Goal: Task Accomplishment & Management: Manage account settings

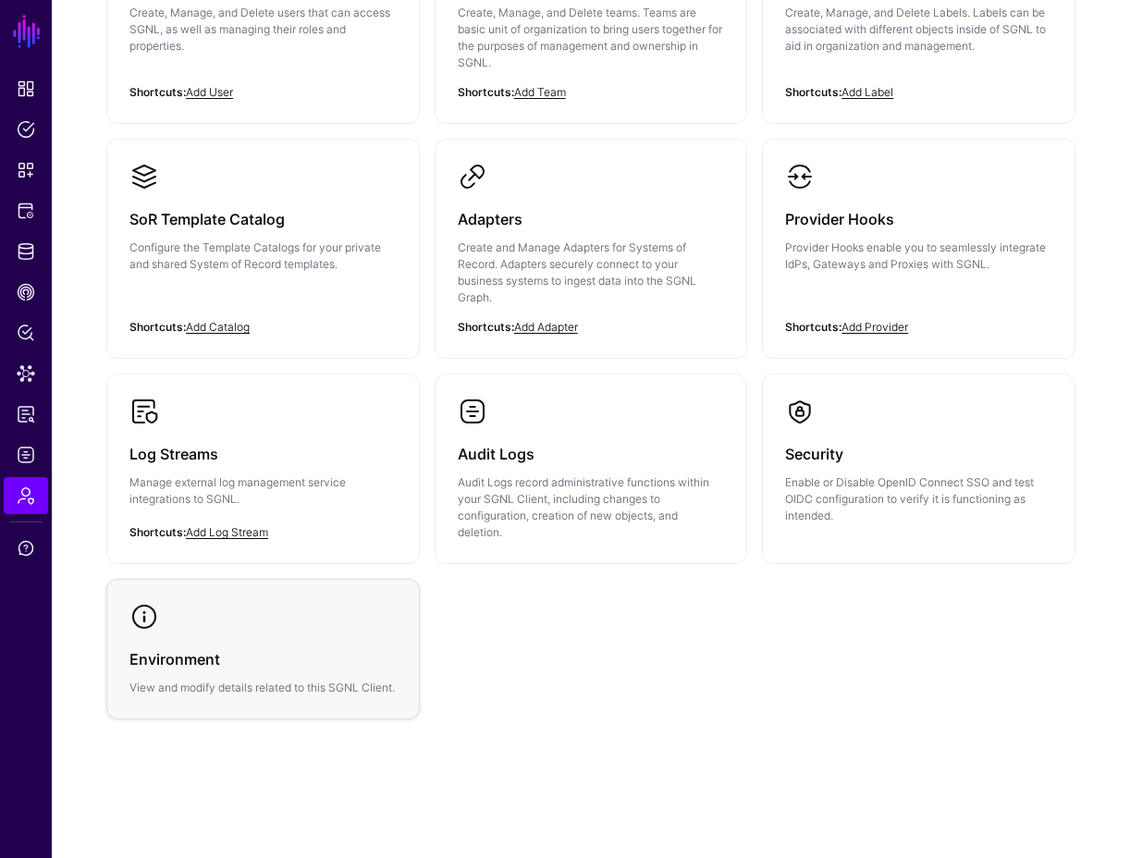
click at [351, 647] on h3 "Environment" at bounding box center [262, 660] width 267 height 26
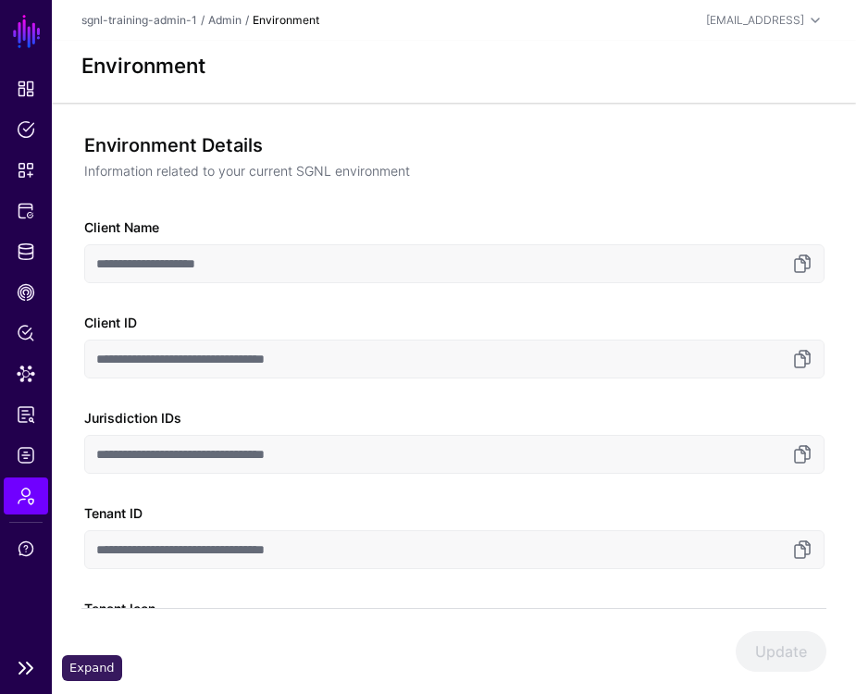
click at [15, 669] on link at bounding box center [26, 668] width 52 height 22
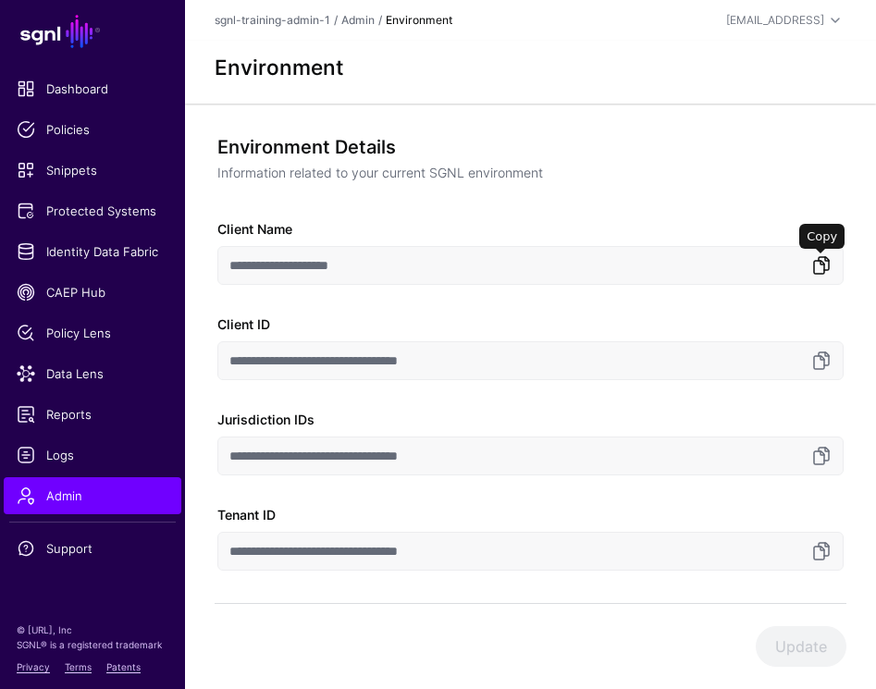
click at [824, 265] on link at bounding box center [821, 265] width 22 height 22
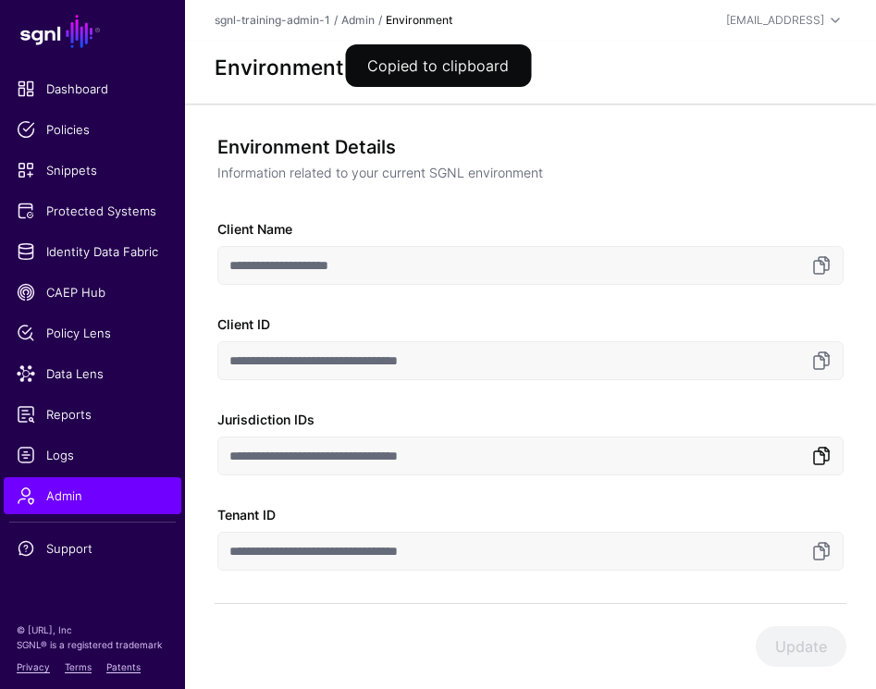
click at [817, 466] on link at bounding box center [821, 456] width 22 height 22
click at [820, 555] on link at bounding box center [821, 551] width 22 height 22
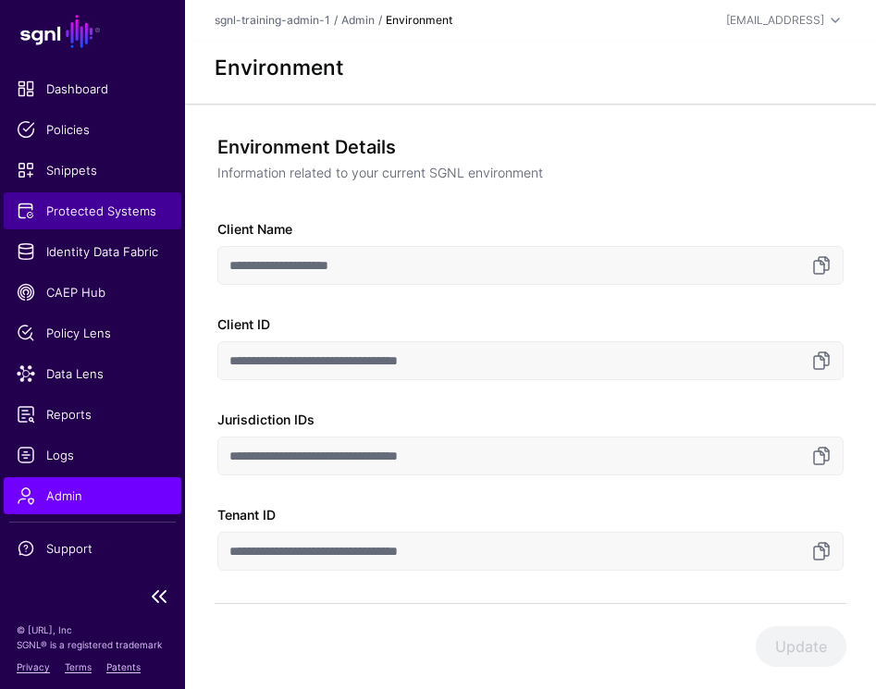
click at [91, 208] on span "Protected Systems" at bounding box center [93, 211] width 152 height 18
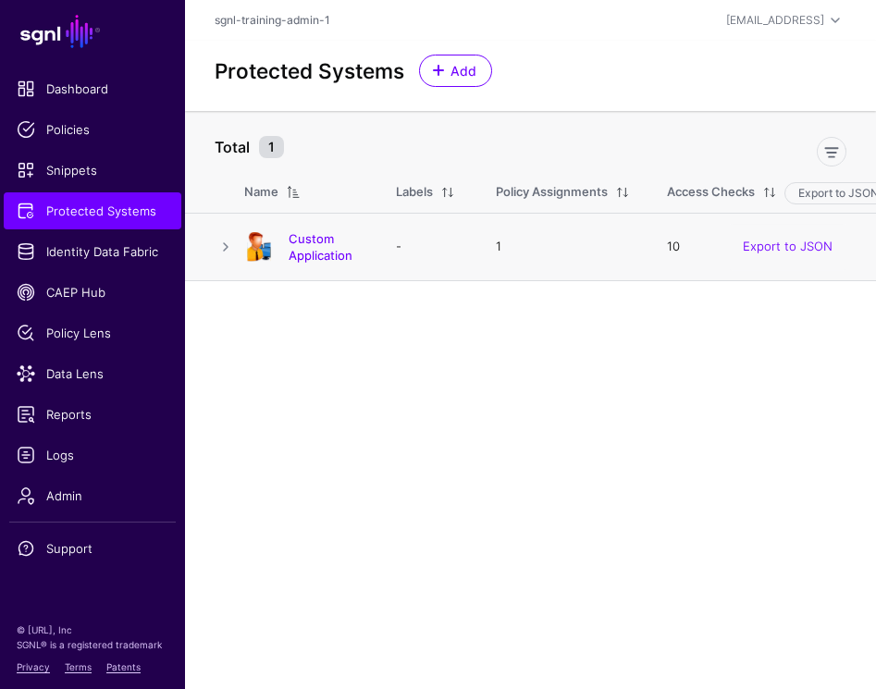
click at [389, 246] on td "-" at bounding box center [427, 247] width 100 height 68
click at [349, 253] on link "Custom Application" at bounding box center [321, 246] width 64 height 31
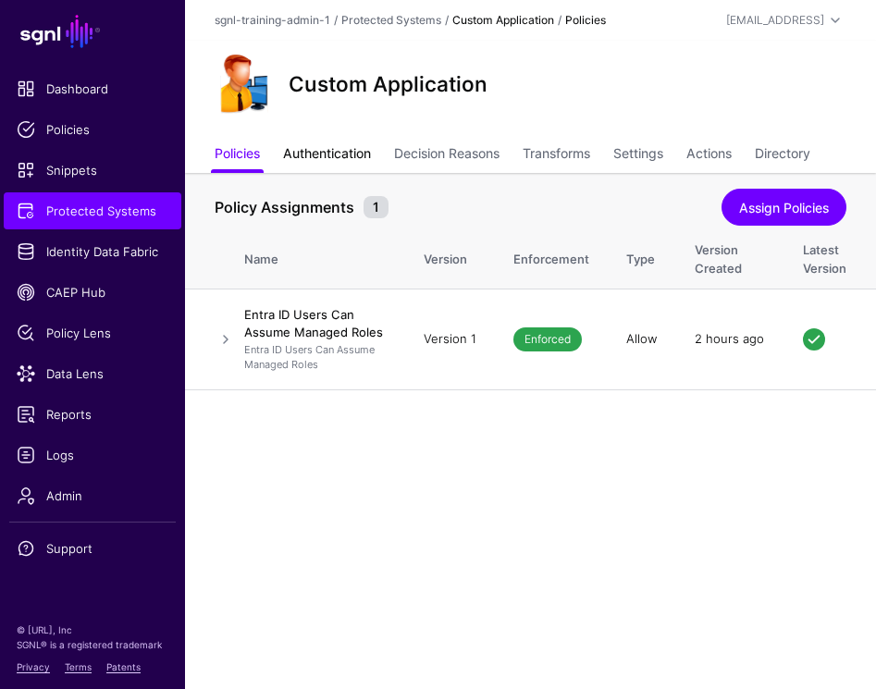
click at [339, 154] on link "Authentication" at bounding box center [327, 155] width 88 height 35
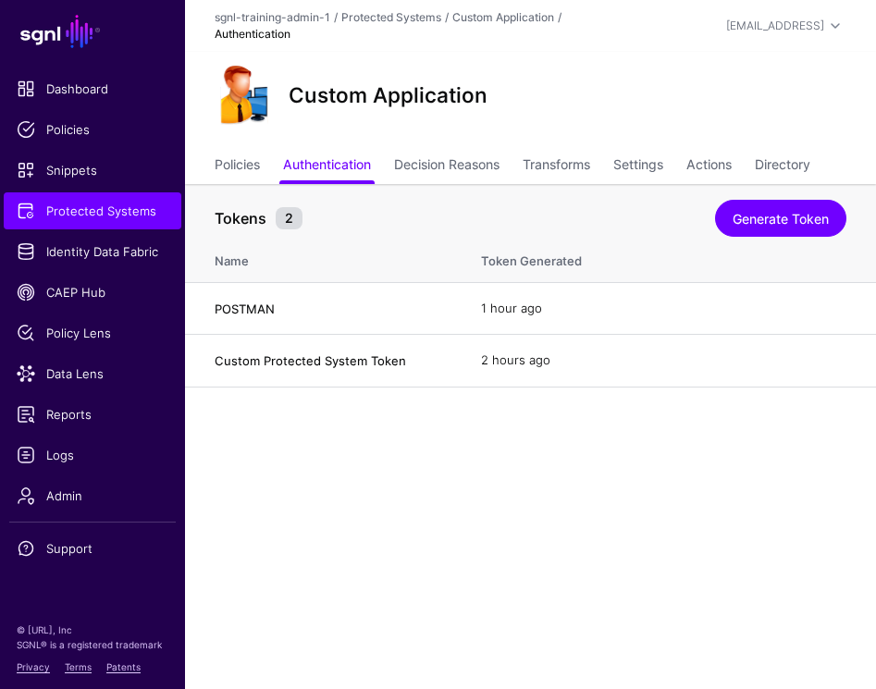
click at [498, 428] on main "SGNL Dashboard Policies Snippets Protected Systems Identity Data Fabric CAEP Hu…" at bounding box center [438, 344] width 876 height 689
click at [676, 434] on main "SGNL Dashboard Policies Snippets Protected Systems Identity Data Fabric CAEP Hu…" at bounding box center [438, 344] width 876 height 689
click at [758, 237] on link "Generate Token" at bounding box center [780, 218] width 131 height 37
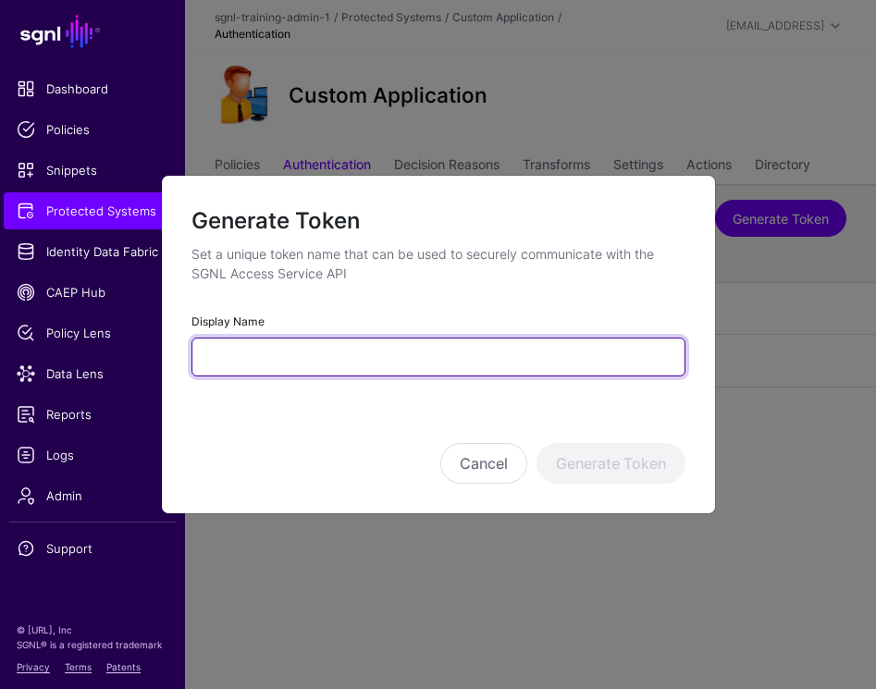
click at [439, 352] on input "Display Name" at bounding box center [438, 357] width 494 height 39
type input "*"
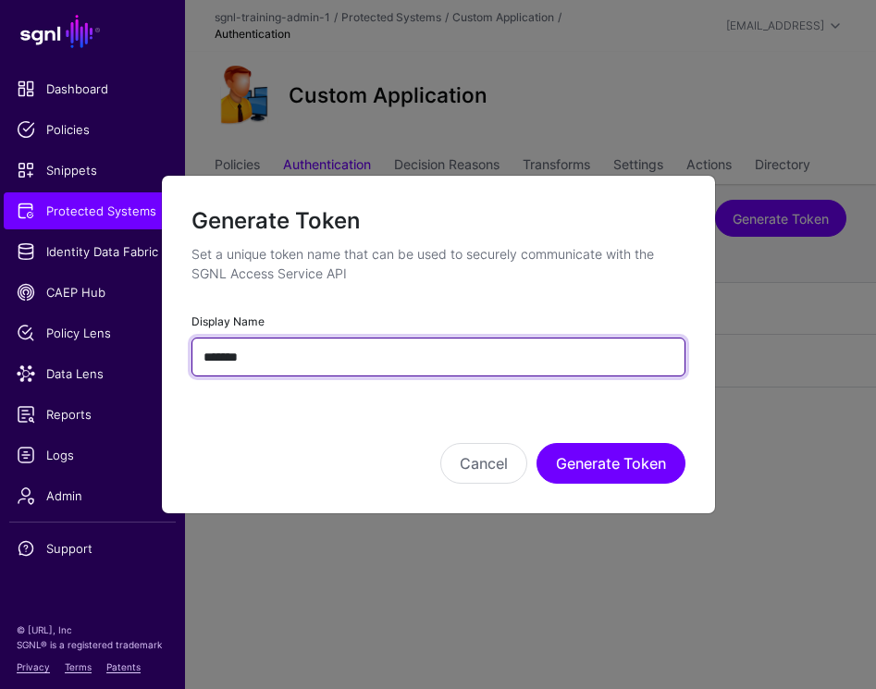
type input "*******"
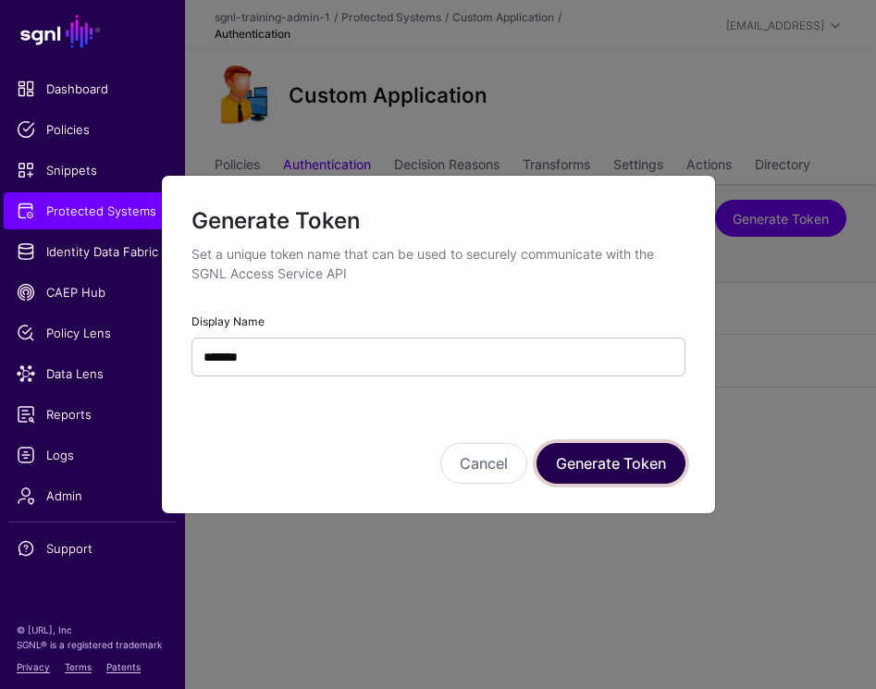
click at [612, 481] on button "Generate Token" at bounding box center [610, 463] width 149 height 41
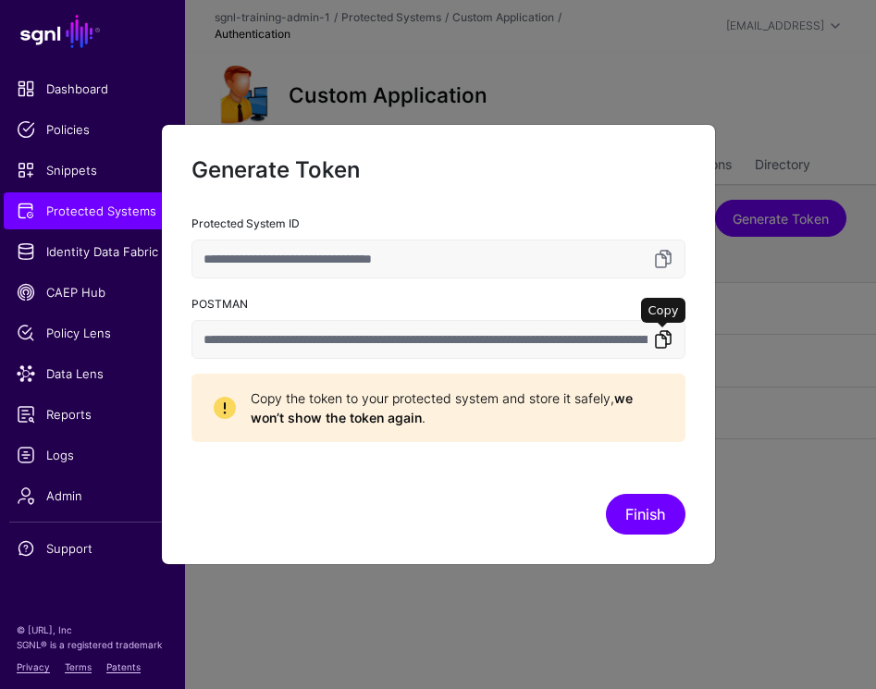
click at [669, 345] on link at bounding box center [663, 339] width 22 height 22
click at [652, 533] on button "Finish" at bounding box center [646, 514] width 80 height 41
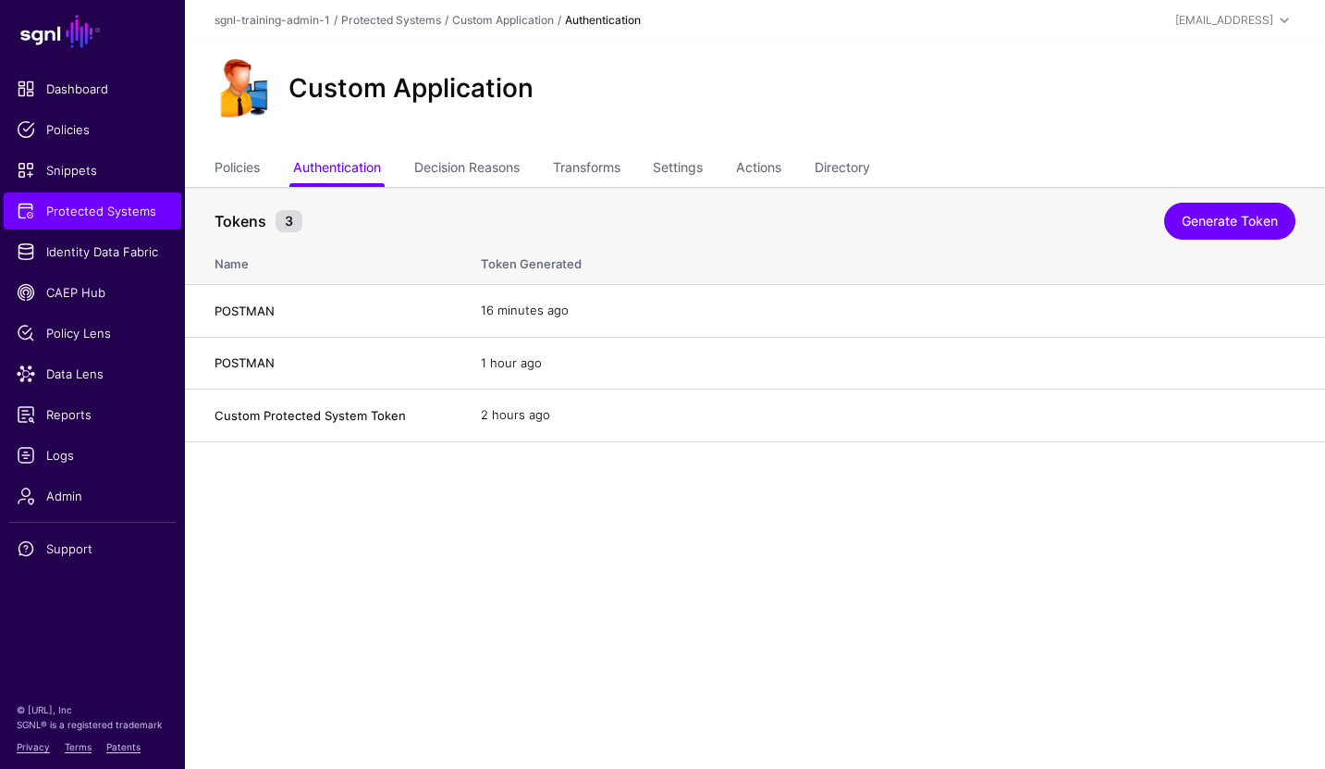
drag, startPoint x: 1298, startPoint y: 747, endPoint x: 1282, endPoint y: 742, distance: 16.7
click at [1129, 742] on main "SGNL Dashboard Policies Snippets Protected Systems Identity Data Fabric CAEP Hu…" at bounding box center [662, 384] width 1325 height 769
click at [699, 173] on link "Settings" at bounding box center [678, 169] width 50 height 35
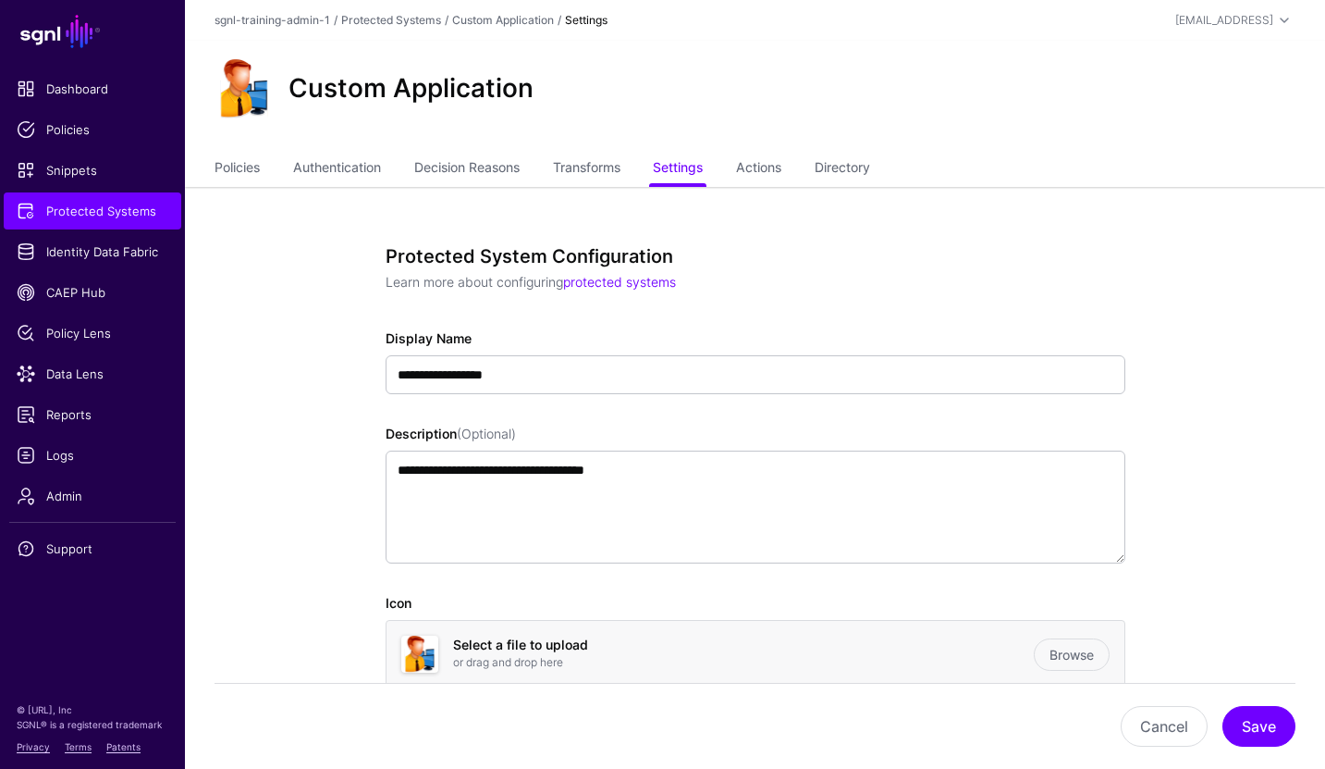
click at [721, 165] on ul "Policies Authentication Decision Reasons Transforms Settings Actions Directory" at bounding box center [755, 169] width 1081 height 35
click at [906, 163] on ul "Policies Authentication Decision Reasons Transforms Settings Actions Directory" at bounding box center [755, 169] width 1081 height 35
click at [864, 166] on link "Directory" at bounding box center [842, 169] width 55 height 35
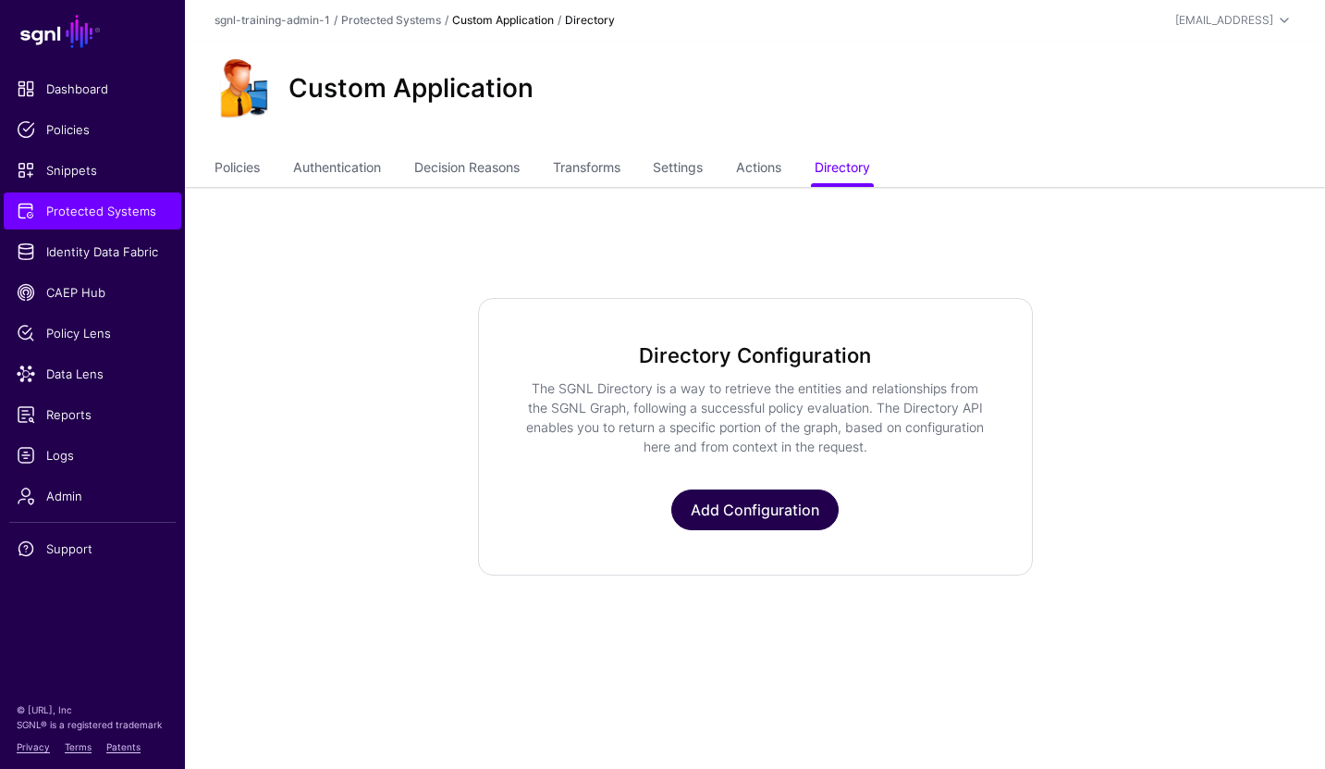
click at [783, 504] on link "Add Configuration" at bounding box center [755, 509] width 167 height 41
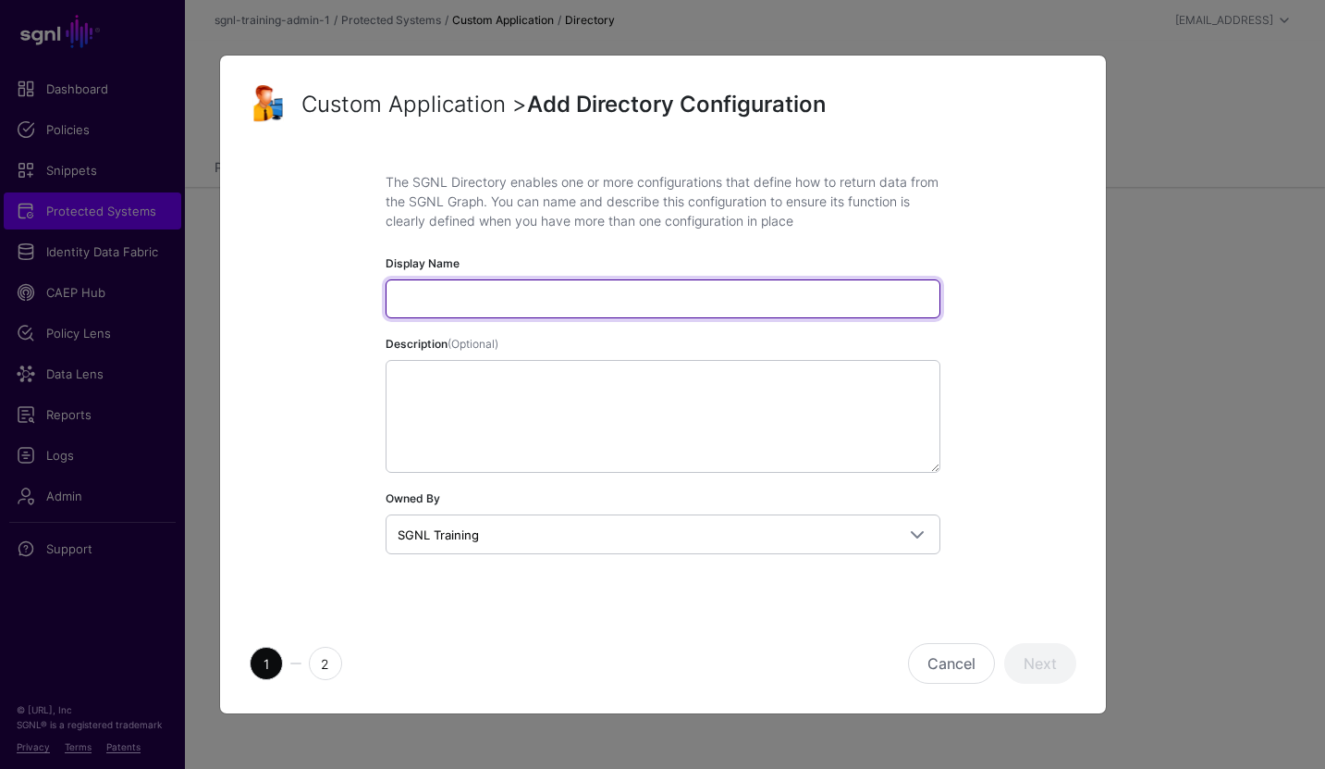
paste input "**********"
click at [396, 300] on input "**********" at bounding box center [663, 298] width 555 height 39
type input "**********"
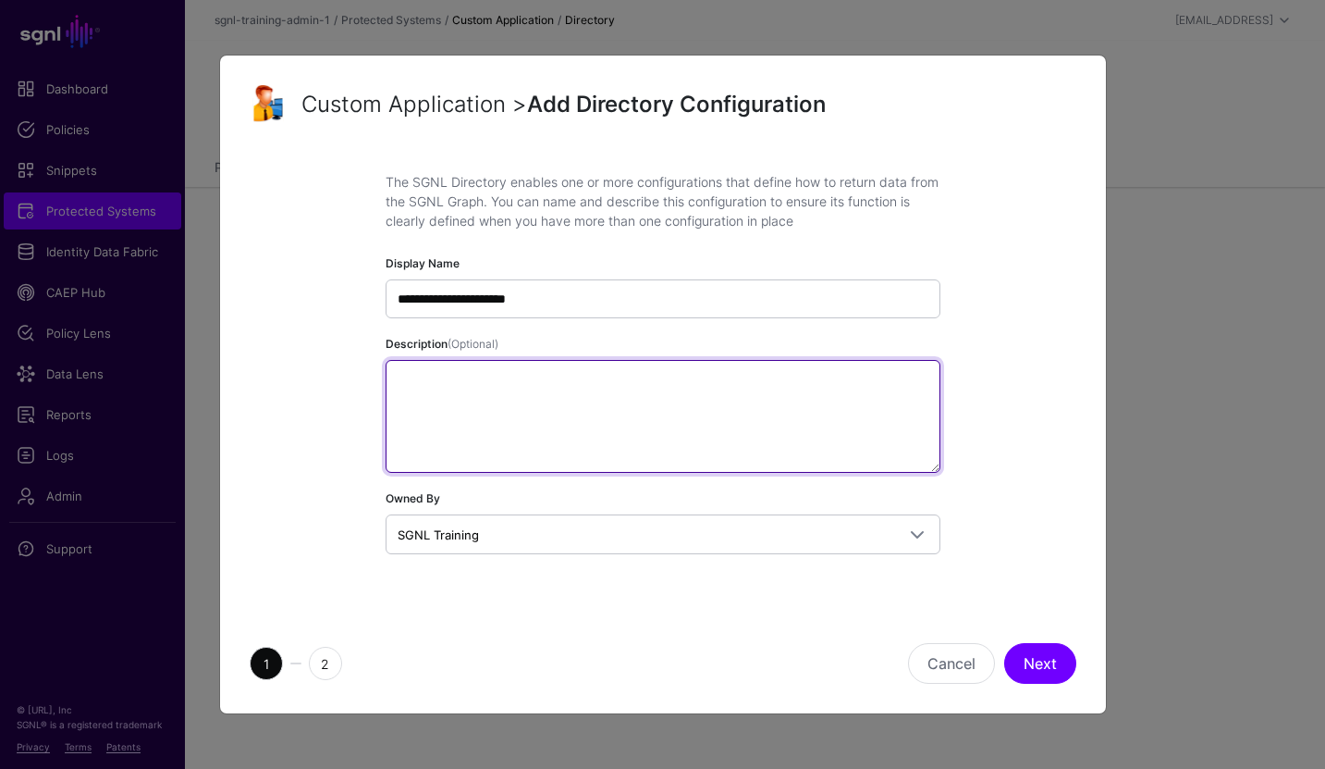
click at [601, 413] on textarea "Description (Optional)" at bounding box center [663, 416] width 555 height 113
paste textarea "**********"
type textarea "**********"
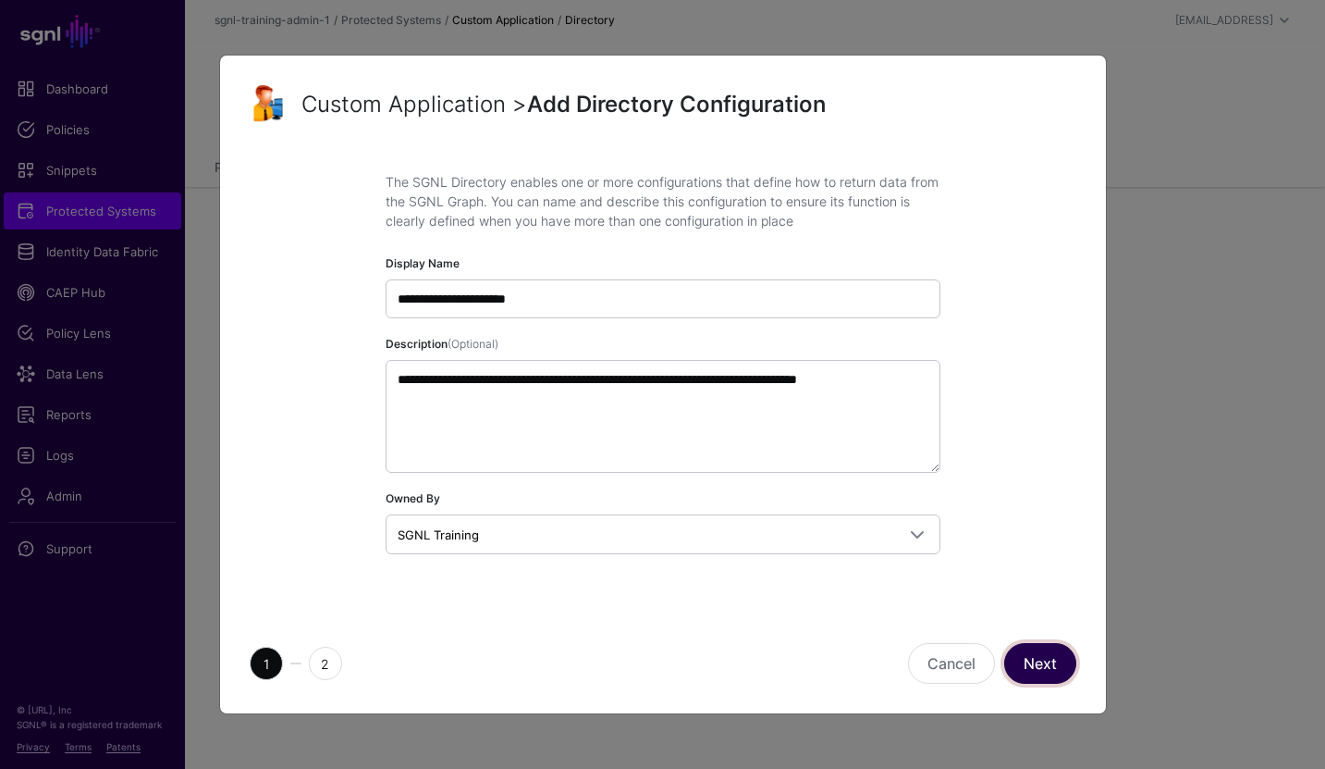
click at [1036, 660] on button "Next" at bounding box center [1040, 663] width 72 height 41
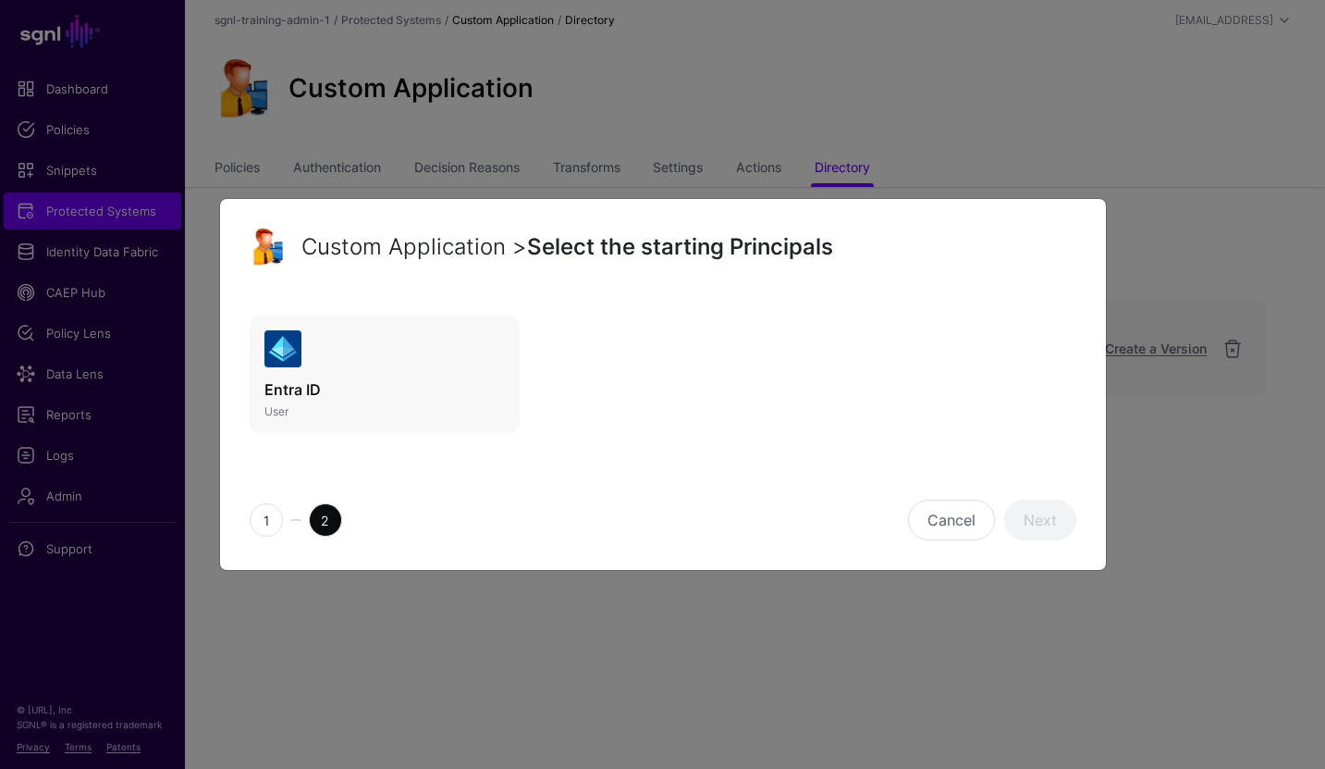
click at [413, 352] on link "Entra ID User" at bounding box center [385, 374] width 271 height 118
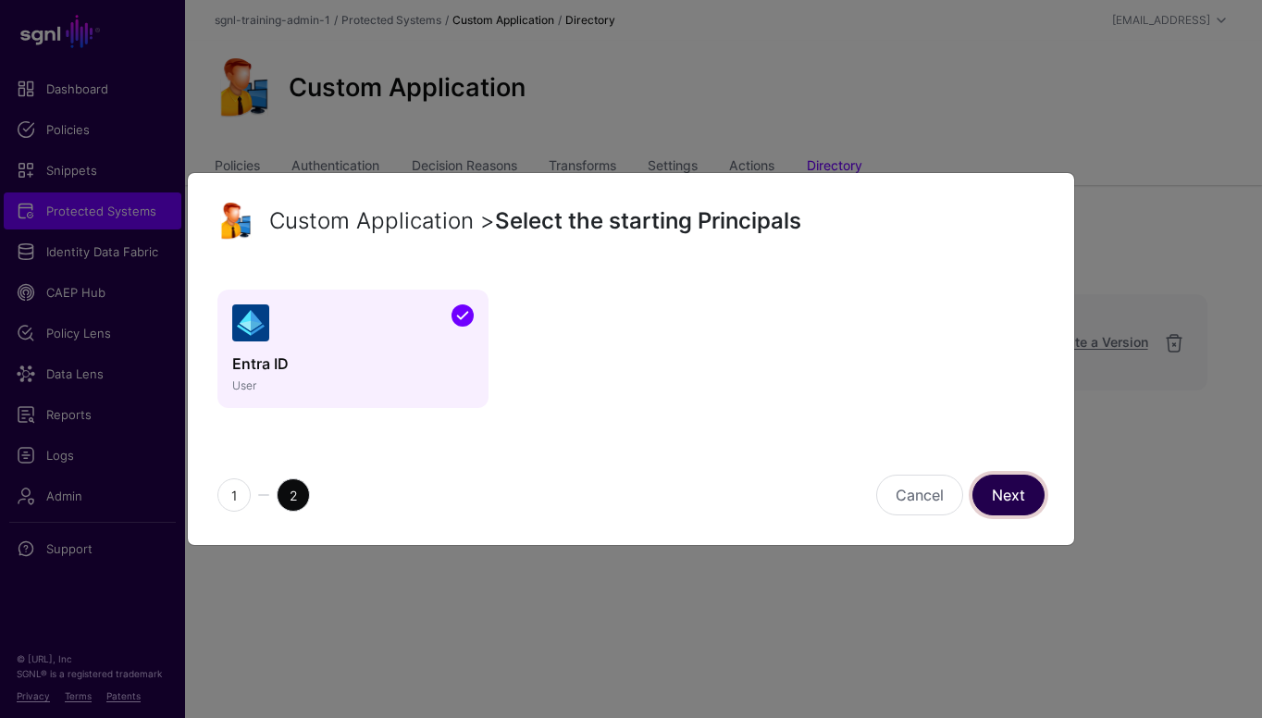
click at [1021, 496] on link "Next" at bounding box center [1008, 494] width 72 height 41
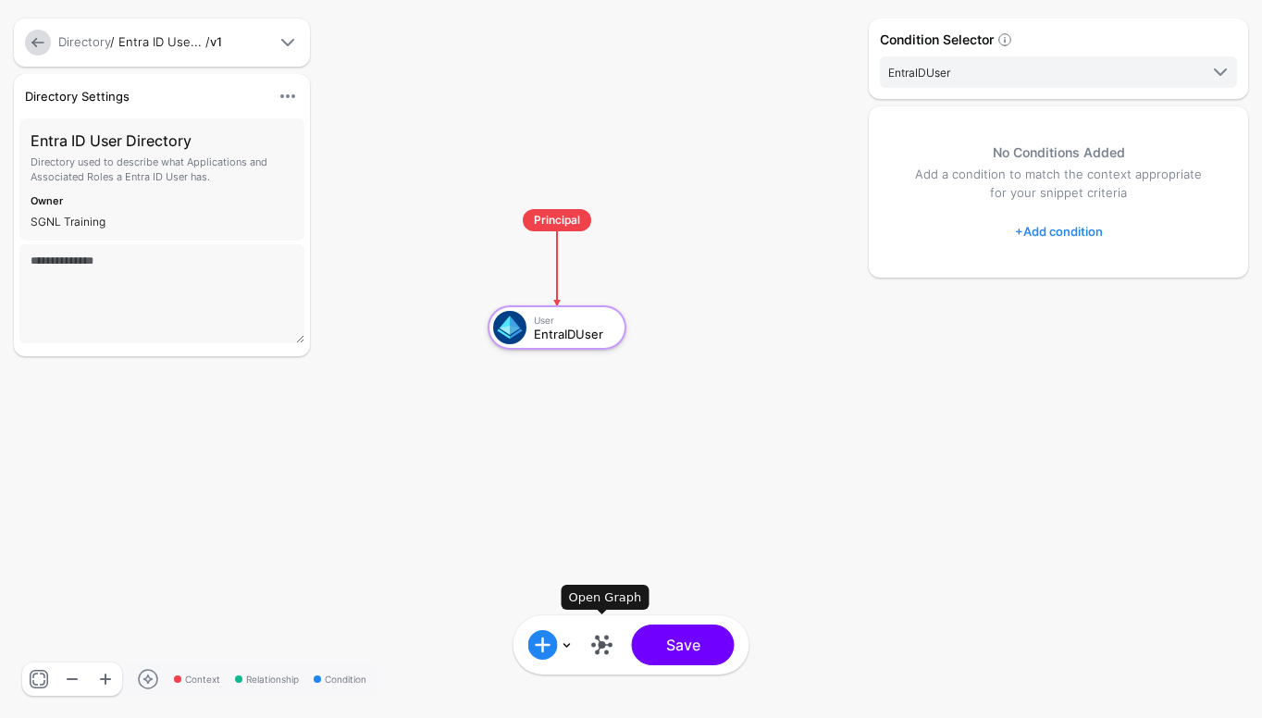
click at [599, 646] on link at bounding box center [602, 645] width 30 height 30
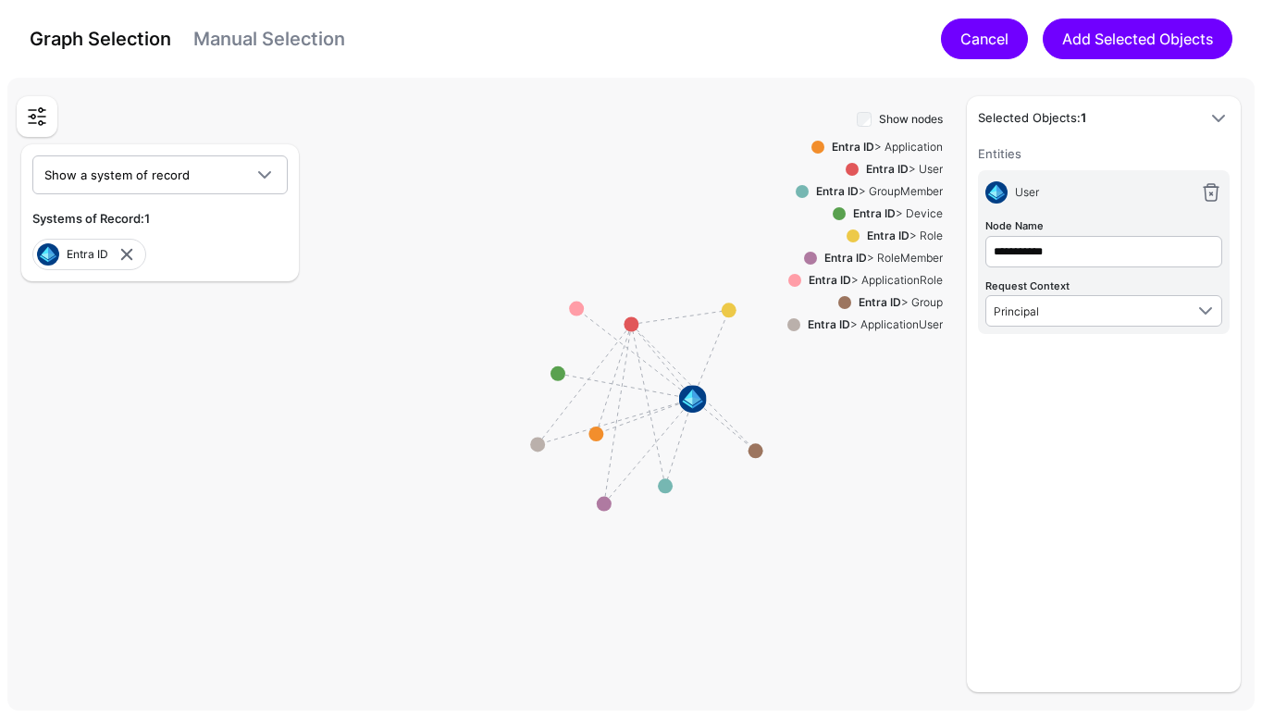
click at [965, 32] on link "Cancel" at bounding box center [984, 38] width 87 height 41
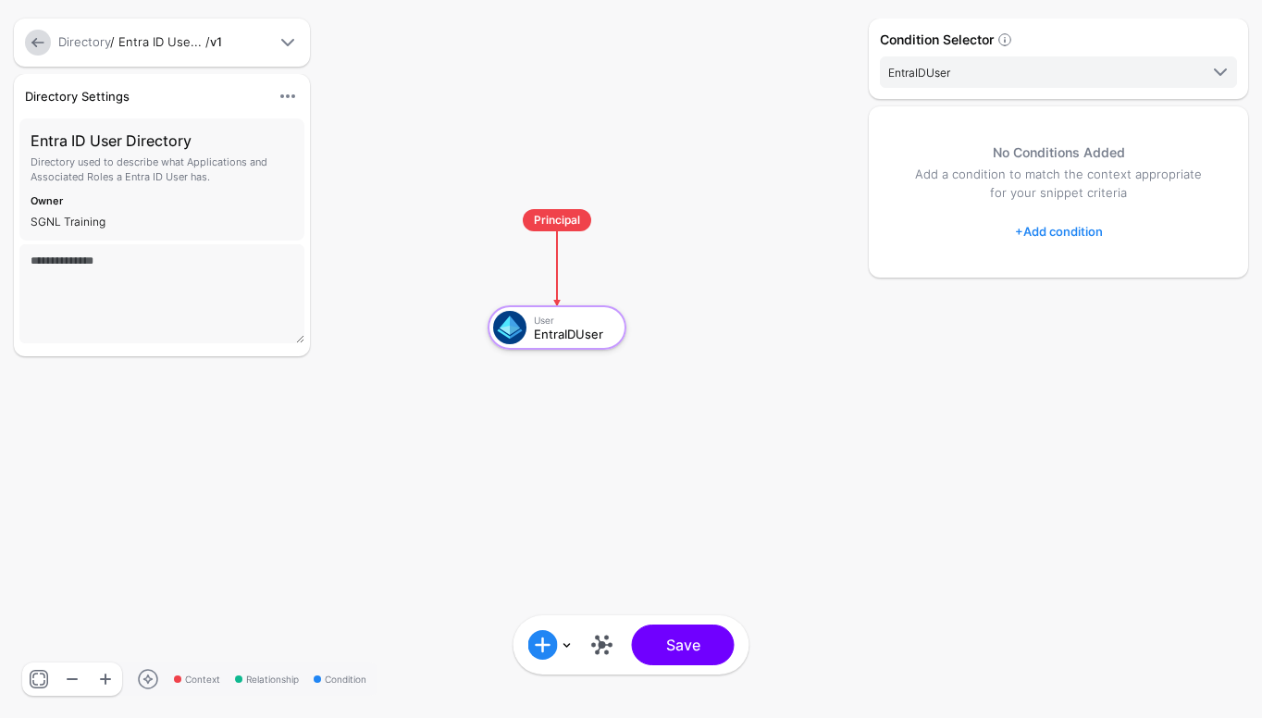
click at [865, 460] on div "Condition Selector EntraIDUser EntraIDUser No Conditions Added Add a condition …" at bounding box center [1058, 359] width 407 height 718
click at [929, 488] on div "Condition Selector EntraIDUser EntraIDUser No Conditions Added Add a condition …" at bounding box center [1058, 358] width 388 height 681
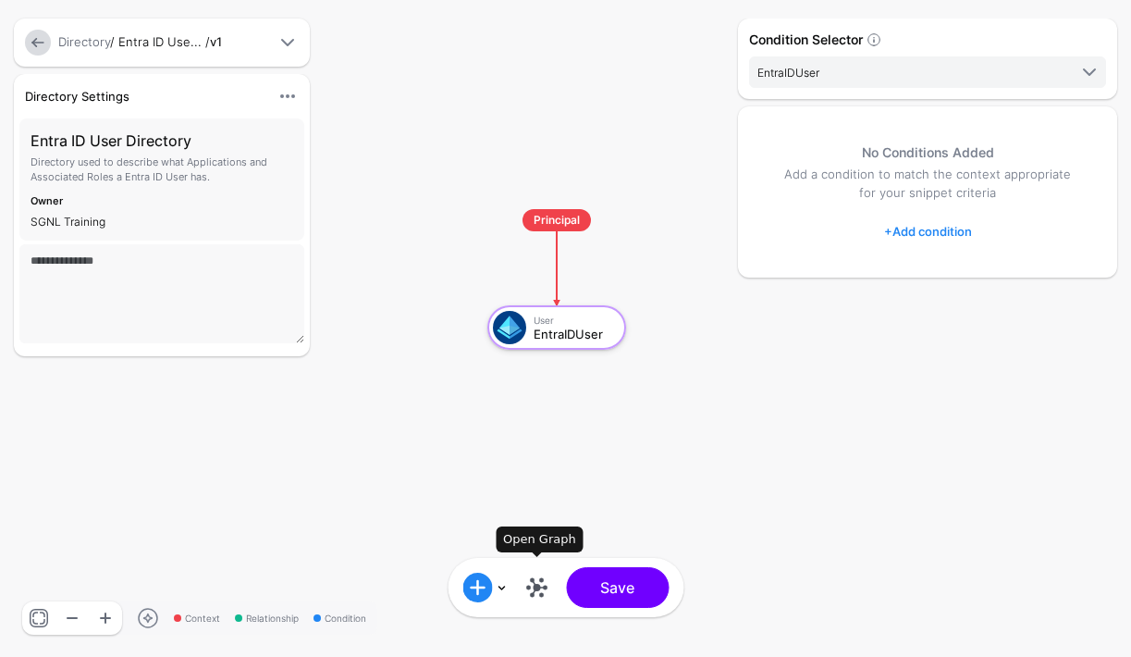
click at [532, 585] on link at bounding box center [537, 588] width 30 height 30
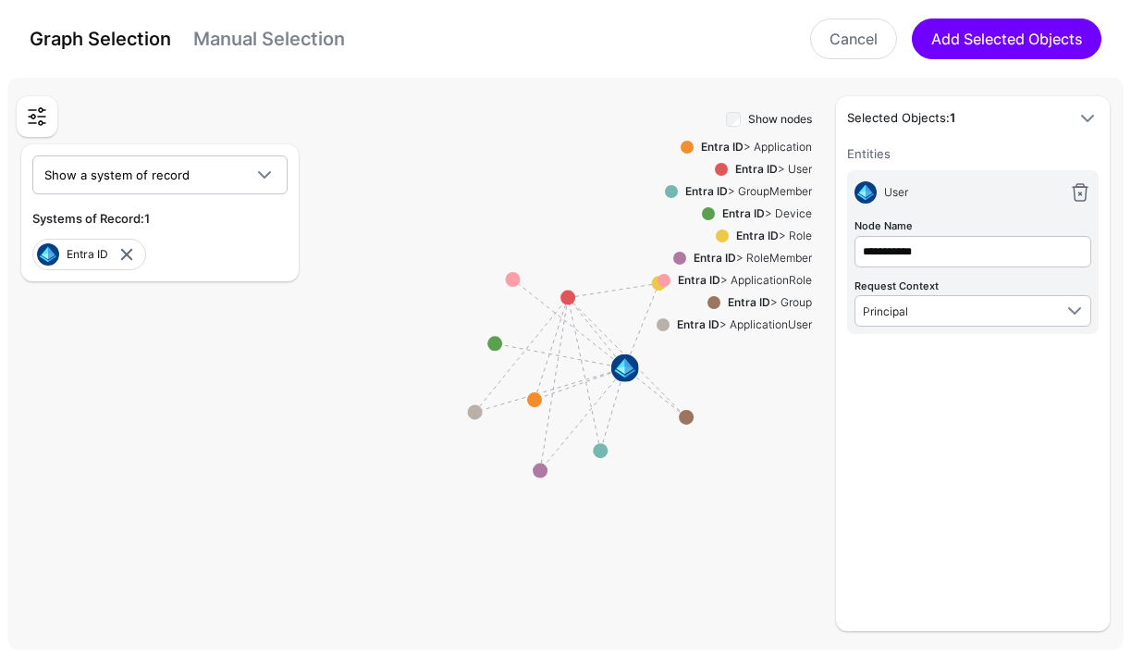
click at [281, 31] on link "Manual Selection" at bounding box center [269, 39] width 152 height 22
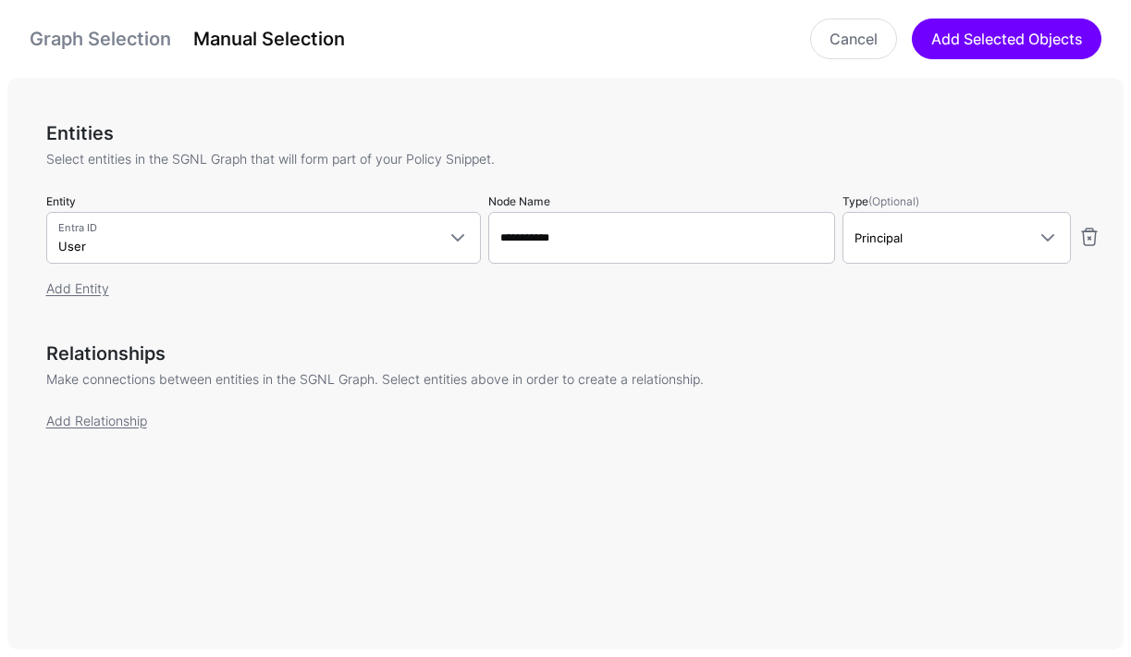
click at [90, 28] on link "Graph Selection" at bounding box center [101, 39] width 142 height 22
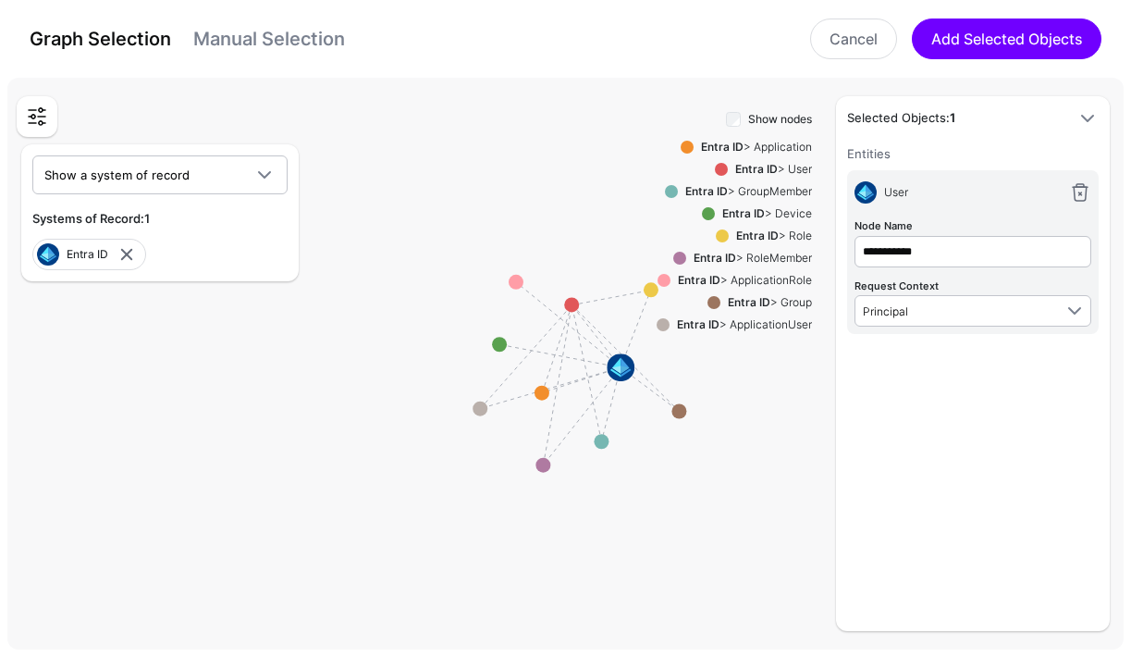
click at [257, 31] on link "Manual Selection" at bounding box center [269, 39] width 152 height 22
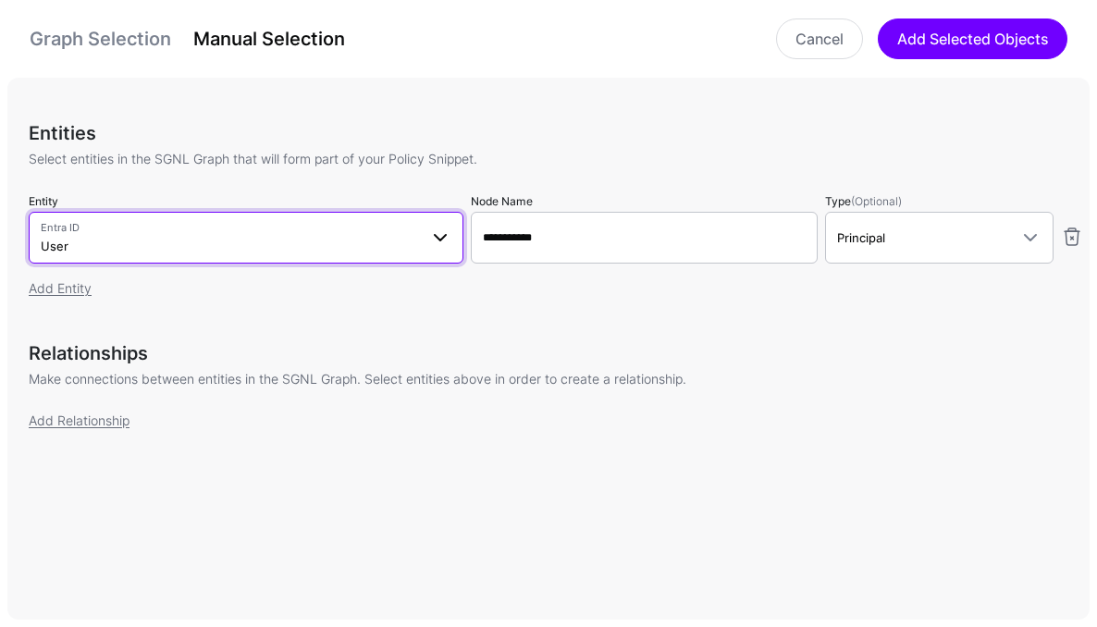
click at [264, 239] on span "Entra ID User" at bounding box center [229, 237] width 377 height 35
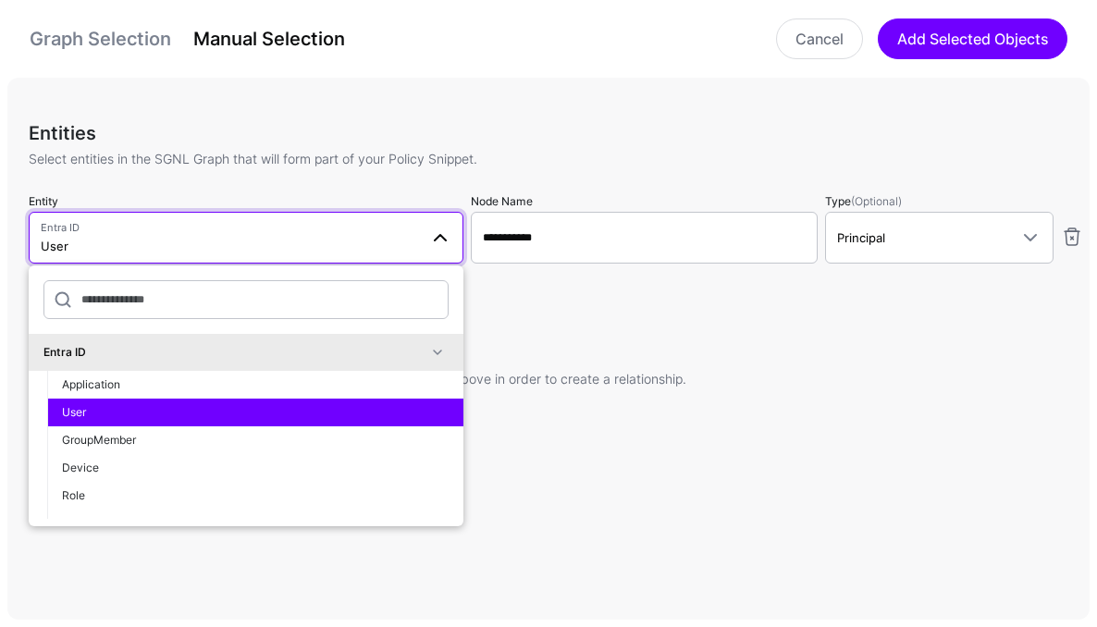
click at [628, 373] on p "Make connections between entities in the SGNL Graph. Select entities above in o…" at bounding box center [556, 378] width 1054 height 19
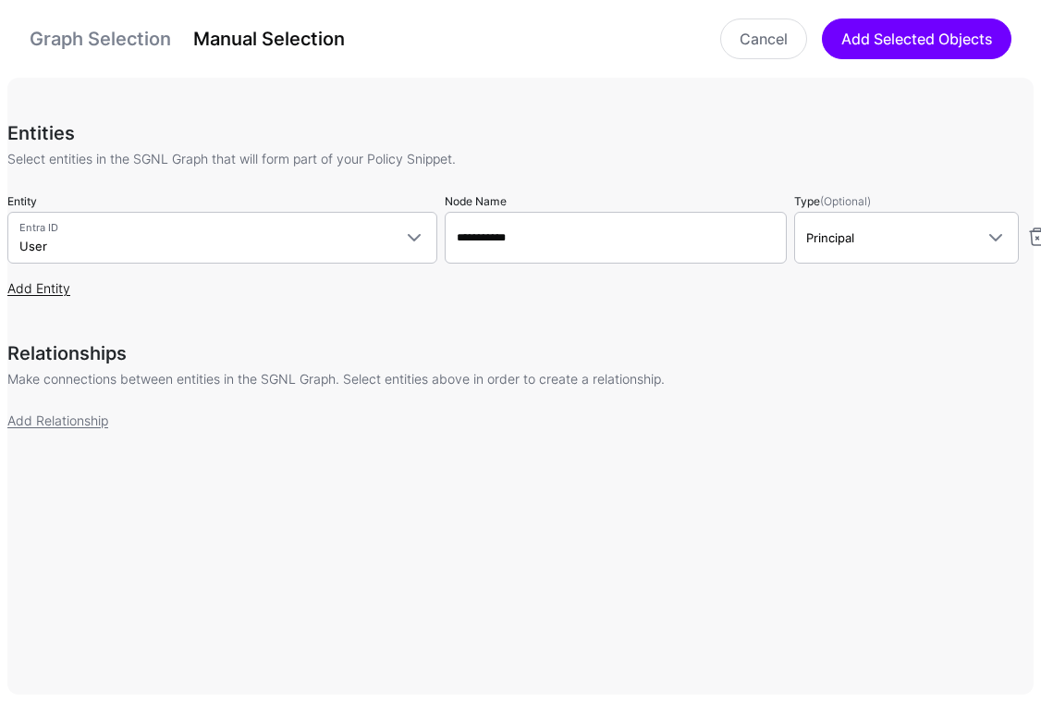
click at [43, 282] on link "Add Entity" at bounding box center [38, 288] width 63 height 16
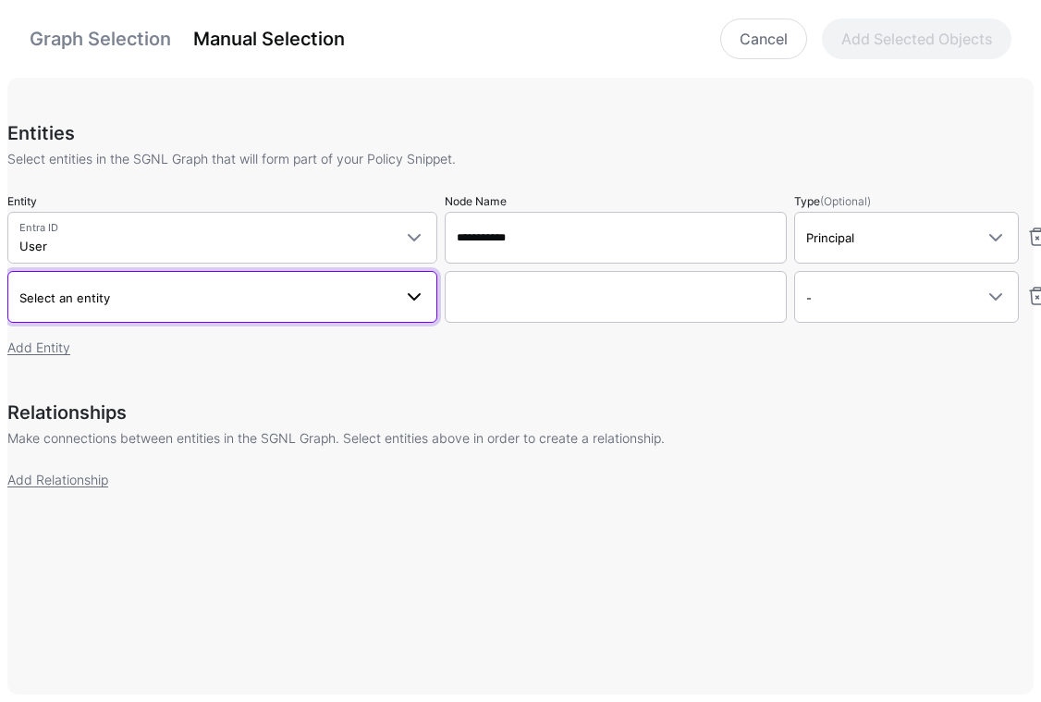
click at [114, 291] on span "Select an entity" at bounding box center [205, 298] width 373 height 20
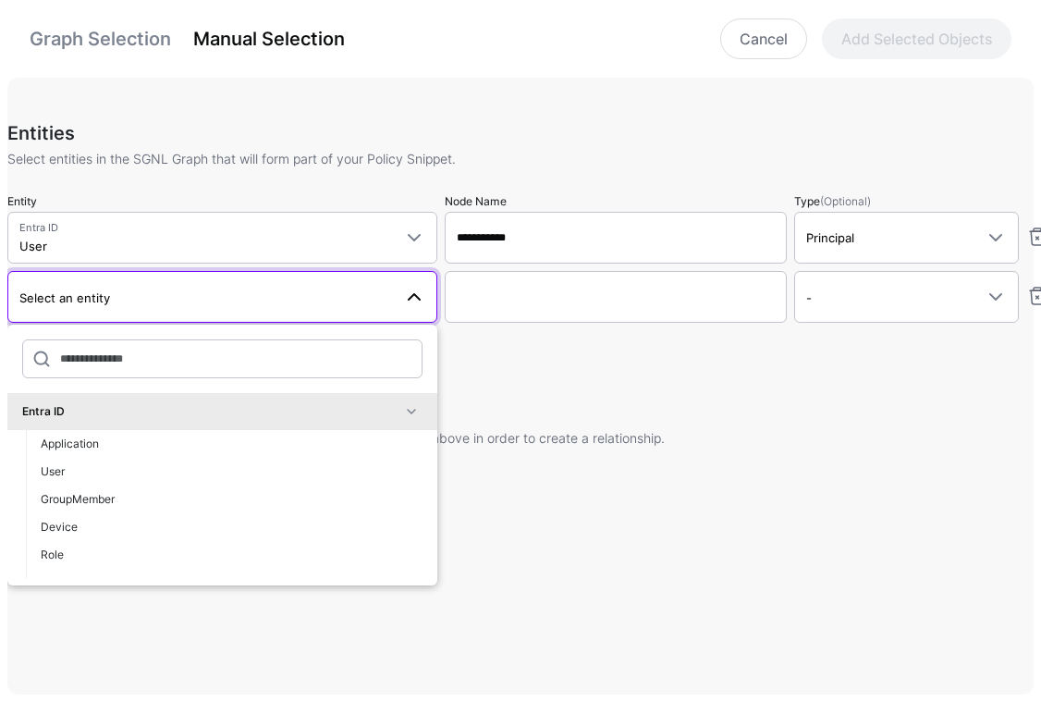
click at [543, 396] on div "**********" at bounding box center [527, 316] width 1041 height 389
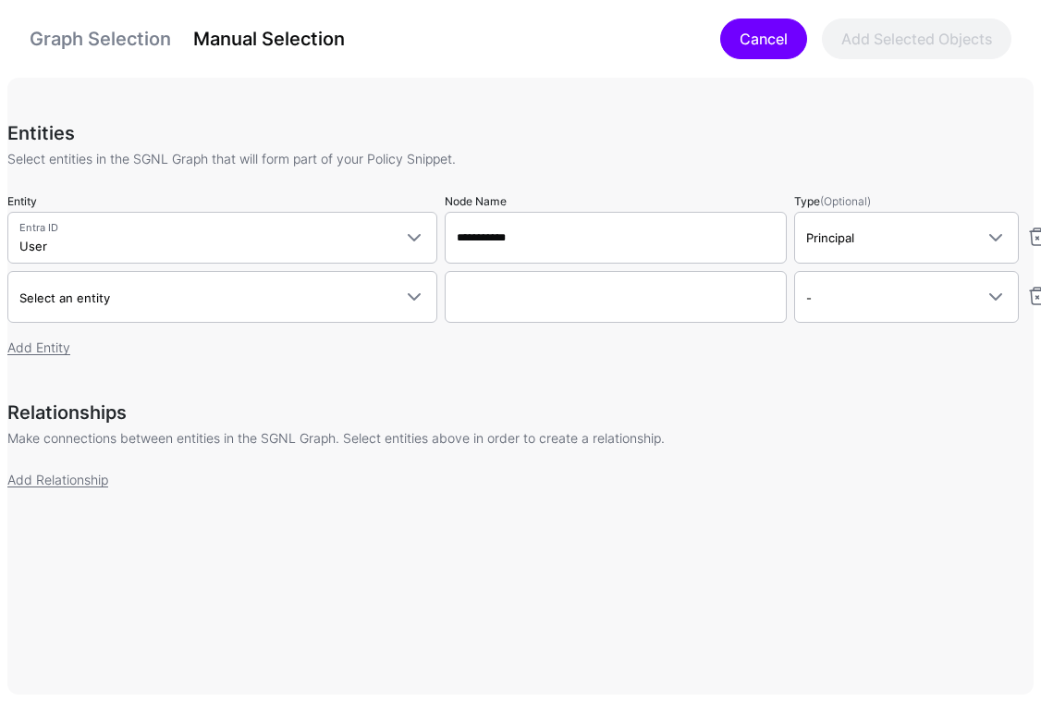
click at [765, 39] on link "Cancel" at bounding box center [764, 38] width 87 height 41
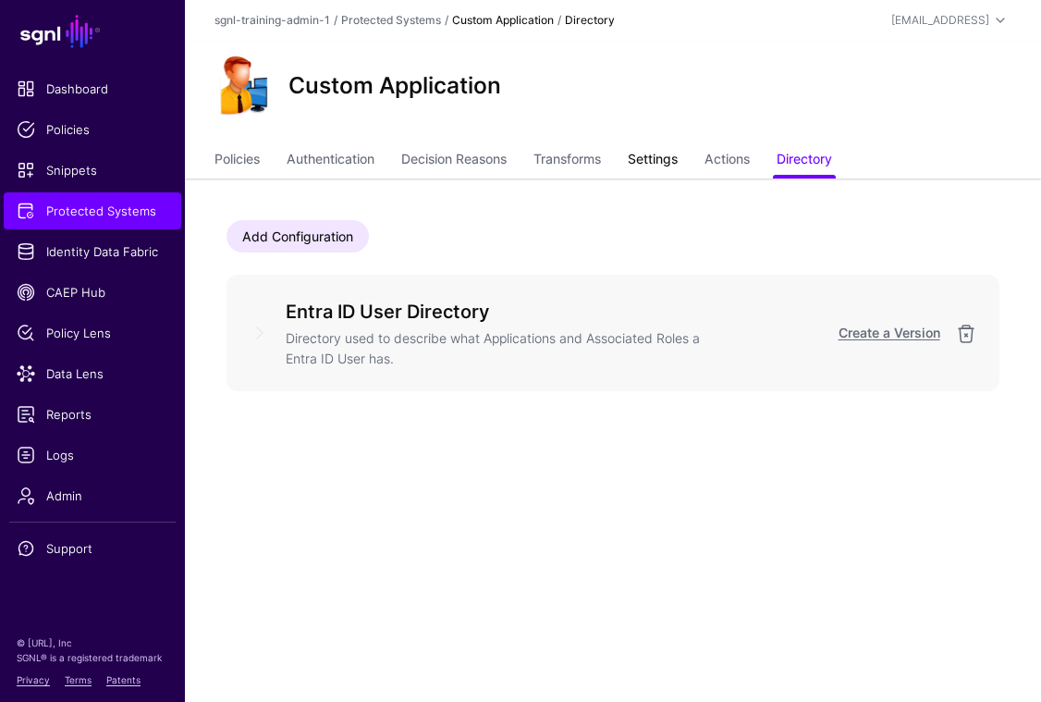
click at [657, 163] on link "Settings" at bounding box center [653, 160] width 50 height 35
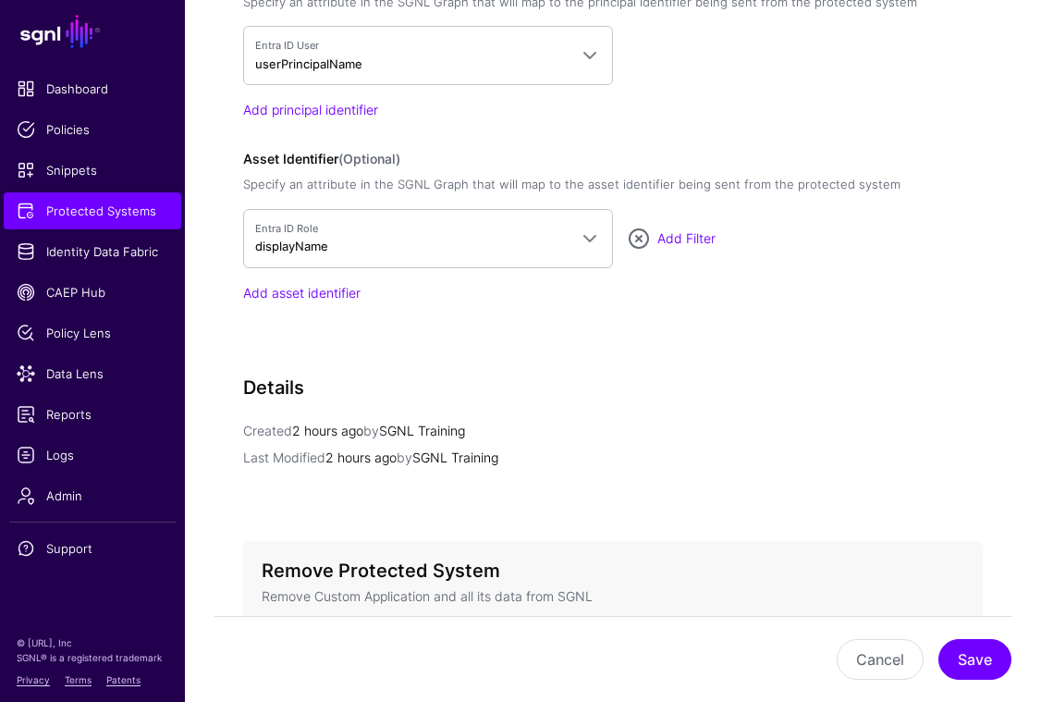
scroll to position [1179, 0]
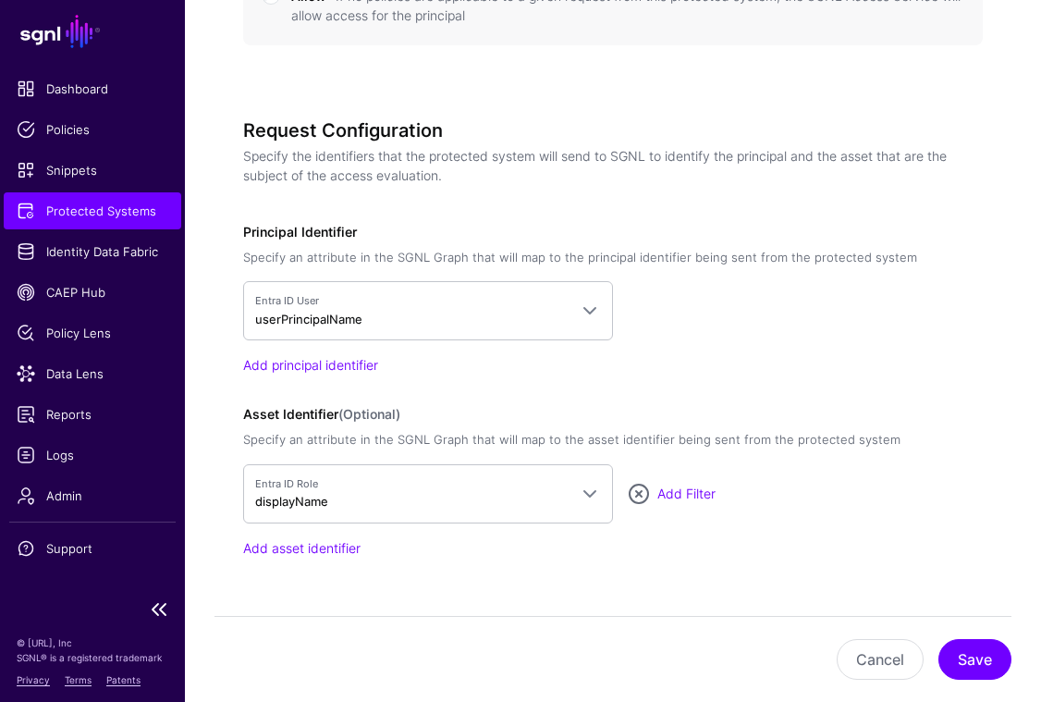
click at [118, 207] on span "Protected Systems" at bounding box center [93, 211] width 152 height 18
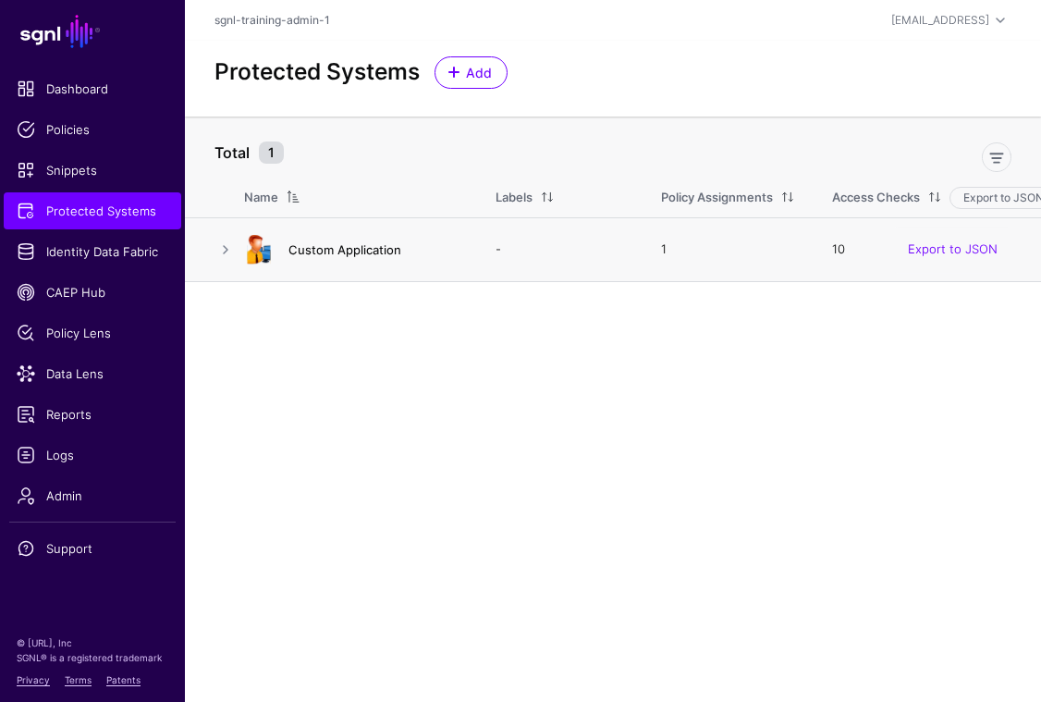
click at [364, 246] on link "Custom Application" at bounding box center [345, 249] width 113 height 15
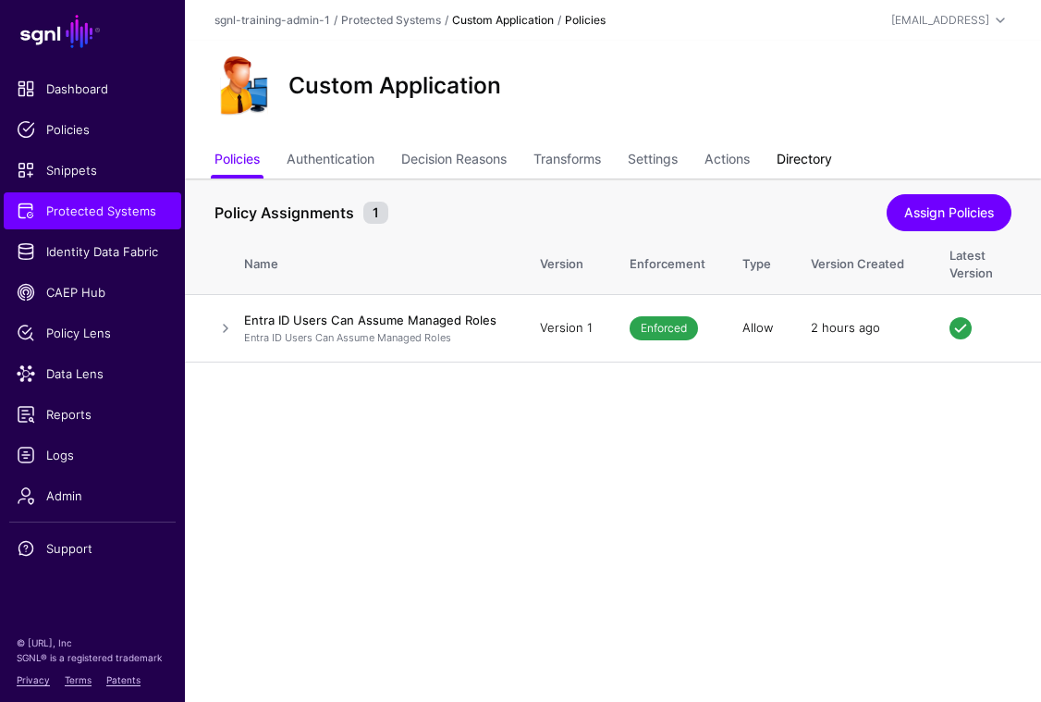
click at [823, 153] on link "Directory" at bounding box center [804, 160] width 55 height 35
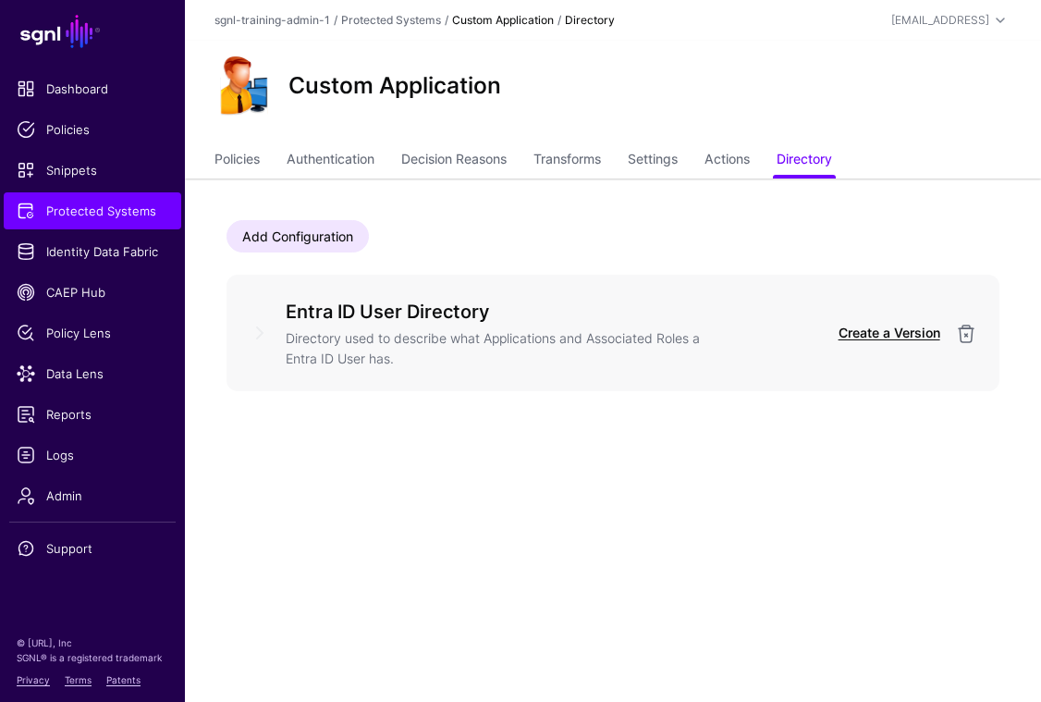
click at [881, 327] on link "Create a Version" at bounding box center [890, 333] width 102 height 16
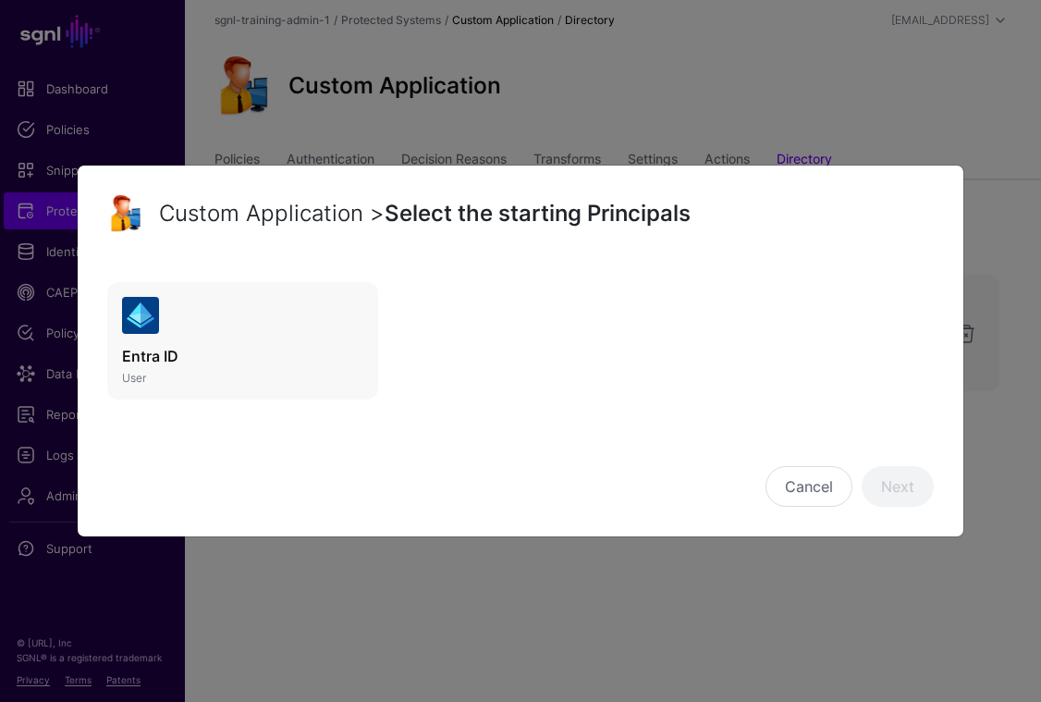
click at [116, 353] on link "Entra ID User" at bounding box center [242, 341] width 271 height 118
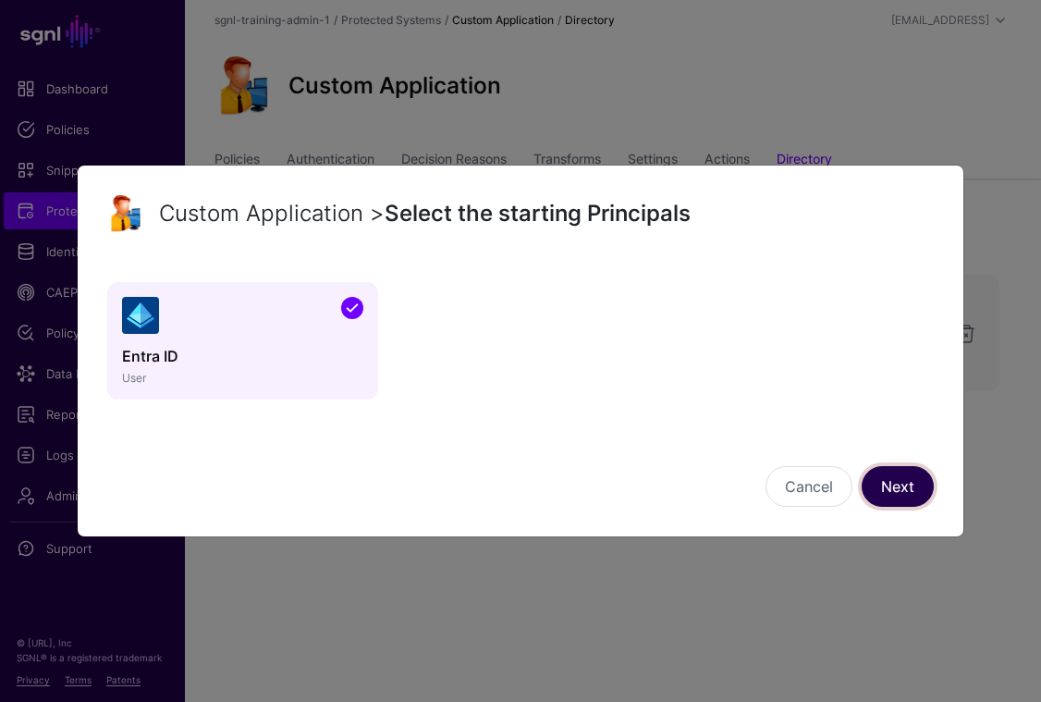
click at [888, 489] on link "Next" at bounding box center [898, 486] width 72 height 41
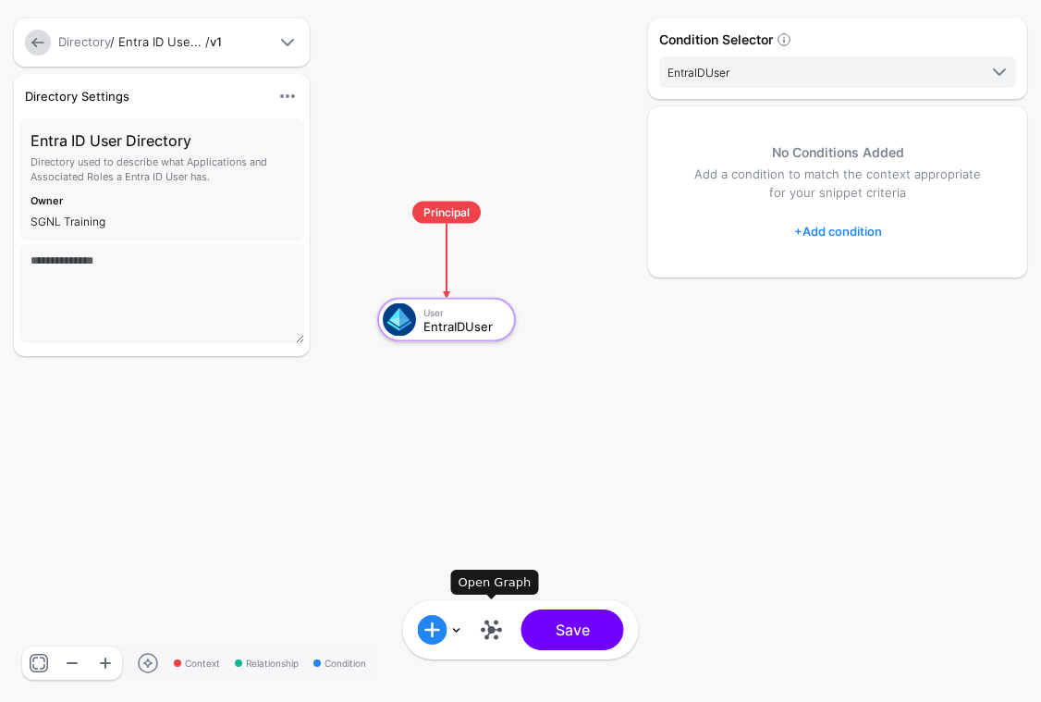
click at [496, 623] on link at bounding box center [492, 630] width 30 height 30
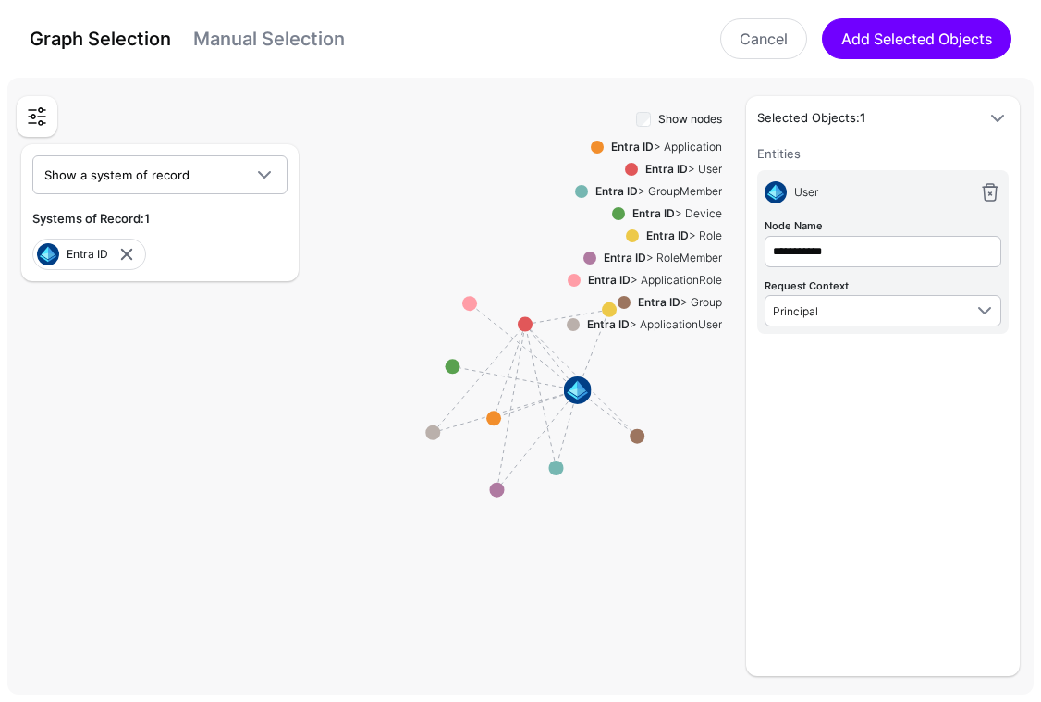
click at [240, 40] on link "Manual Selection" at bounding box center [269, 39] width 152 height 22
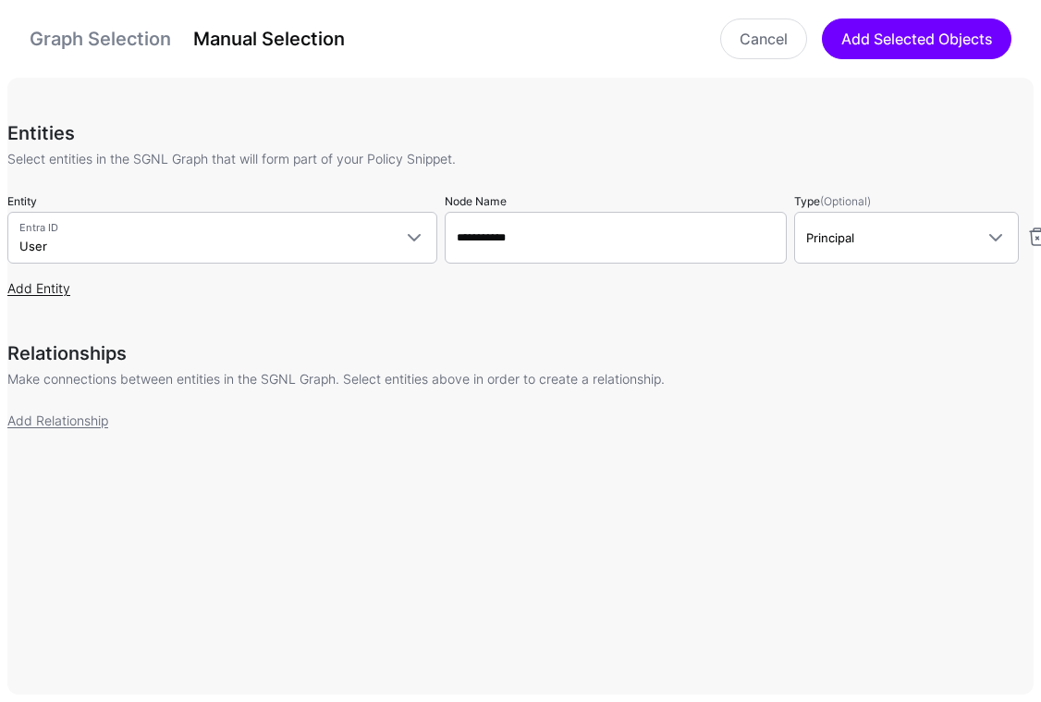
click at [44, 287] on link "Add Entity" at bounding box center [38, 288] width 63 height 16
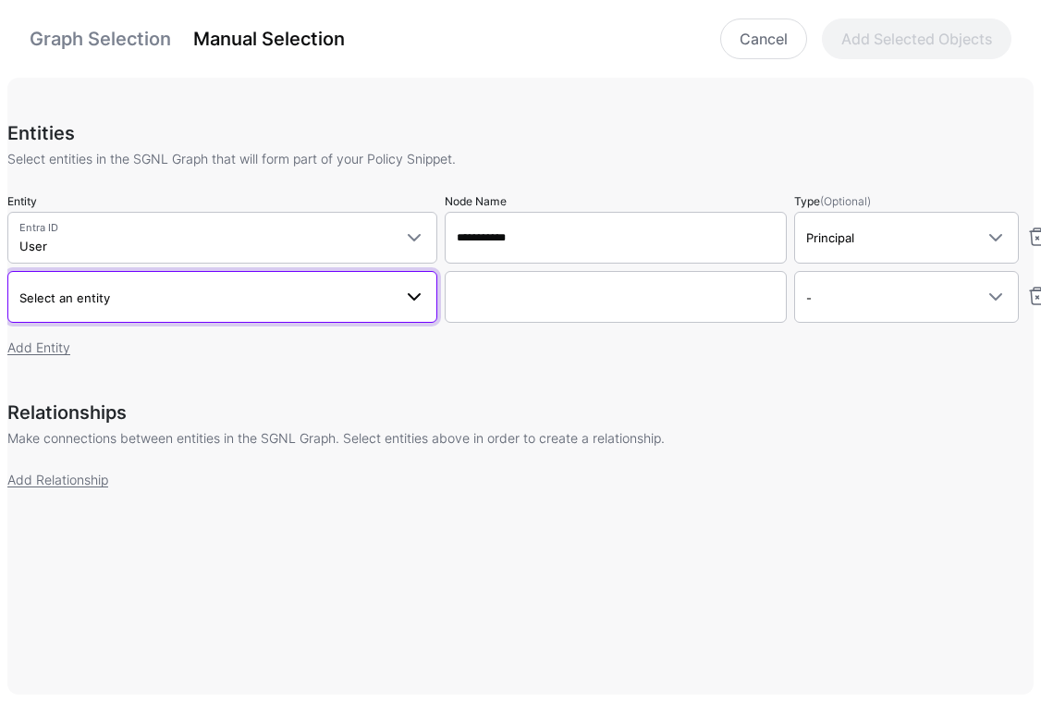
click at [92, 296] on span "Select an entity" at bounding box center [64, 297] width 91 height 15
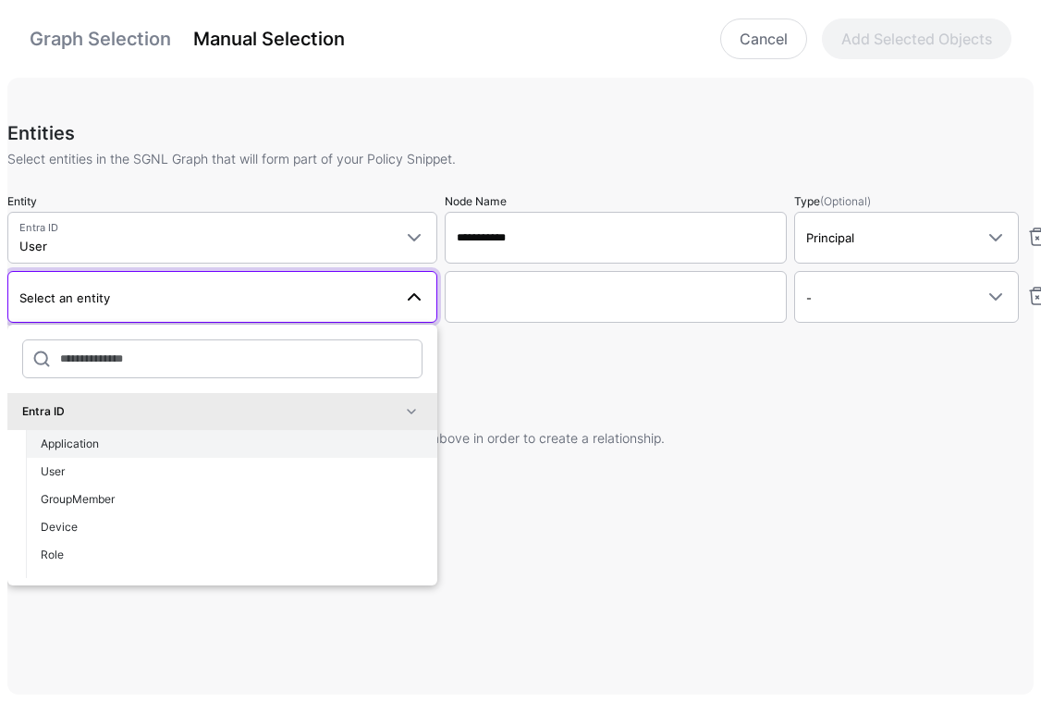
click at [120, 444] on div "Application" at bounding box center [232, 444] width 382 height 17
type input "**********"
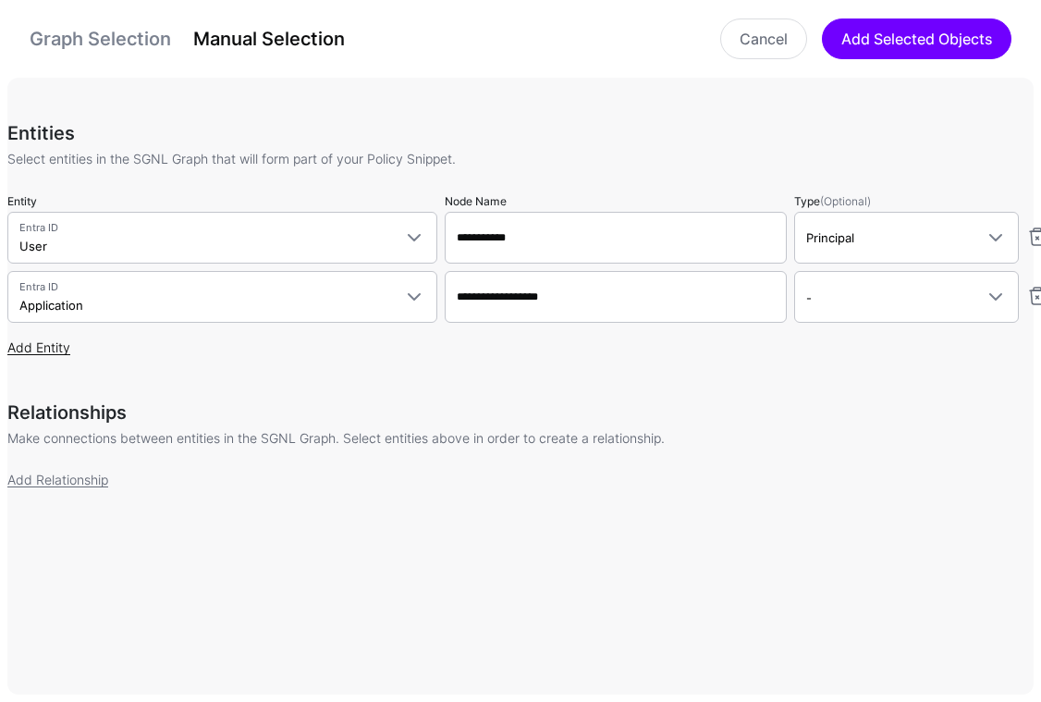
click at [68, 347] on link "Add Entity" at bounding box center [38, 347] width 63 height 16
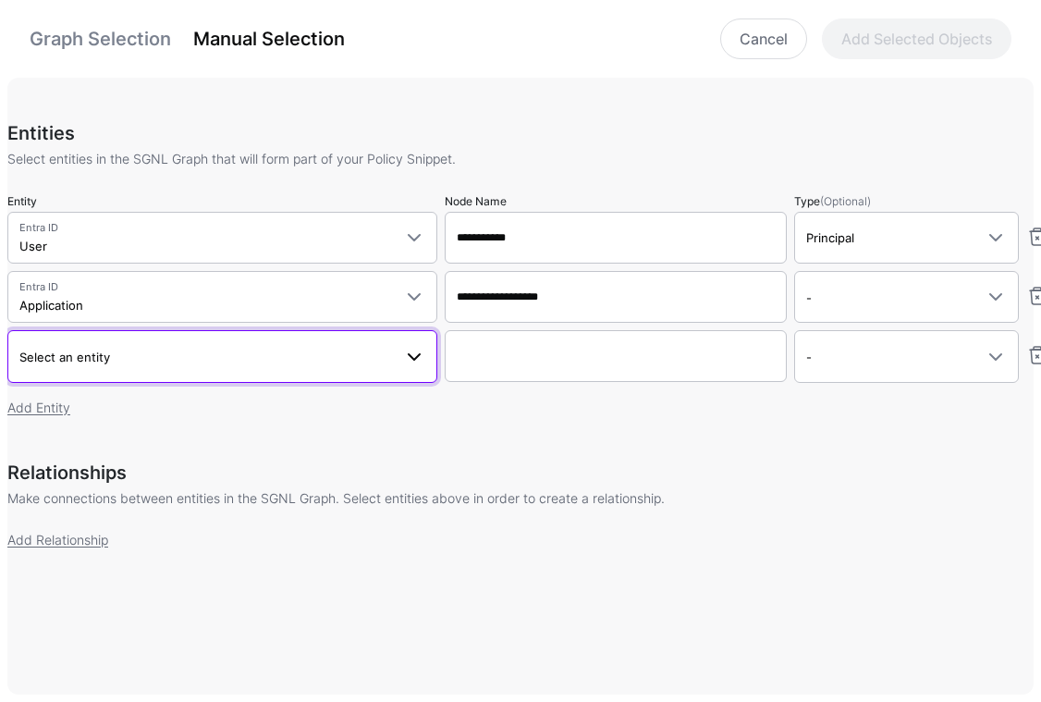
click at [153, 365] on span "Select an entity" at bounding box center [205, 357] width 373 height 20
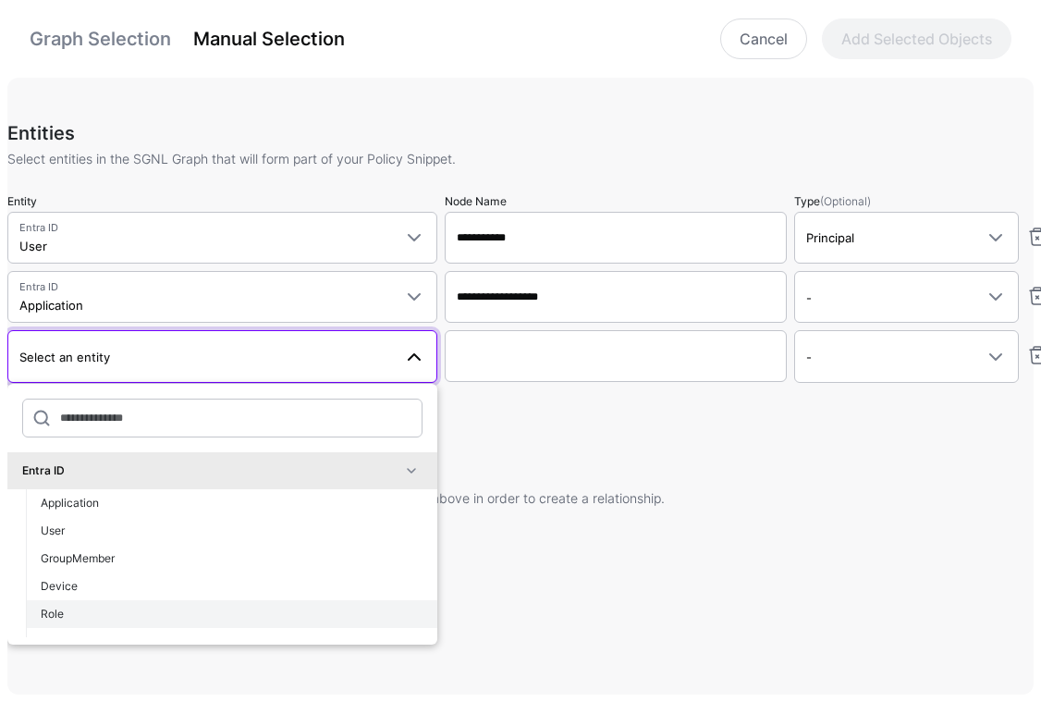
click at [69, 616] on div "Role" at bounding box center [232, 614] width 382 height 17
type input "**********"
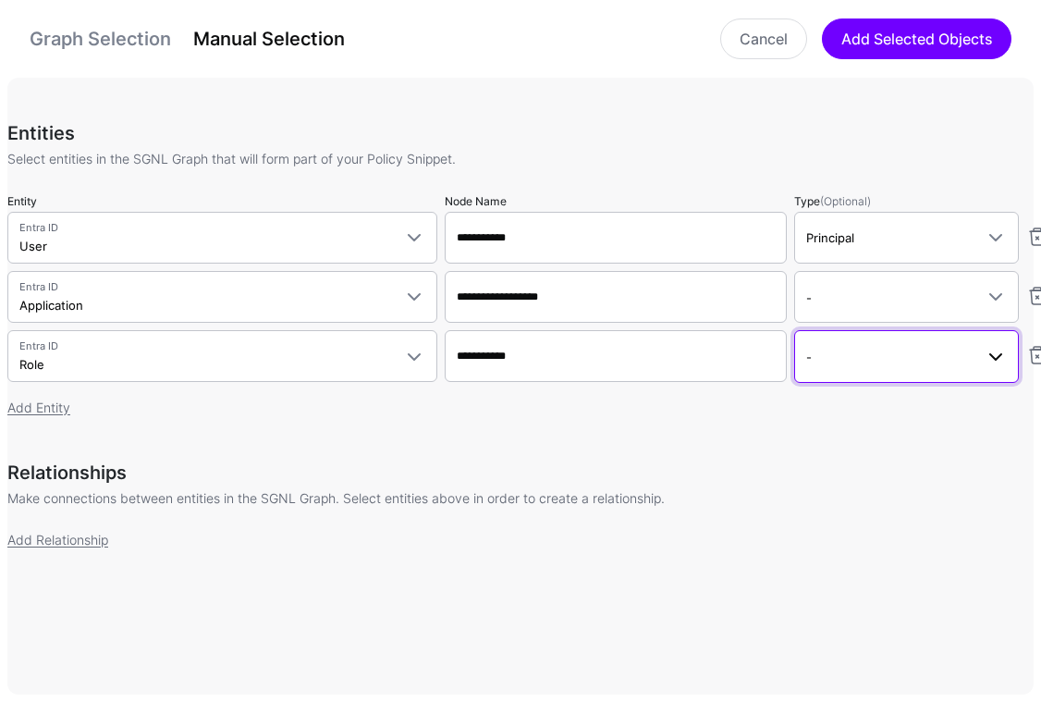
click at [903, 347] on span "-" at bounding box center [891, 357] width 168 height 20
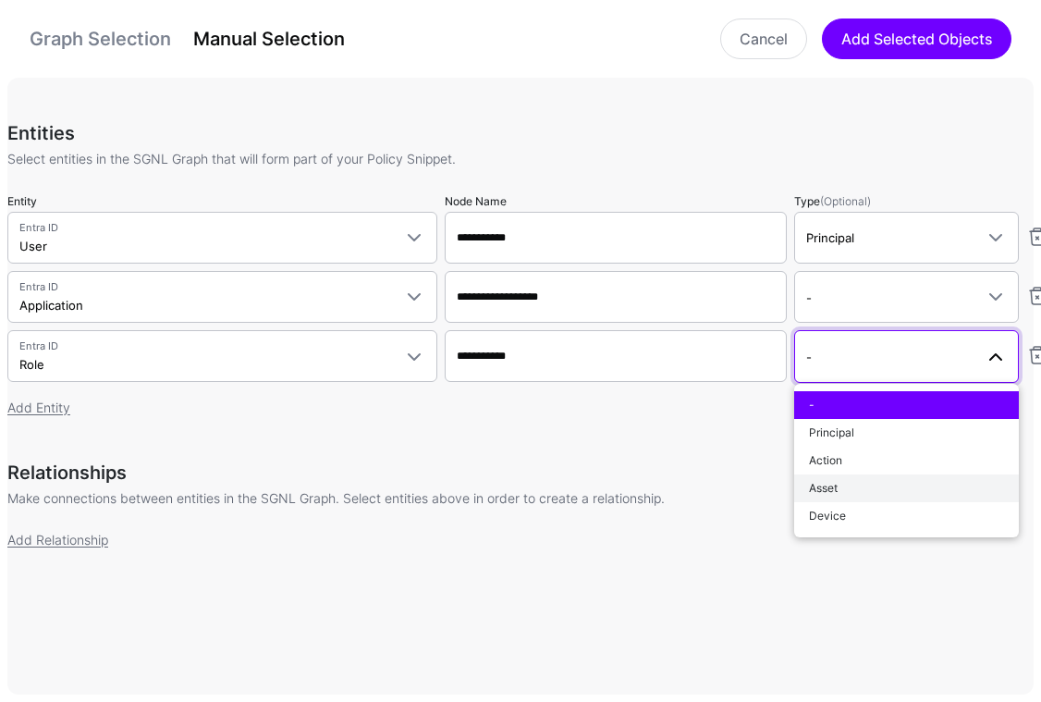
click at [861, 484] on div "Asset" at bounding box center [907, 488] width 196 height 17
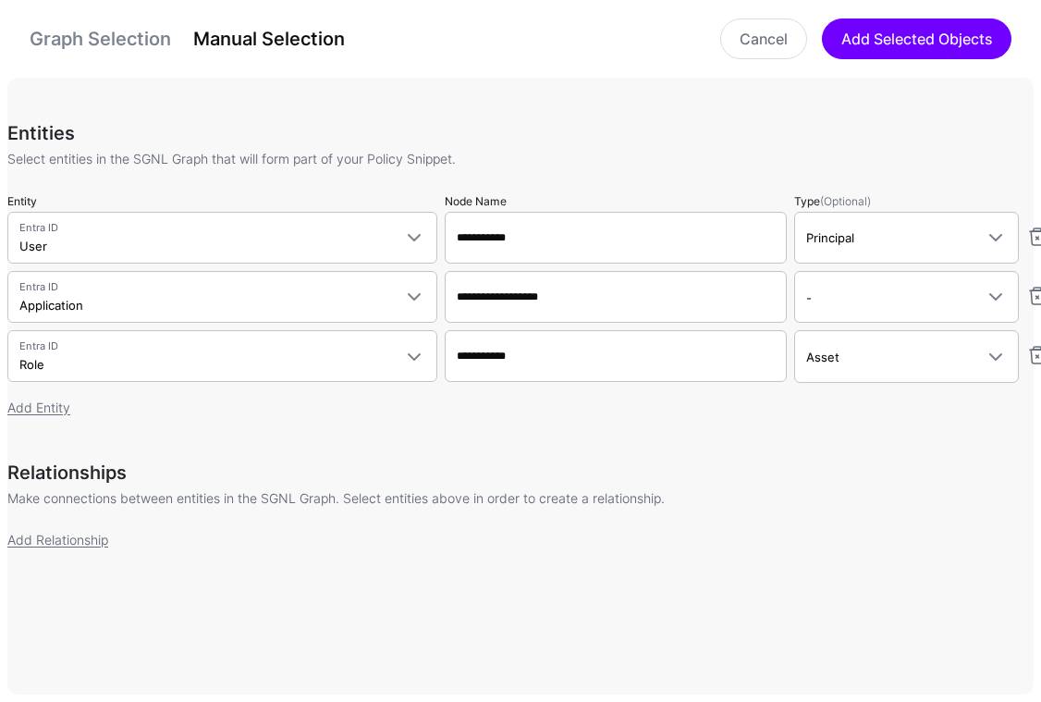
click at [671, 474] on h3 "Relationships" at bounding box center [527, 473] width 1041 height 22
click at [80, 539] on link "Add Relationship" at bounding box center [57, 540] width 101 height 16
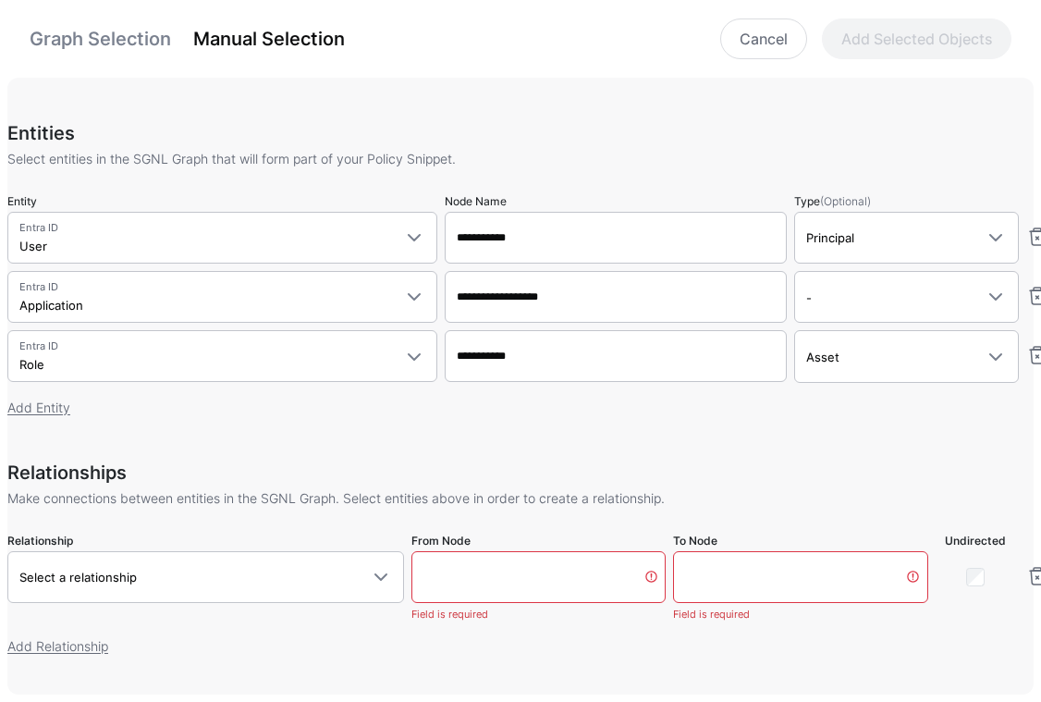
scroll to position [76, 0]
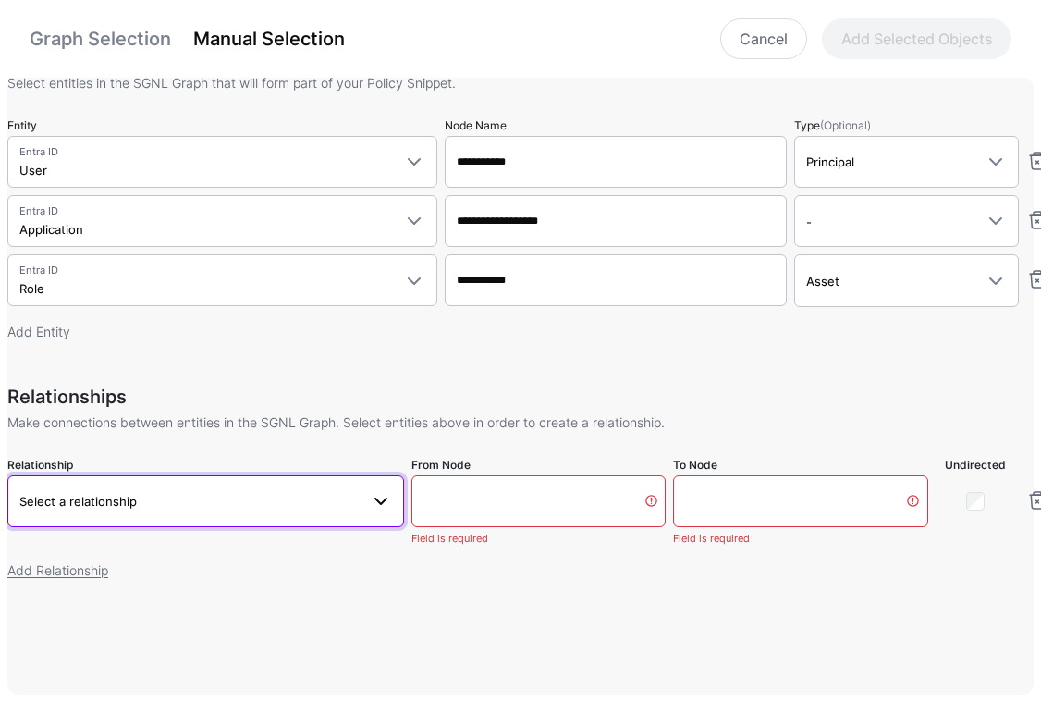
click at [228, 498] on span "Select a relationship" at bounding box center [188, 501] width 339 height 20
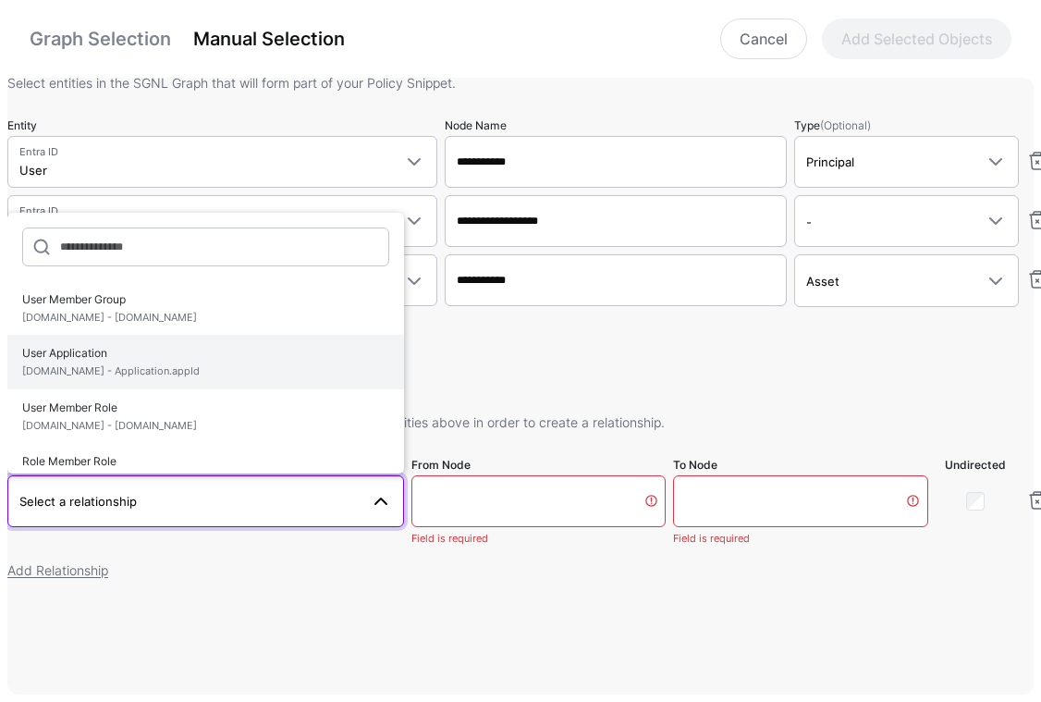
click at [145, 365] on span "User.id - Application.appId" at bounding box center [205, 372] width 367 height 16
type input "**********"
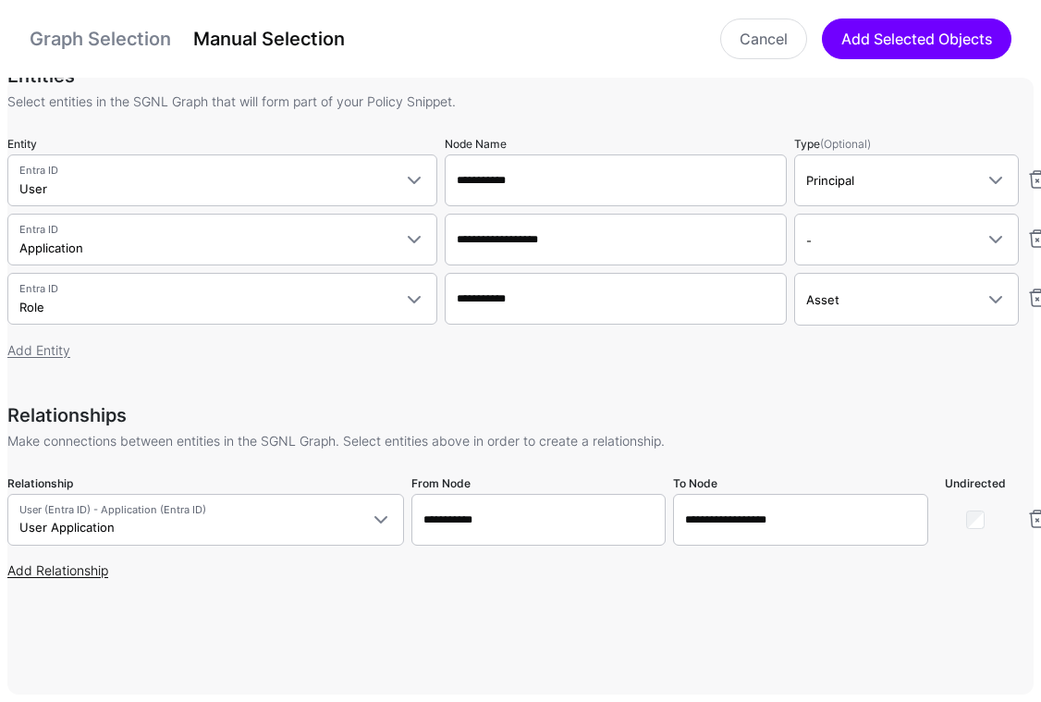
click at [105, 572] on link "Add Relationship" at bounding box center [57, 570] width 101 height 16
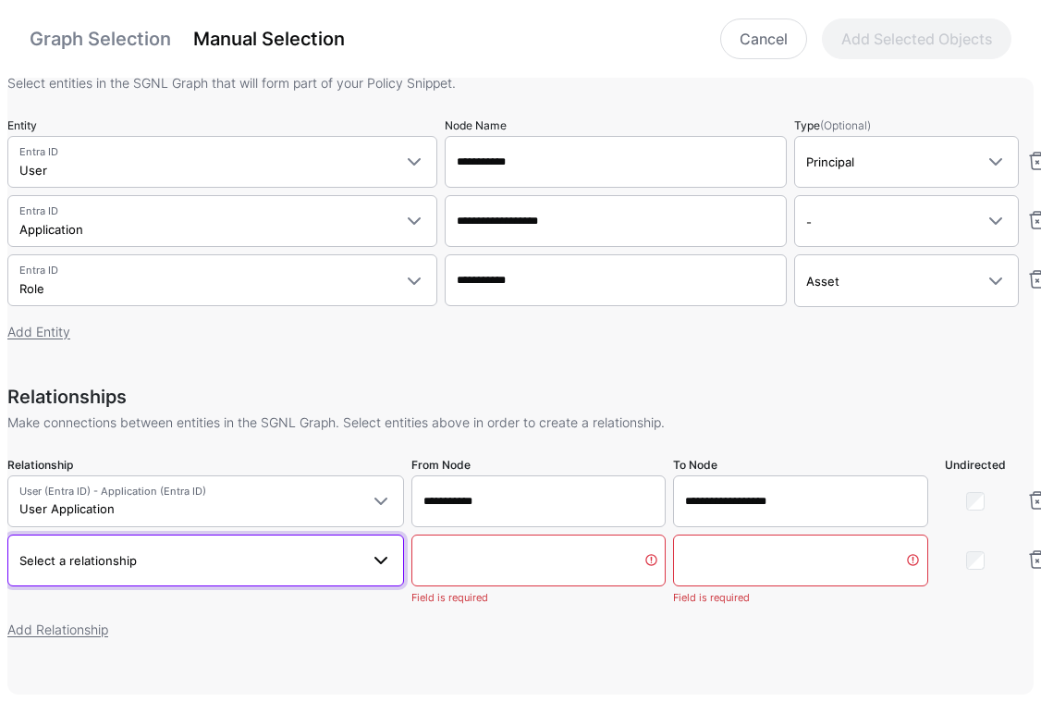
click at [142, 560] on span "Select a relationship" at bounding box center [188, 560] width 339 height 20
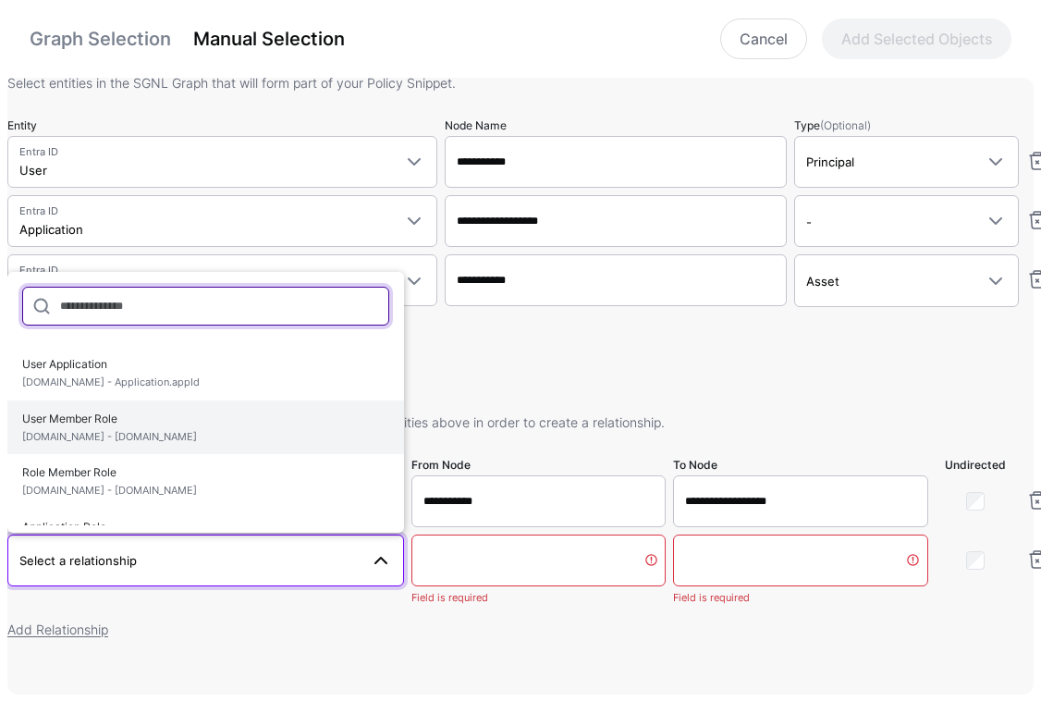
scroll to position [100, 0]
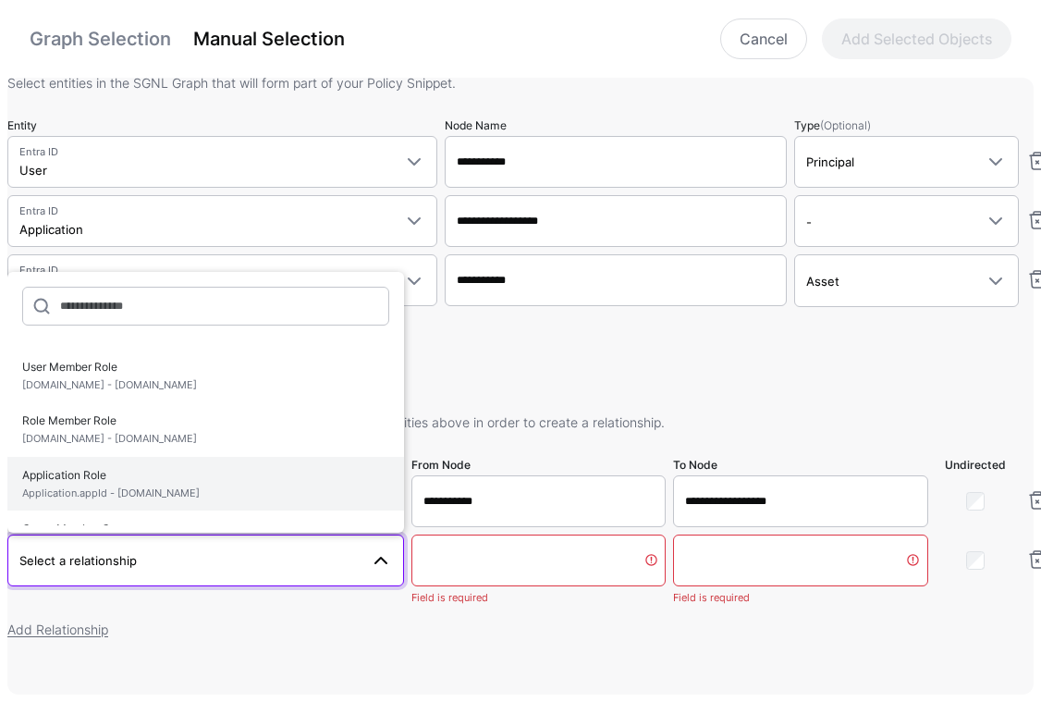
click at [171, 484] on span "Application Role Application.appId - Role.id" at bounding box center [205, 483] width 367 height 43
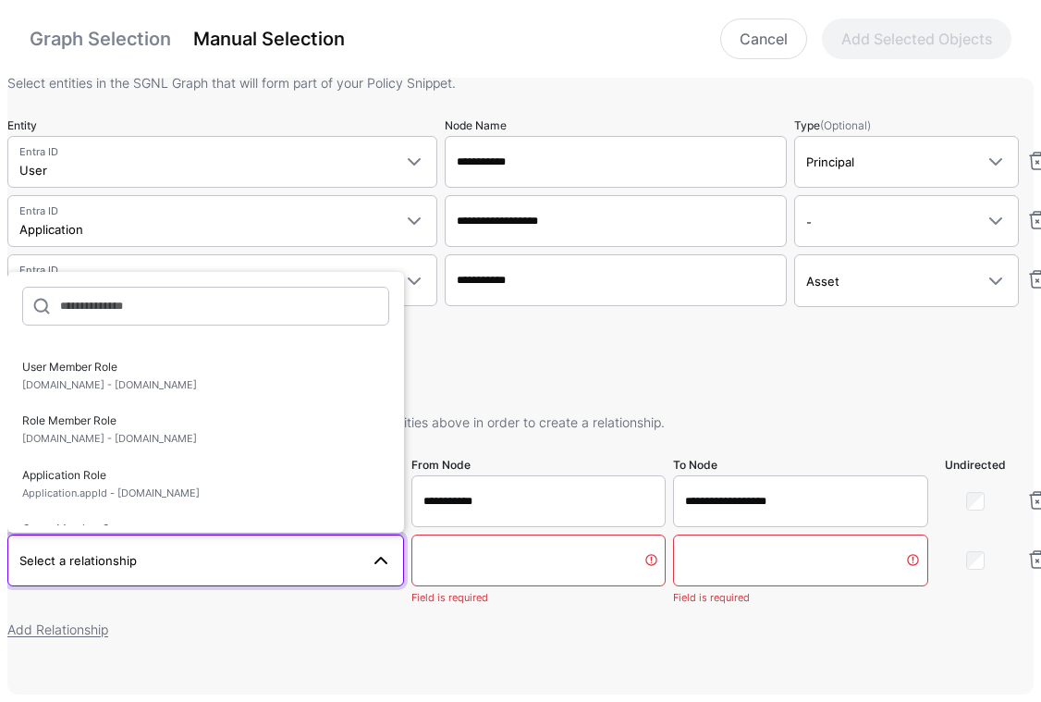
type input "**********"
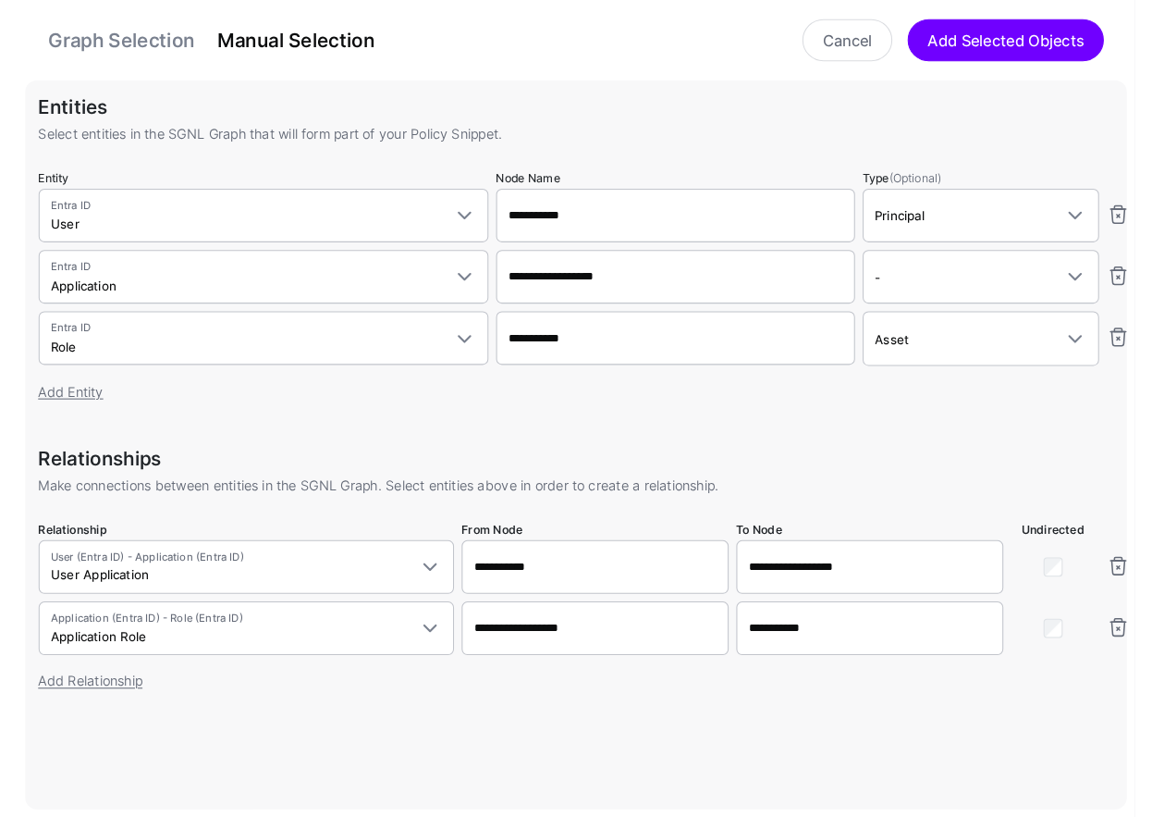
scroll to position [28, 0]
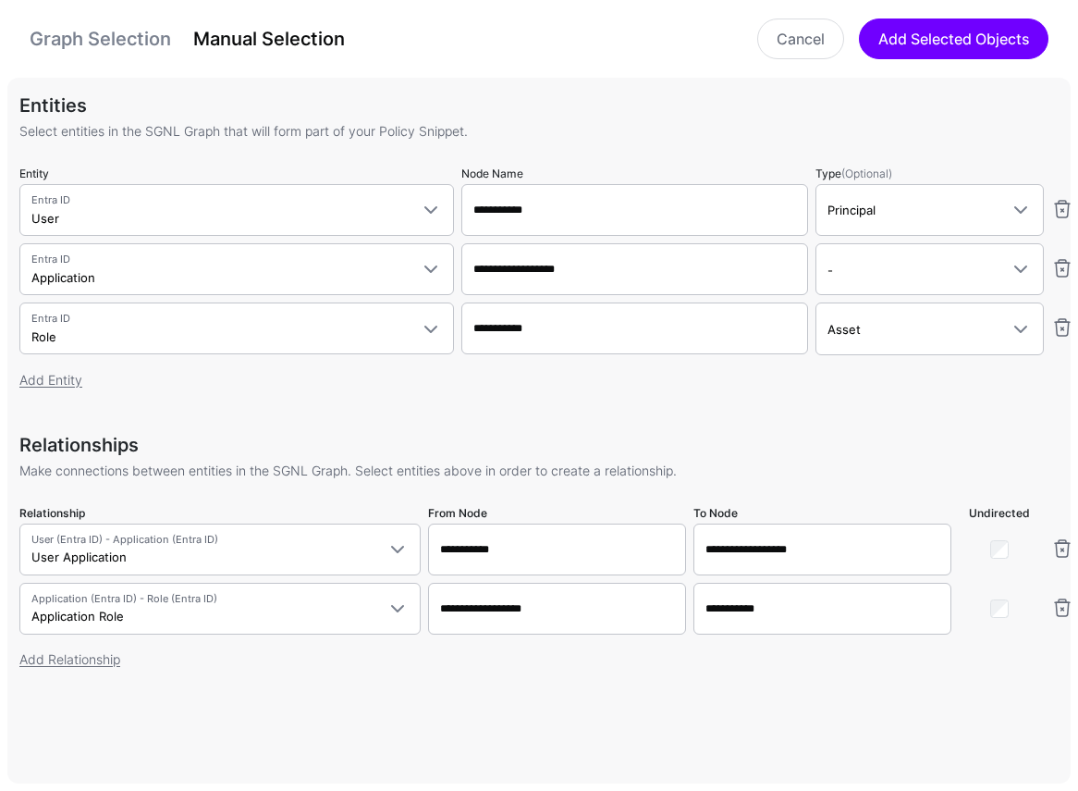
click at [316, 706] on div "**********" at bounding box center [546, 420] width 1054 height 741
click at [996, 39] on button "Add Selected Objects" at bounding box center [954, 38] width 190 height 41
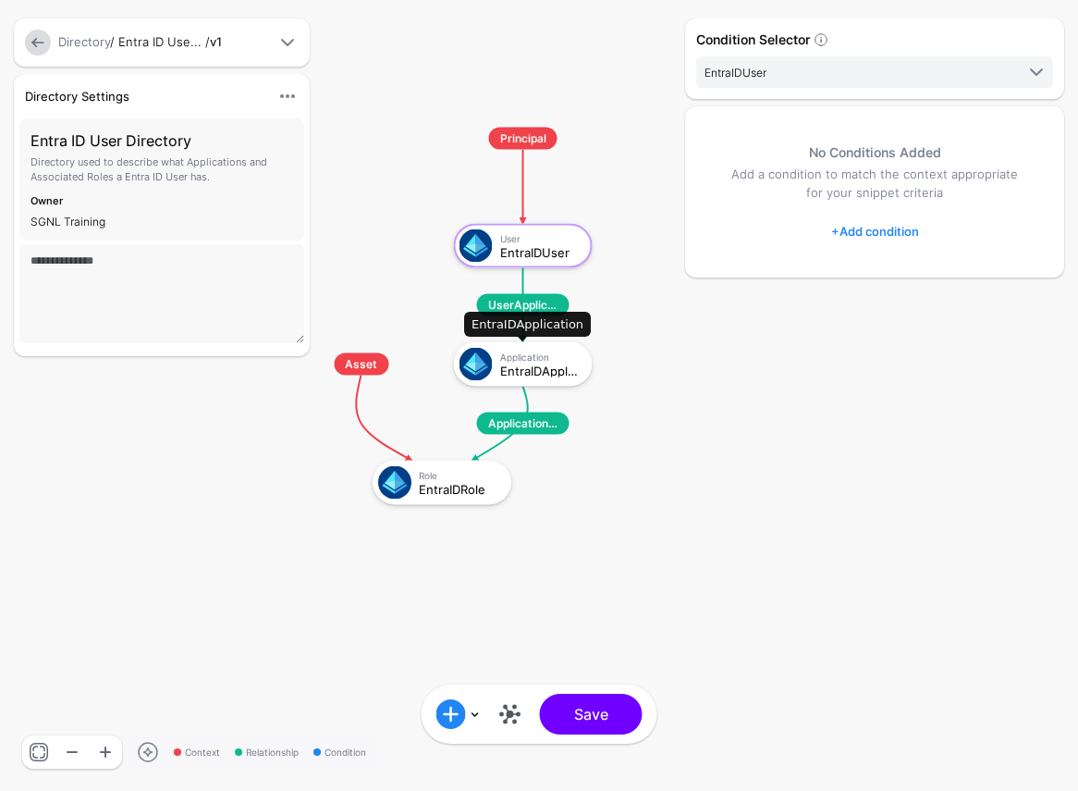
click at [492, 360] on span at bounding box center [476, 364] width 33 height 33
click div "EntraIDApplication"
click div "Application EntraIDApplication"
click at [883, 233] on link "+ Add condition" at bounding box center [876, 231] width 88 height 30
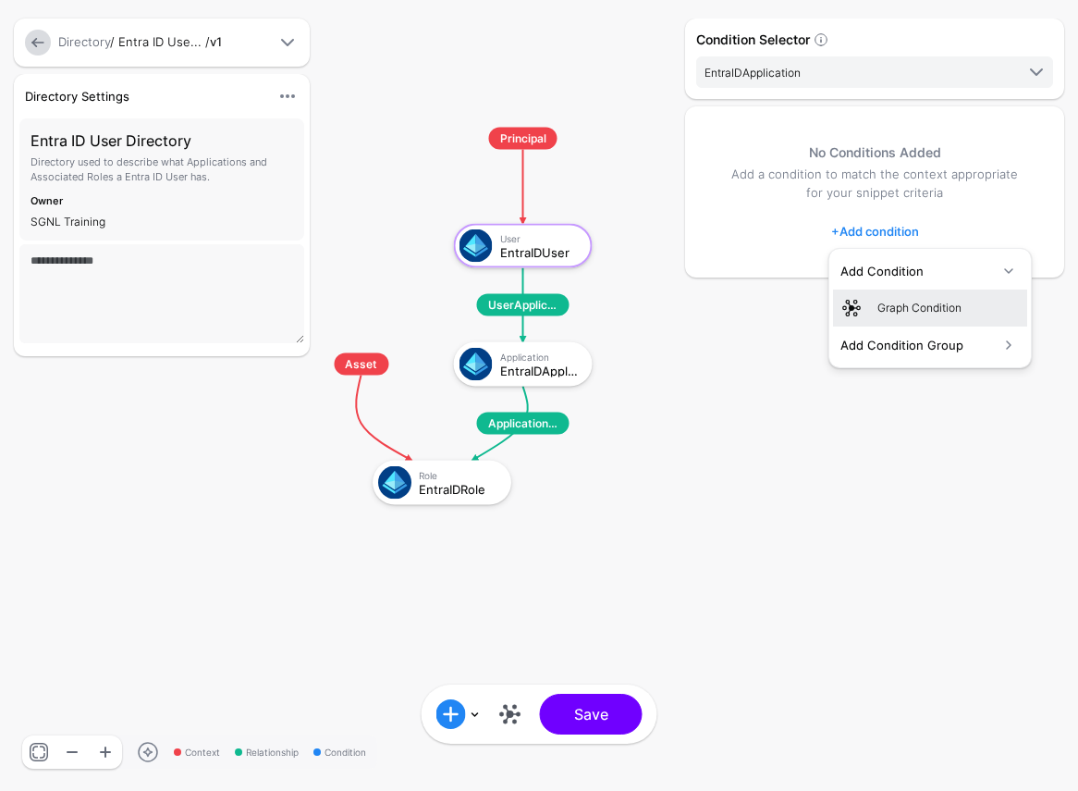
click at [955, 305] on div "Graph Condition" at bounding box center [949, 308] width 142 height 17
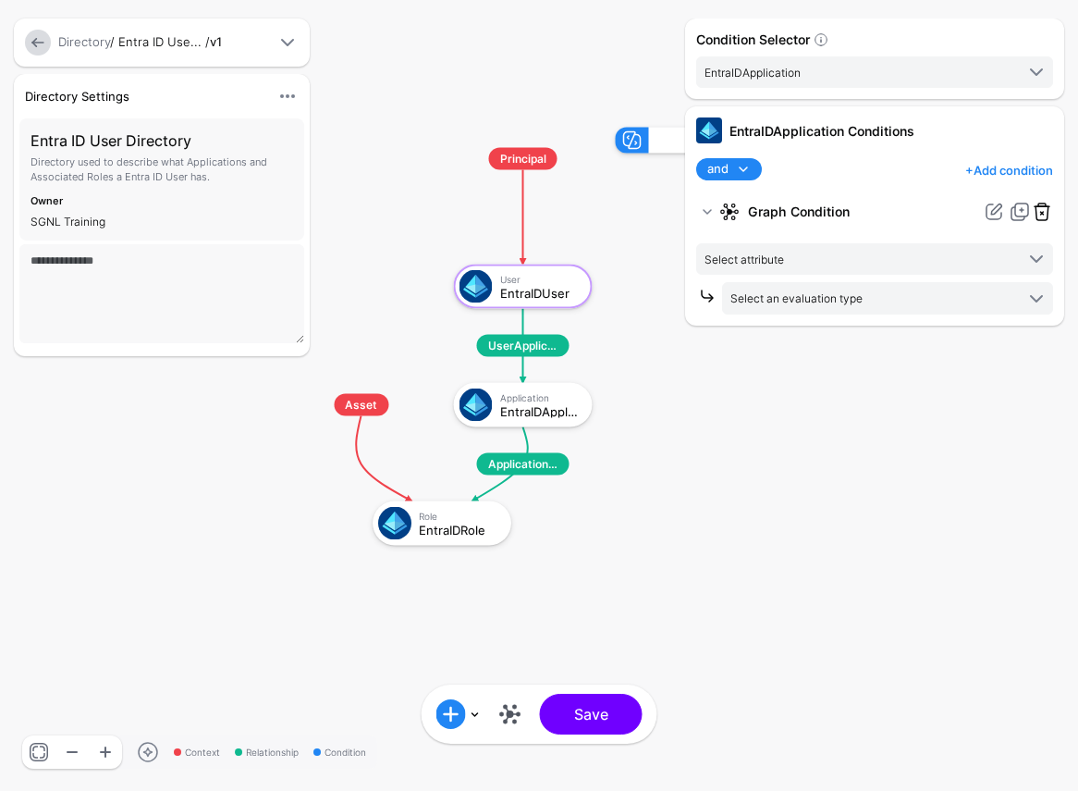
click at [1048, 210] on link at bounding box center [1042, 212] width 22 height 22
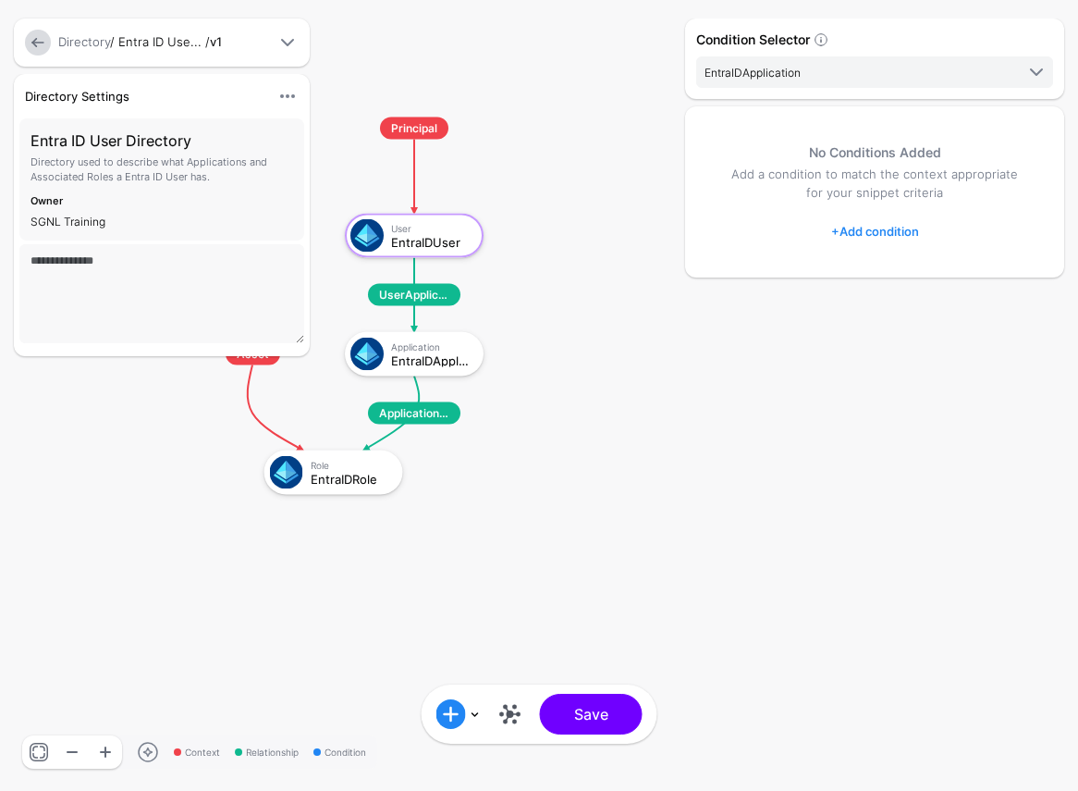
click at [823, 439] on div "Condition Selector EntraIDApplication EntraIDUser EntraIDApplication EntraIDRol…" at bounding box center [875, 395] width 388 height 754
drag, startPoint x: 717, startPoint y: 429, endPoint x: 893, endPoint y: 441, distance: 177.1
click at [893, 441] on div "Condition Selector EntraIDApplication EntraIDUser EntraIDApplication EntraIDRol…" at bounding box center [875, 395] width 388 height 754
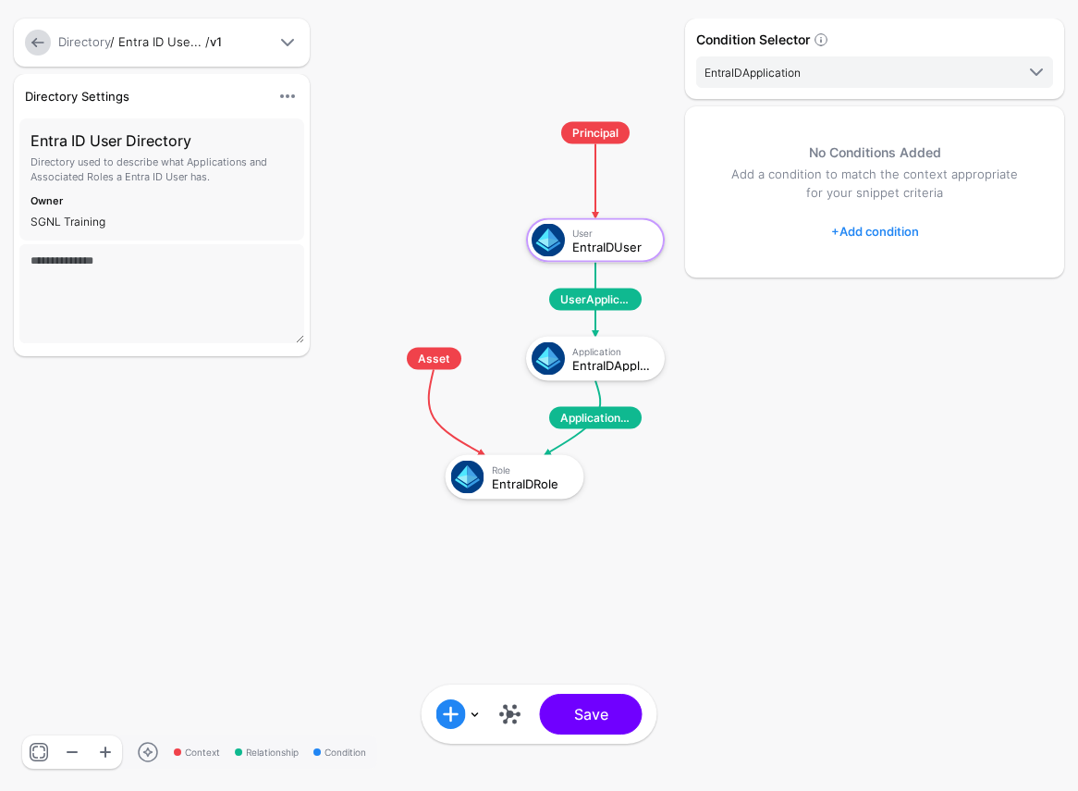
drag, startPoint x: 456, startPoint y: 520, endPoint x: 547, endPoint y: 515, distance: 90.8
click at [548, 519] on rect at bounding box center [369, 103] width 107849 height 79083
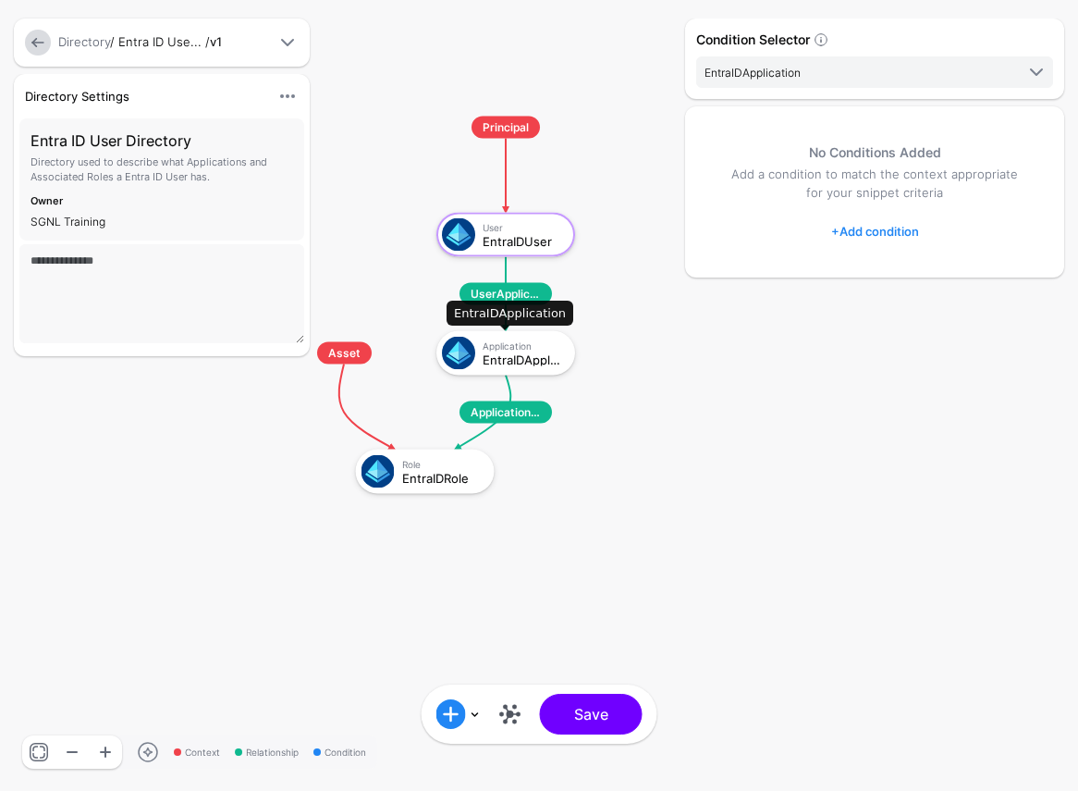
click div "EntraIDApplication"
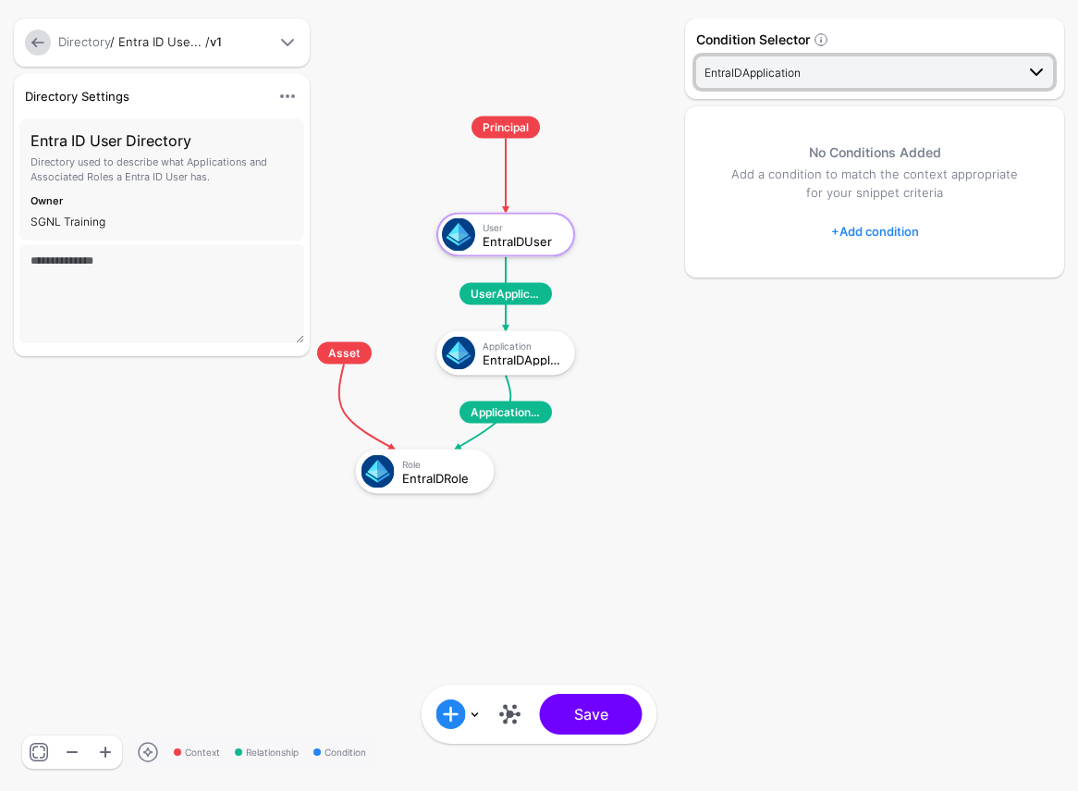
click at [901, 65] on span "EntraIDApplication" at bounding box center [860, 72] width 310 height 20
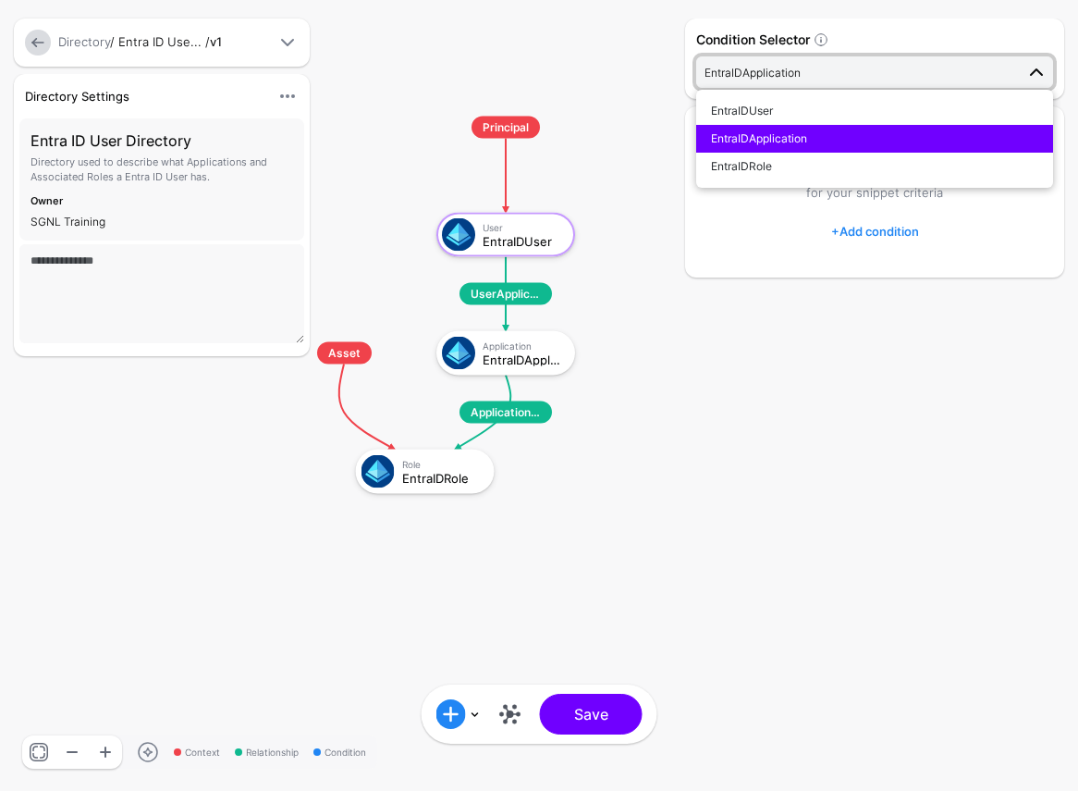
click at [901, 65] on span "EntraIDApplication" at bounding box center [860, 72] width 310 height 20
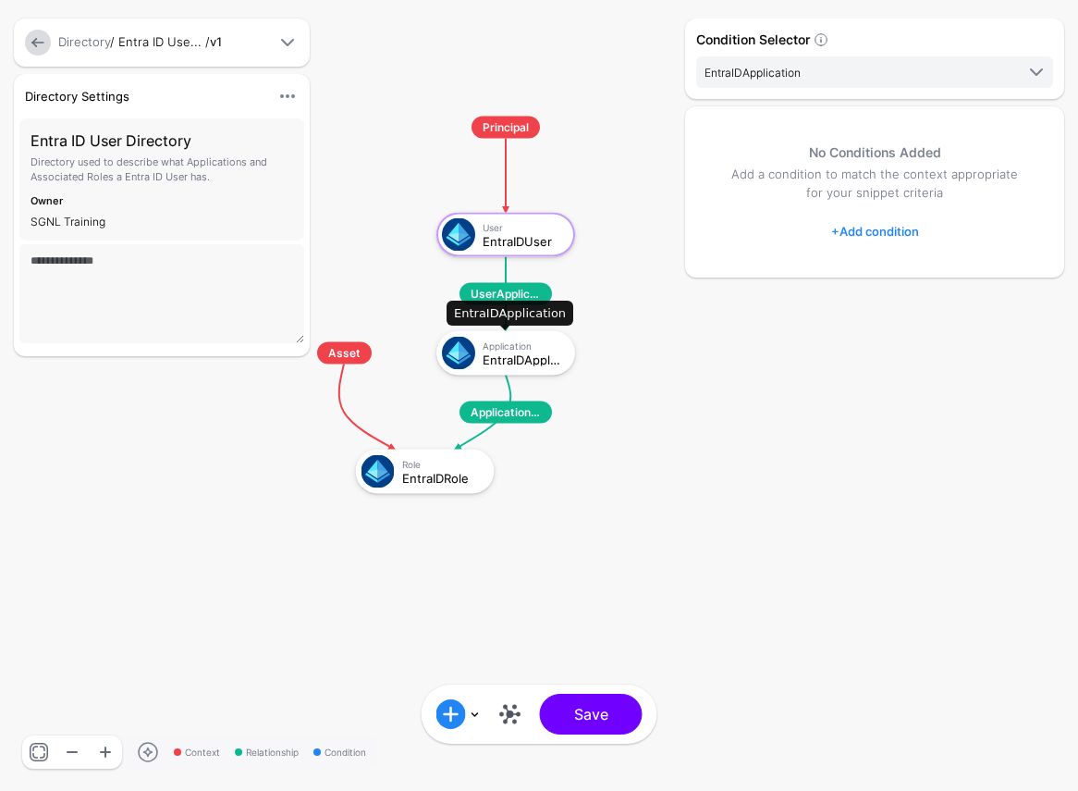
click div "EntraIDApplication"
click at [472, 709] on link at bounding box center [459, 714] width 44 height 30
click at [903, 484] on div "Condition Selector EntraIDApplication EntraIDUser EntraIDApplication EntraIDRol…" at bounding box center [875, 395] width 388 height 754
click at [892, 226] on link "+ Add condition" at bounding box center [876, 231] width 88 height 30
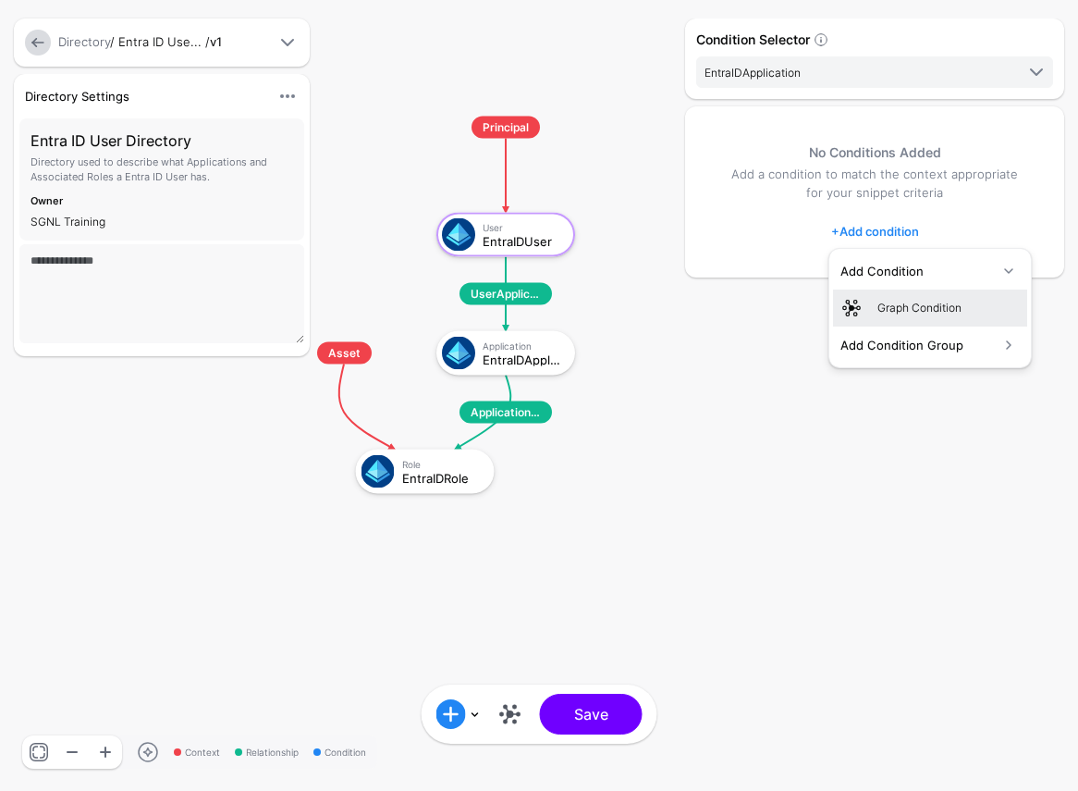
click at [918, 302] on div "Graph Condition" at bounding box center [949, 308] width 142 height 17
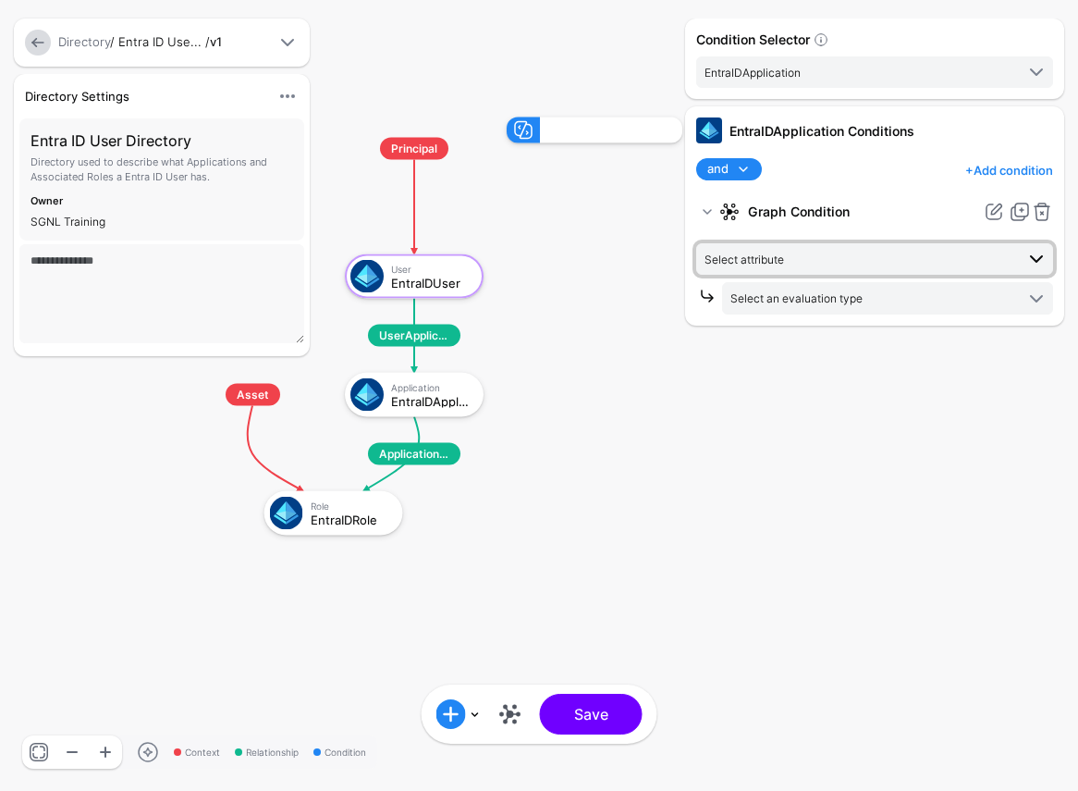
click at [844, 258] on span "Select attribute" at bounding box center [860, 259] width 310 height 20
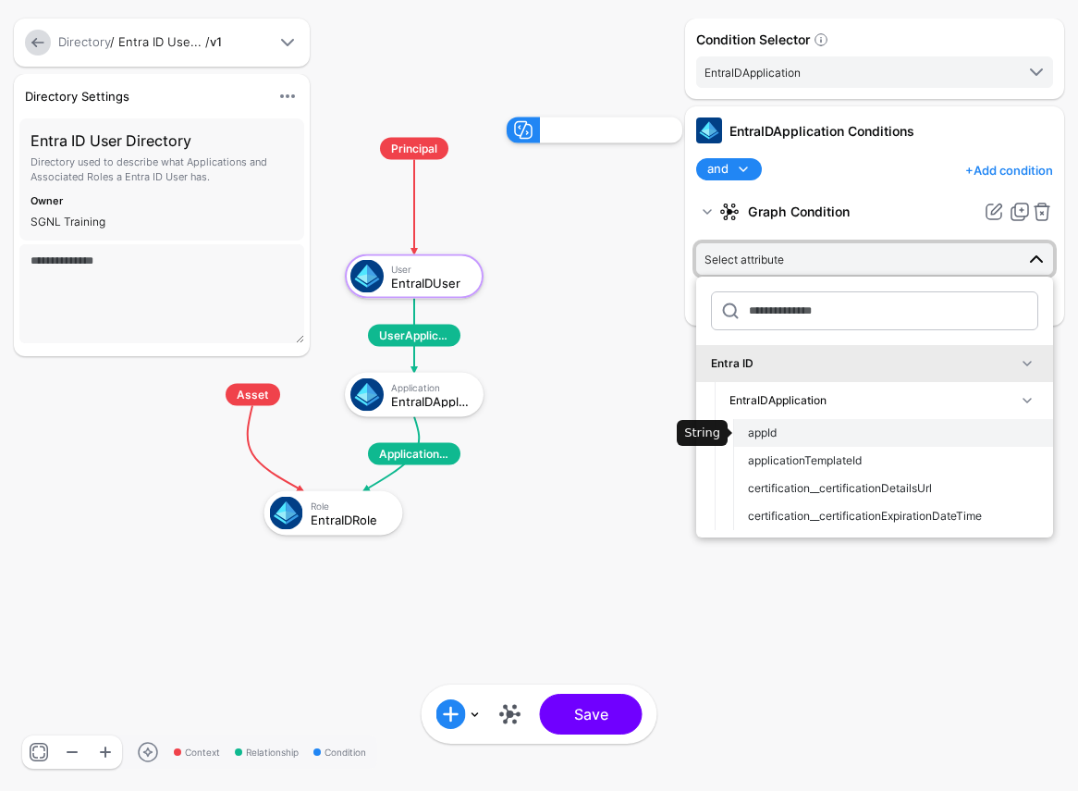
click at [812, 422] on button "appId" at bounding box center [893, 433] width 320 height 28
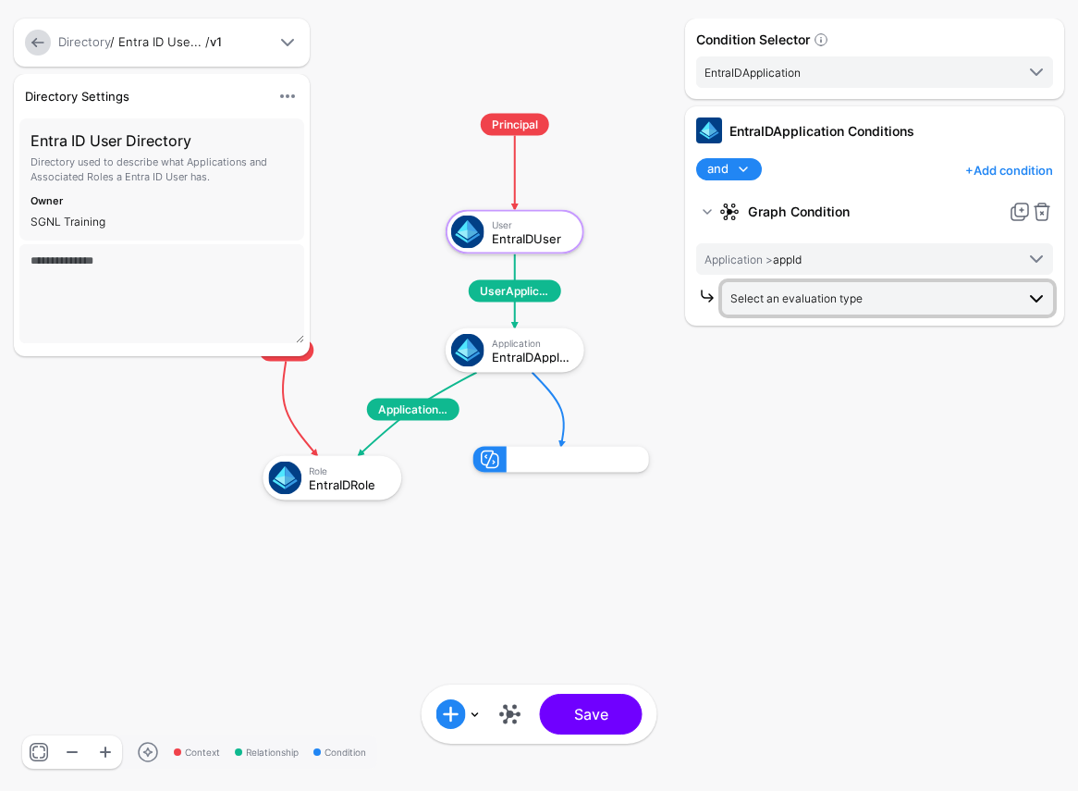
click at [911, 299] on span "Select an evaluation type" at bounding box center [873, 298] width 284 height 20
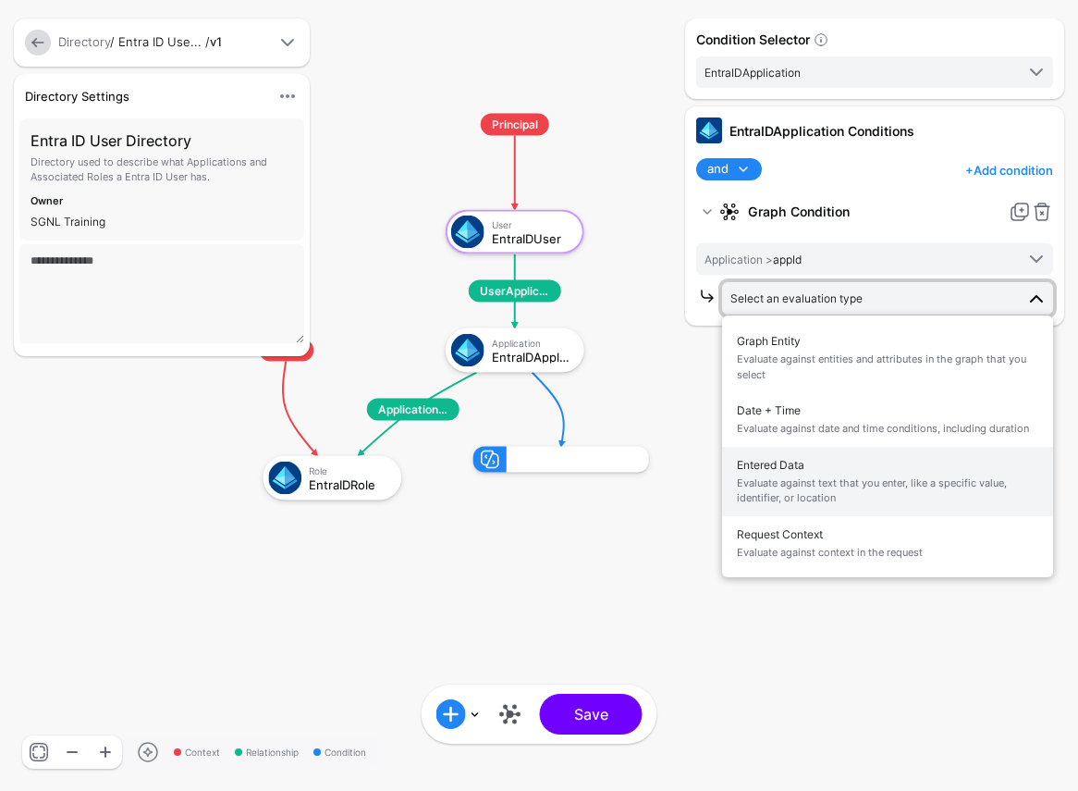
click at [877, 487] on span "Evaluate against text that you enter, like a specific value, identifier, or loc…" at bounding box center [888, 490] width 302 height 31
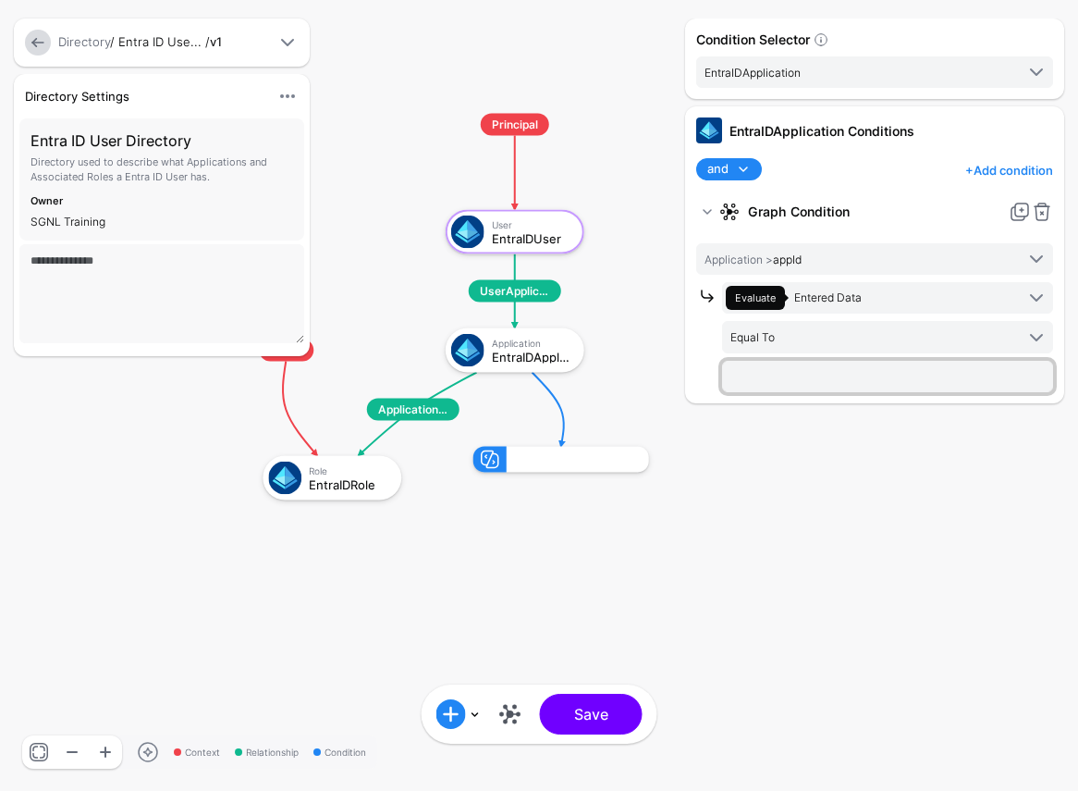
click at [763, 371] on input "text" at bounding box center [887, 376] width 331 height 31
paste input "**********"
type input "**********"
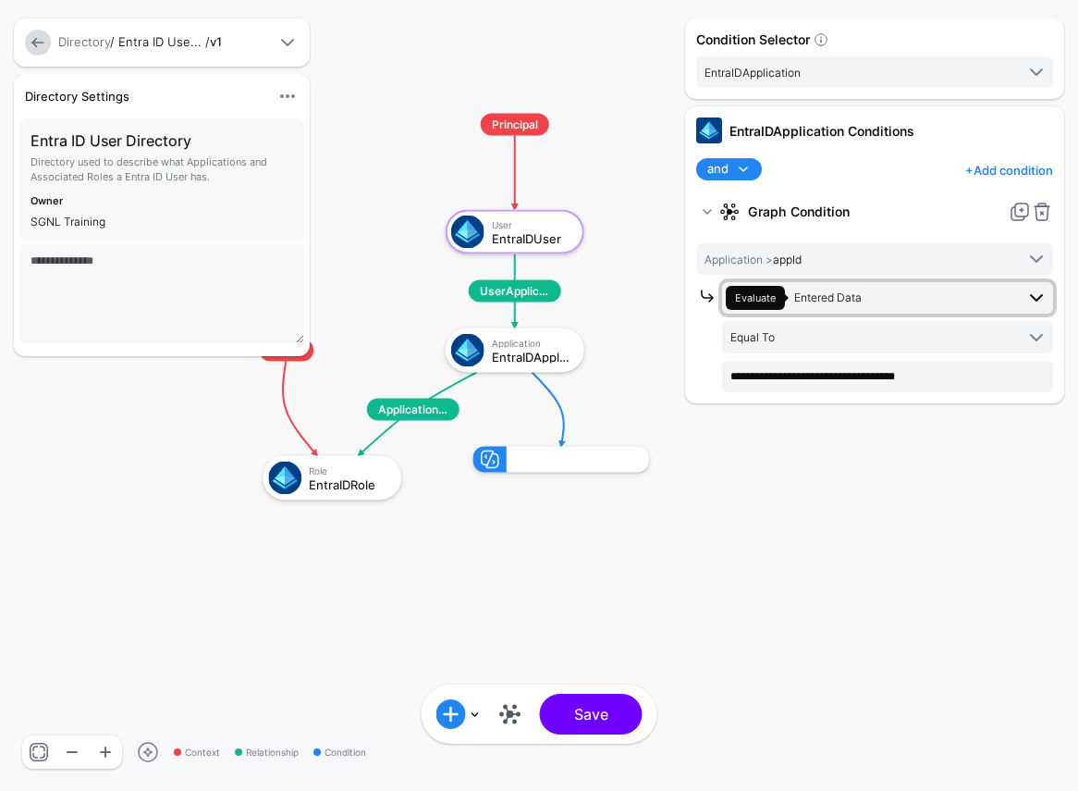
click at [925, 298] on span "Evaluate Entered Data" at bounding box center [870, 298] width 289 height 24
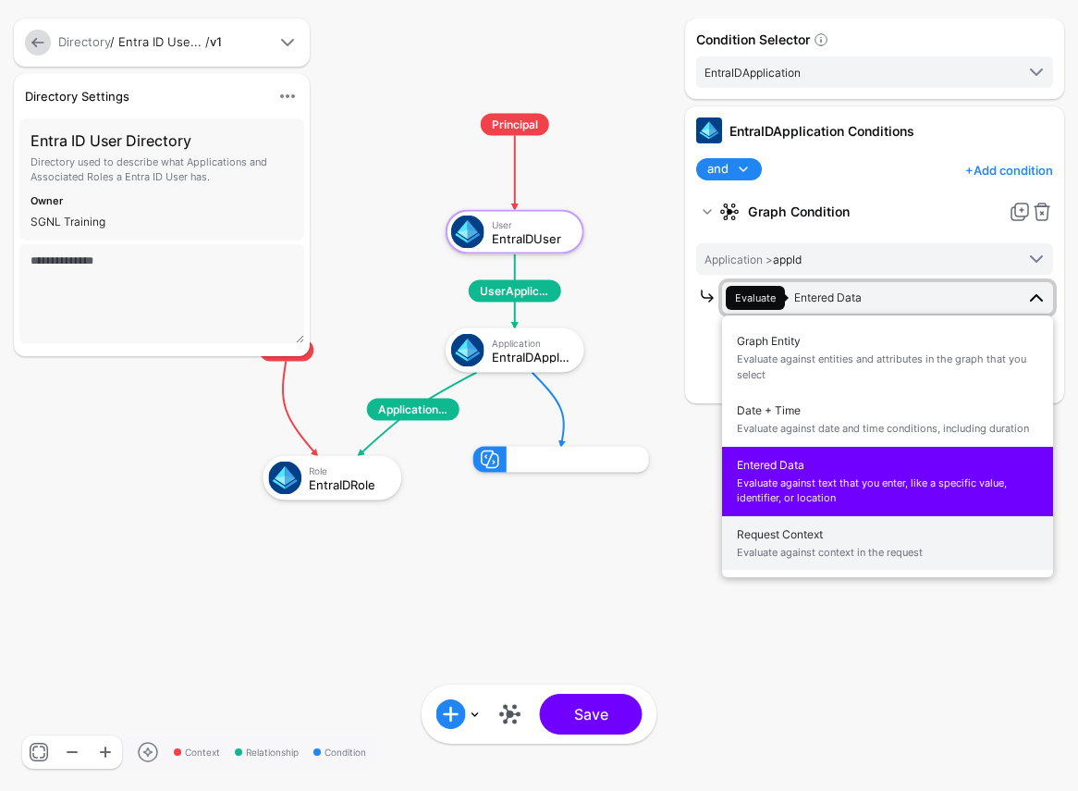
click at [868, 547] on span "Evaluate against context in the request" at bounding box center [888, 553] width 302 height 16
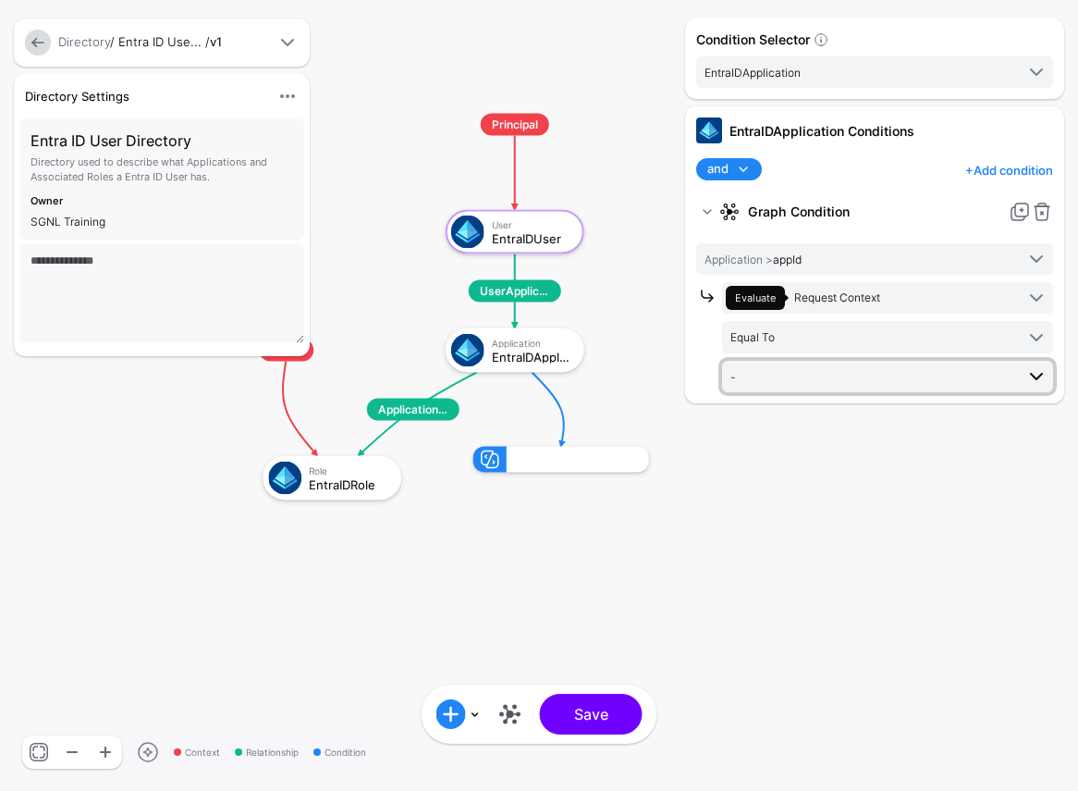
click at [870, 376] on span "-" at bounding box center [873, 376] width 284 height 20
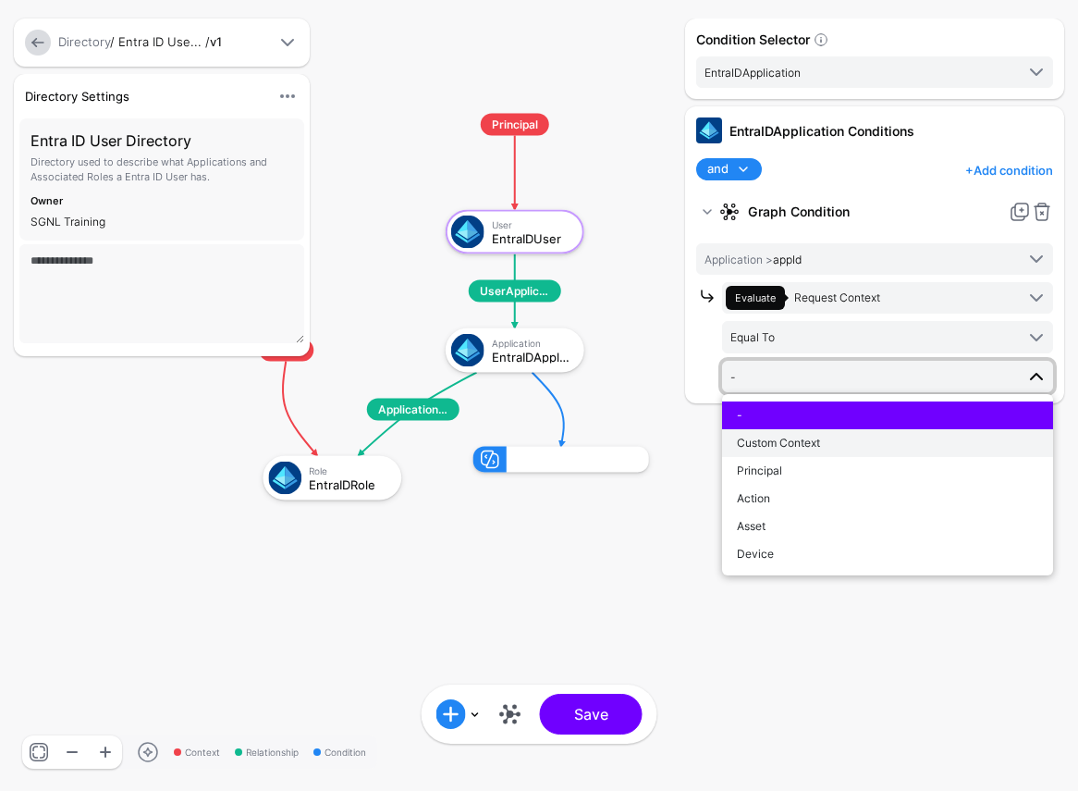
click at [865, 446] on div "Custom Context" at bounding box center [888, 443] width 302 height 17
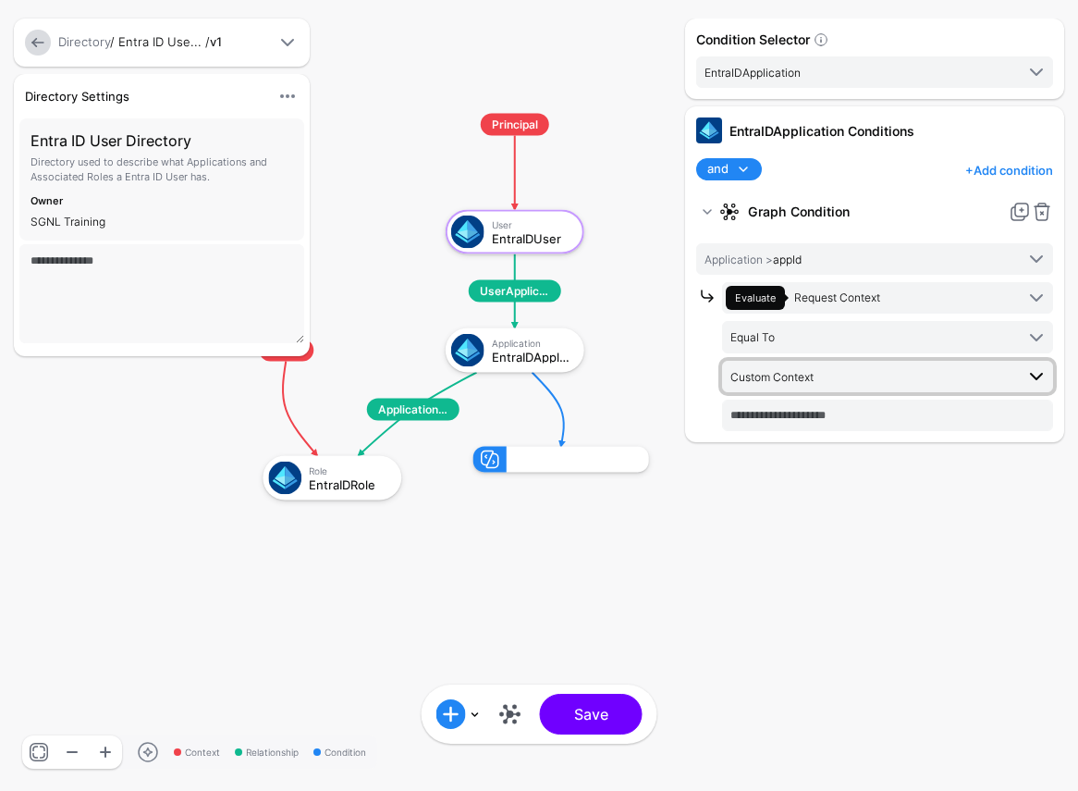
click at [869, 367] on span "Custom Context" at bounding box center [873, 376] width 284 height 20
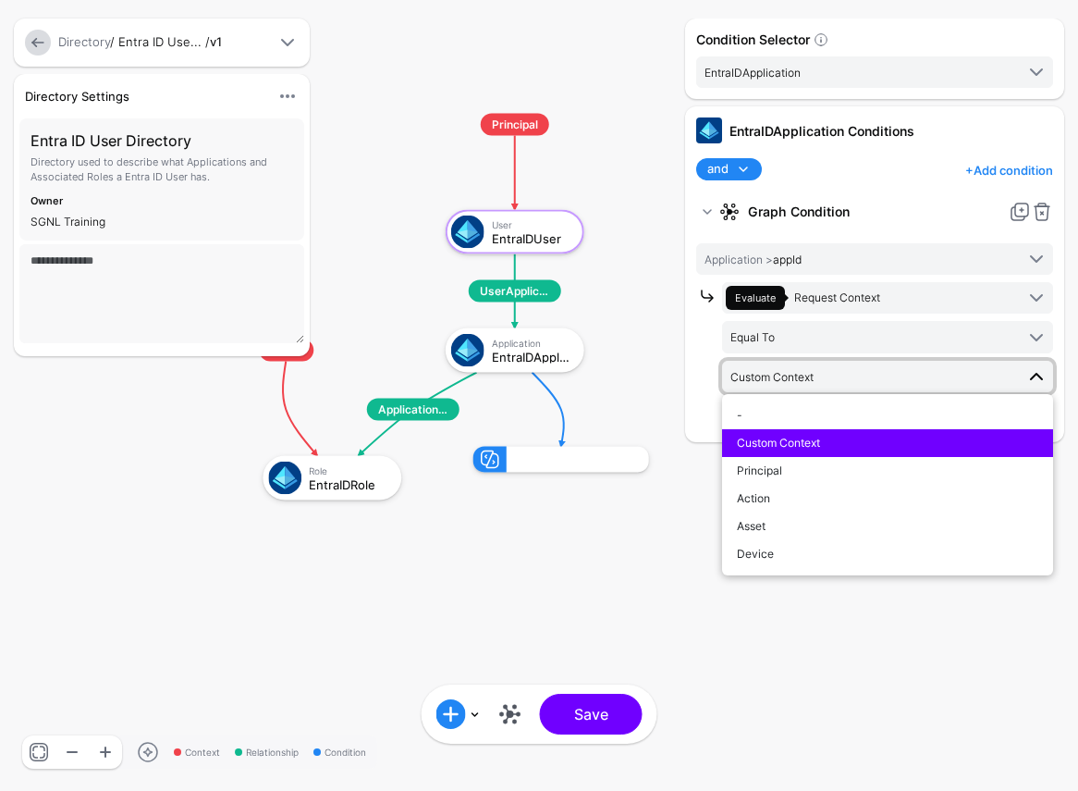
click at [656, 361] on rect at bounding box center [221, 95] width 107849 height 79083
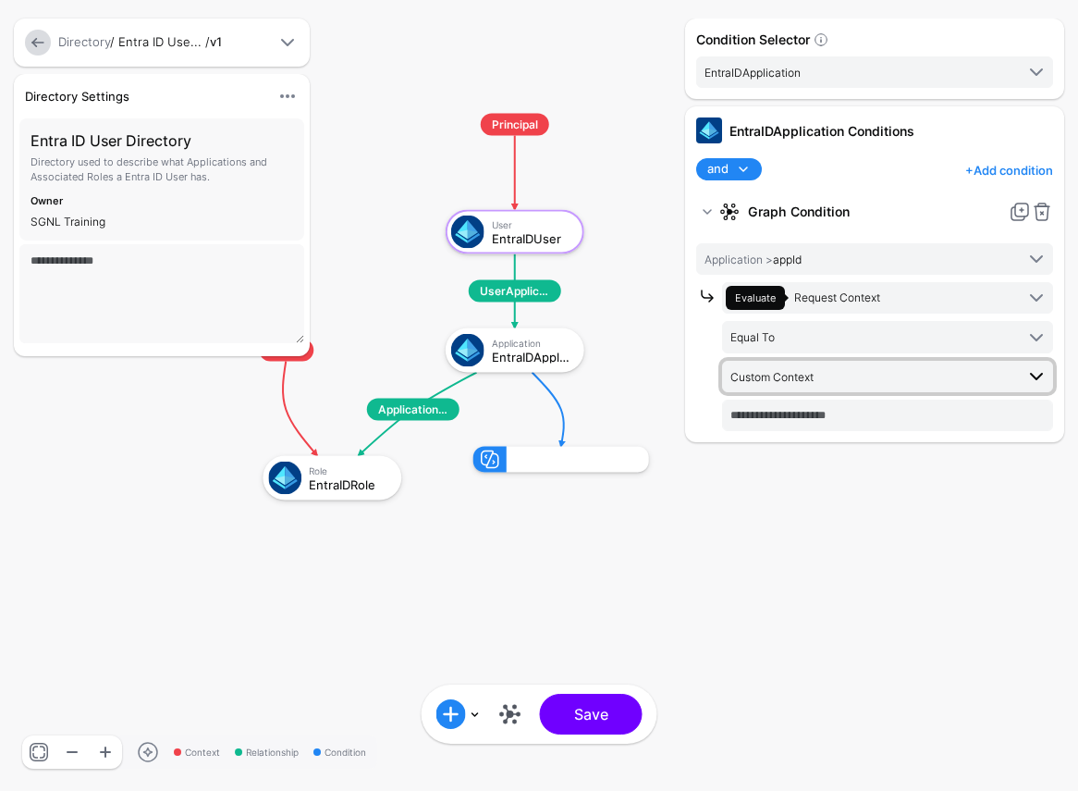
click at [836, 379] on span "Custom Context" at bounding box center [873, 376] width 284 height 20
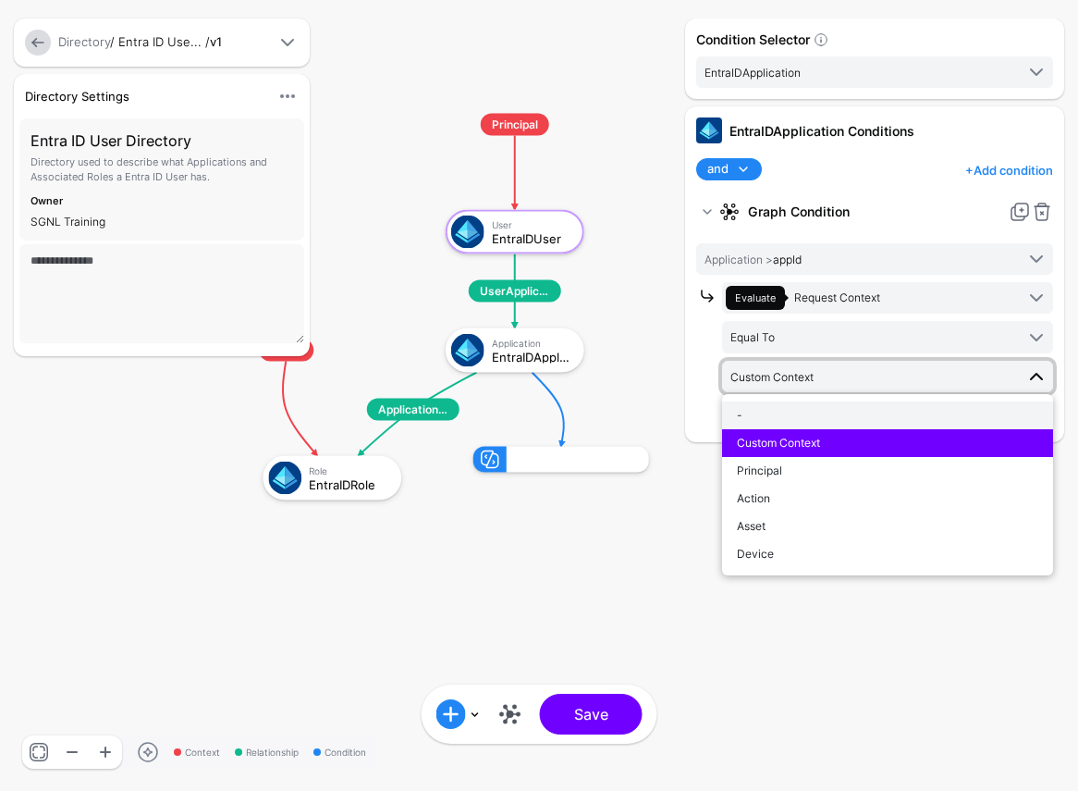
click at [786, 418] on div "-" at bounding box center [888, 415] width 302 height 17
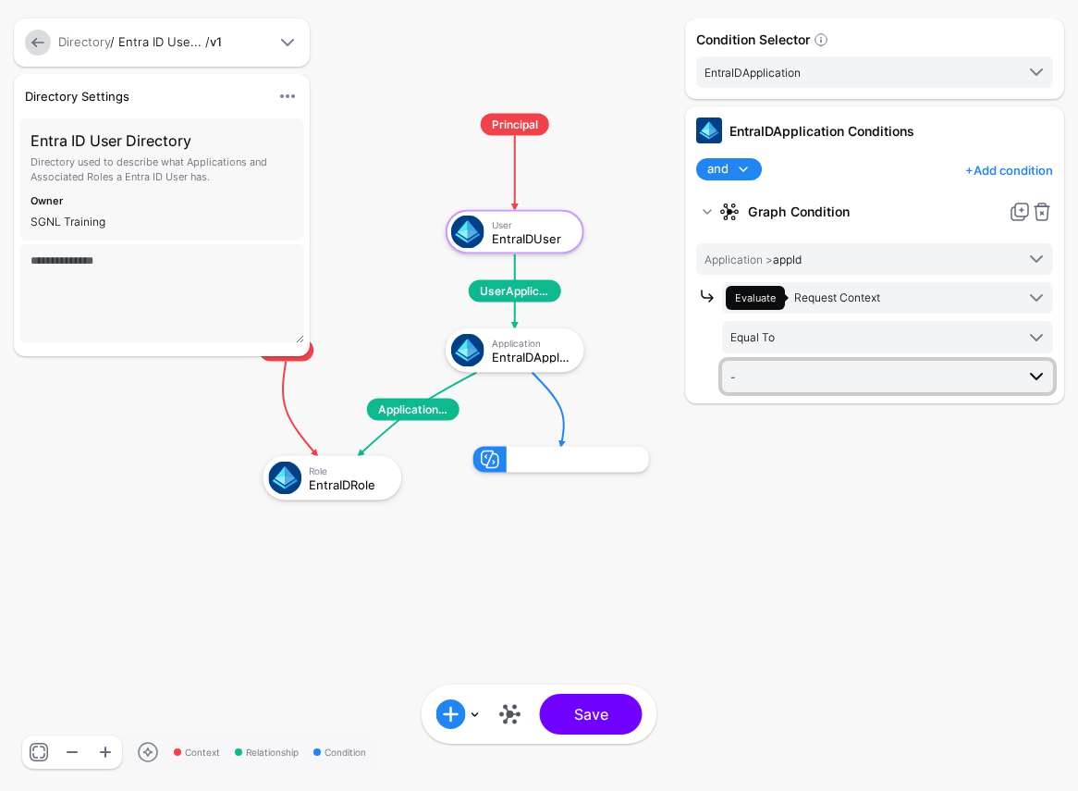
click at [799, 362] on link "-" at bounding box center [887, 376] width 331 height 31
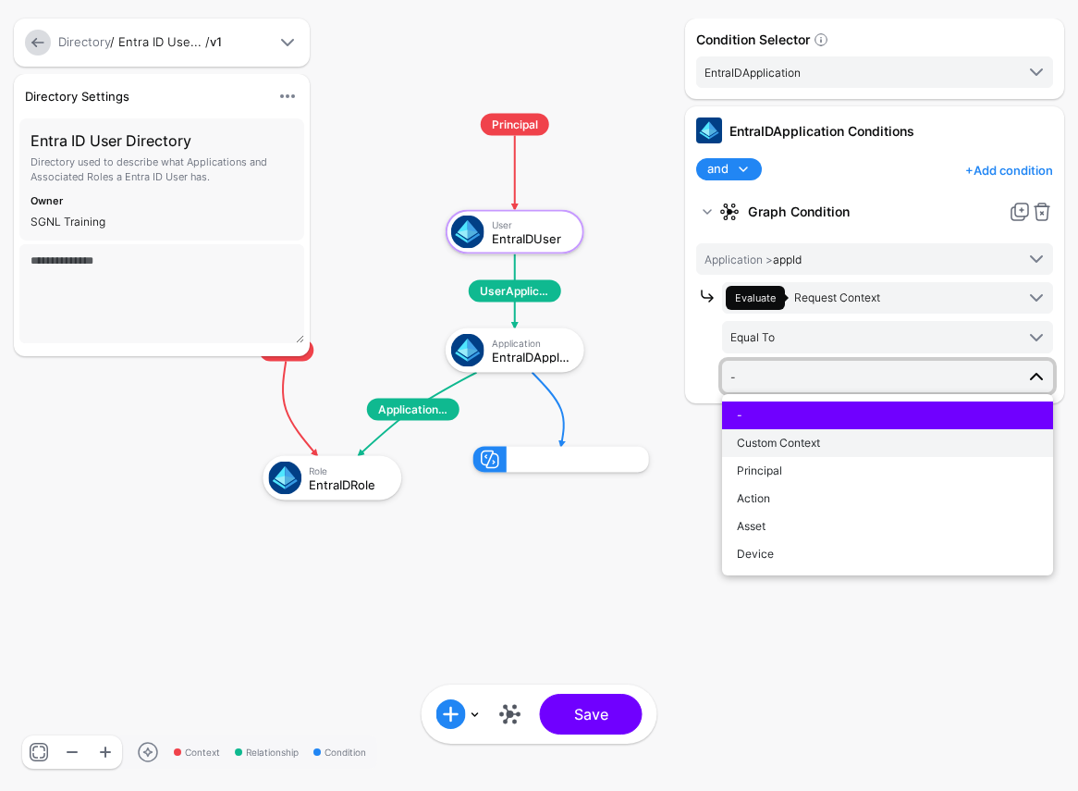
click at [837, 441] on div "Custom Context" at bounding box center [888, 443] width 302 height 17
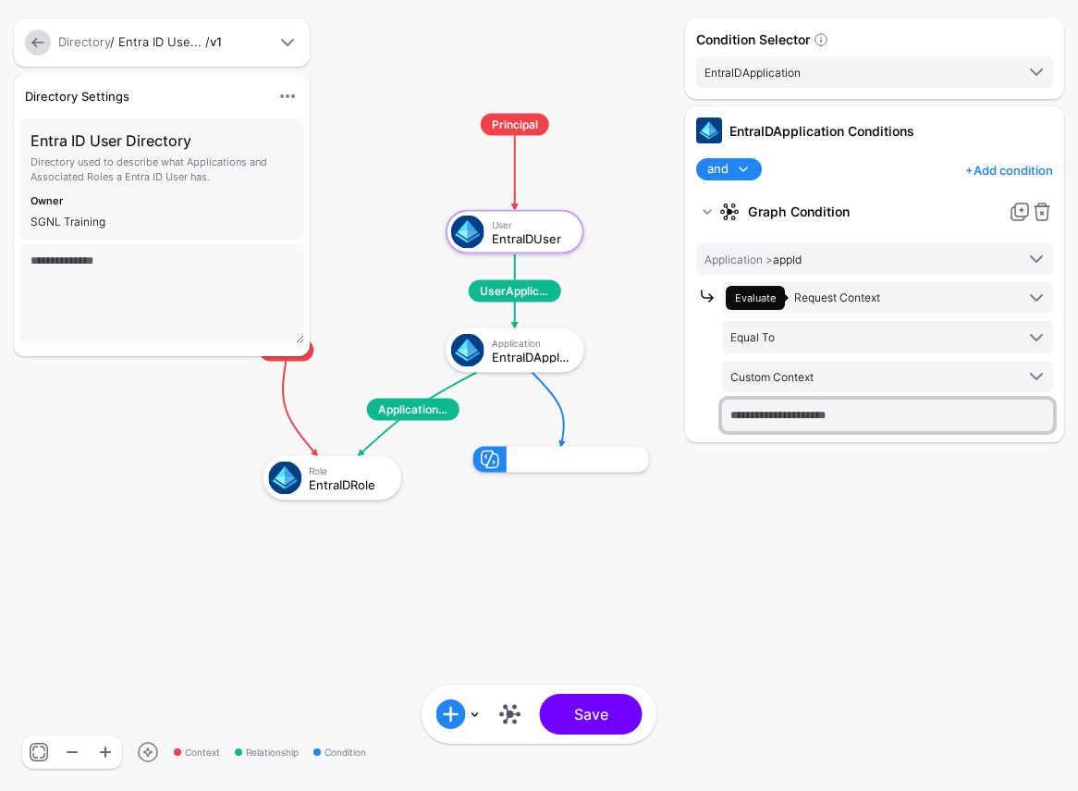
click at [783, 412] on input "text" at bounding box center [887, 415] width 331 height 31
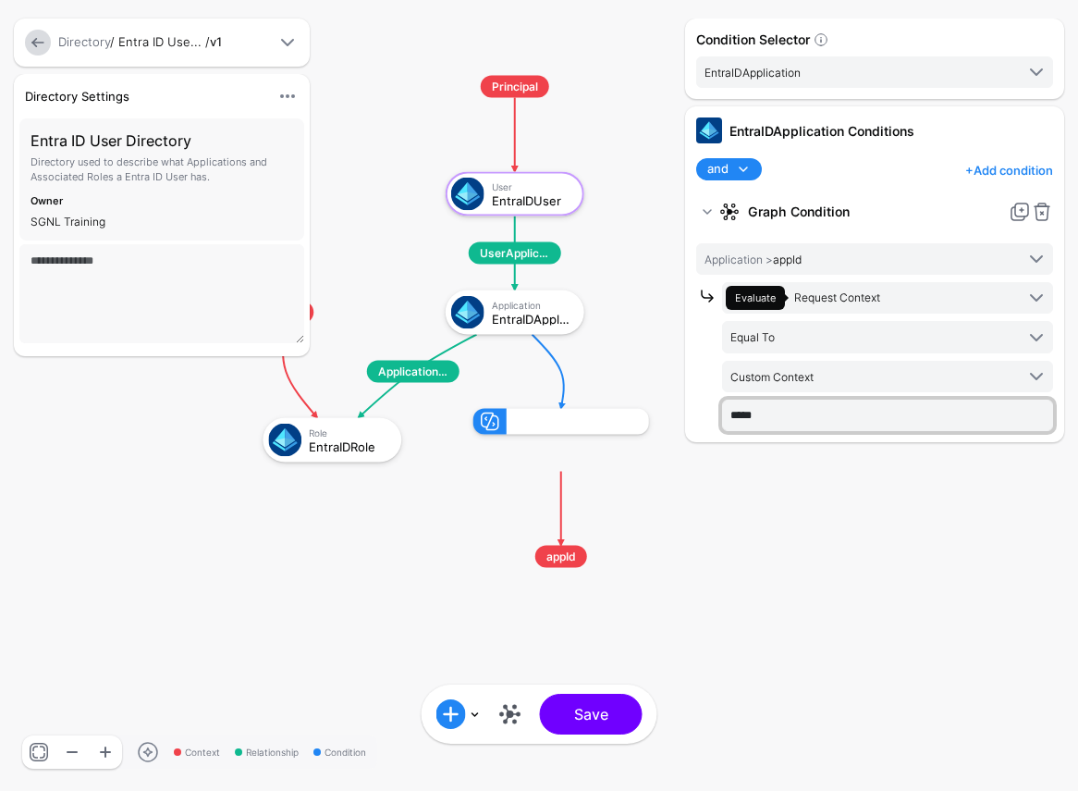
type input "*****"
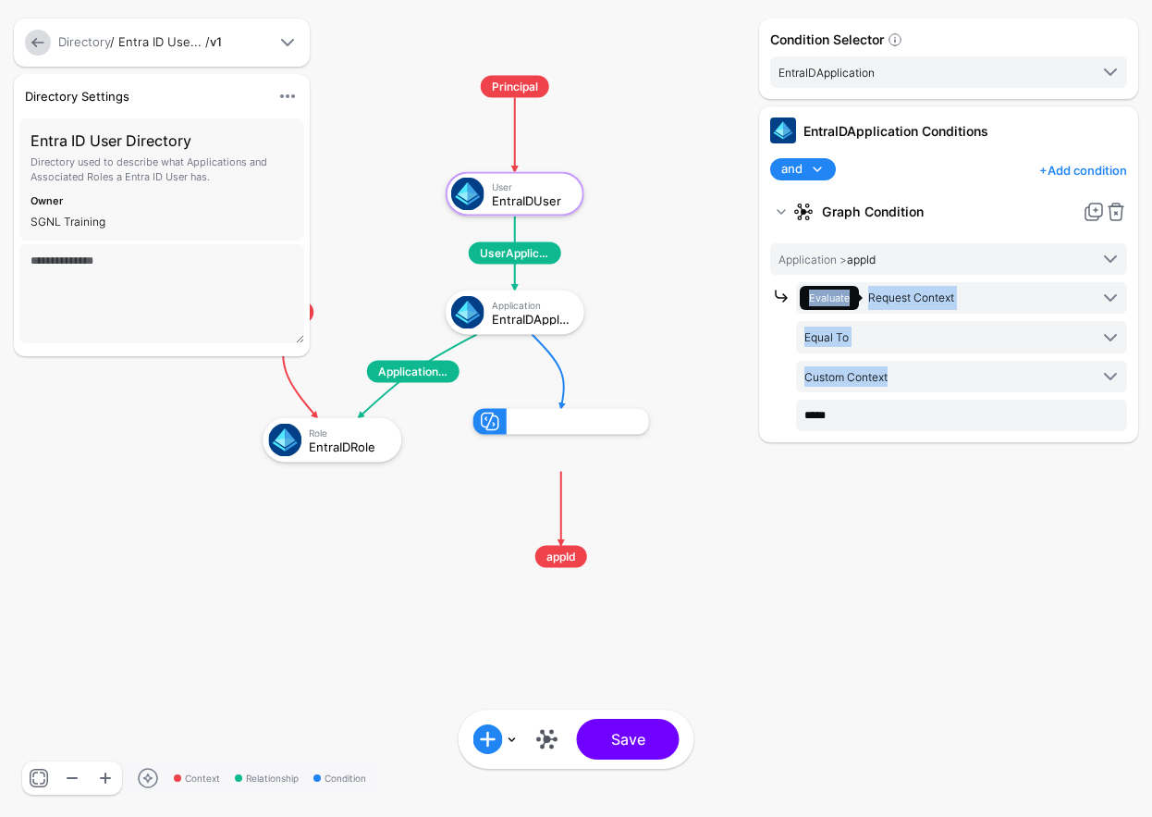
drag, startPoint x: 766, startPoint y: 649, endPoint x: 725, endPoint y: 643, distance: 41.2
click at [840, 683] on div "Condition Selector EntraIDApplication EntraIDUser EntraIDApplication EntraIDRol…" at bounding box center [949, 408] width 388 height 780
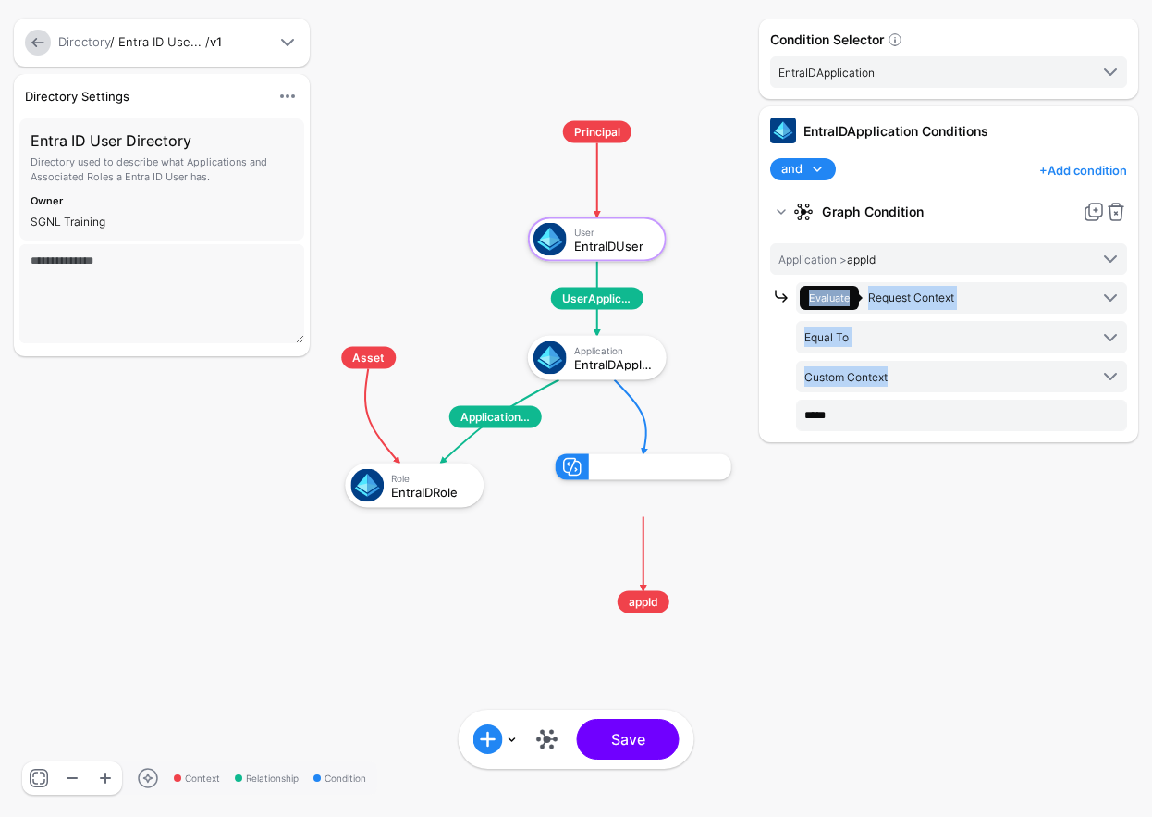
drag, startPoint x: 434, startPoint y: 579, endPoint x: 514, endPoint y: 624, distance: 92.4
click at [515, 624] on rect at bounding box center [303, 102] width 115248 height 81673
click at [855, 568] on div "Condition Selector EntraIDApplication EntraIDUser EntraIDApplication EntraIDRol…" at bounding box center [949, 408] width 388 height 780
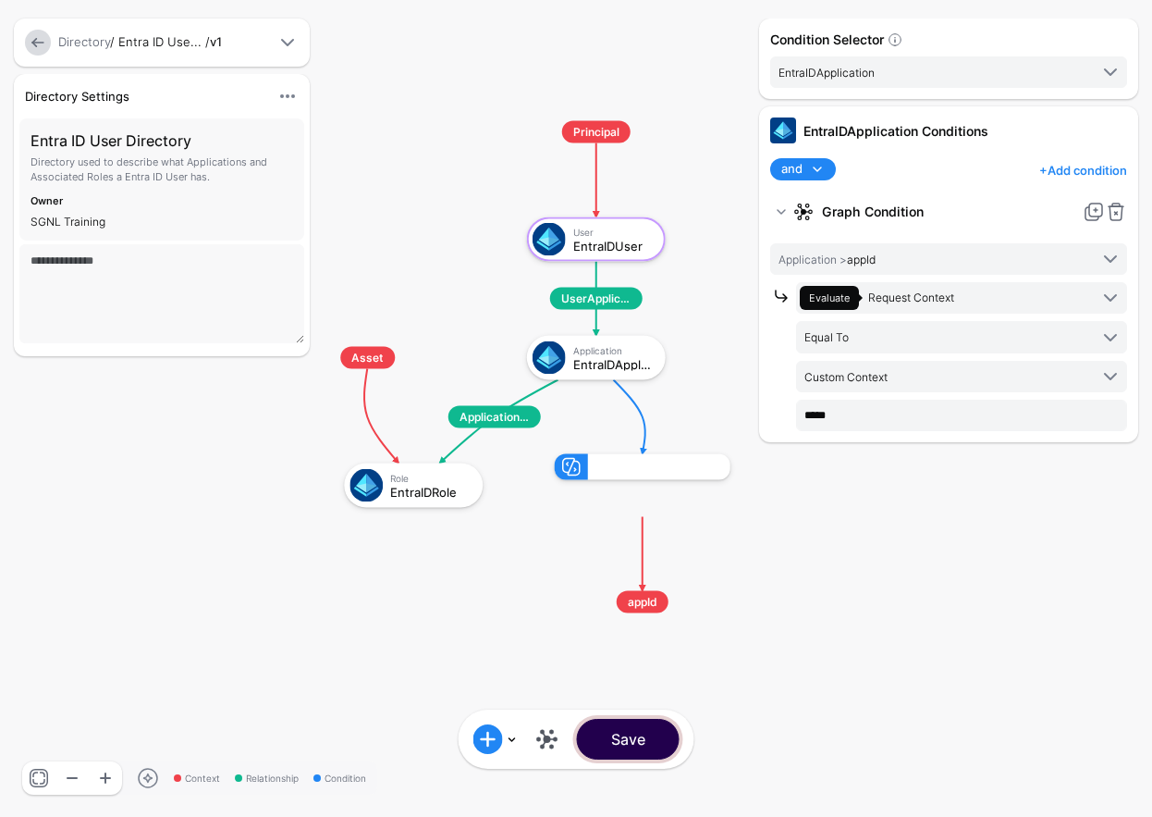
click at [643, 747] on button "Save" at bounding box center [628, 739] width 103 height 41
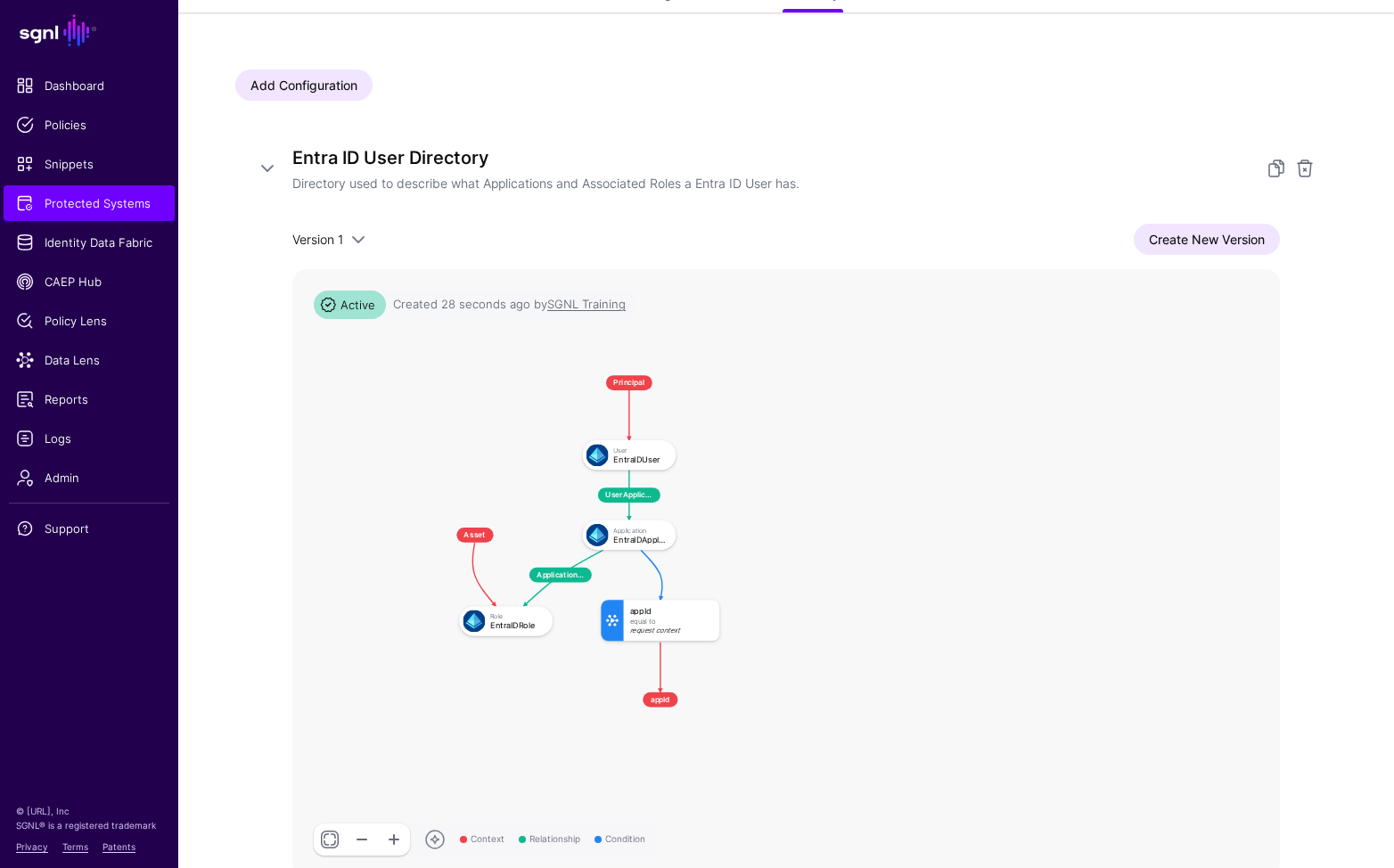
scroll to position [291, 0]
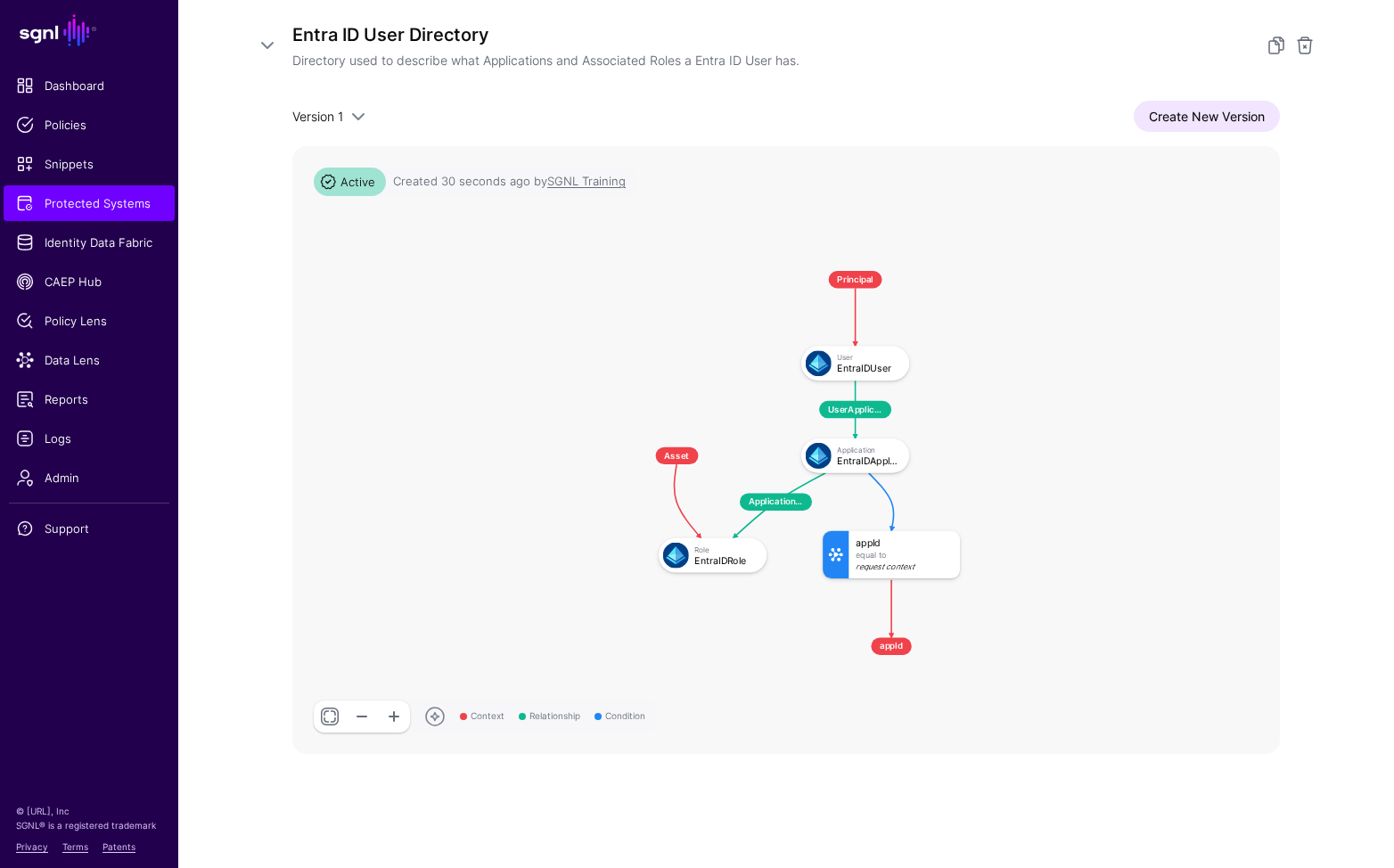
drag, startPoint x: 817, startPoint y: 326, endPoint x: 1039, endPoint y: 404, distance: 235.3
click at [1038, 405] on rect at bounding box center [625, 255] width 79971 height 49152
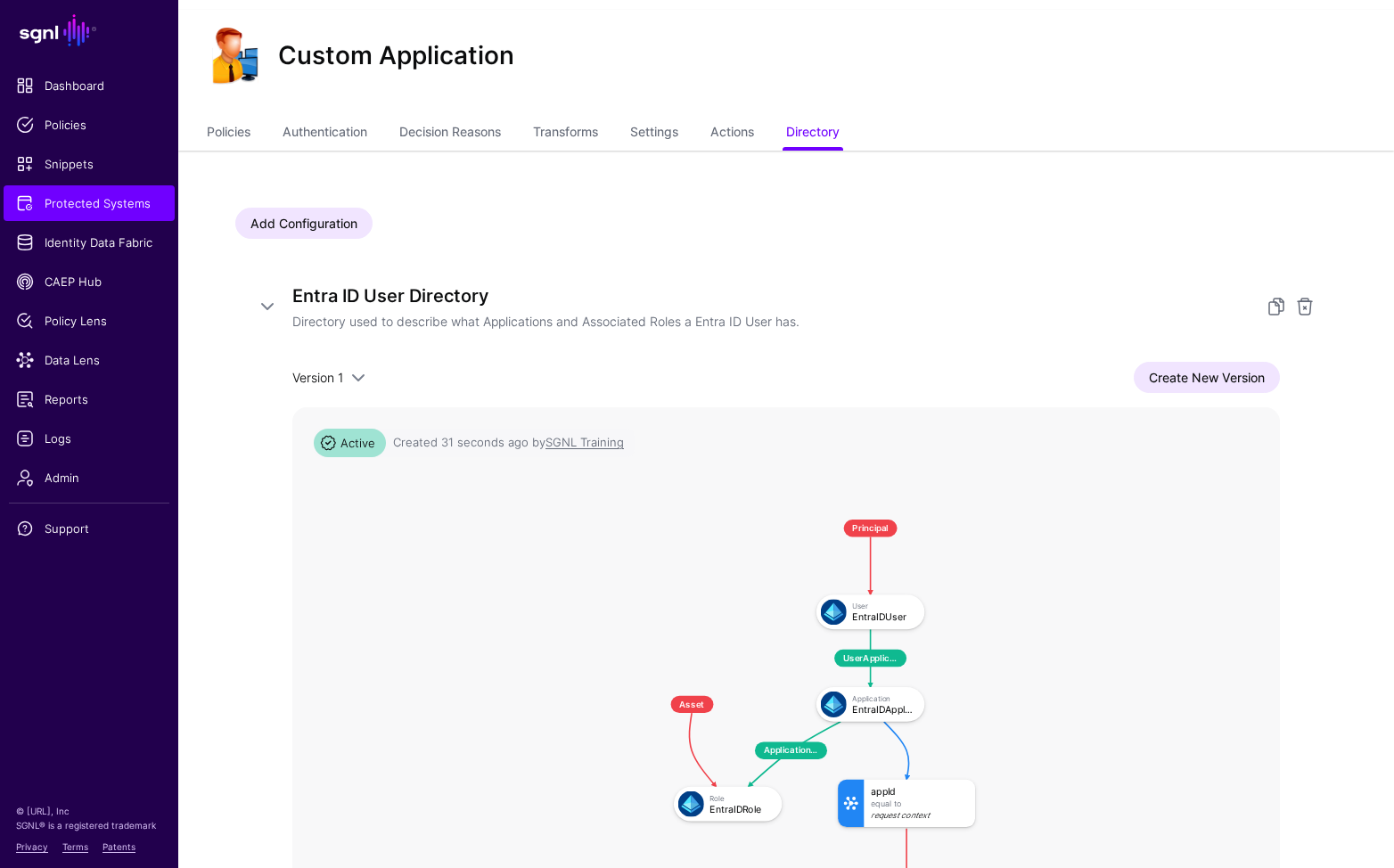
scroll to position [0, 0]
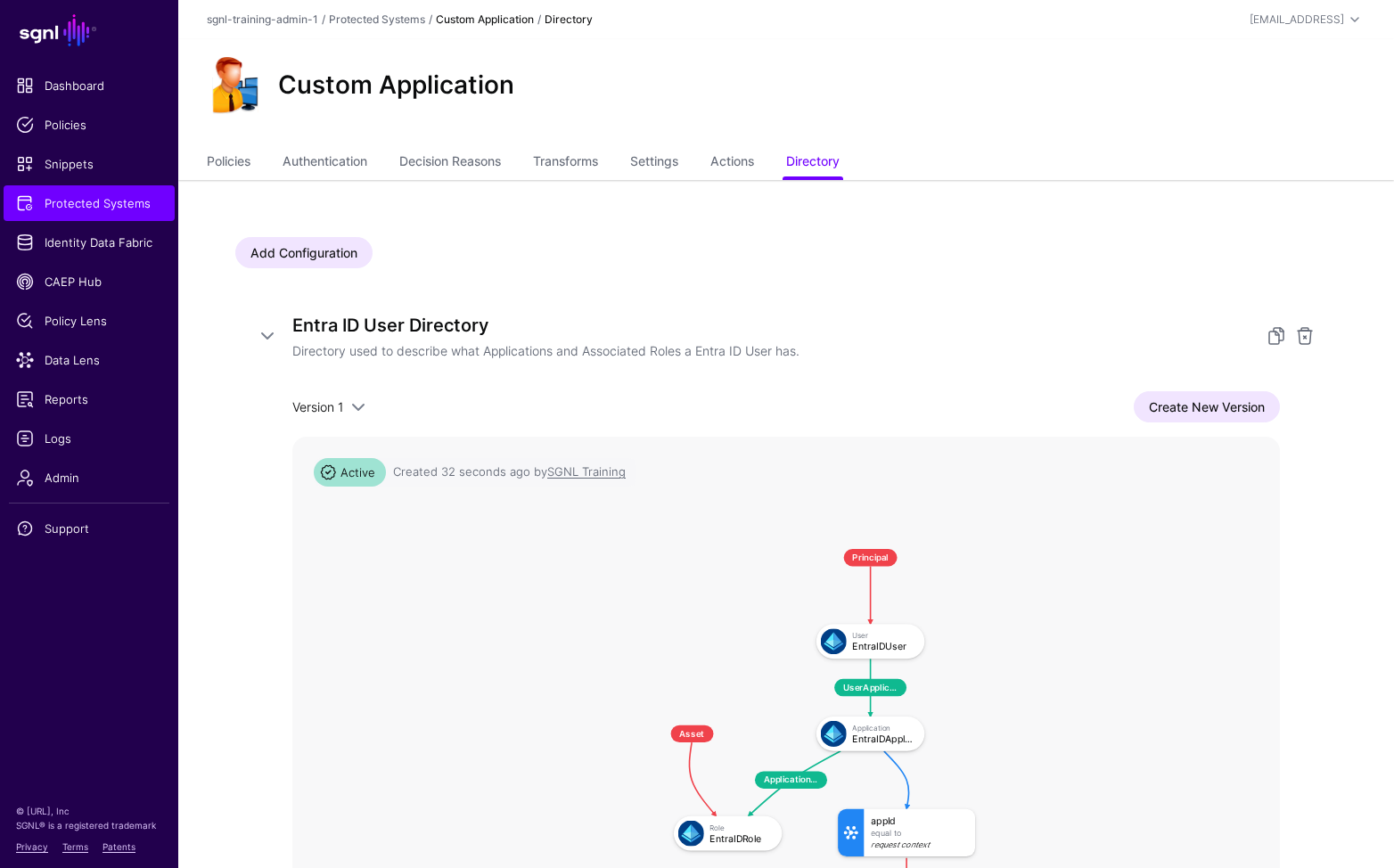
click at [920, 221] on div "Add Configuration Entra ID User Directory Directory used to describe what Appli…" at bounding box center [786, 670] width 1216 height 979
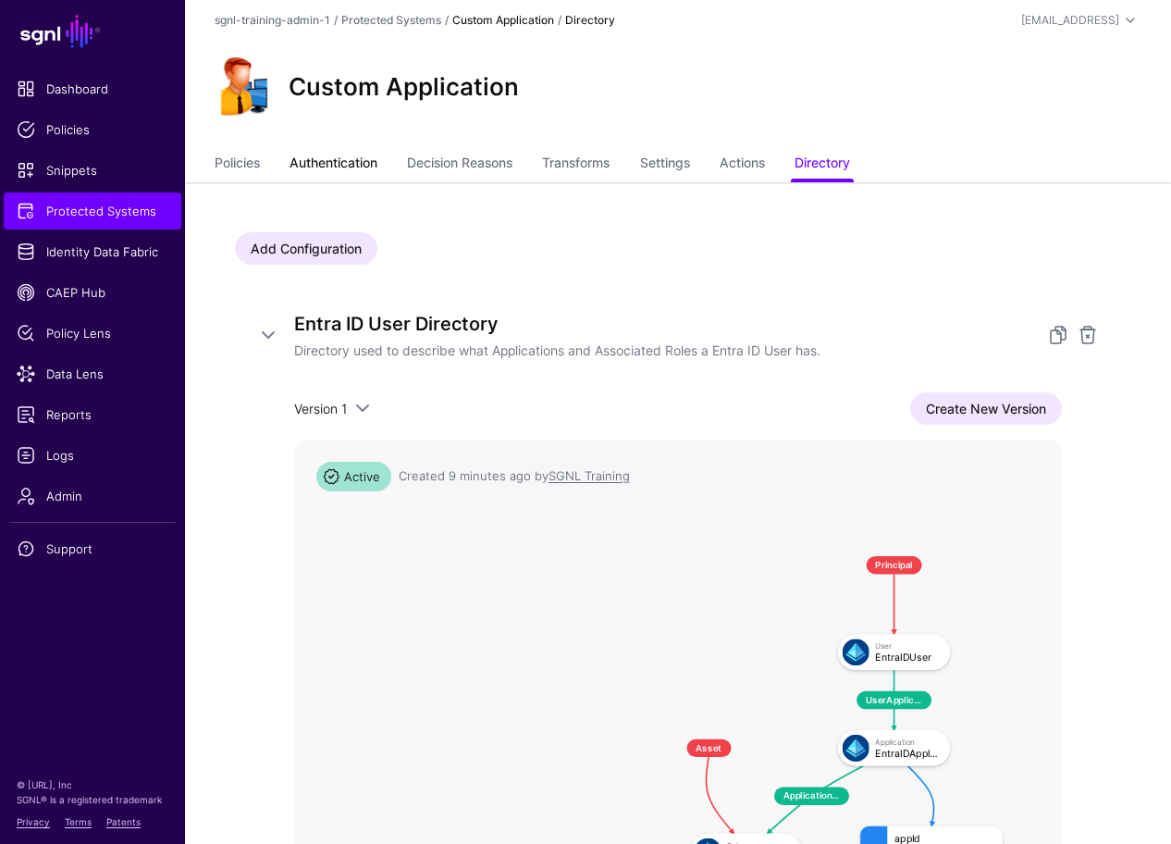
click at [365, 162] on link "Authentication" at bounding box center [334, 164] width 88 height 35
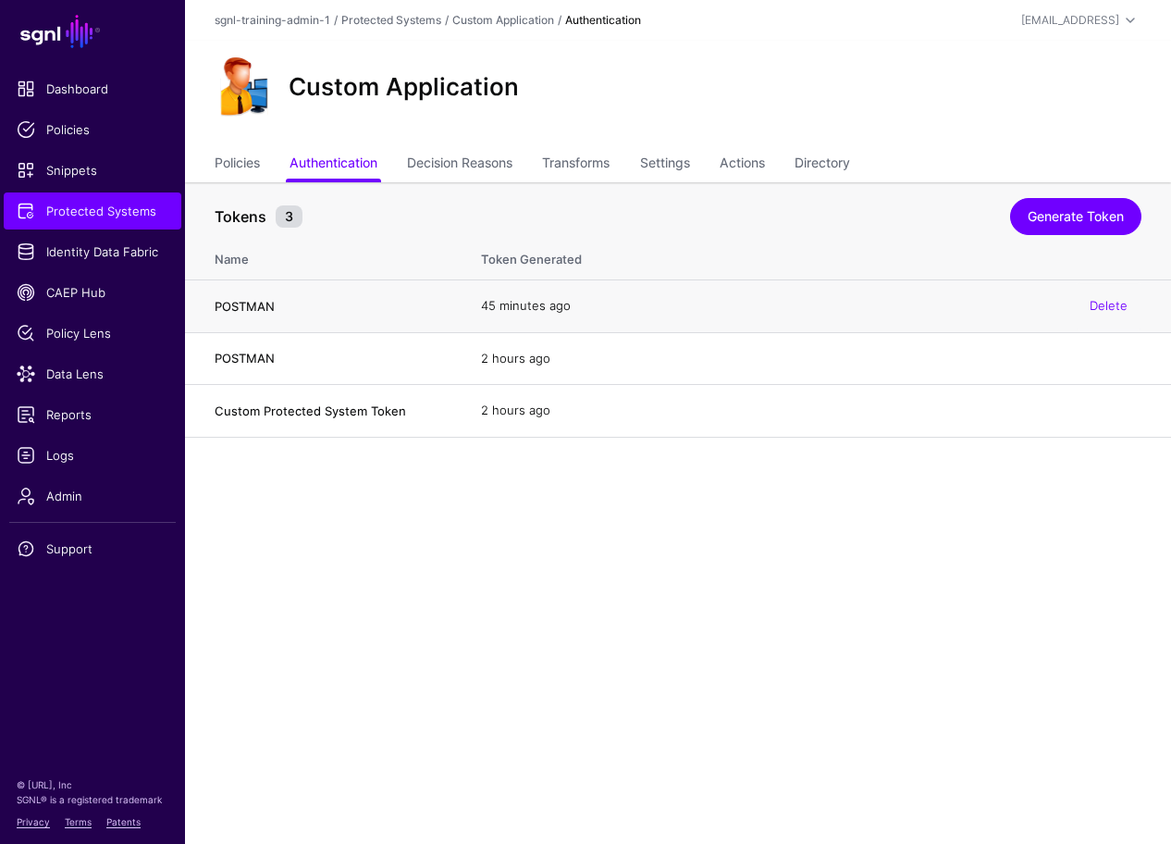
click at [1115, 293] on div "Delete" at bounding box center [1109, 306] width 66 height 46
click at [1116, 301] on link "Delete" at bounding box center [1109, 305] width 38 height 15
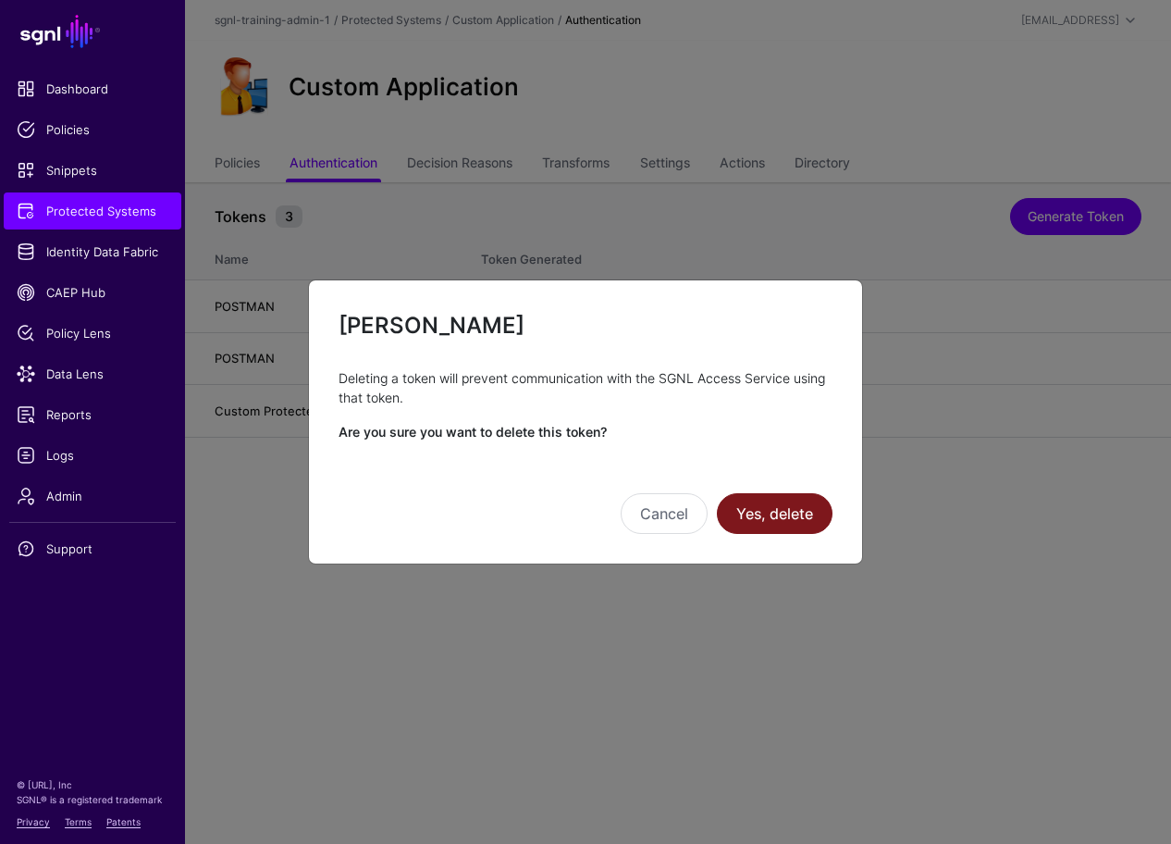
click at [774, 502] on button "Yes, delete" at bounding box center [775, 513] width 116 height 41
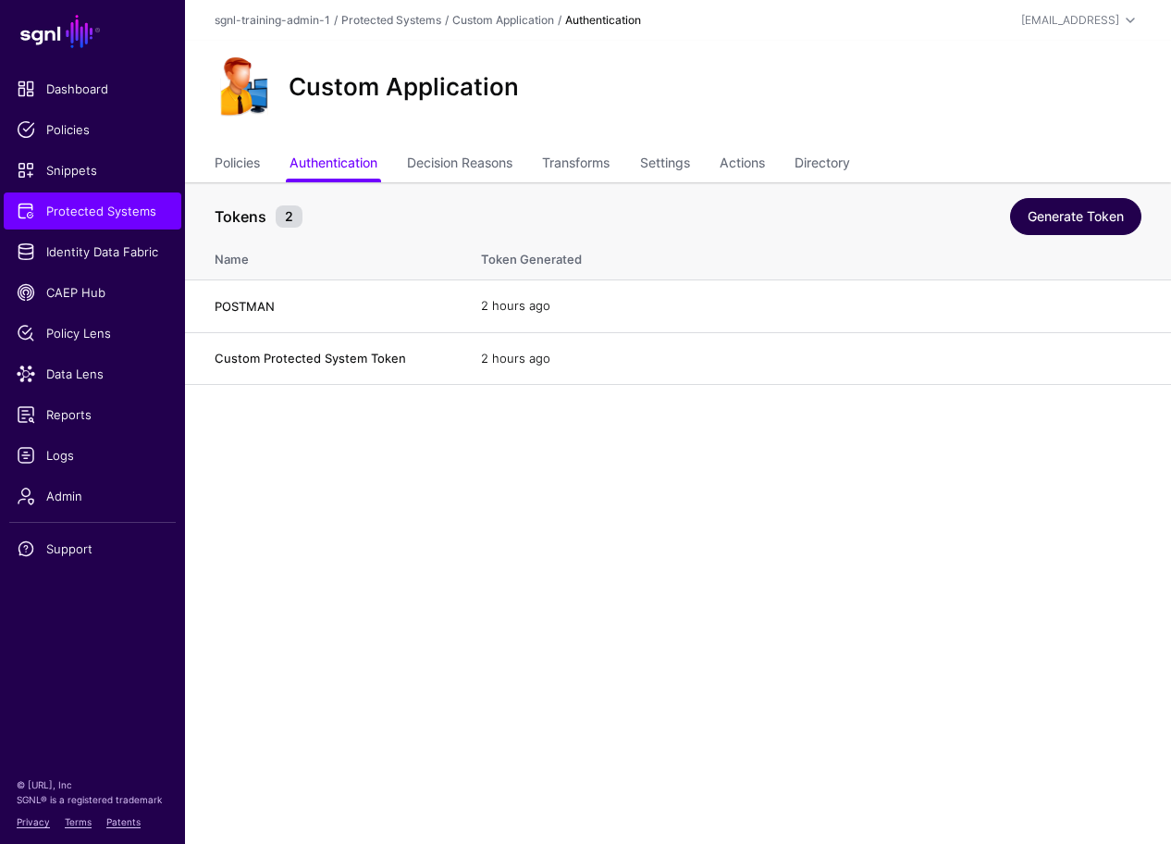
click at [1051, 227] on link "Generate Token" at bounding box center [1075, 216] width 131 height 37
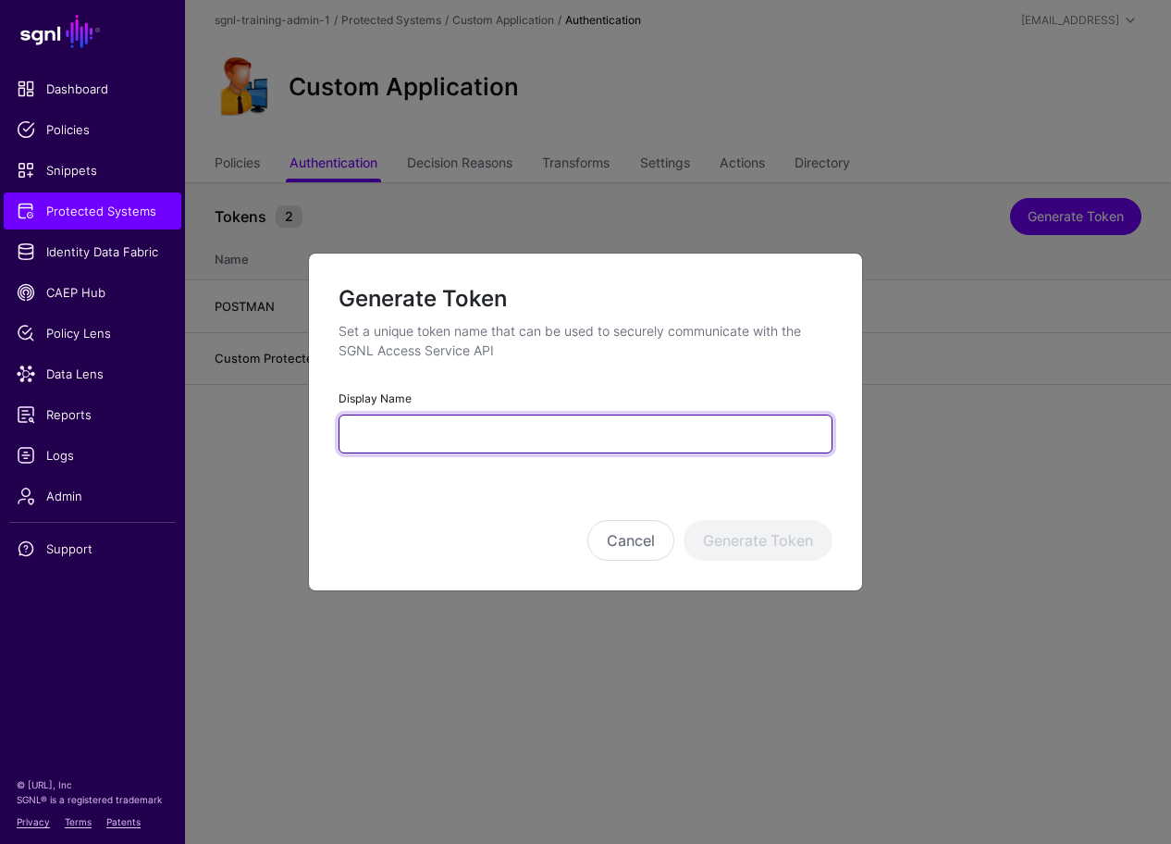
click at [491, 444] on input "Display Name" at bounding box center [586, 433] width 494 height 39
type input "*"
type input "********"
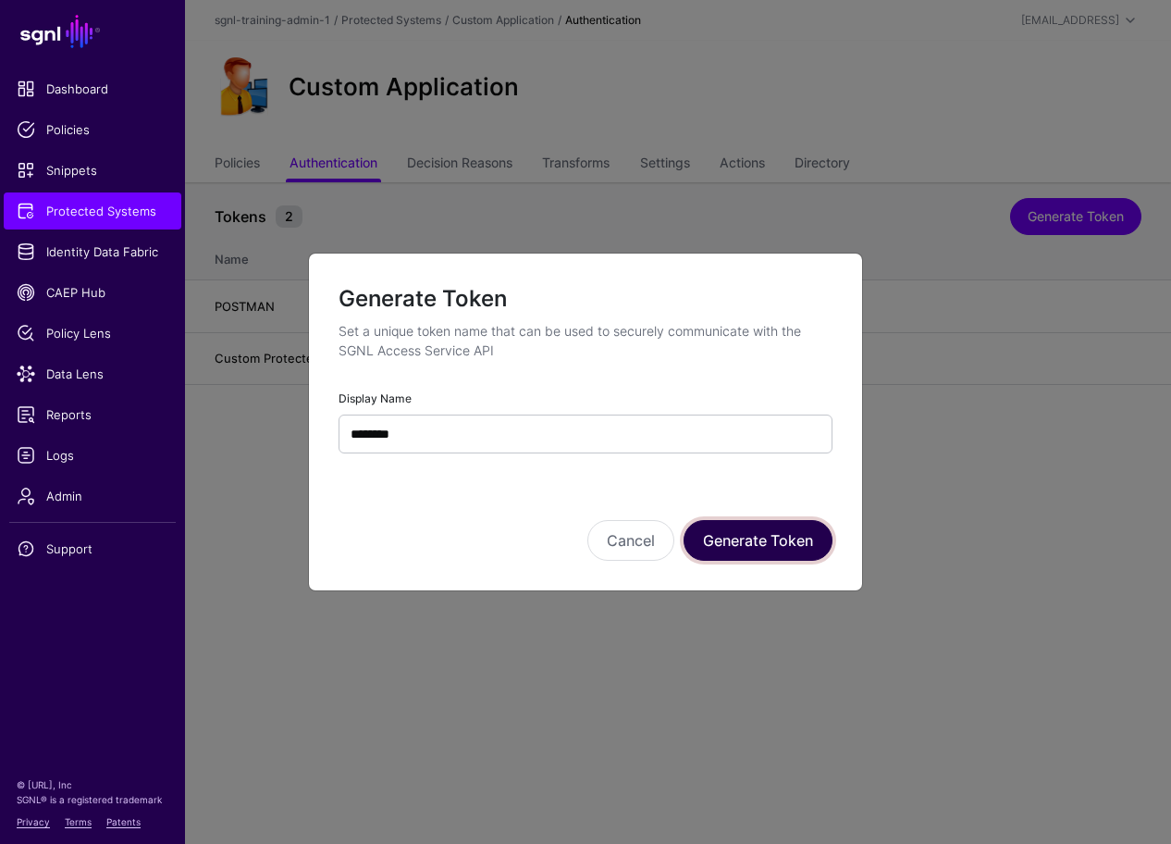
click at [768, 547] on button "Generate Token" at bounding box center [758, 540] width 149 height 41
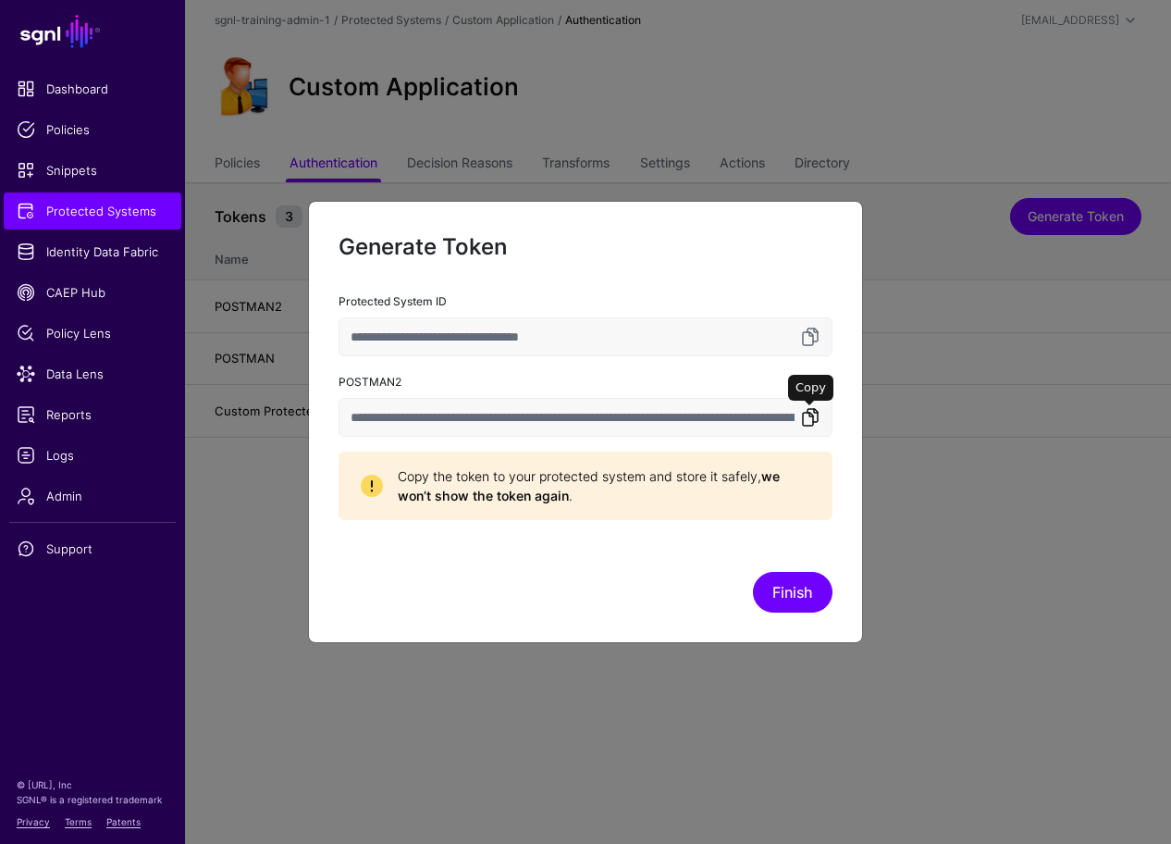
click at [811, 419] on link at bounding box center [810, 417] width 22 height 22
click at [804, 598] on button "Finish" at bounding box center [793, 592] width 80 height 41
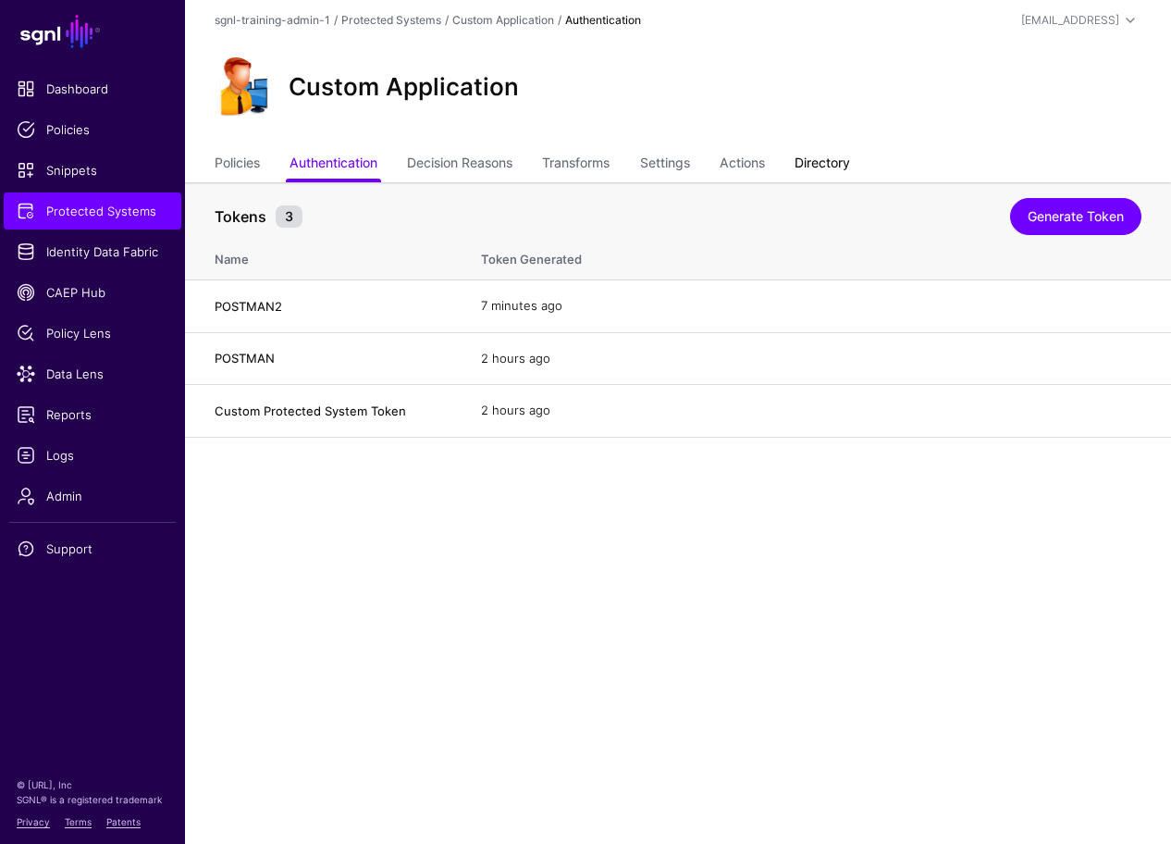
click at [809, 166] on link "Directory" at bounding box center [822, 164] width 55 height 35
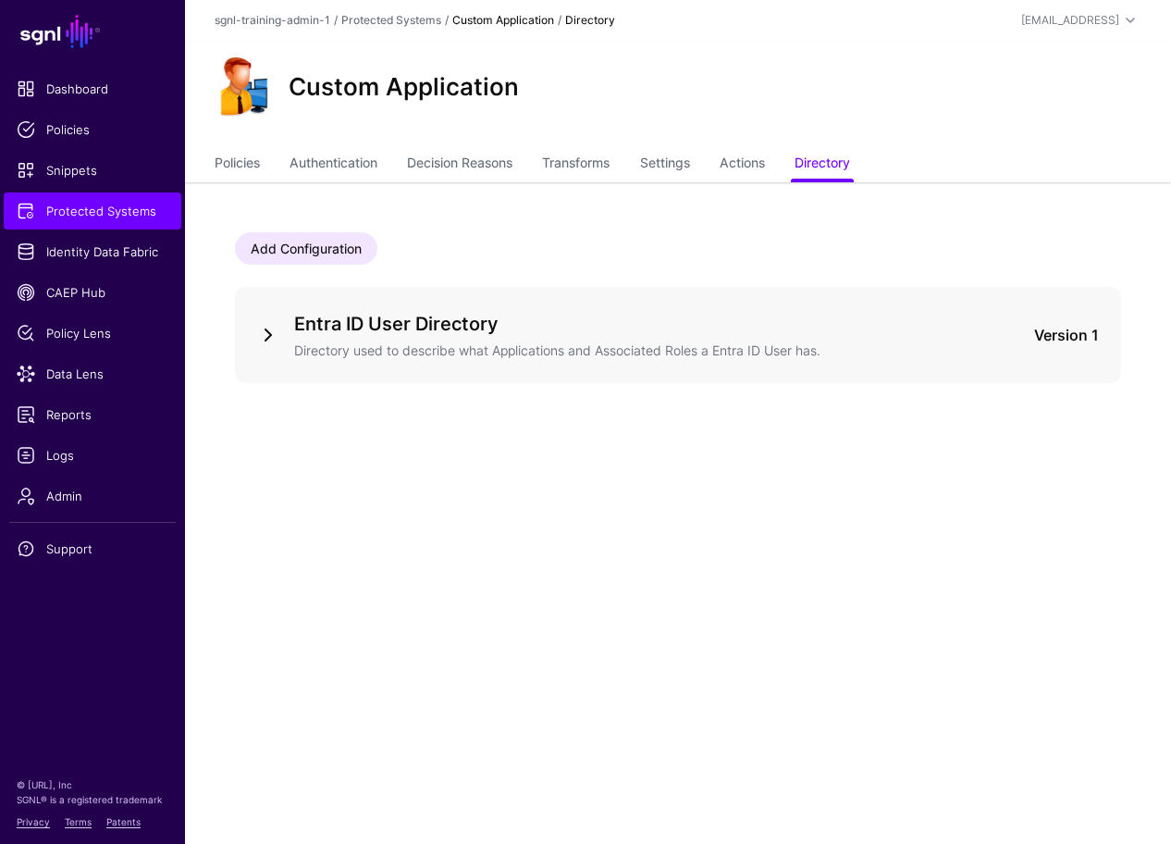
click at [277, 333] on link at bounding box center [268, 335] width 22 height 22
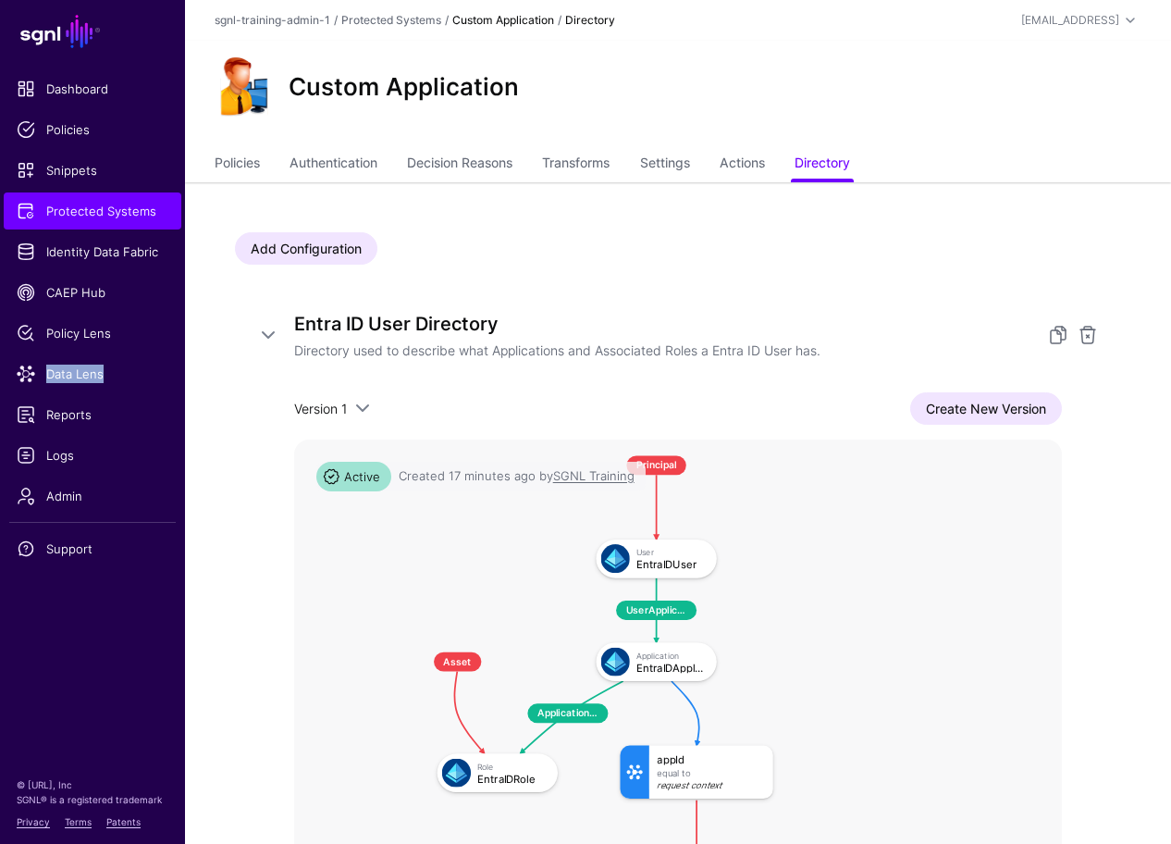
scroll to position [218, 0]
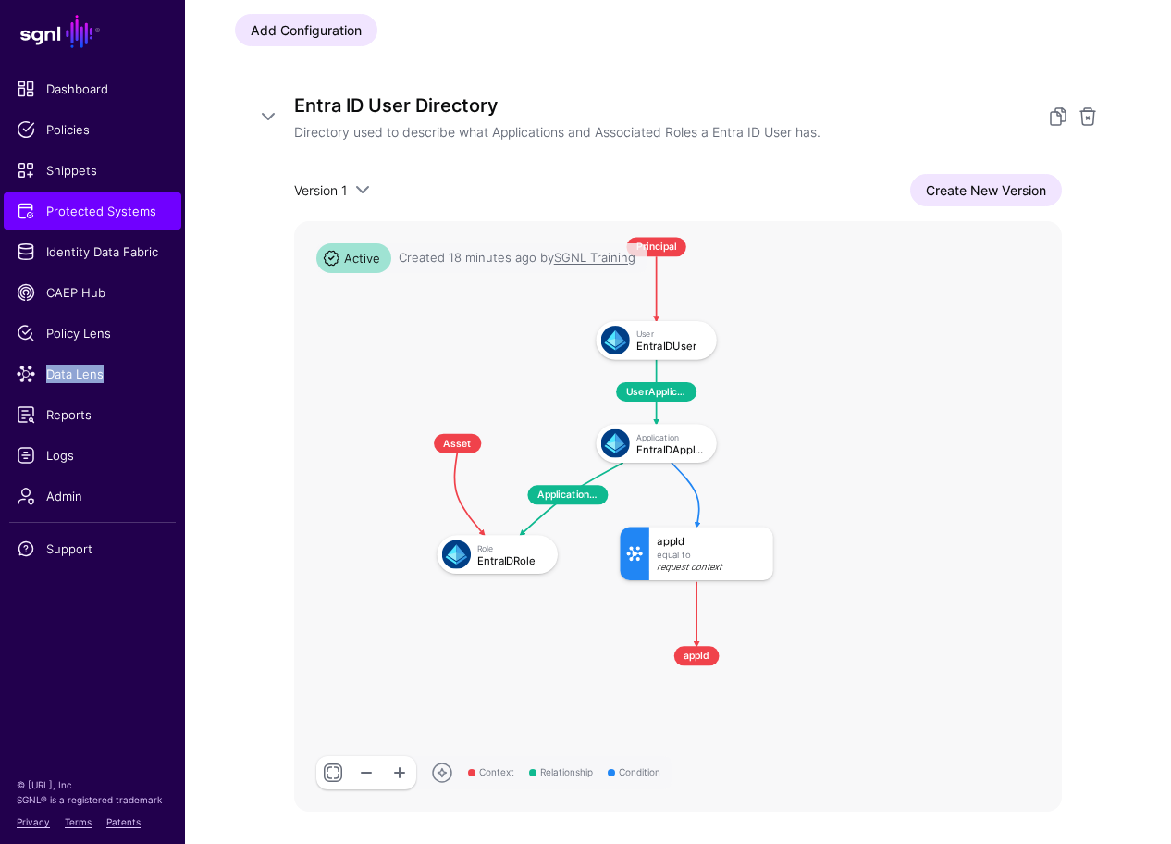
drag, startPoint x: 312, startPoint y: 565, endPoint x: 312, endPoint y: 547, distance: 18.5
click at [312, 564] on rect at bounding box center [400, 221] width 66790 height 51340
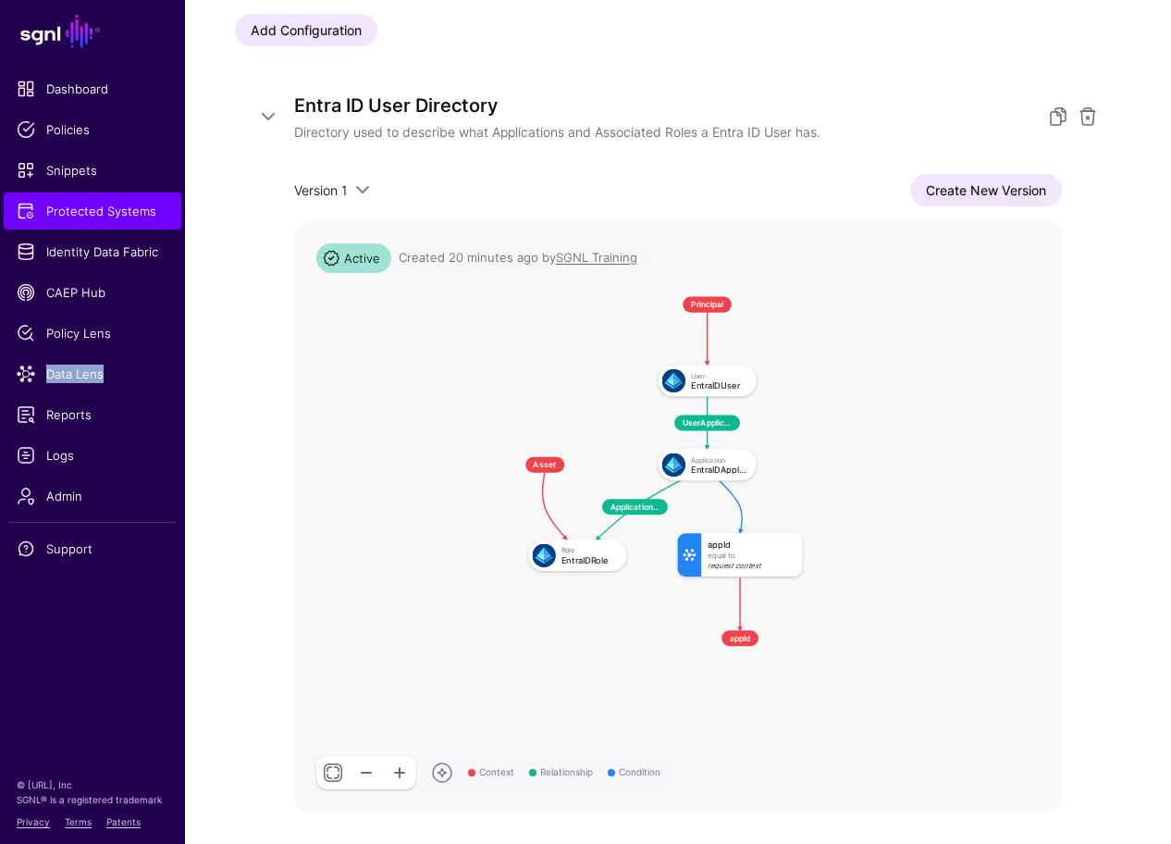
drag, startPoint x: 884, startPoint y: 391, endPoint x: 897, endPoint y: 438, distance: 48.9
click at [897, 438] on rect at bounding box center [498, 283] width 54507 height 41898
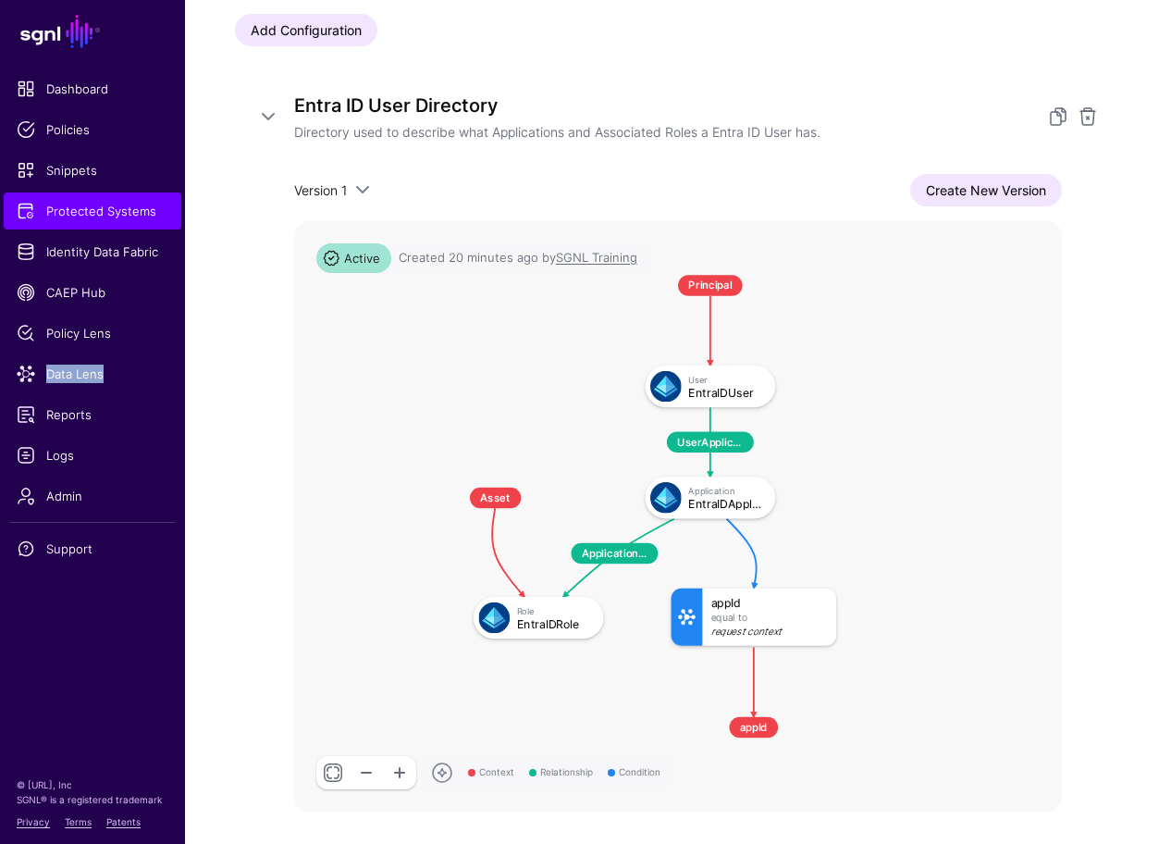
drag, startPoint x: 871, startPoint y: 433, endPoint x: 933, endPoint y: 456, distance: 66.1
click at [933, 456] on rect at bounding box center [434, 257] width 72164 height 55471
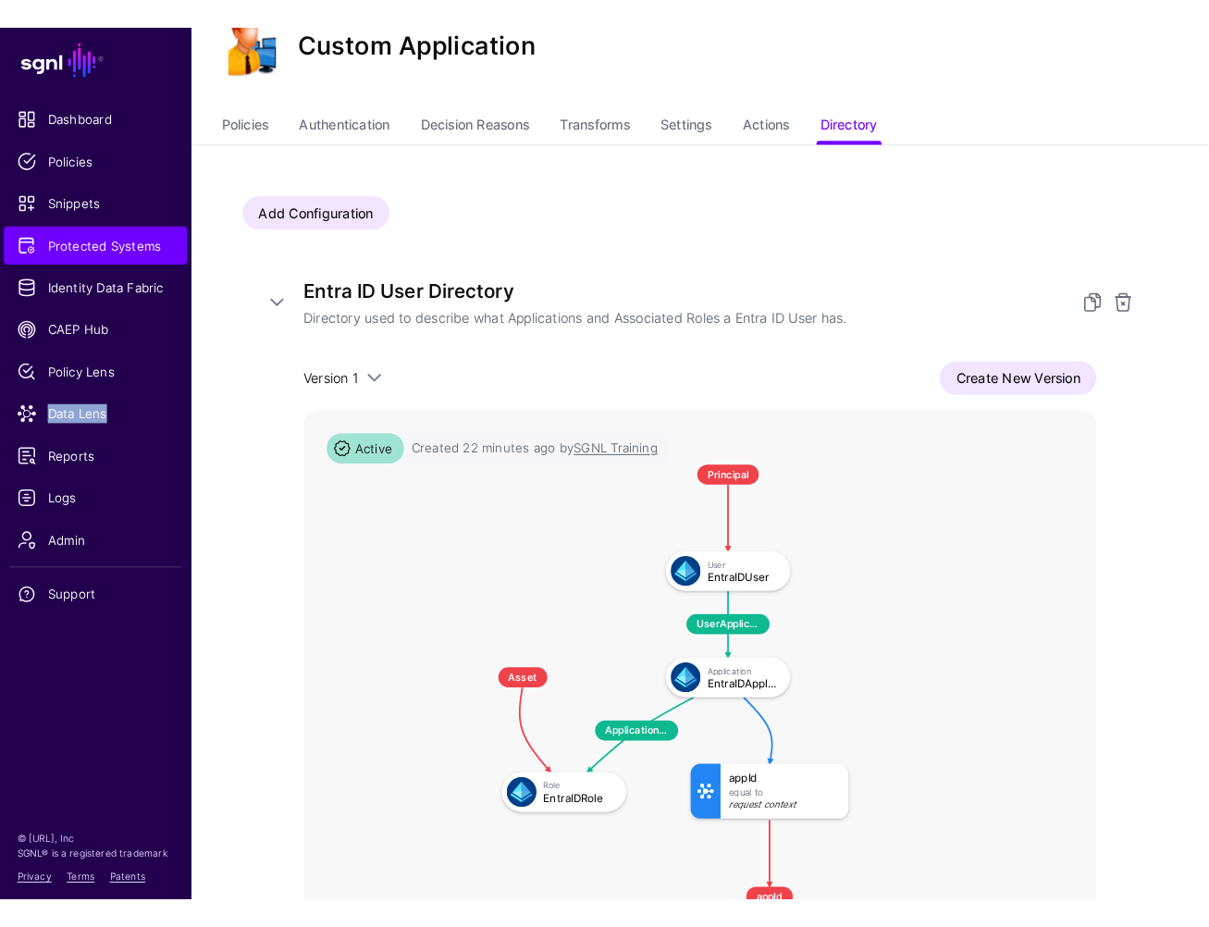
scroll to position [0, 0]
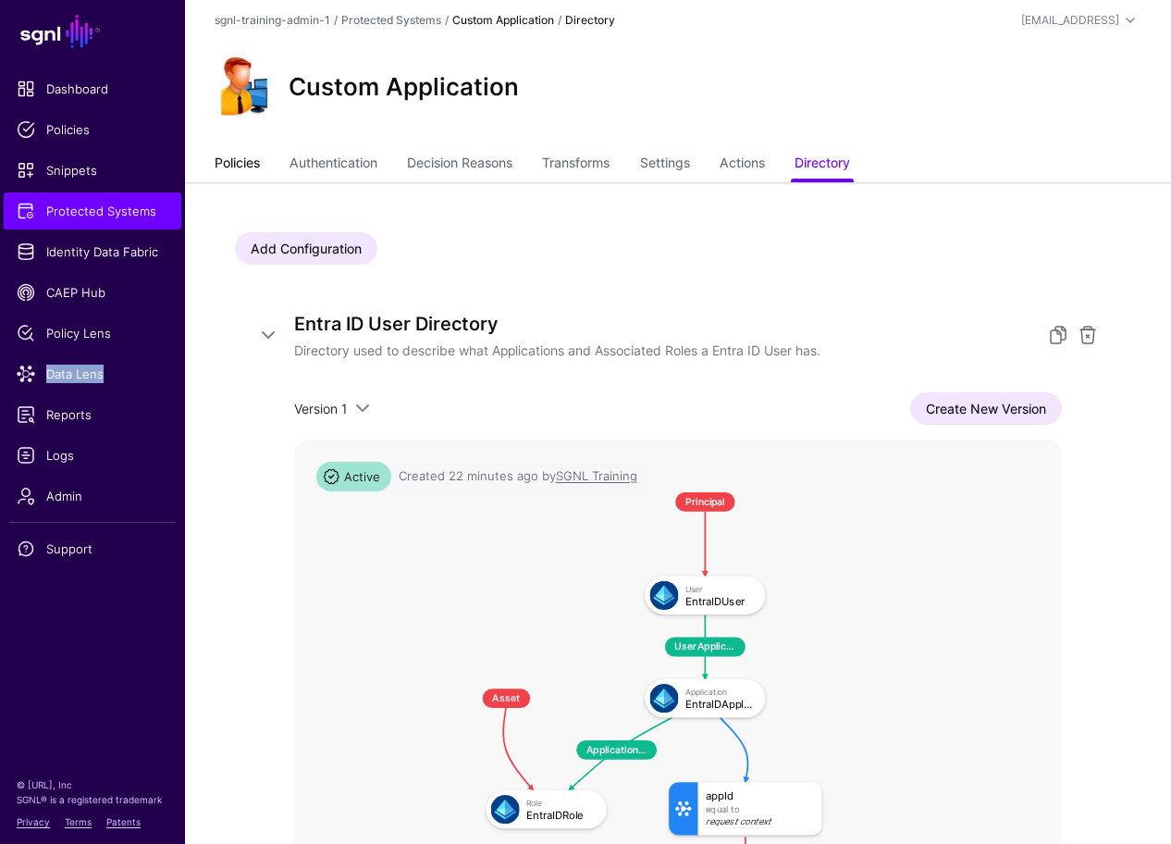
click at [247, 154] on link "Policies" at bounding box center [237, 164] width 45 height 35
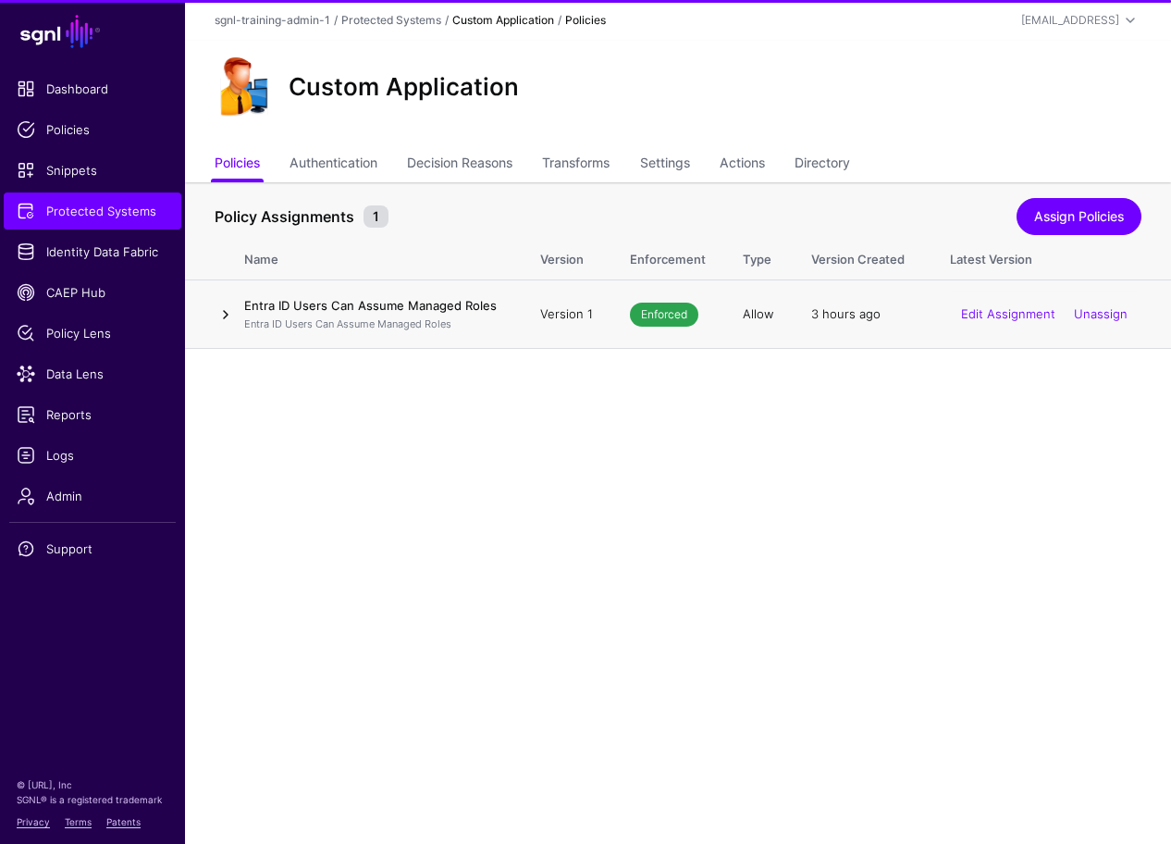
click at [231, 309] on link at bounding box center [226, 314] width 22 height 22
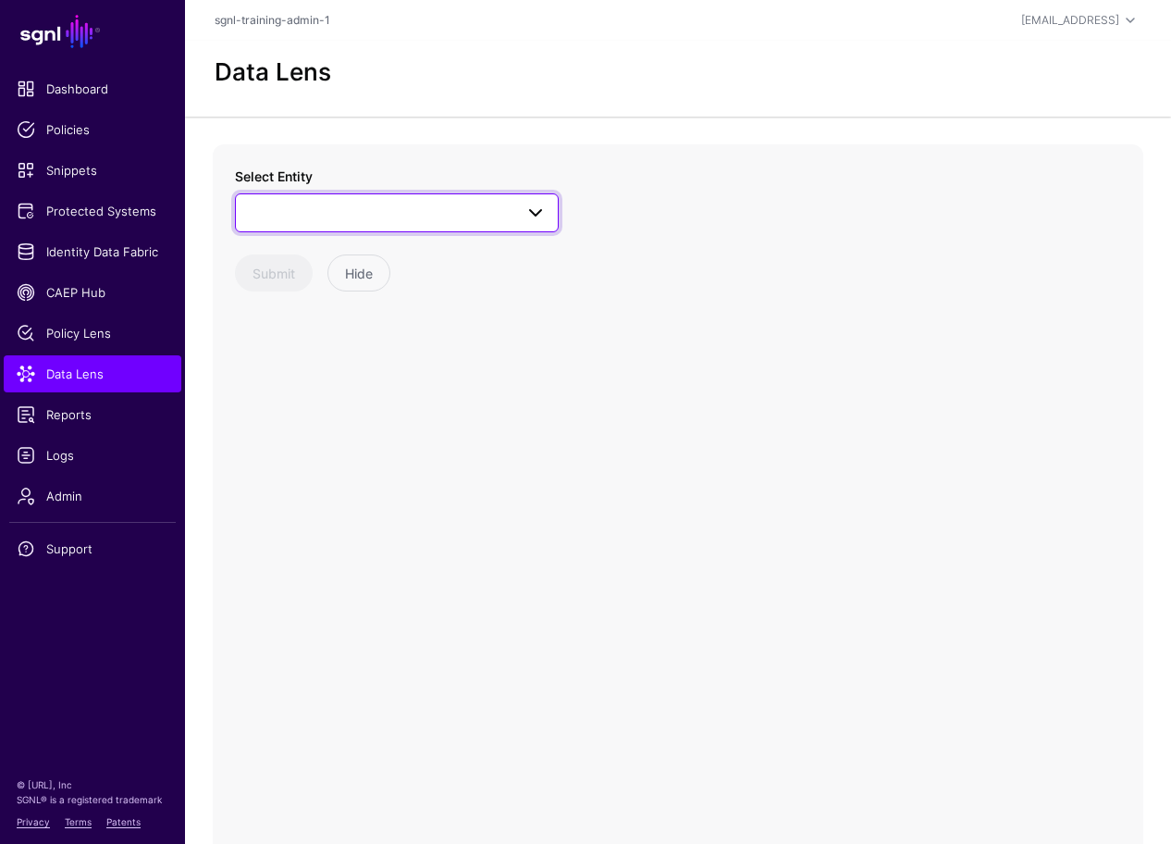
click at [407, 214] on span at bounding box center [397, 213] width 300 height 22
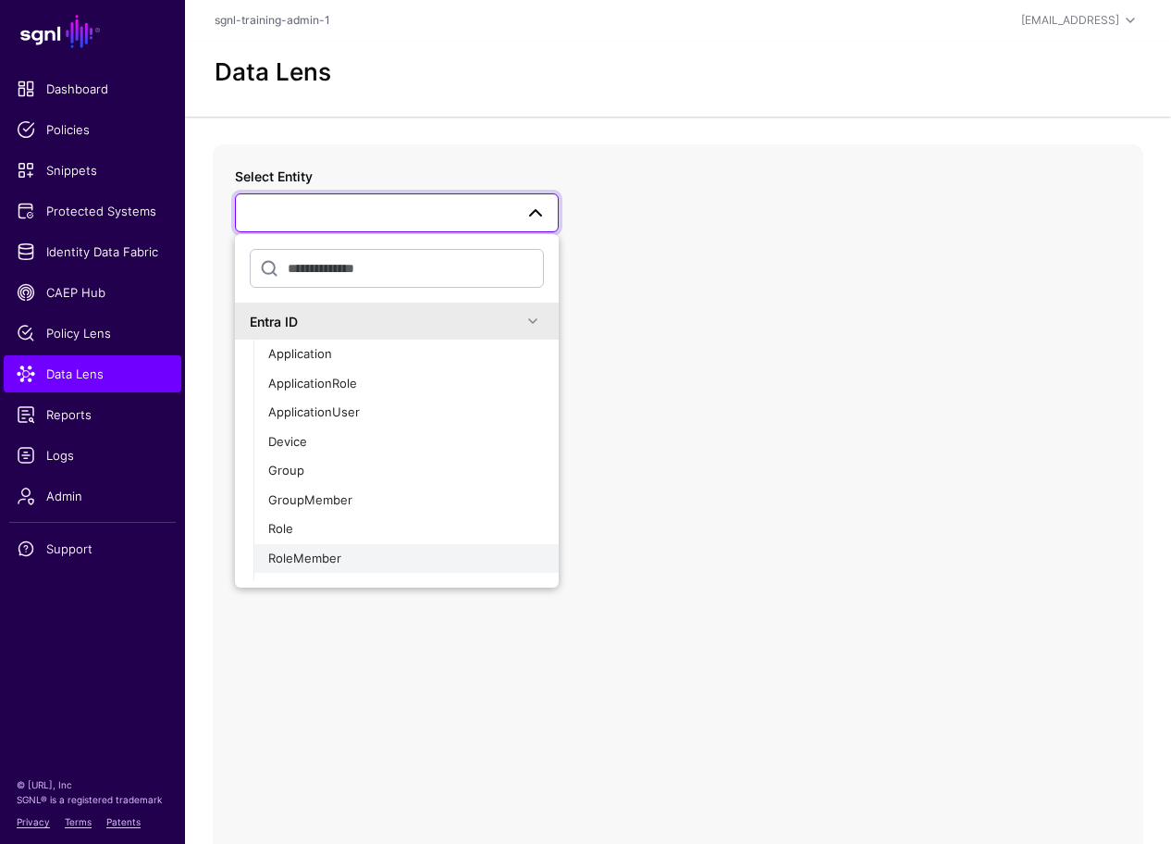
scroll to position [22, 0]
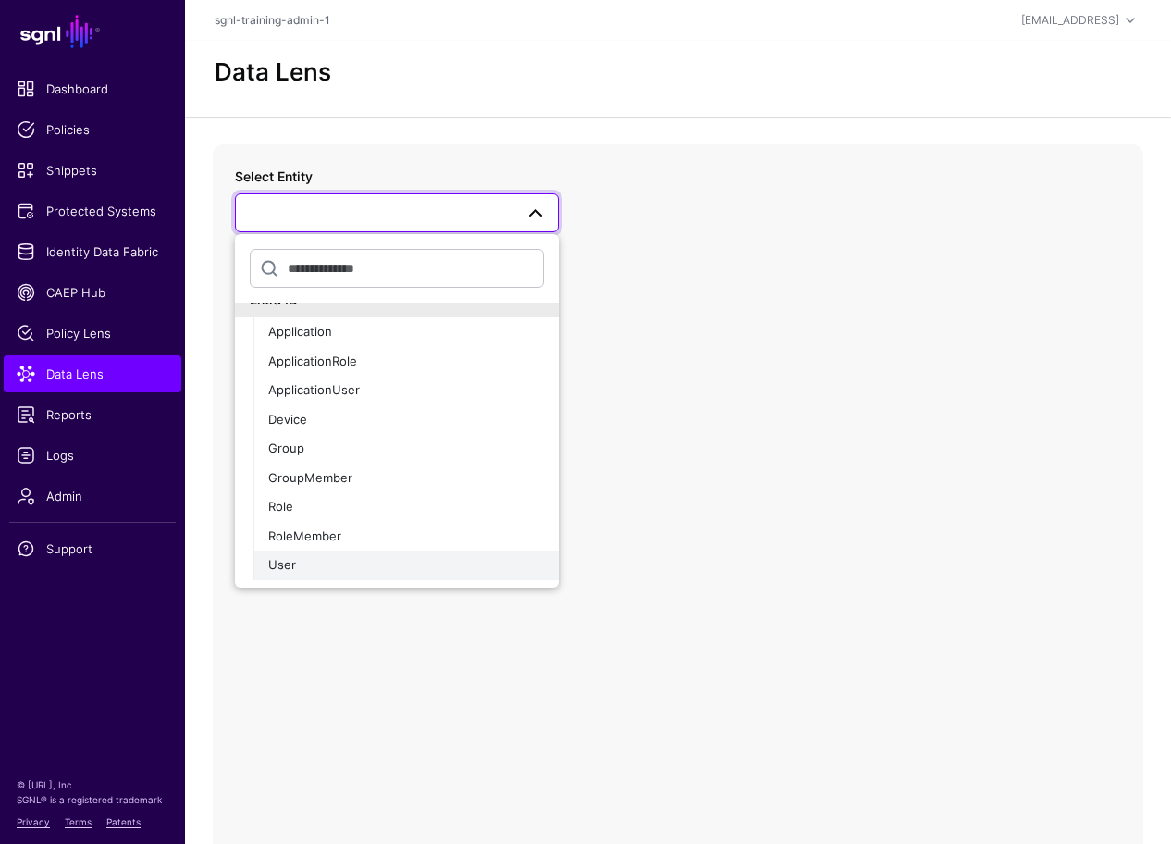
click at [315, 561] on div "User" at bounding box center [406, 565] width 276 height 18
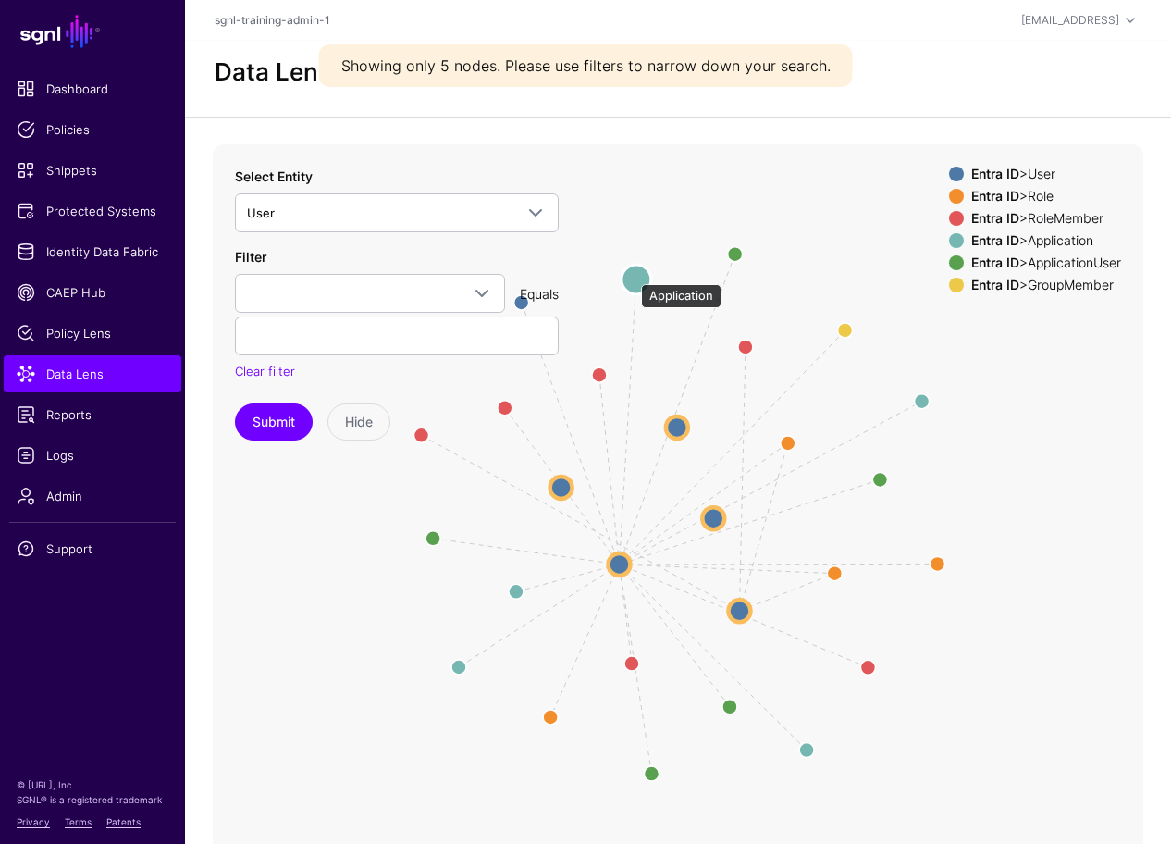
click at [632, 275] on circle at bounding box center [637, 280] width 30 height 30
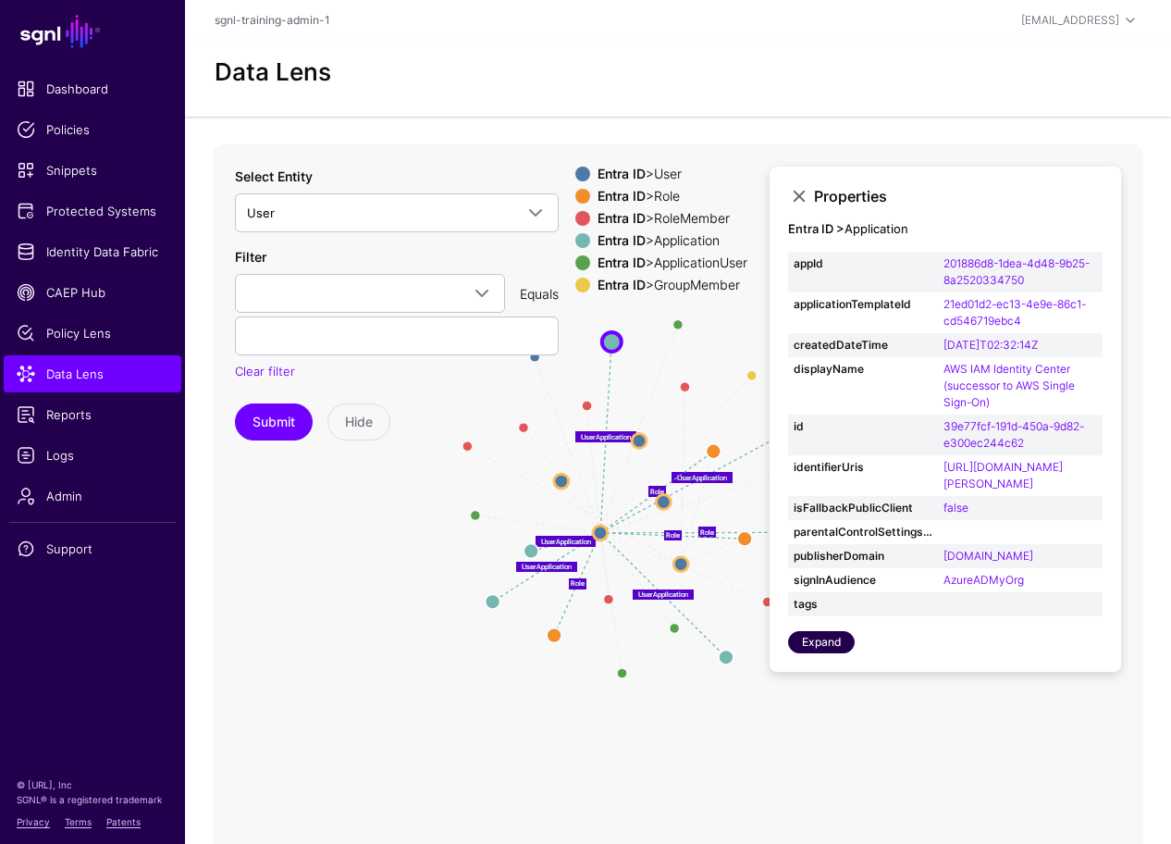
click at [808, 653] on link "Expand" at bounding box center [821, 642] width 67 height 22
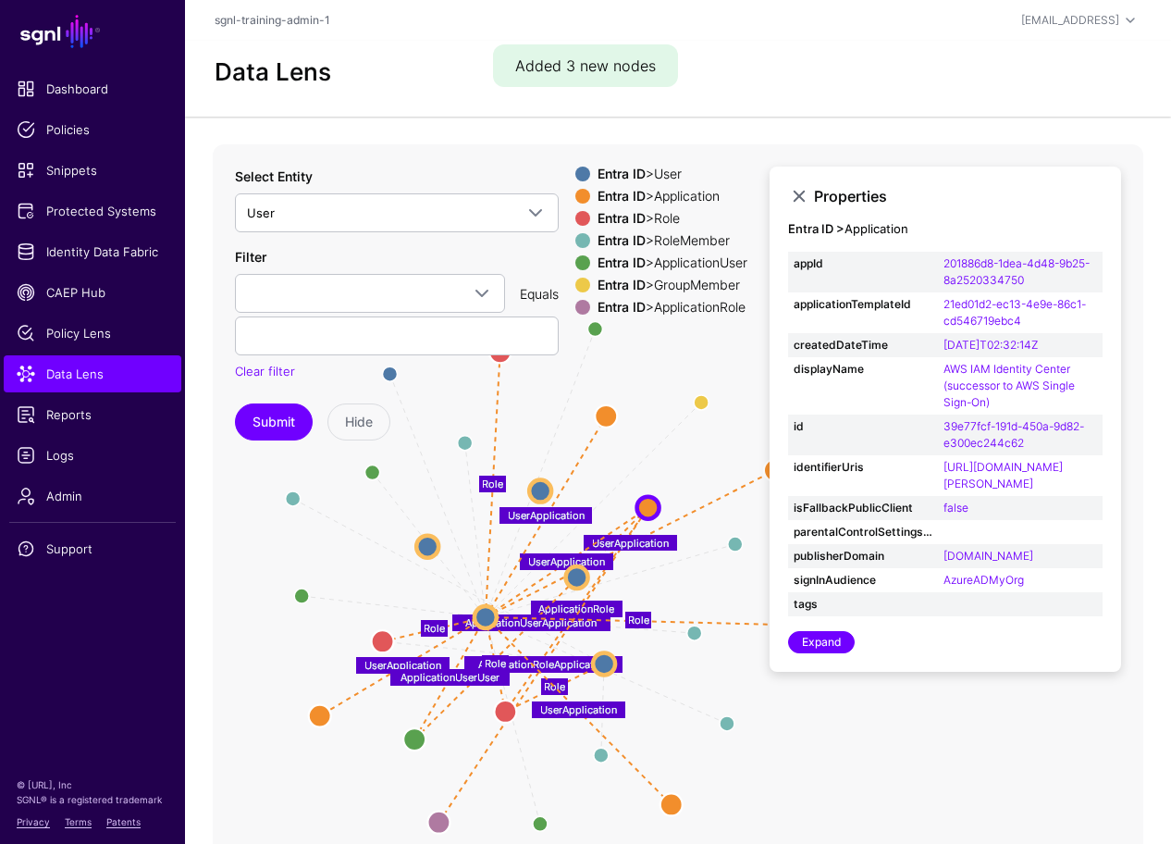
drag, startPoint x: 386, startPoint y: 703, endPoint x: 297, endPoint y: 760, distance: 105.7
click at [247, 768] on icon "Role Member Member ApplicationUserUser Manager ApplicationUserUser Member / Gro…" at bounding box center [678, 514] width 930 height 740
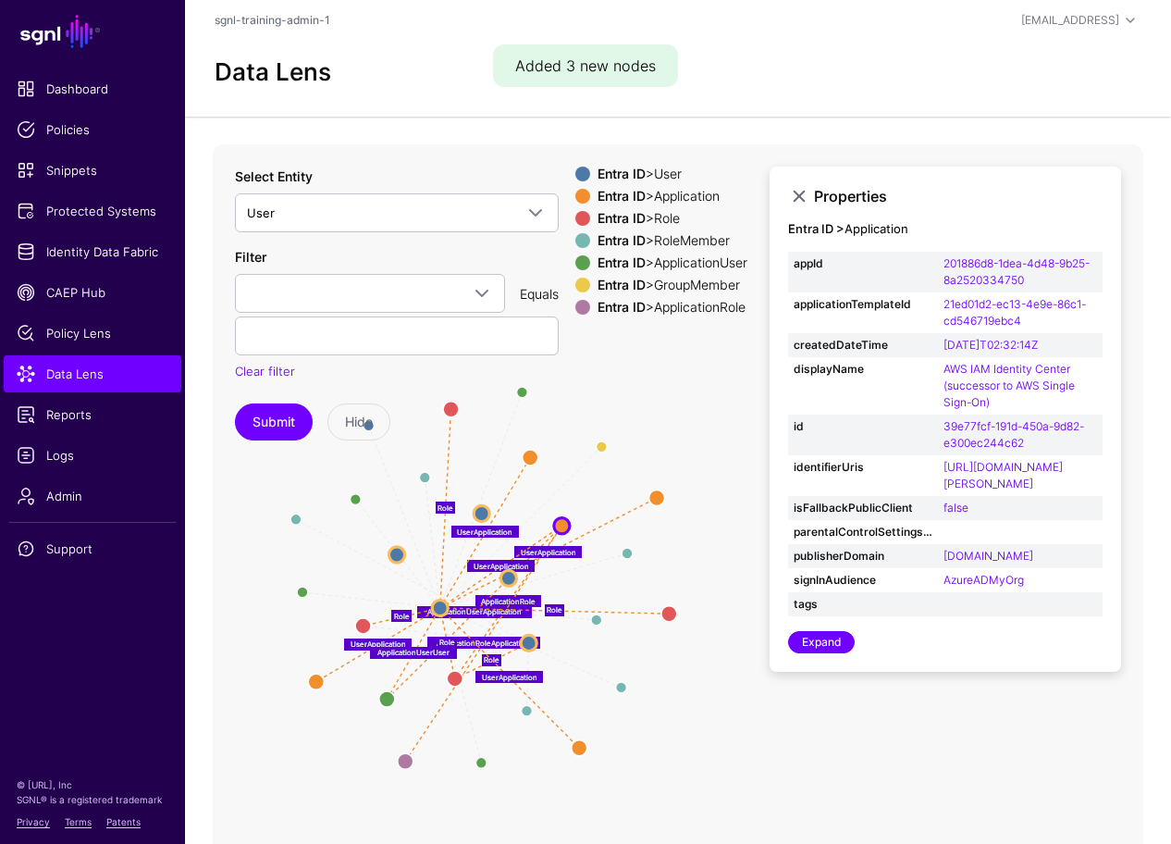
drag, startPoint x: 832, startPoint y: 758, endPoint x: 711, endPoint y: 718, distance: 127.8
click at [711, 718] on icon "Role Member Member ApplicationUserUser Manager ApplicationUserUser Member / Gro…" at bounding box center [678, 514] width 930 height 740
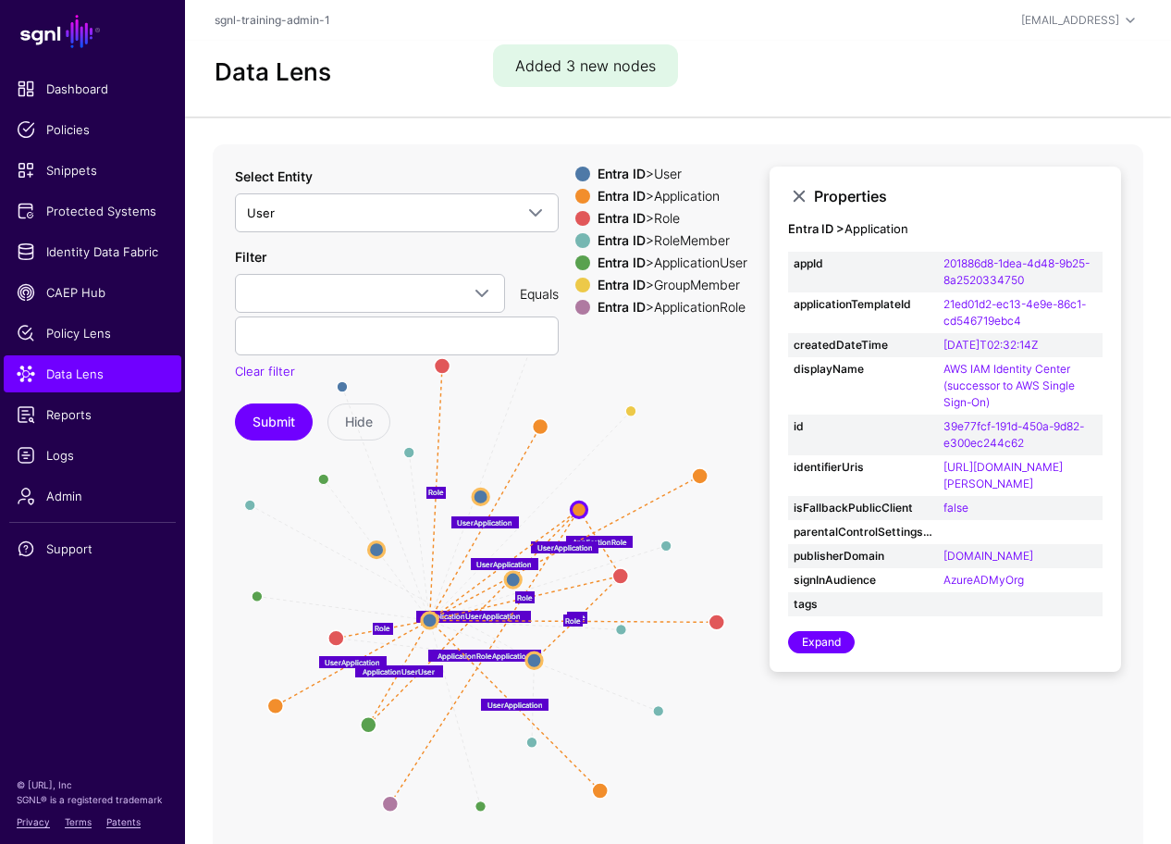
drag, startPoint x: 455, startPoint y: 677, endPoint x: 614, endPoint y: 585, distance: 183.6
click at [620, 574] on circle at bounding box center [620, 576] width 16 height 16
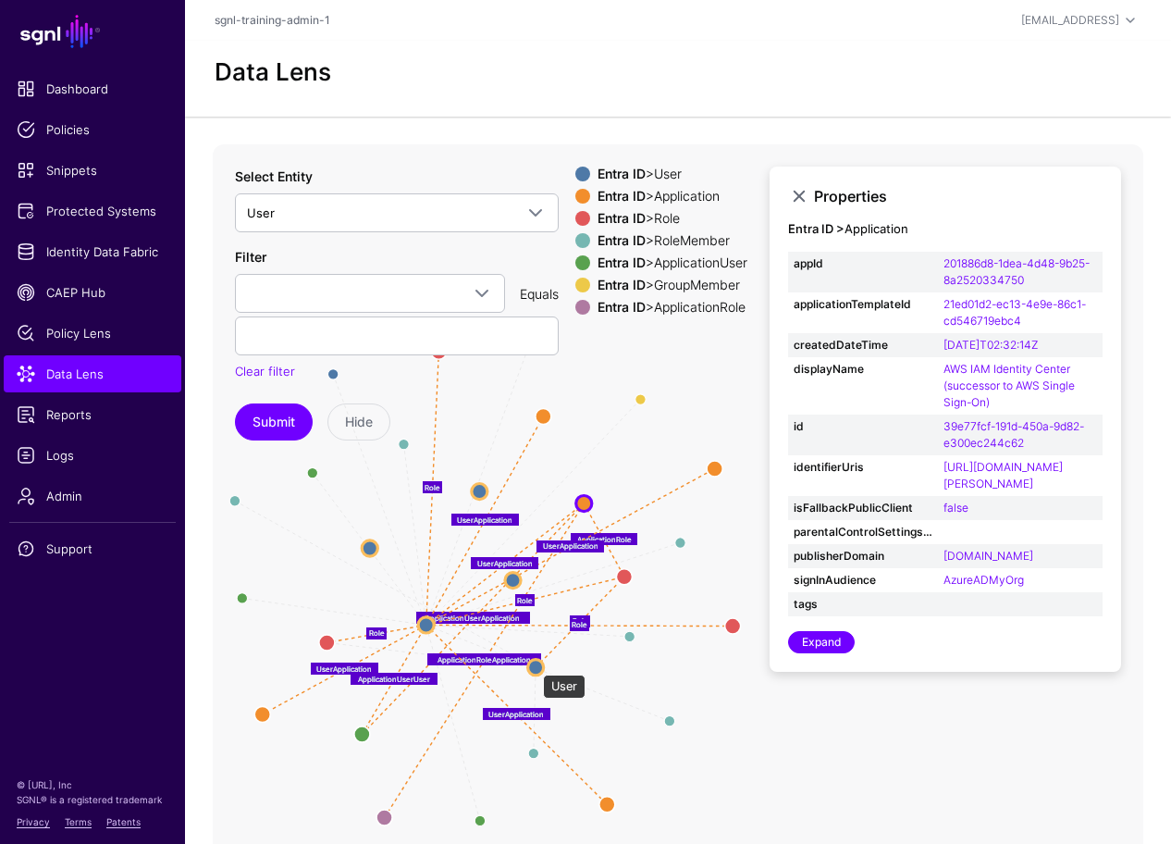
click at [534, 665] on circle at bounding box center [536, 667] width 16 height 16
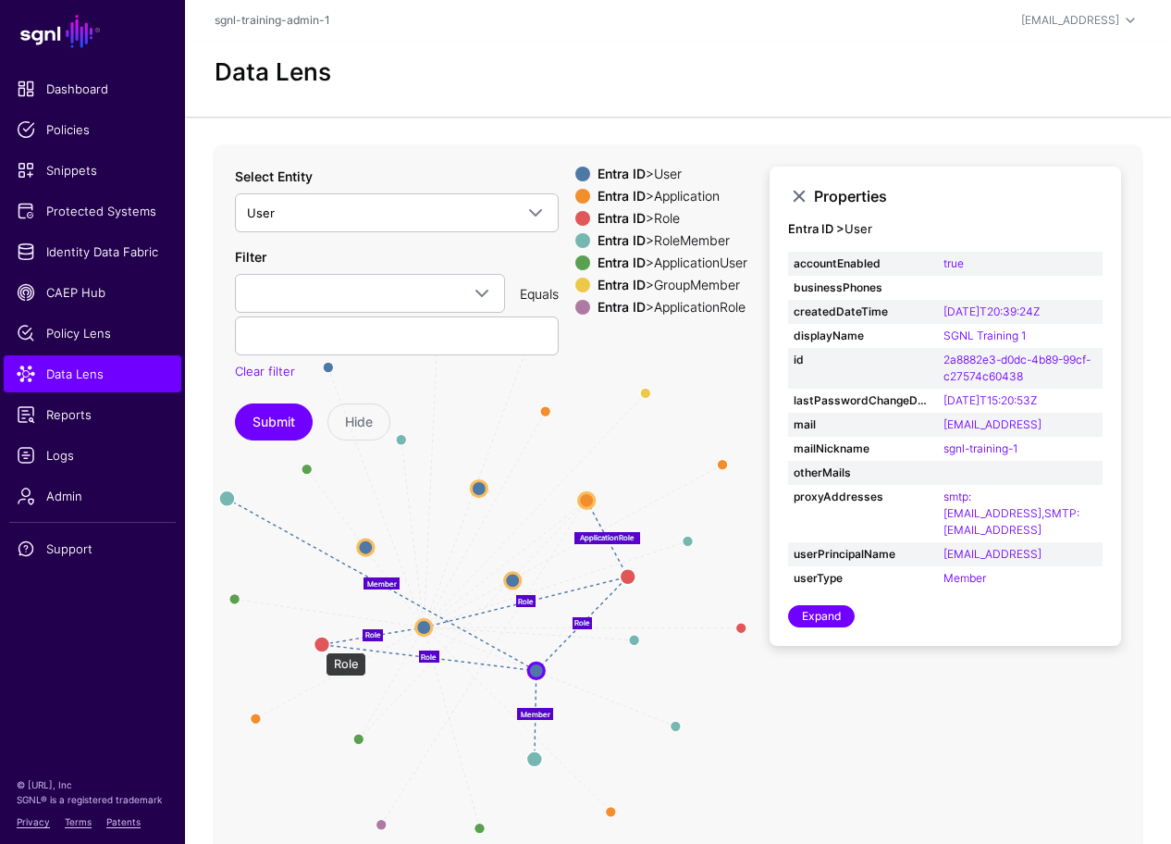
click at [316, 643] on circle at bounding box center [322, 644] width 16 height 16
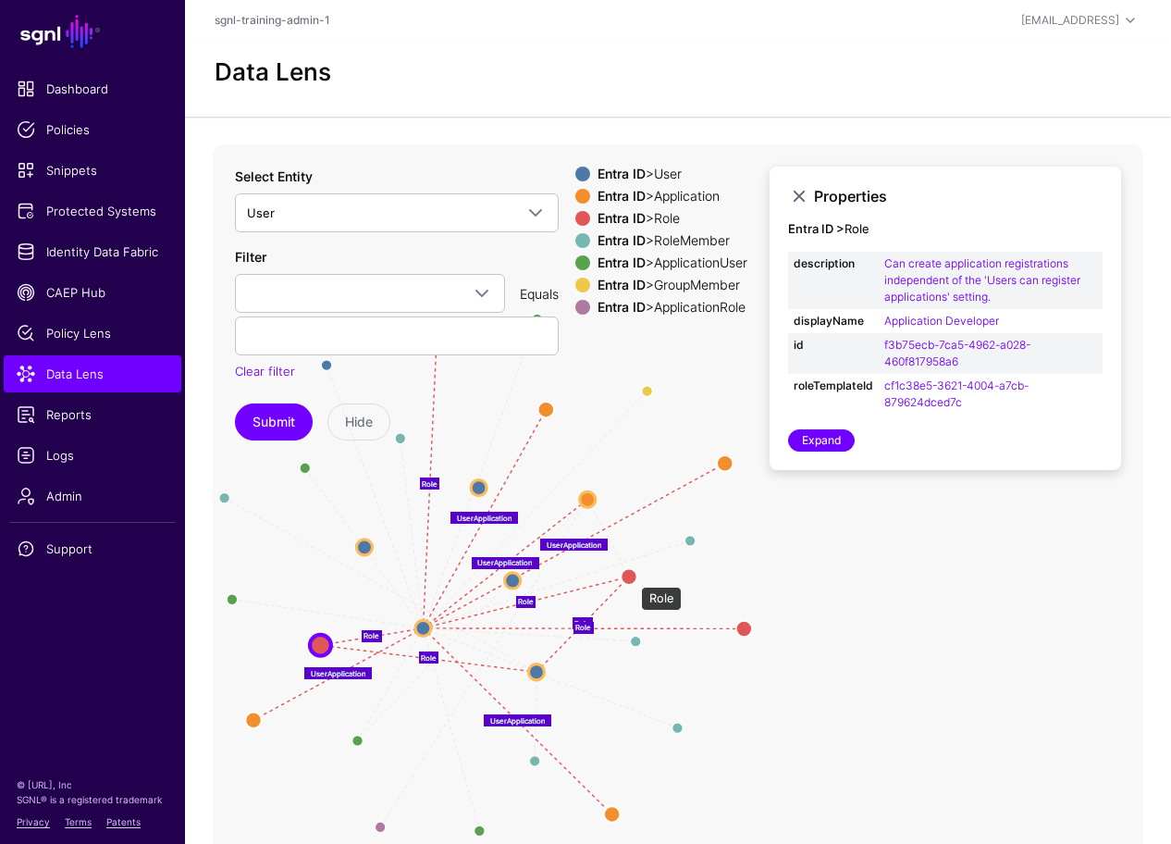
click at [632, 577] on circle at bounding box center [629, 577] width 16 height 16
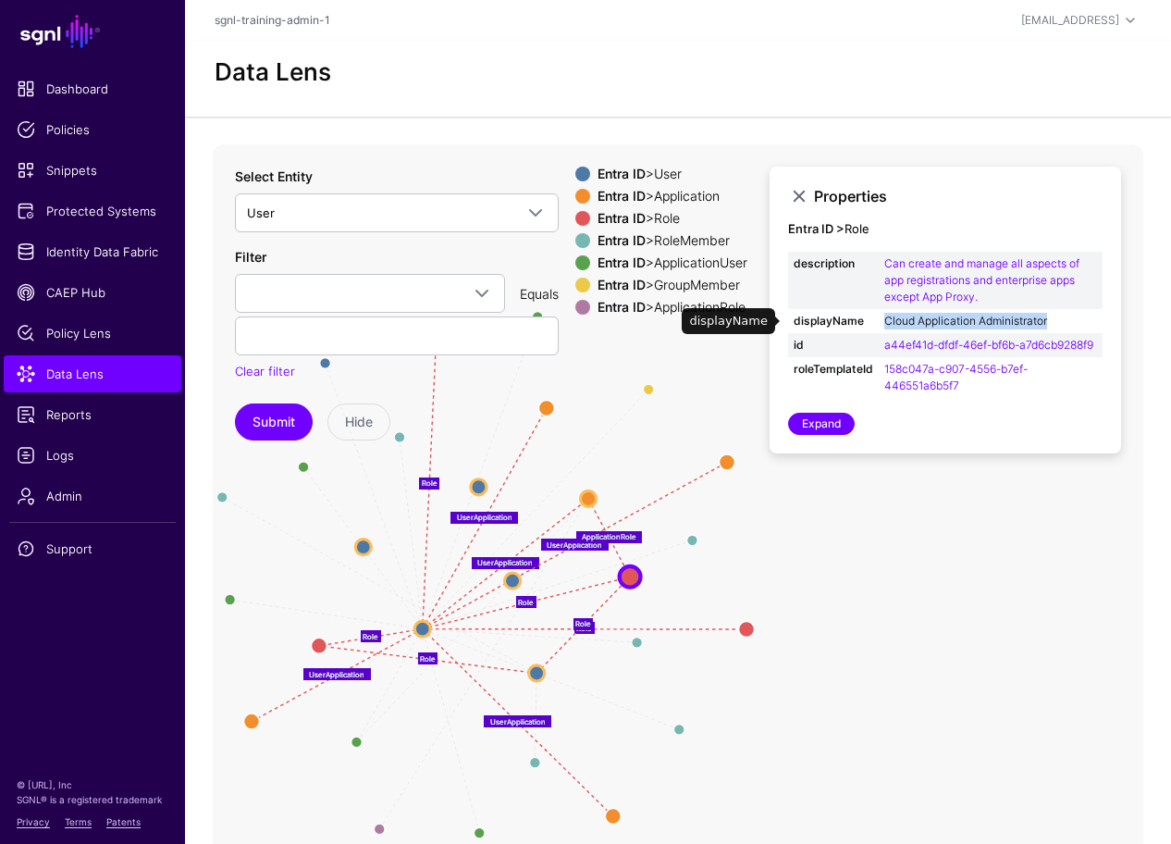
drag, startPoint x: 1066, startPoint y: 324, endPoint x: 886, endPoint y: 322, distance: 179.4
click at [886, 322] on td "Cloud Application Administrator" at bounding box center [991, 321] width 224 height 24
copy link "Cloud Application Administrator"
drag, startPoint x: 1065, startPoint y: 316, endPoint x: 916, endPoint y: 344, distance: 151.5
click at [882, 322] on td "Cloud Application Administrator" at bounding box center [991, 321] width 224 height 24
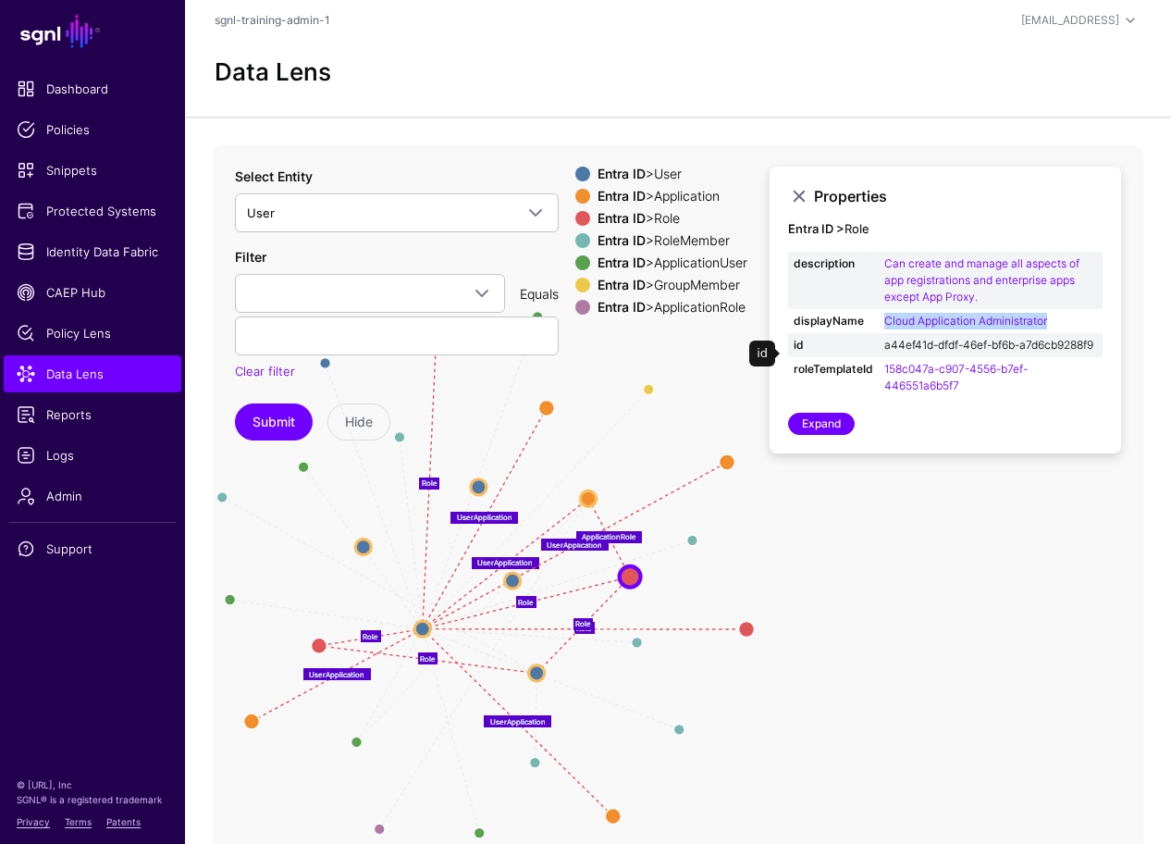
copy link "Cloud Application Administrator"
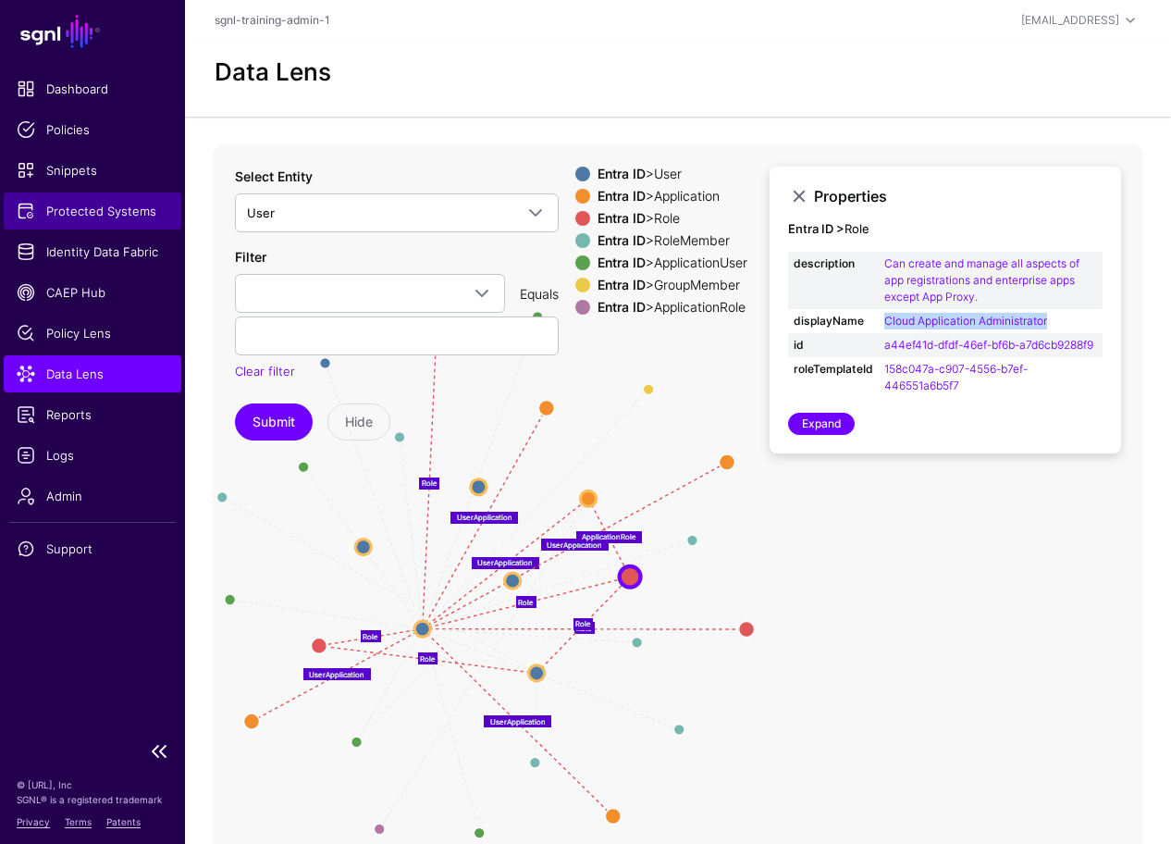
click at [112, 203] on span "Protected Systems" at bounding box center [93, 211] width 152 height 18
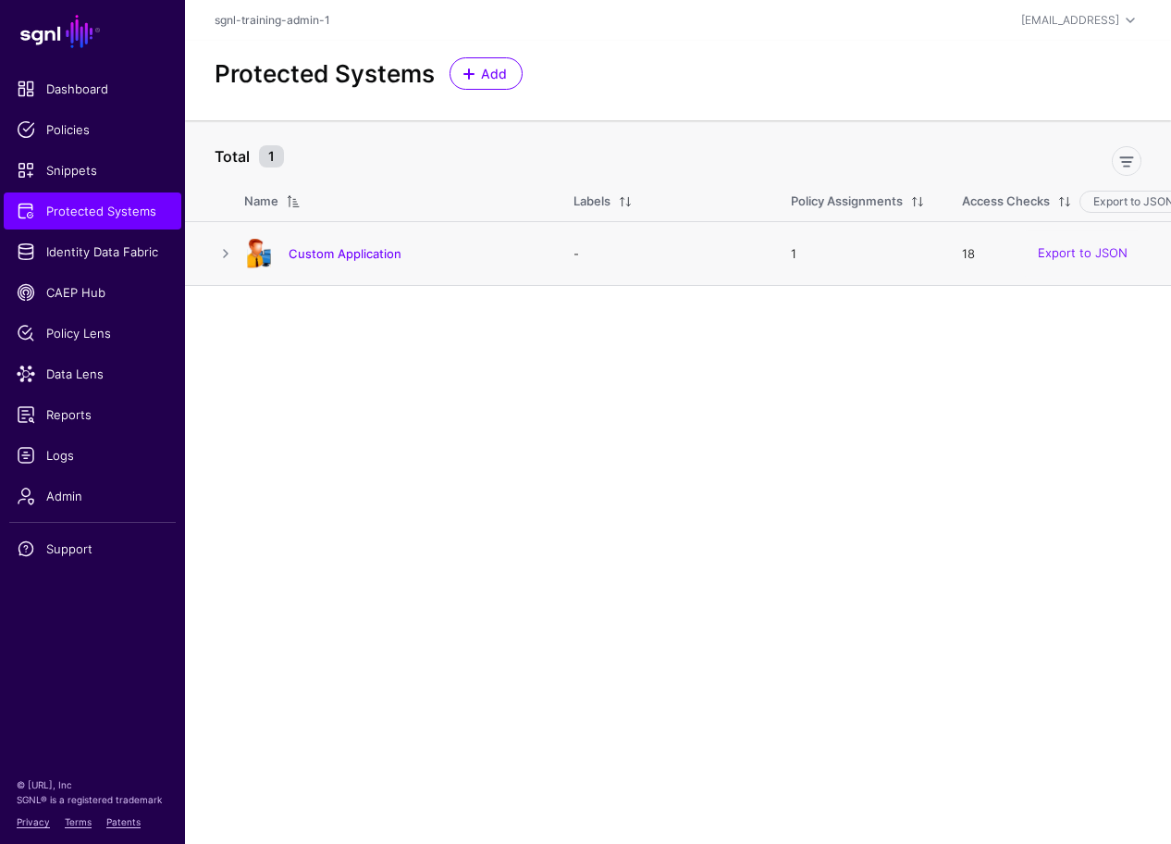
click at [371, 265] on div "Custom Application" at bounding box center [390, 254] width 307 height 30
click at [368, 255] on link "Custom Application" at bounding box center [345, 253] width 113 height 15
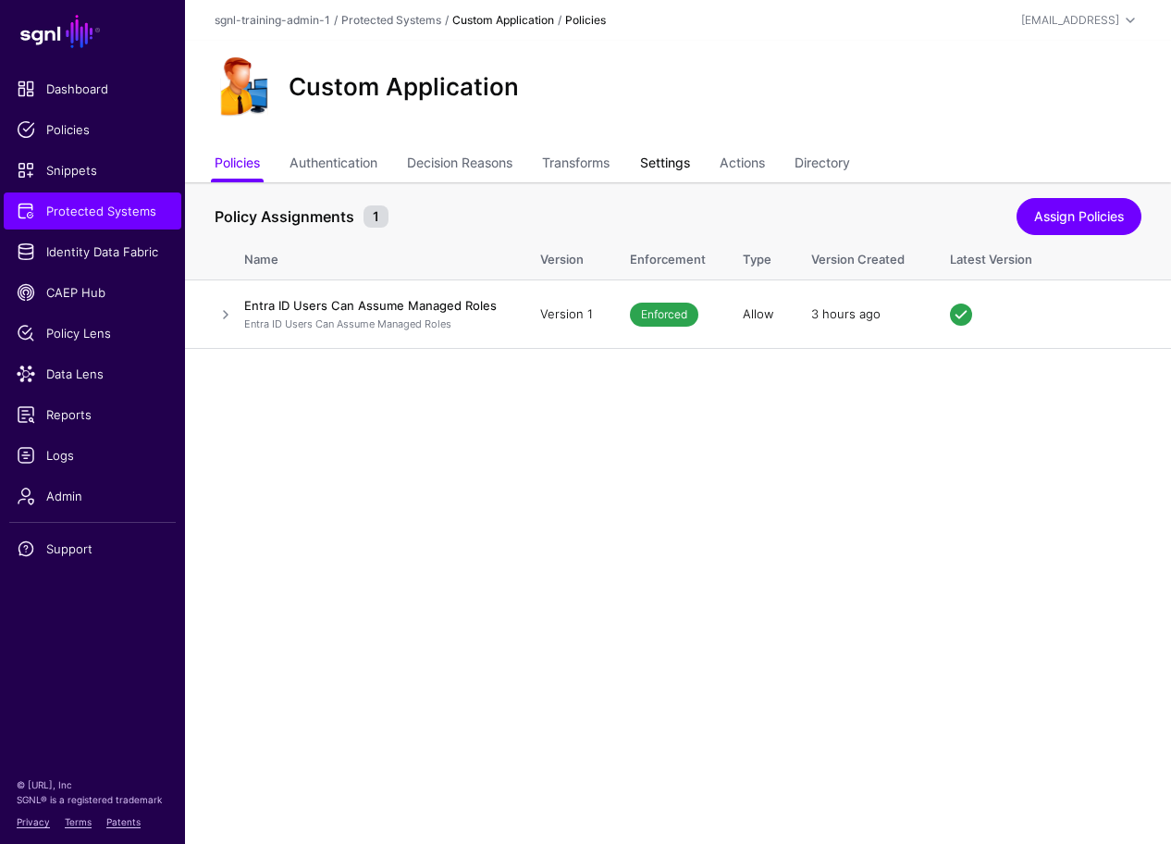
click at [689, 161] on link "Settings" at bounding box center [665, 164] width 50 height 35
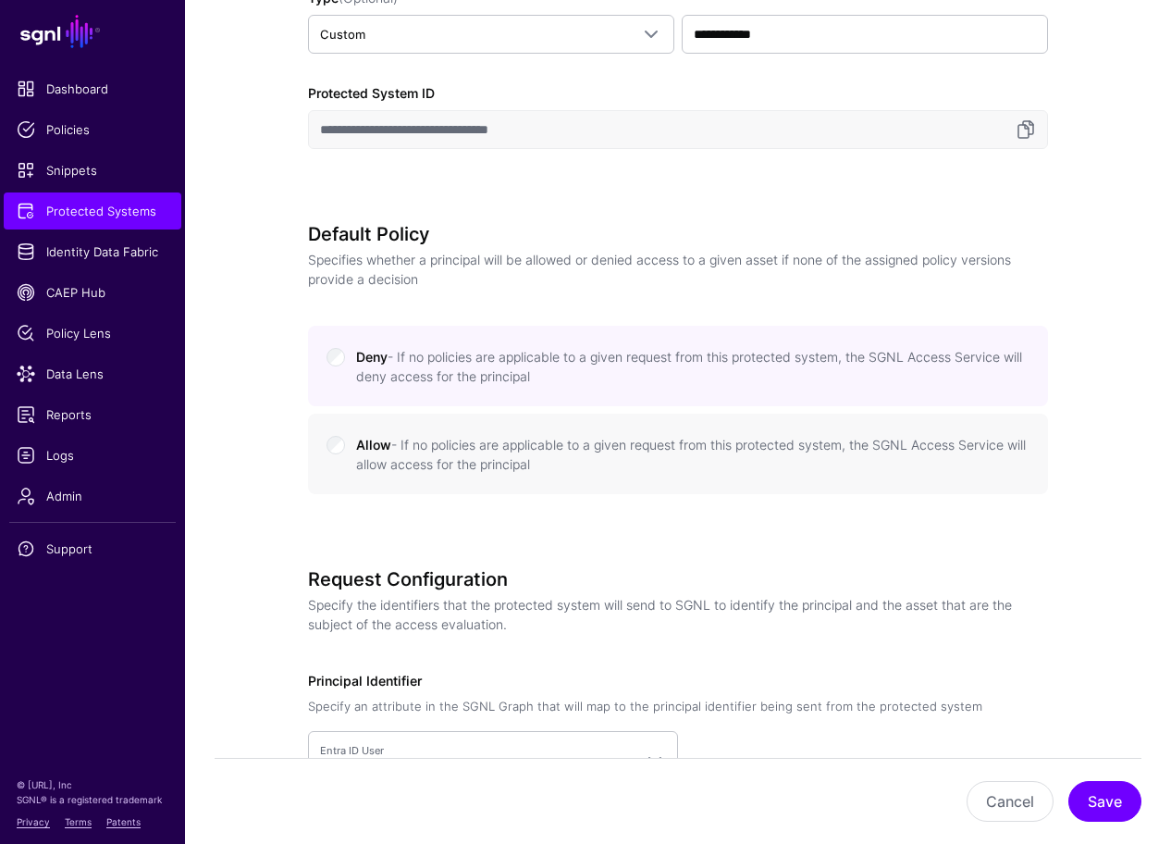
scroll to position [1051, 0]
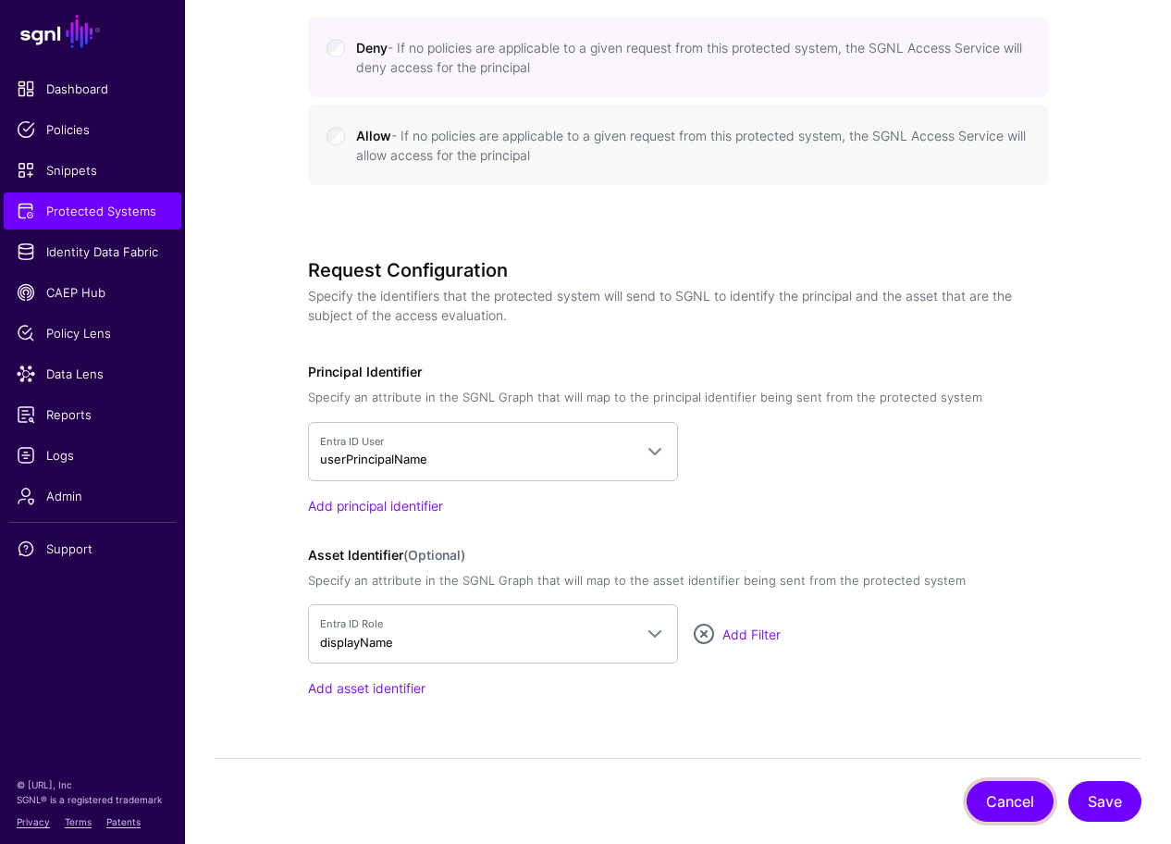
click at [1023, 806] on button "Cancel" at bounding box center [1010, 801] width 87 height 41
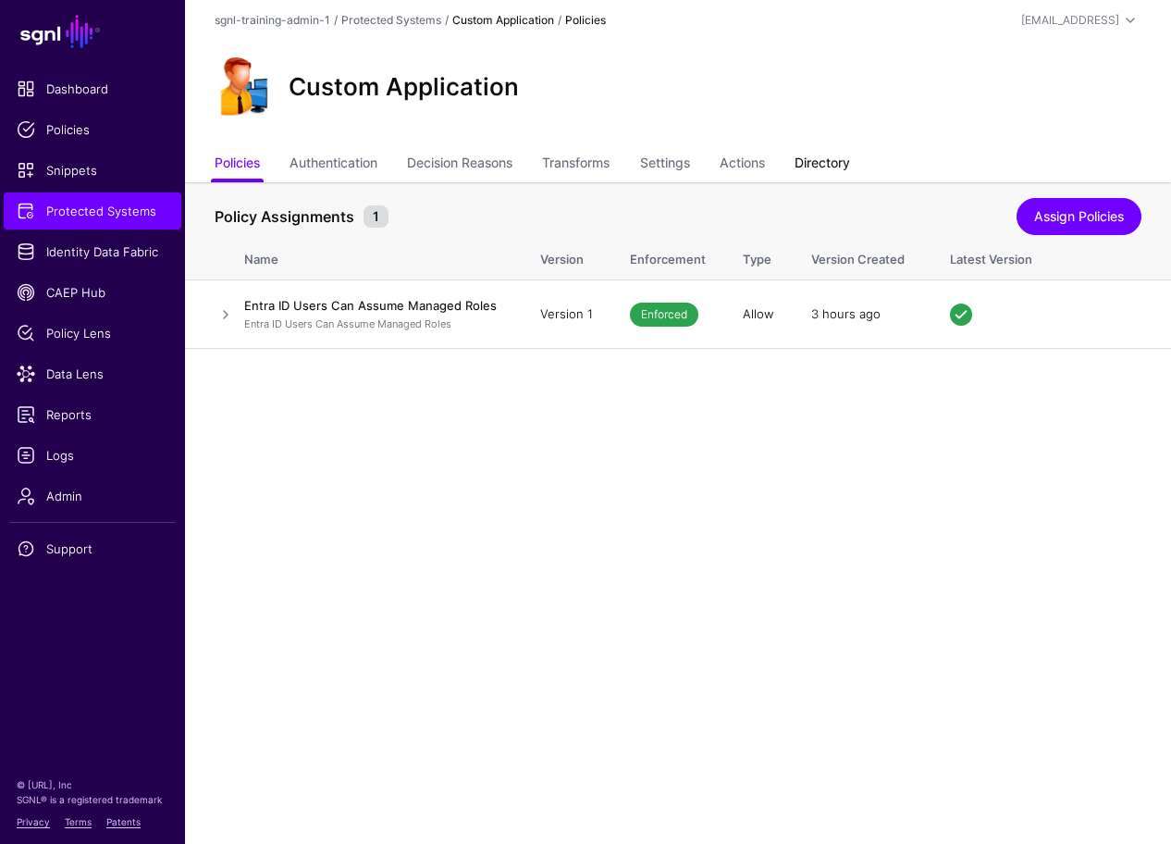
click at [819, 179] on link "Directory" at bounding box center [822, 164] width 55 height 35
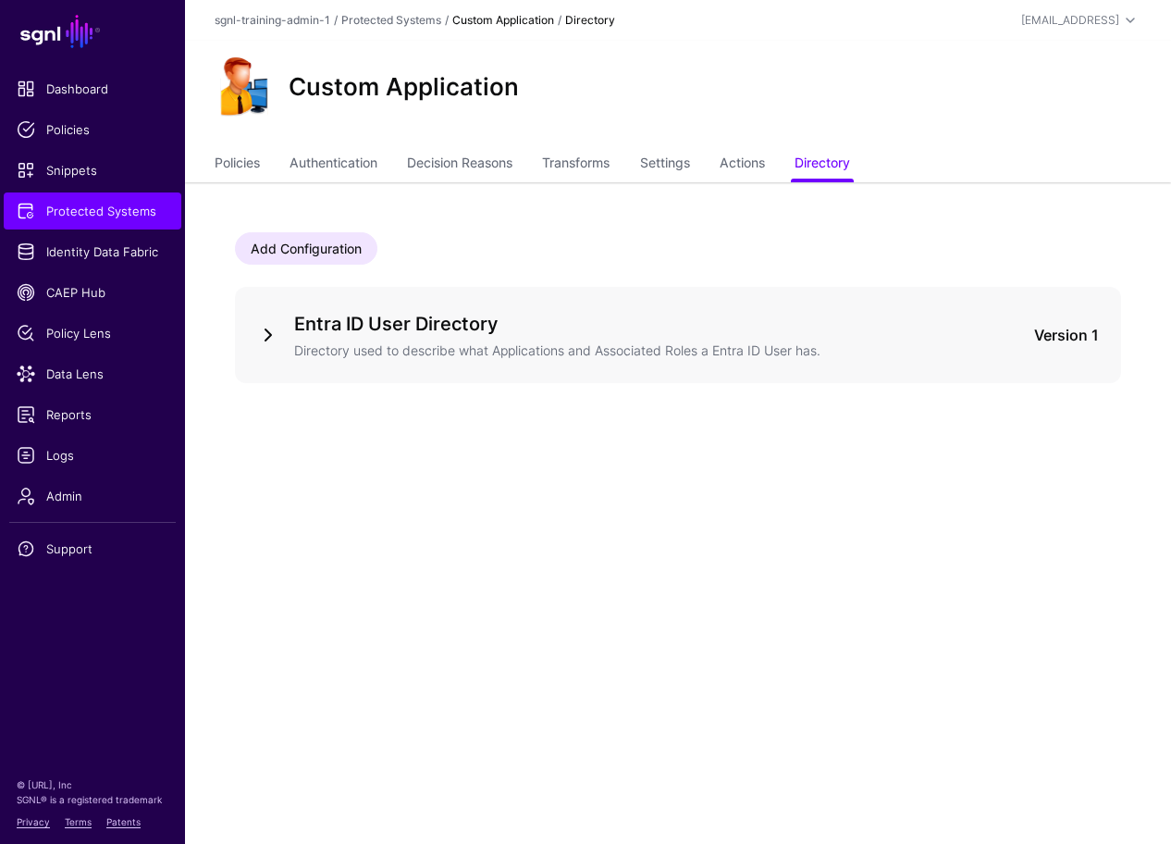
click at [272, 333] on link at bounding box center [268, 335] width 22 height 22
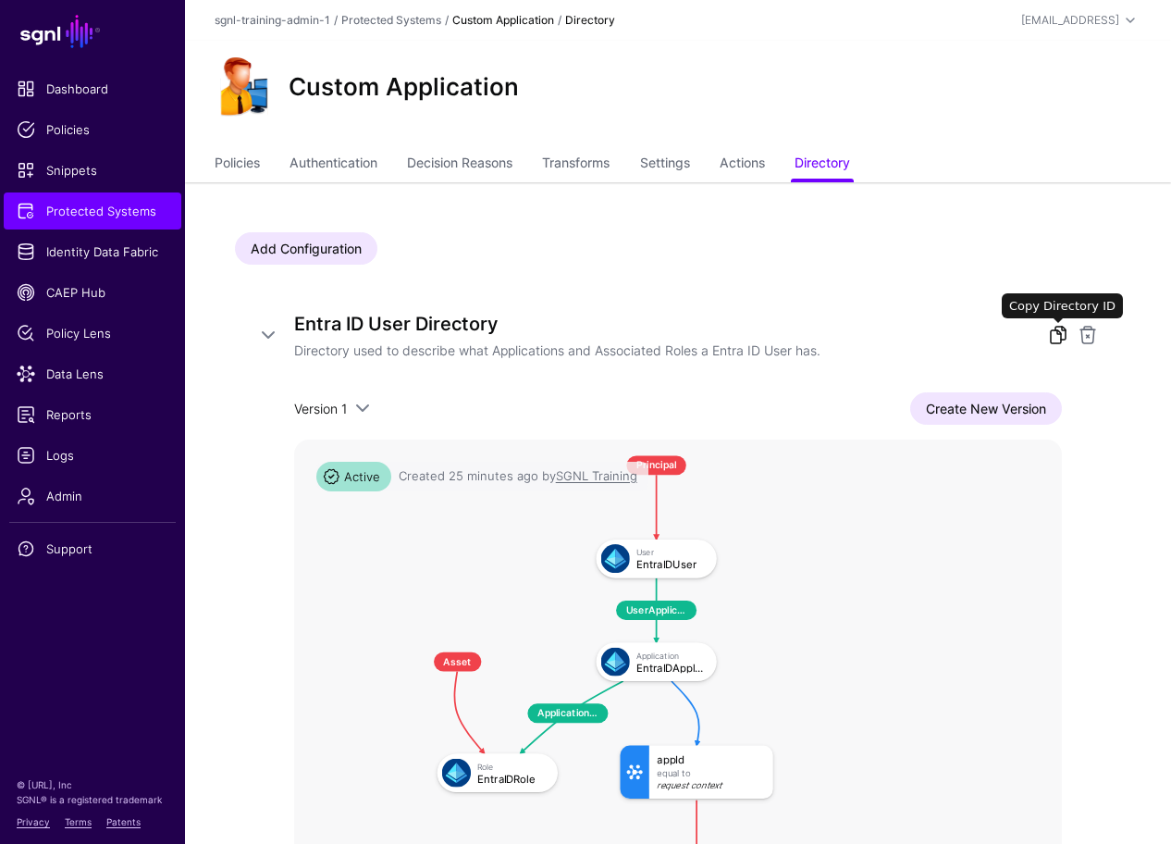
click at [1060, 332] on link at bounding box center [1058, 335] width 22 height 22
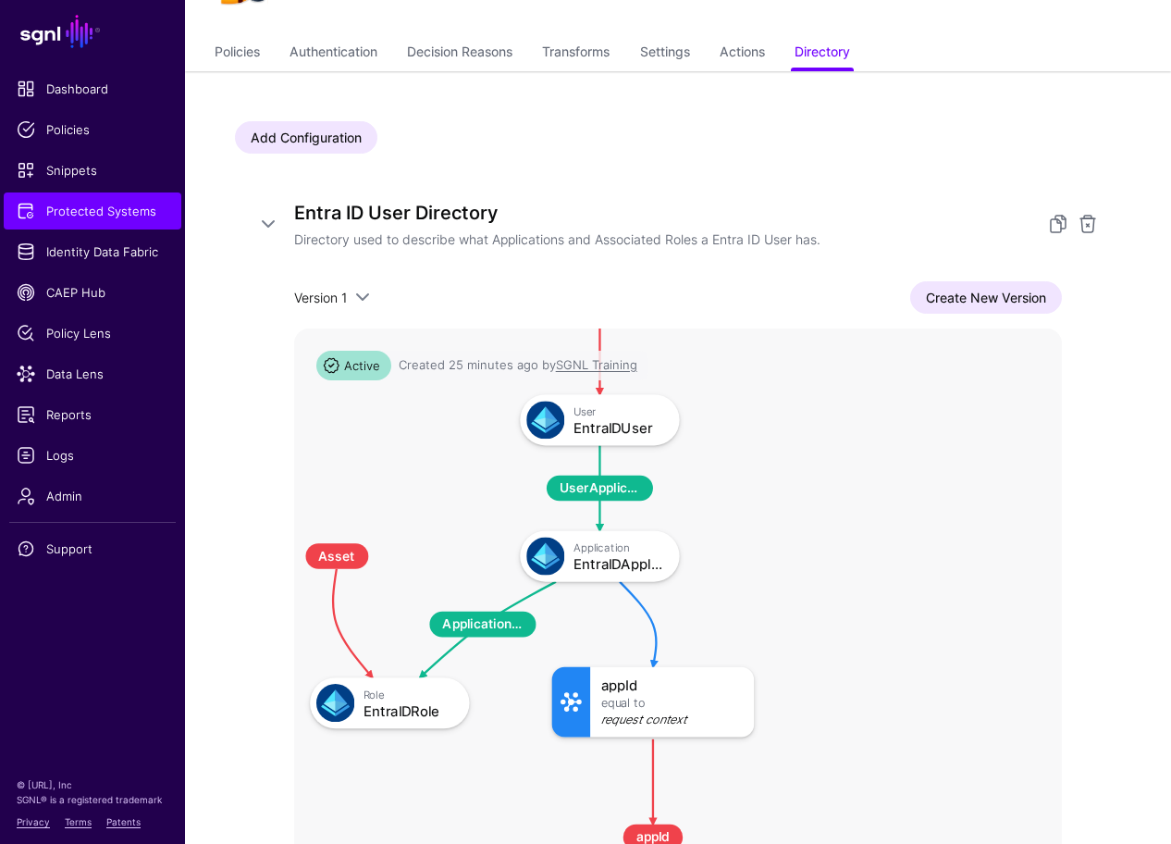
scroll to position [87, 0]
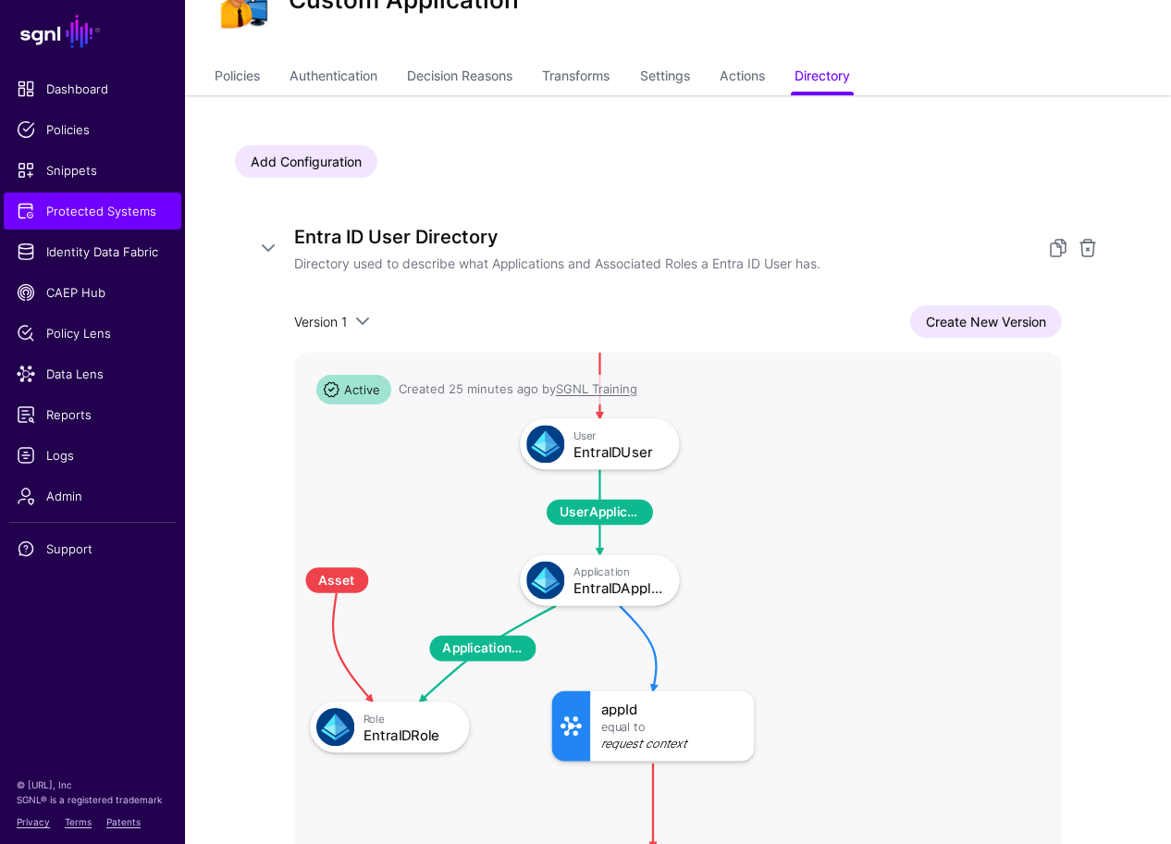
drag, startPoint x: 871, startPoint y: 183, endPoint x: 901, endPoint y: 208, distance: 38.7
click at [871, 183] on div "Add Configuration Entra ID User Directory Directory used to describe what Appli…" at bounding box center [678, 555] width 887 height 820
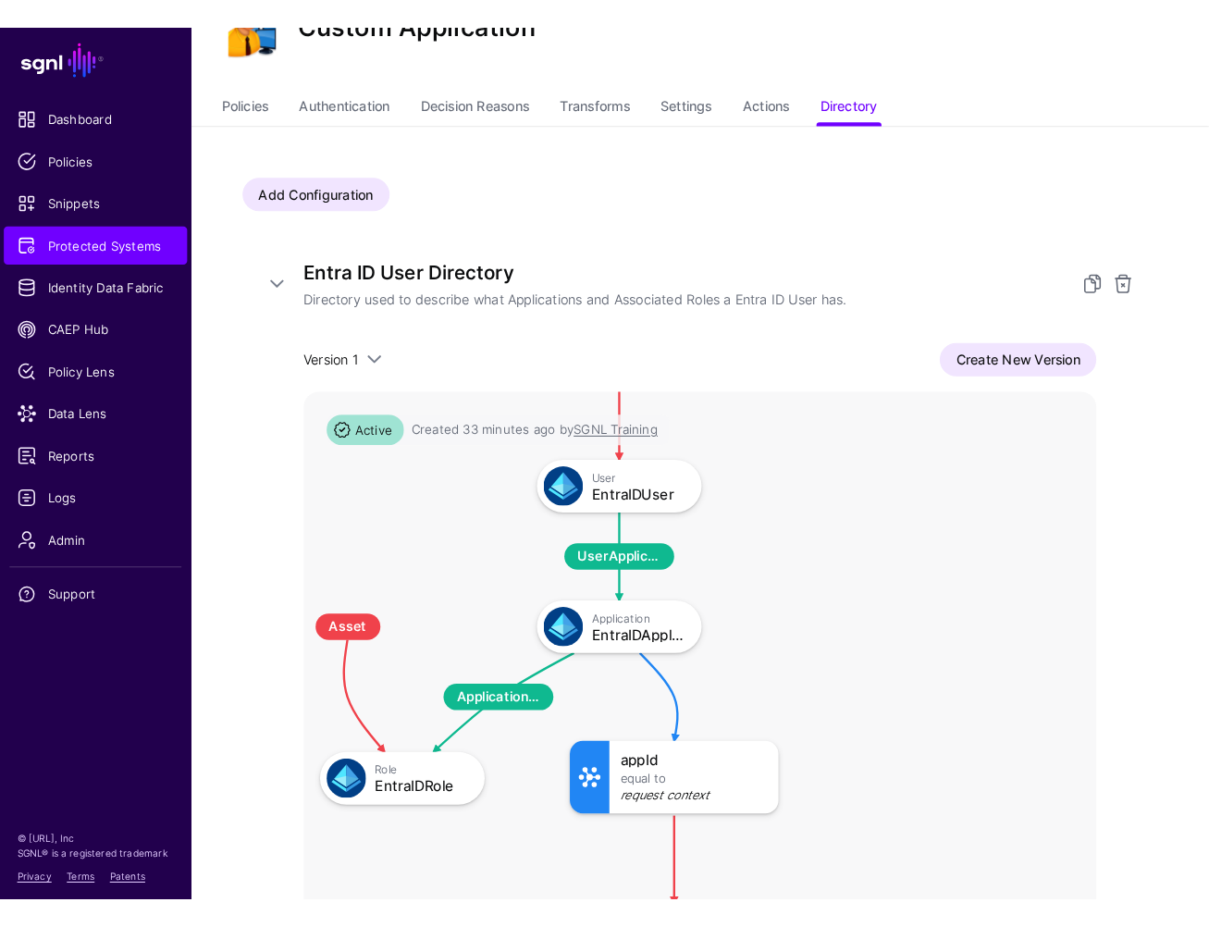
scroll to position [98, 0]
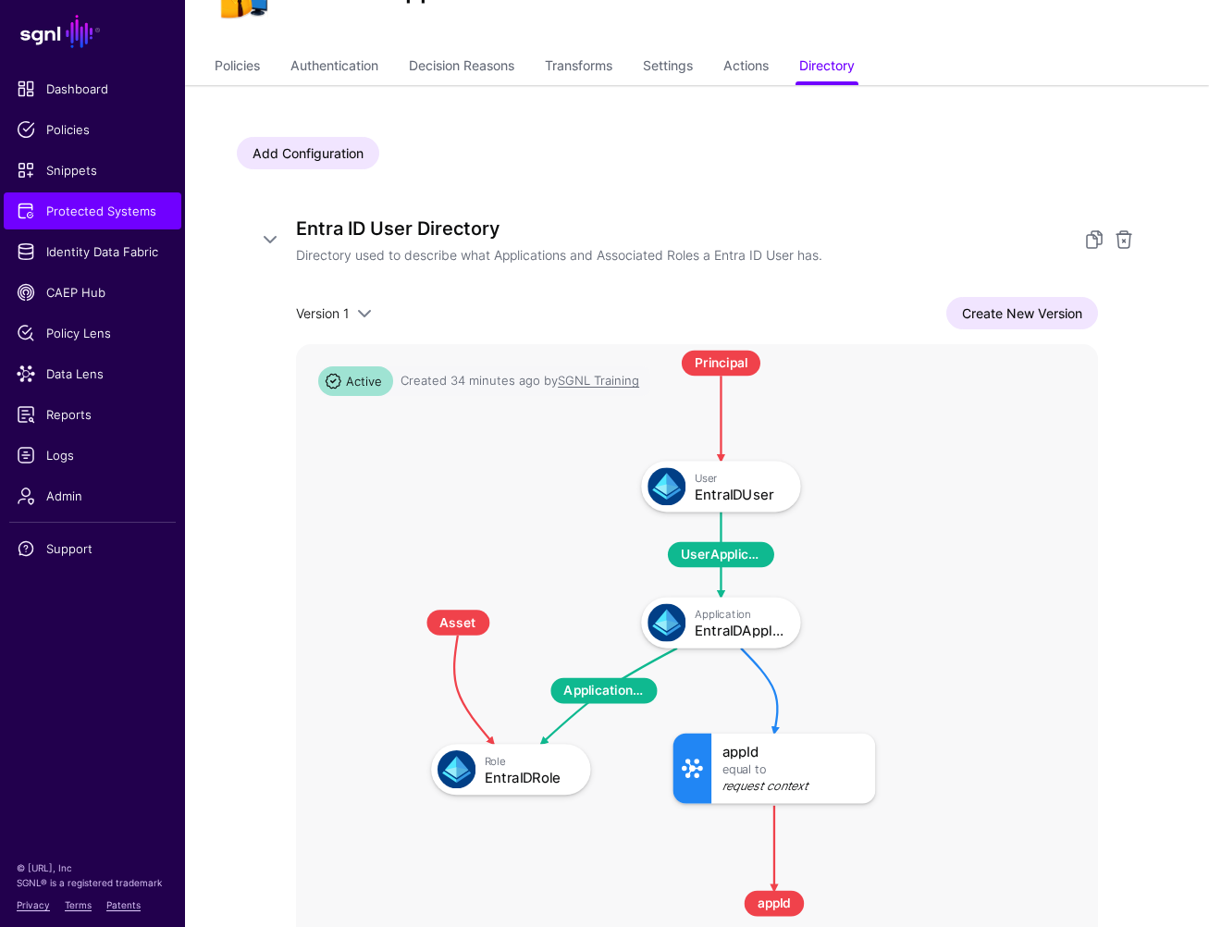
drag, startPoint x: 840, startPoint y: 568, endPoint x: 918, endPoint y: 587, distance: 81.0
click at [918, 587] on rect at bounding box center [382, 329] width 92115 height 74564
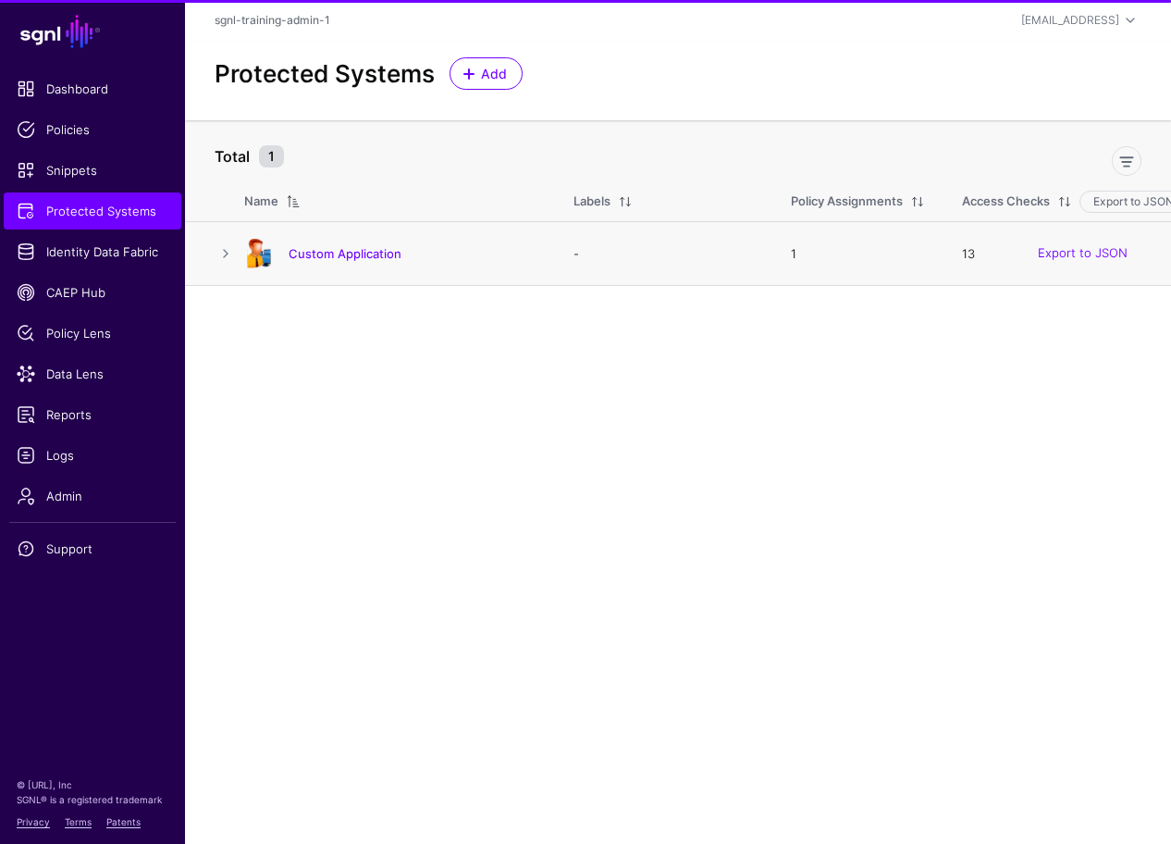
drag, startPoint x: 462, startPoint y: 280, endPoint x: 383, endPoint y: 263, distance: 80.6
click at [460, 278] on main "SGNL Dashboard Policies Snippets Protected Systems Identity Data Fabric CAEP Hu…" at bounding box center [585, 422] width 1171 height 844
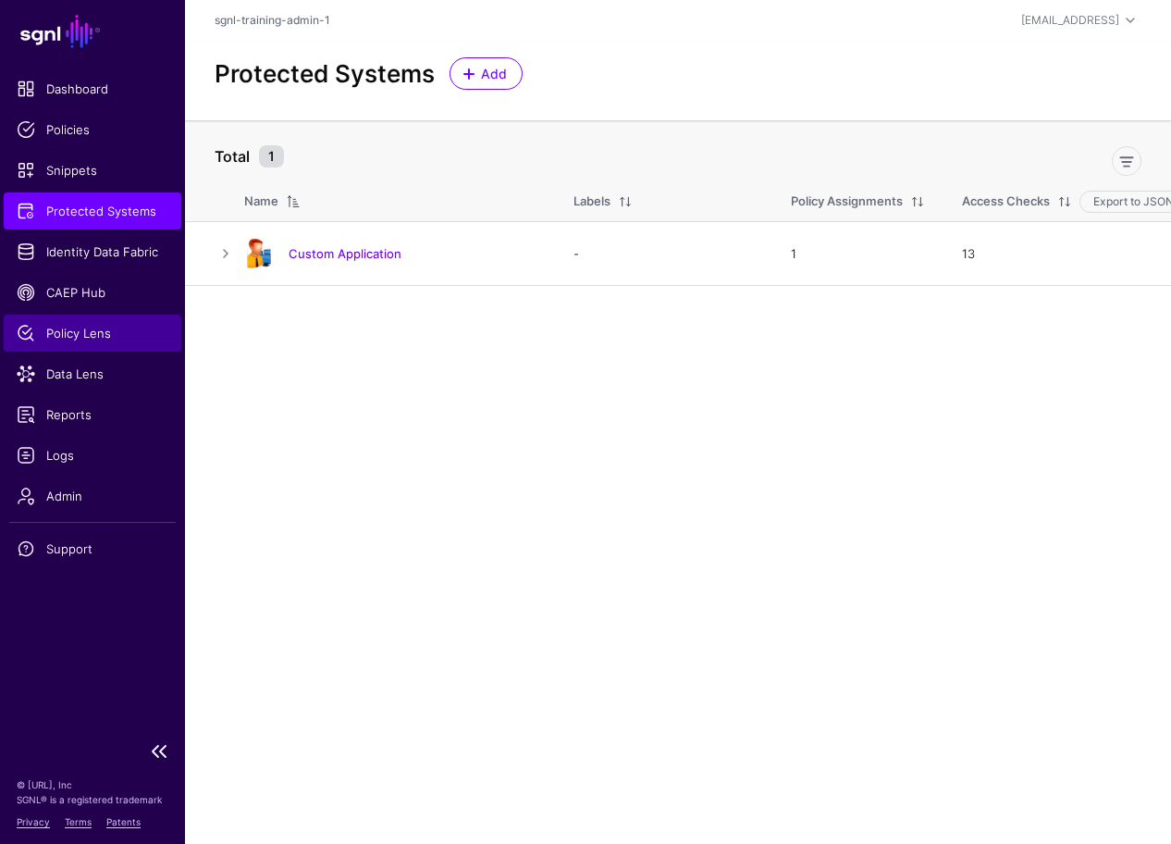
click at [111, 320] on link "Policy Lens" at bounding box center [93, 332] width 178 height 37
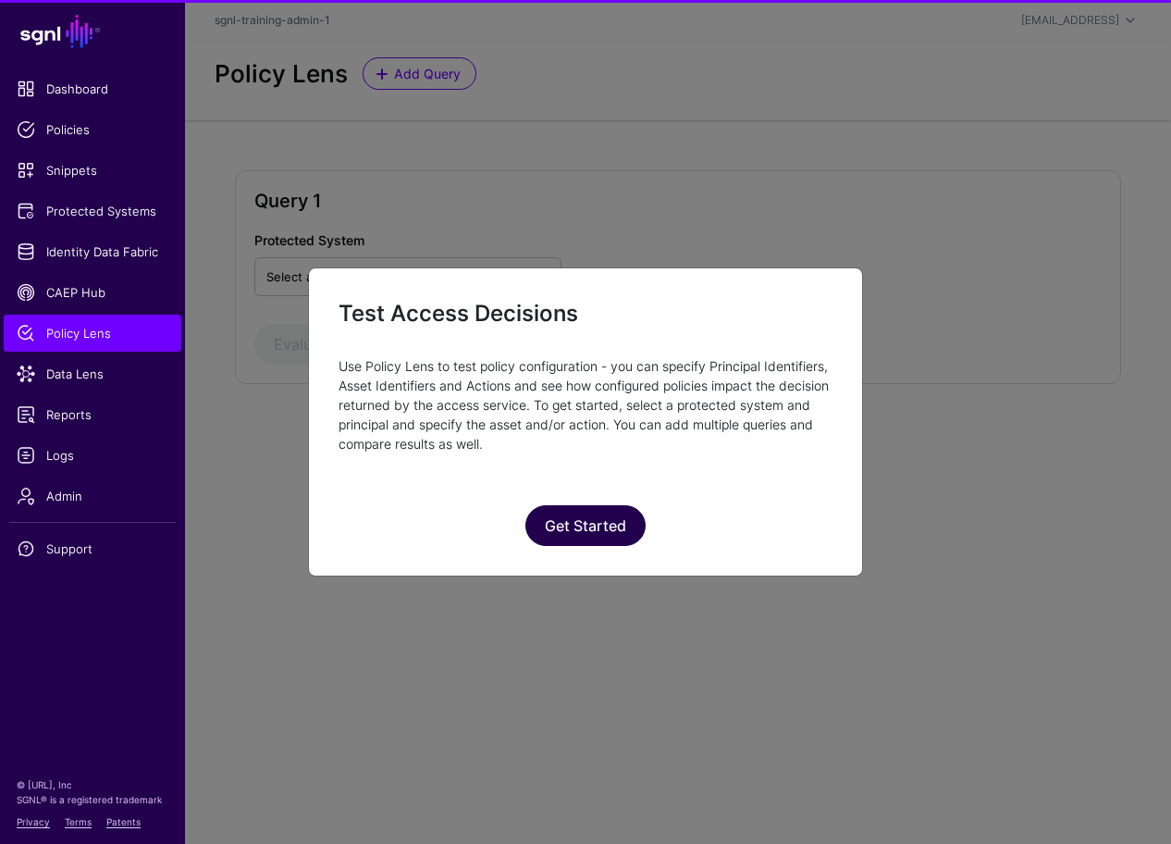
click at [583, 552] on div "Test Access Decisions Use Policy Lens to test policy configuration - you can sp…" at bounding box center [585, 422] width 555 height 310
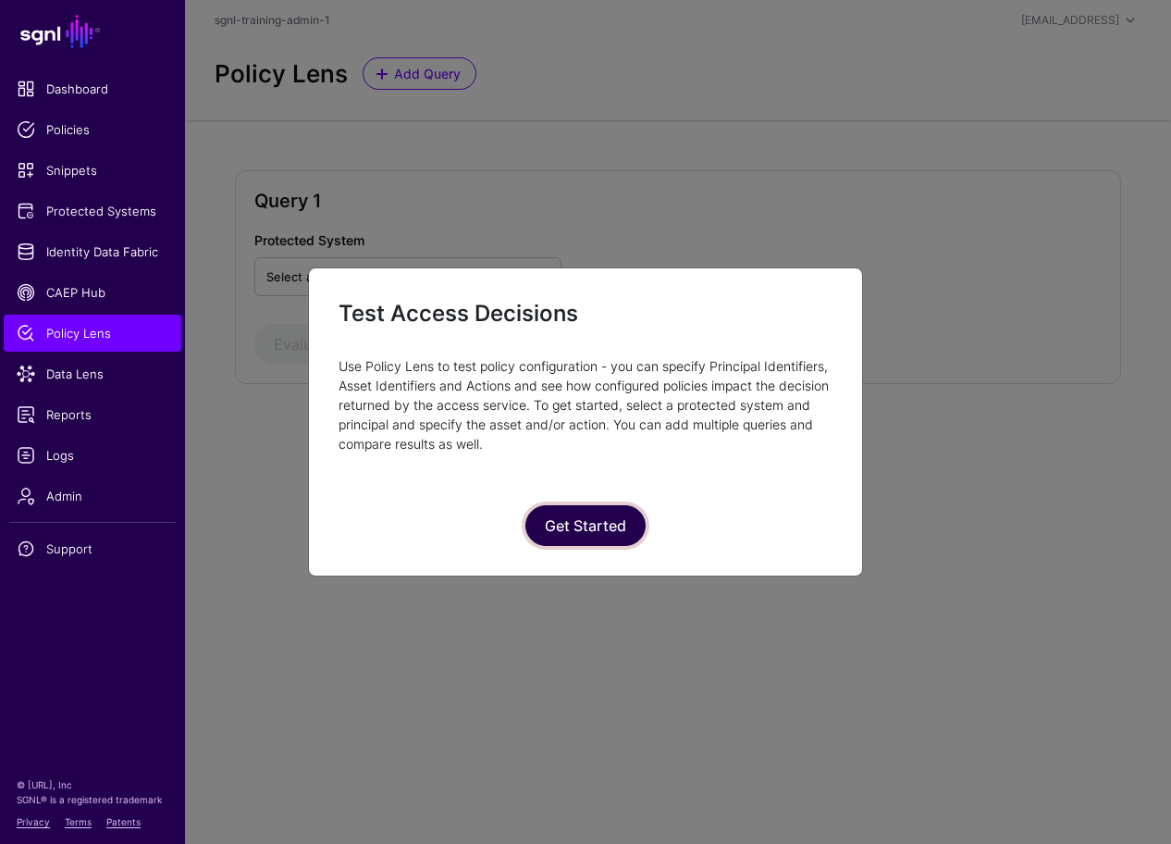
click at [590, 534] on button "Get Started" at bounding box center [585, 525] width 120 height 41
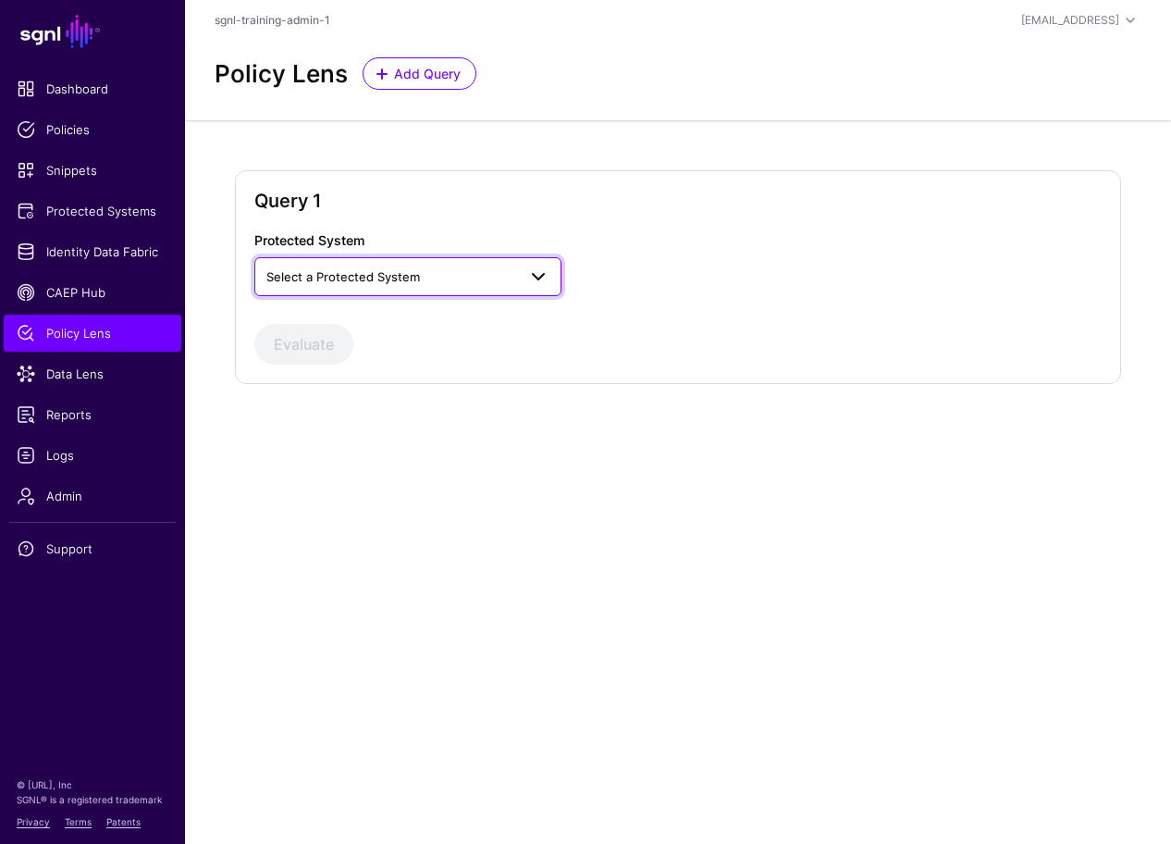
click at [456, 265] on span "Select a Protected System" at bounding box center [408, 276] width 284 height 22
click at [389, 314] on div "Custom Application" at bounding box center [408, 320] width 278 height 18
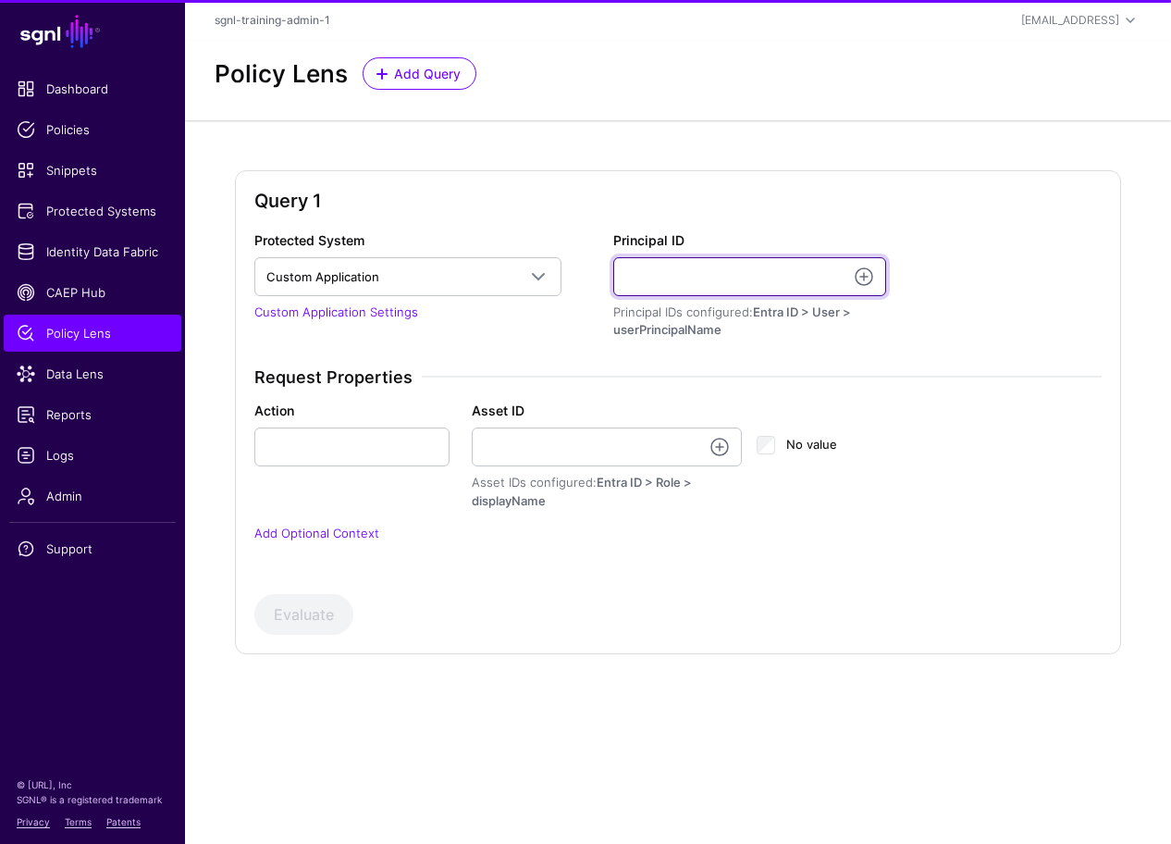
click at [709, 265] on input "Principal ID" at bounding box center [749, 276] width 273 height 39
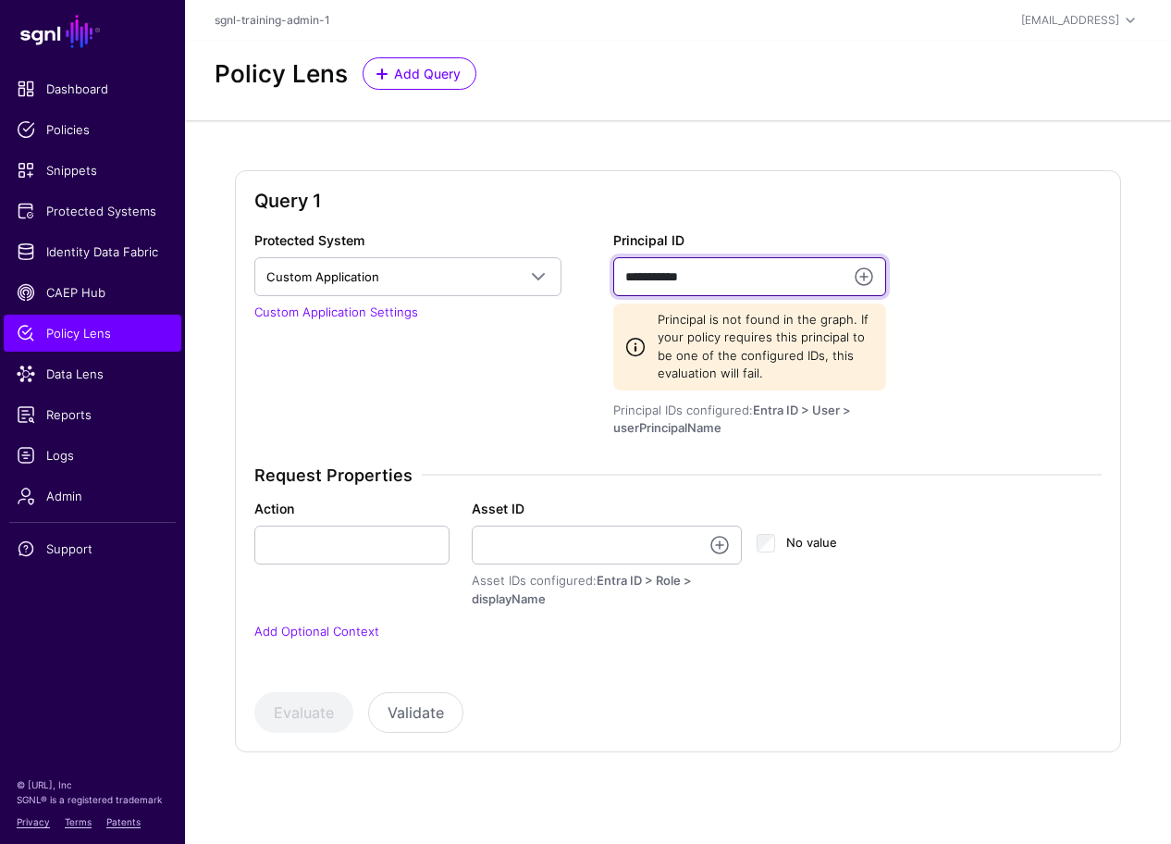
click at [709, 286] on input "**********" at bounding box center [749, 276] width 273 height 39
drag, startPoint x: 710, startPoint y: 271, endPoint x: 656, endPoint y: 272, distance: 54.6
click at [656, 272] on input "**********" at bounding box center [749, 276] width 273 height 39
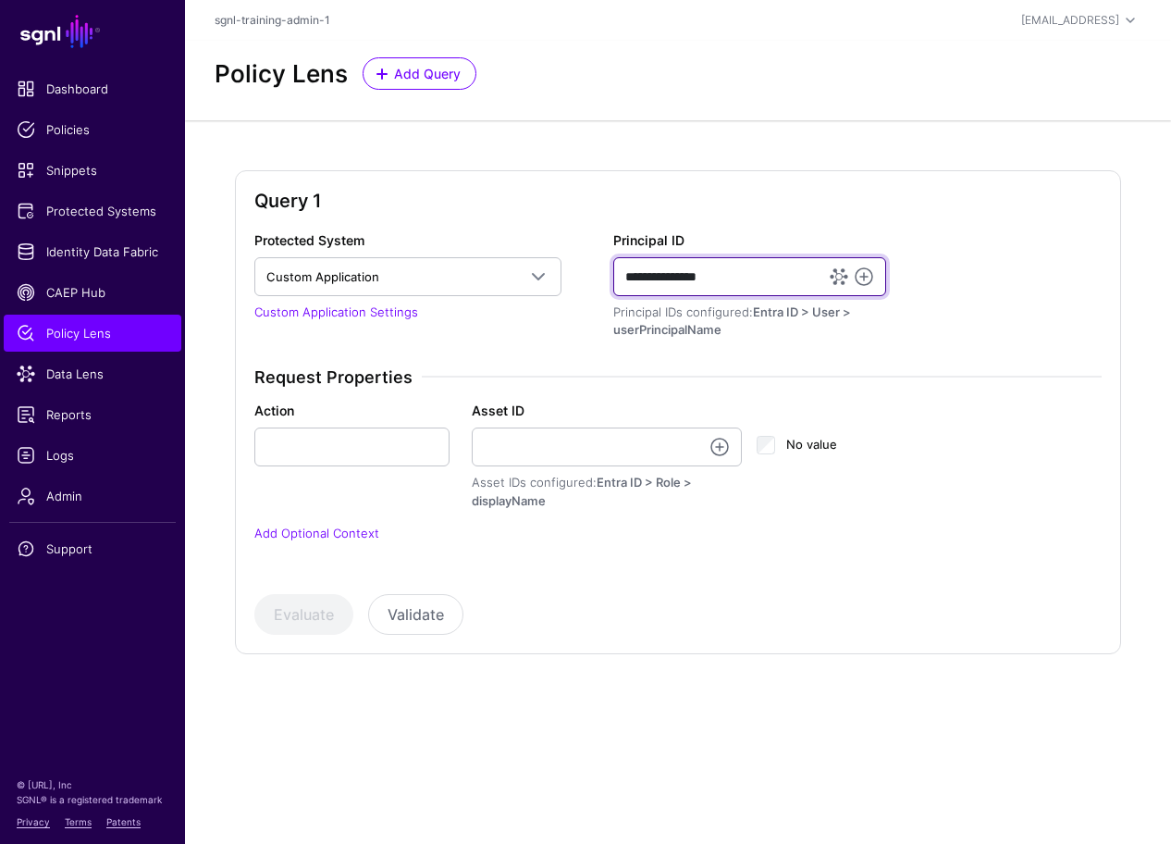
type input "**********"
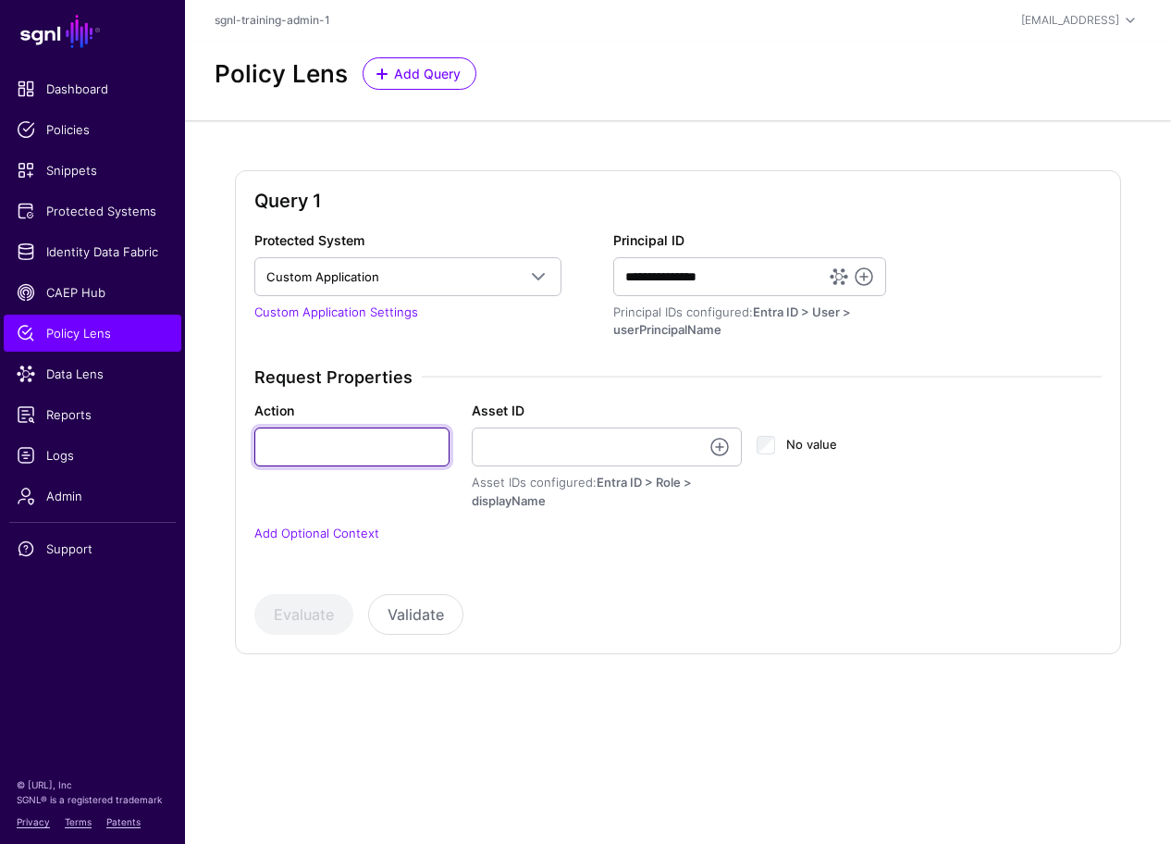
click at [347, 442] on input "Action" at bounding box center [351, 446] width 195 height 39
type input "**********"
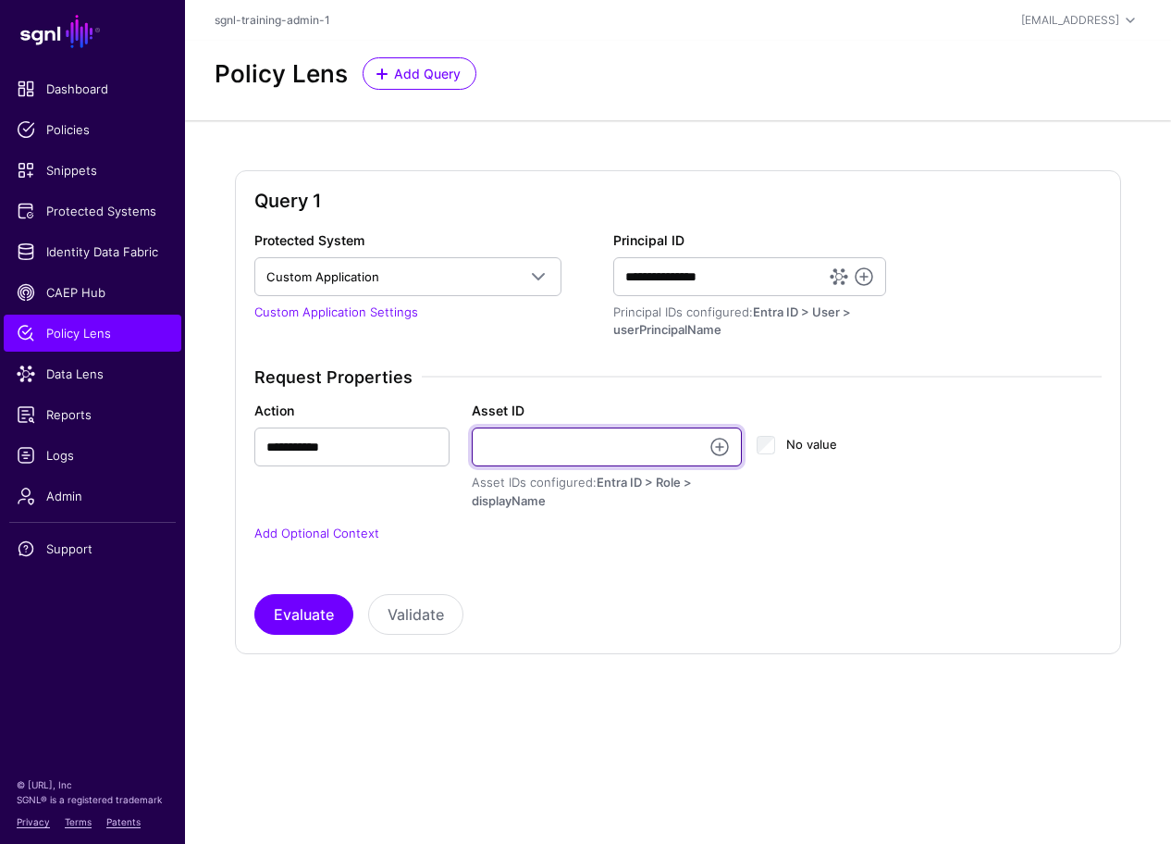
paste input "**********"
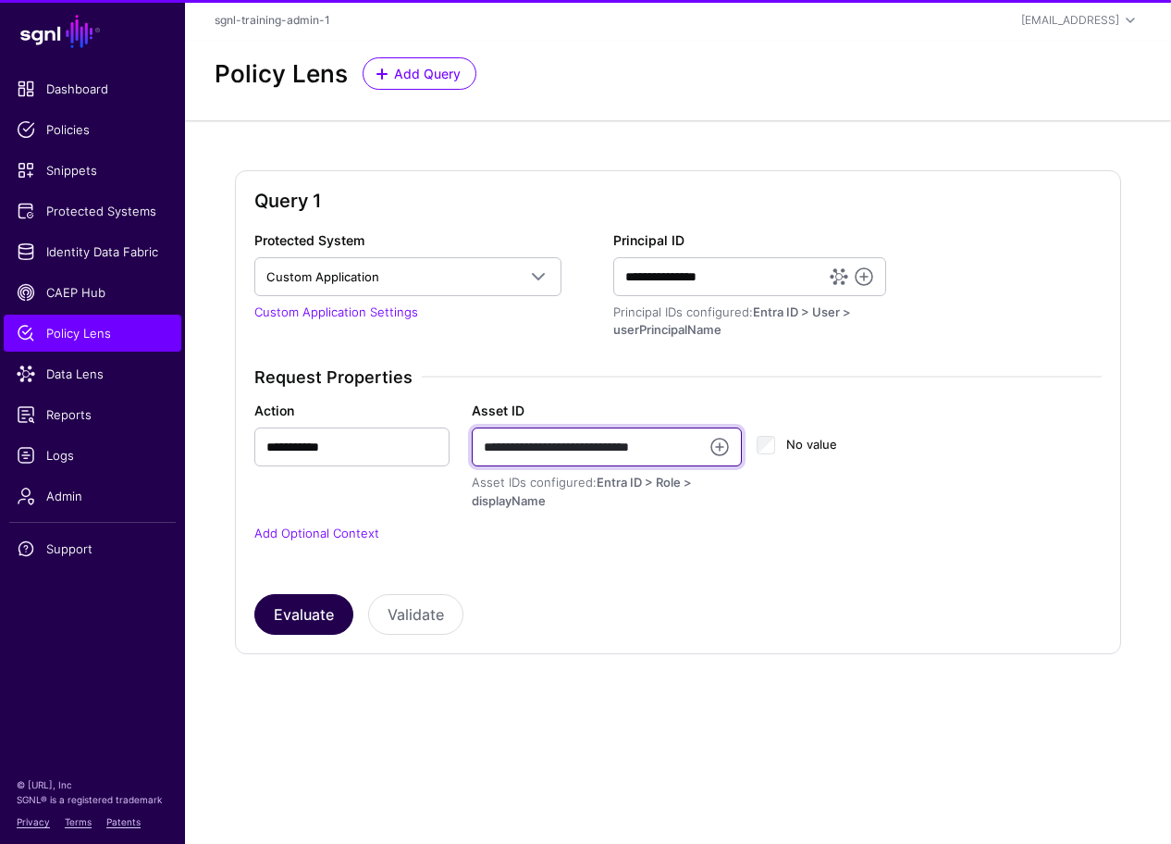
type input "**********"
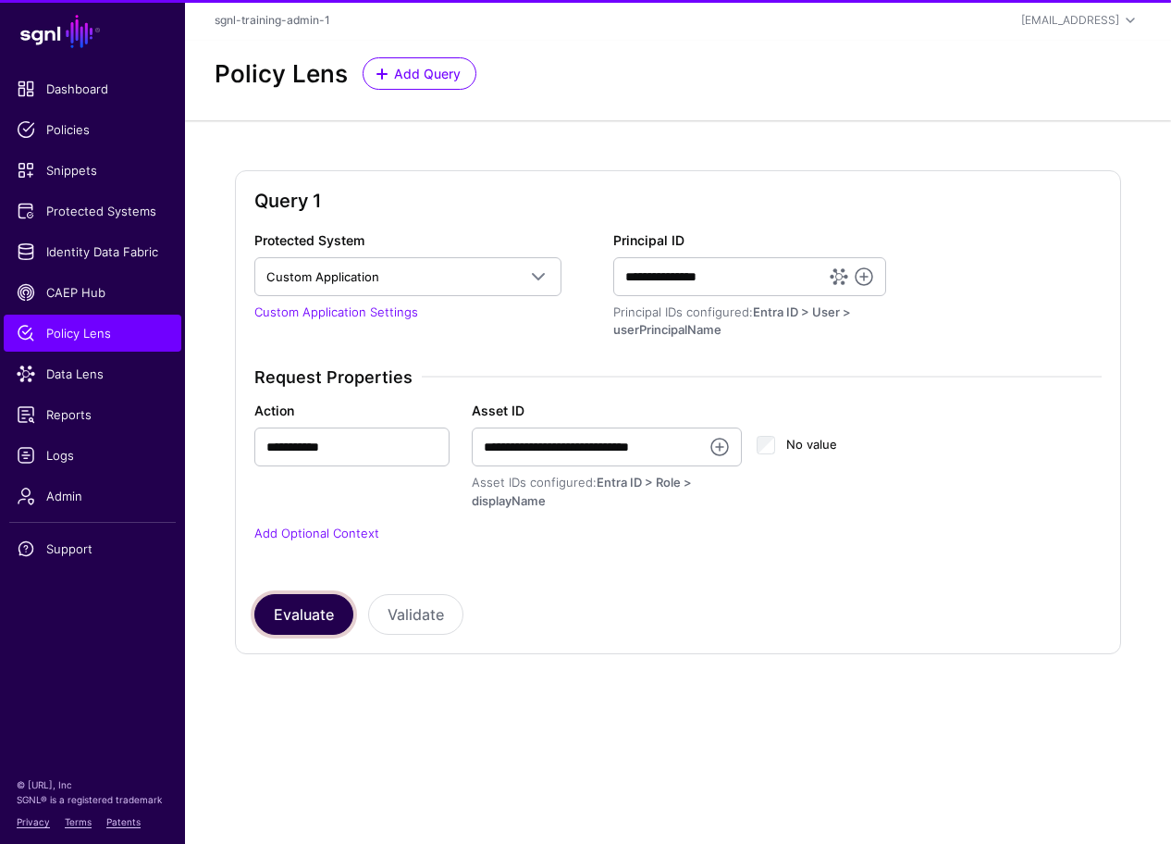
click at [293, 614] on button "Evaluate" at bounding box center [303, 614] width 99 height 41
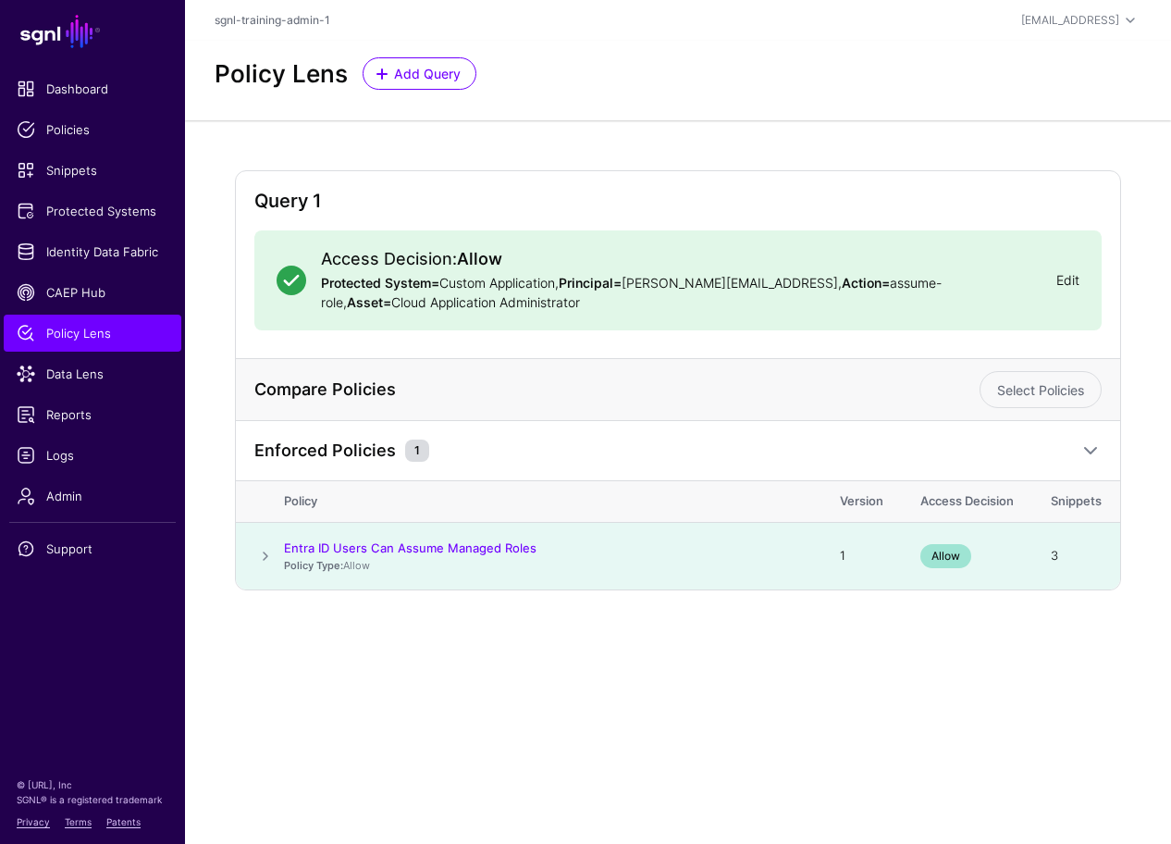
click at [1076, 277] on link "Edit" at bounding box center [1067, 280] width 23 height 16
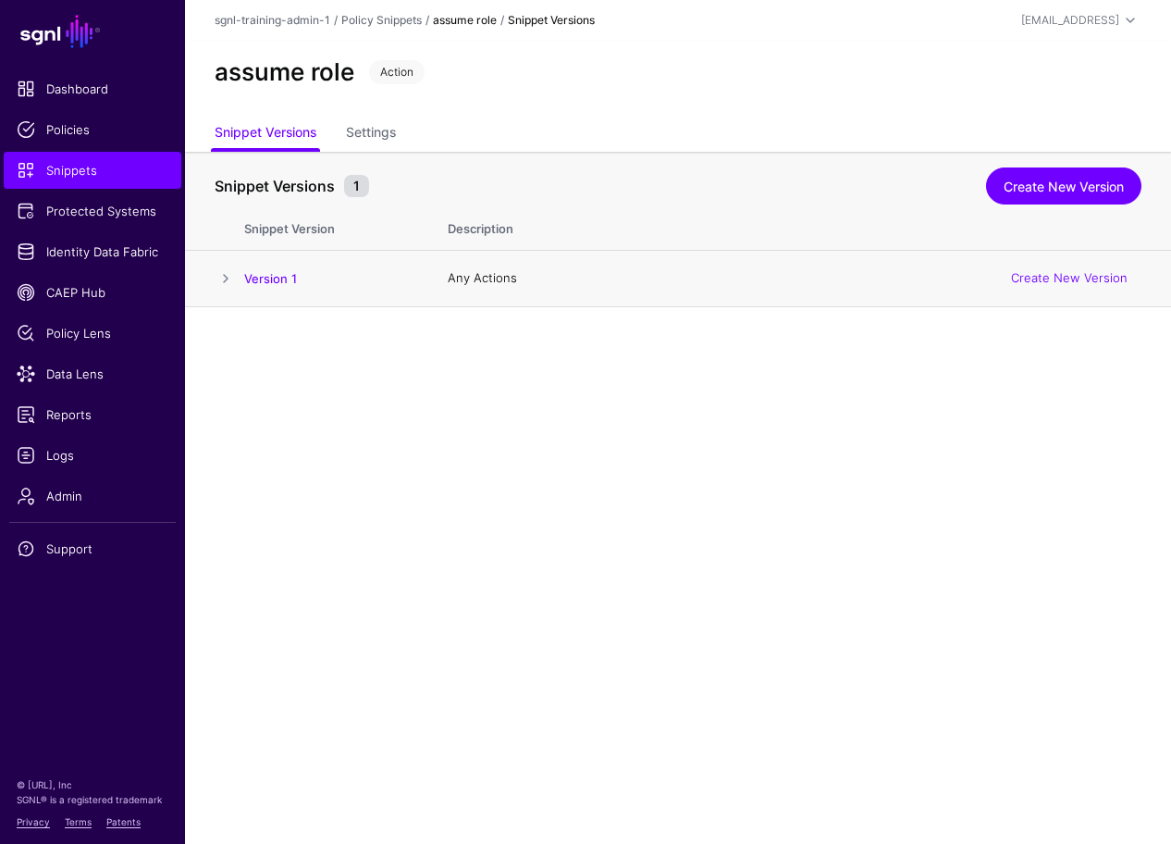
click at [228, 271] on span at bounding box center [226, 278] width 22 height 22
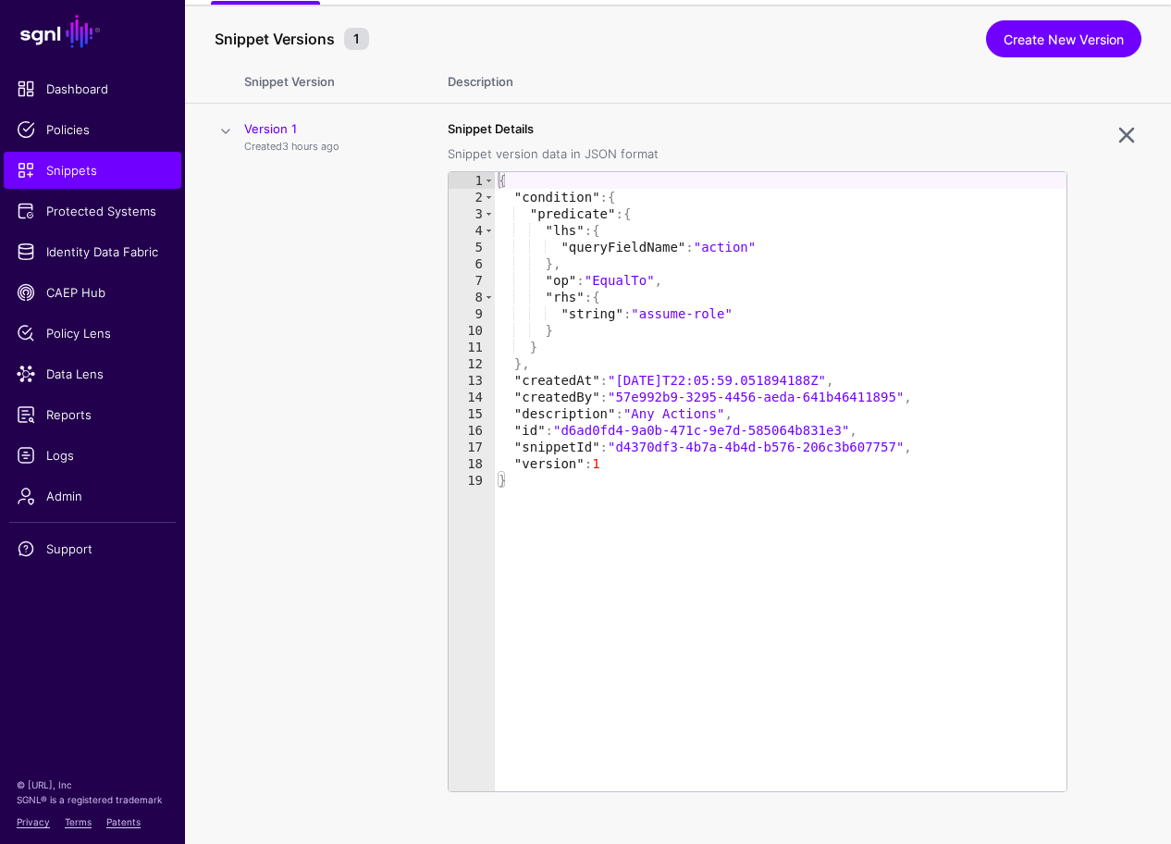
scroll to position [168, 0]
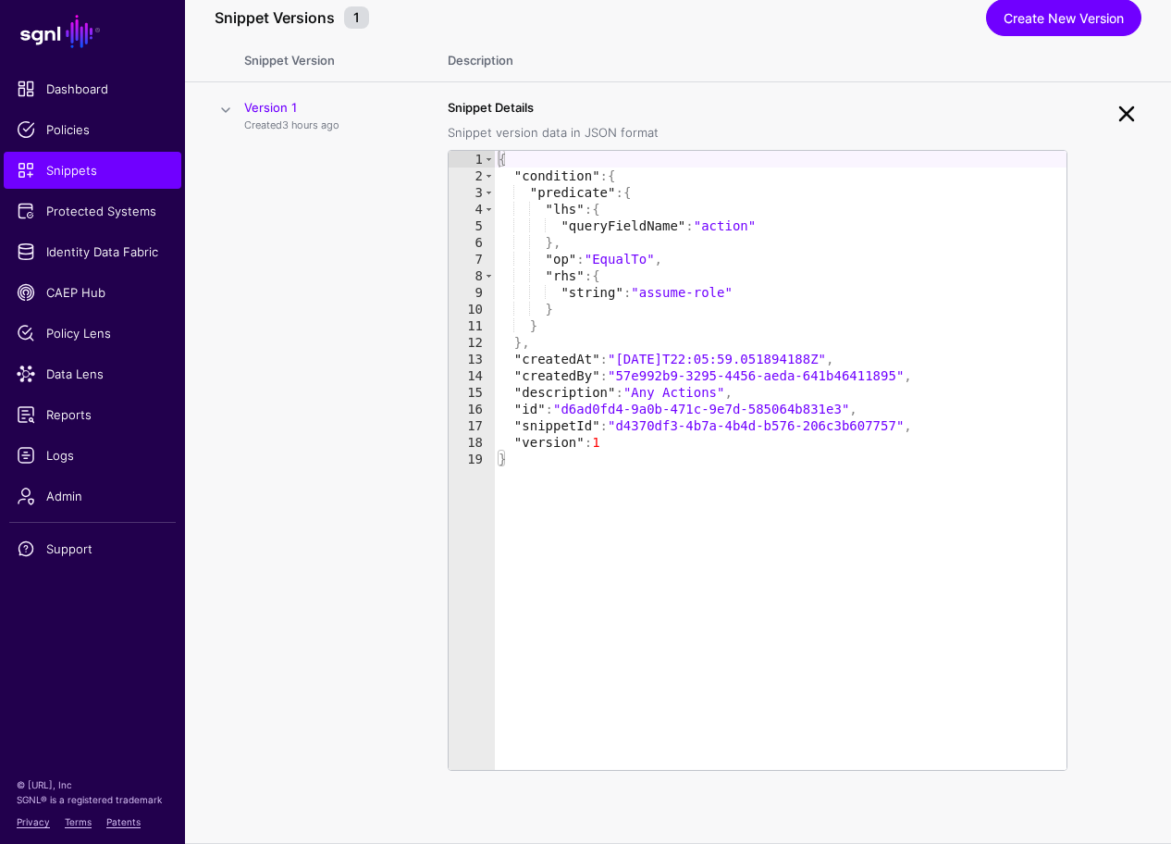
click at [1112, 111] on link at bounding box center [1127, 114] width 30 height 30
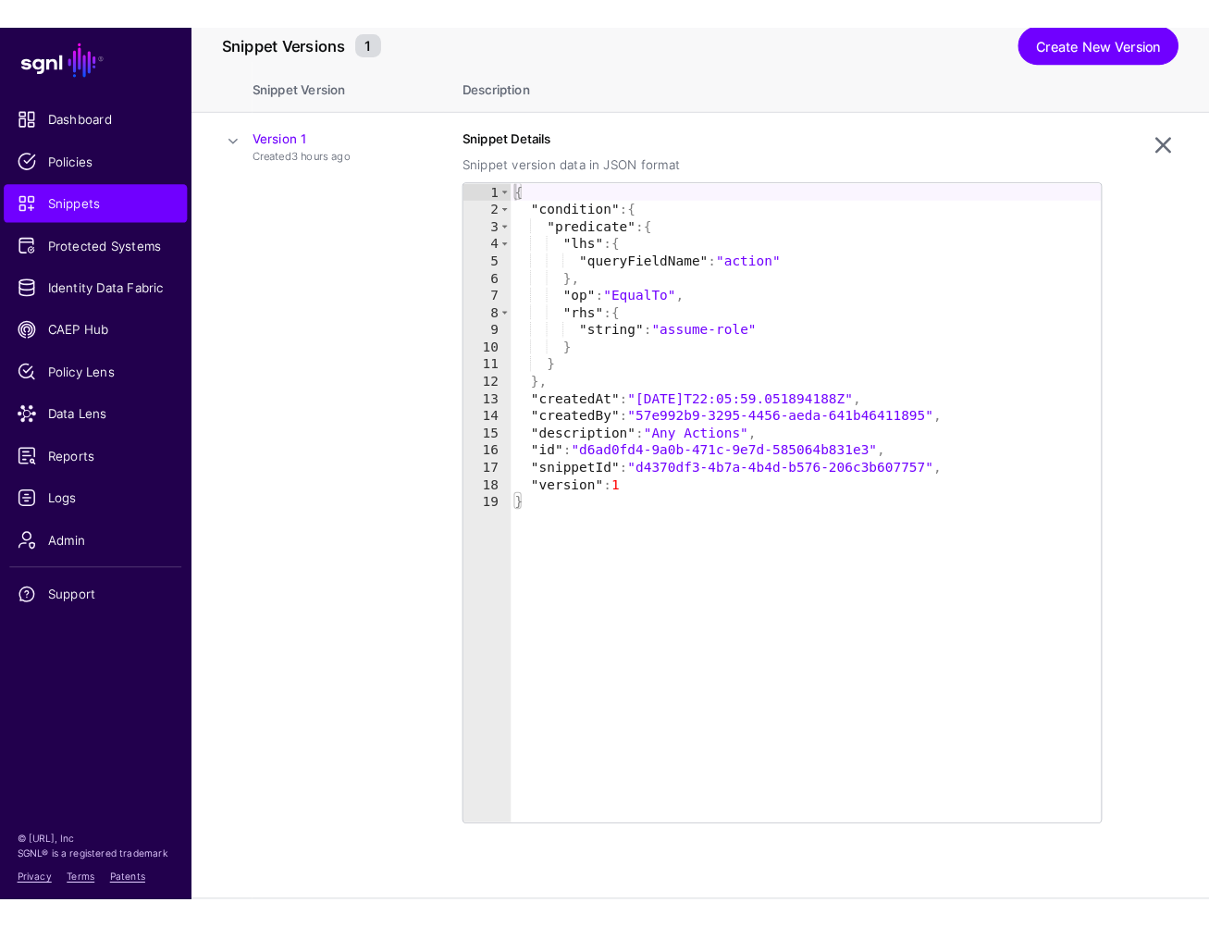
scroll to position [0, 0]
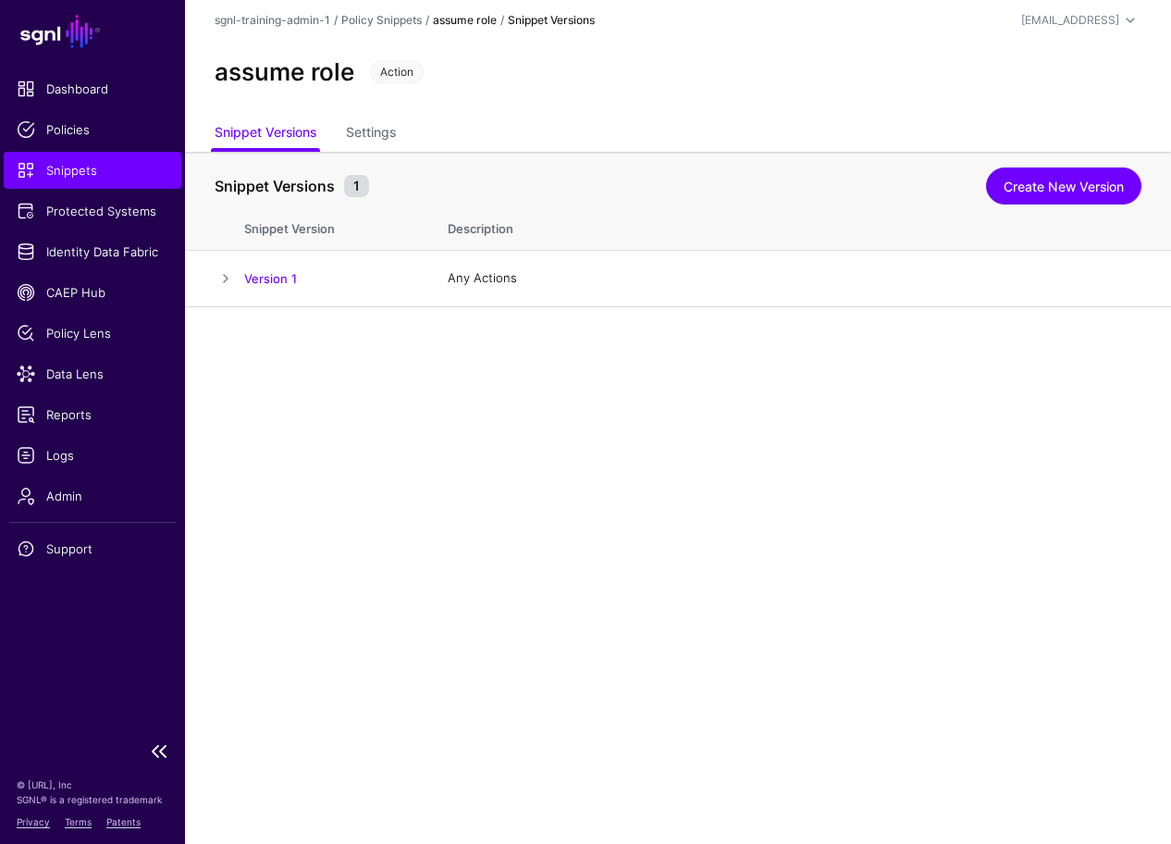
click at [117, 169] on span "Snippets" at bounding box center [93, 170] width 152 height 18
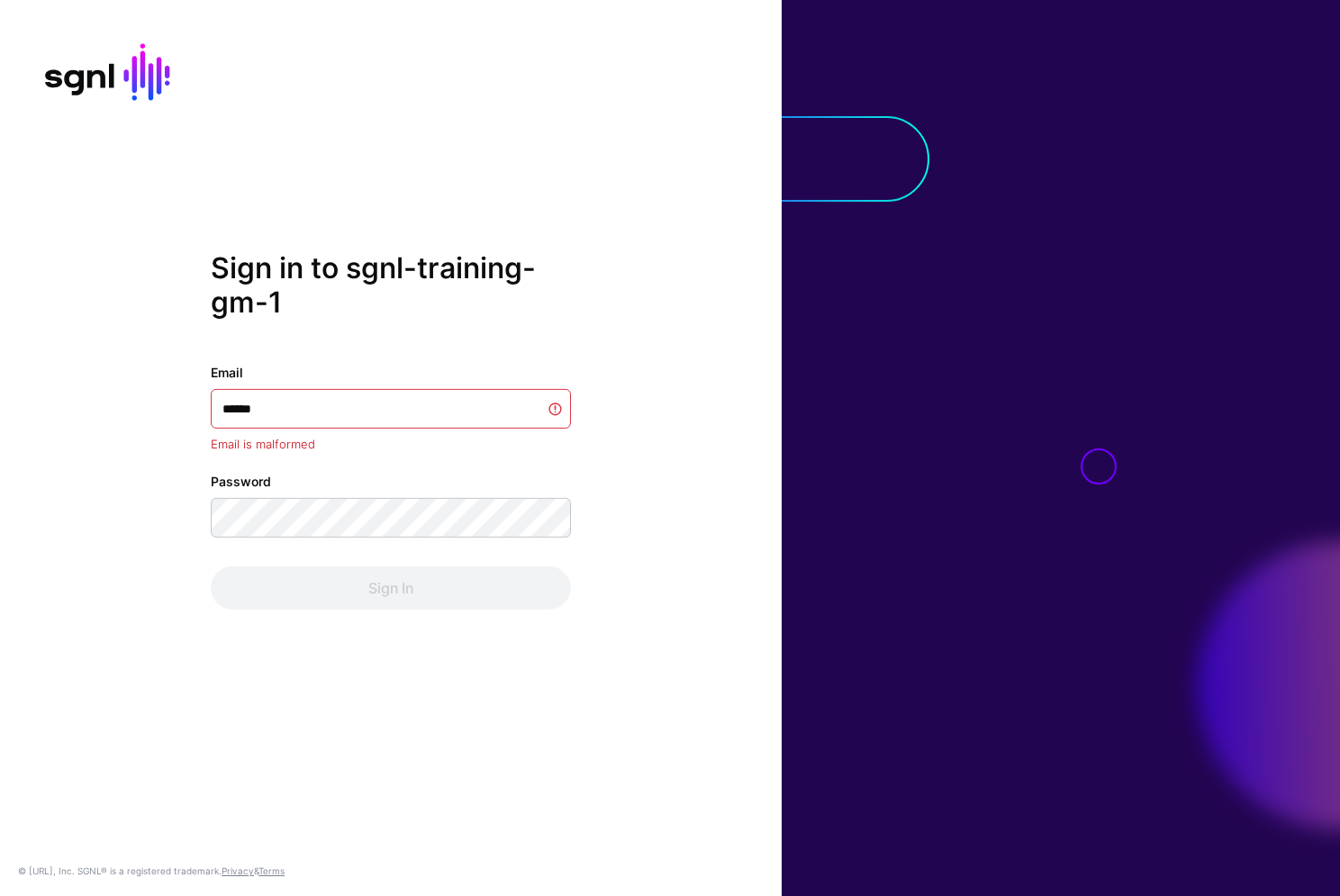
type input "*******"
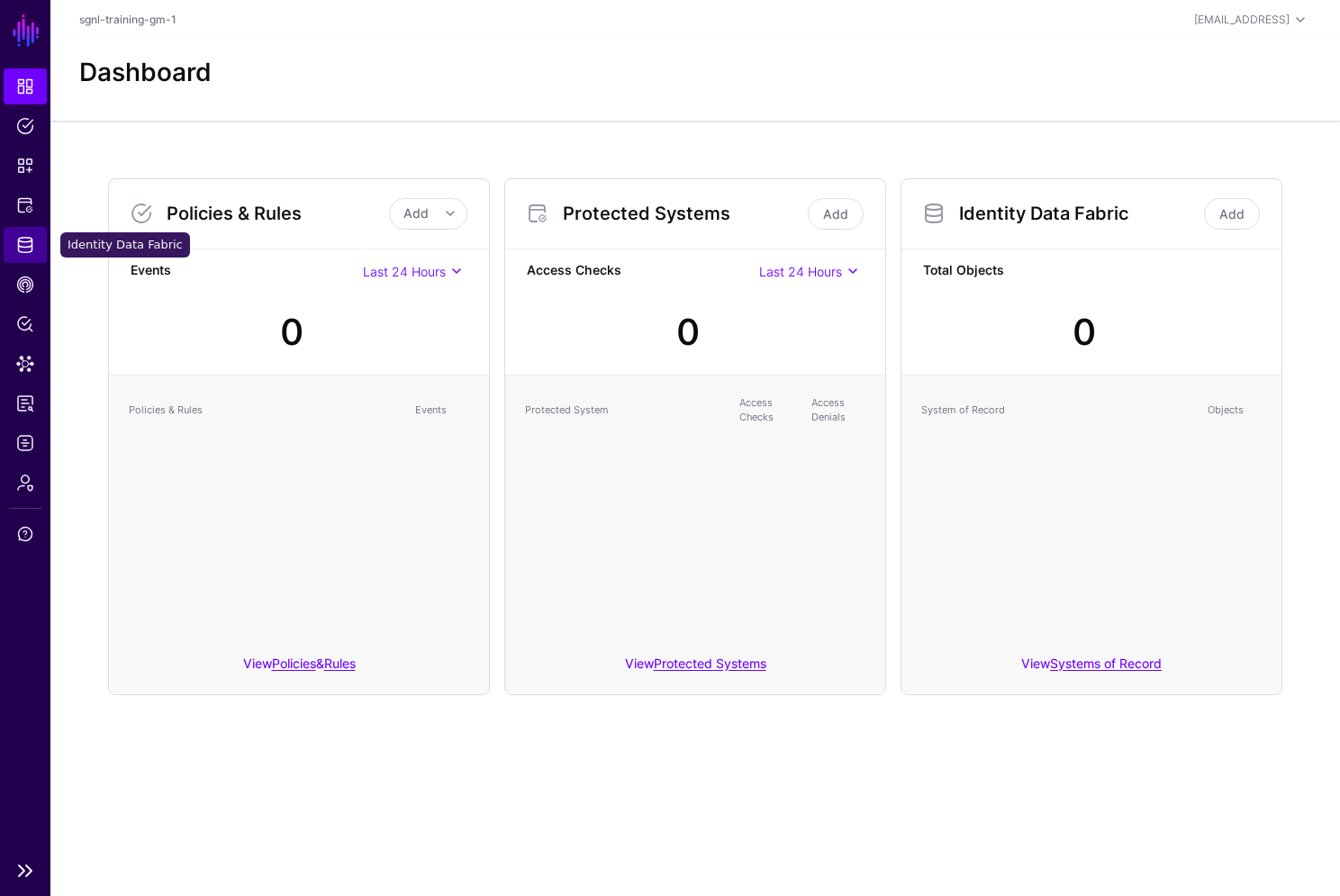
click at [19, 241] on span "Identity Data Fabric" at bounding box center [25, 244] width 18 height 18
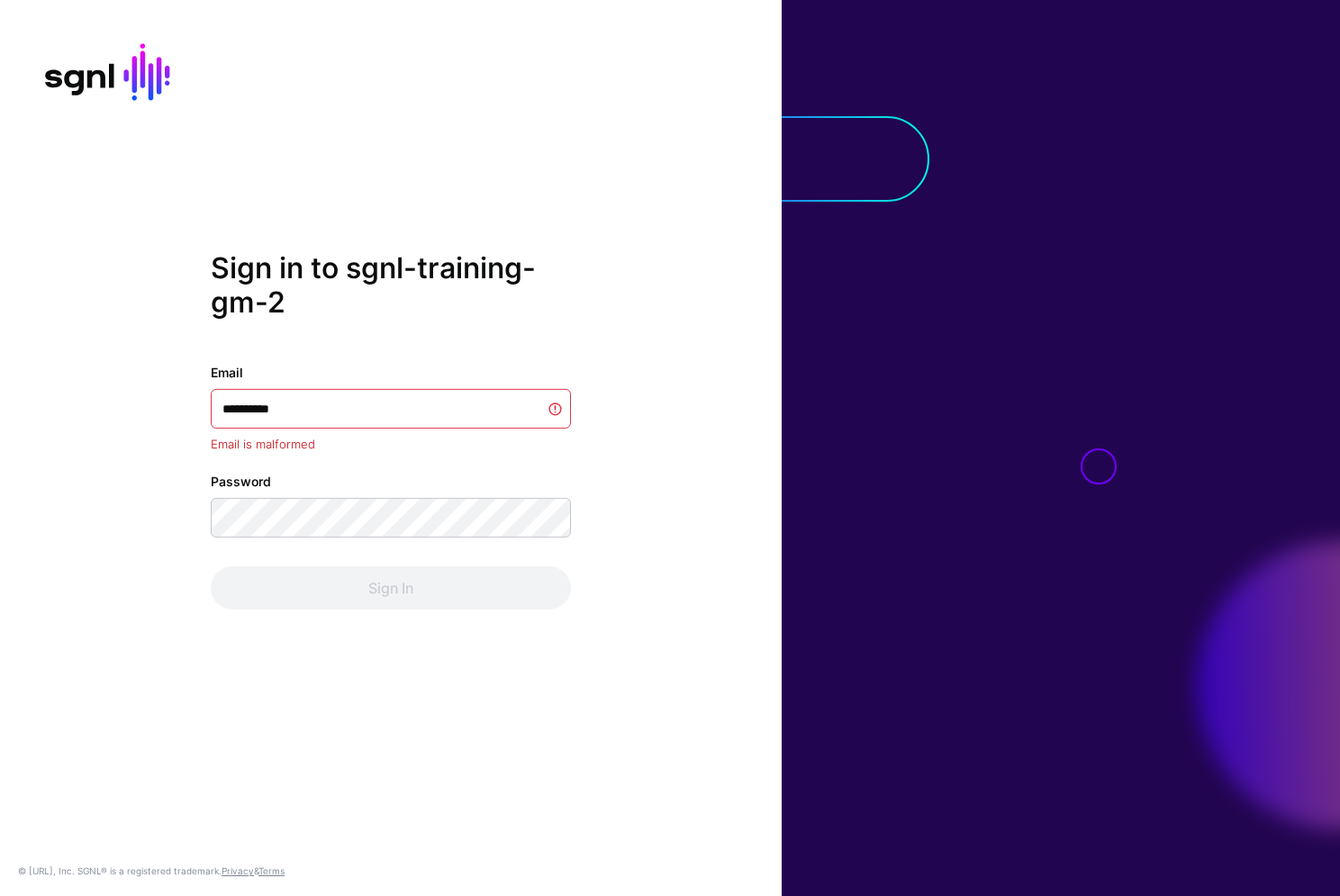
type input "**********"
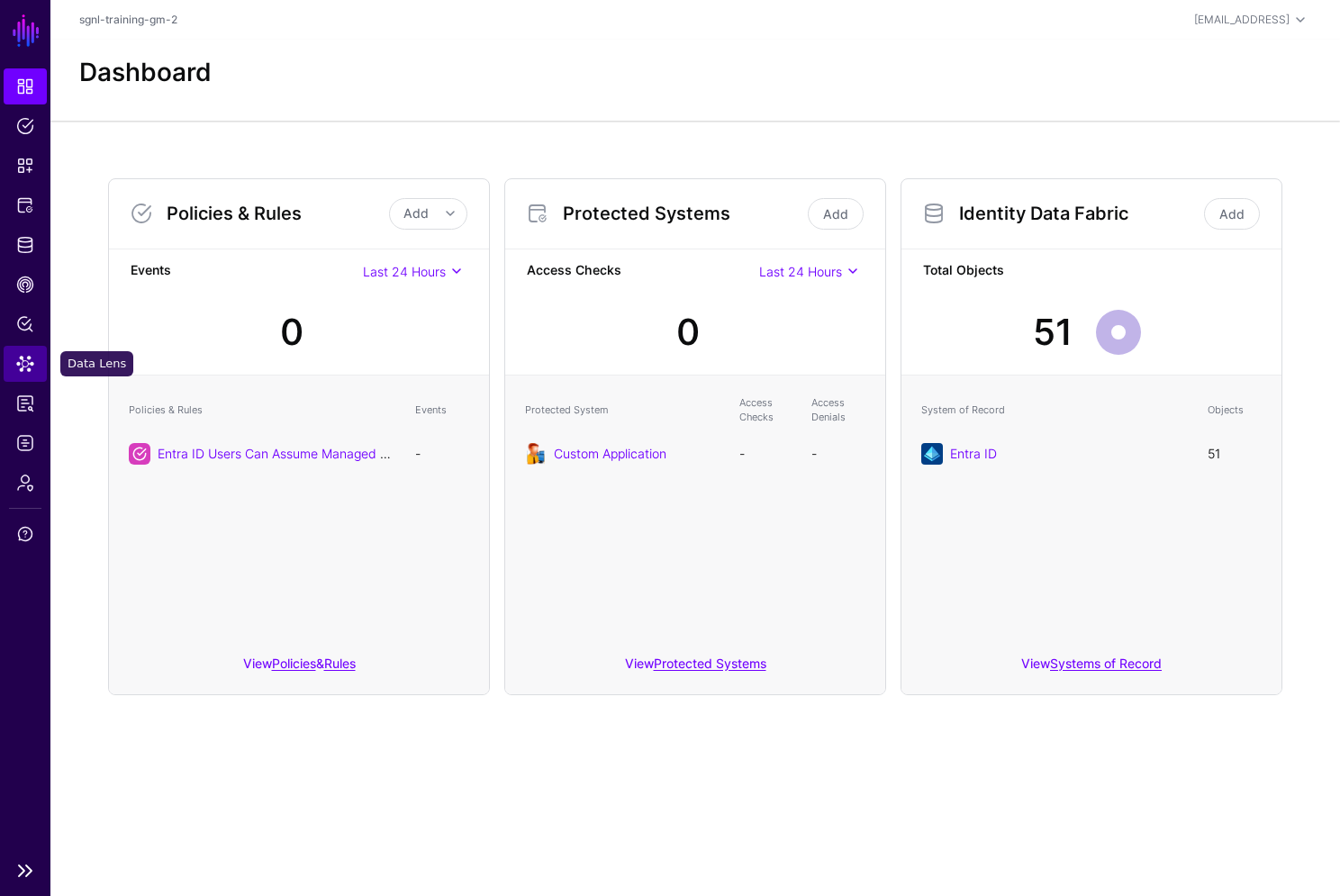
click at [21, 356] on span "Data Lens" at bounding box center [25, 363] width 18 height 18
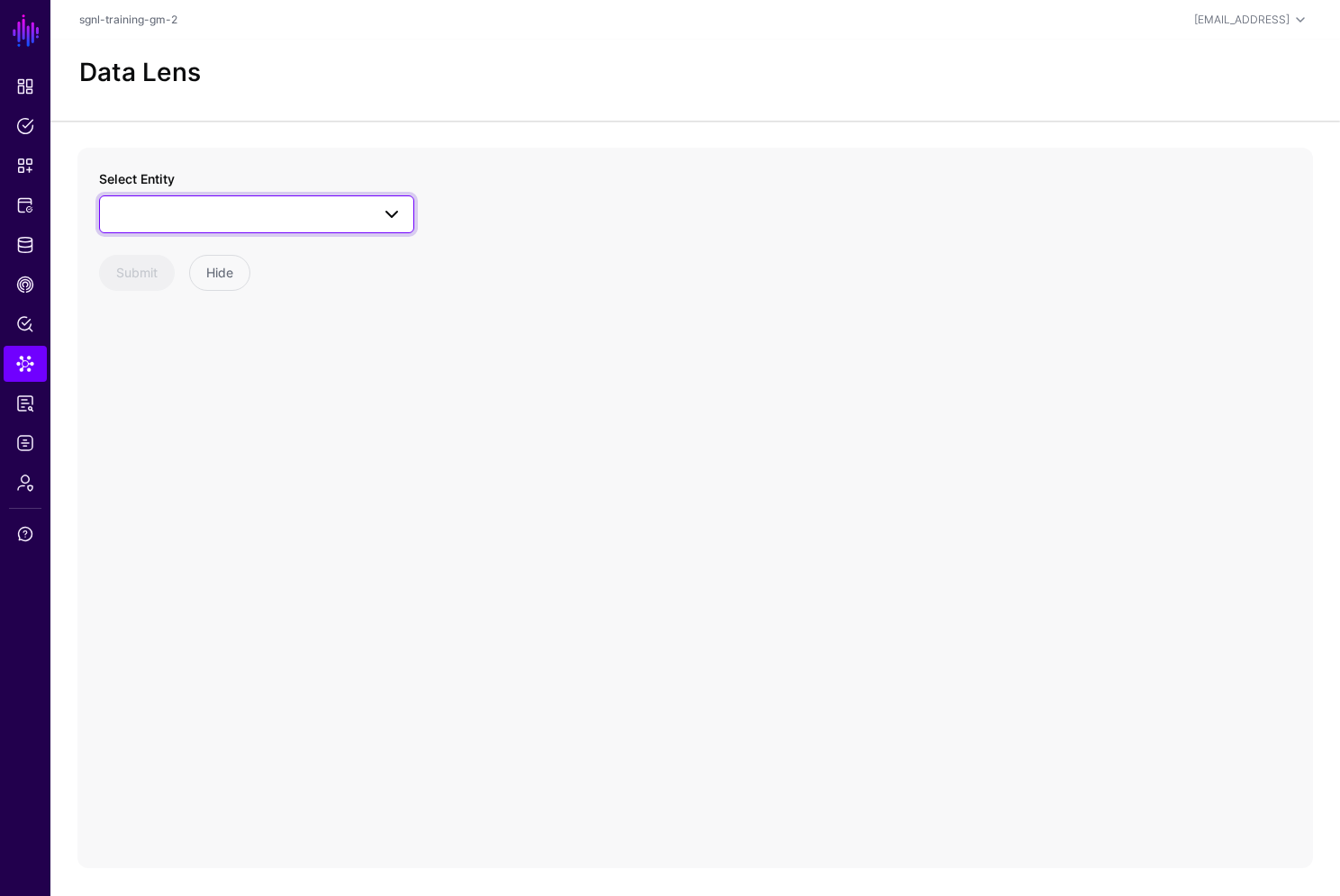
click at [237, 207] on span at bounding box center [257, 214] width 292 height 21
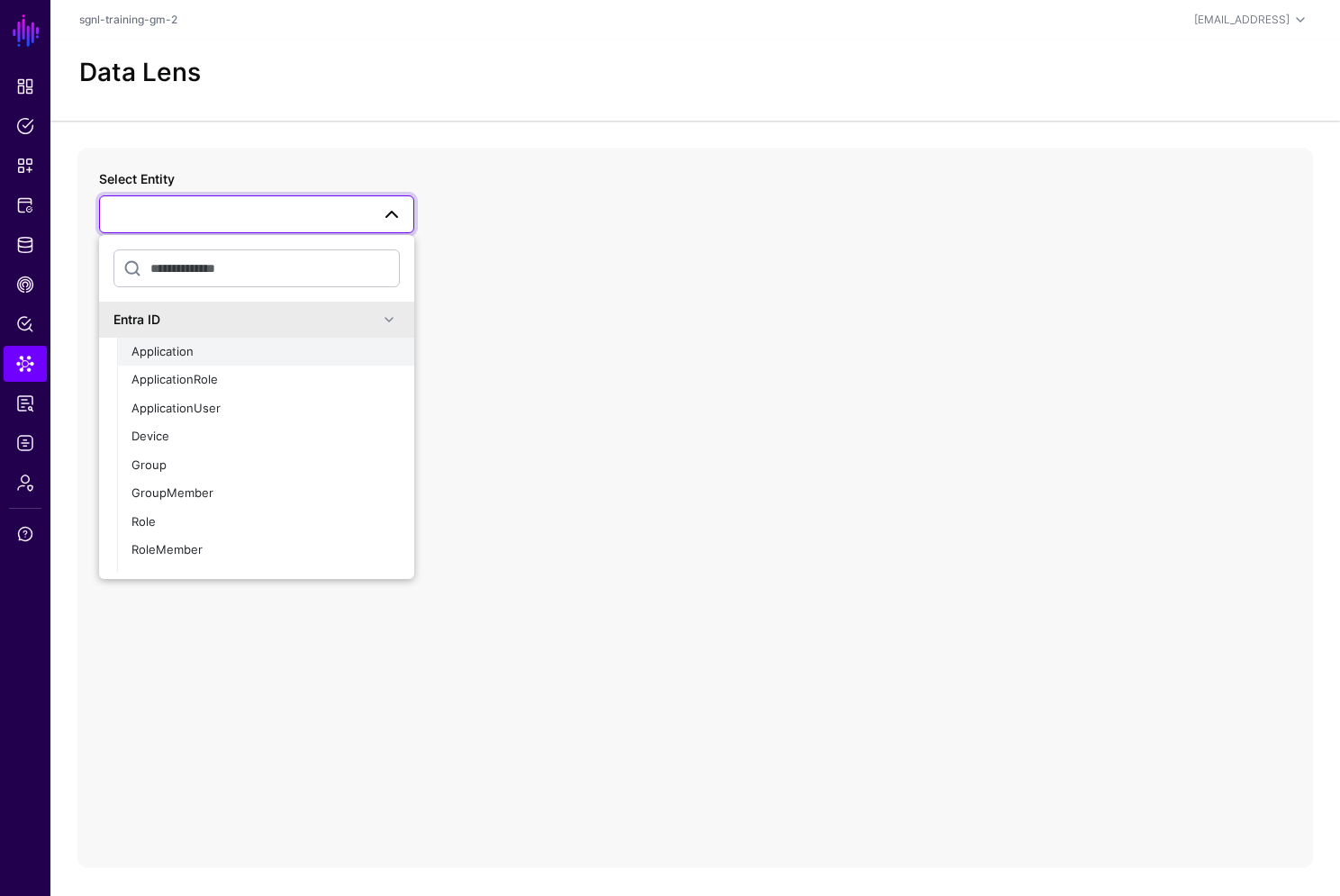
click at [214, 349] on div "Application" at bounding box center [266, 352] width 269 height 18
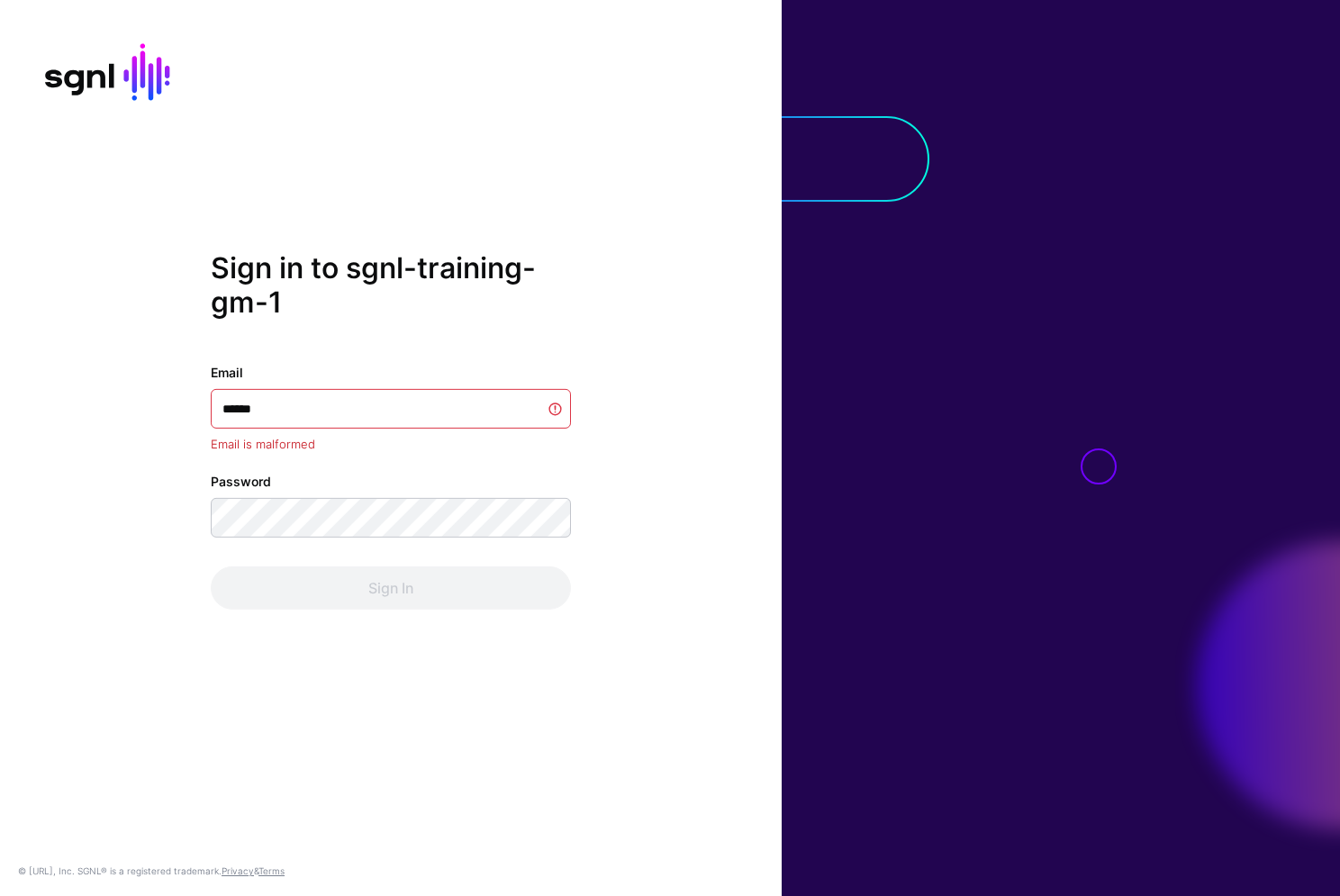
type input "*******"
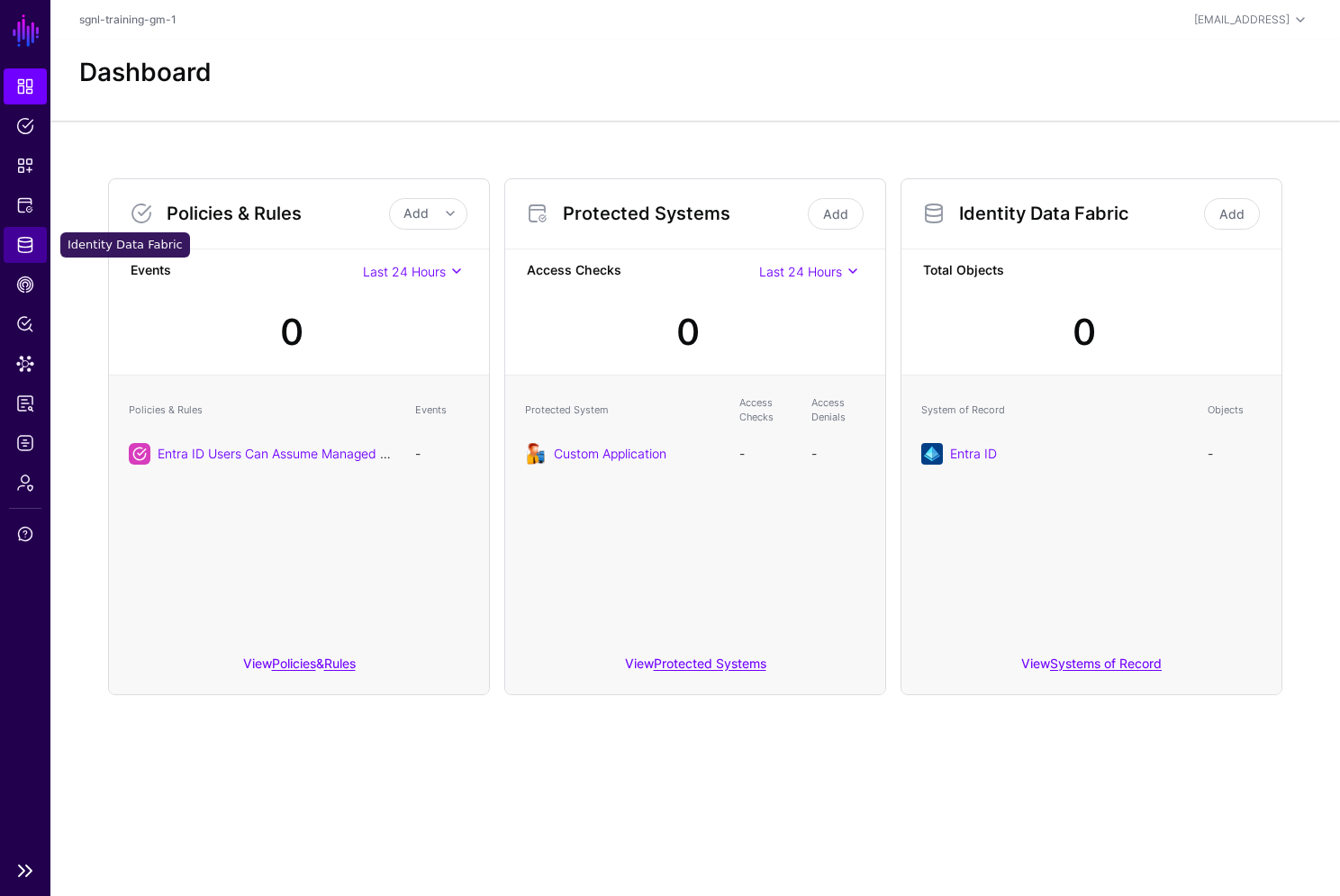
click at [32, 246] on span "Identity Data Fabric" at bounding box center [25, 244] width 18 height 18
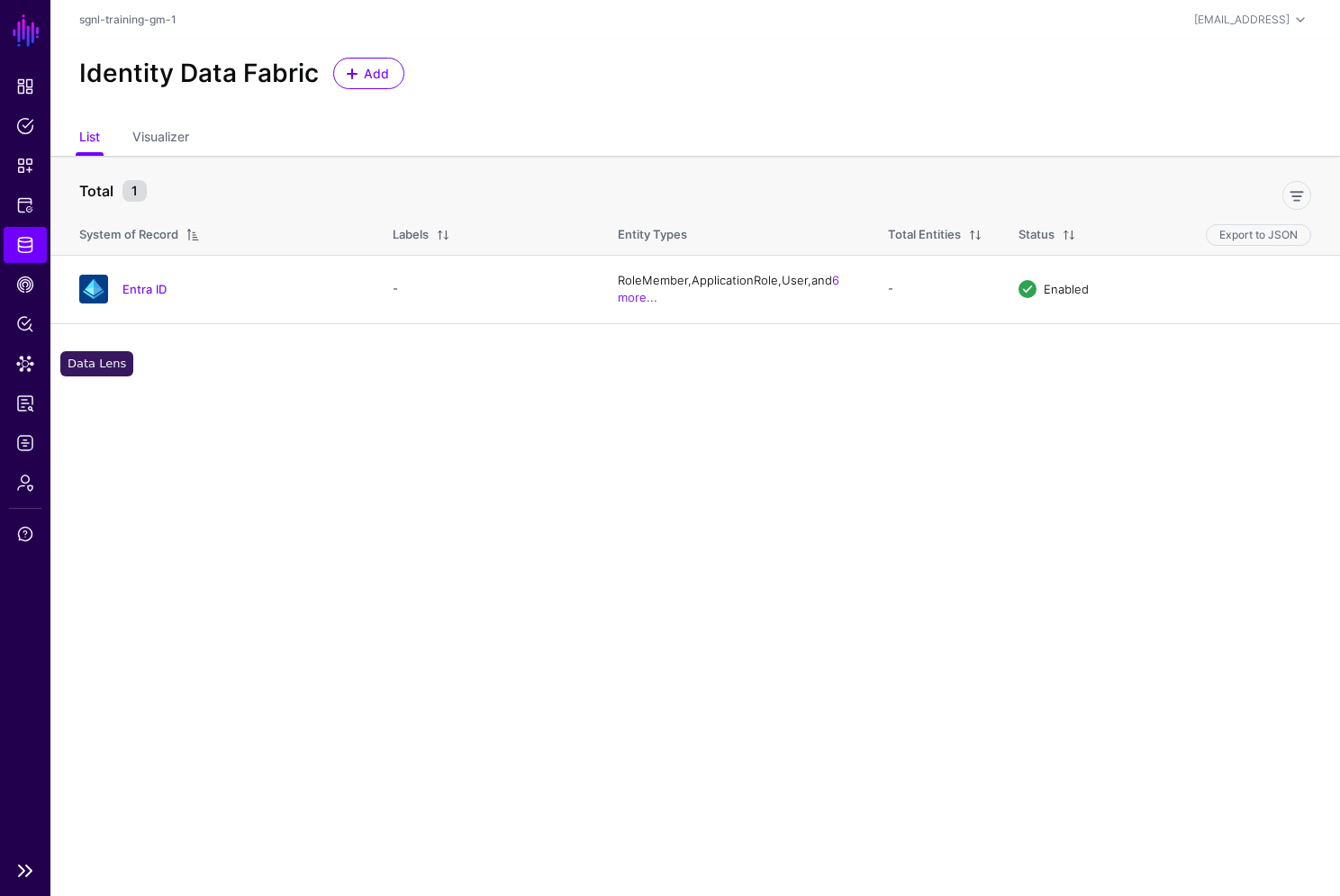
click at [25, 382] on ul "Dashboard Policies Snippets Protected Systems Identity Data Fabric CAEP Hub Pol…" at bounding box center [25, 460] width 51 height 783
click at [26, 367] on span "Data Lens" at bounding box center [25, 363] width 18 height 18
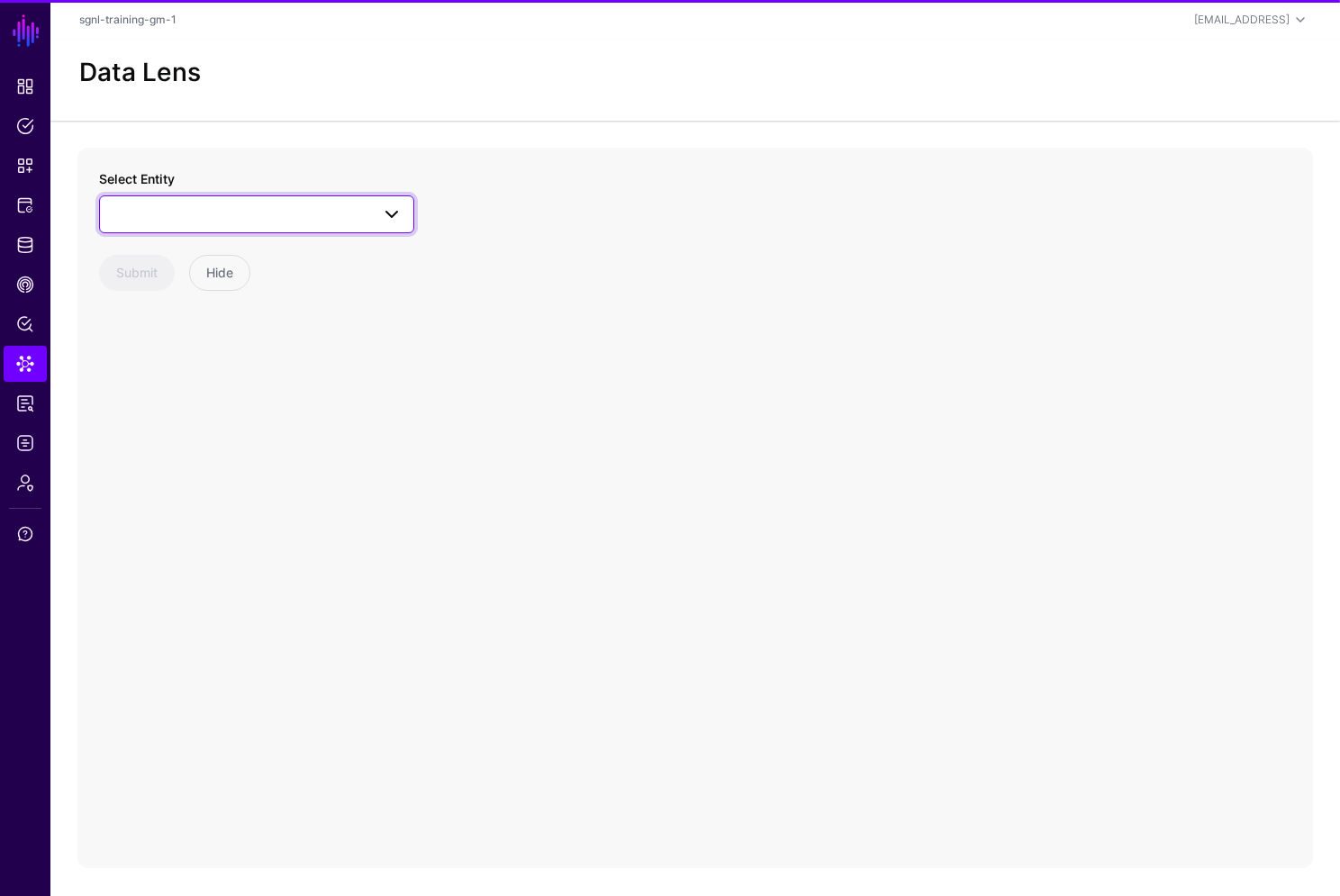
click at [198, 215] on span at bounding box center [257, 214] width 292 height 21
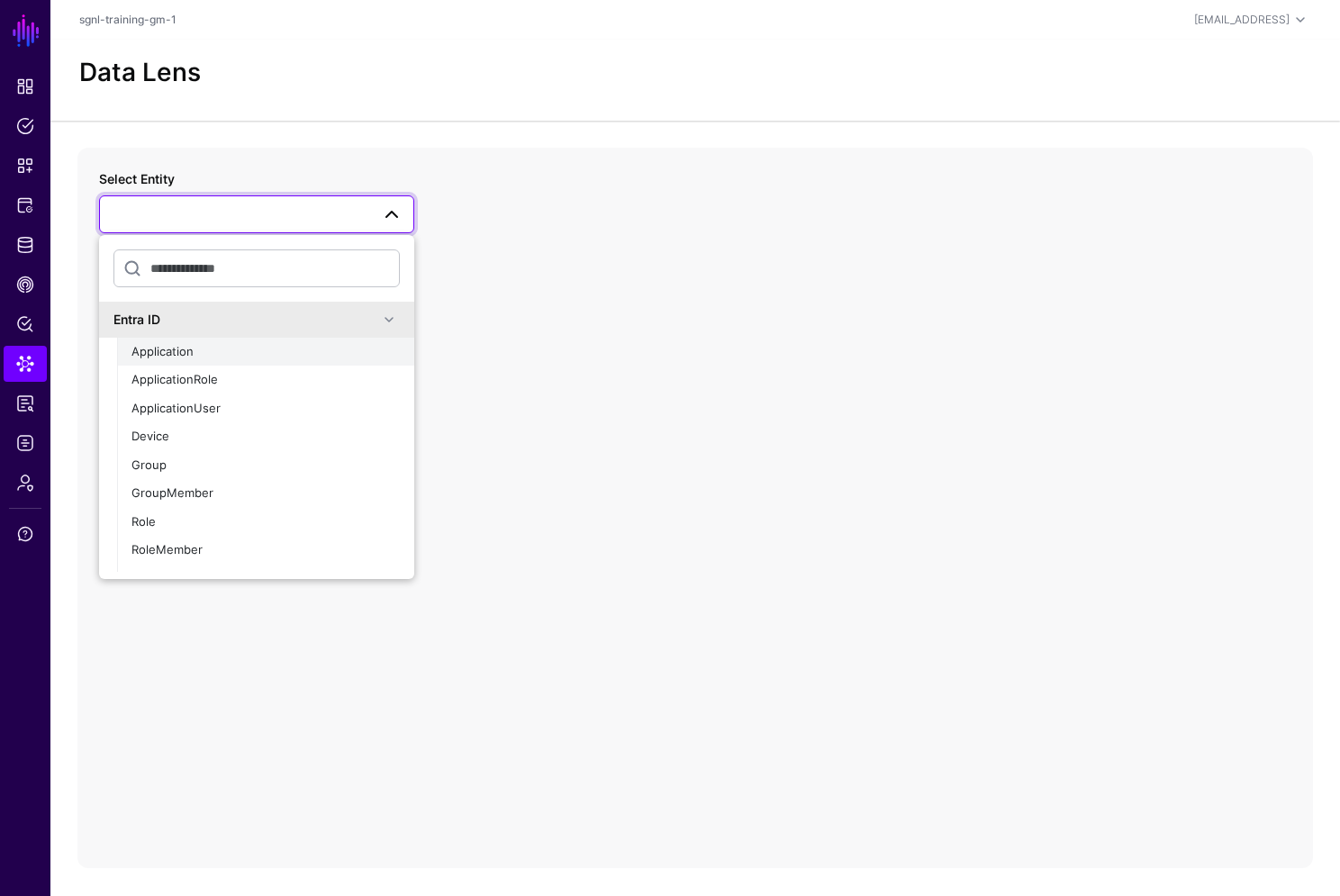
click at [185, 351] on span "Application" at bounding box center [163, 351] width 62 height 15
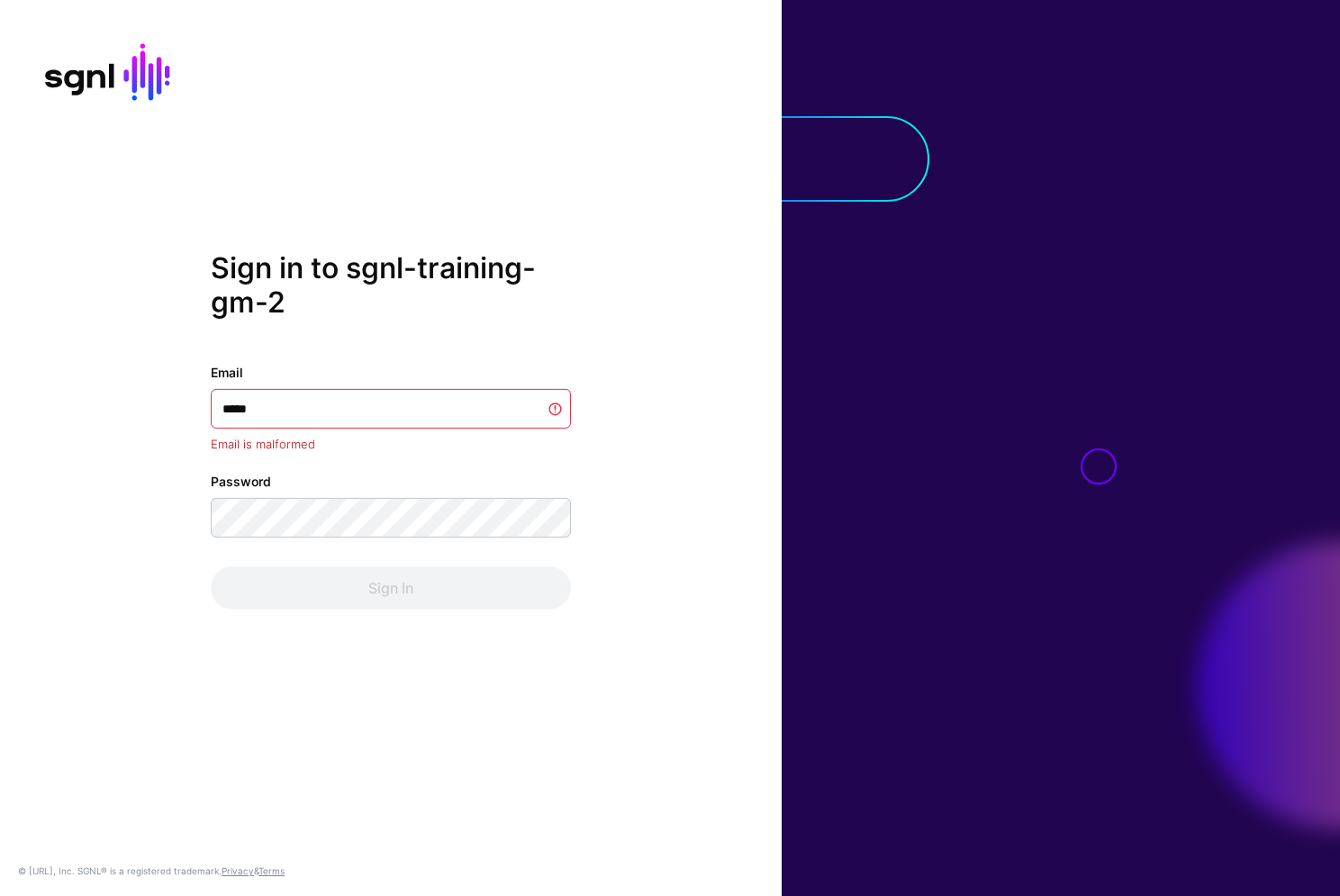
type input "******"
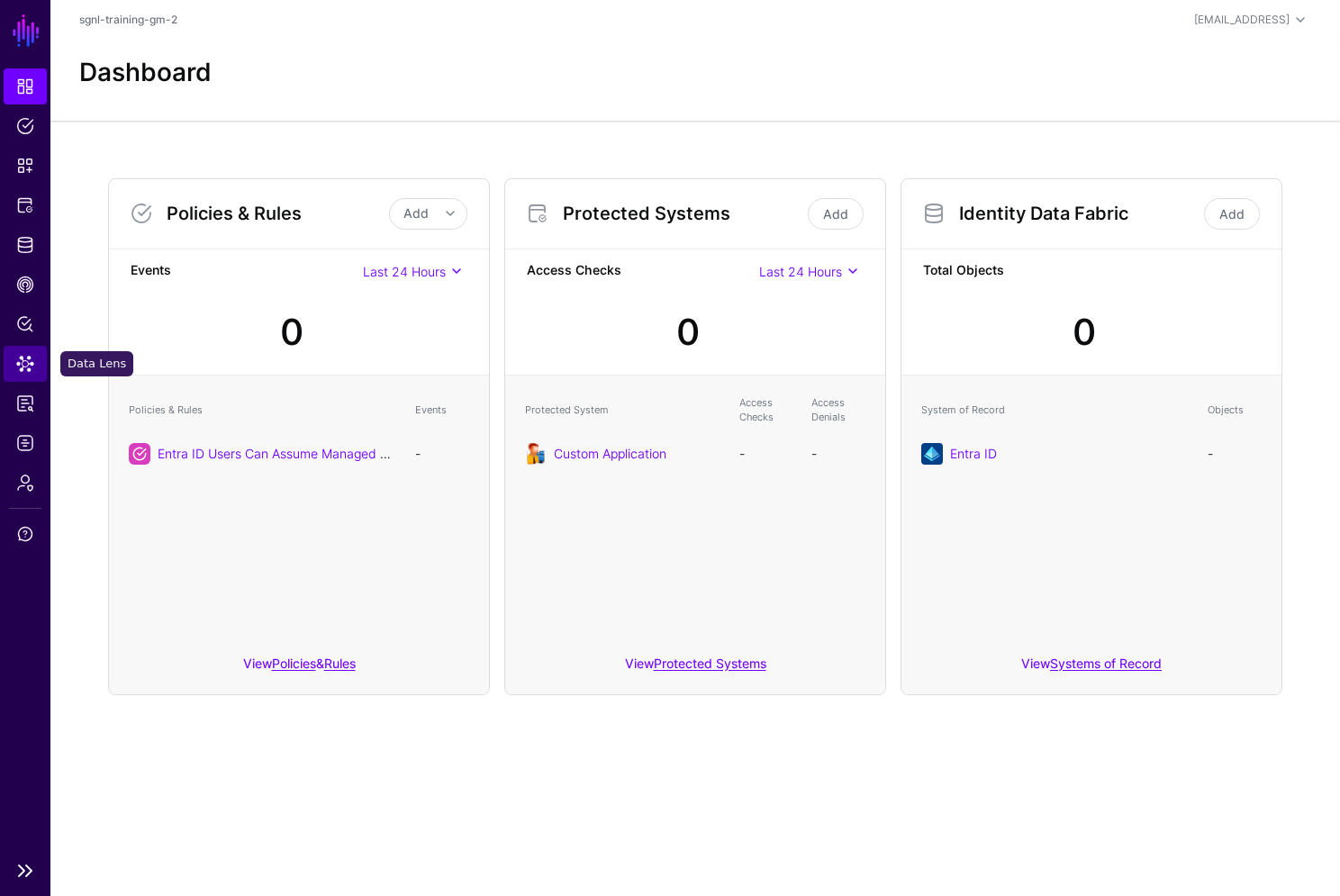
click at [24, 355] on span "Data Lens" at bounding box center [25, 363] width 18 height 18
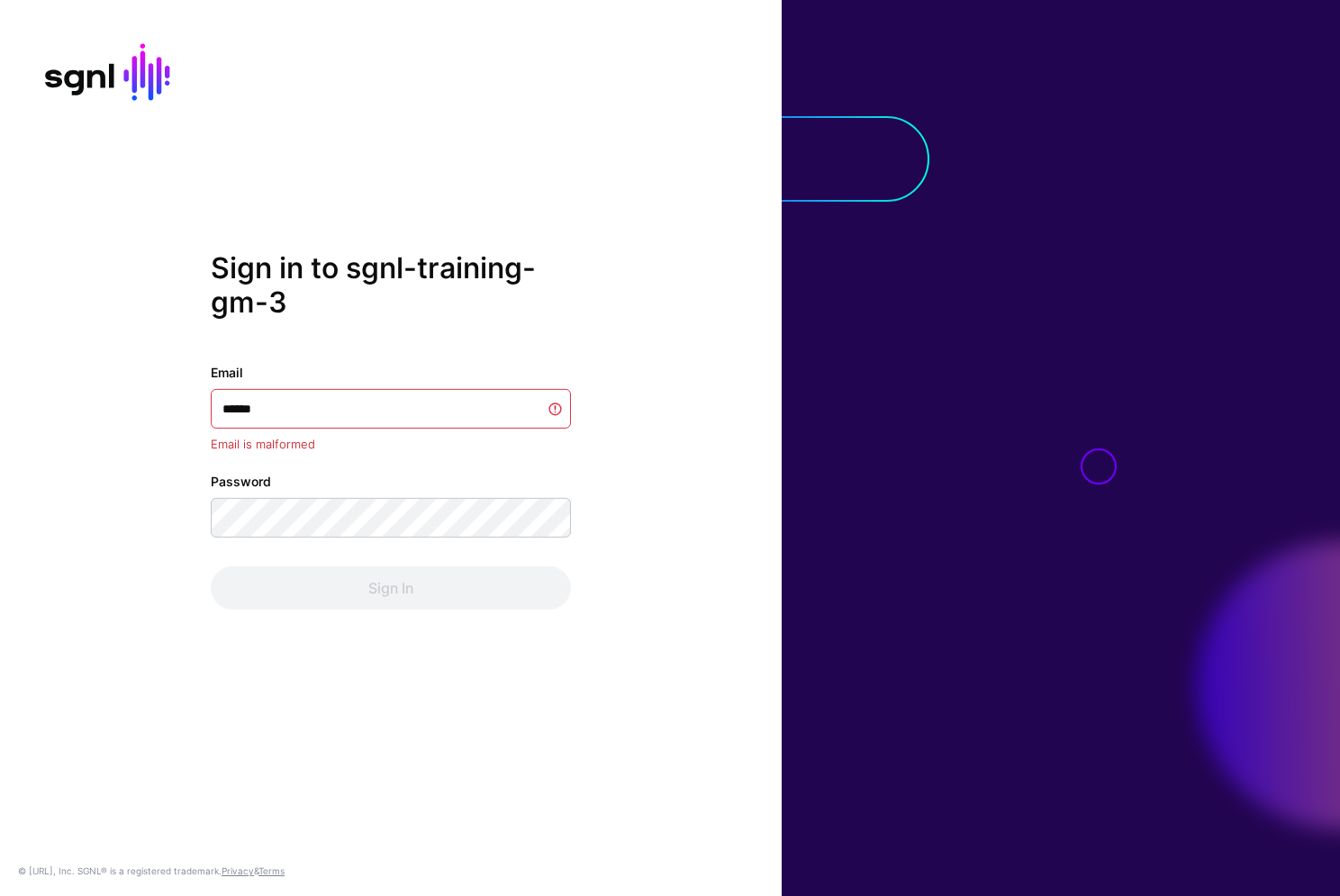
type input "*******"
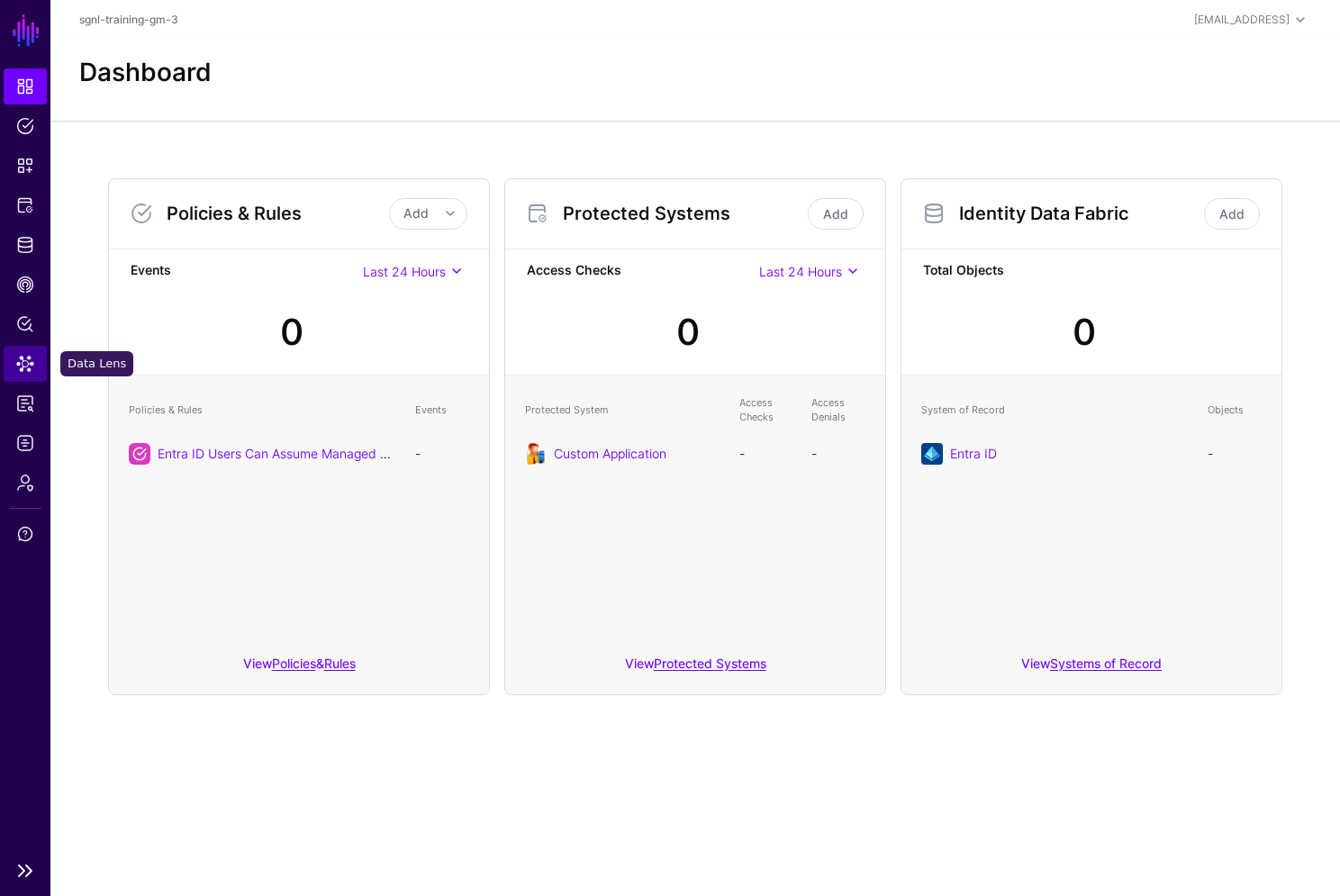
click at [29, 375] on link "Data Lens" at bounding box center [25, 363] width 43 height 36
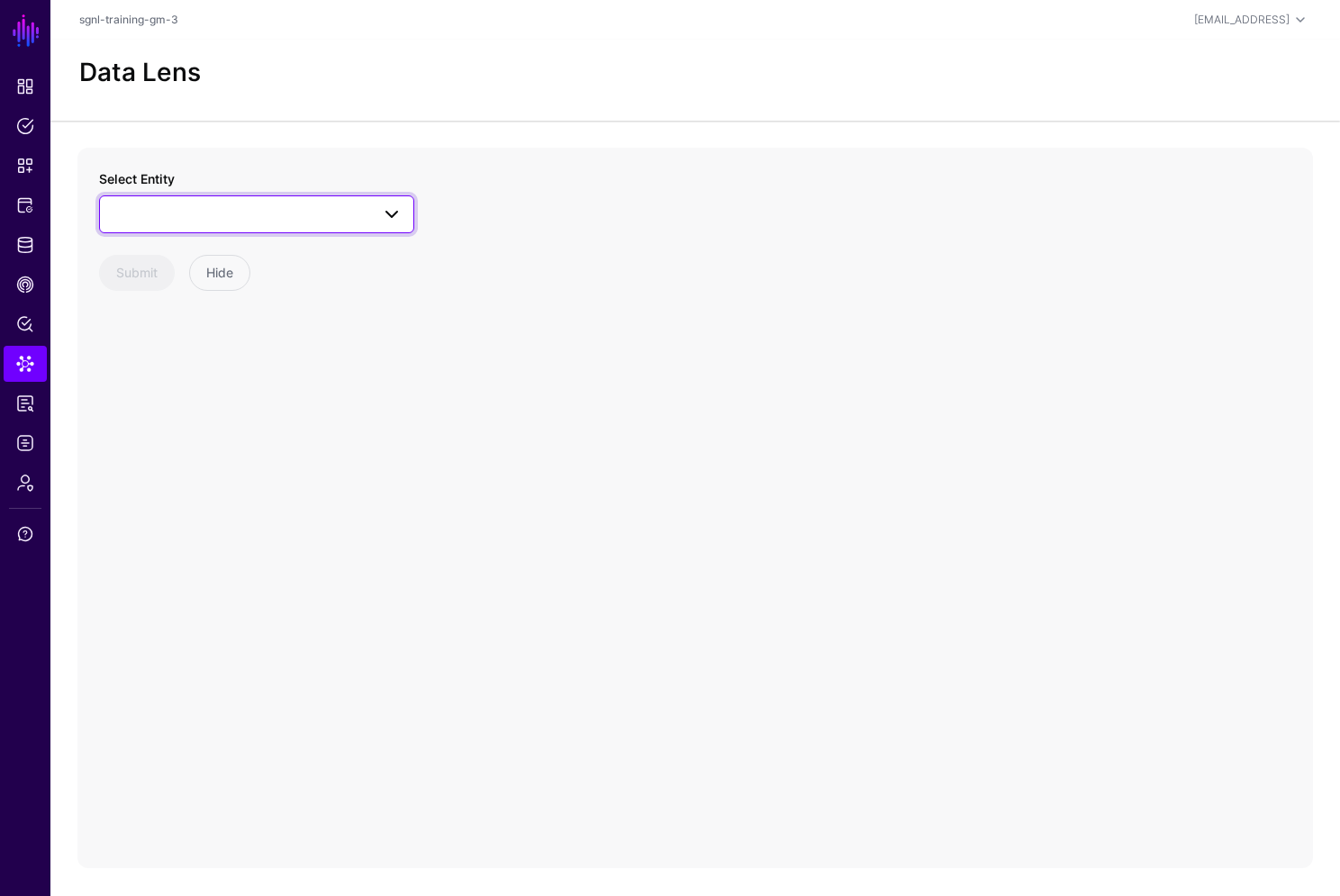
click at [242, 226] on link at bounding box center [257, 214] width 316 height 38
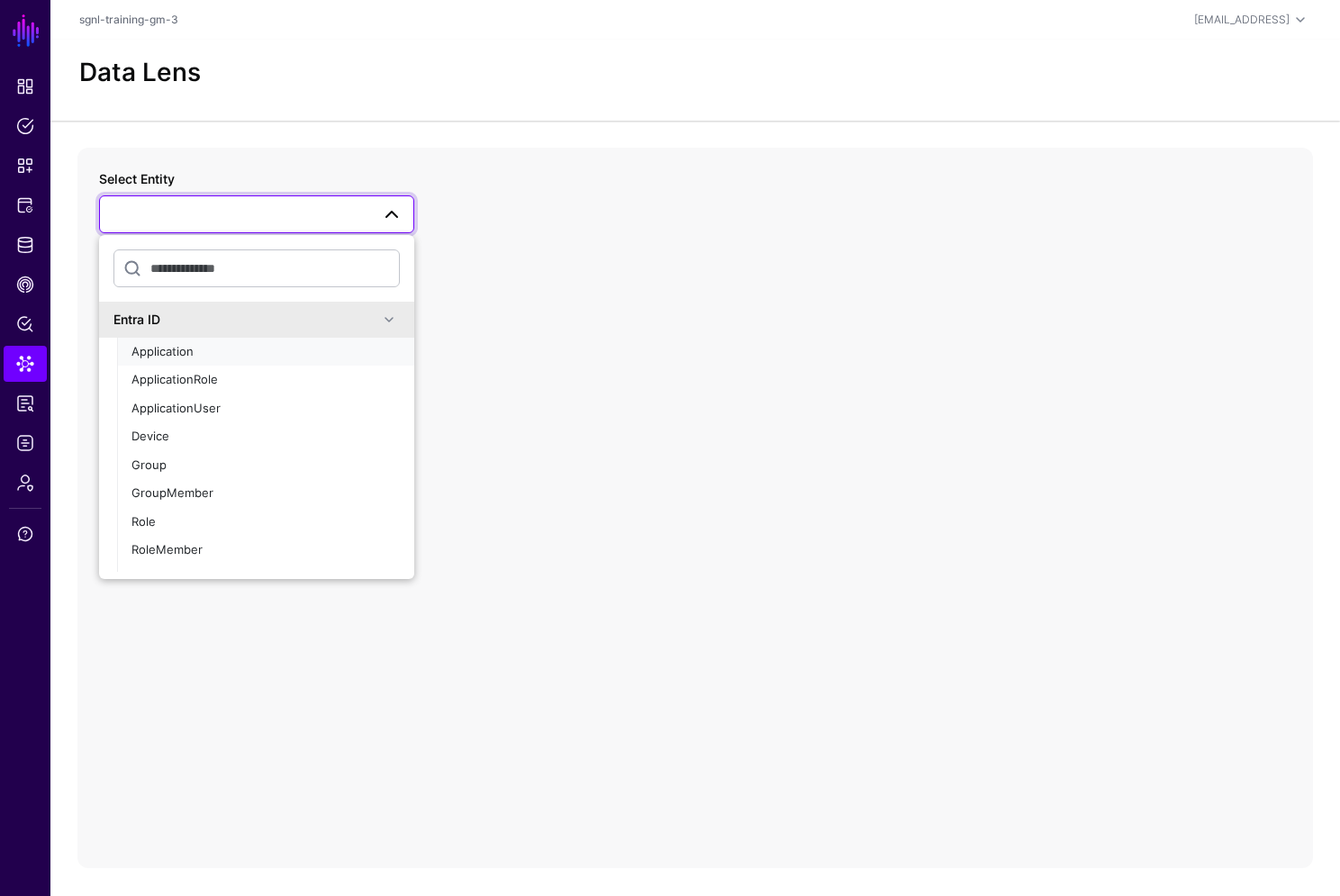
click at [239, 347] on div "Application" at bounding box center [266, 352] width 269 height 18
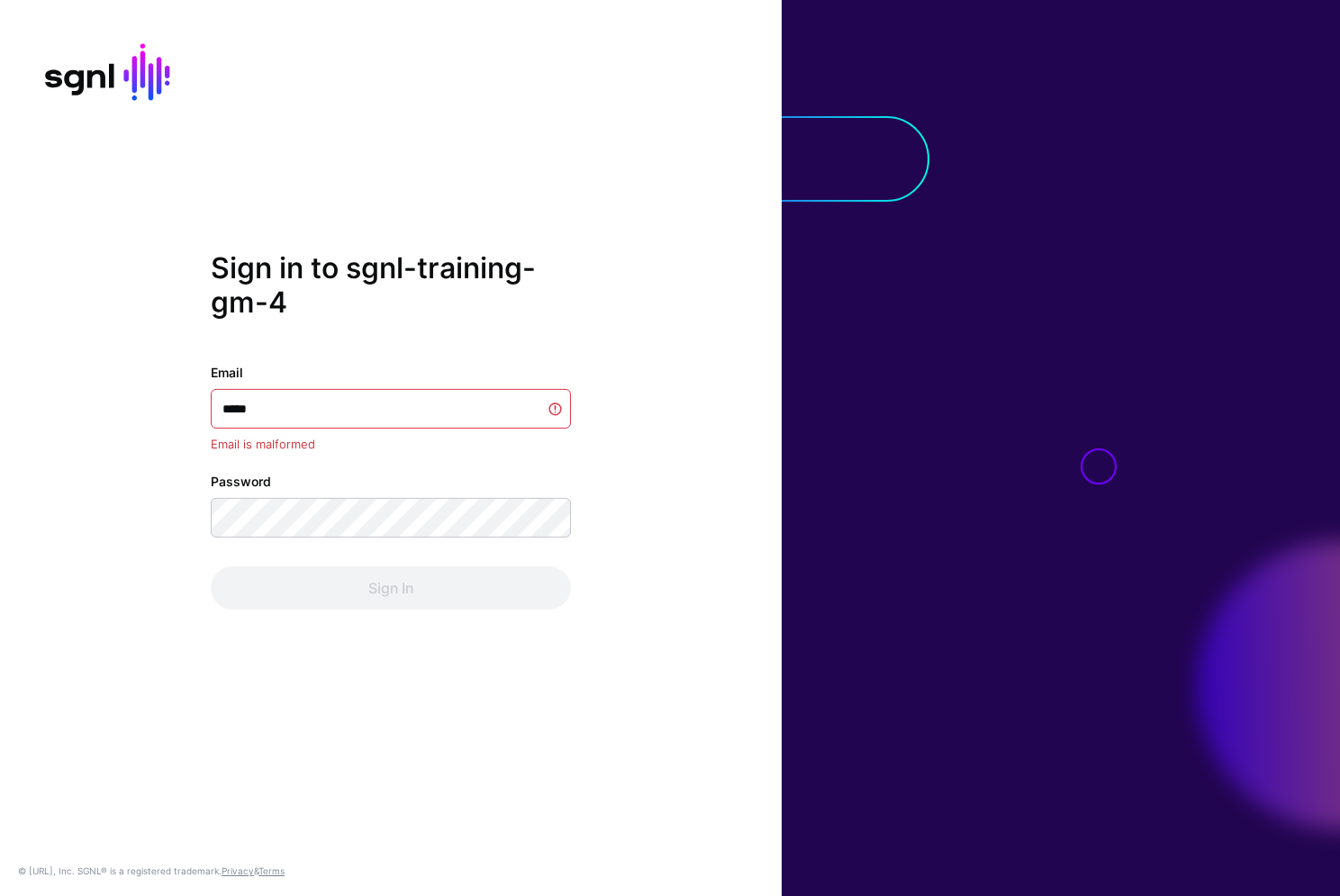
type input "******"
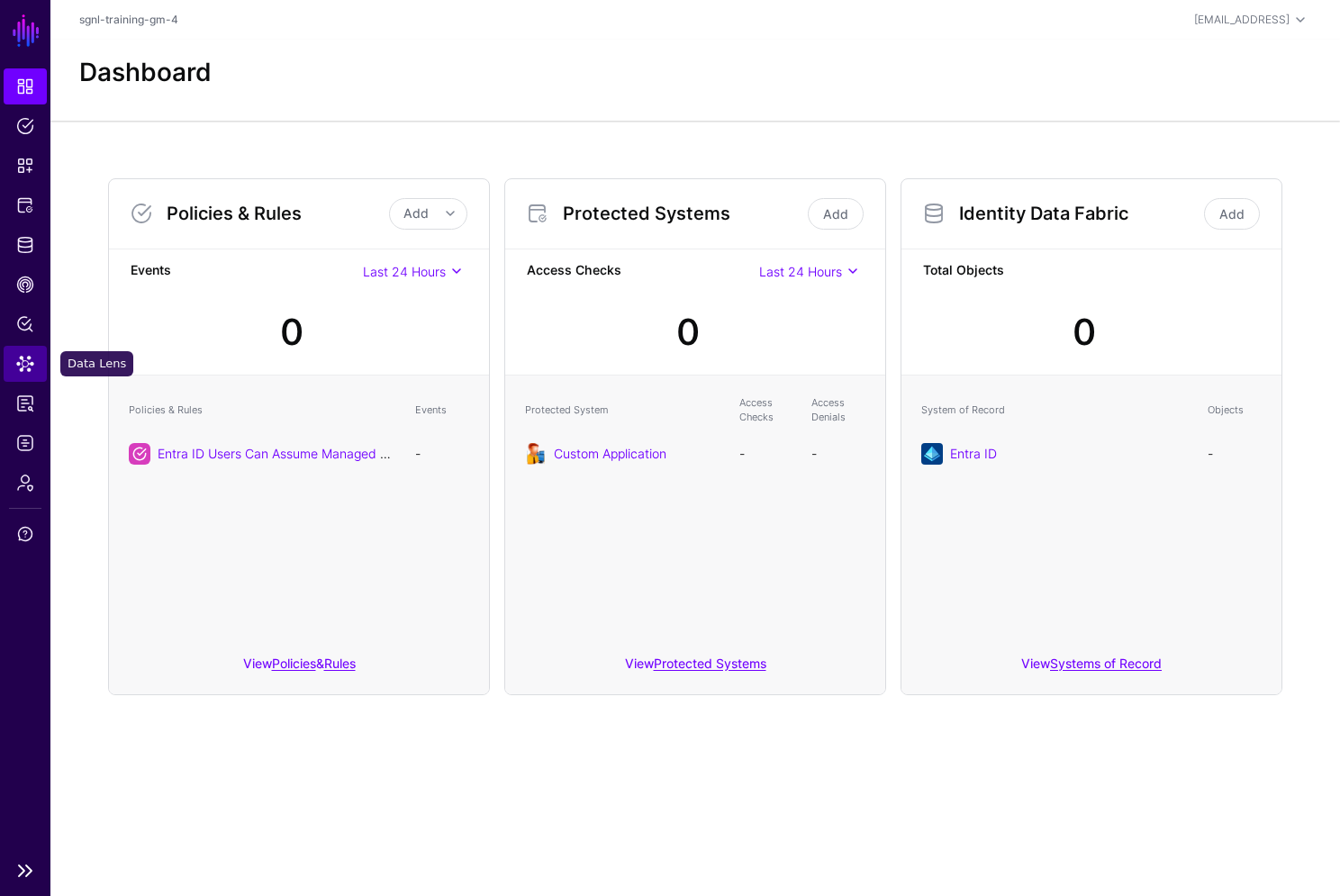
click at [24, 369] on span "Data Lens" at bounding box center [25, 363] width 18 height 18
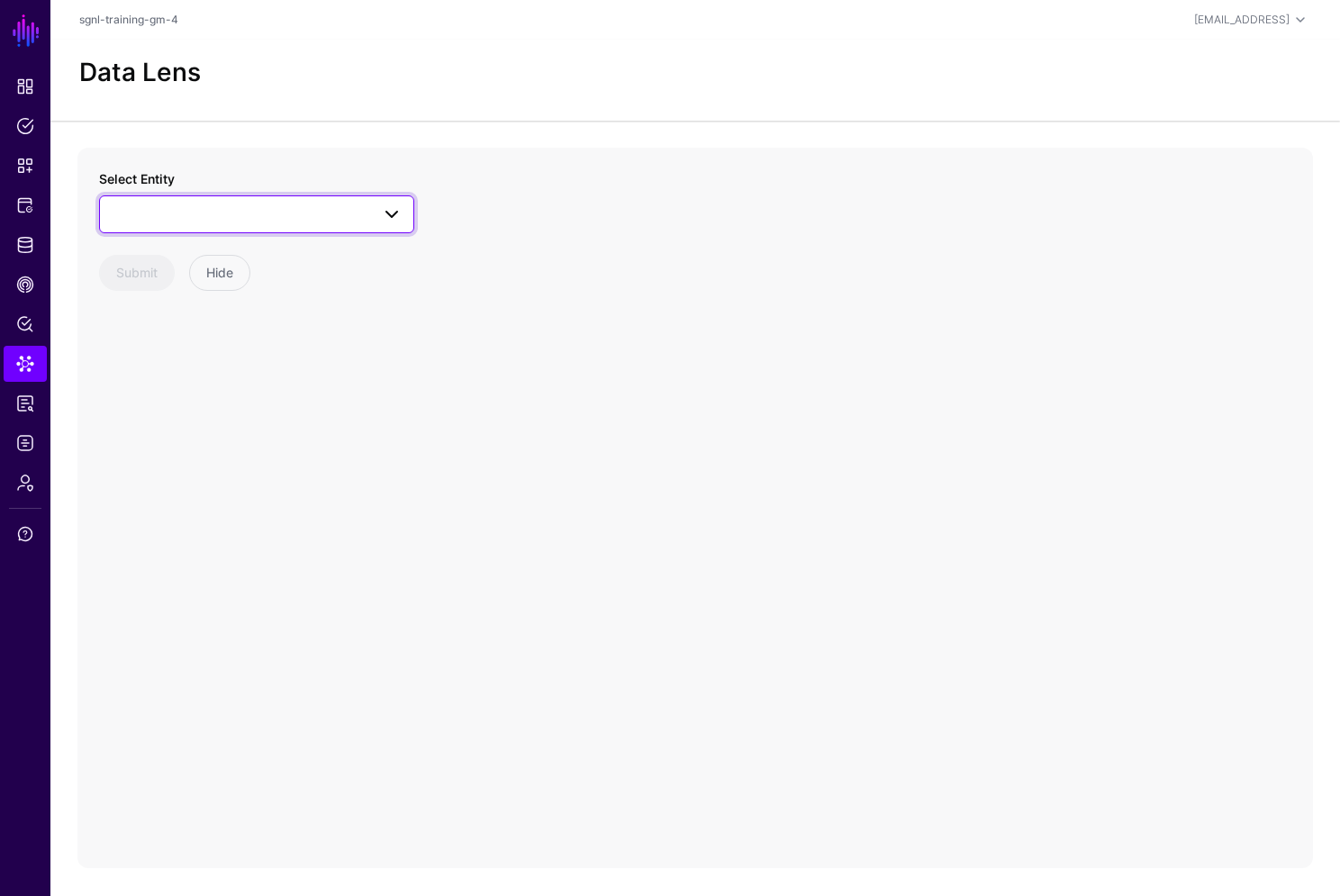
click at [229, 210] on span at bounding box center [257, 214] width 292 height 21
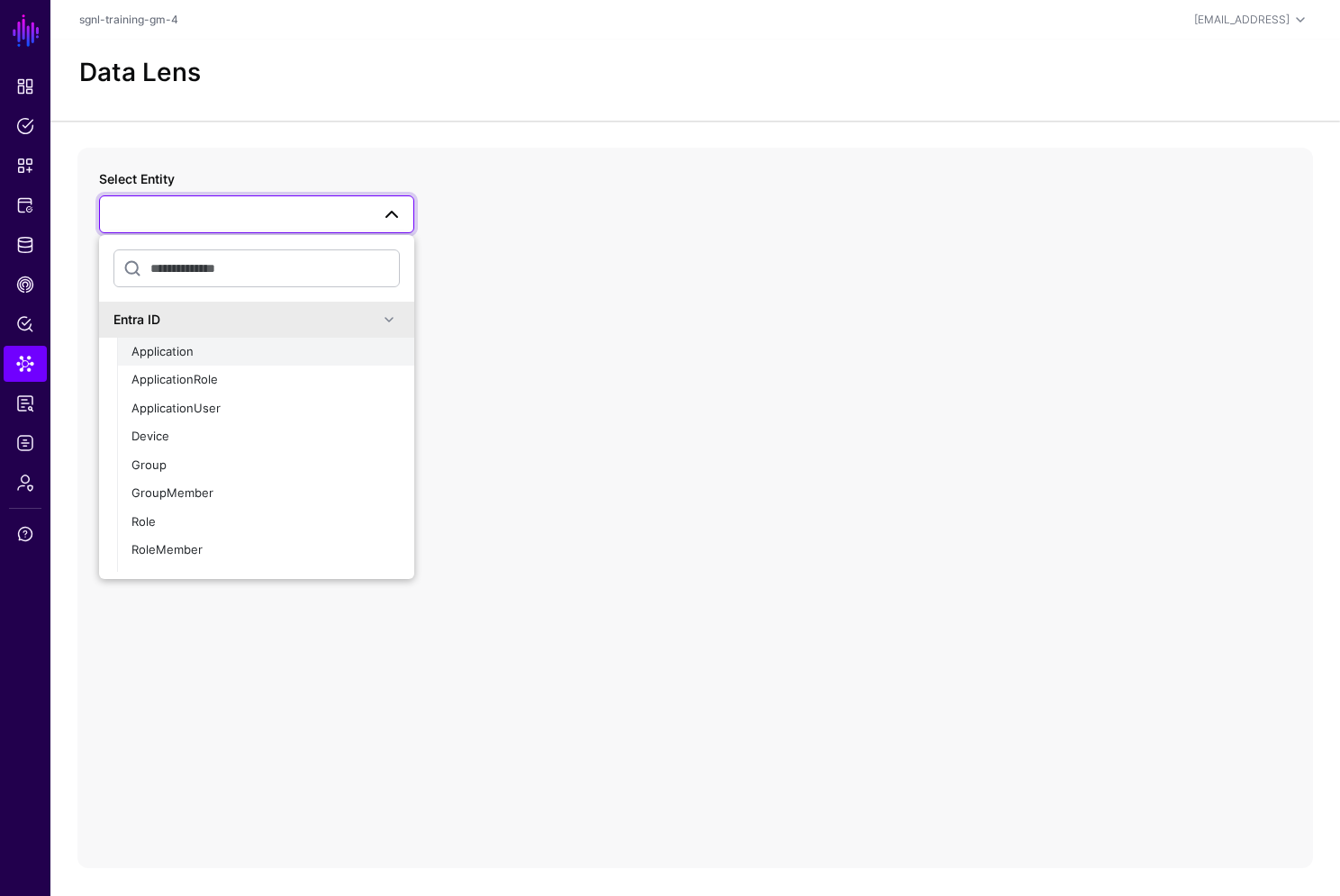
click at [191, 357] on span "Application" at bounding box center [163, 351] width 62 height 15
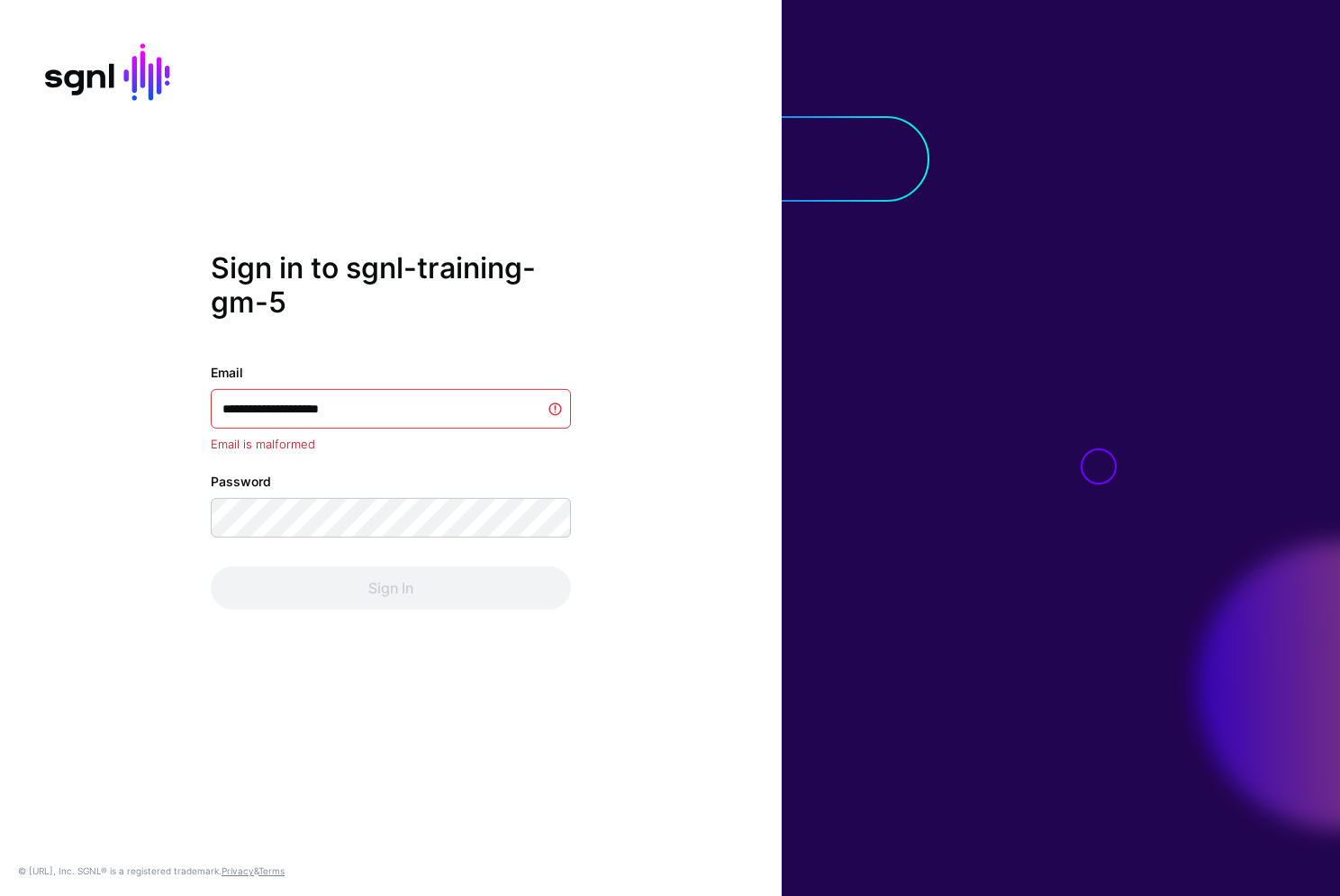
type input "**********"
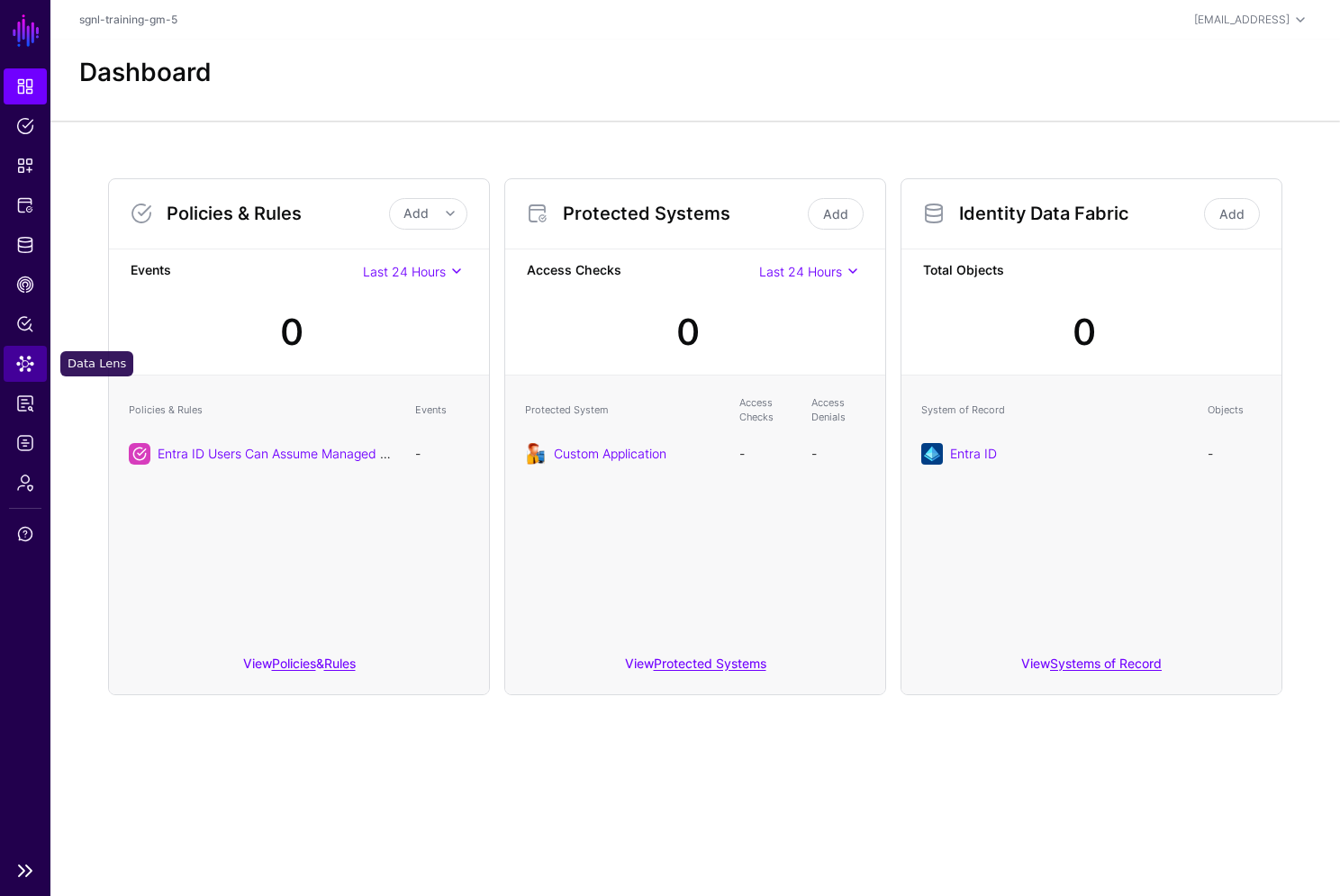
click at [33, 366] on span "Data Lens" at bounding box center [25, 363] width 18 height 18
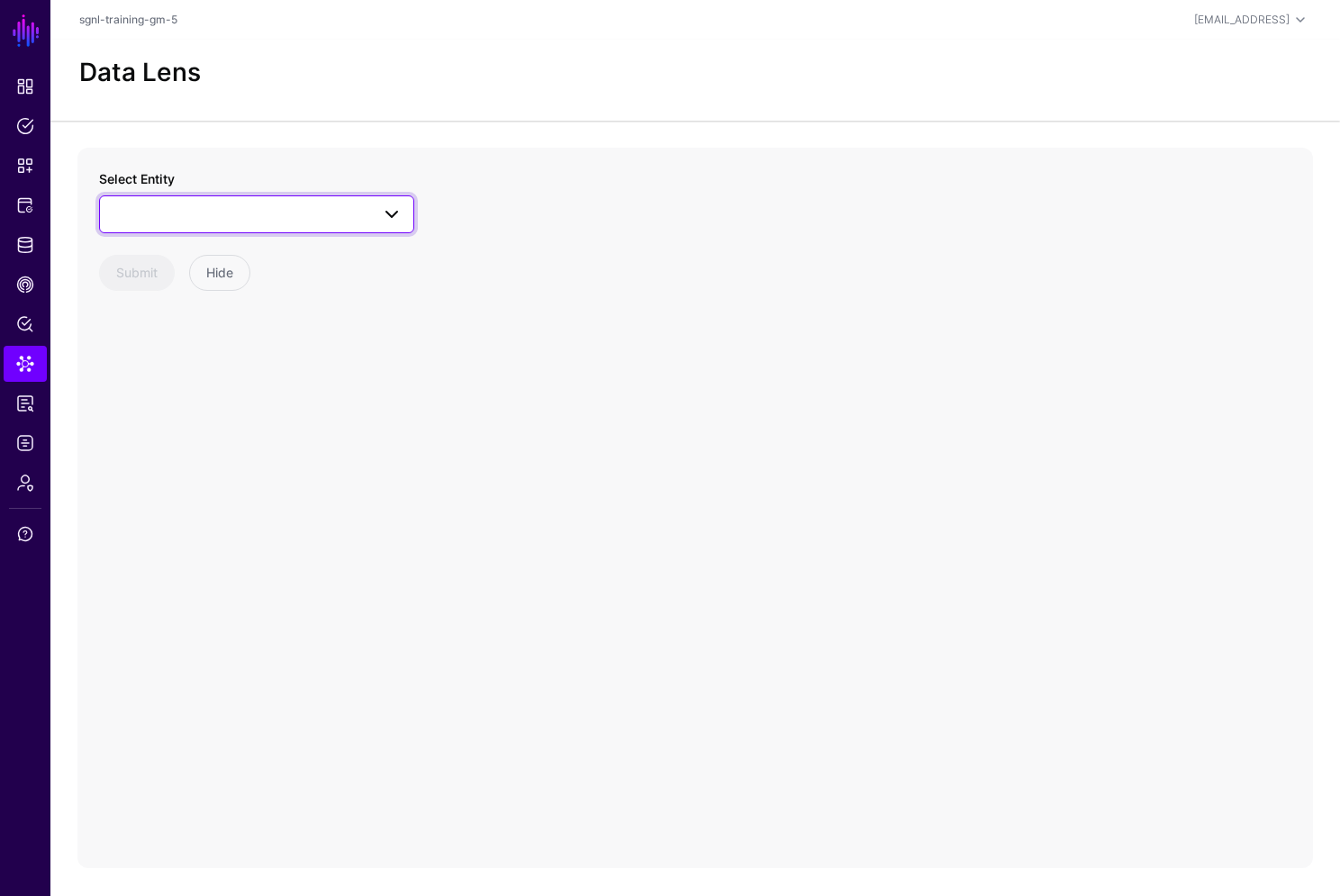
click at [251, 221] on span at bounding box center [257, 214] width 292 height 21
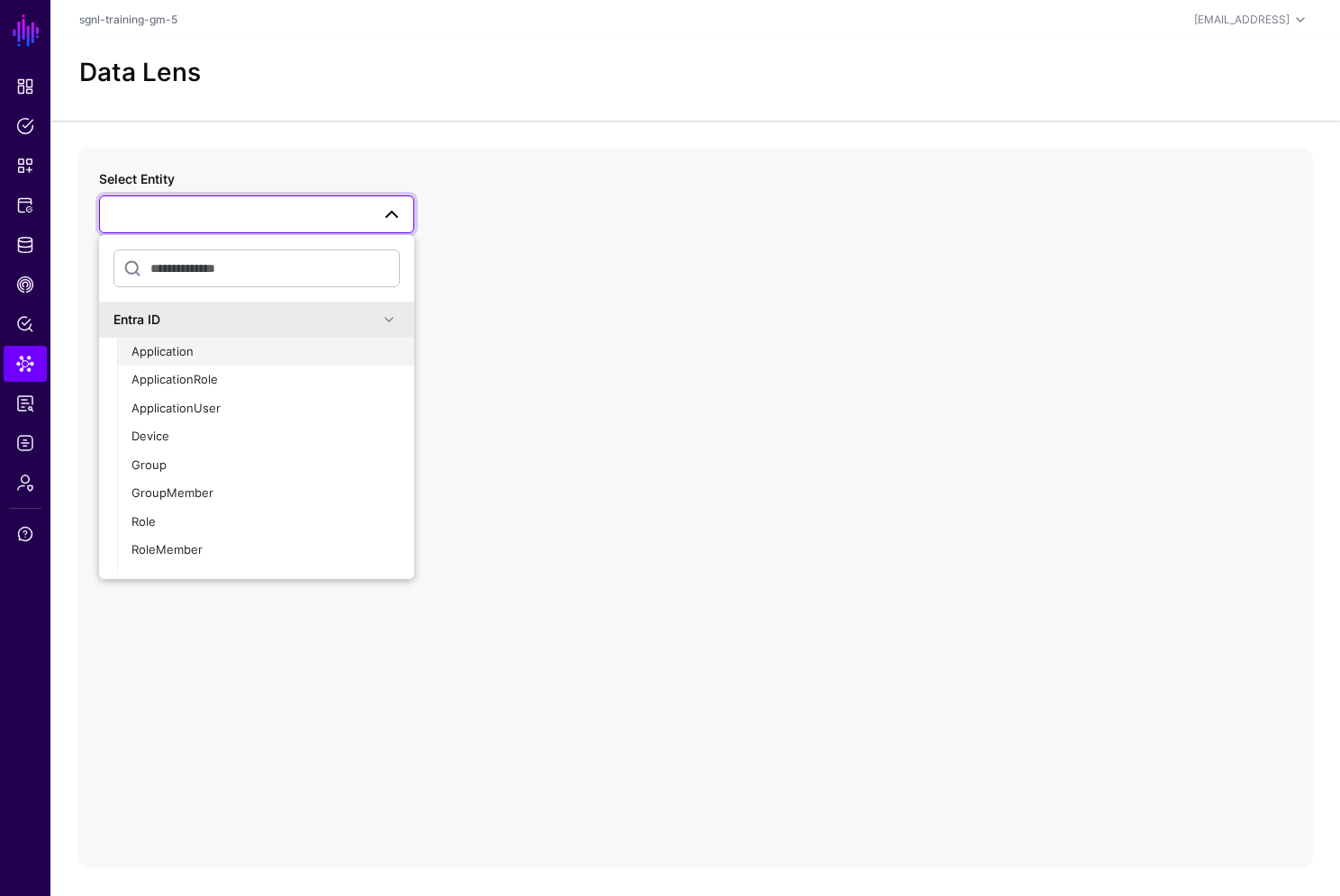
click at [194, 358] on div "Application" at bounding box center [266, 352] width 269 height 18
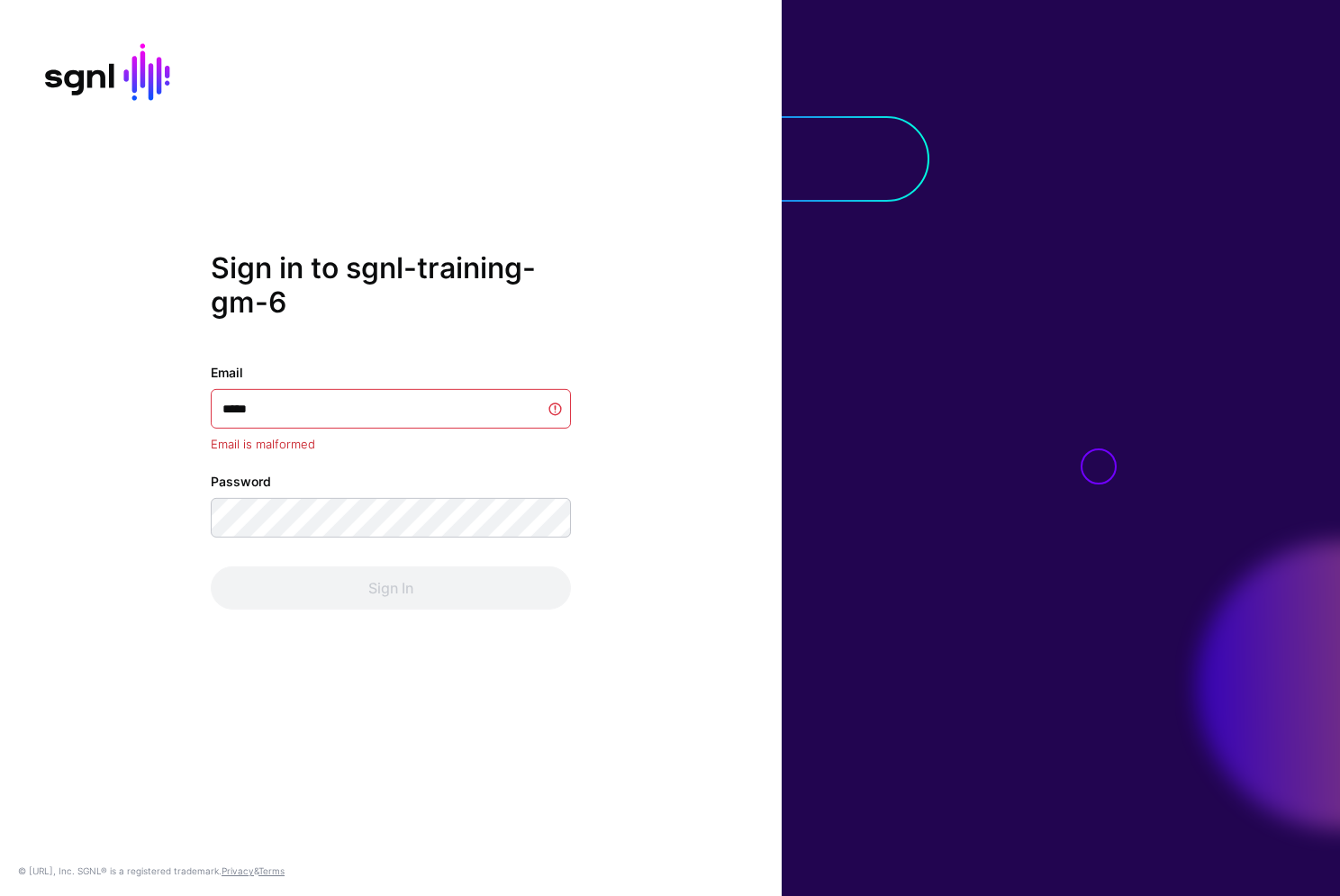
type input "******"
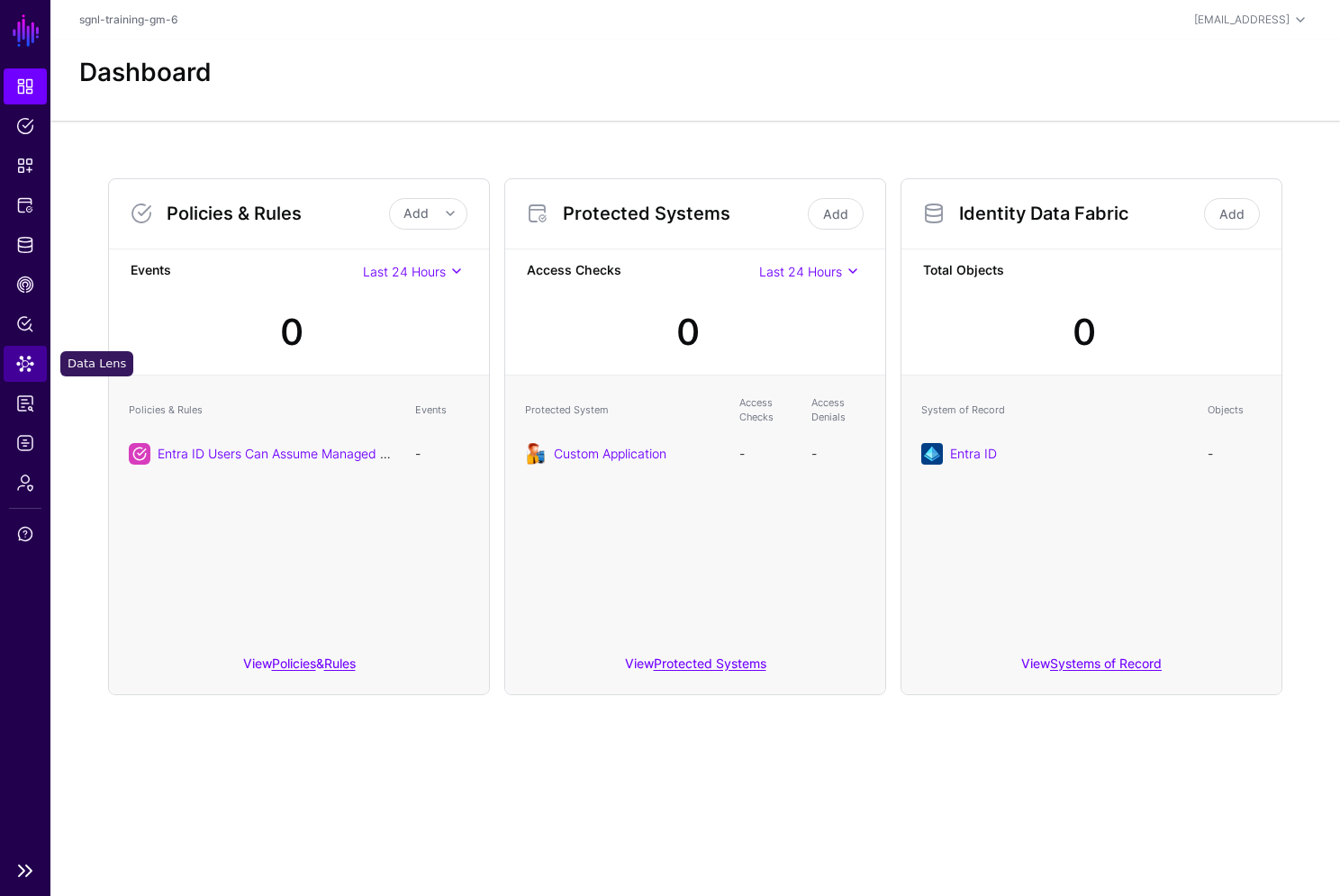
click at [30, 363] on span "Data Lens" at bounding box center [25, 363] width 18 height 18
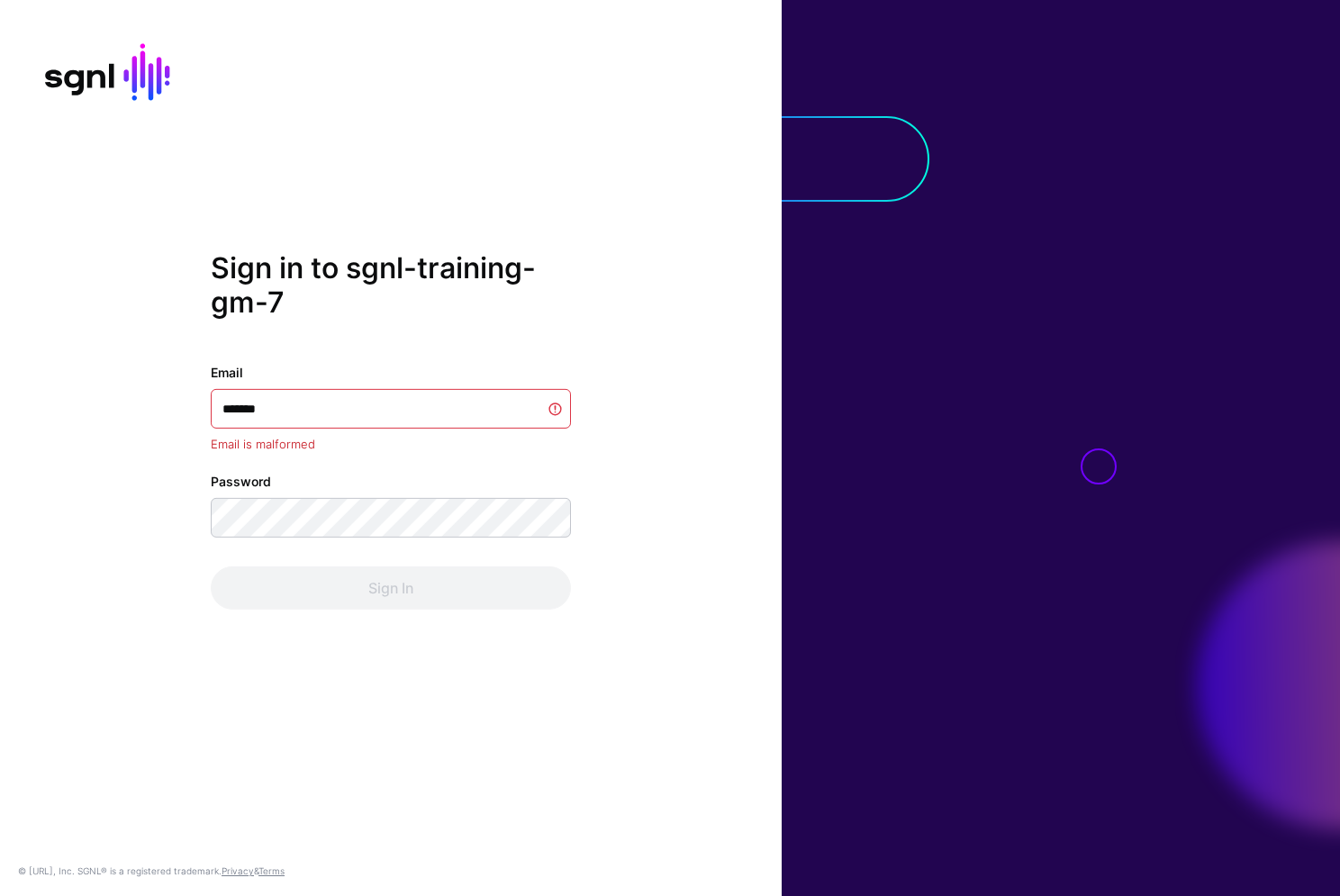
type input "*******"
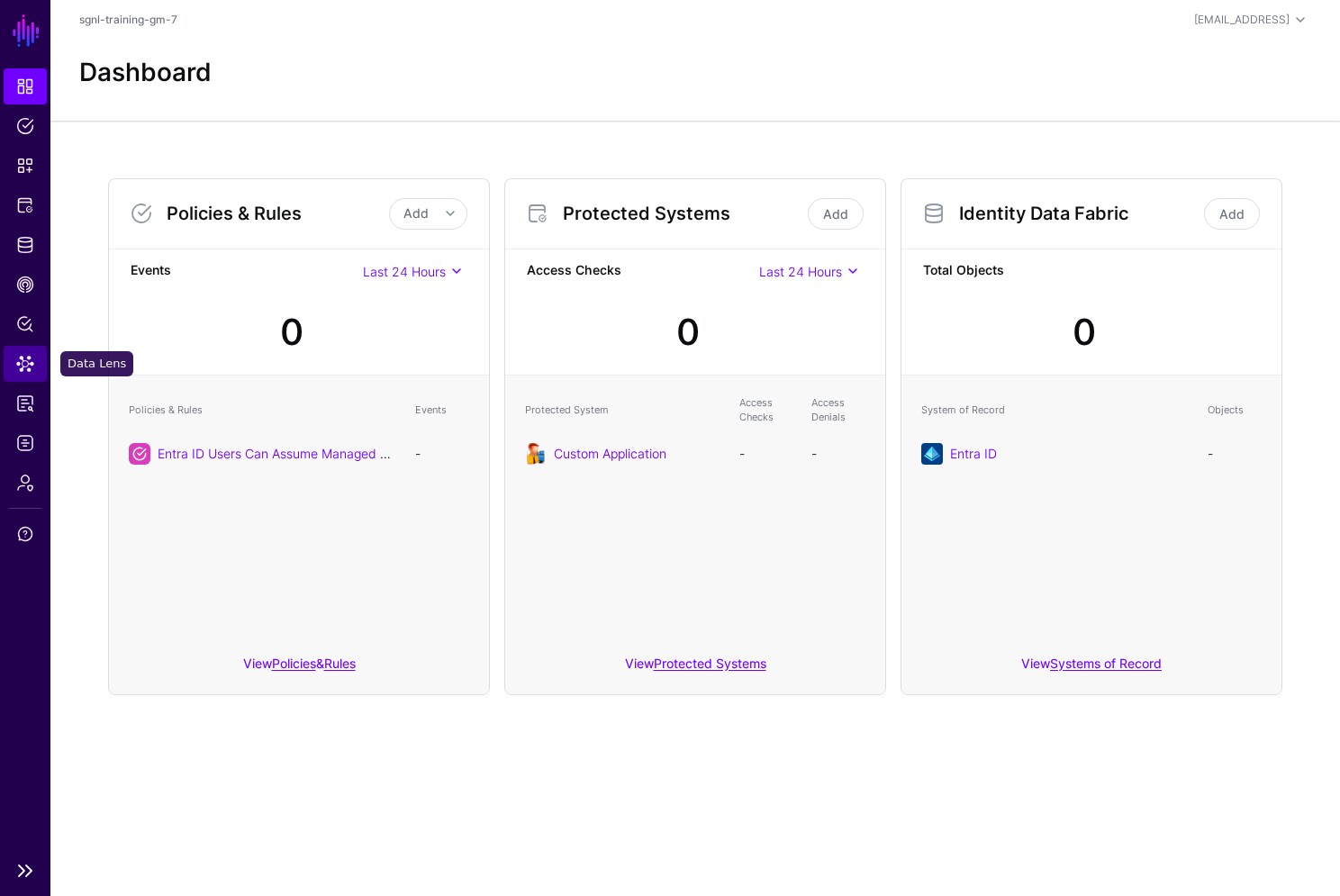
click at [18, 366] on span "Data Lens" at bounding box center [25, 363] width 18 height 18
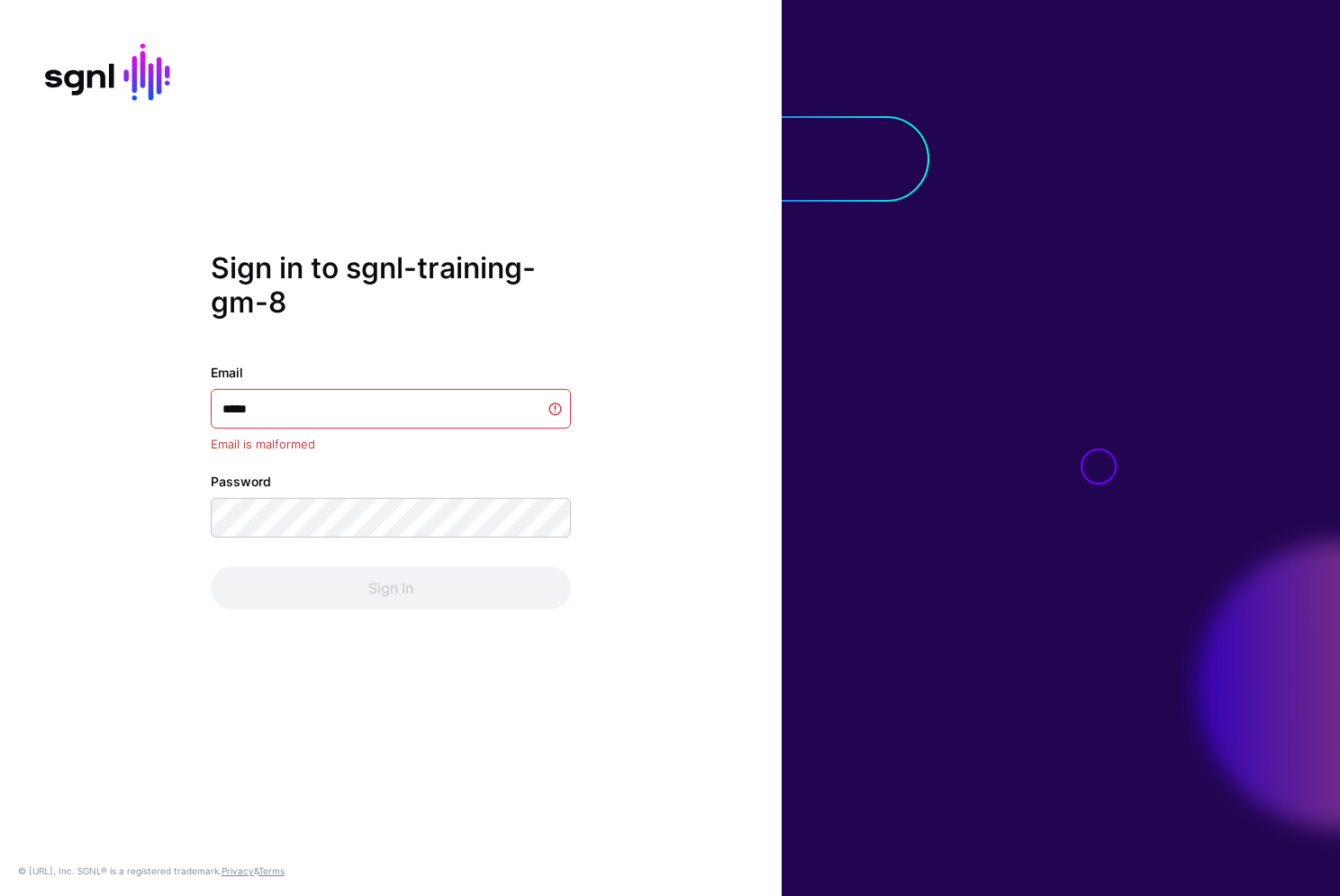
type input "******"
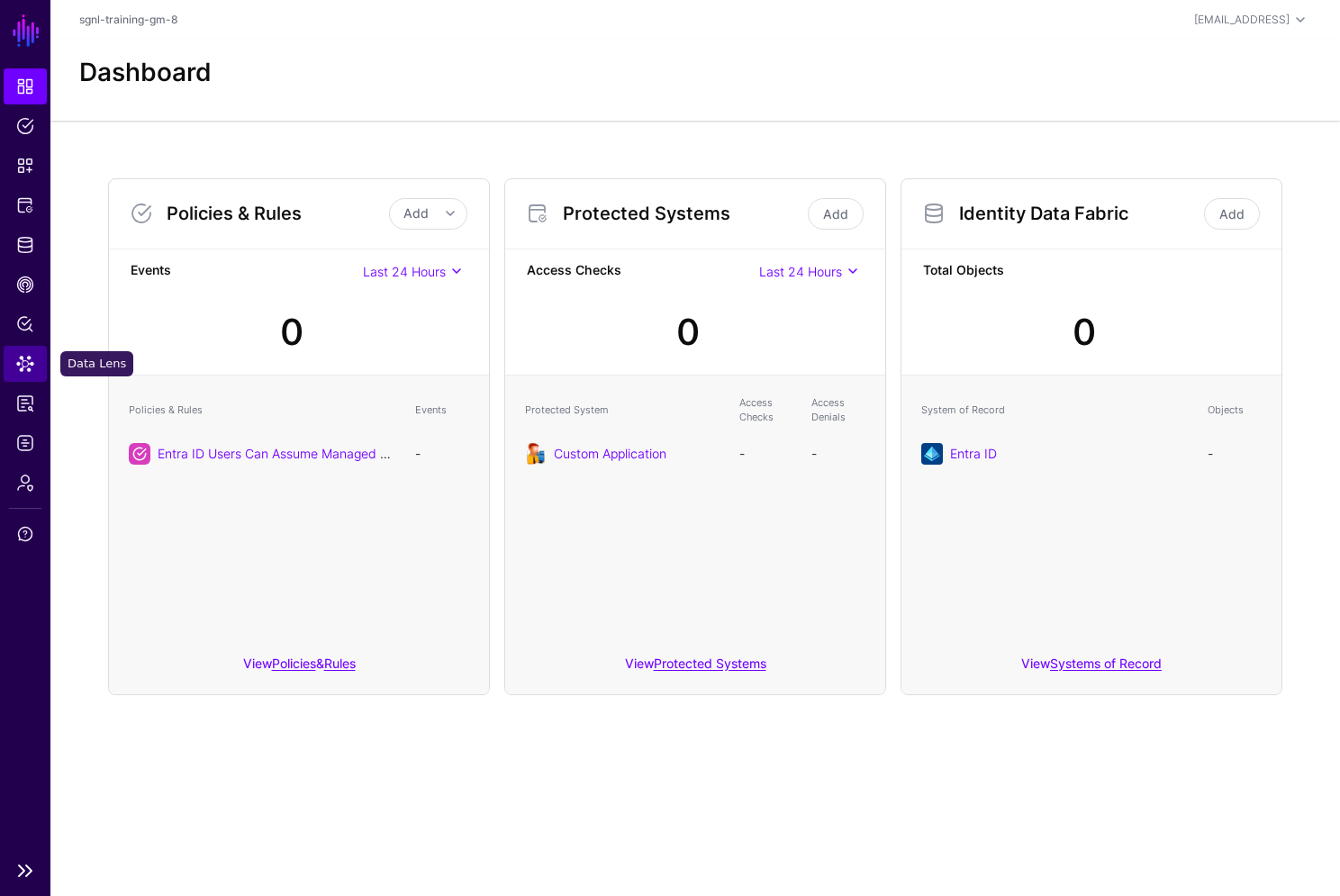
click at [29, 366] on span "Data Lens" at bounding box center [25, 363] width 18 height 18
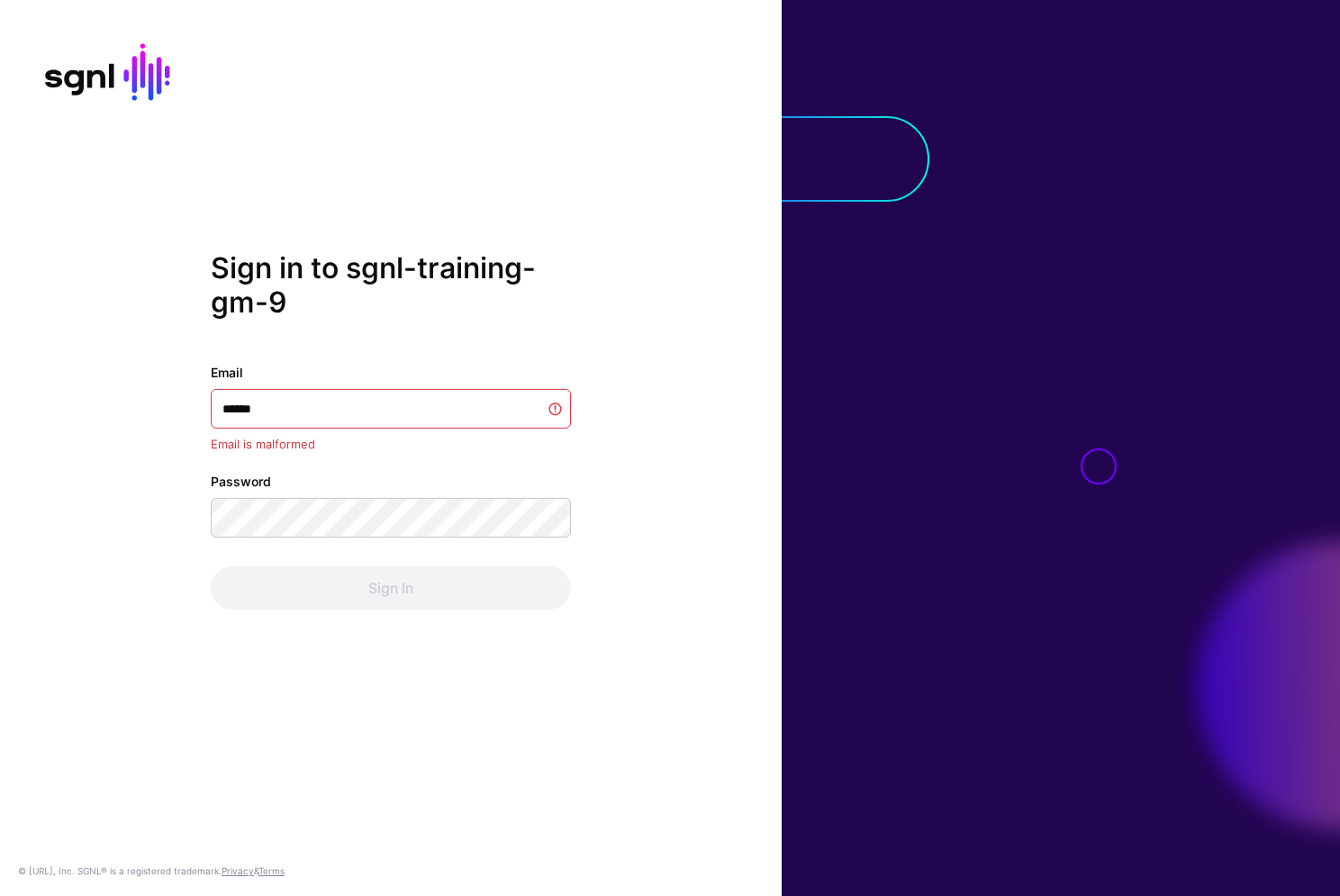
type input "*******"
type input "********"
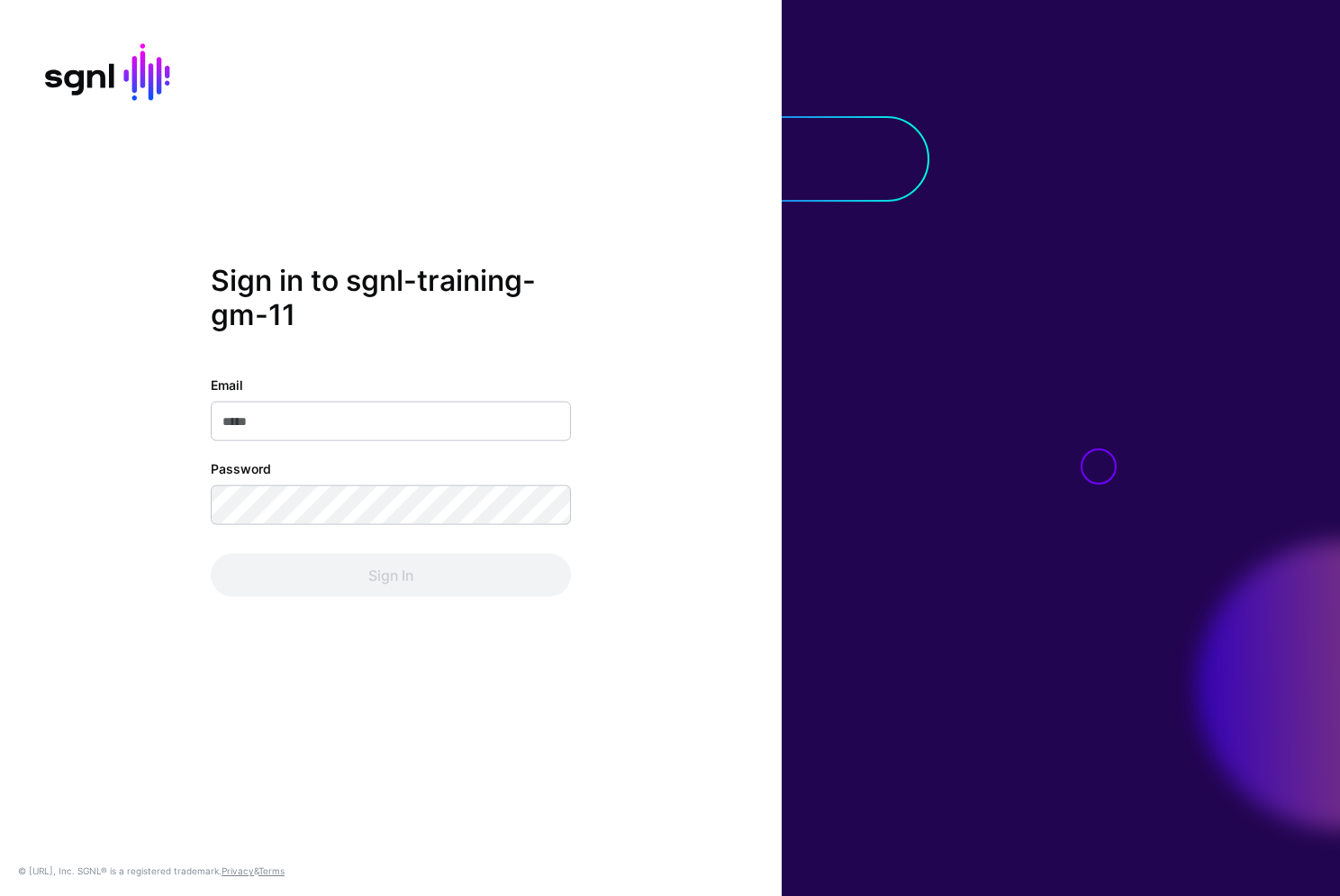
click at [406, 402] on input "Email" at bounding box center [391, 422] width 360 height 40
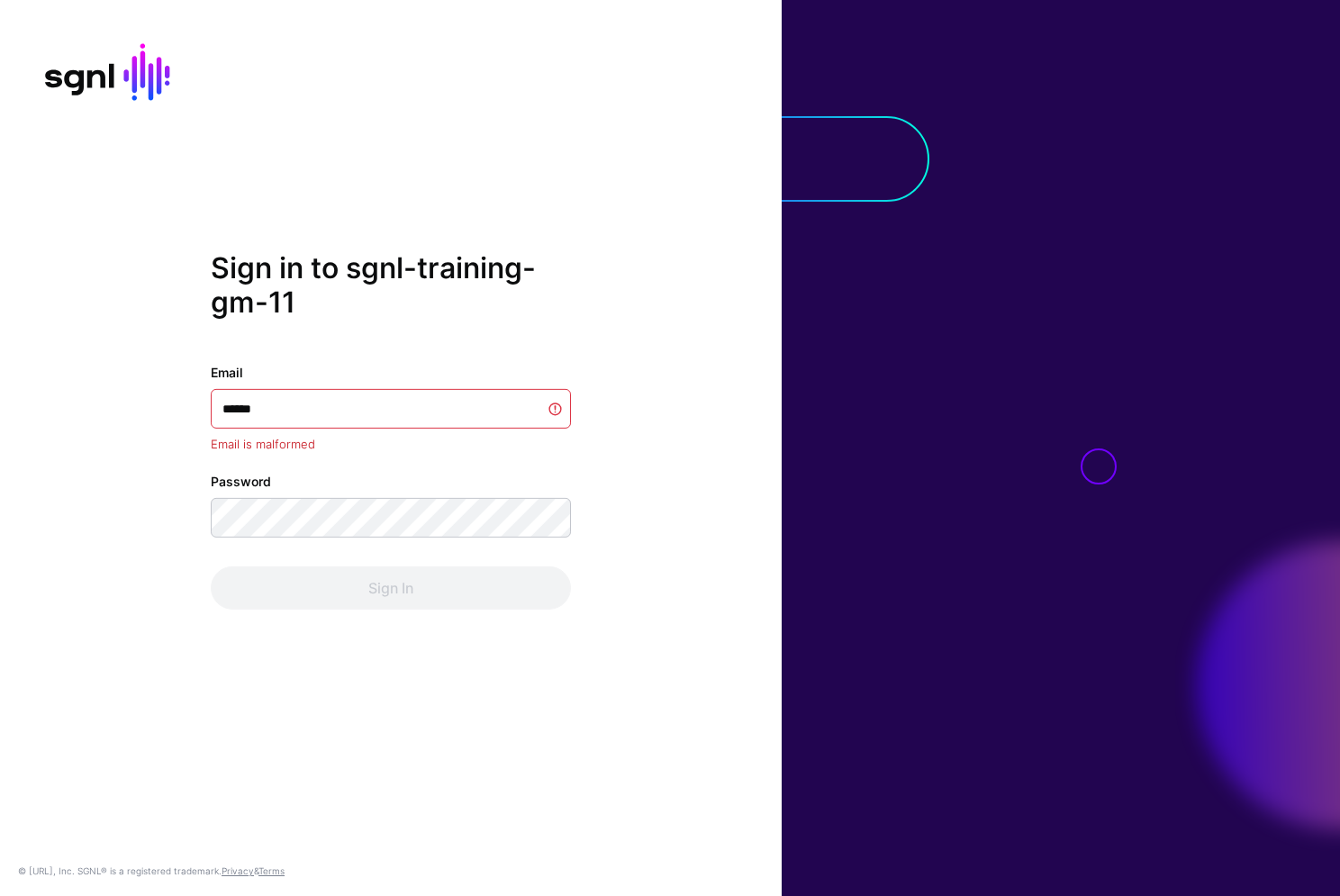
type input "*******"
type input "******"
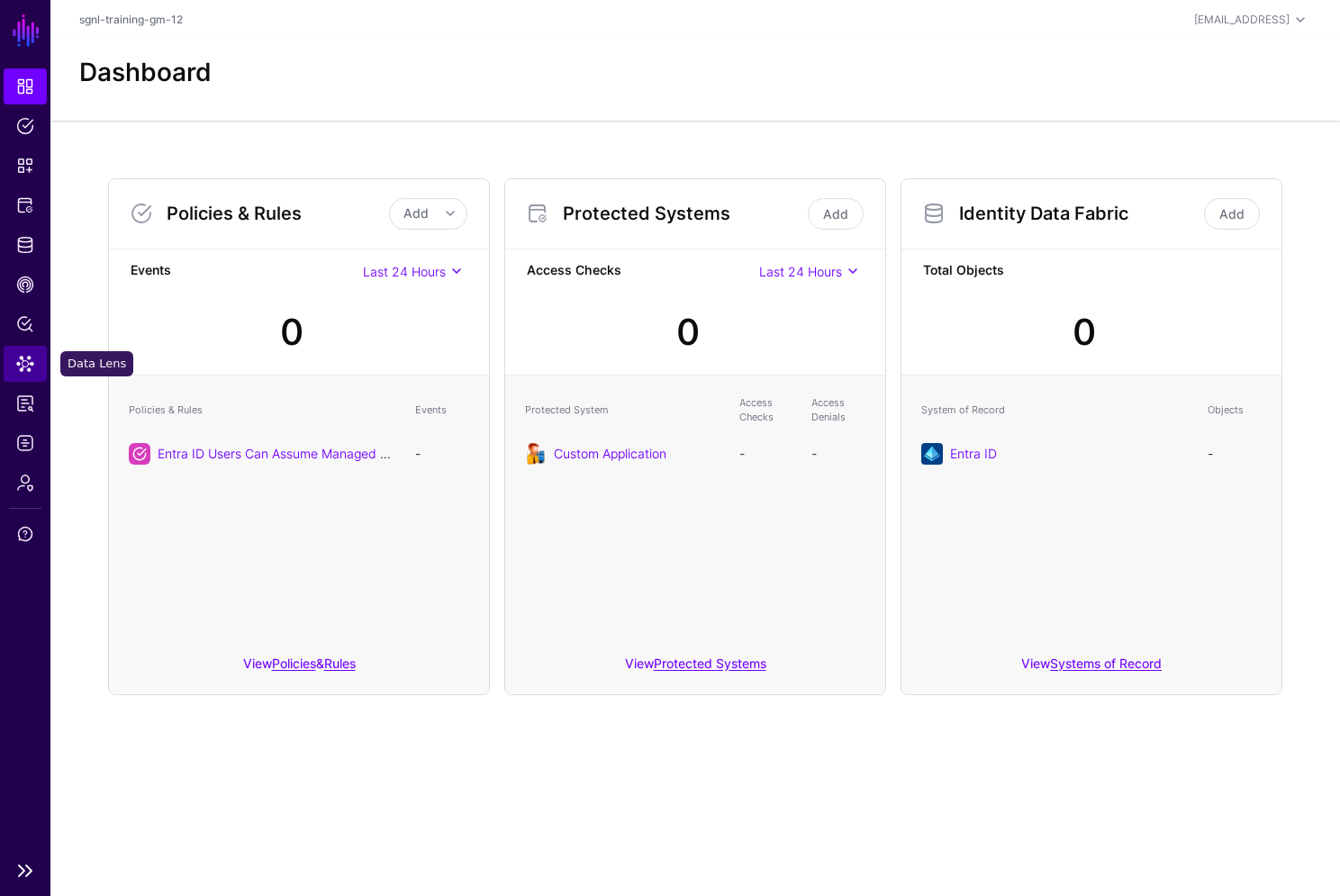
click at [27, 372] on span "Data Lens" at bounding box center [25, 363] width 18 height 18
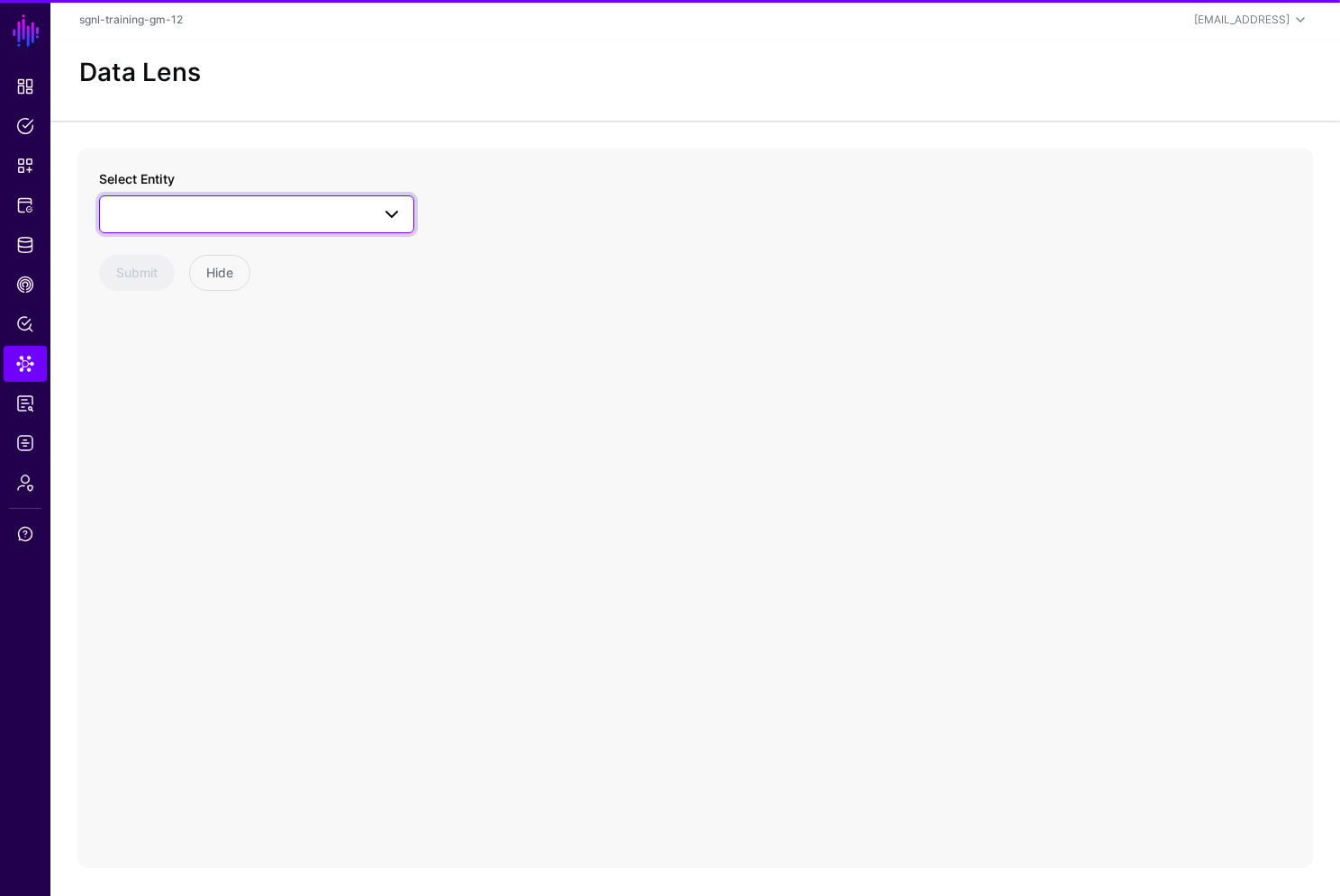
click at [243, 214] on span at bounding box center [257, 214] width 292 height 21
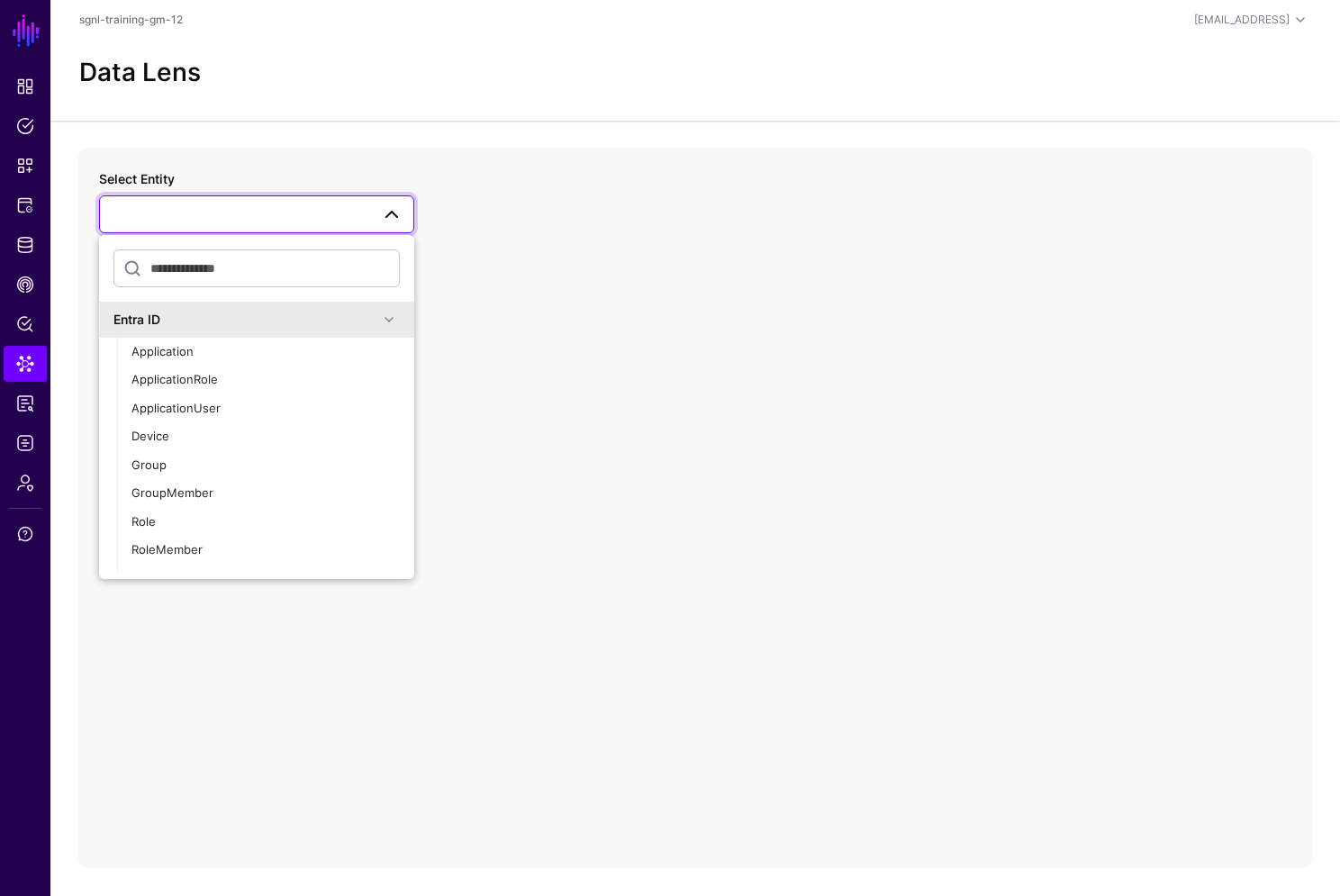
click at [236, 335] on div "Entra ID" at bounding box center [257, 319] width 316 height 36
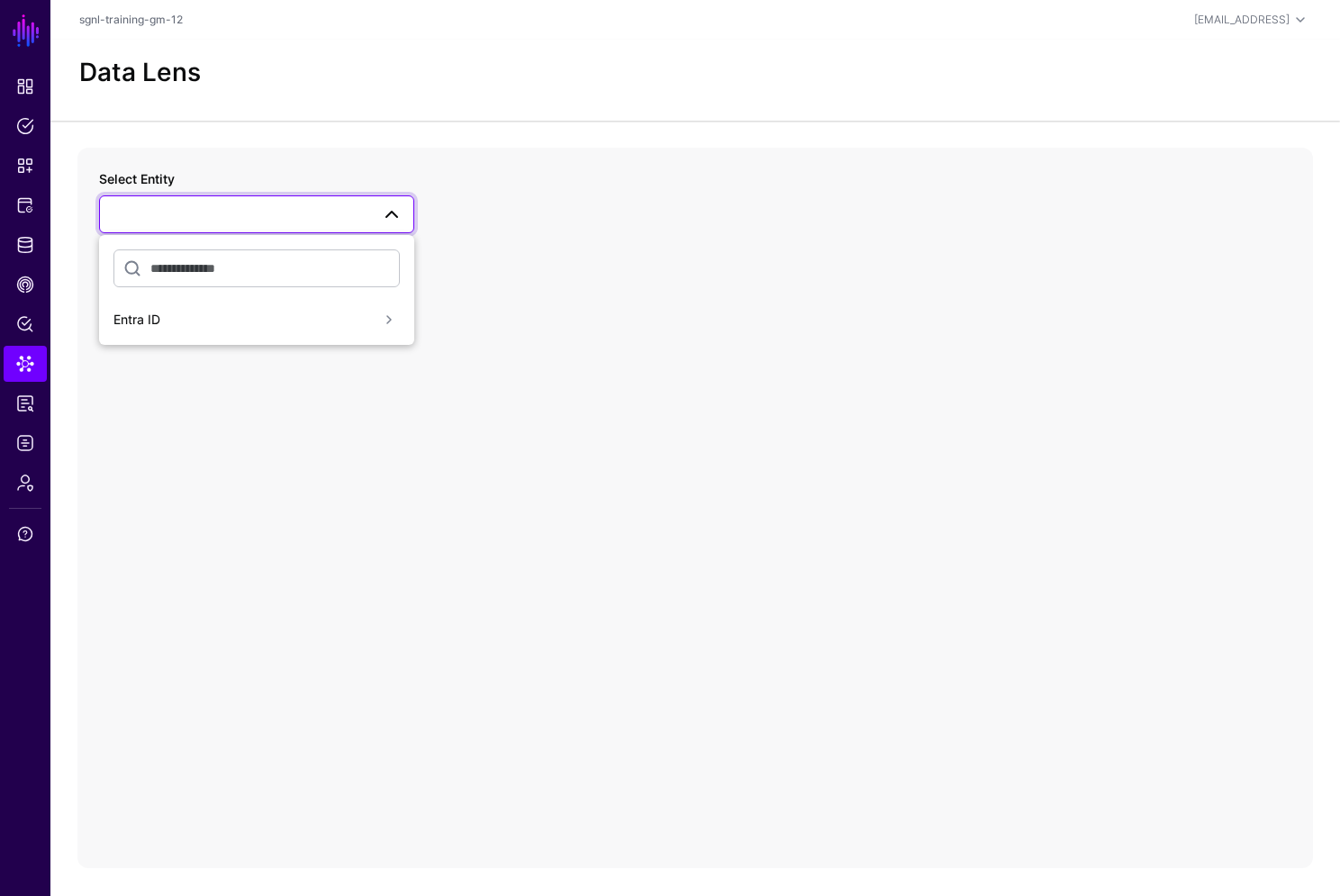
click at [241, 334] on div "Entra ID" at bounding box center [257, 319] width 316 height 36
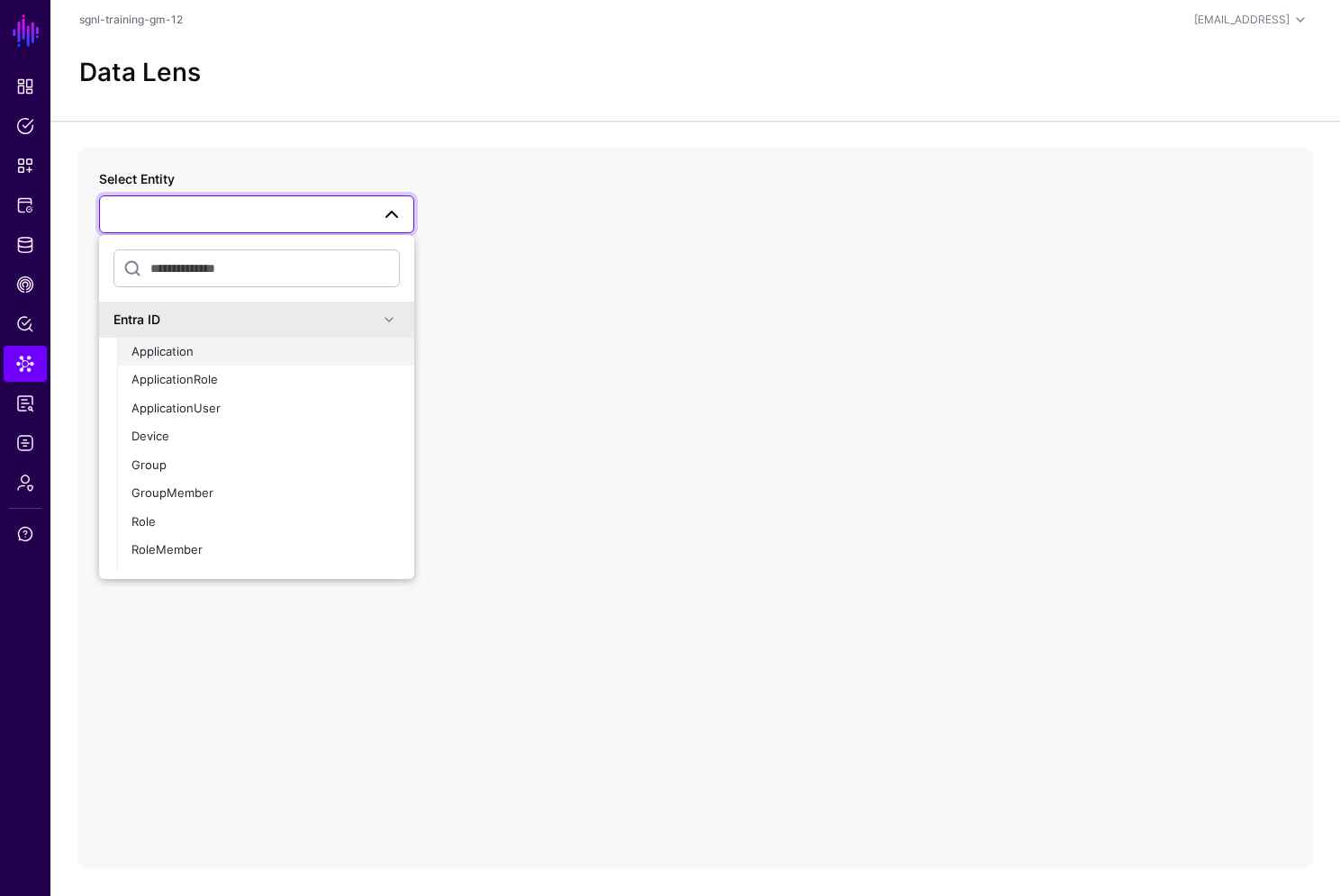
click at [219, 355] on div "Application" at bounding box center [266, 352] width 269 height 18
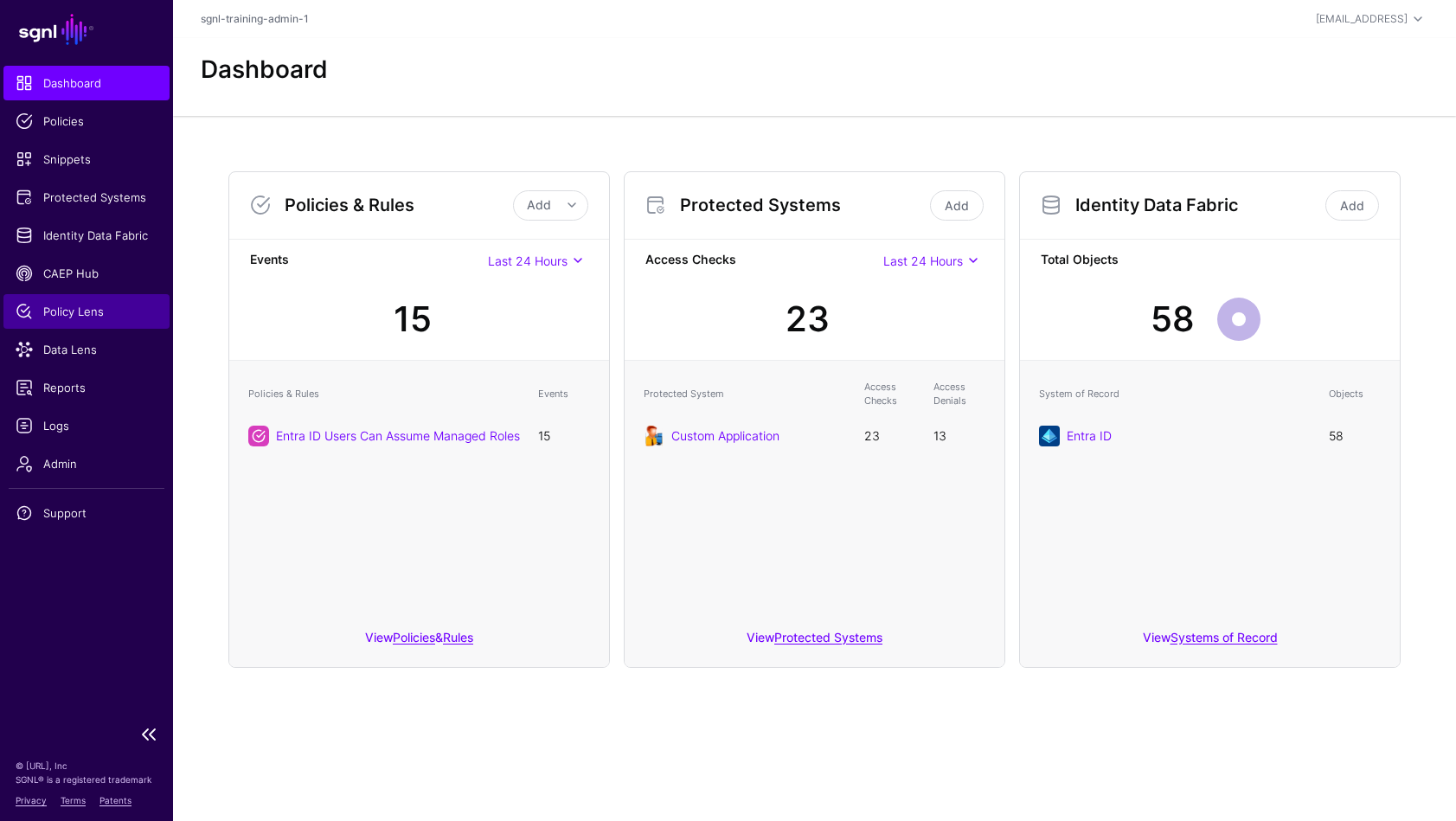
click at [86, 296] on link "Policy Lens" at bounding box center [87, 310] width 166 height 35
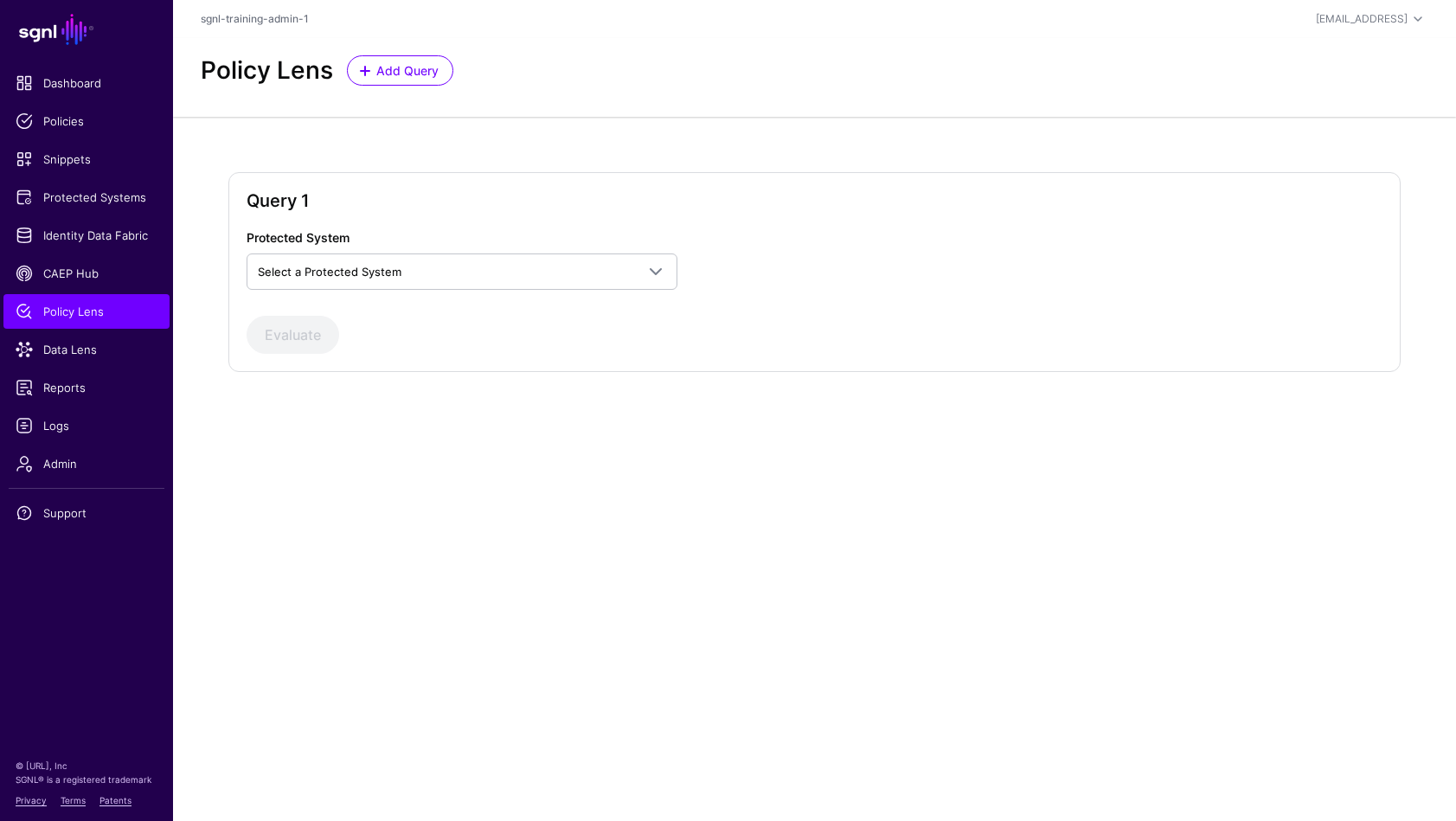
click at [603, 239] on div "Protected System Select a Protected System Custom Application" at bounding box center [479, 259] width 479 height 62
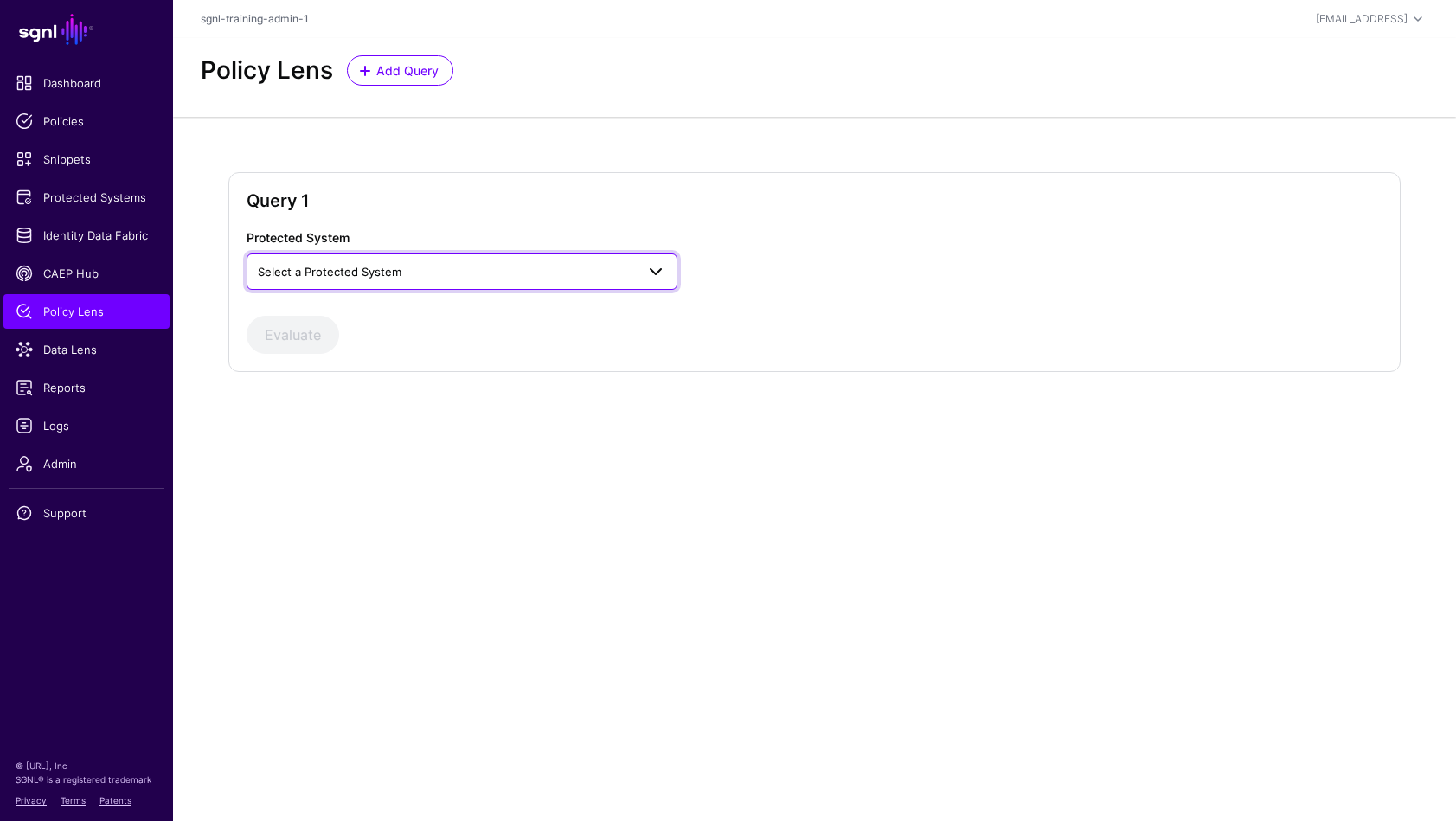
click at [598, 259] on link "Select a Protected System" at bounding box center [462, 271] width 431 height 36
click at [309, 317] on span "Custom Application" at bounding box center [312, 311] width 105 height 14
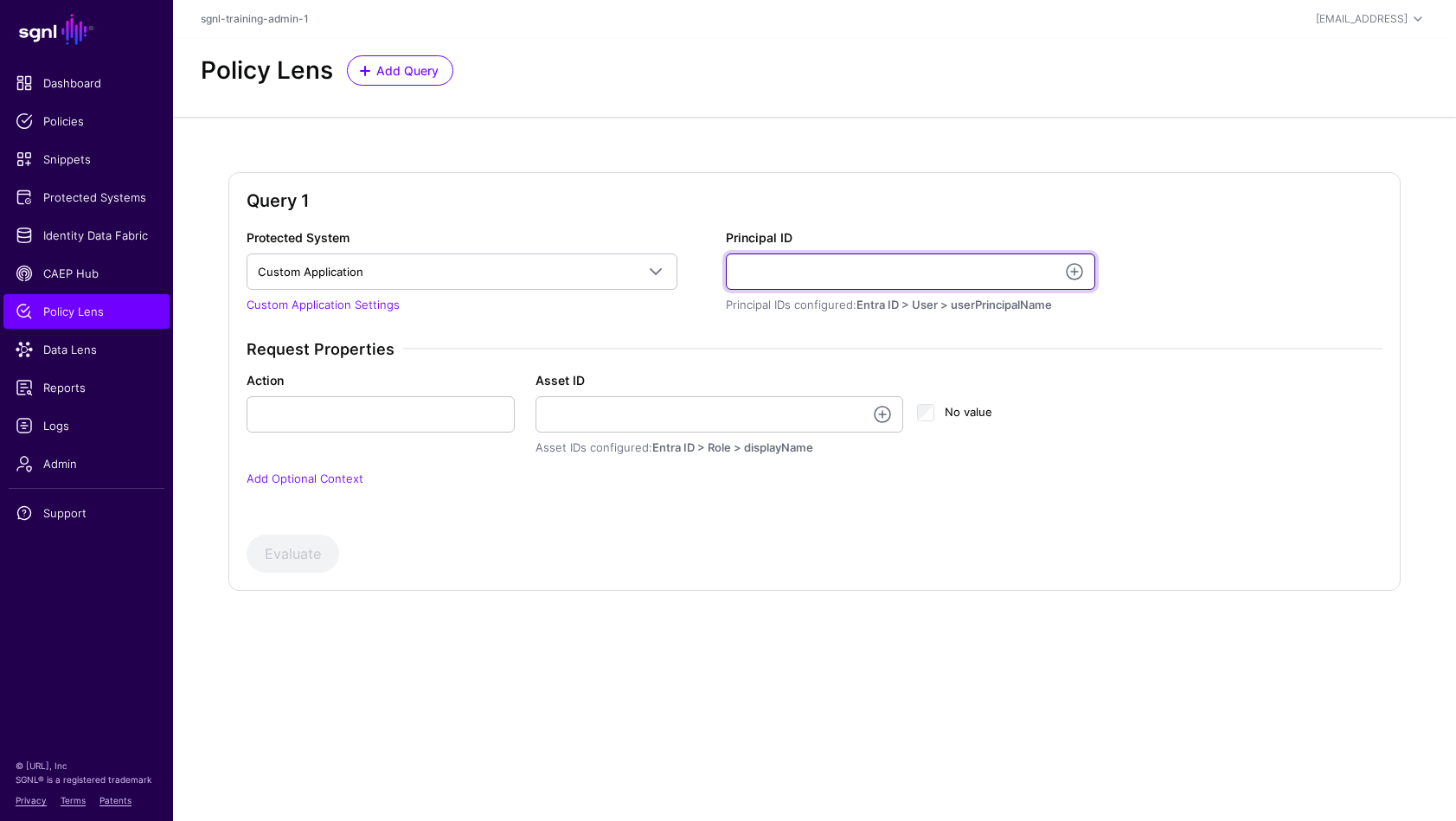
click at [940, 260] on input "Principal ID" at bounding box center [910, 271] width 369 height 36
type input "**********"
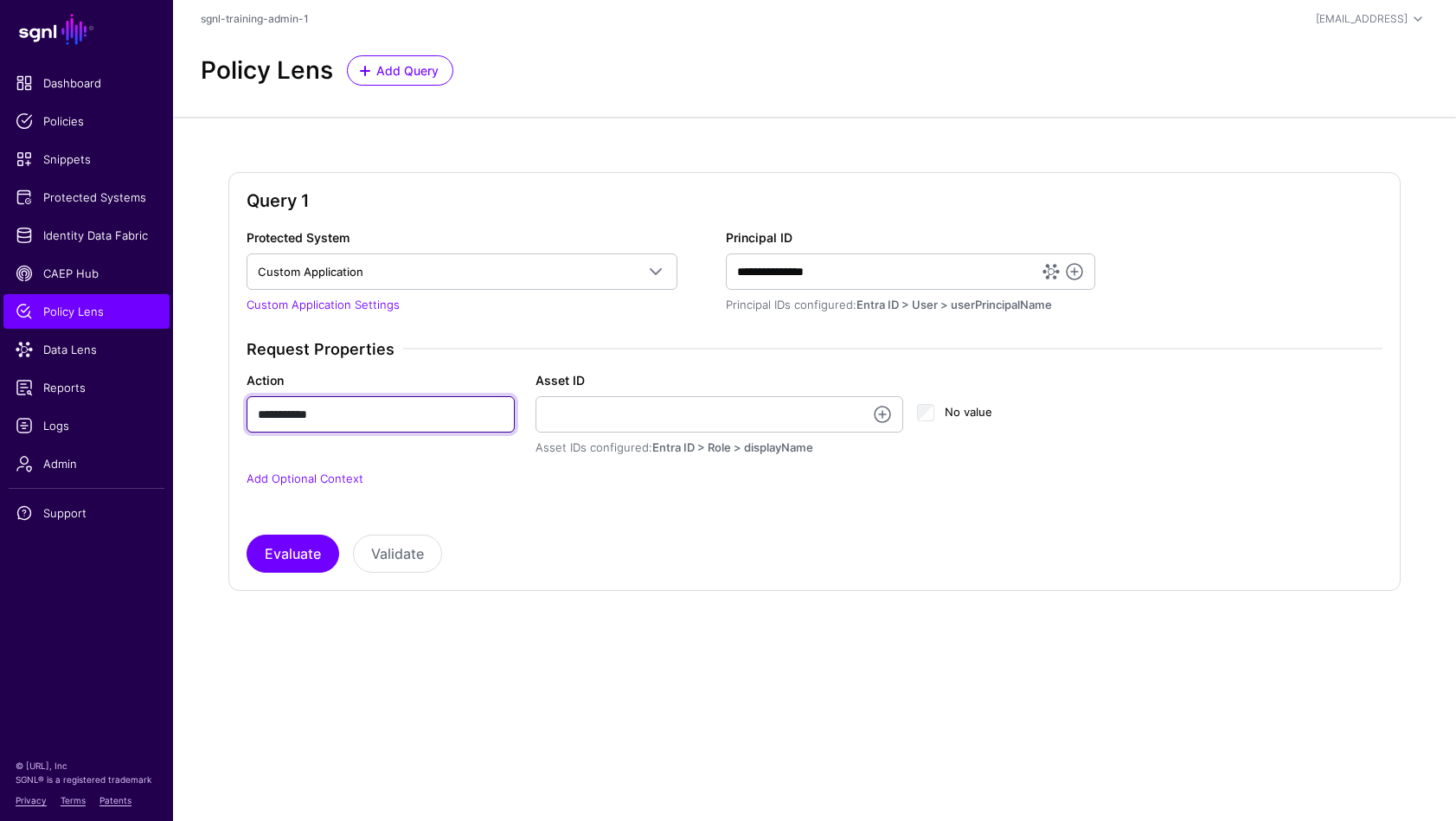
type input "**********"
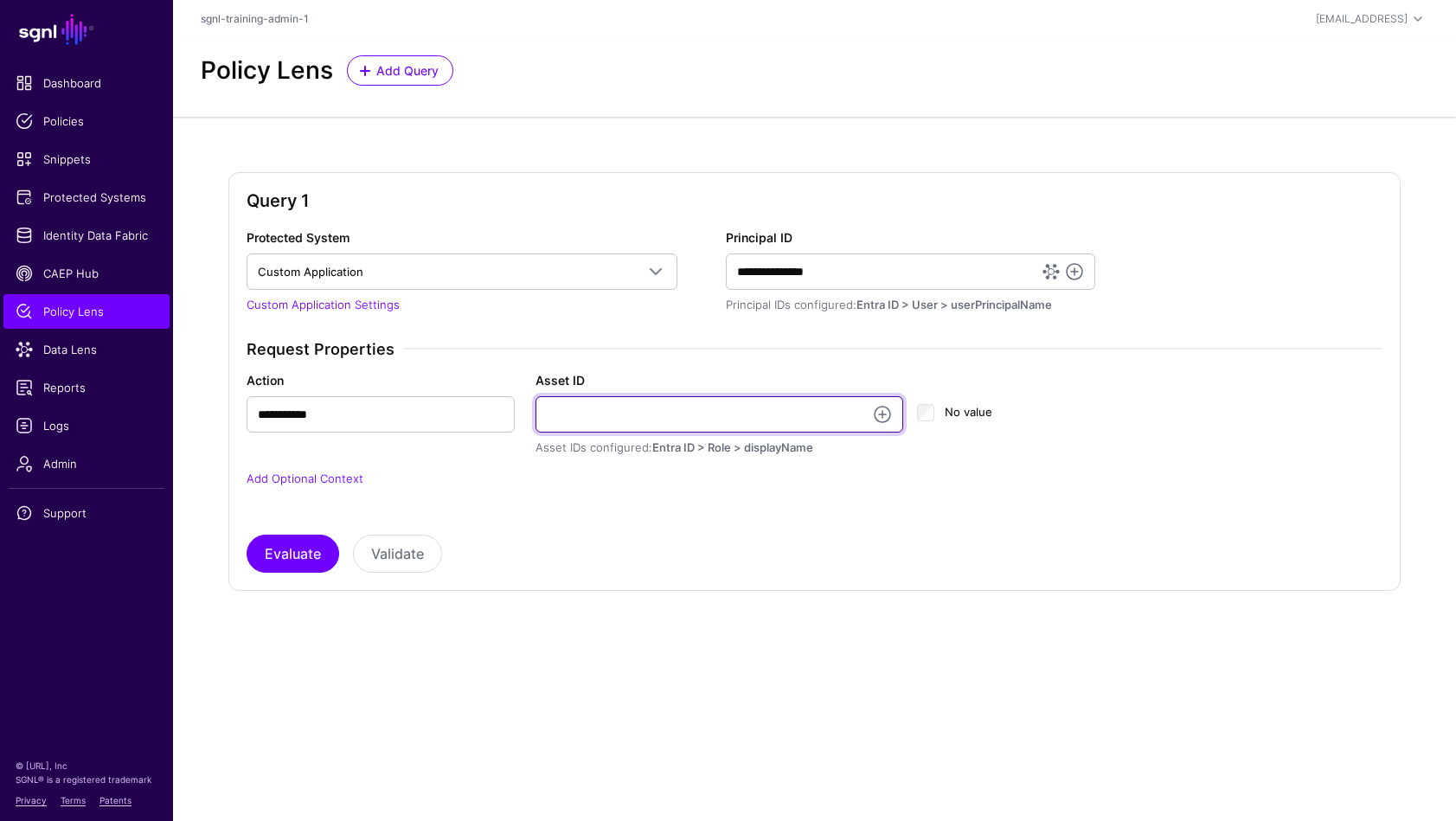
paste input "**********"
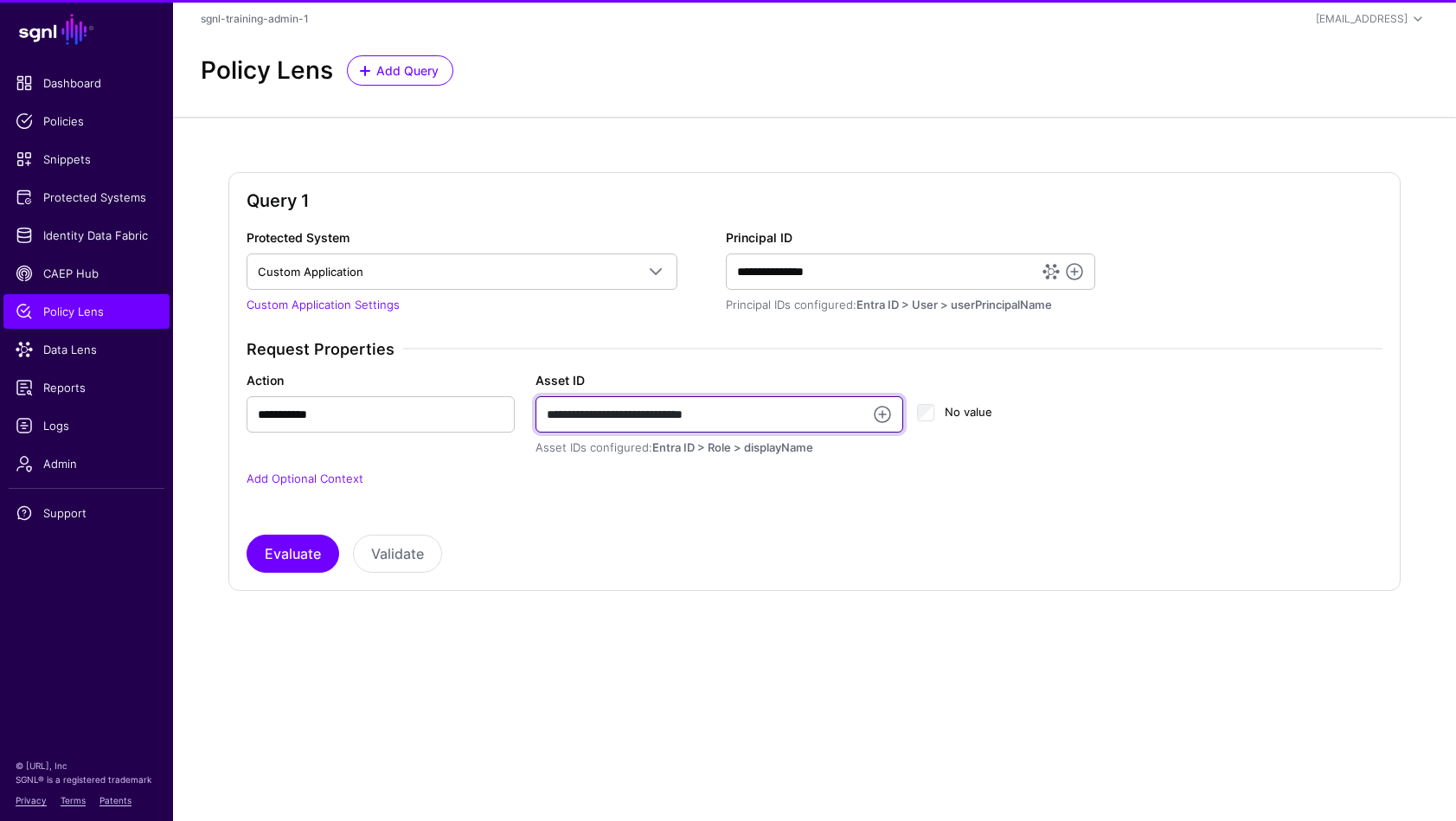
type input "**********"
click at [709, 540] on div "Evaluate Validate" at bounding box center [814, 554] width 1135 height 38
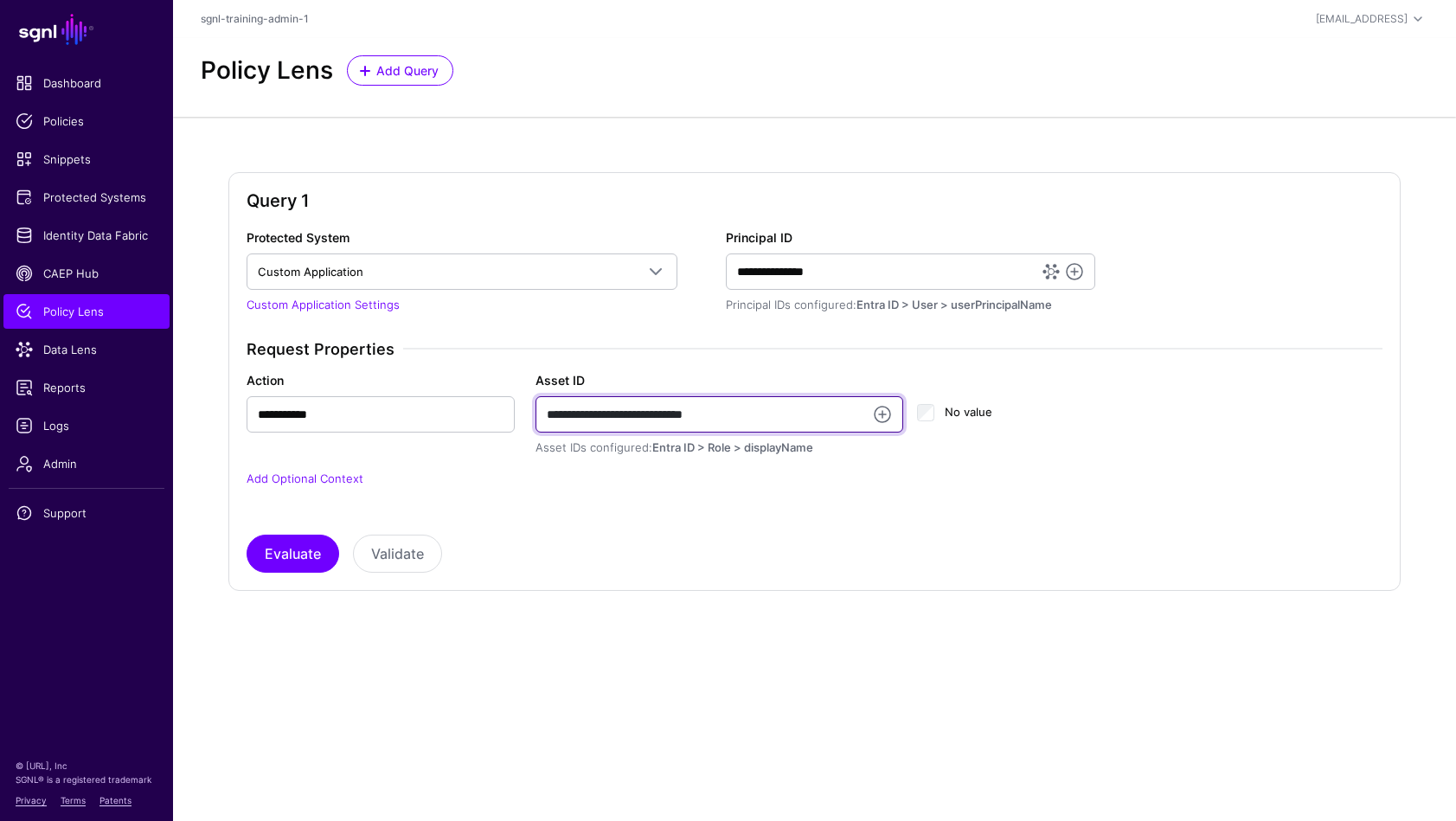
drag, startPoint x: 740, startPoint y: 409, endPoint x: 510, endPoint y: 411, distance: 230.0
click at [509, 410] on div "**********" at bounding box center [814, 414] width 1157 height 86
click at [906, 525] on div "**********" at bounding box center [814, 400] width 1135 height 344
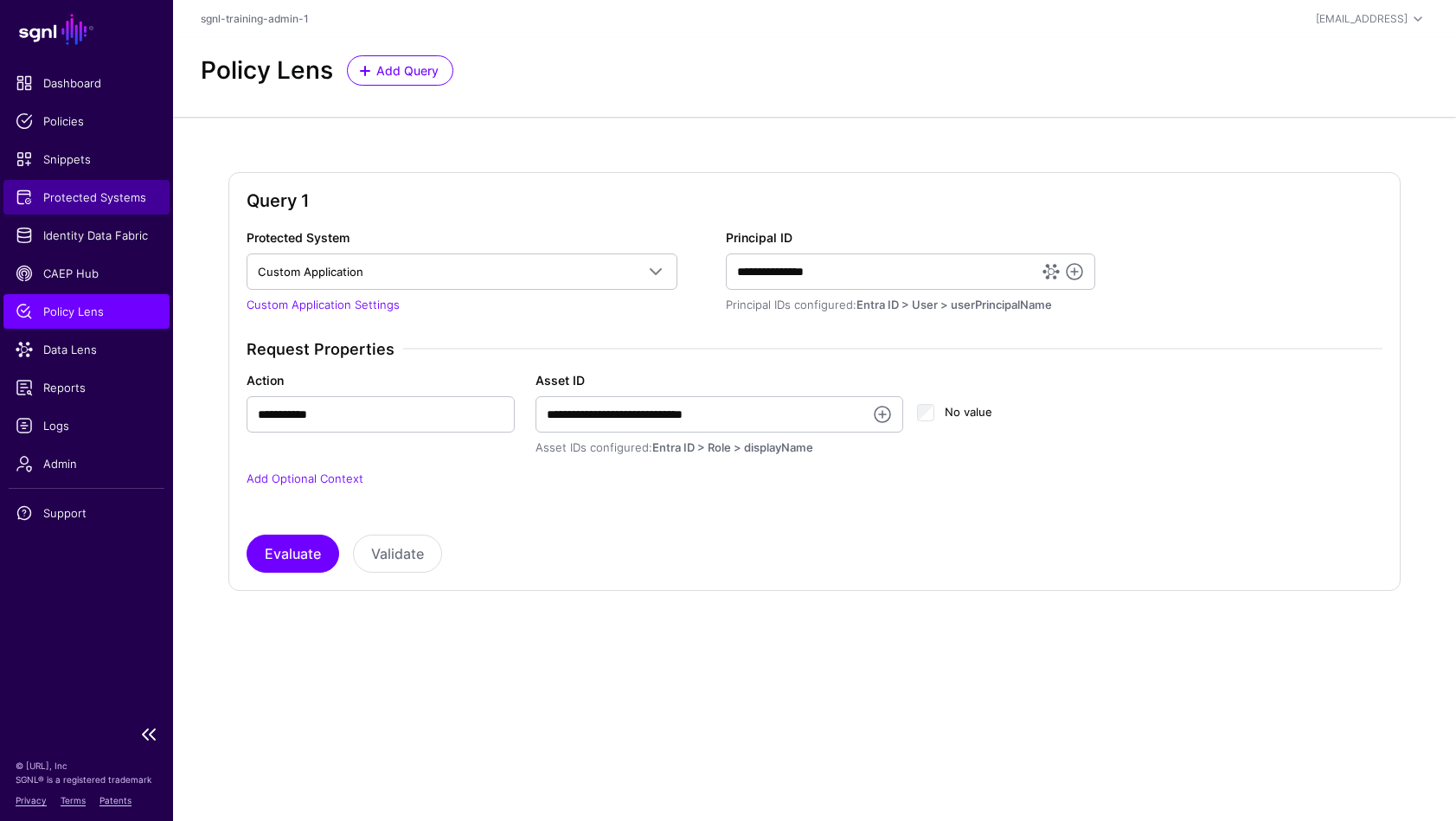
click at [122, 189] on span "Protected Systems" at bounding box center [87, 197] width 142 height 17
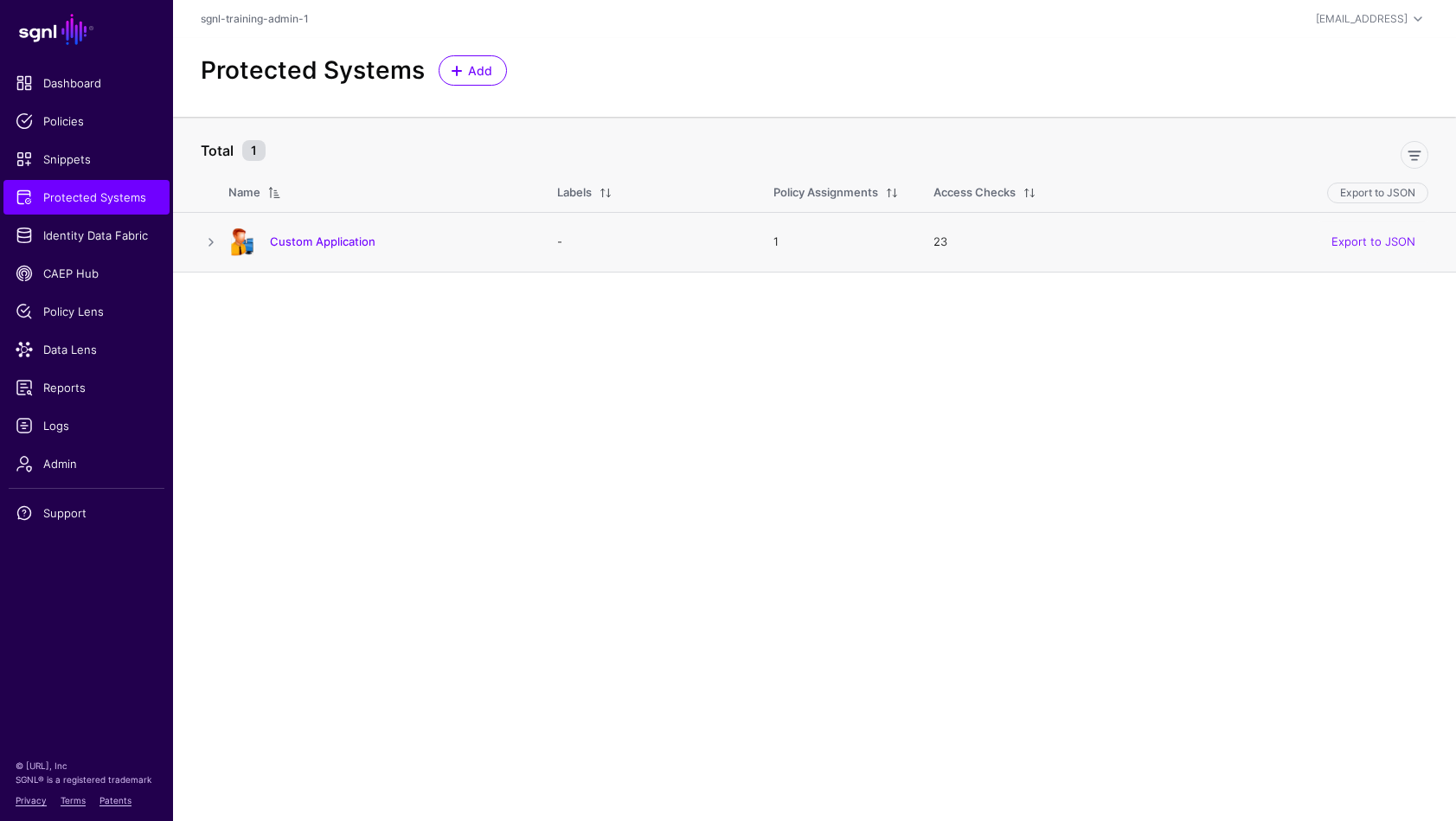
click at [314, 252] on div "Custom Application" at bounding box center [375, 242] width 308 height 28
click at [326, 238] on link "Custom Application" at bounding box center [323, 241] width 106 height 14
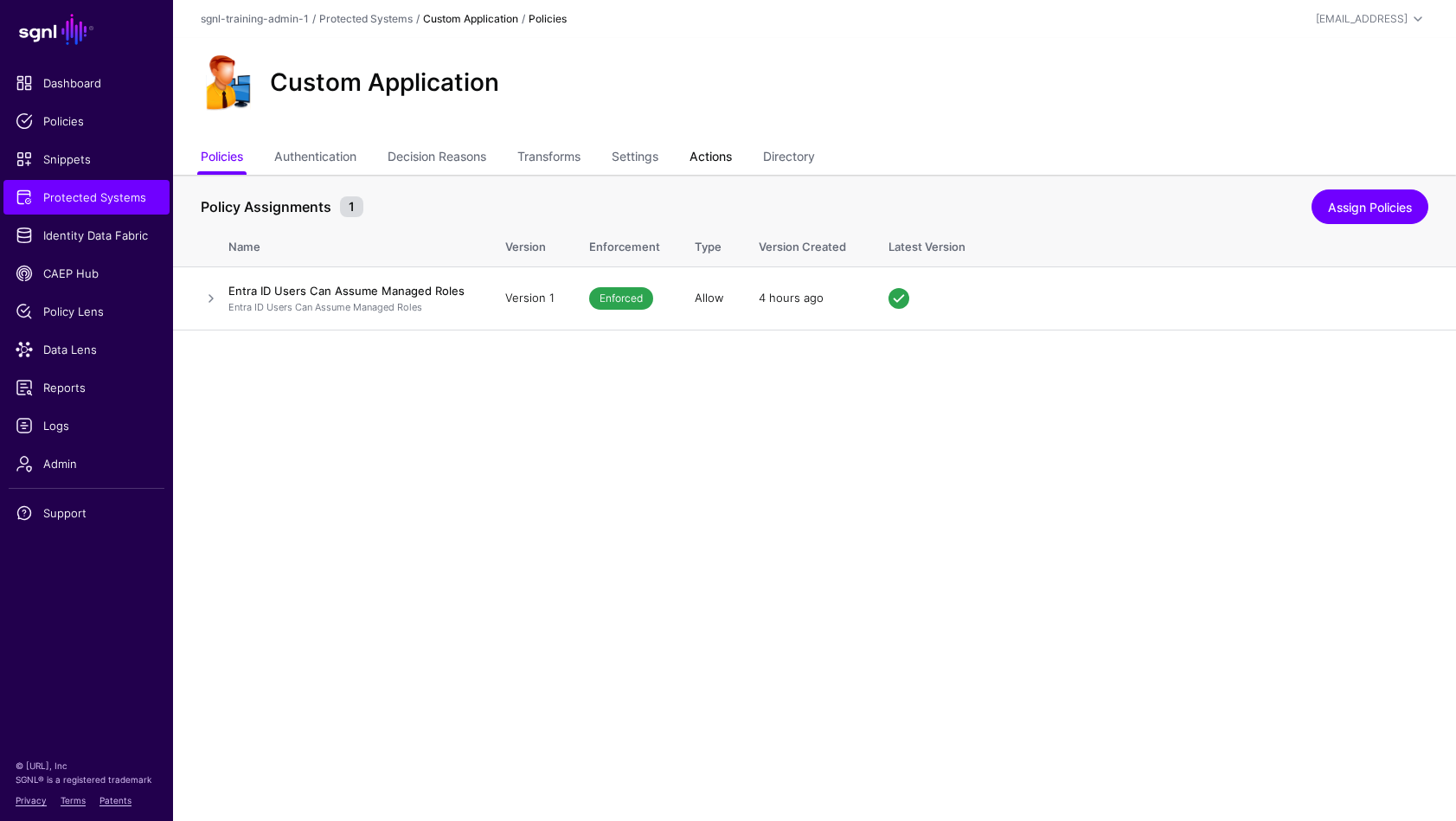
click at [714, 159] on link "Actions" at bounding box center [710, 158] width 42 height 33
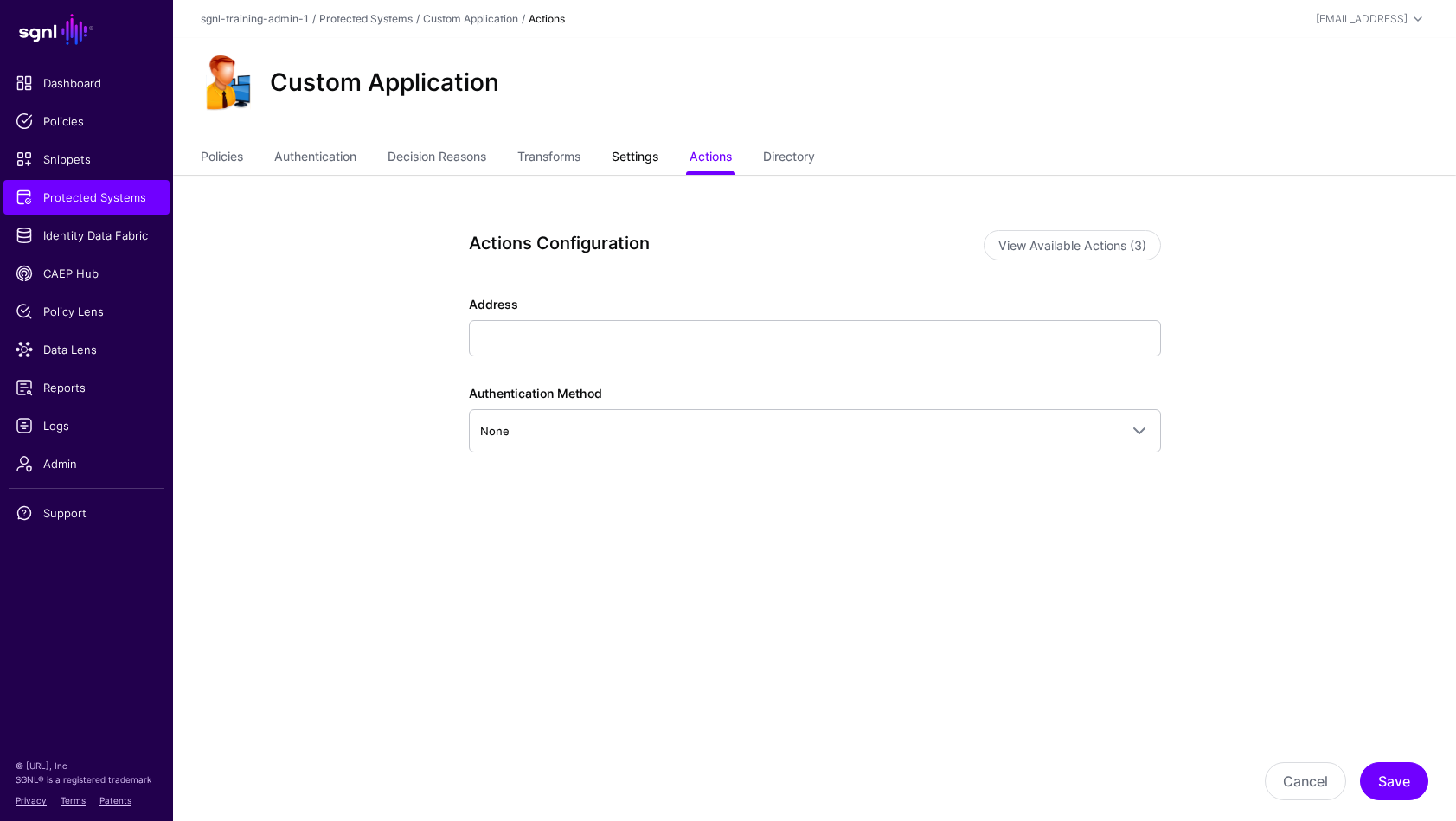
click at [647, 155] on link "Settings" at bounding box center [635, 158] width 47 height 33
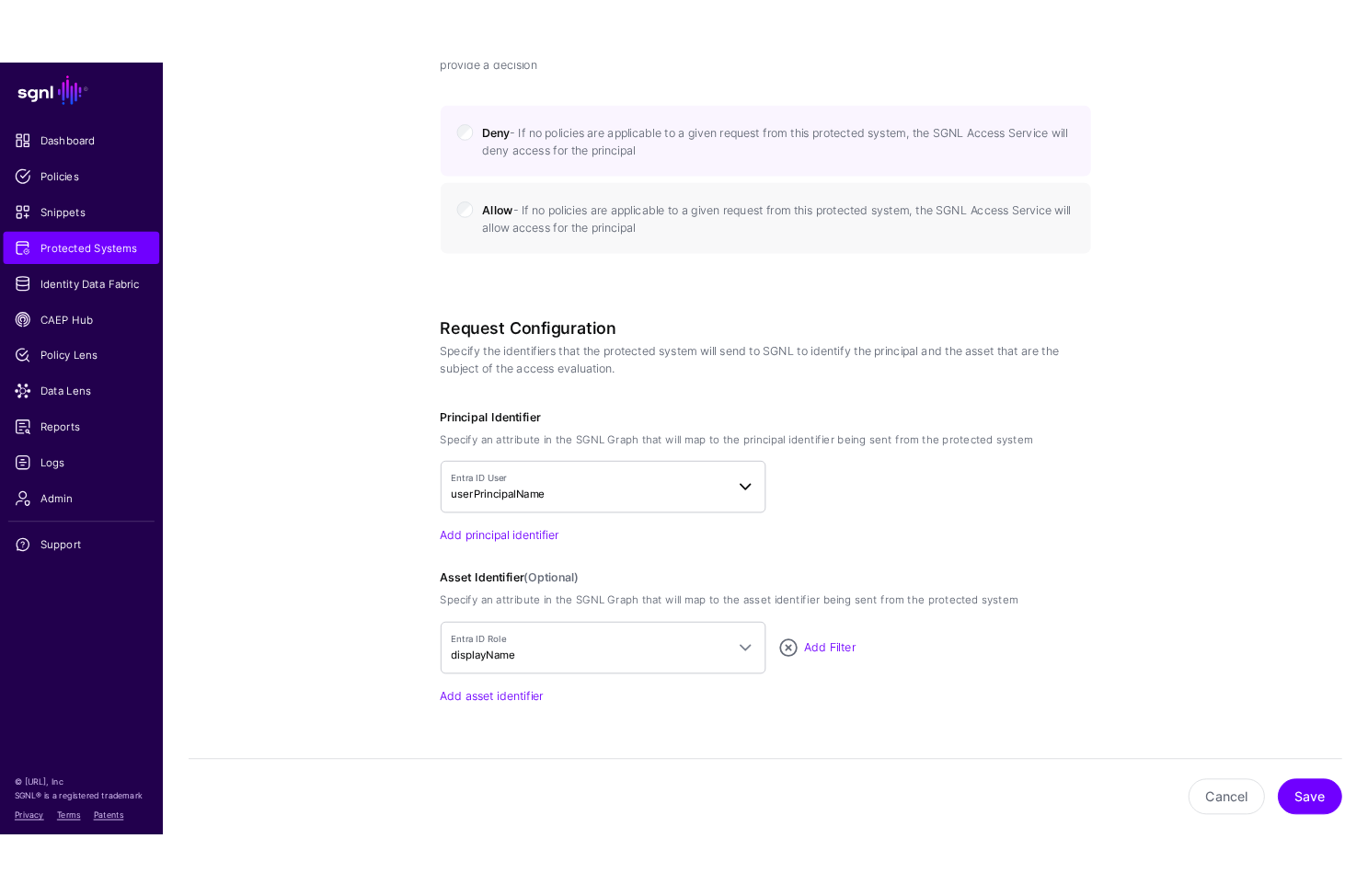
scroll to position [1100, 0]
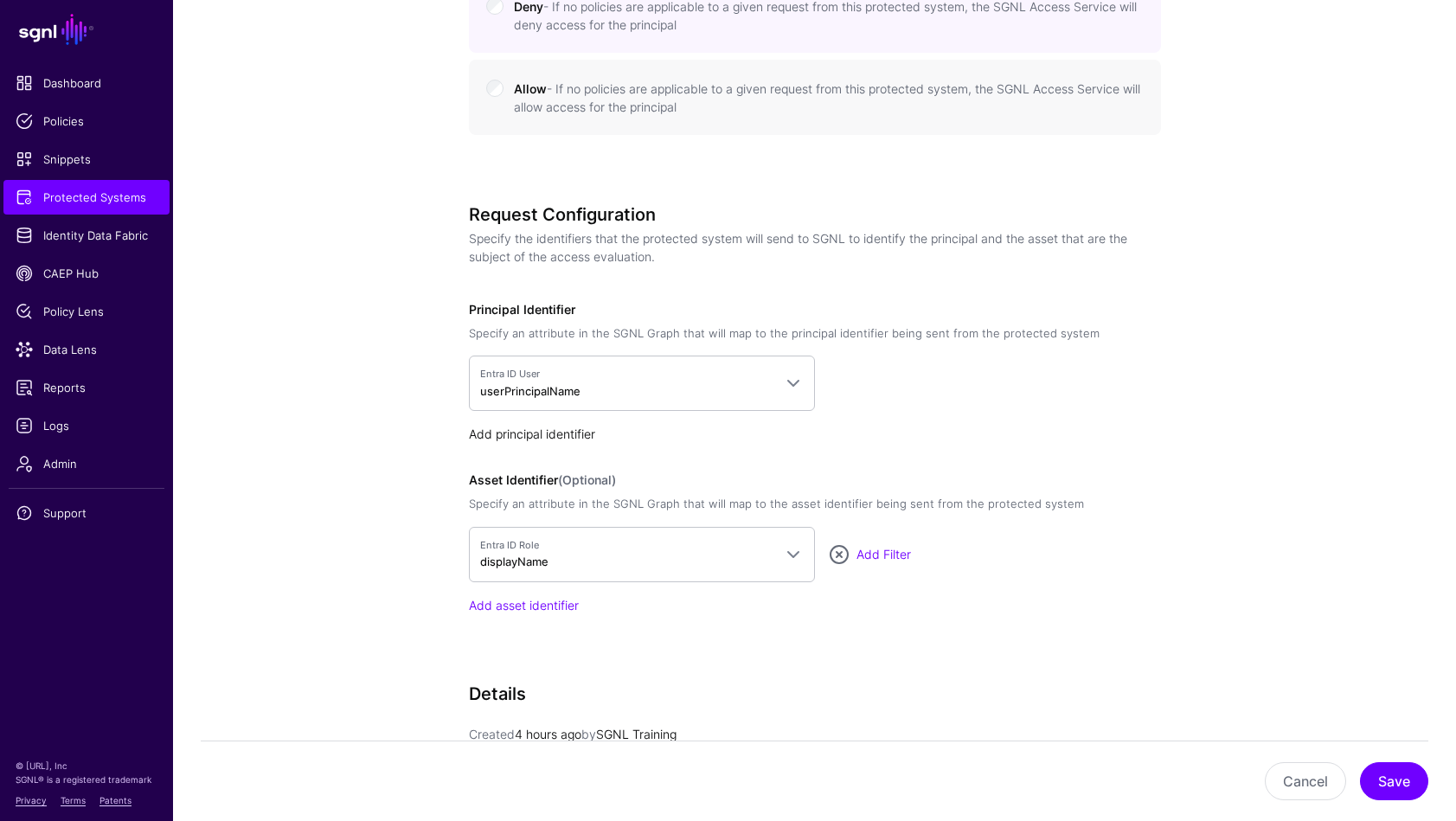
click at [554, 432] on link "Add principal identifier" at bounding box center [531, 434] width 126 height 15
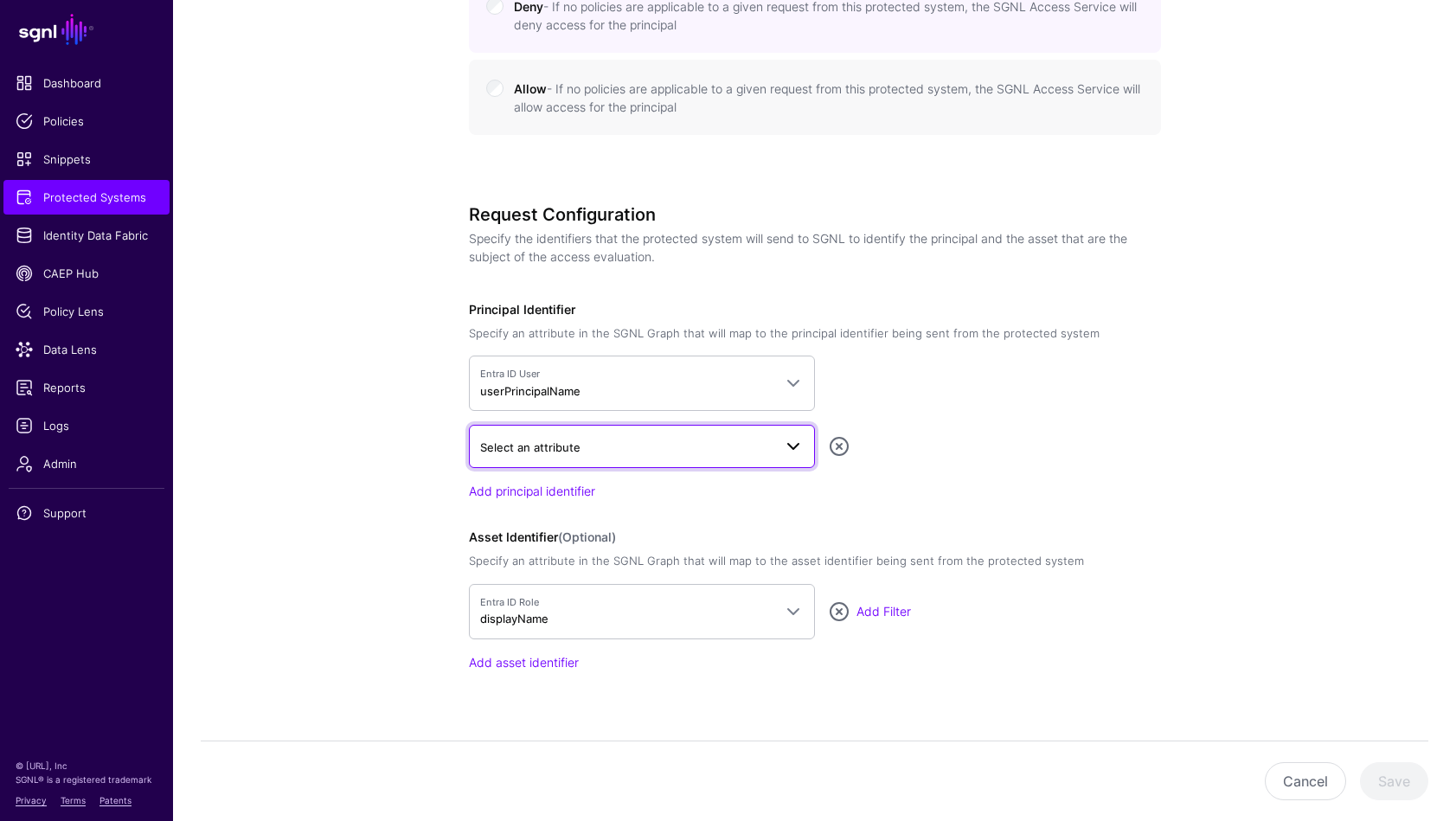
click at [642, 454] on span "Select an attribute" at bounding box center [626, 447] width 293 height 19
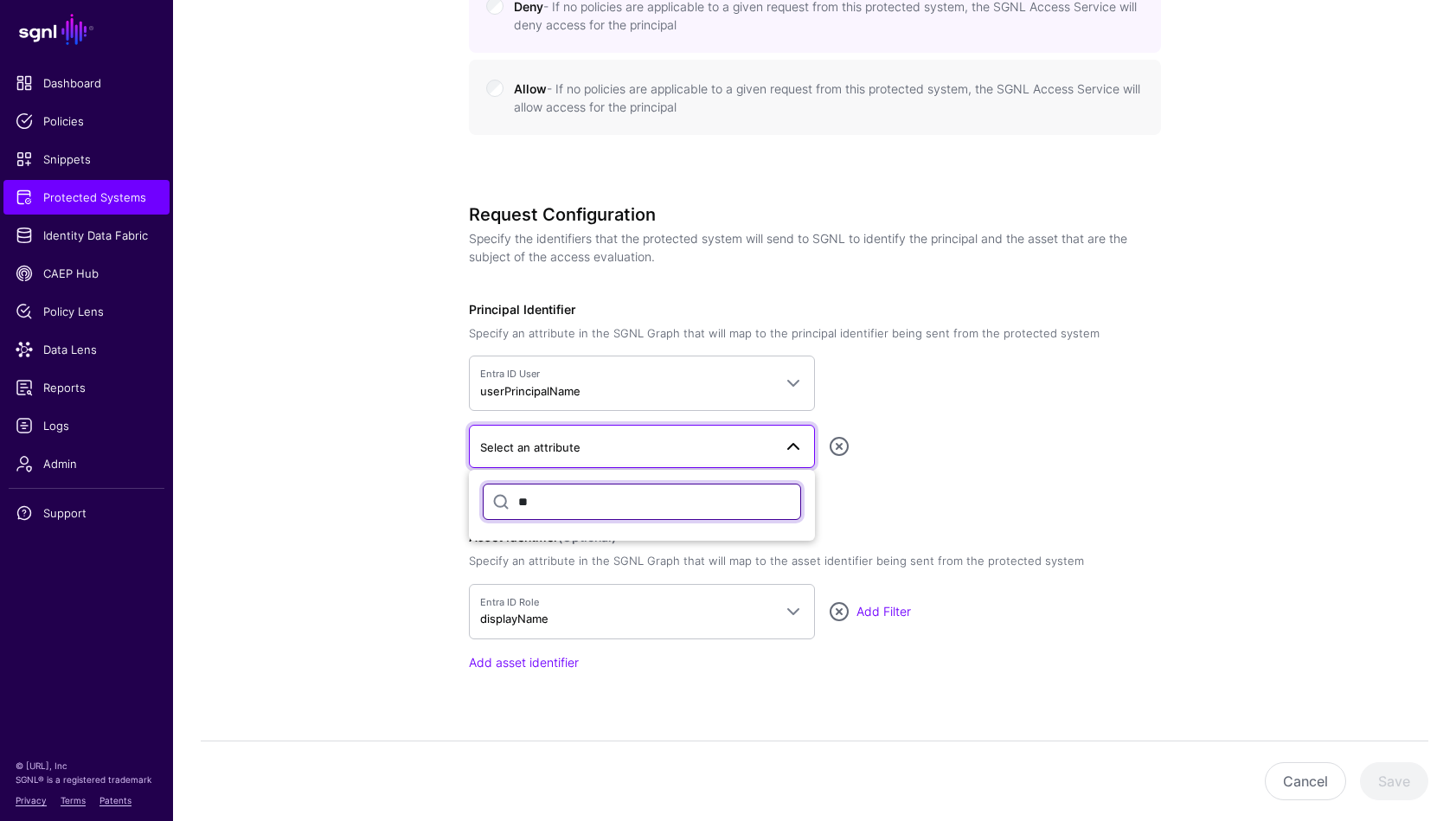
type input "*"
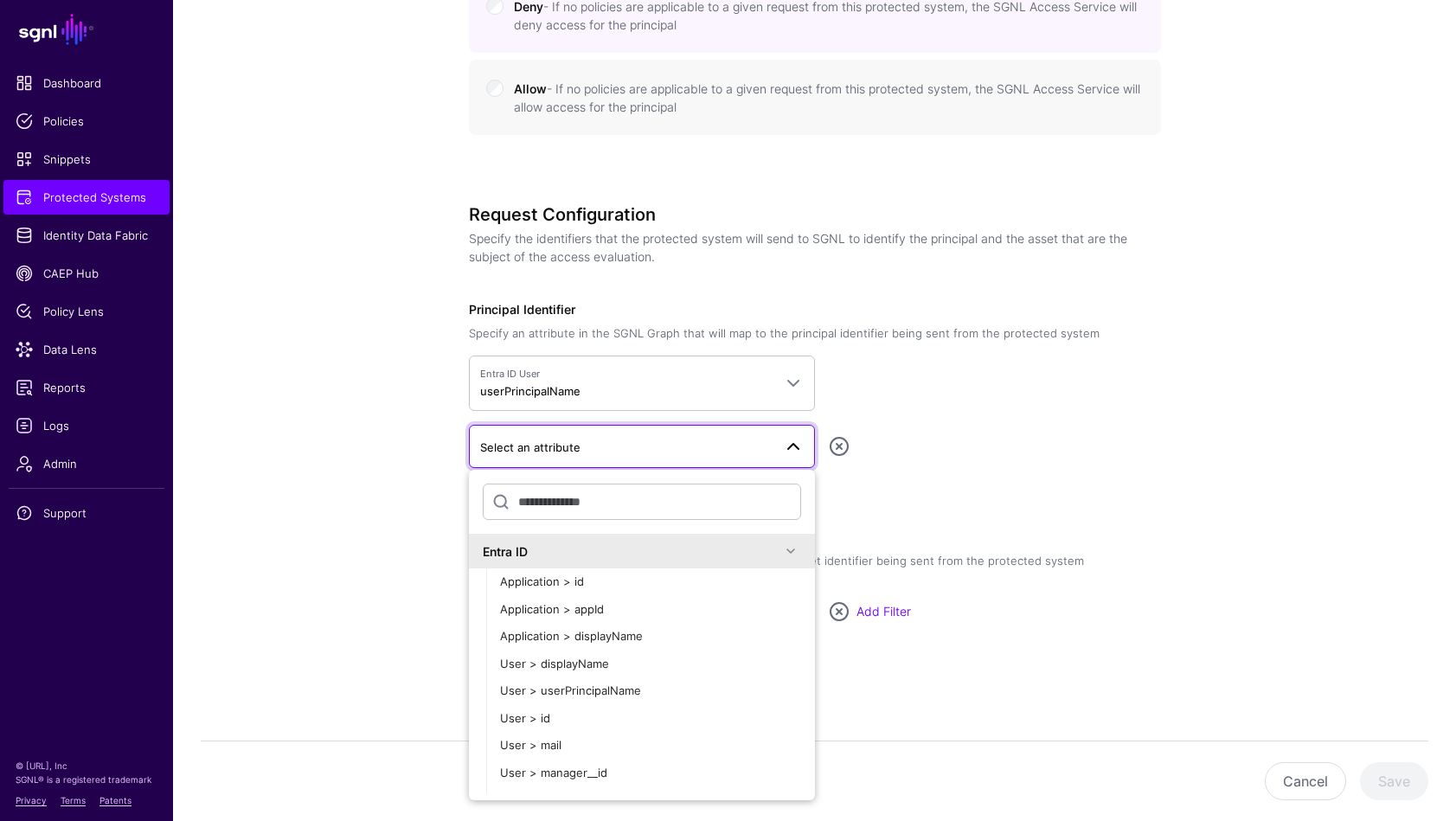
click at [1120, 443] on div "Select an attribute Entra ID Application > id Application > appId Application >…" at bounding box center [814, 446] width 692 height 43
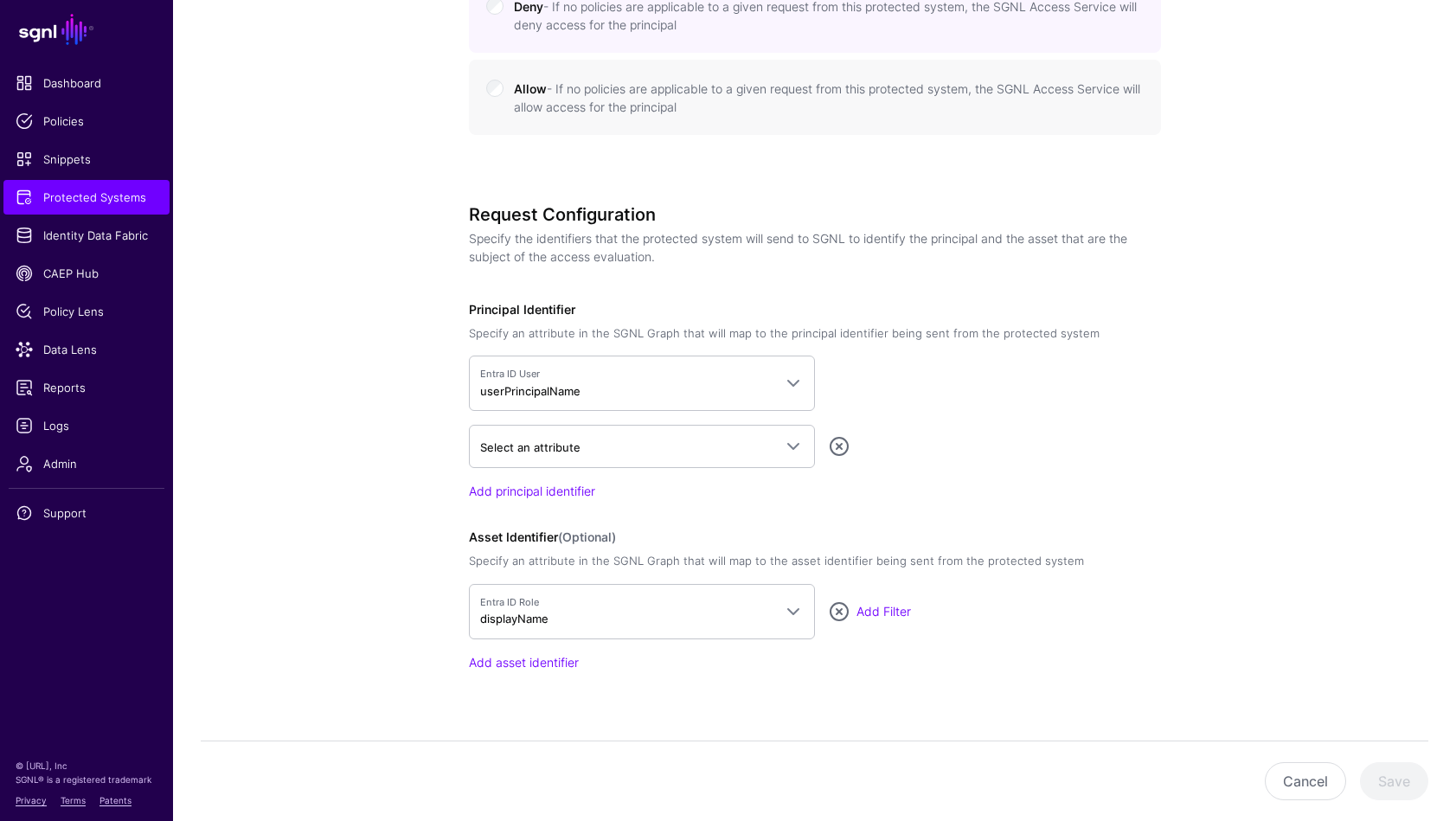
click at [853, 439] on div "Select an attribute Entra ID Application > id Application > appId Application >…" at bounding box center [814, 446] width 692 height 43
click at [845, 445] on link at bounding box center [839, 446] width 21 height 21
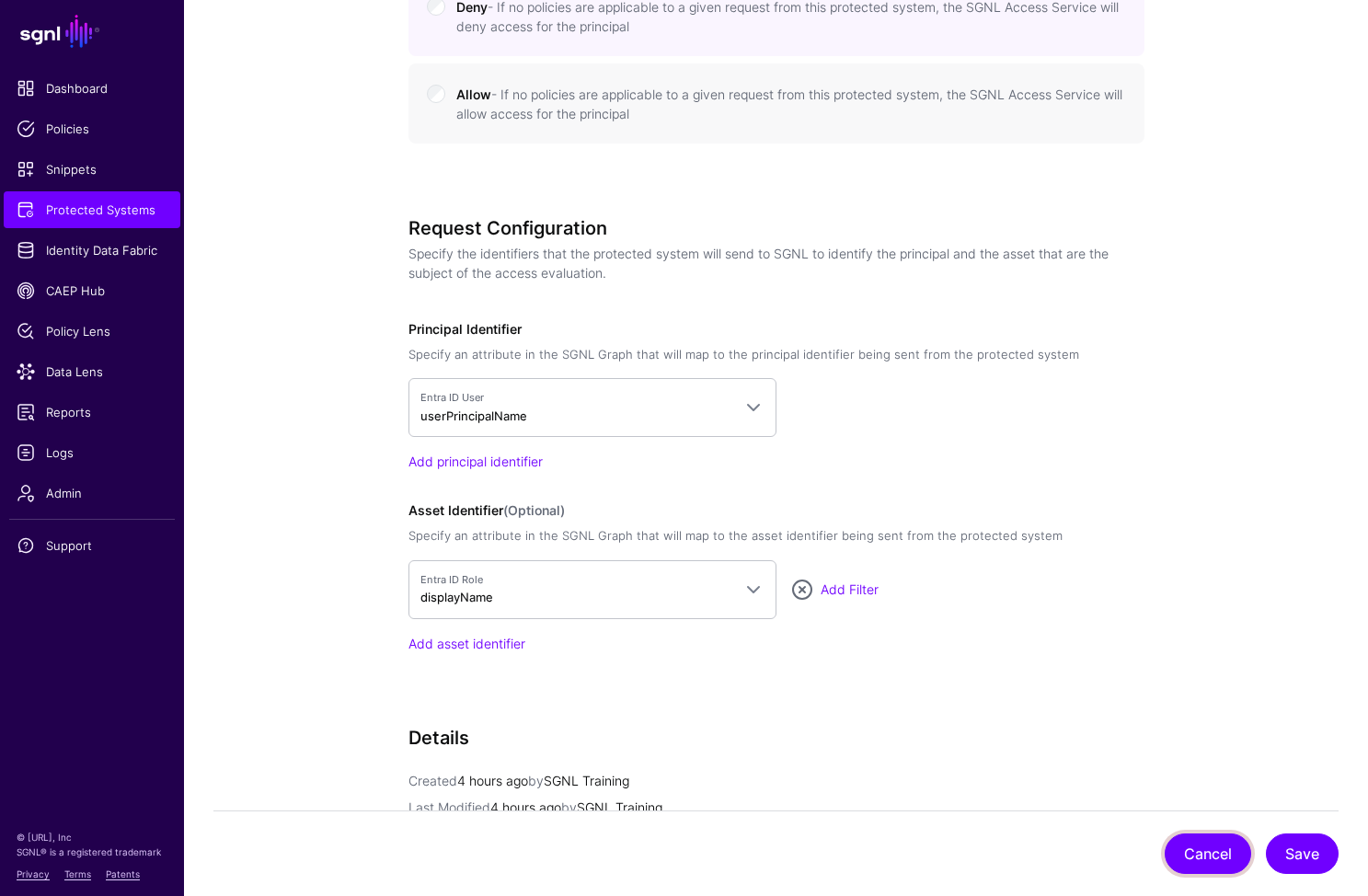
click at [1204, 850] on button "Cancel" at bounding box center [1208, 853] width 87 height 41
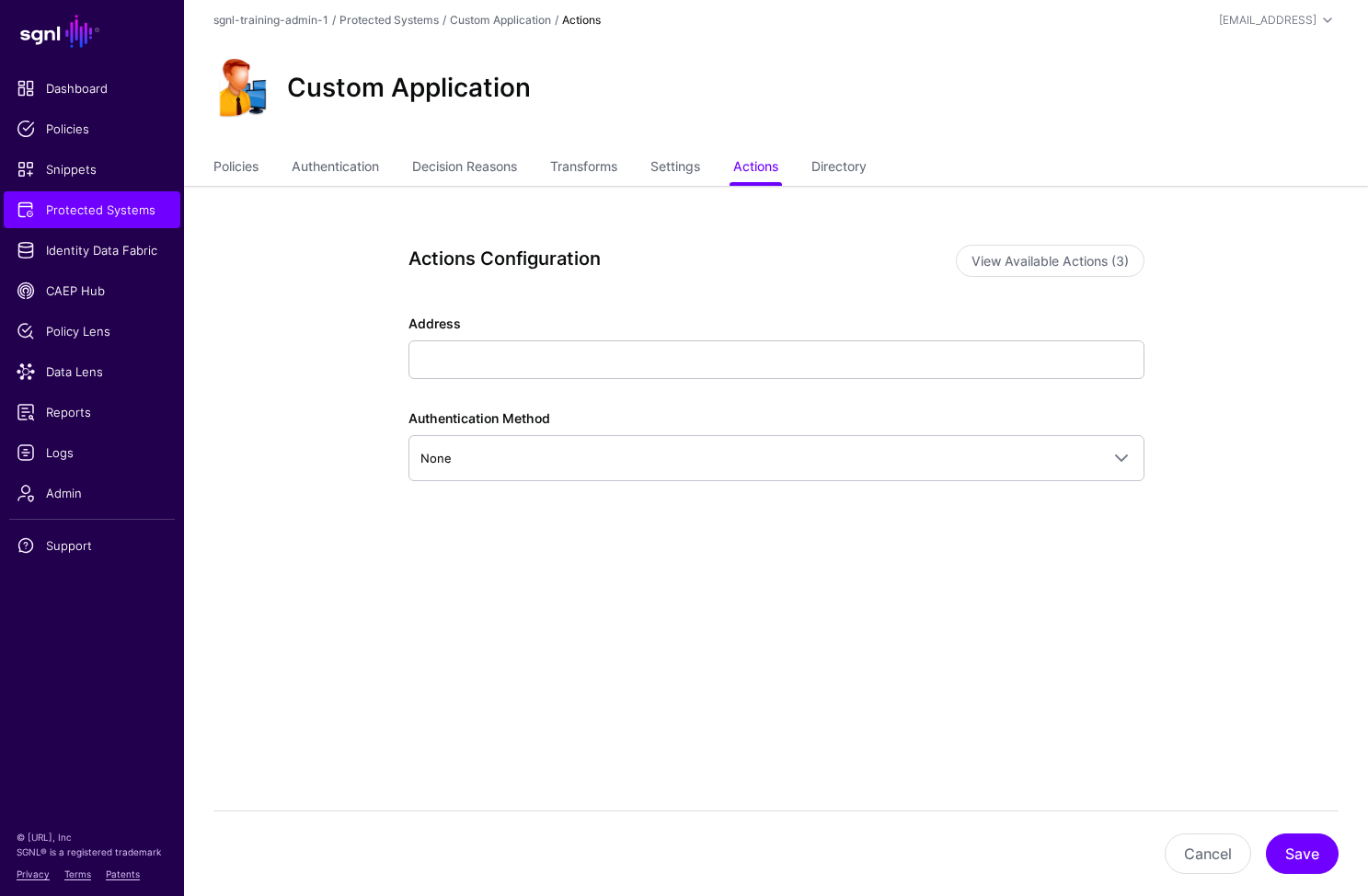
click at [426, 641] on div "Actions Configuration View Available Actions (3) Address Authentication Method …" at bounding box center [776, 451] width 854 height 531
click at [83, 263] on link "Identity Data Fabric" at bounding box center [93, 250] width 177 height 37
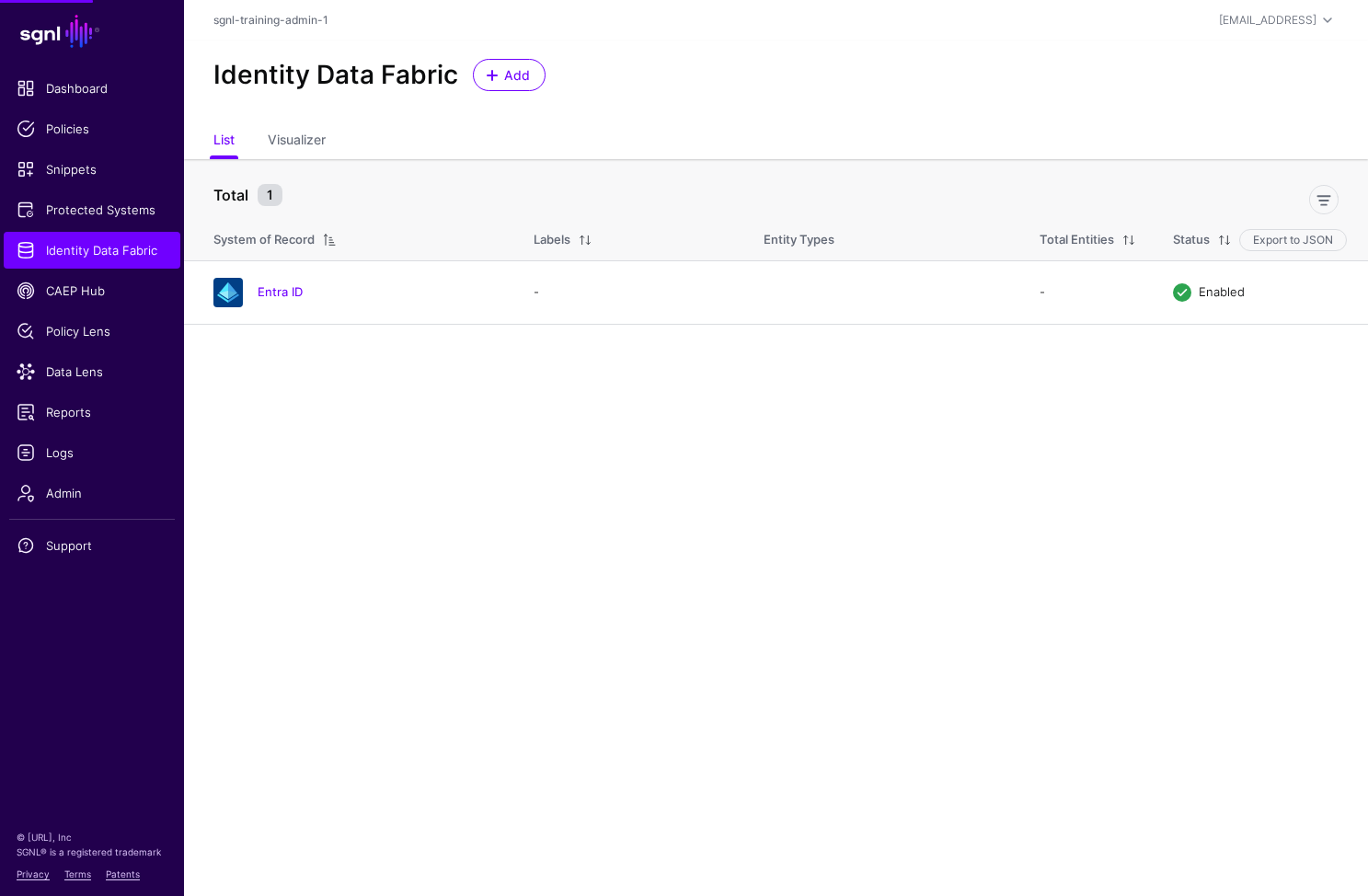
click at [522, 57] on div "Identity Data Fabric Add" at bounding box center [776, 83] width 1184 height 84
click at [518, 72] on span "Add" at bounding box center [517, 75] width 31 height 19
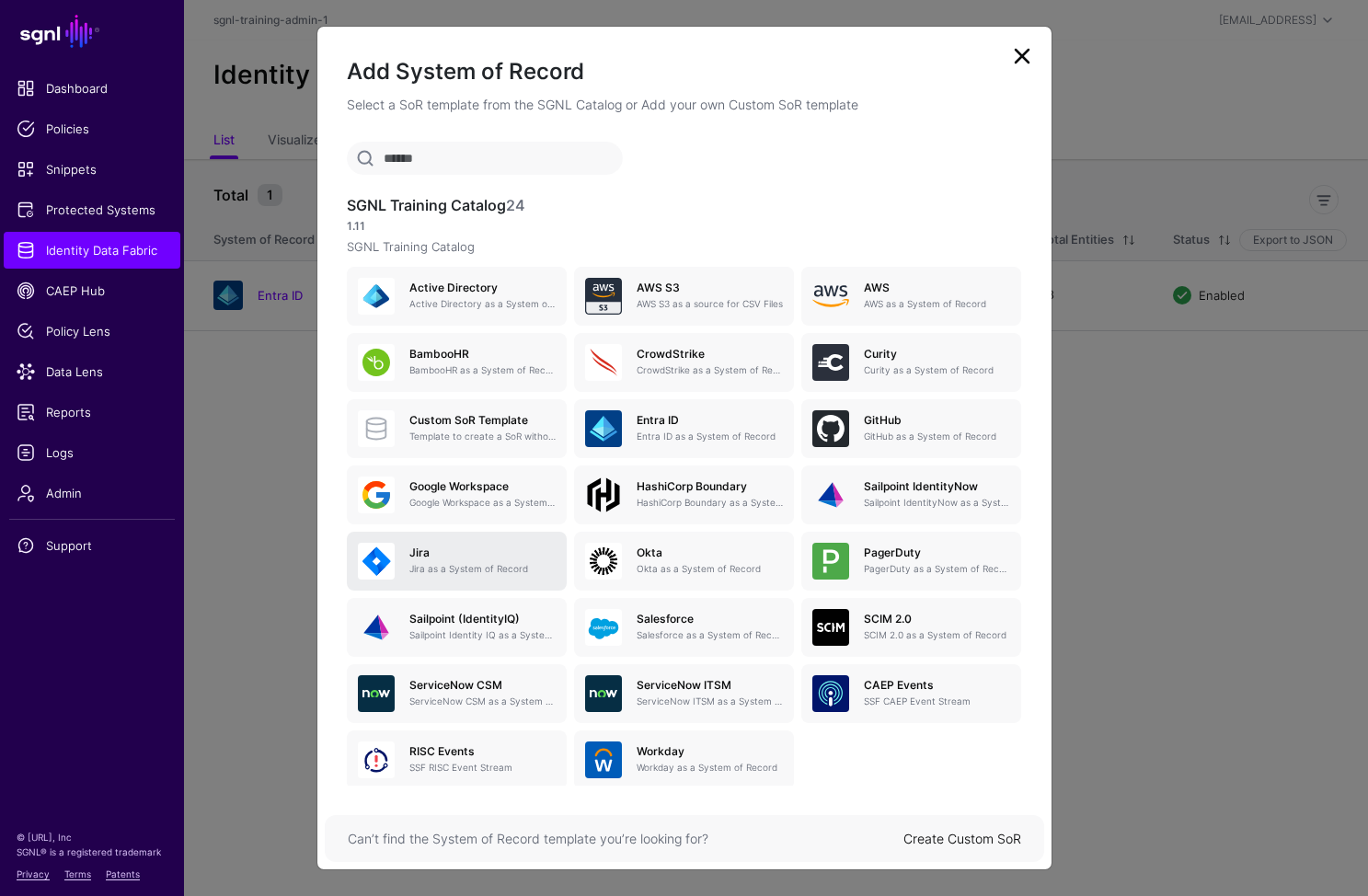
click at [489, 564] on p "Jira as a System of Record" at bounding box center [483, 569] width 146 height 14
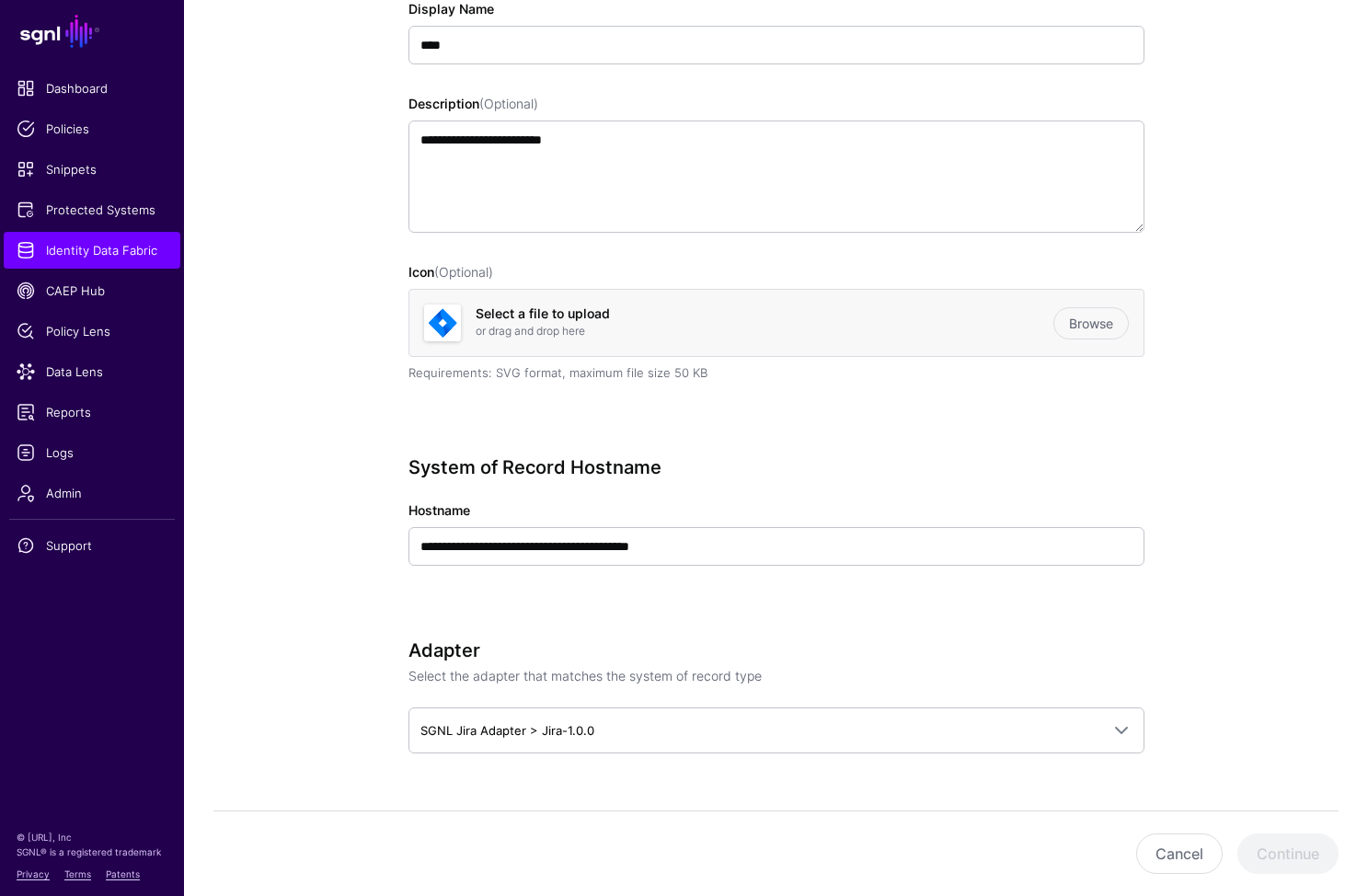
scroll to position [399, 0]
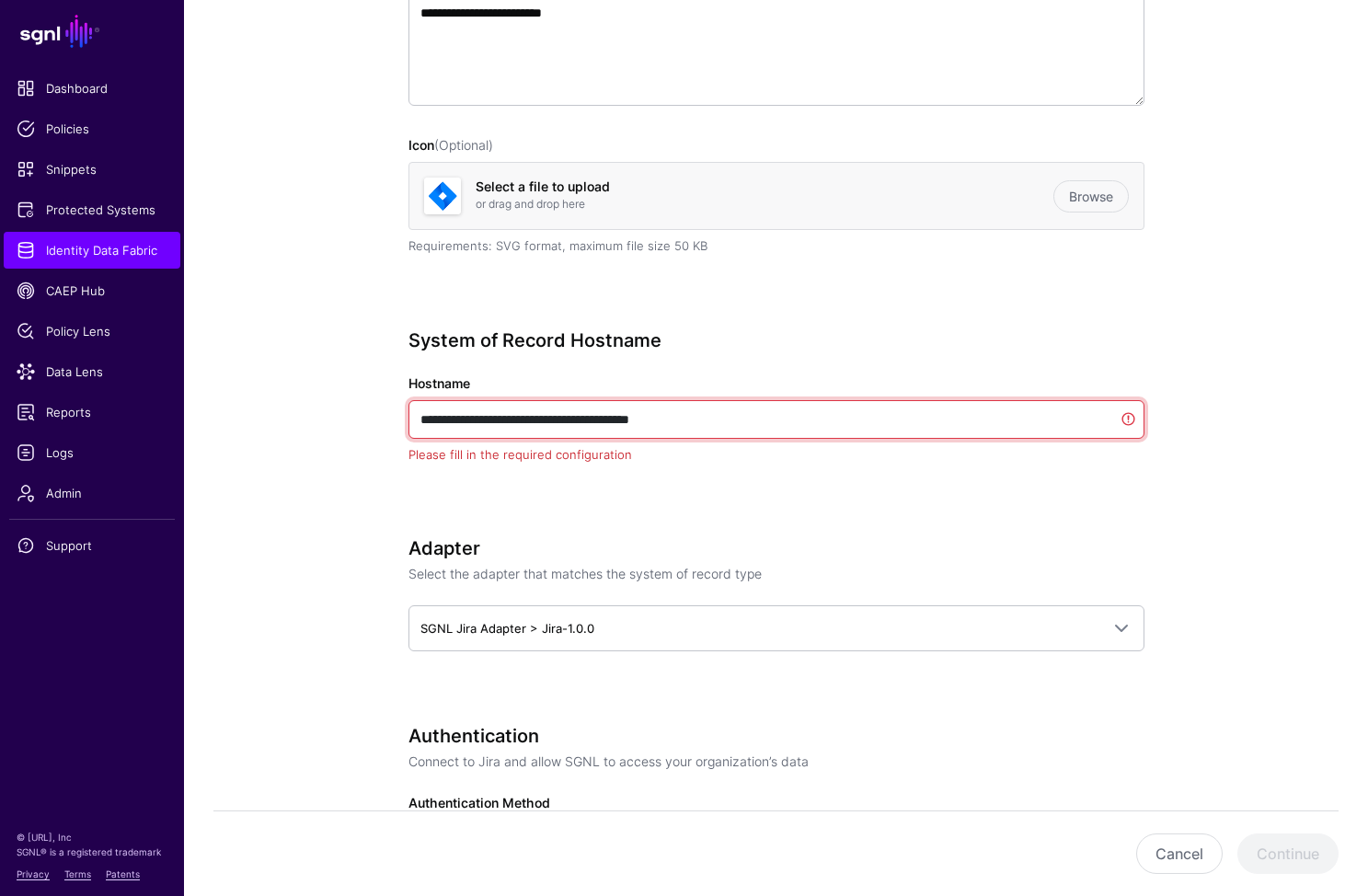
drag, startPoint x: 742, startPoint y: 421, endPoint x: 355, endPoint y: 418, distance: 387.0
click at [353, 417] on div "**********" at bounding box center [776, 822] width 854 height 2154
click at [439, 414] on input "**********" at bounding box center [777, 419] width 736 height 39
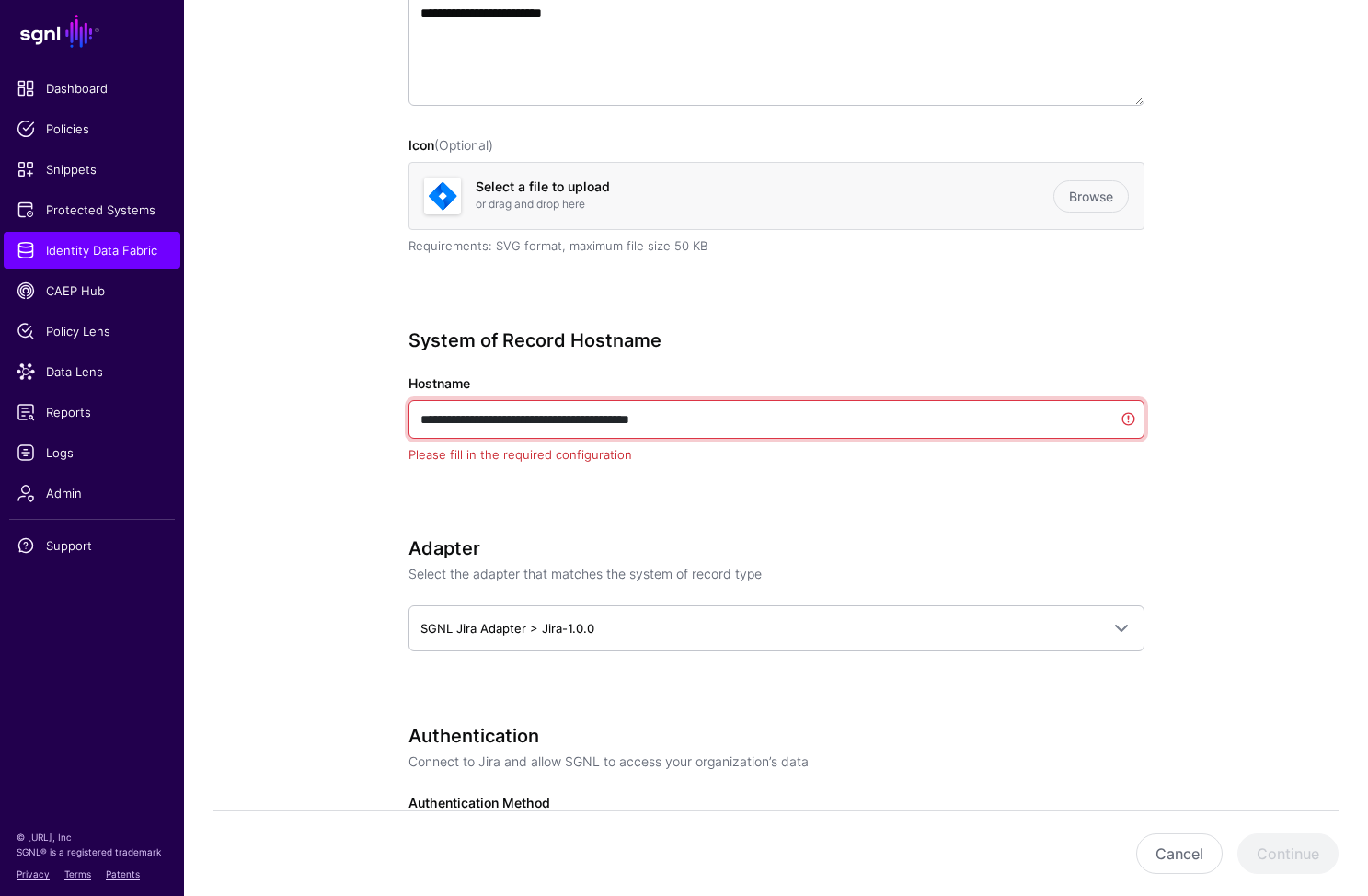
click at [439, 414] on input "**********" at bounding box center [777, 419] width 736 height 39
paste input "text"
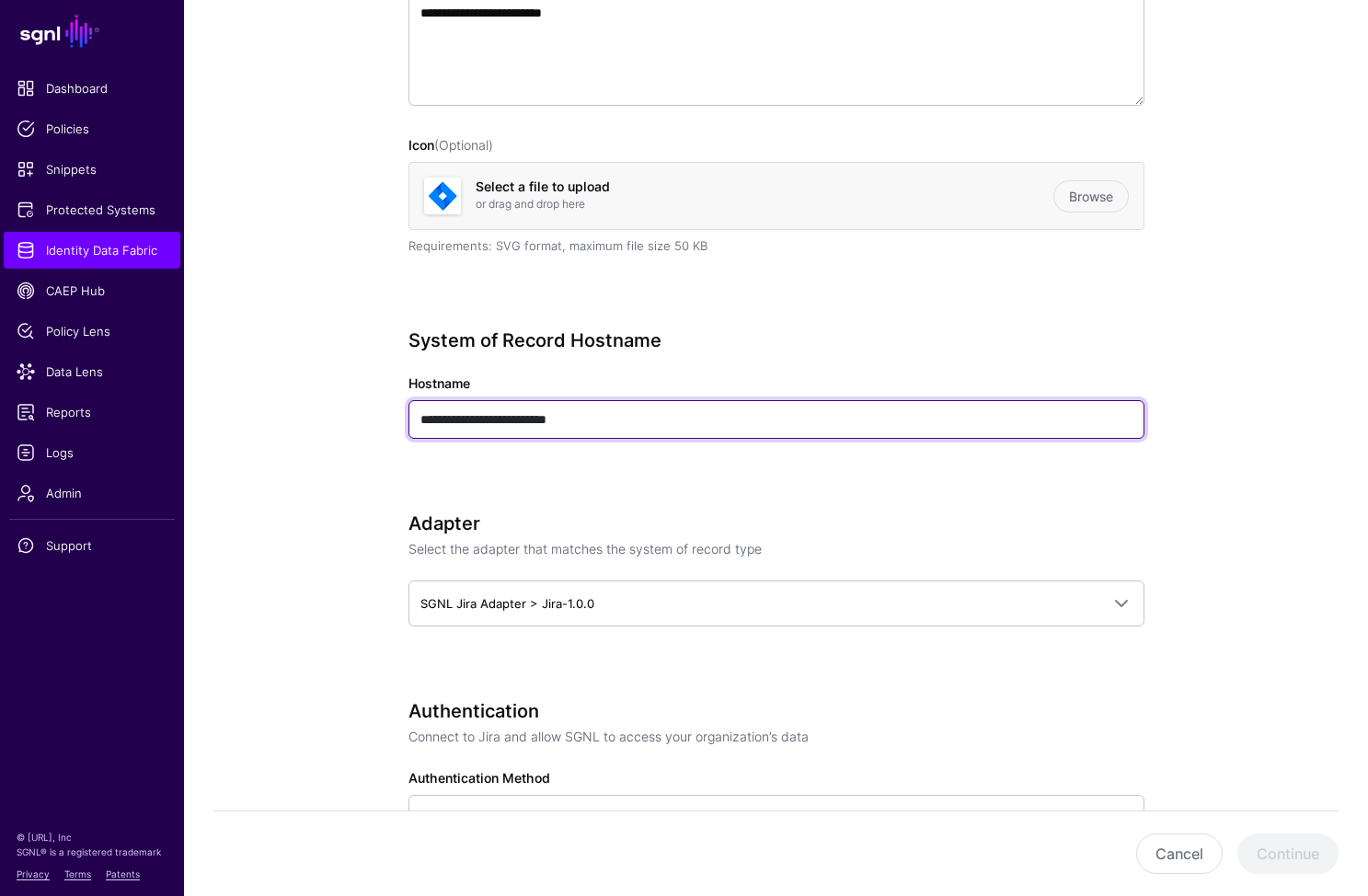
type input "**********"
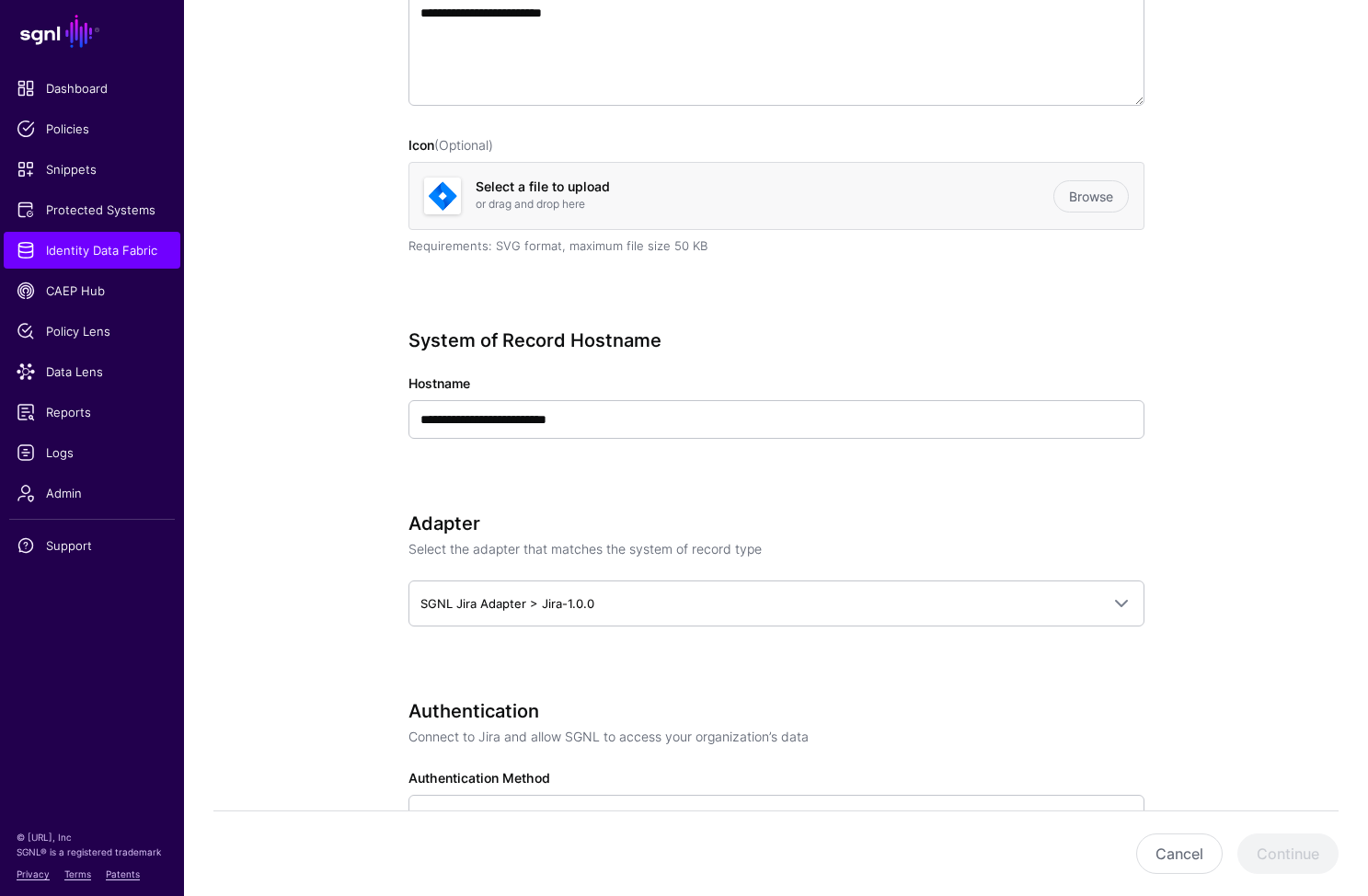
click at [1000, 540] on p "Select the adapter that matches the system of record type" at bounding box center [777, 548] width 736 height 19
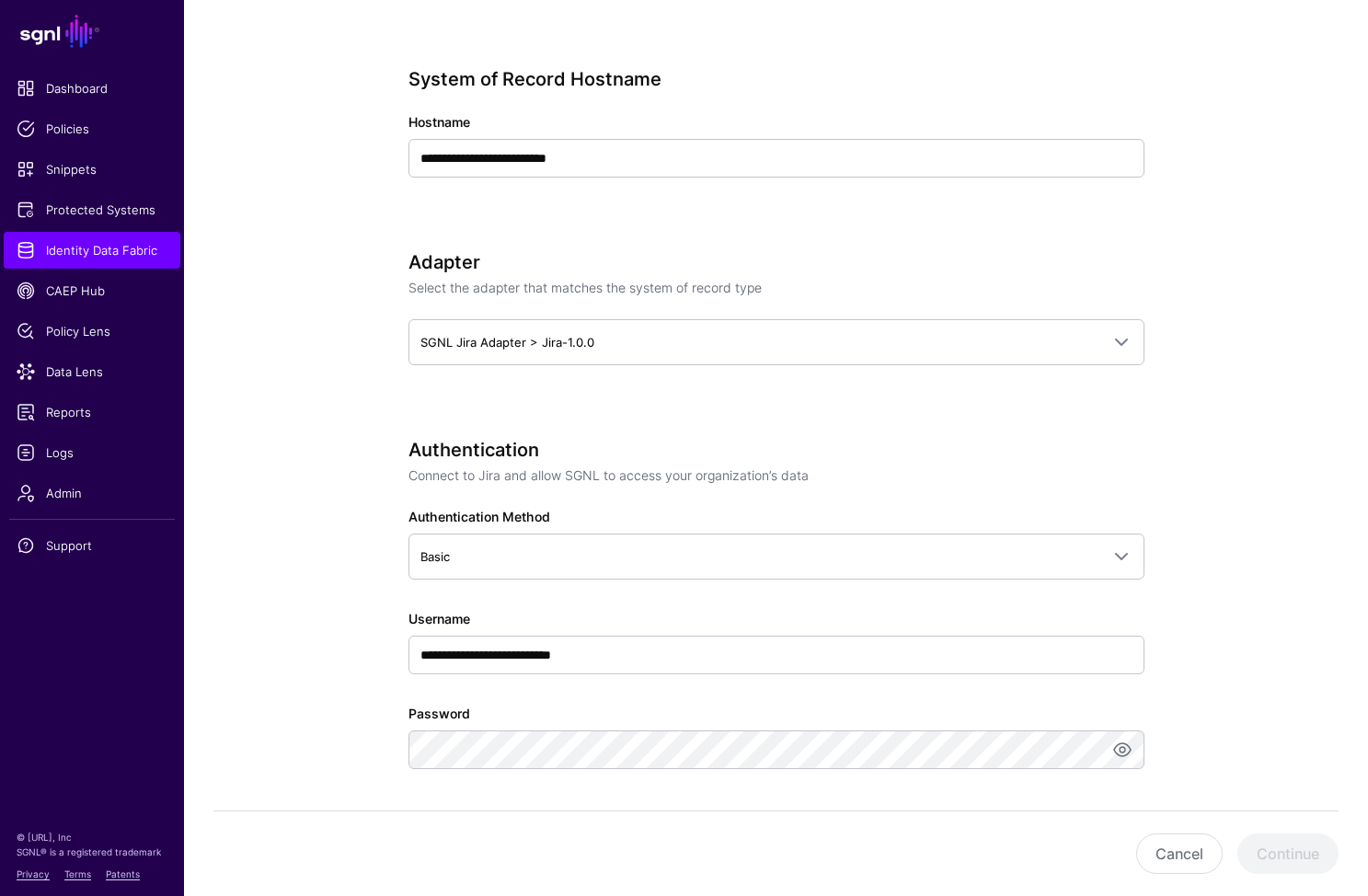
scroll to position [885, 0]
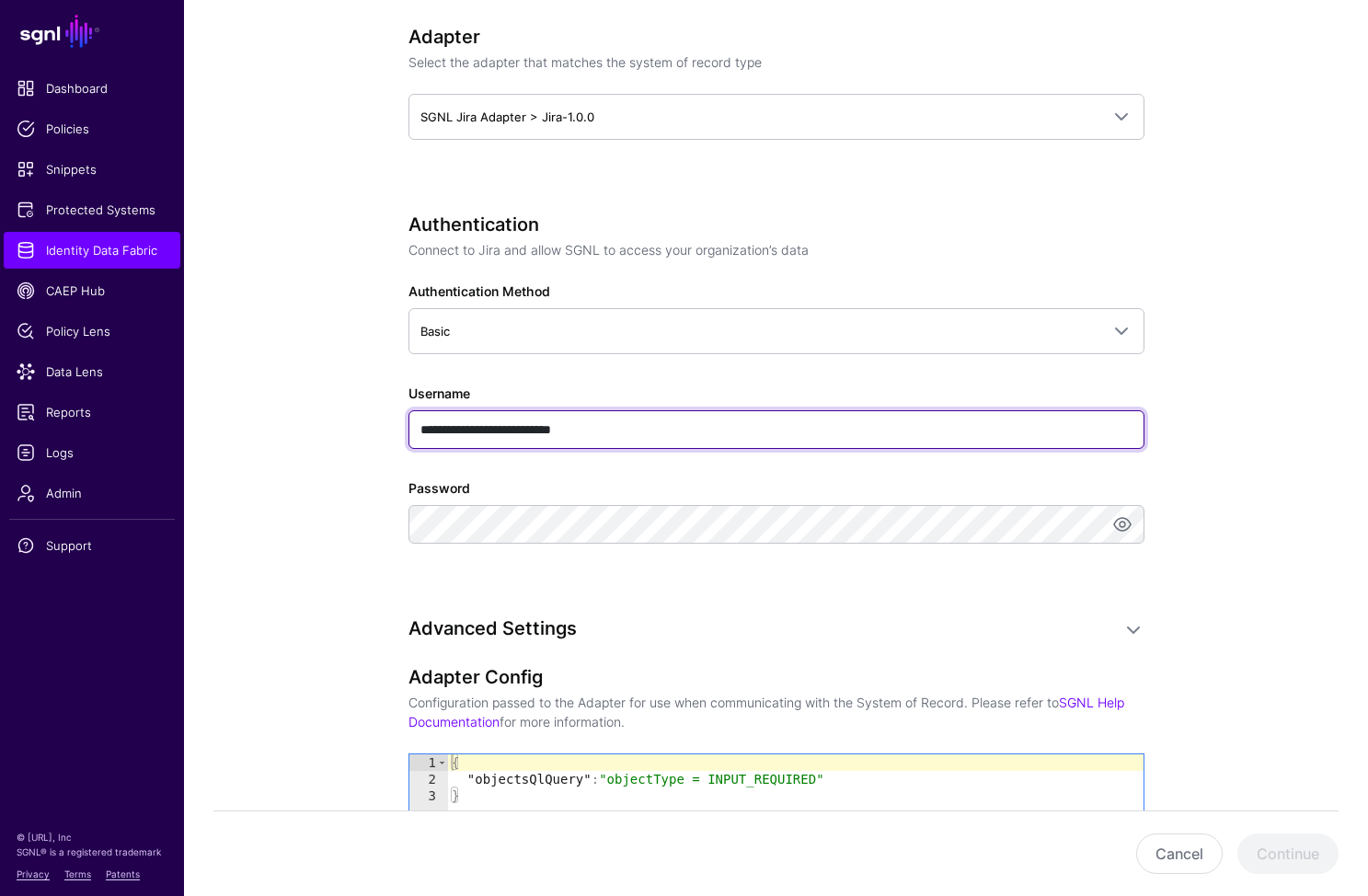
click at [627, 444] on input "**********" at bounding box center [777, 430] width 736 height 39
click at [626, 444] on input "**********" at bounding box center [777, 430] width 736 height 39
paste input "text"
type input "**********"
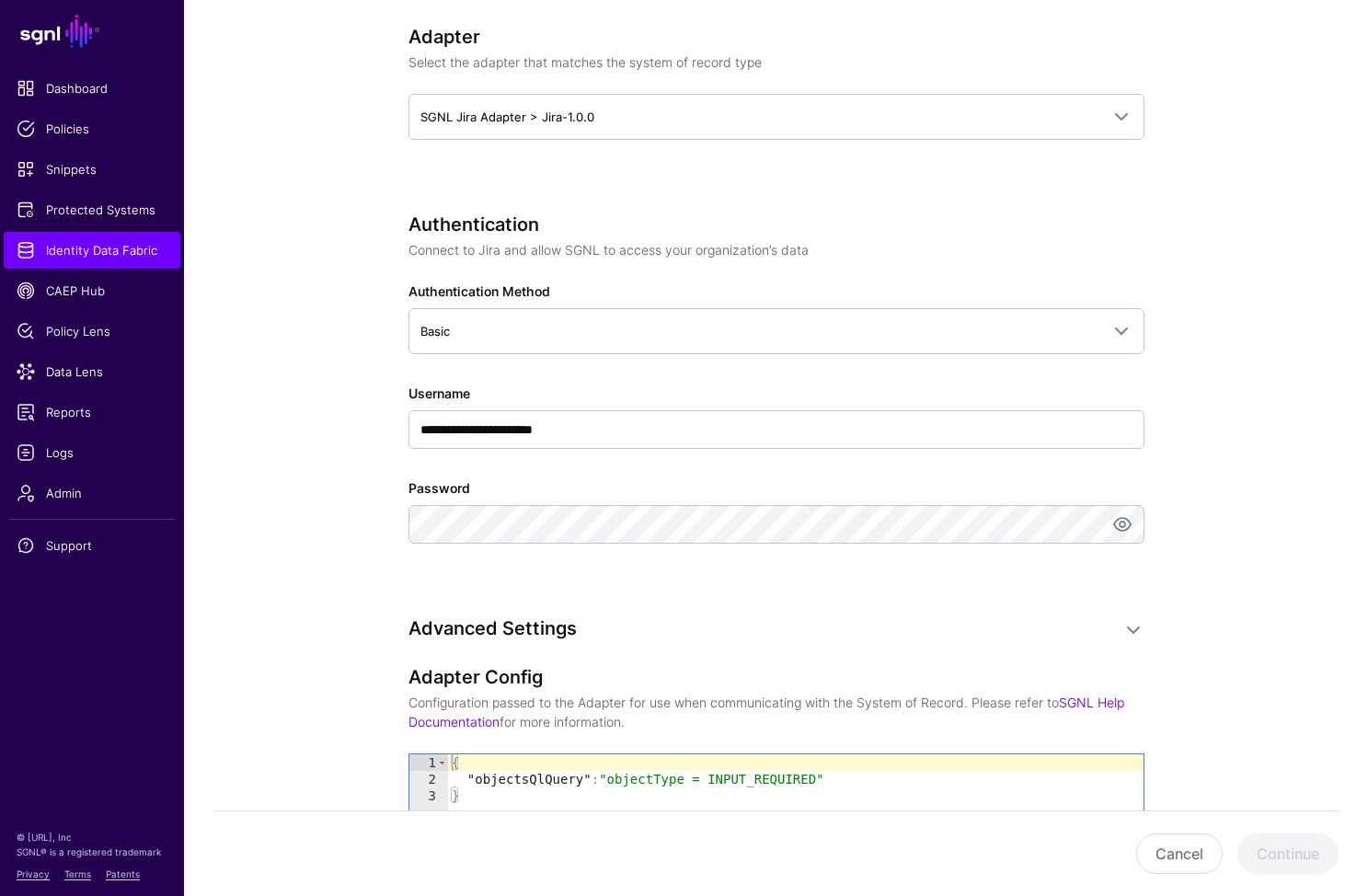
drag, startPoint x: 740, startPoint y: 632, endPoint x: 695, endPoint y: 617, distance: 47.4
click at [737, 631] on h3 "Advanced Settings" at bounding box center [758, 628] width 699 height 22
click at [916, 595] on div "**********" at bounding box center [777, 405] width 736 height 382
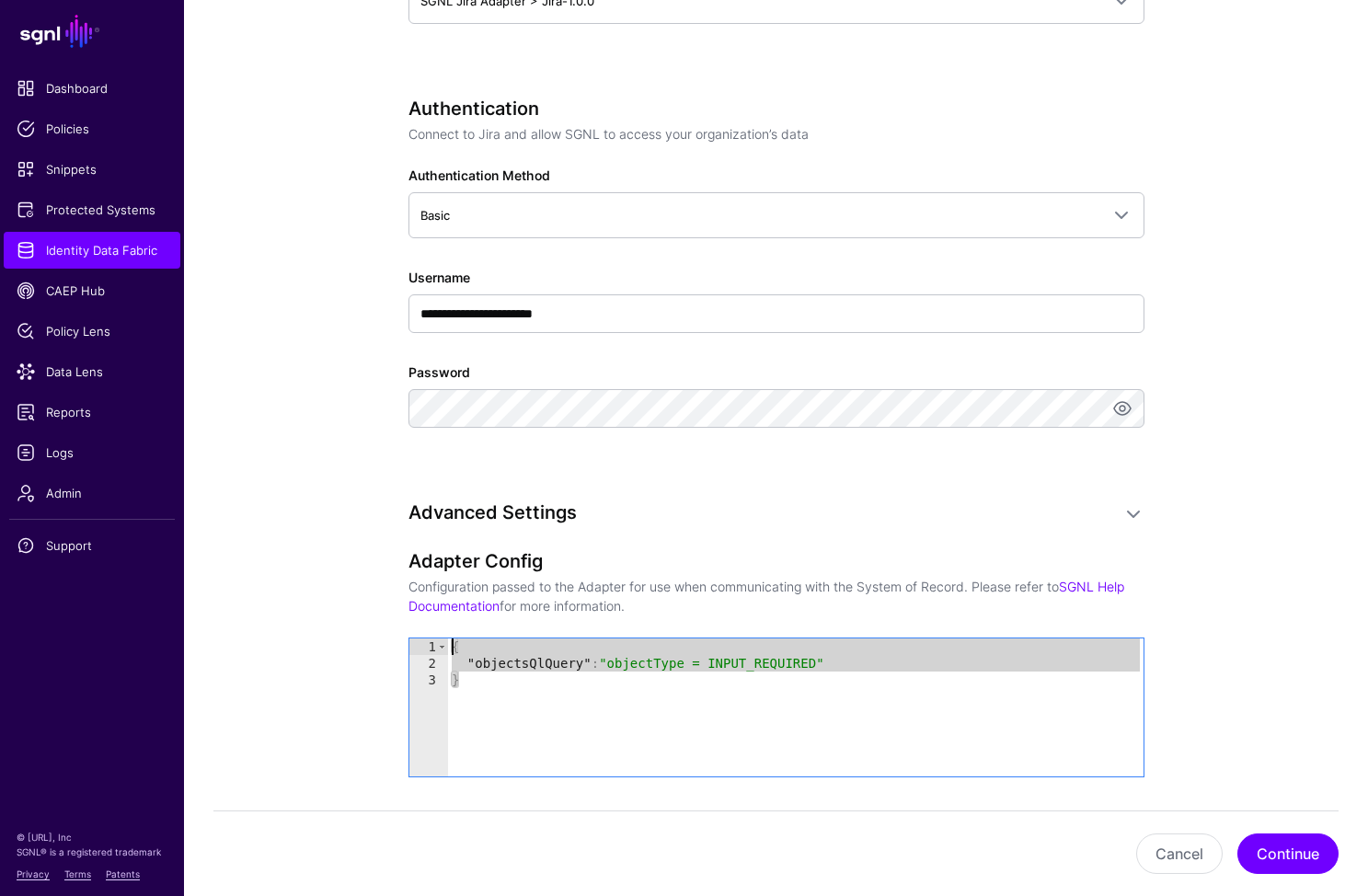
drag, startPoint x: 564, startPoint y: 713, endPoint x: 386, endPoint y: 613, distance: 204.2
click at [386, 613] on div "**********" at bounding box center [776, 207] width 854 height 2129
paste textarea "Cursor at row 1"
type textarea "**********"
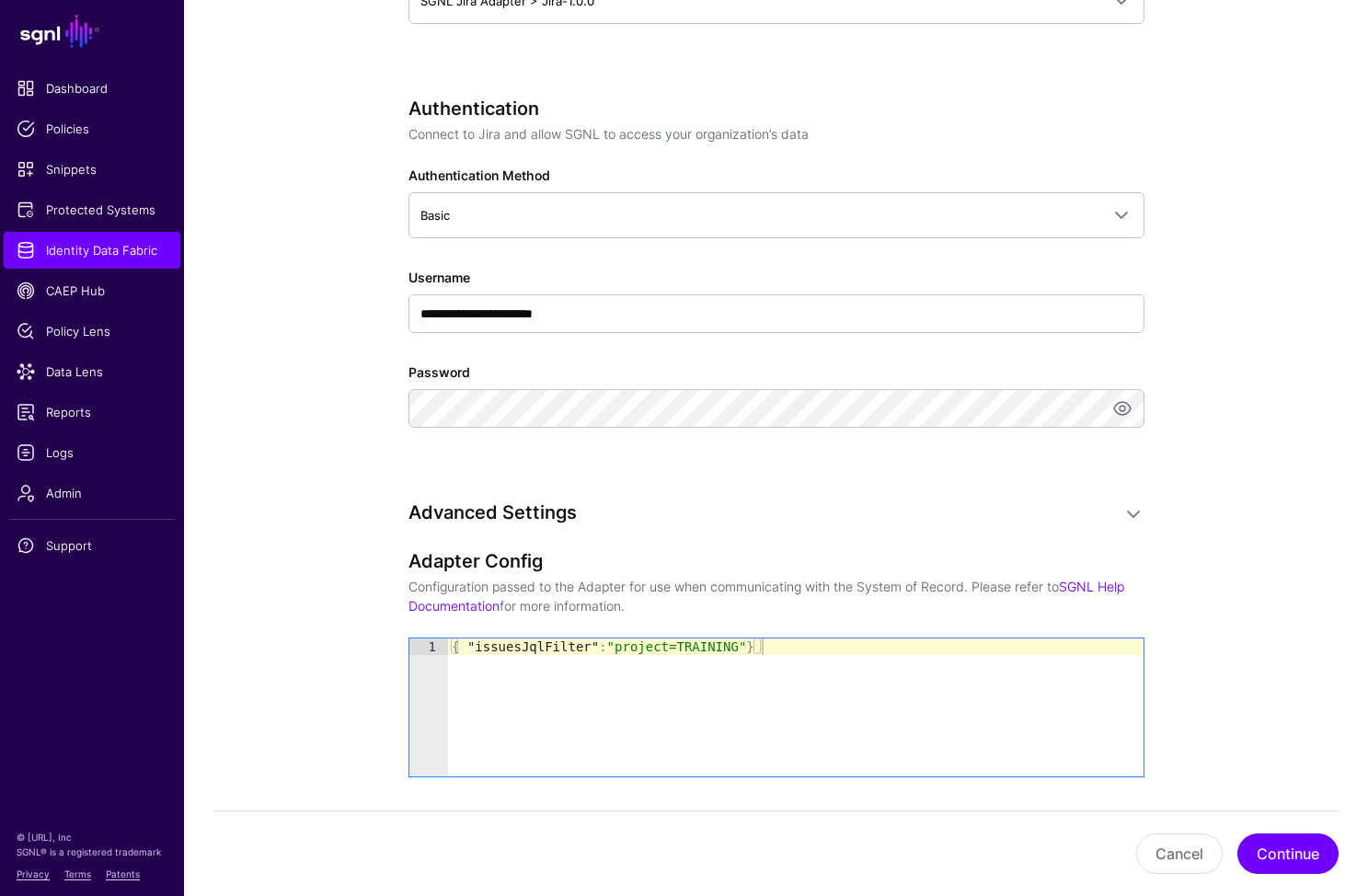
click at [1245, 579] on app-datasources-details-form "**********" at bounding box center [776, 207] width 1184 height 2129
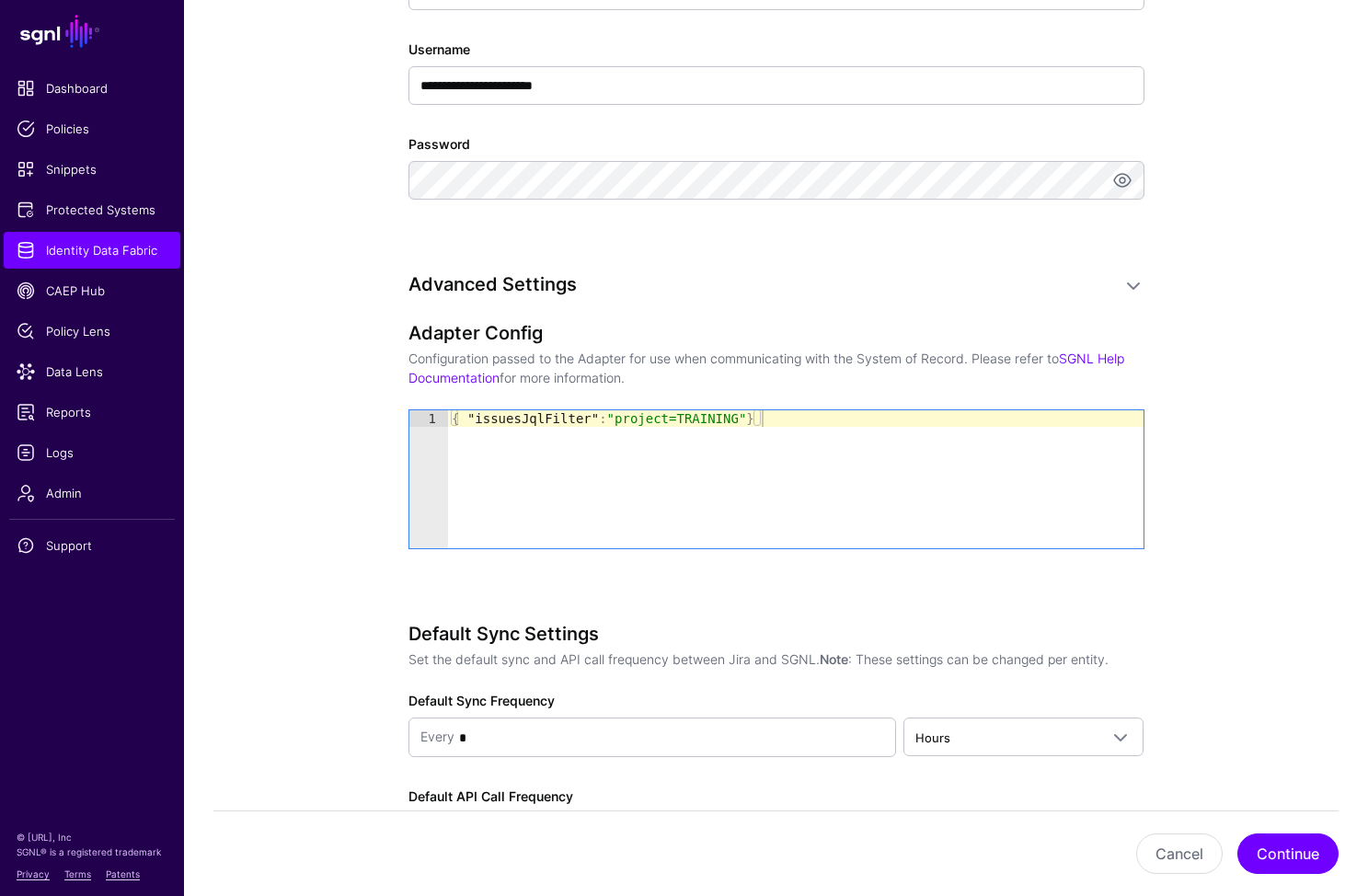
scroll to position [1375, 0]
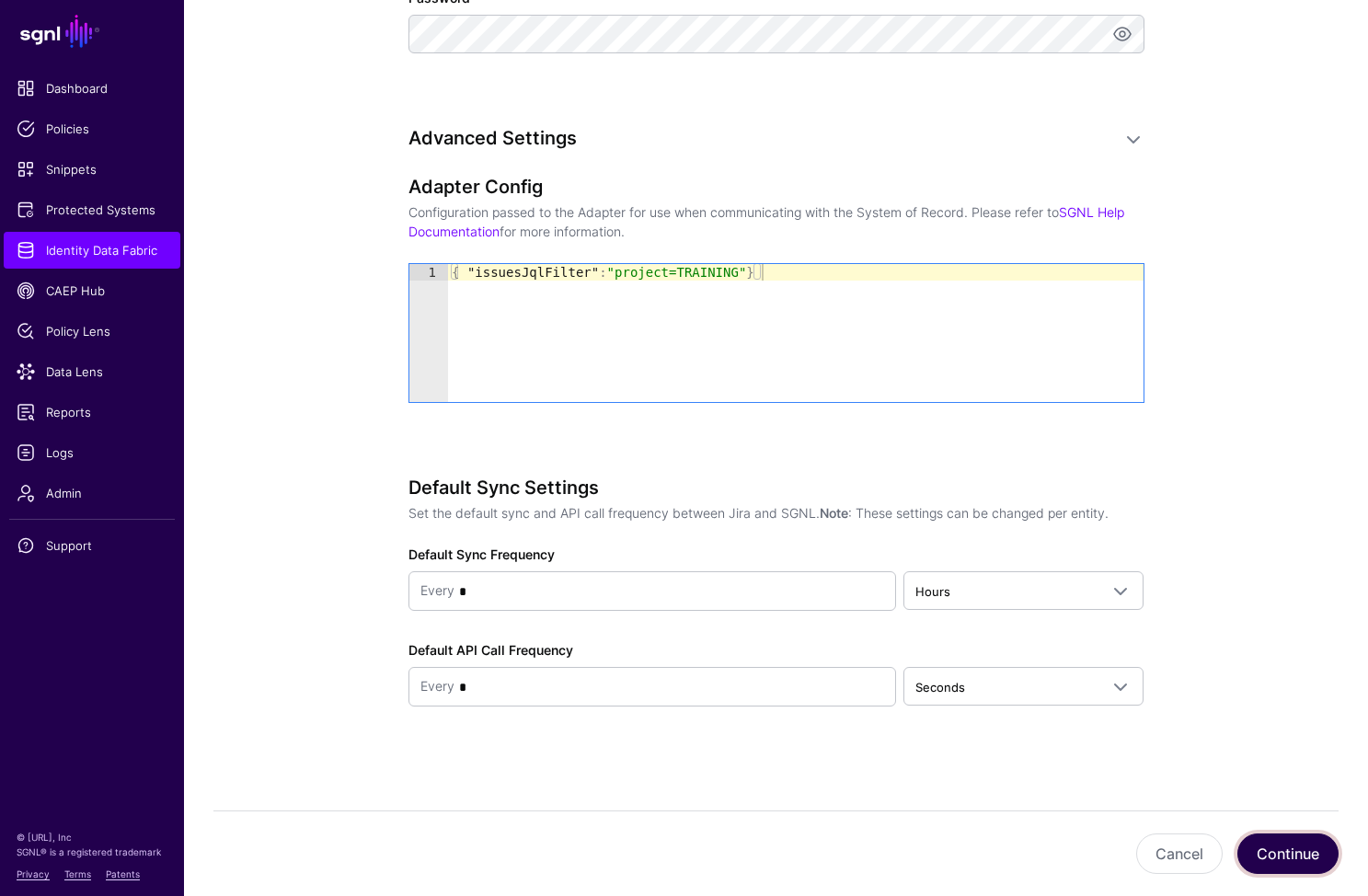
click at [1283, 851] on button "Continue" at bounding box center [1288, 853] width 101 height 41
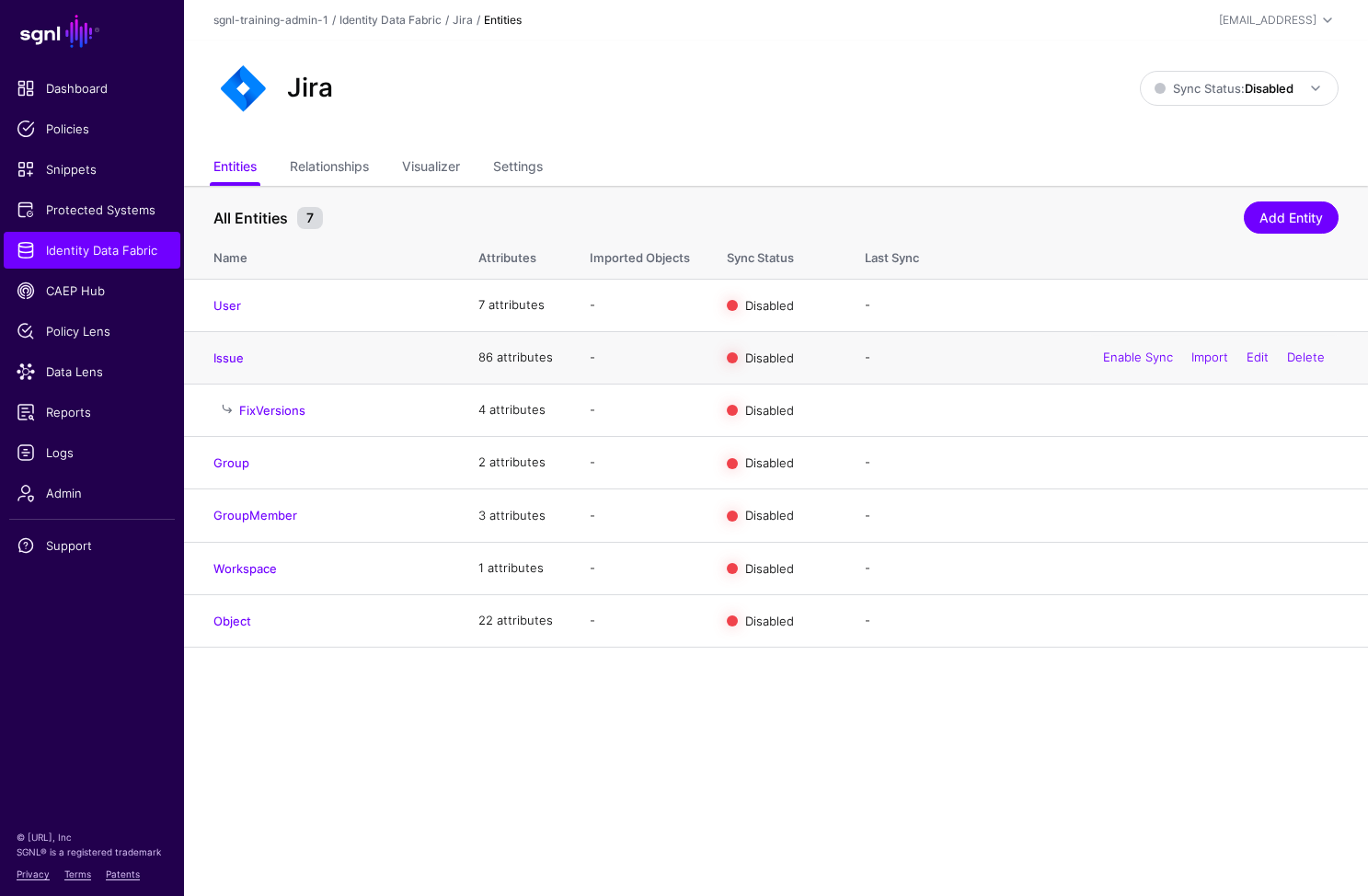
click at [1256, 342] on div "Enable Sync Import Edit Delete" at bounding box center [1214, 358] width 250 height 46
click at [0, 0] on link "Edit" at bounding box center [0, 0] width 0 height 0
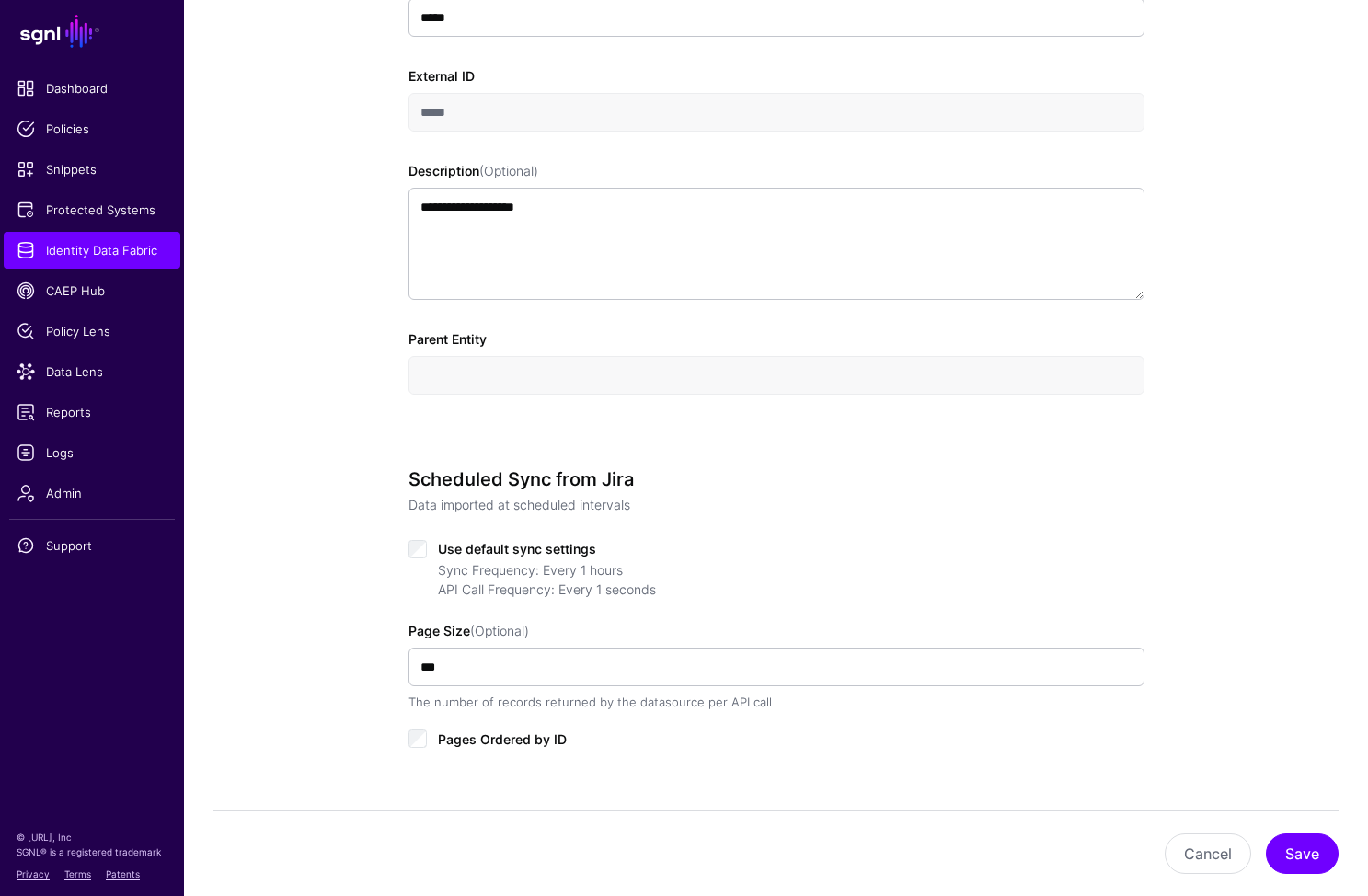
scroll to position [769, 0]
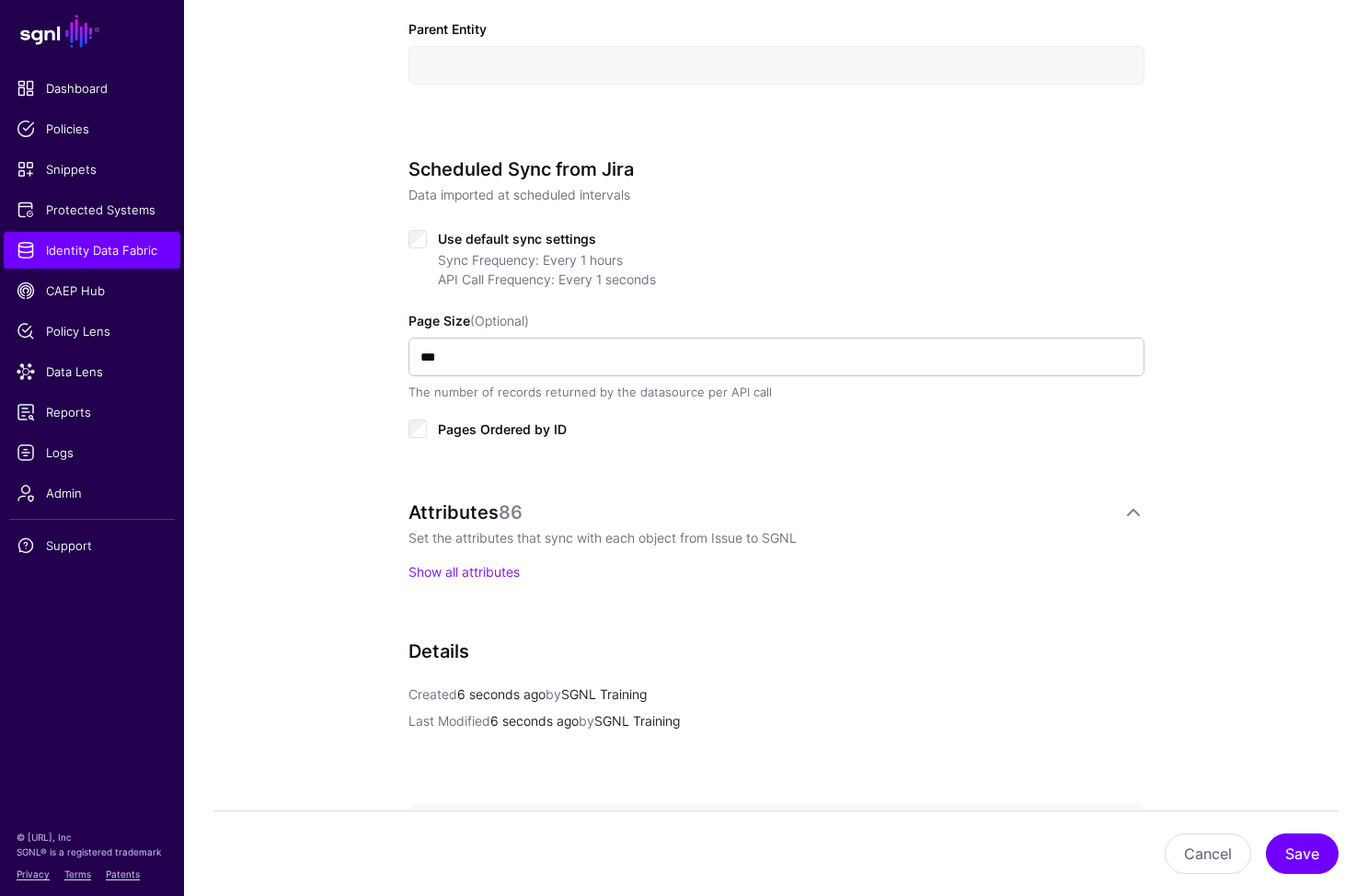
click at [454, 238] on span "Use default sync settings" at bounding box center [516, 239] width 158 height 16
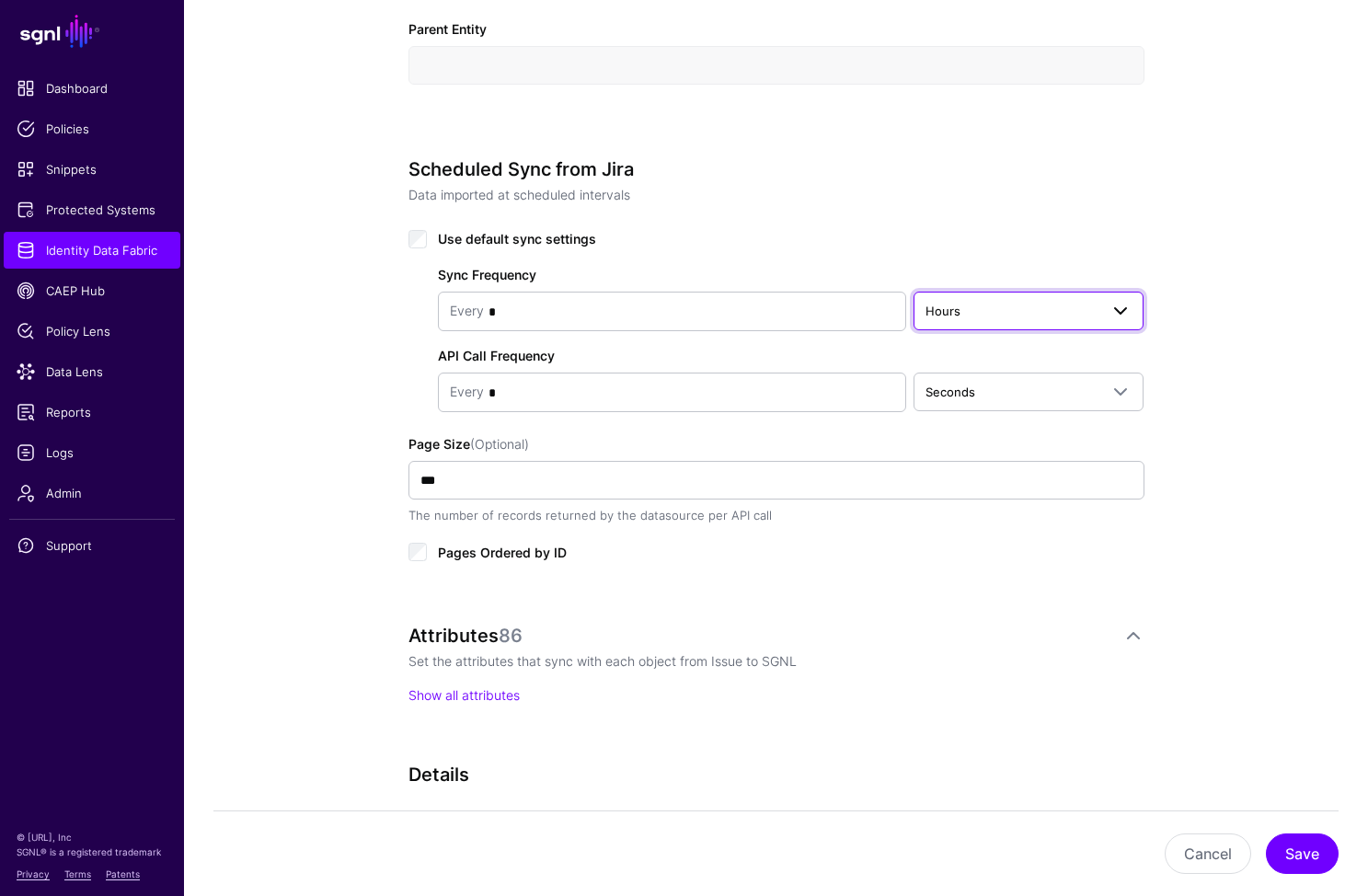
click at [968, 320] on span "Hours" at bounding box center [1012, 310] width 174 height 20
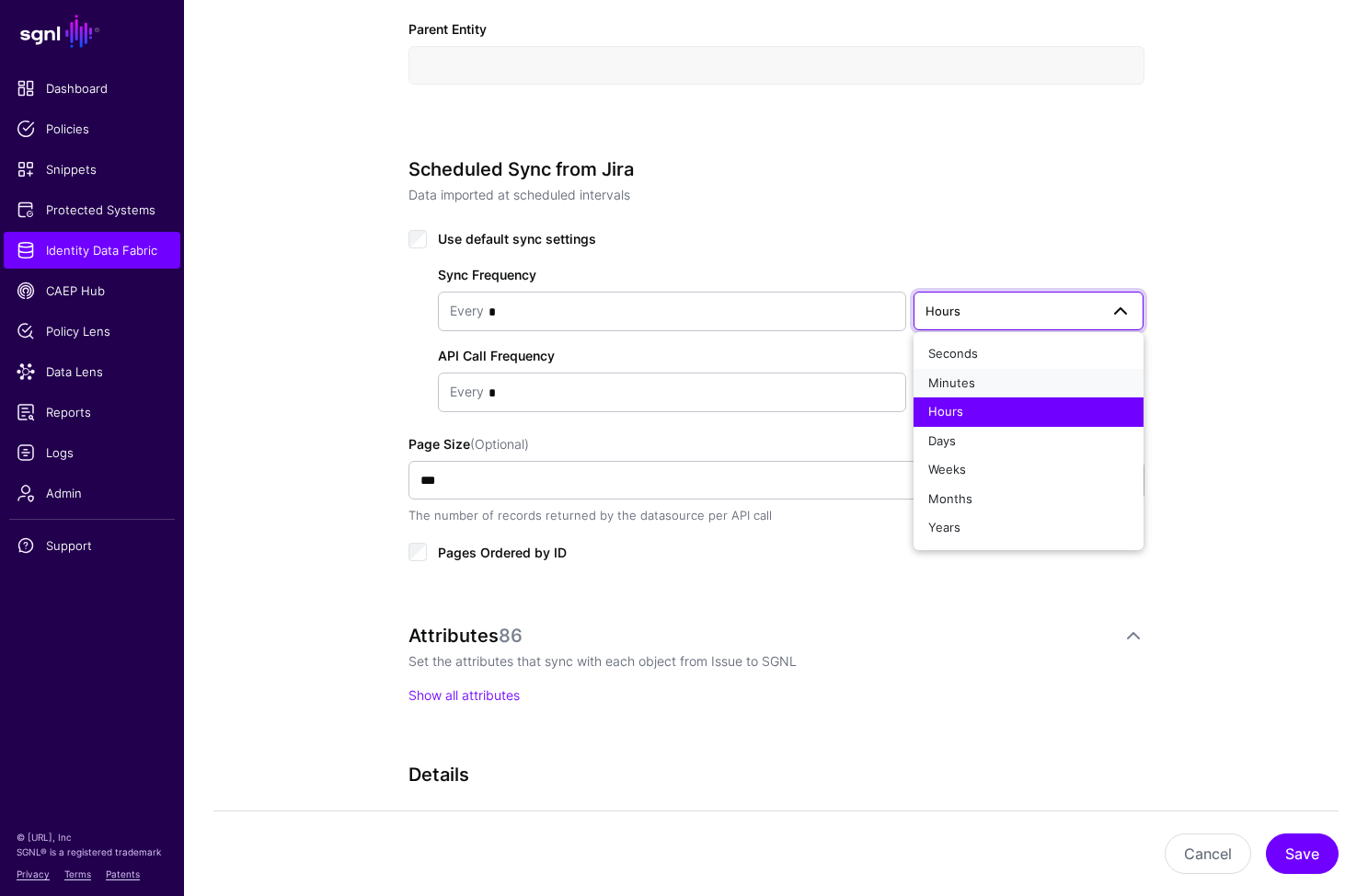
click at [974, 377] on div "Minutes" at bounding box center [1029, 383] width 202 height 18
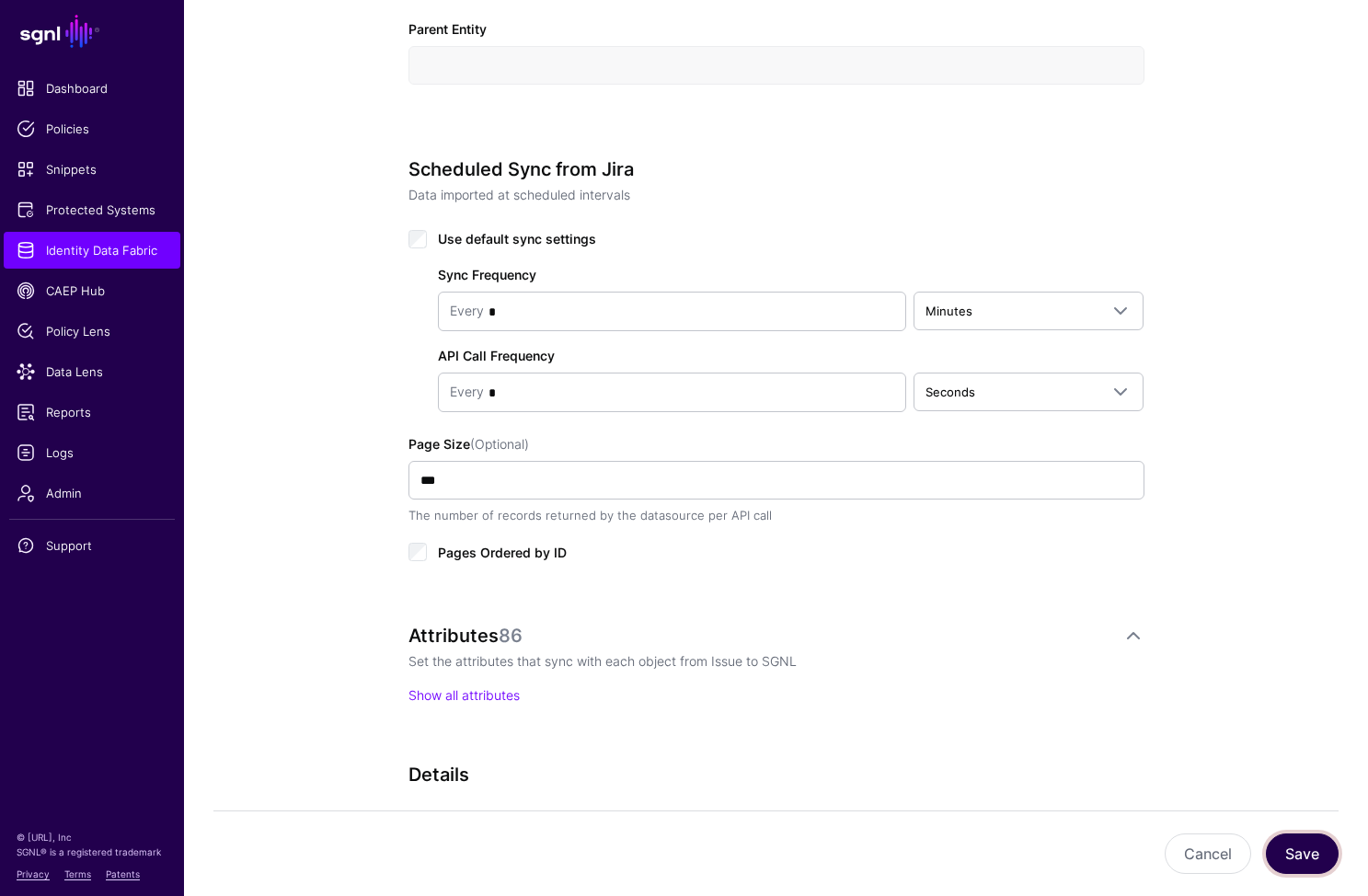
click at [1309, 856] on button "Save" at bounding box center [1302, 853] width 73 height 41
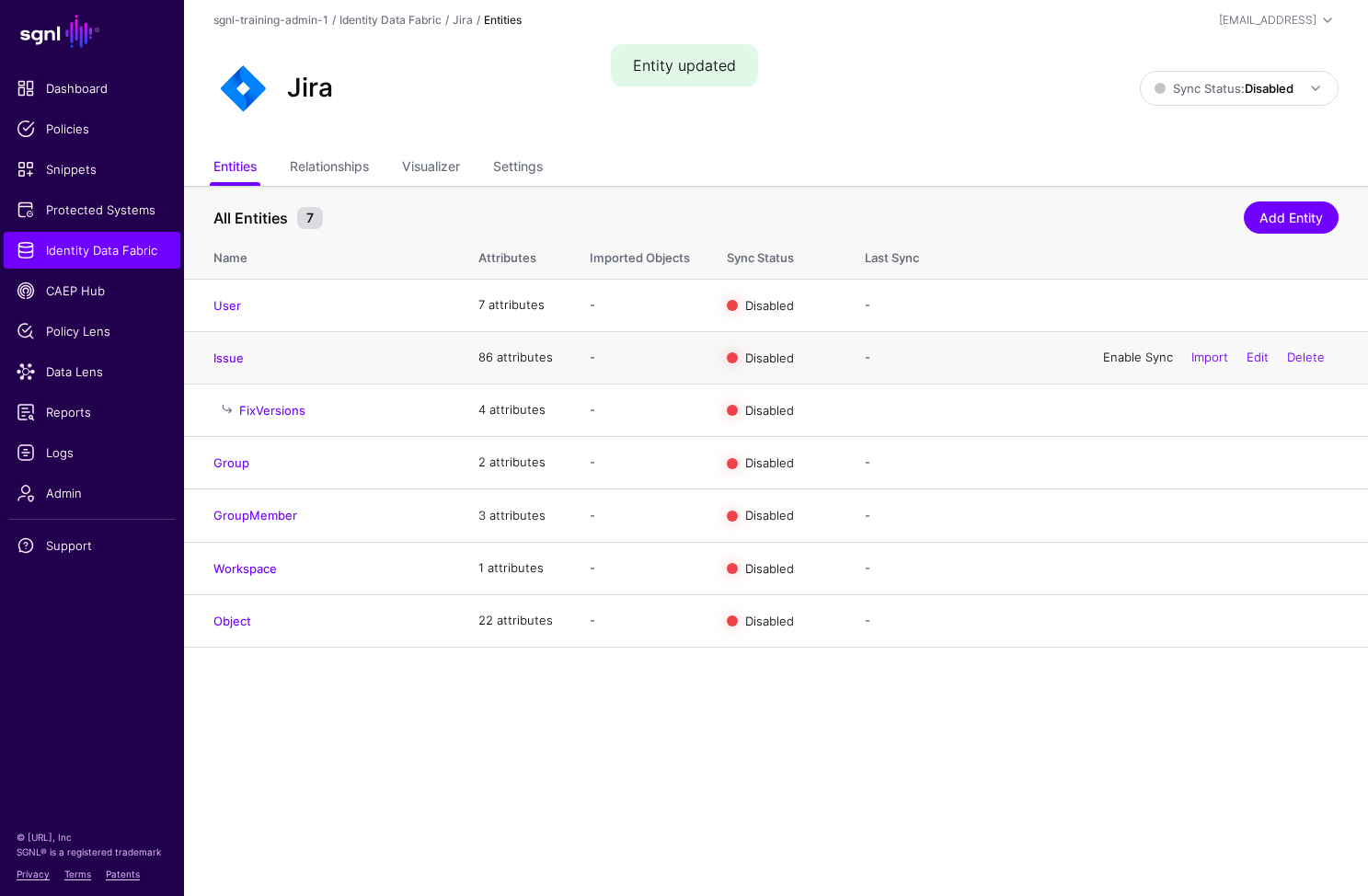
drag, startPoint x: 1114, startPoint y: 307, endPoint x: 1109, endPoint y: 352, distance: 45.3
click at [0, 0] on link "Enable Sync" at bounding box center [0, 0] width 0 height 0
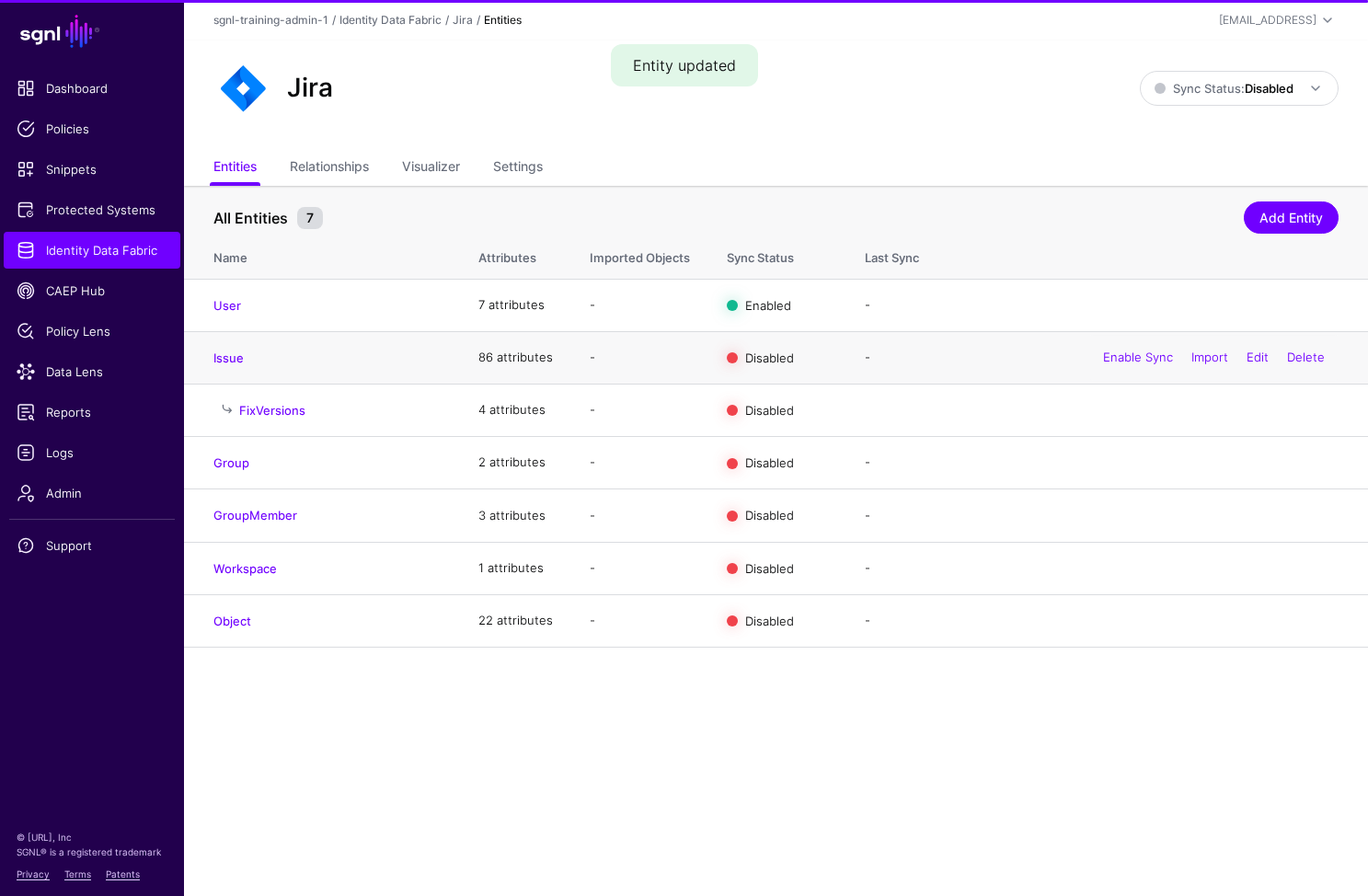
click at [1110, 369] on div "Enable Sync Import Edit Delete" at bounding box center [1214, 358] width 250 height 46
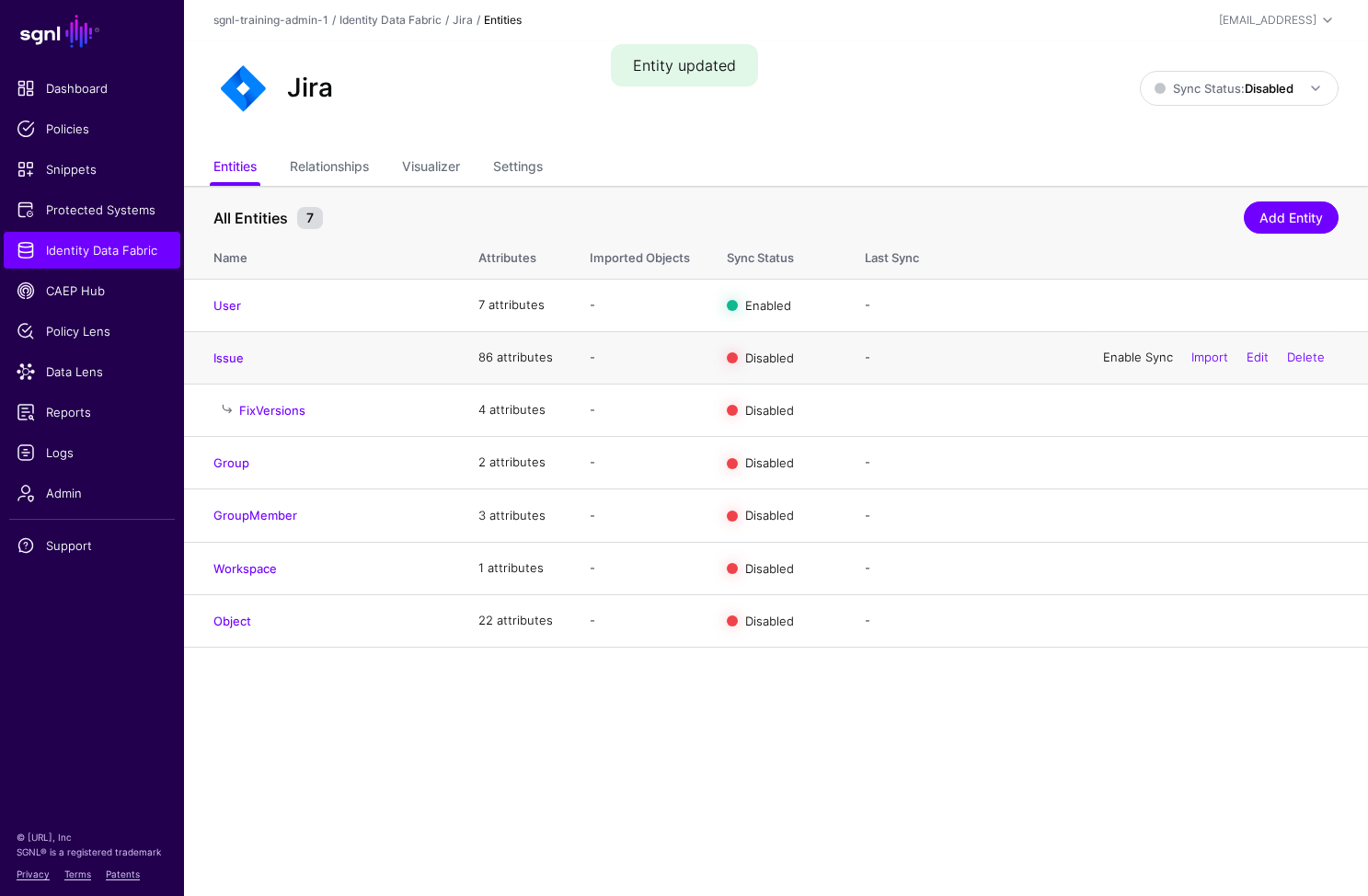
click at [1116, 362] on link "Enable Sync" at bounding box center [1138, 356] width 70 height 15
drag, startPoint x: 1305, startPoint y: 607, endPoint x: 1307, endPoint y: 618, distance: 11.2
click at [1305, 608] on div "Enable Sync Import Edit Delete" at bounding box center [1214, 621] width 250 height 46
click at [1309, 623] on link "Delete" at bounding box center [1306, 620] width 38 height 15
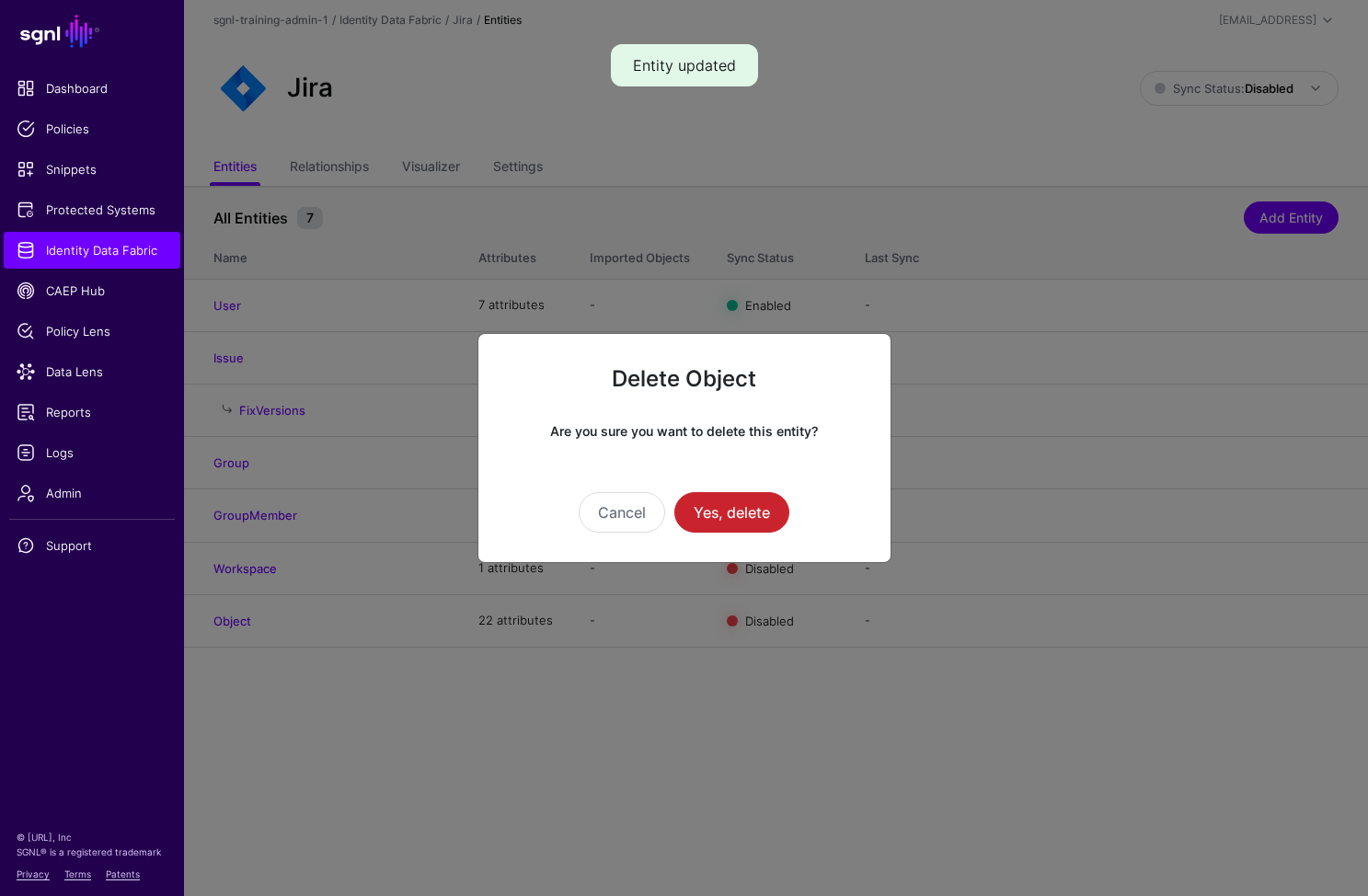
drag, startPoint x: 762, startPoint y: 518, endPoint x: 1007, endPoint y: 538, distance: 245.8
click at [763, 518] on button "Yes, delete" at bounding box center [732, 512] width 115 height 41
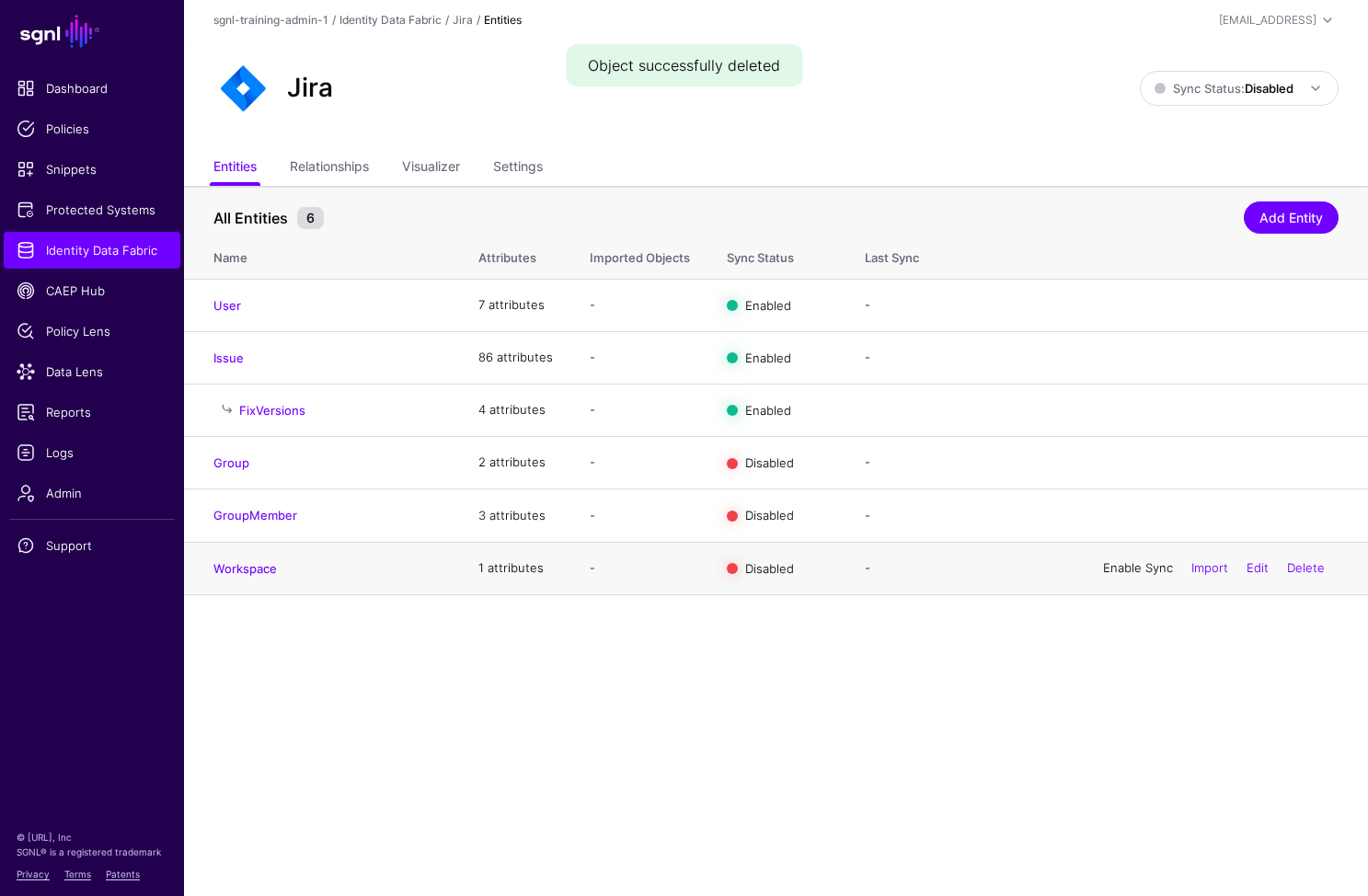
click at [1143, 563] on link "Enable Sync" at bounding box center [1138, 567] width 70 height 15
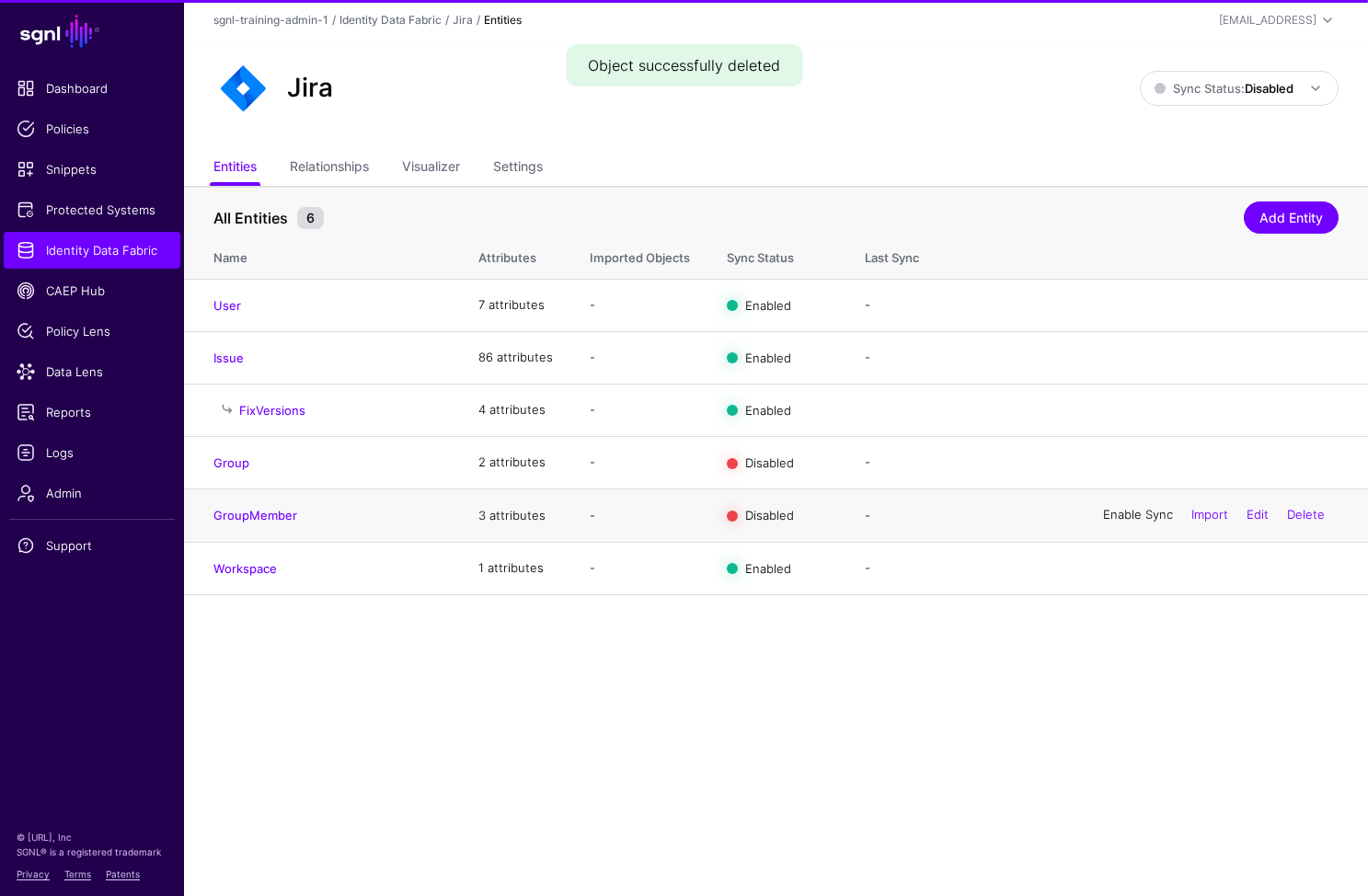
click at [1133, 512] on link "Enable Sync" at bounding box center [1138, 515] width 70 height 15
click at [1133, 464] on link "Enable Sync" at bounding box center [1138, 461] width 70 height 15
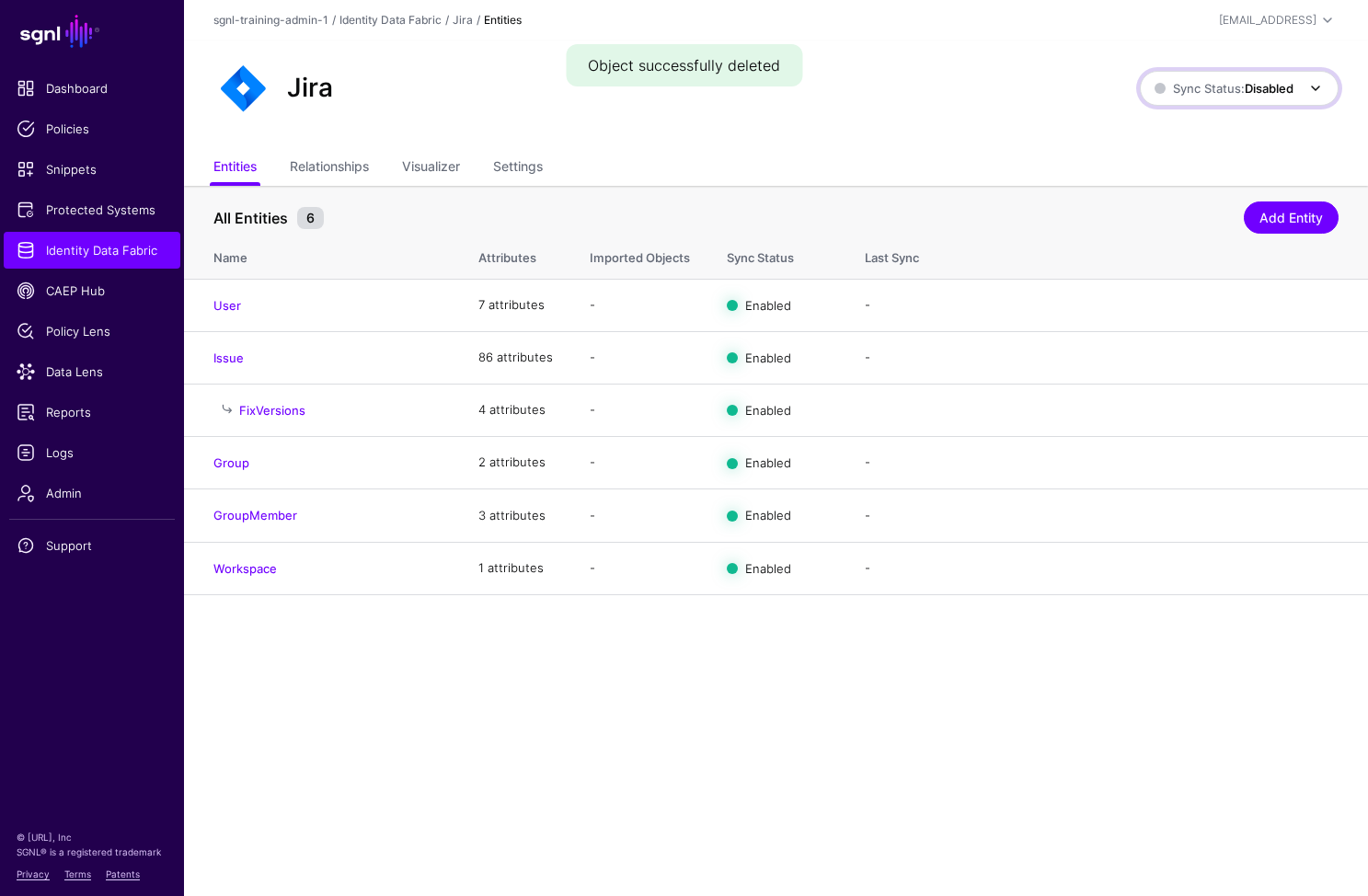
click at [1257, 89] on strong "Disabled" at bounding box center [1269, 88] width 49 height 15
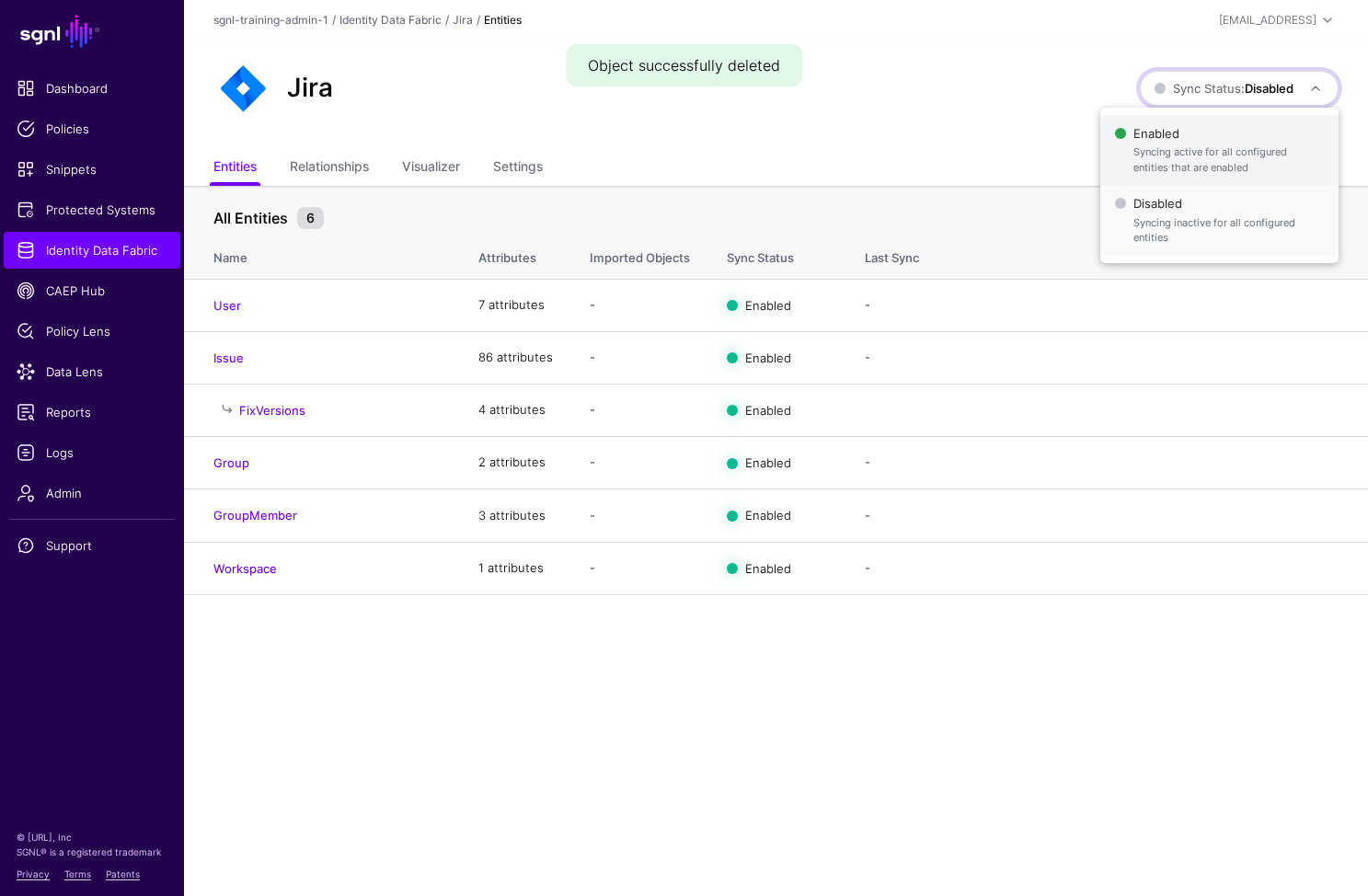
drag, startPoint x: 1190, startPoint y: 207, endPoint x: 1181, endPoint y: 139, distance: 68.6
click at [1181, 139] on ul "Enabled Syncing active for all configured entities that are enabled Disabled Sy…" at bounding box center [1220, 186] width 239 height 141
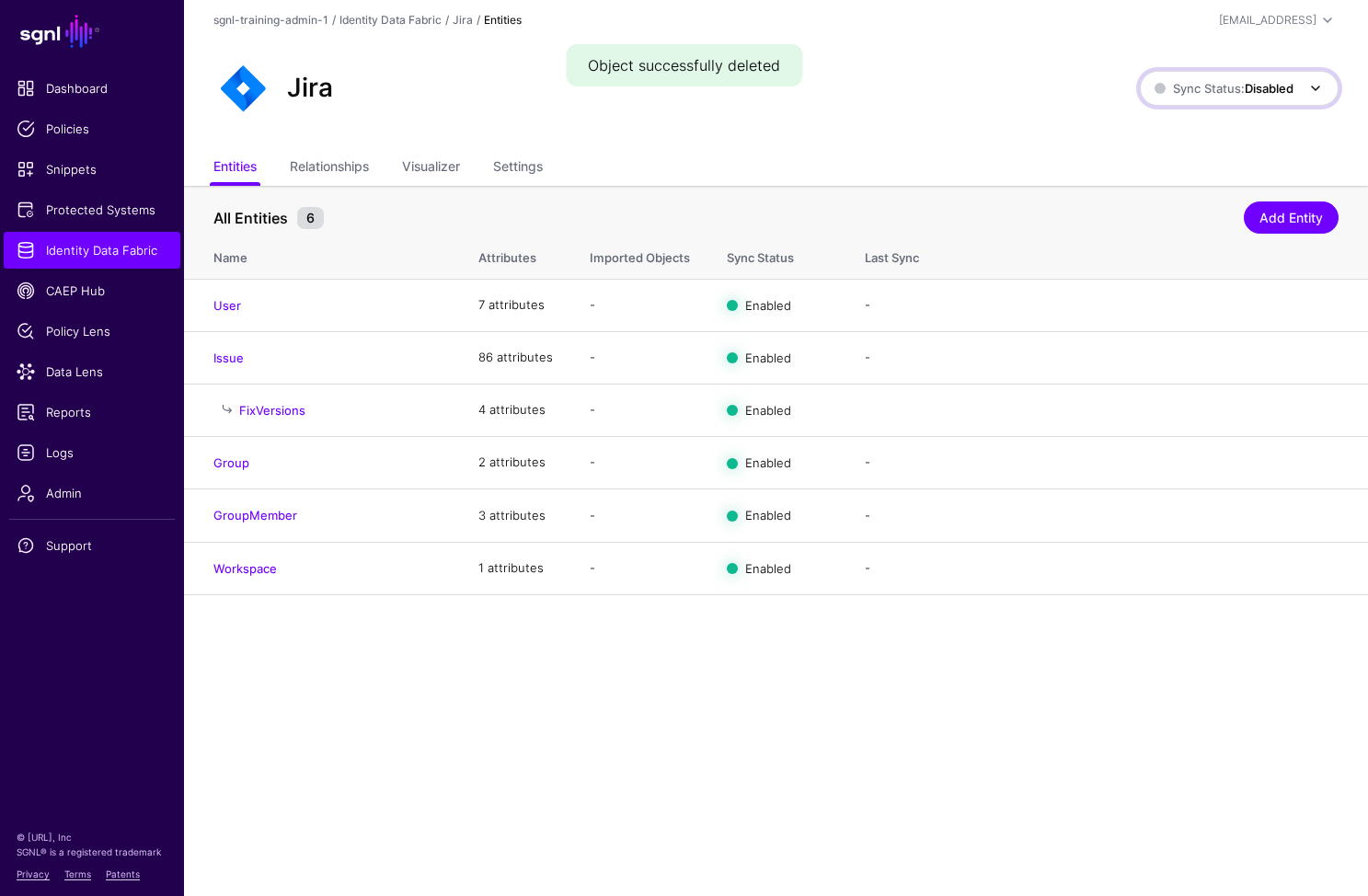
click at [1201, 75] on link "Sync Status: Disabled" at bounding box center [1240, 88] width 199 height 35
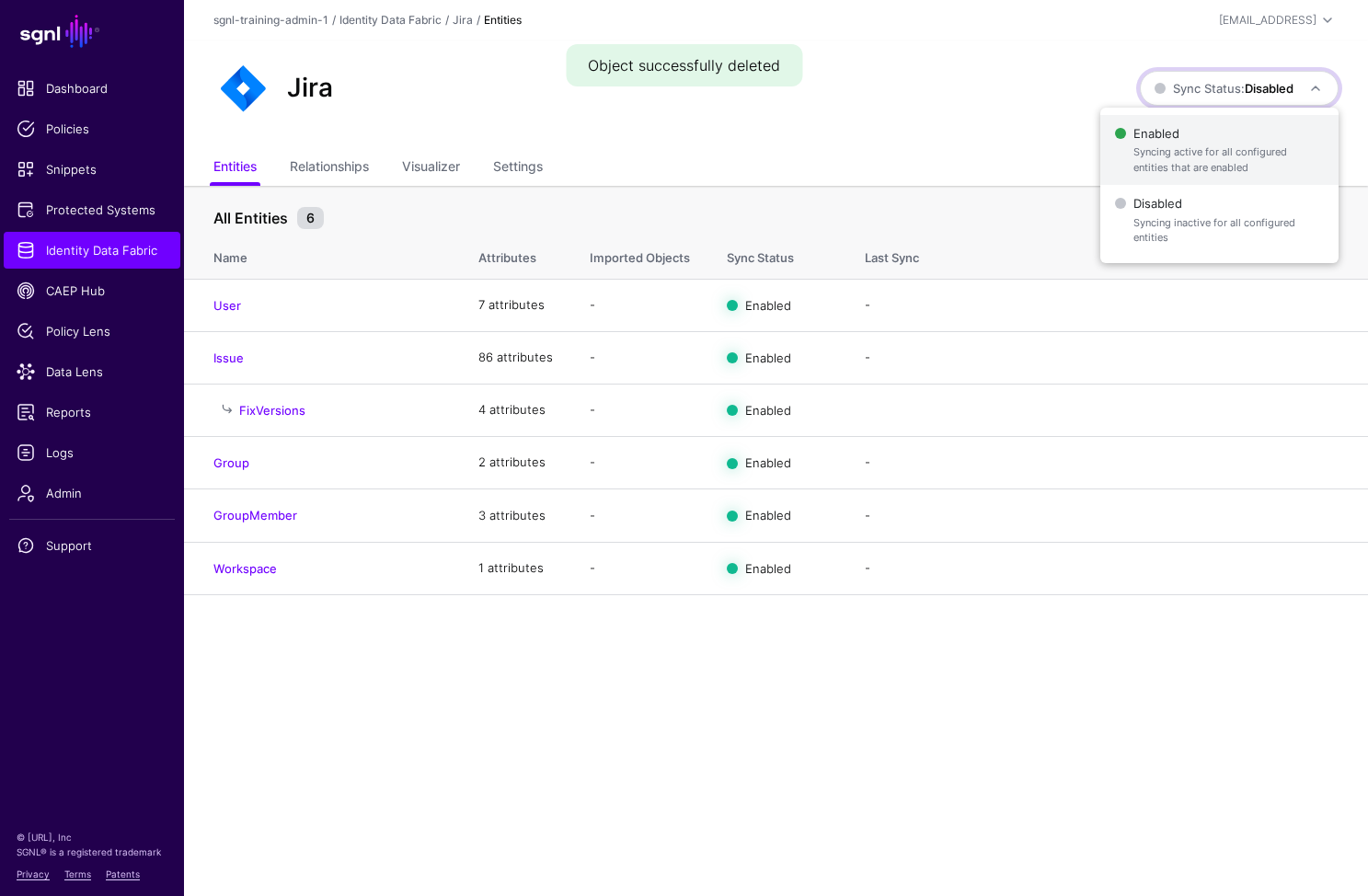
click at [1171, 128] on span "Enabled Syncing active for all configured entities that are enabled" at bounding box center [1220, 150] width 209 height 60
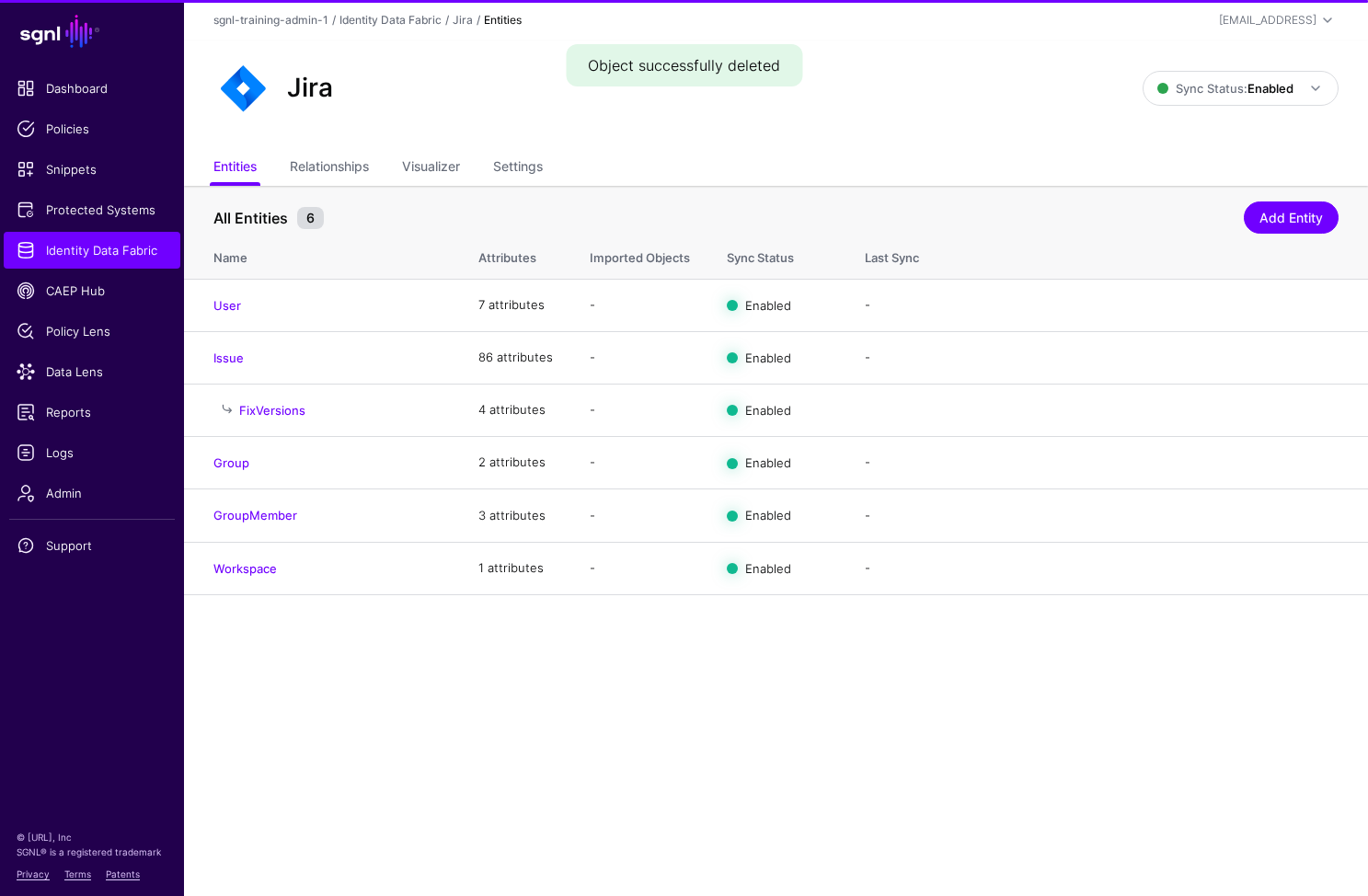
click at [969, 112] on div "Jira" at bounding box center [678, 88] width 944 height 59
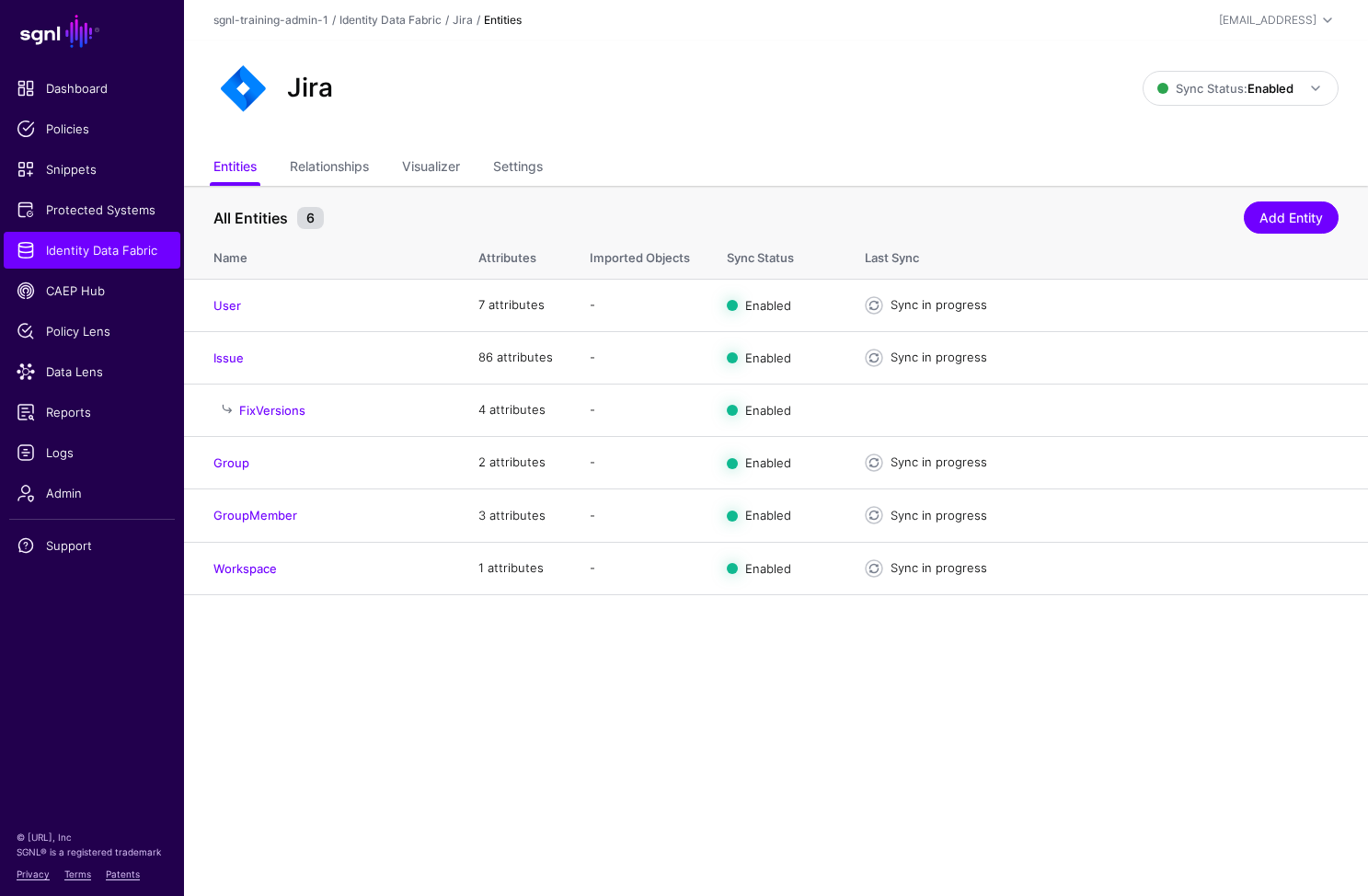
click at [645, 692] on main "SGNL Dashboard Policies Snippets Protected Systems Identity Data Fabric CAEP Hu…" at bounding box center [684, 448] width 1368 height 896
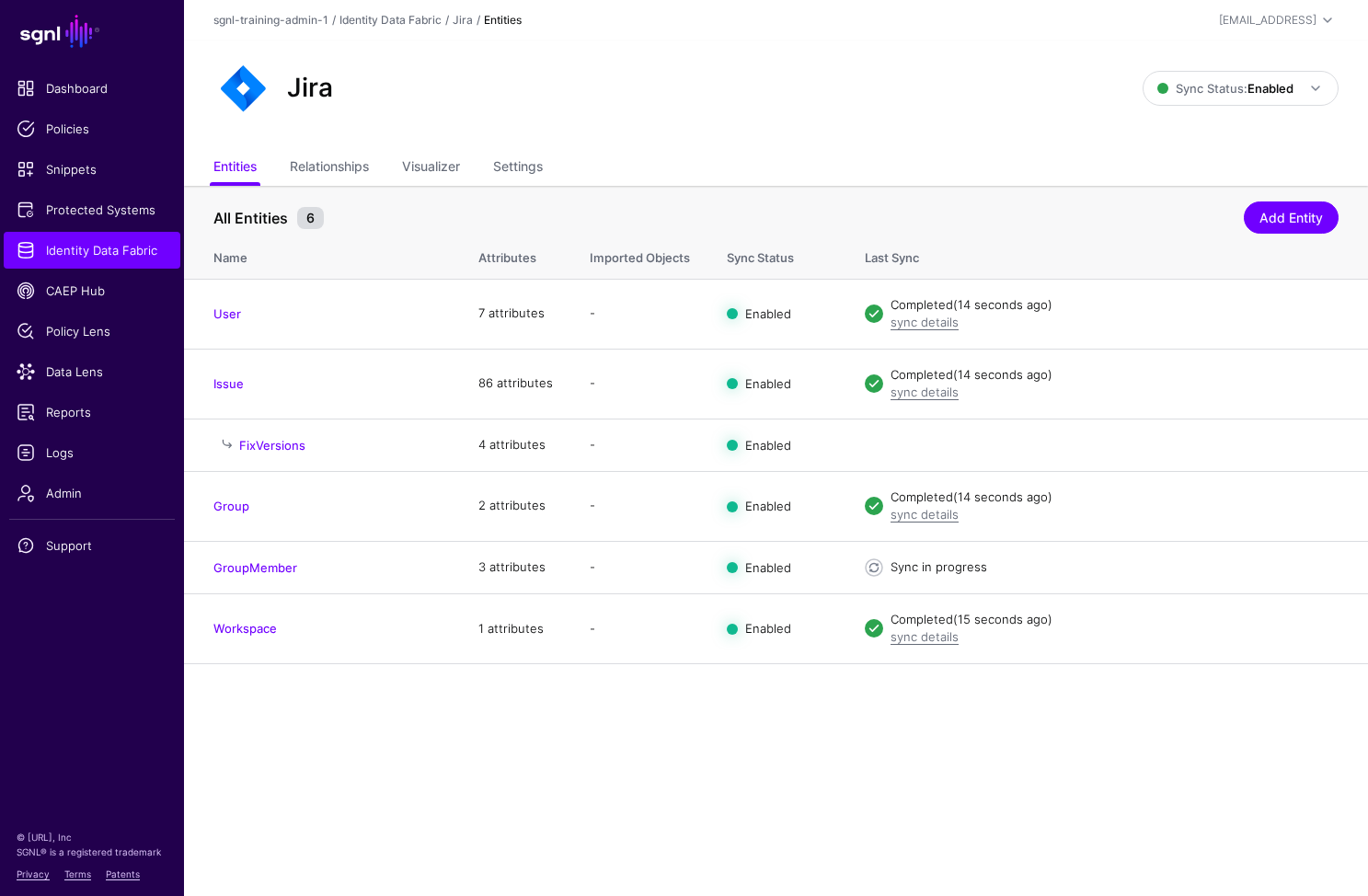
click at [727, 730] on main "SGNL Dashboard Policies Snippets Protected Systems Identity Data Fabric CAEP Hu…" at bounding box center [684, 448] width 1368 height 896
click at [103, 211] on span "Protected Systems" at bounding box center [93, 210] width 151 height 18
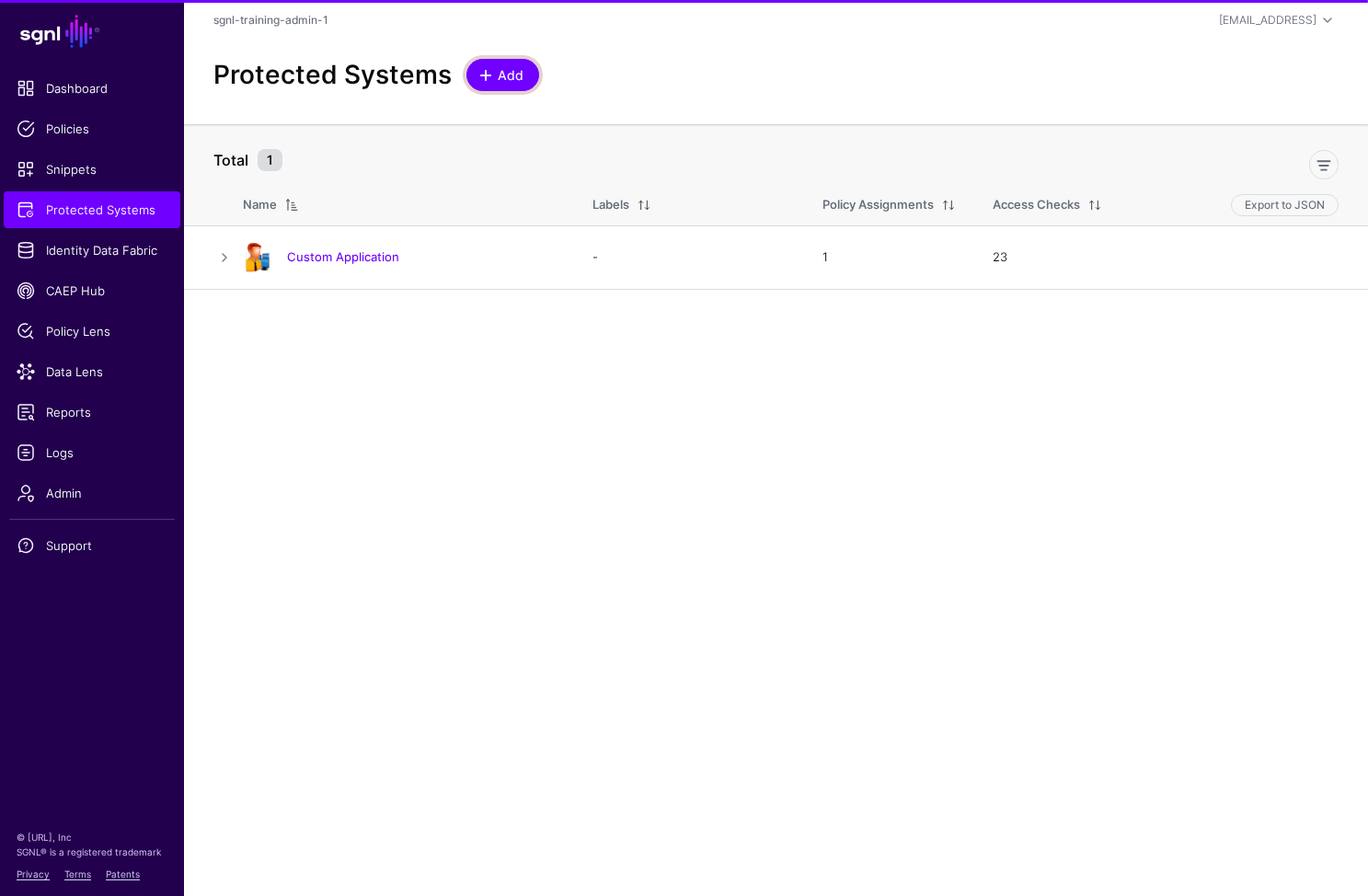
click at [487, 70] on span at bounding box center [486, 75] width 15 height 15
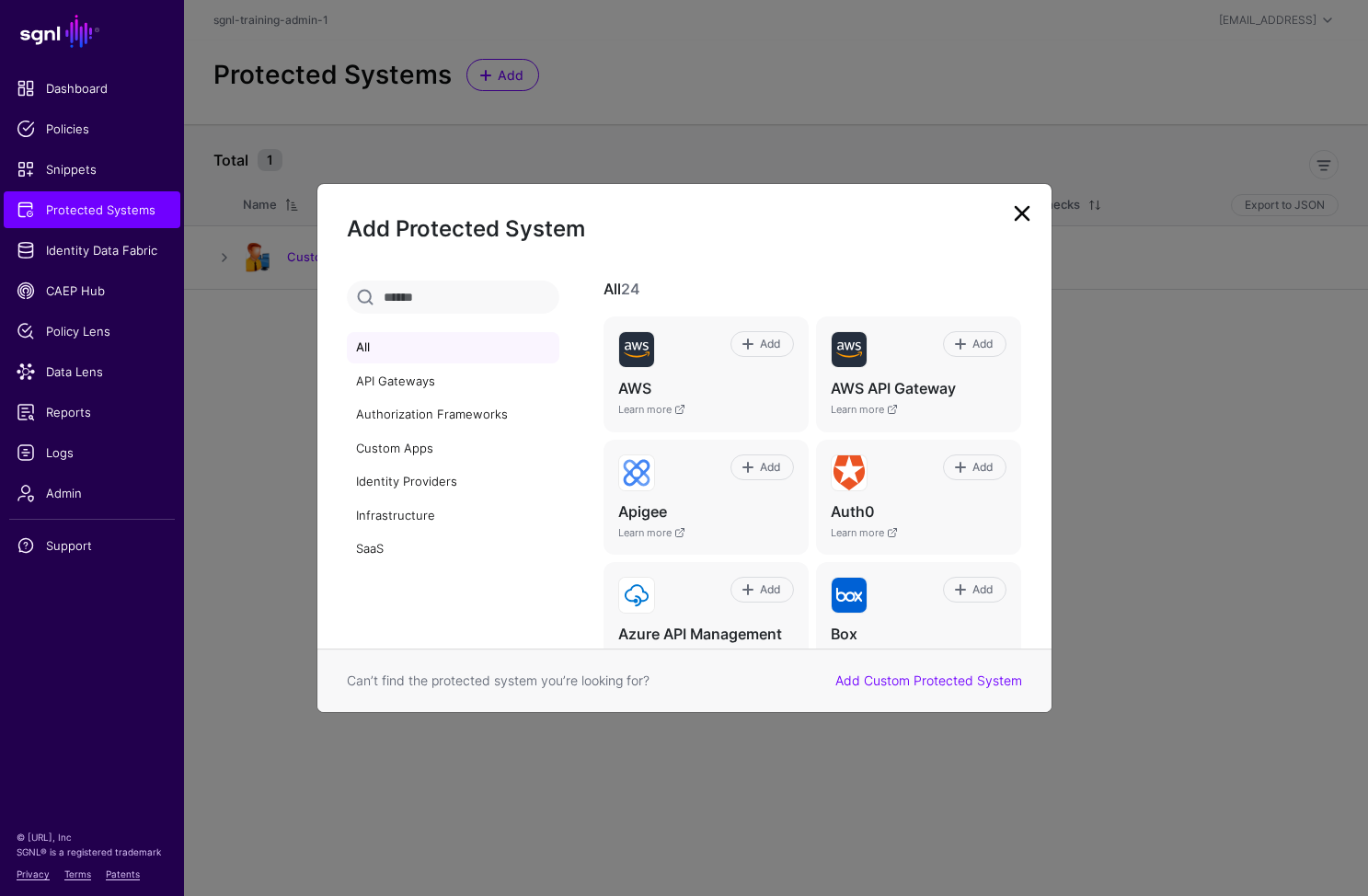
click at [627, 64] on ngb-modal-window "Add Protected System All API Gateways Authorization Frameworks Custom Apps Iden…" at bounding box center [684, 448] width 1368 height 896
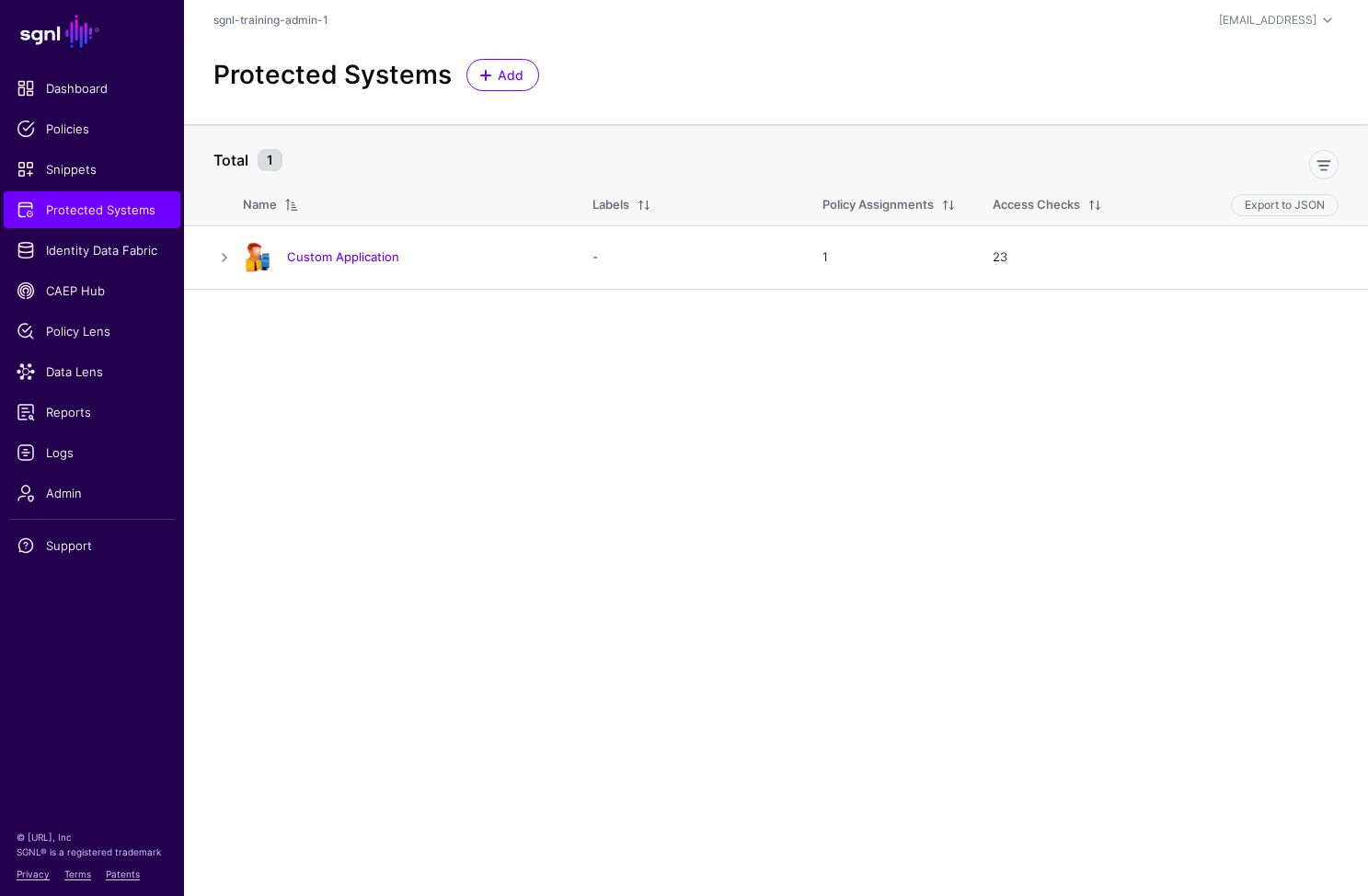
drag, startPoint x: 93, startPoint y: 246, endPoint x: 227, endPoint y: 226, distance: 135.5
click at [93, 246] on span "Identity Data Fabric" at bounding box center [93, 250] width 151 height 18
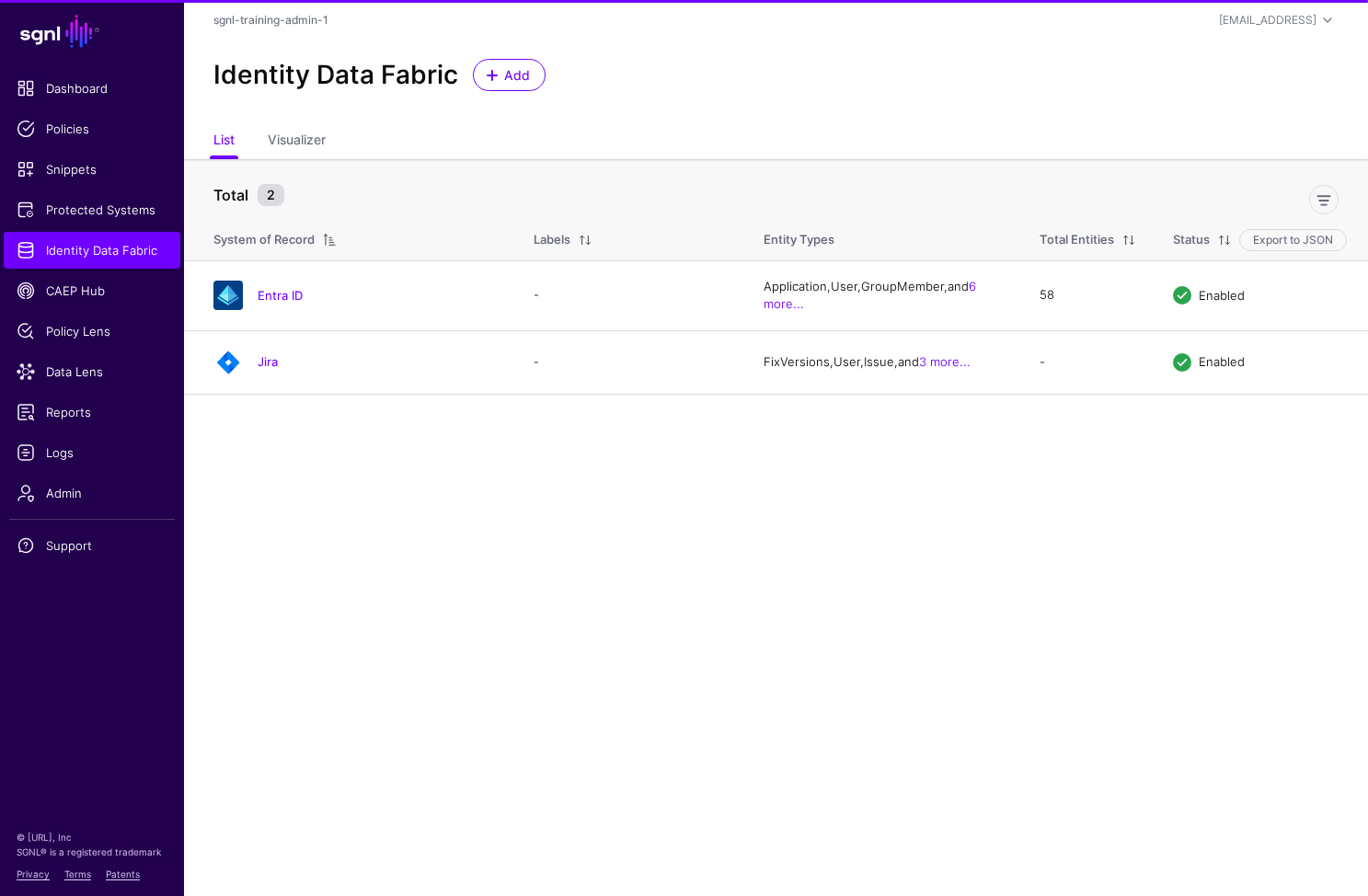
click at [549, 55] on div "Identity Data Fabric Add" at bounding box center [776, 83] width 1184 height 84
click at [495, 86] on link "Add" at bounding box center [508, 75] width 73 height 32
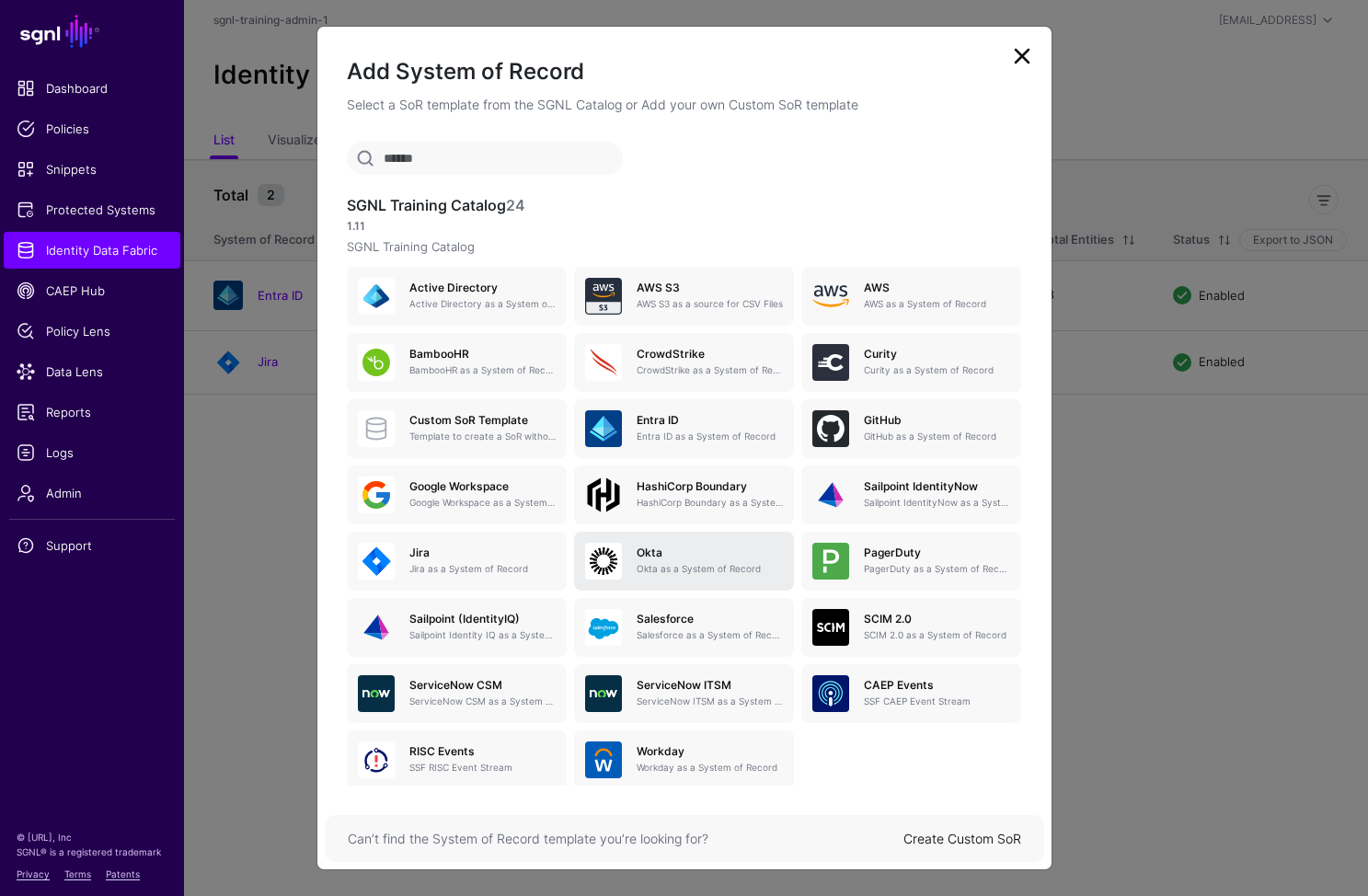
drag, startPoint x: 687, startPoint y: 557, endPoint x: 683, endPoint y: 565, distance: 8.9
click at [687, 556] on h5 "Okta" at bounding box center [709, 552] width 146 height 13
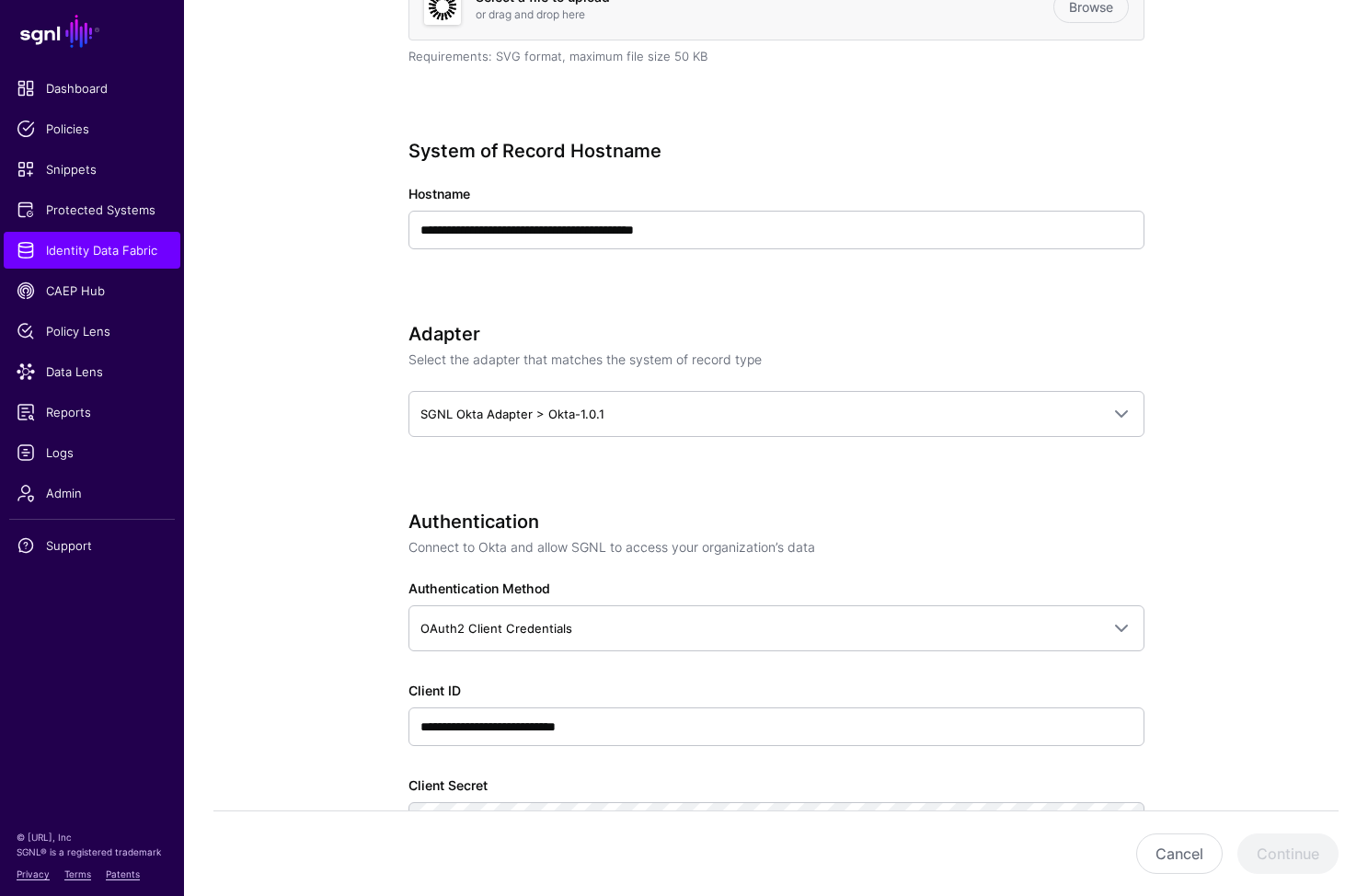
scroll to position [719, 0]
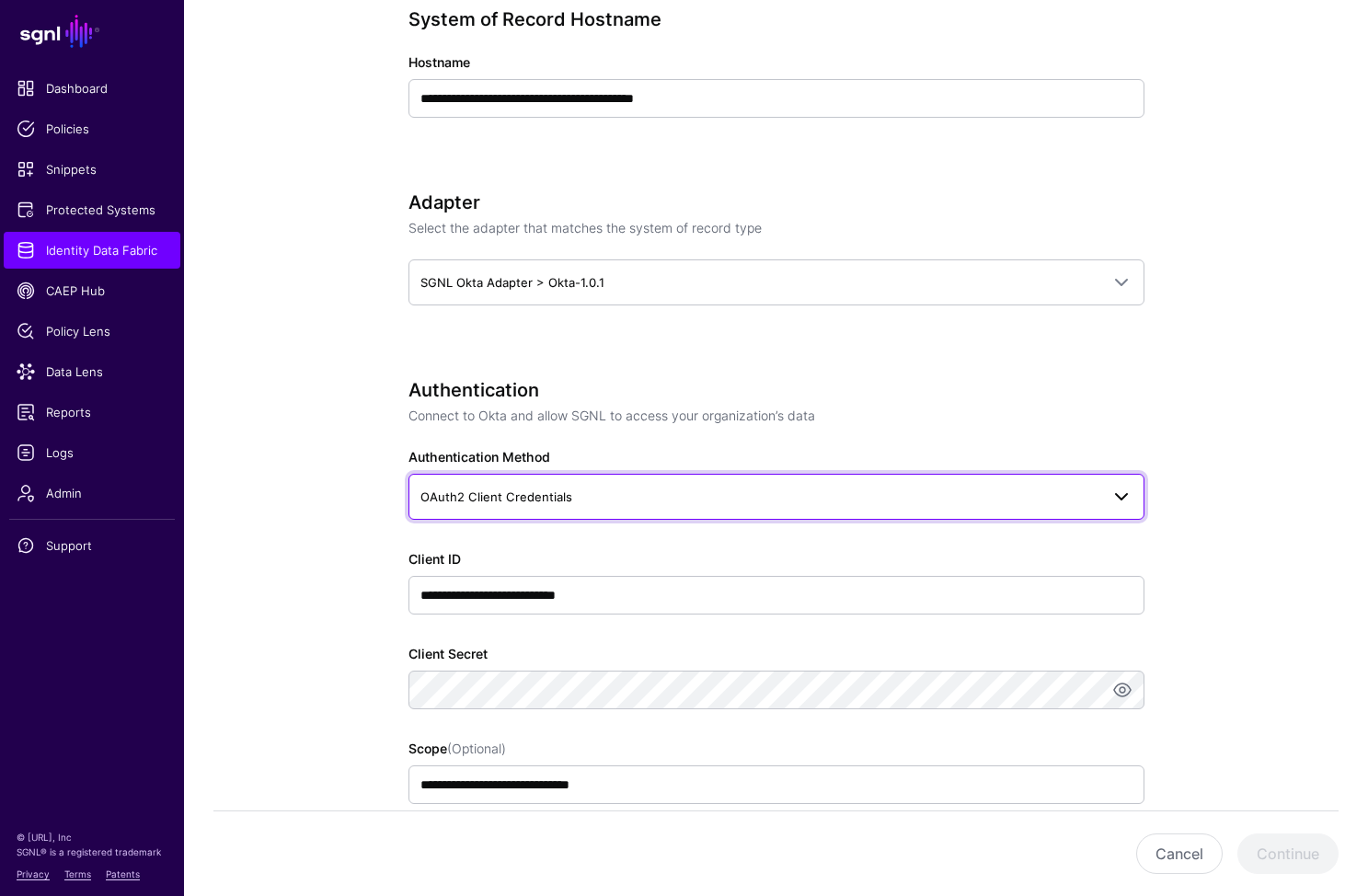
click at [600, 488] on span "OAuth2 Client Credentials" at bounding box center [760, 496] width 680 height 20
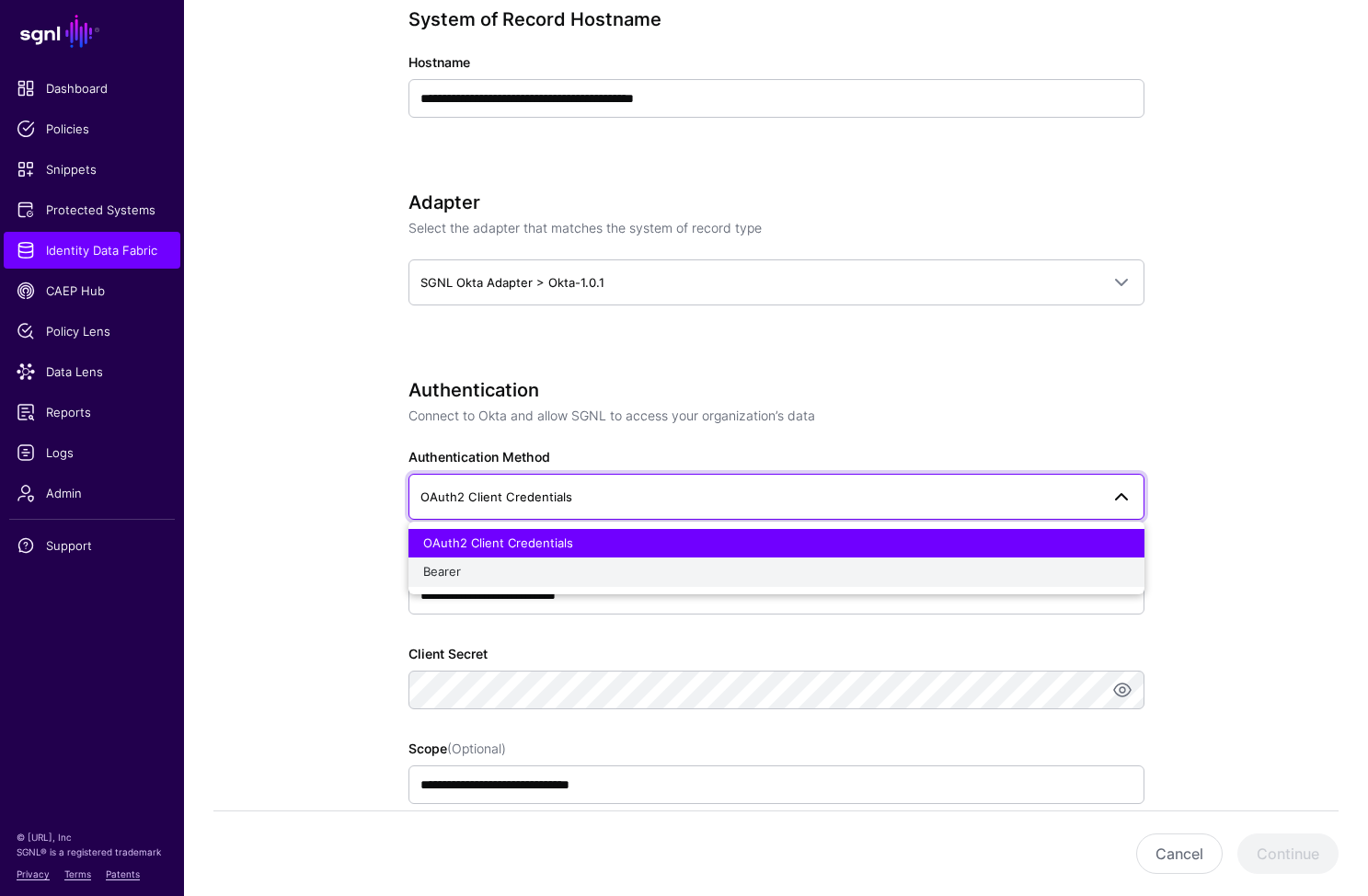
click at [572, 569] on div "Bearer" at bounding box center [776, 572] width 706 height 18
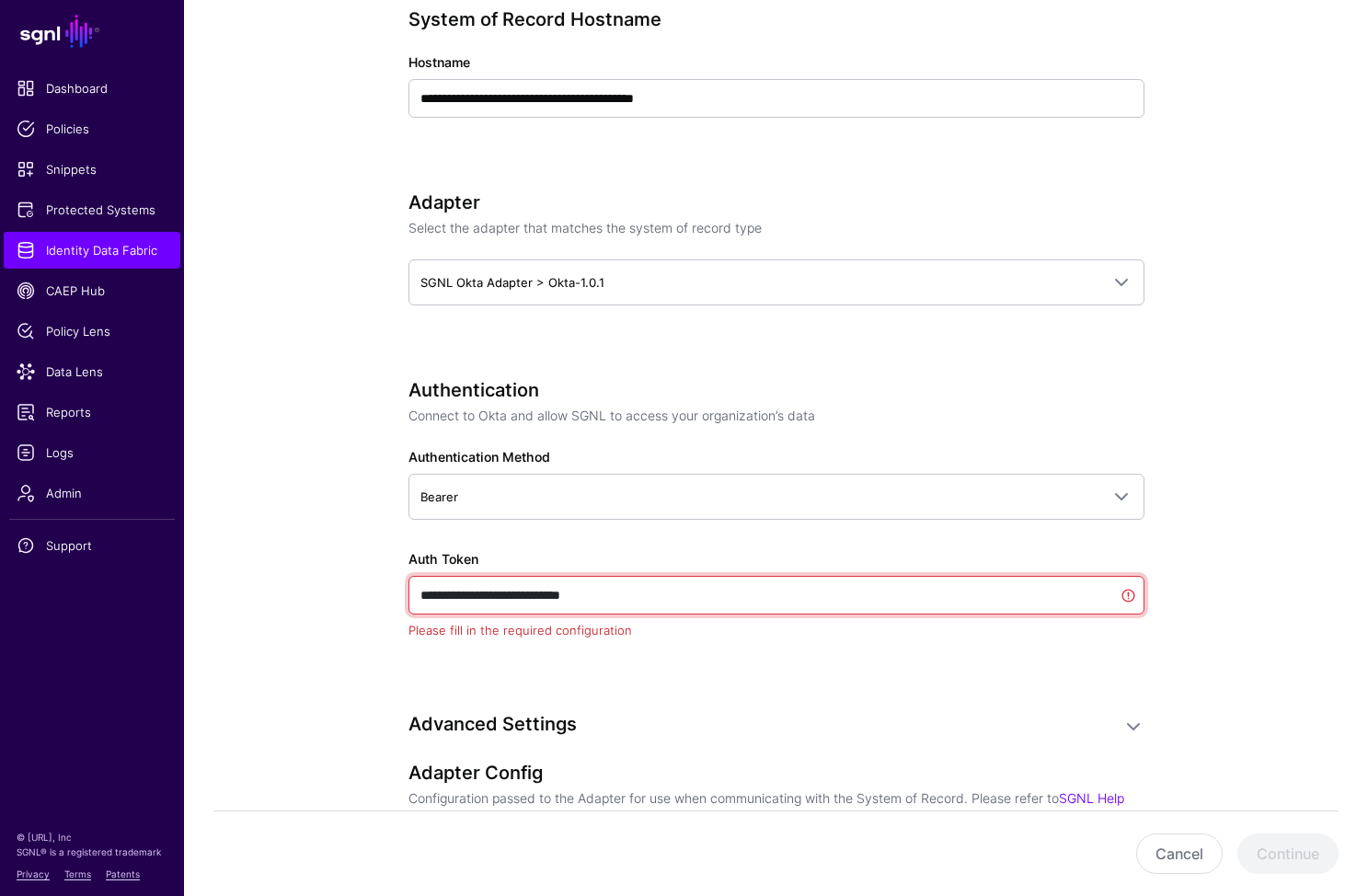
click at [664, 596] on input "**********" at bounding box center [777, 595] width 736 height 39
paste input "**********"
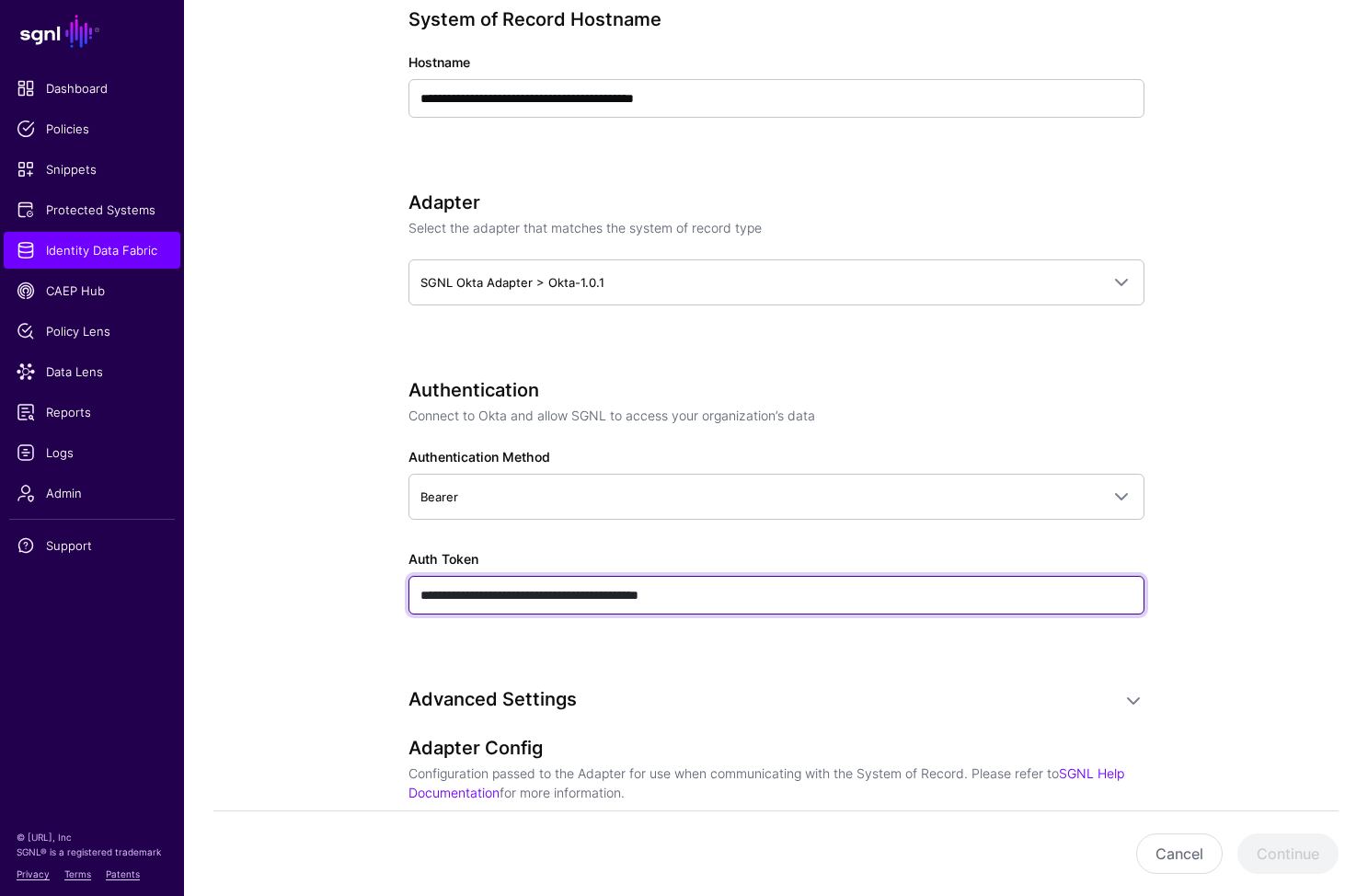
type input "**********"
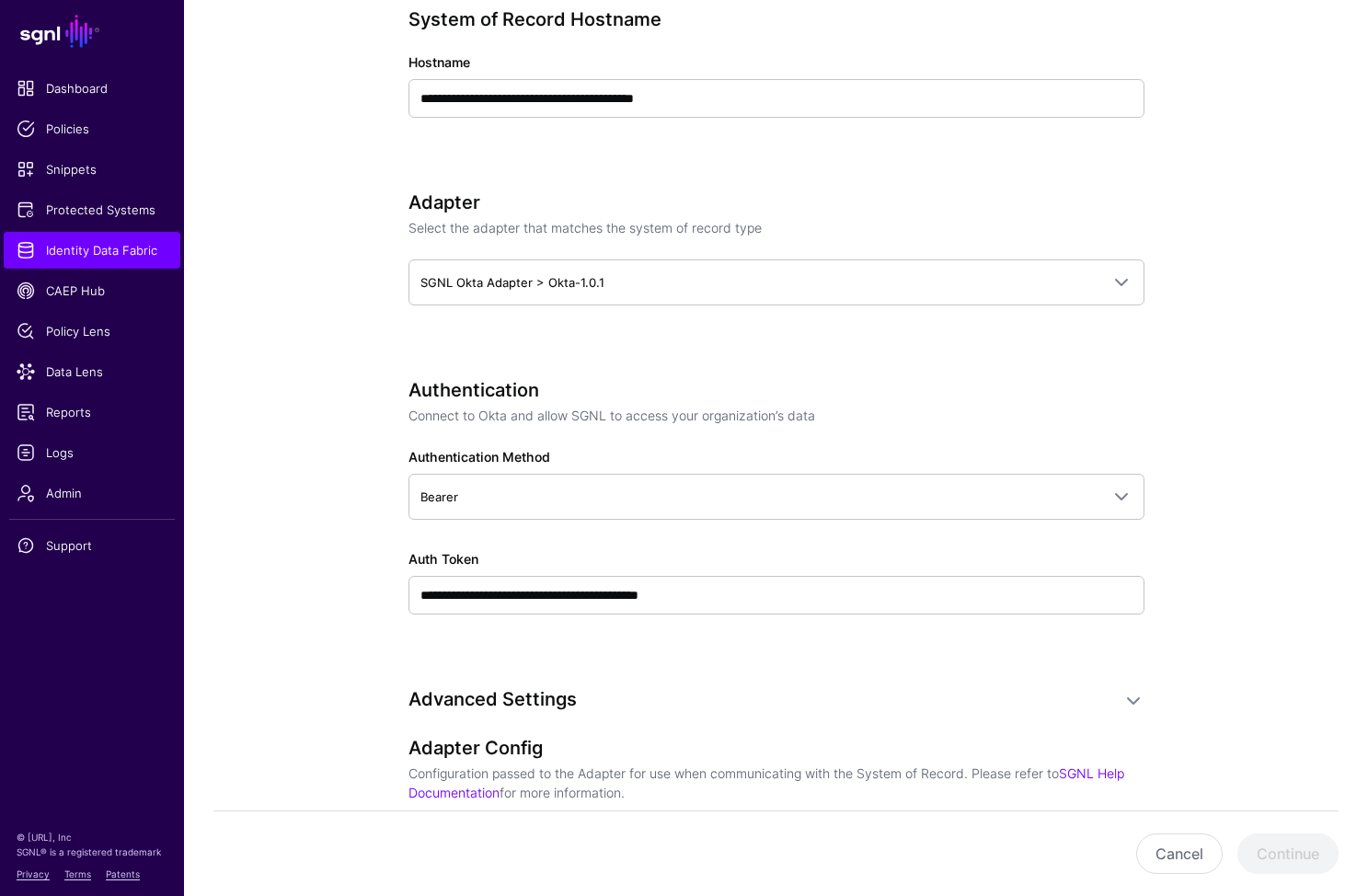
click at [805, 619] on div "**********" at bounding box center [777, 522] width 736 height 287
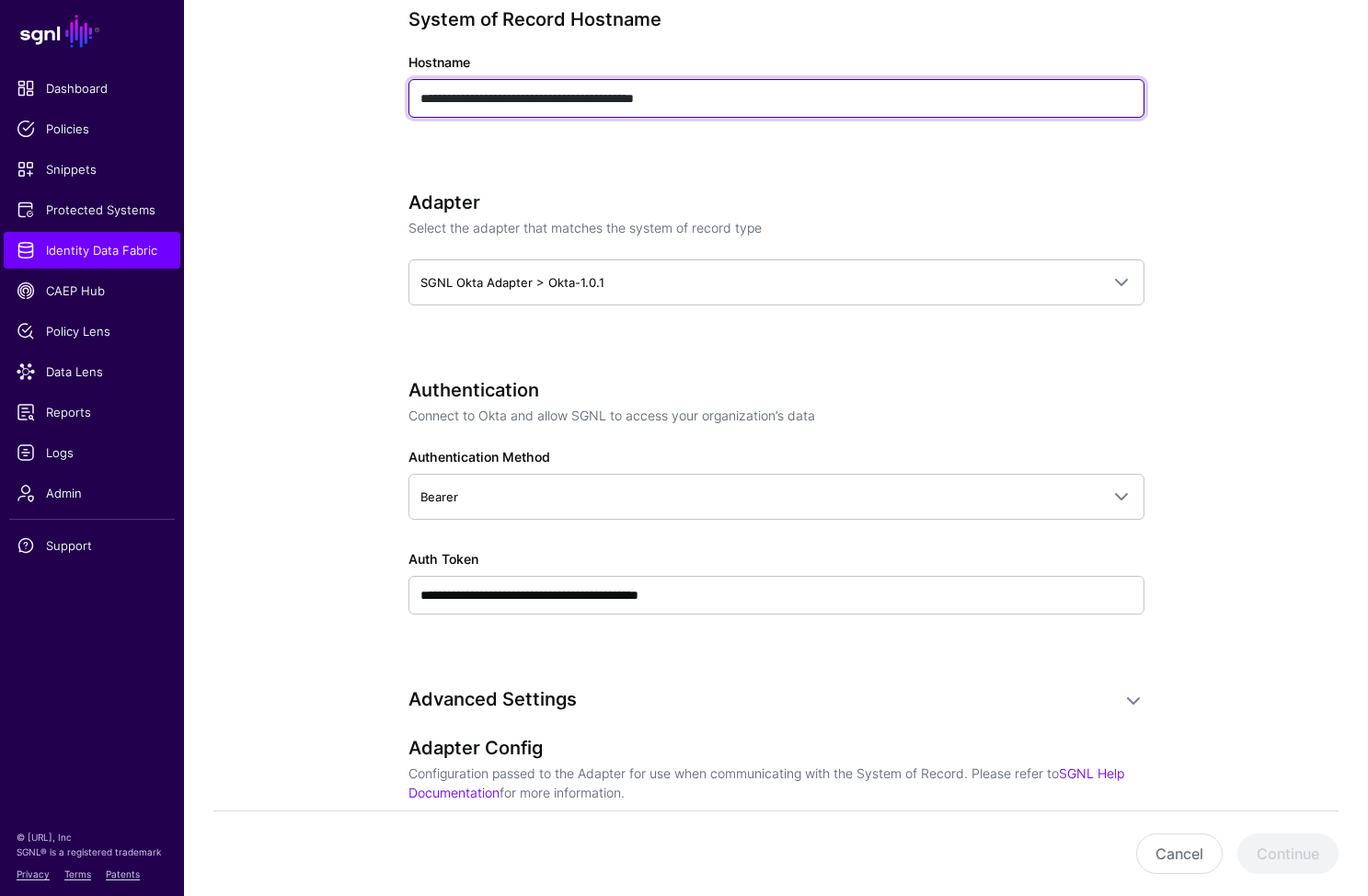
click at [709, 101] on input "**********" at bounding box center [777, 98] width 736 height 39
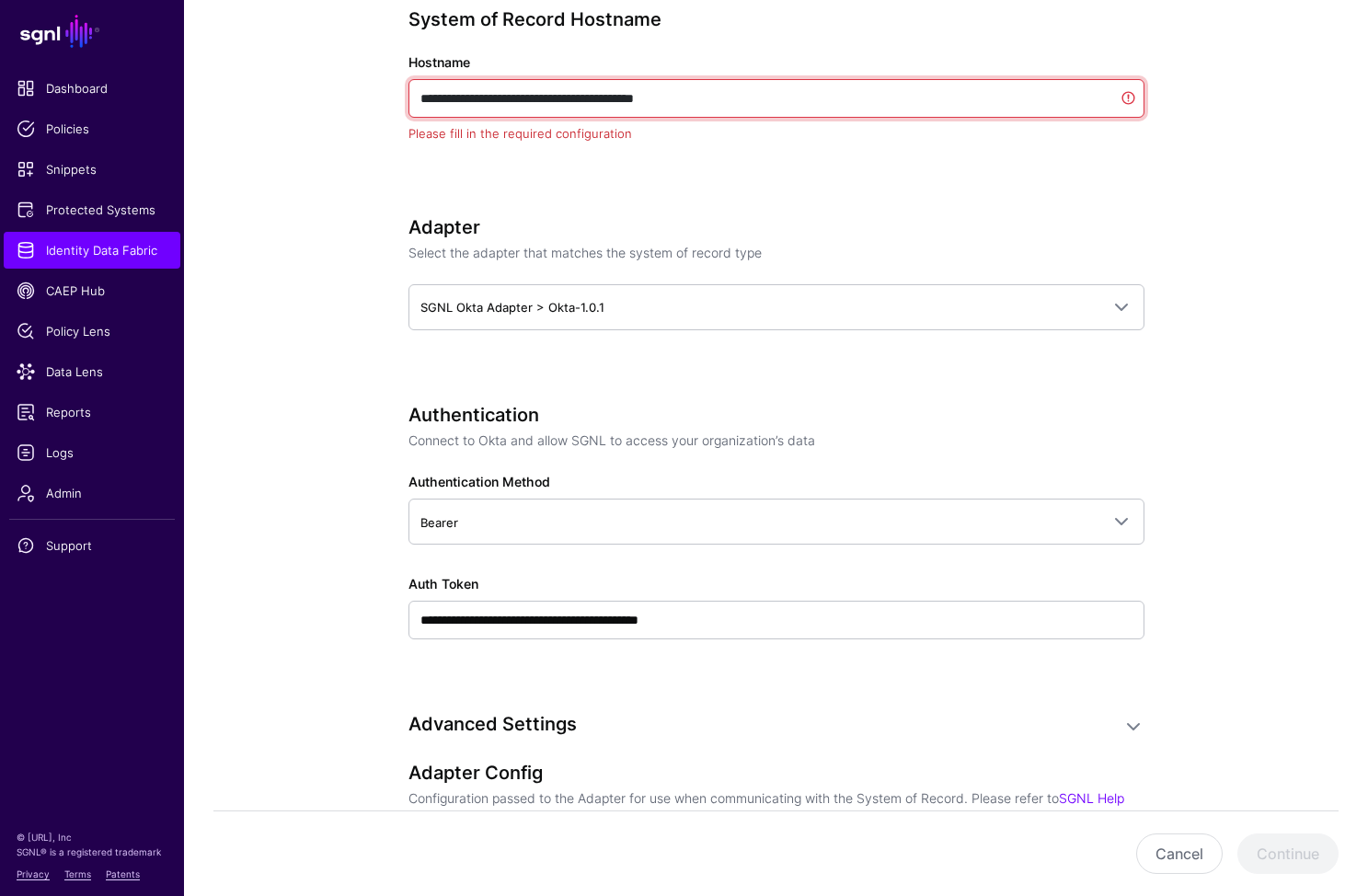
click at [709, 101] on input "**********" at bounding box center [777, 98] width 736 height 39
paste input "text"
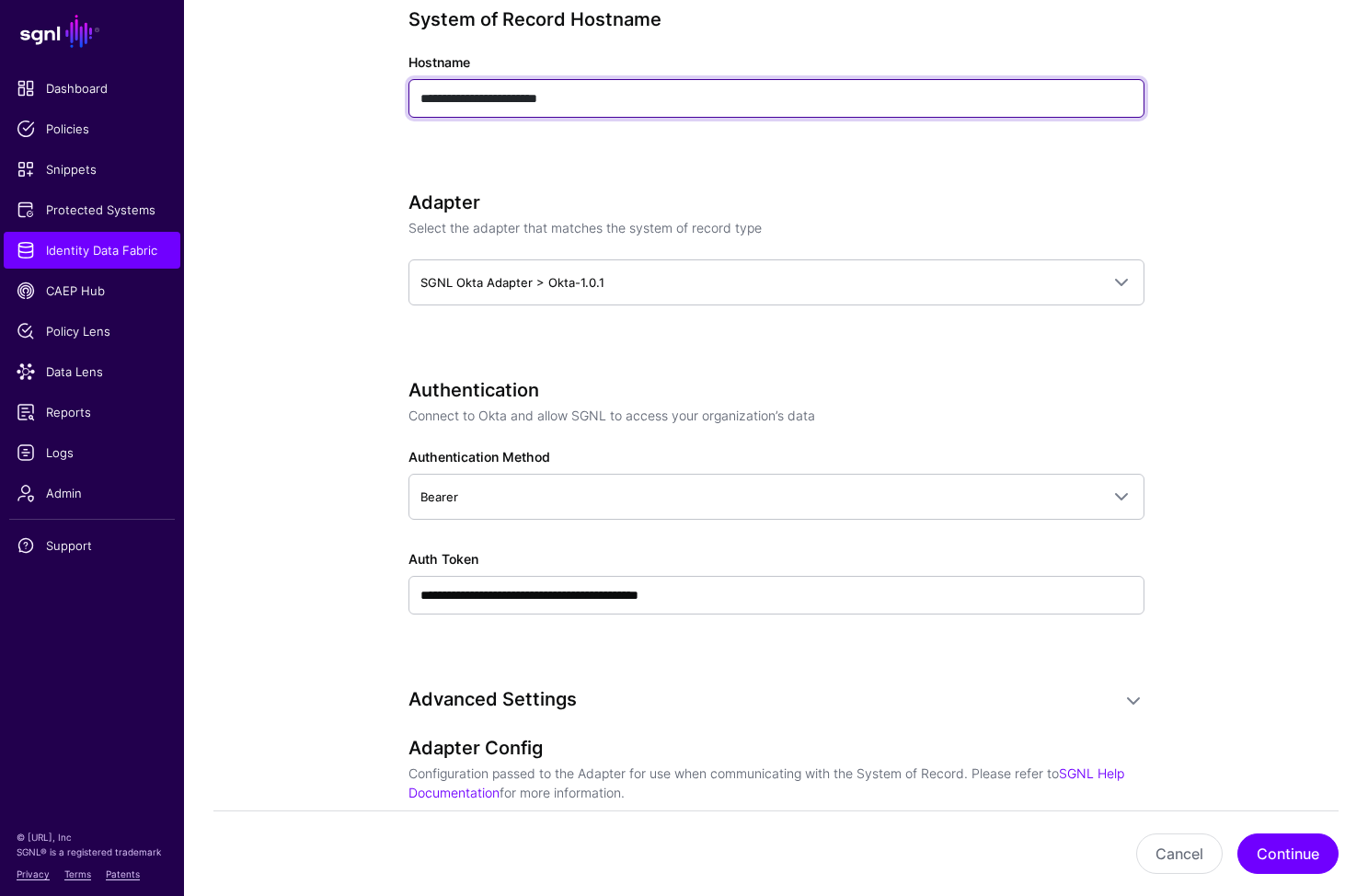
type input "**********"
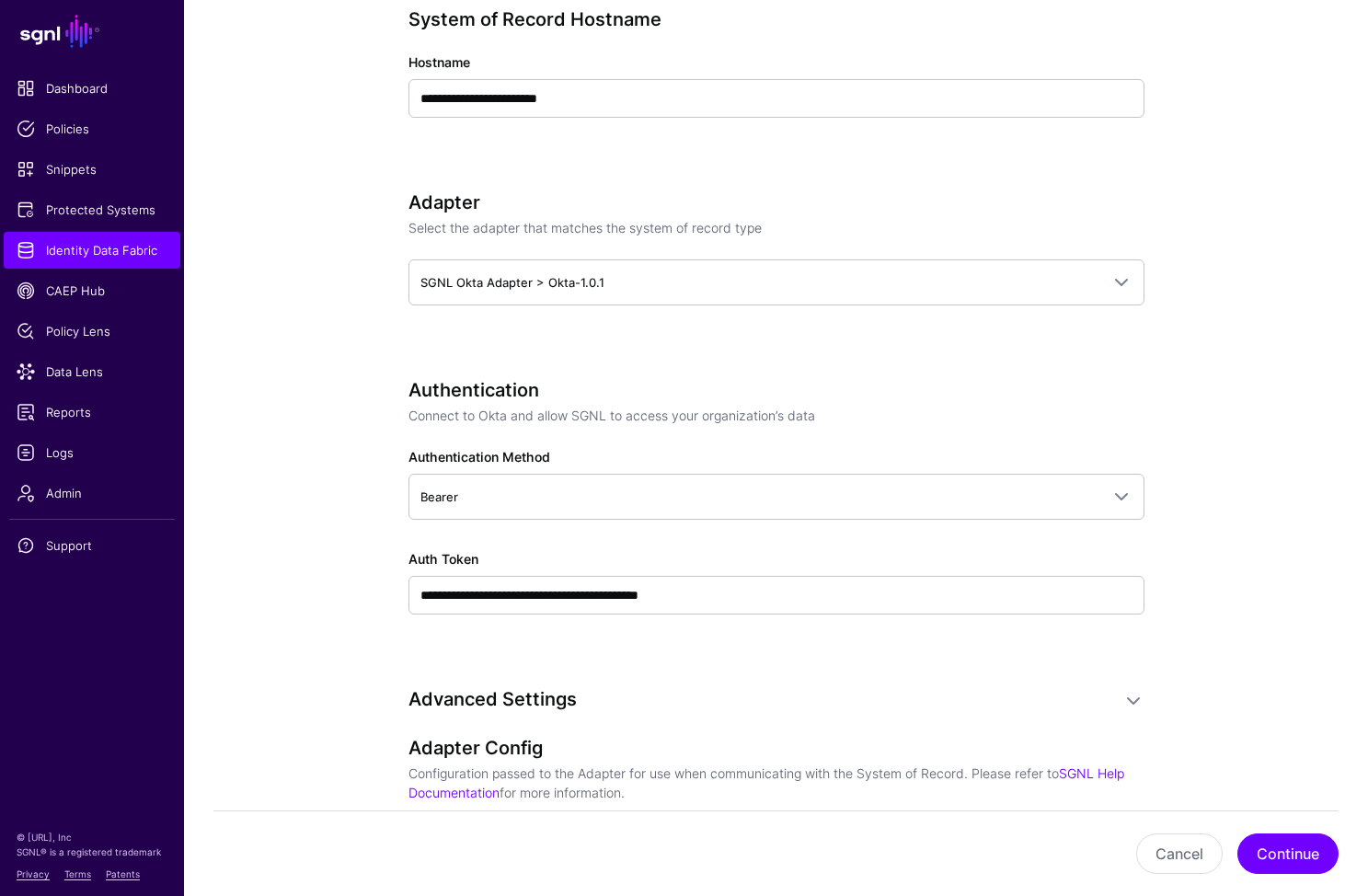
click at [291, 257] on app-datasources-details-form "**********" at bounding box center [776, 442] width 1184 height 2035
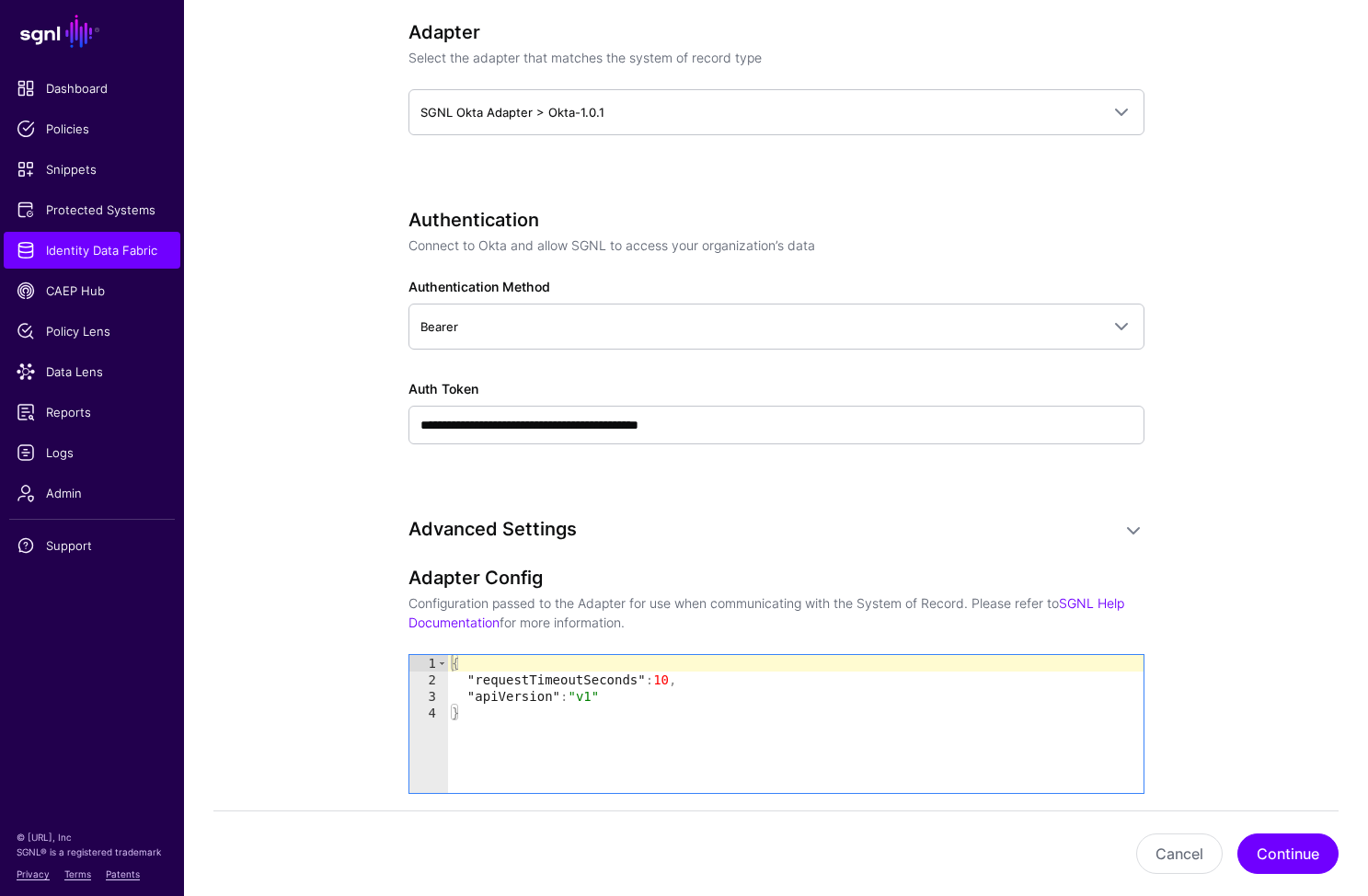
scroll to position [1014, 0]
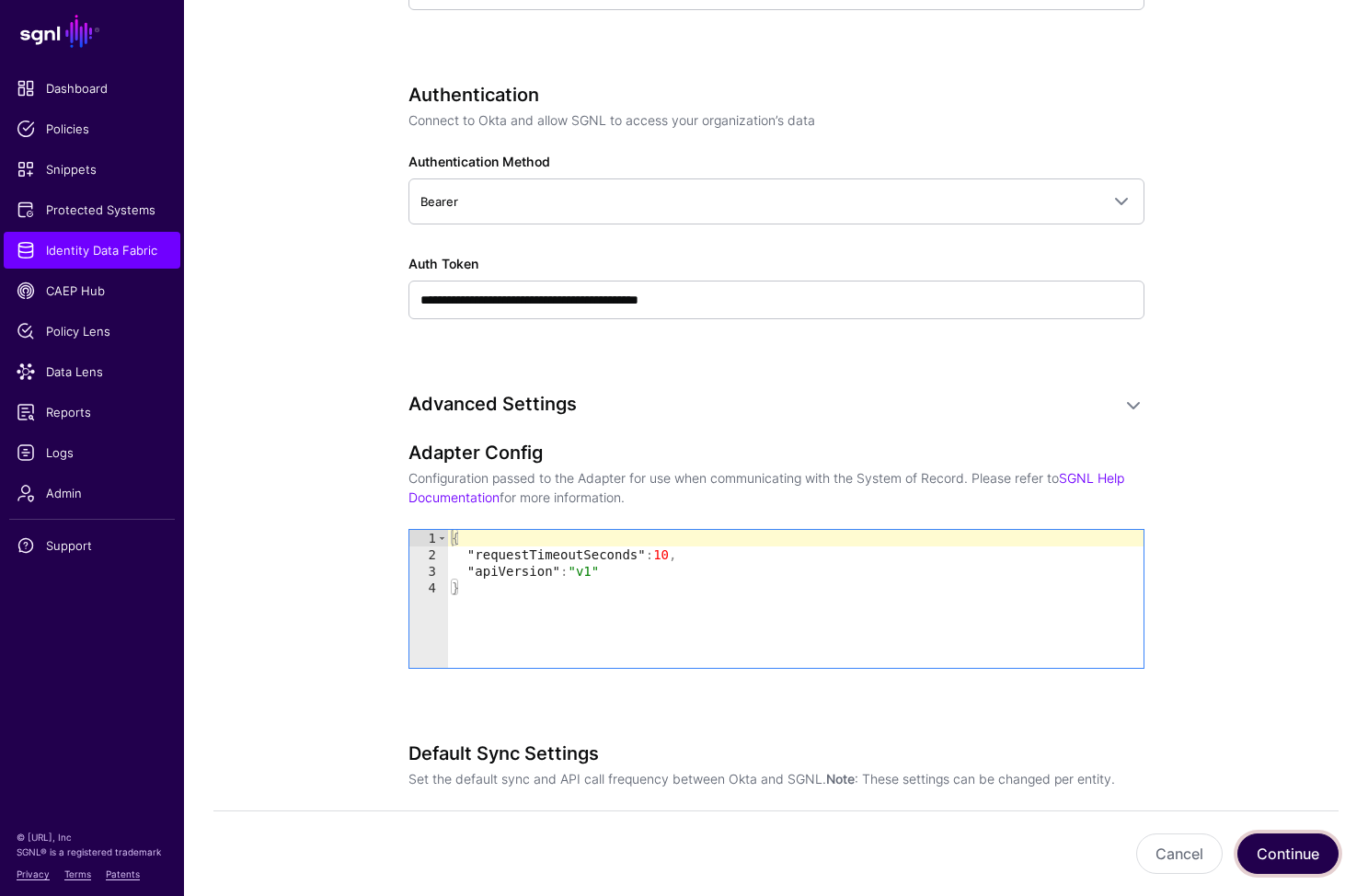
click at [1289, 851] on button "Continue" at bounding box center [1288, 853] width 101 height 41
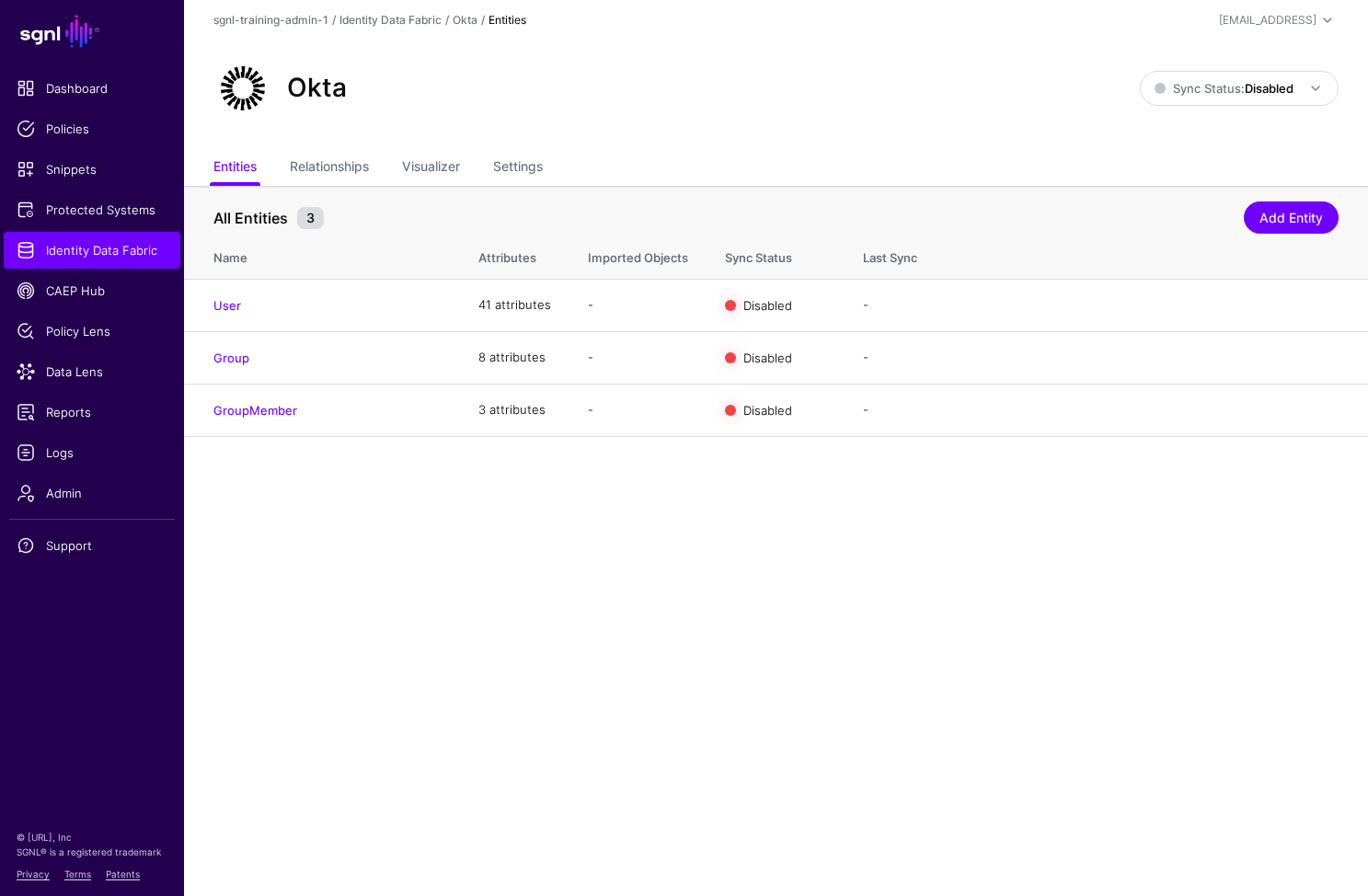
click at [806, 516] on main "SGNL Dashboard Policies Snippets Protected Systems Identity Data Fabric CAEP Hu…" at bounding box center [684, 448] width 1368 height 896
click at [236, 302] on link "User" at bounding box center [228, 305] width 28 height 15
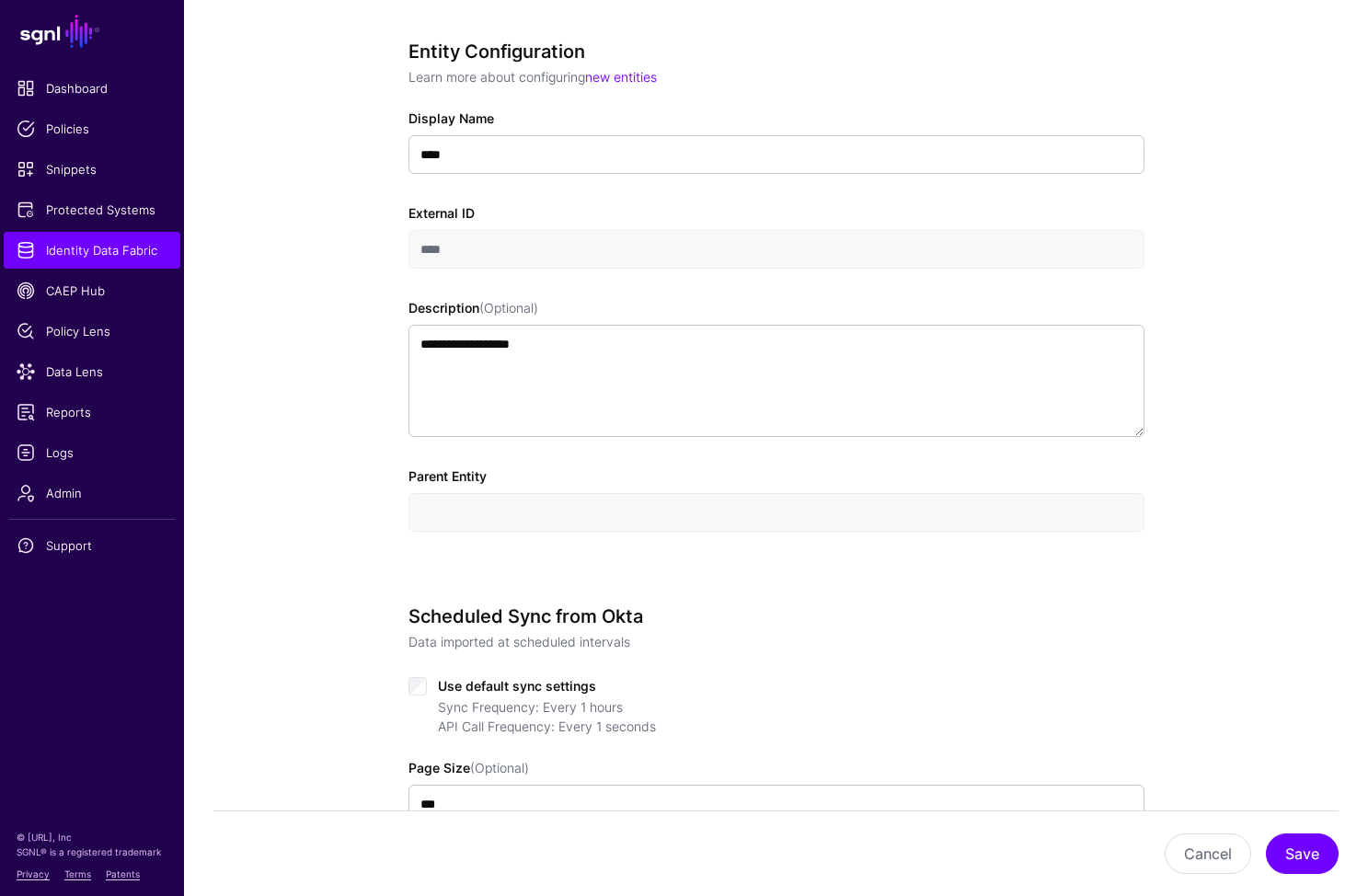
scroll to position [821, 0]
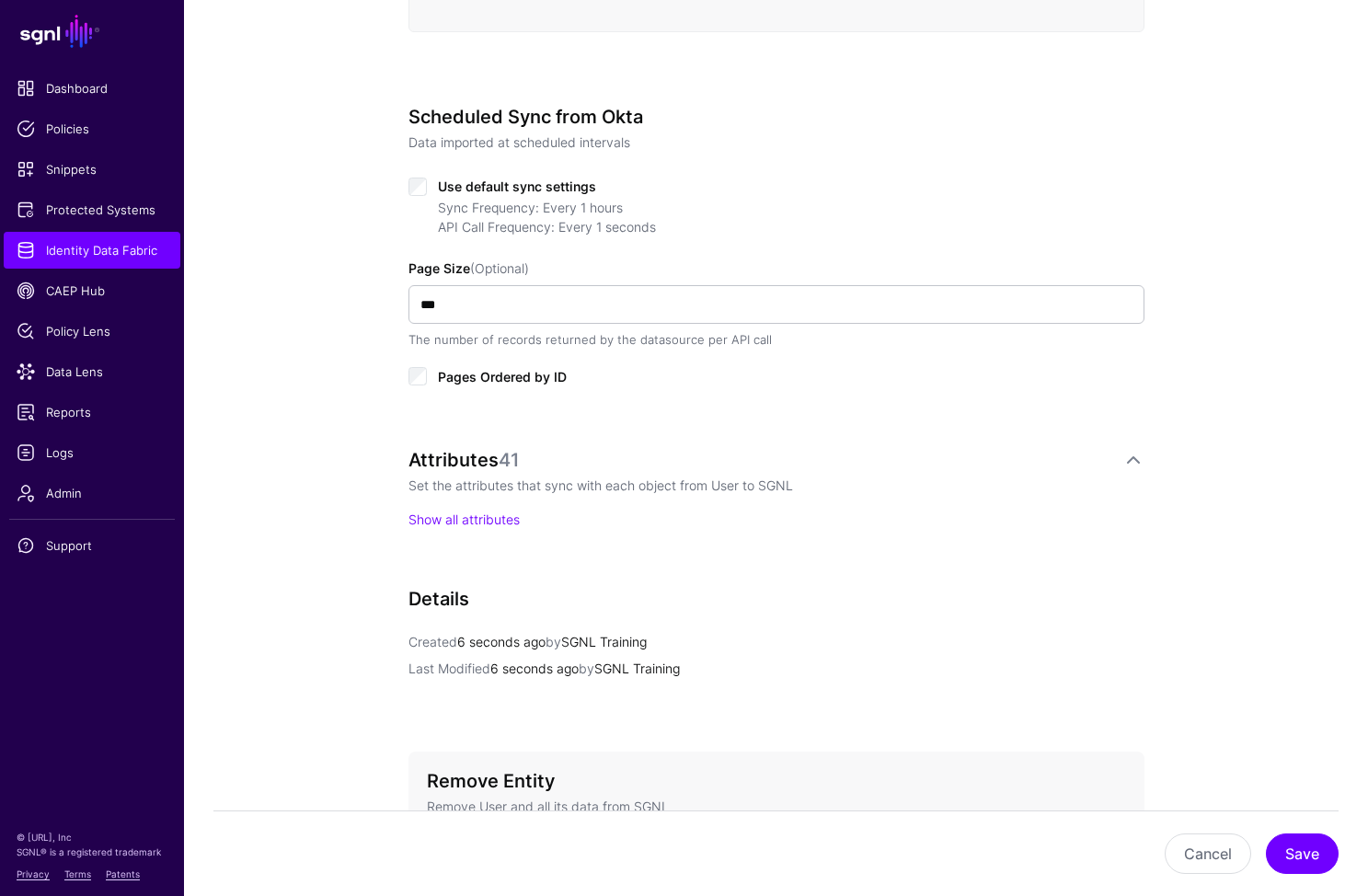
click at [420, 199] on div "Sync Frequency: Every 1 hours API Call Frequency: Every 1 seconds" at bounding box center [777, 217] width 736 height 39
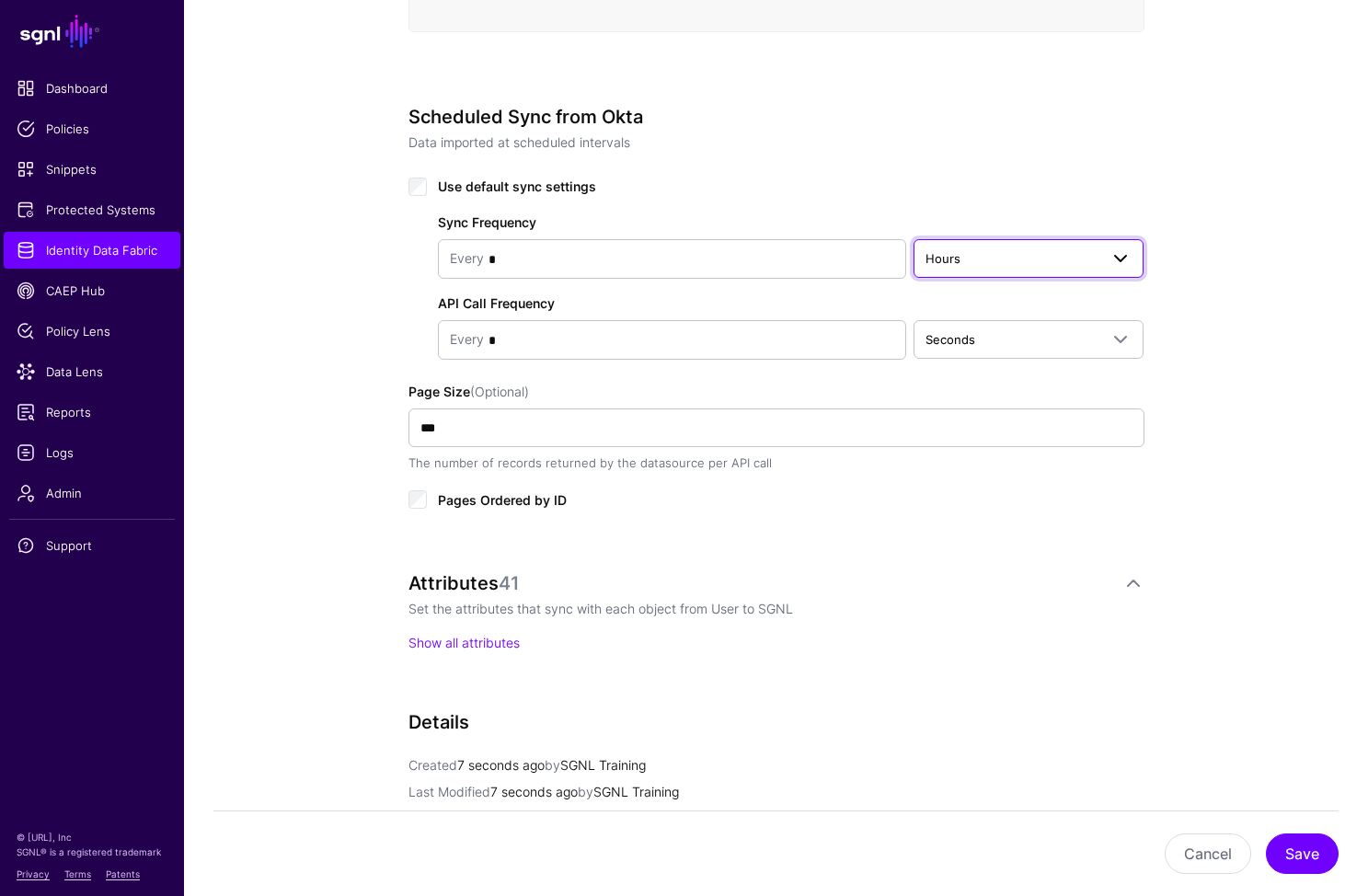
click at [1049, 249] on span "Hours" at bounding box center [1012, 259] width 174 height 20
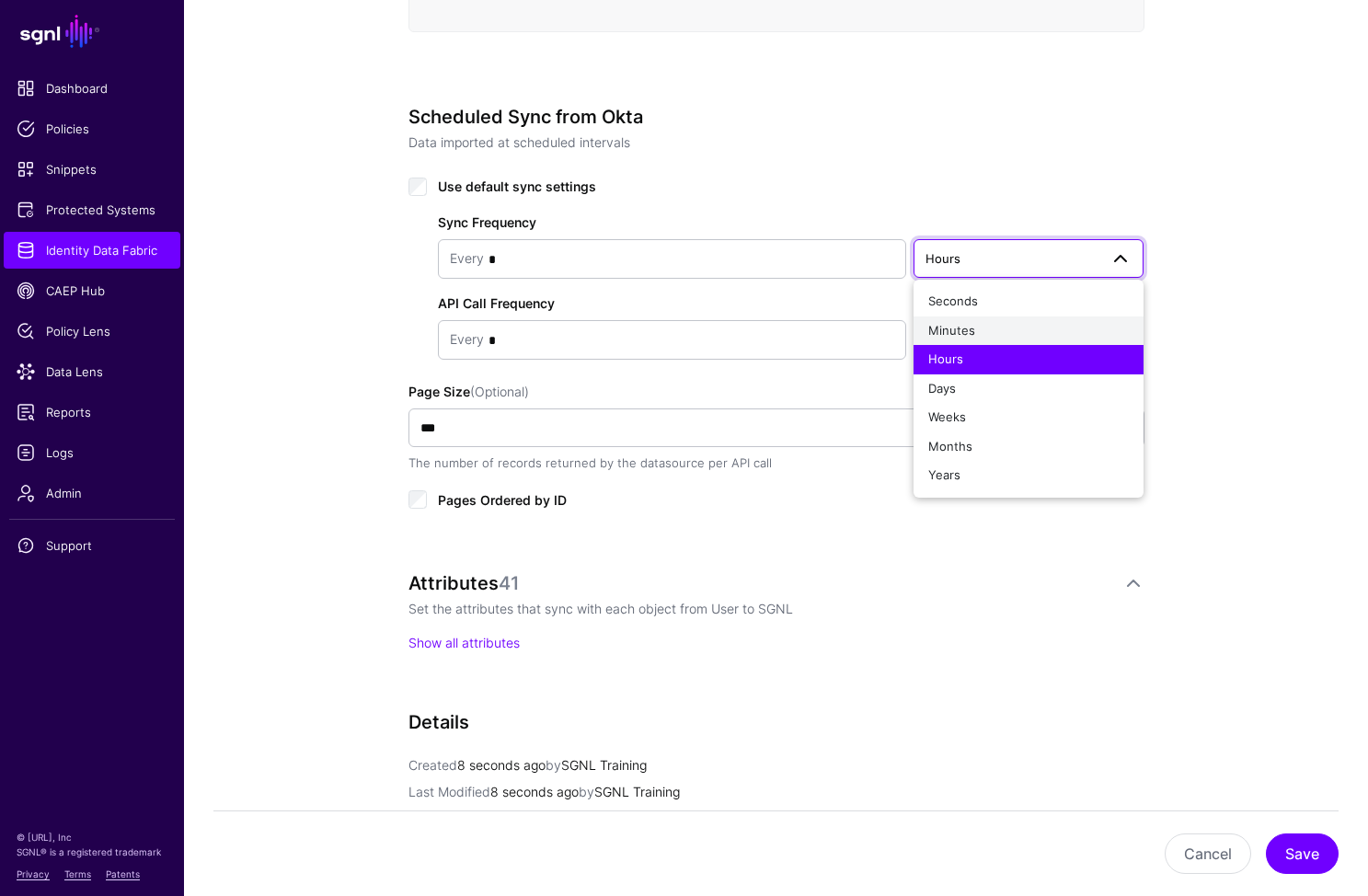
click at [958, 335] on span "Minutes" at bounding box center [951, 330] width 47 height 15
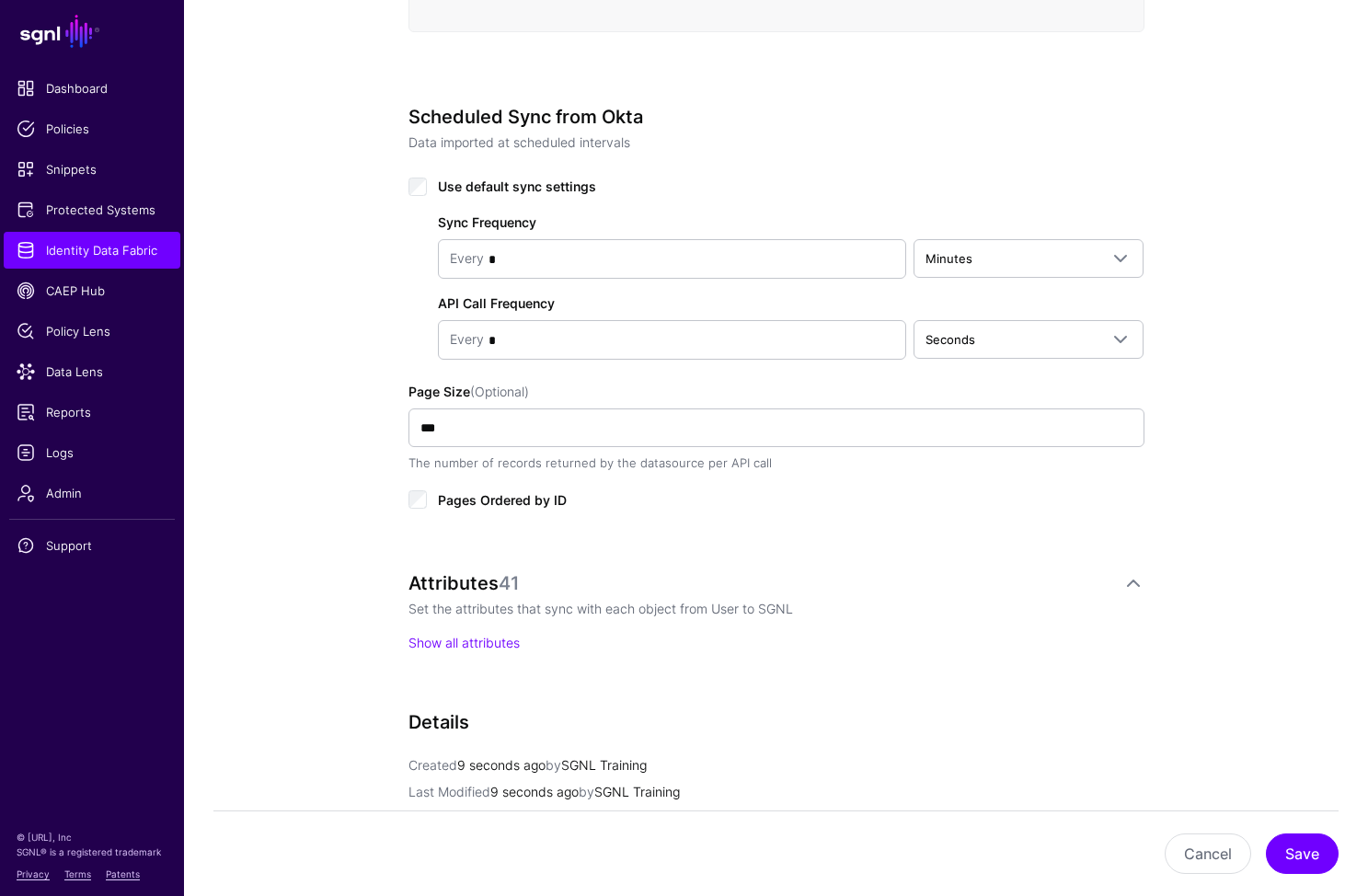
scroll to position [788, 0]
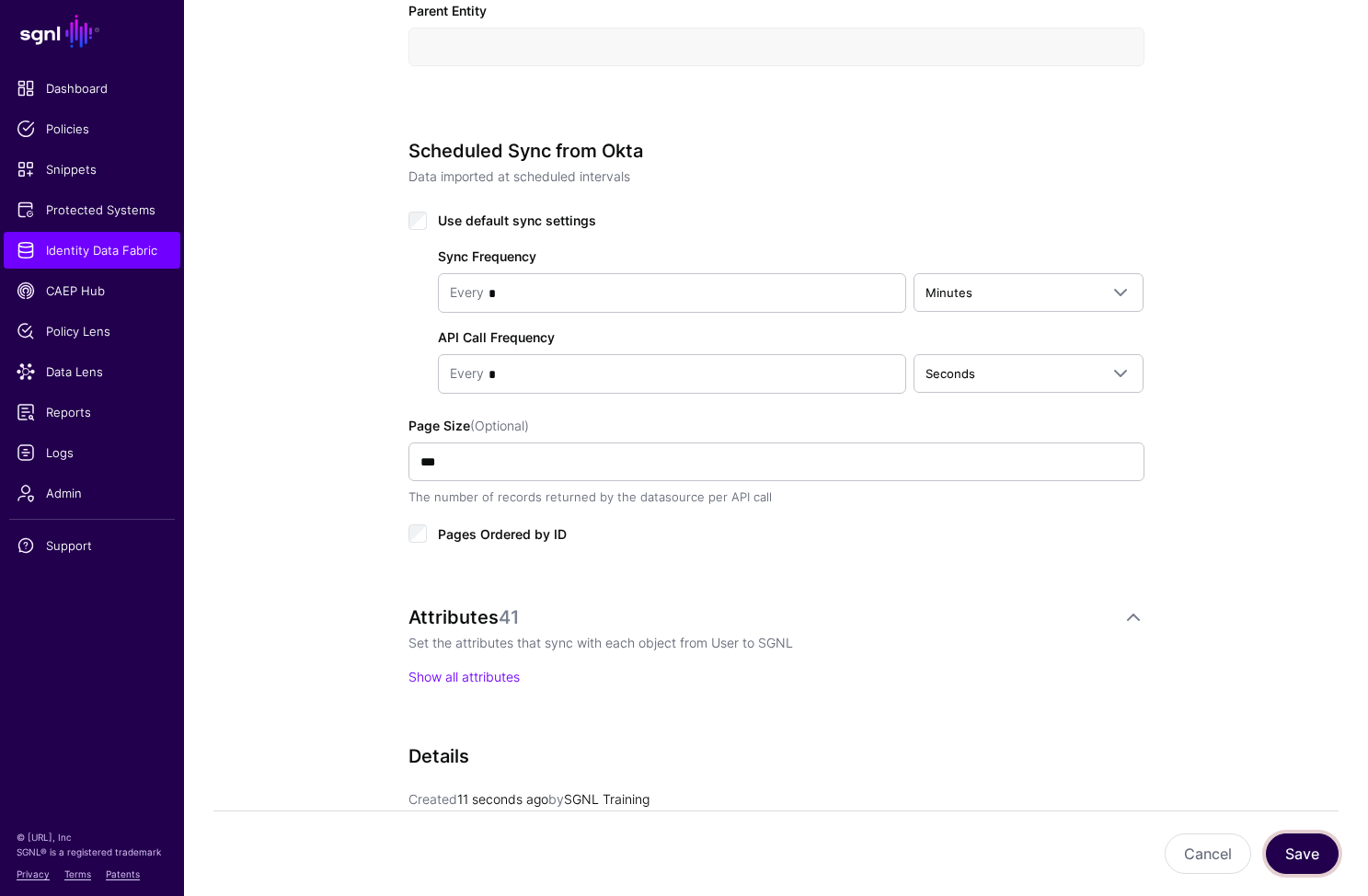
click at [1306, 844] on button "Save" at bounding box center [1302, 853] width 73 height 41
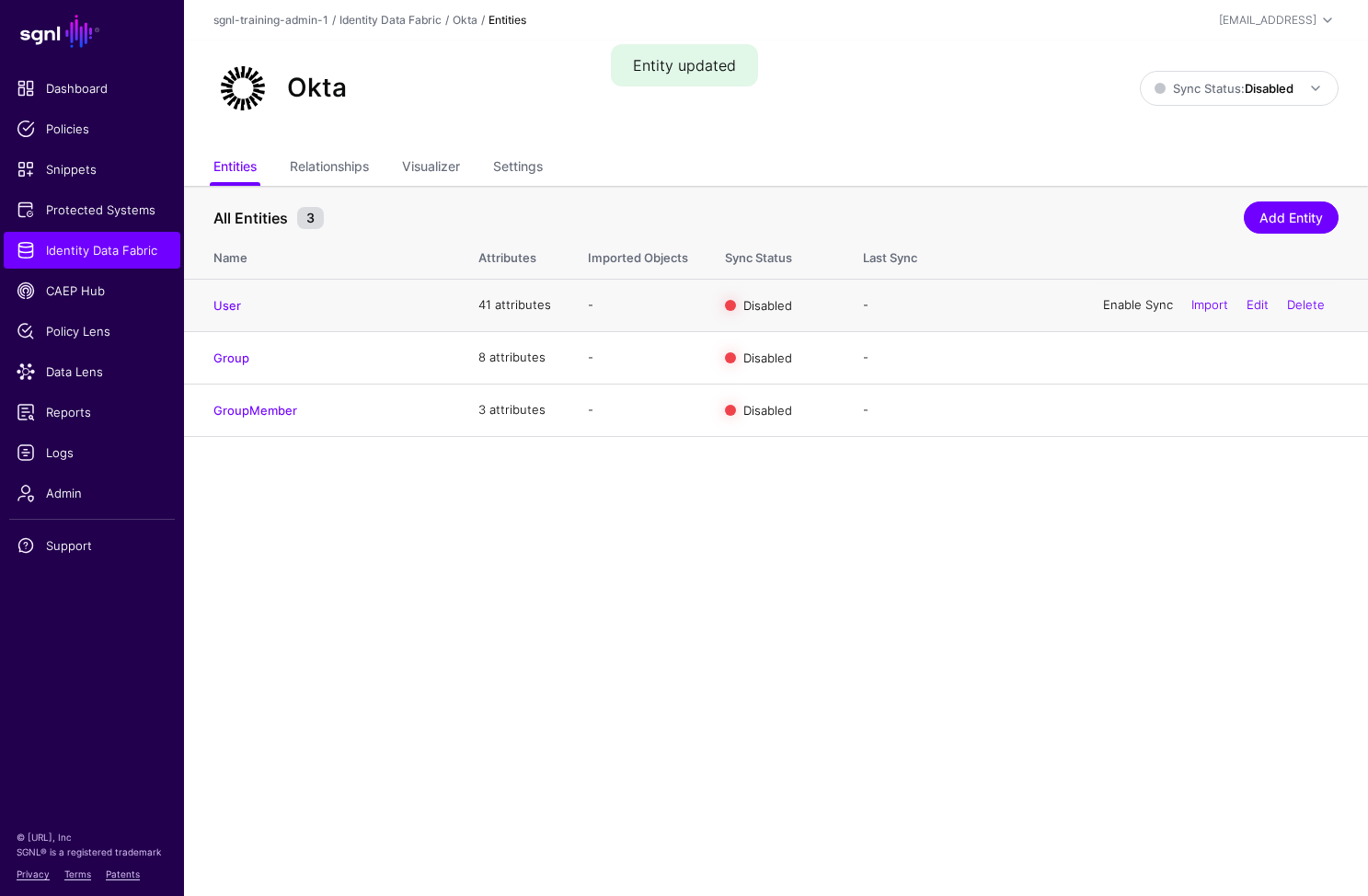
click at [1128, 301] on link "Enable Sync" at bounding box center [1138, 304] width 70 height 15
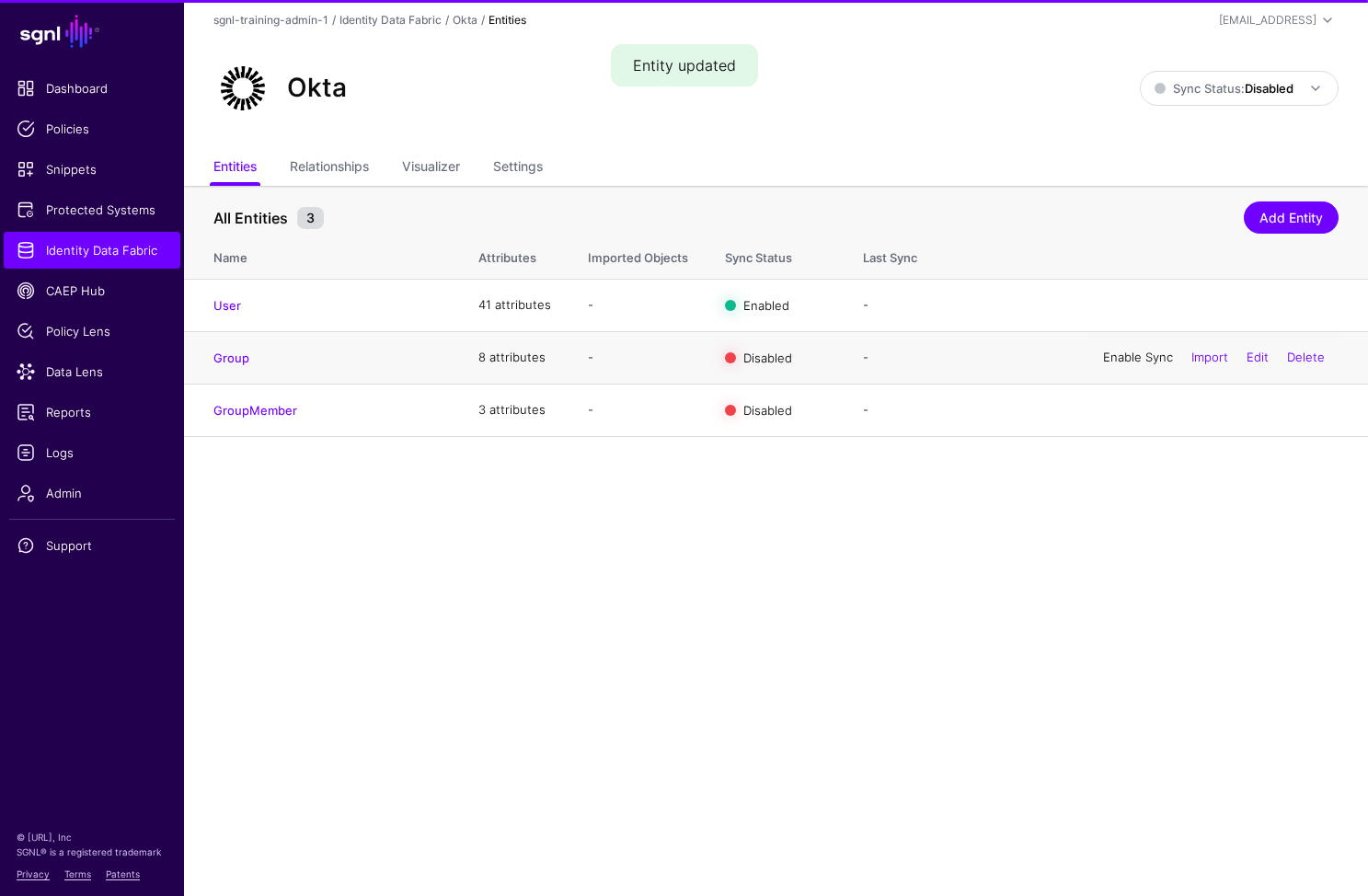
click at [1109, 359] on link "Enable Sync" at bounding box center [1138, 356] width 70 height 15
click at [1122, 414] on link "Enable Sync" at bounding box center [1138, 409] width 70 height 15
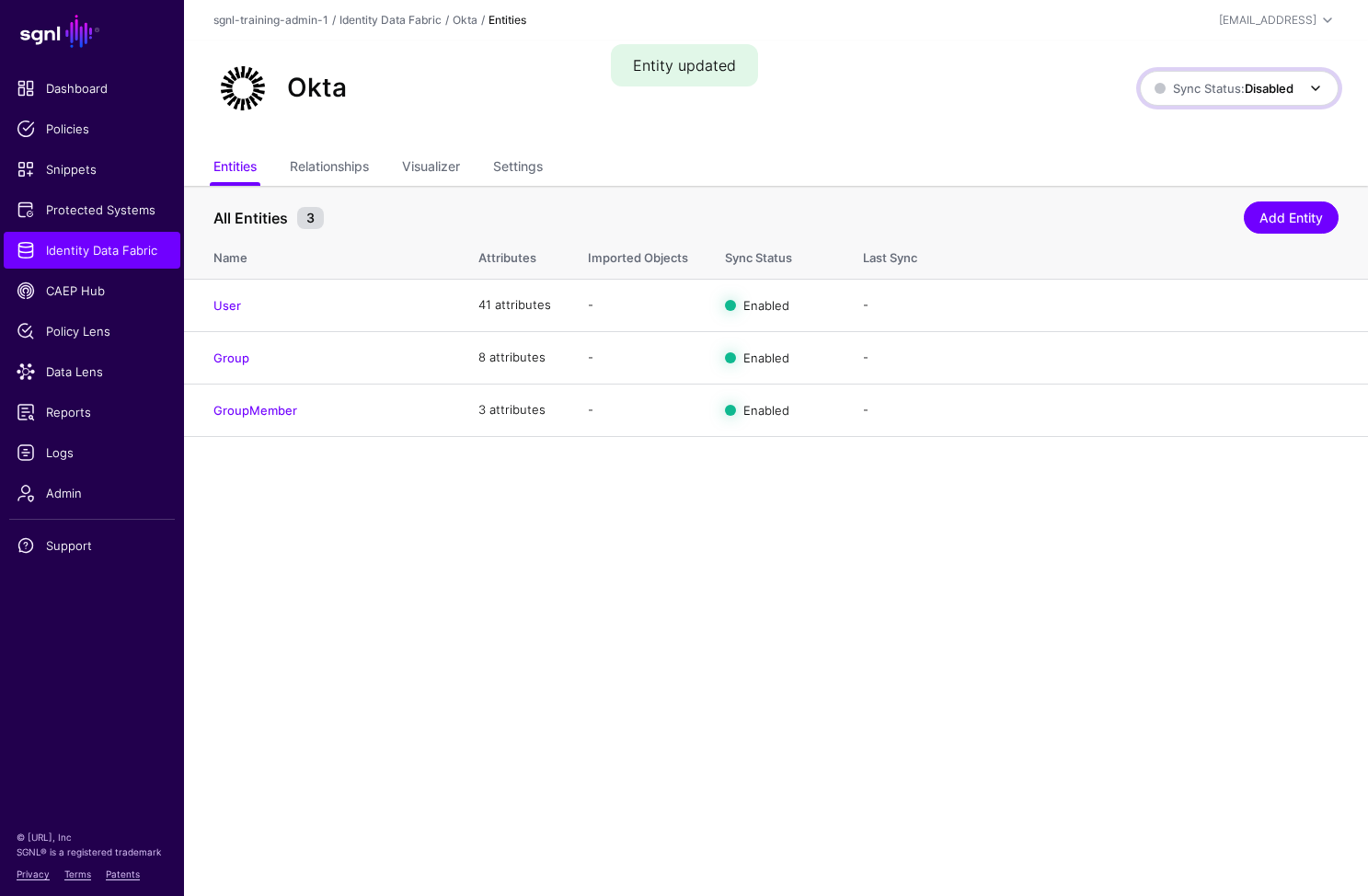
click at [1255, 87] on strong "Disabled" at bounding box center [1269, 88] width 49 height 15
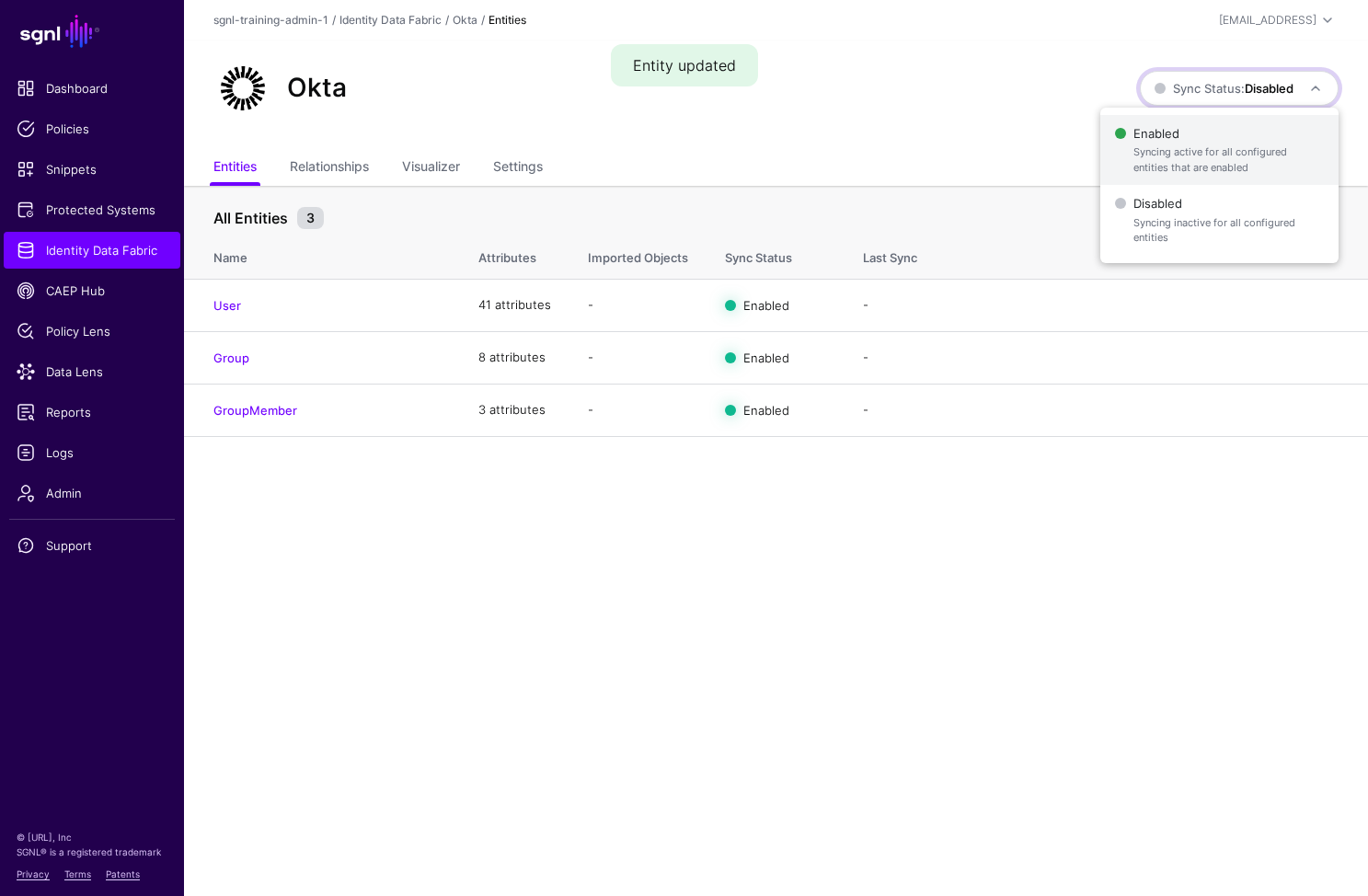
click at [1171, 133] on span "Enabled Syncing active for all configured entities that are enabled" at bounding box center [1220, 150] width 209 height 60
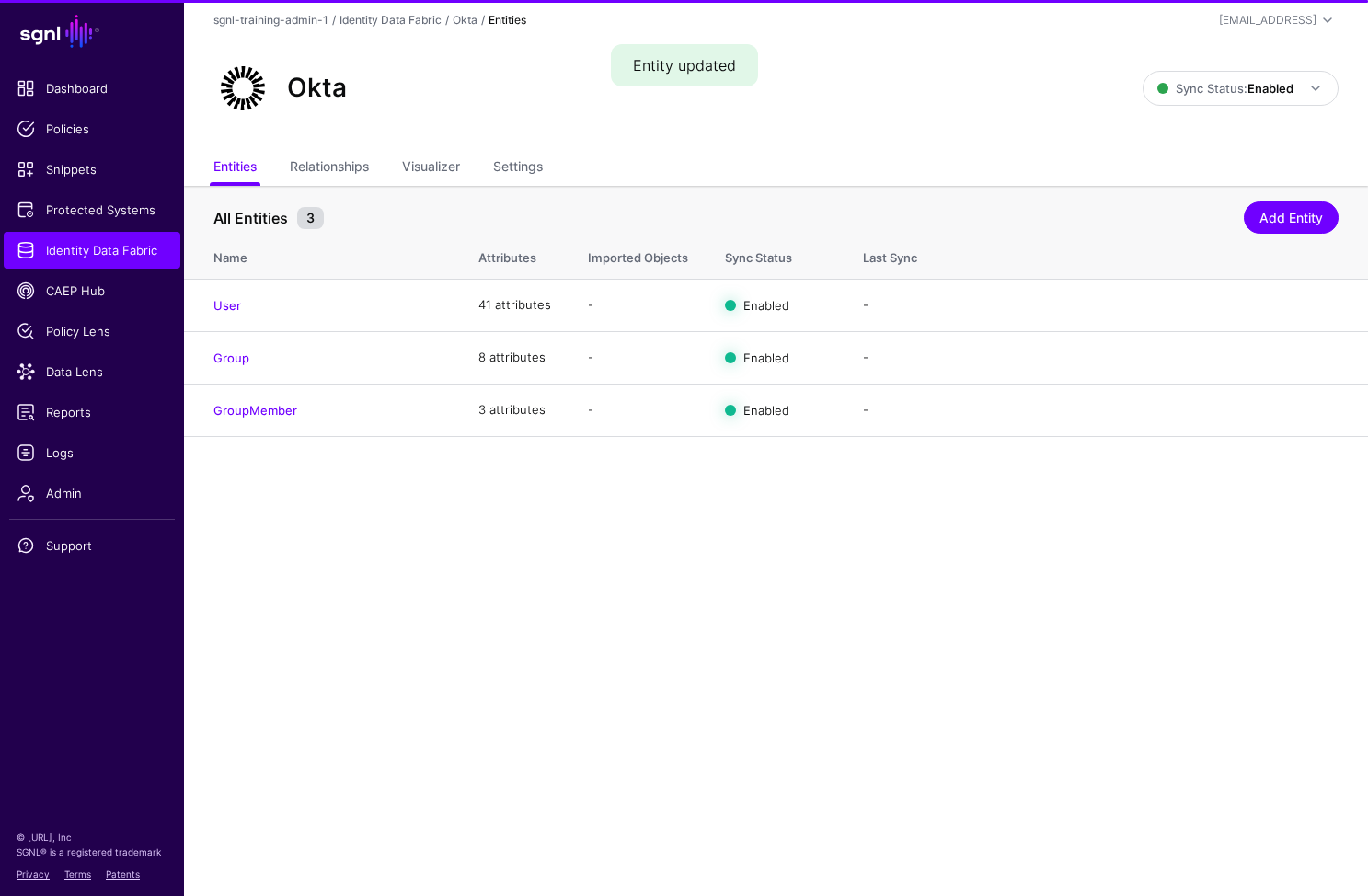
drag, startPoint x: 1067, startPoint y: 612, endPoint x: 1038, endPoint y: 620, distance: 30.1
click at [1066, 612] on main "SGNL Dashboard Policies Snippets Protected Systems Identity Data Fabric CAEP Hu…" at bounding box center [684, 448] width 1368 height 896
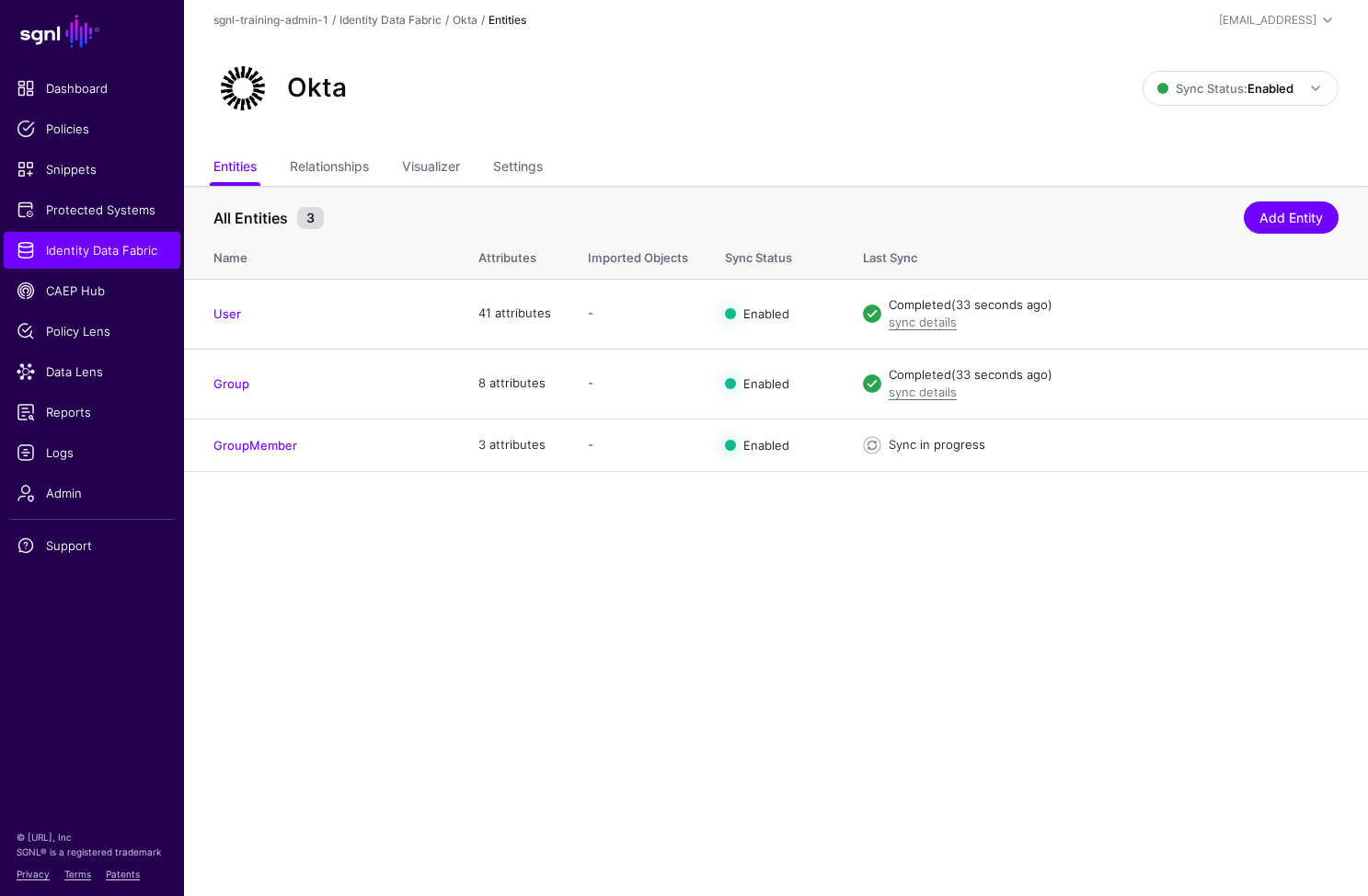
click at [599, 581] on main "SGNL Dashboard Policies Snippets Protected Systems Identity Data Fabric CAEP Hu…" at bounding box center [684, 448] width 1368 height 896
click at [824, 602] on main "SGNL Dashboard Policies Snippets Protected Systems Identity Data Fabric CAEP Hu…" at bounding box center [684, 448] width 1368 height 896
click at [94, 258] on span "Identity Data Fabric" at bounding box center [93, 250] width 151 height 18
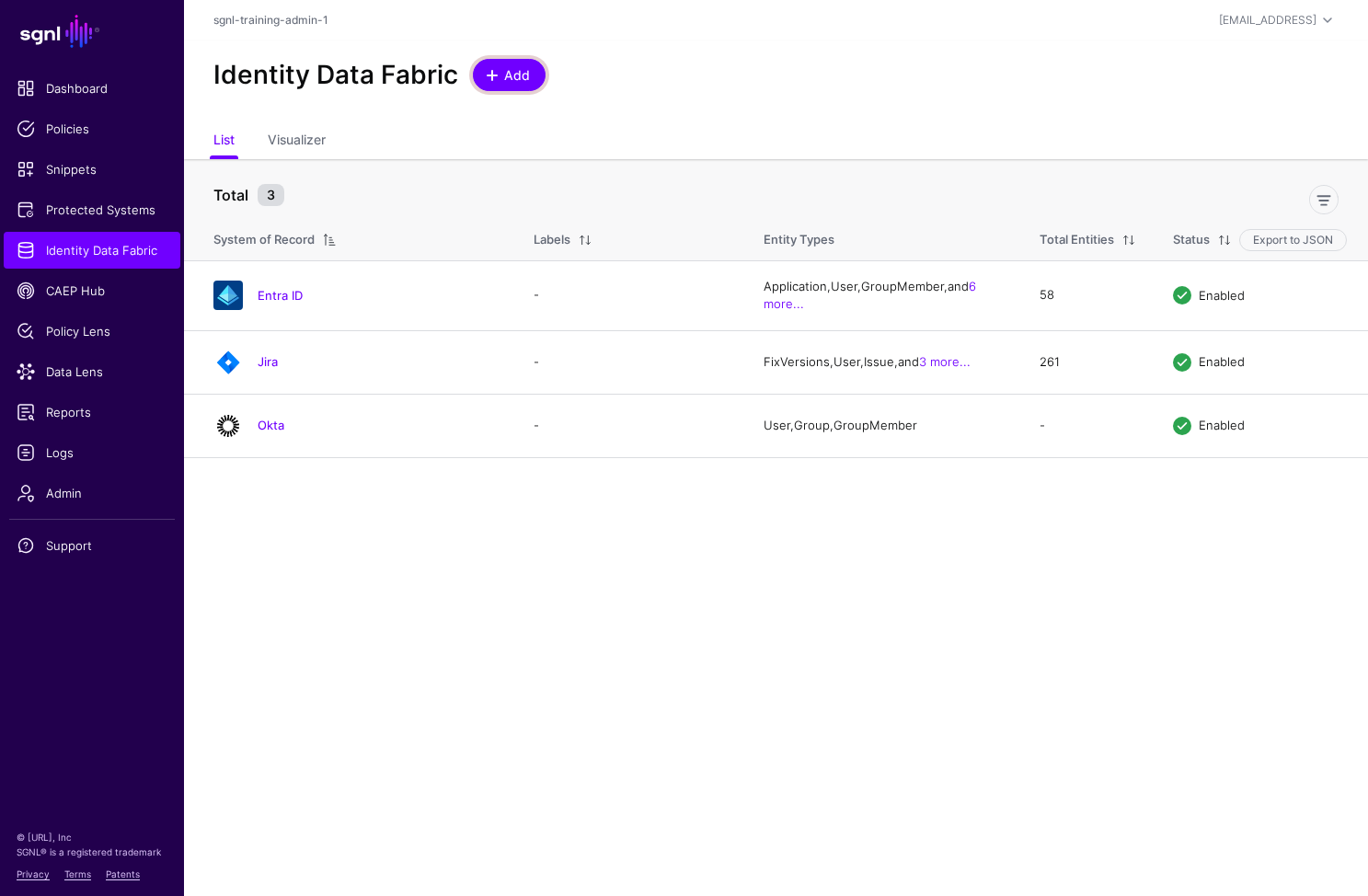
click at [518, 76] on span "Add" at bounding box center [517, 75] width 31 height 19
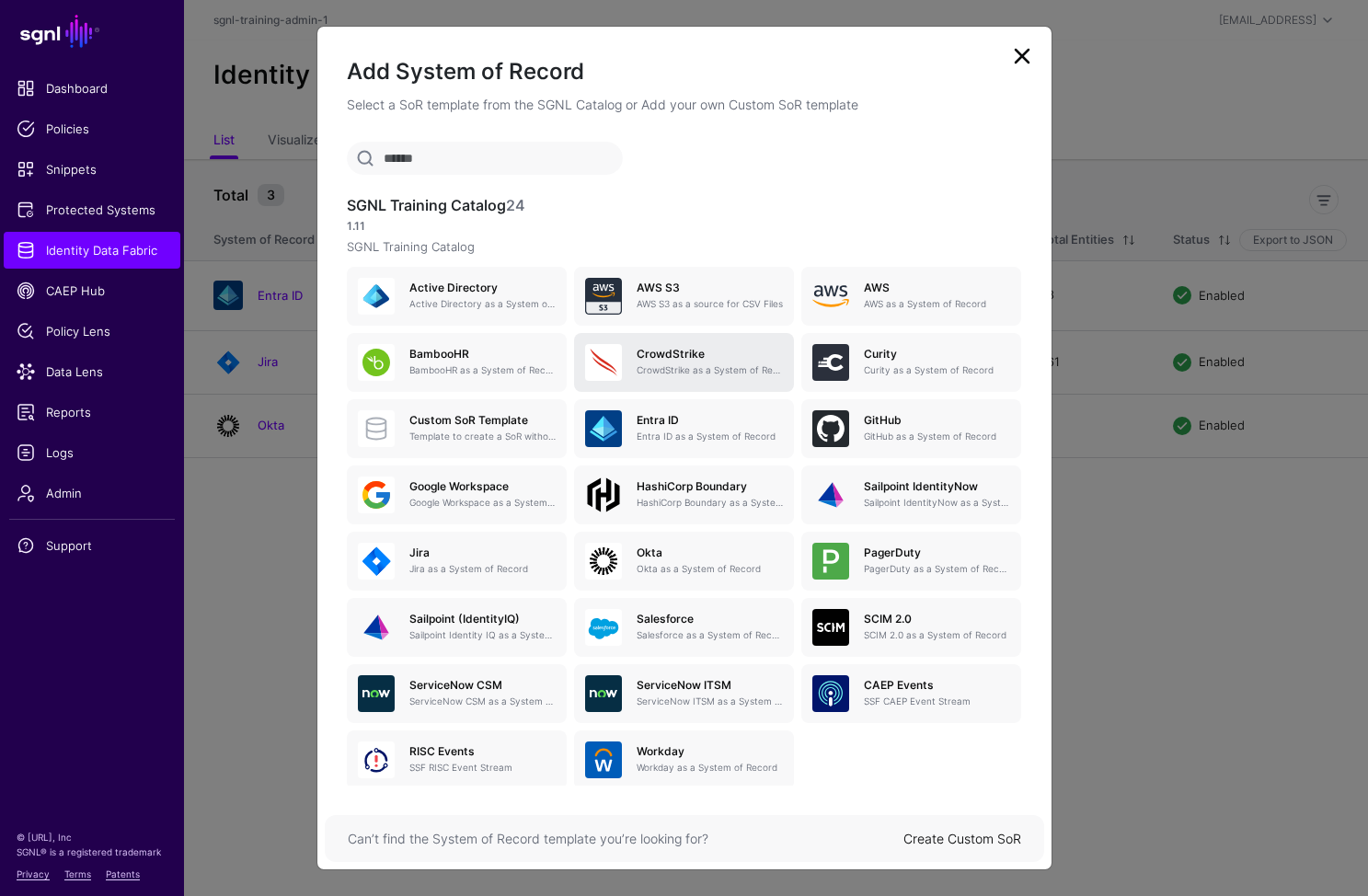
click at [687, 357] on h5 "CrowdStrike" at bounding box center [709, 354] width 146 height 13
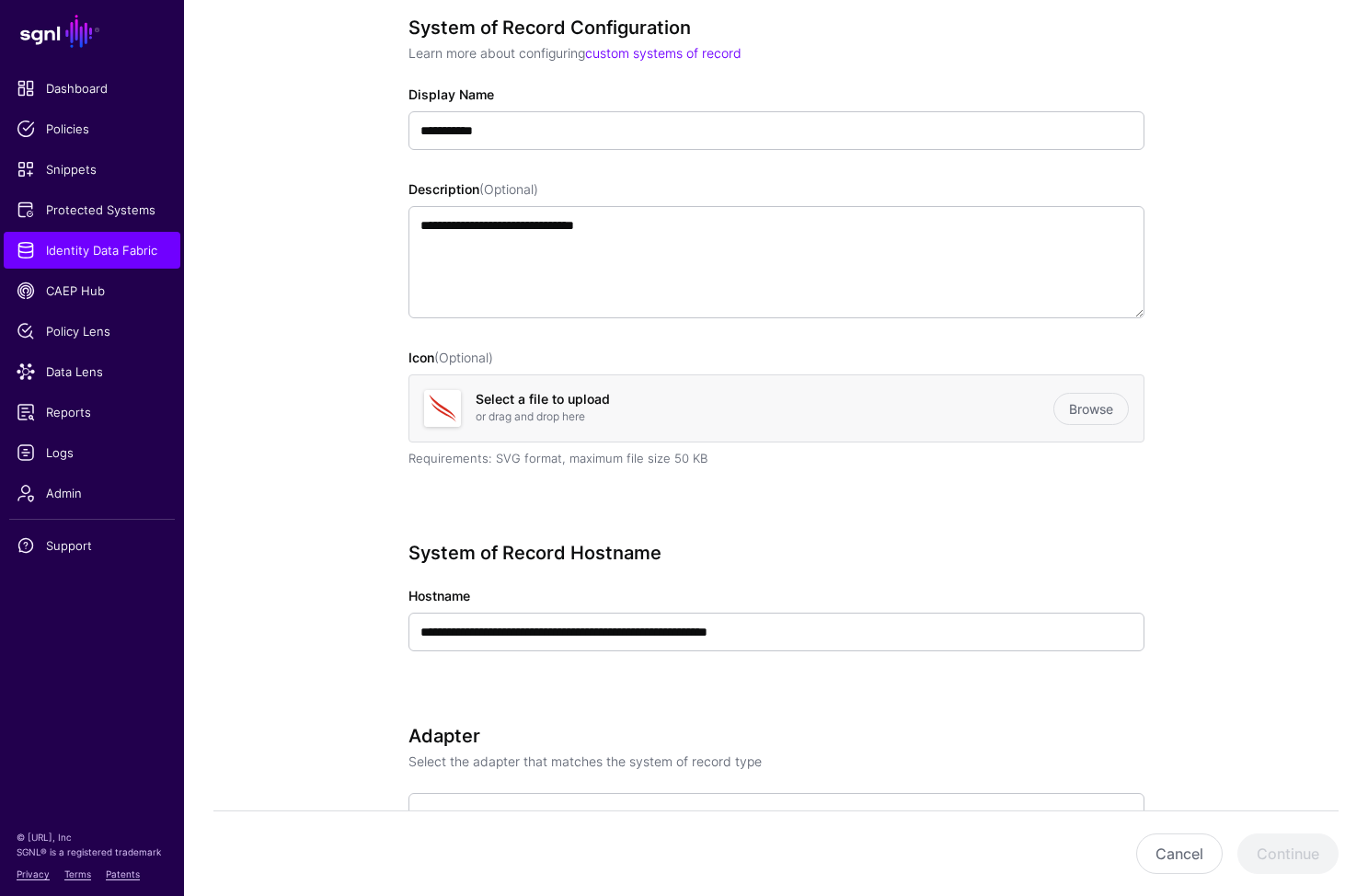
scroll to position [277, 0]
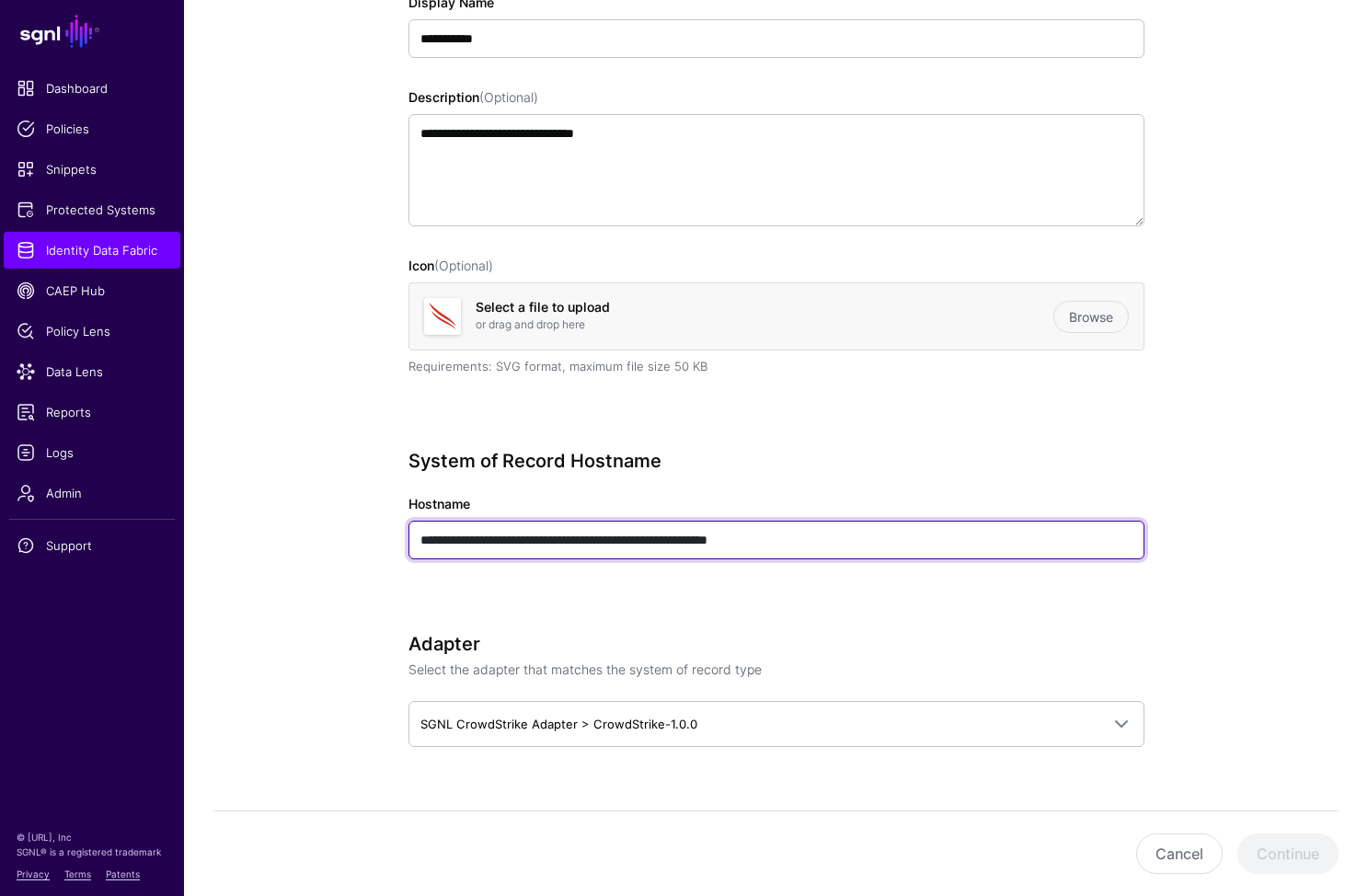
click at [750, 543] on input "**********" at bounding box center [777, 540] width 736 height 39
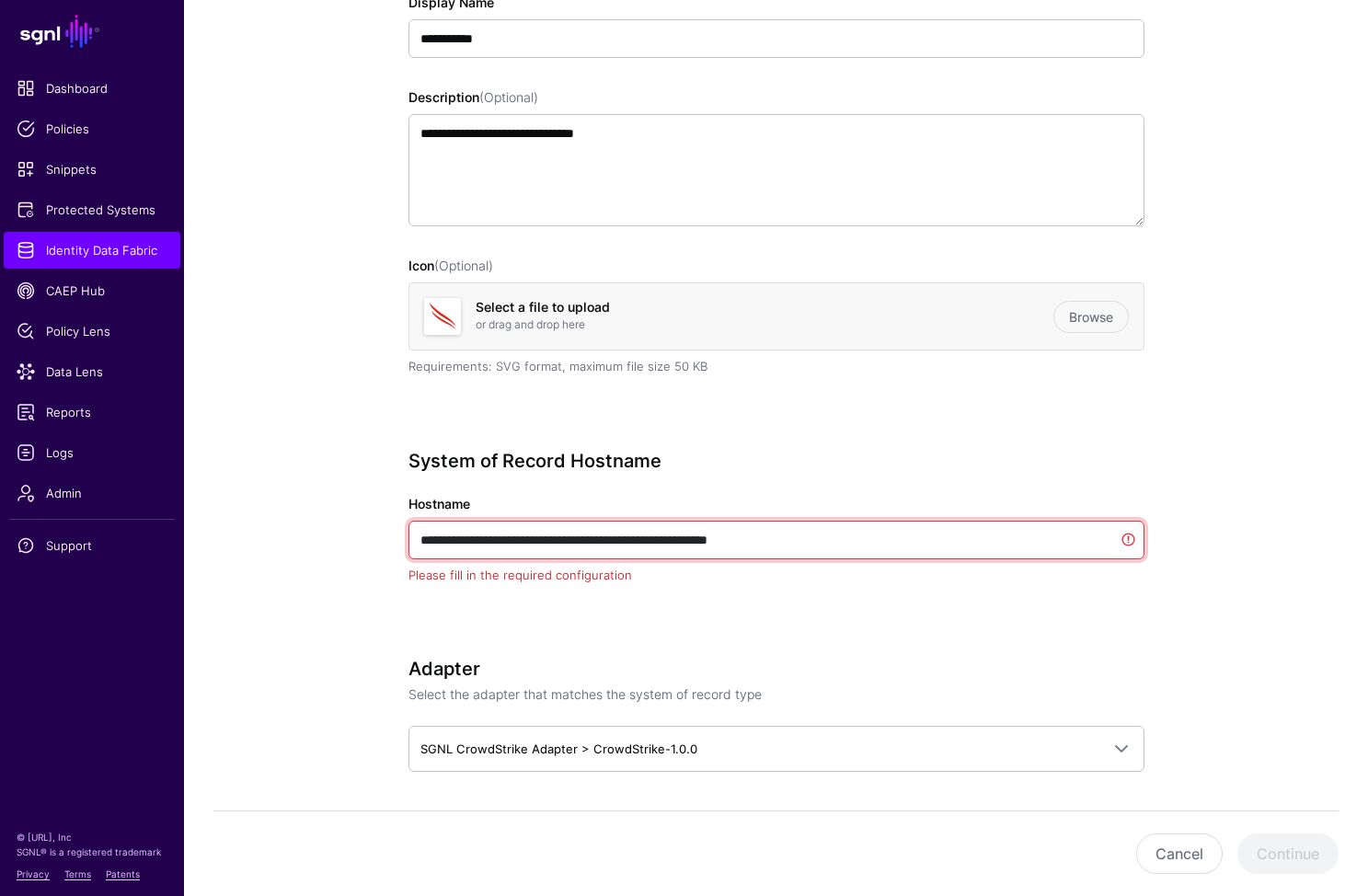
click at [750, 543] on input "**********" at bounding box center [777, 540] width 736 height 39
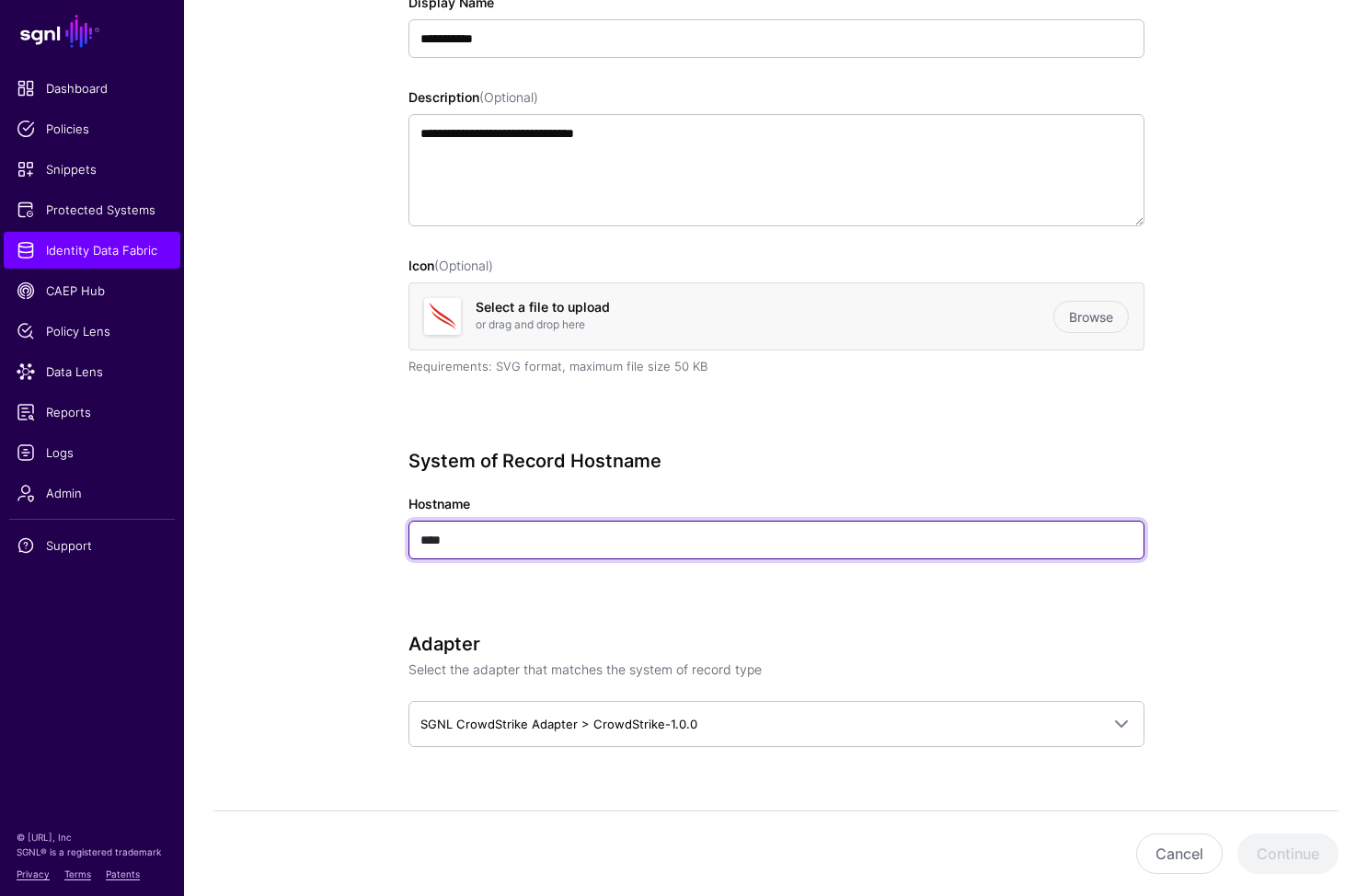
type input "****"
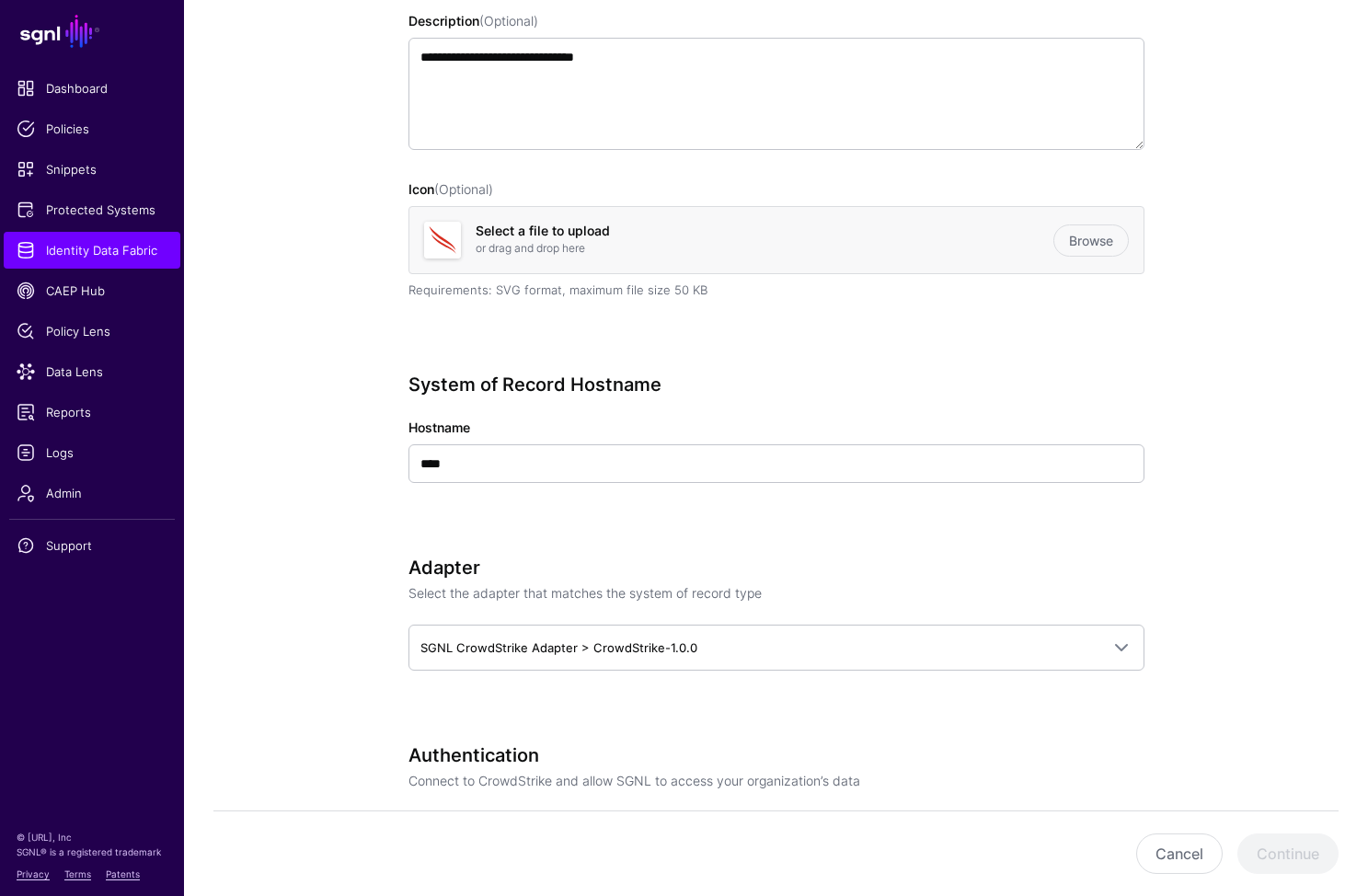
scroll to position [432, 0]
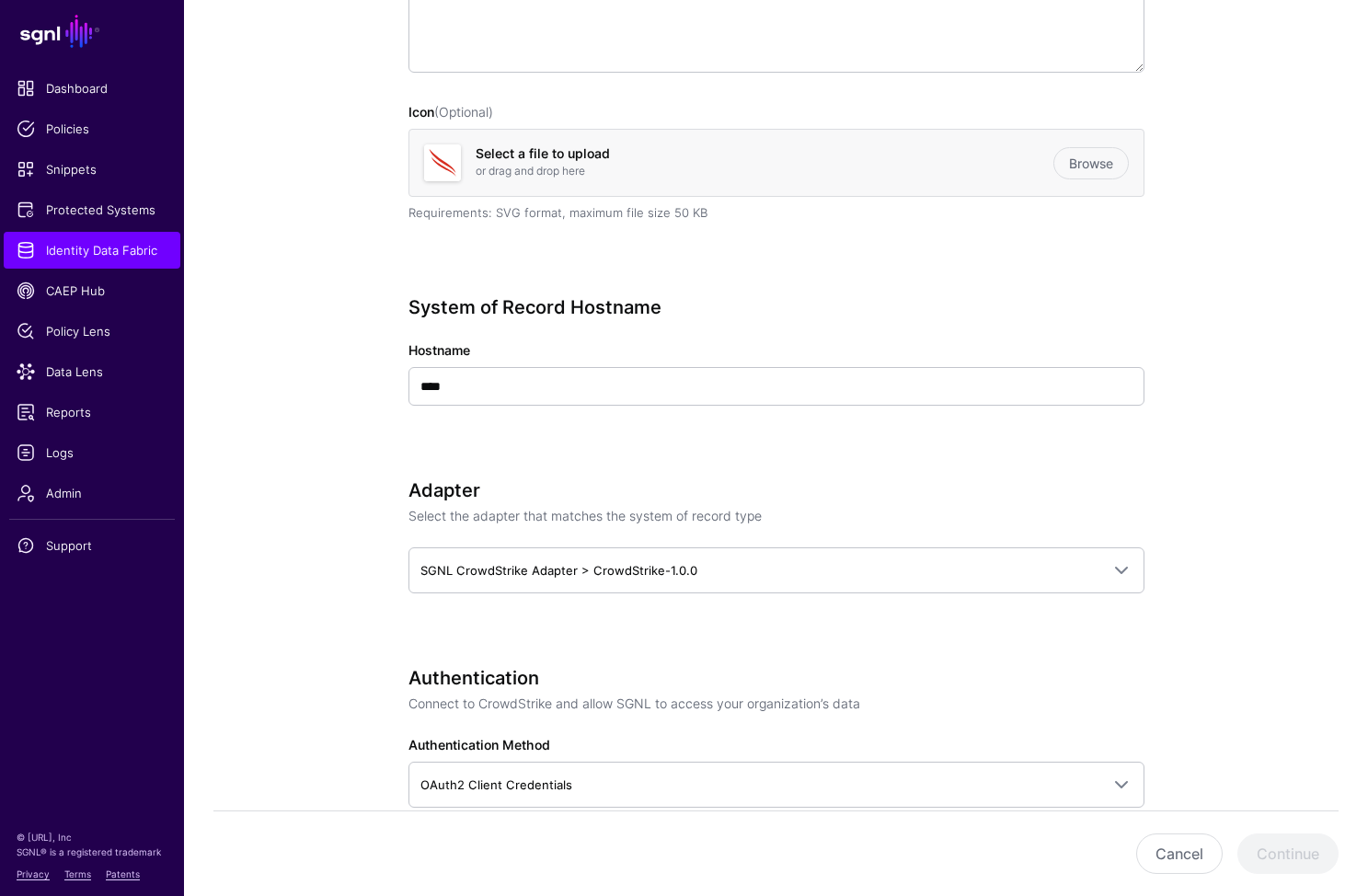
click at [779, 528] on div "Adapter Select the adapter that matches the system of record type SGNL CrowdStr…" at bounding box center [777, 562] width 736 height 165
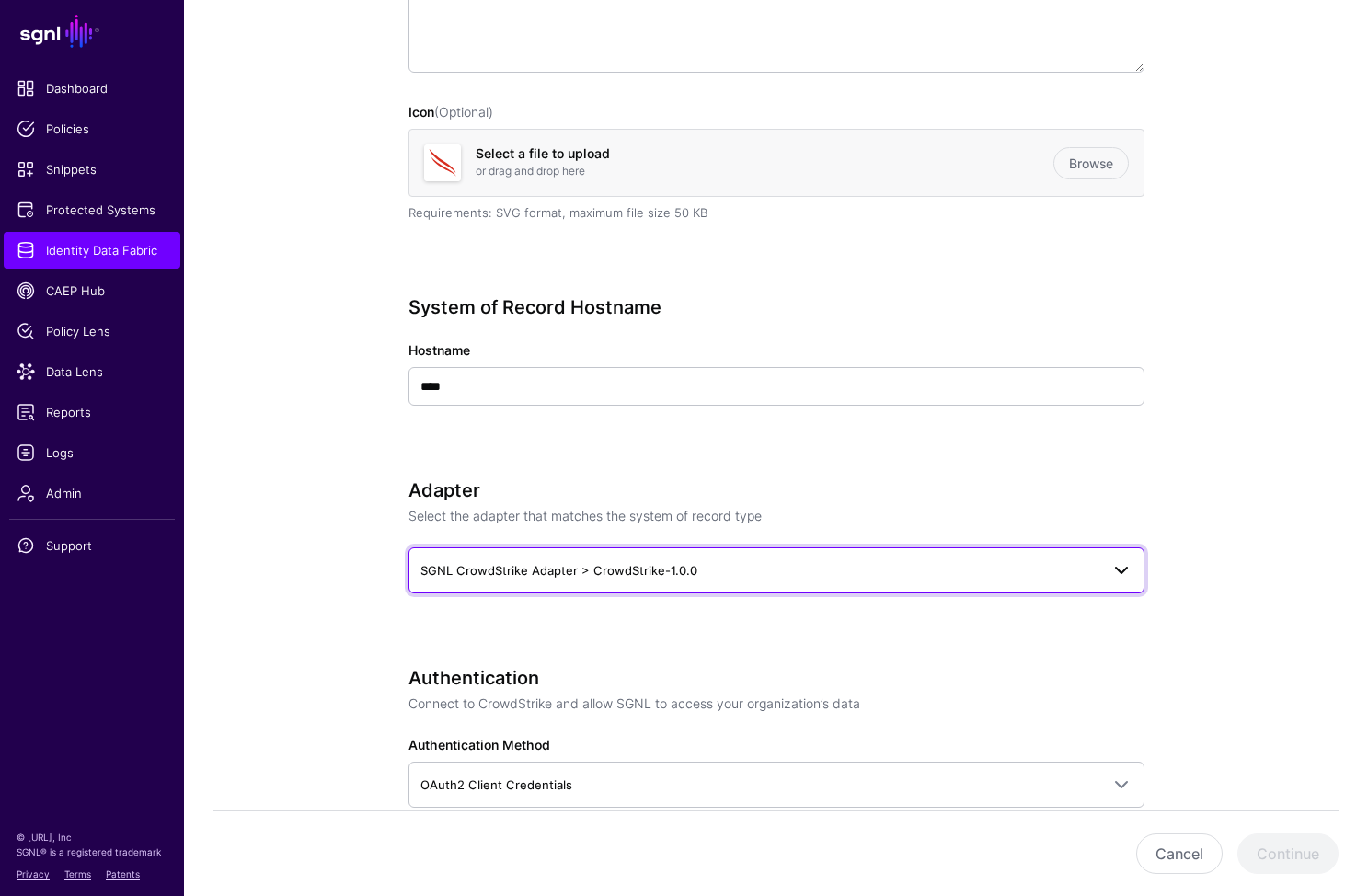
click at [792, 556] on link "SGNL CrowdStrike Adapter > CrowdStrike-1.0.0" at bounding box center [777, 570] width 736 height 46
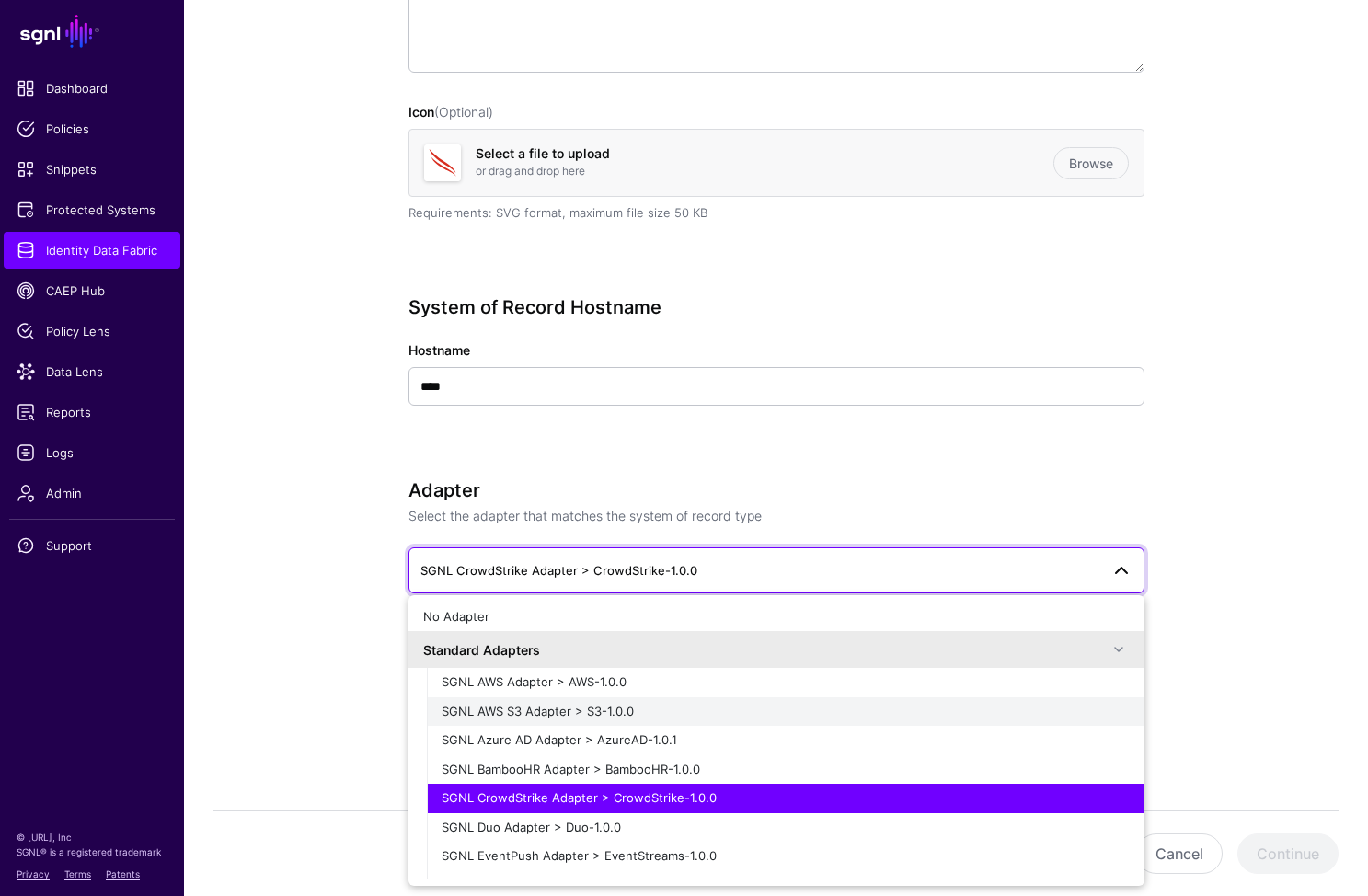
click at [723, 717] on div "SGNL AWS S3 Adapter > S3-1.0.0" at bounding box center [786, 712] width 688 height 18
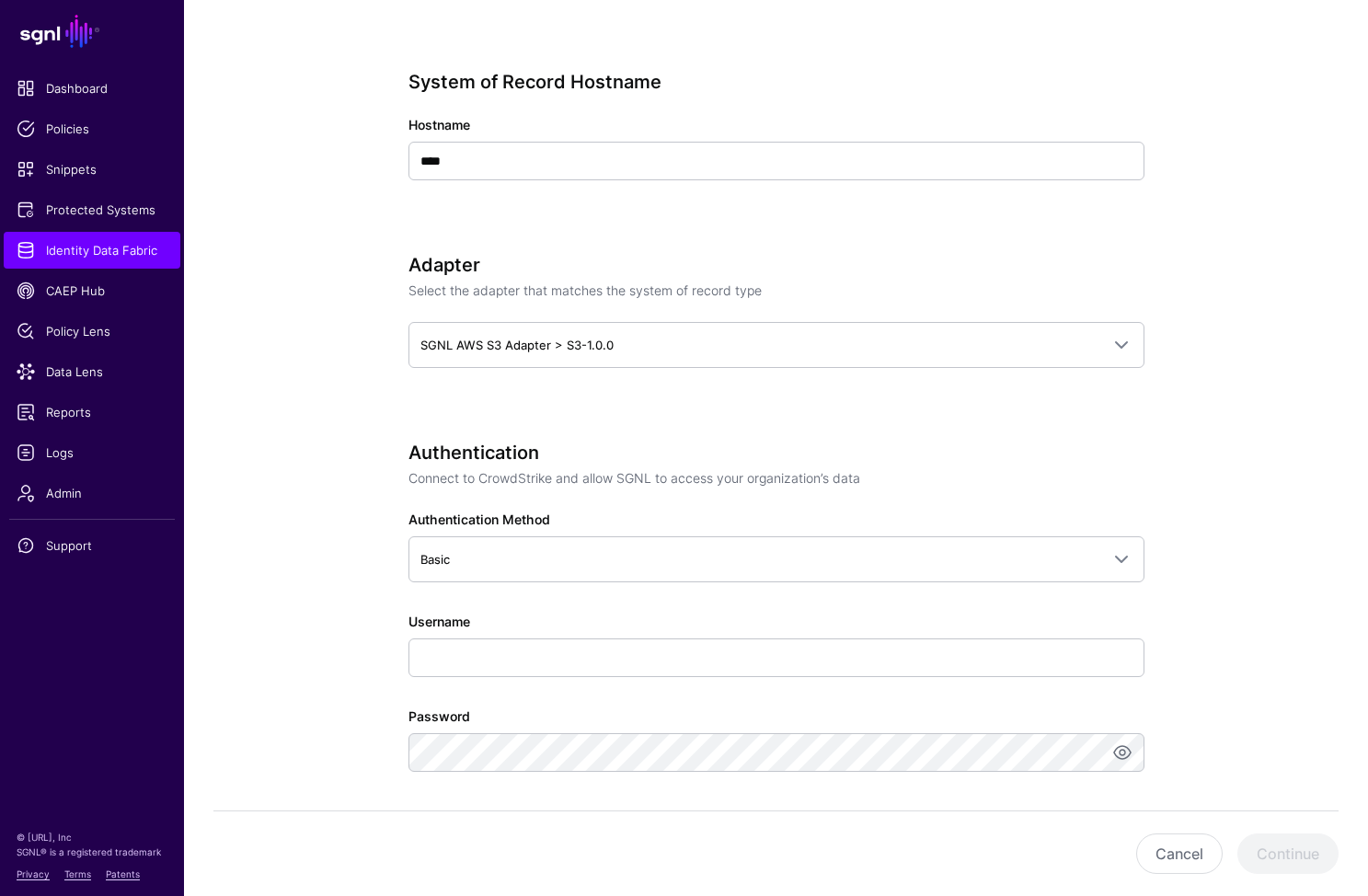
scroll to position [816, 0]
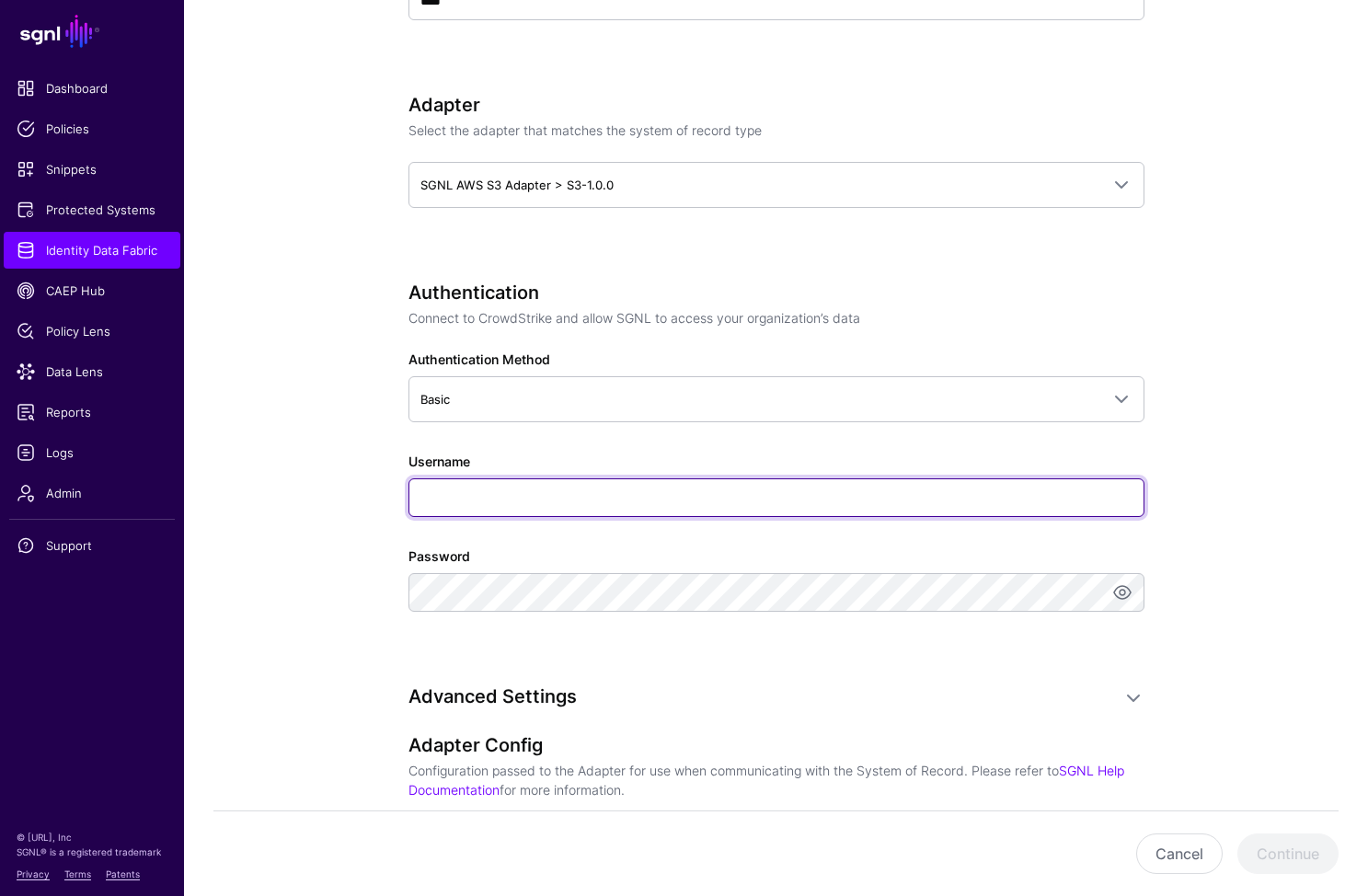
click at [786, 499] on input "Username" at bounding box center [777, 497] width 736 height 39
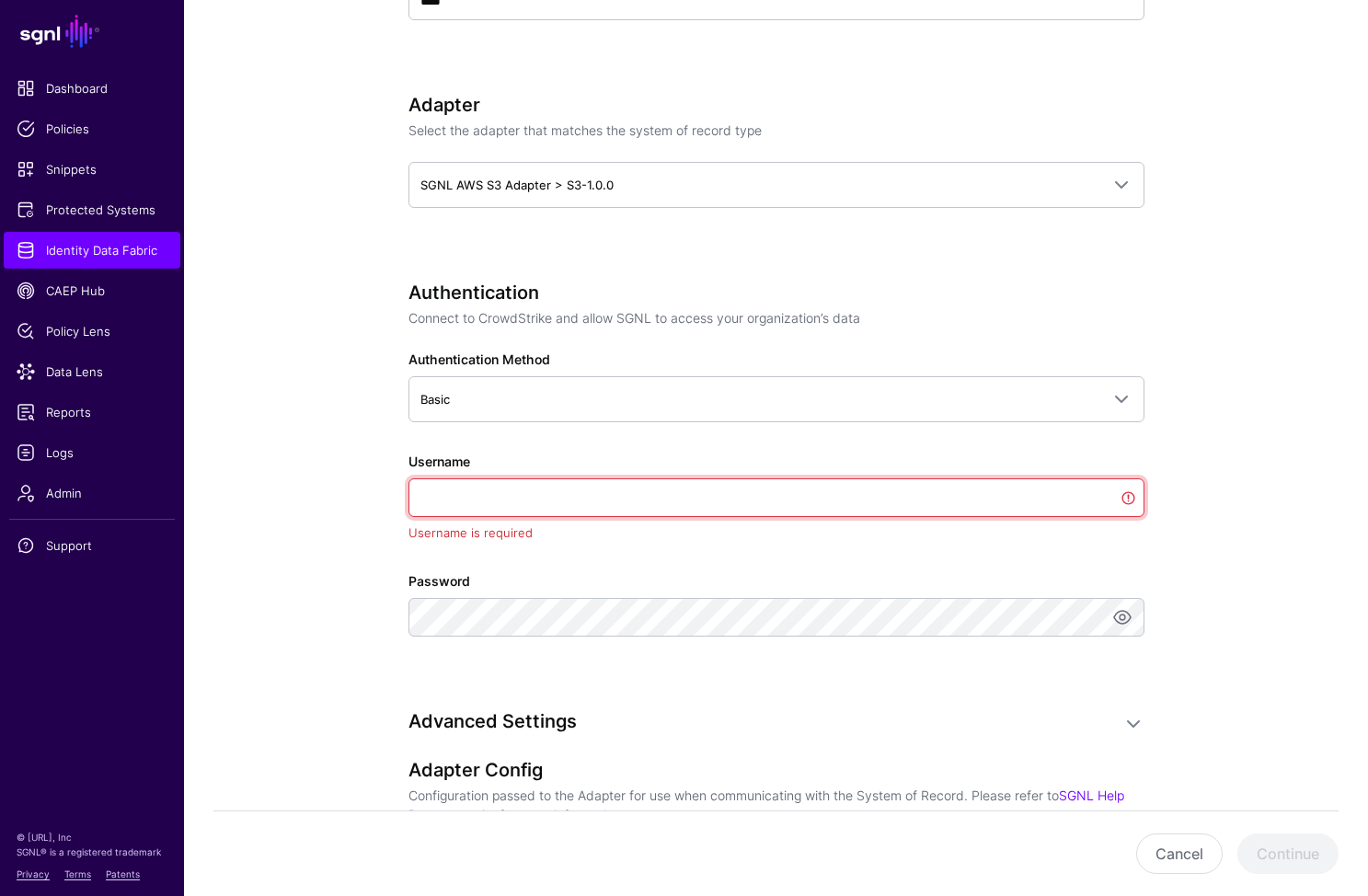
paste input "**********"
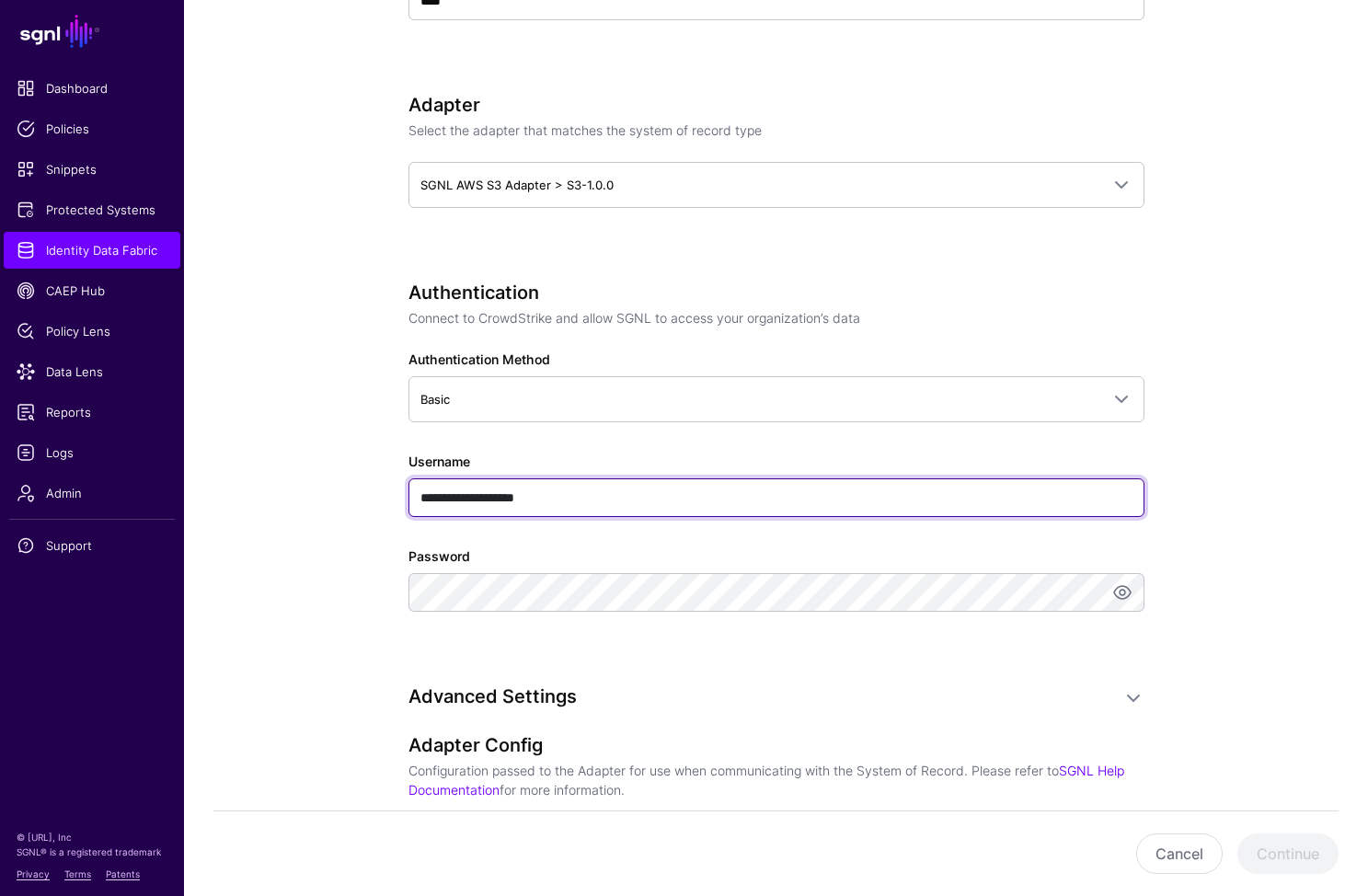
type input "**********"
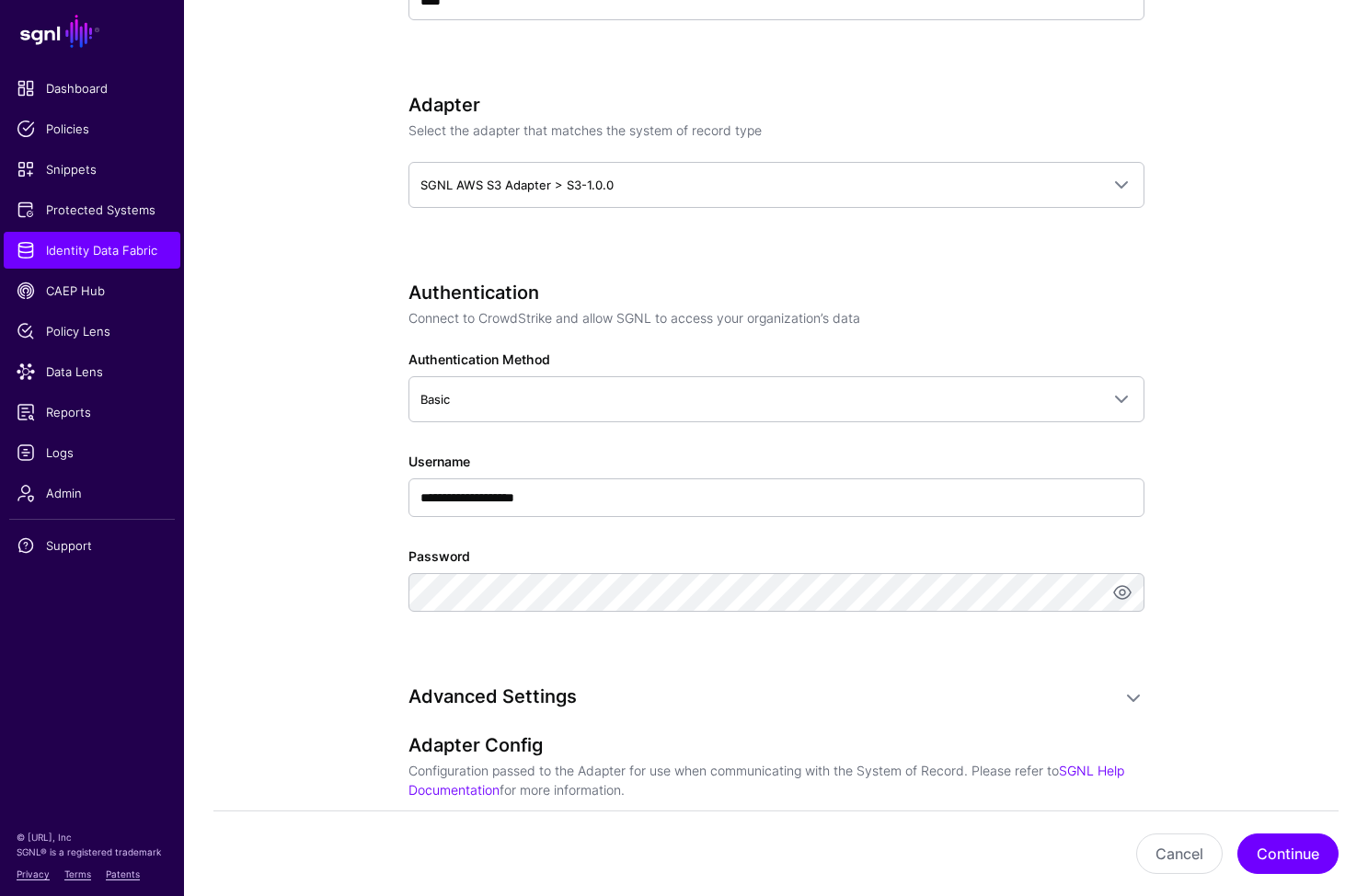
drag, startPoint x: 971, startPoint y: 676, endPoint x: 975, endPoint y: 692, distance: 16.5
click at [971, 675] on div "**********" at bounding box center [777, 360] width 736 height 1950
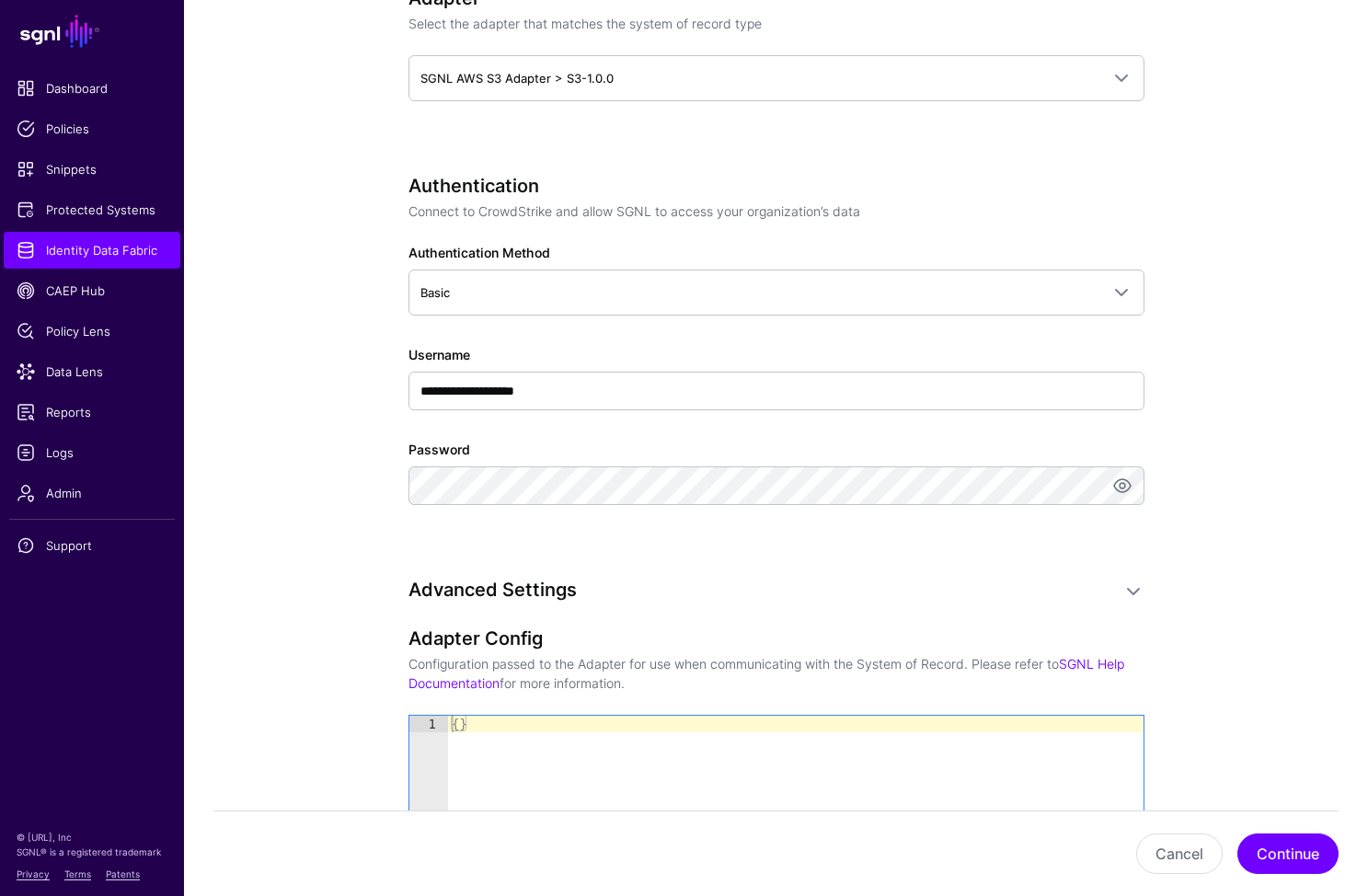
scroll to position [1178, 0]
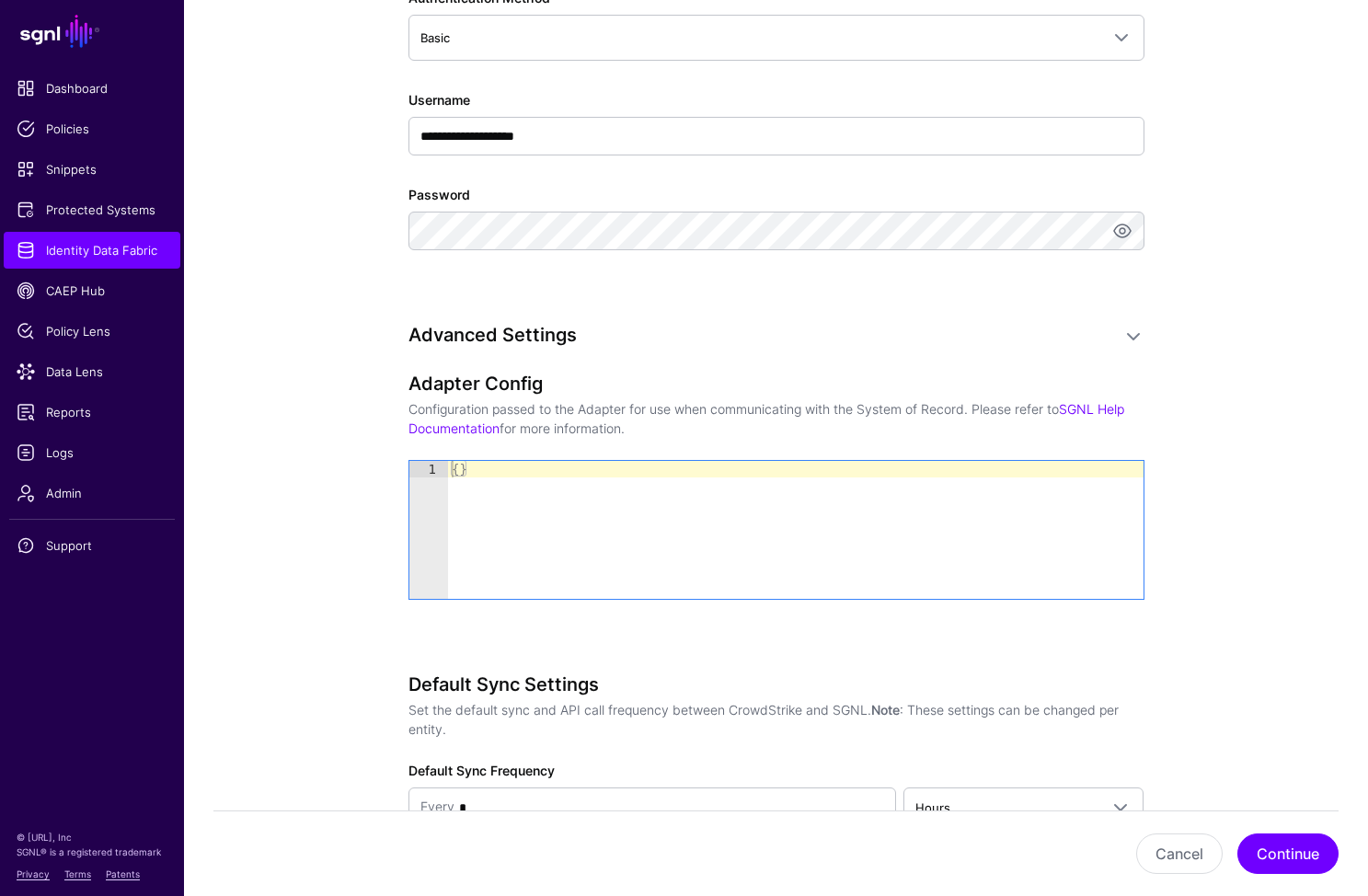
type textarea "**"
drag, startPoint x: 533, startPoint y: 485, endPoint x: 369, endPoint y: 444, distance: 169.0
click at [369, 443] on div "**********" at bounding box center [776, 39] width 854 height 2149
paste textarea "Cursor at row 1"
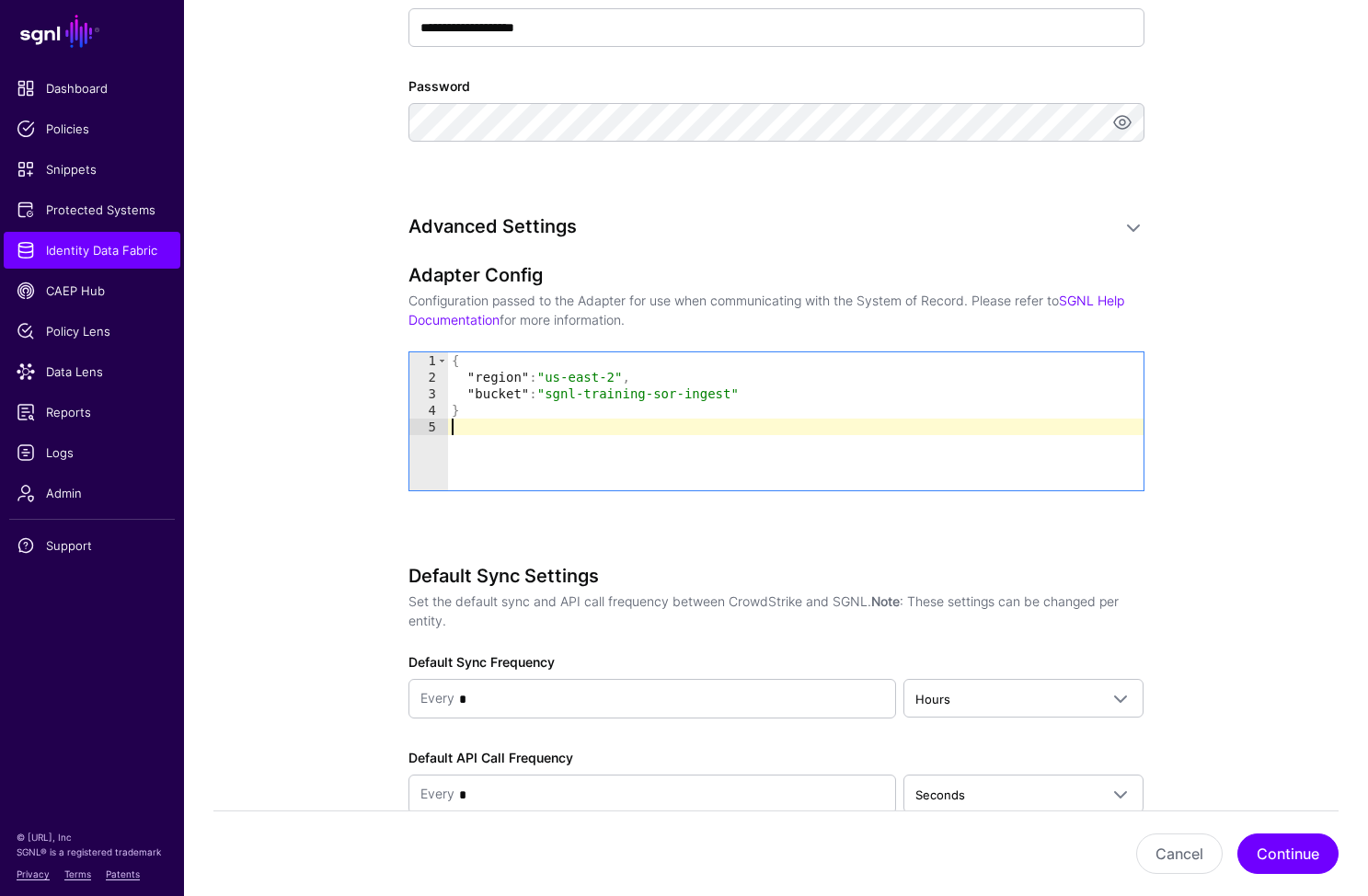
scroll to position [1394, 0]
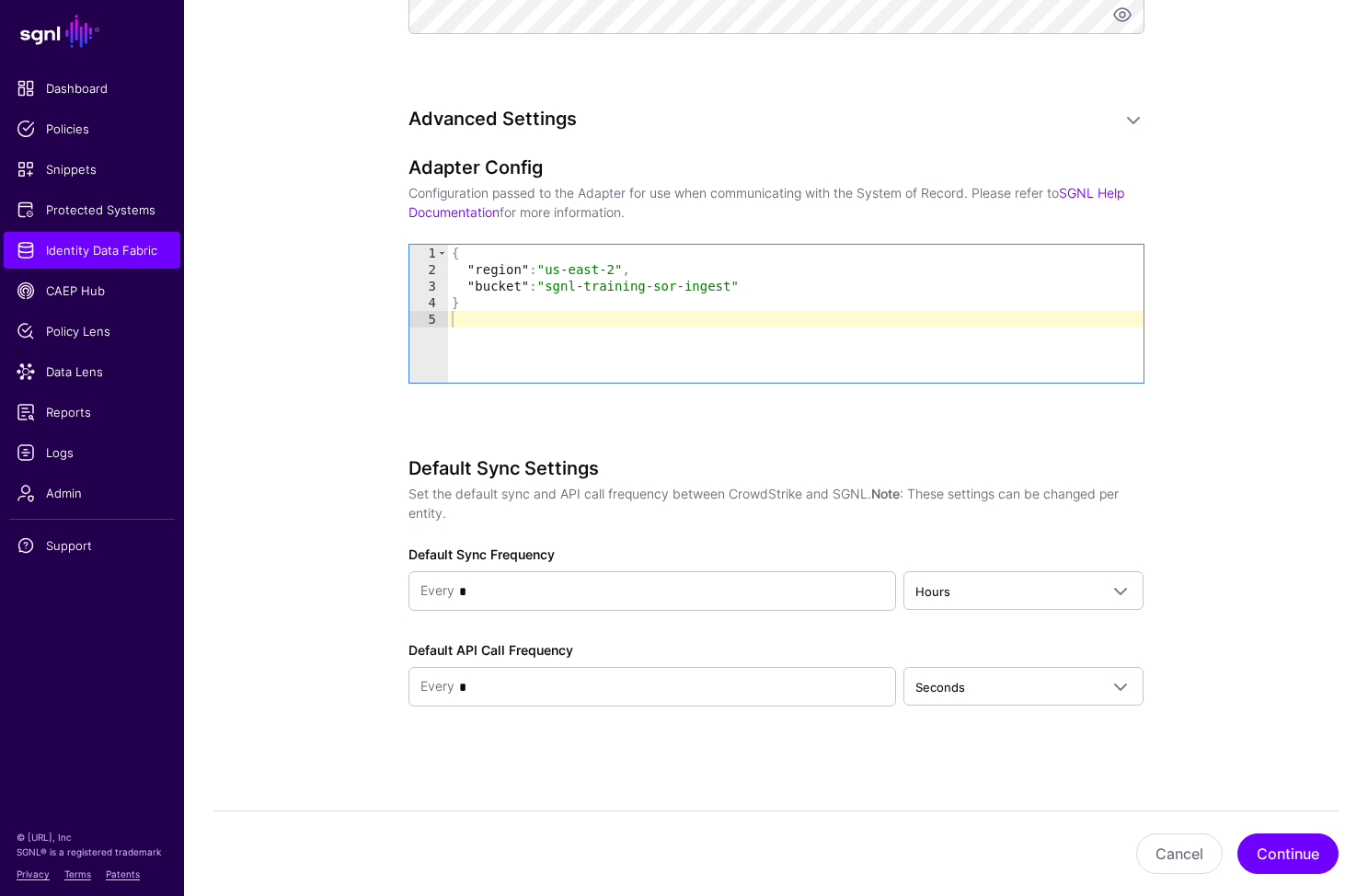
click at [981, 568] on div "Default Sync Frequency Every * Hours Seconds Minutes Hours Days Weeks Months Ye…" at bounding box center [777, 578] width 736 height 67
click at [1002, 595] on span "Hours" at bounding box center [1007, 592] width 183 height 20
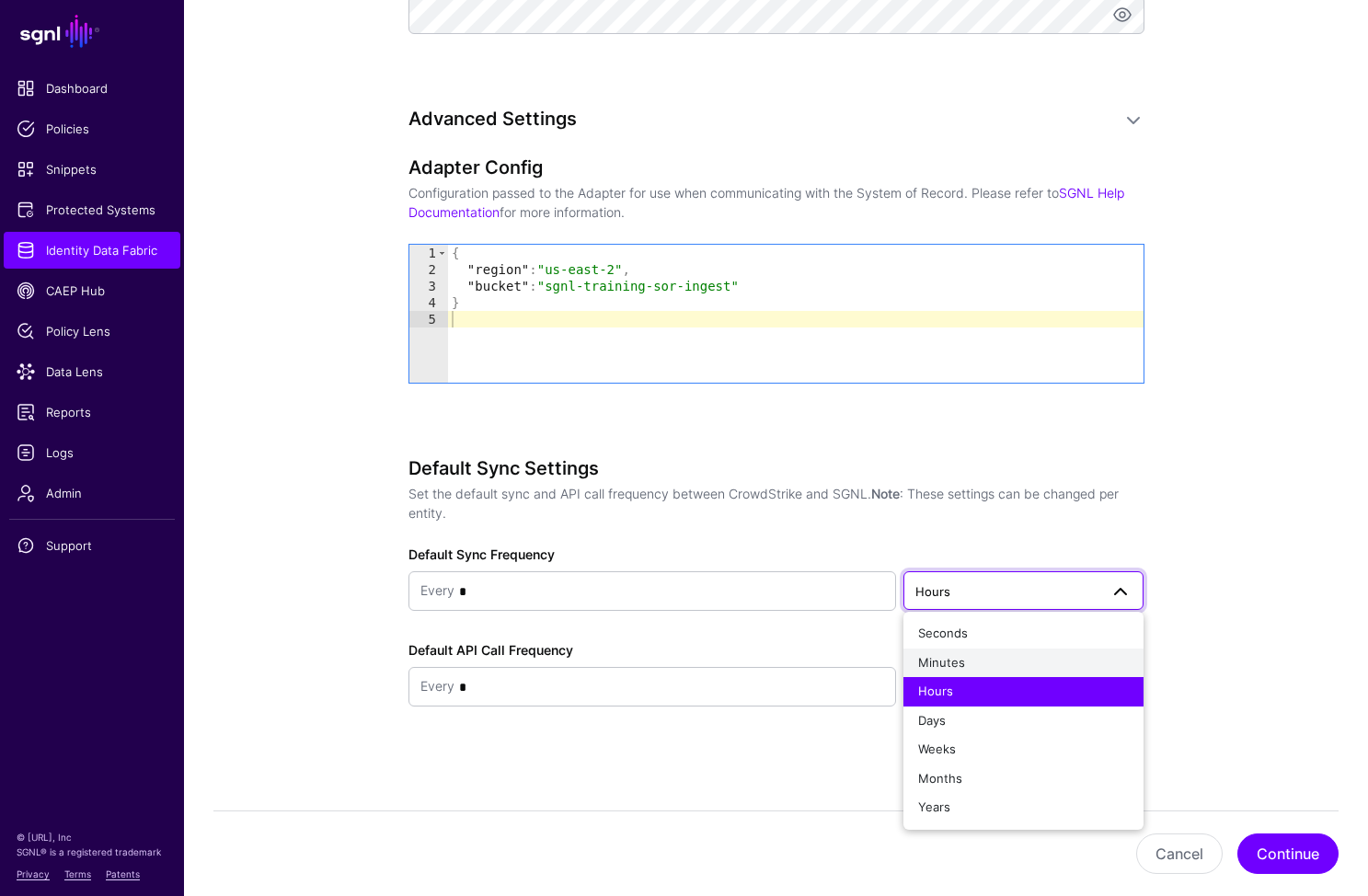
click at [977, 662] on div "Minutes" at bounding box center [1024, 663] width 211 height 18
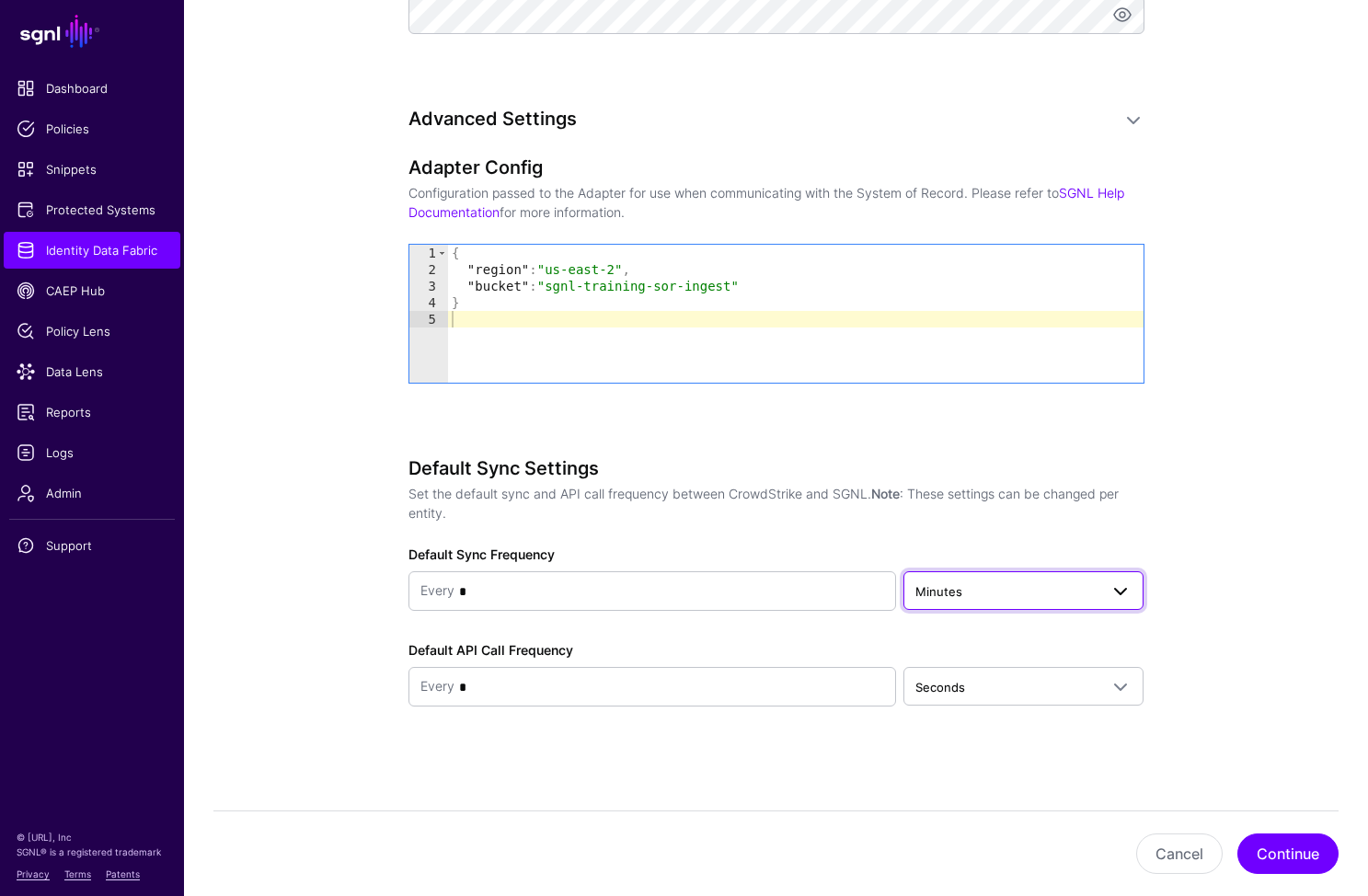
click at [1009, 582] on span "Minutes" at bounding box center [1007, 592] width 183 height 20
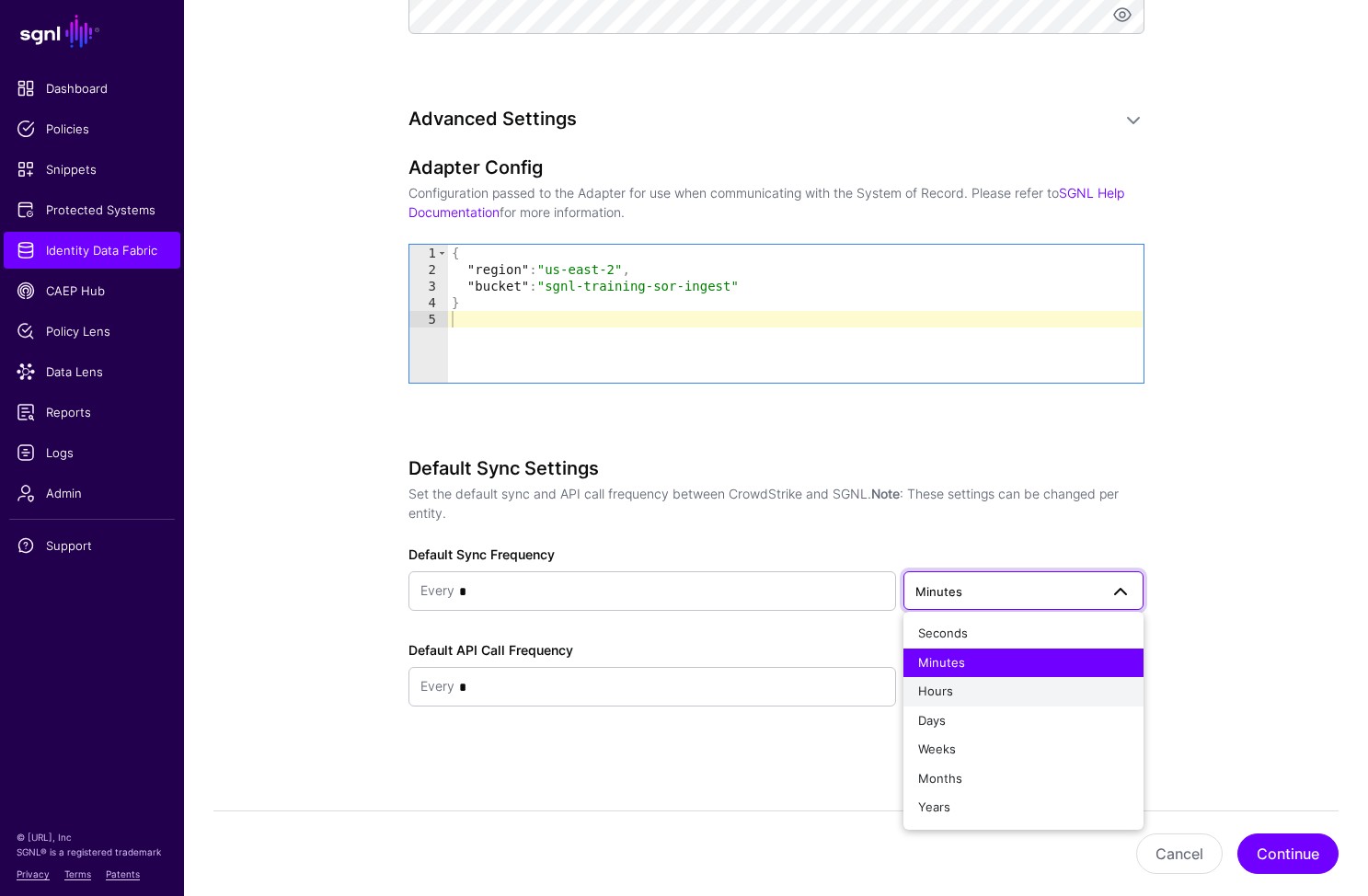
click at [960, 692] on div "Hours" at bounding box center [1024, 691] width 211 height 18
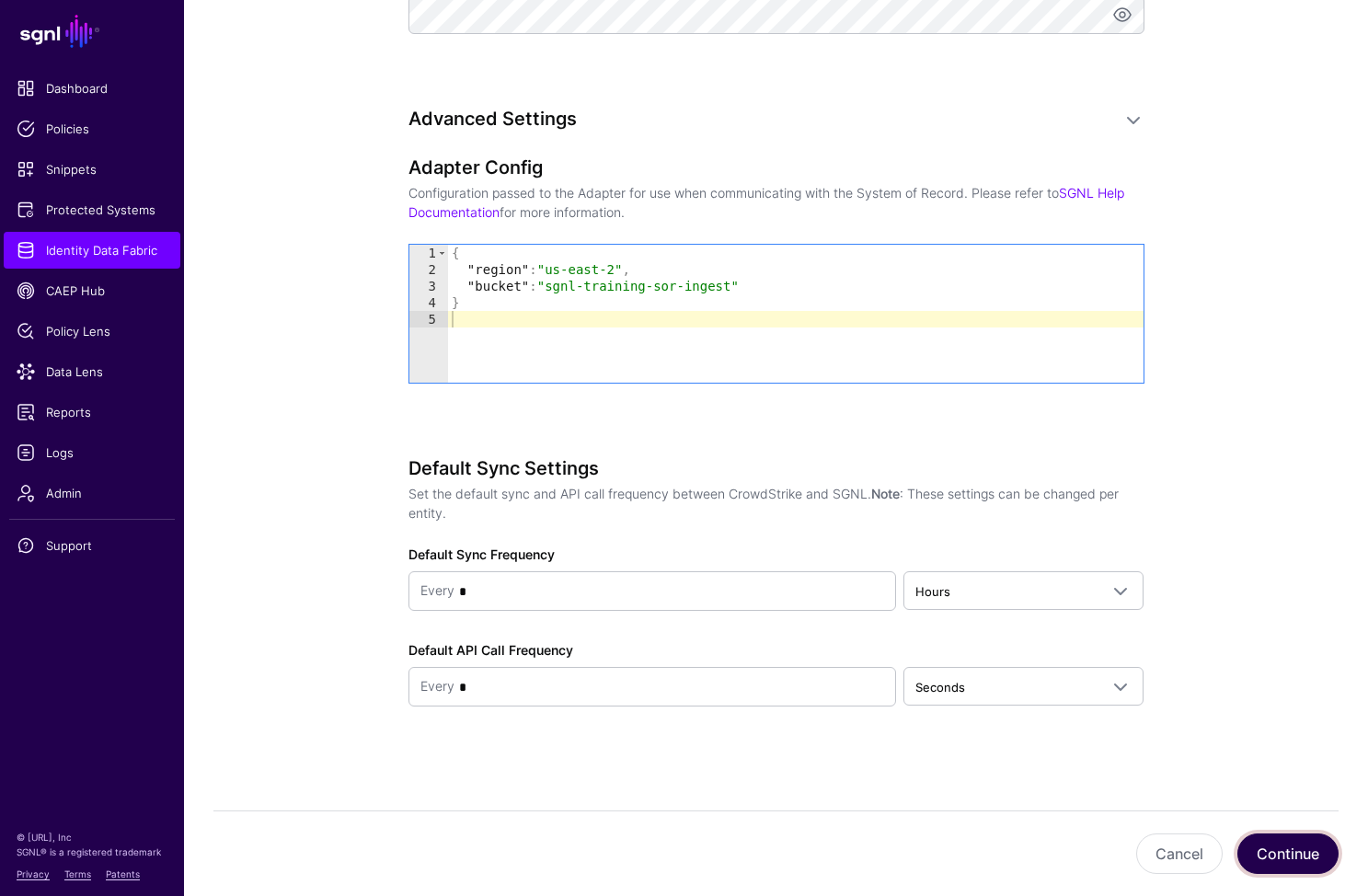
click at [1286, 862] on button "Continue" at bounding box center [1288, 853] width 101 height 41
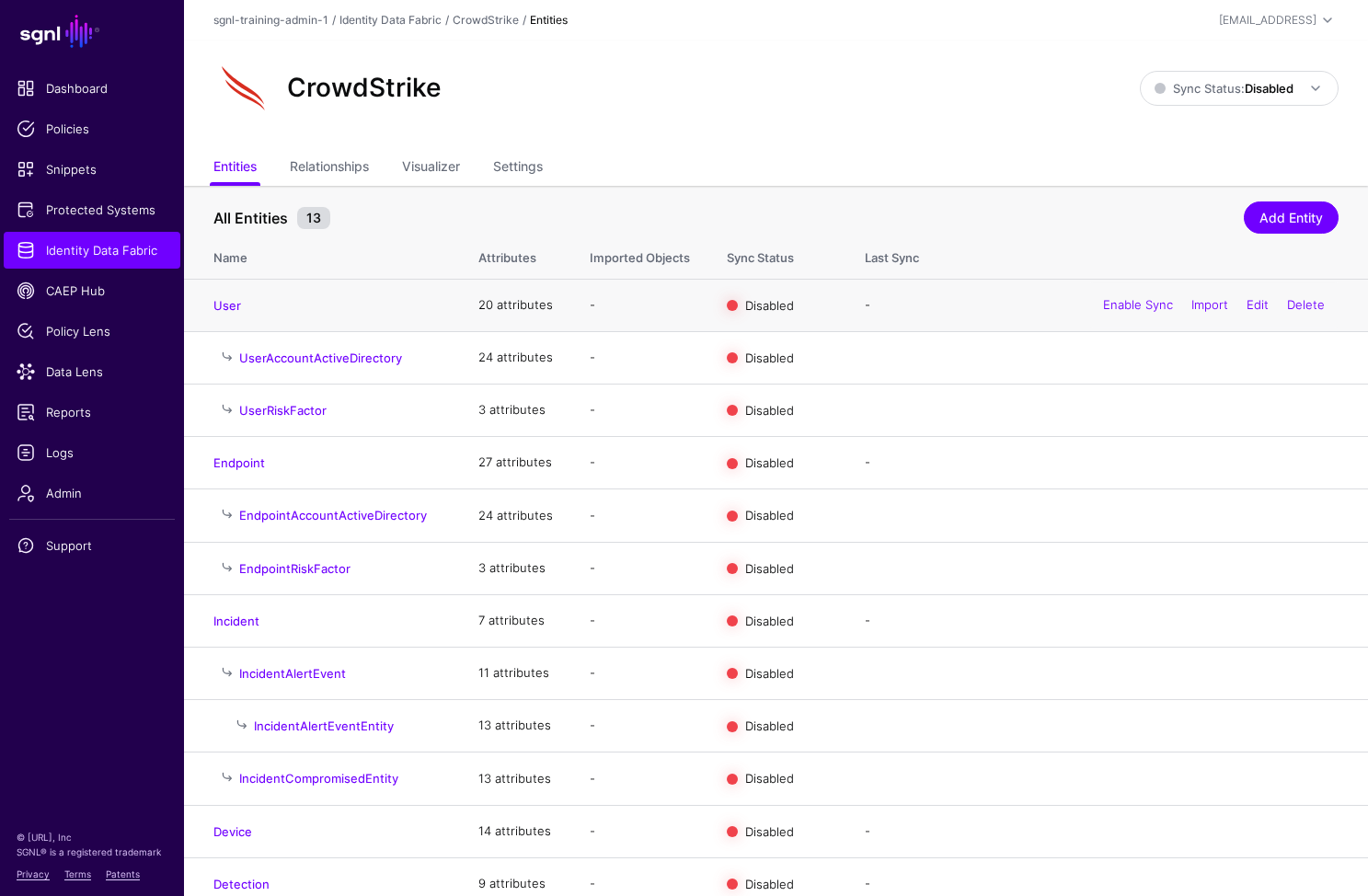
click at [221, 312] on h4 "User" at bounding box center [327, 305] width 228 height 17
click at [231, 310] on link "User" at bounding box center [228, 305] width 28 height 15
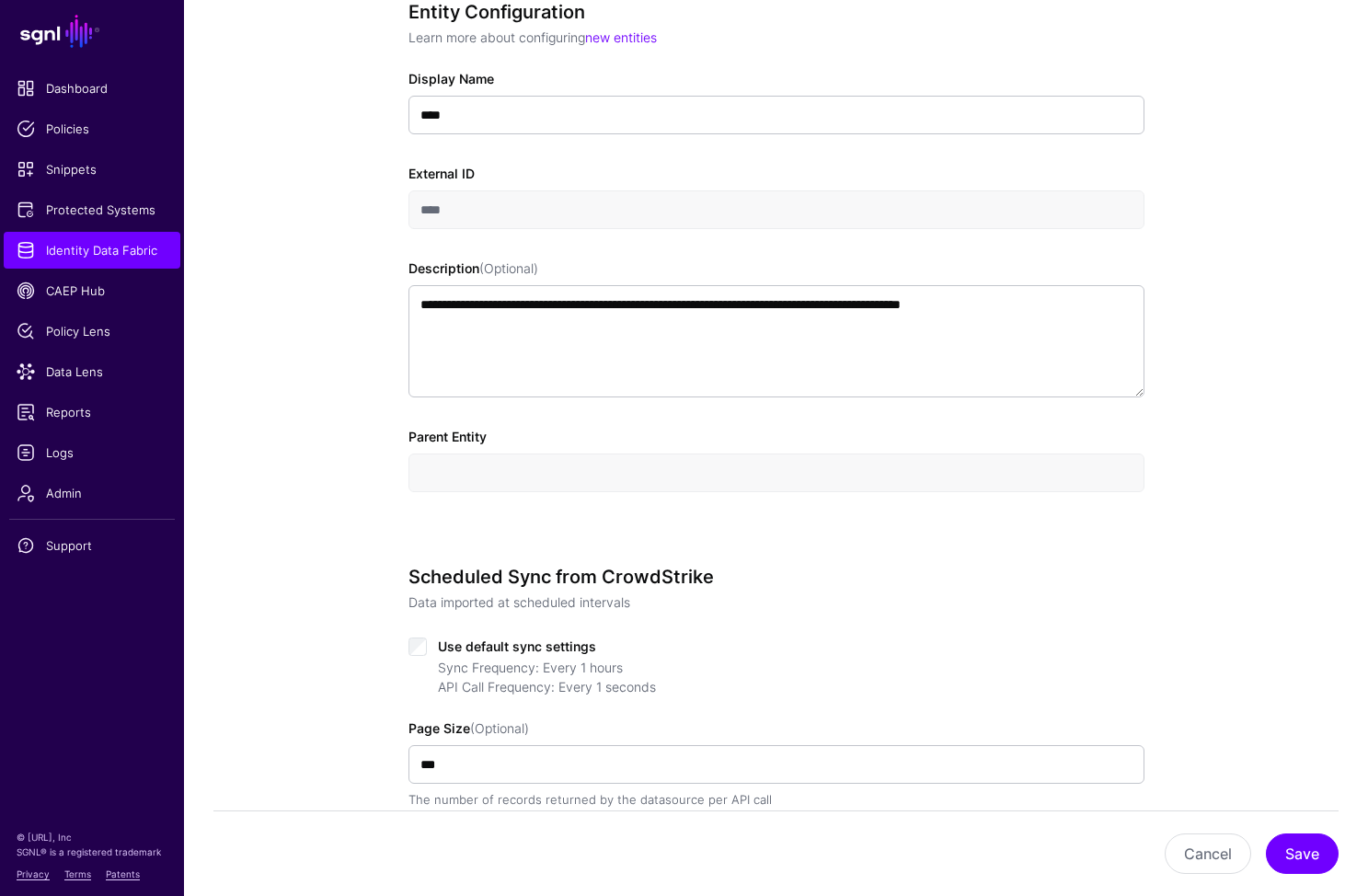
scroll to position [906, 0]
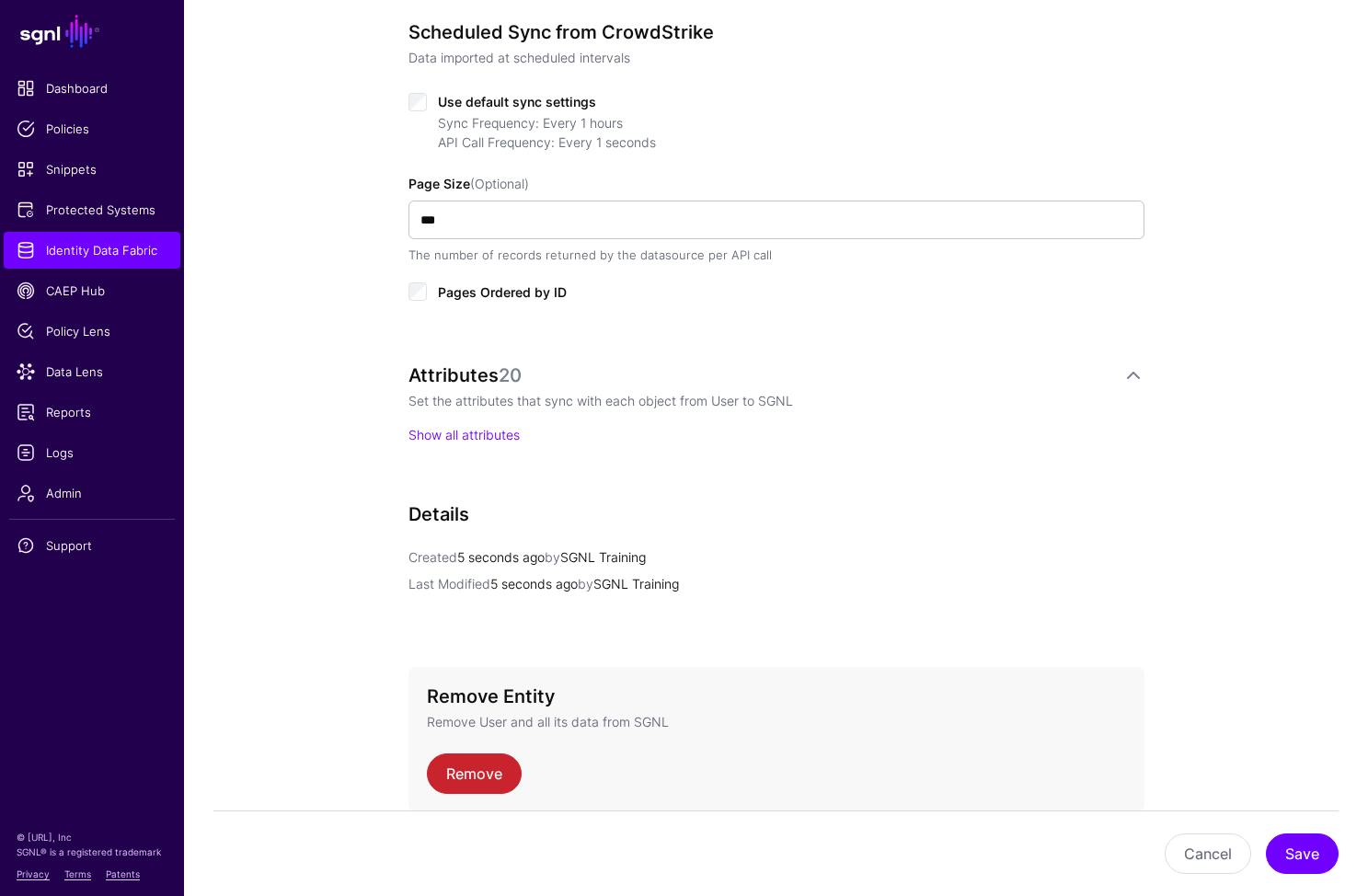
click at [441, 99] on span "Use default sync settings" at bounding box center [516, 101] width 158 height 16
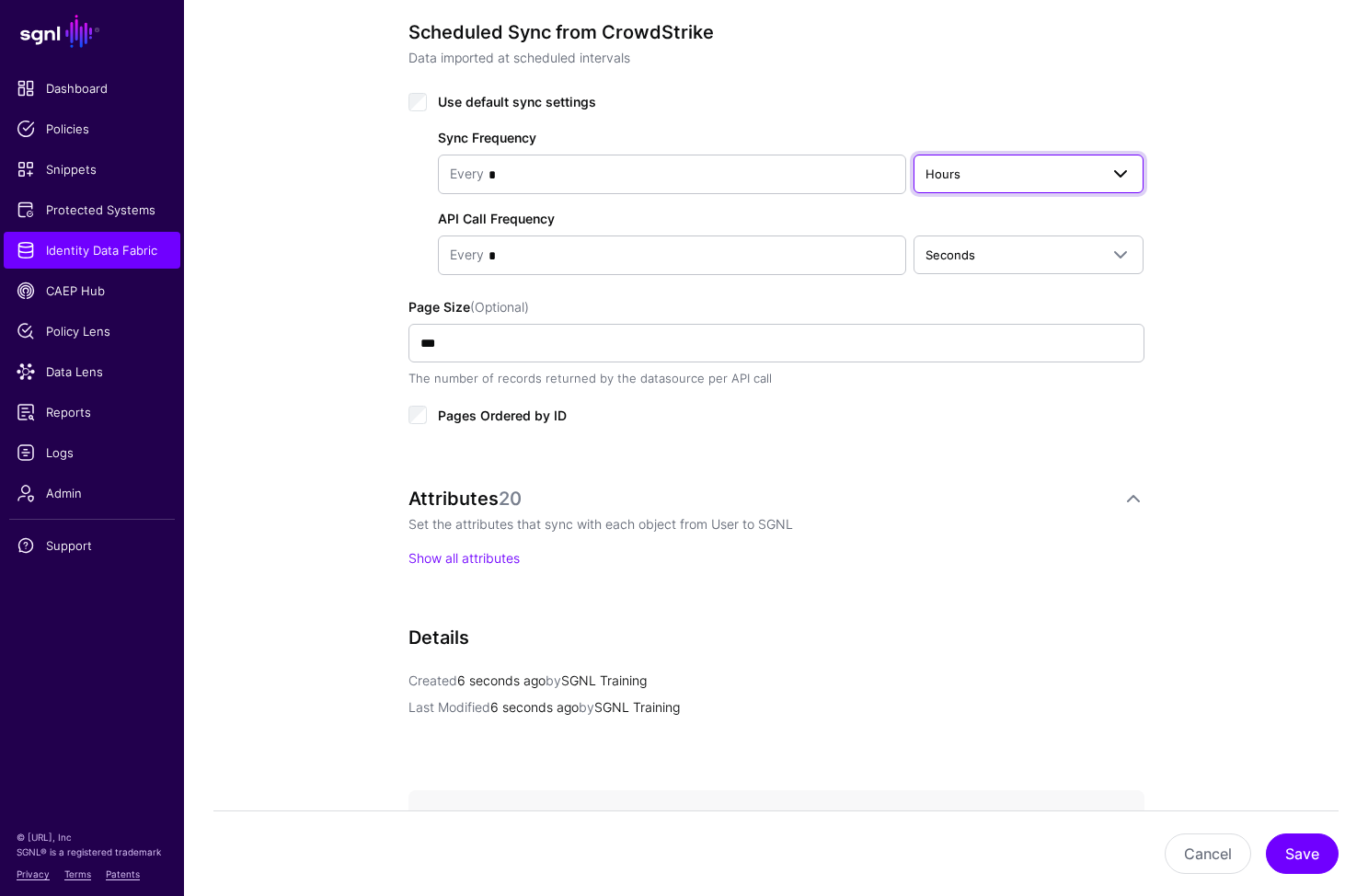
click at [999, 167] on span "Hours" at bounding box center [1012, 174] width 174 height 20
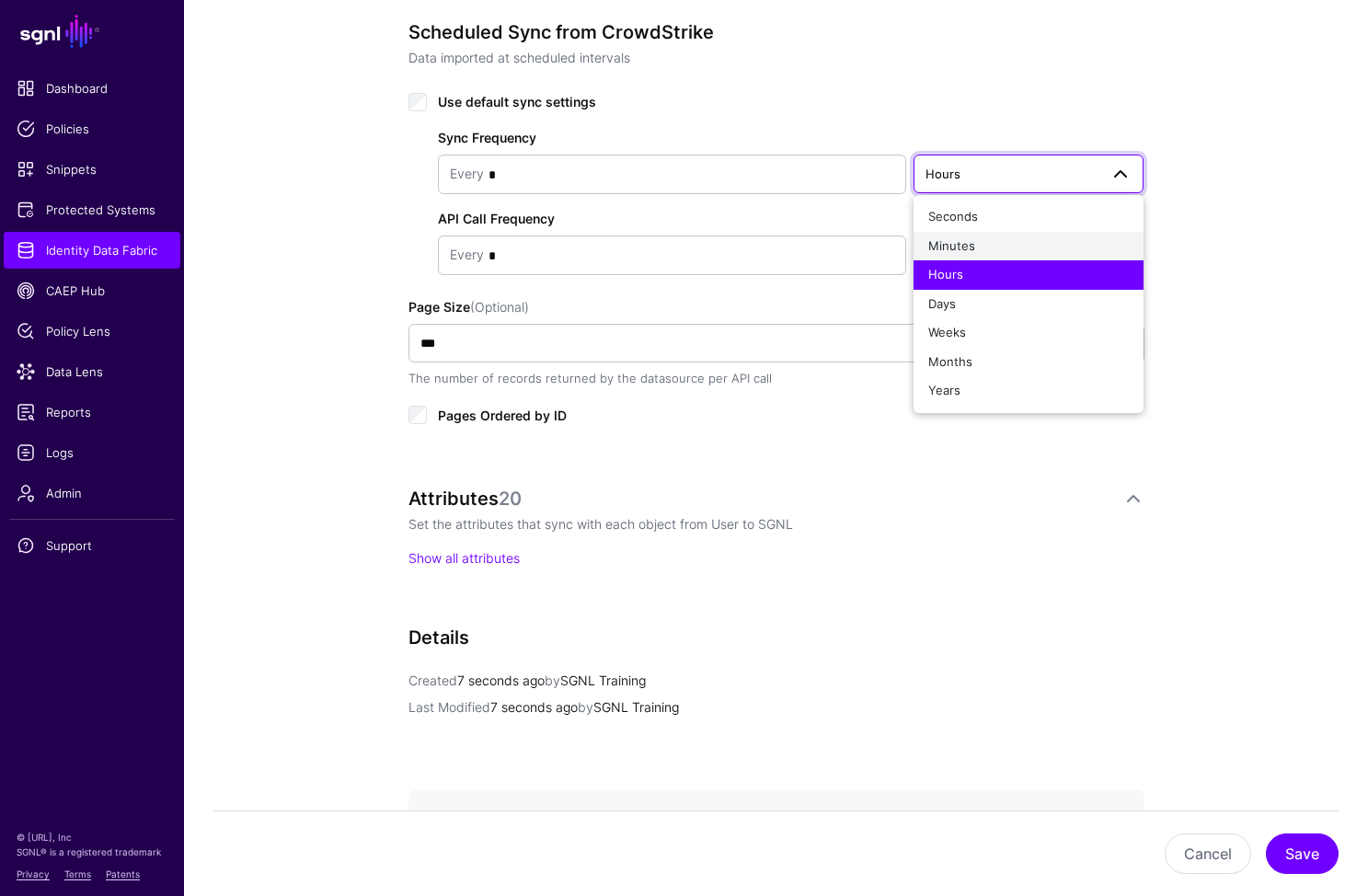
click at [962, 259] on button "Minutes" at bounding box center [1029, 247] width 231 height 30
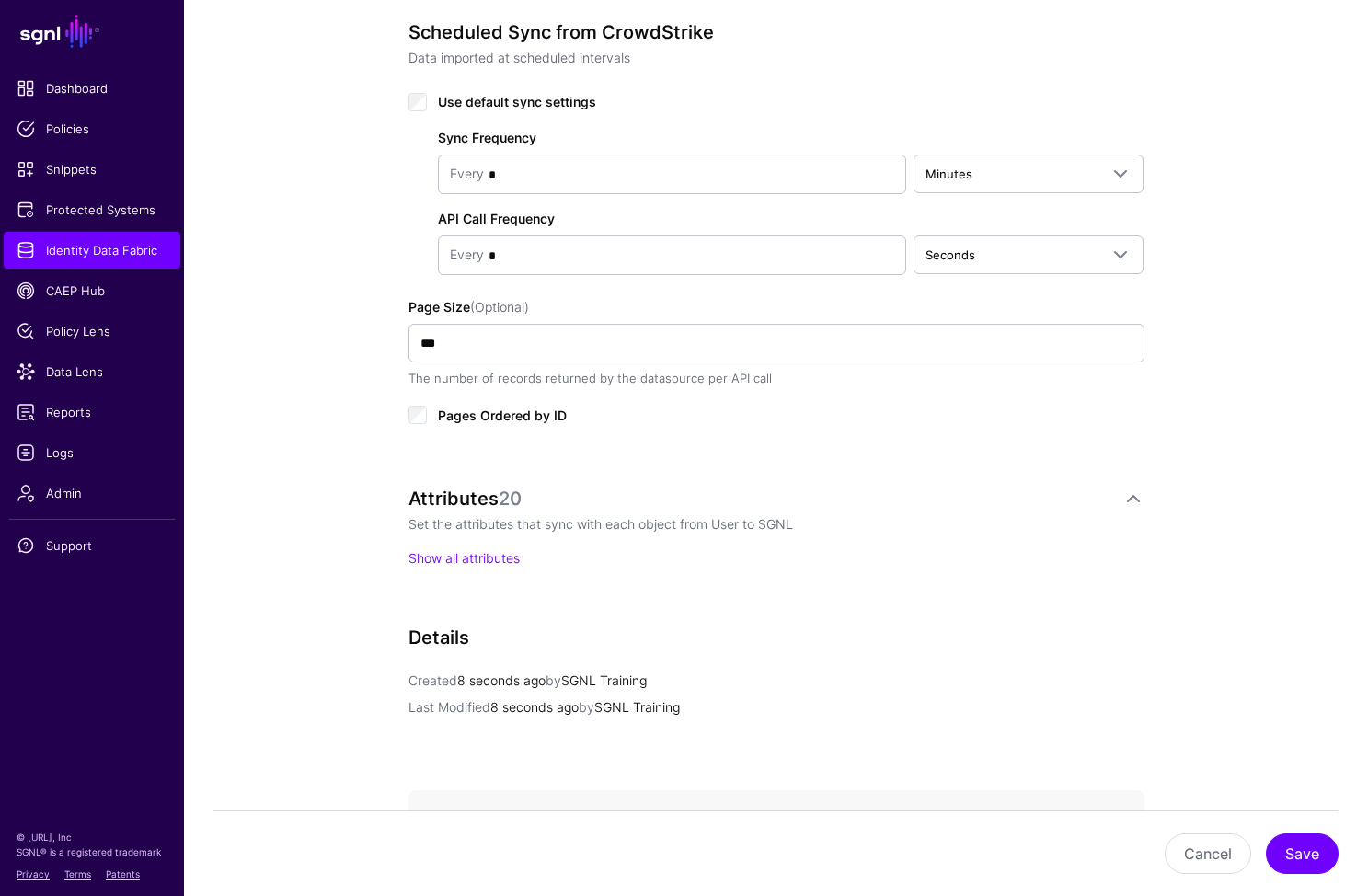
click at [1150, 487] on div "**********" at bounding box center [776, 175] width 854 height 1860
click at [1309, 859] on button "Save" at bounding box center [1302, 853] width 73 height 41
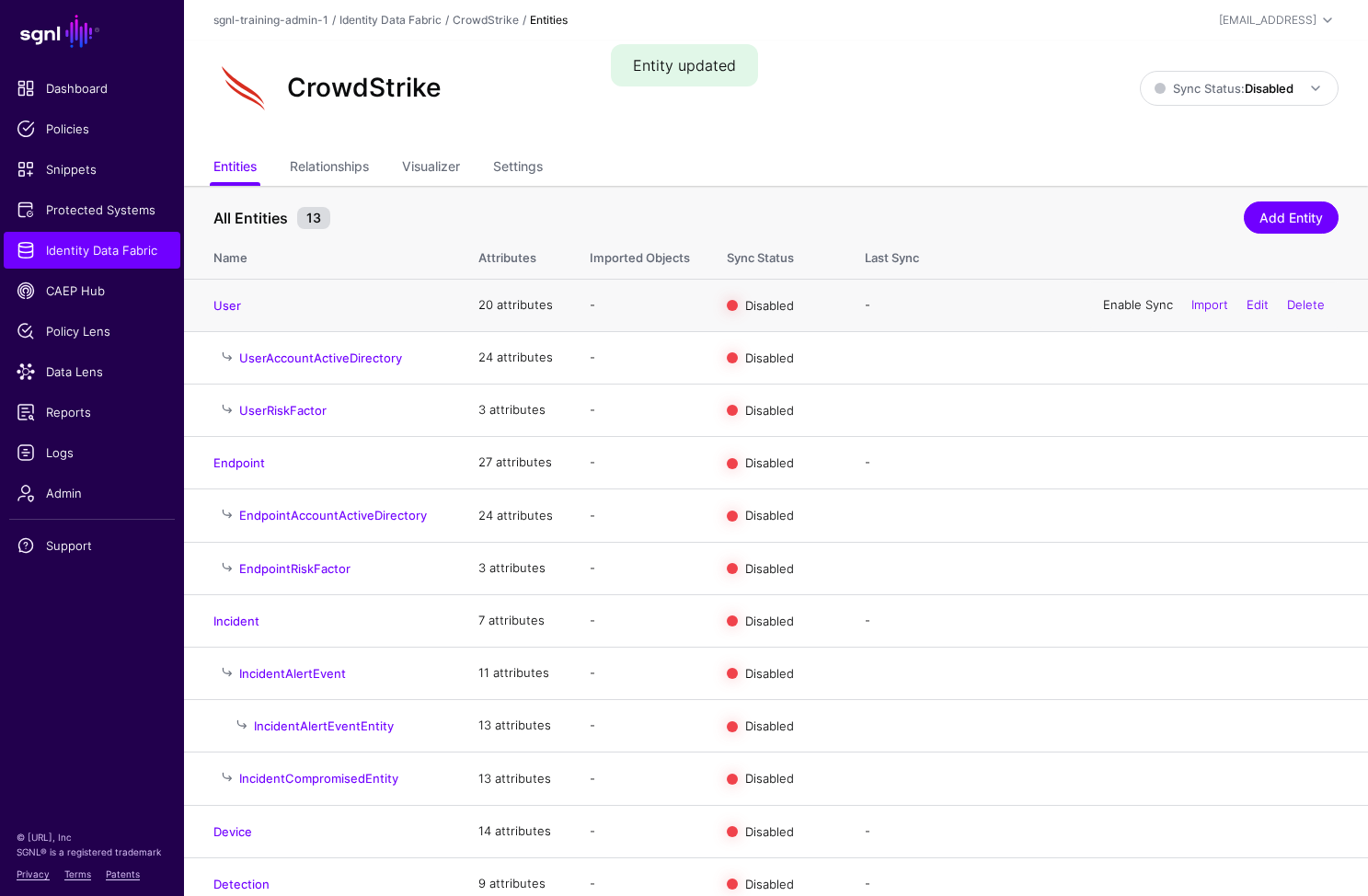
click at [1125, 299] on link "Enable Sync" at bounding box center [1138, 304] width 70 height 15
click at [1262, 108] on div "CrowdStrike Sync Status: Disabled Enabled Syncing active for all configured ent…" at bounding box center [776, 88] width 1125 height 59
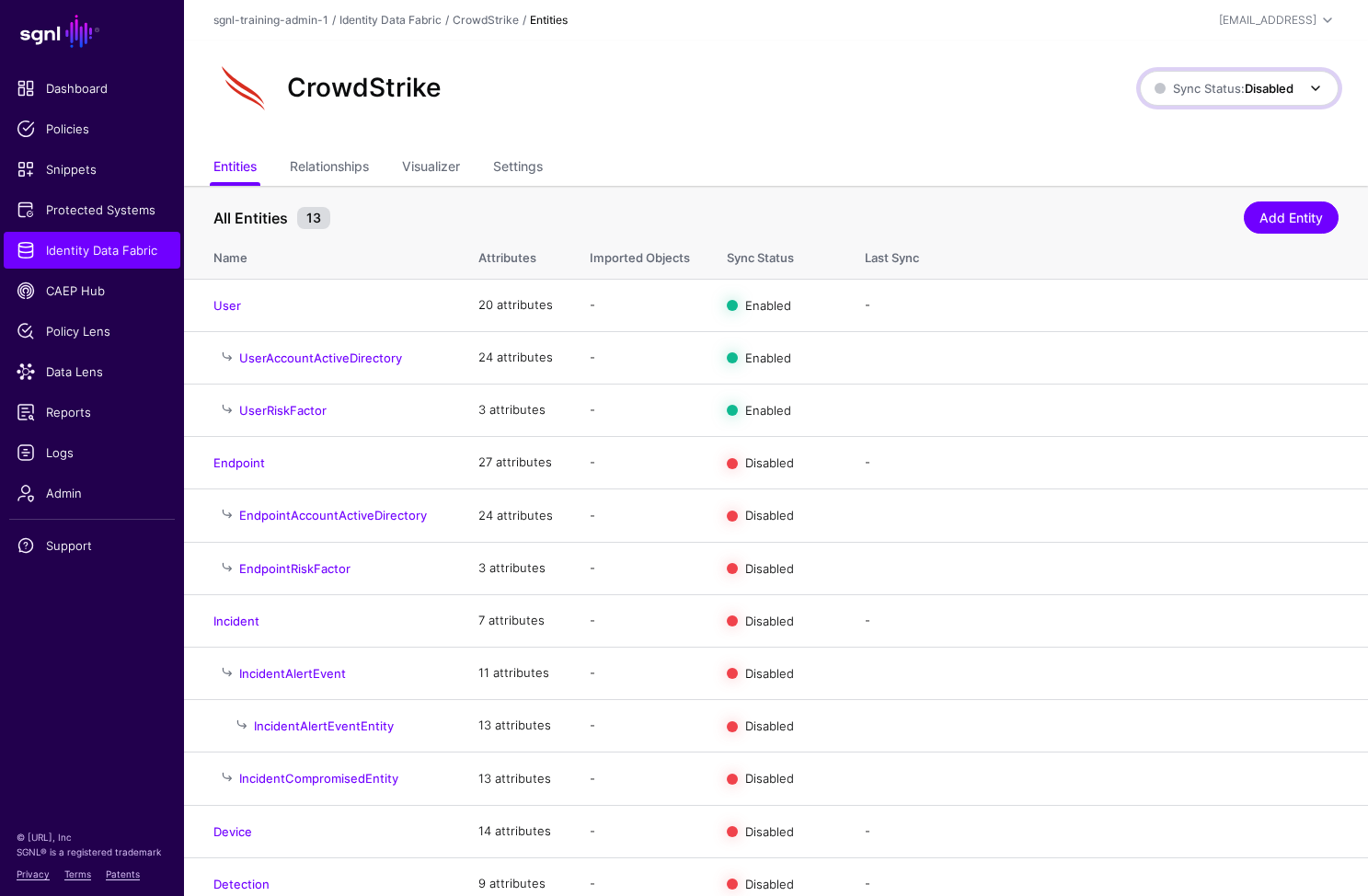
click at [1263, 99] on link "Sync Status: Disabled" at bounding box center [1240, 88] width 199 height 35
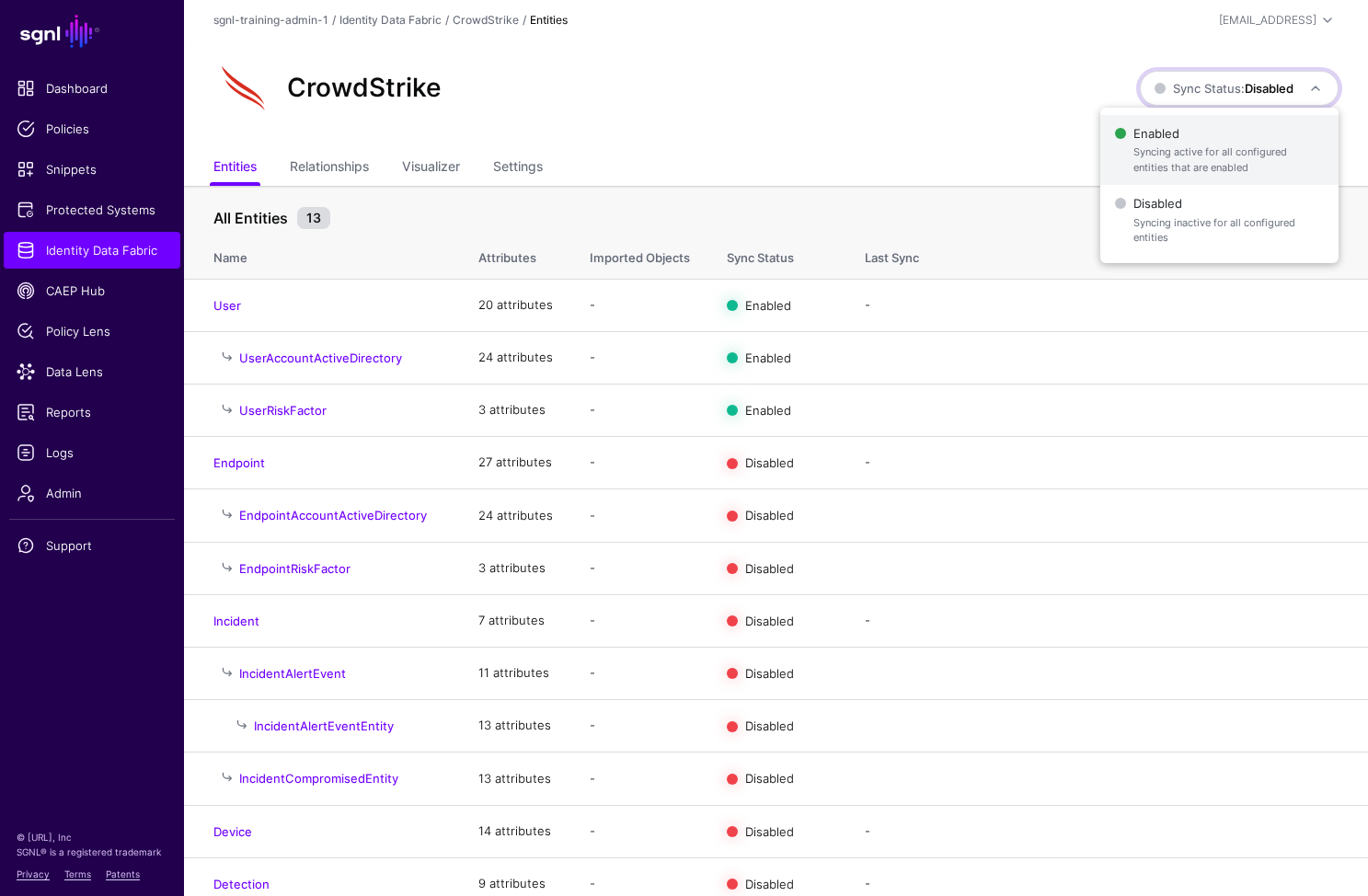
click at [1213, 132] on span "Enabled Syncing active for all configured entities that are enabled" at bounding box center [1220, 150] width 209 height 60
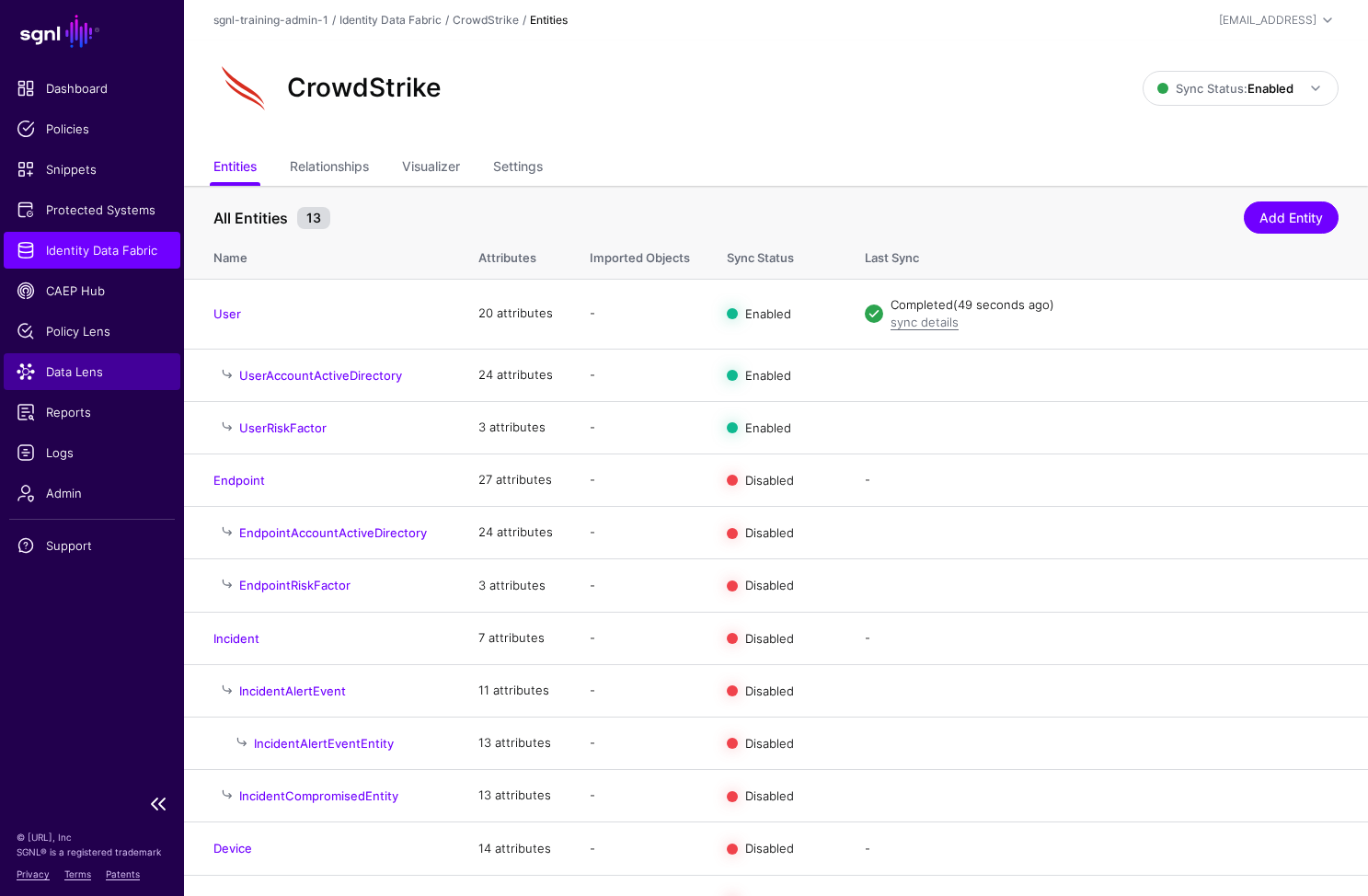
click at [66, 371] on span "Data Lens" at bounding box center [93, 371] width 151 height 18
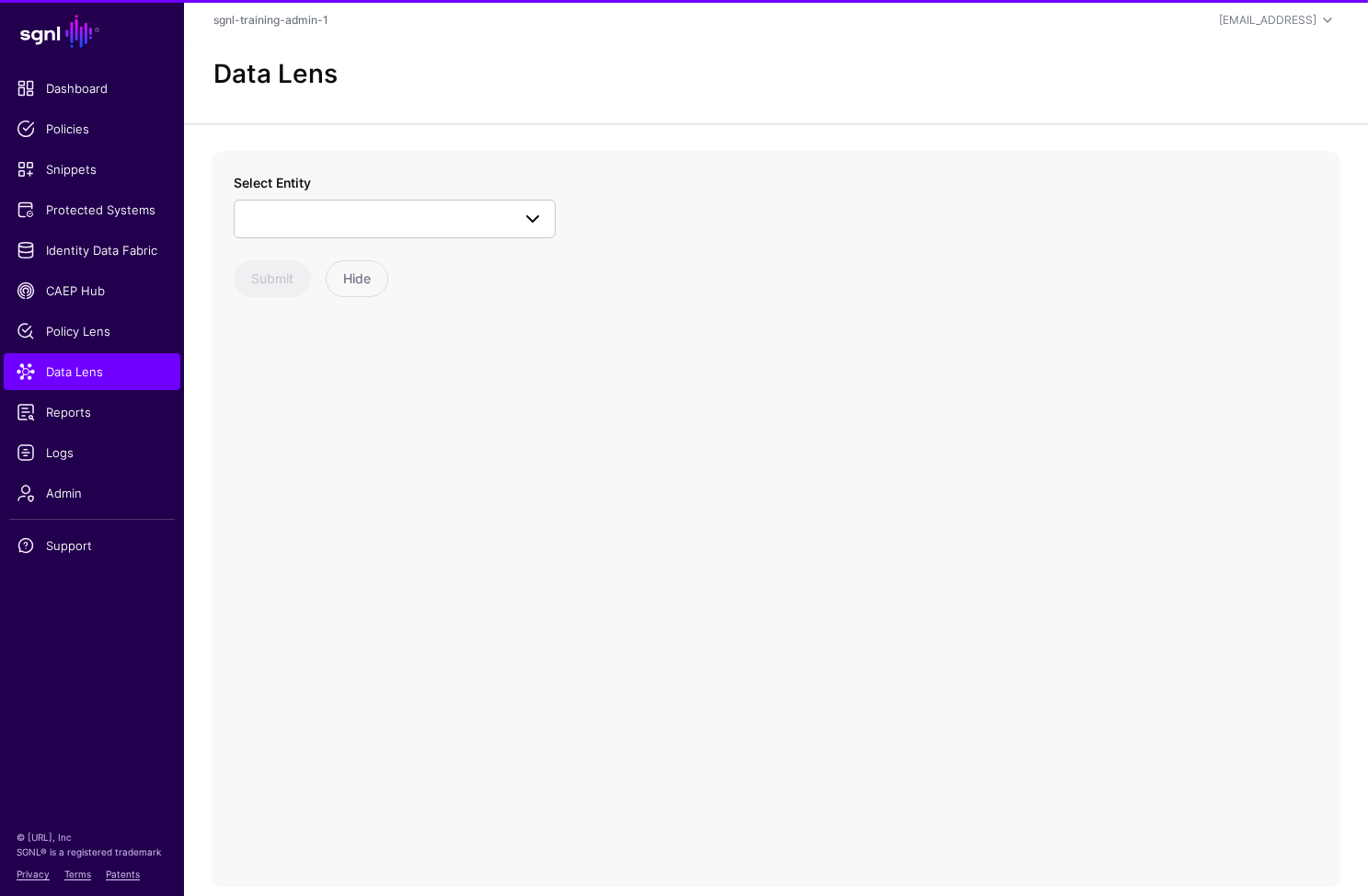
drag, startPoint x: 379, startPoint y: 198, endPoint x: 390, endPoint y: 213, distance: 18.6
click at [380, 199] on div "Select Entity CrowdStrike Detection Device Endpoint Endpoint Incident EndpointA…" at bounding box center [395, 206] width 322 height 66
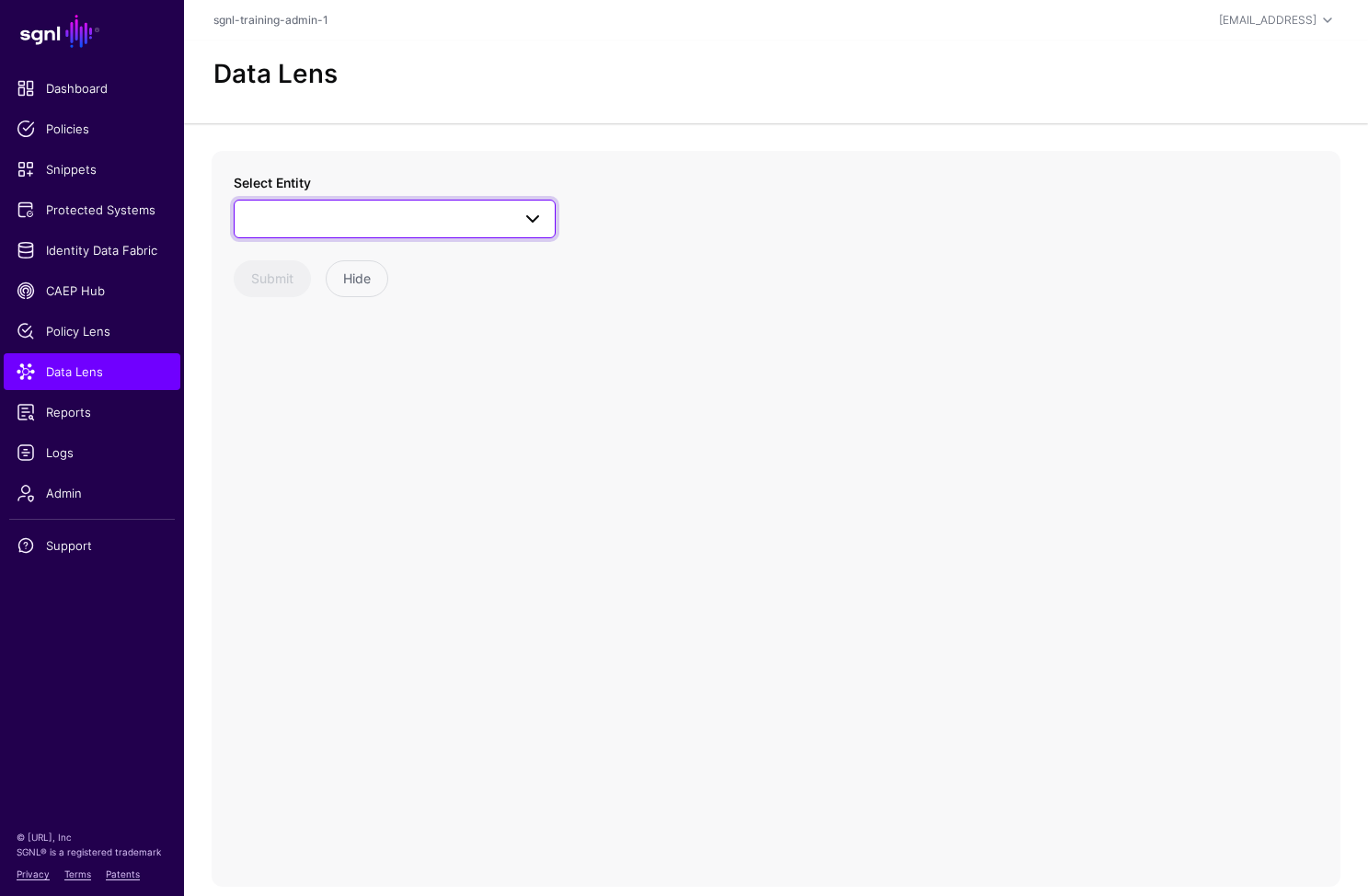
click at [401, 221] on span at bounding box center [395, 219] width 298 height 22
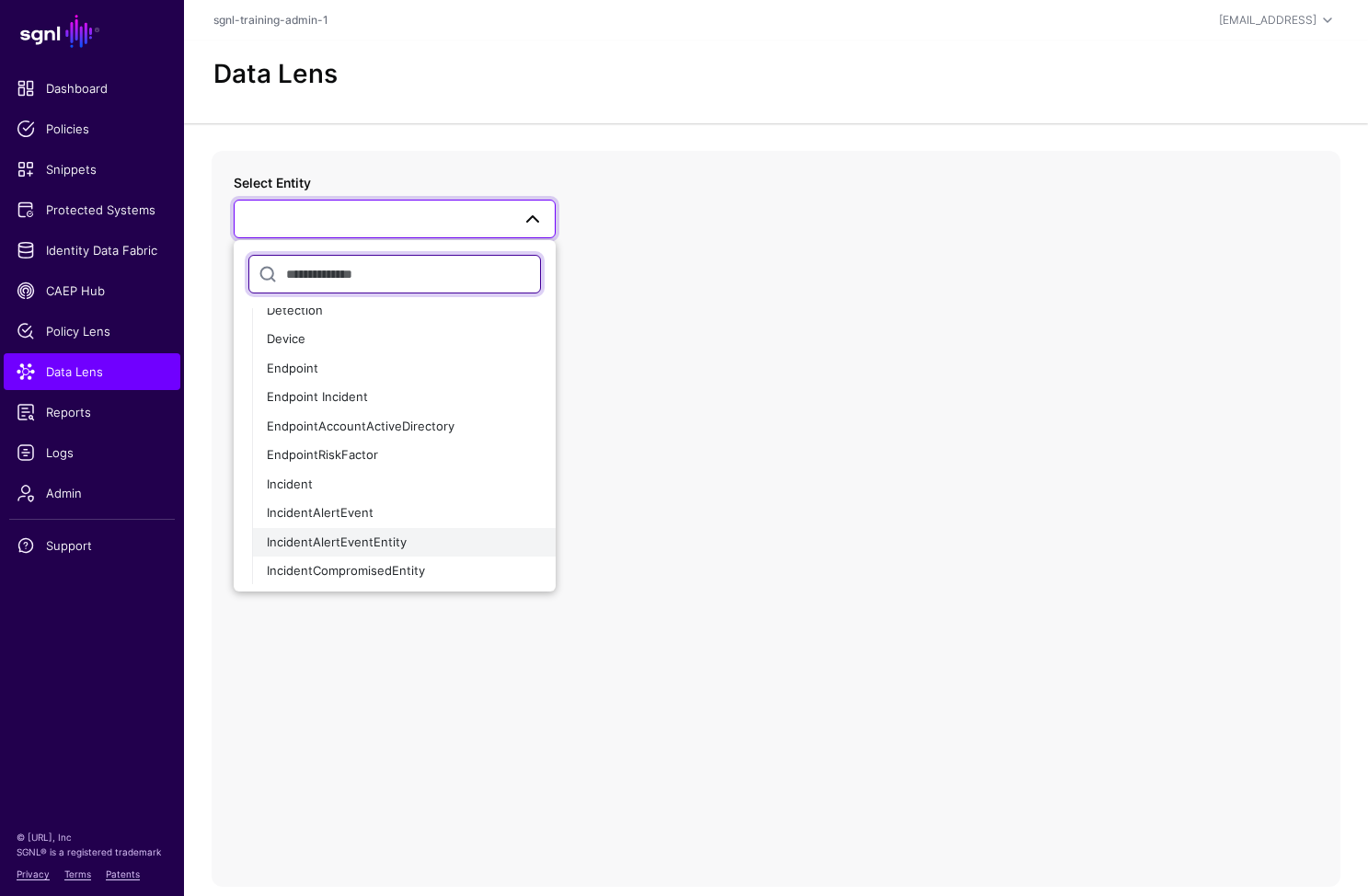
scroll to position [85, 0]
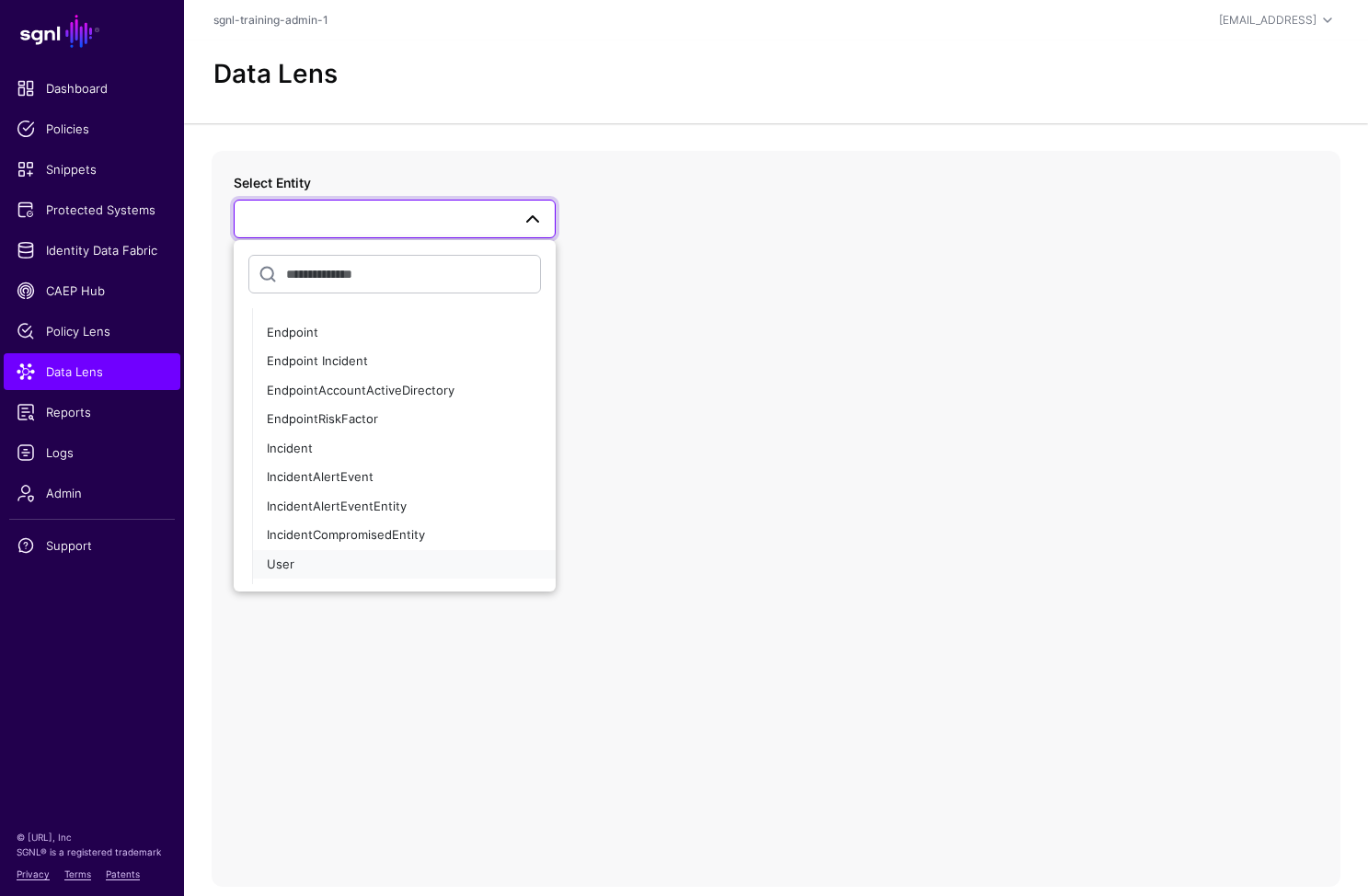
click at [318, 559] on div "User" at bounding box center [404, 565] width 275 height 18
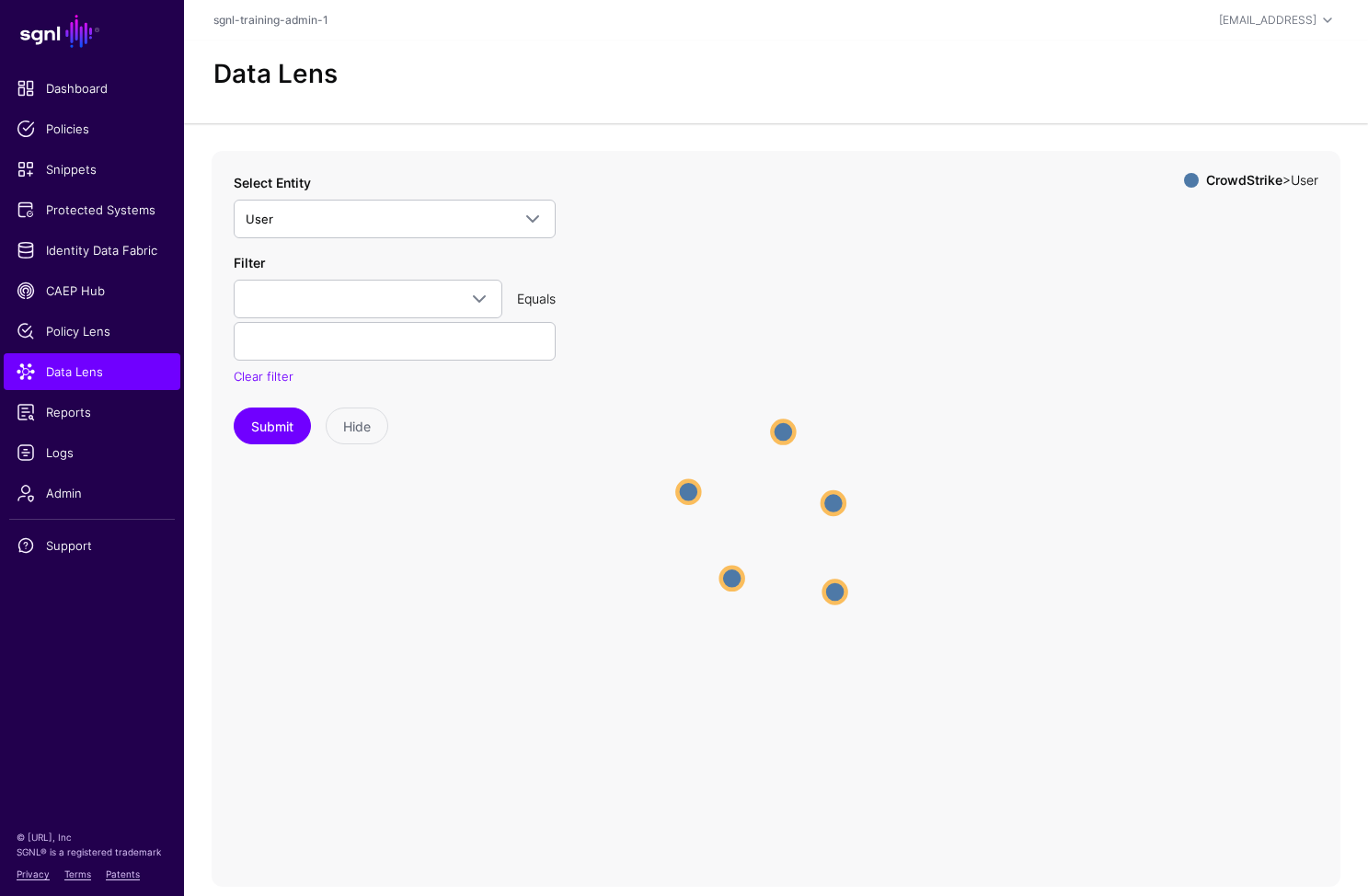
click at [1074, 114] on div "Data Lens" at bounding box center [776, 82] width 1184 height 83
click at [86, 239] on link "Identity Data Fabric" at bounding box center [93, 250] width 177 height 37
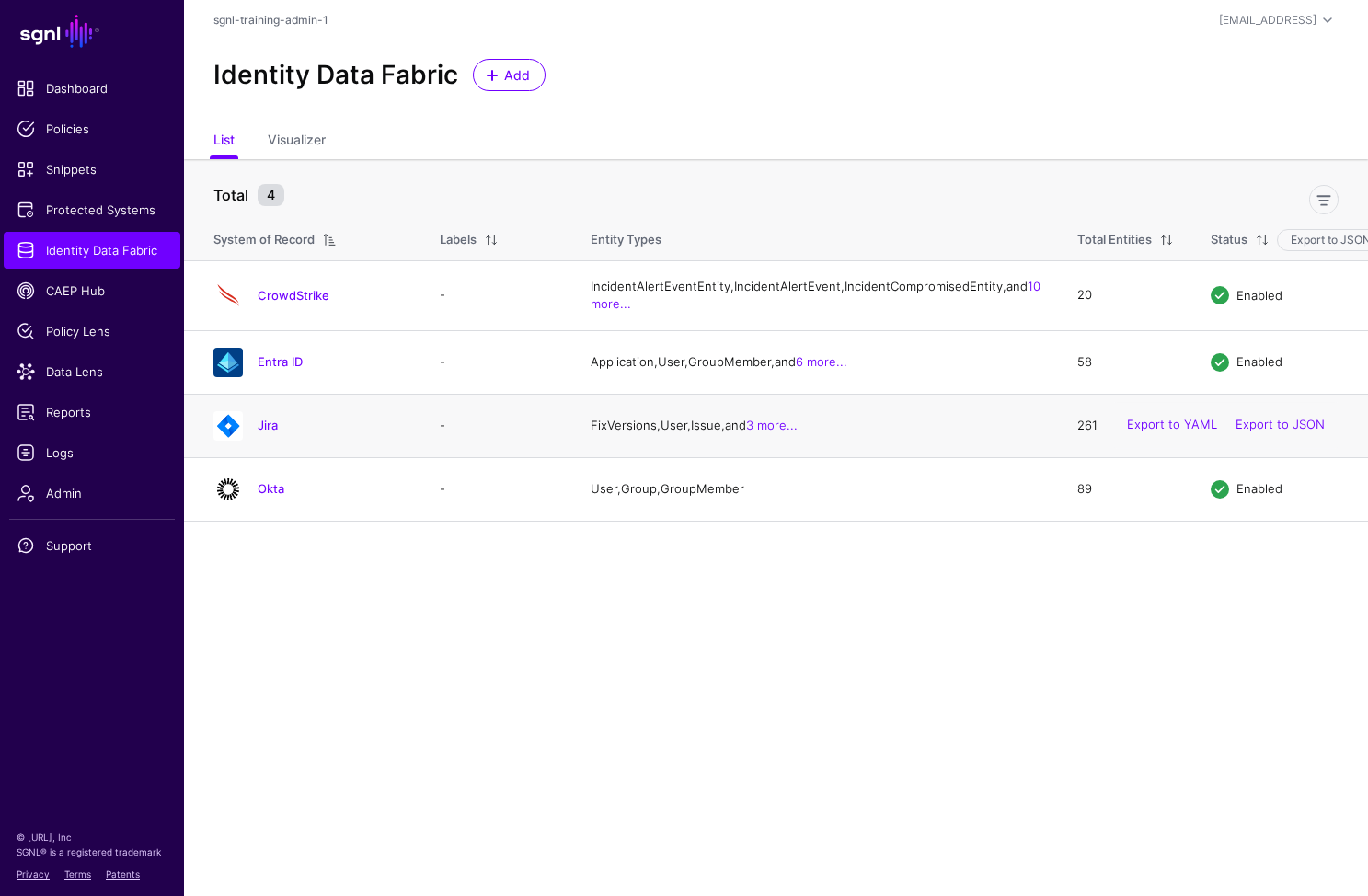
drag, startPoint x: 543, startPoint y: 742, endPoint x: 450, endPoint y: 458, distance: 298.8
click at [543, 734] on main "SGNL Dashboard Policies Snippets Protected Systems Identity Data Fabric CAEP Hu…" at bounding box center [684, 448] width 1368 height 896
click at [276, 496] on link "Okta" at bounding box center [271, 488] width 27 height 15
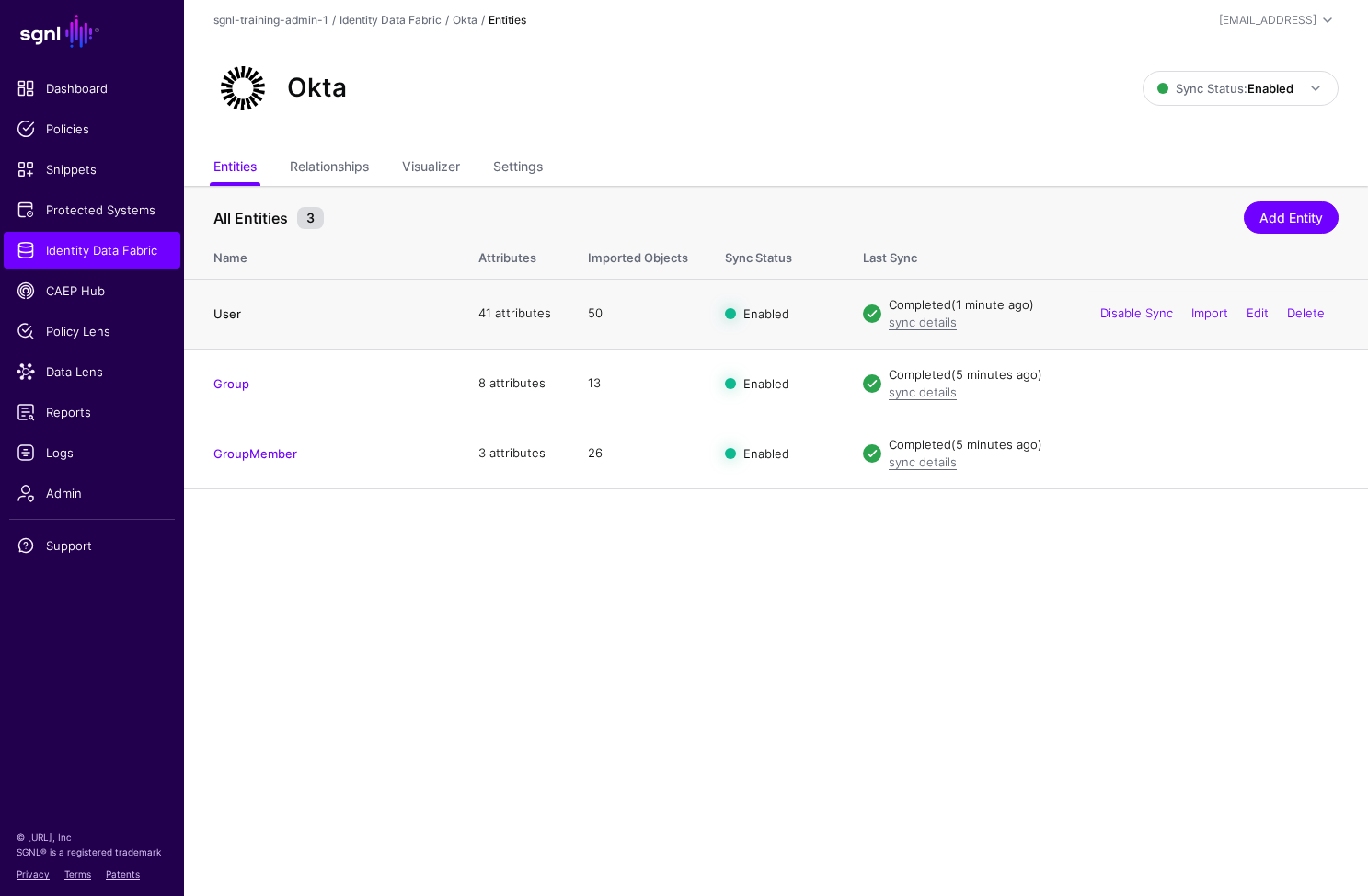
click at [235, 311] on link "User" at bounding box center [228, 313] width 28 height 15
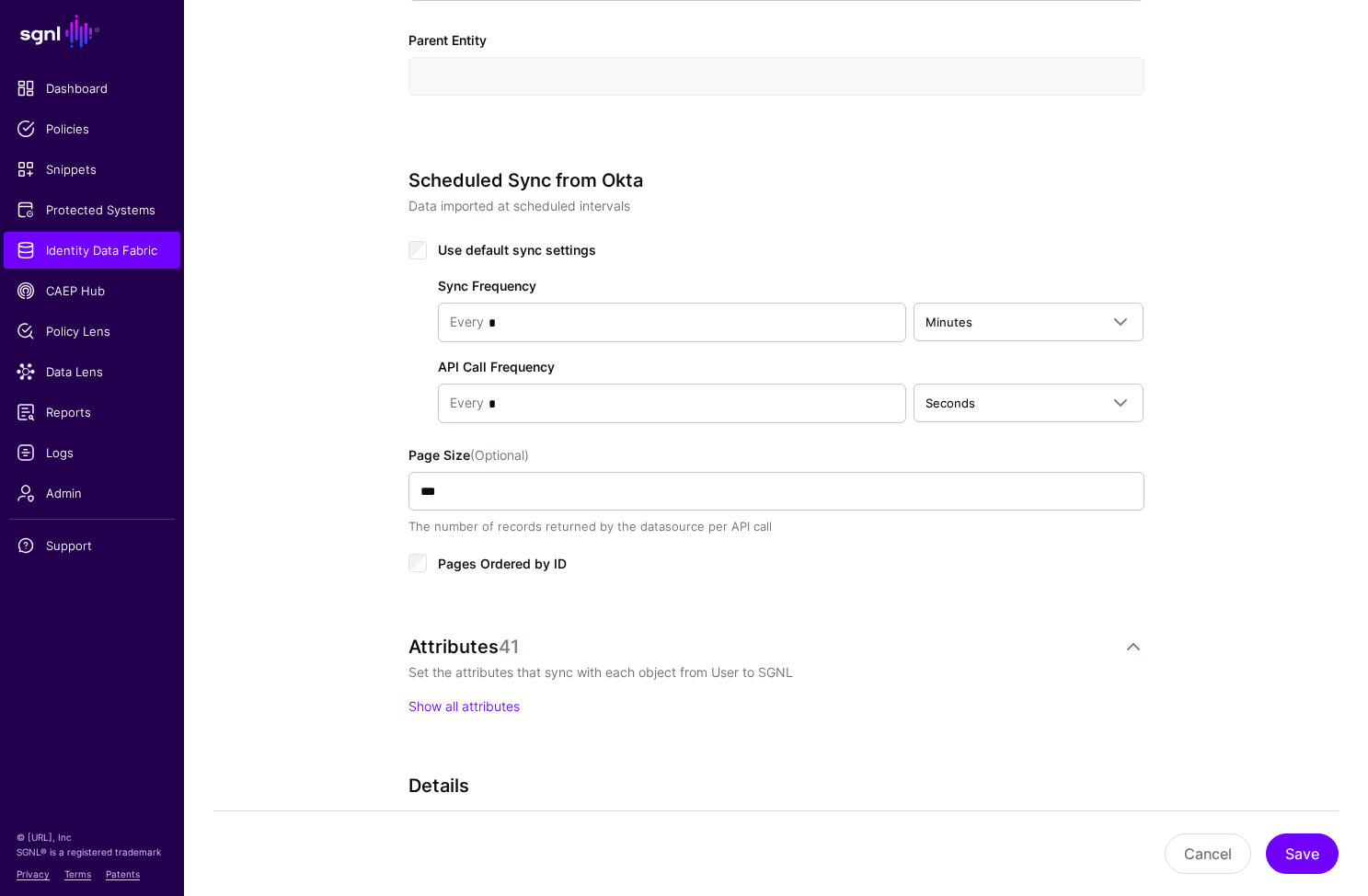
scroll to position [918, 0]
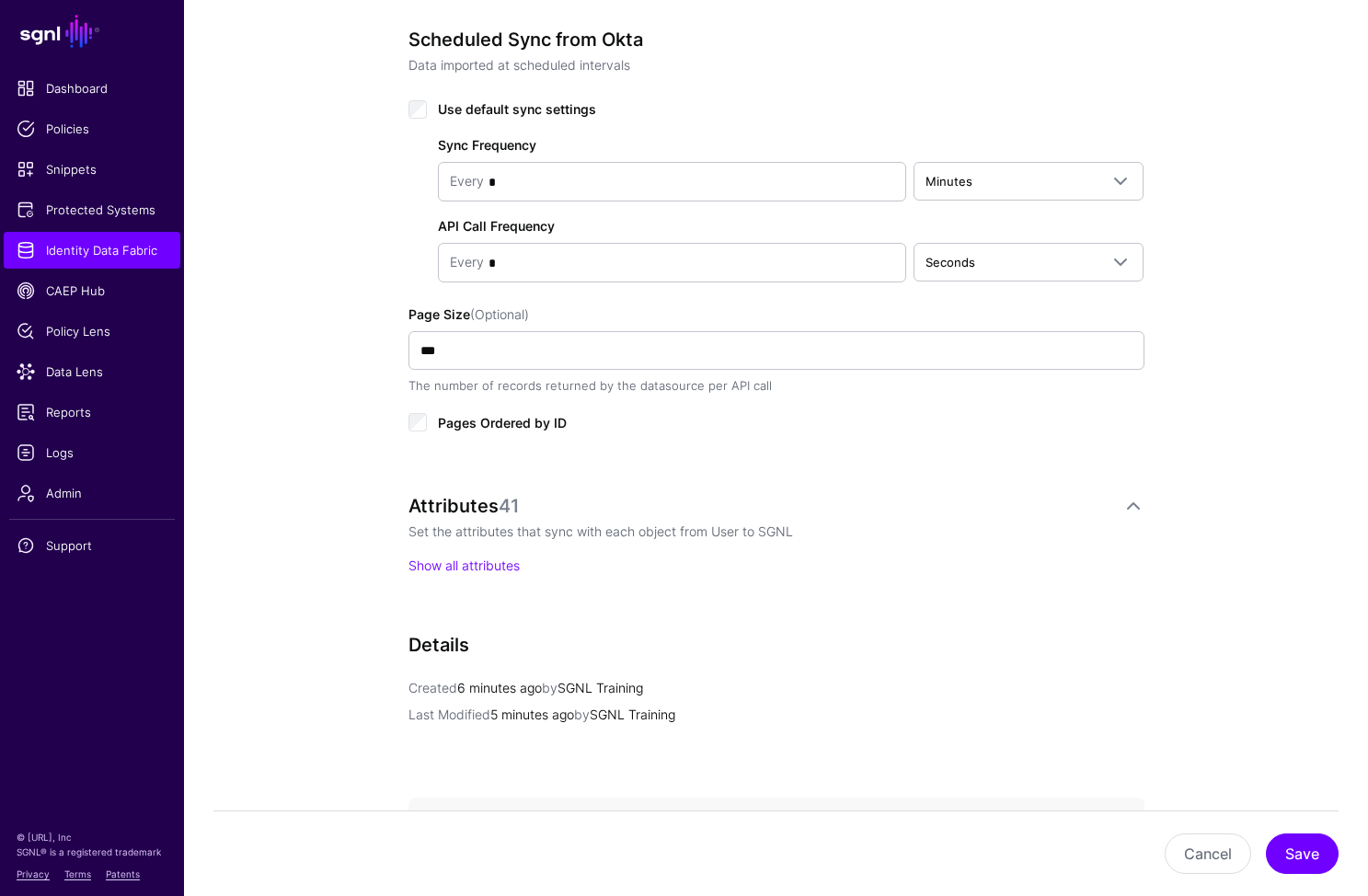
click at [464, 552] on div "Attributes 41 Set the attributes that sync with each object from User to SGNL S…" at bounding box center [777, 535] width 736 height 80
drag, startPoint x: 469, startPoint y: 560, endPoint x: 509, endPoint y: 542, distance: 43.9
click at [469, 560] on link "Show all attributes" at bounding box center [465, 566] width 111 height 16
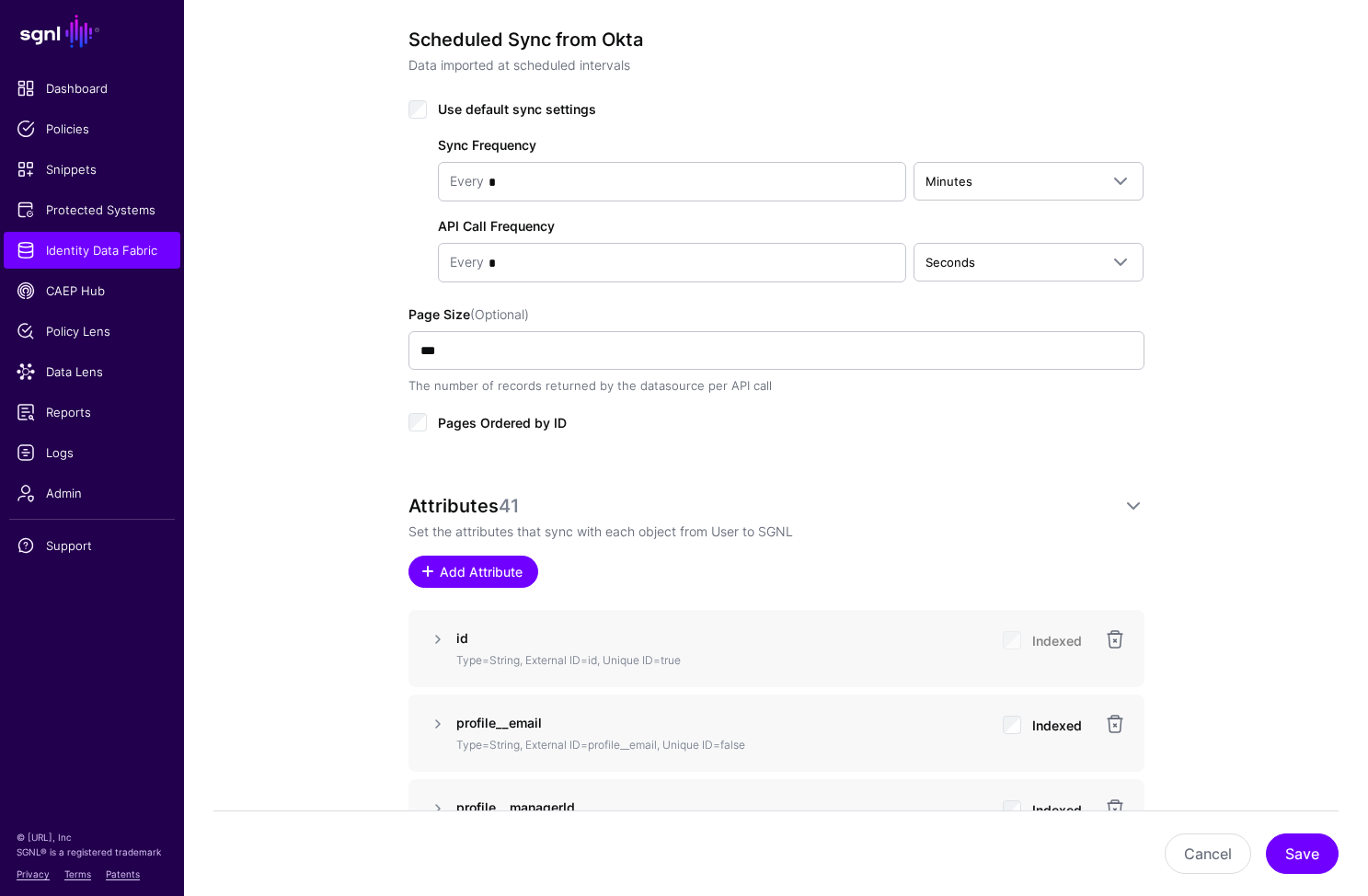
click at [492, 556] on link "Add Attribute" at bounding box center [474, 572] width 129 height 32
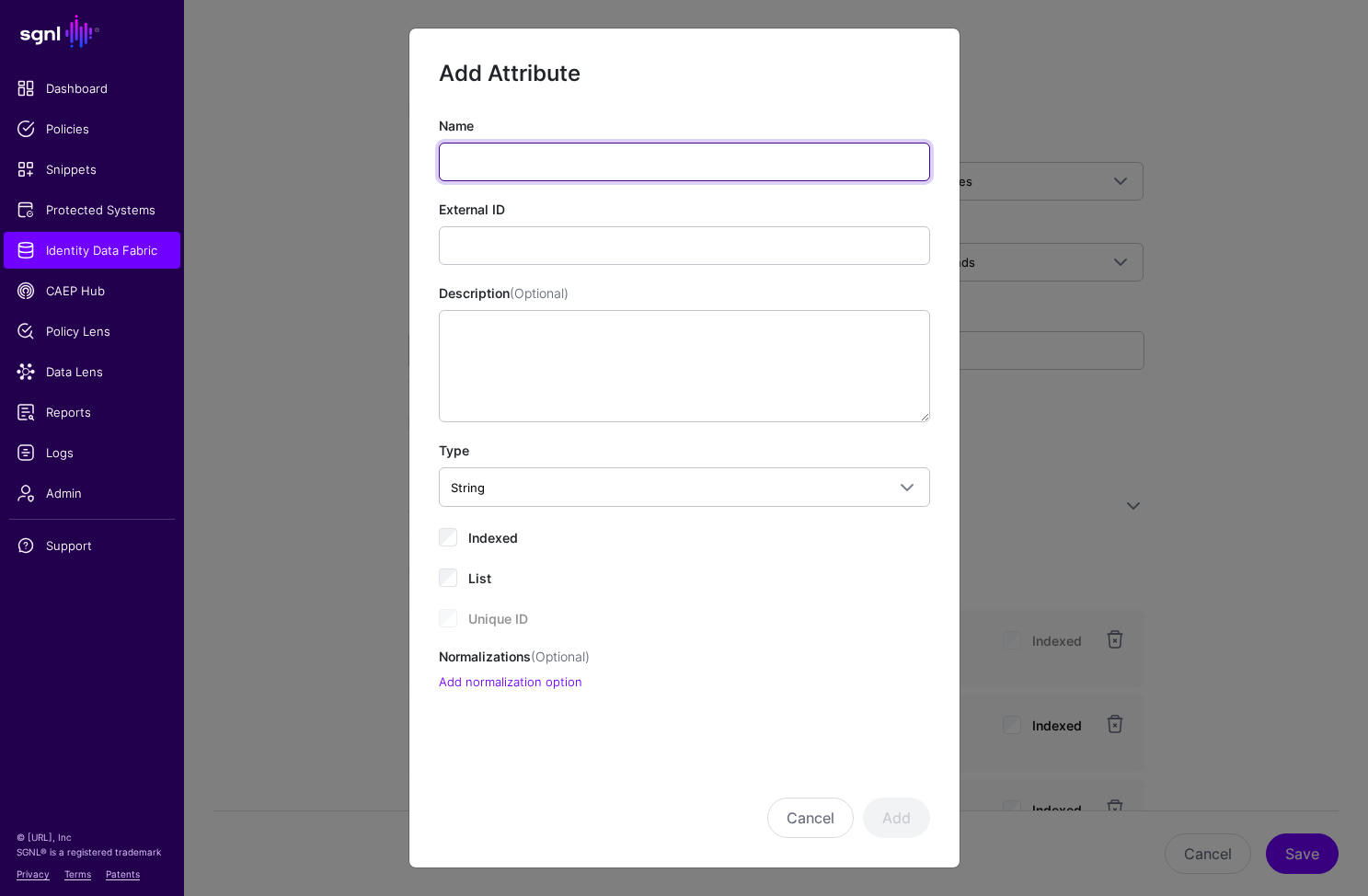
click at [527, 145] on input "Name" at bounding box center [684, 161] width 491 height 39
type input "**********"
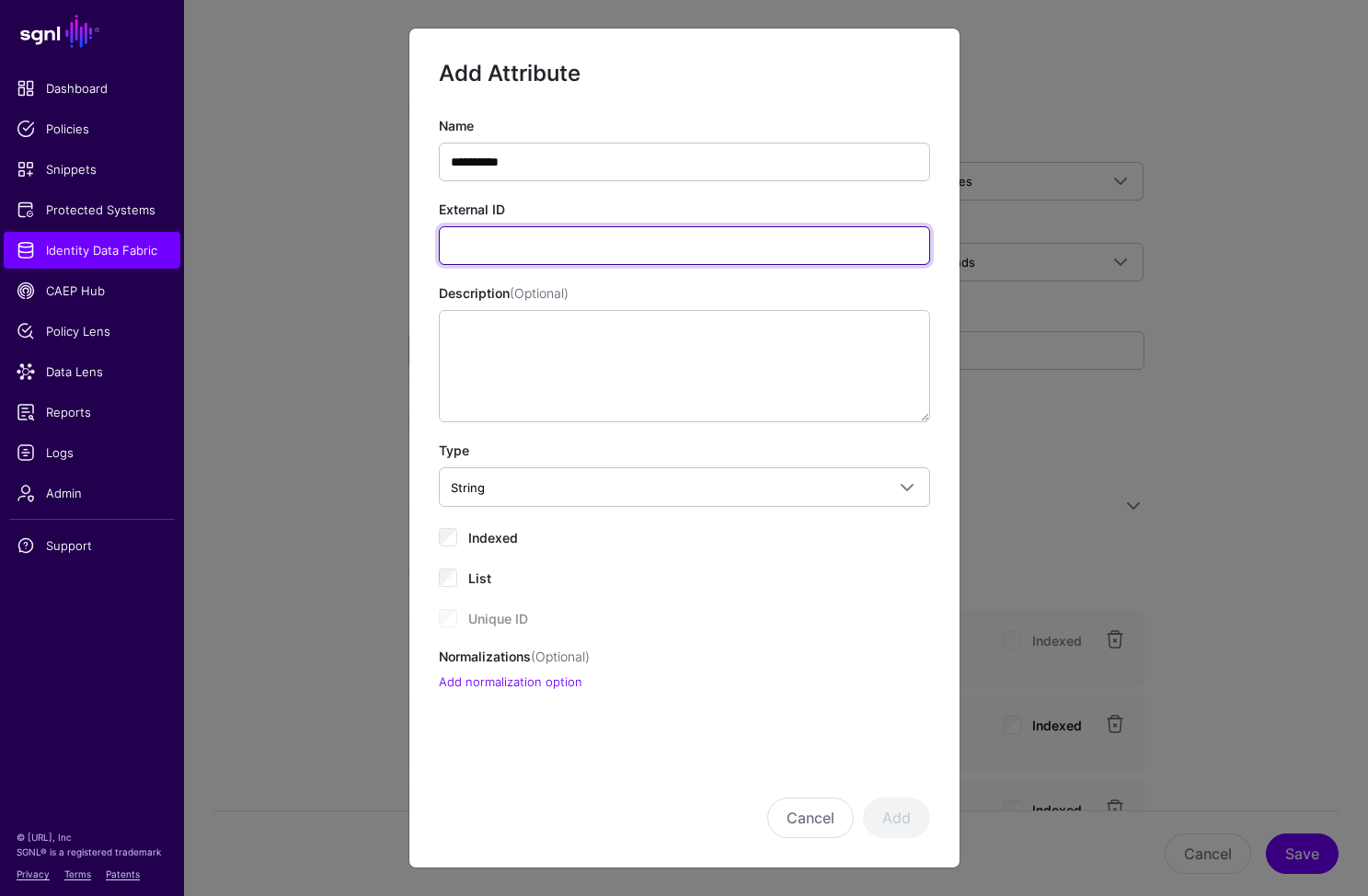
paste input "**********"
type input "**********"
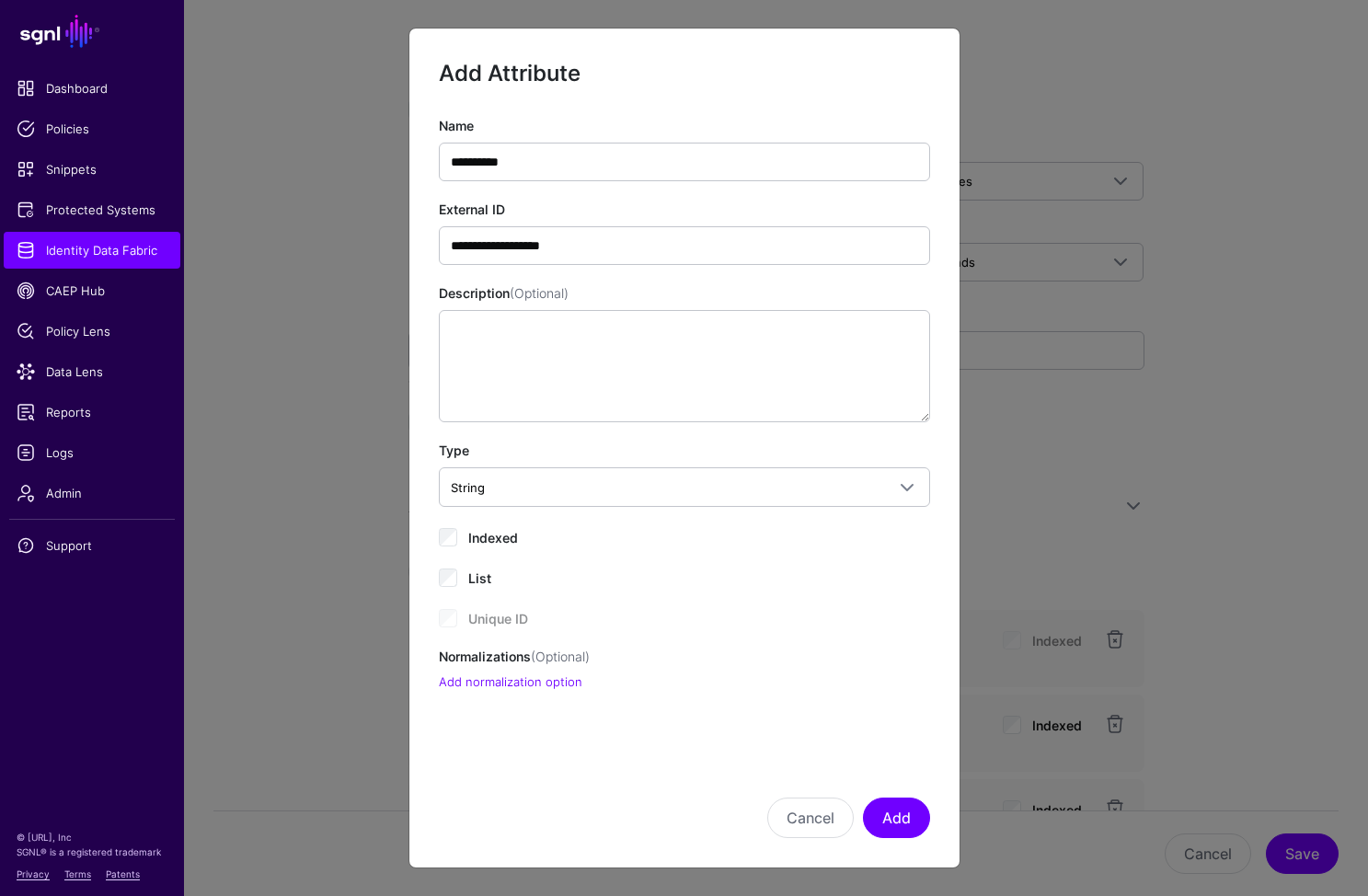
drag, startPoint x: 480, startPoint y: 534, endPoint x: 508, endPoint y: 553, distance: 33.8
click at [480, 534] on span "Indexed" at bounding box center [493, 538] width 50 height 16
drag, startPoint x: 872, startPoint y: 815, endPoint x: 923, endPoint y: 803, distance: 52.4
click at [873, 815] on button "Add" at bounding box center [897, 817] width 68 height 41
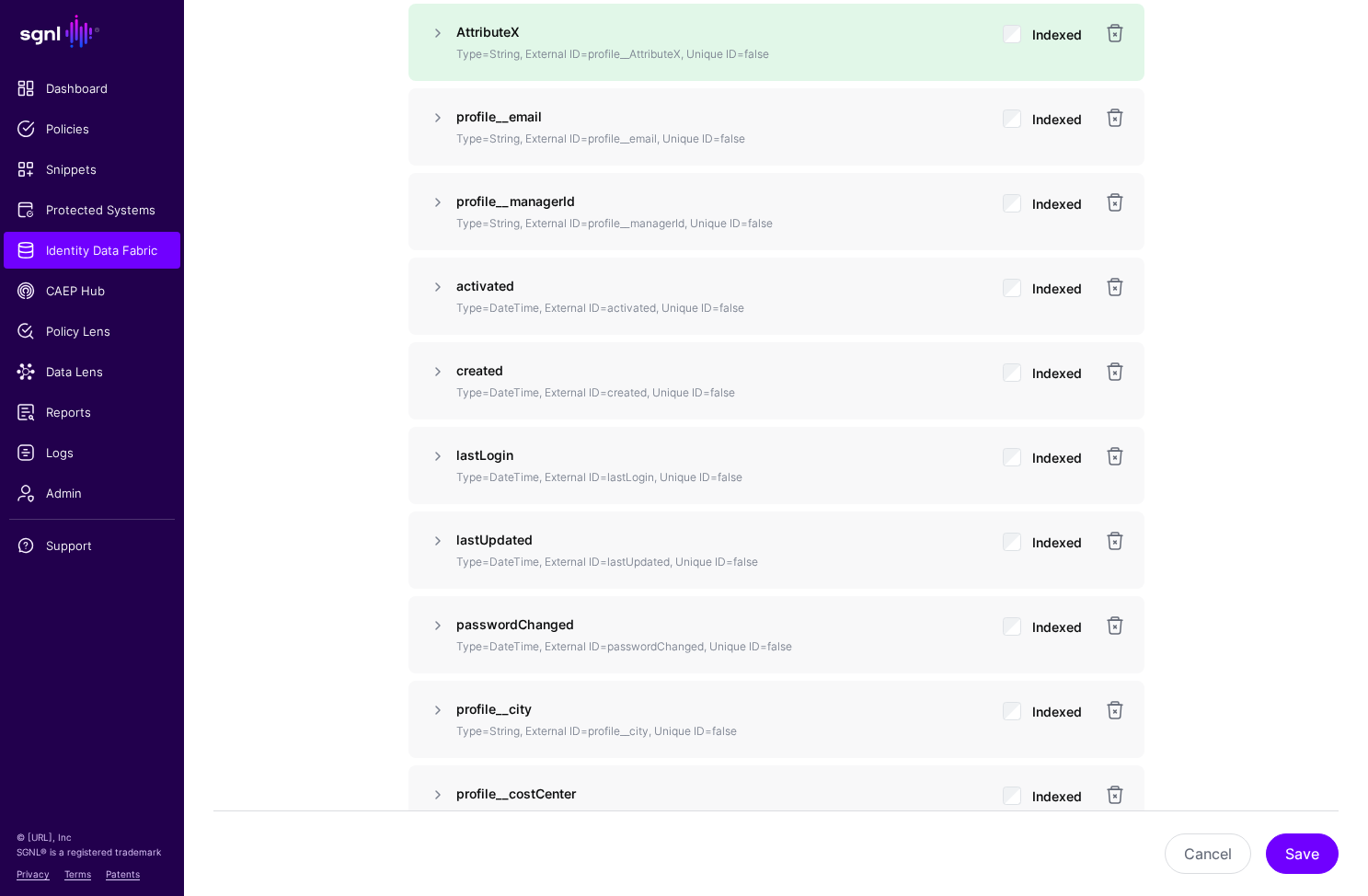
scroll to position [1611, 0]
click at [1315, 853] on button "Save" at bounding box center [1302, 853] width 73 height 41
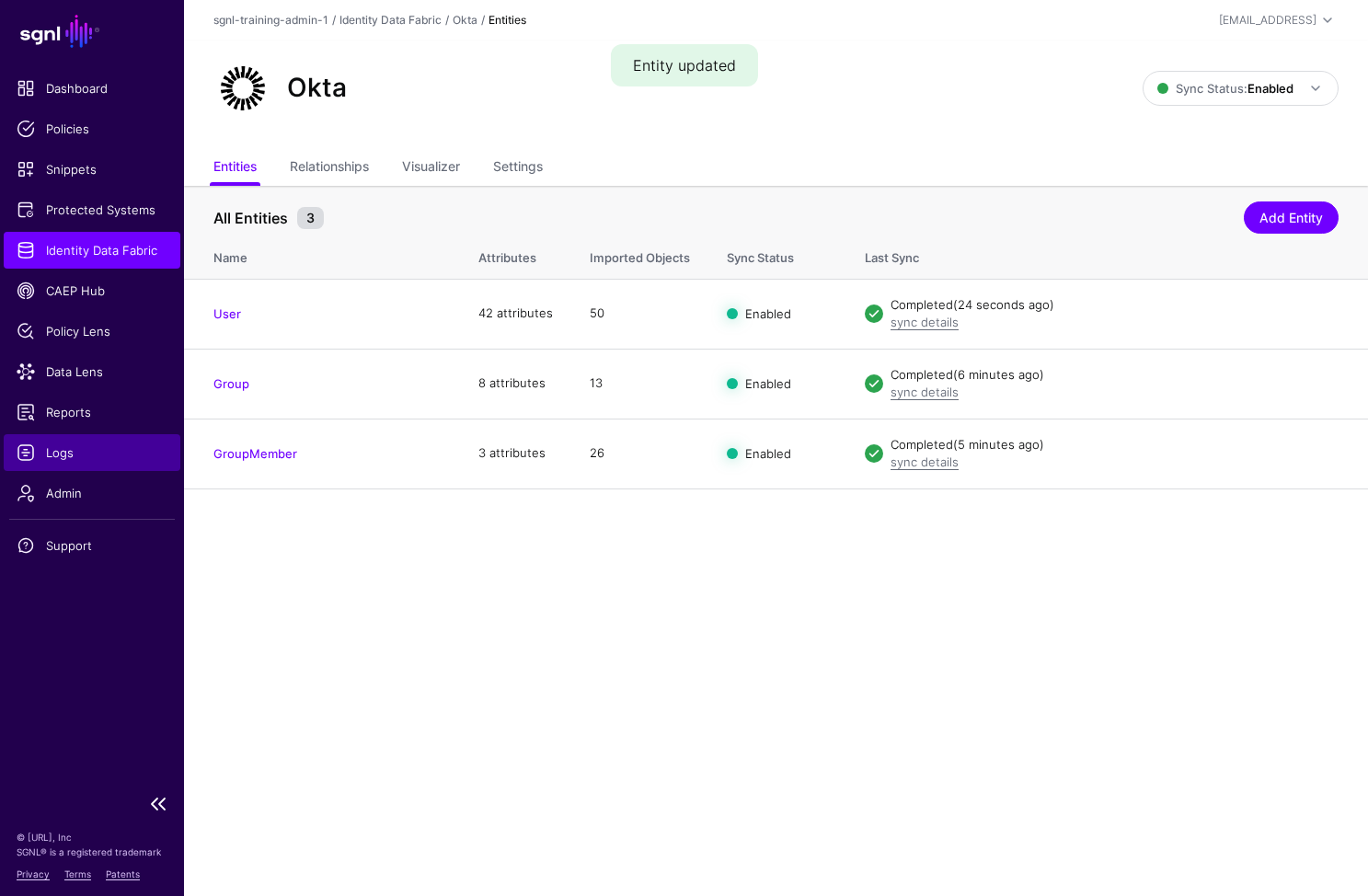
click at [96, 442] on link "Logs" at bounding box center [93, 452] width 177 height 37
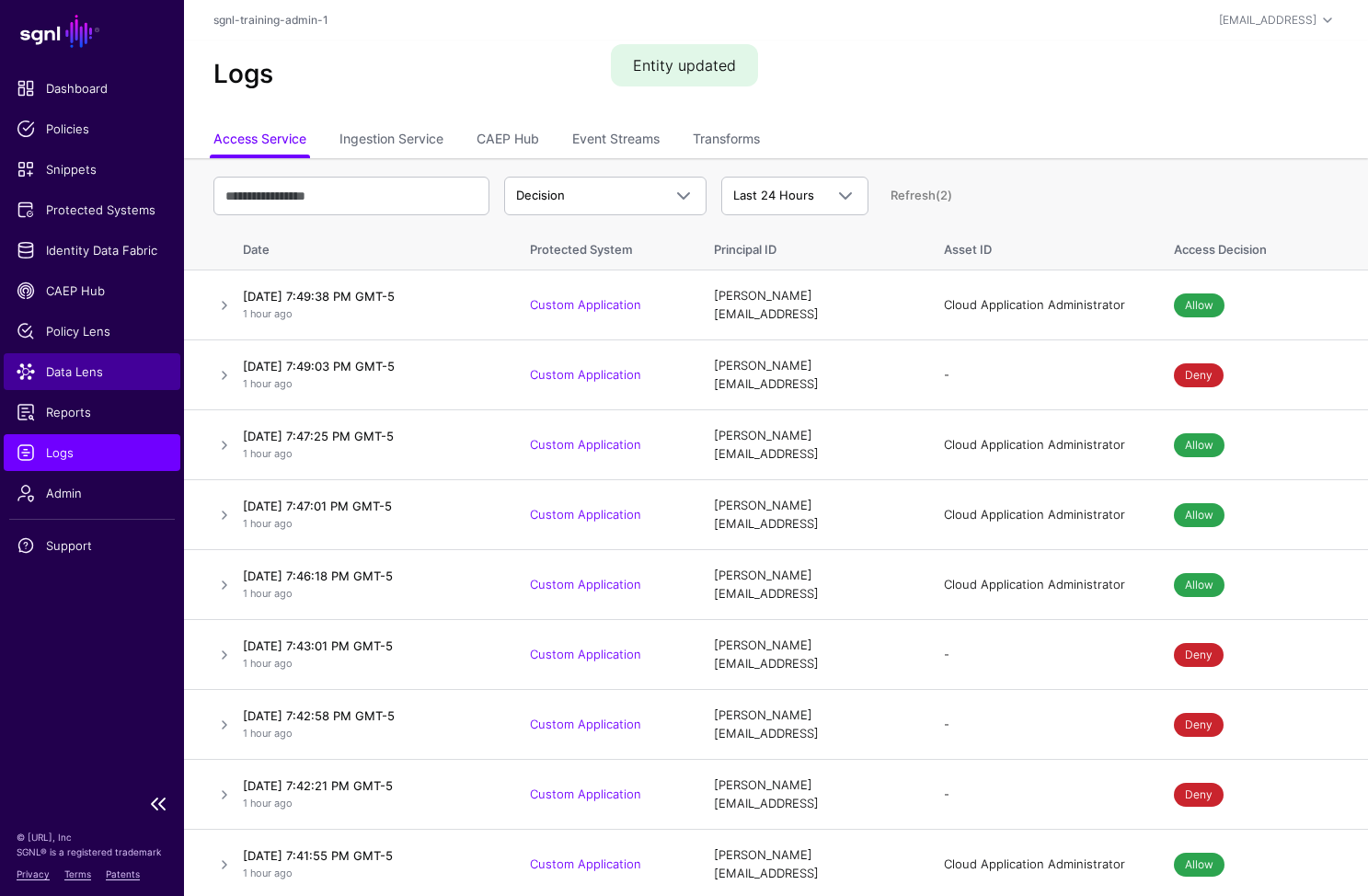
click at [104, 377] on span "Data Lens" at bounding box center [93, 371] width 151 height 18
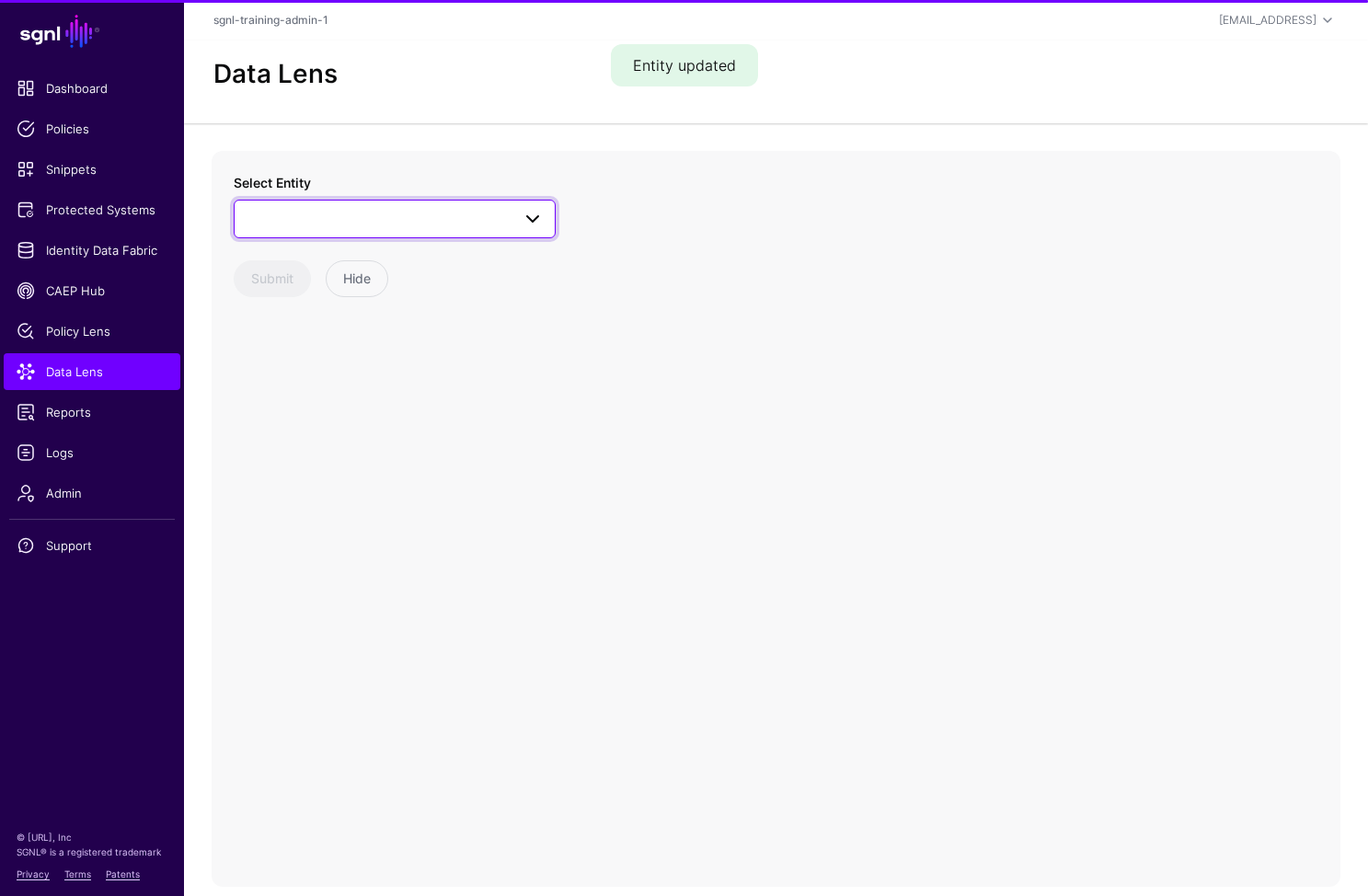
click at [407, 225] on span at bounding box center [395, 219] width 298 height 22
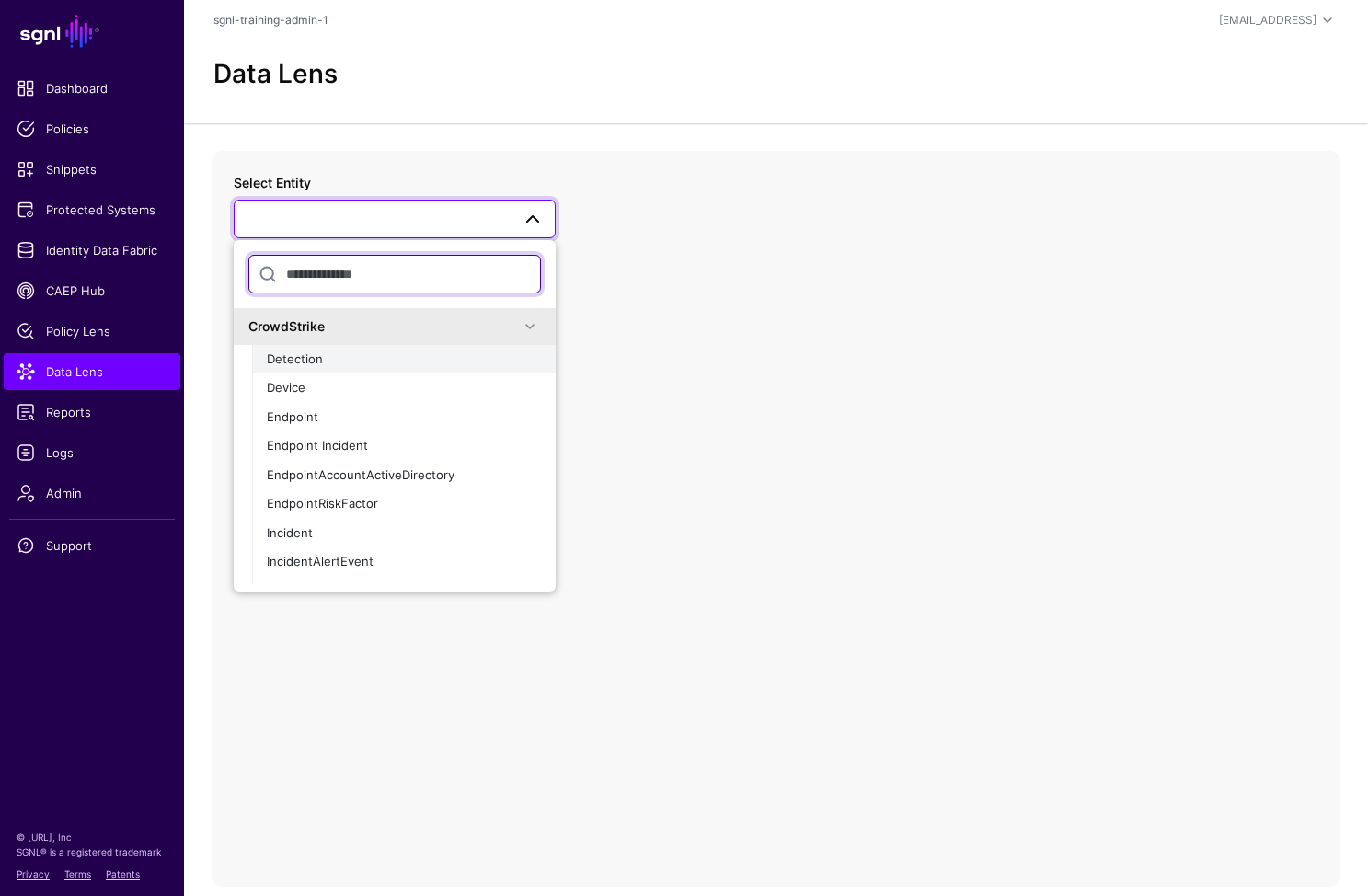
type input "*"
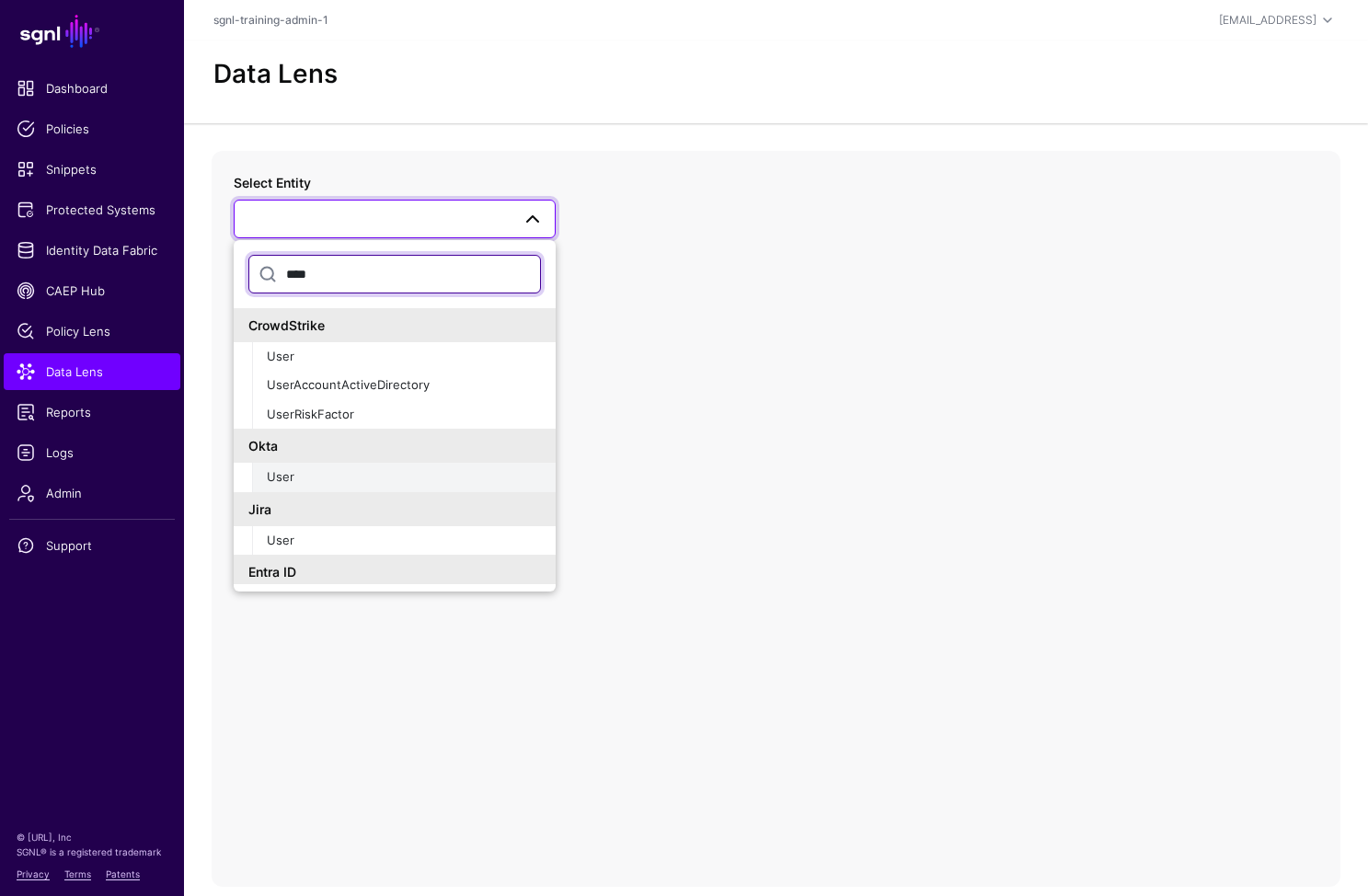
type input "****"
click at [302, 465] on button "User" at bounding box center [403, 477] width 303 height 30
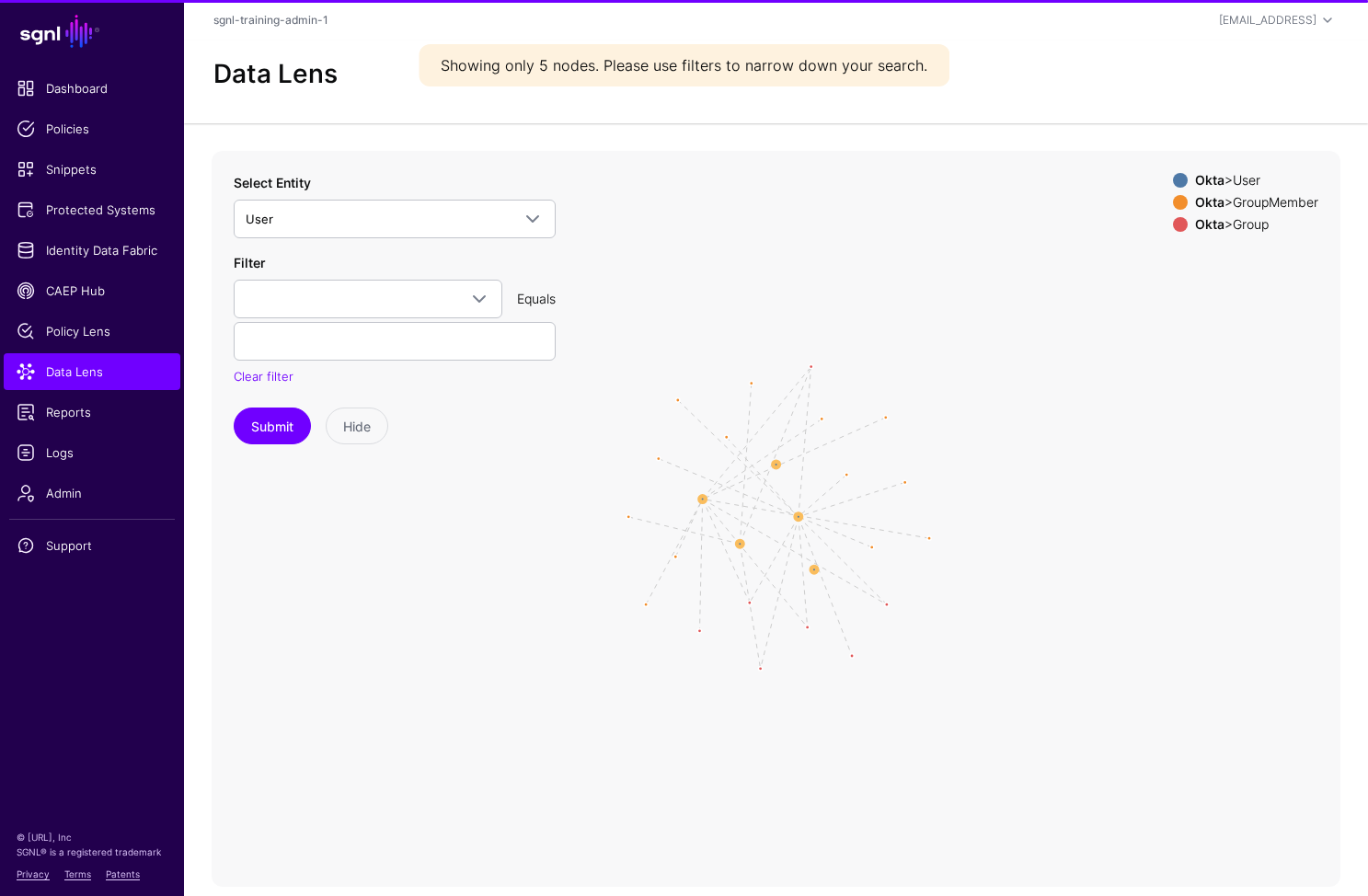
click at [404, 275] on div "Filter activated AttributeX created id lastLogin lastUpdated passwordChanged pr…" at bounding box center [395, 319] width 322 height 133
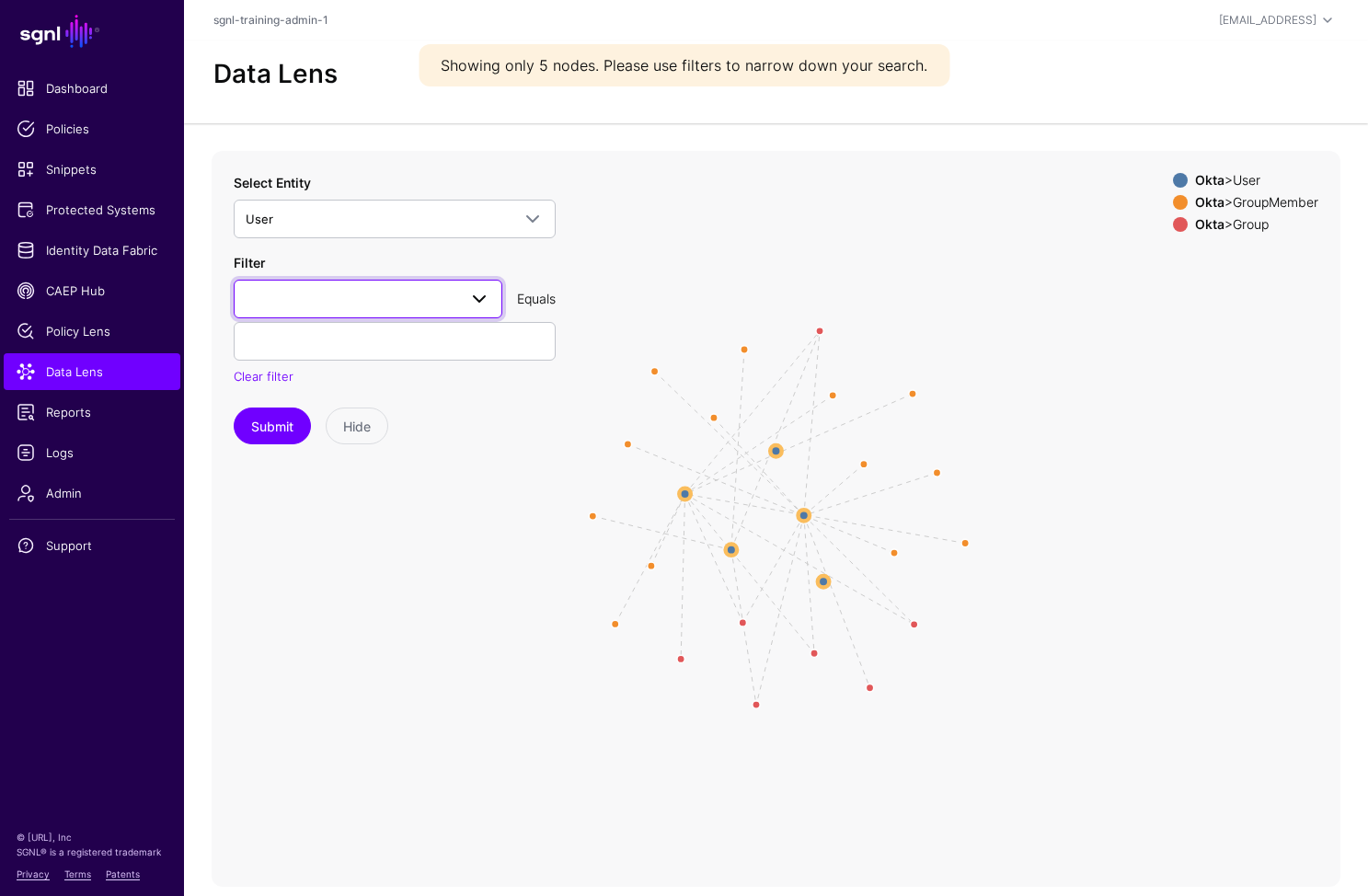
click at [408, 305] on span at bounding box center [368, 299] width 245 height 22
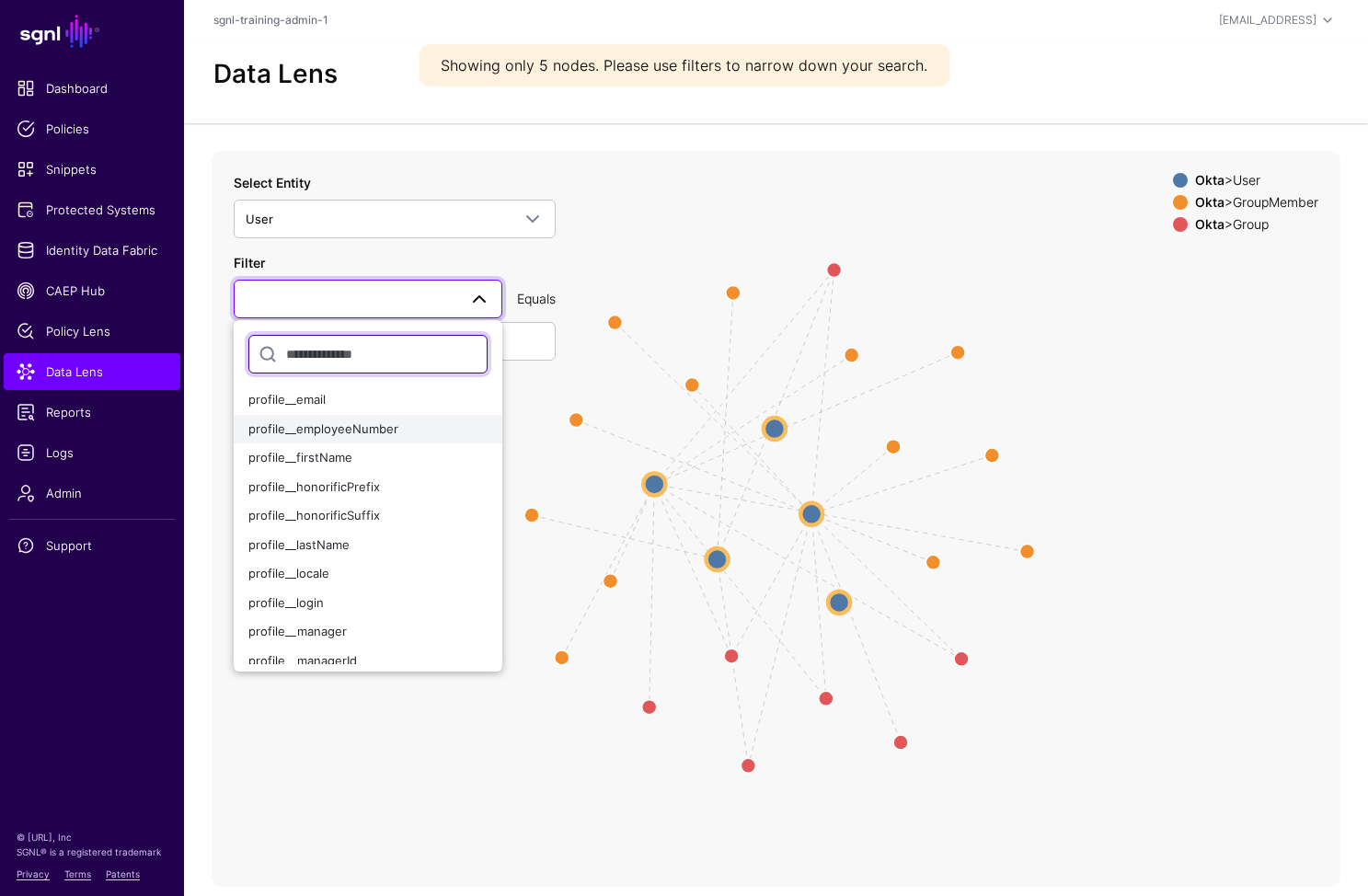
scroll to position [355, 0]
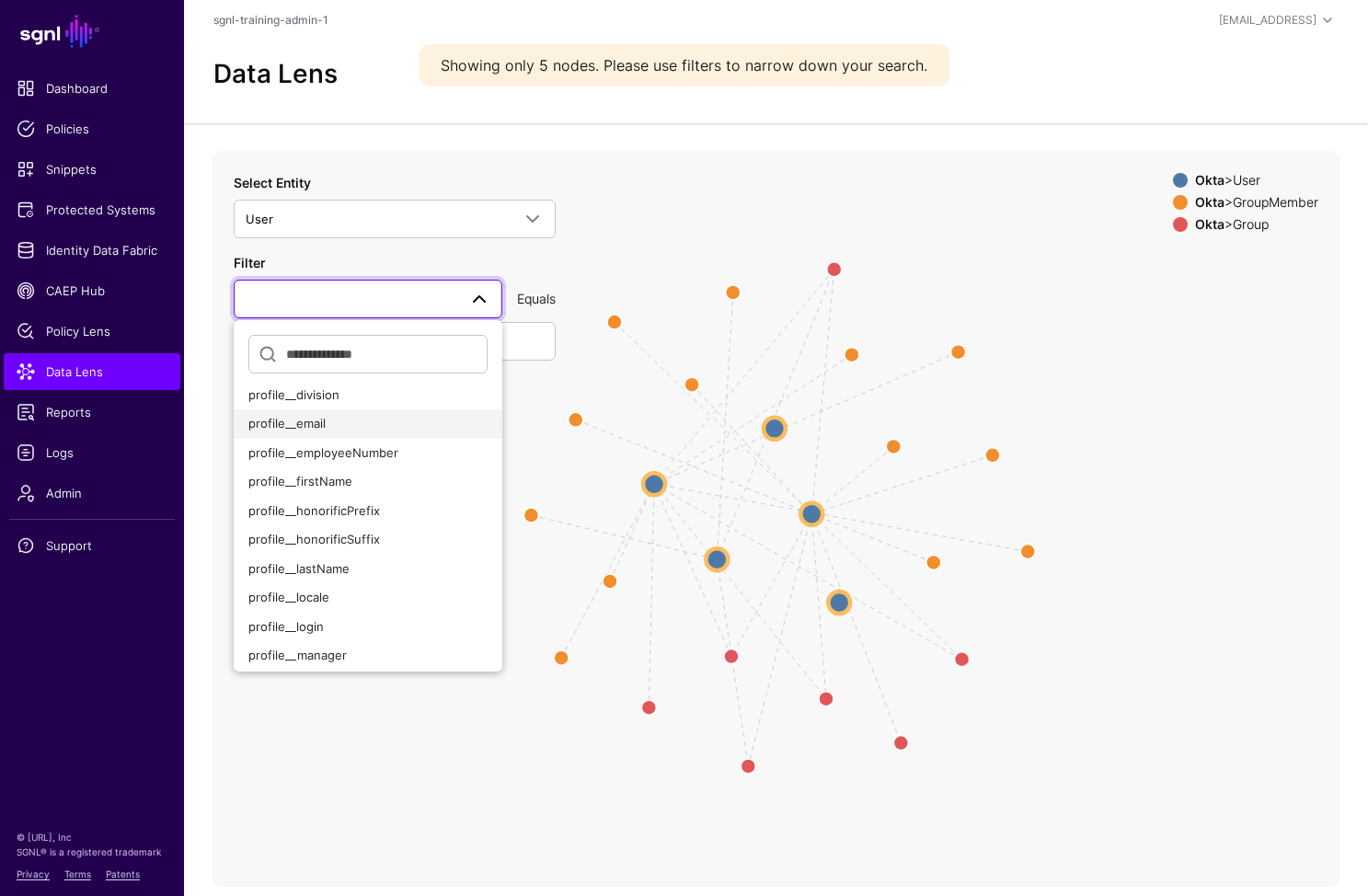
click at [362, 430] on div "profile__email" at bounding box center [368, 424] width 239 height 18
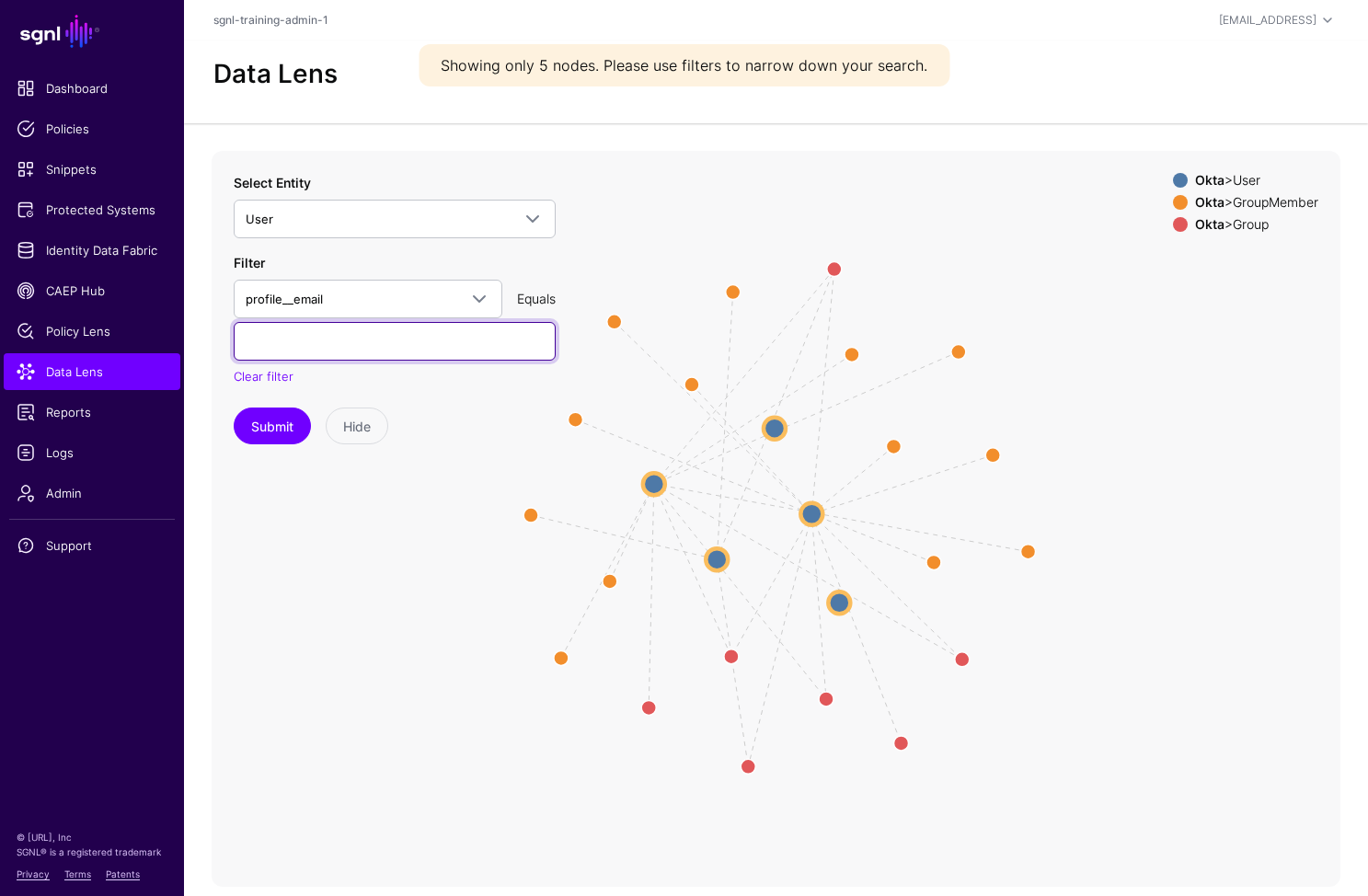
click at [372, 345] on input "text" at bounding box center [395, 341] width 322 height 39
type input "**********"
click at [234, 408] on button "Submit" at bounding box center [273, 426] width 78 height 37
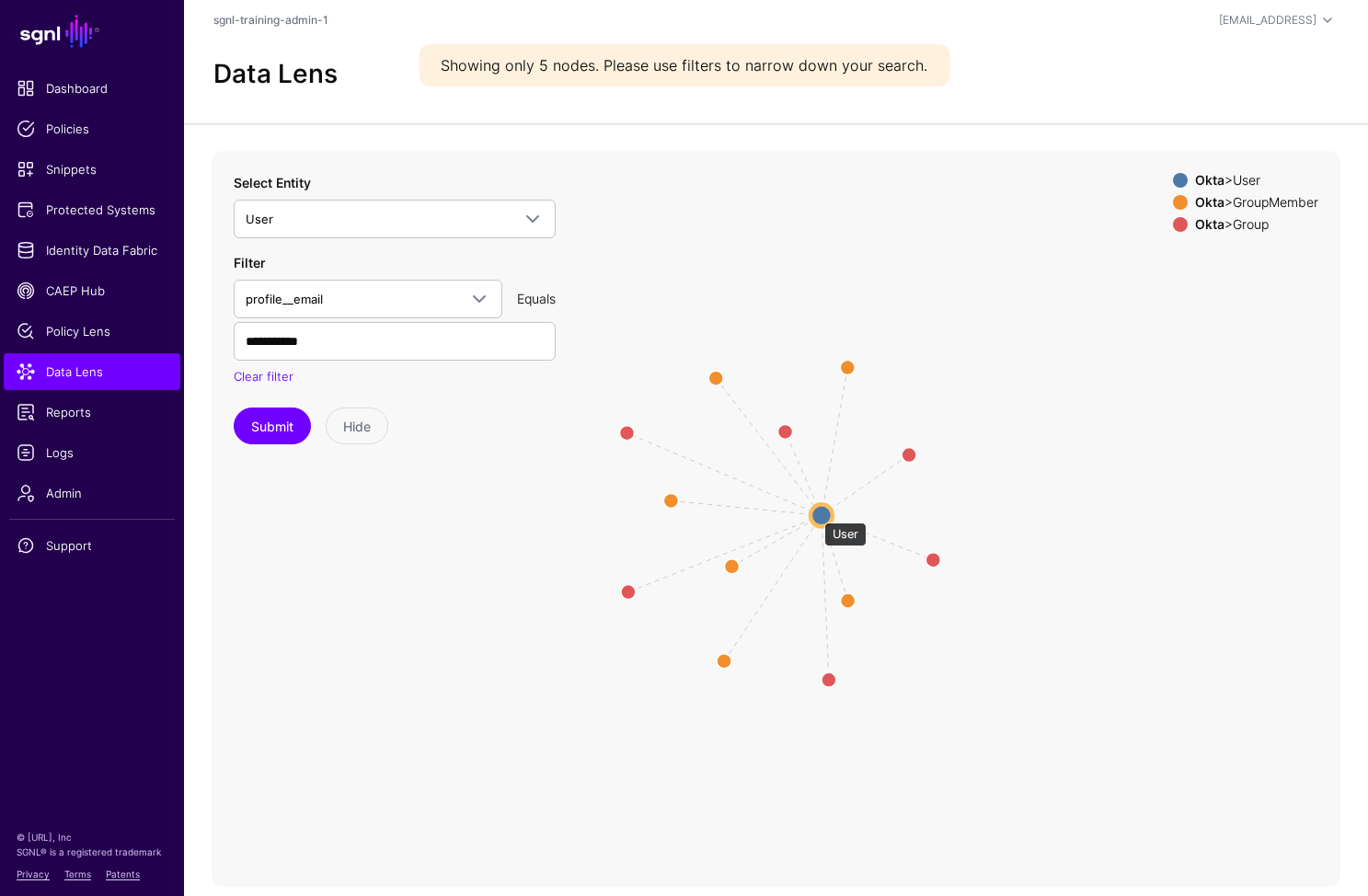
click at [816, 511] on circle at bounding box center [822, 515] width 22 height 22
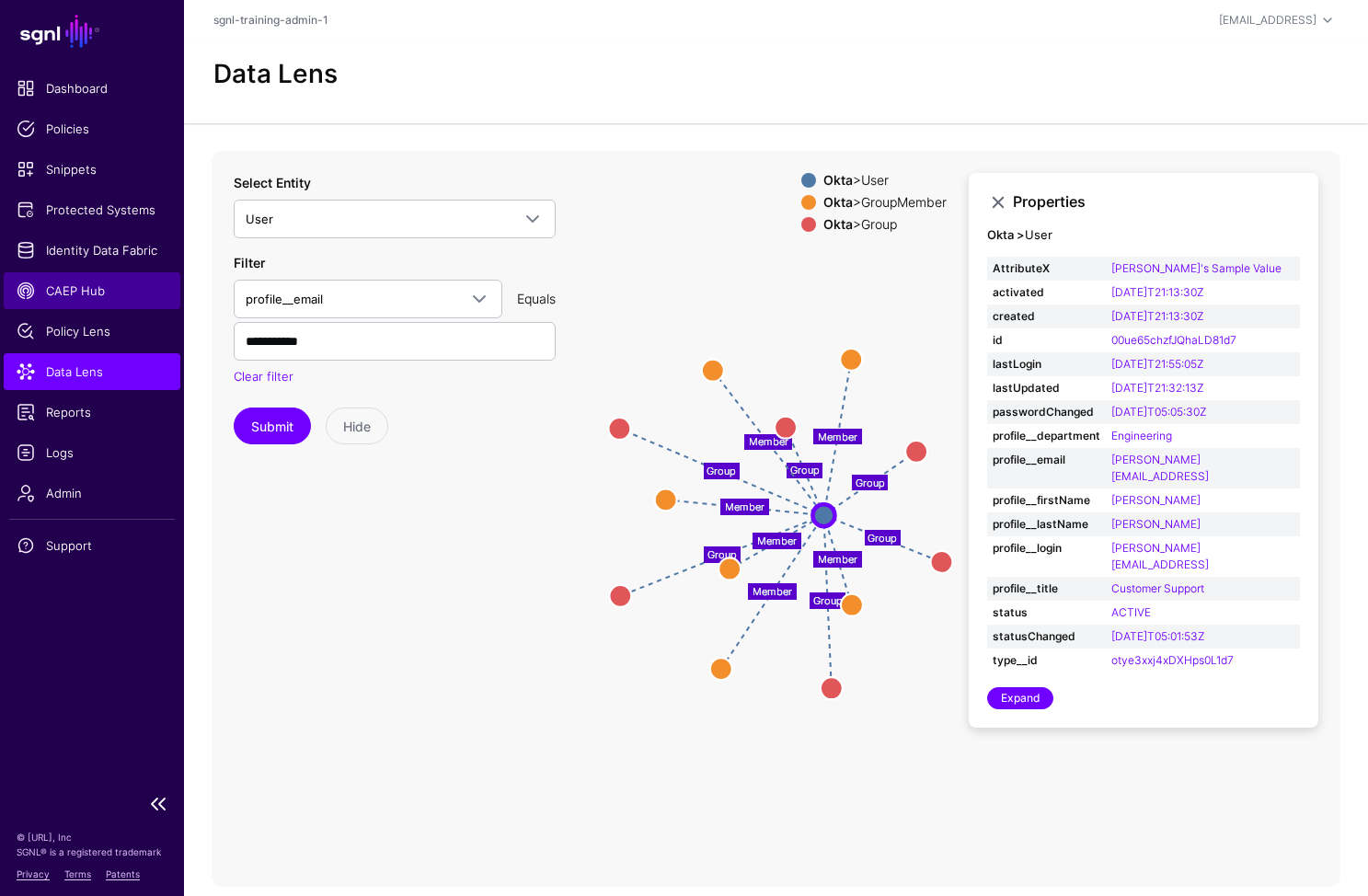
drag, startPoint x: 333, startPoint y: 564, endPoint x: 45, endPoint y: 275, distance: 408.0
click at [329, 553] on icon "Group Group Group Group Group Group Member Member Member Member Member Member G…" at bounding box center [776, 519] width 1129 height 736
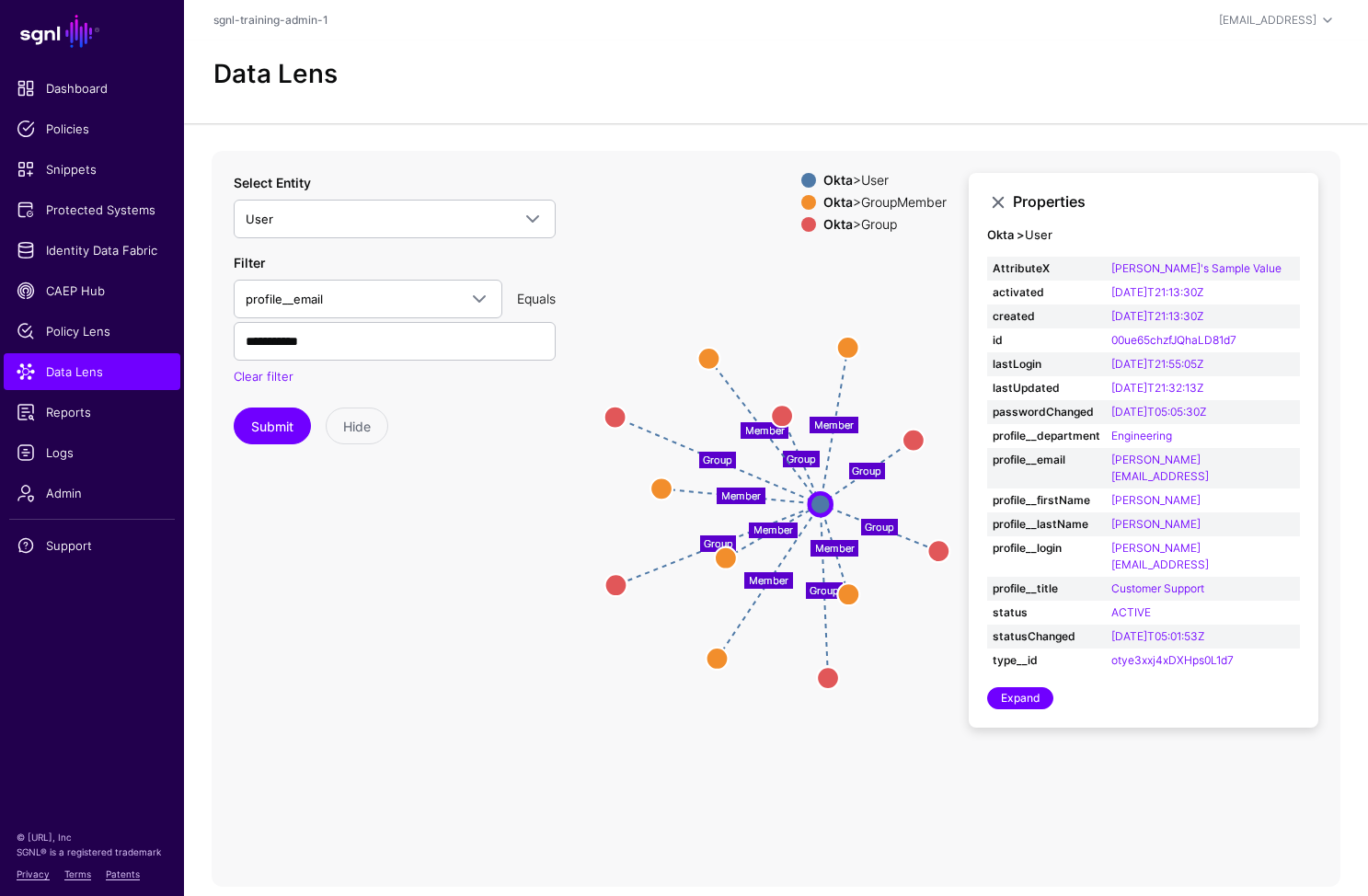
click at [242, 628] on icon "Group Group Group Group Group Group Member Member Member Member Member Member G…" at bounding box center [776, 519] width 1129 height 736
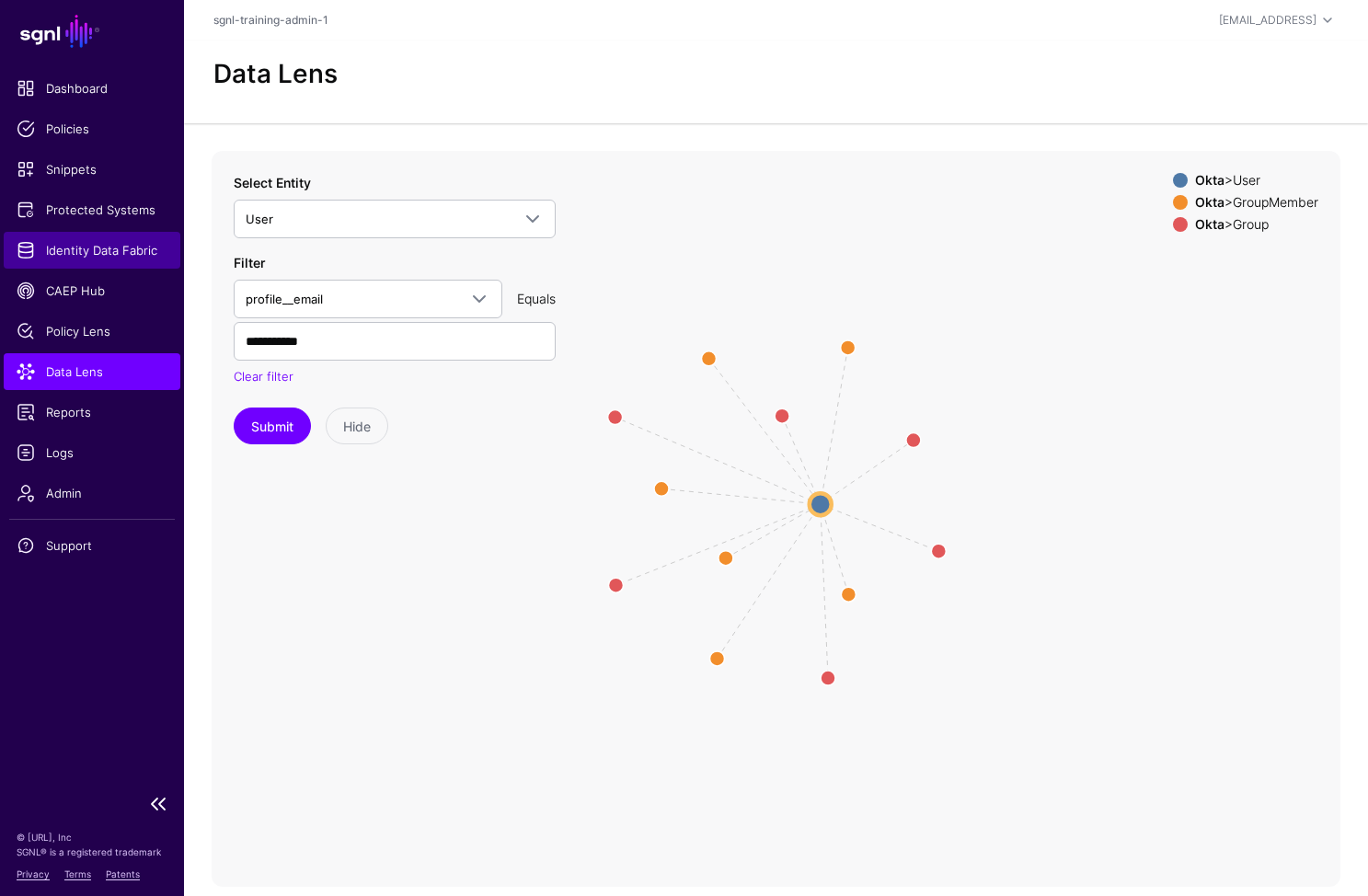
click at [111, 253] on span "Identity Data Fabric" at bounding box center [93, 250] width 151 height 18
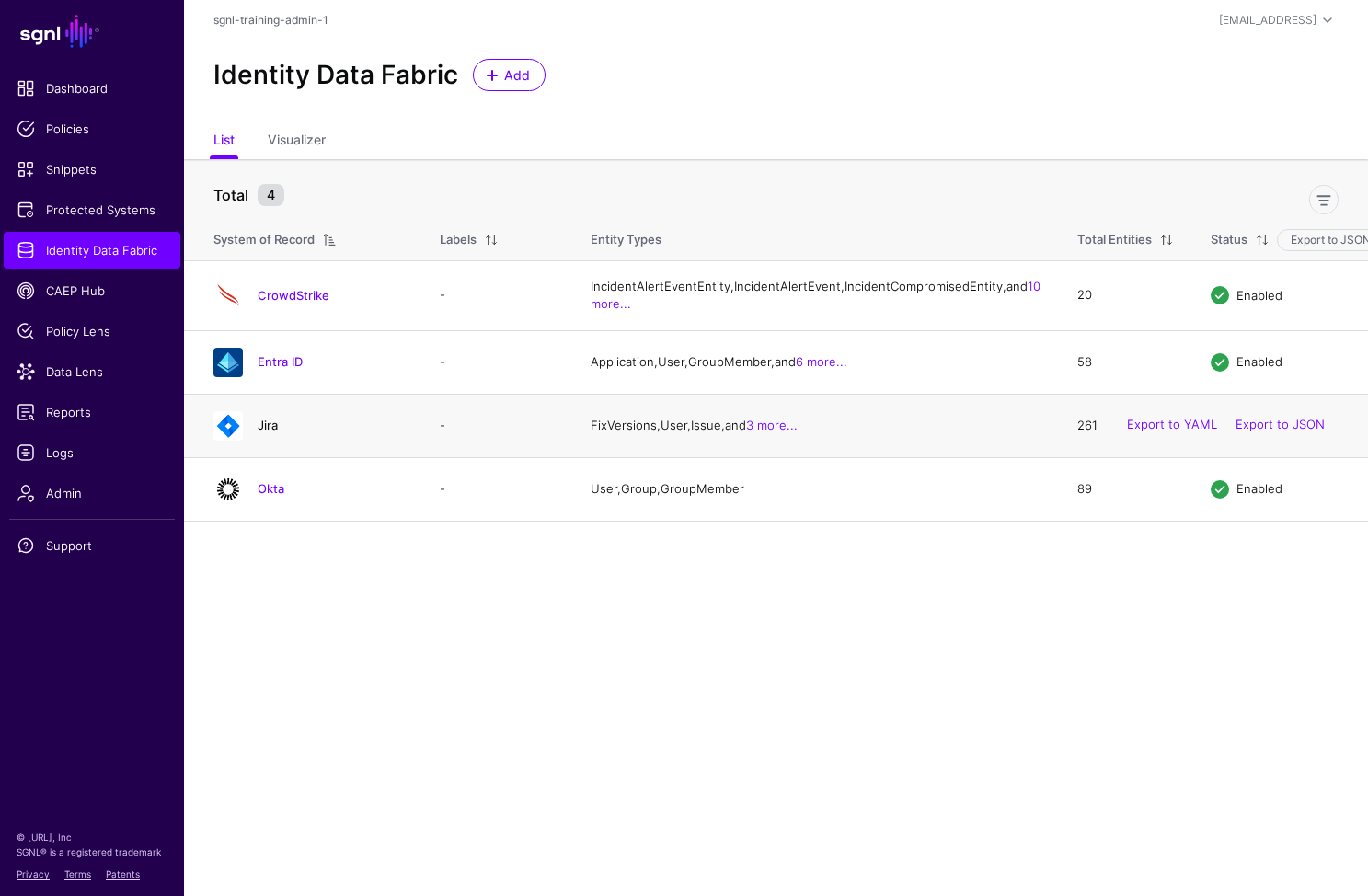
click at [267, 433] on link "Jira" at bounding box center [268, 425] width 20 height 15
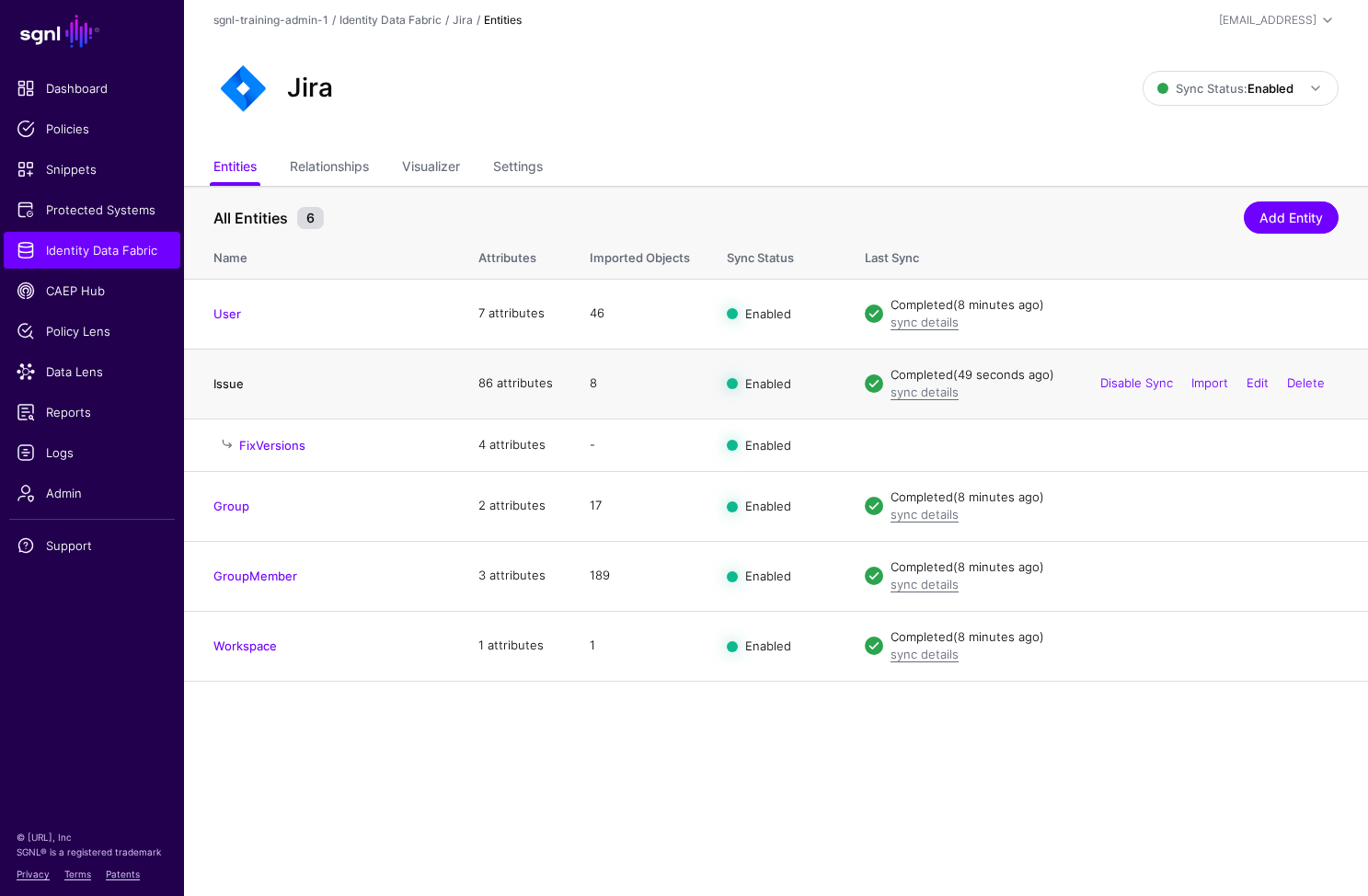
click at [218, 385] on link "Issue" at bounding box center [229, 383] width 31 height 15
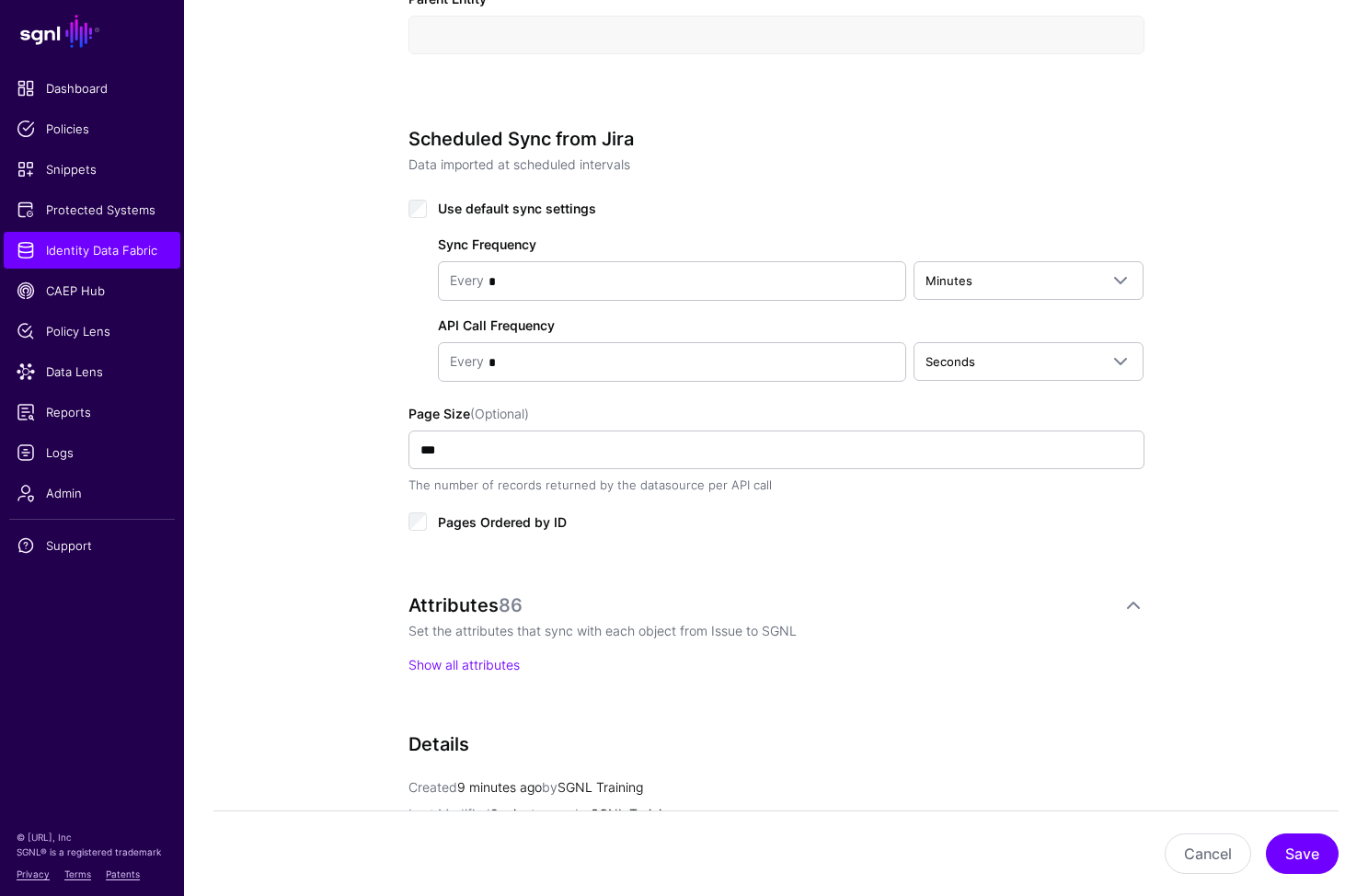
scroll to position [1102, 0]
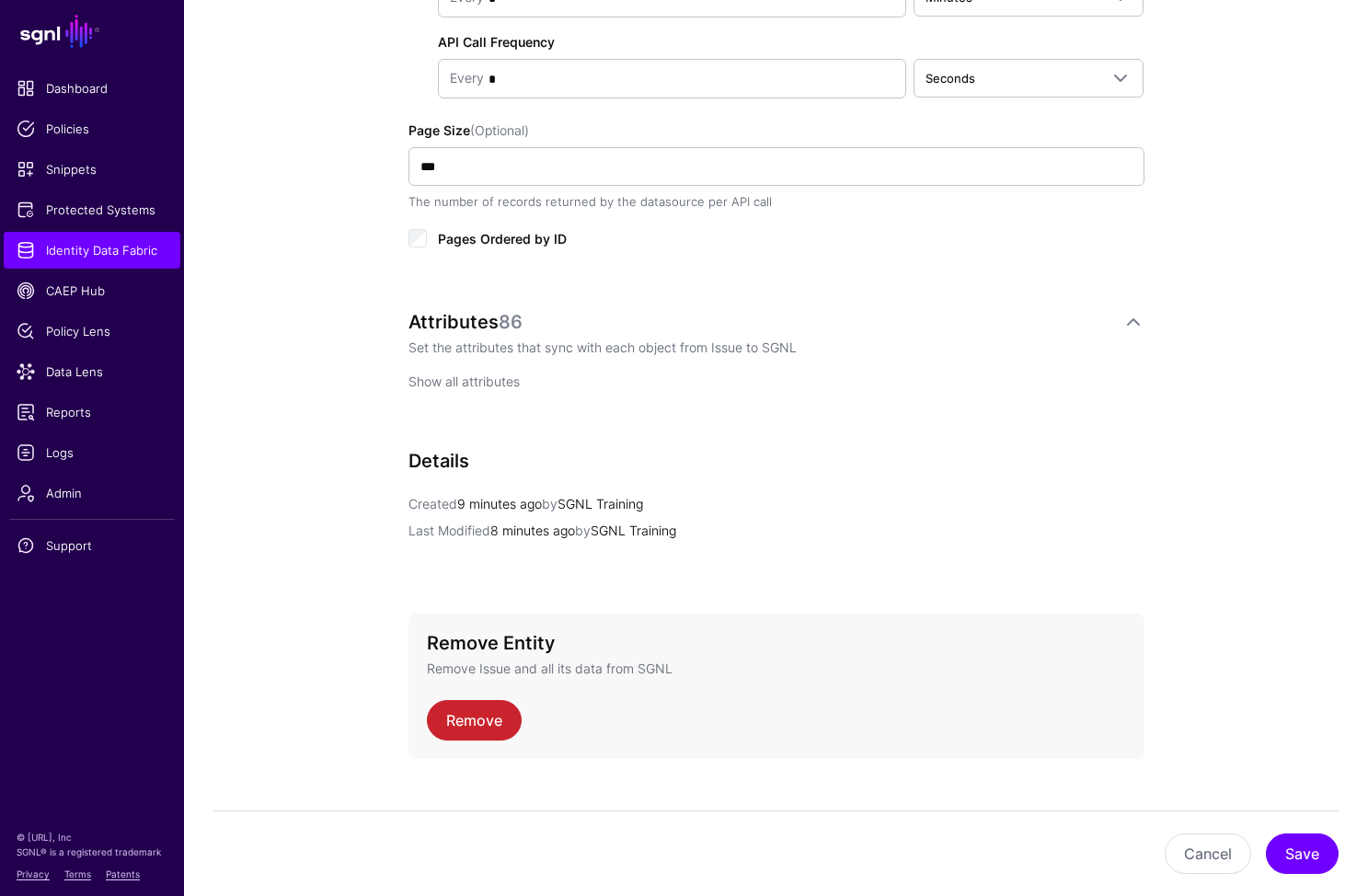
click at [456, 382] on link "Show all attributes" at bounding box center [465, 382] width 111 height 16
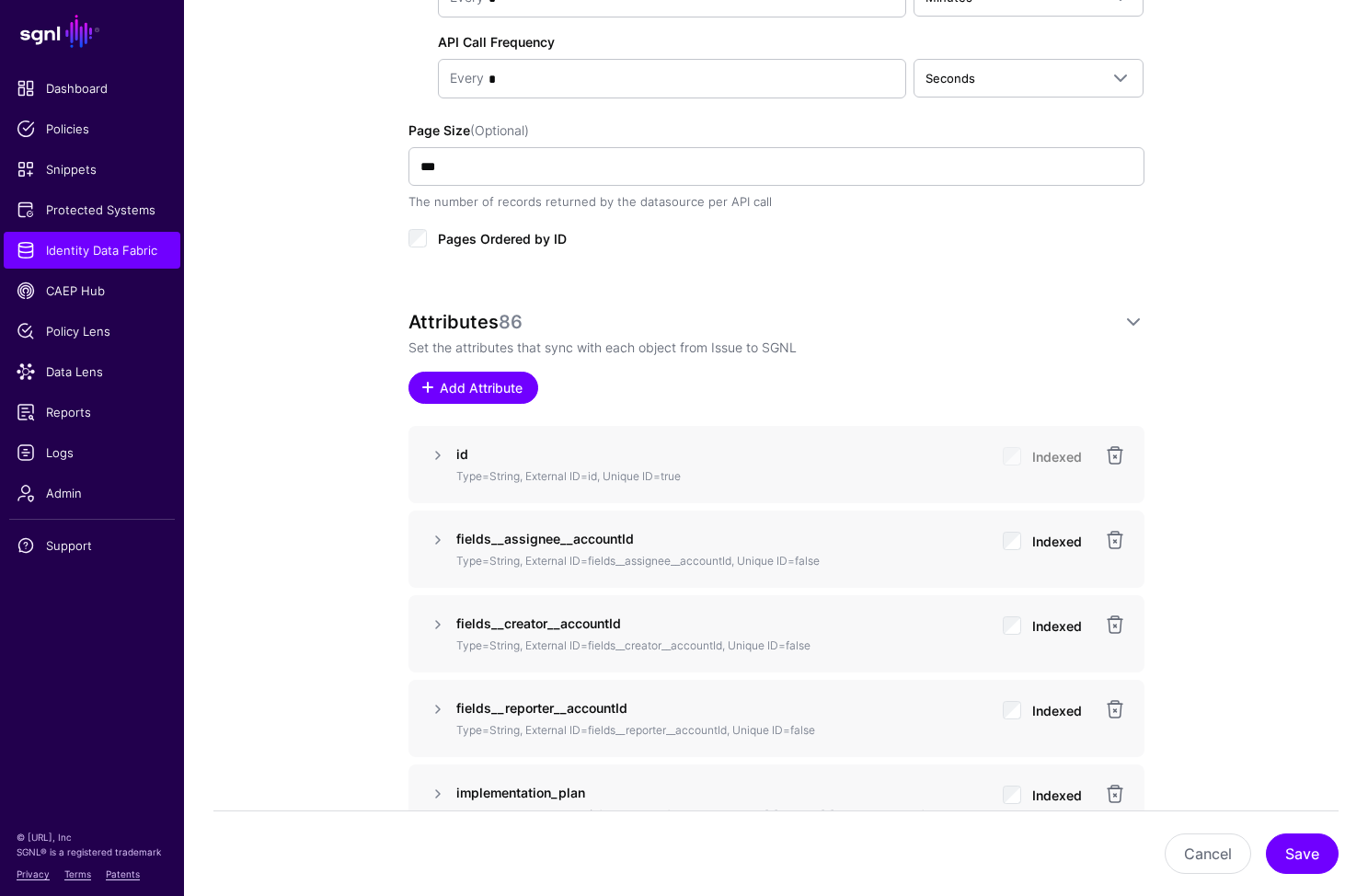
click at [488, 391] on span "Add Attribute" at bounding box center [481, 387] width 88 height 19
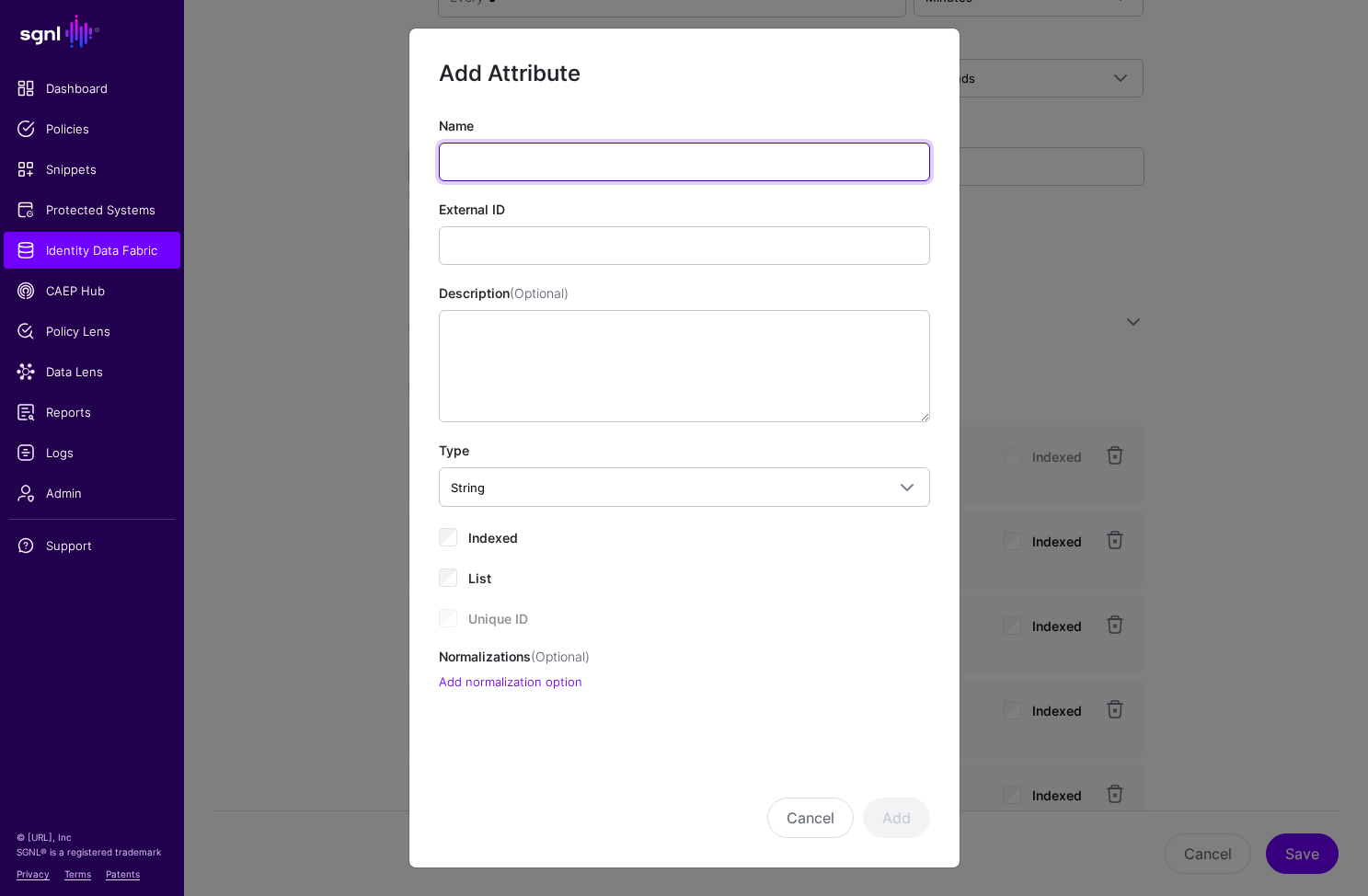
click at [611, 146] on input "Name" at bounding box center [684, 161] width 491 height 39
paste input "**********"
type input "**********"
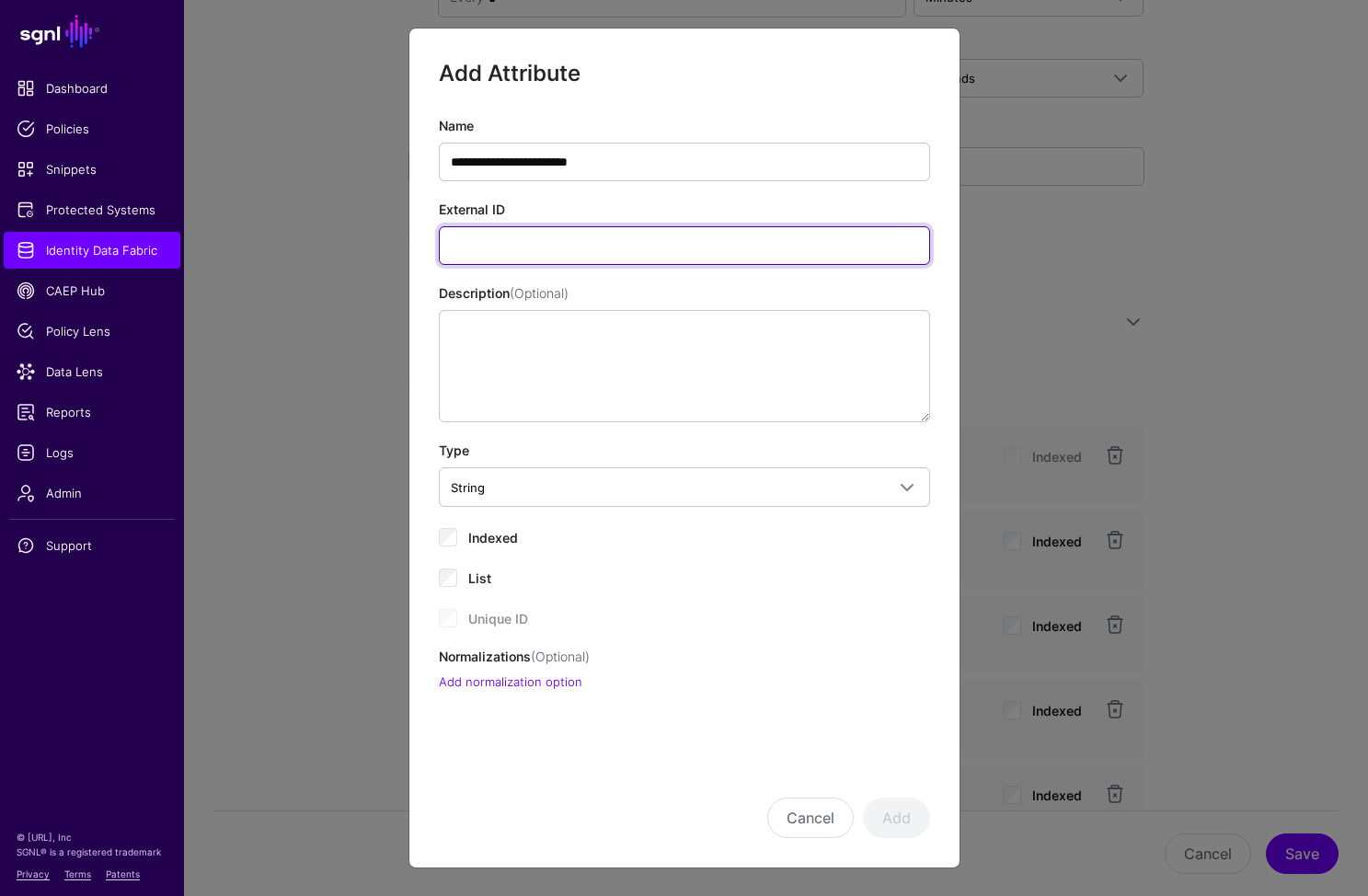
click at [725, 252] on input "External ID" at bounding box center [684, 246] width 491 height 39
paste input "**********"
type input "**********"
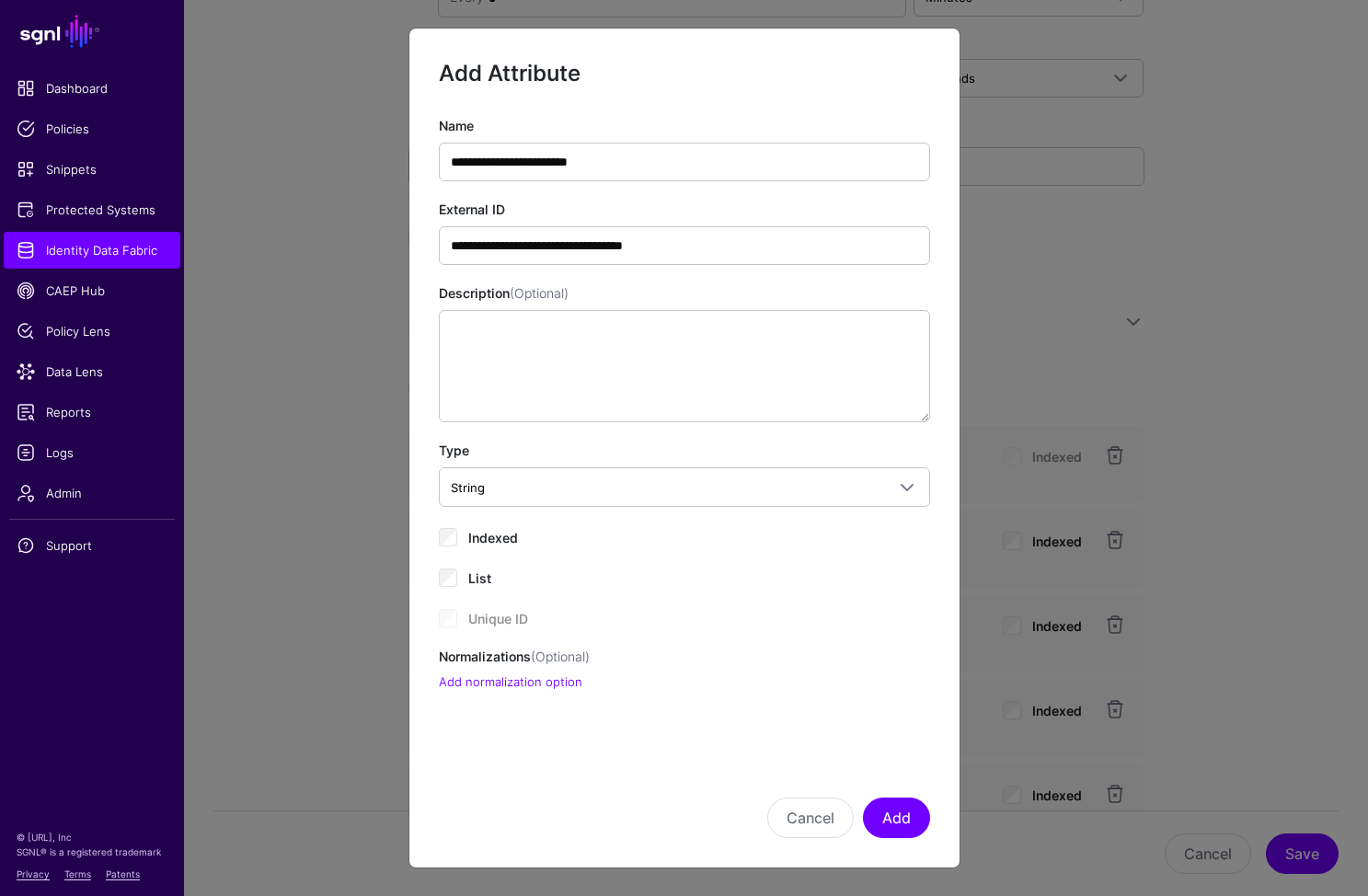
click at [704, 535] on div "Indexed" at bounding box center [684, 536] width 491 height 22
drag, startPoint x: 436, startPoint y: 522, endPoint x: 468, endPoint y: 535, distance: 34.5
click at [437, 522] on div "**********" at bounding box center [684, 404] width 550 height 575
click at [473, 537] on span "Indexed" at bounding box center [493, 538] width 50 height 16
click at [615, 353] on textarea "Description (Optional)" at bounding box center [684, 366] width 491 height 112
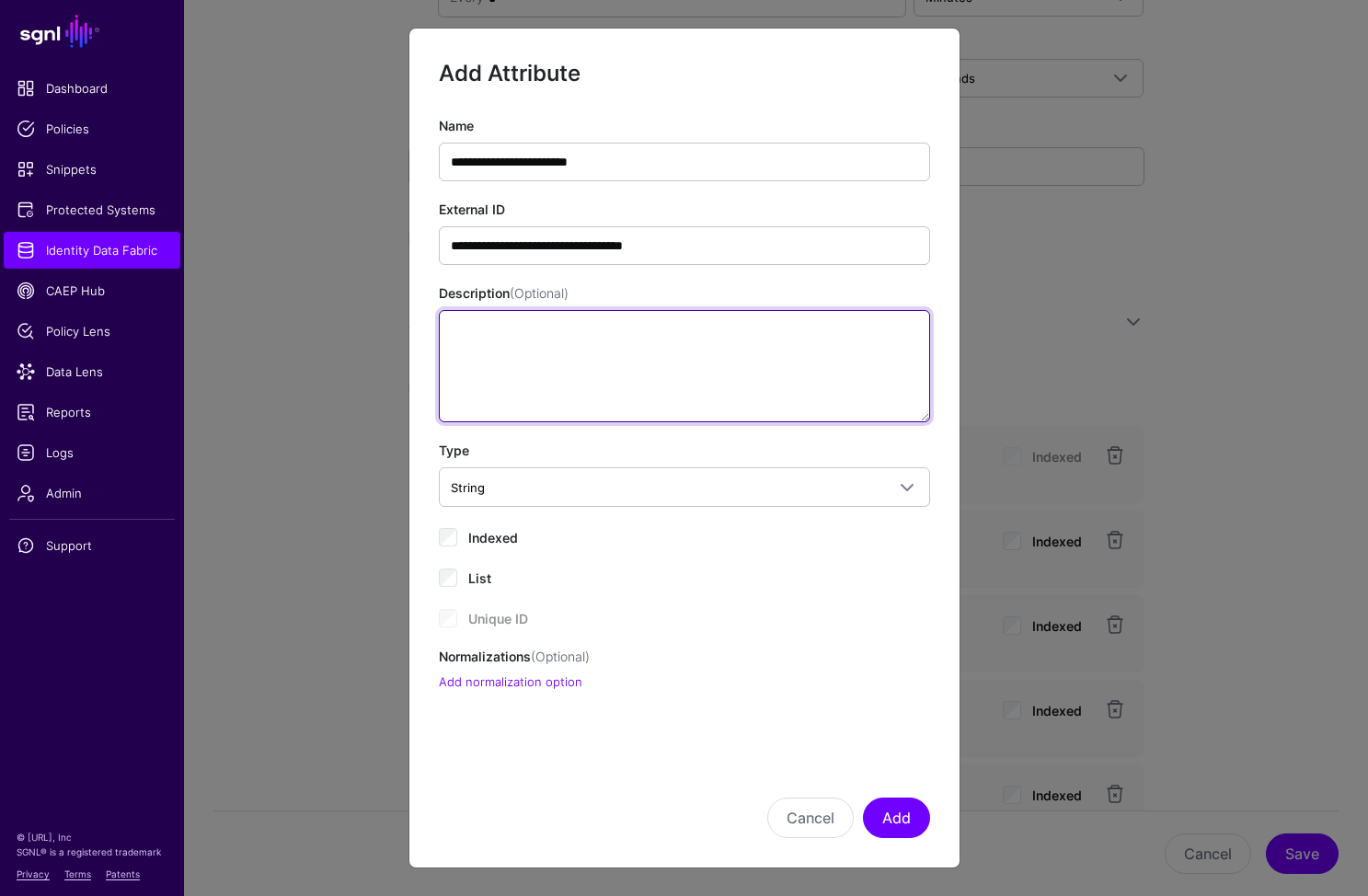
paste textarea "**********"
type textarea "**********"
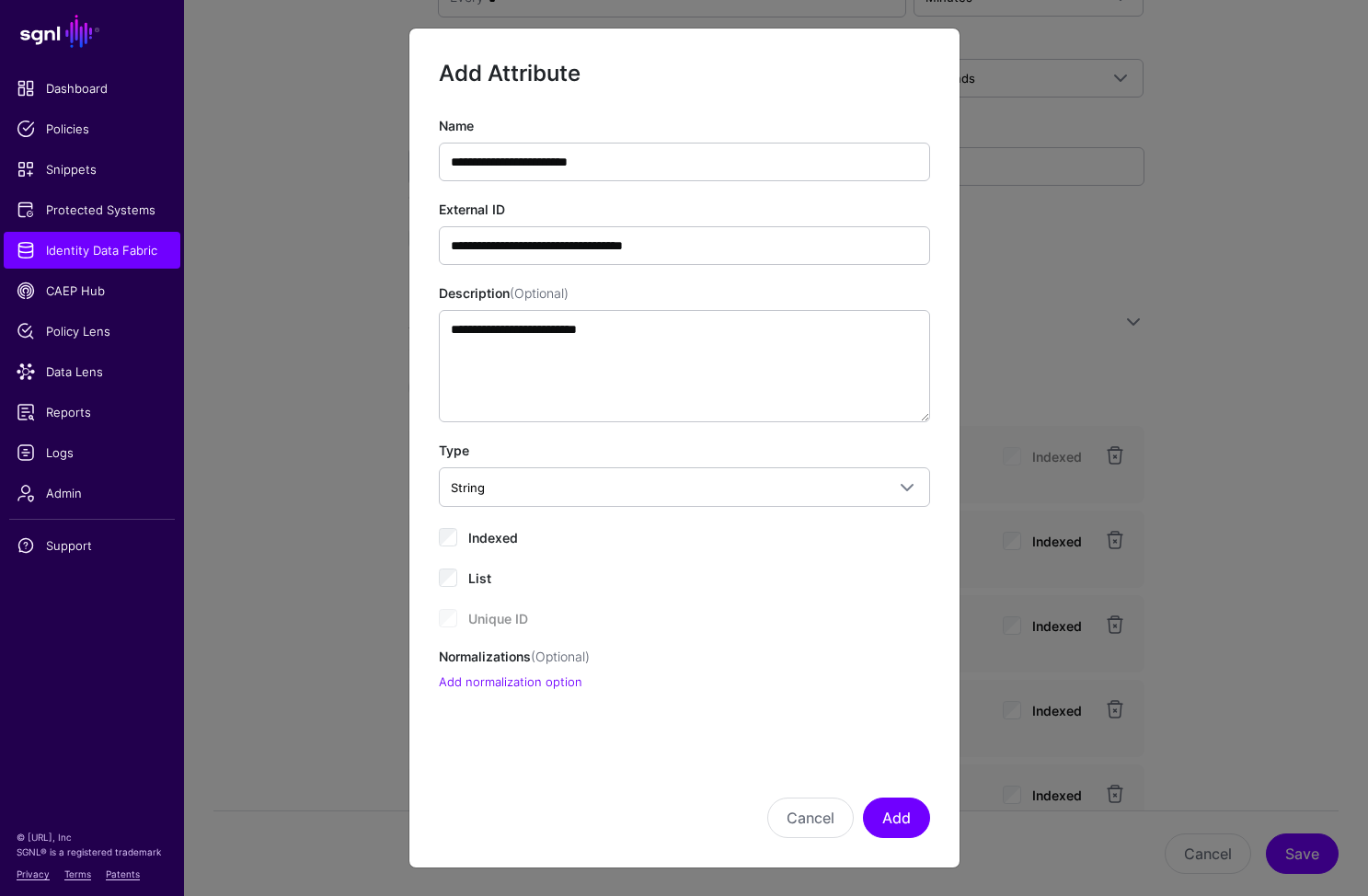
drag, startPoint x: 897, startPoint y: 764, endPoint x: 911, endPoint y: 766, distance: 14.1
click at [897, 764] on div "Cancel Add" at bounding box center [684, 792] width 491 height 91
click at [869, 825] on button "Add" at bounding box center [897, 817] width 68 height 41
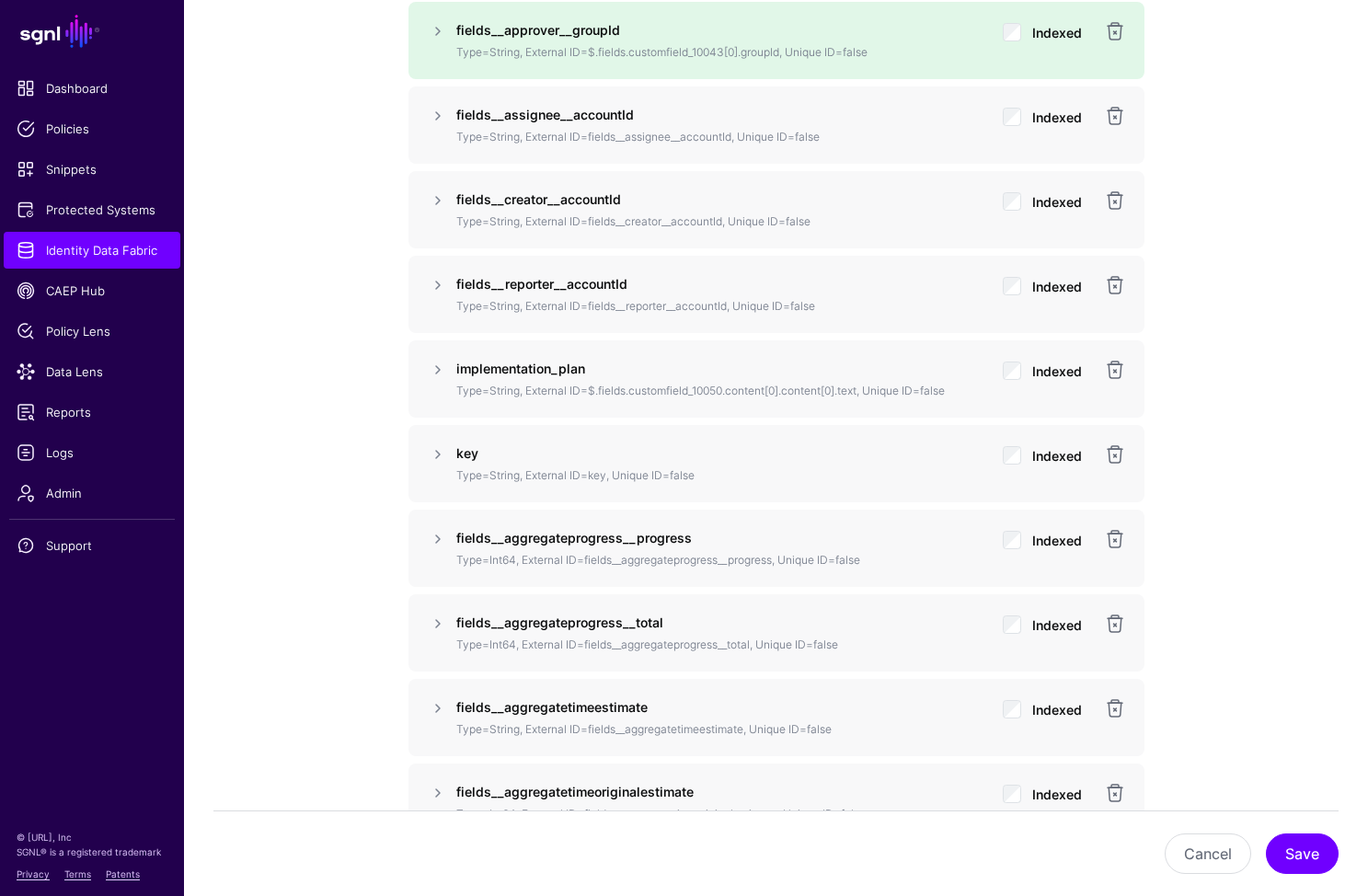
scroll to position [1483, 0]
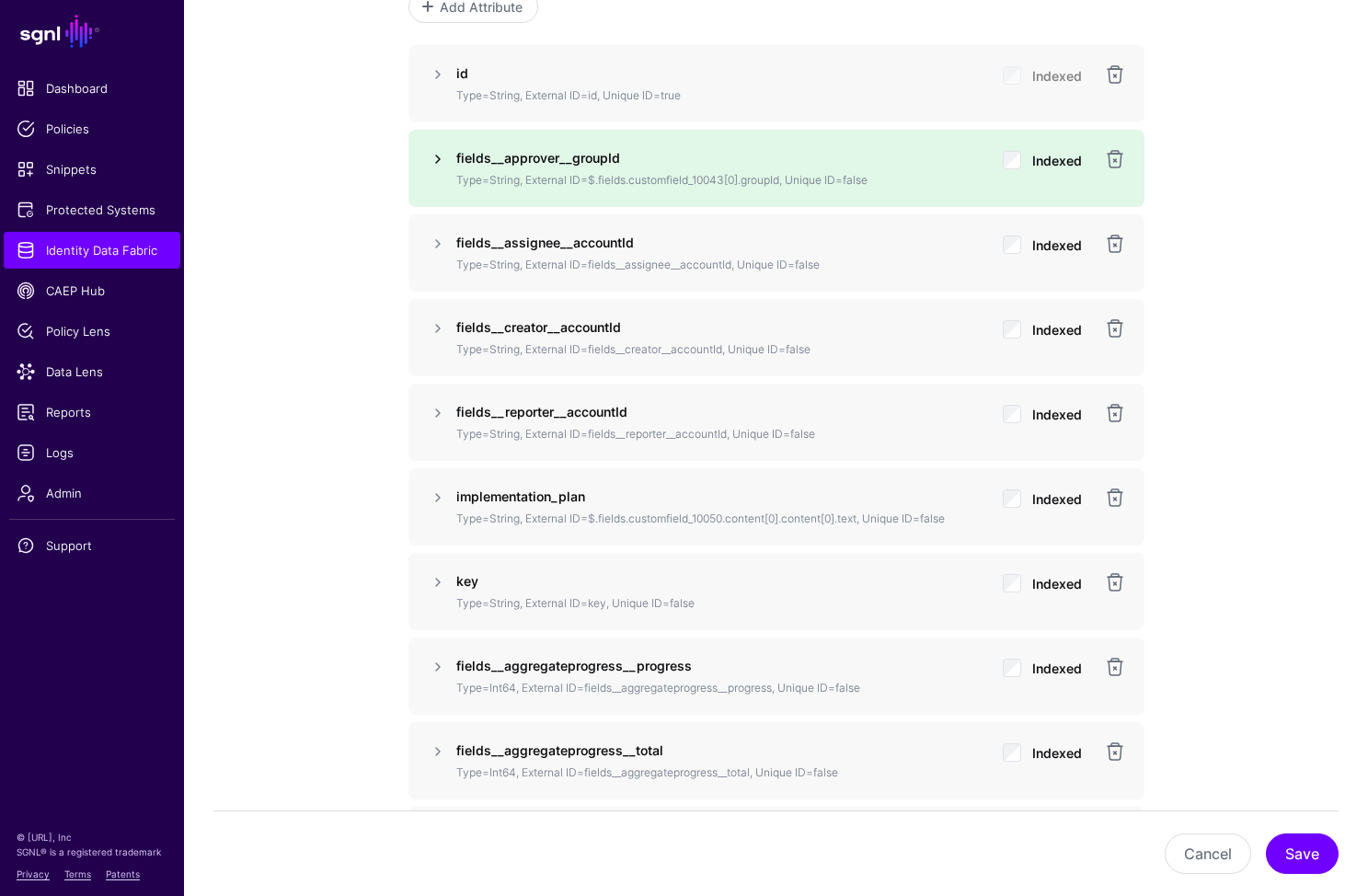
click at [438, 148] on link at bounding box center [438, 159] width 22 height 22
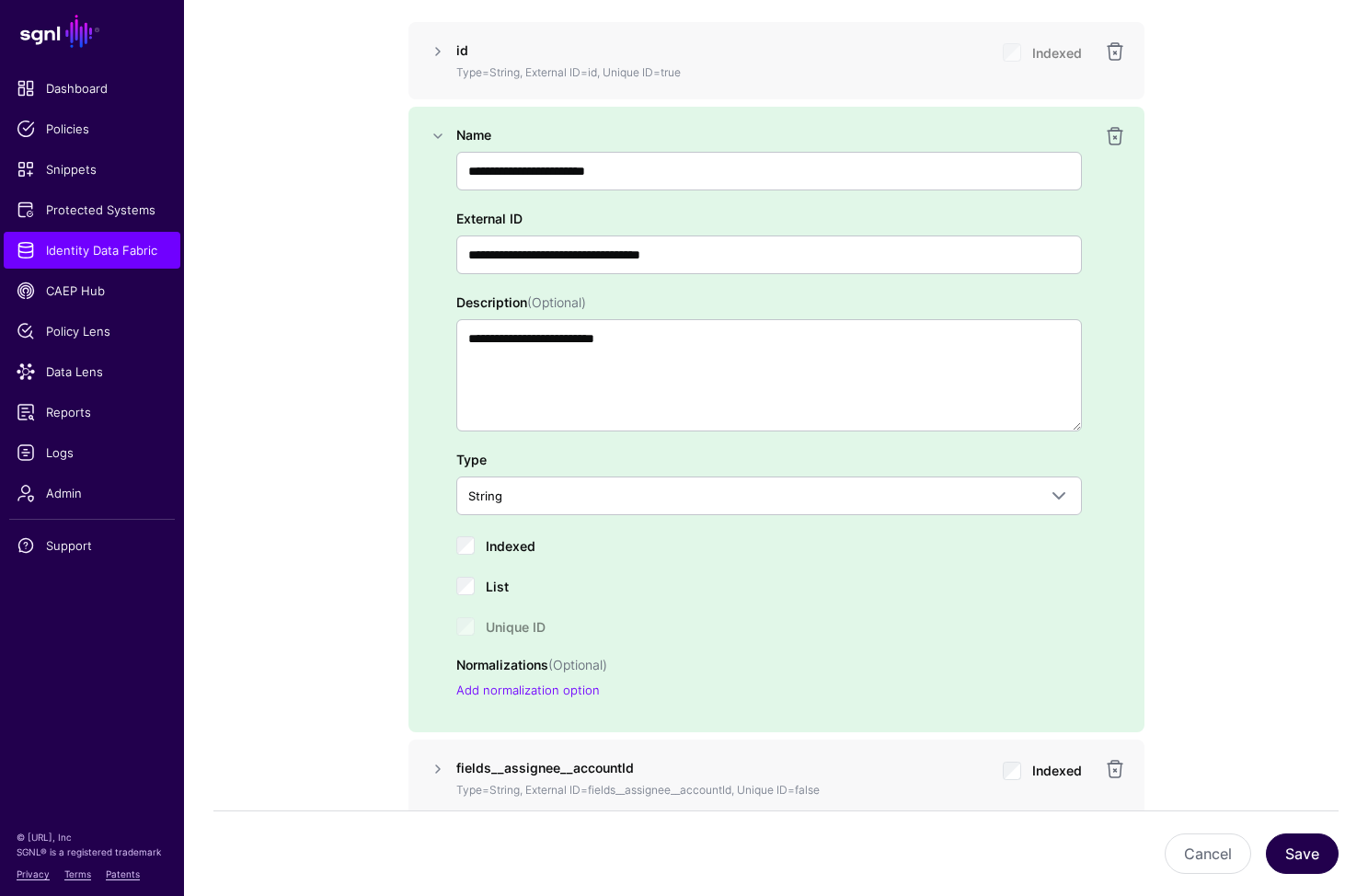
scroll to position [1601, 0]
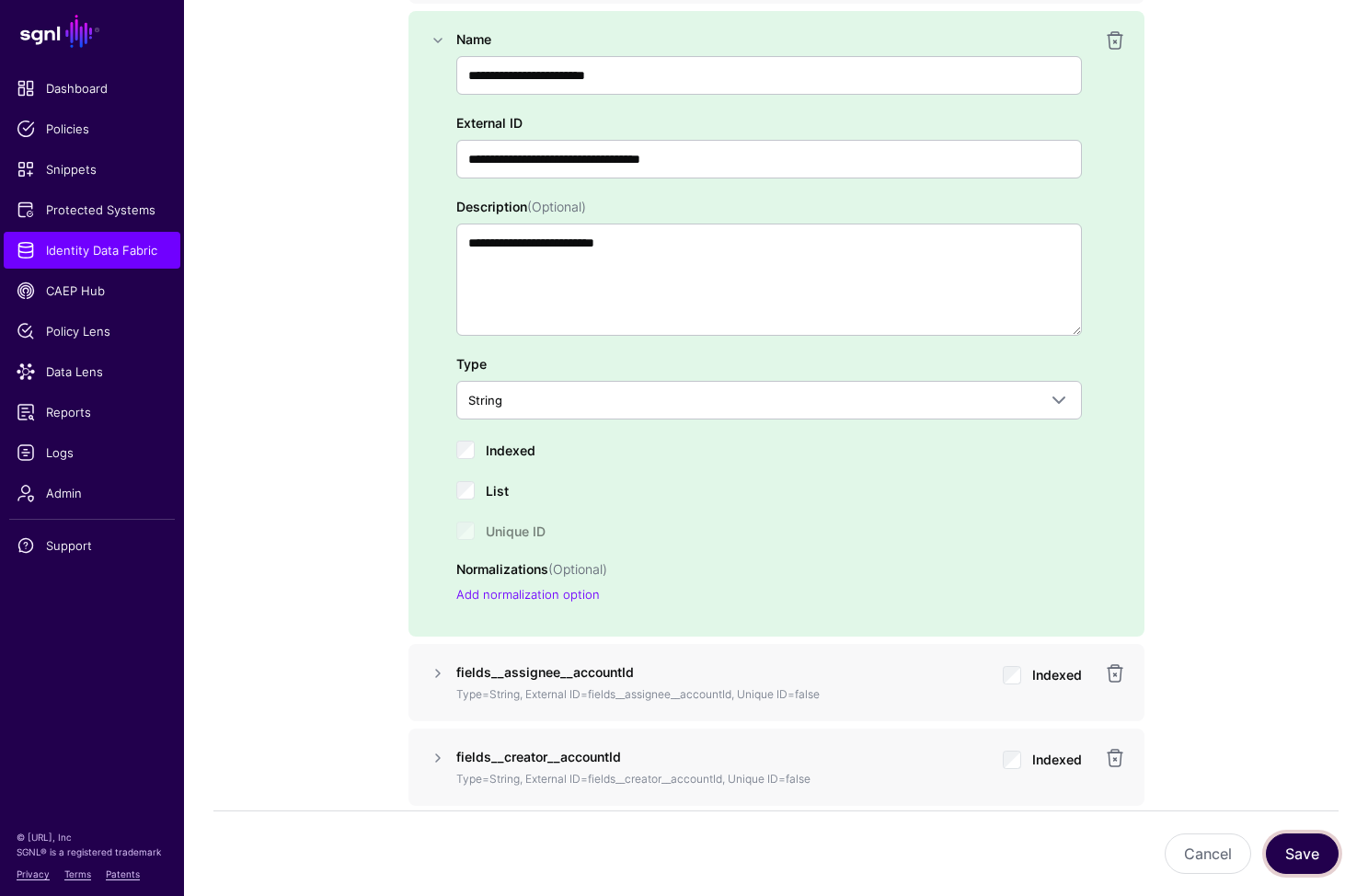
click at [1303, 851] on button "Save" at bounding box center [1302, 853] width 73 height 41
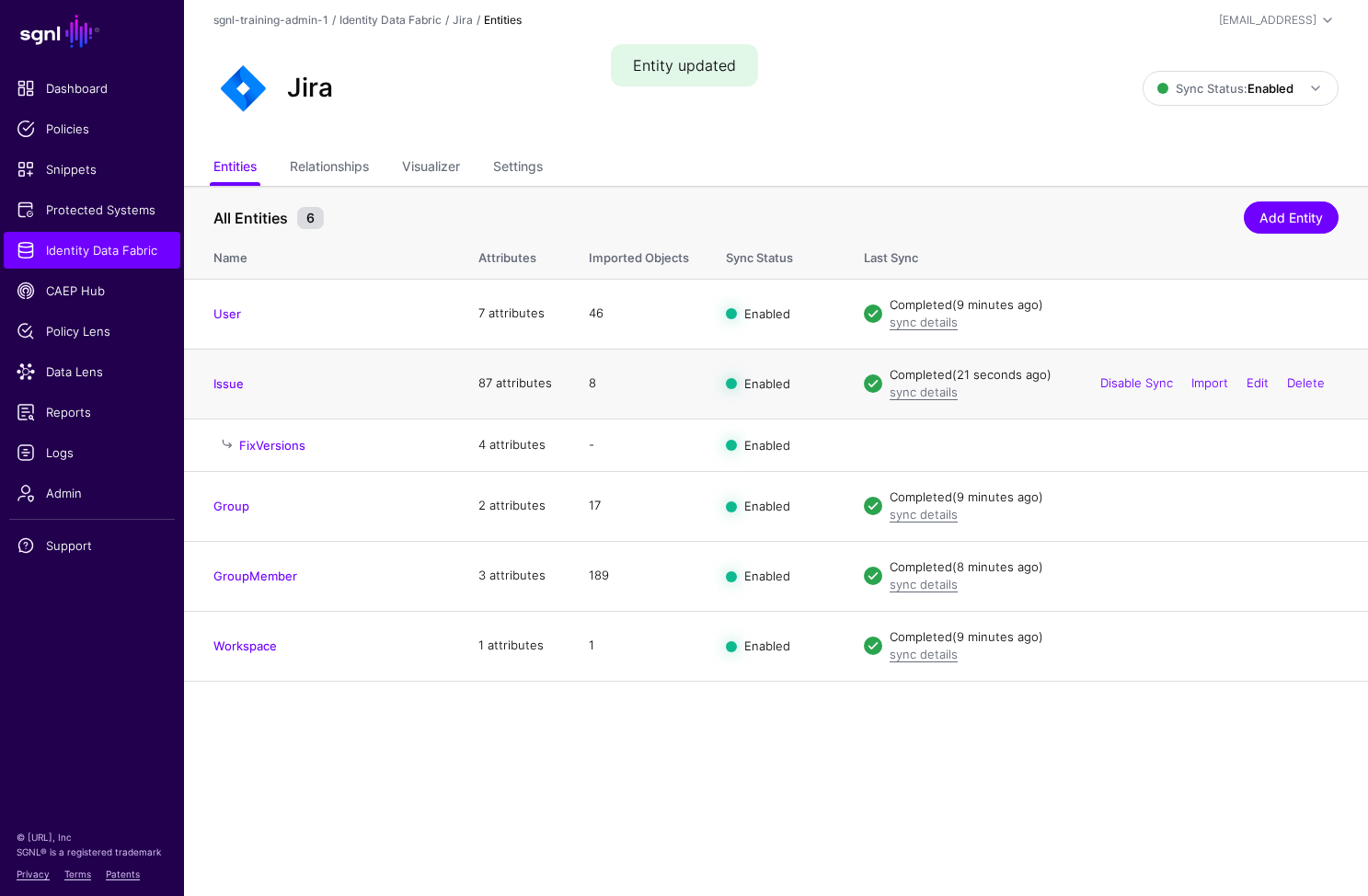
click at [215, 391] on h4 "Issue" at bounding box center [327, 383] width 228 height 17
click at [233, 385] on link "Issue" at bounding box center [229, 383] width 31 height 15
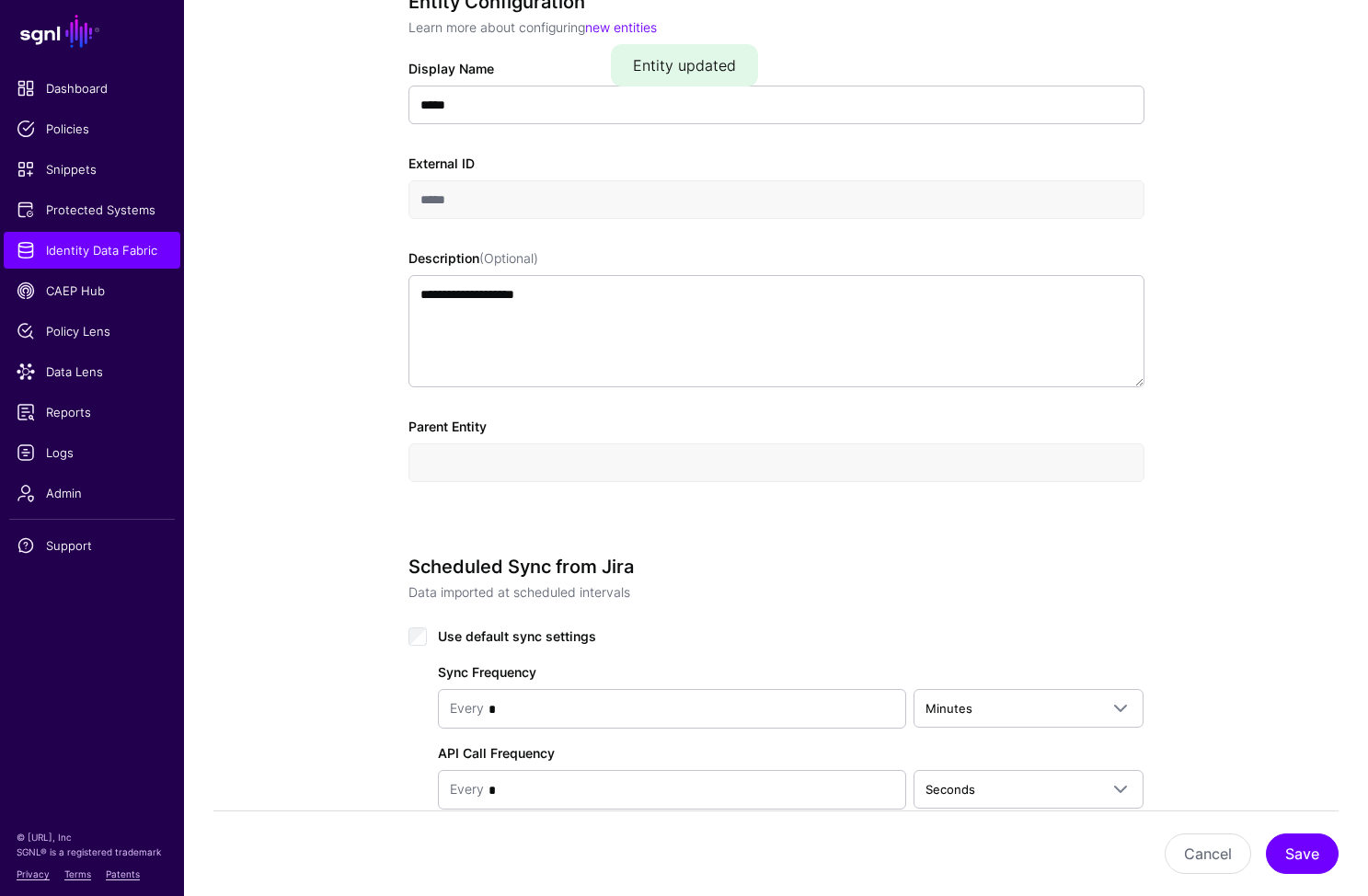
scroll to position [781, 0]
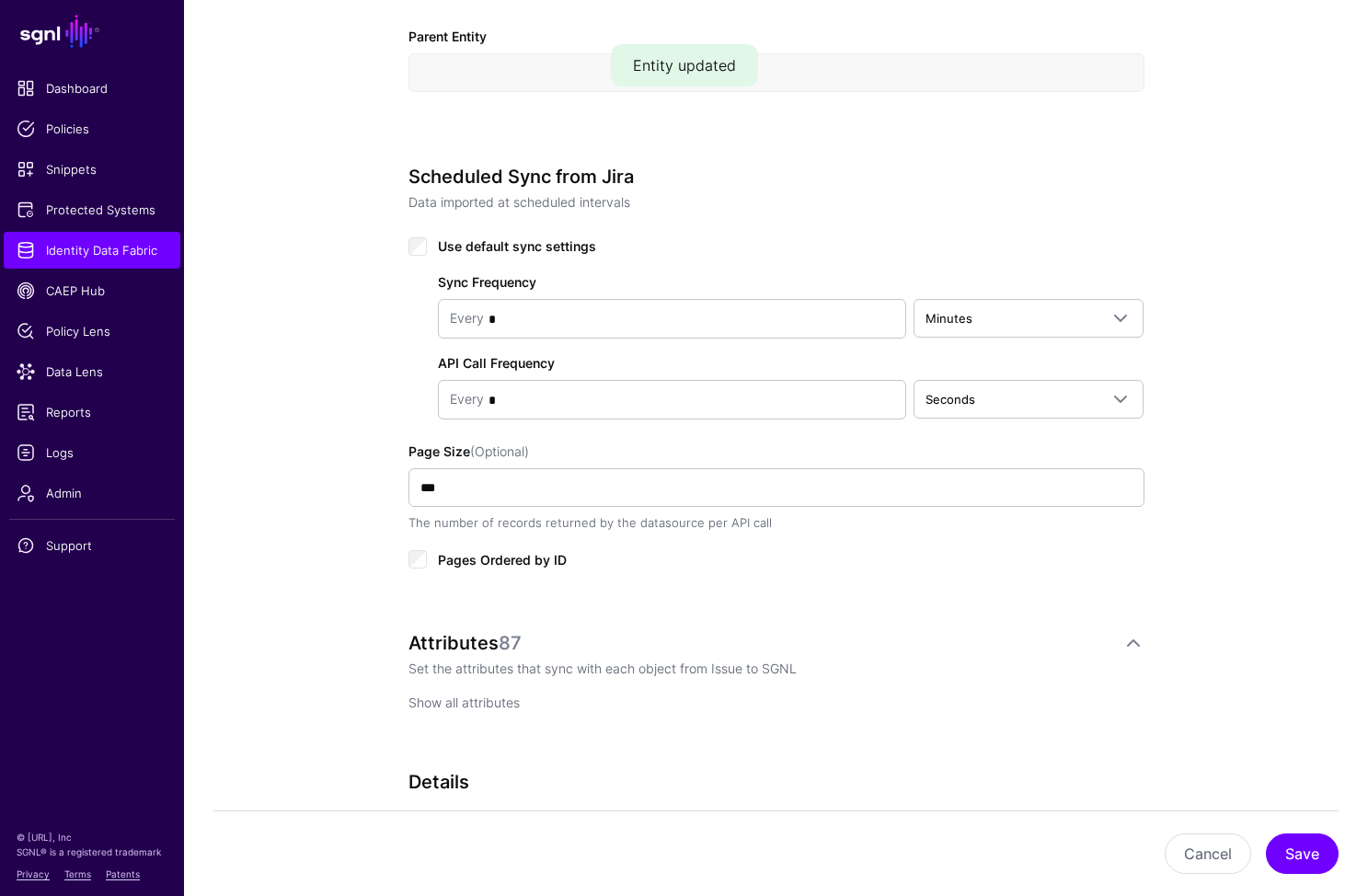
click at [458, 703] on link "Show all attributes" at bounding box center [465, 702] width 111 height 16
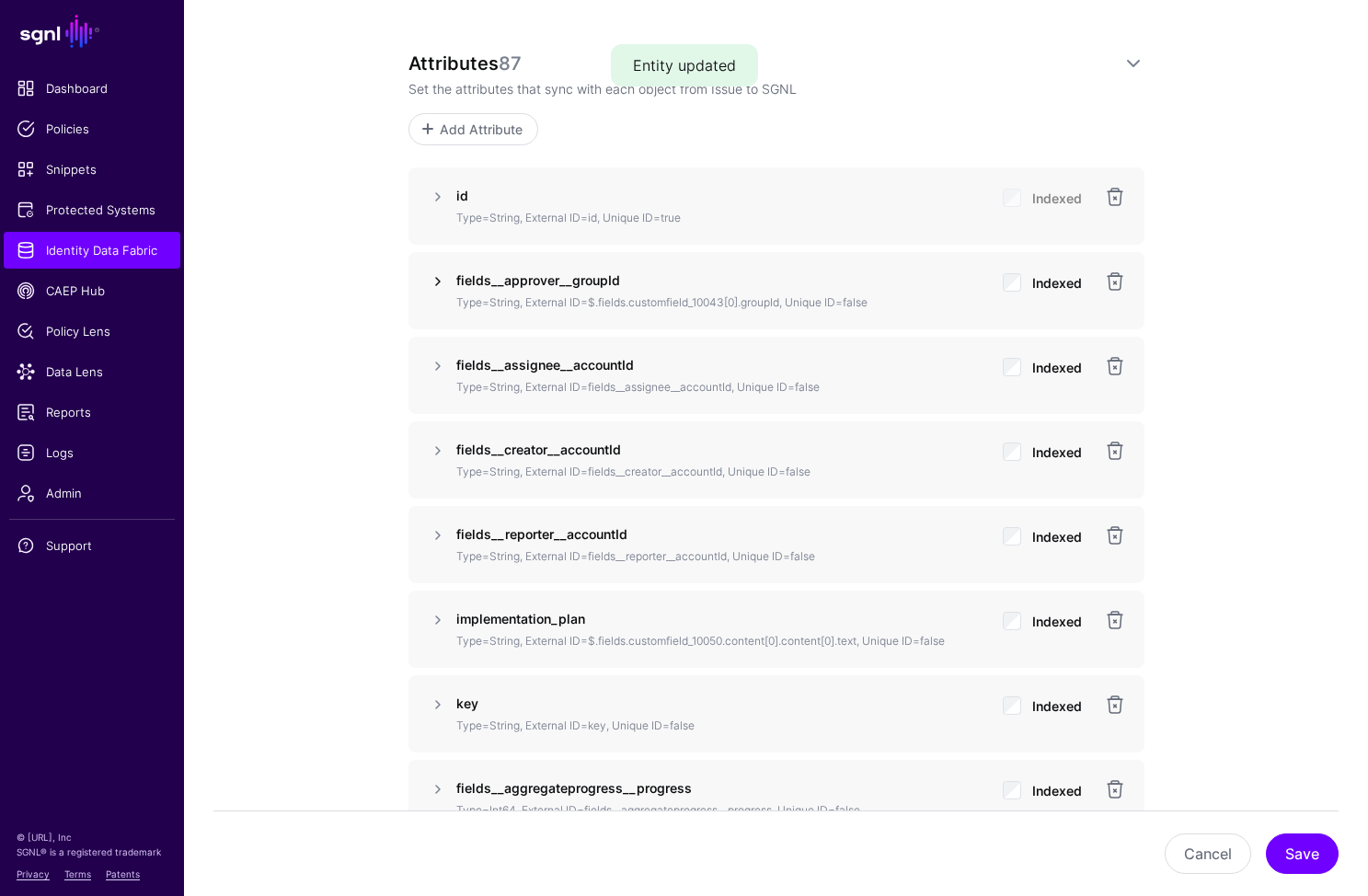
click at [429, 288] on link at bounding box center [438, 281] width 22 height 22
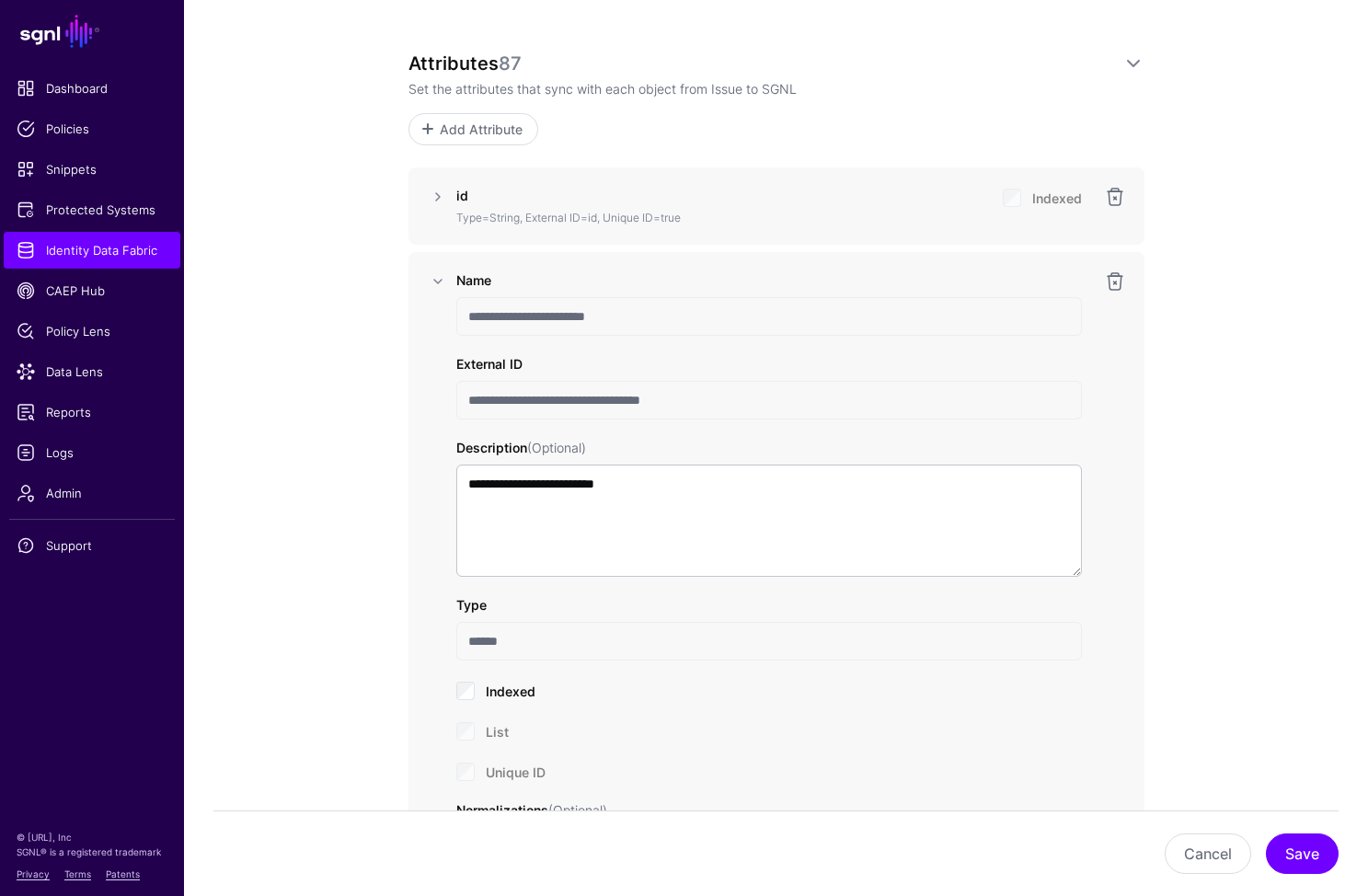
scroll to position [1591, 0]
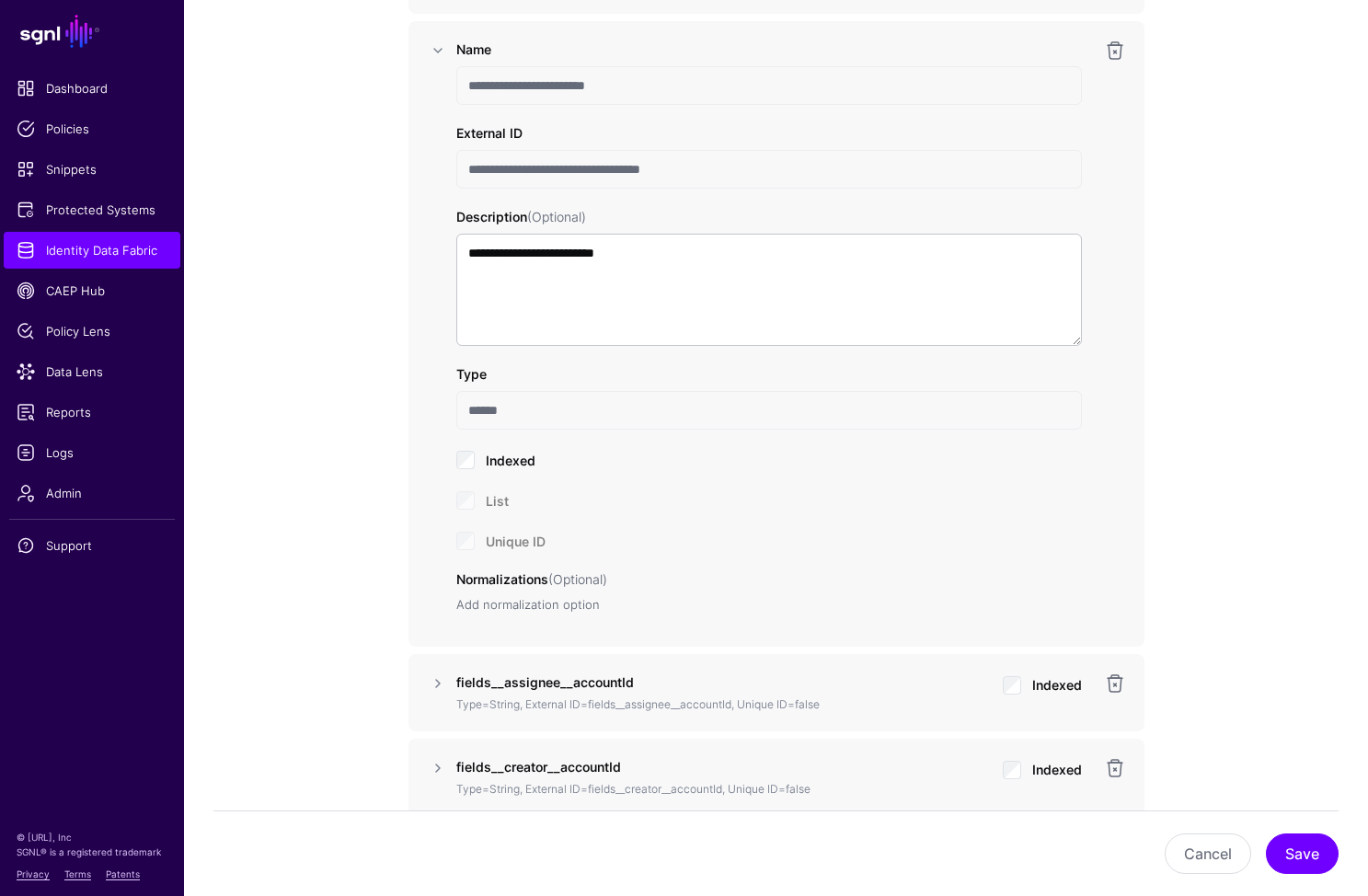
click at [544, 605] on link "Add normalization option" at bounding box center [528, 604] width 143 height 15
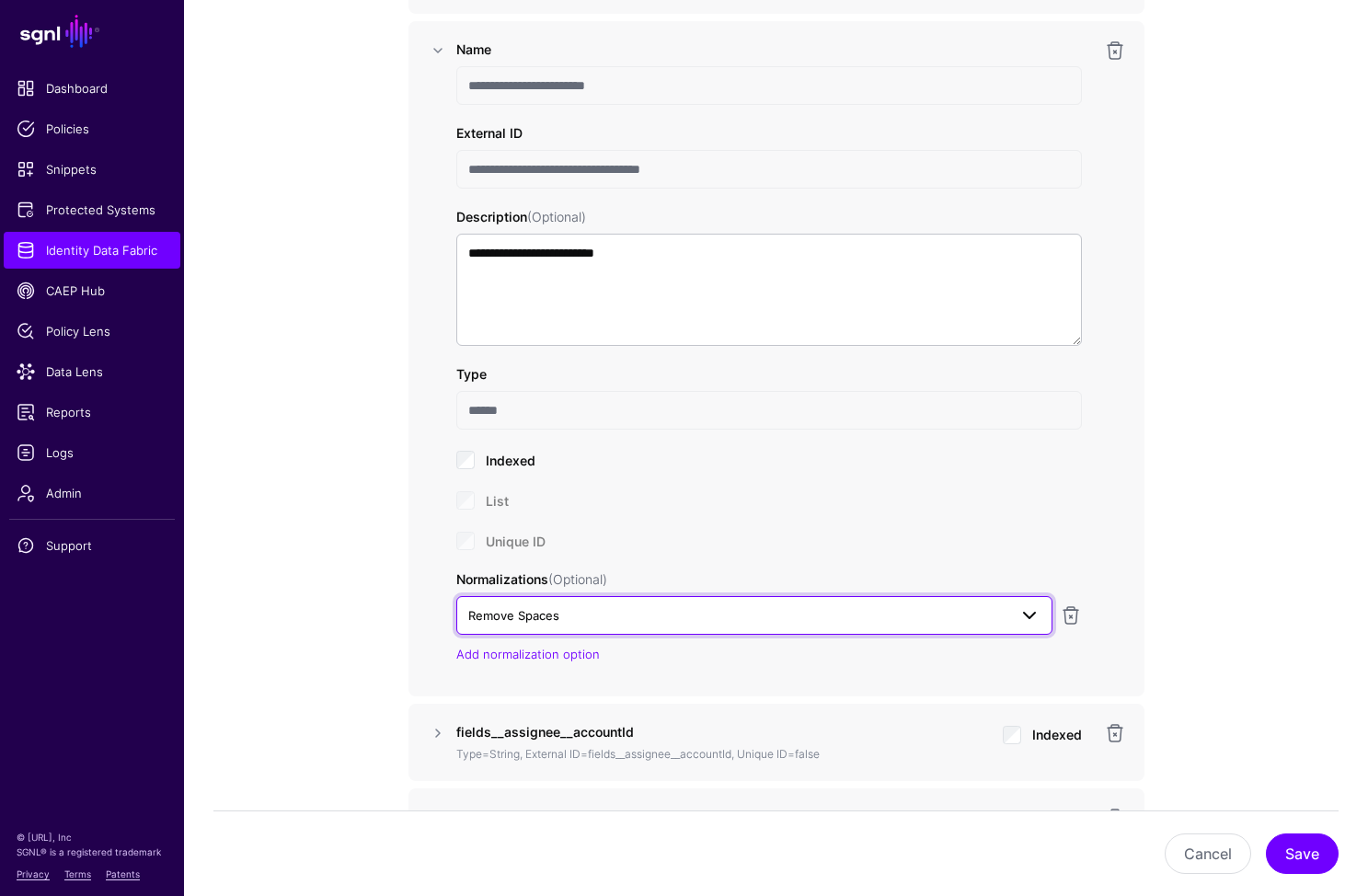
click at [681, 617] on span "Remove Spaces" at bounding box center [738, 616] width 539 height 20
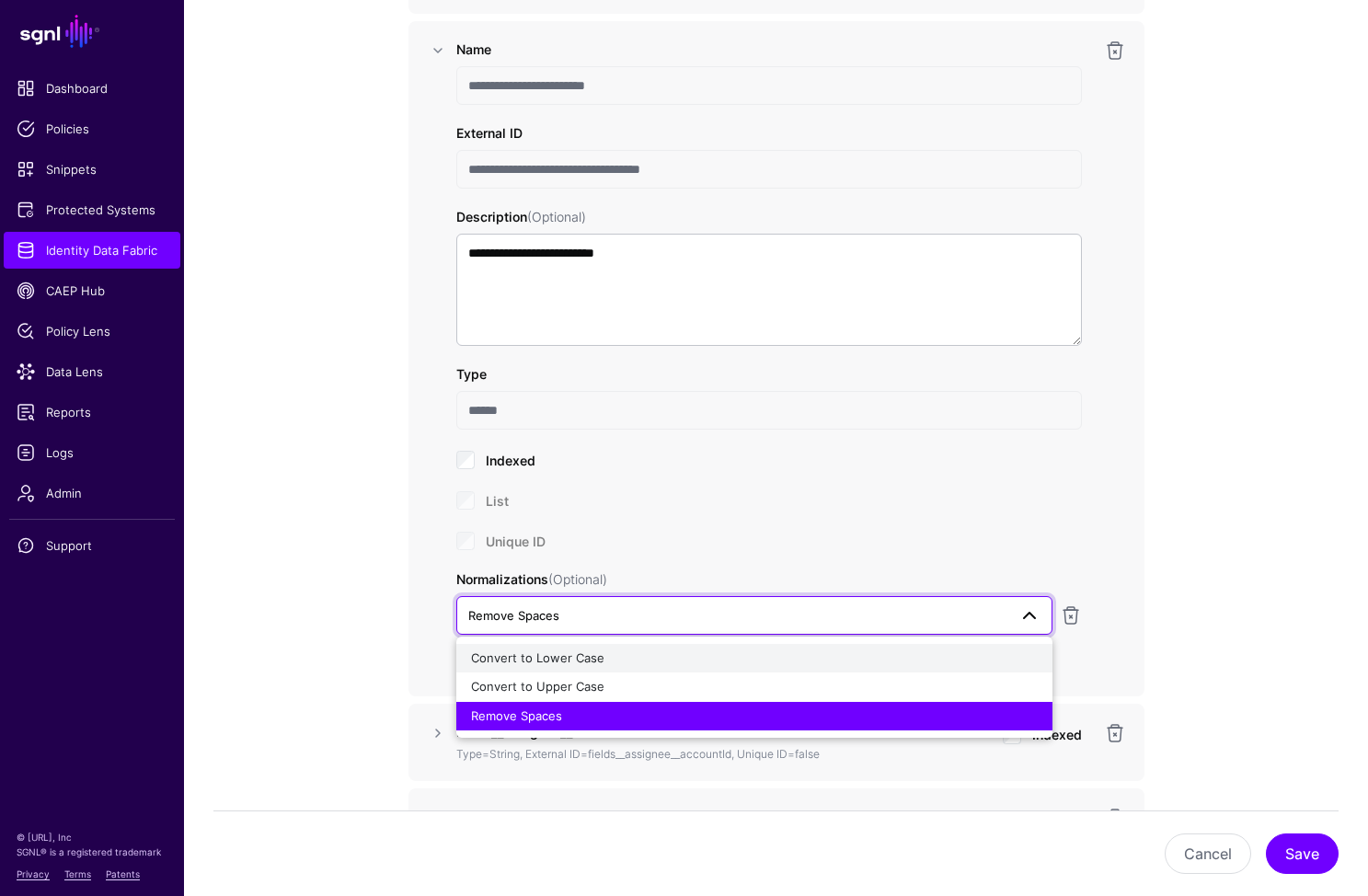
click at [544, 662] on div "Convert to Lower Case" at bounding box center [755, 658] width 567 height 18
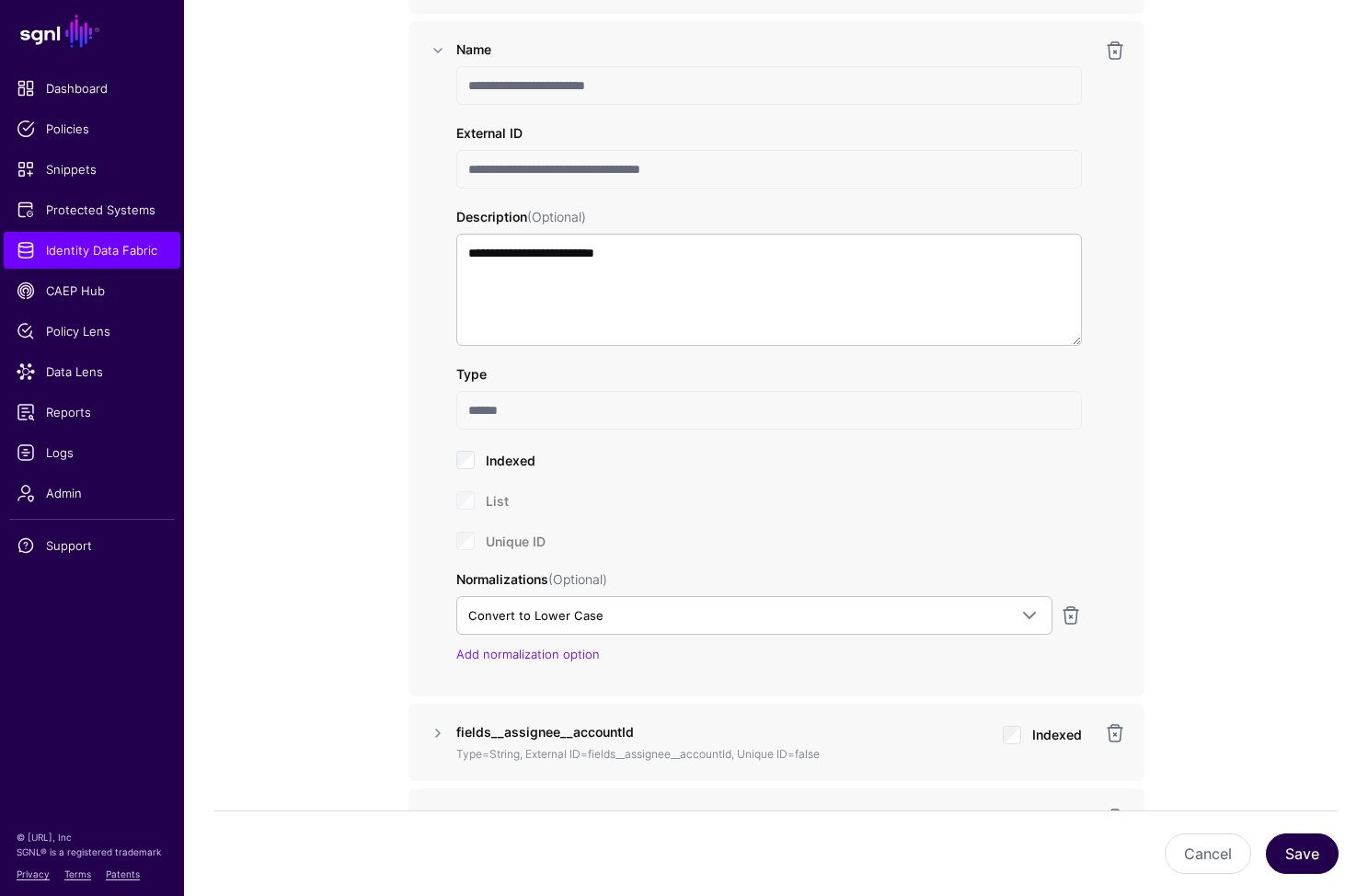
drag, startPoint x: 1275, startPoint y: 693, endPoint x: 1321, endPoint y: 837, distance: 151.2
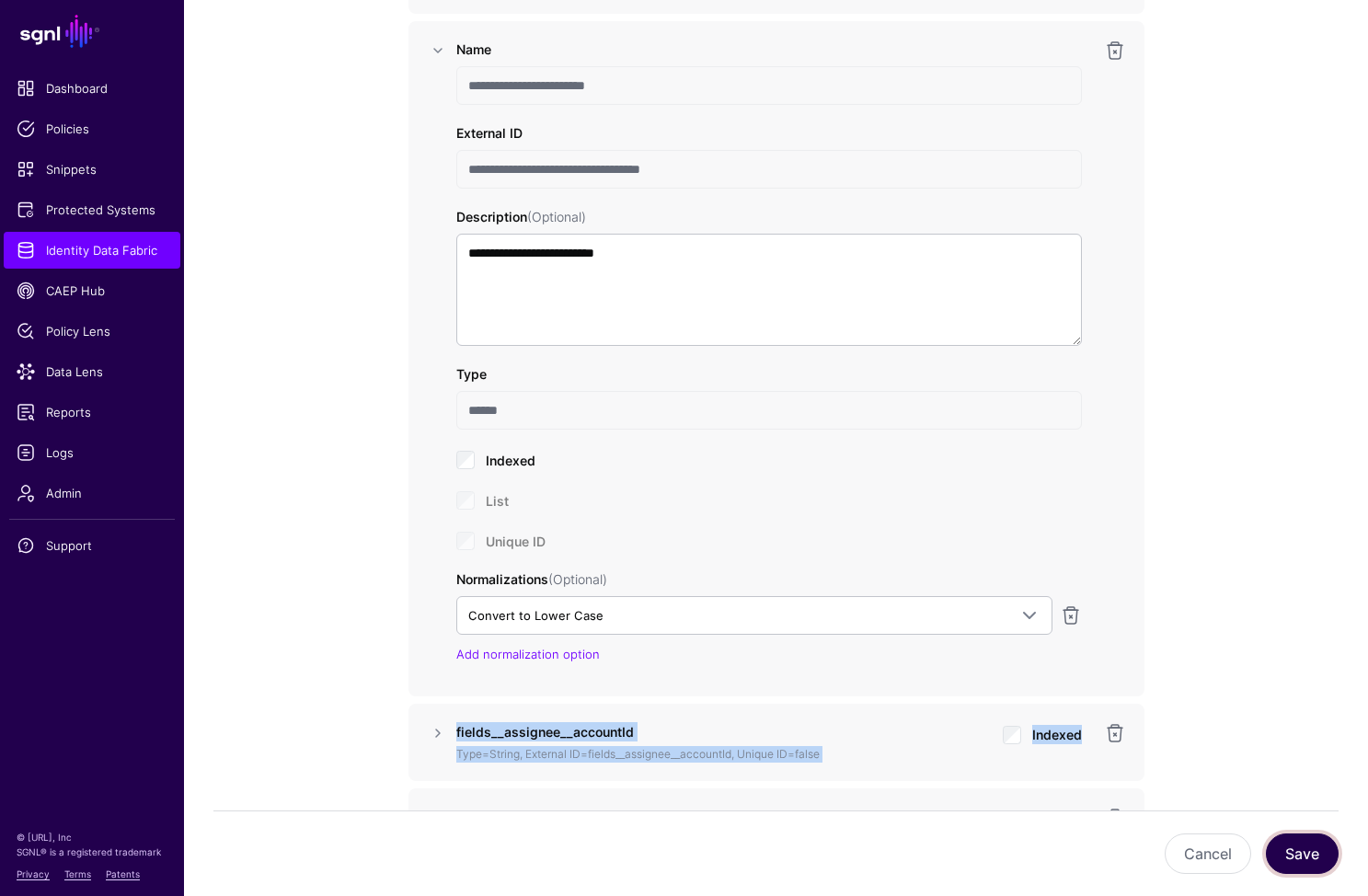
click at [1322, 851] on button "Save" at bounding box center [1302, 853] width 73 height 41
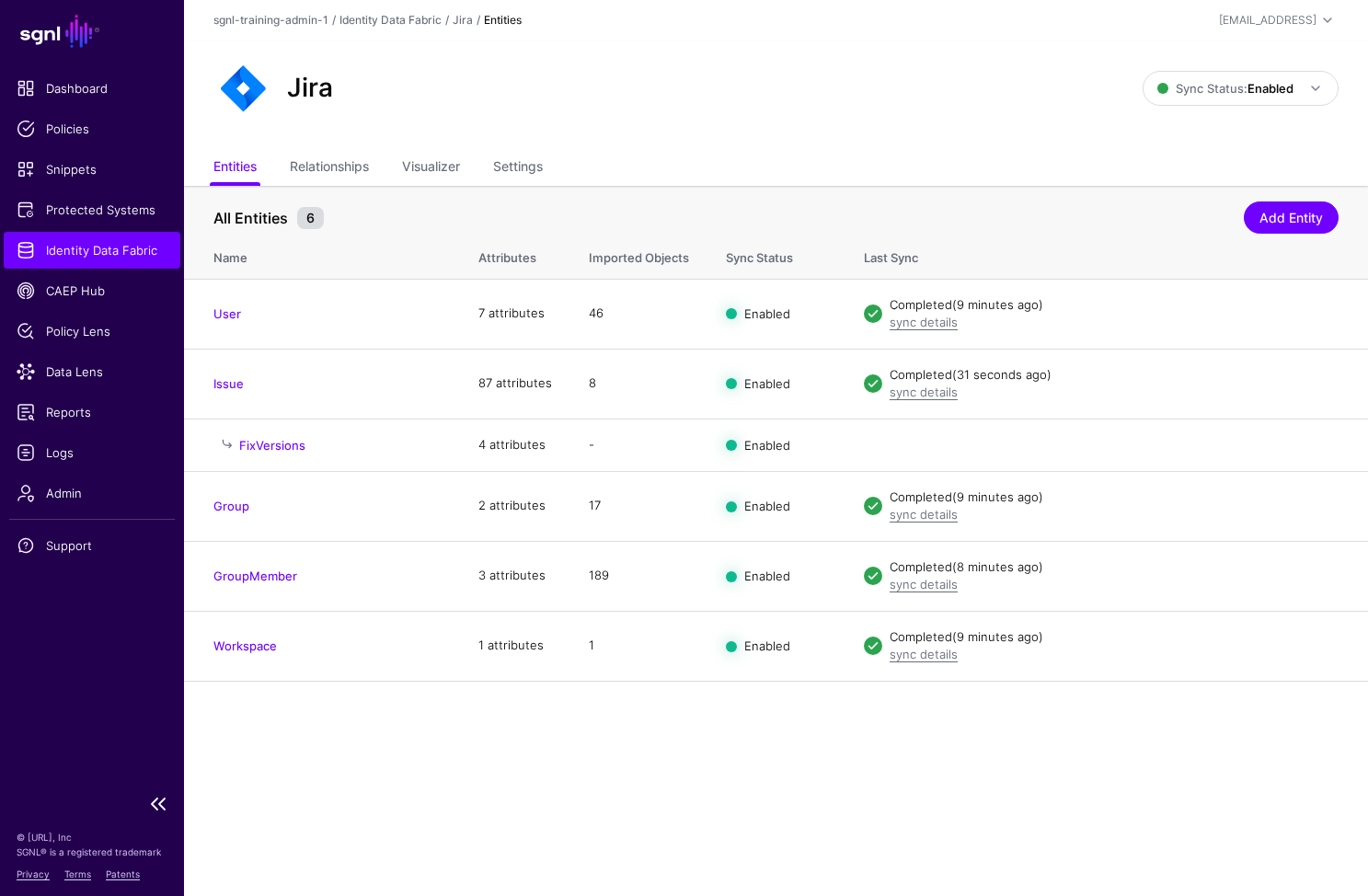
click at [128, 243] on span "Identity Data Fabric" at bounding box center [93, 250] width 151 height 18
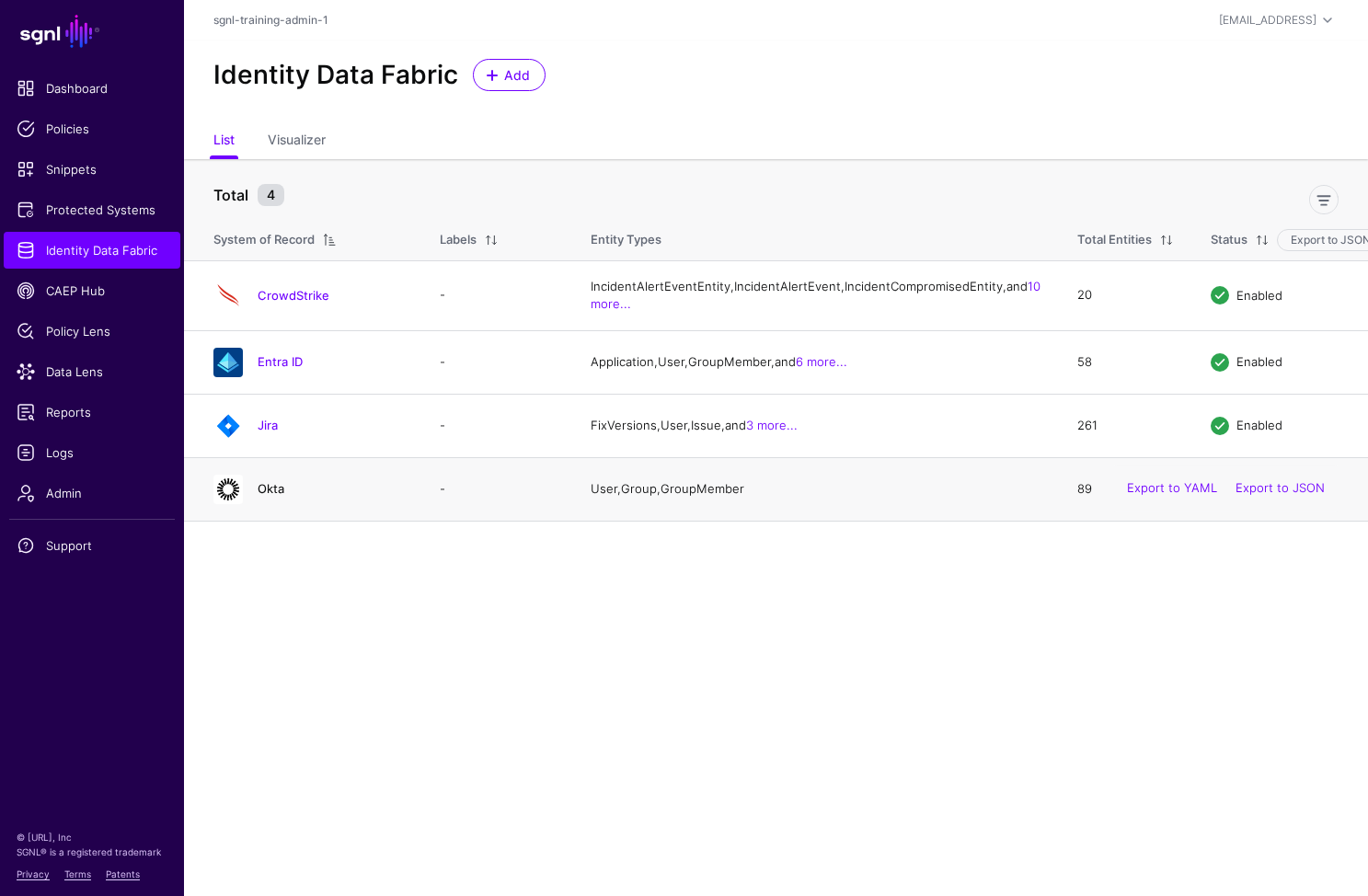
click at [273, 504] on div "Okta" at bounding box center [307, 489] width 204 height 30
click at [277, 496] on link "Okta" at bounding box center [271, 488] width 27 height 15
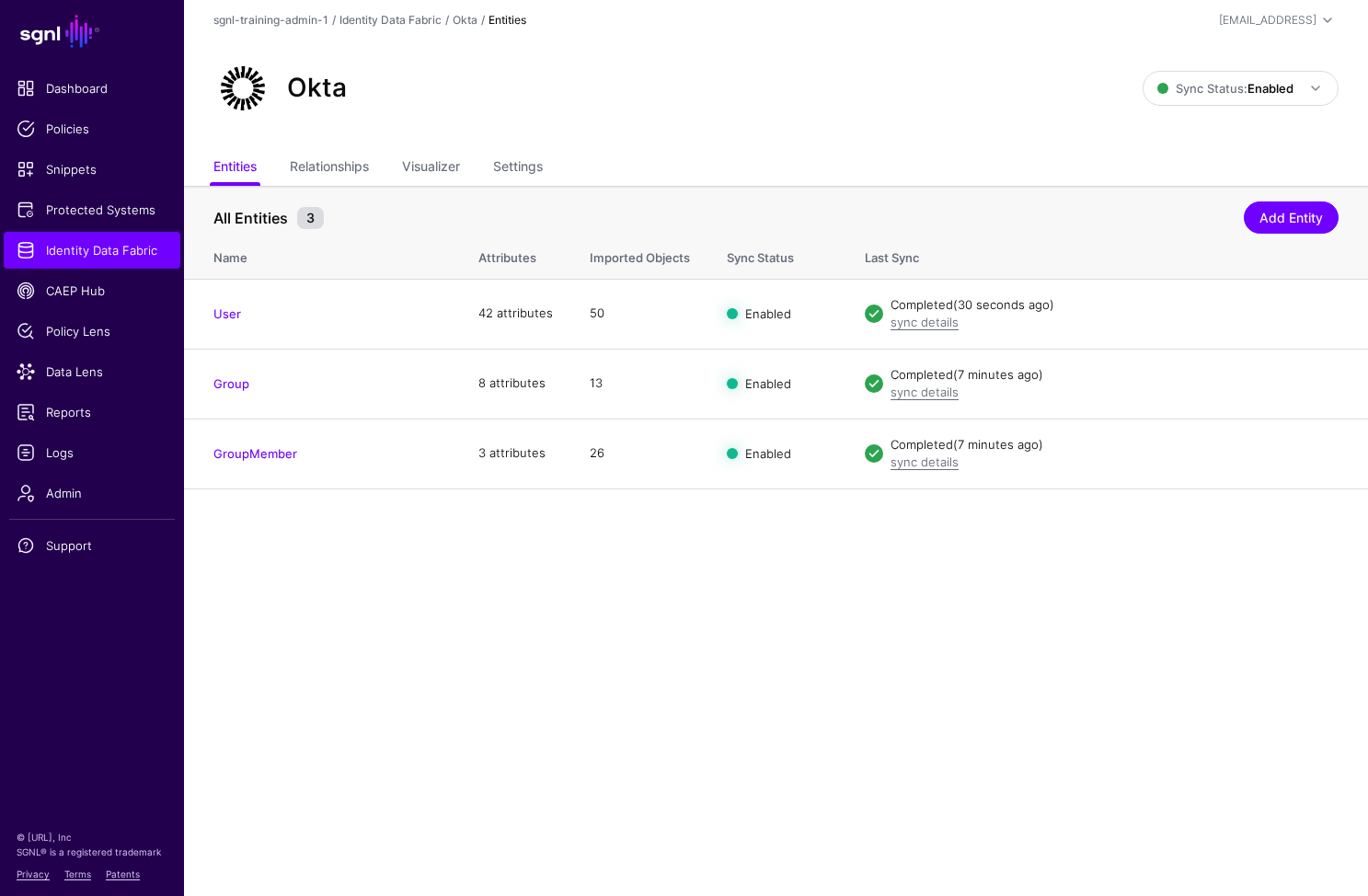
click at [377, 169] on ul "Entities Relationships Visualizer Settings" at bounding box center [776, 168] width 1125 height 35
click at [349, 168] on link "Relationships" at bounding box center [329, 168] width 80 height 35
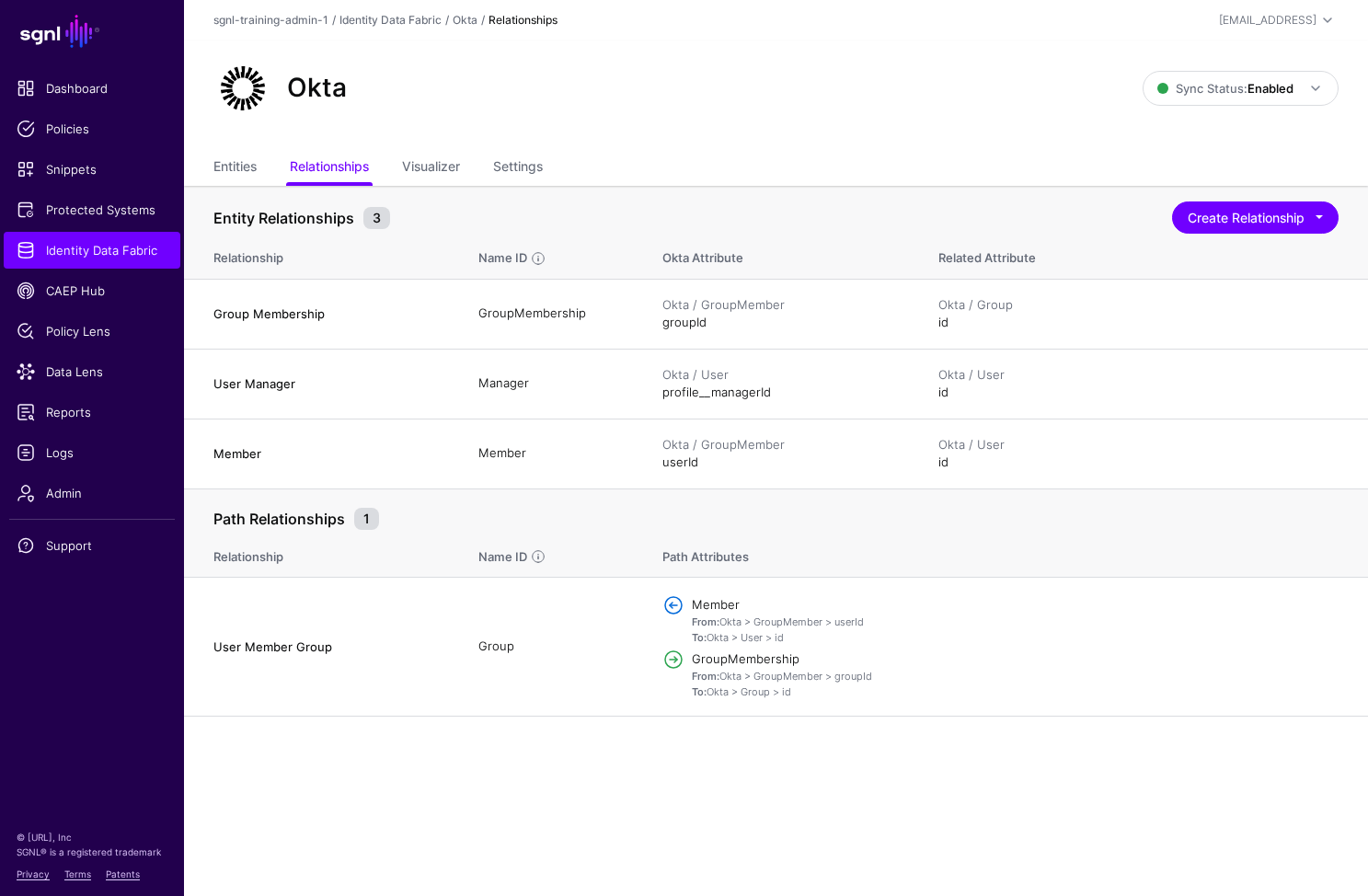
click at [1266, 255] on th "Related Attribute" at bounding box center [1144, 255] width 448 height 48
click at [1245, 225] on button "Create Relationship" at bounding box center [1255, 218] width 166 height 32
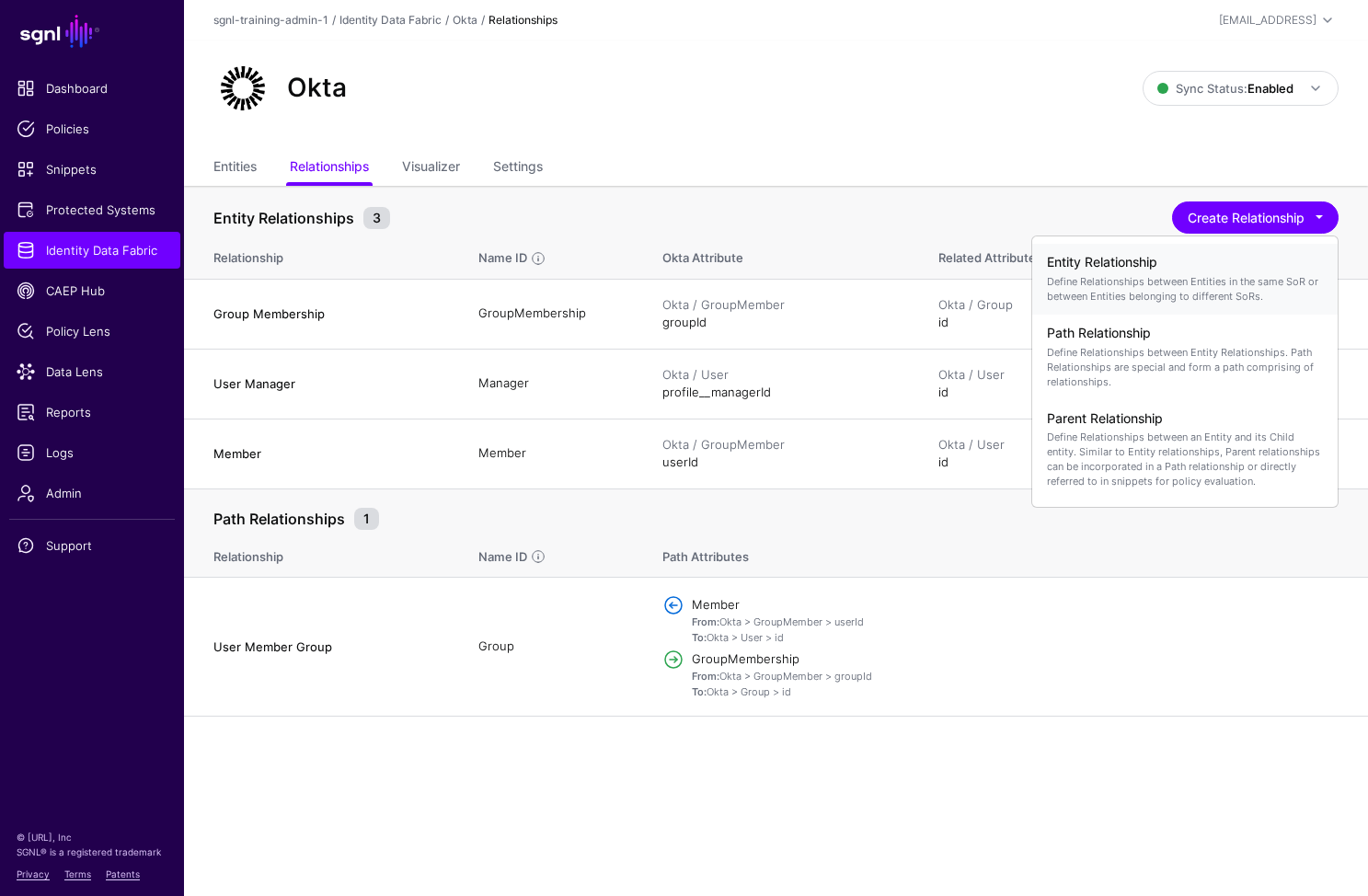
click at [1108, 274] on p "Define Relationships between Entities in the same SoR or between Entities belon…" at bounding box center [1185, 289] width 276 height 30
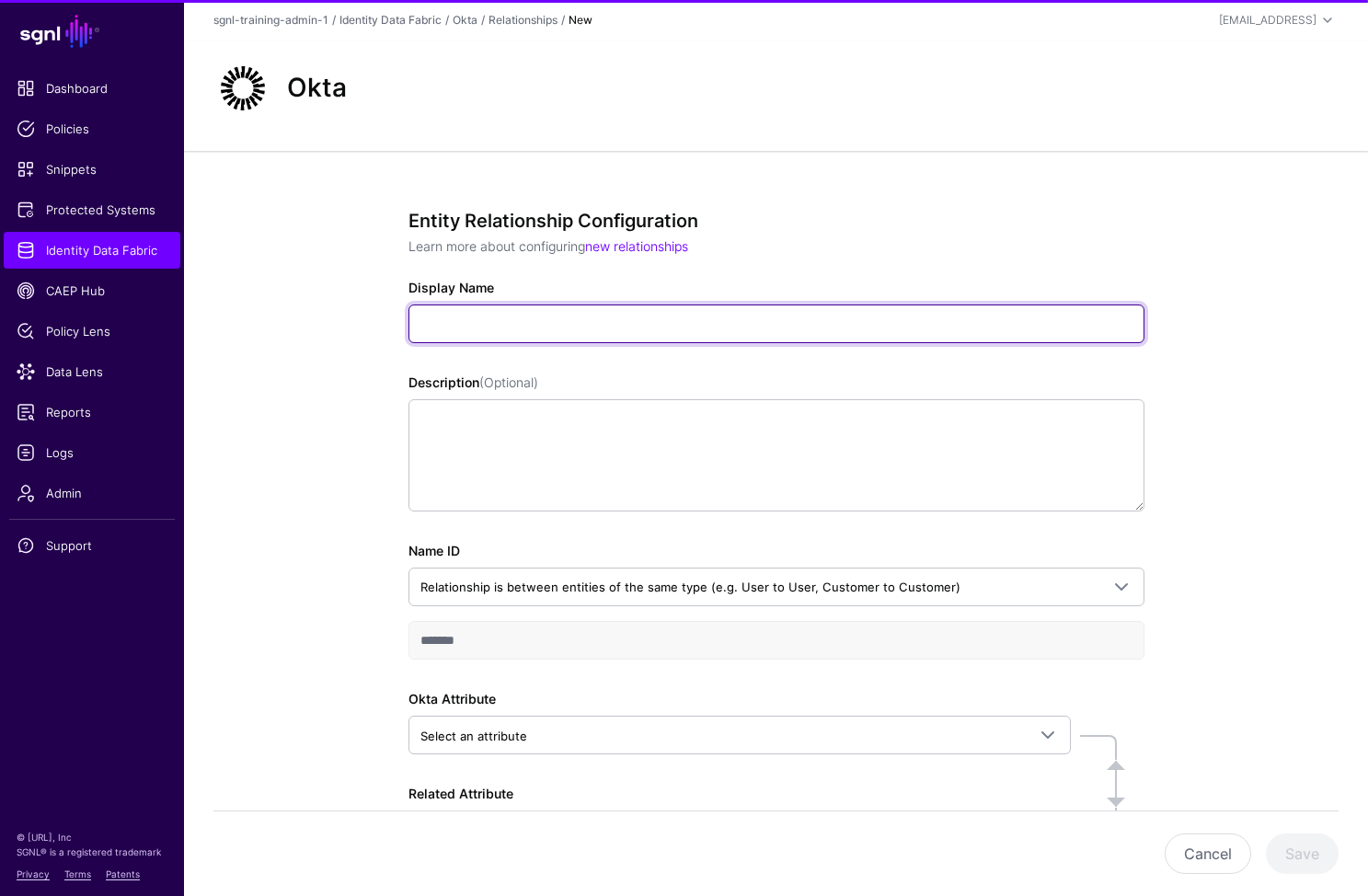
click at [508, 342] on input "Display Name" at bounding box center [777, 323] width 736 height 39
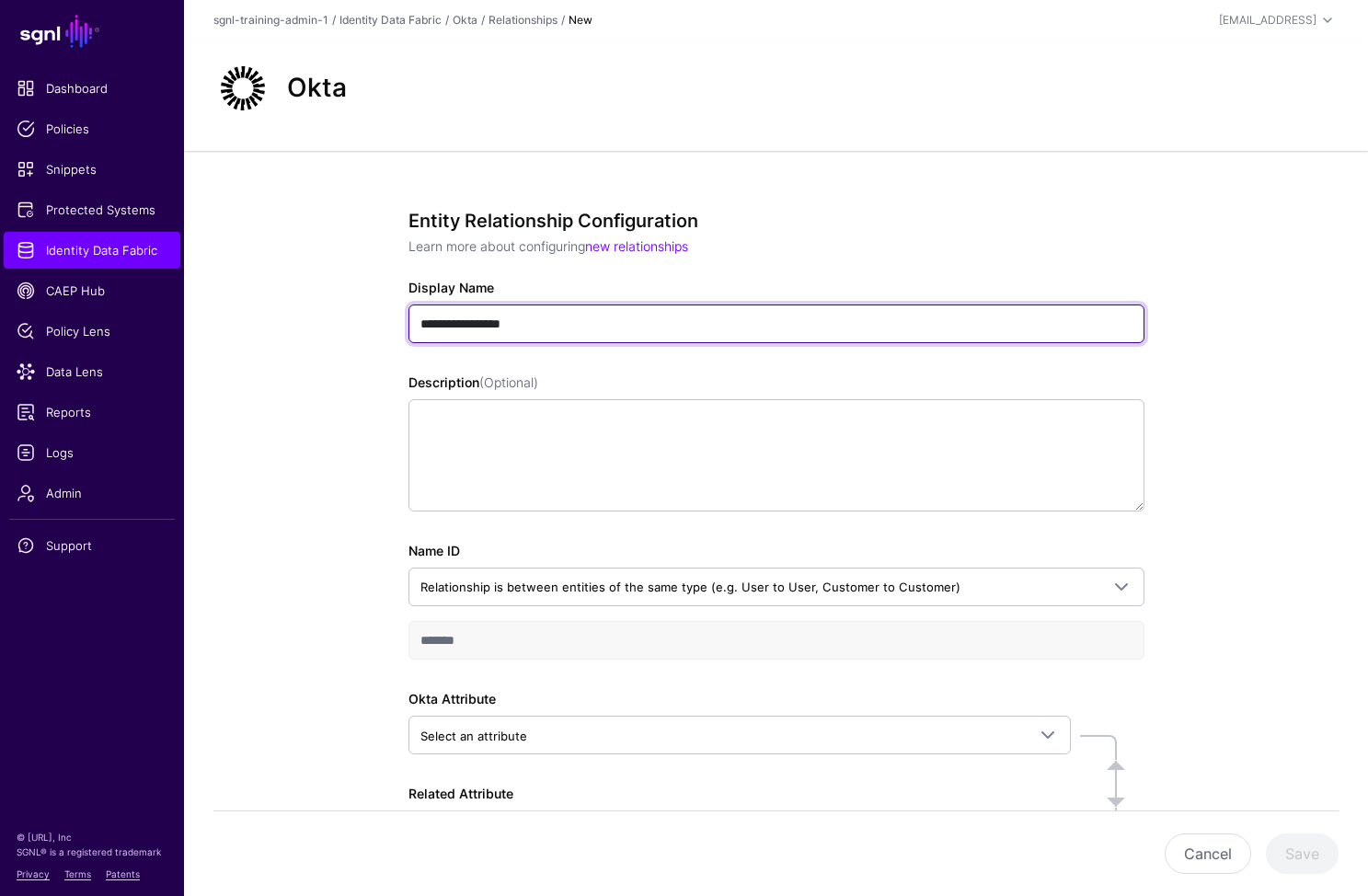
scroll to position [145, 0]
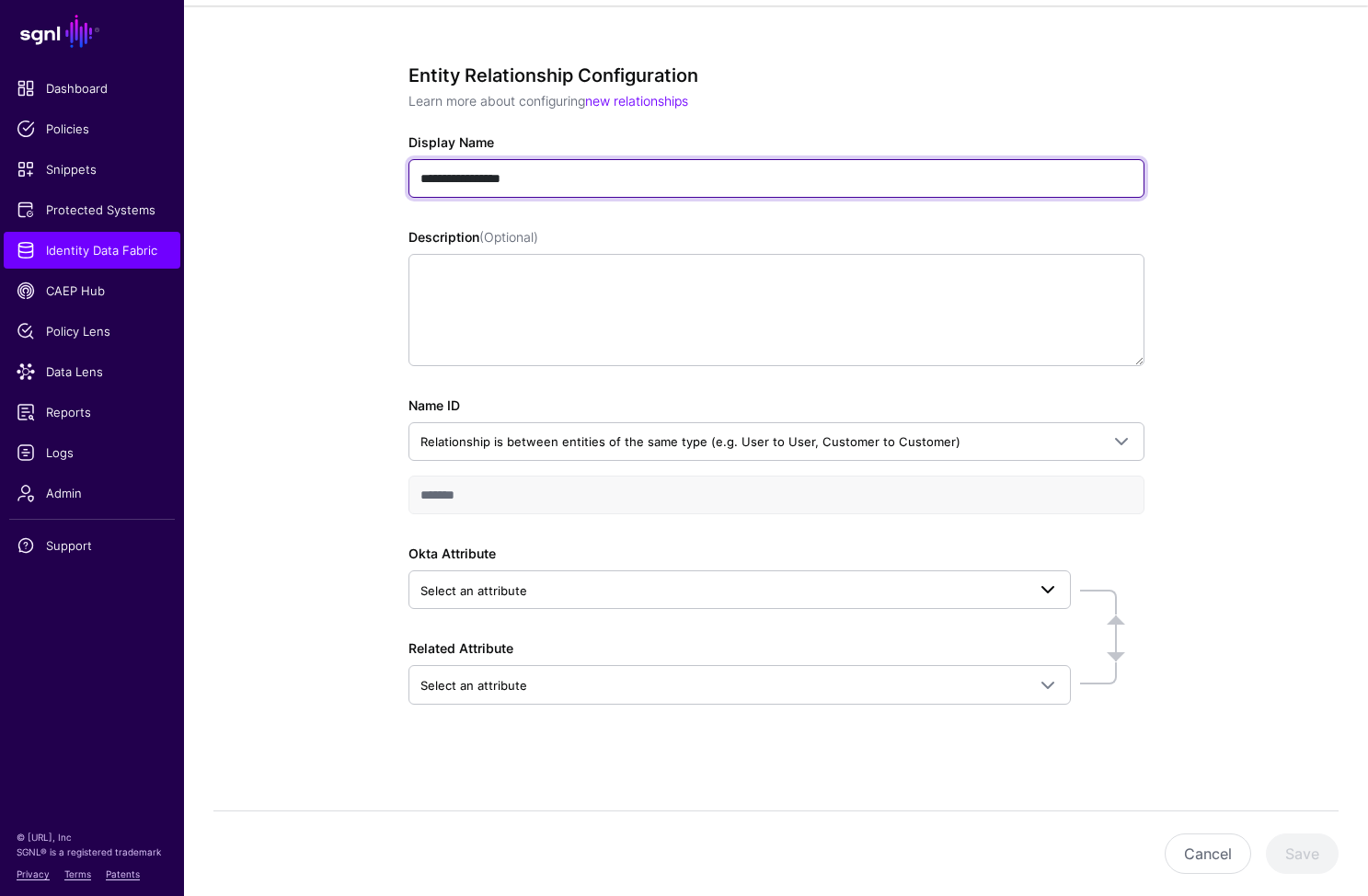
type input "**********"
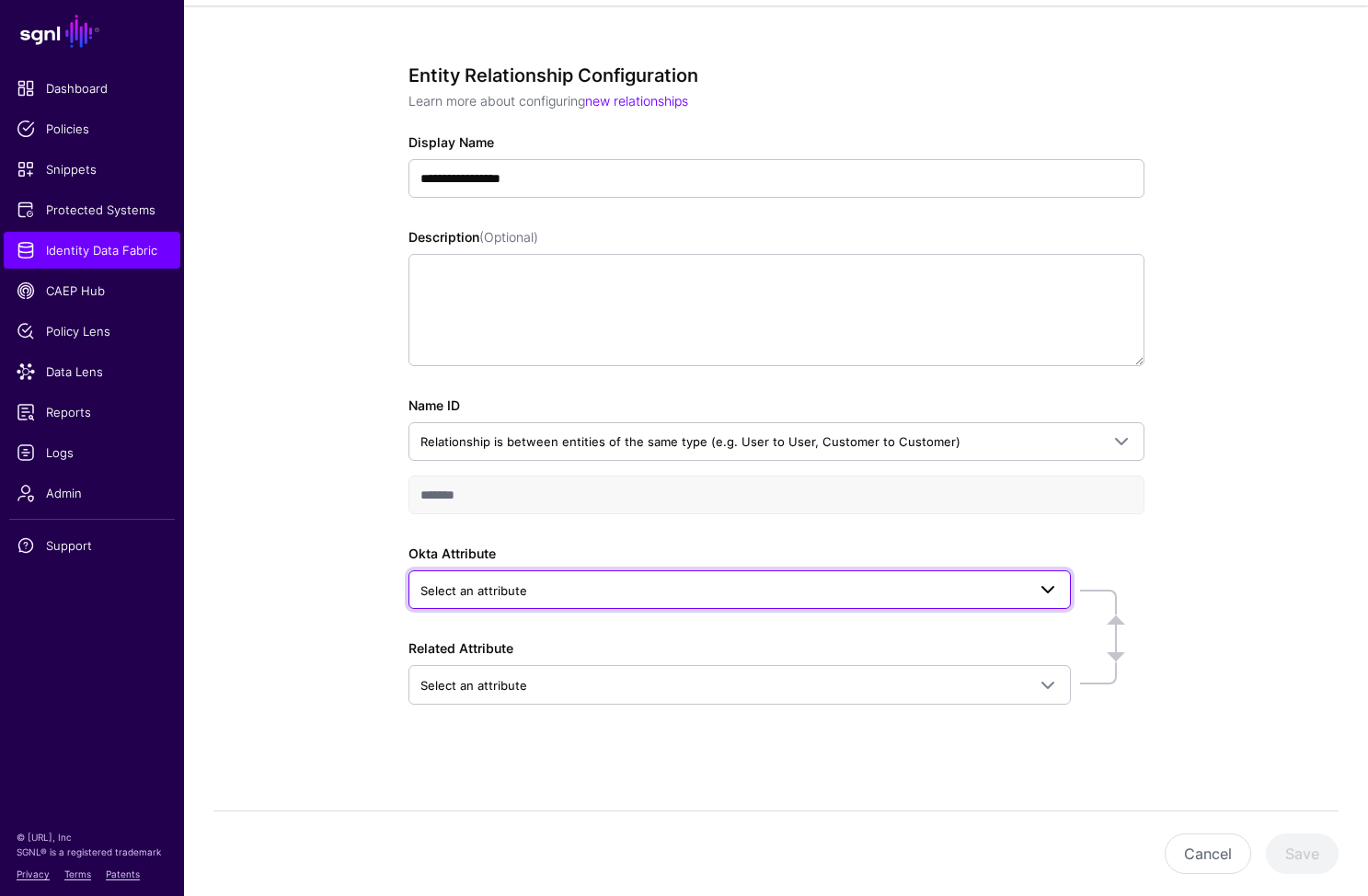
click at [534, 576] on link "Select an attribute" at bounding box center [740, 589] width 663 height 39
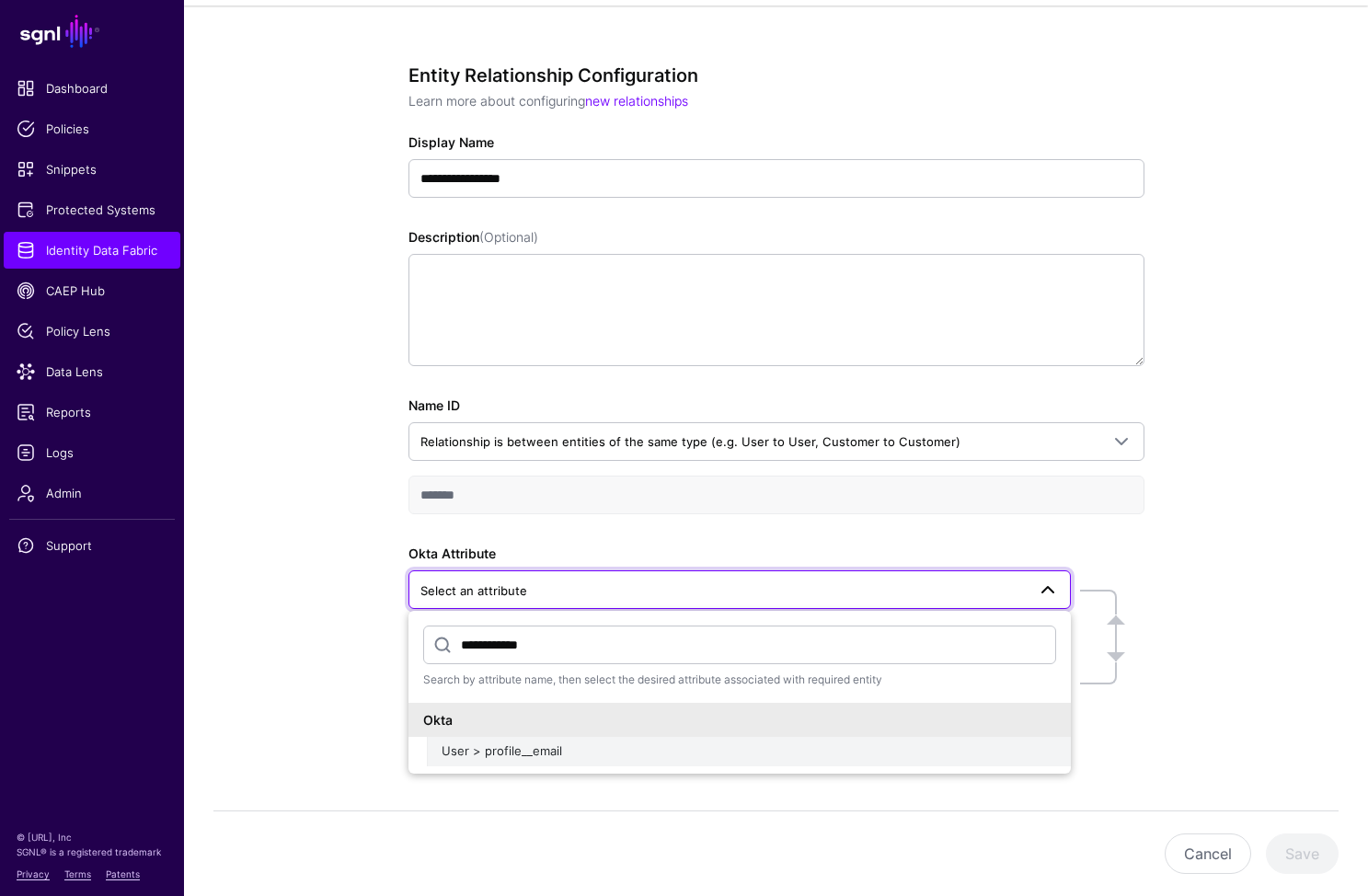
type input "**********"
click at [540, 739] on button "User > profile__email" at bounding box center [748, 752] width 644 height 30
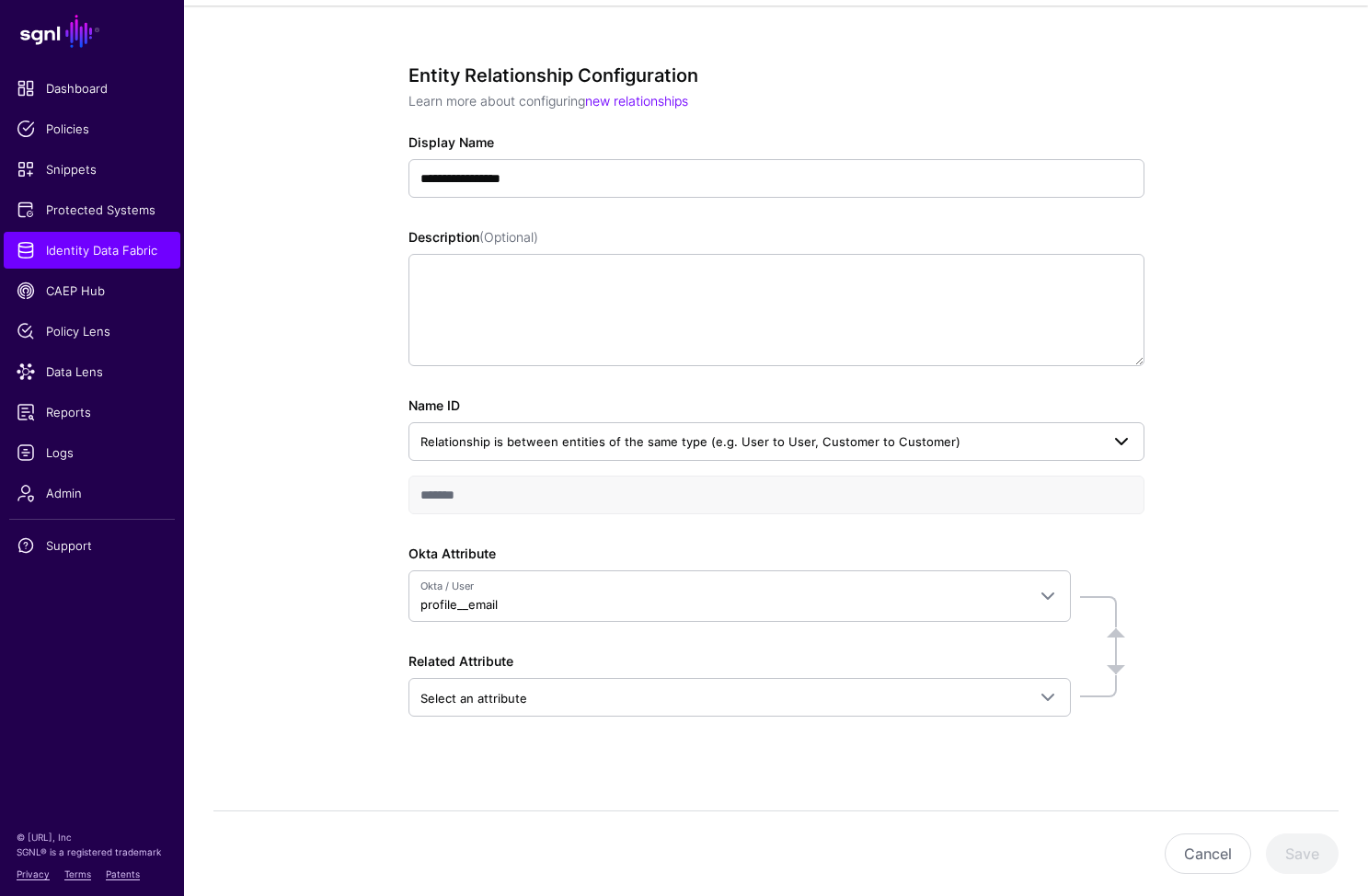
scroll to position [157, 0]
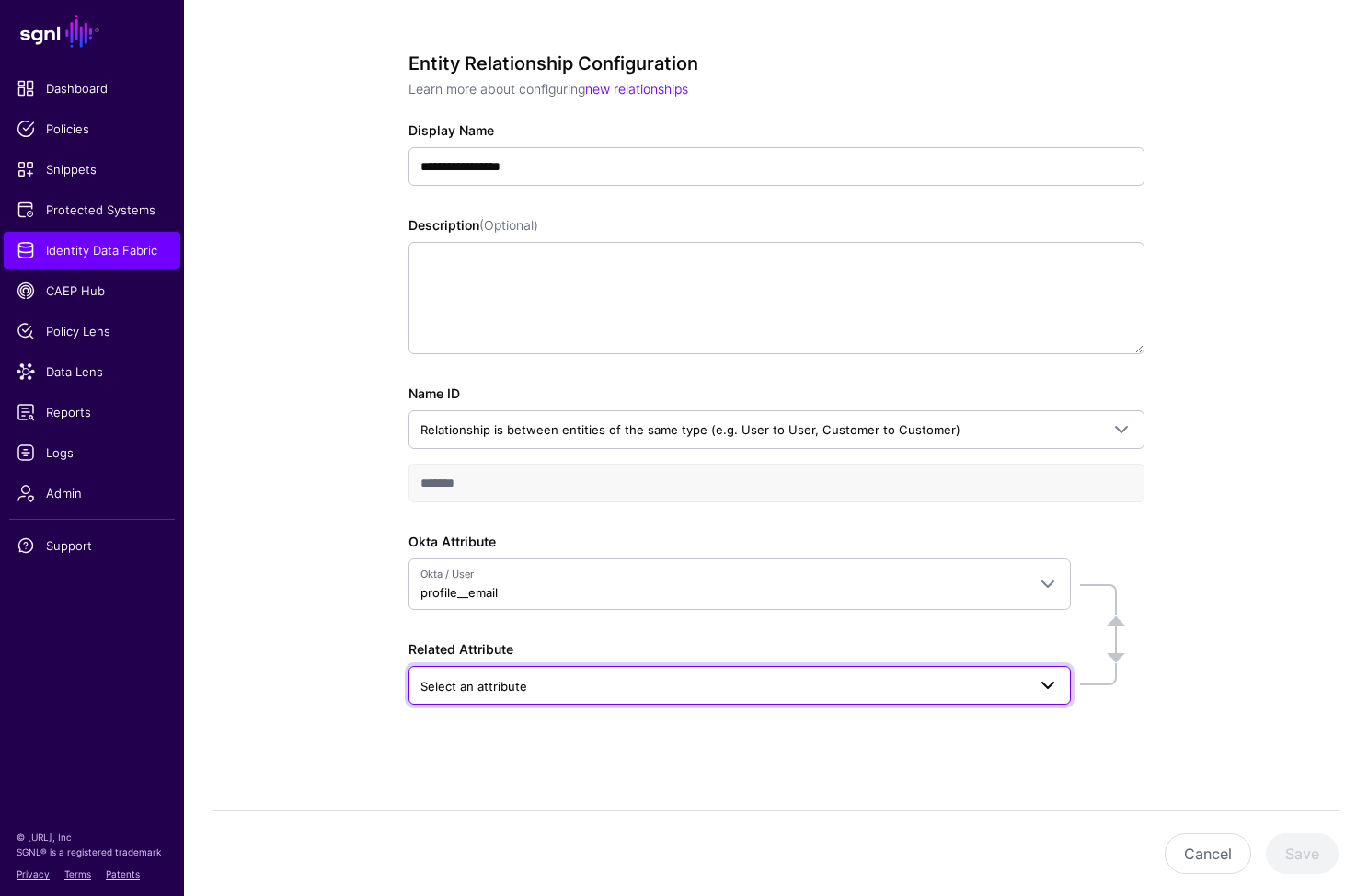
click at [572, 677] on span "Select an attribute" at bounding box center [723, 686] width 606 height 20
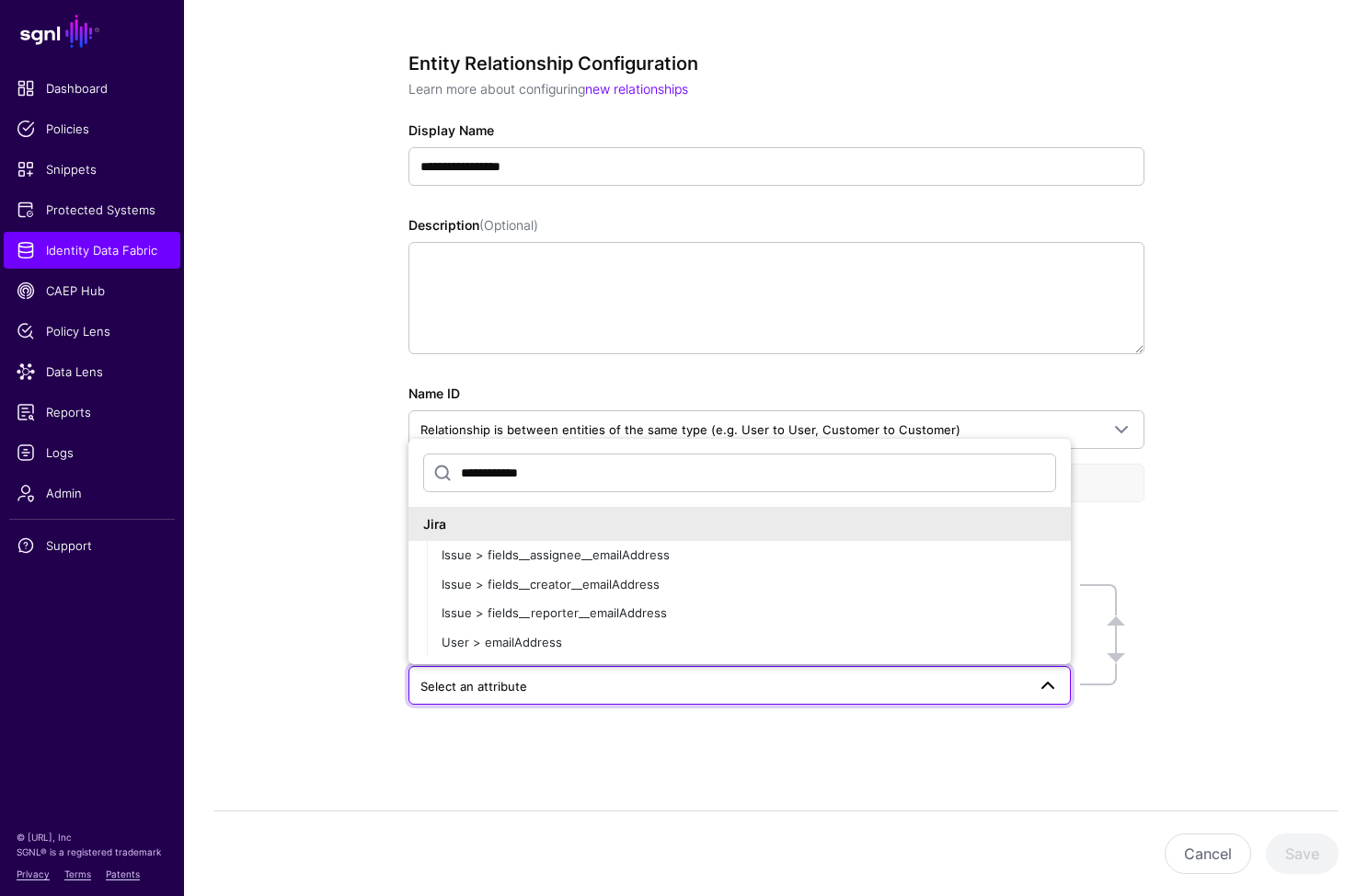
type input "**********"
click at [575, 637] on div "User > emailAddress" at bounding box center [749, 642] width 615 height 18
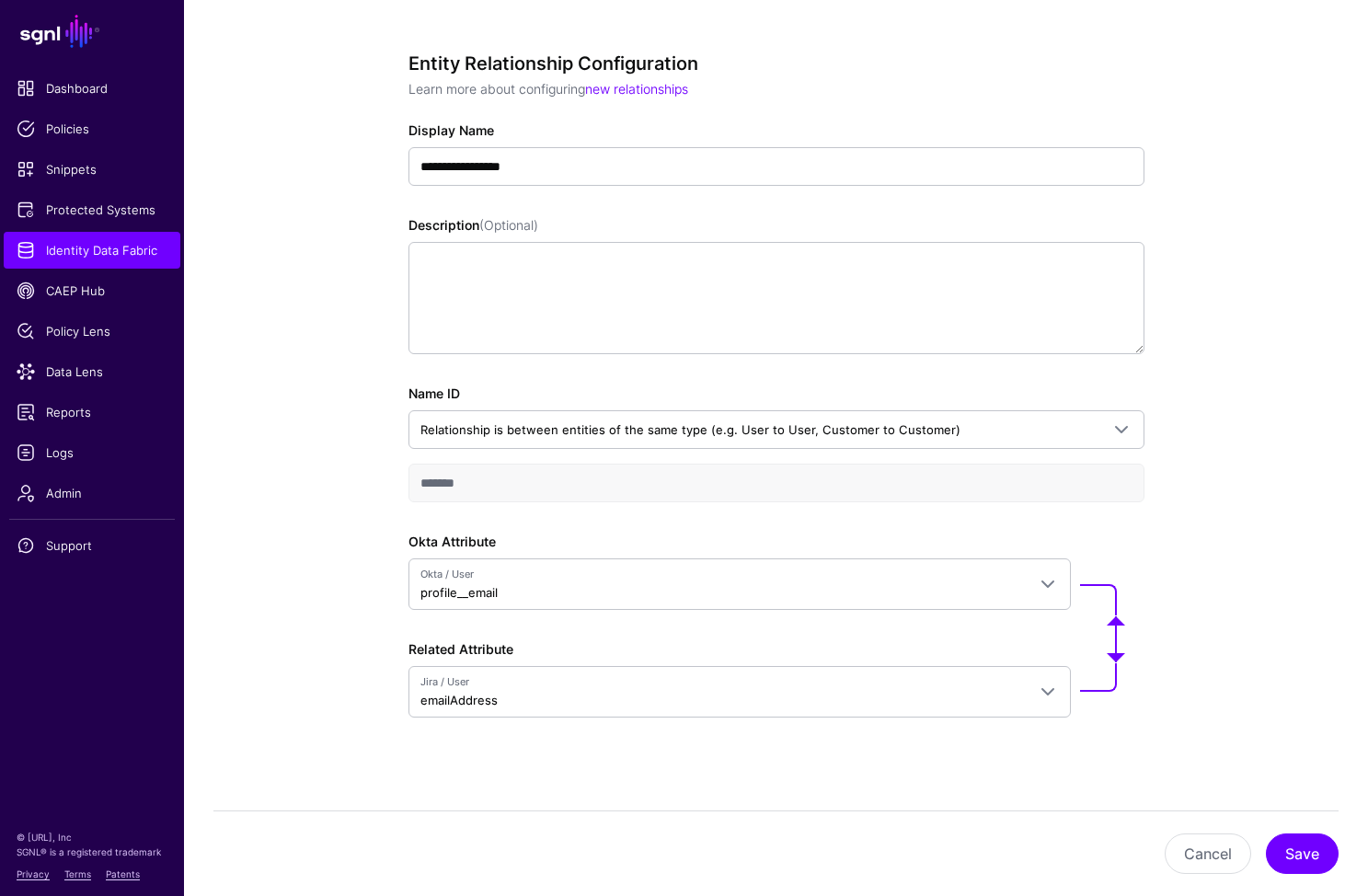
drag, startPoint x: 859, startPoint y: 766, endPoint x: 902, endPoint y: 766, distance: 43.0
click at [862, 766] on div "**********" at bounding box center [777, 411] width 736 height 717
click at [1285, 833] on button "Save" at bounding box center [1302, 853] width 73 height 41
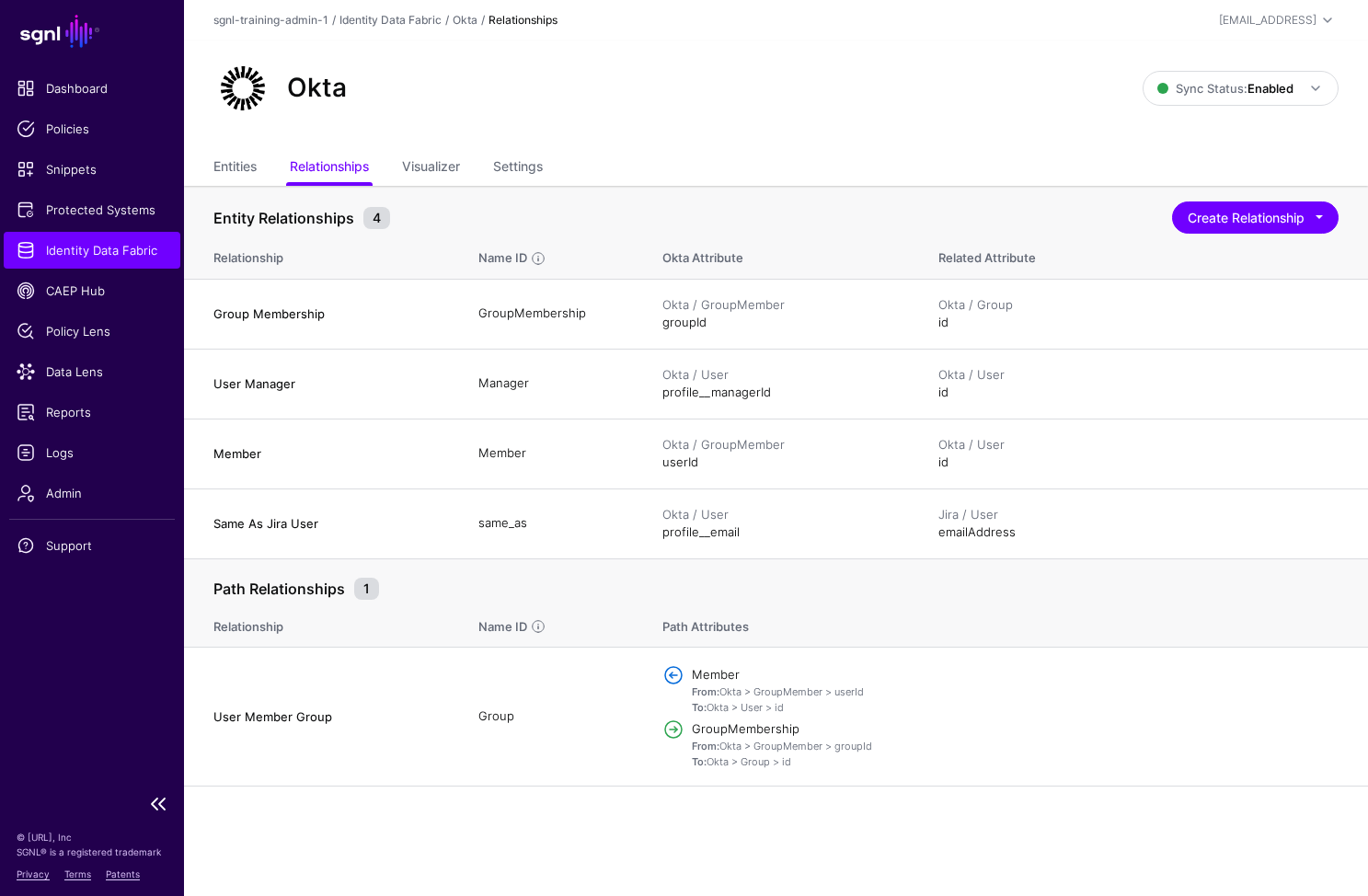
click at [112, 264] on link "Identity Data Fabric" at bounding box center [93, 250] width 177 height 37
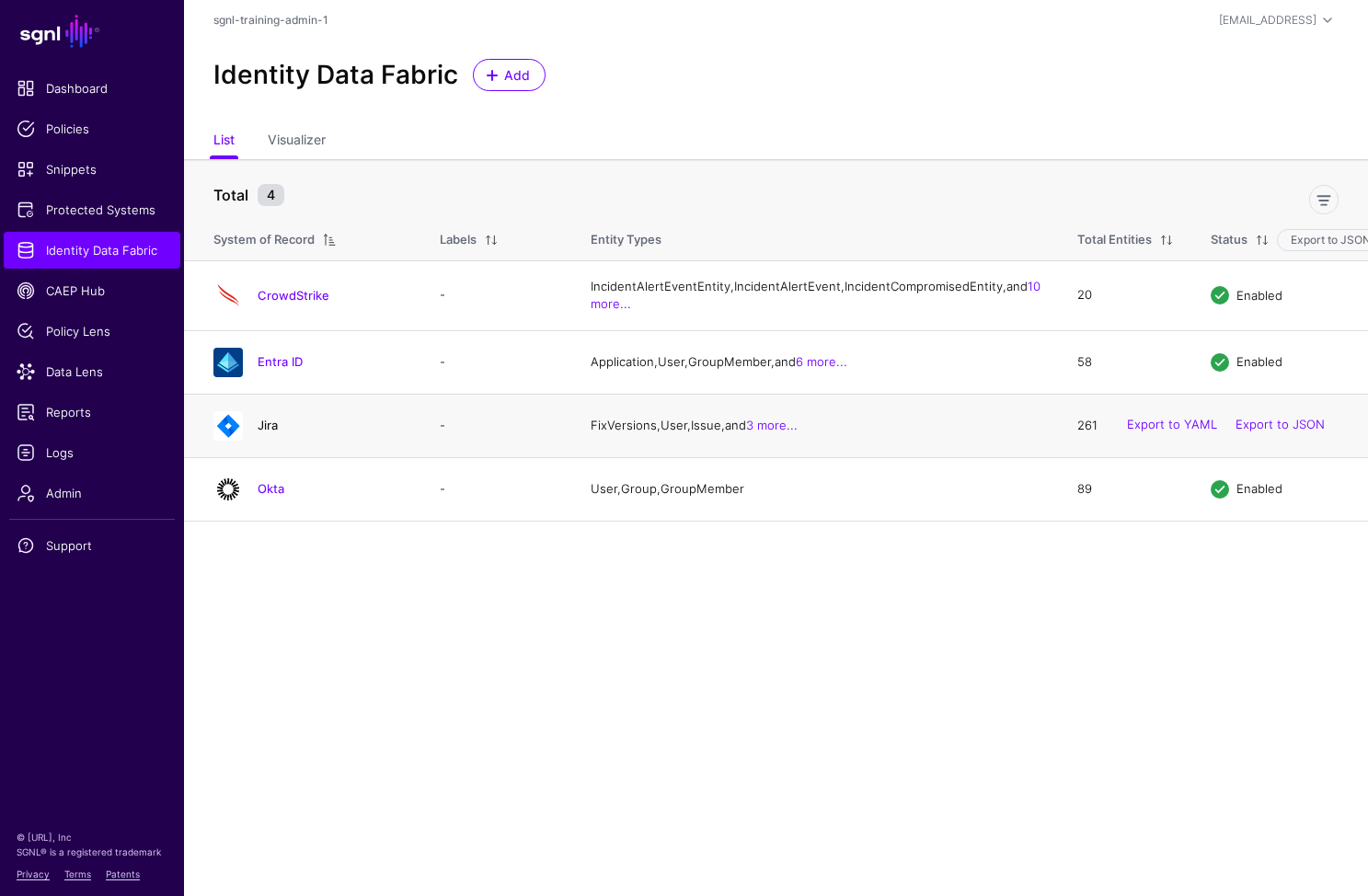
click at [273, 433] on link "Jira" at bounding box center [268, 425] width 20 height 15
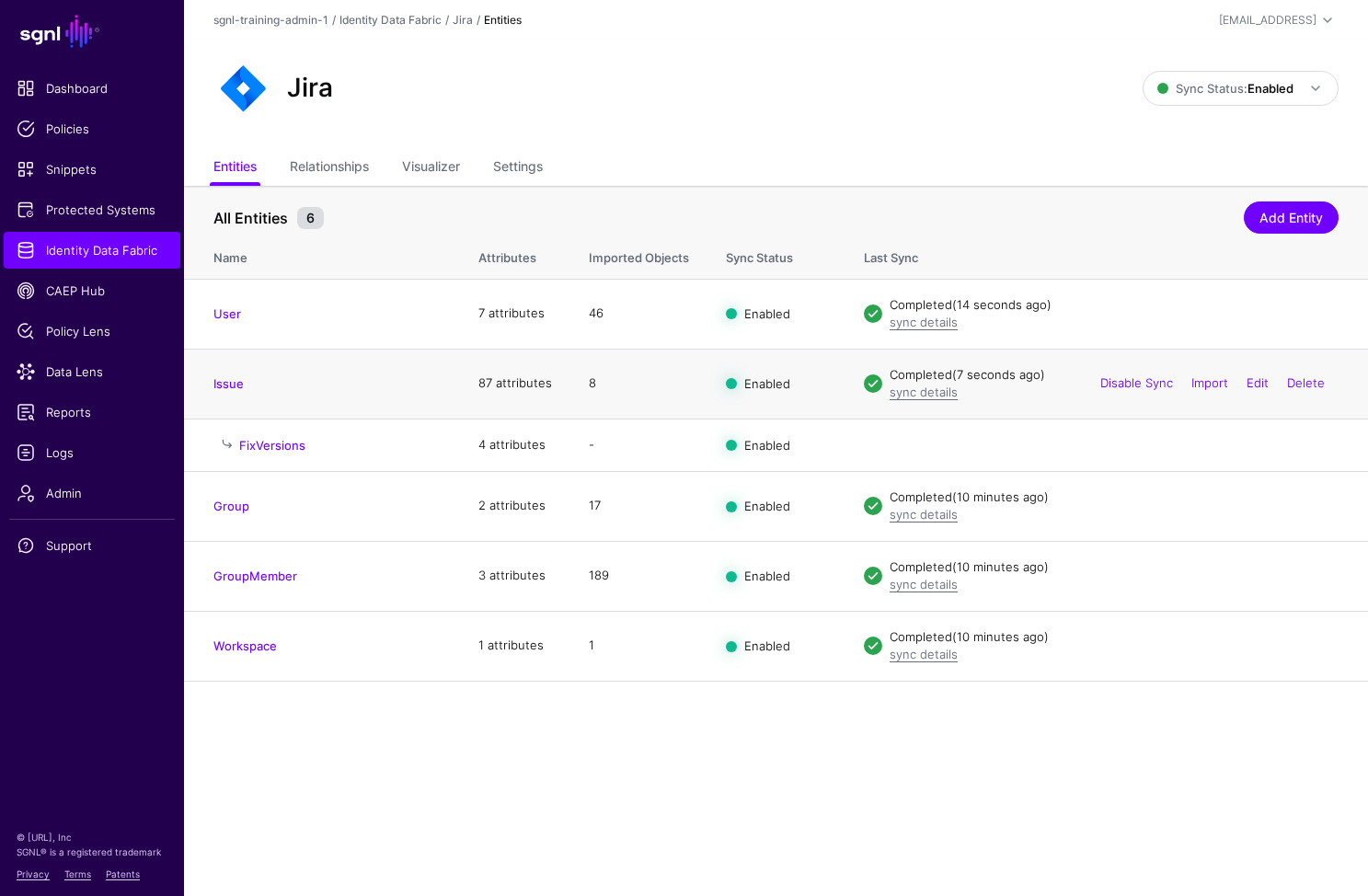
click at [240, 392] on td "Issue" at bounding box center [321, 384] width 276 height 70
click at [235, 386] on link "Issue" at bounding box center [229, 383] width 31 height 15
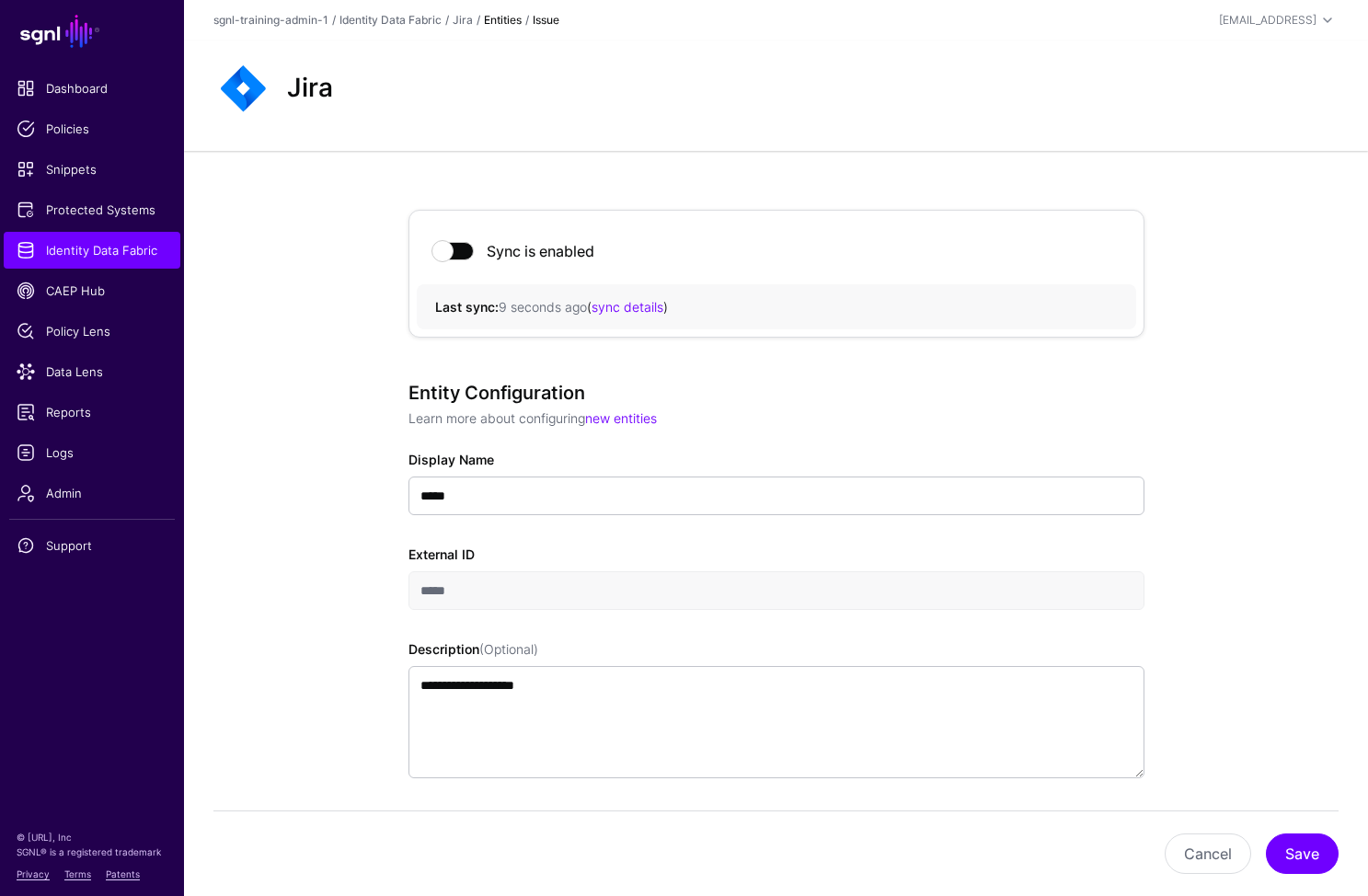
drag, startPoint x: 130, startPoint y: 239, endPoint x: 275, endPoint y: 214, distance: 147.1
click at [130, 239] on link "Identity Data Fabric" at bounding box center [93, 250] width 177 height 37
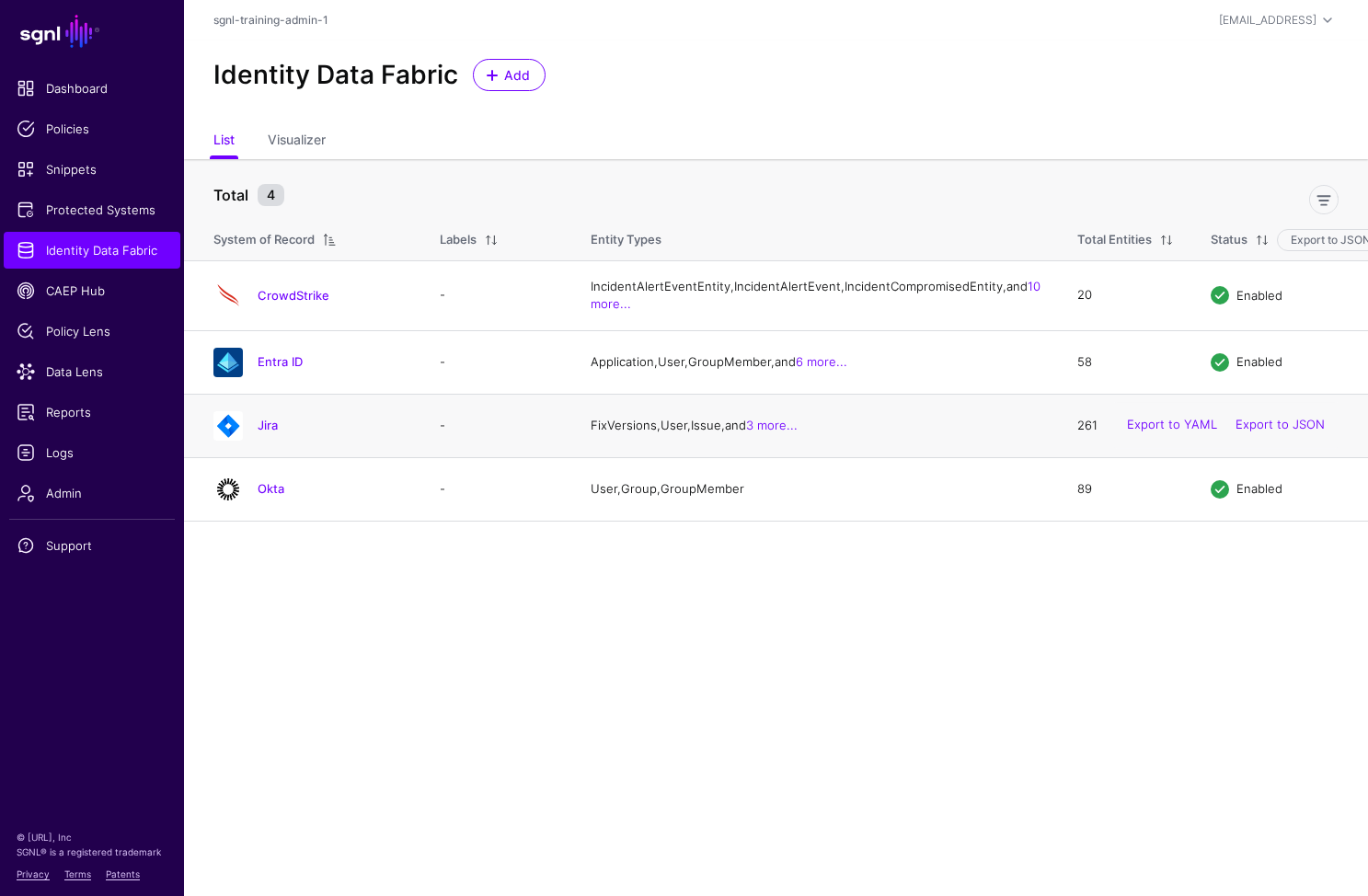
click at [268, 457] on td "Jira" at bounding box center [302, 426] width 238 height 64
click at [268, 433] on link "Jira" at bounding box center [268, 425] width 20 height 15
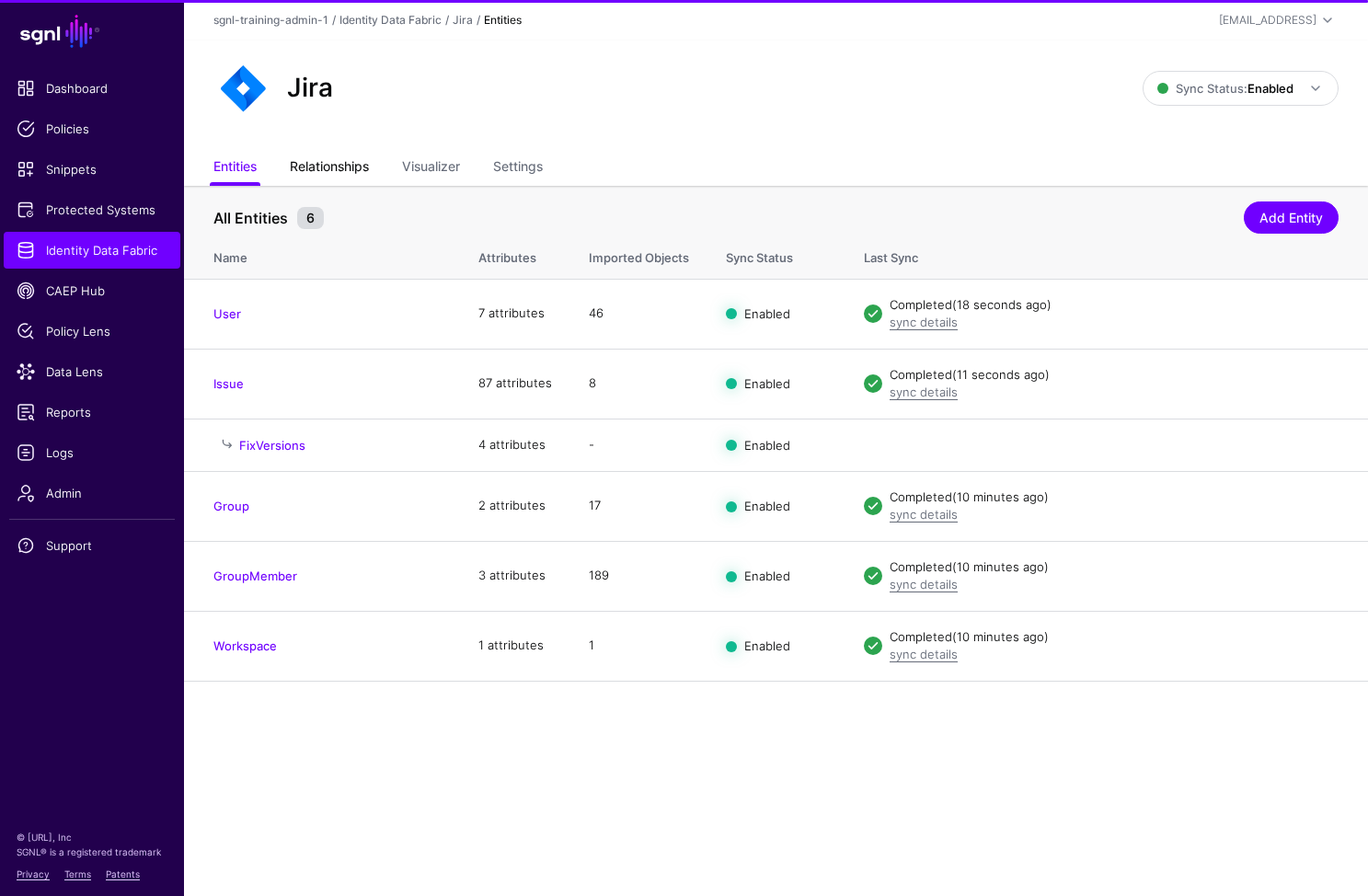
click at [325, 171] on link "Relationships" at bounding box center [329, 168] width 80 height 35
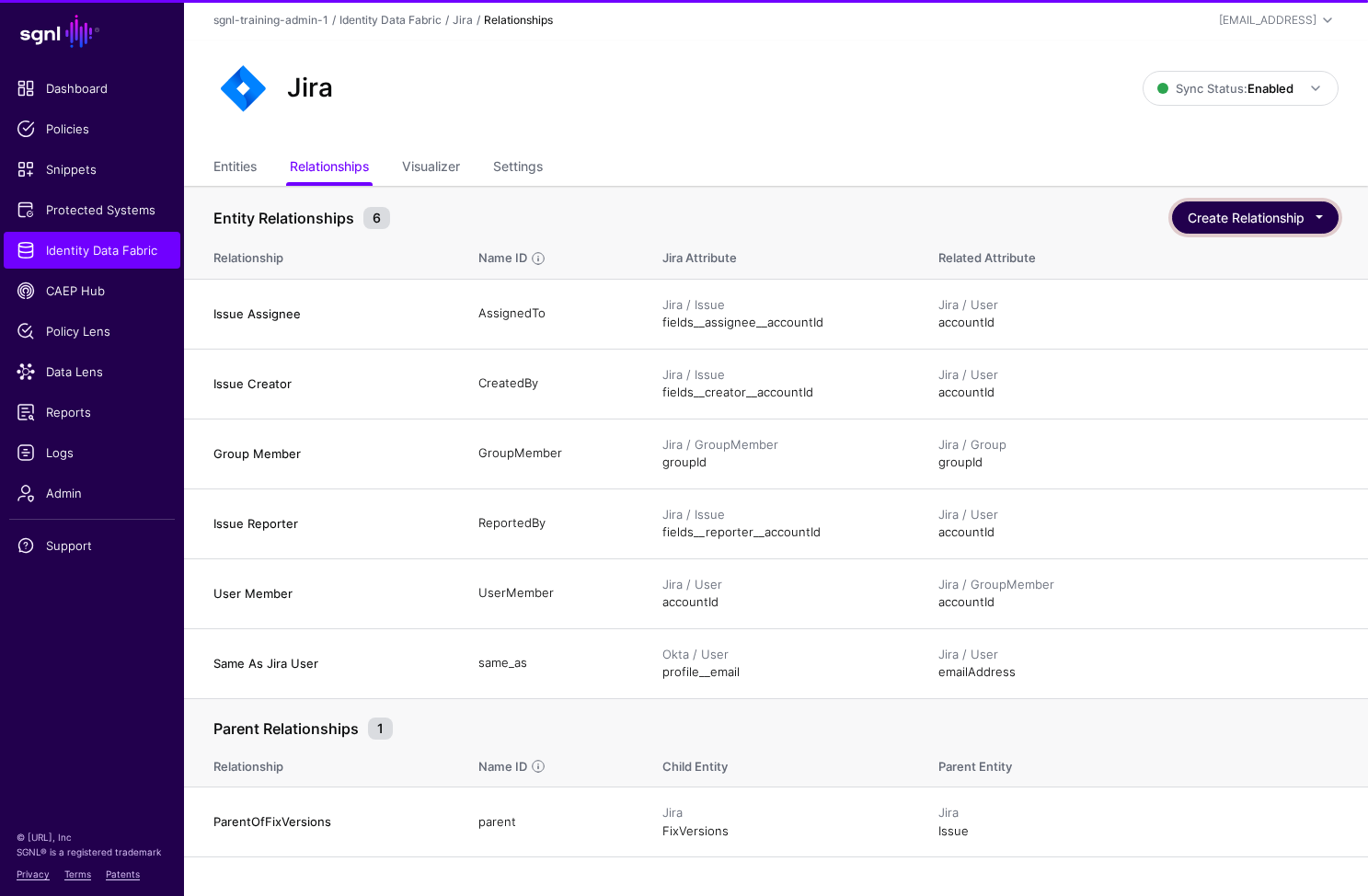
click at [1284, 202] on button "Create Relationship" at bounding box center [1255, 218] width 166 height 32
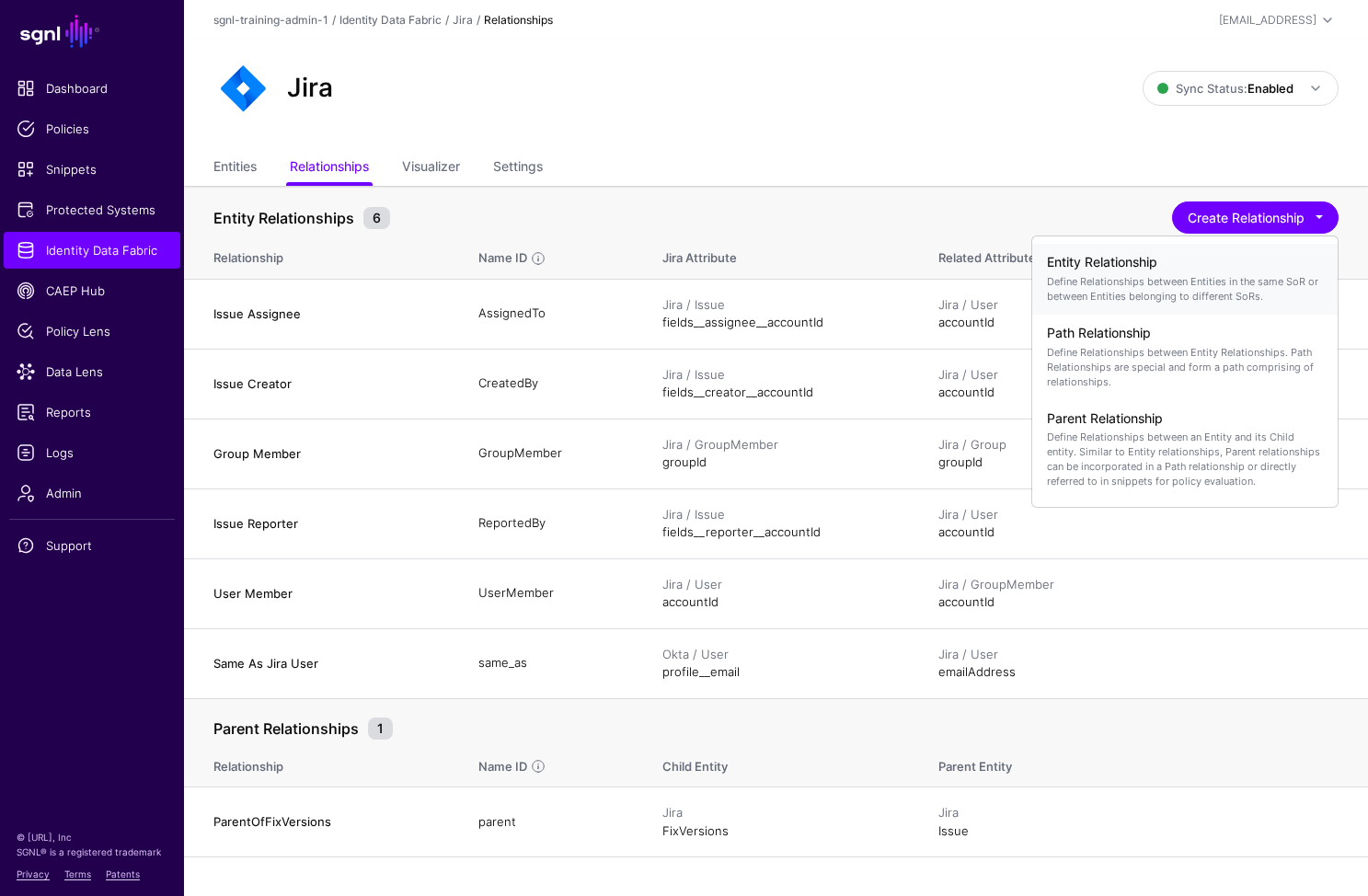
click at [1141, 275] on p "Define Relationships between Entities in the same SoR or between Entities belon…" at bounding box center [1185, 289] width 276 height 30
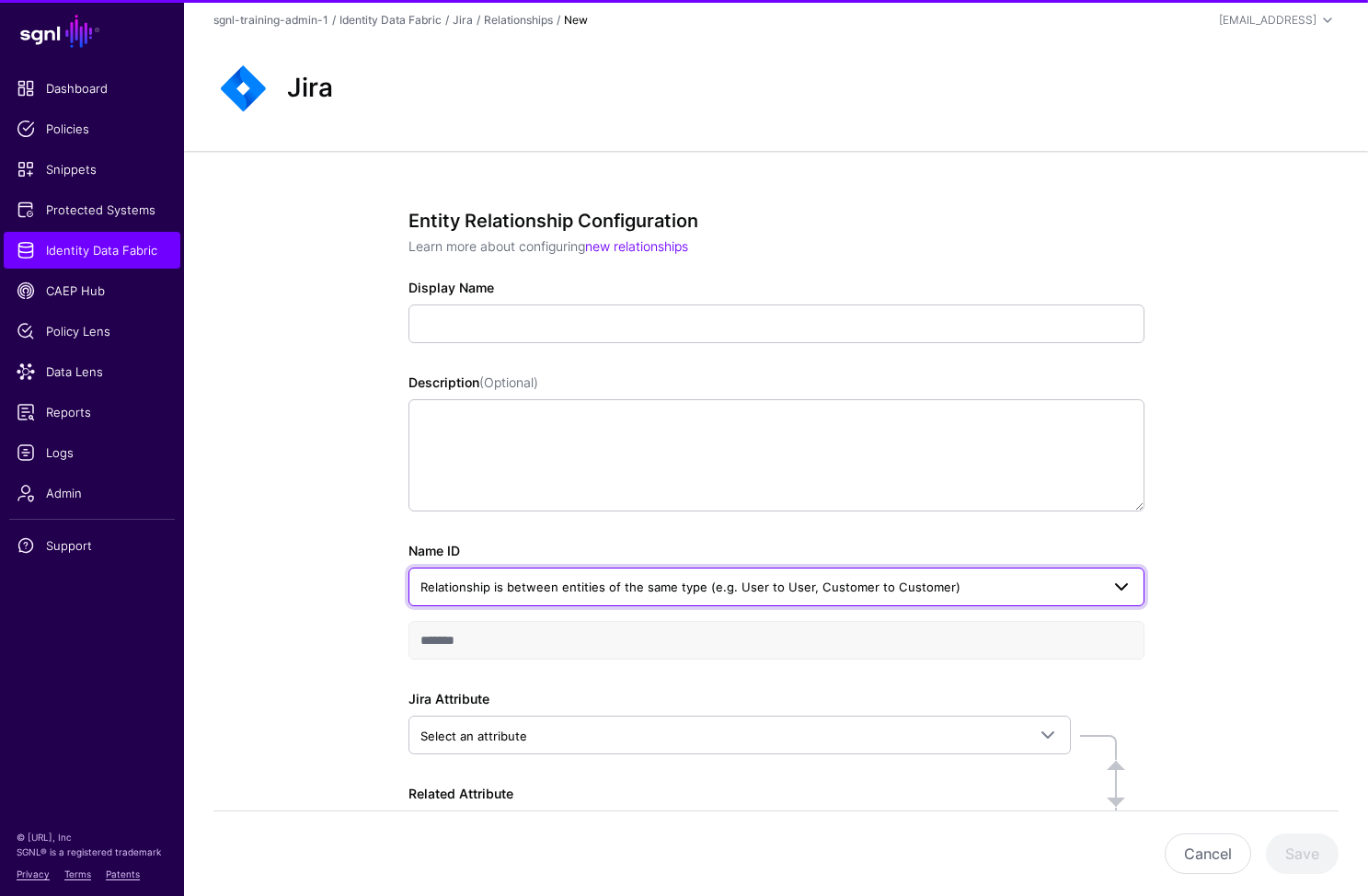
click at [632, 582] on span "Relationship is between entities of the same type (e.g. User to User, Customer …" at bounding box center [690, 587] width 540 height 15
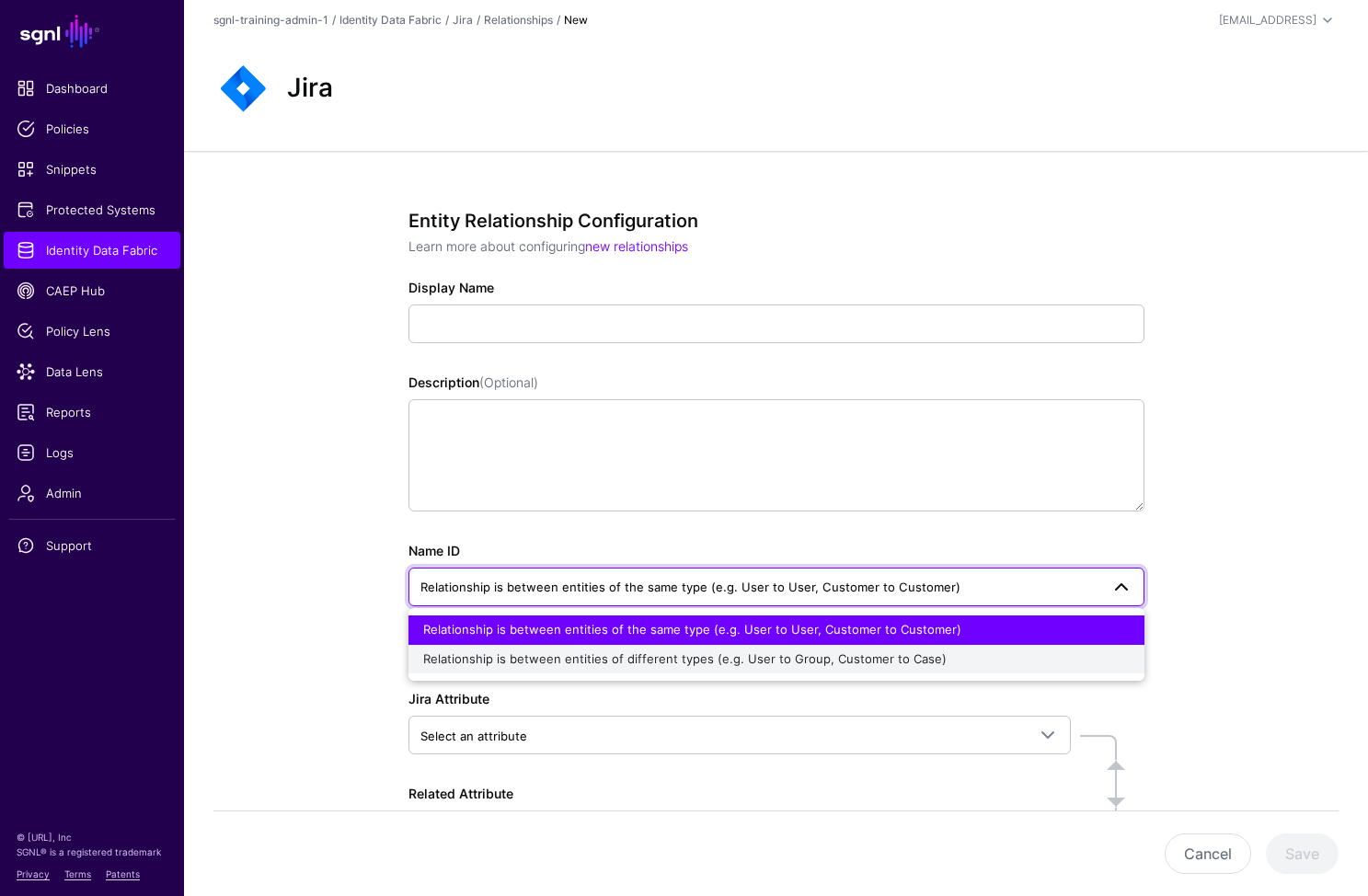
click at [559, 666] on div "Relationship is between entities of different types (e.g. User to Group, Custom…" at bounding box center [776, 659] width 706 height 18
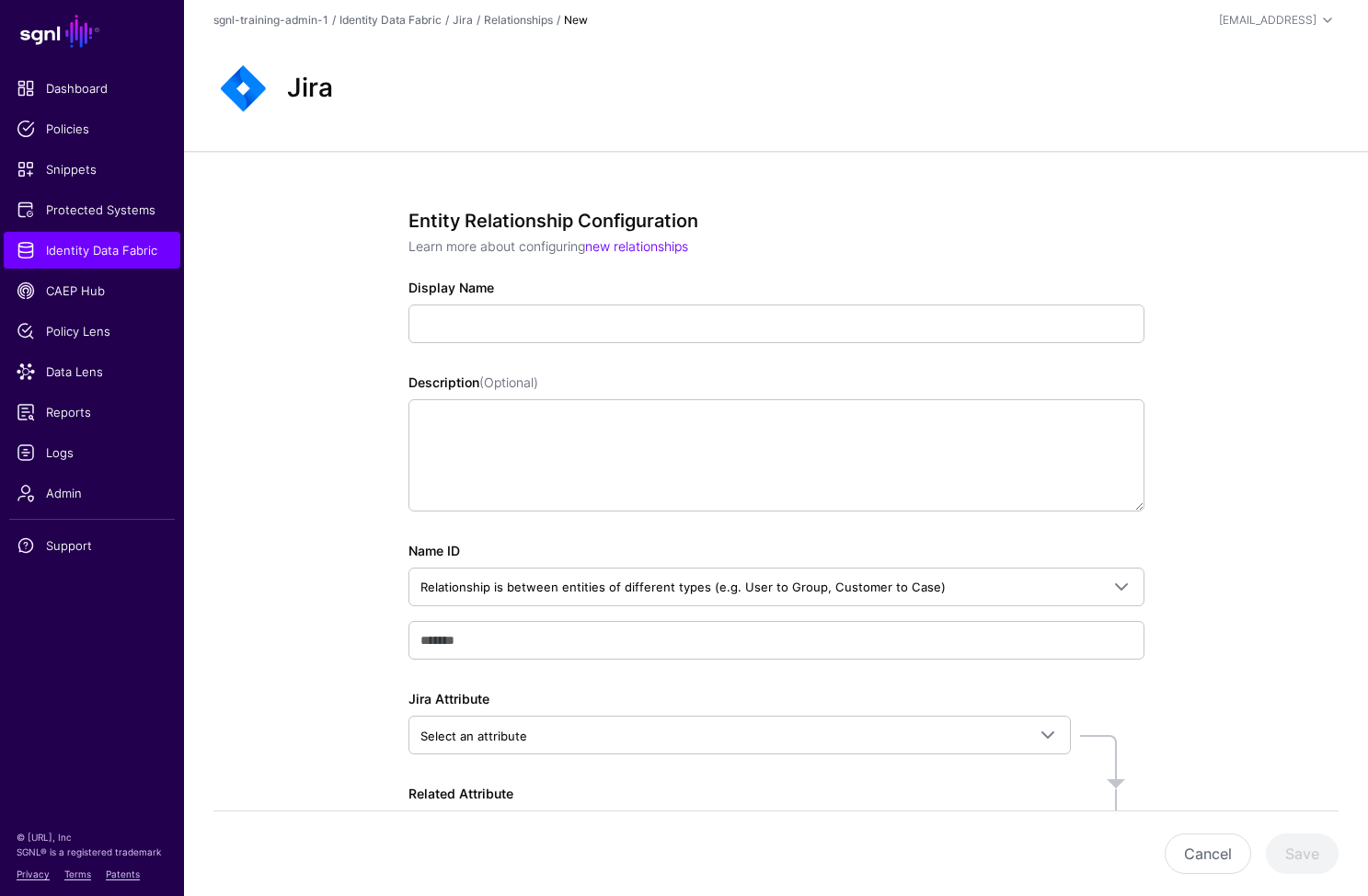
click at [540, 300] on div "Display Name" at bounding box center [777, 310] width 736 height 66
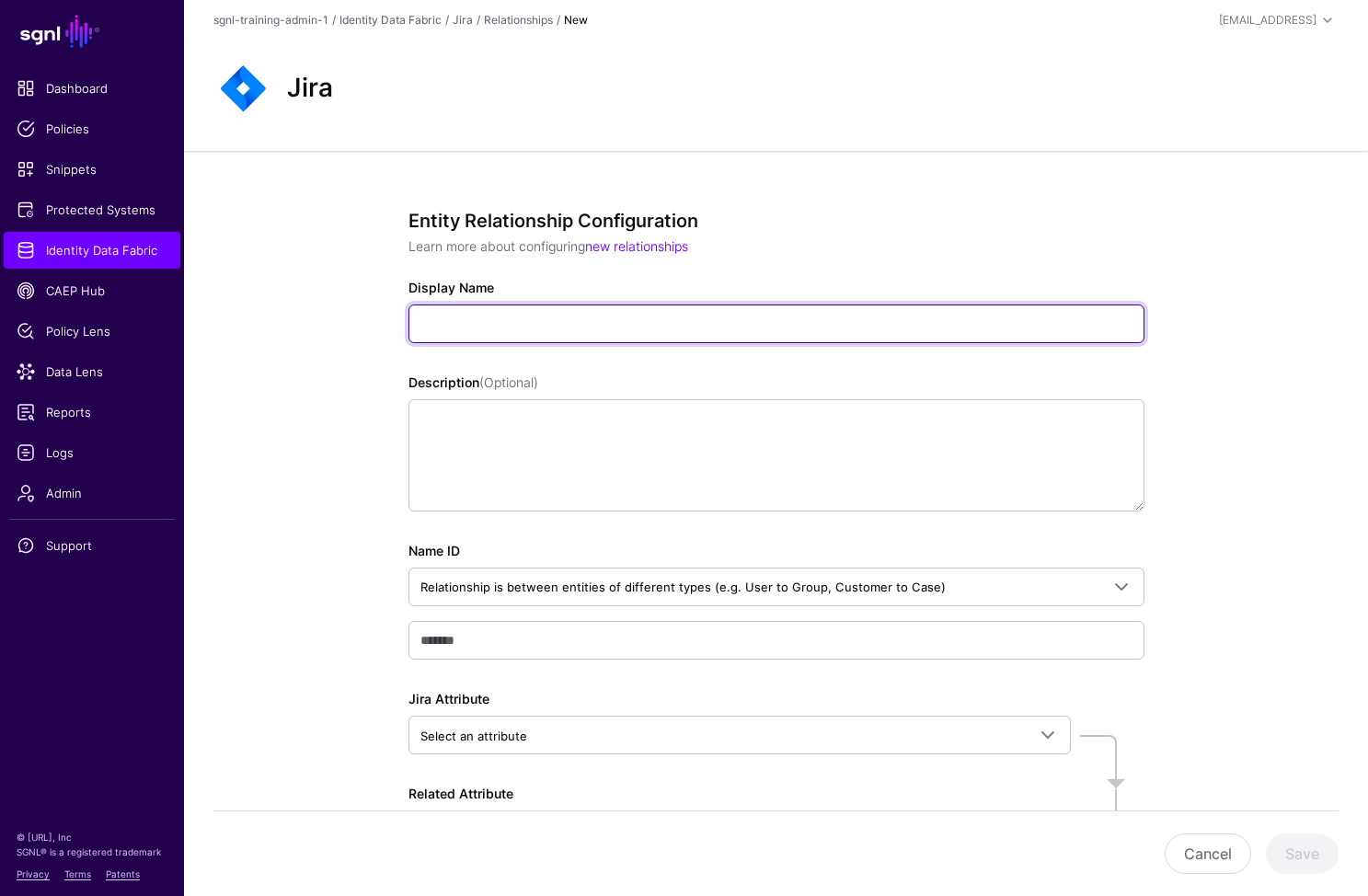
click at [550, 314] on input "Display Name" at bounding box center [777, 323] width 736 height 39
paste input "**********"
type input "**********"
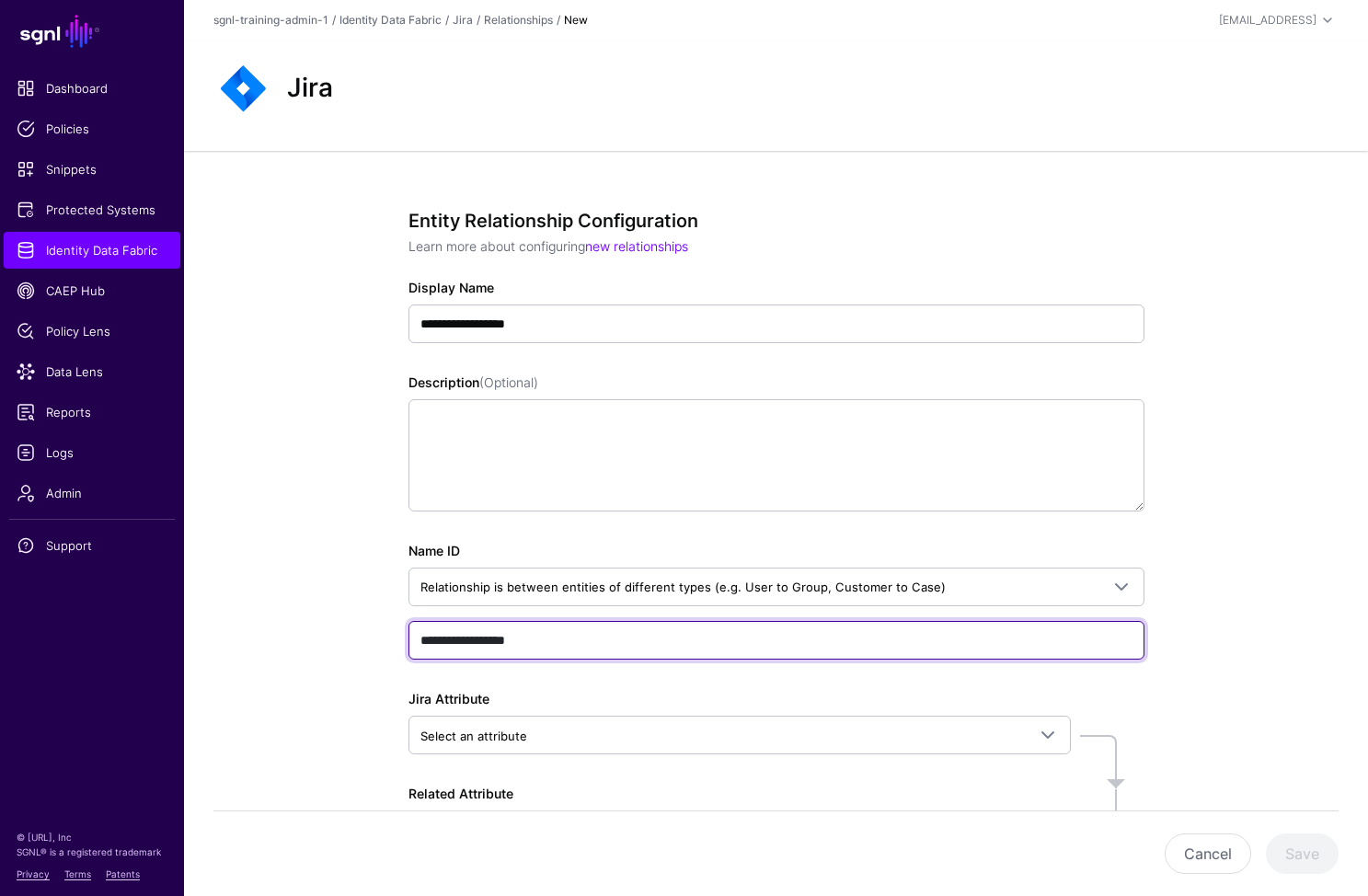
click at [513, 655] on input "**********" at bounding box center [777, 639] width 736 height 39
click at [560, 640] on input "**********" at bounding box center [777, 639] width 736 height 39
paste input "text"
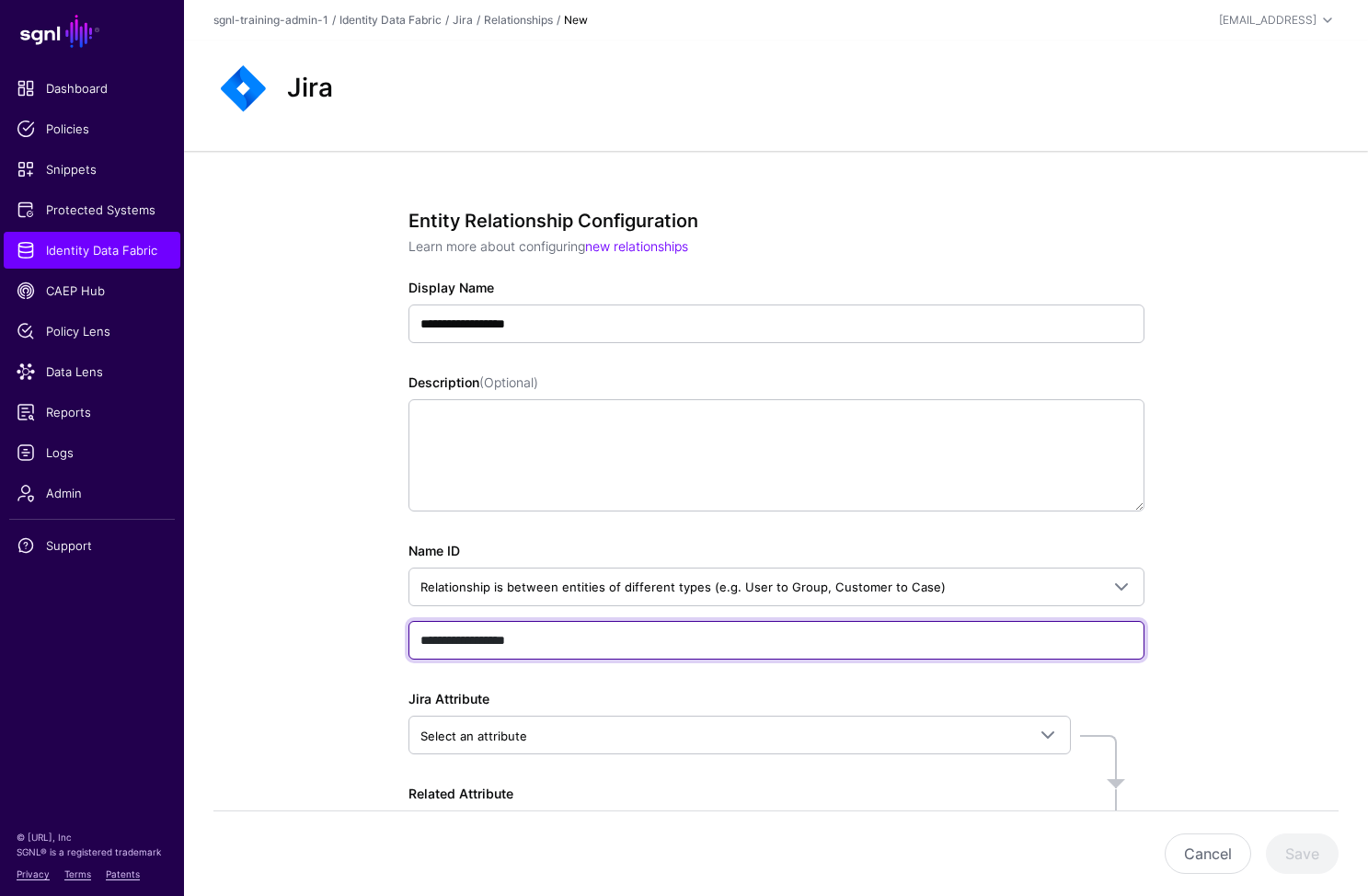
scroll to position [145, 0]
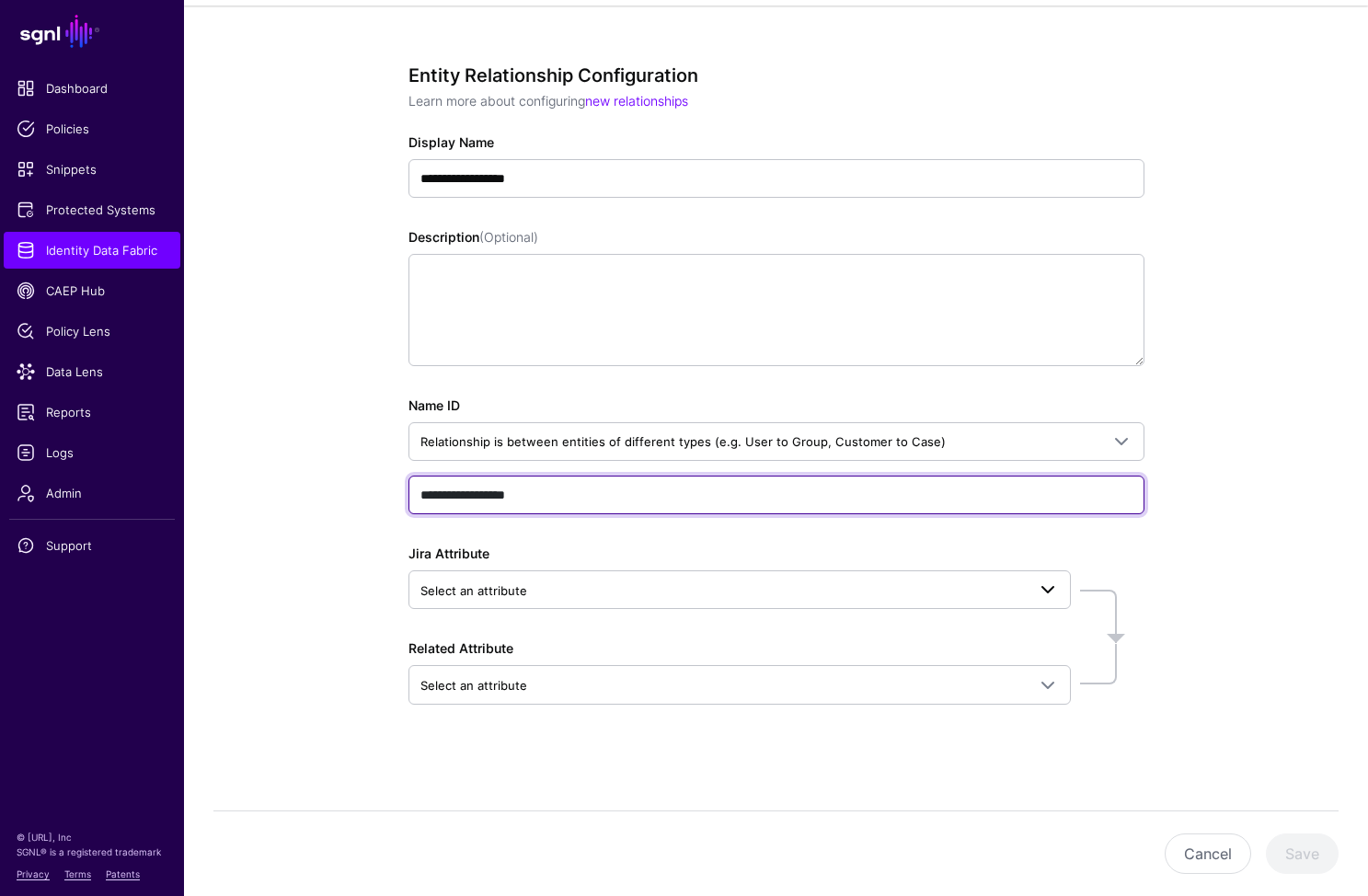
type input "**********"
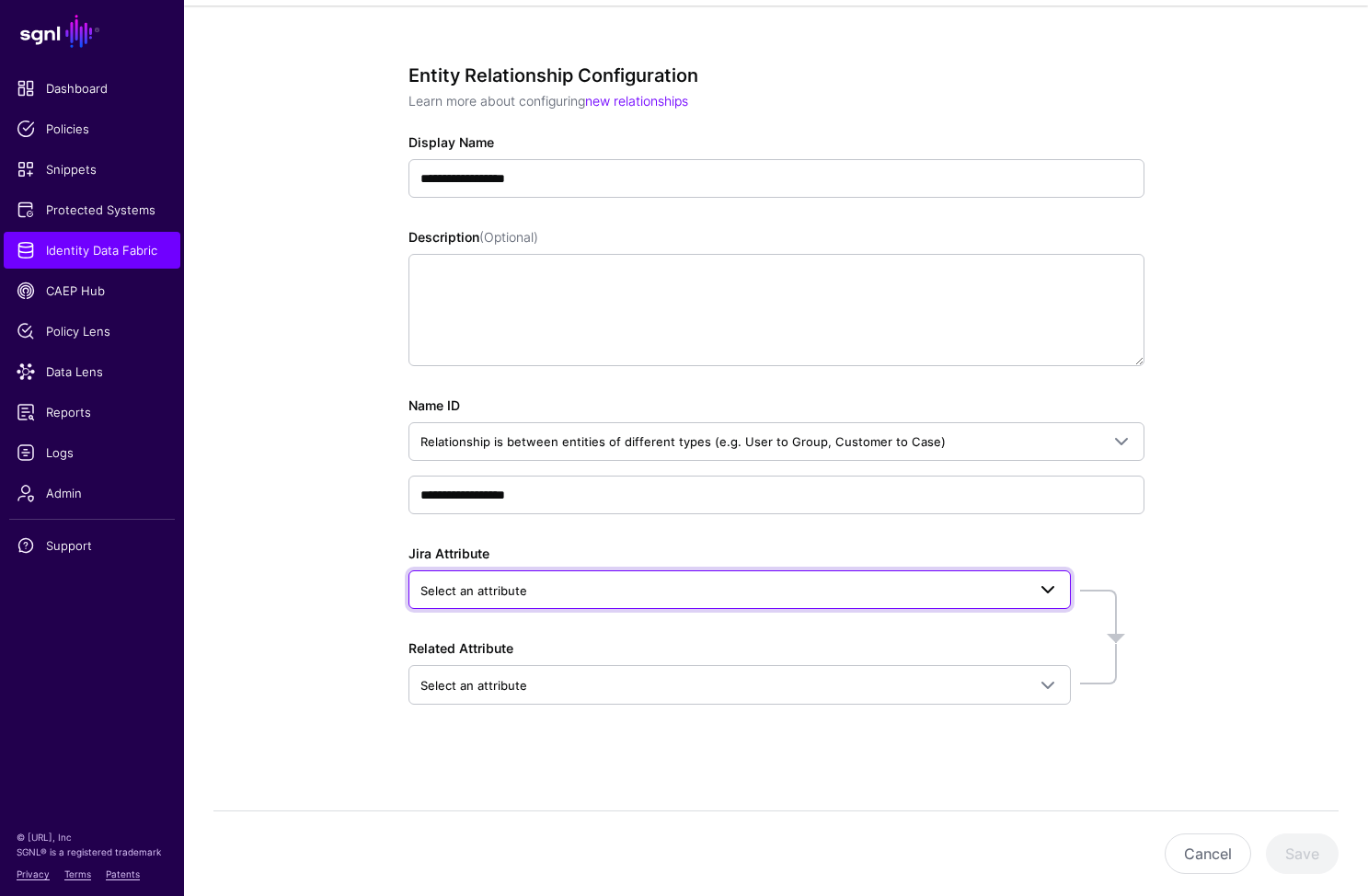
click at [570, 581] on span "Select an attribute" at bounding box center [723, 591] width 606 height 20
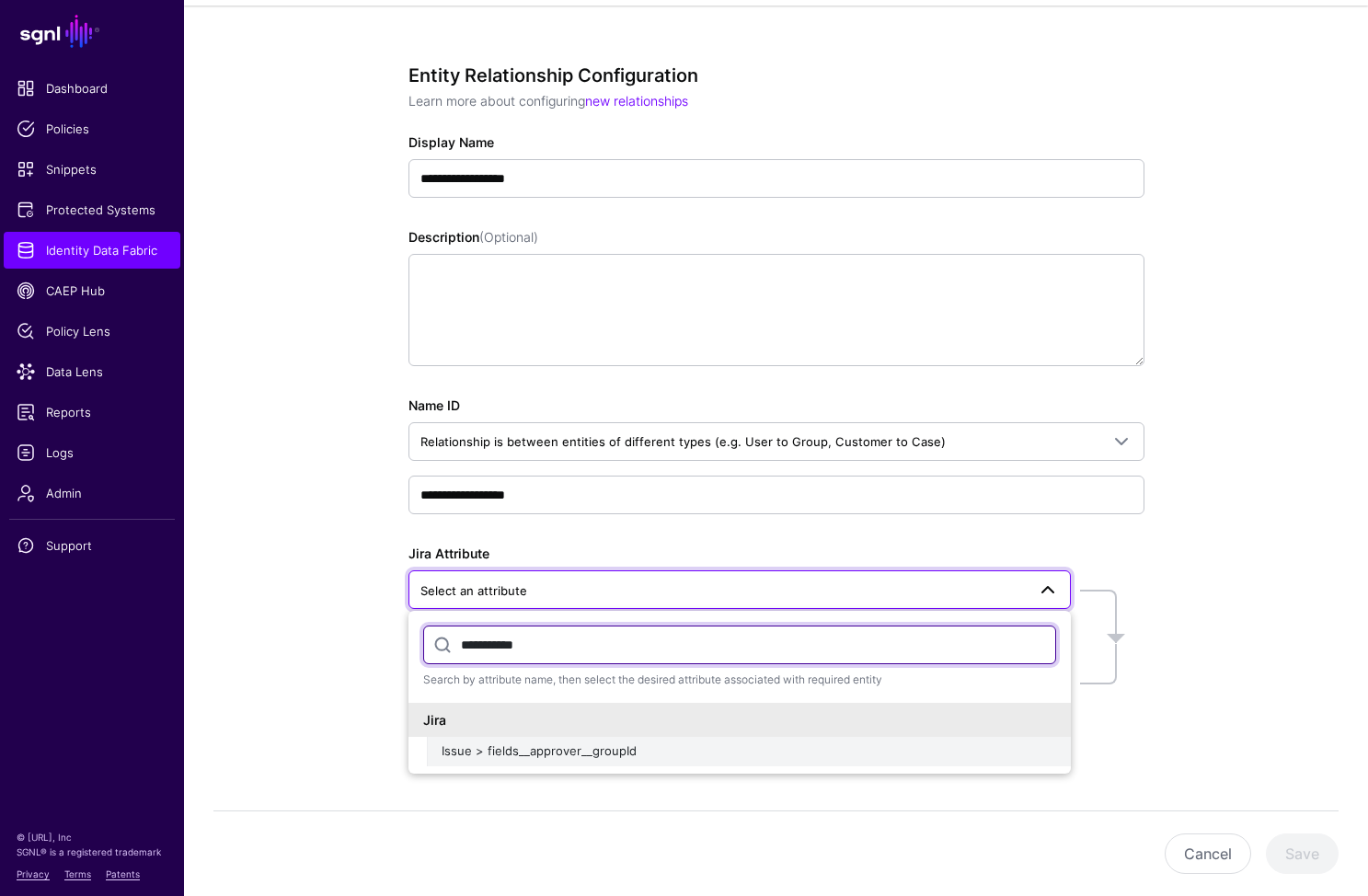
type input "**********"
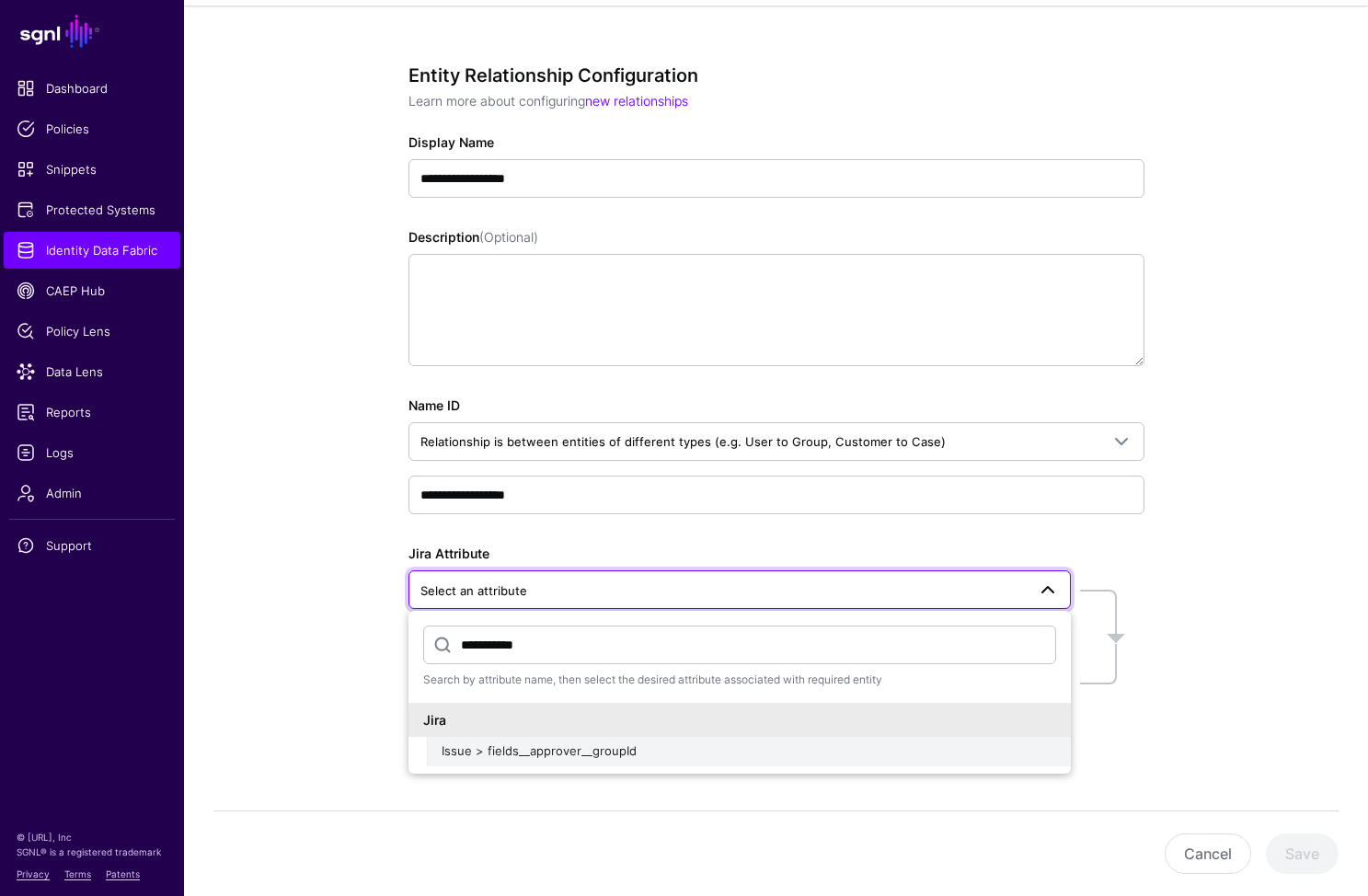
click at [589, 759] on div "Issue > fields__approver__groupId" at bounding box center [749, 751] width 615 height 18
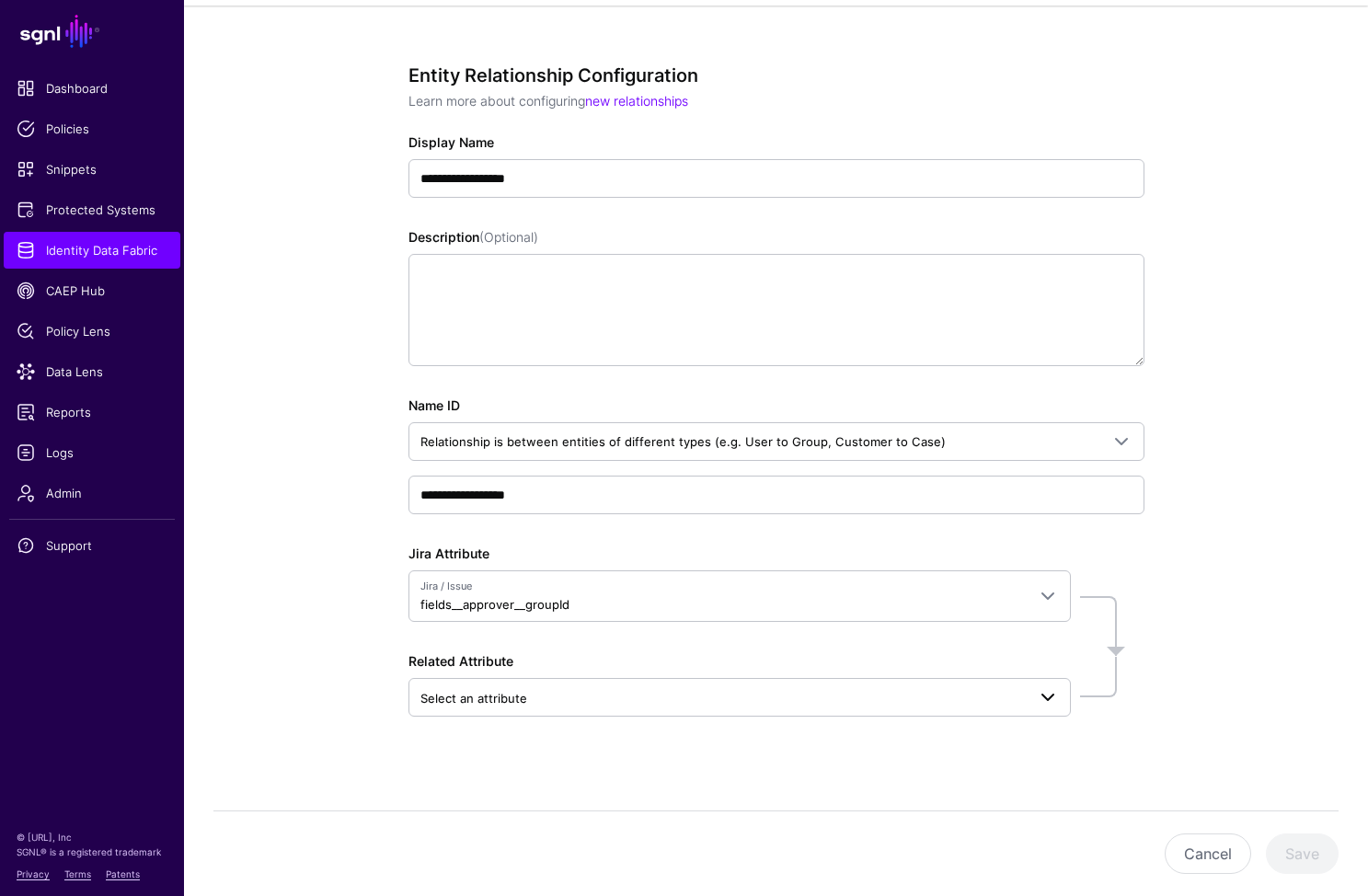
scroll to position [157, 0]
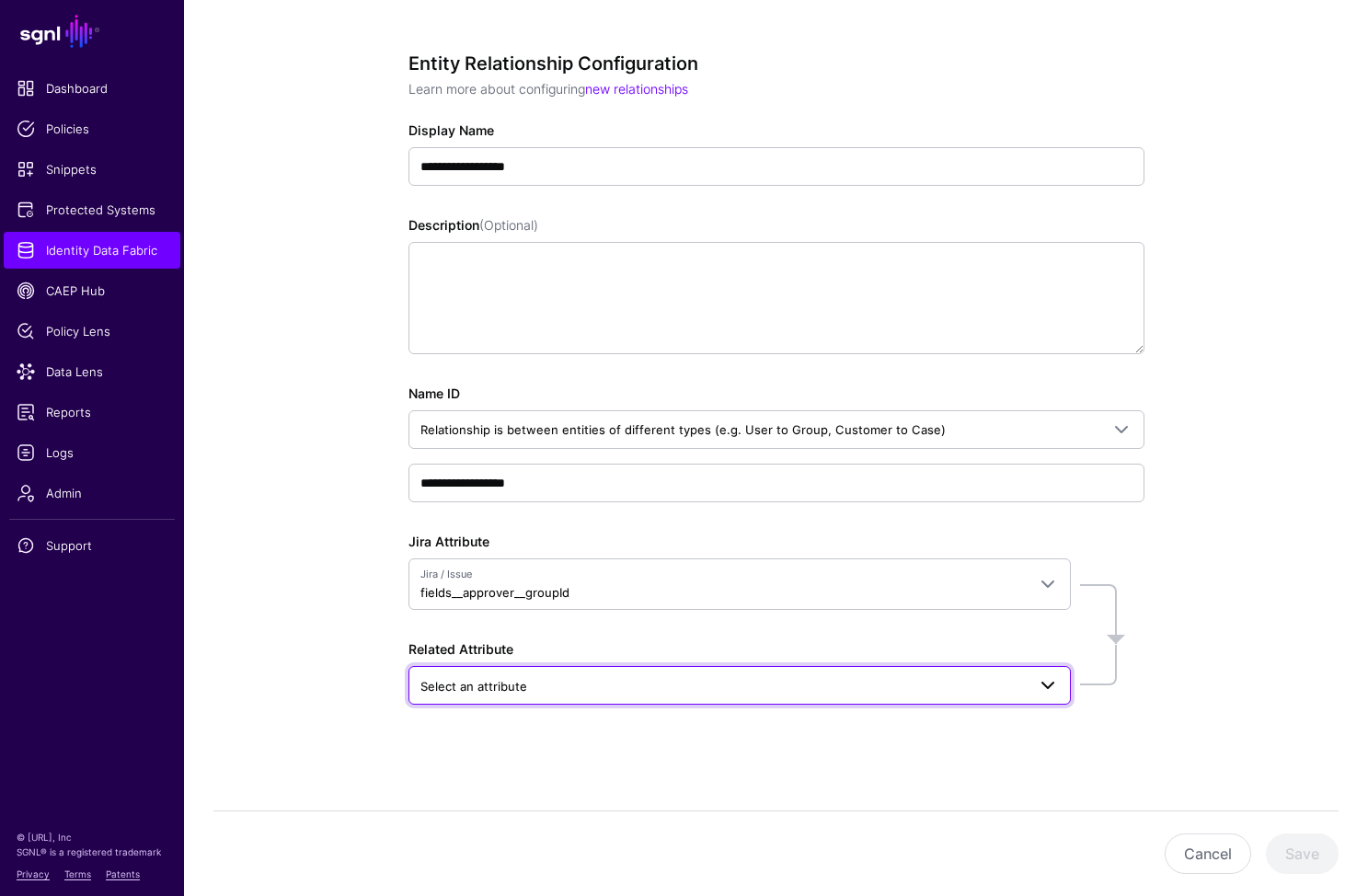
click at [586, 696] on link "Select an attribute" at bounding box center [740, 685] width 663 height 39
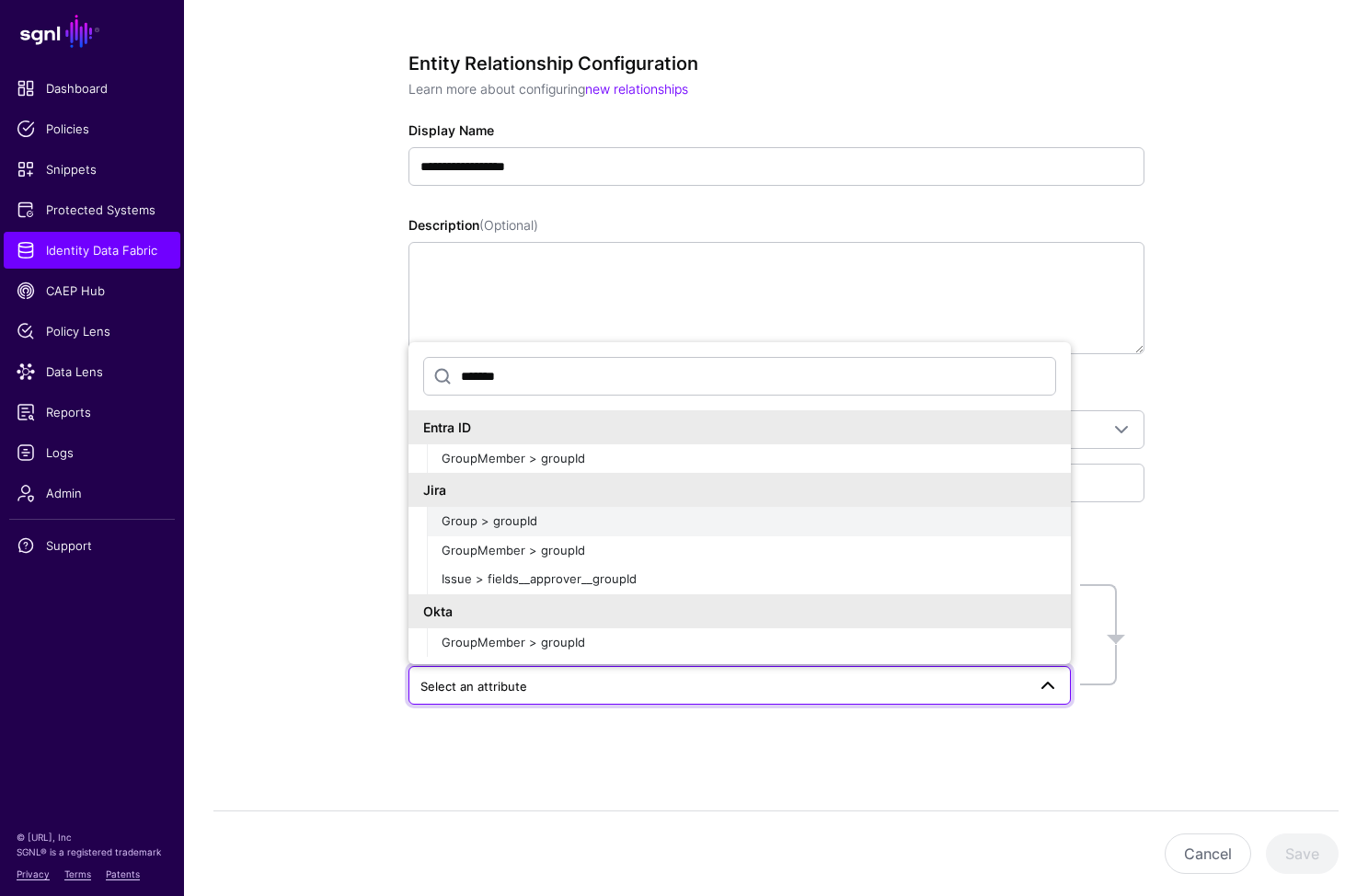
type input "*******"
click at [563, 514] on div "Group > groupId" at bounding box center [749, 521] width 615 height 18
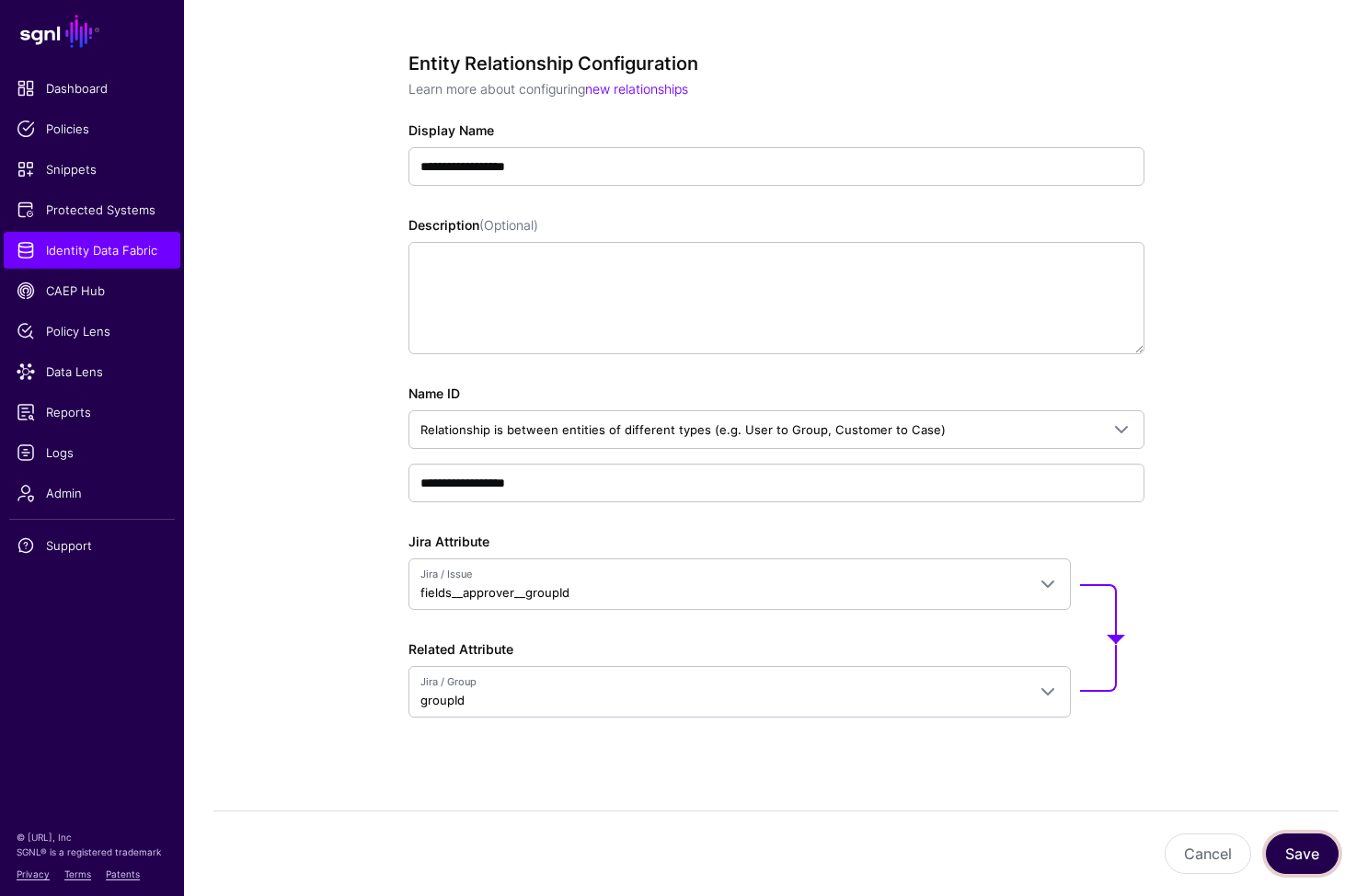
click at [1298, 852] on button "Save" at bounding box center [1302, 853] width 73 height 41
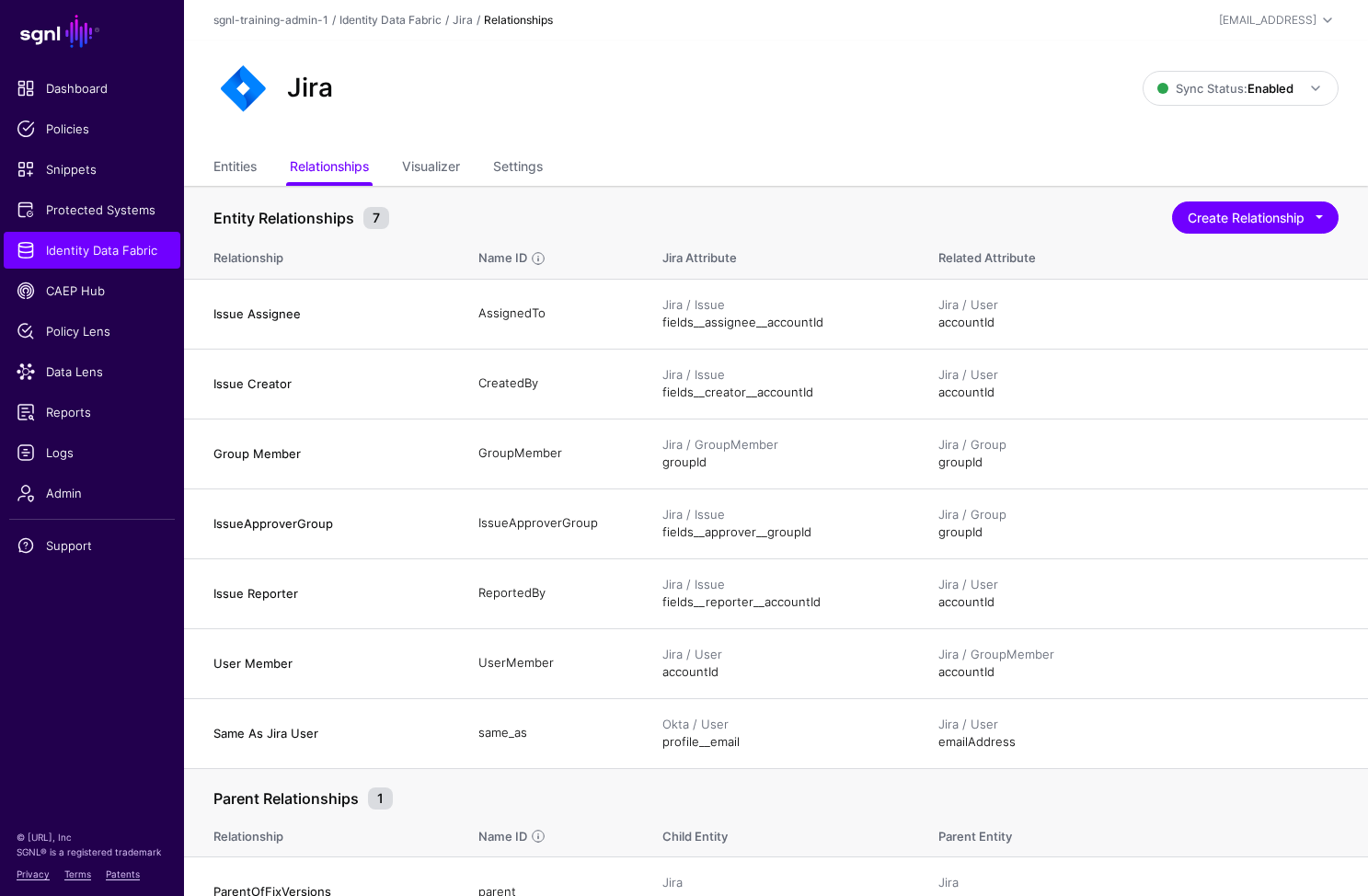
drag, startPoint x: 696, startPoint y: 116, endPoint x: 497, endPoint y: 179, distance: 208.7
click at [693, 118] on div "Jira Sync Status: Enabled Enabled Syncing active for all configured entities th…" at bounding box center [776, 95] width 1184 height 110
click at [85, 419] on span "Reports" at bounding box center [93, 412] width 151 height 18
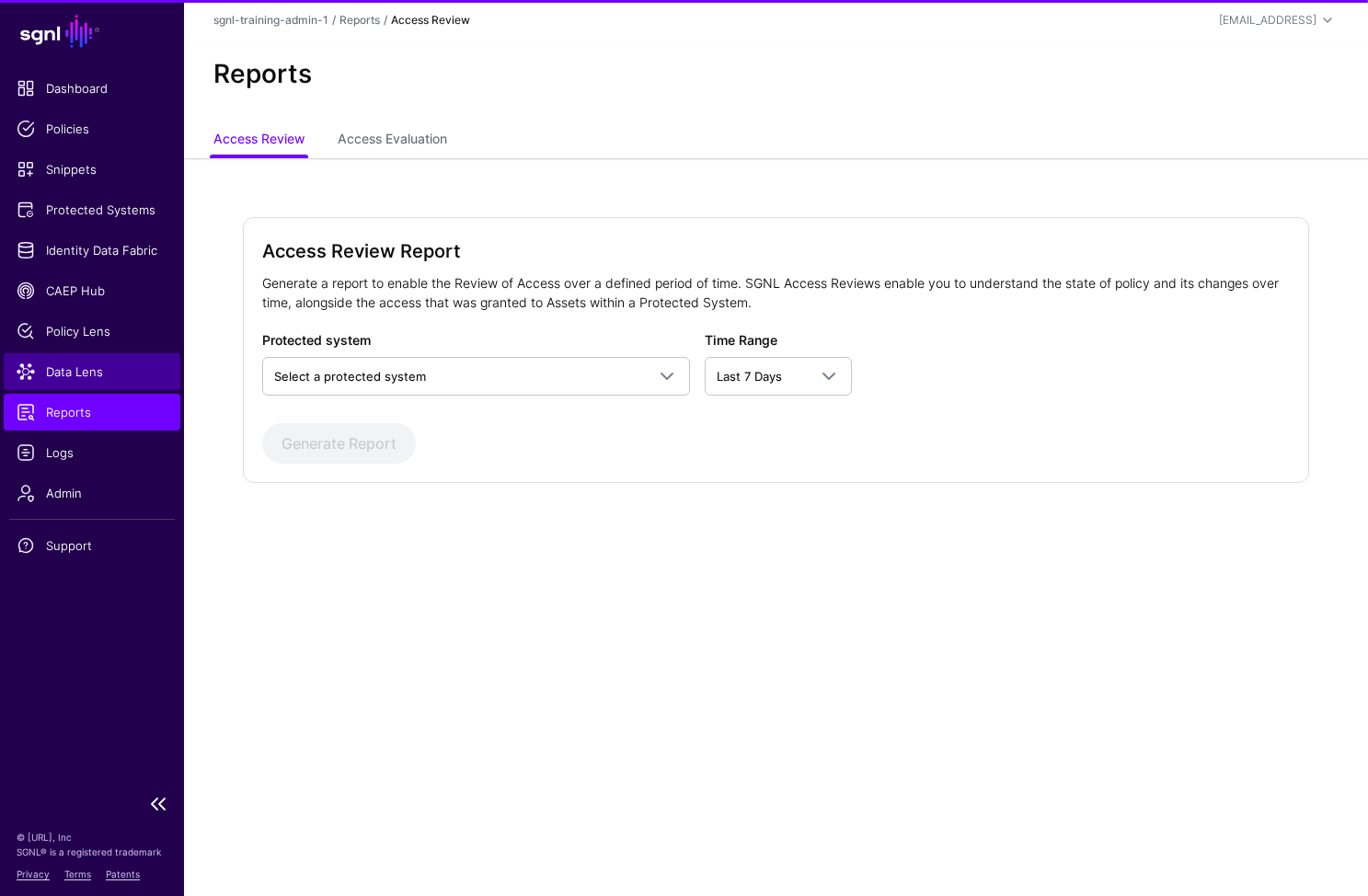
click at [84, 359] on link "Data Lens" at bounding box center [93, 371] width 177 height 37
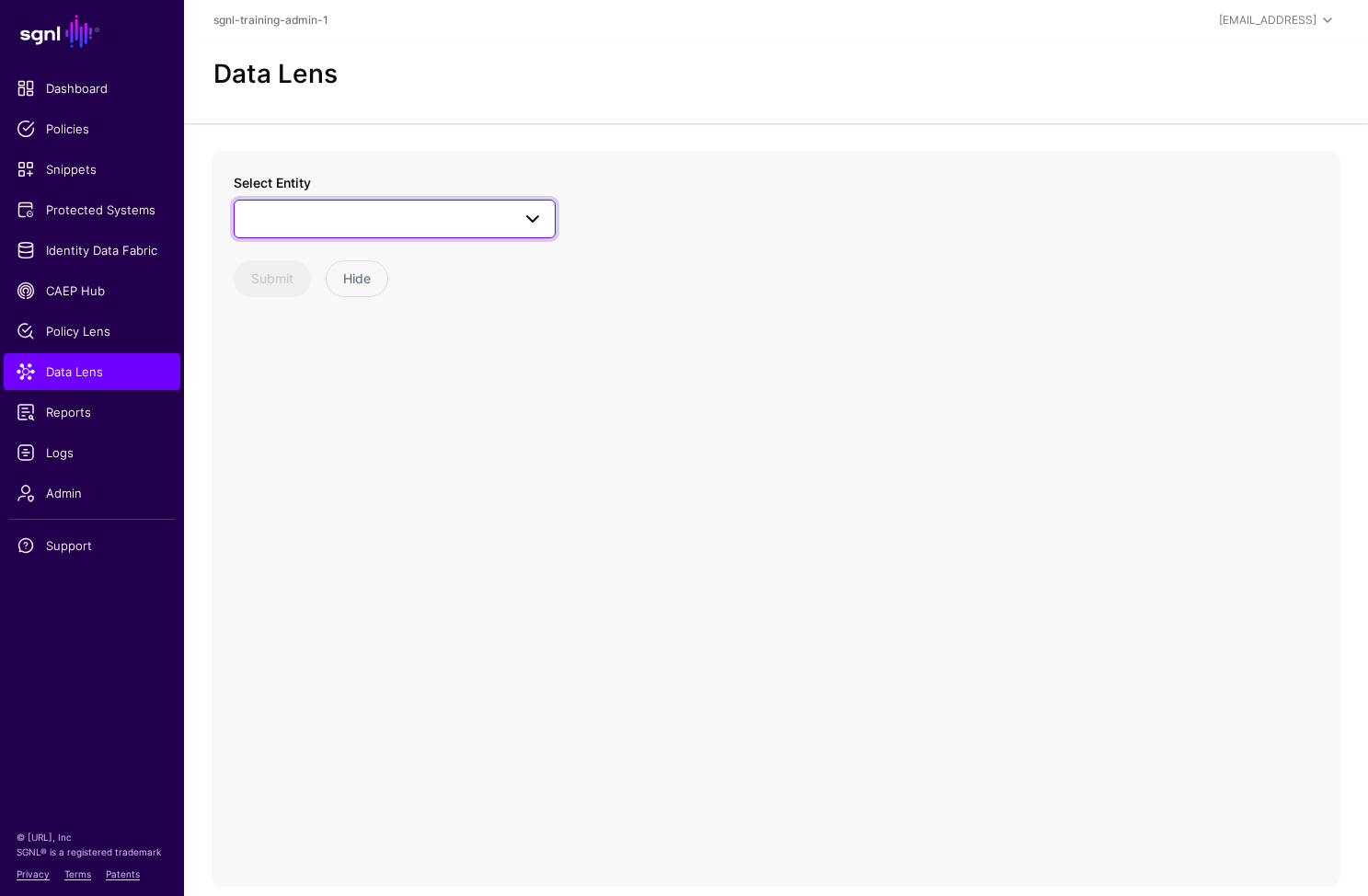
click at [456, 213] on span at bounding box center [395, 219] width 298 height 22
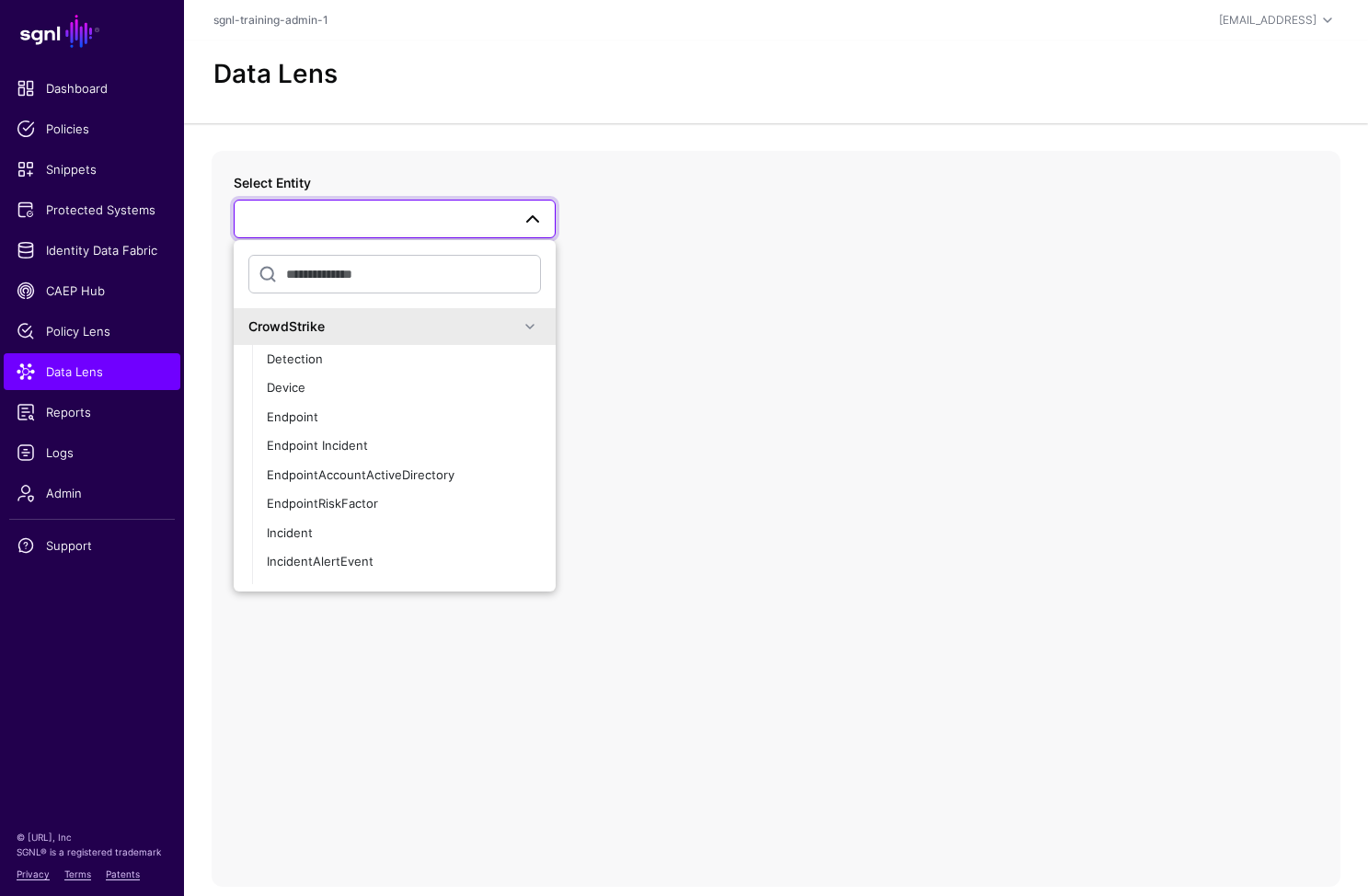
click at [400, 208] on span at bounding box center [395, 219] width 298 height 22
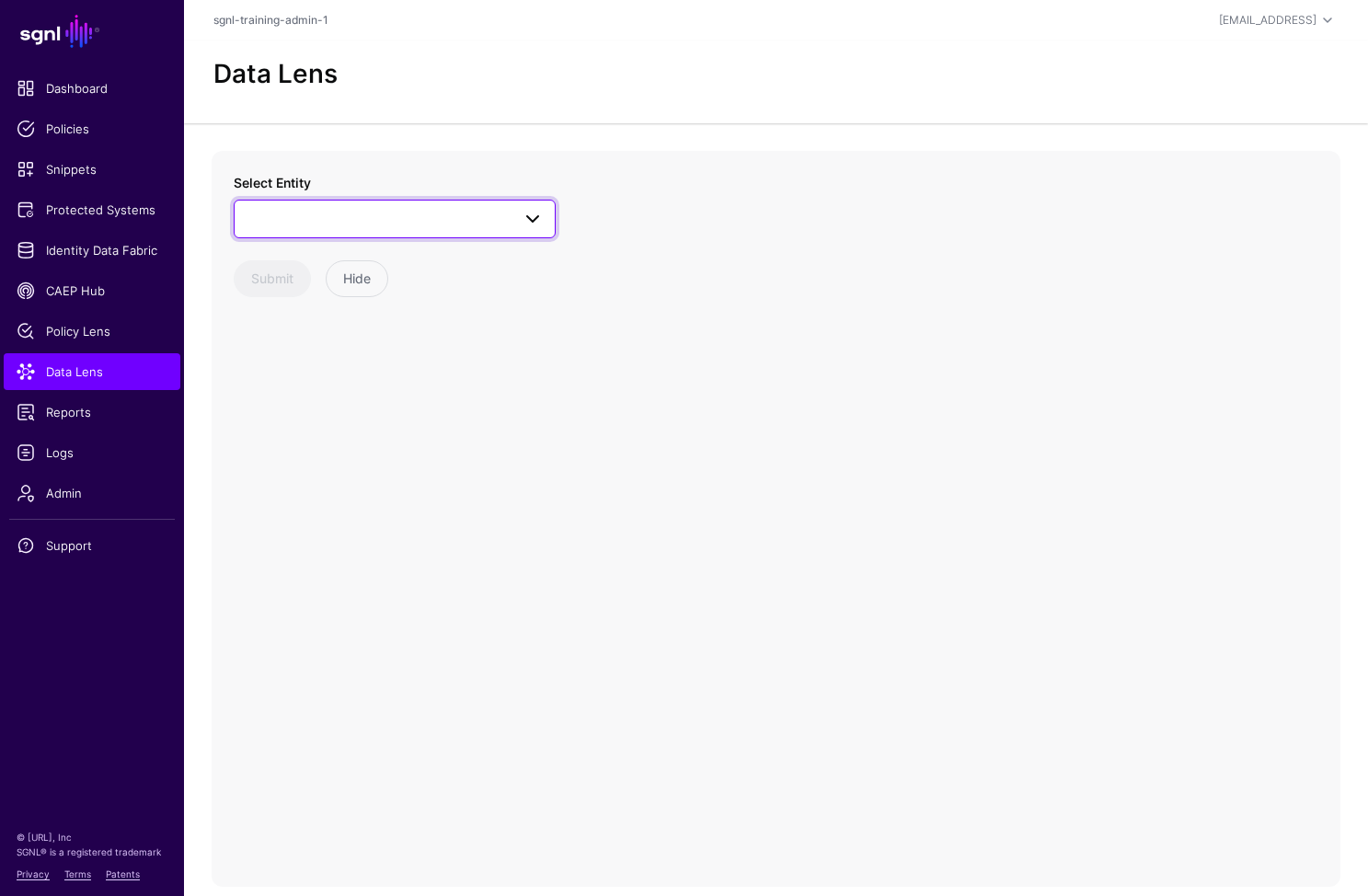
click at [400, 208] on span at bounding box center [395, 219] width 298 height 22
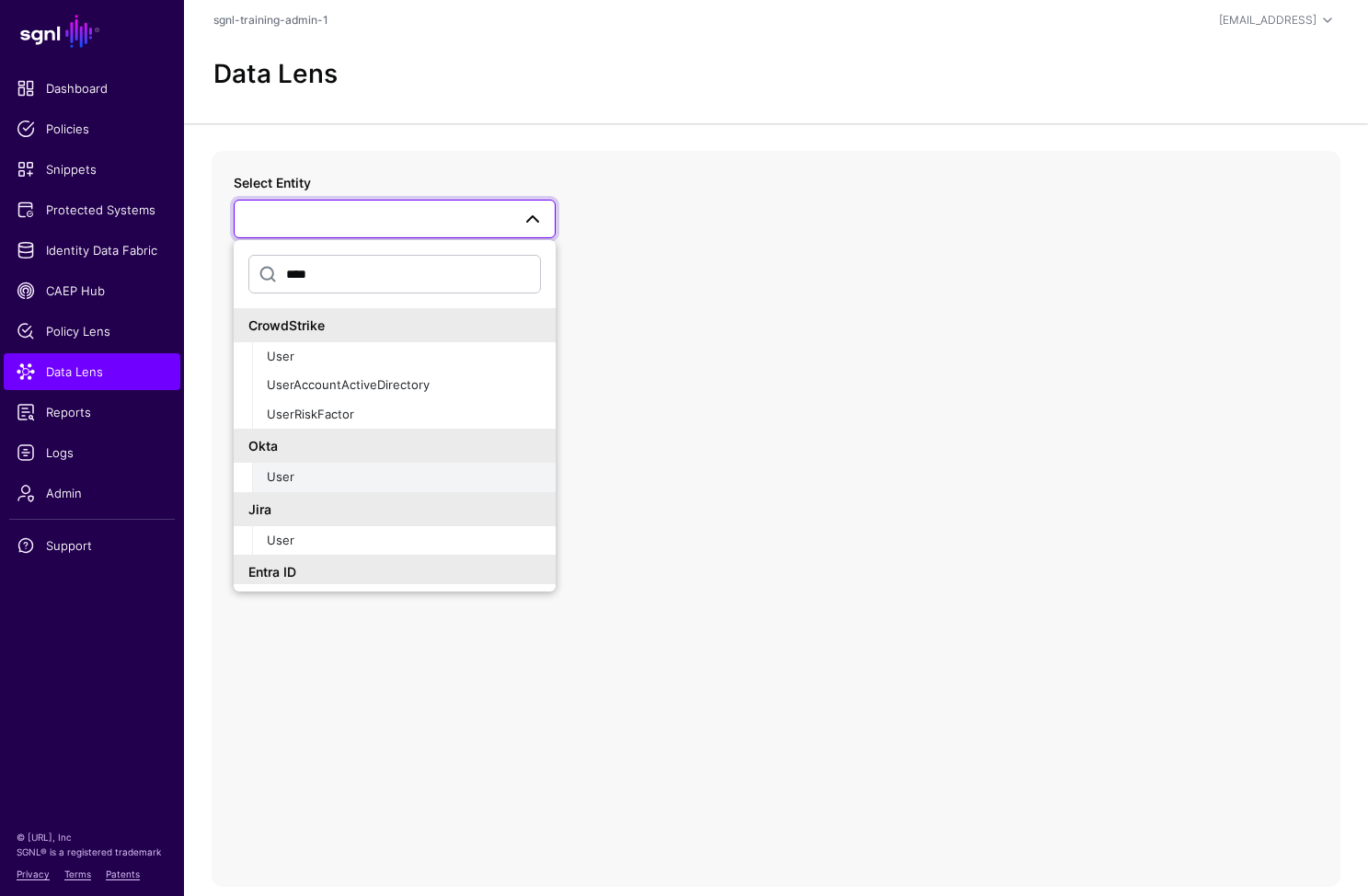
type input "****"
click at [334, 477] on div "User" at bounding box center [404, 477] width 275 height 18
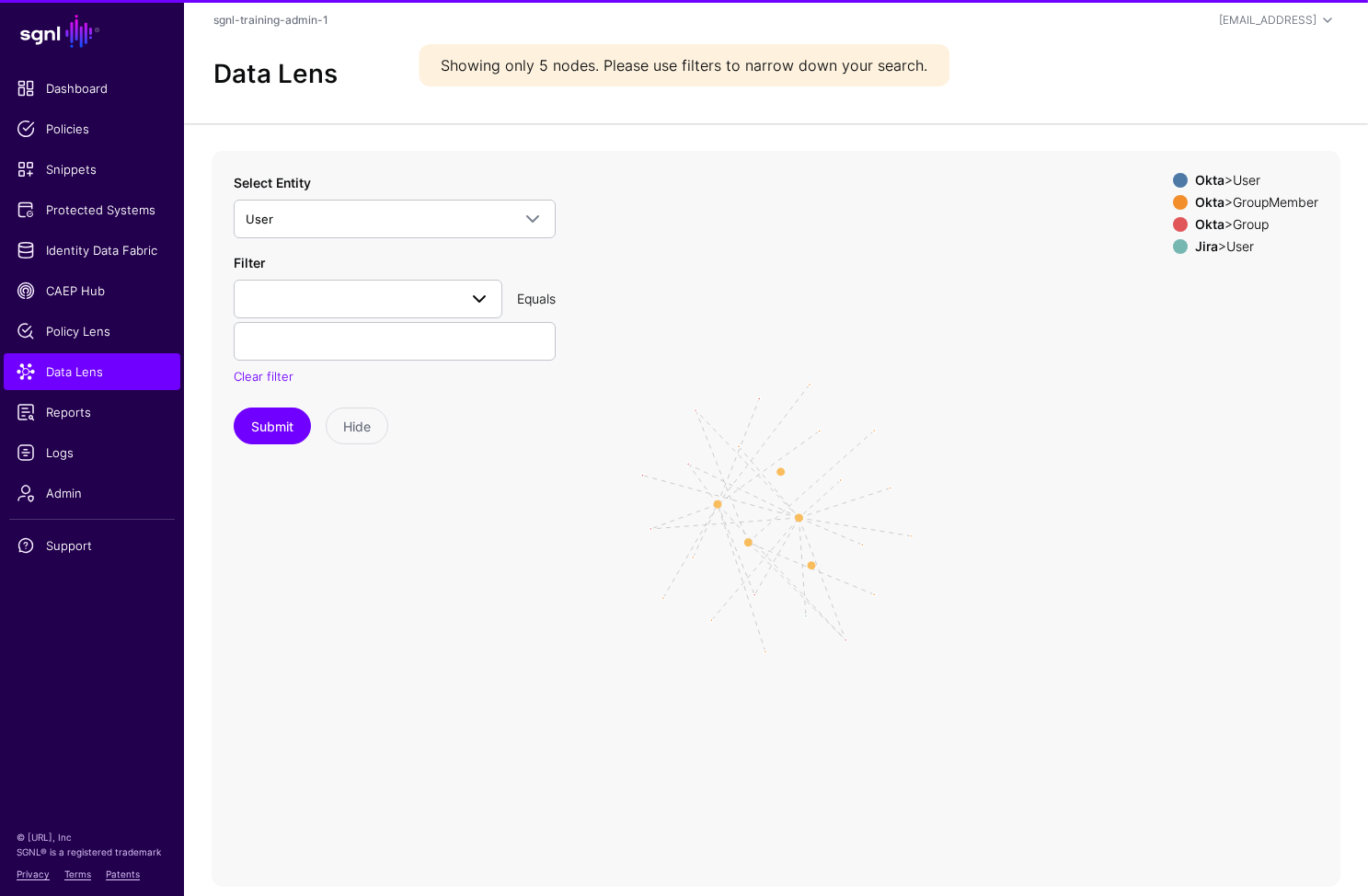
click at [389, 317] on div "Filter activated AttributeX created id lastLogin lastUpdated passwordChanged pr…" at bounding box center [395, 319] width 322 height 133
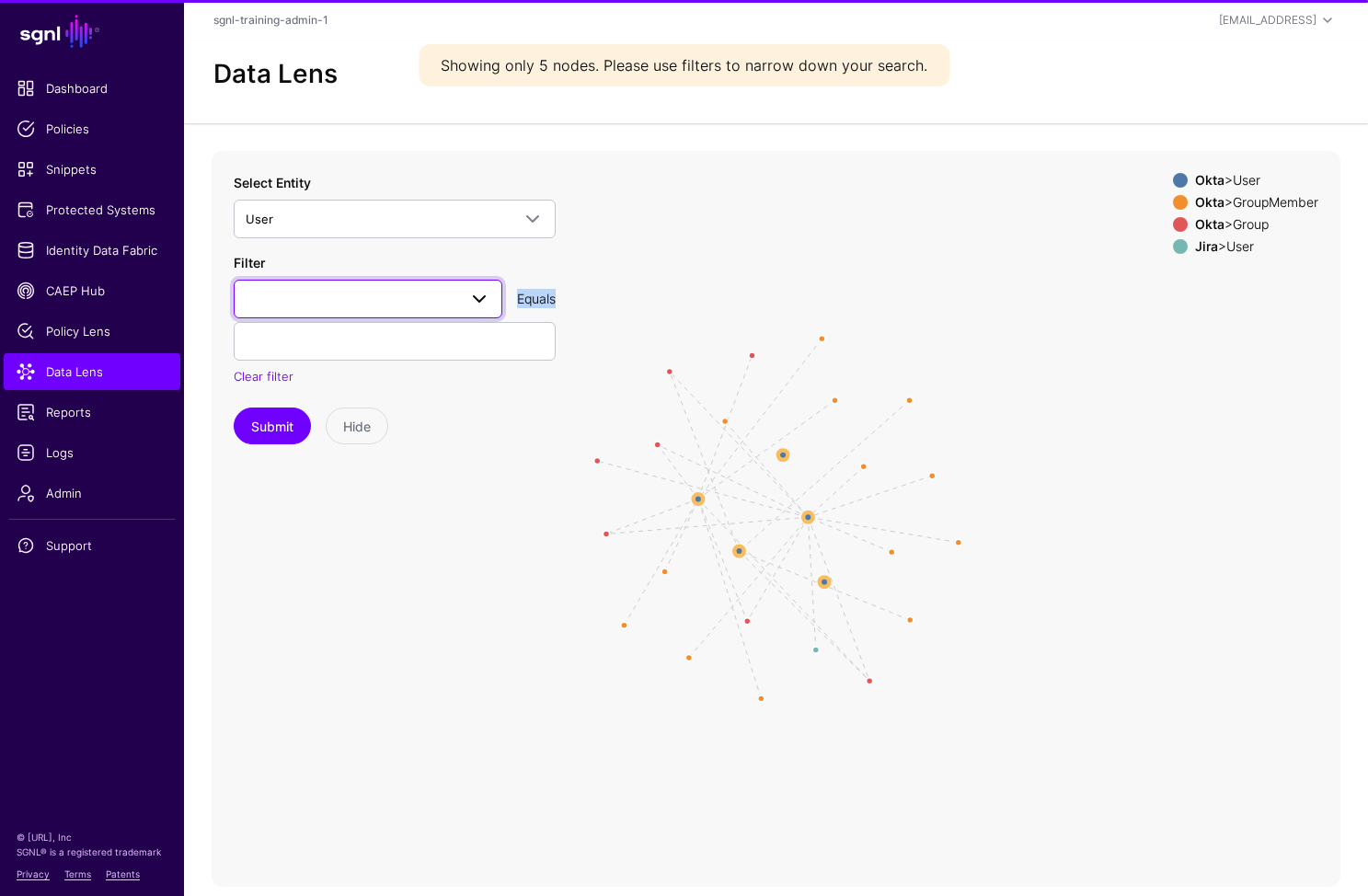
click at [388, 288] on span at bounding box center [368, 299] width 245 height 22
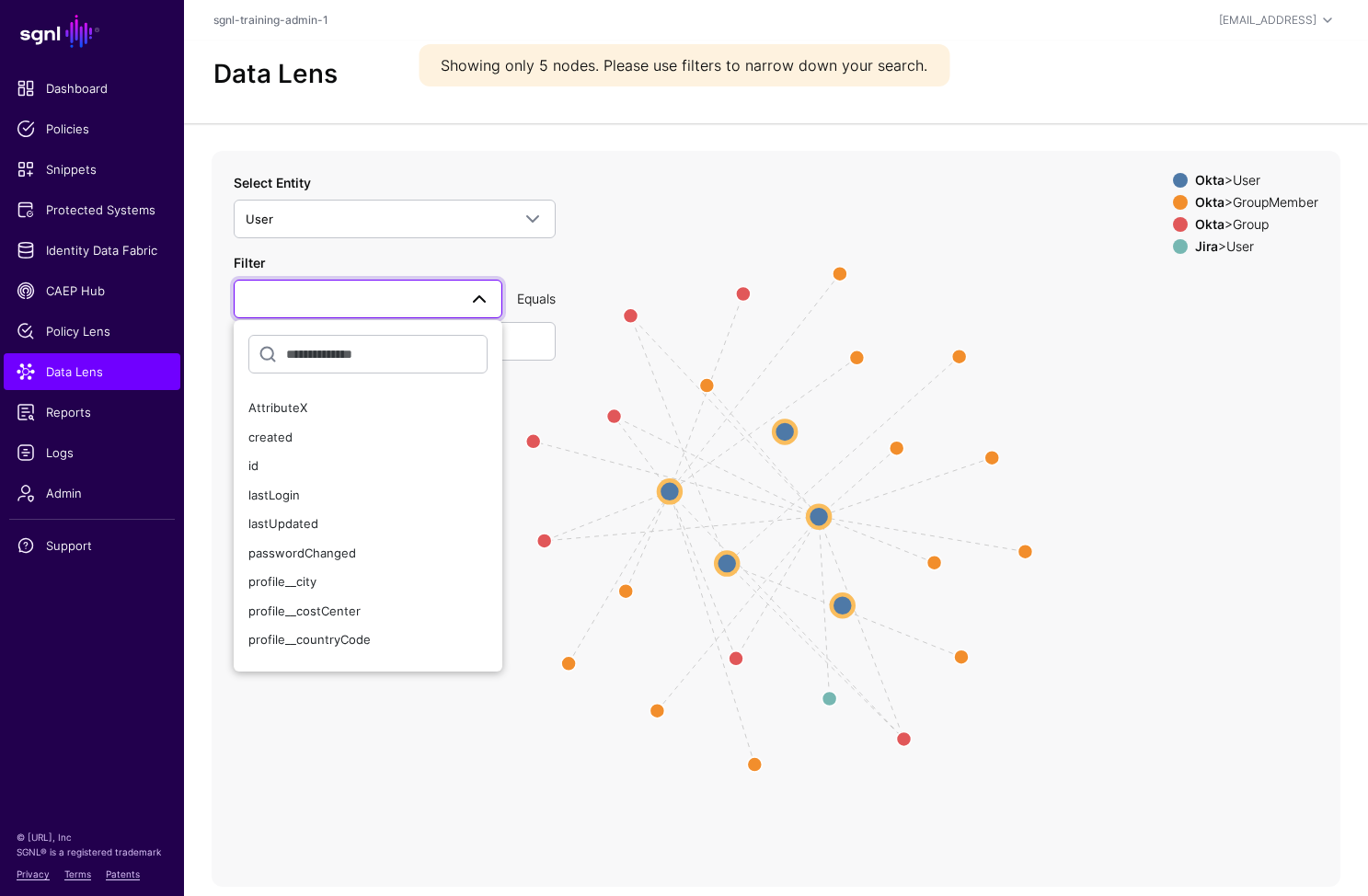
scroll to position [208, 0]
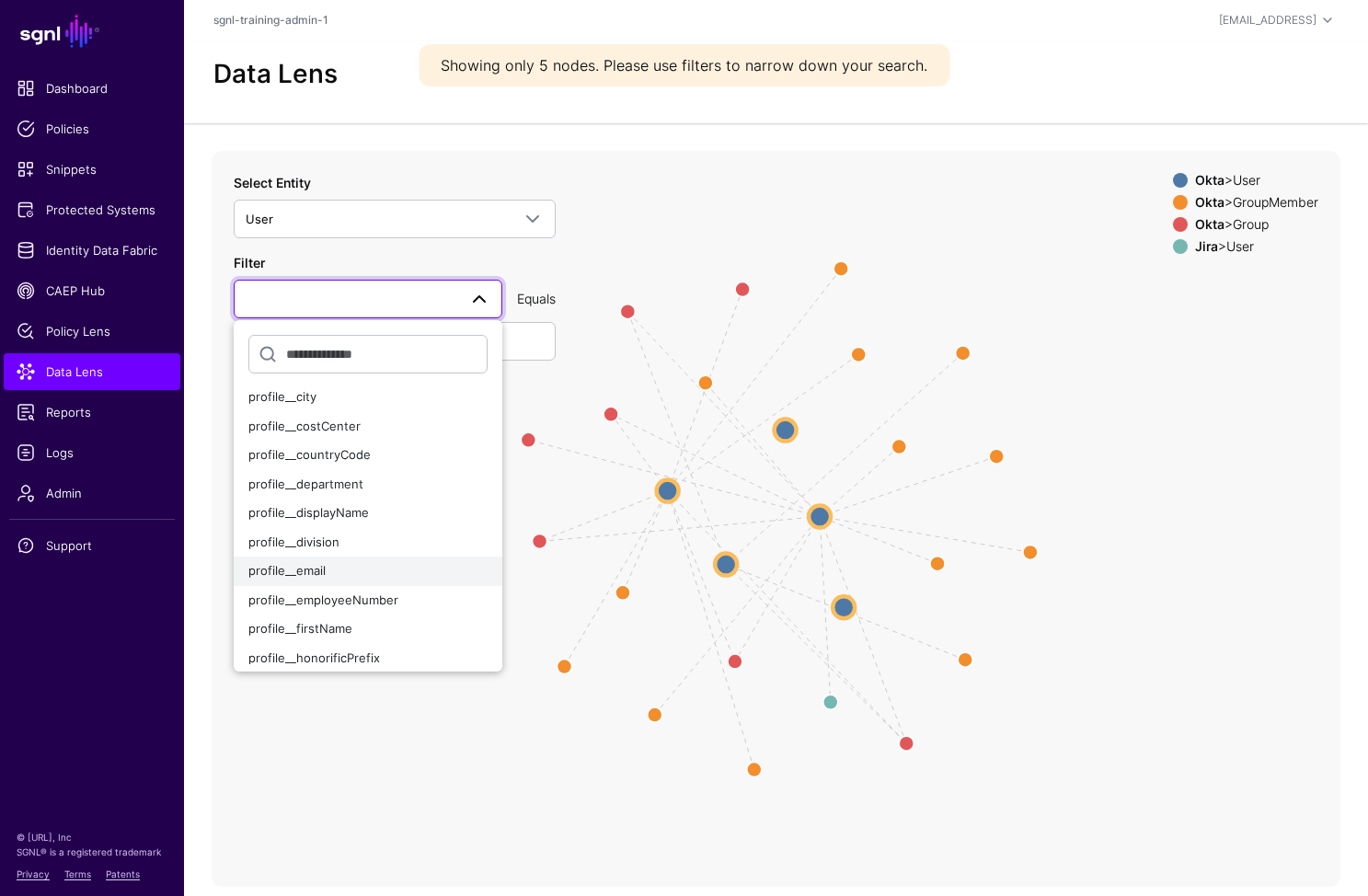
click at [360, 572] on div "profile__email" at bounding box center [368, 571] width 239 height 18
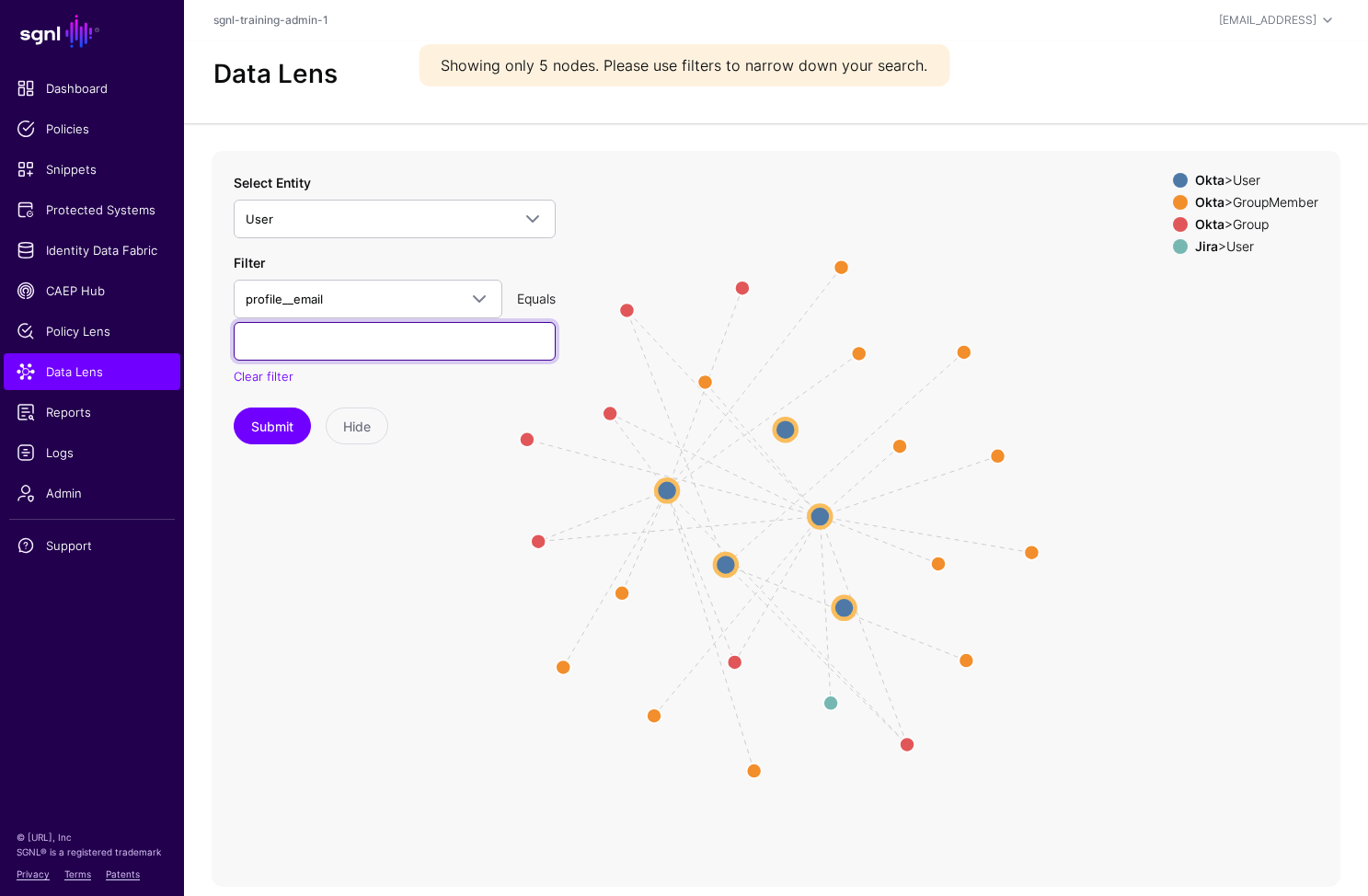
click at [386, 333] on input "text" at bounding box center [395, 341] width 322 height 39
type input "**********"
click at [234, 408] on button "Submit" at bounding box center [273, 426] width 78 height 37
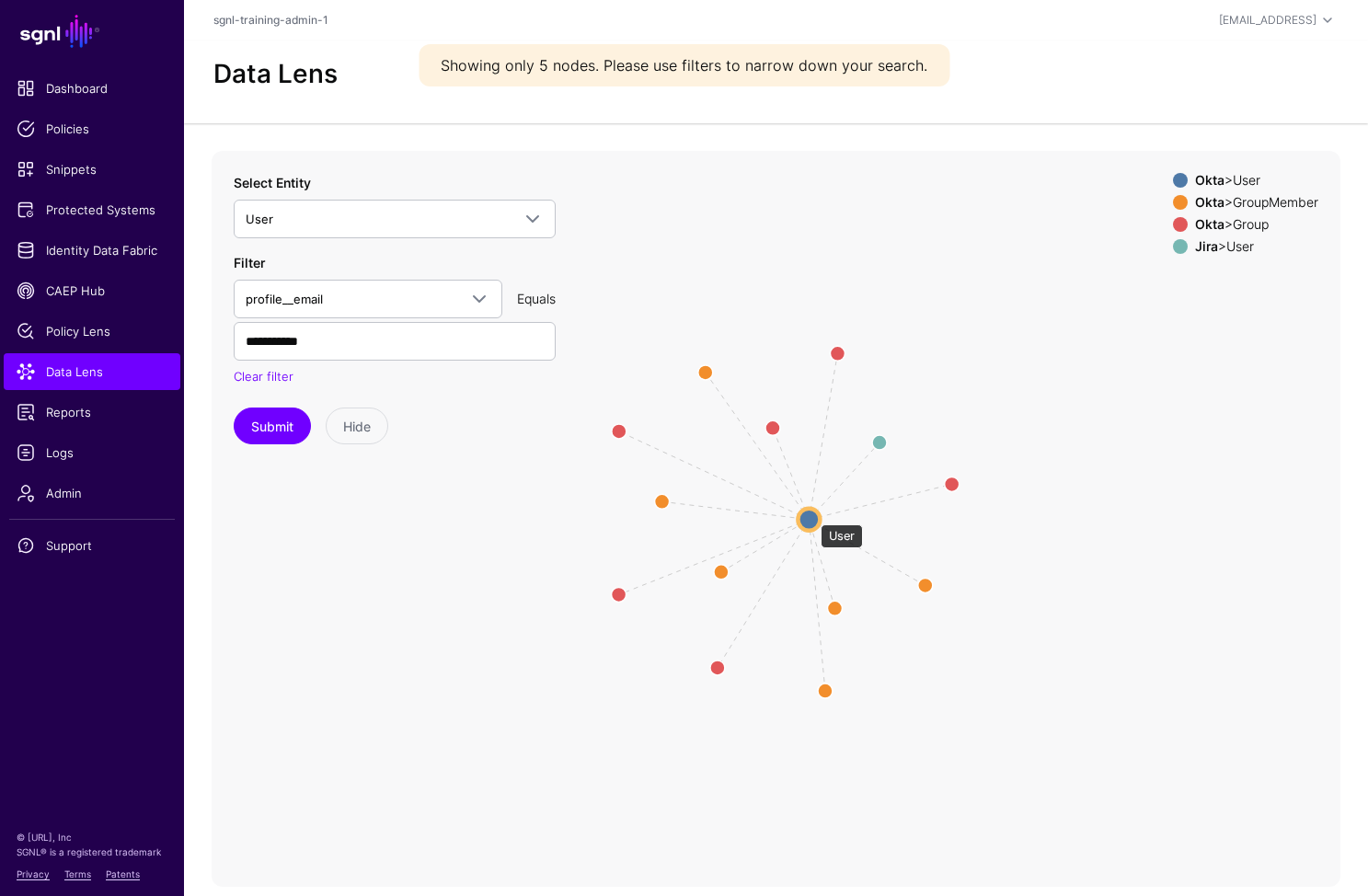
click at [812, 515] on circle at bounding box center [809, 519] width 22 height 22
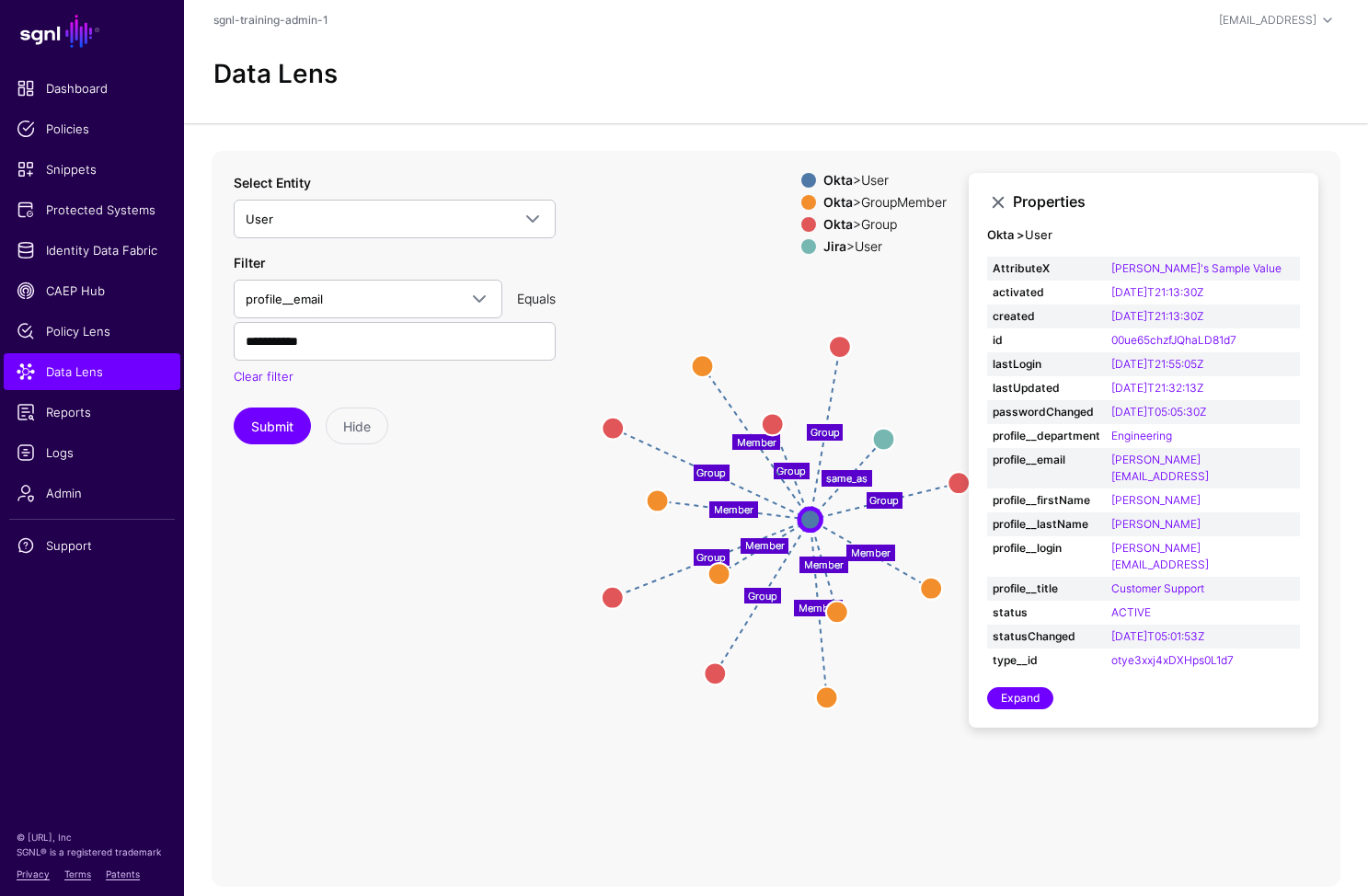
click at [401, 184] on div "Select Entity User **** CrowdStrike User UserAccountActiveDirectory UserRiskFac…" at bounding box center [395, 206] width 322 height 66
click at [409, 219] on span "User" at bounding box center [378, 219] width 265 height 20
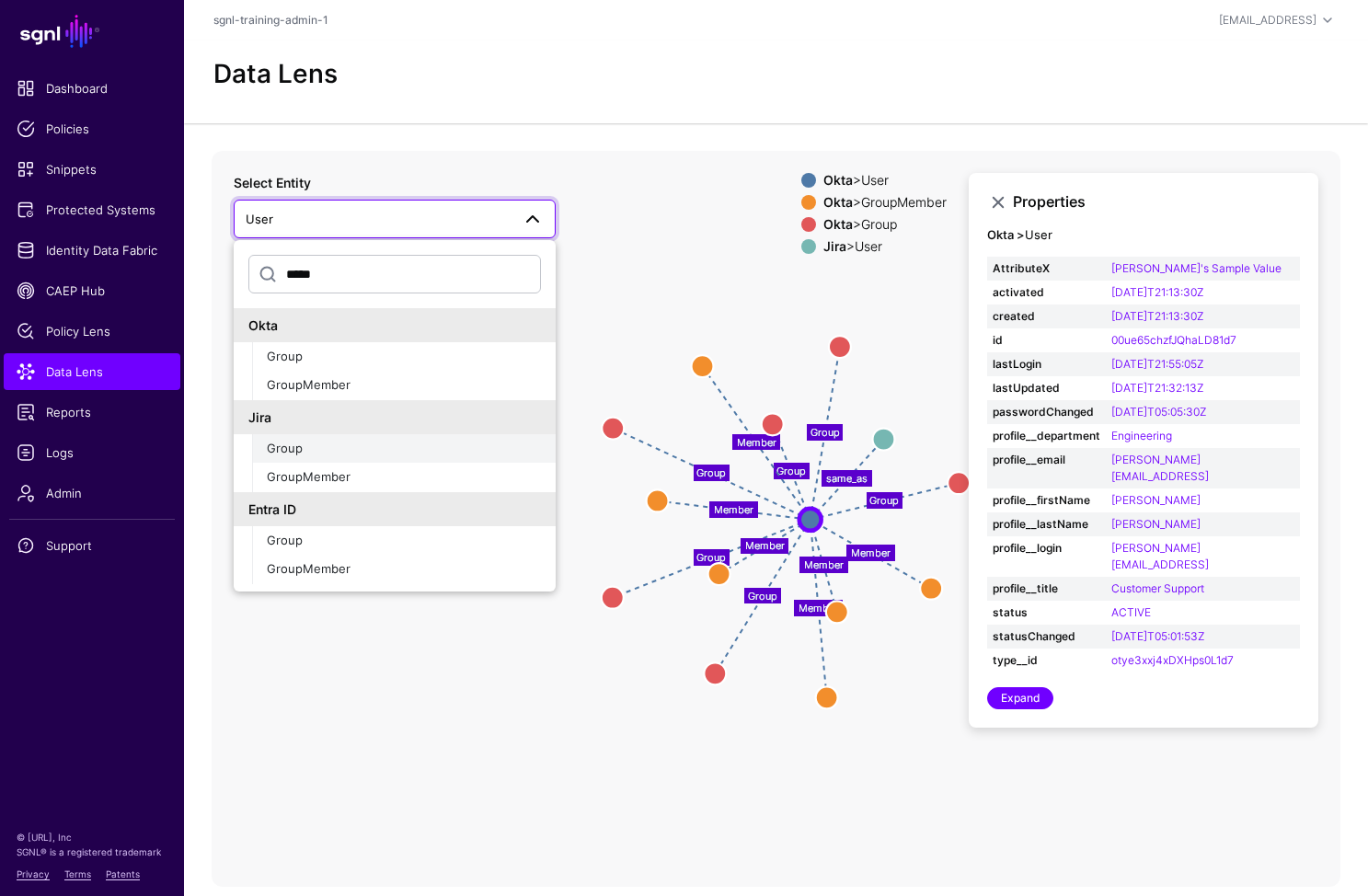
type input "*****"
click at [332, 455] on div "Group" at bounding box center [404, 448] width 275 height 18
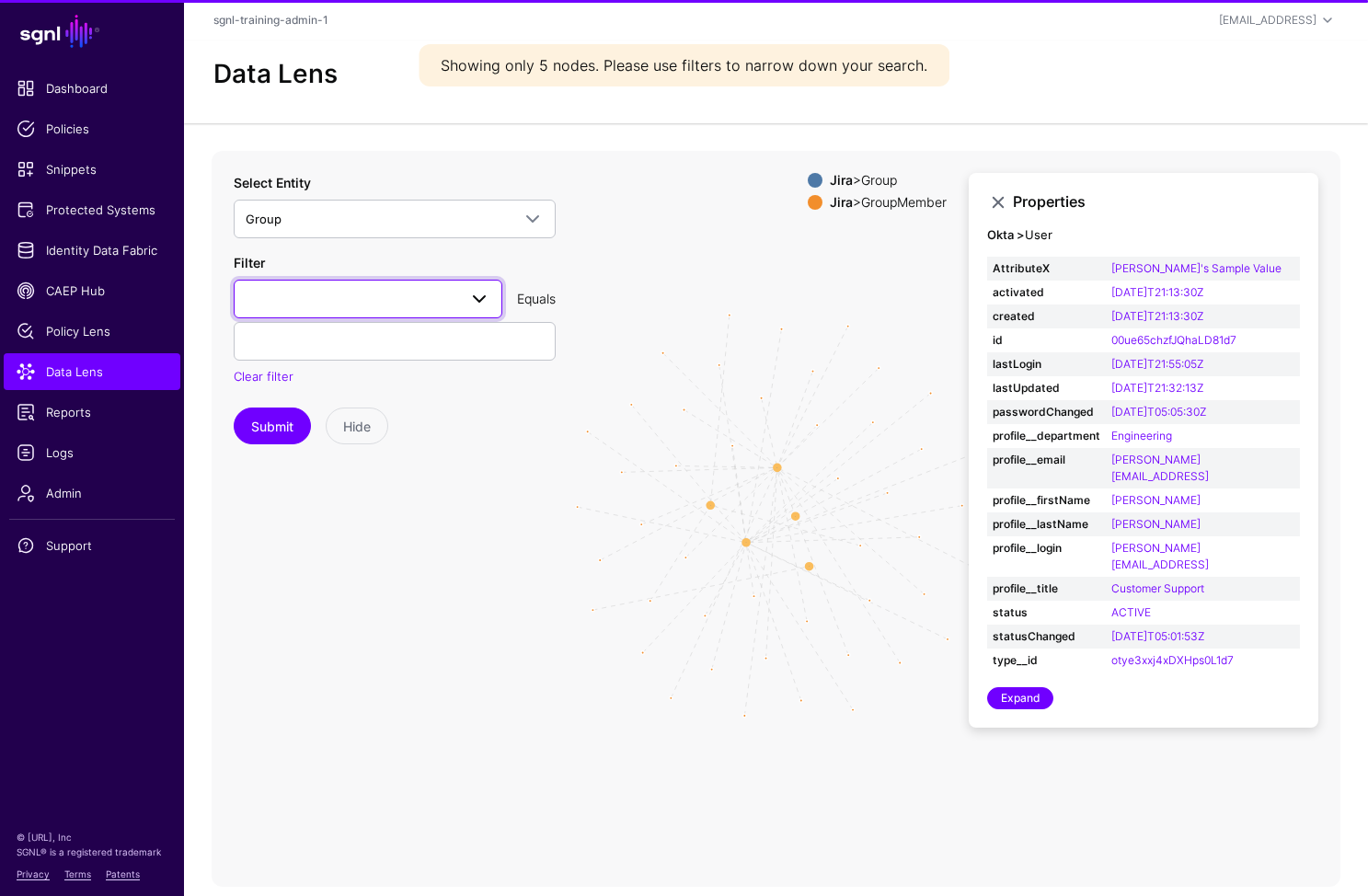
click at [448, 300] on span at bounding box center [368, 299] width 245 height 22
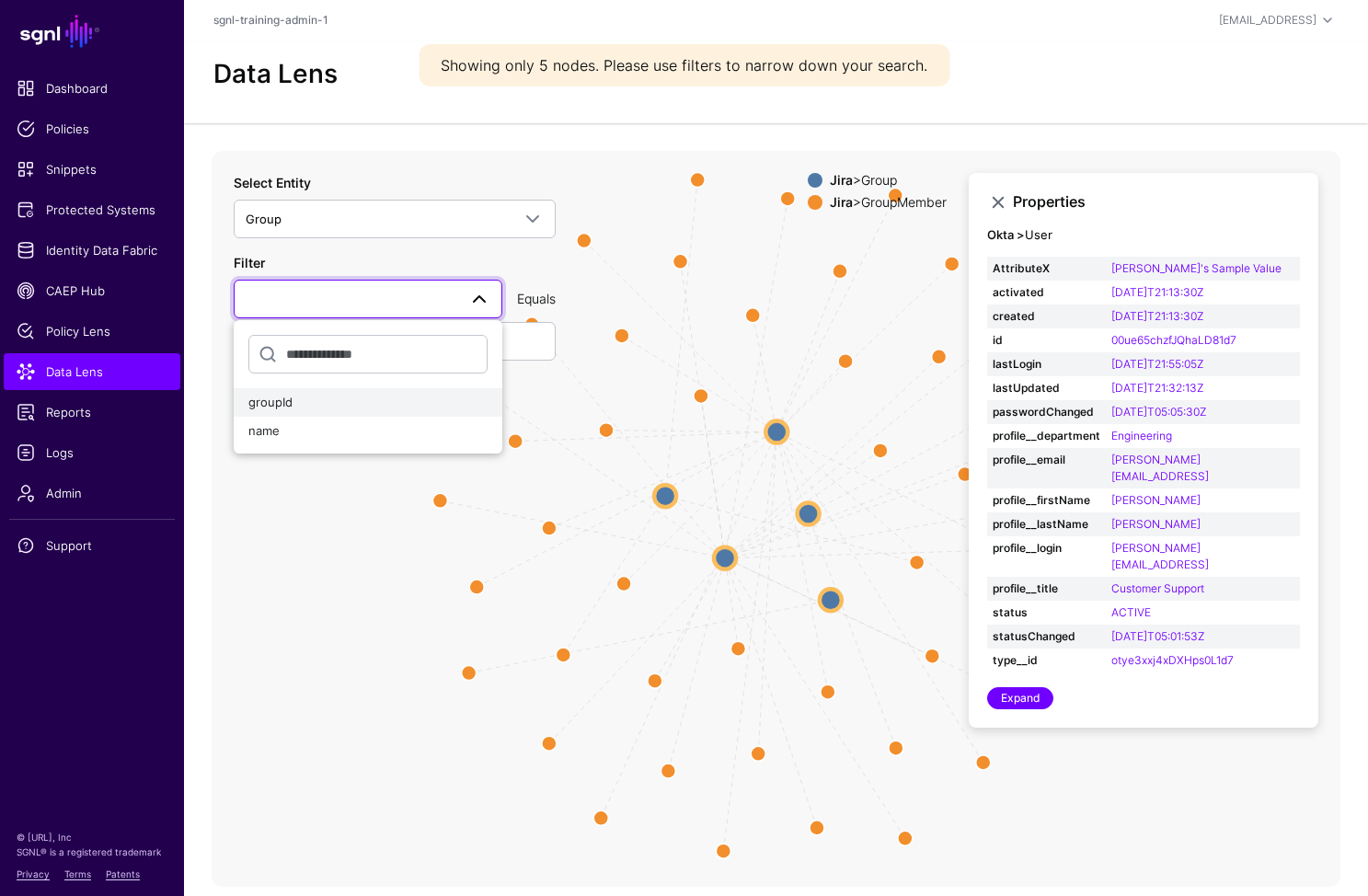
click at [324, 405] on div "groupId" at bounding box center [368, 403] width 239 height 18
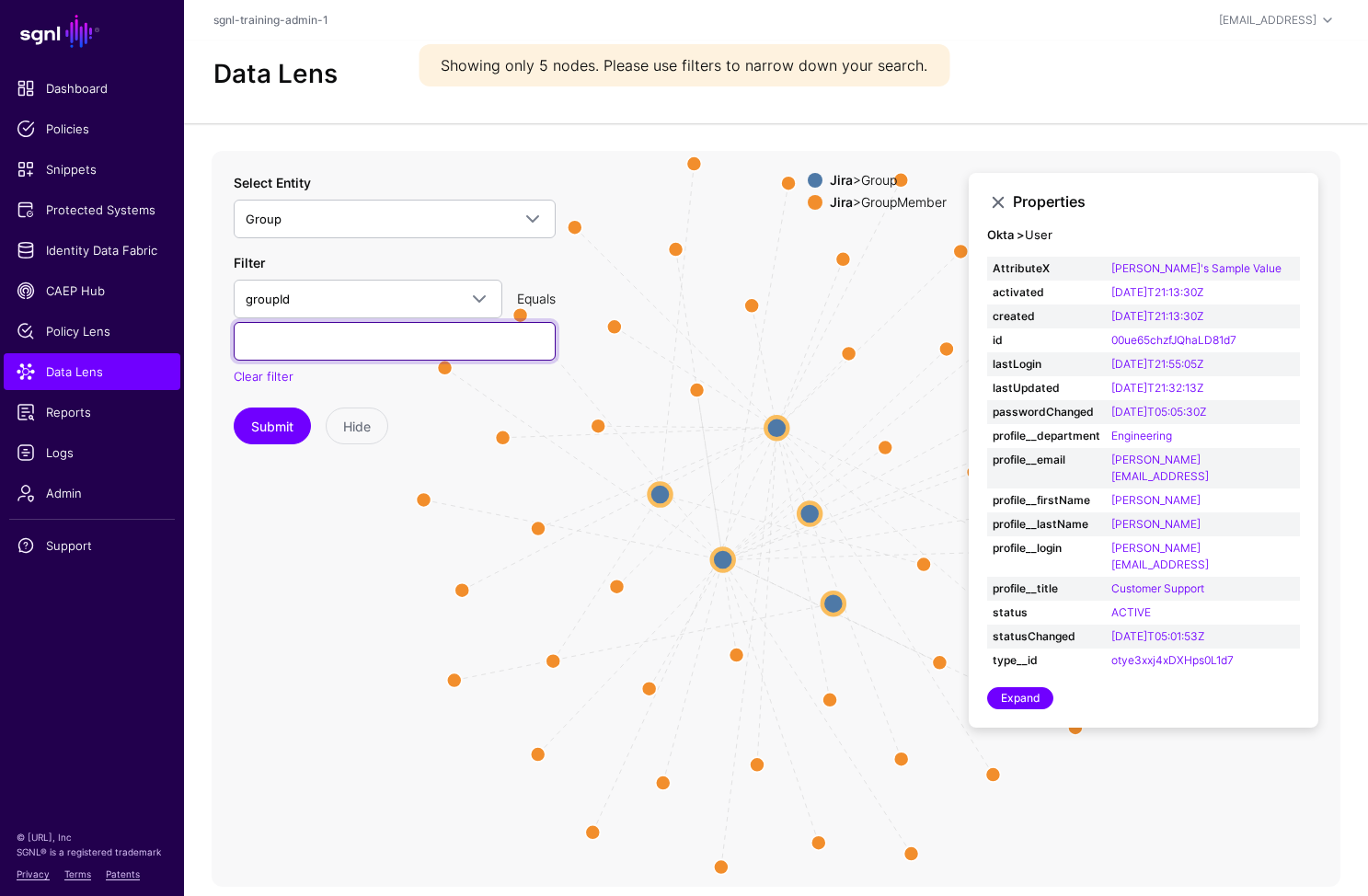
click at [336, 355] on input "text" at bounding box center [395, 341] width 322 height 39
paste input "**********"
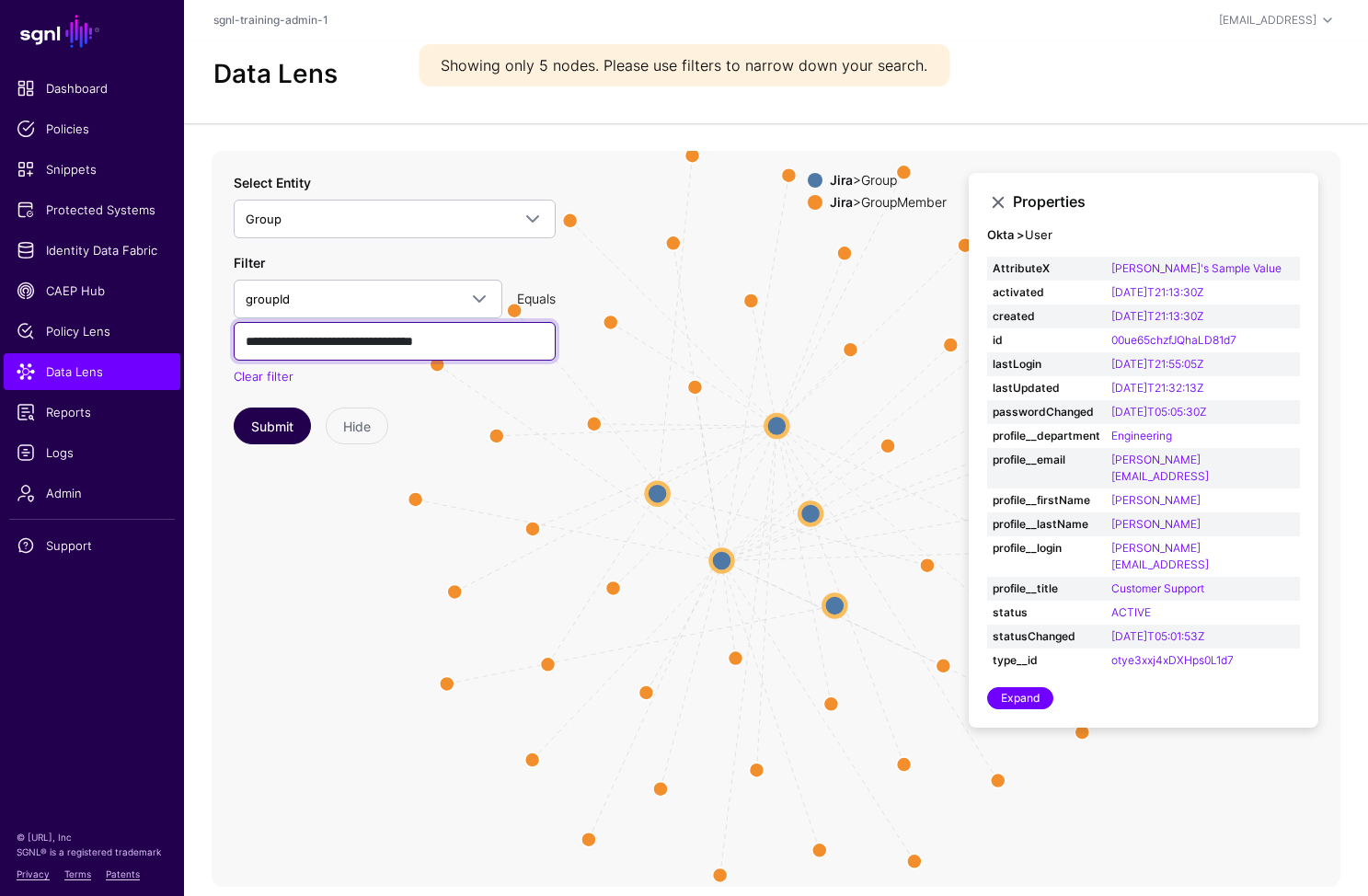
type input "**********"
click at [293, 418] on button "Submit" at bounding box center [273, 426] width 78 height 37
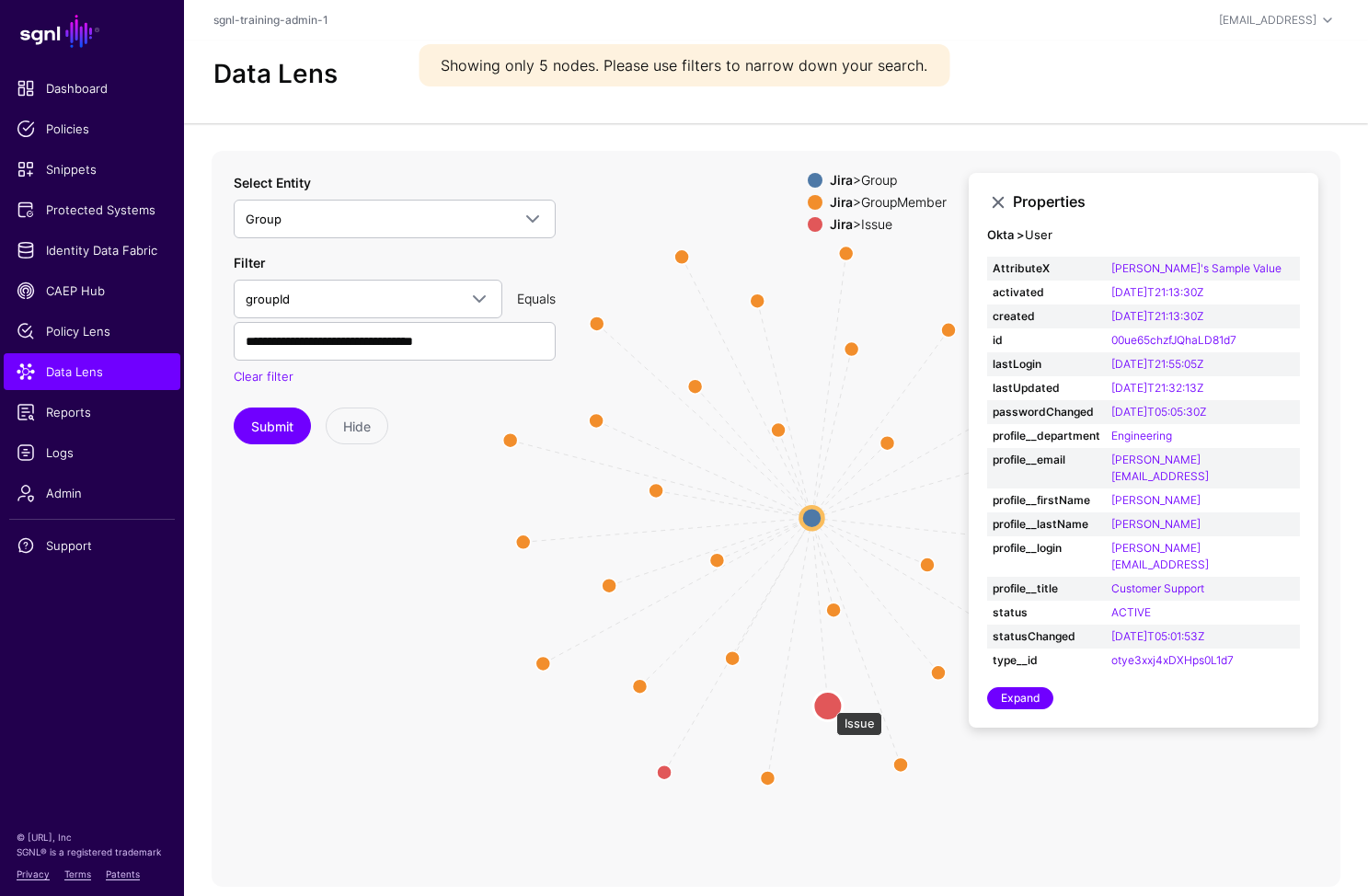
click at [828, 703] on circle at bounding box center [829, 706] width 30 height 30
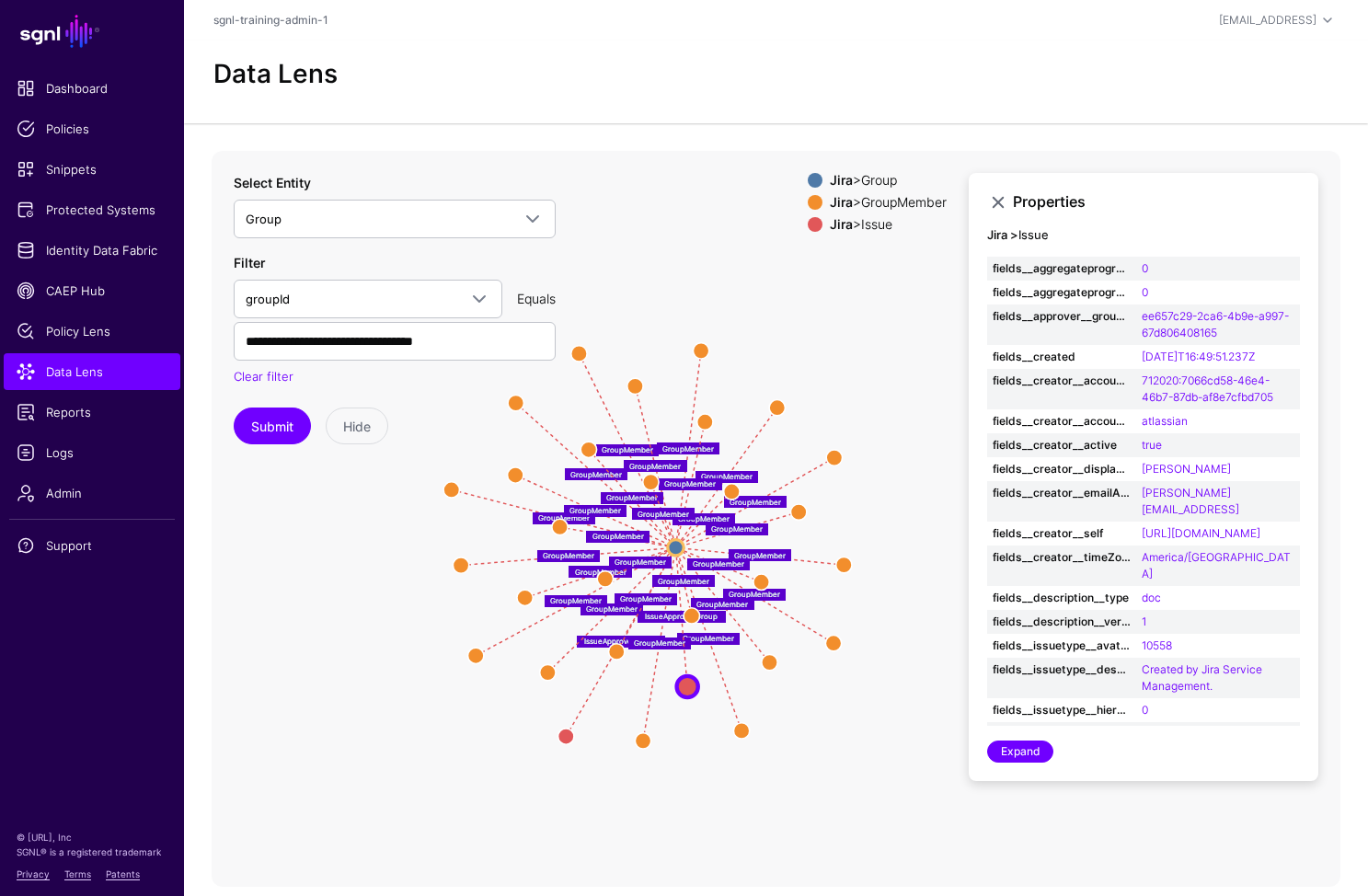
click at [361, 592] on icon "GroupMember GroupMember IssueApproverGroup GroupMember GroupMember GroupMember …" at bounding box center [776, 519] width 1129 height 736
click at [110, 233] on link "Identity Data Fabric" at bounding box center [93, 250] width 177 height 37
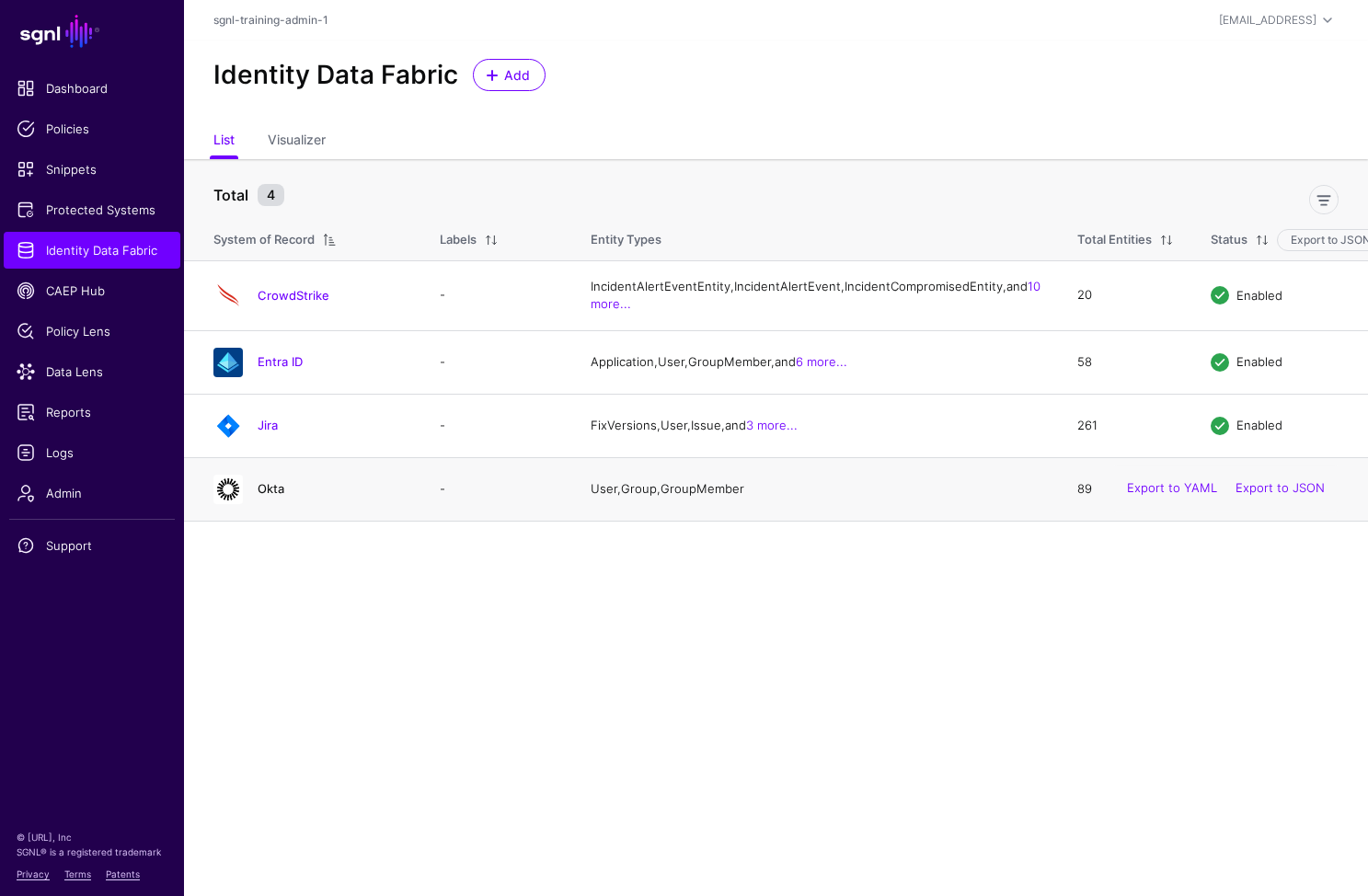
click at [268, 496] on link "Okta" at bounding box center [271, 488] width 27 height 15
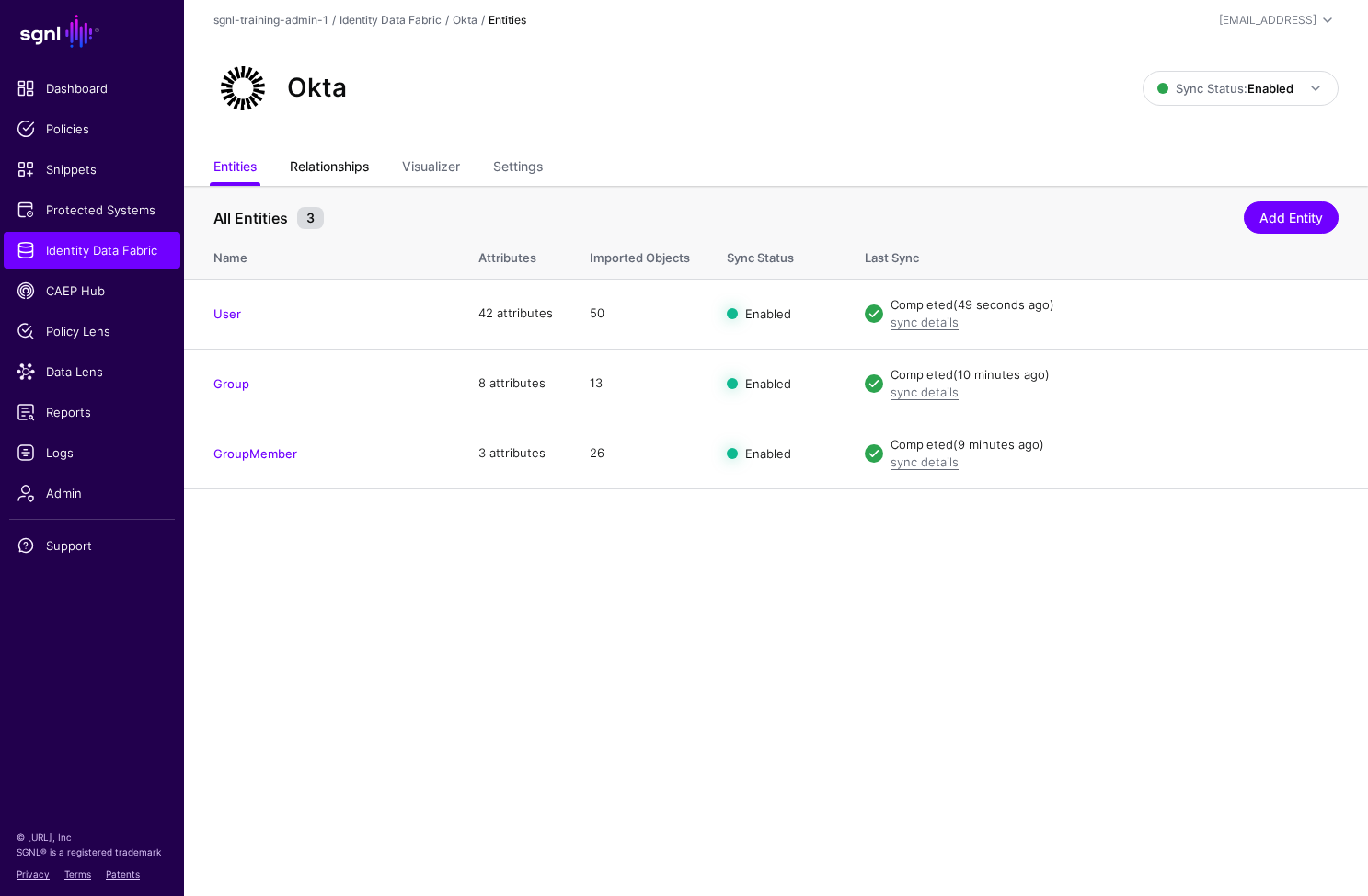
click at [319, 165] on link "Relationships" at bounding box center [329, 168] width 80 height 35
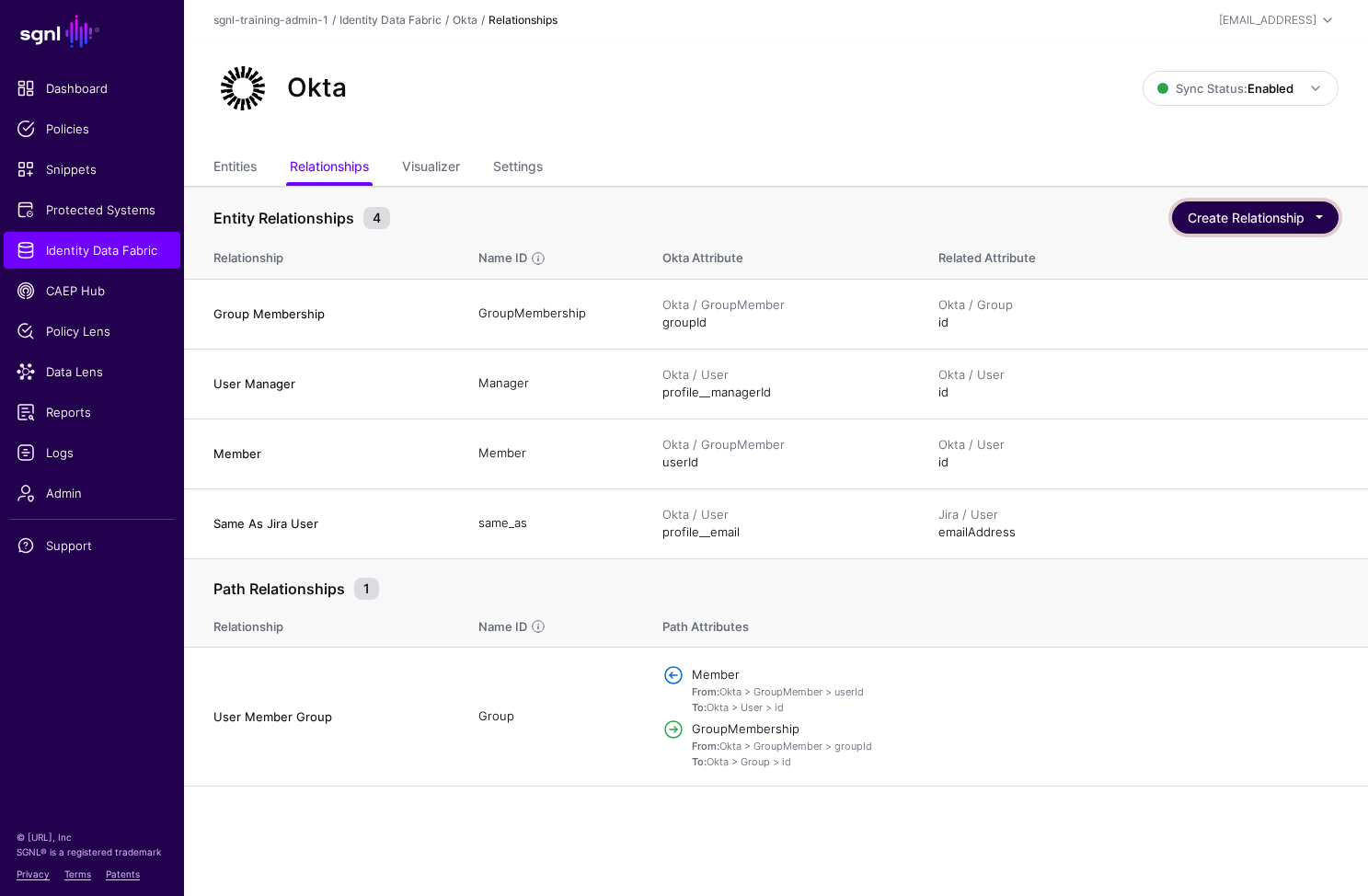
click at [1249, 220] on button "Create Relationship" at bounding box center [1255, 218] width 166 height 32
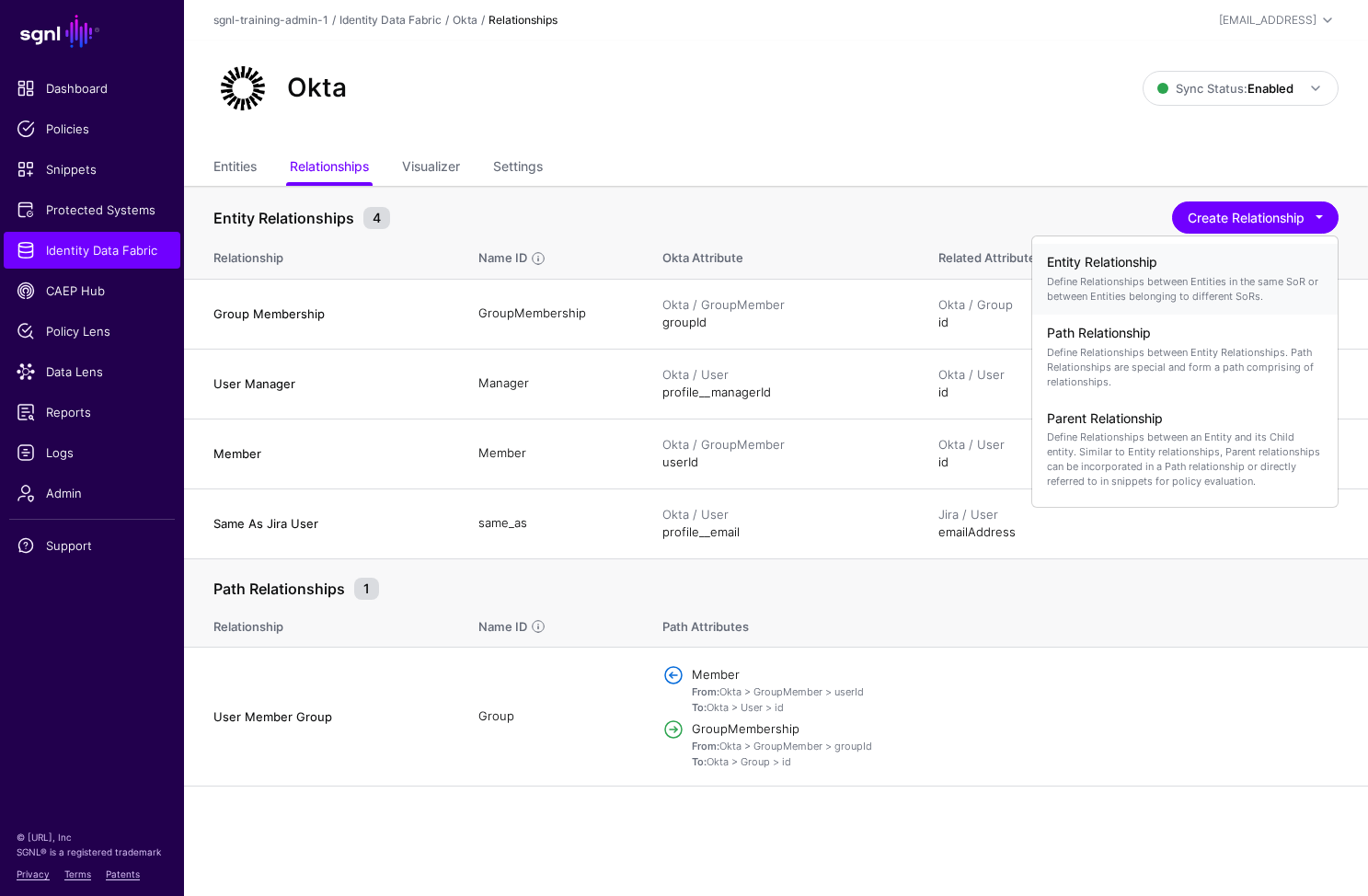
click at [1116, 282] on p "Define Relationships between Entities in the same SoR or between Entities belon…" at bounding box center [1185, 289] width 276 height 30
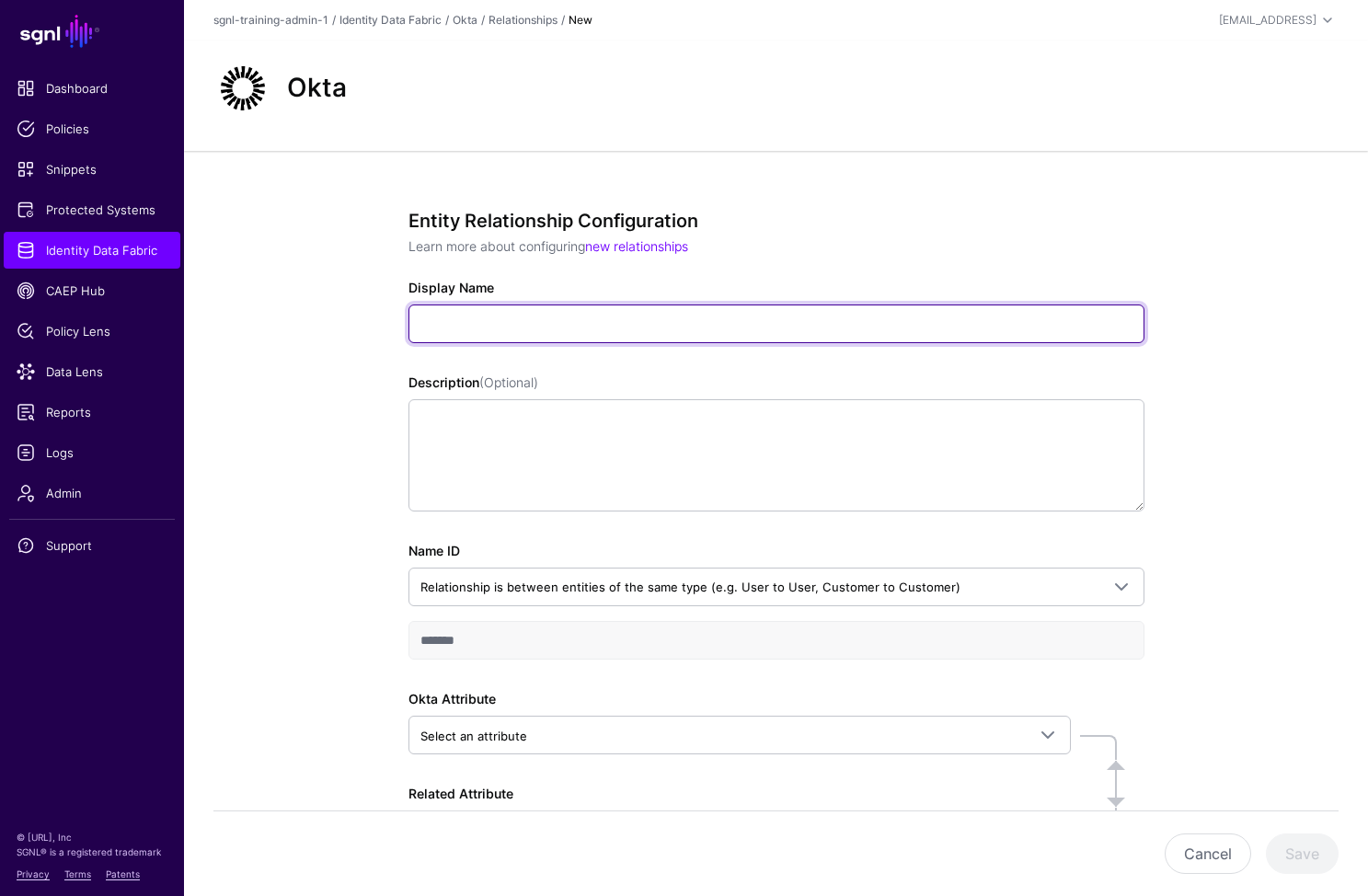
click at [659, 318] on input "Display Name" at bounding box center [777, 323] width 736 height 39
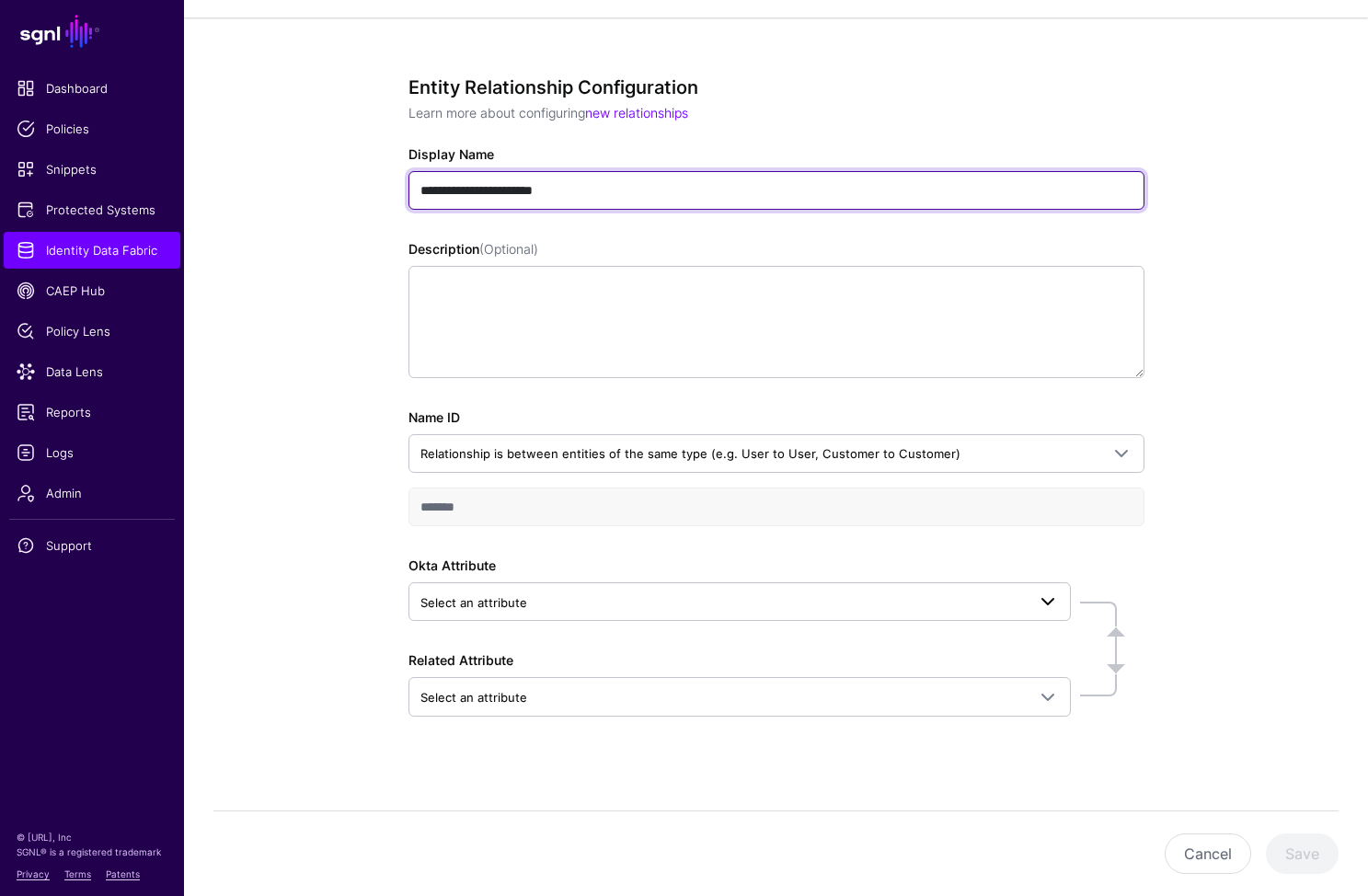
type input "**********"
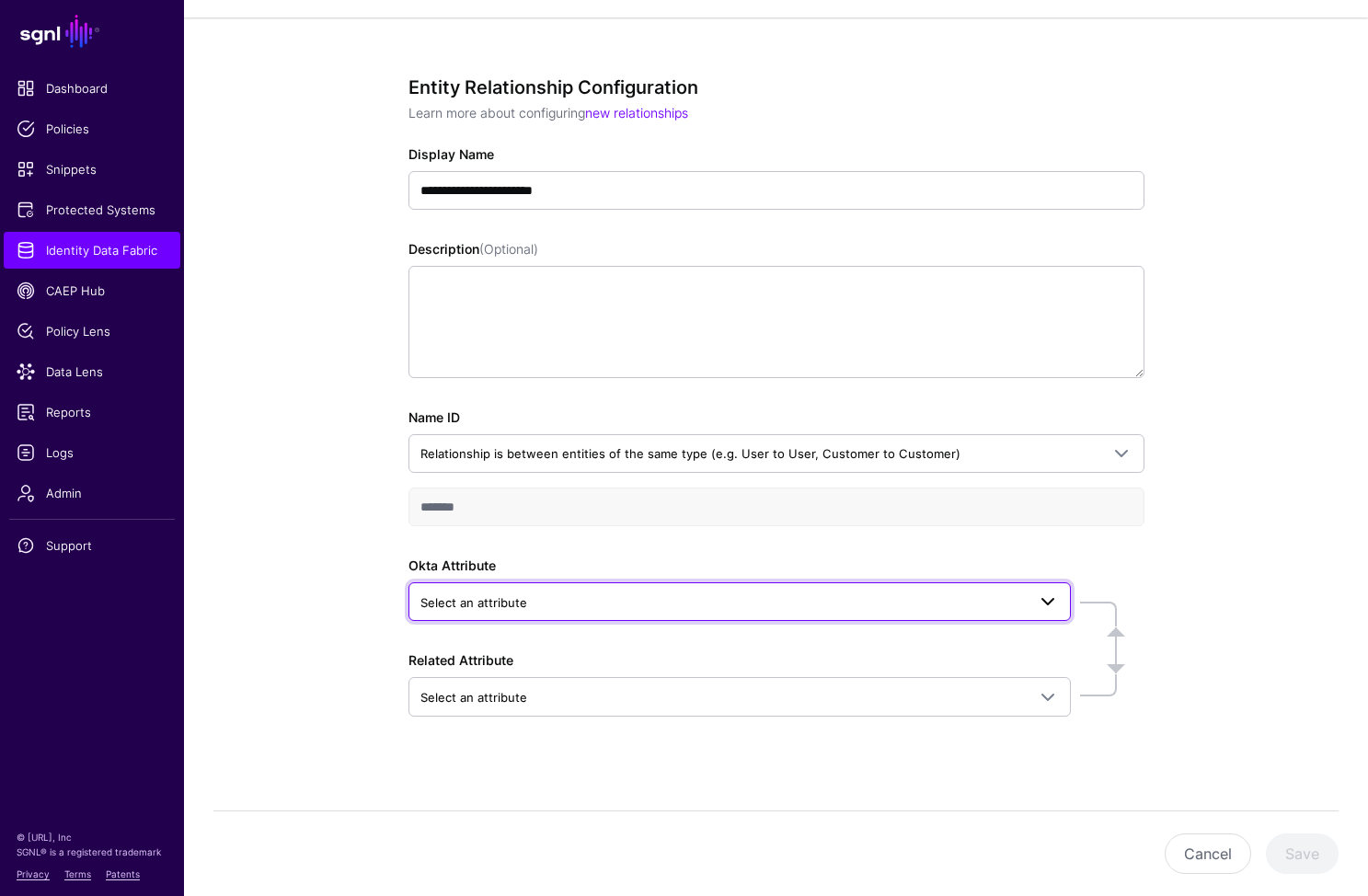
click at [492, 594] on span "Select an attribute" at bounding box center [723, 603] width 606 height 20
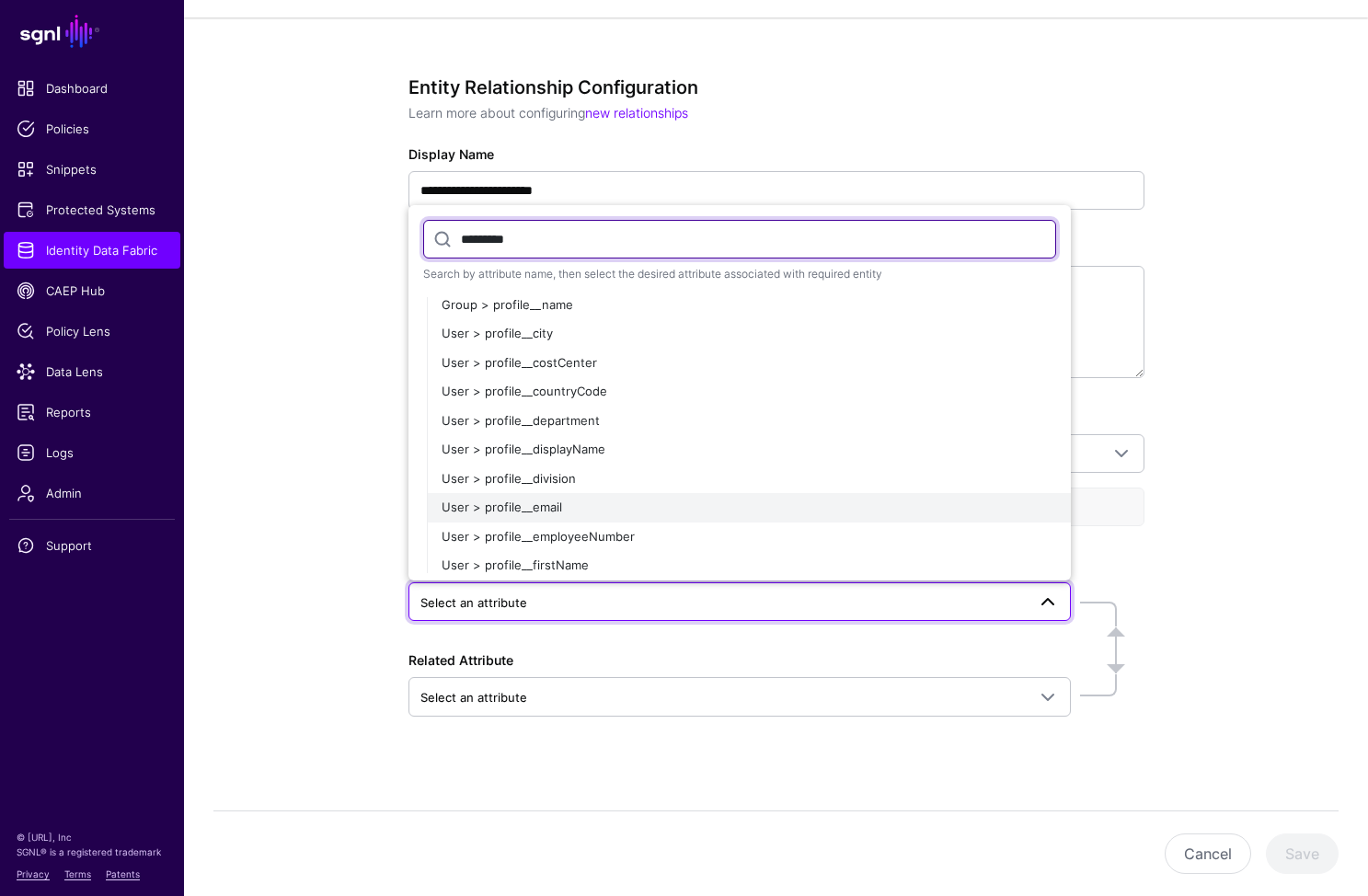
scroll to position [93, 0]
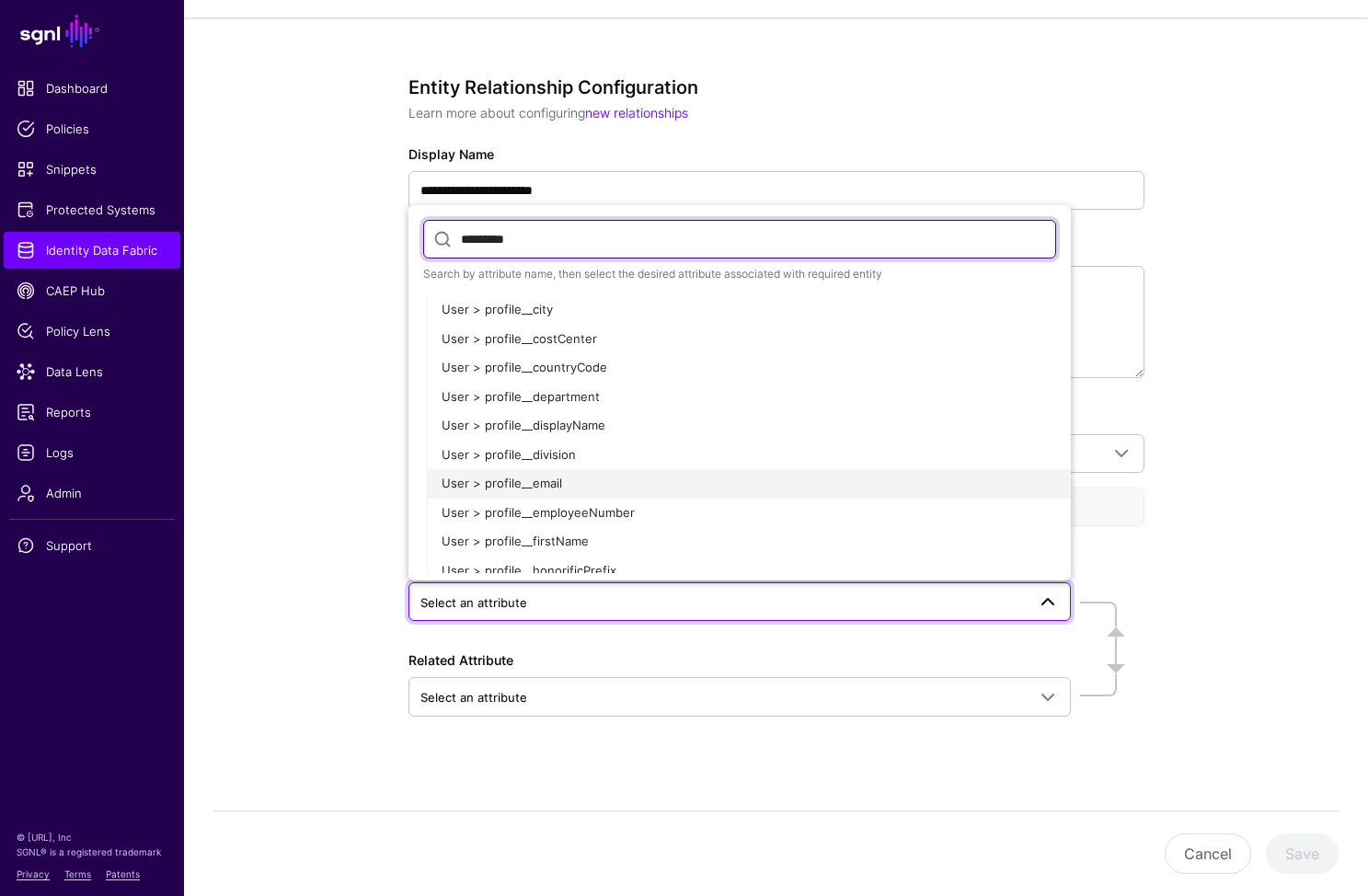
type input "*********"
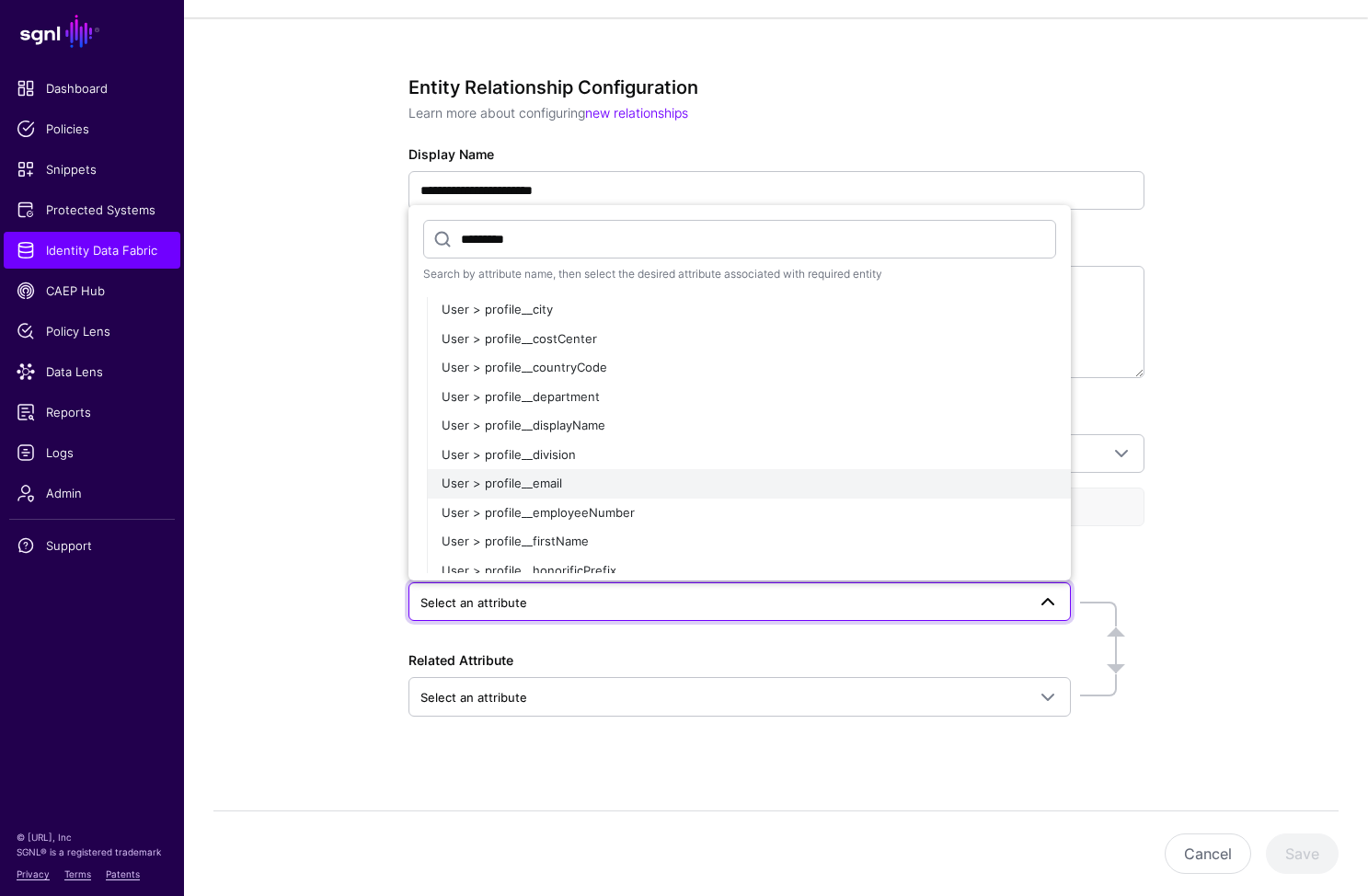
click at [619, 481] on div "User > profile__email" at bounding box center [749, 483] width 615 height 18
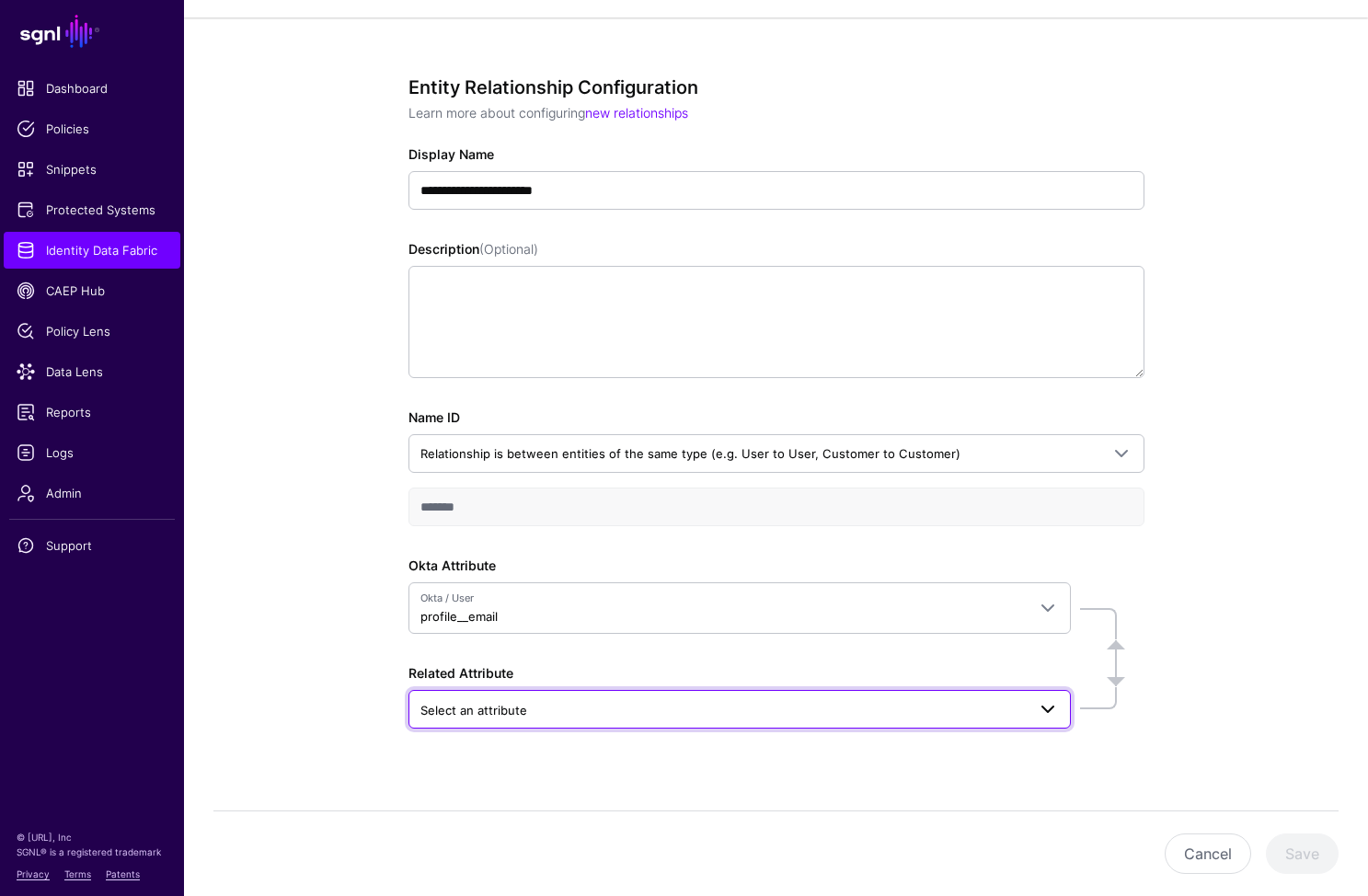
click at [522, 722] on link "Select an attribute" at bounding box center [740, 709] width 663 height 39
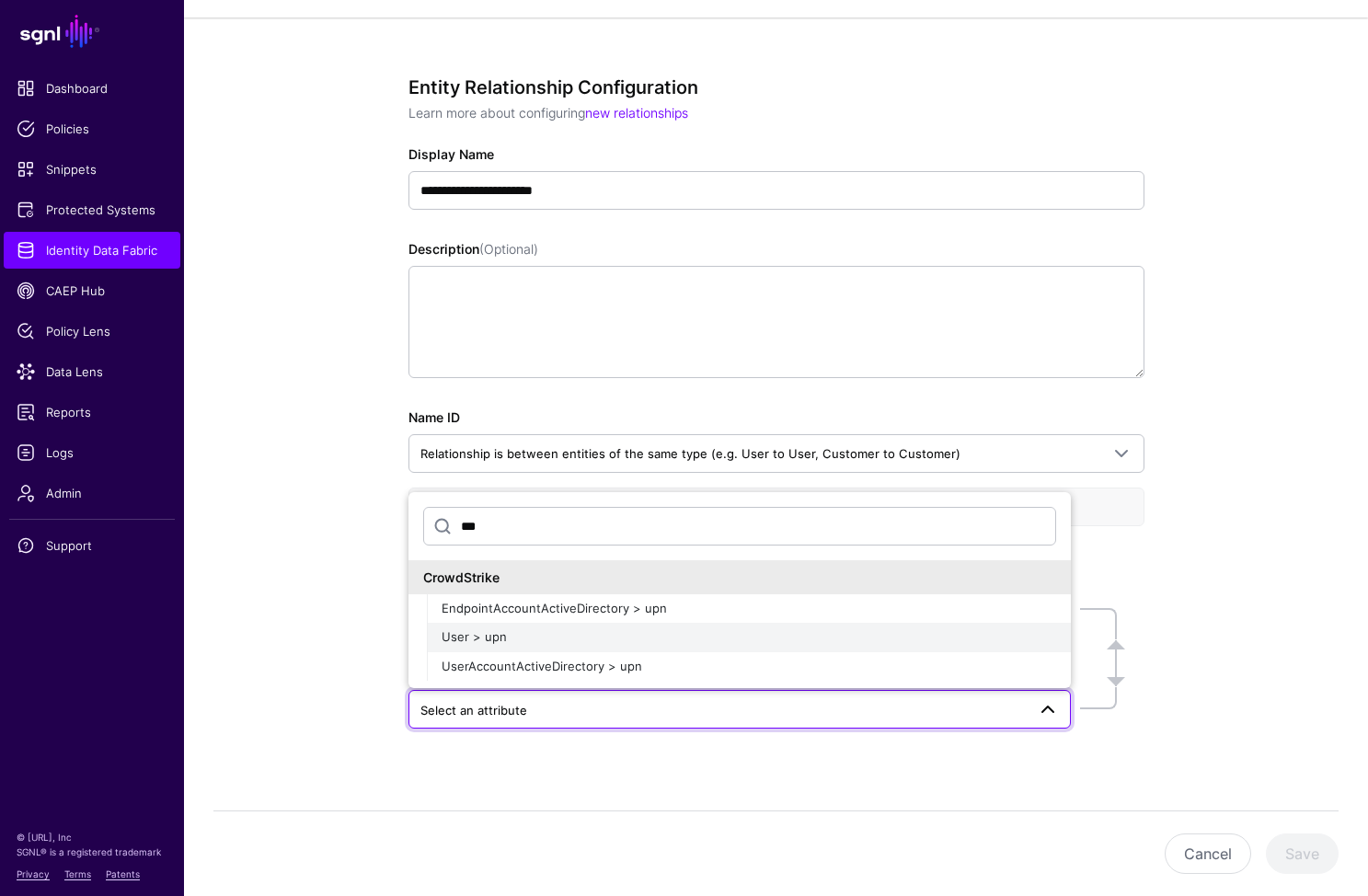
type input "***"
click at [479, 628] on div "User > upn" at bounding box center [749, 637] width 615 height 18
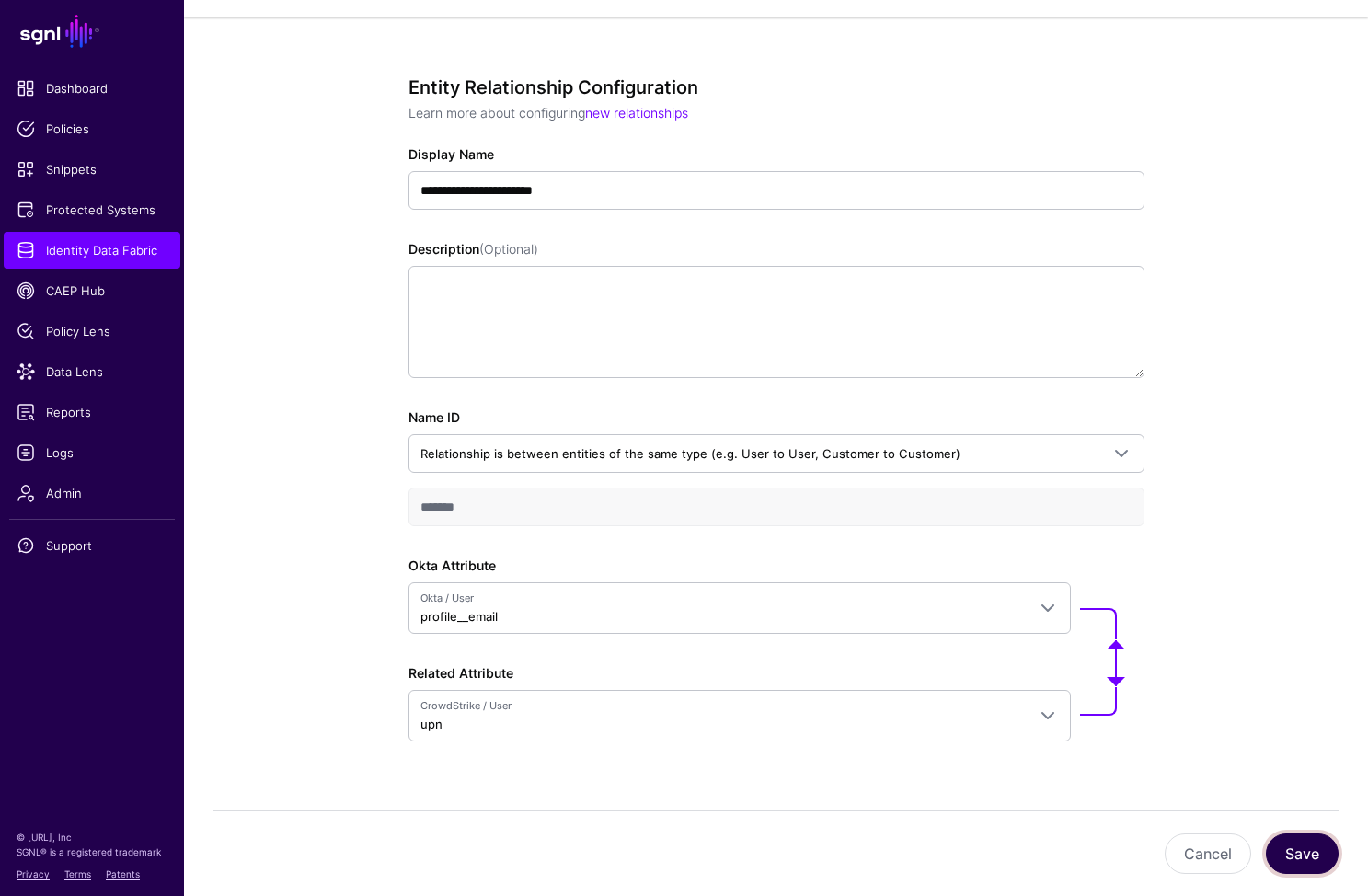
click at [1332, 844] on button "Save" at bounding box center [1302, 853] width 73 height 41
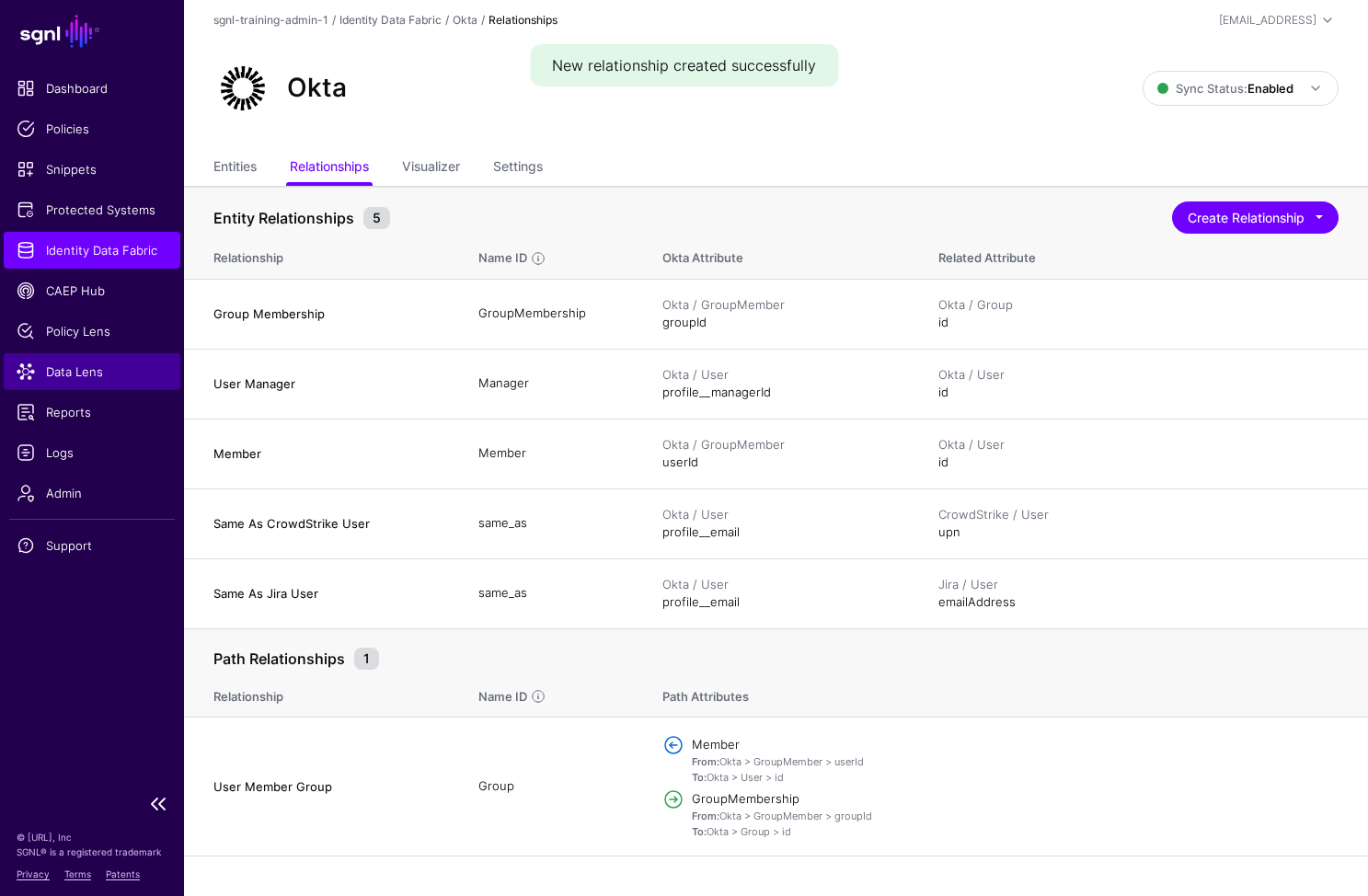
click at [78, 374] on span "Data Lens" at bounding box center [93, 371] width 151 height 18
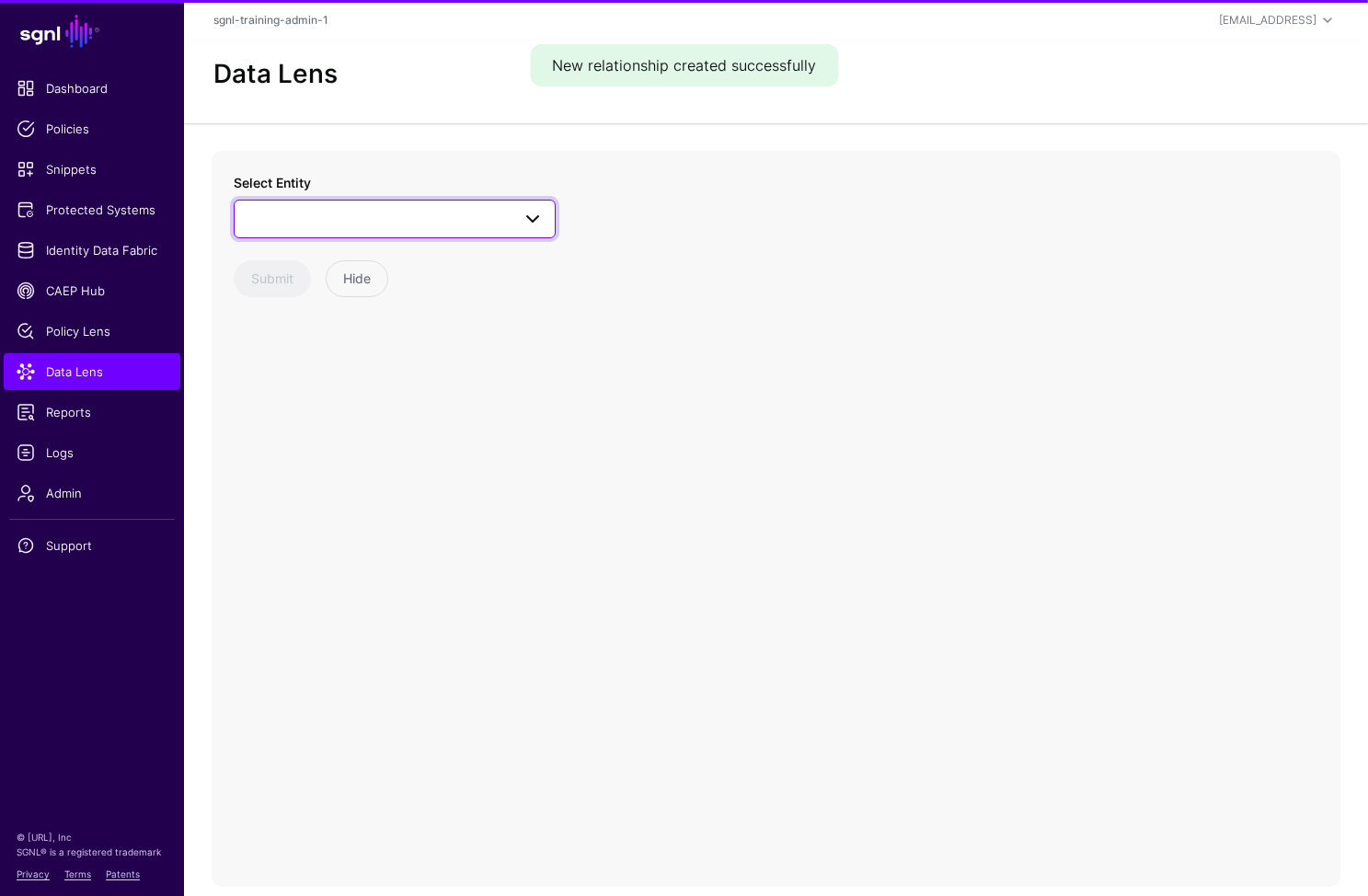
click at [412, 214] on span at bounding box center [395, 219] width 298 height 22
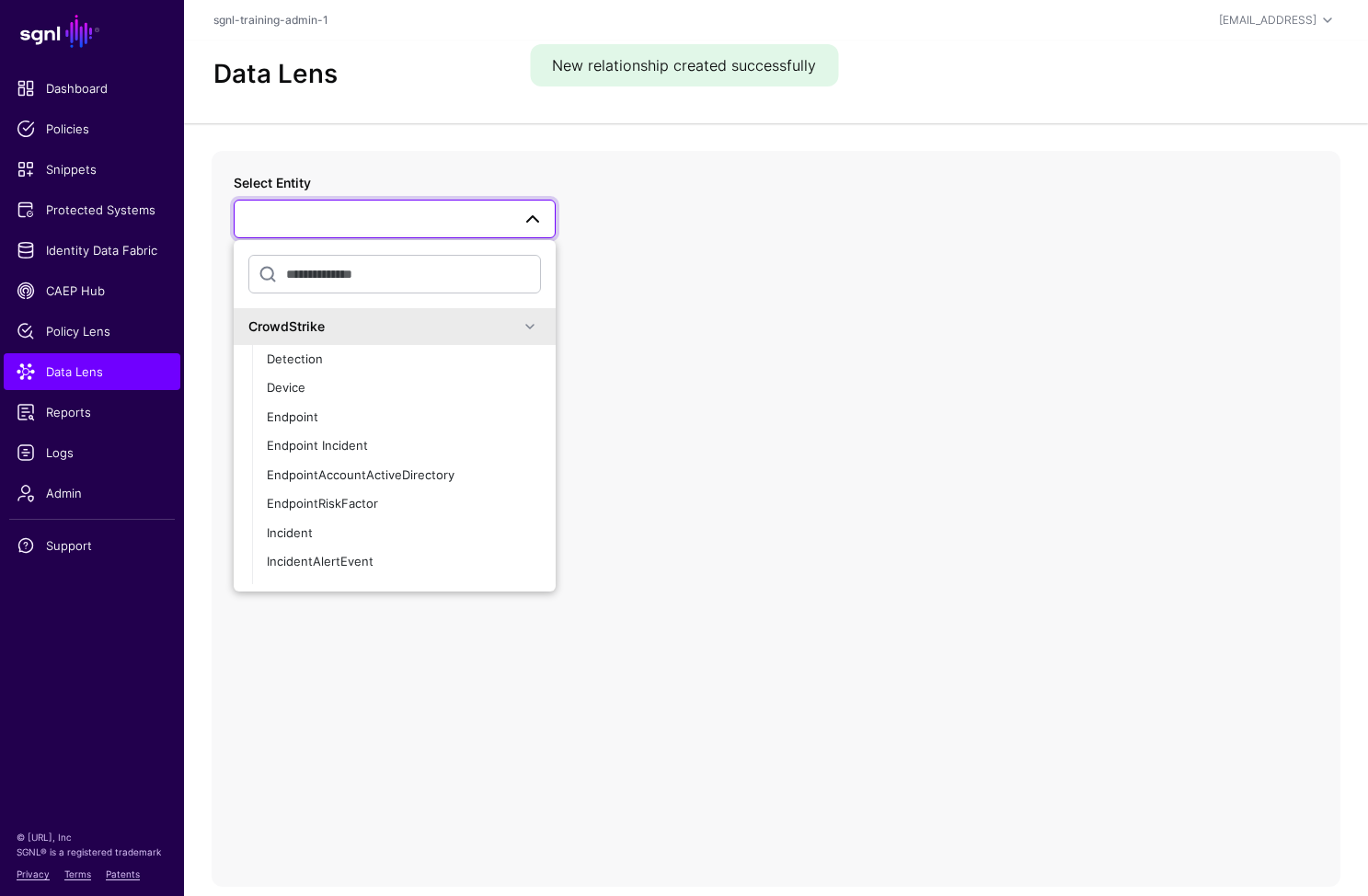
scroll to position [315, 0]
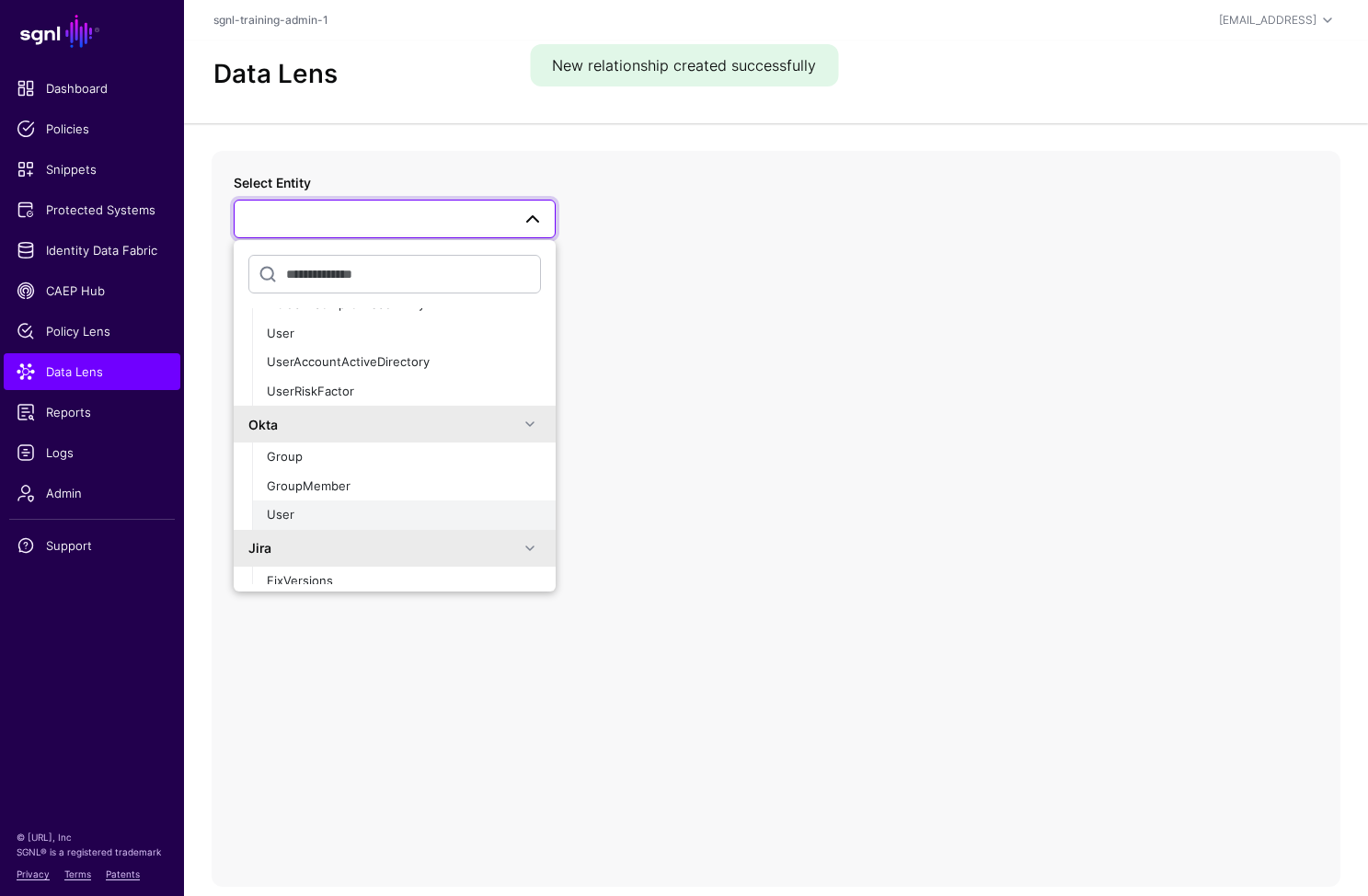
click at [319, 506] on div "User" at bounding box center [404, 515] width 275 height 18
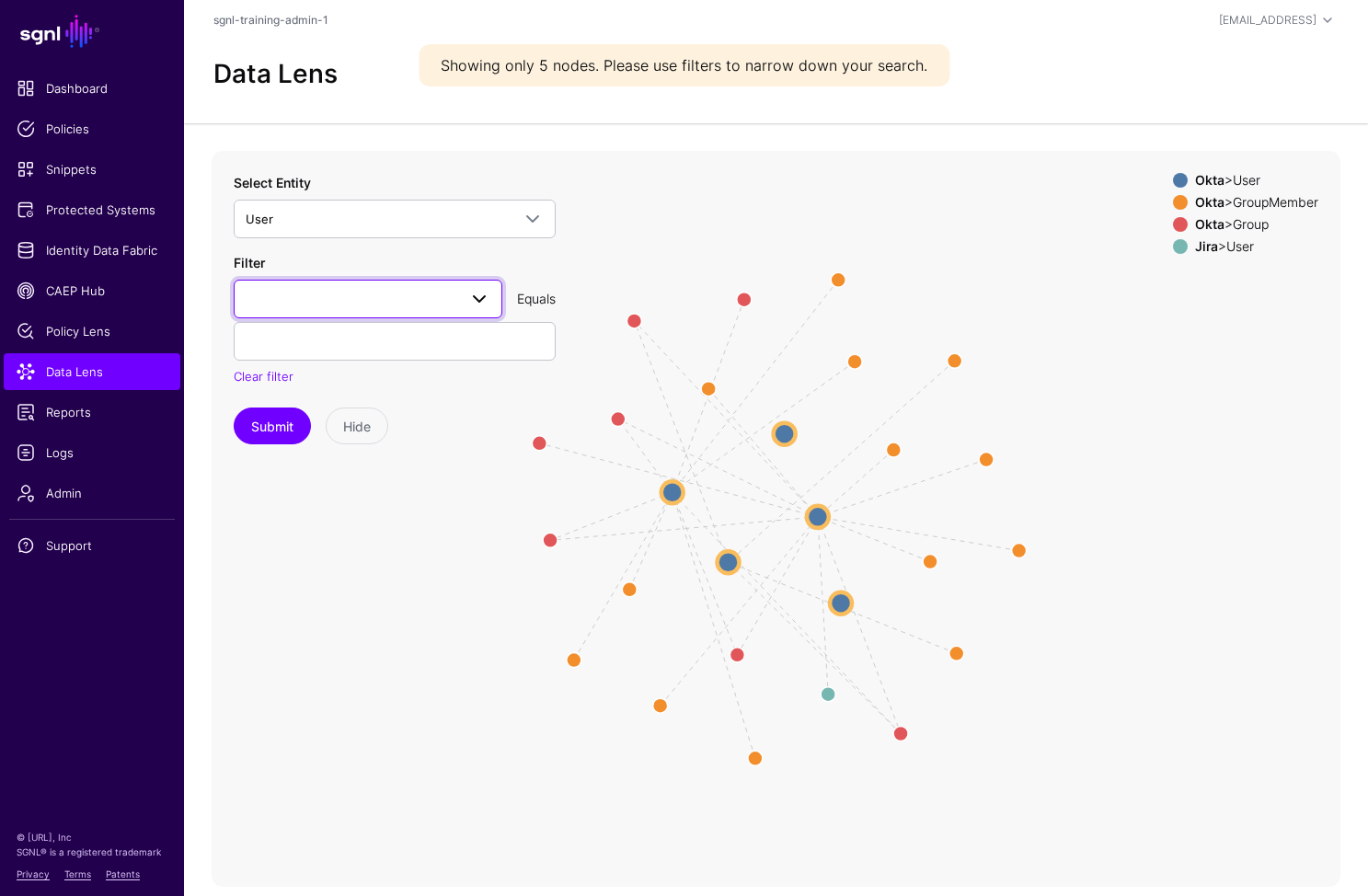
click at [377, 293] on span at bounding box center [368, 299] width 245 height 22
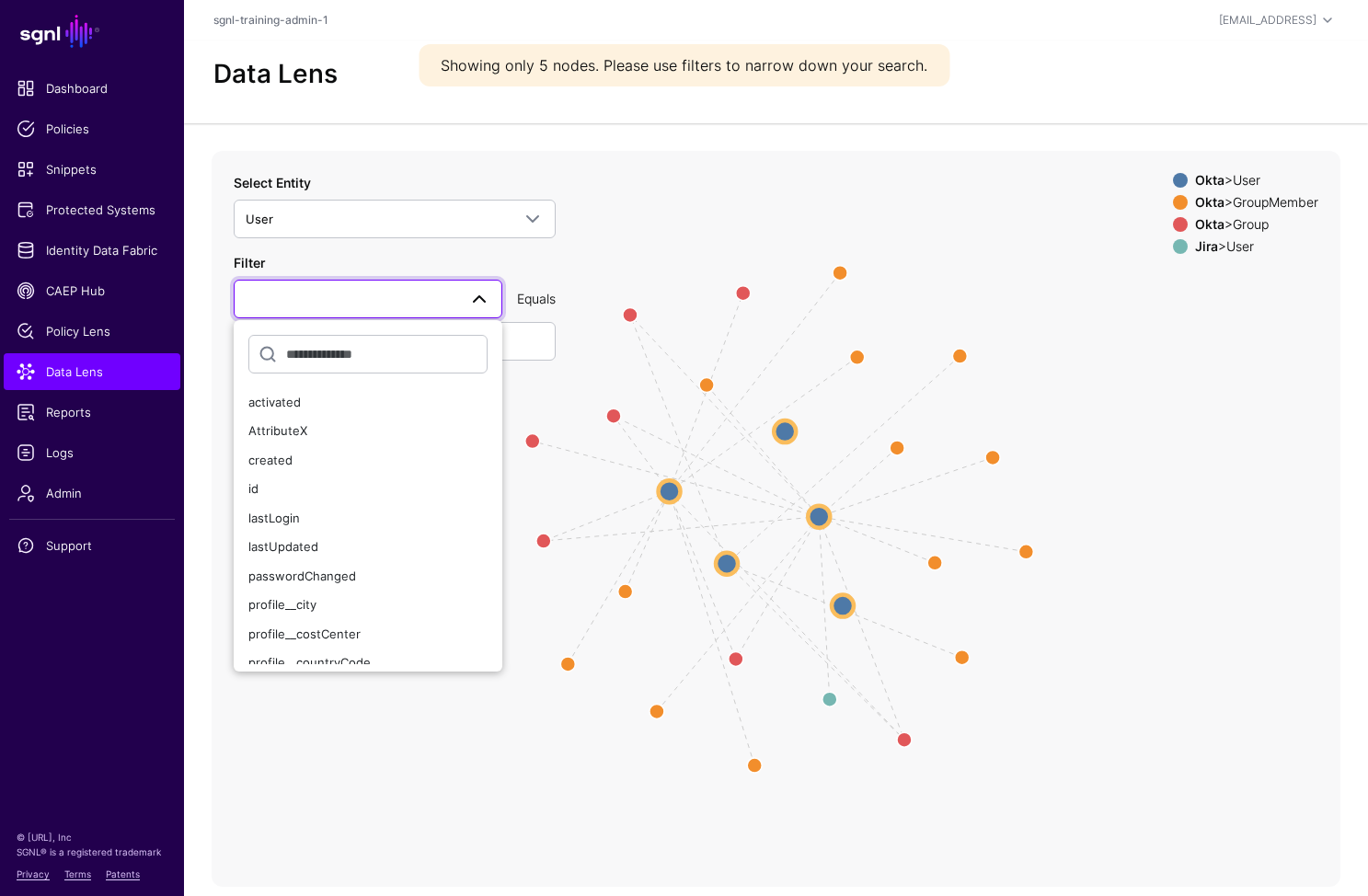
scroll to position [320, 0]
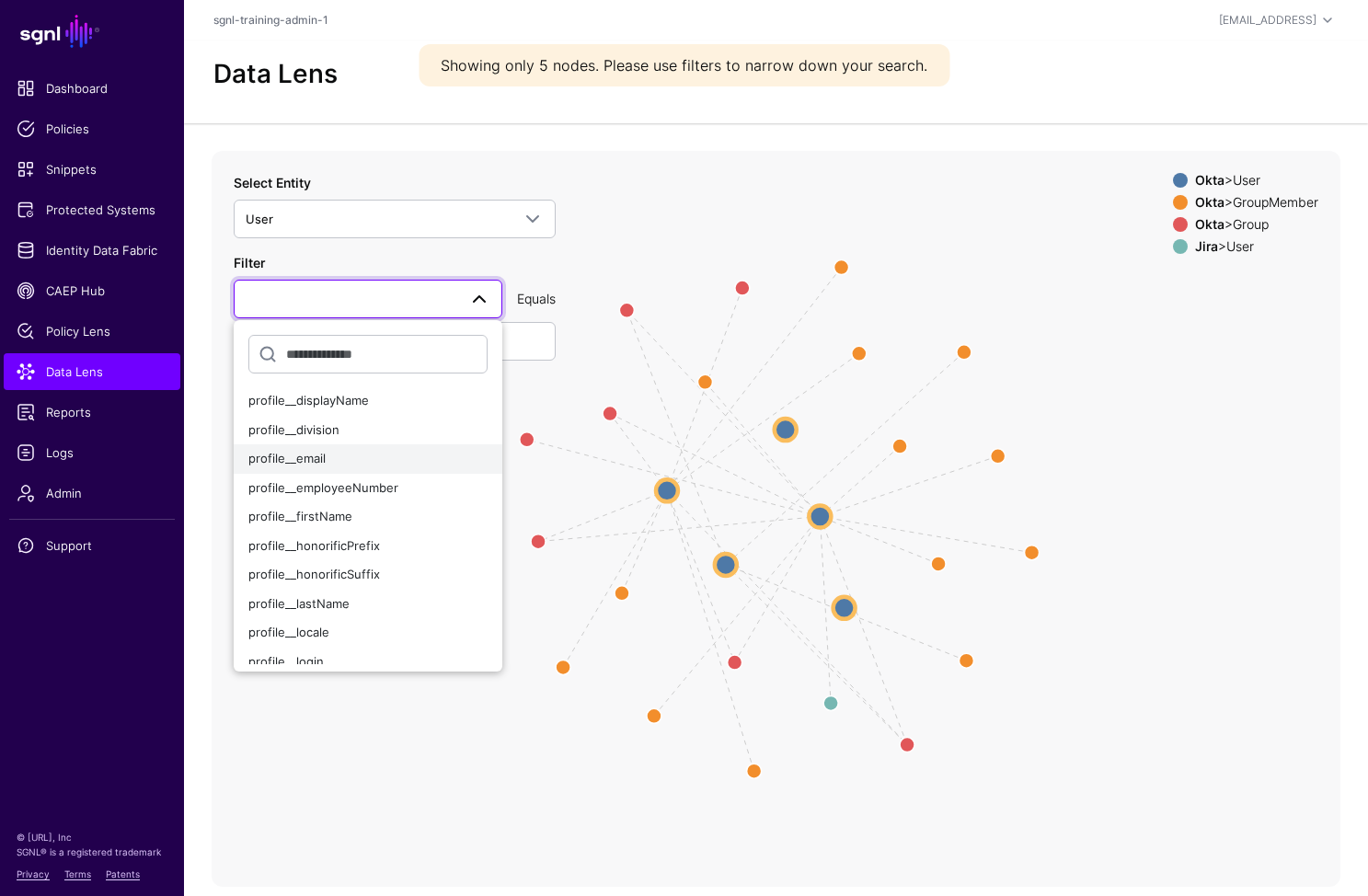
click at [361, 459] on div "profile__email" at bounding box center [368, 458] width 239 height 18
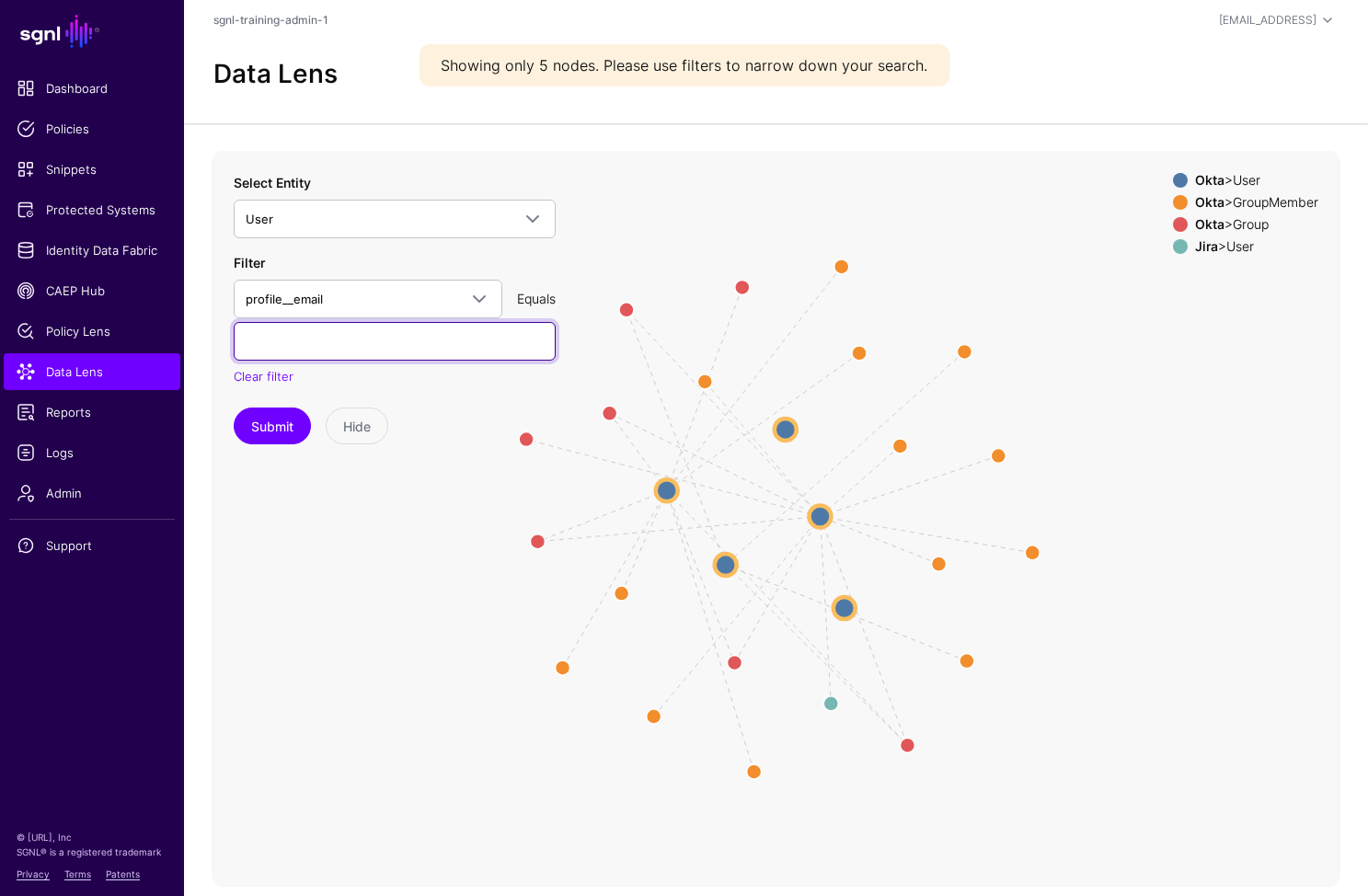
click at [355, 333] on input "text" at bounding box center [395, 341] width 322 height 39
type input "**********"
click at [234, 408] on button "Submit" at bounding box center [273, 426] width 78 height 37
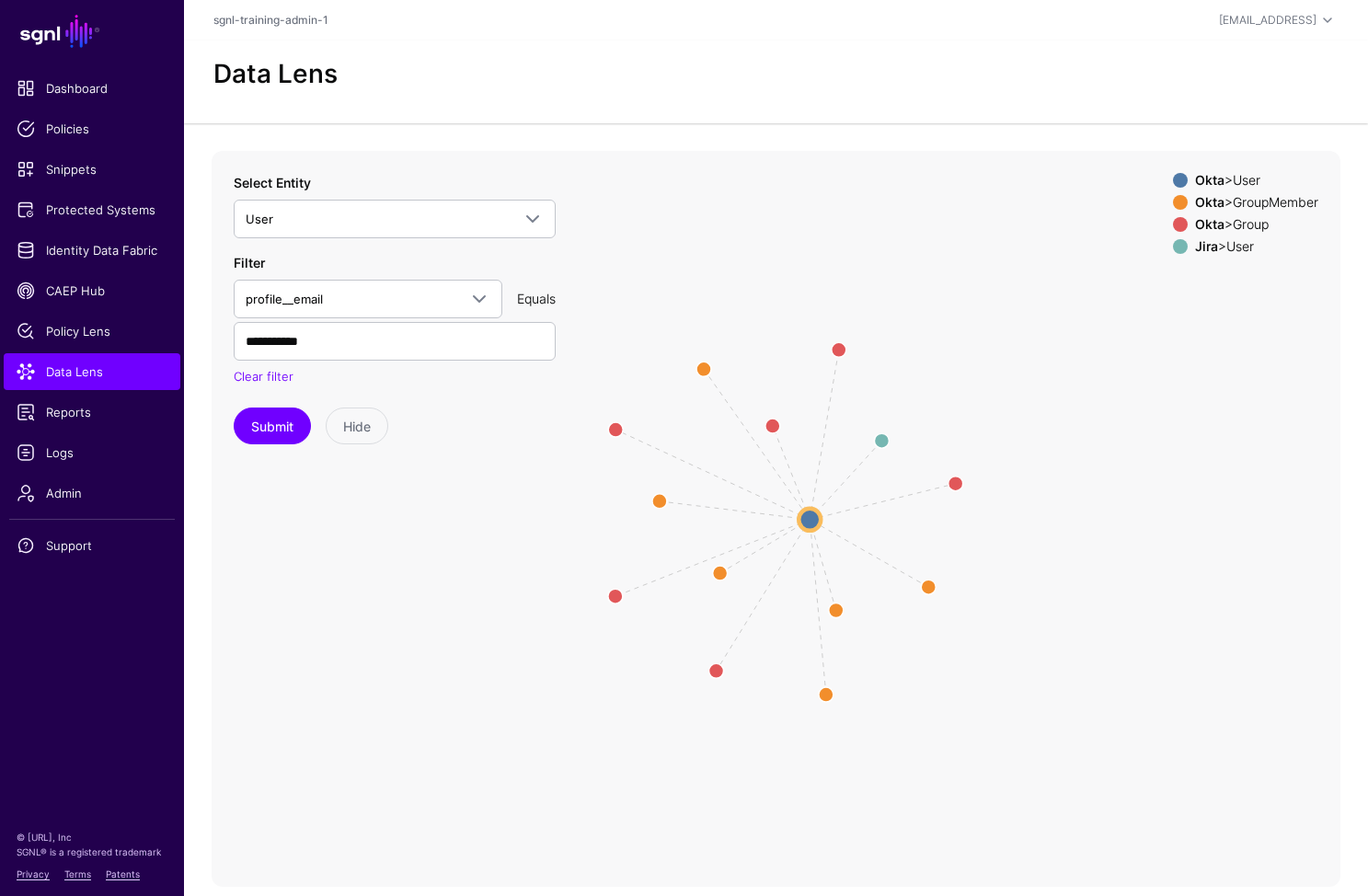
click at [228, 400] on icon "Member Member Member Member Member Member Group same_as Group Group Group Group…" at bounding box center [776, 519] width 1129 height 736
click at [258, 420] on button "Submit" at bounding box center [273, 426] width 78 height 37
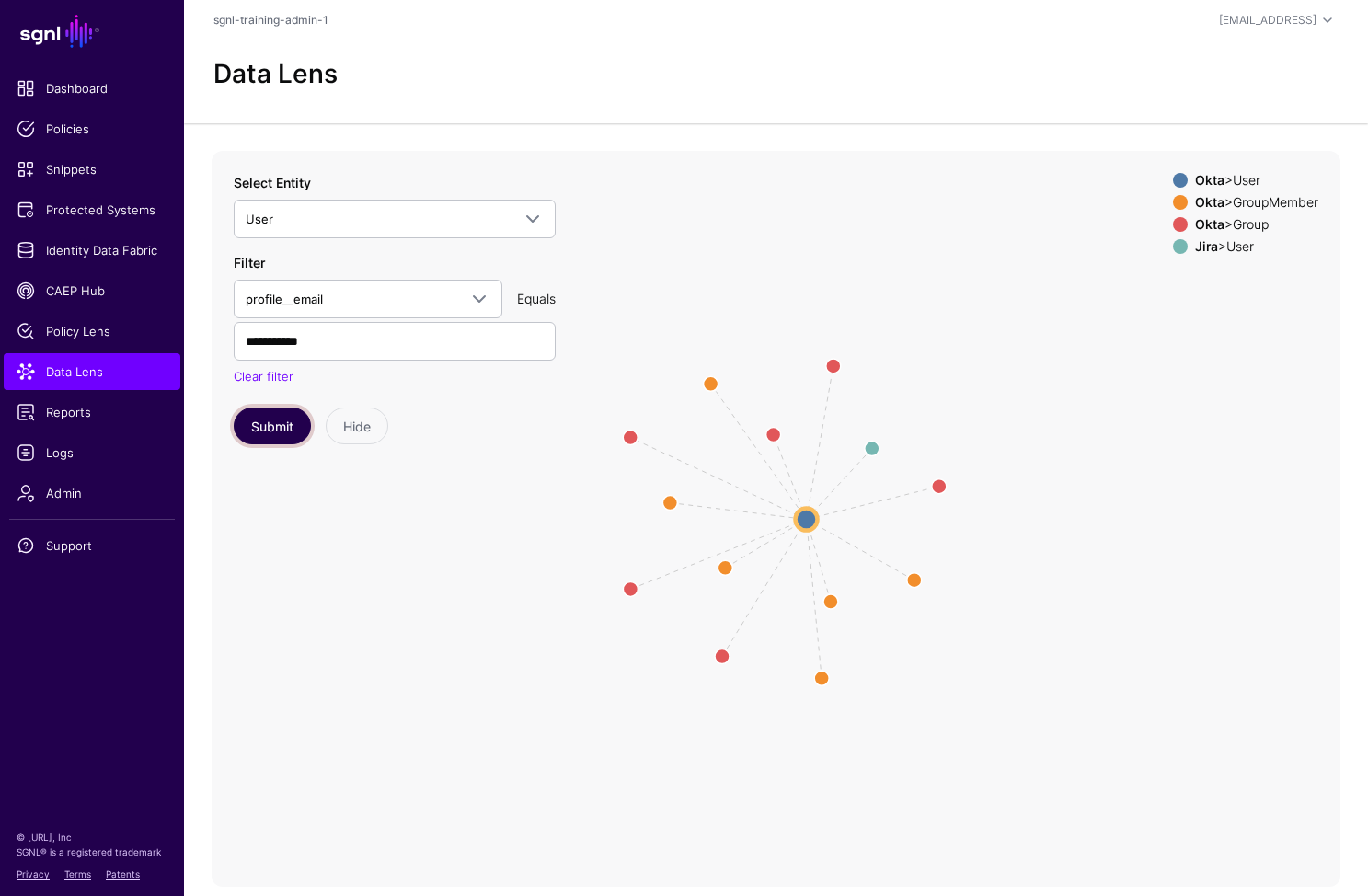
click at [258, 420] on button "Submit" at bounding box center [273, 426] width 78 height 37
click at [125, 249] on span "Identity Data Fabric" at bounding box center [93, 250] width 151 height 18
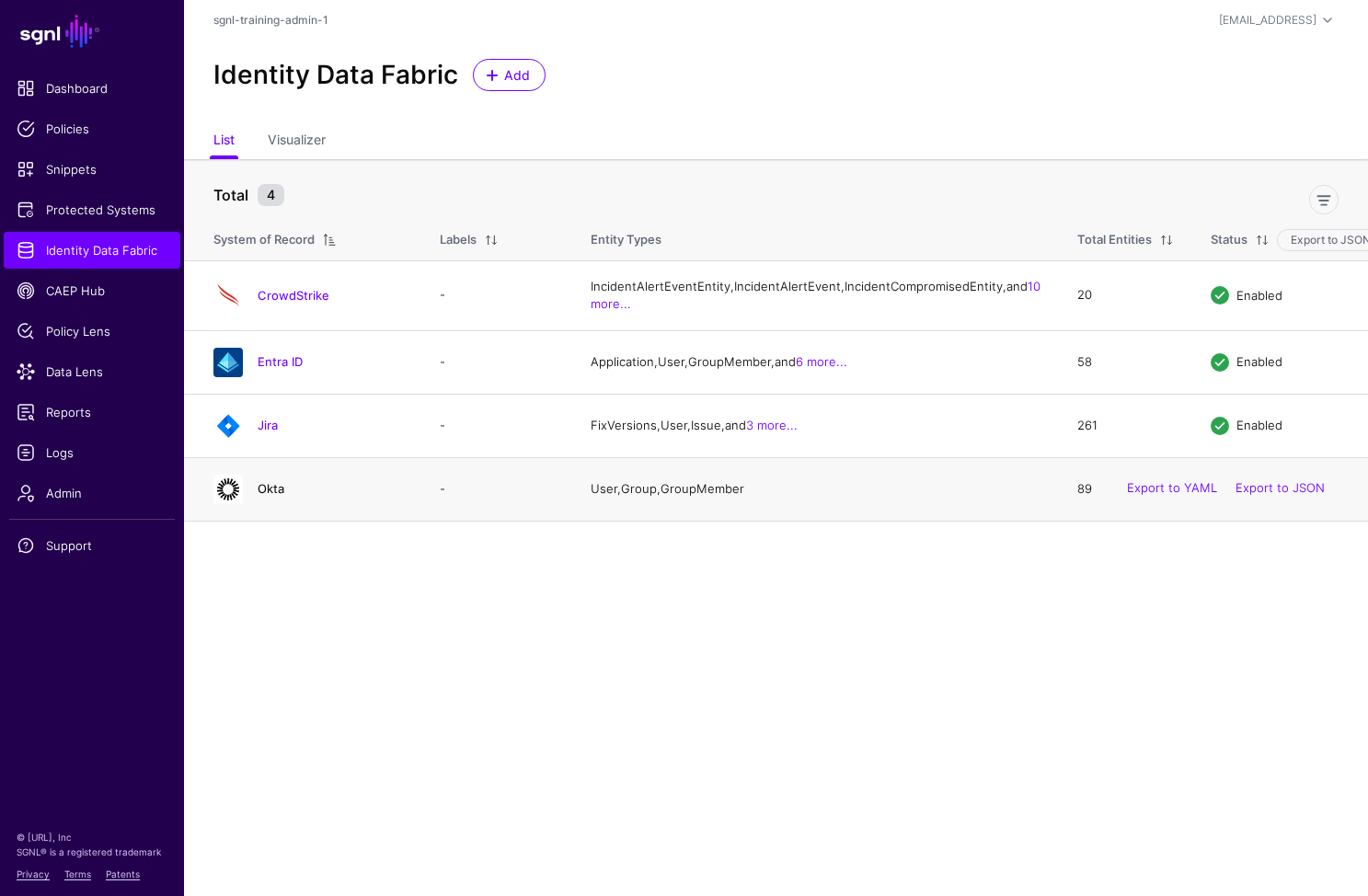
click at [262, 496] on link "Okta" at bounding box center [271, 488] width 27 height 15
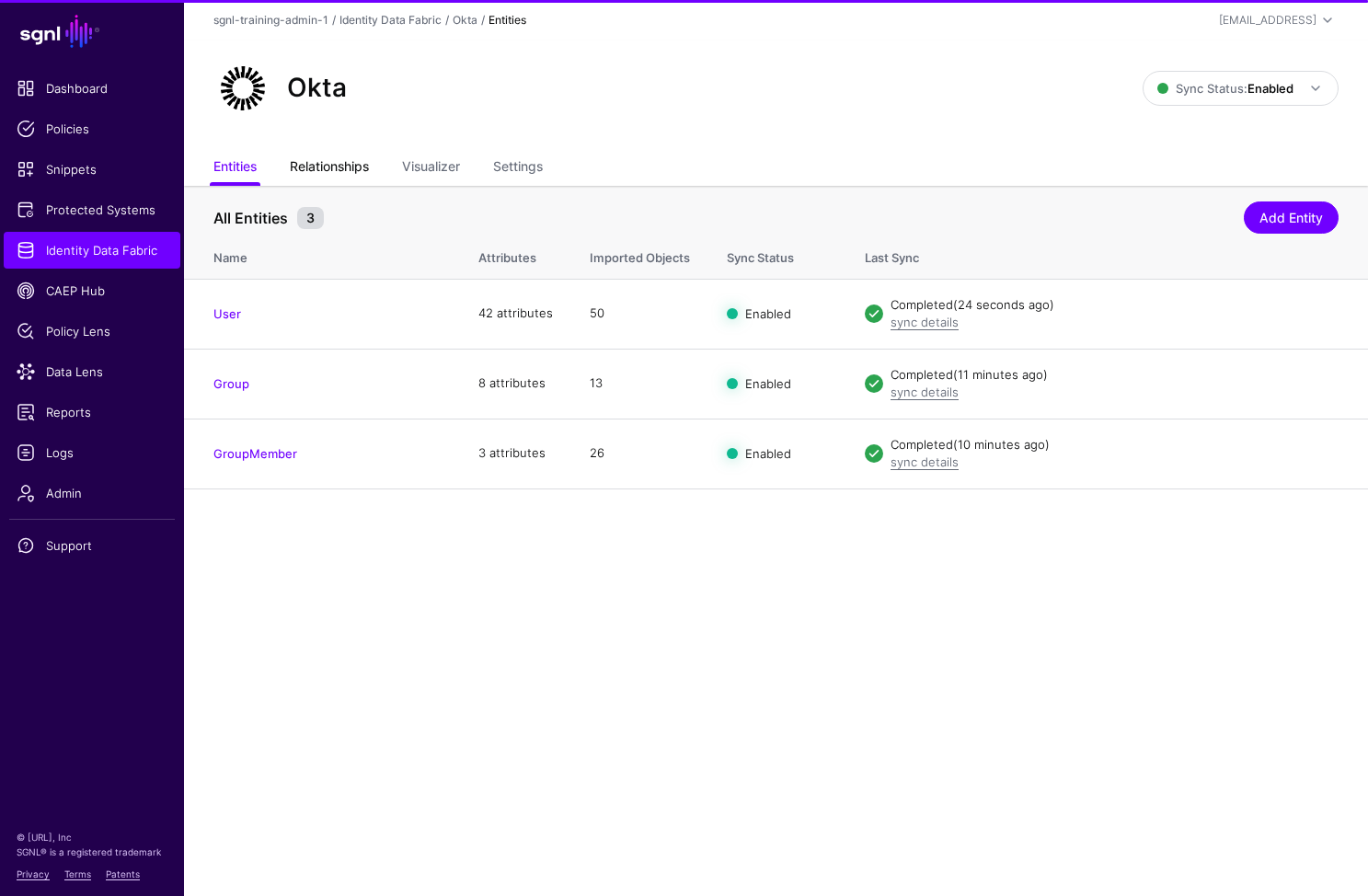
click at [332, 171] on link "Relationships" at bounding box center [329, 168] width 80 height 35
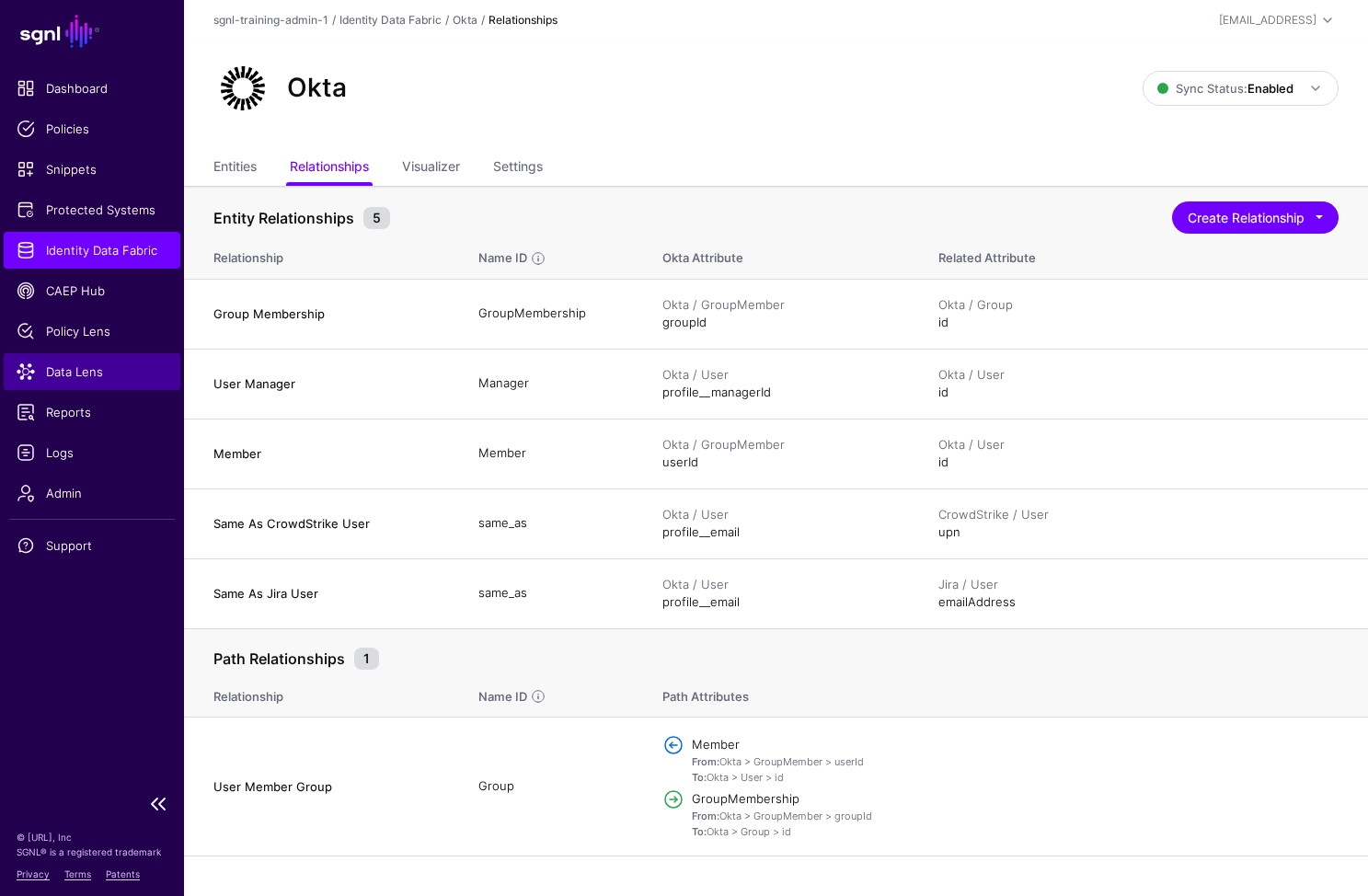
click at [69, 366] on span "Data Lens" at bounding box center [93, 371] width 151 height 18
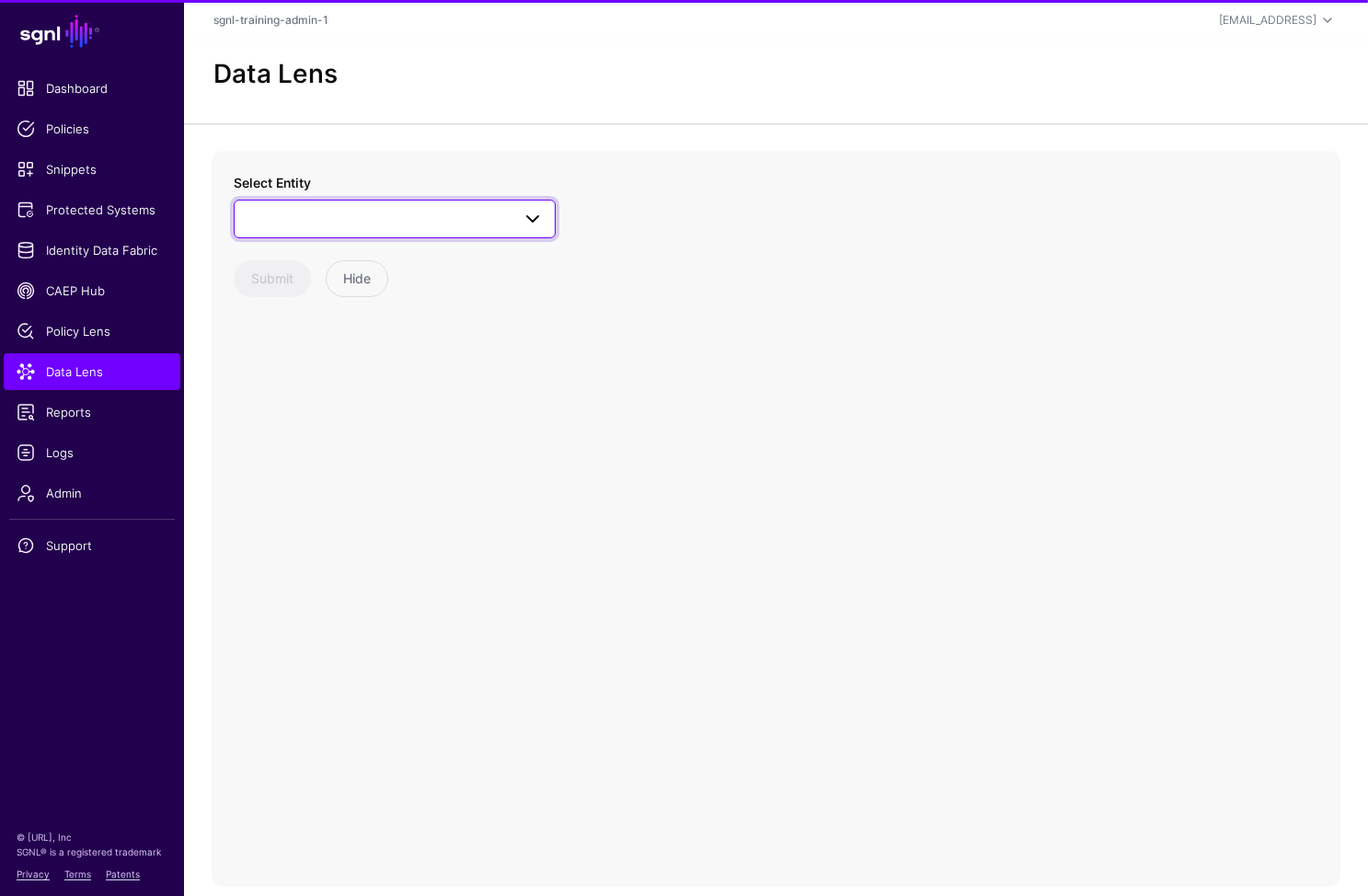
click at [338, 216] on span at bounding box center [395, 219] width 298 height 22
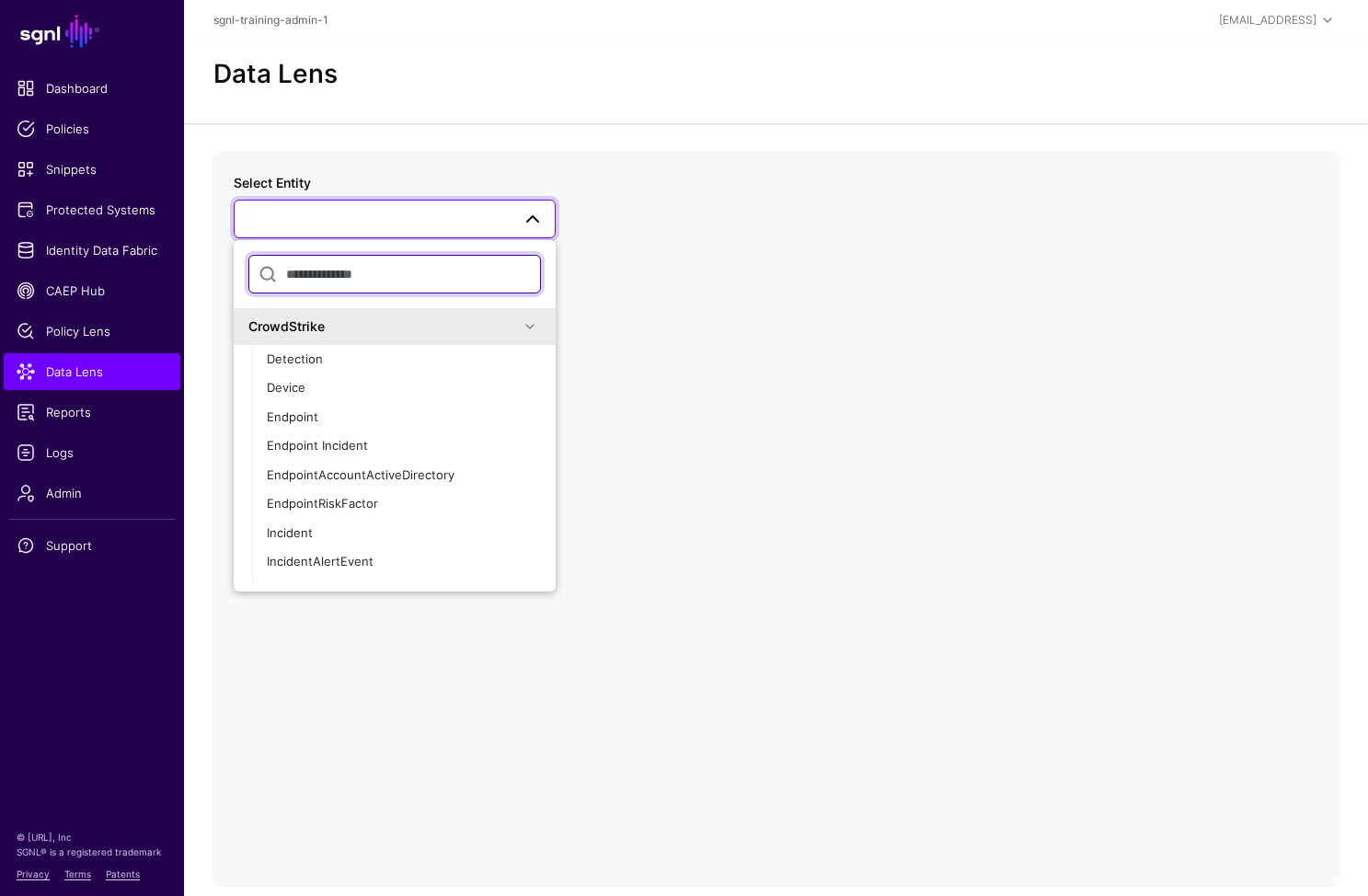
scroll to position [454, 0]
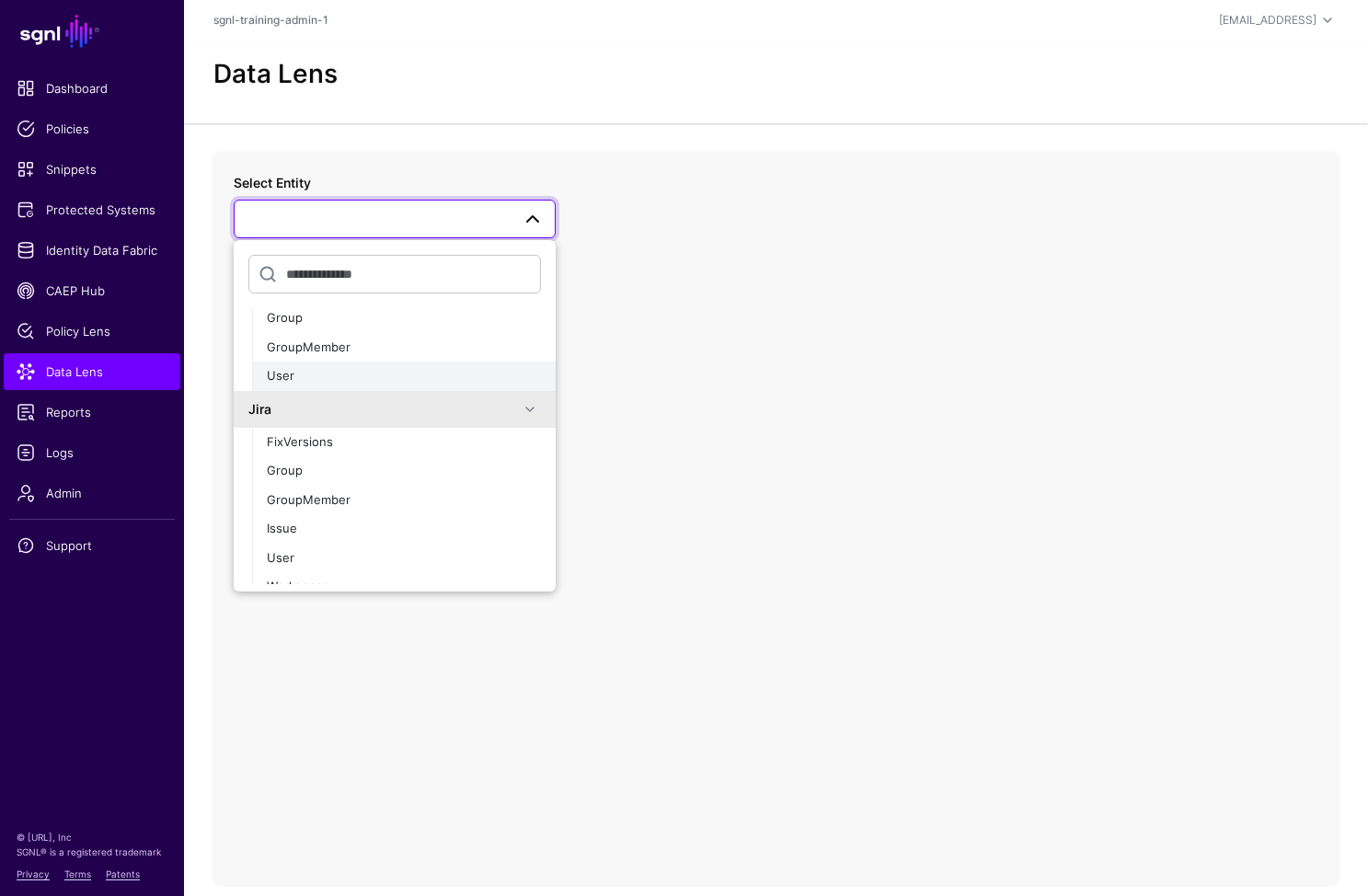
click at [339, 367] on div "User" at bounding box center [404, 376] width 275 height 18
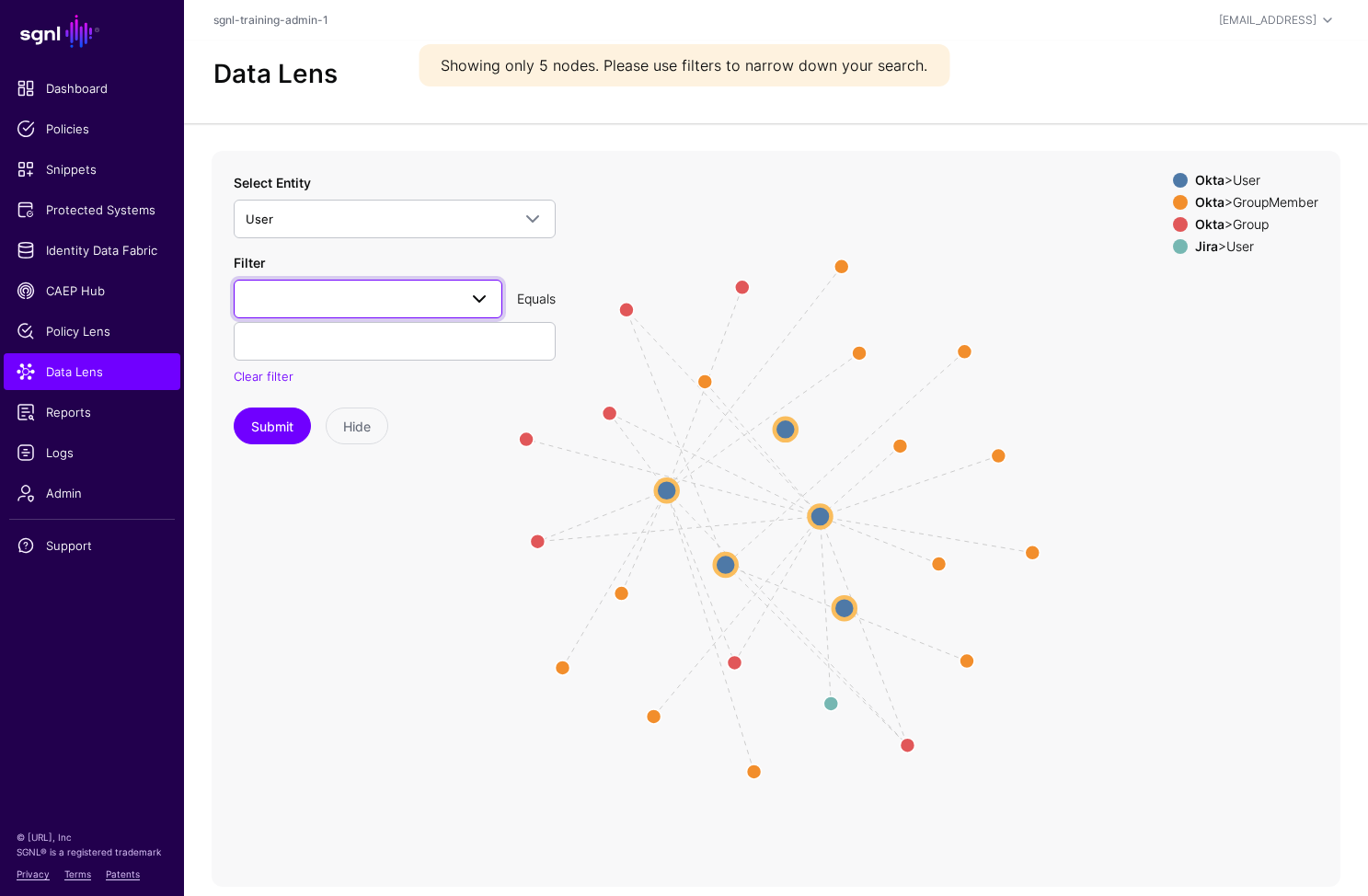
click at [358, 301] on span at bounding box center [368, 299] width 245 height 22
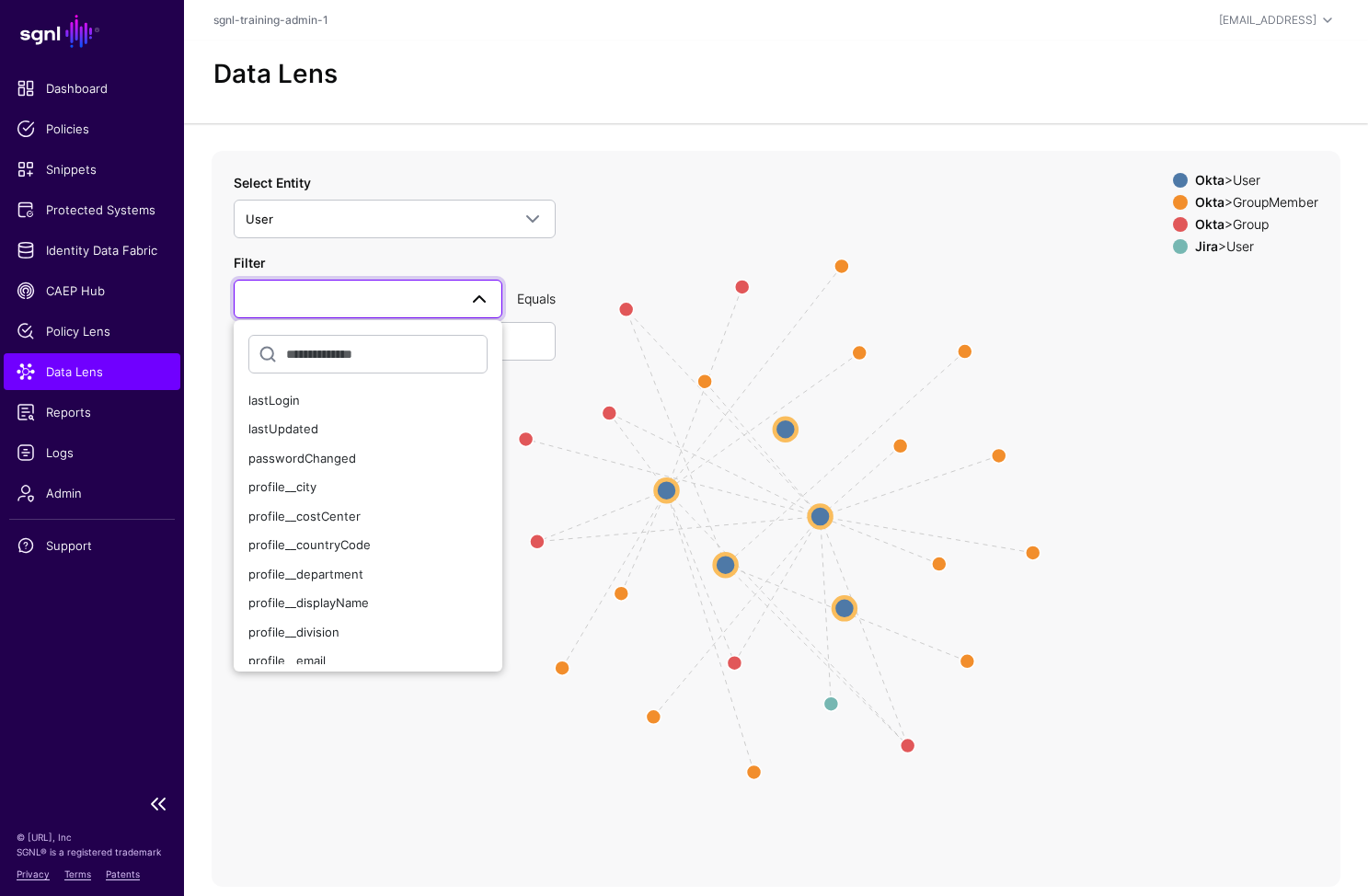
scroll to position [226, 0]
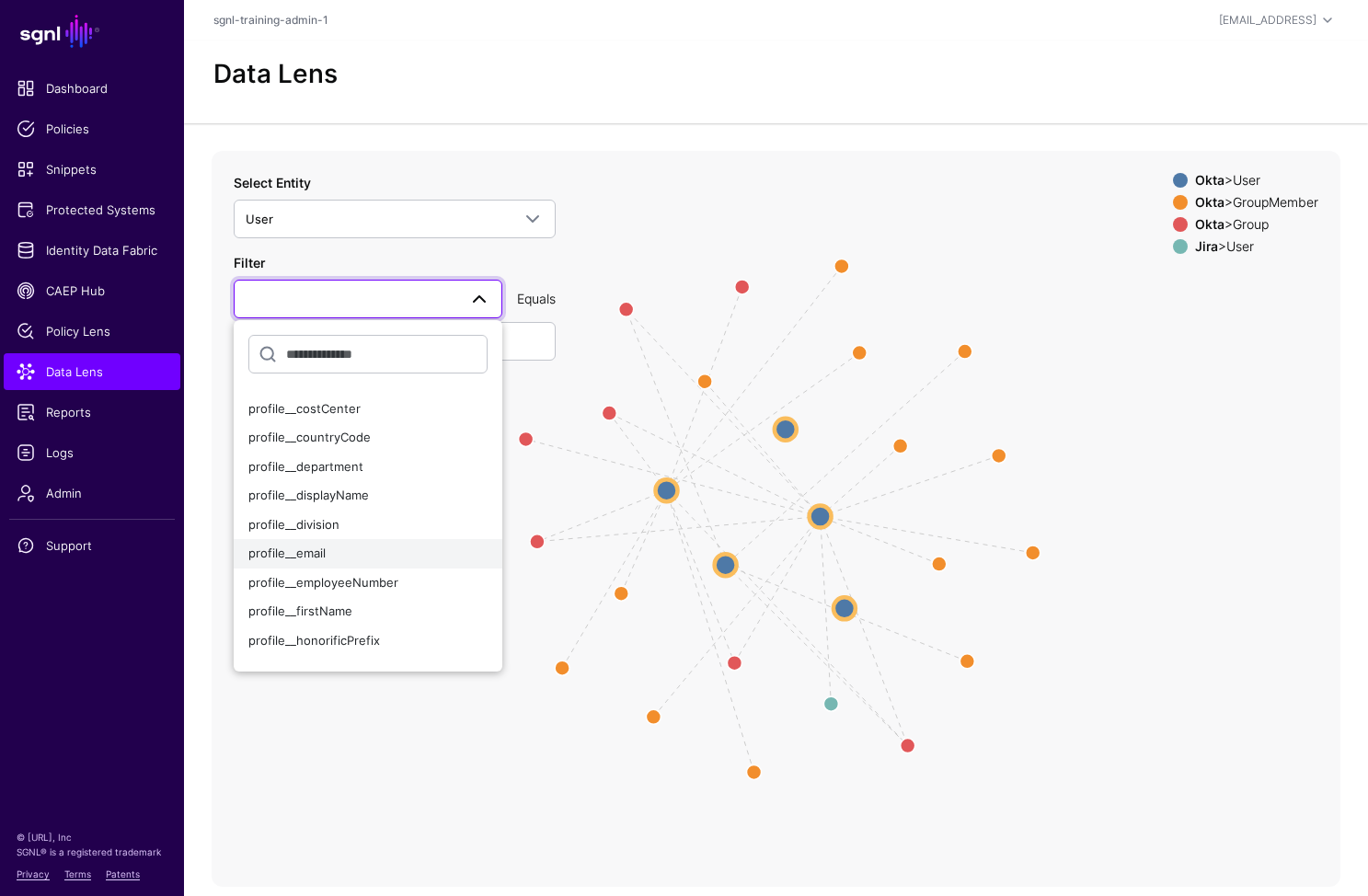
click at [351, 545] on div "profile__email" at bounding box center [368, 554] width 239 height 18
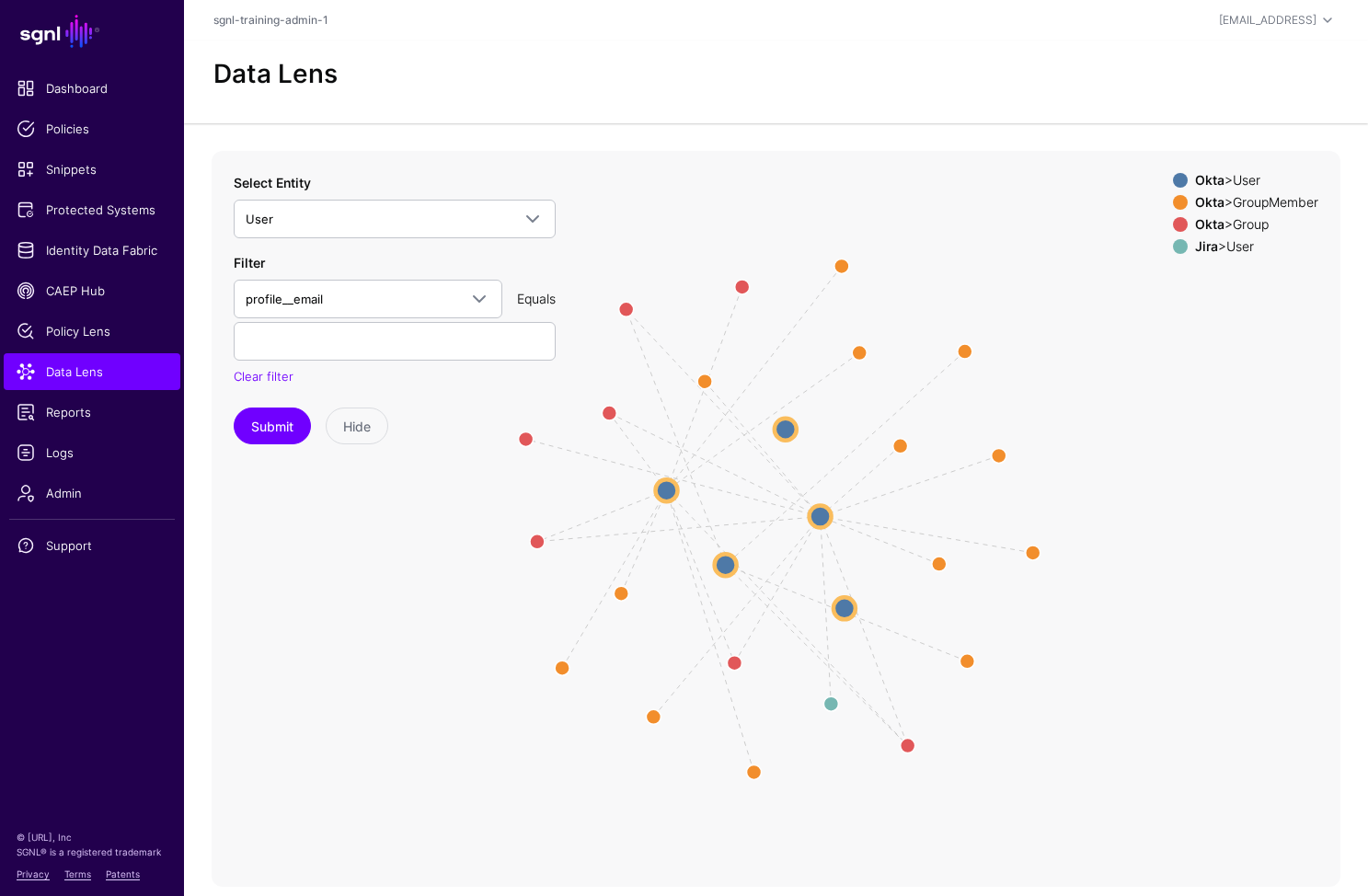
click at [380, 369] on div "Clear filter" at bounding box center [395, 377] width 322 height 18
click at [378, 359] on div "Filter profile__email activated AttributeX created id lastLogin lastUpdated pas…" at bounding box center [395, 319] width 322 height 133
click at [380, 349] on input "text" at bounding box center [395, 341] width 322 height 39
type input "**********"
click at [234, 408] on button "Submit" at bounding box center [273, 426] width 78 height 37
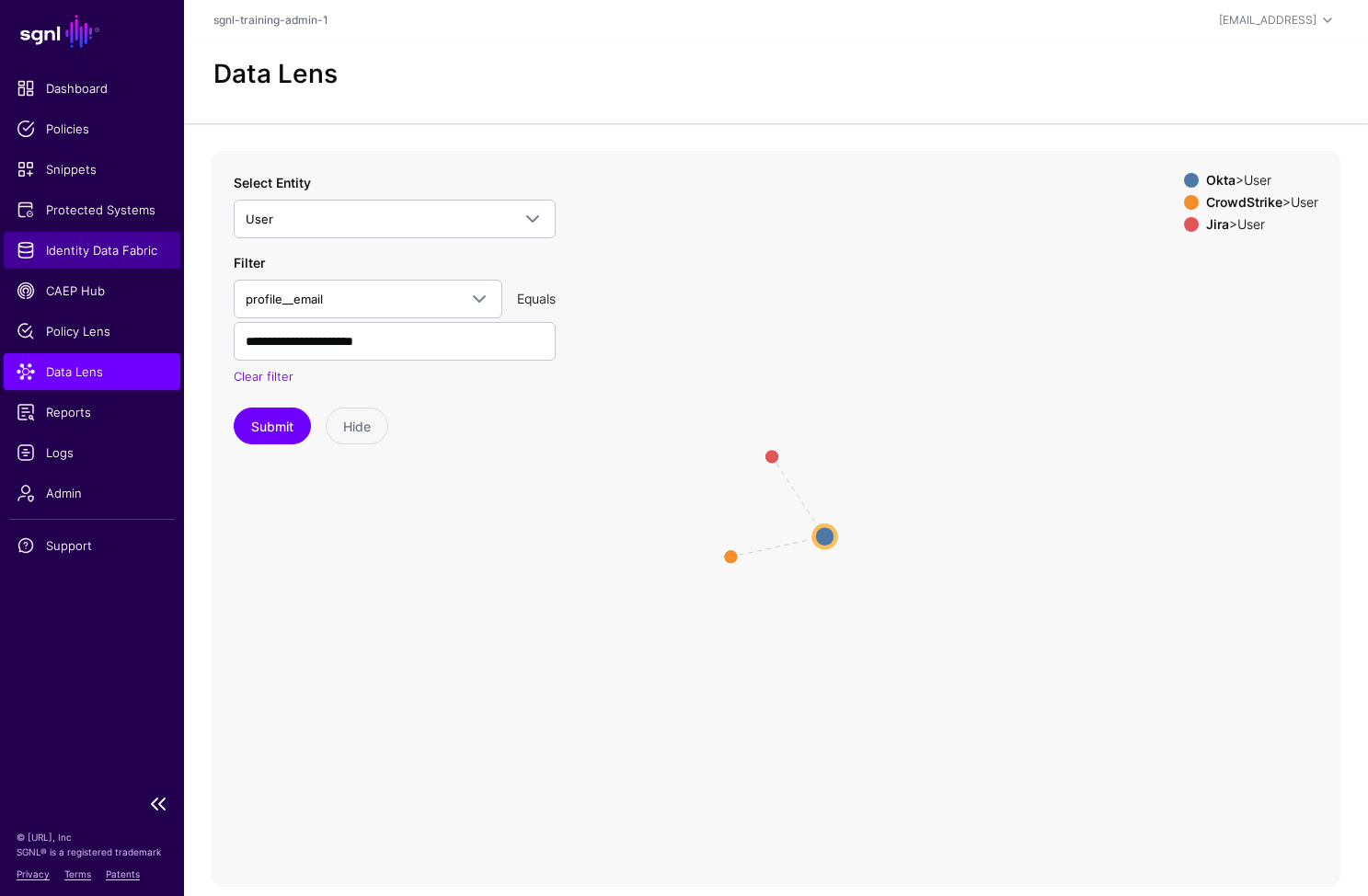
click at [155, 257] on span "Identity Data Fabric" at bounding box center [93, 250] width 151 height 18
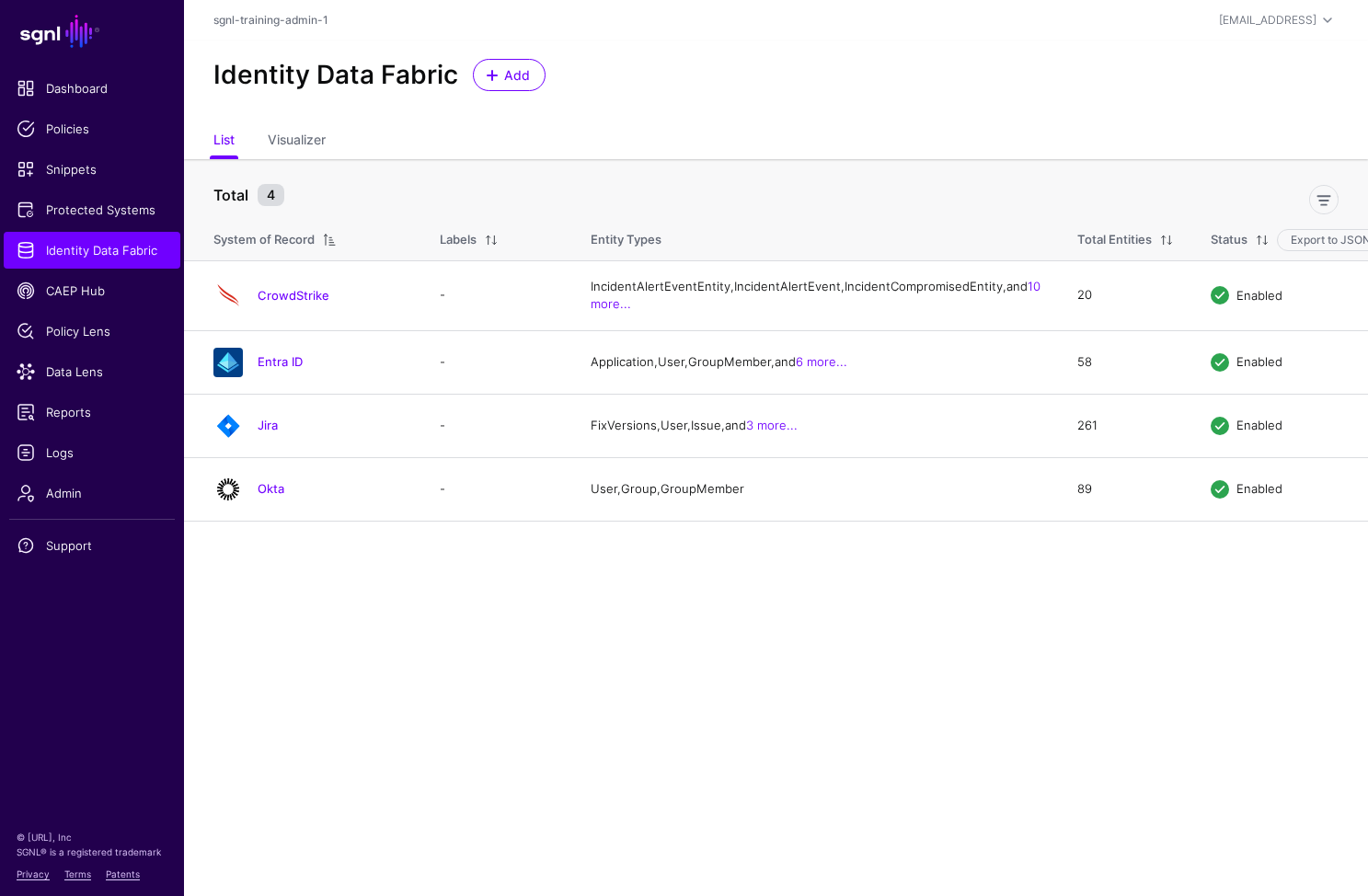
click at [274, 433] on link "Jira" at bounding box center [268, 425] width 20 height 15
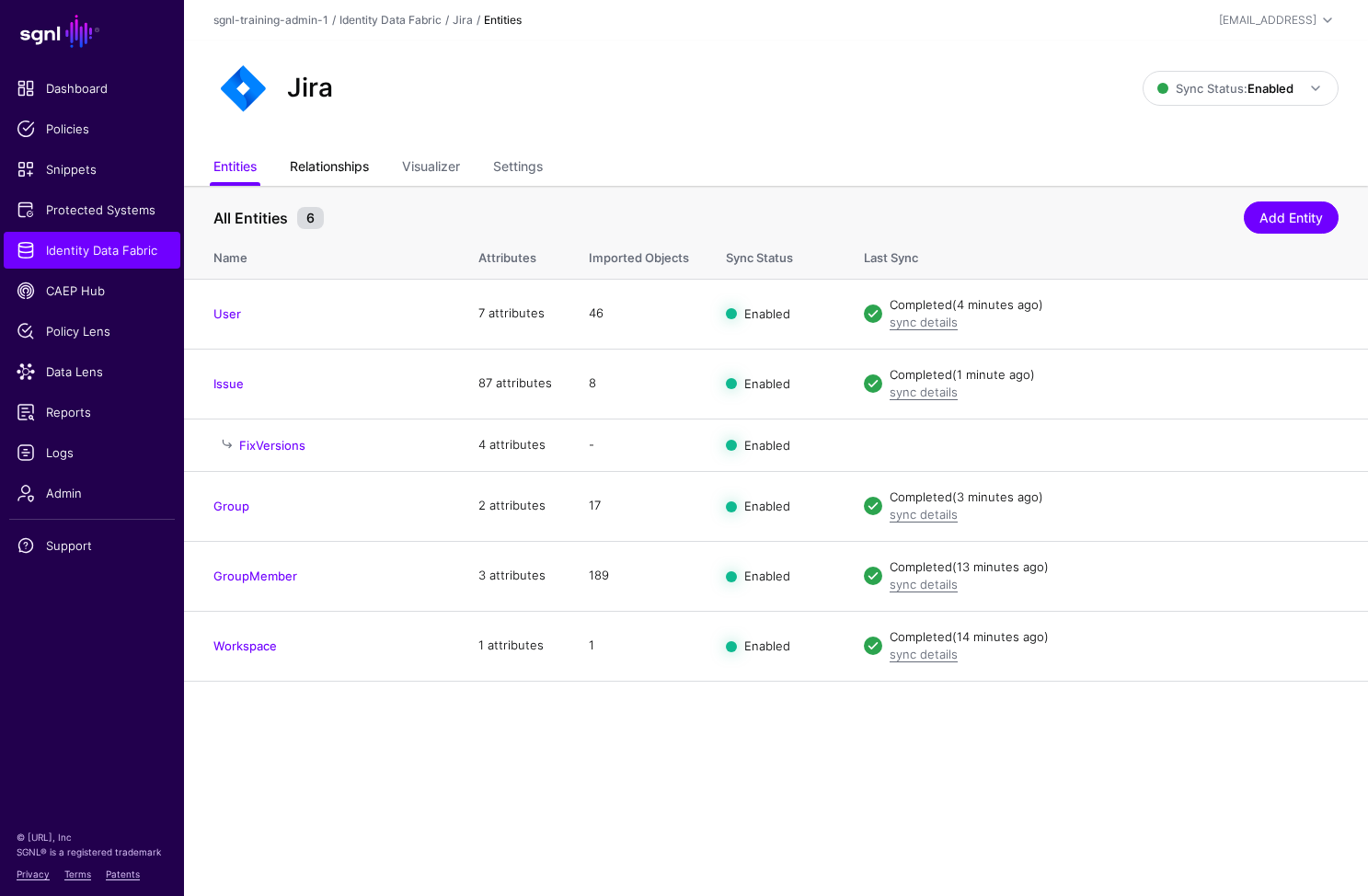
click at [349, 154] on link "Relationships" at bounding box center [329, 168] width 80 height 35
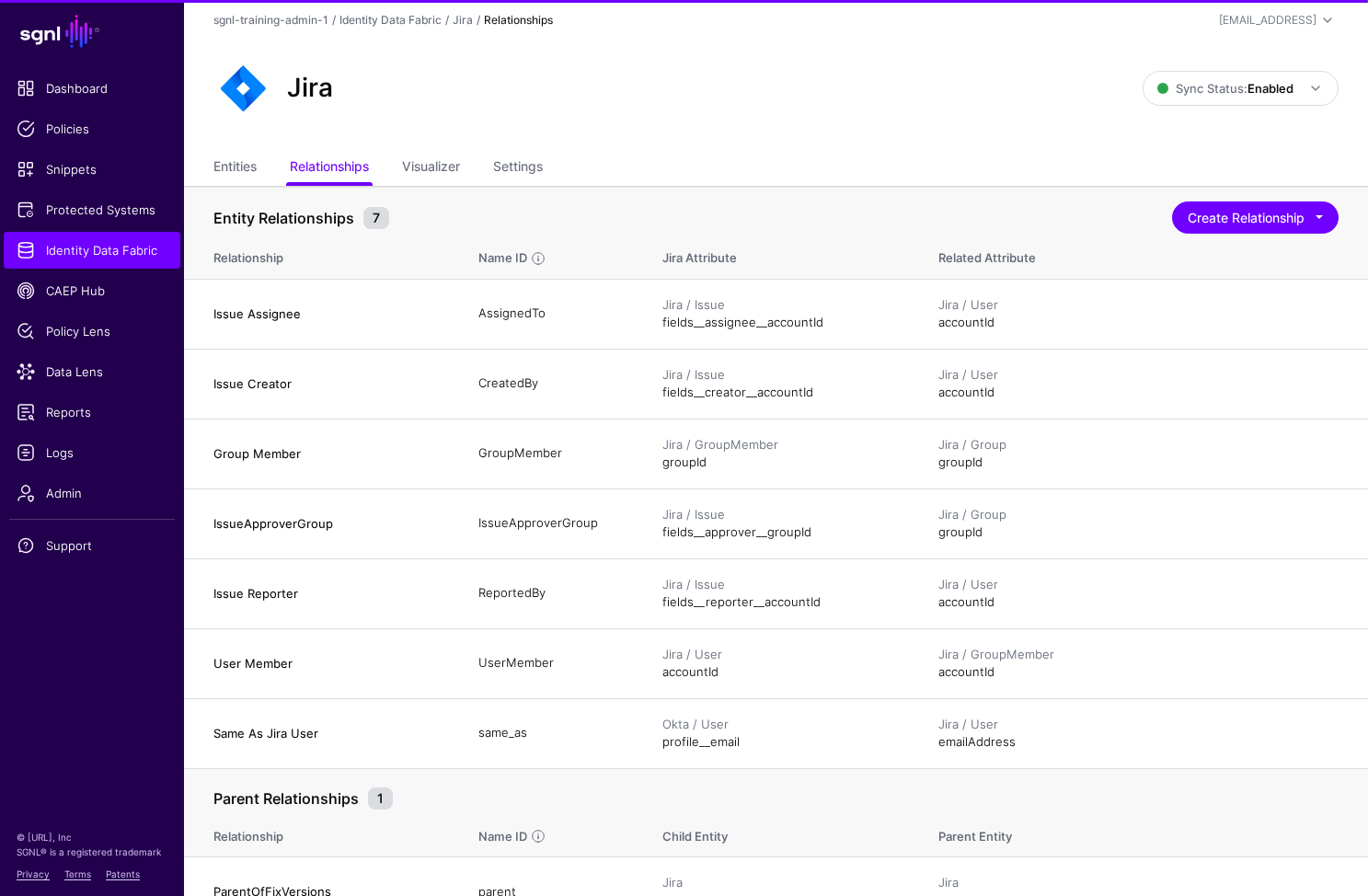
click at [1281, 197] on div "Entity Relationships 7 Create Relationship Entity Relationship Define Relations…" at bounding box center [776, 214] width 1125 height 34
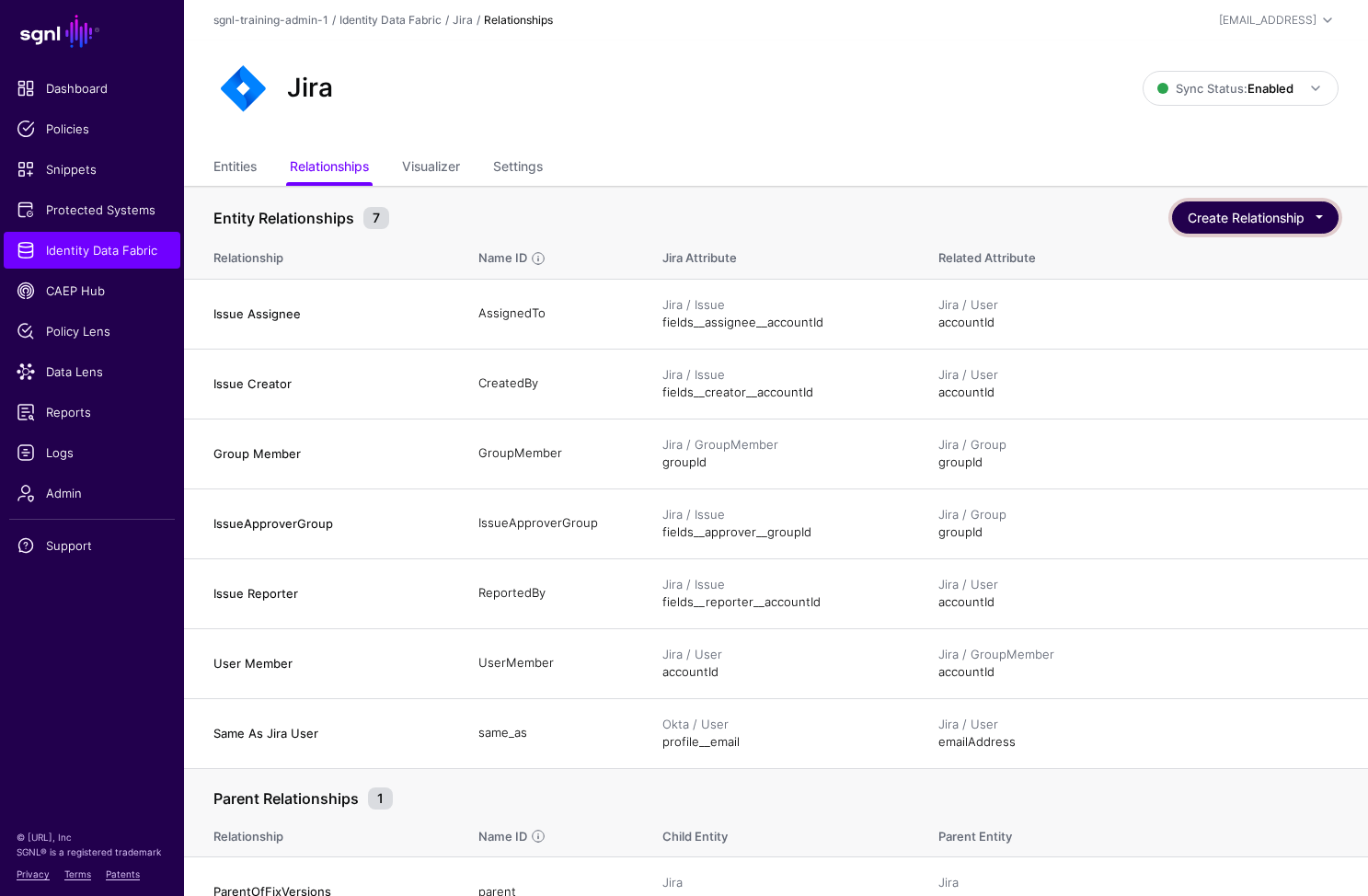
click at [1250, 218] on button "Create Relationship" at bounding box center [1255, 218] width 166 height 32
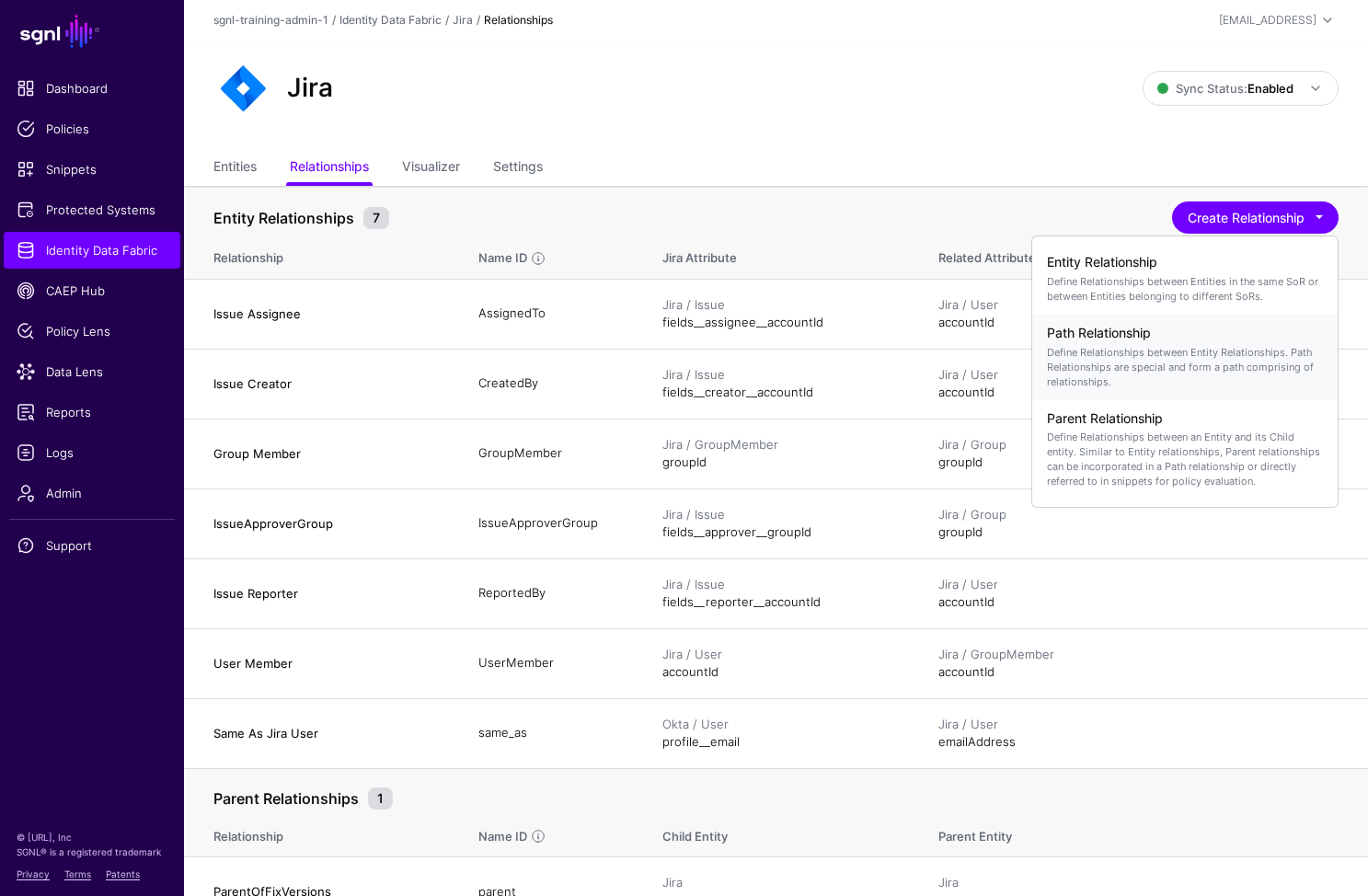
click at [1187, 333] on h4 "Path Relationship" at bounding box center [1185, 333] width 276 height 16
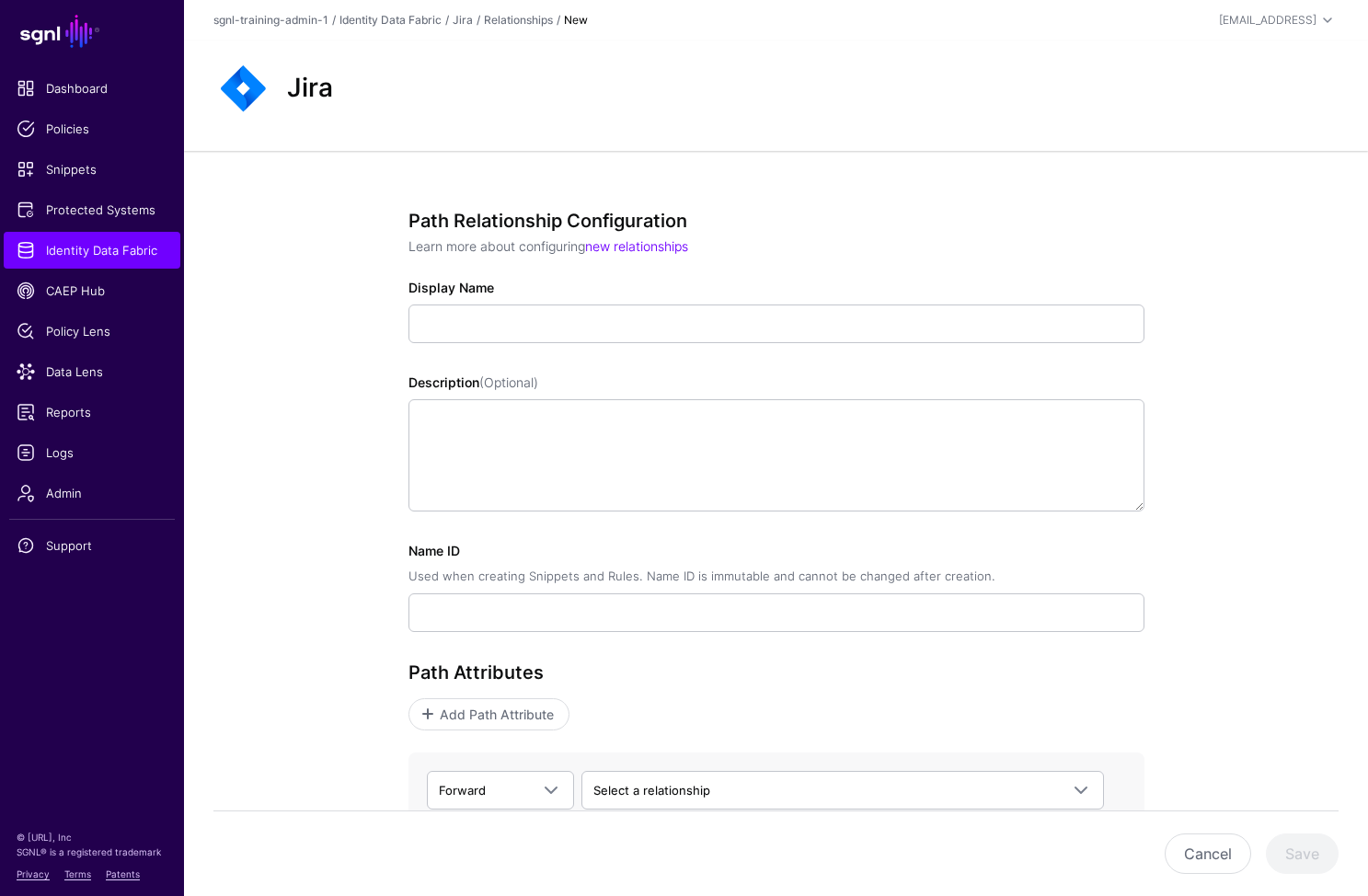
click at [556, 300] on div "Display Name" at bounding box center [777, 310] width 736 height 66
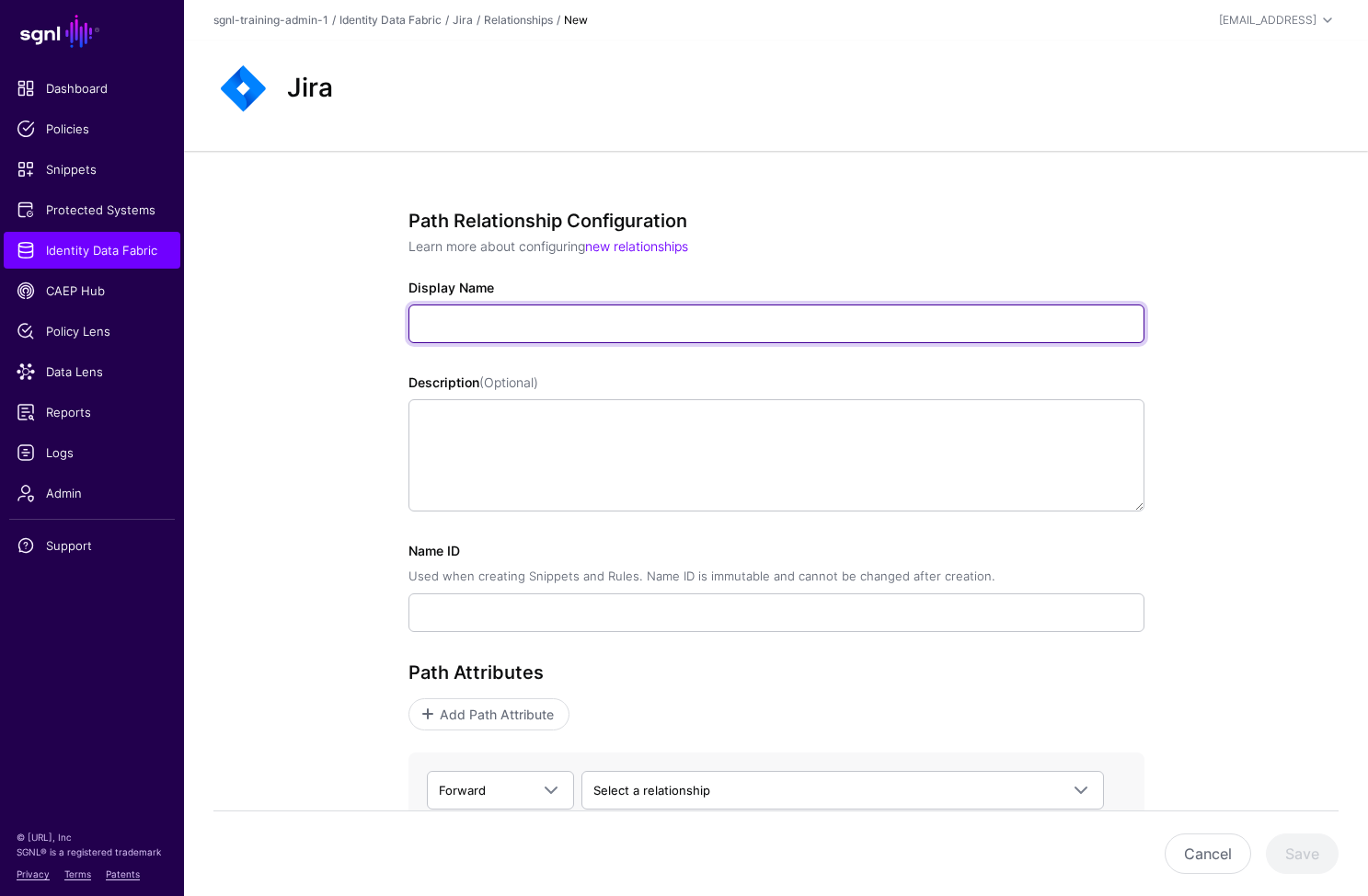
click at [556, 325] on input "Display Name" at bounding box center [777, 323] width 736 height 39
paste input "**********"
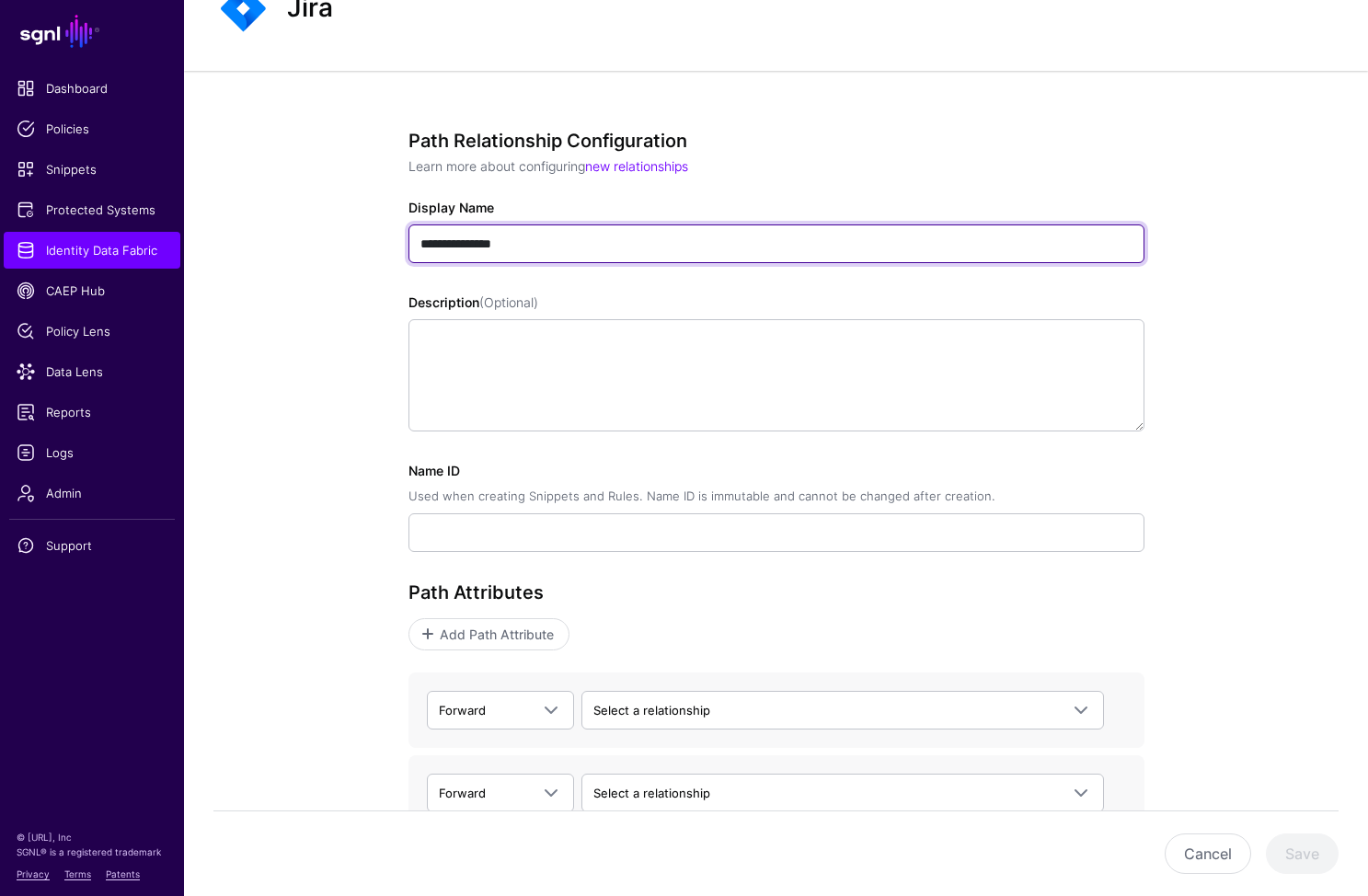
scroll to position [206, 0]
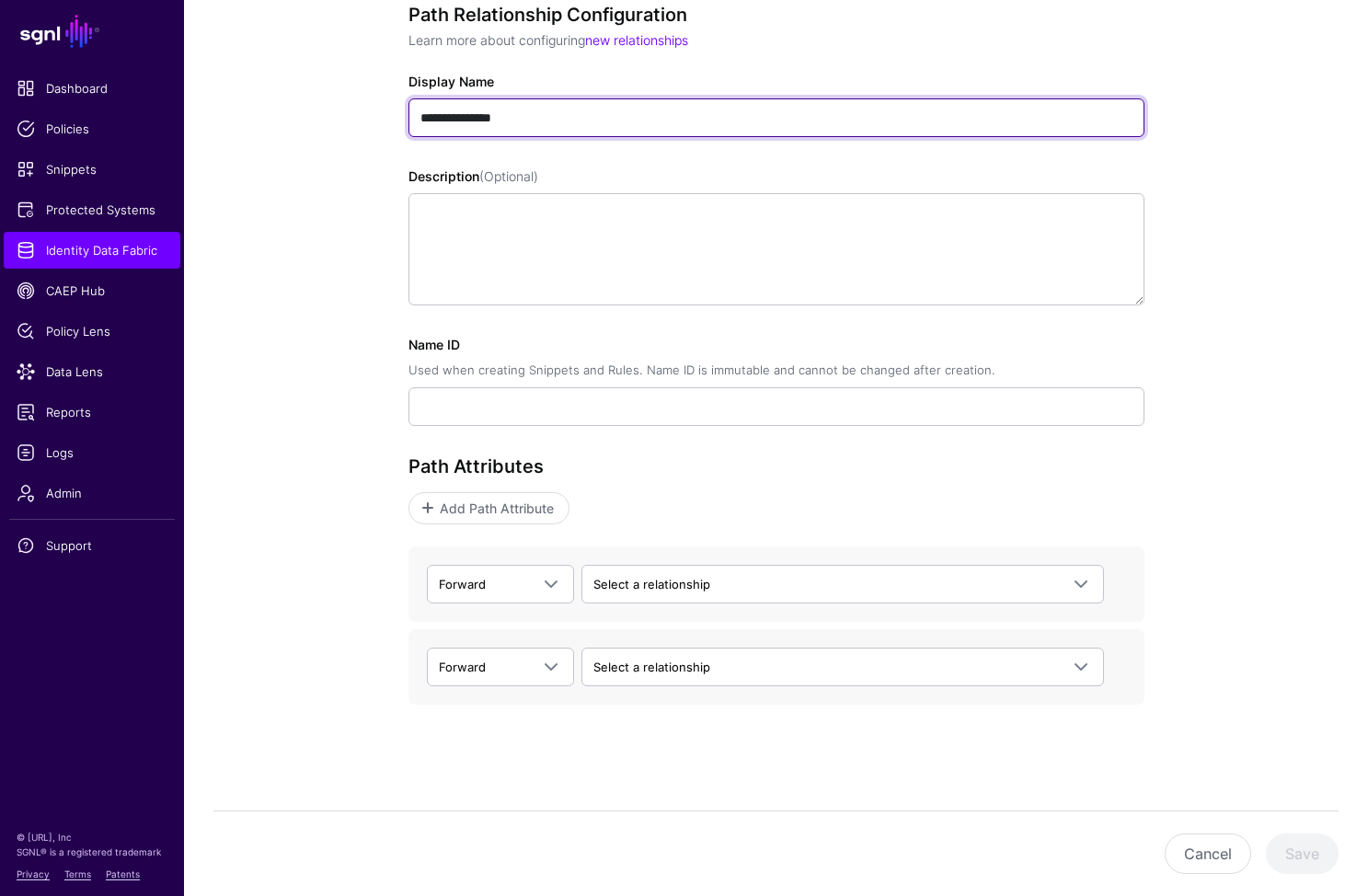
type input "**********"
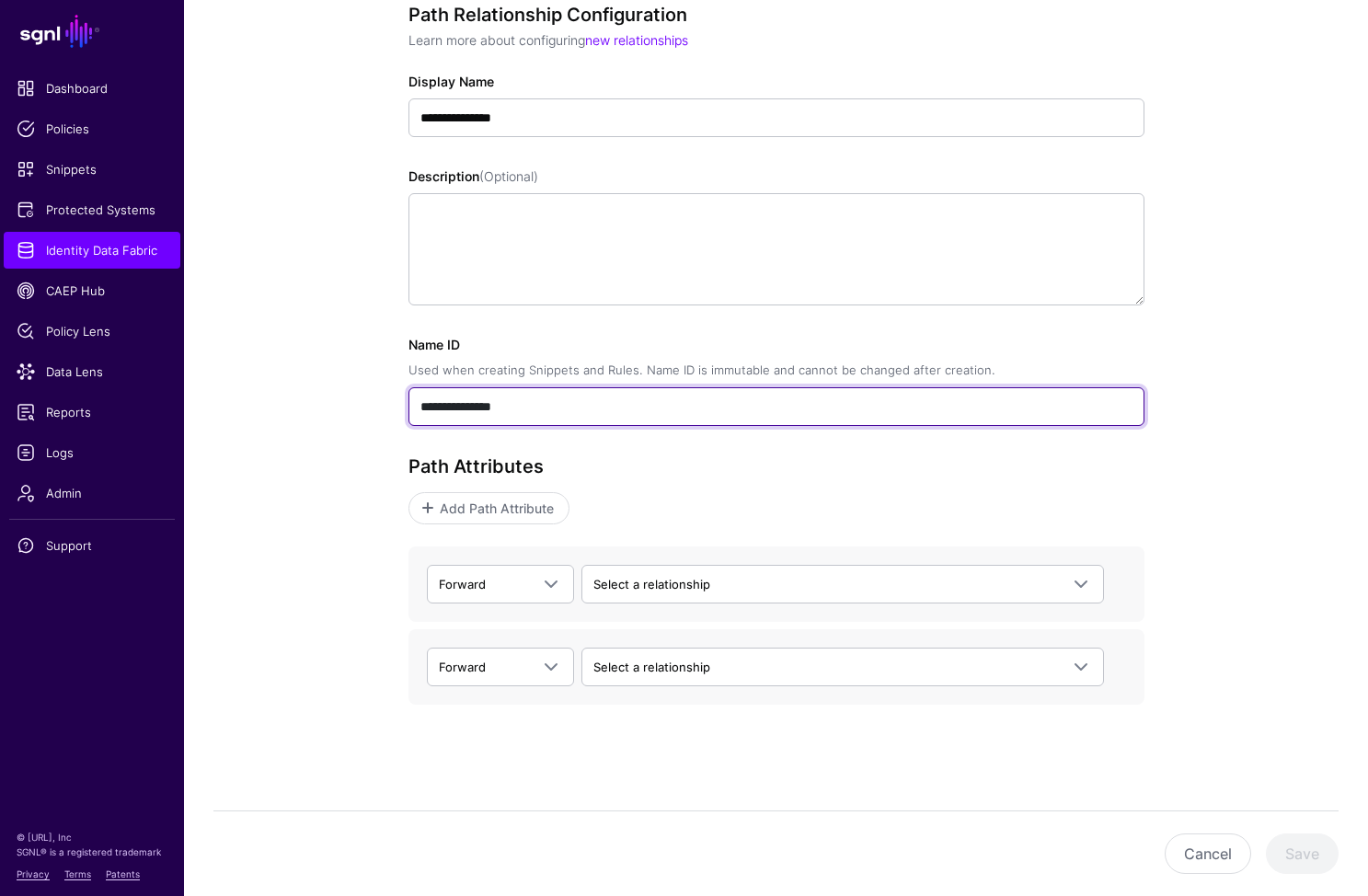
click at [498, 392] on input "**********" at bounding box center [777, 406] width 736 height 39
drag, startPoint x: 527, startPoint y: 410, endPoint x: 216, endPoint y: 408, distance: 311.0
click at [216, 408] on div "**********" at bounding box center [776, 421] width 1184 height 951
paste input "text"
type input "**********"
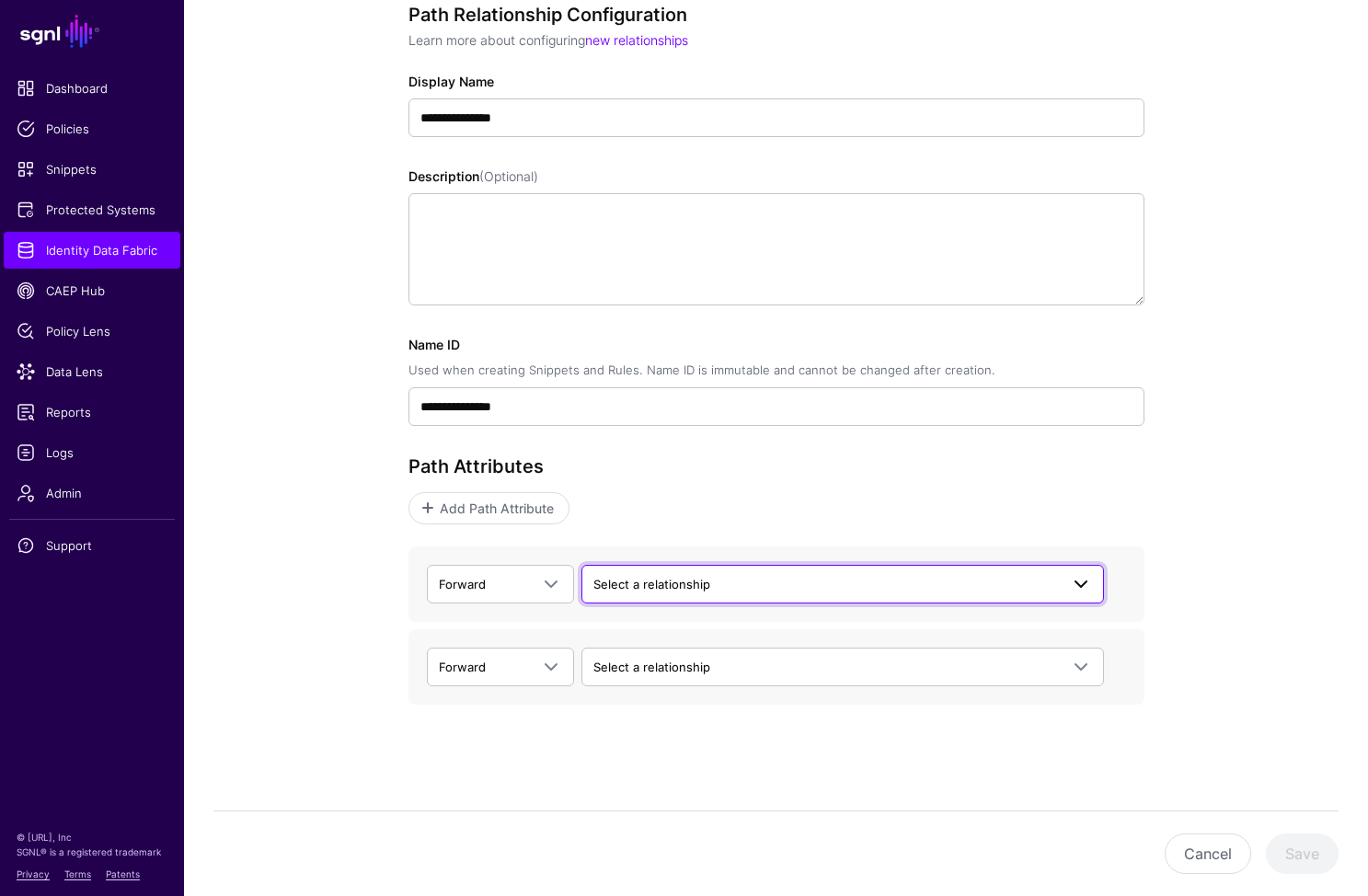
click at [742, 579] on span "Select a relationship" at bounding box center [827, 584] width 466 height 20
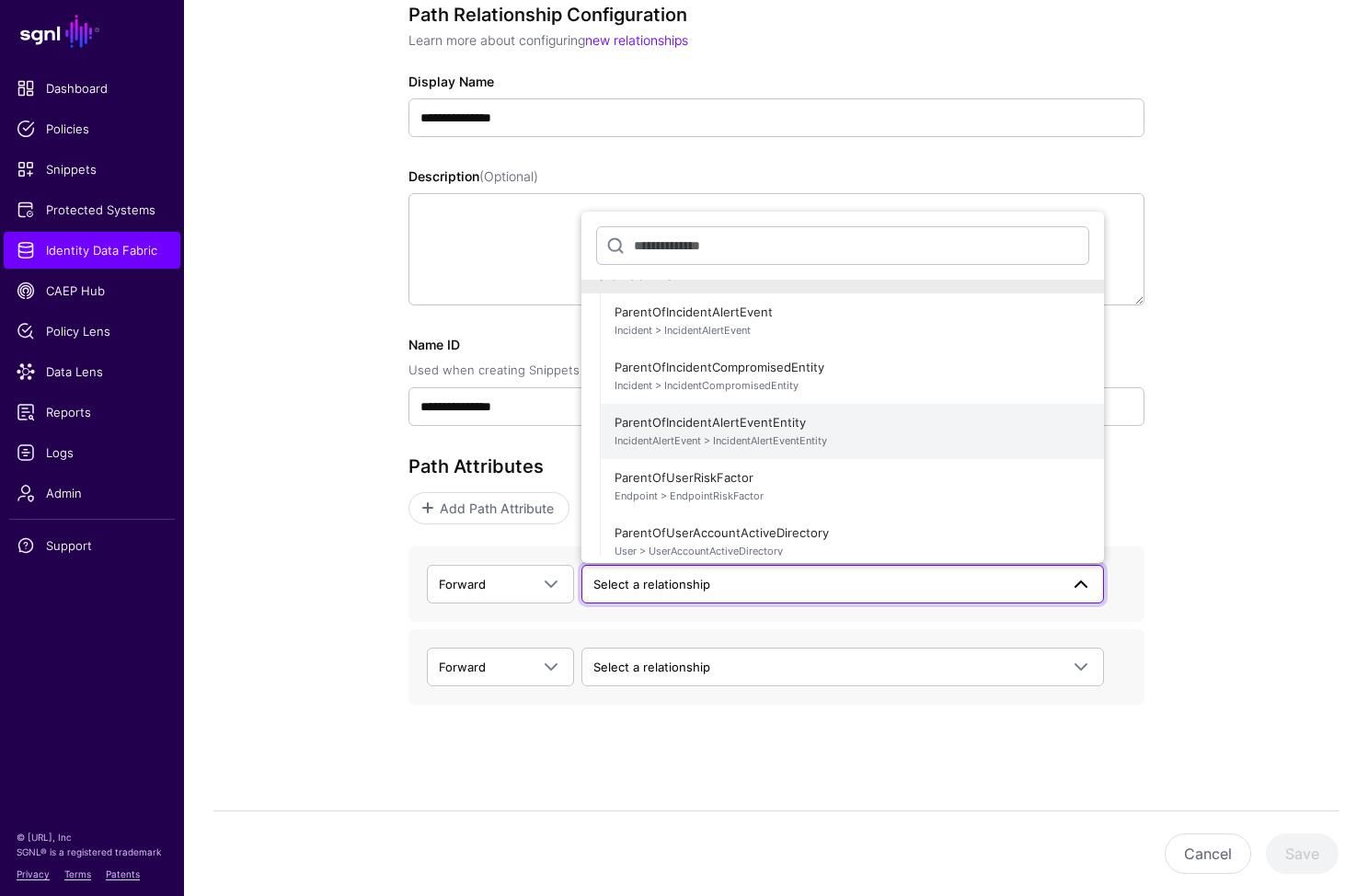
scroll to position [0, 0]
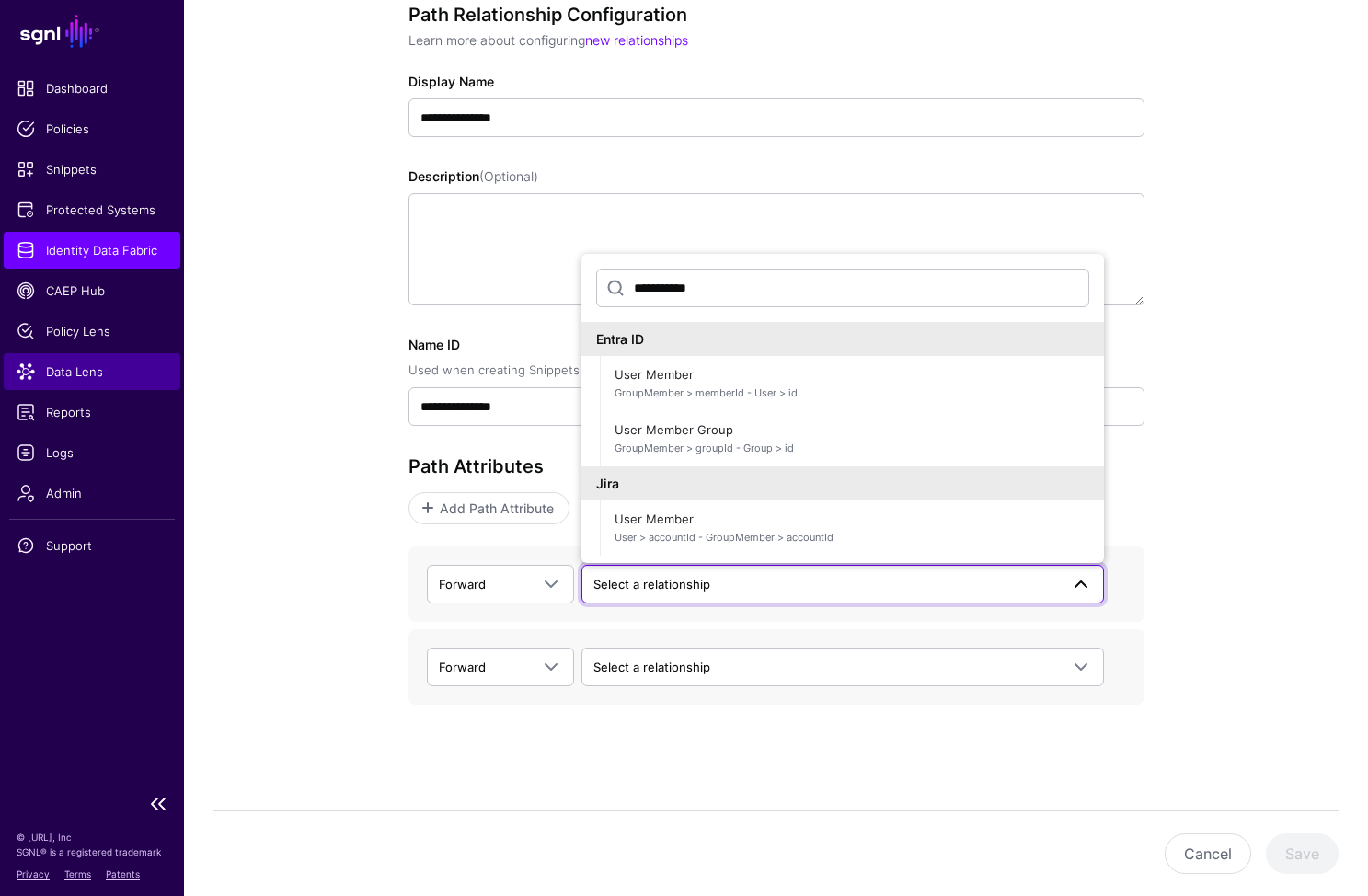
type input "**********"
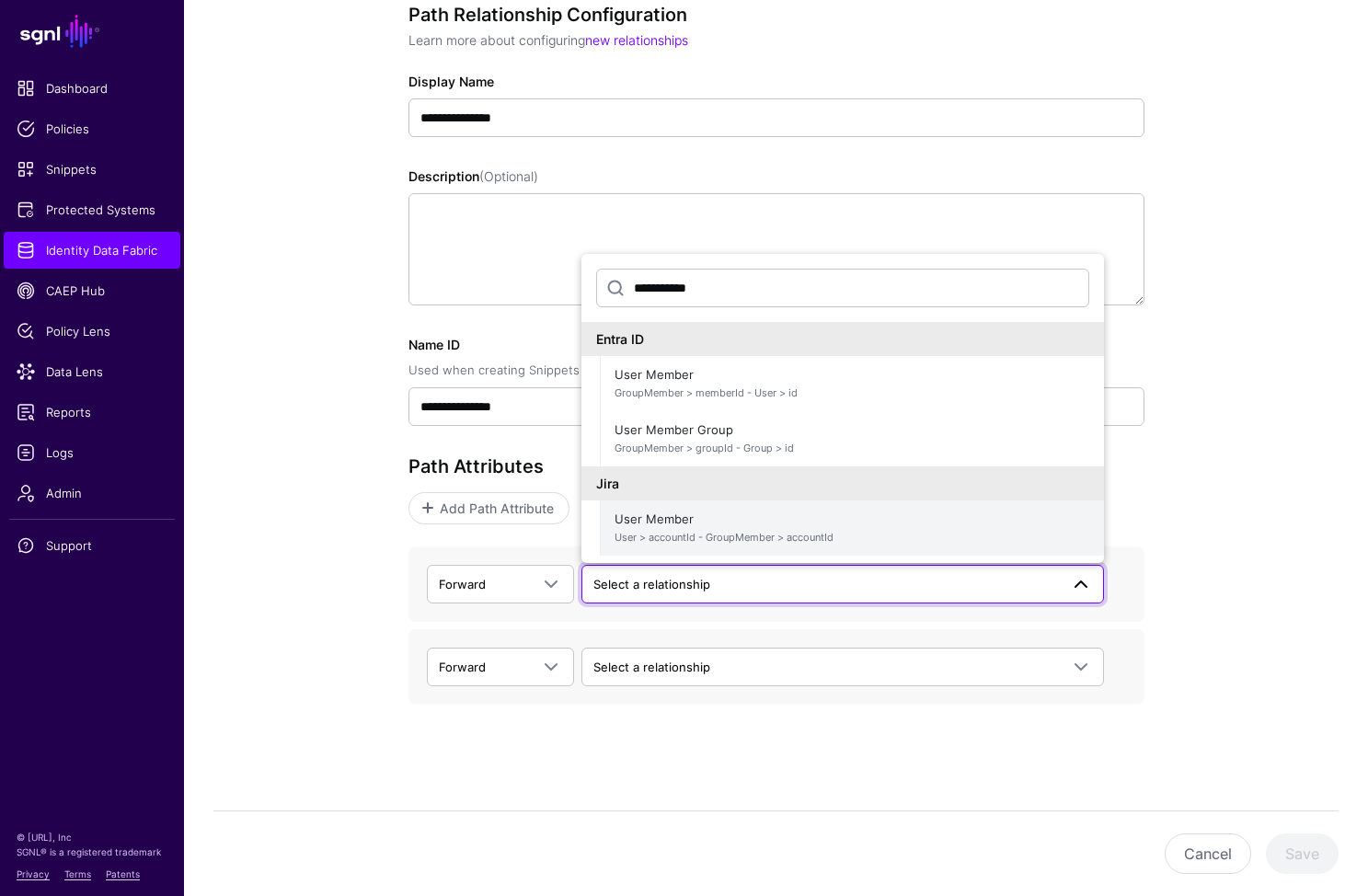
click at [684, 521] on span "User Member User > accountId - GroupMember > accountId" at bounding box center [852, 528] width 475 height 44
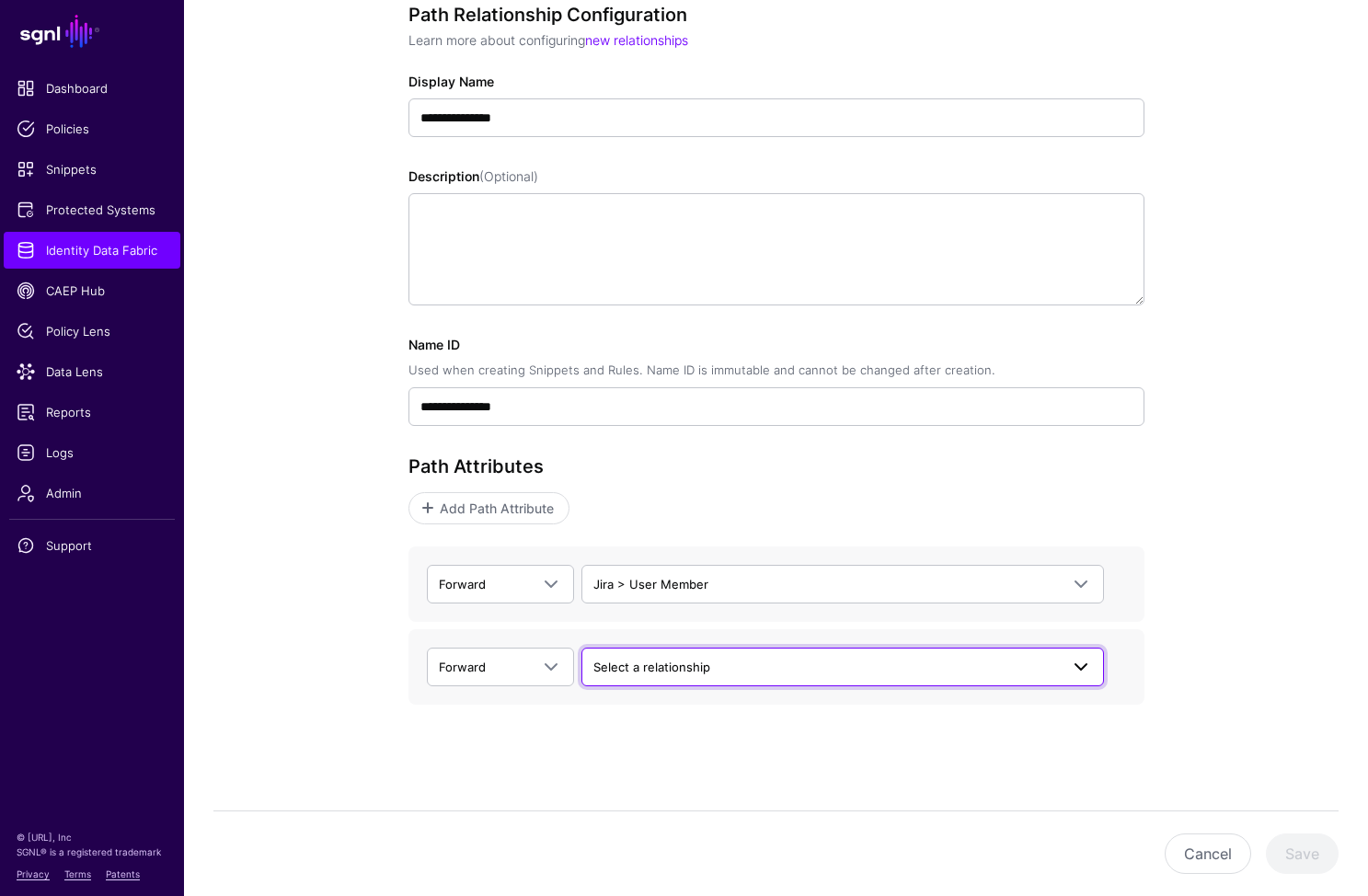
click at [746, 656] on span "Select a relationship" at bounding box center [827, 666] width 466 height 20
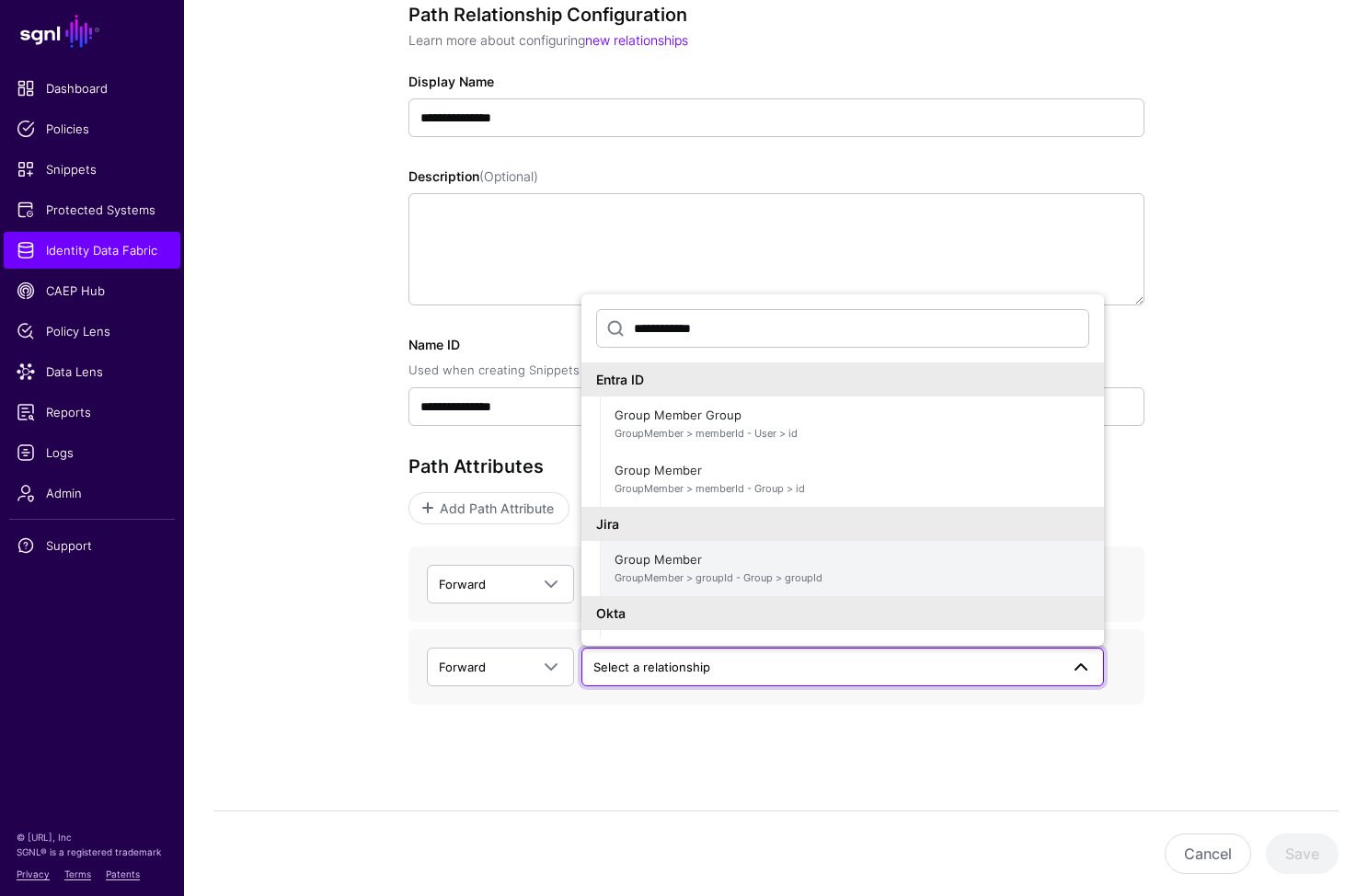
type input "**********"
click at [847, 560] on span "Group Member GroupMember > groupId - Group > groupId" at bounding box center [852, 568] width 475 height 44
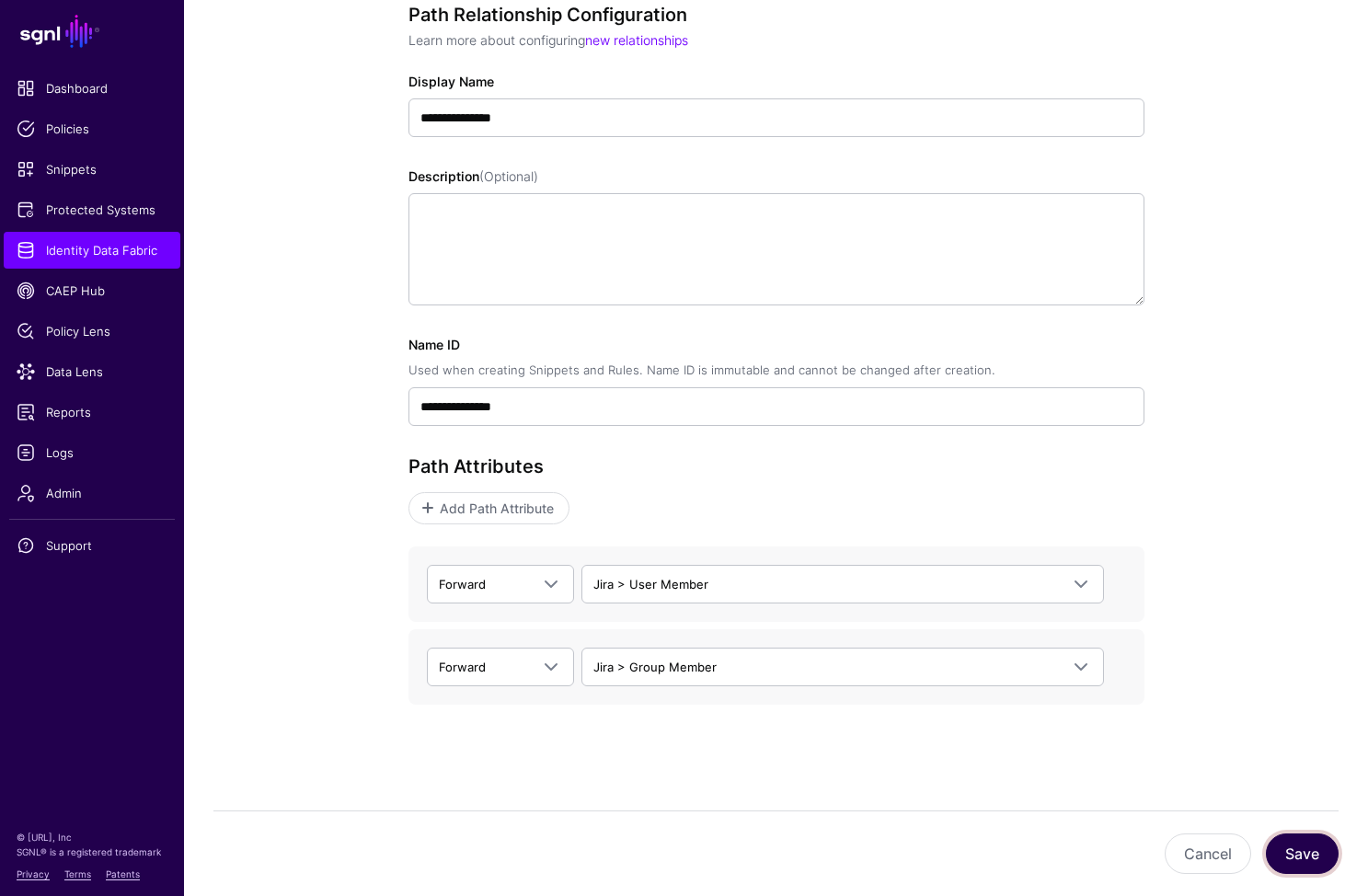
click at [1299, 851] on button "Save" at bounding box center [1302, 853] width 73 height 41
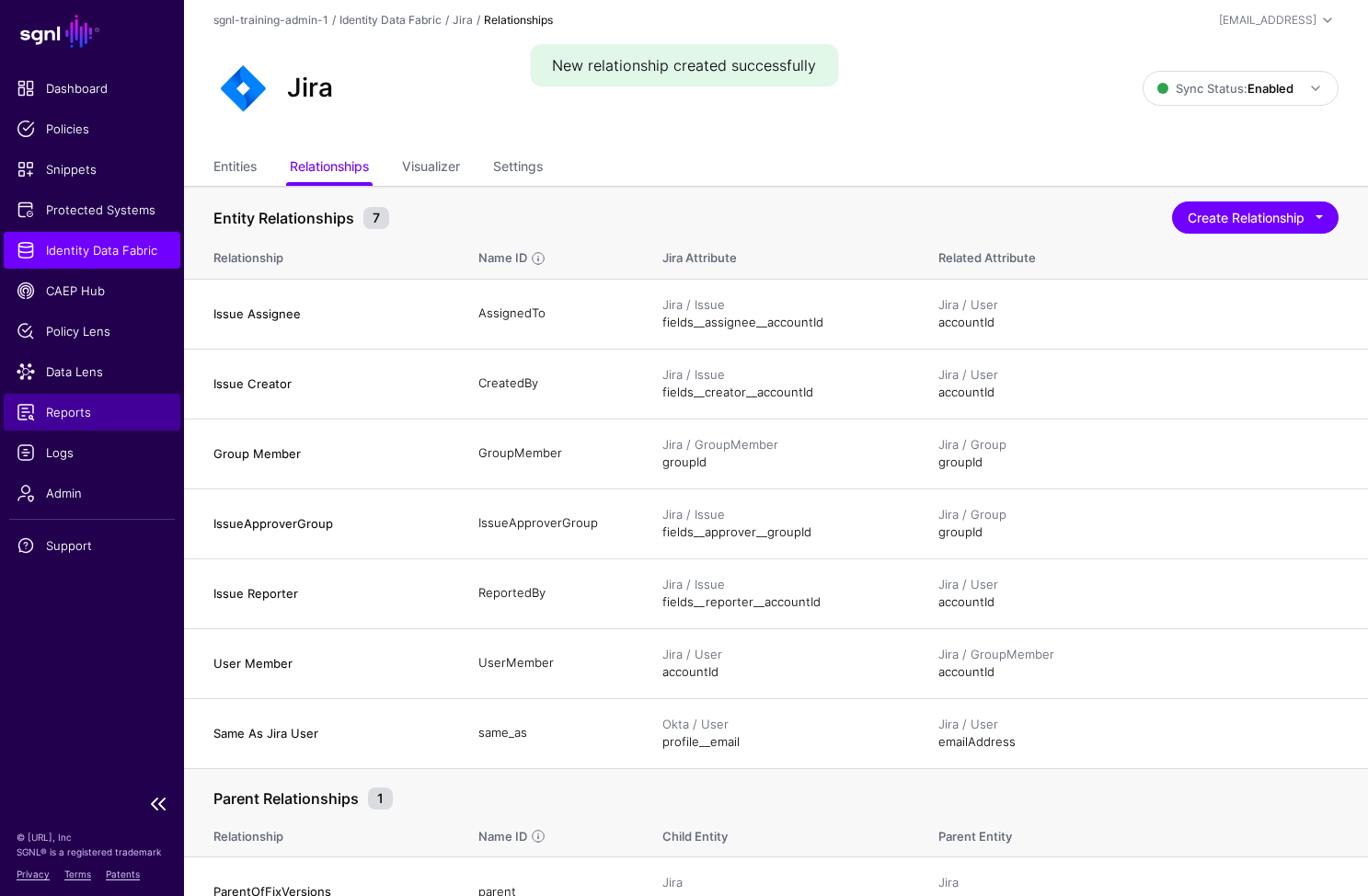
click at [101, 426] on link "Reports" at bounding box center [93, 412] width 177 height 37
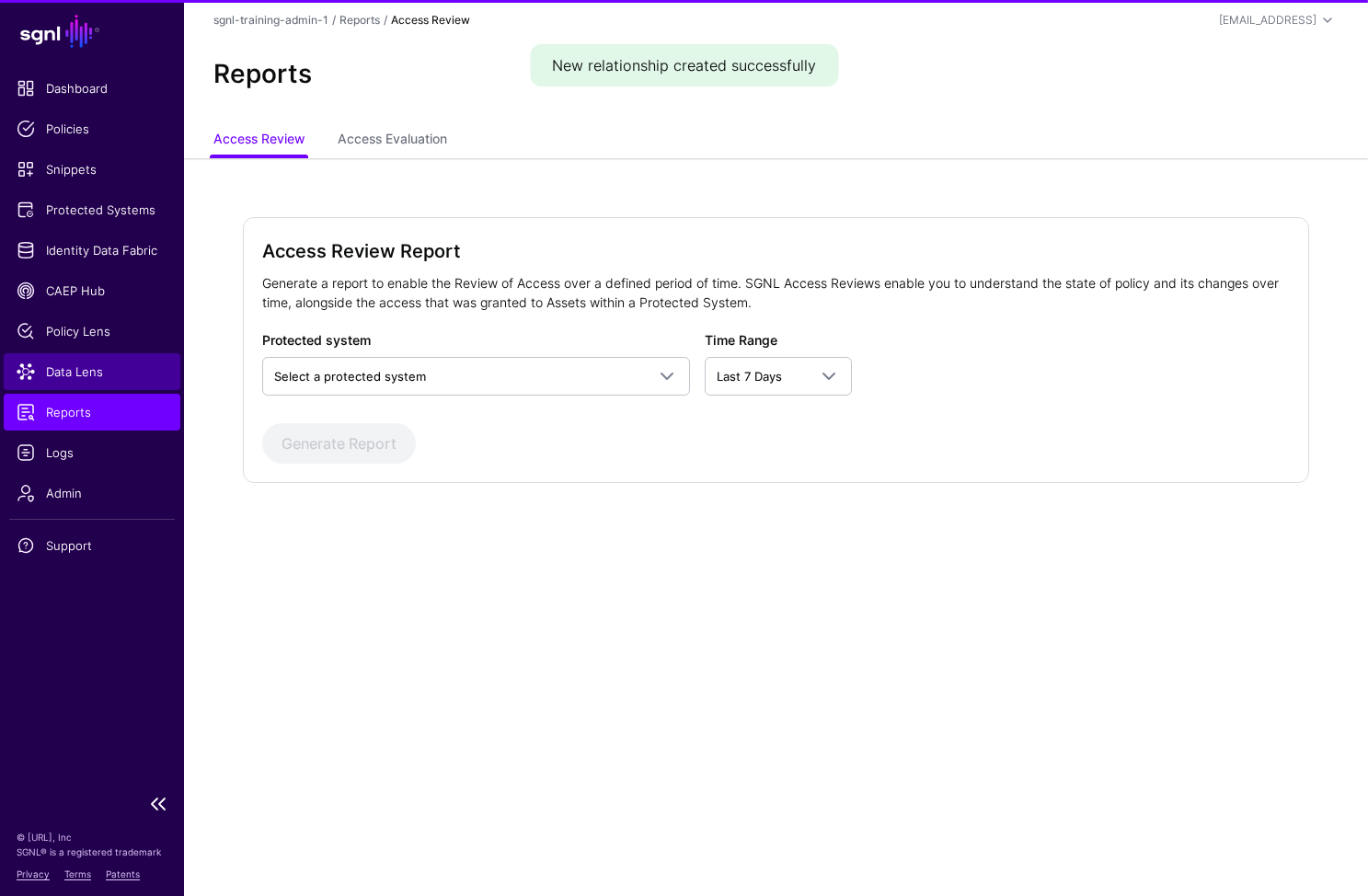
click at [89, 378] on span "Data Lens" at bounding box center [93, 371] width 151 height 18
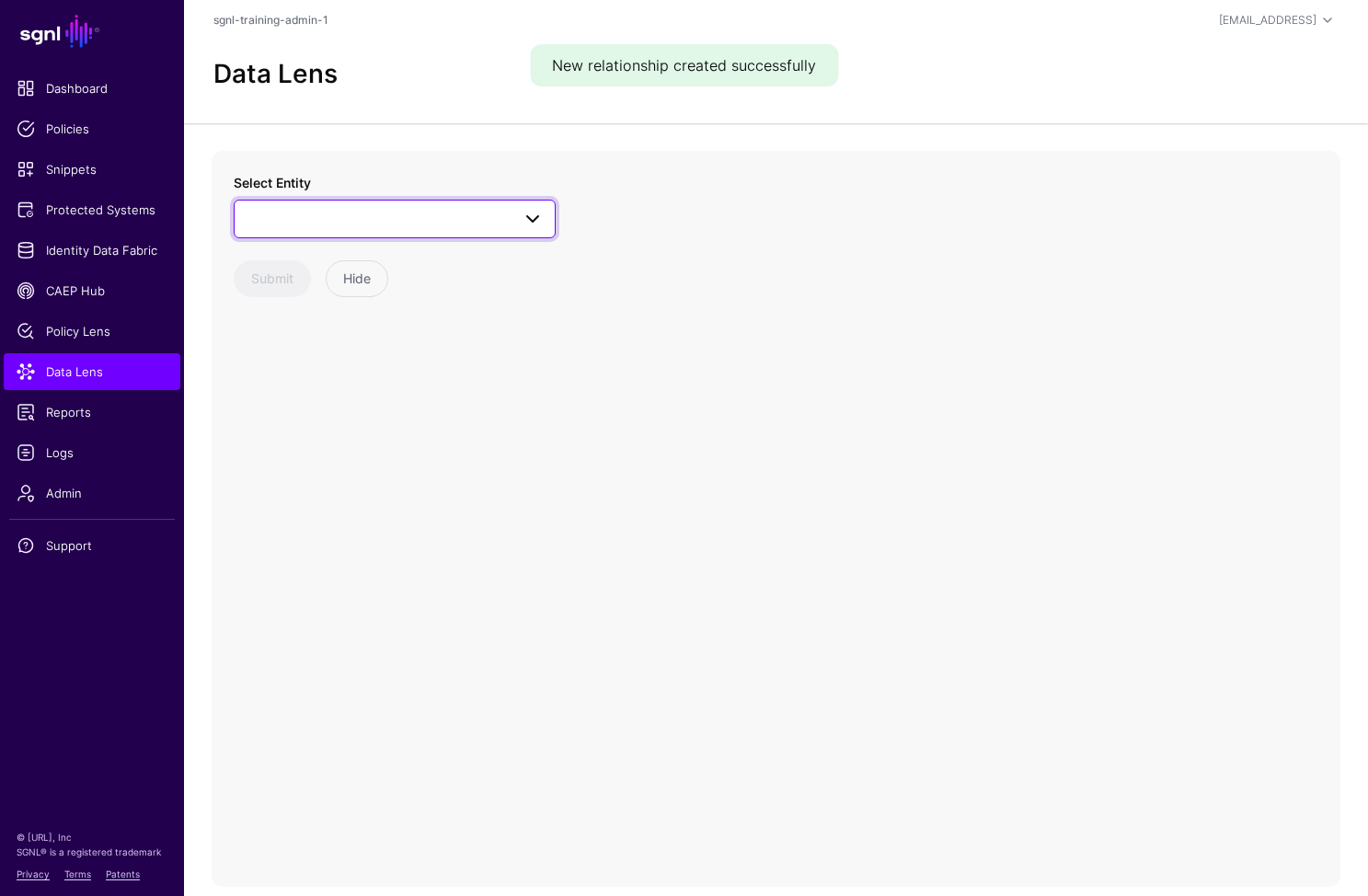
click at [443, 209] on span at bounding box center [395, 219] width 298 height 22
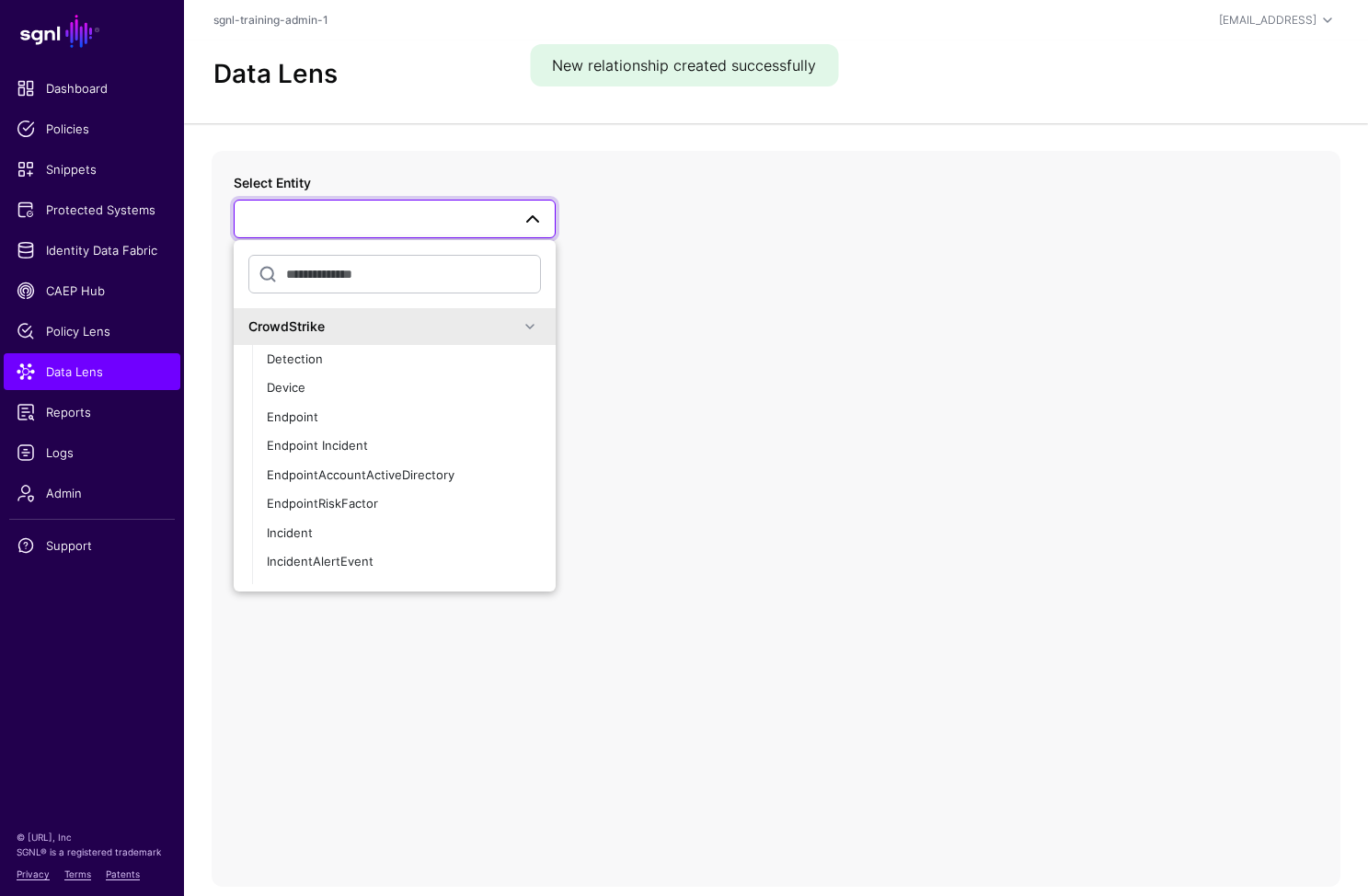
click at [472, 333] on div "CrowdStrike" at bounding box center [384, 325] width 271 height 19
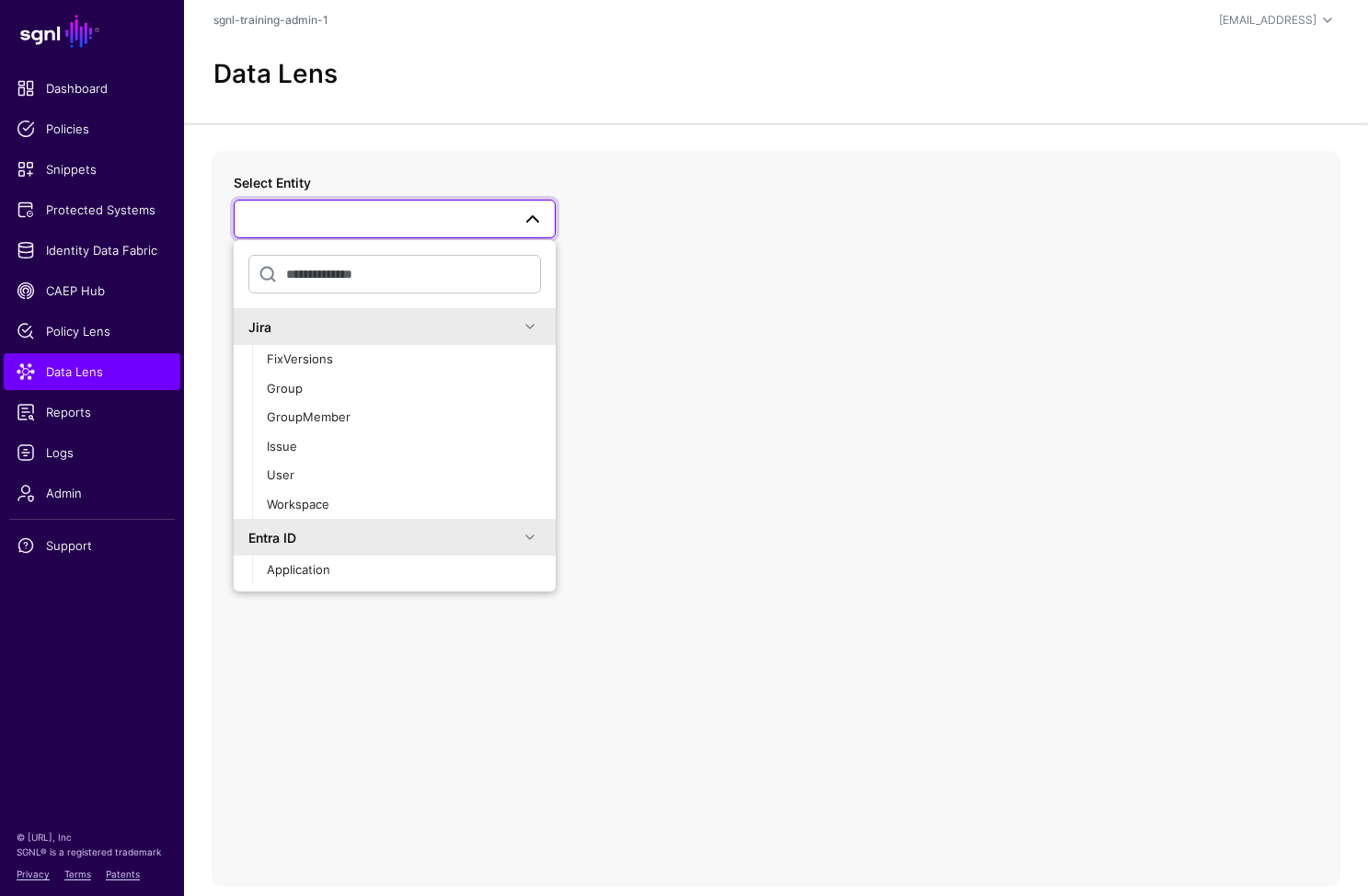
scroll to position [172, 0]
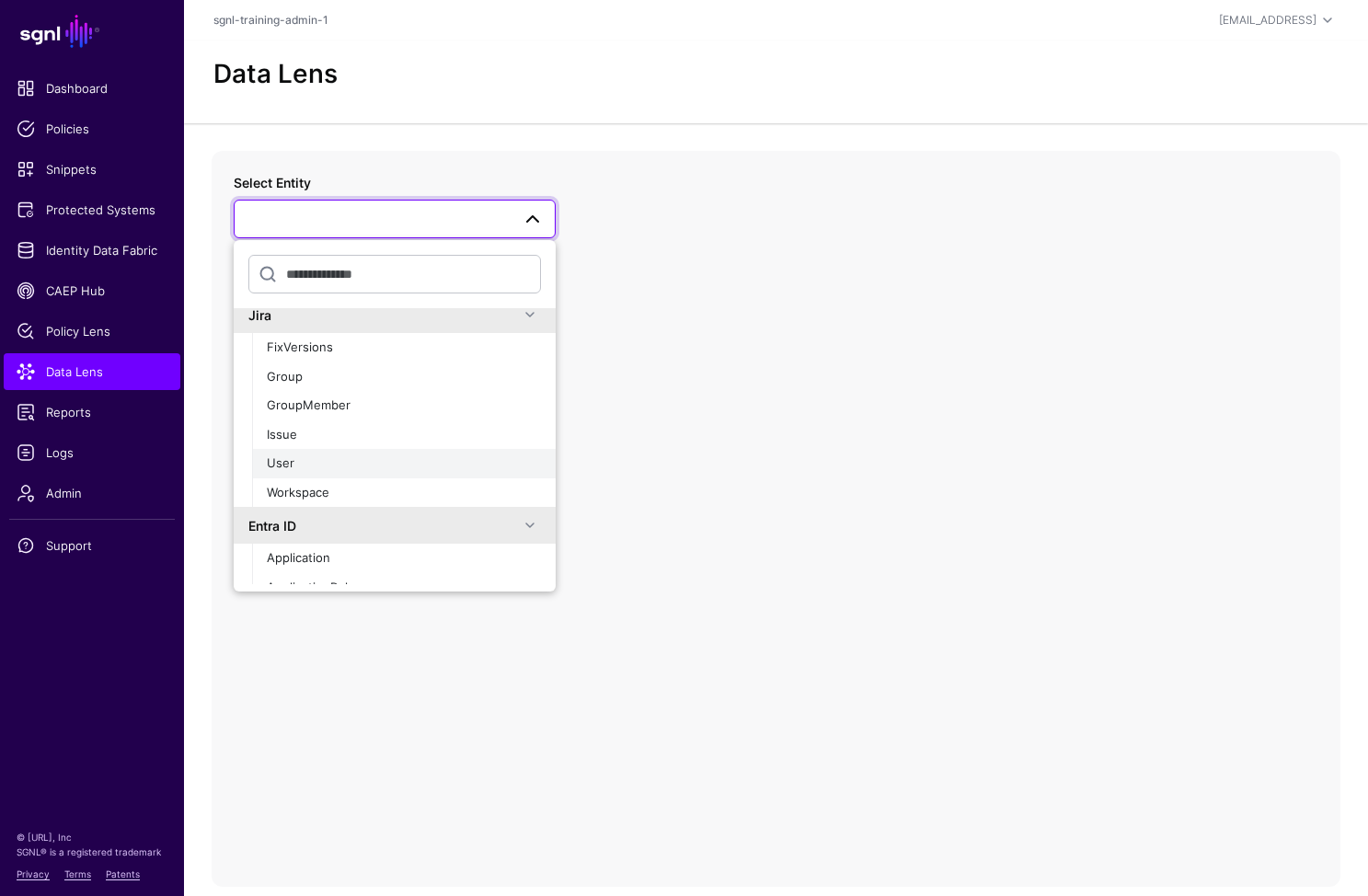
click at [337, 455] on div "User" at bounding box center [404, 463] width 275 height 18
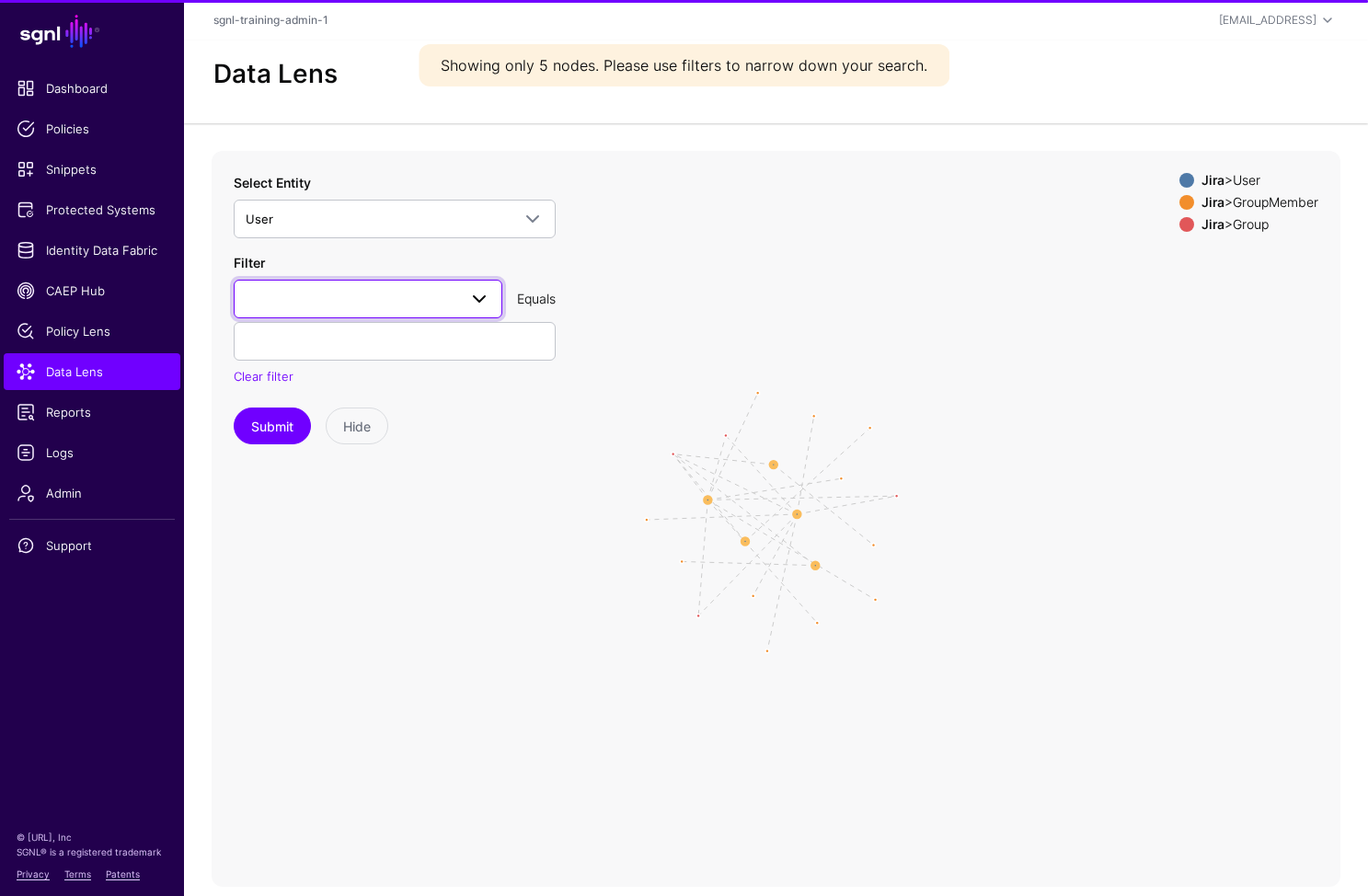
click at [389, 291] on span at bounding box center [368, 299] width 245 height 22
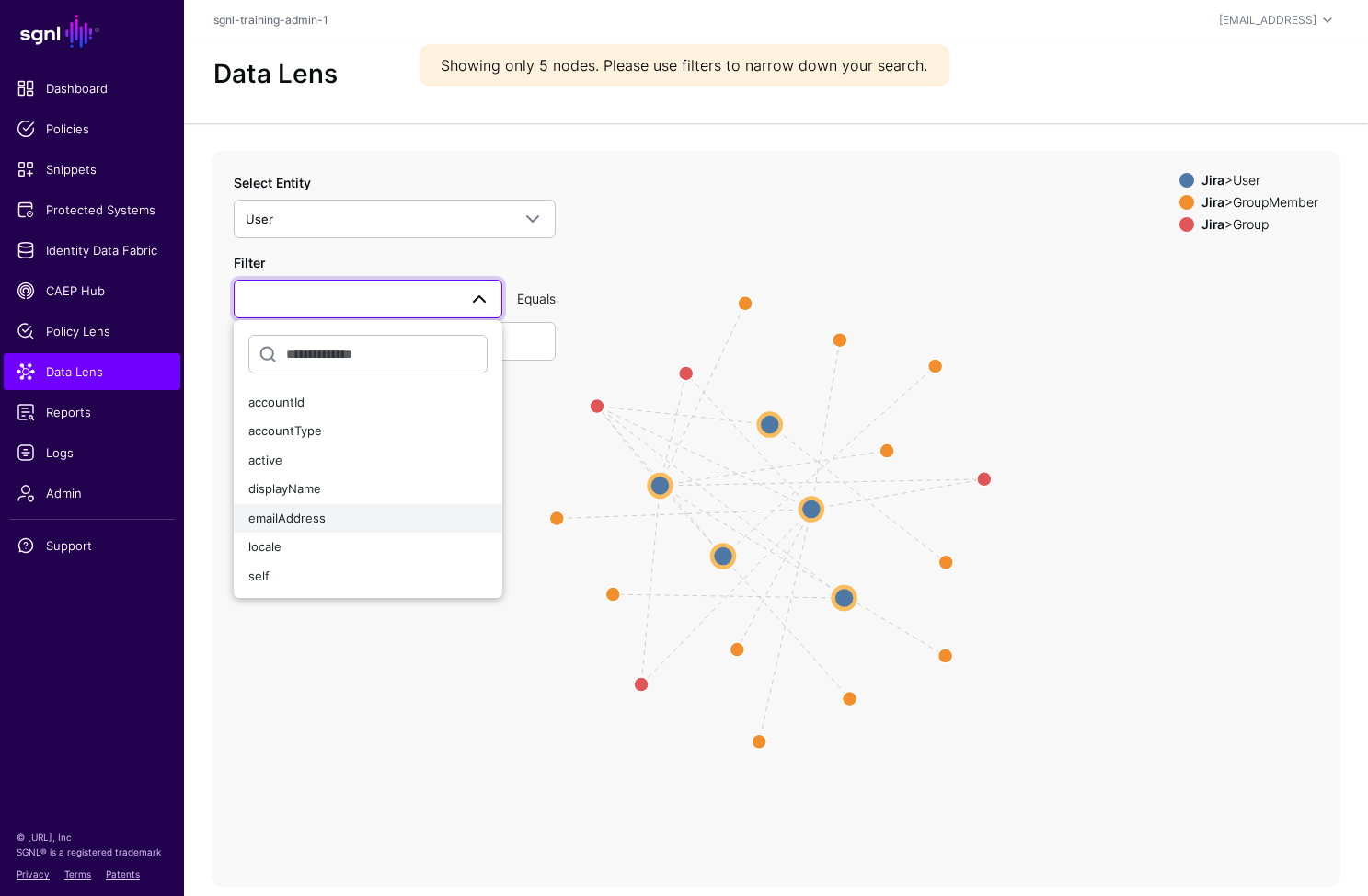
drag, startPoint x: 331, startPoint y: 517, endPoint x: 326, endPoint y: 434, distance: 83.2
click at [331, 517] on div "emailAddress" at bounding box center [368, 518] width 239 height 18
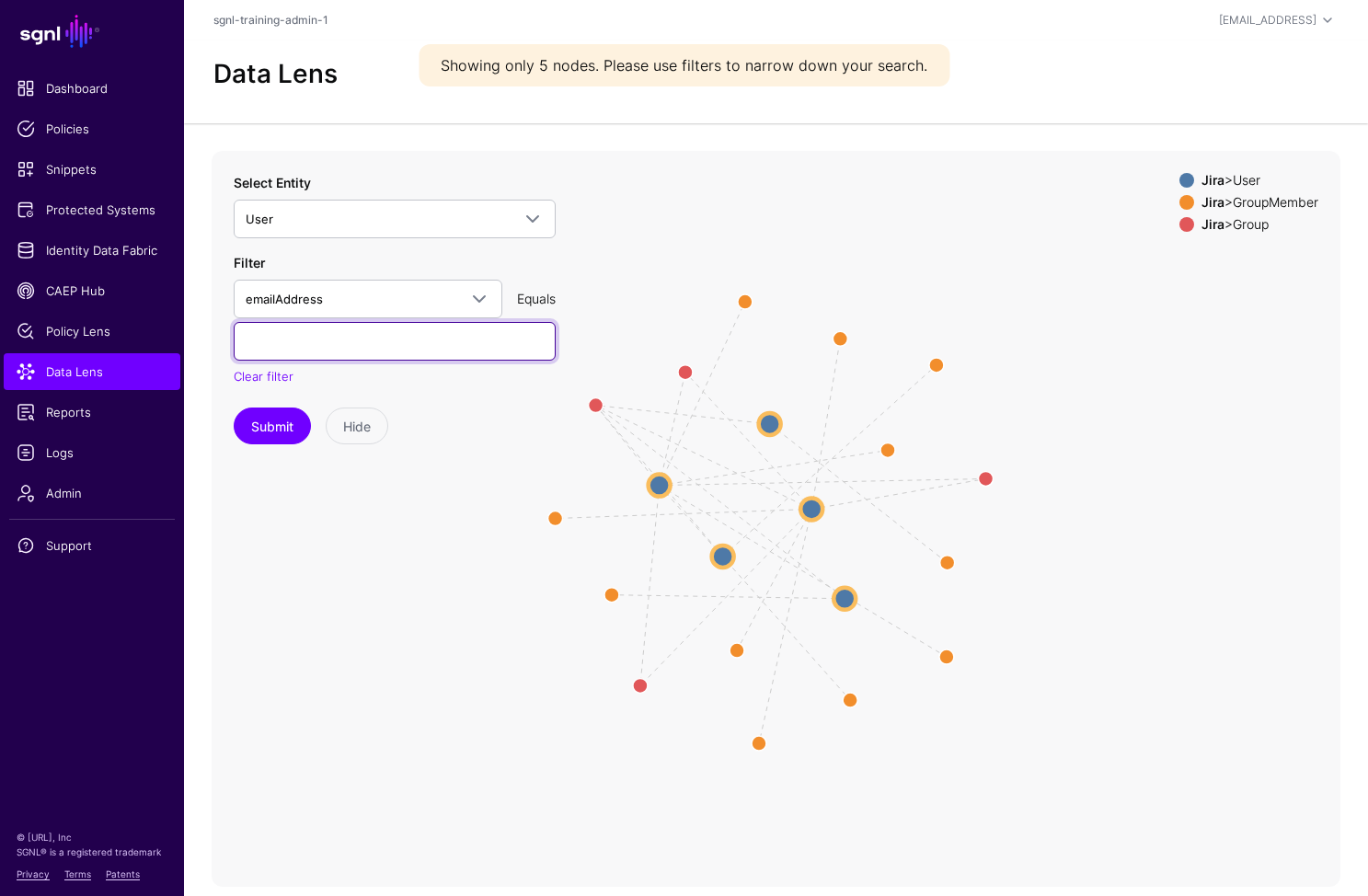
click at [335, 346] on input "text" at bounding box center [395, 341] width 322 height 39
type input "**********"
click at [234, 408] on button "Submit" at bounding box center [273, 426] width 78 height 37
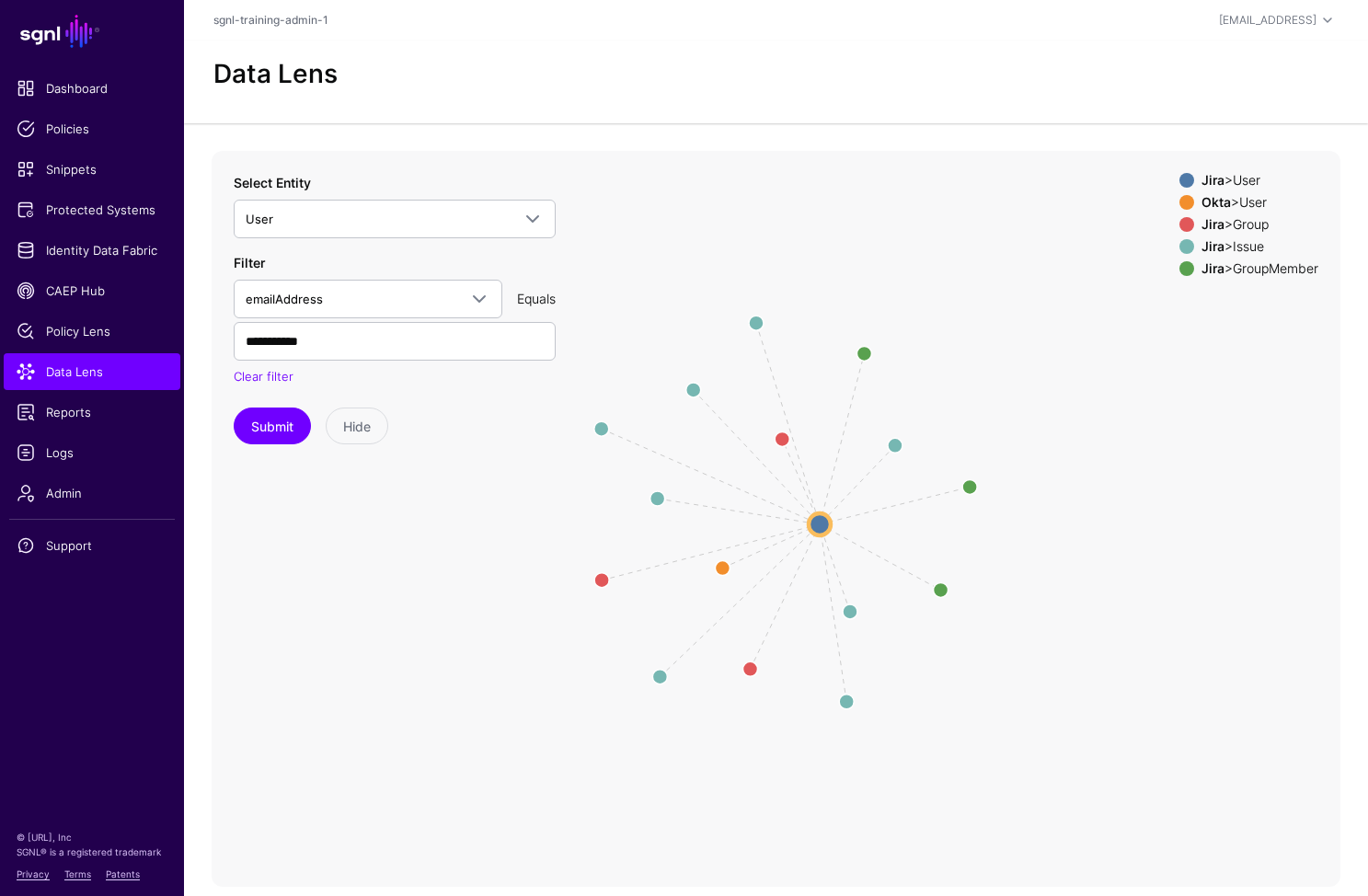
click at [1236, 266] on div "Jira > GroupMember" at bounding box center [1260, 269] width 124 height 15
click at [1233, 246] on div "Jira > Issue" at bounding box center [1260, 246] width 124 height 15
click at [1257, 196] on div "Okta > User" at bounding box center [1260, 202] width 124 height 15
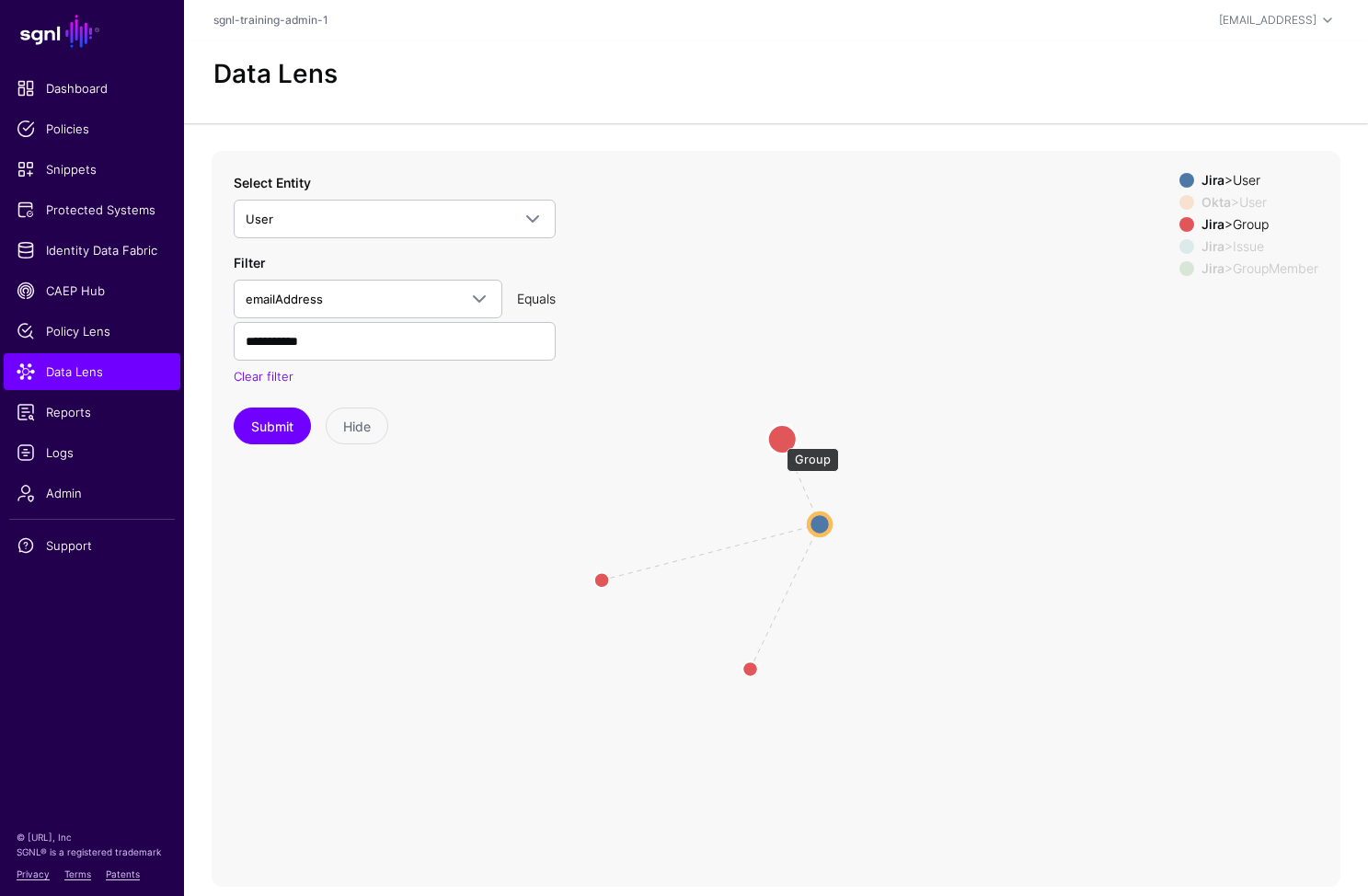
click at [778, 439] on circle at bounding box center [782, 439] width 30 height 30
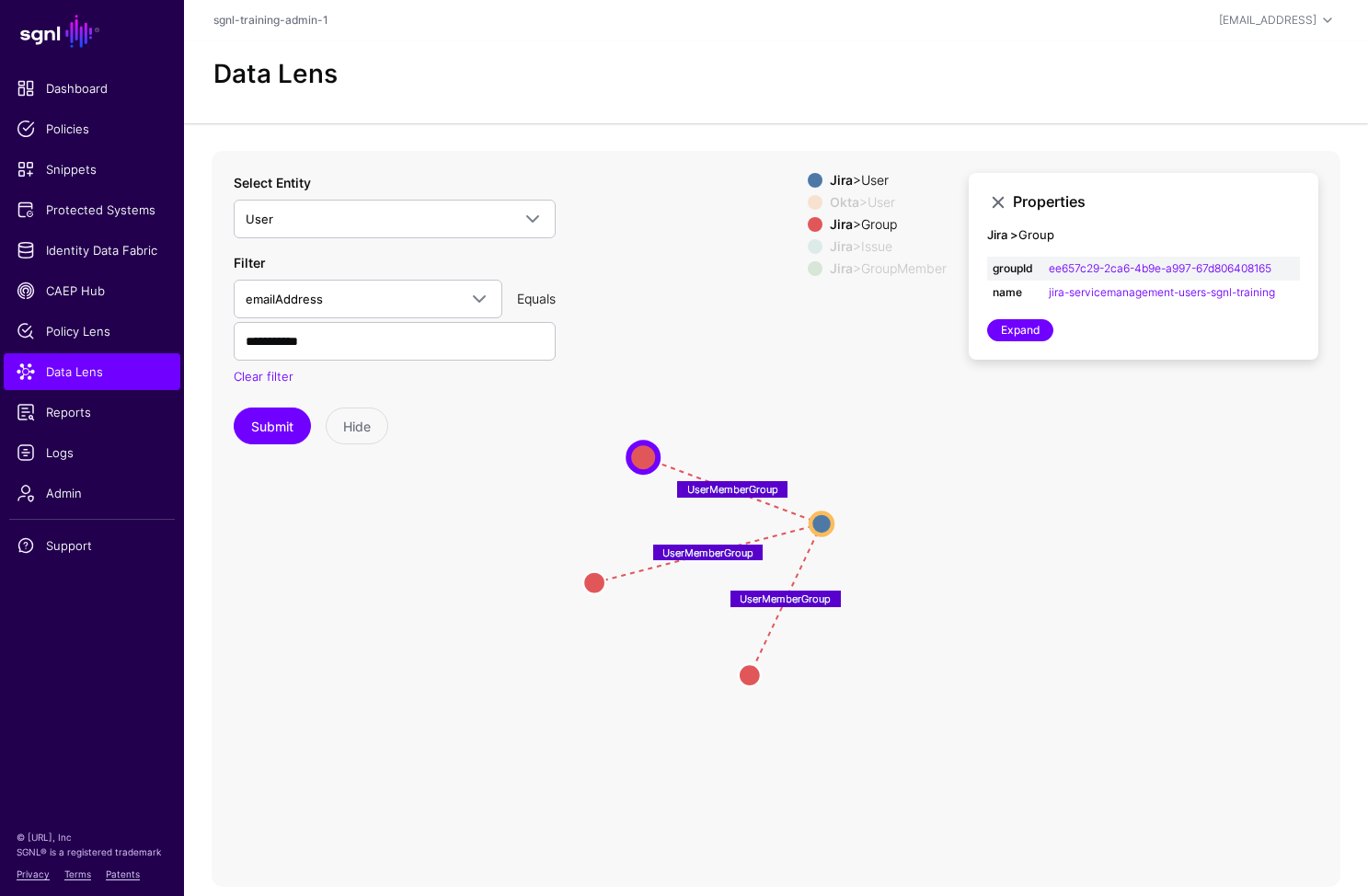
drag, startPoint x: 778, startPoint y: 438, endPoint x: 682, endPoint y: 471, distance: 101.5
click at [639, 457] on circle at bounding box center [644, 457] width 30 height 30
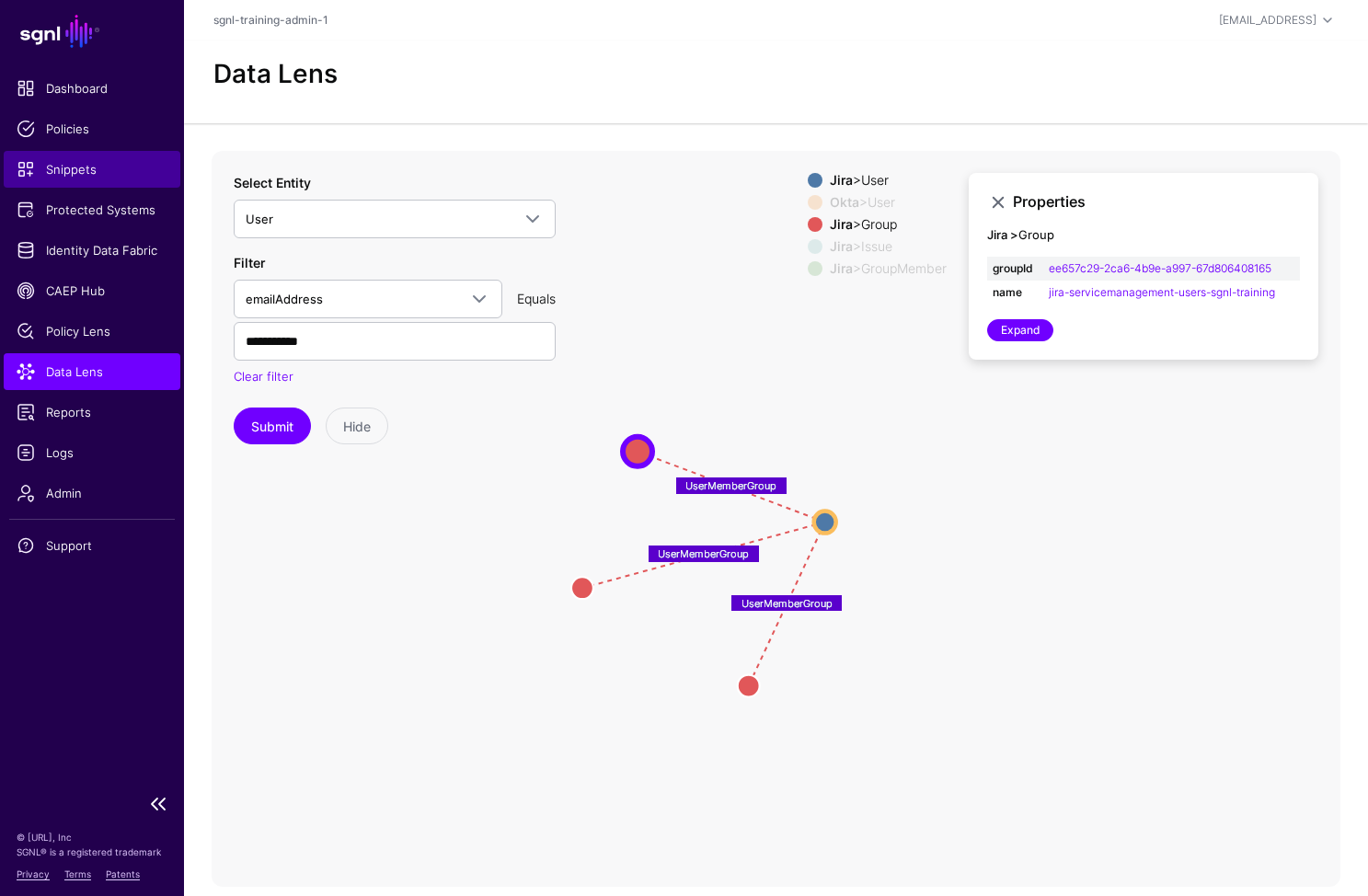
click at [67, 166] on span "Snippets" at bounding box center [93, 169] width 151 height 18
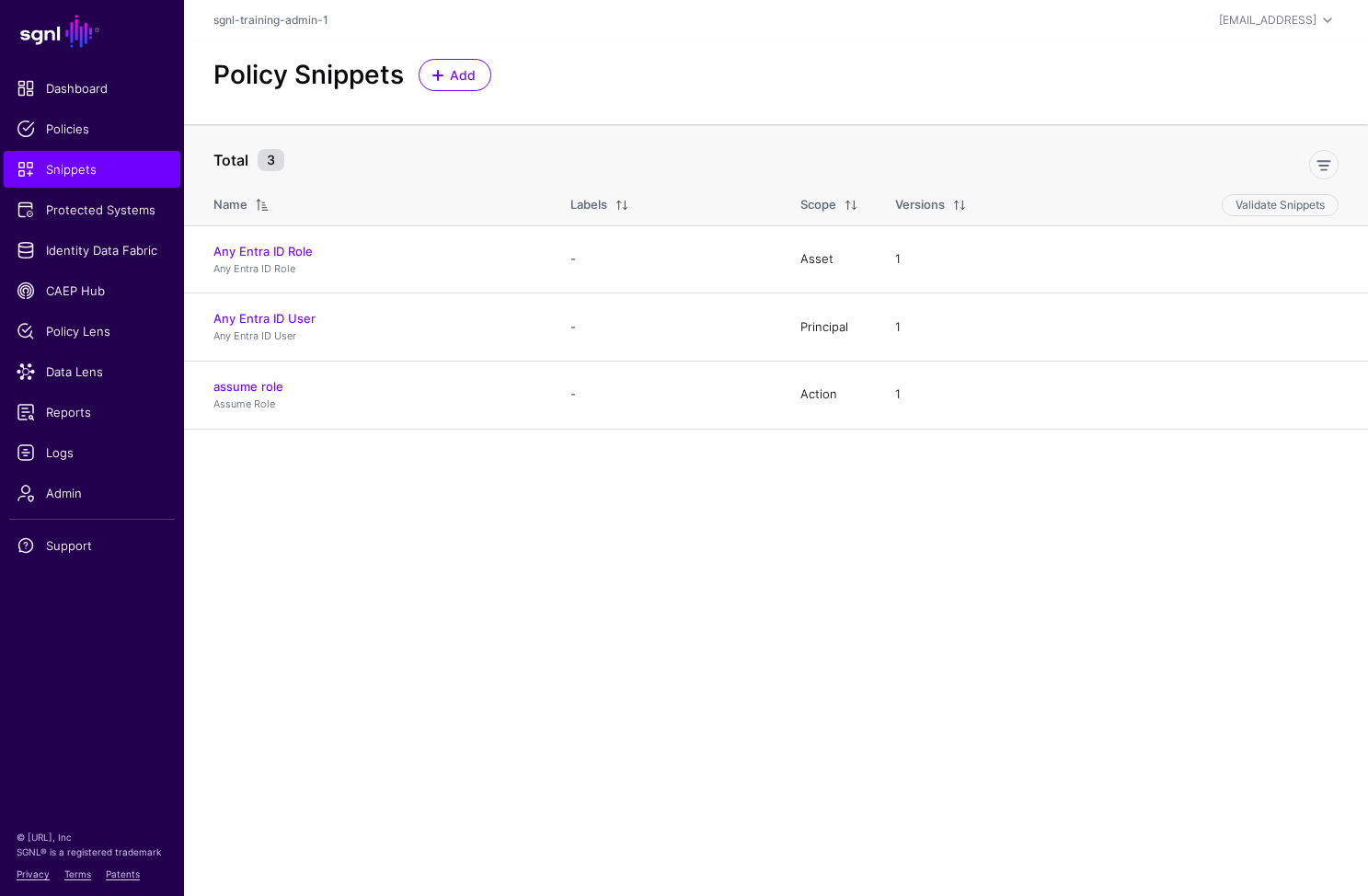
click at [304, 566] on main "SGNL Dashboard Policies Snippets Protected Systems Identity Data Fabric CAEP Hu…" at bounding box center [684, 448] width 1368 height 896
drag, startPoint x: 598, startPoint y: 543, endPoint x: 407, endPoint y: 423, distance: 225.6
click at [591, 545] on main "SGNL Dashboard Policies Snippets Protected Systems Identity Data Fabric CAEP Hu…" at bounding box center [684, 448] width 1368 height 896
drag, startPoint x: 79, startPoint y: 170, endPoint x: 372, endPoint y: 108, distance: 299.5
click at [79, 170] on span "Snippets" at bounding box center [93, 169] width 151 height 18
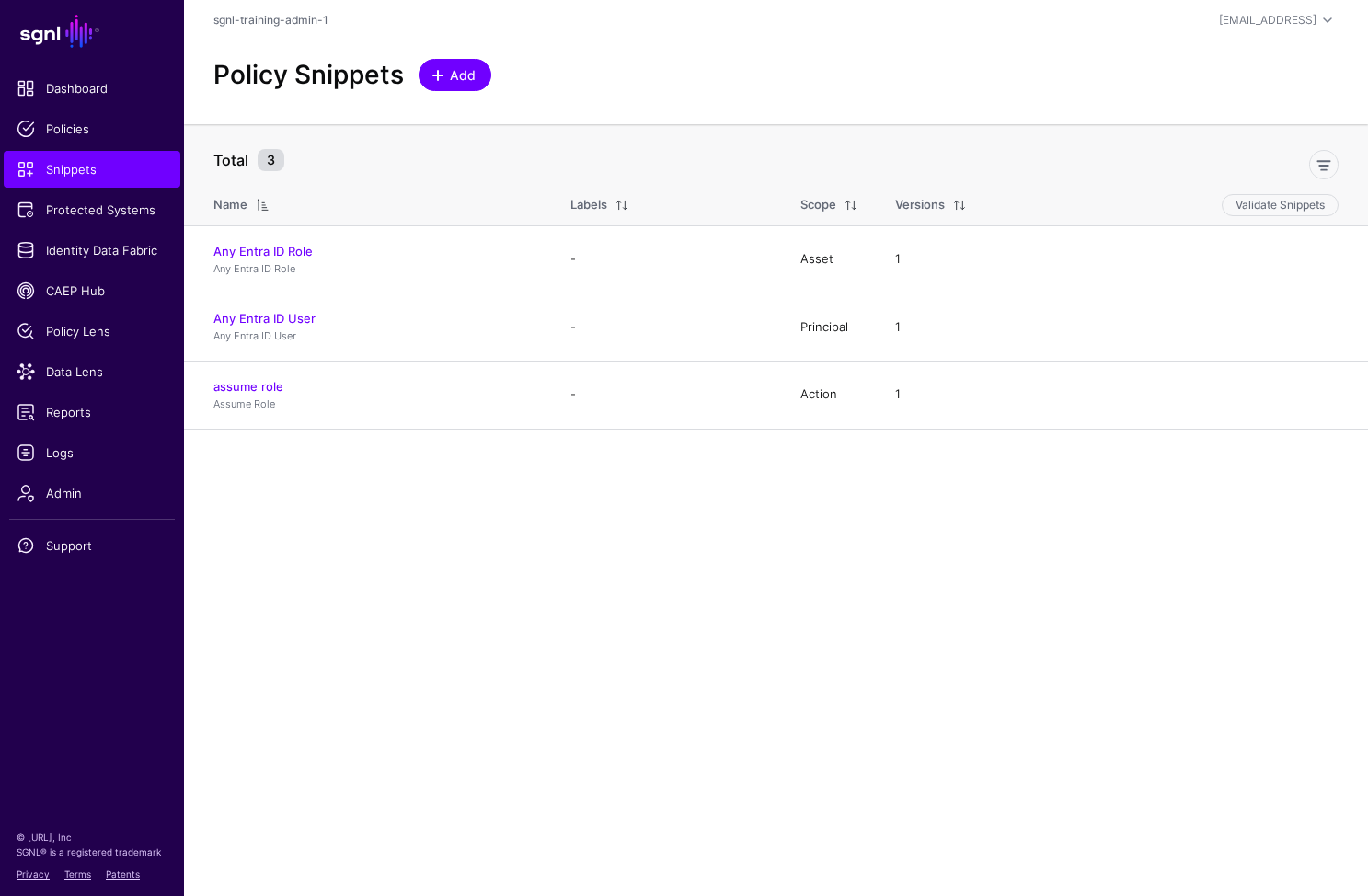
click at [469, 74] on span "Add" at bounding box center [463, 75] width 31 height 19
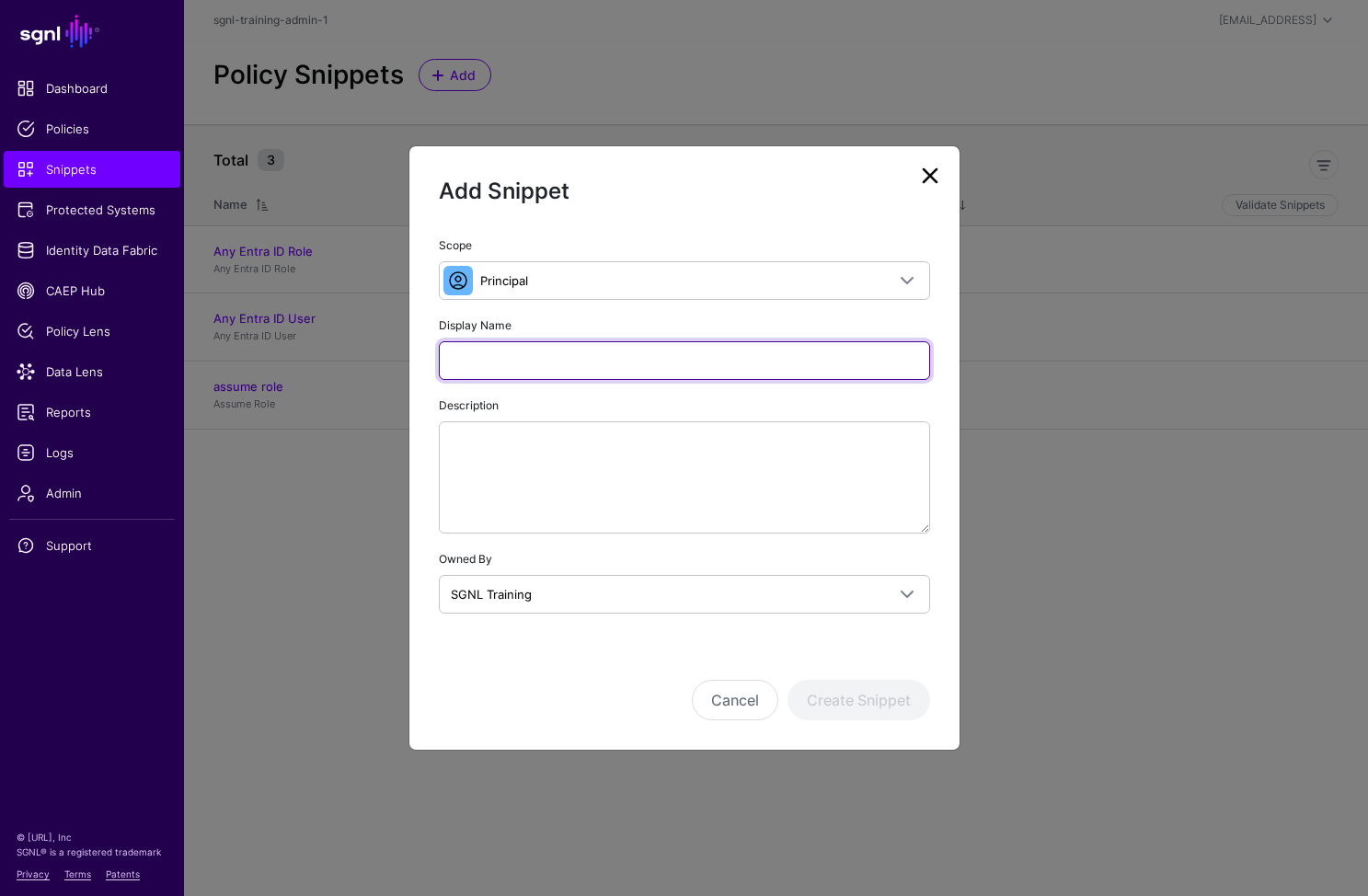
click at [570, 367] on input "Display Name" at bounding box center [684, 360] width 491 height 39
type input "**********"
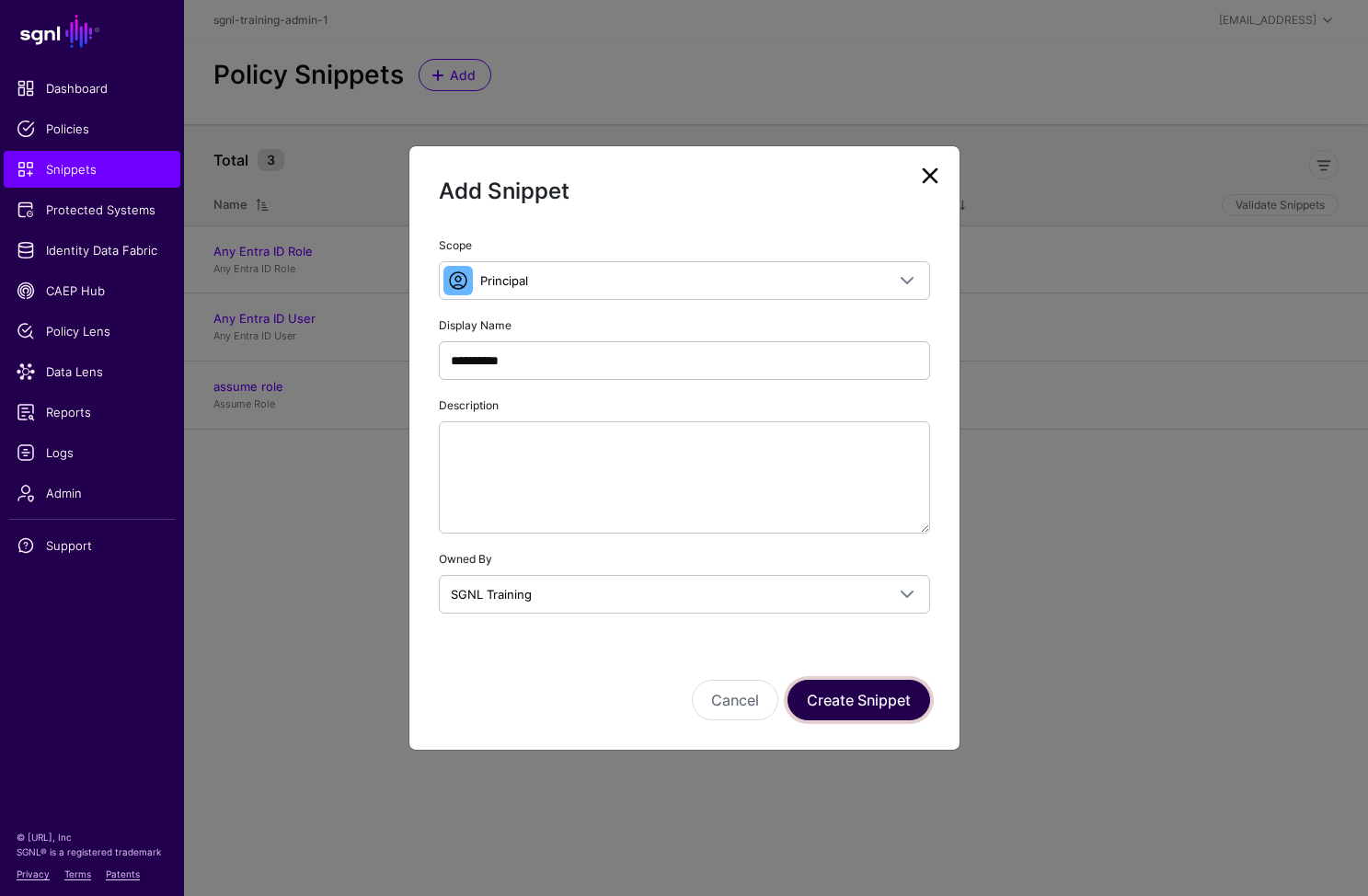
click at [891, 698] on button "Create Snippet" at bounding box center [859, 700] width 142 height 41
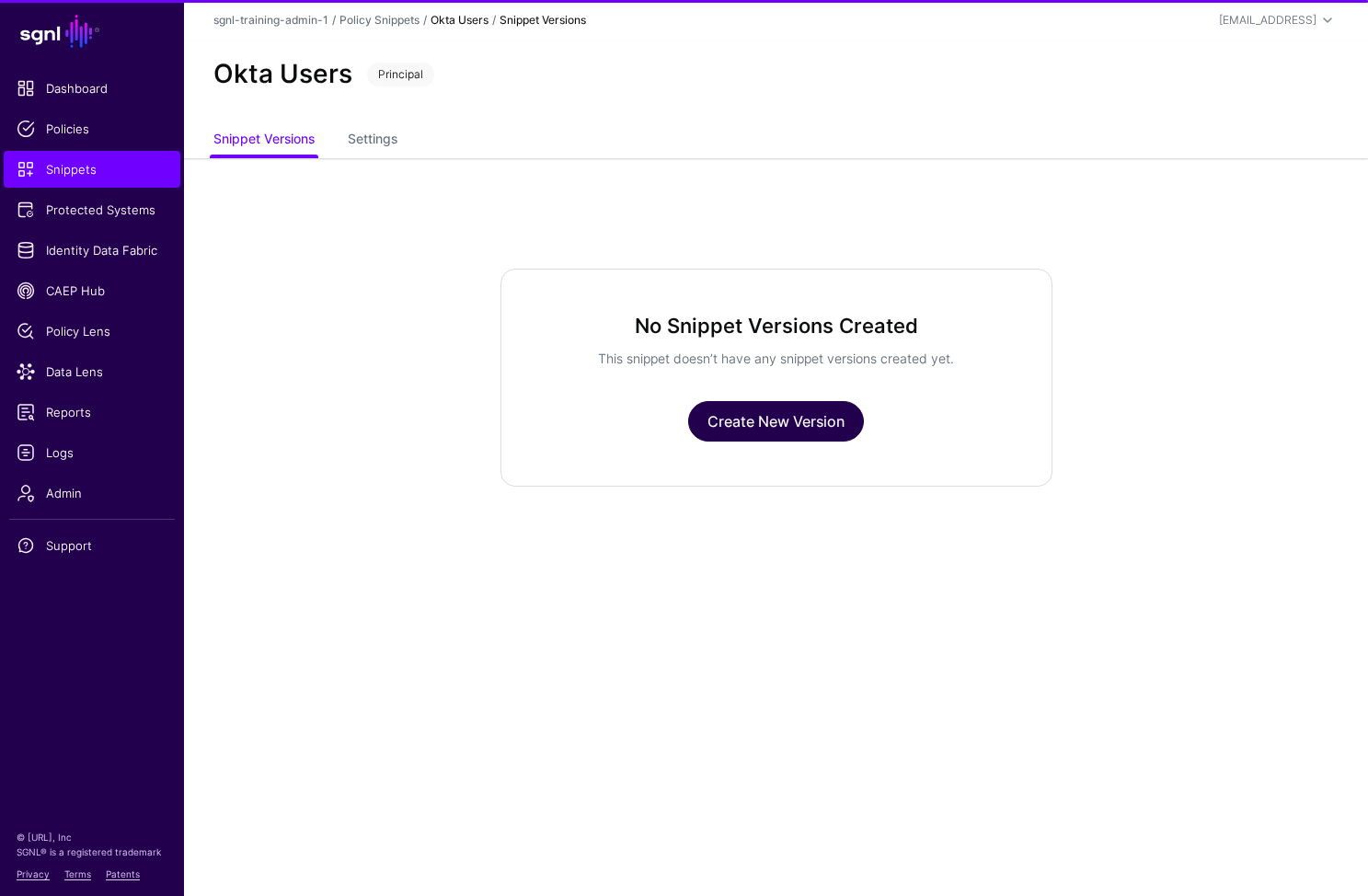
click at [815, 432] on link "Create New Version" at bounding box center [776, 421] width 176 height 41
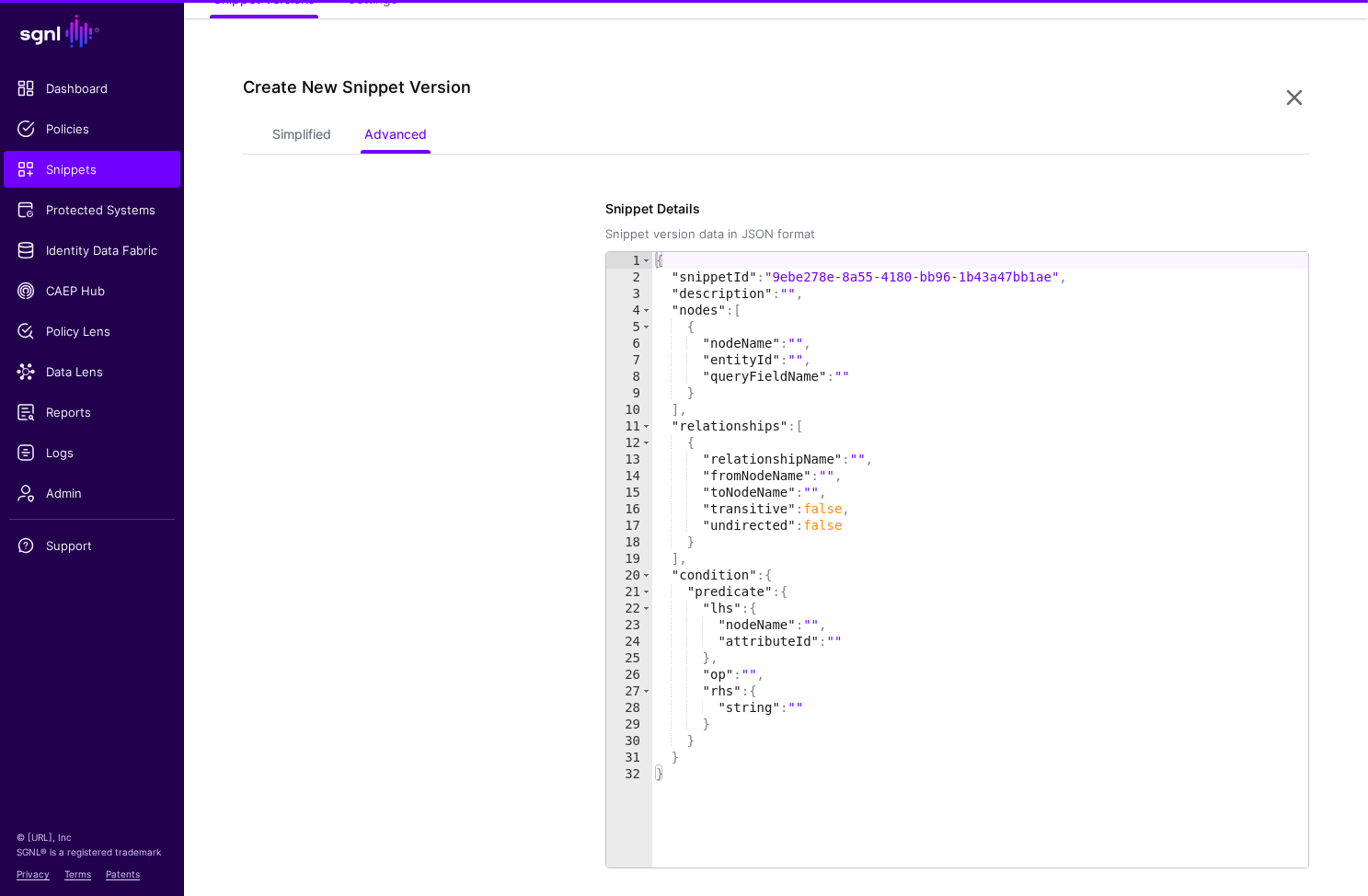
scroll to position [158, 0]
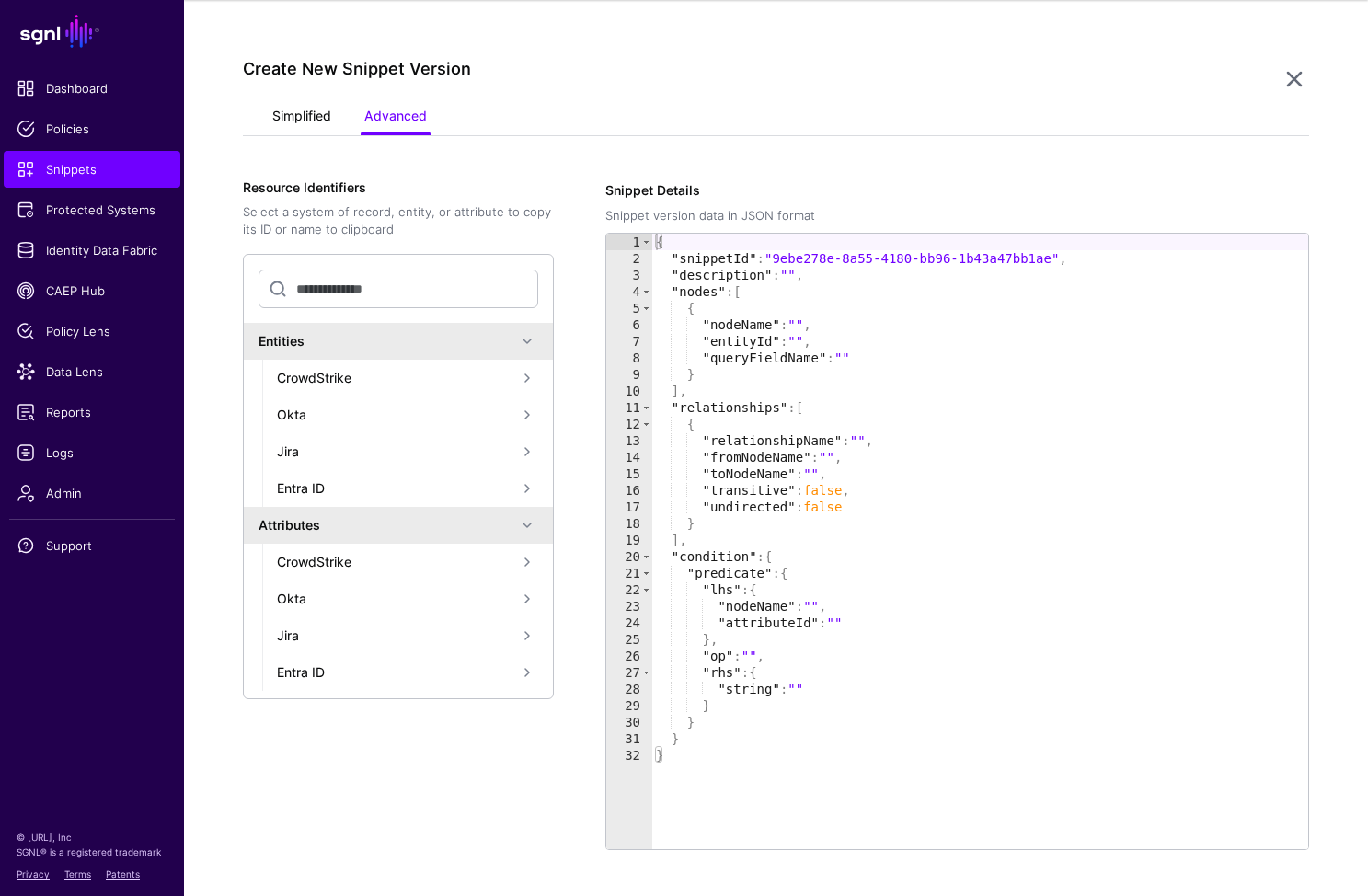
click at [295, 102] on link "Simplified" at bounding box center [301, 117] width 59 height 35
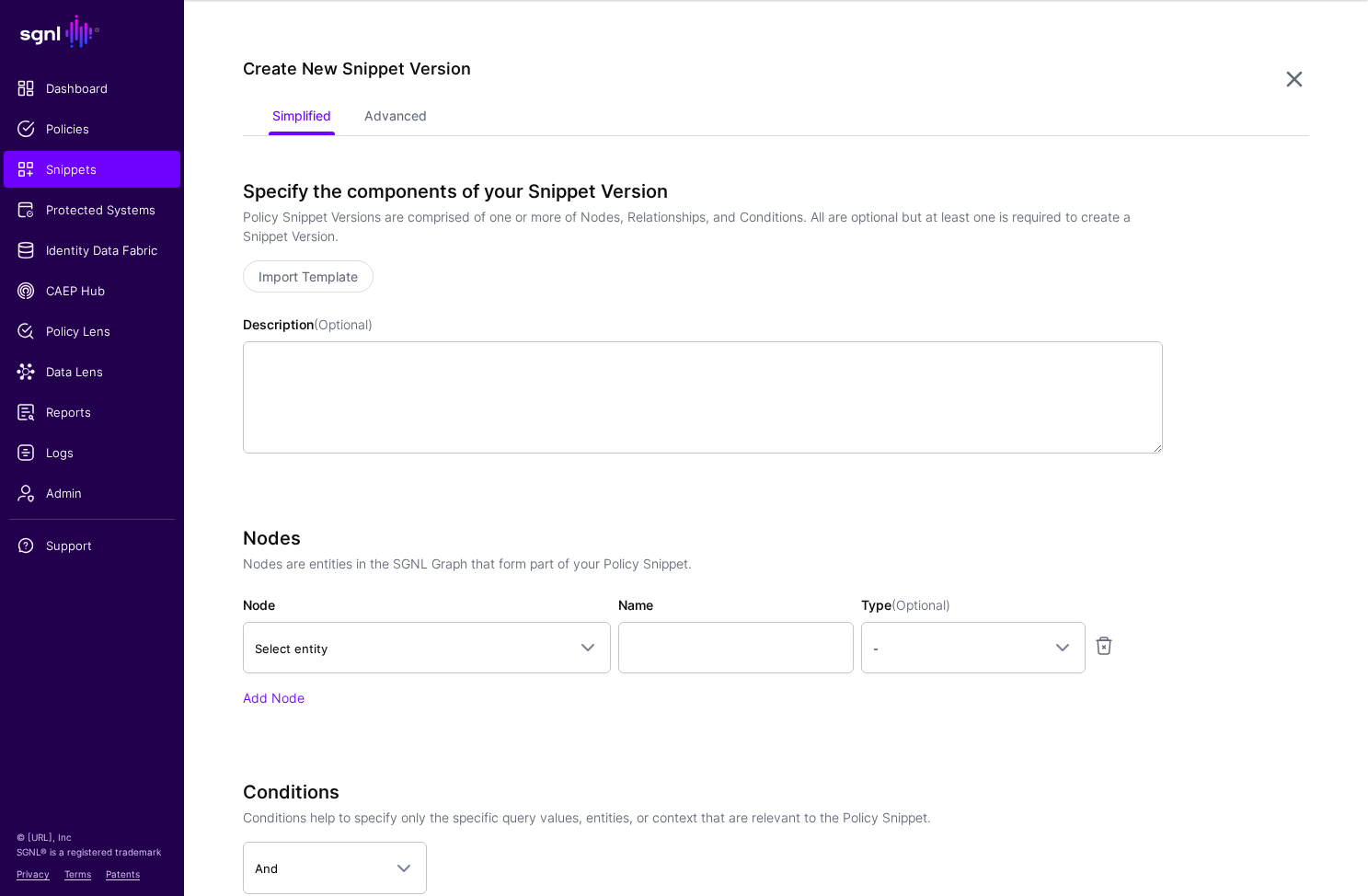
scroll to position [387, 0]
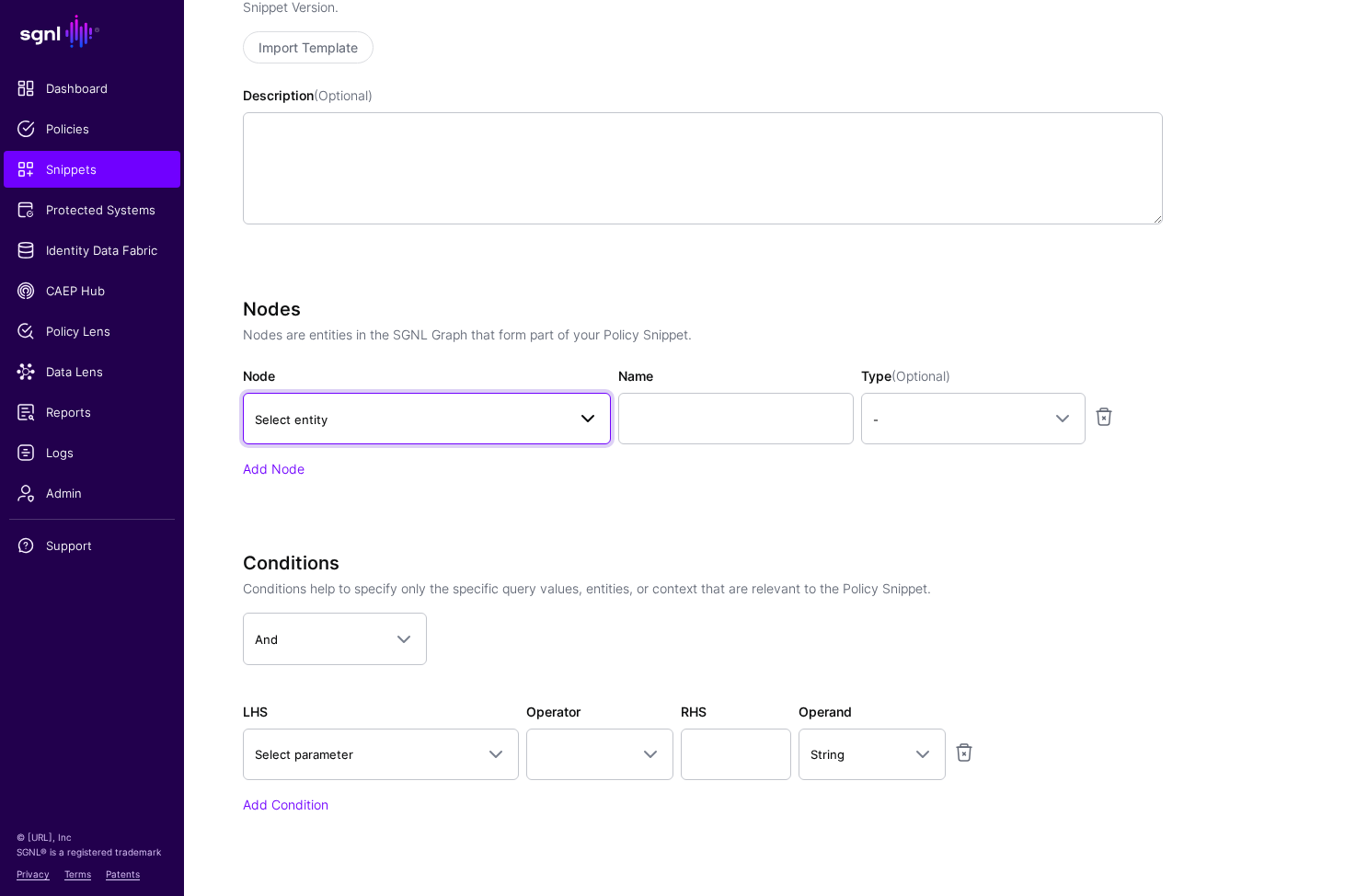
click at [443, 407] on link "Select entity" at bounding box center [427, 419] width 368 height 52
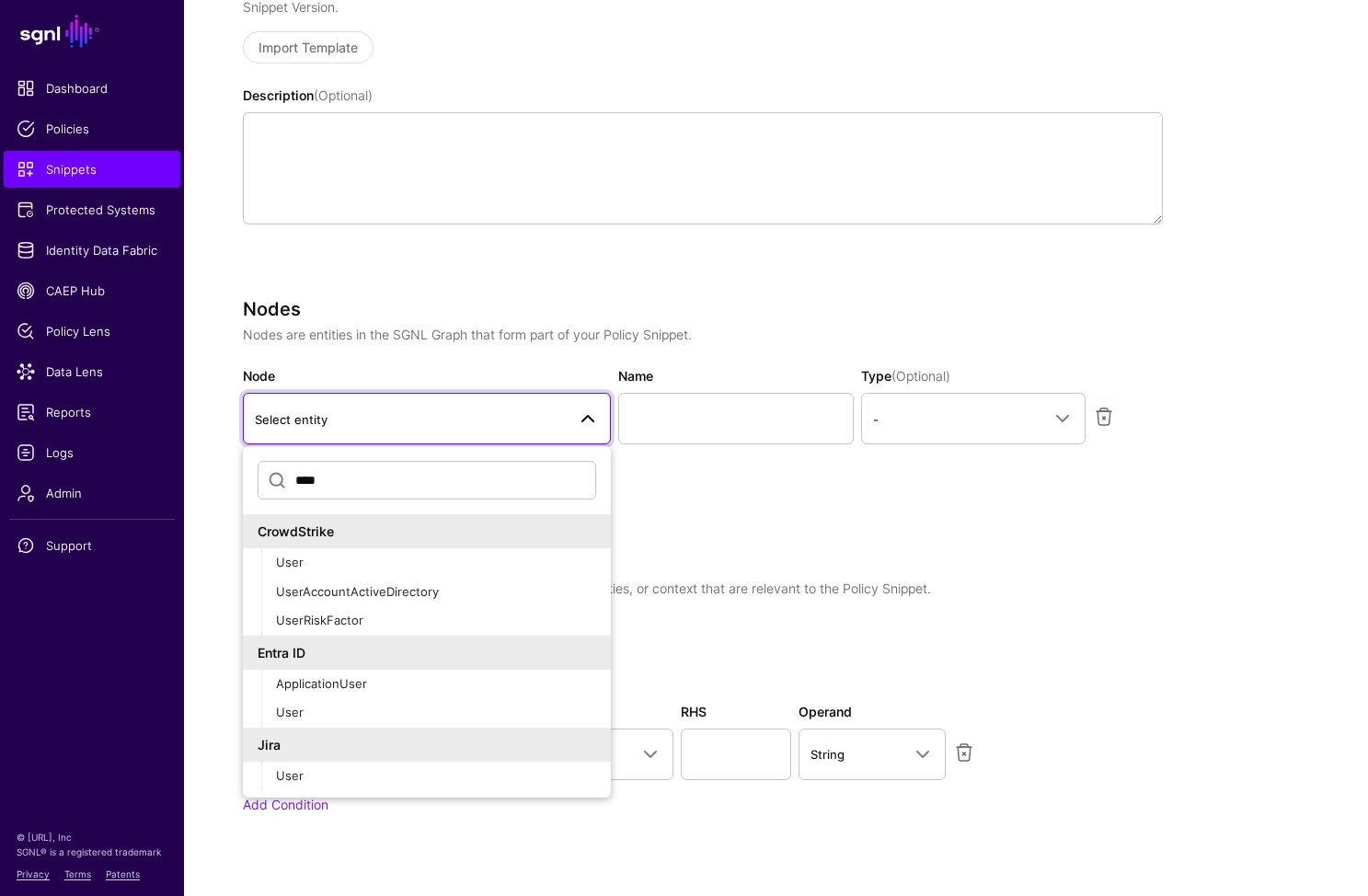
scroll to position [64, 0]
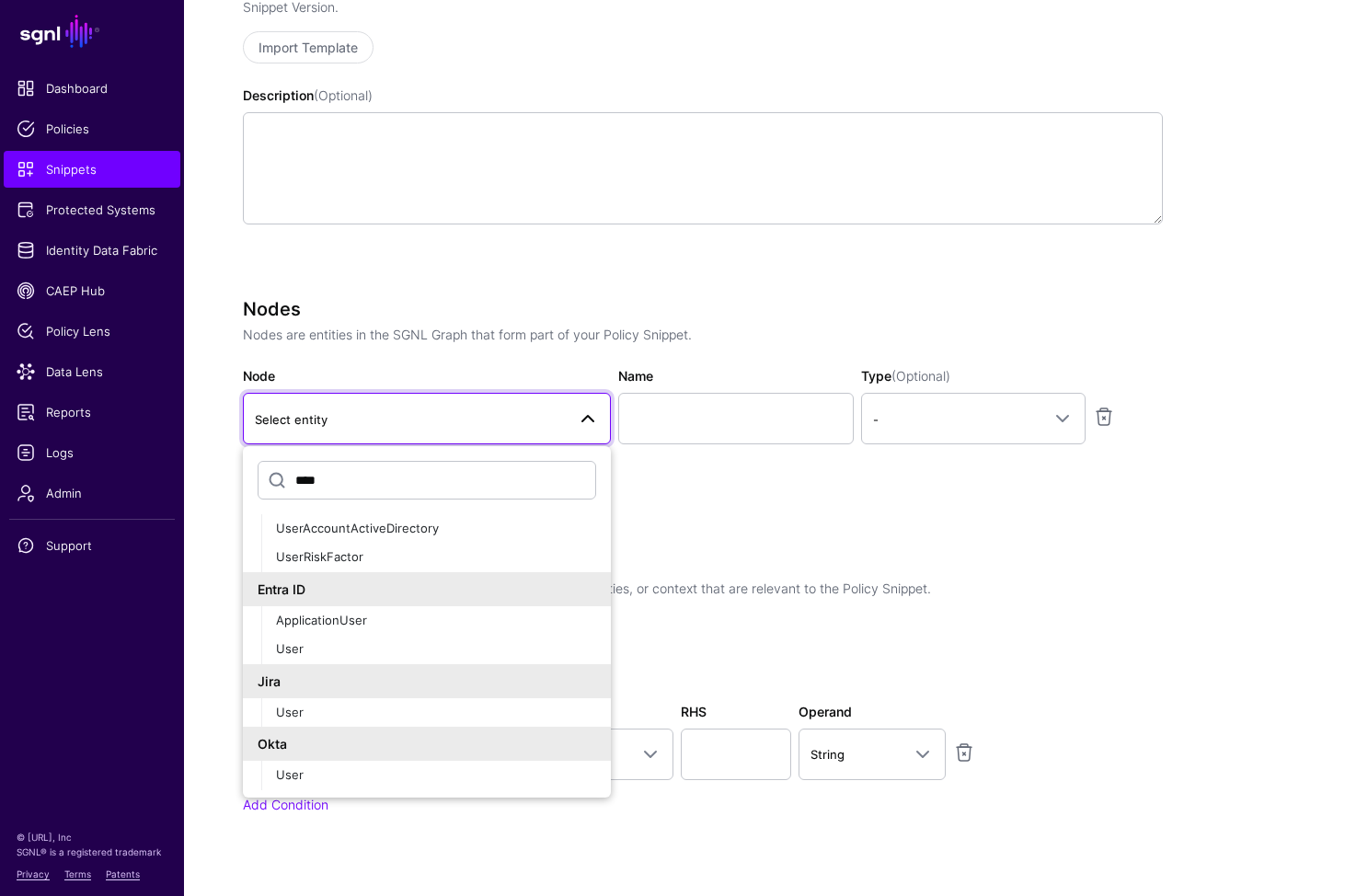
type input "****"
click at [324, 777] on div "User" at bounding box center [436, 775] width 320 height 18
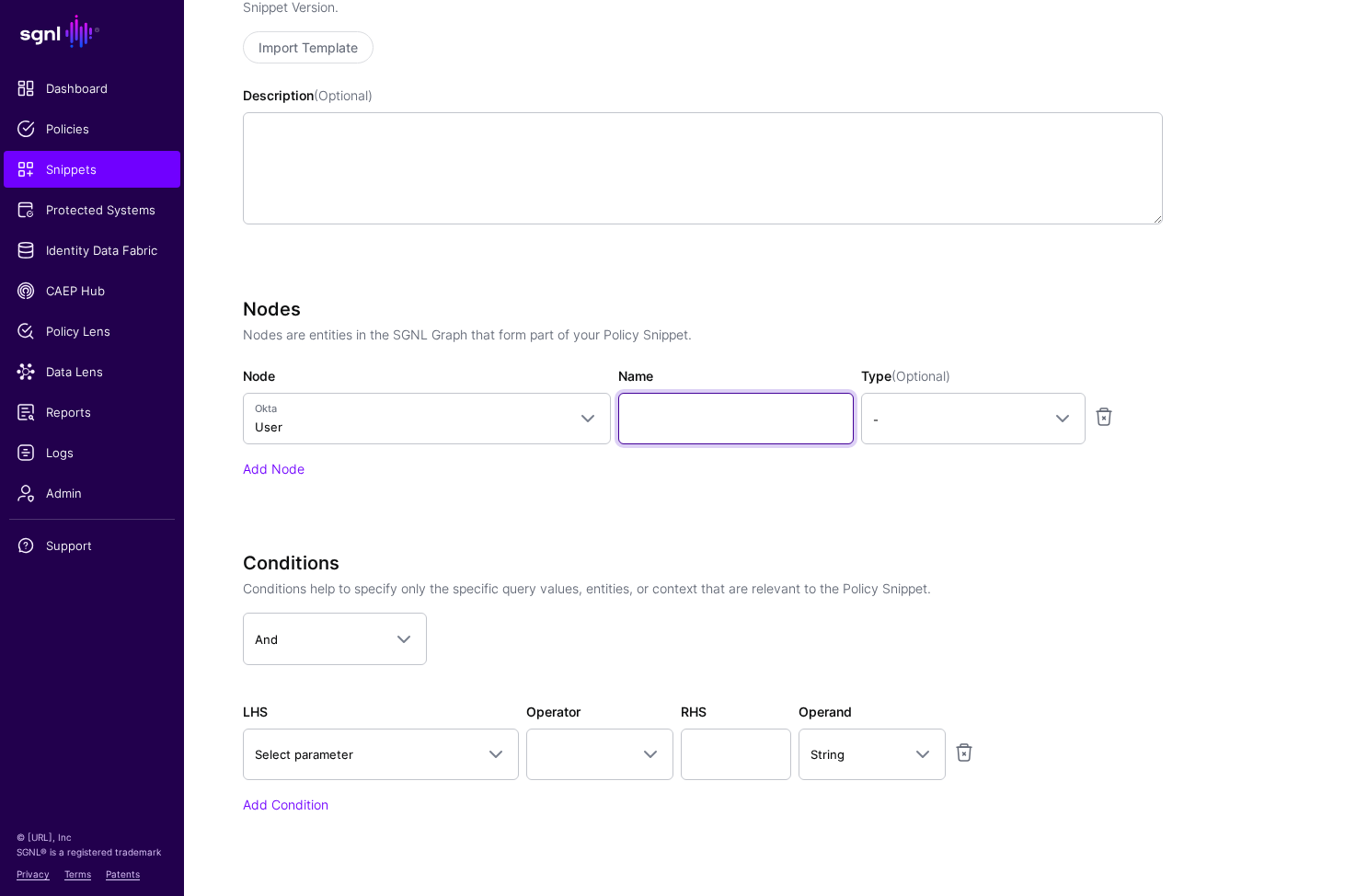
click at [696, 403] on input "Name" at bounding box center [736, 419] width 236 height 52
type input "********"
click at [983, 404] on link "-" at bounding box center [974, 419] width 225 height 52
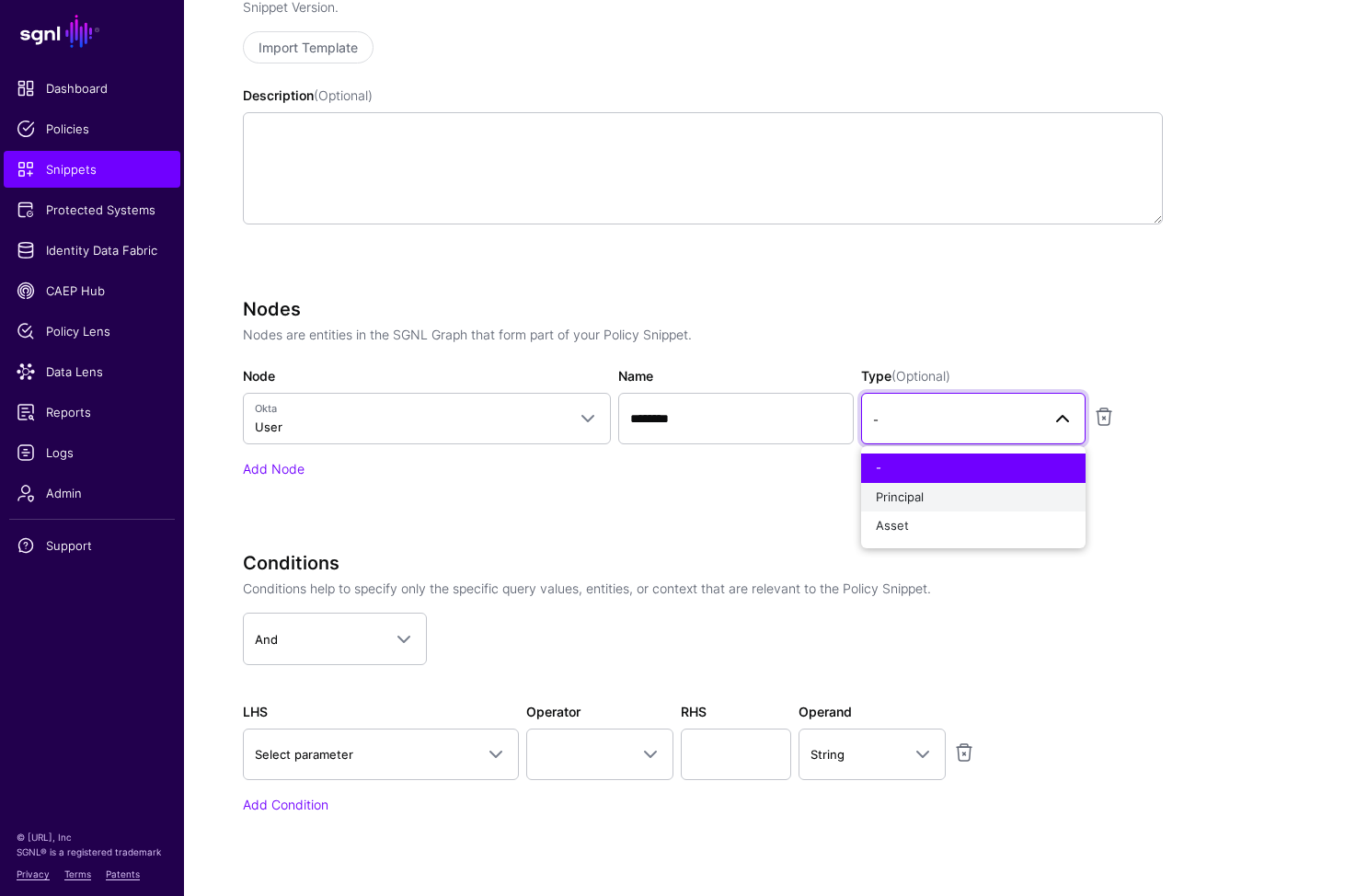
click at [926, 483] on button "Principal" at bounding box center [974, 498] width 225 height 30
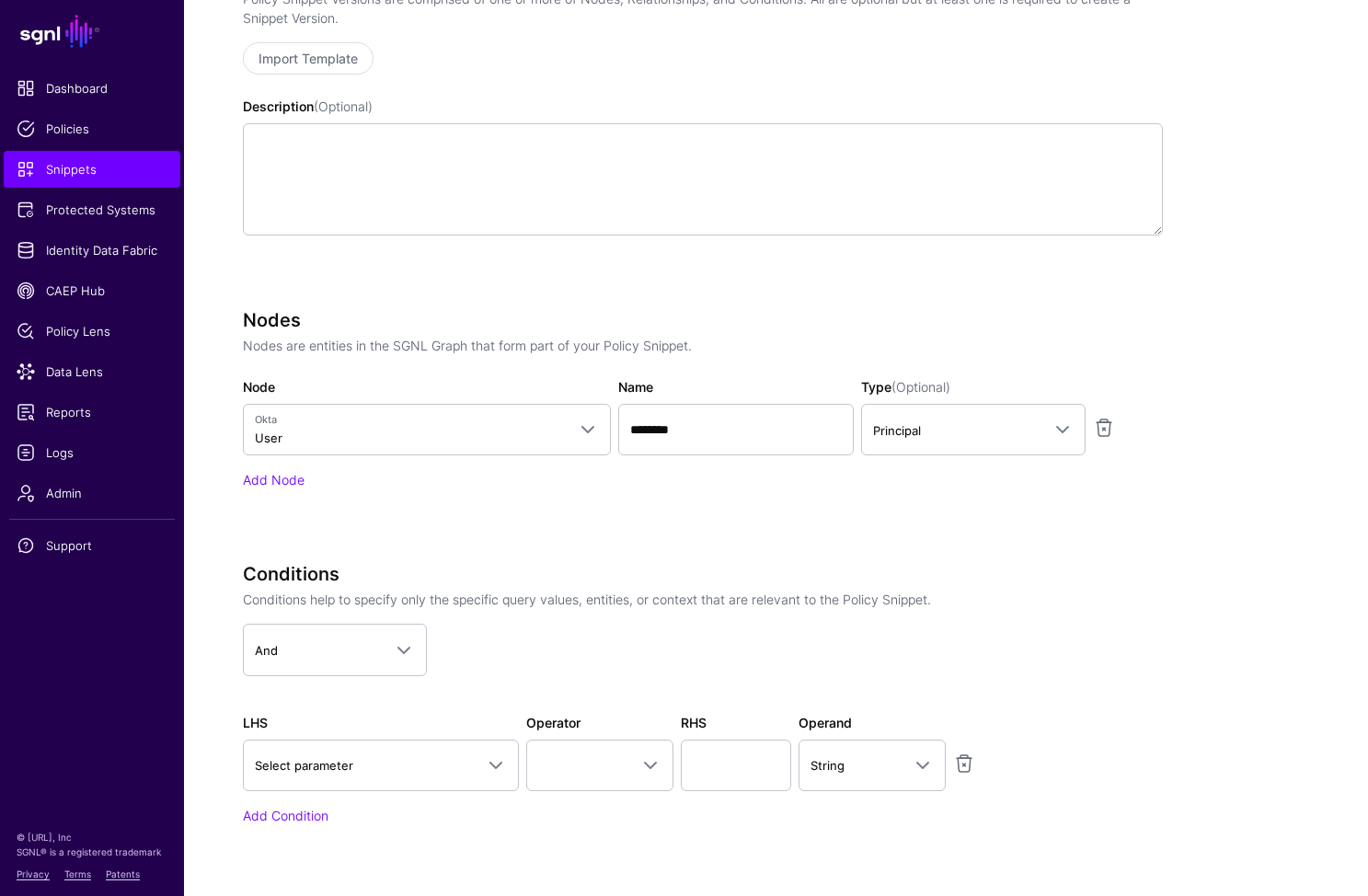
scroll to position [542, 0]
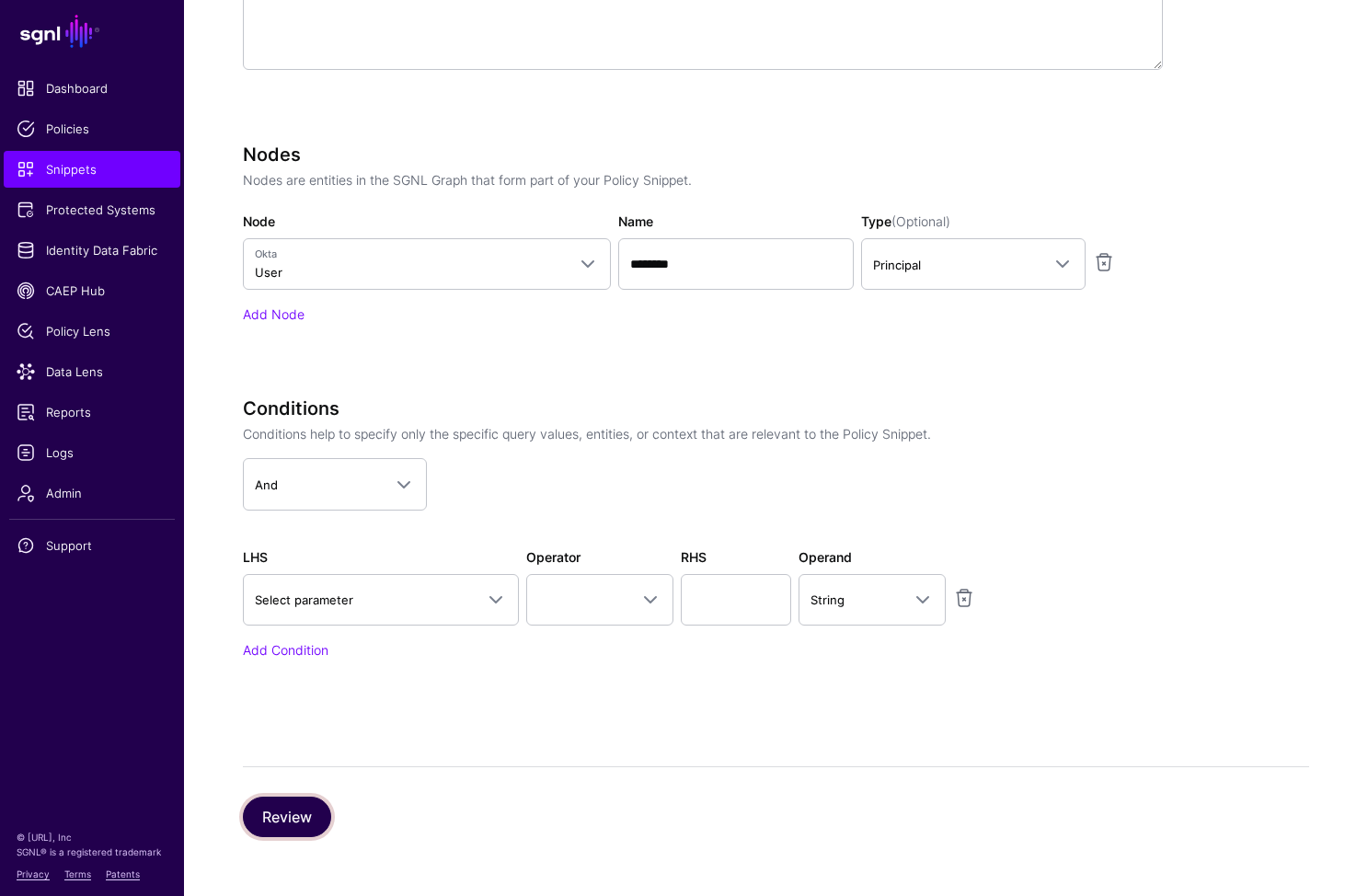
click at [285, 823] on button "Review" at bounding box center [287, 816] width 89 height 41
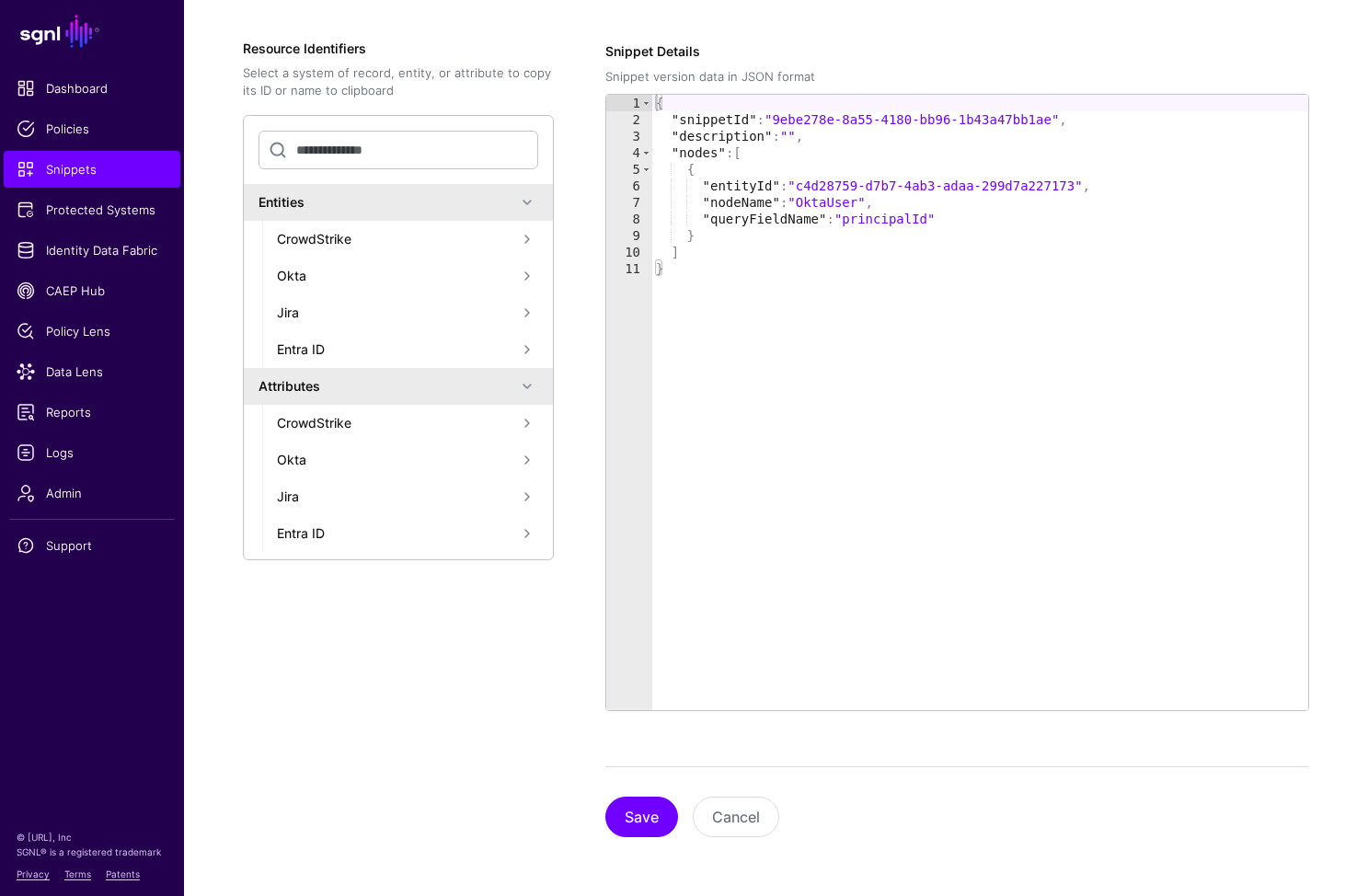
scroll to position [297, 0]
click at [628, 839] on div "Create New Snippet Version Simplified Advanced Specify the components of your S…" at bounding box center [776, 378] width 1184 height 1035
click at [645, 815] on button "Save" at bounding box center [642, 816] width 73 height 41
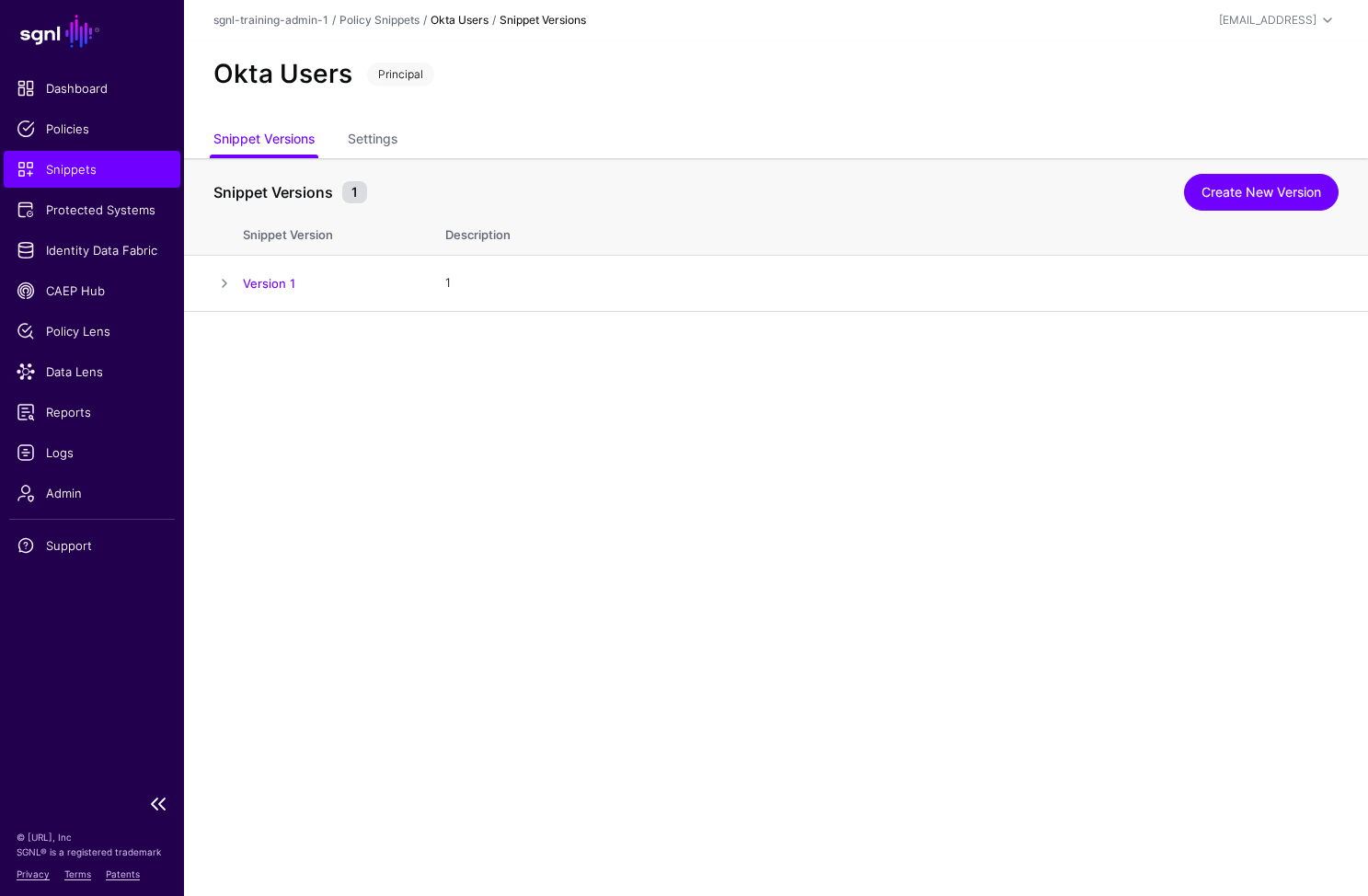
click at [121, 176] on span "Snippets" at bounding box center [93, 169] width 151 height 18
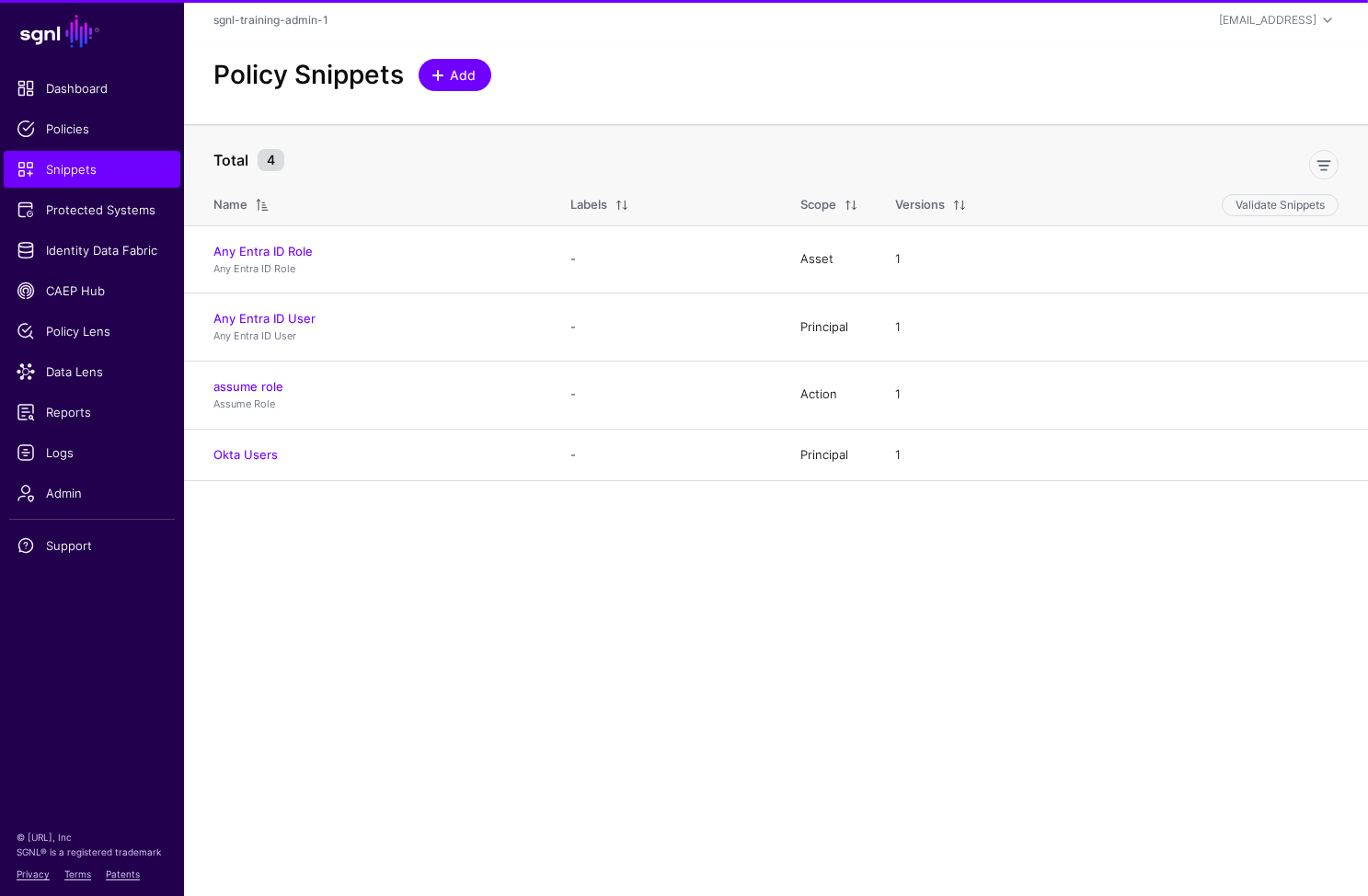
click at [460, 77] on span "Add" at bounding box center [463, 75] width 31 height 19
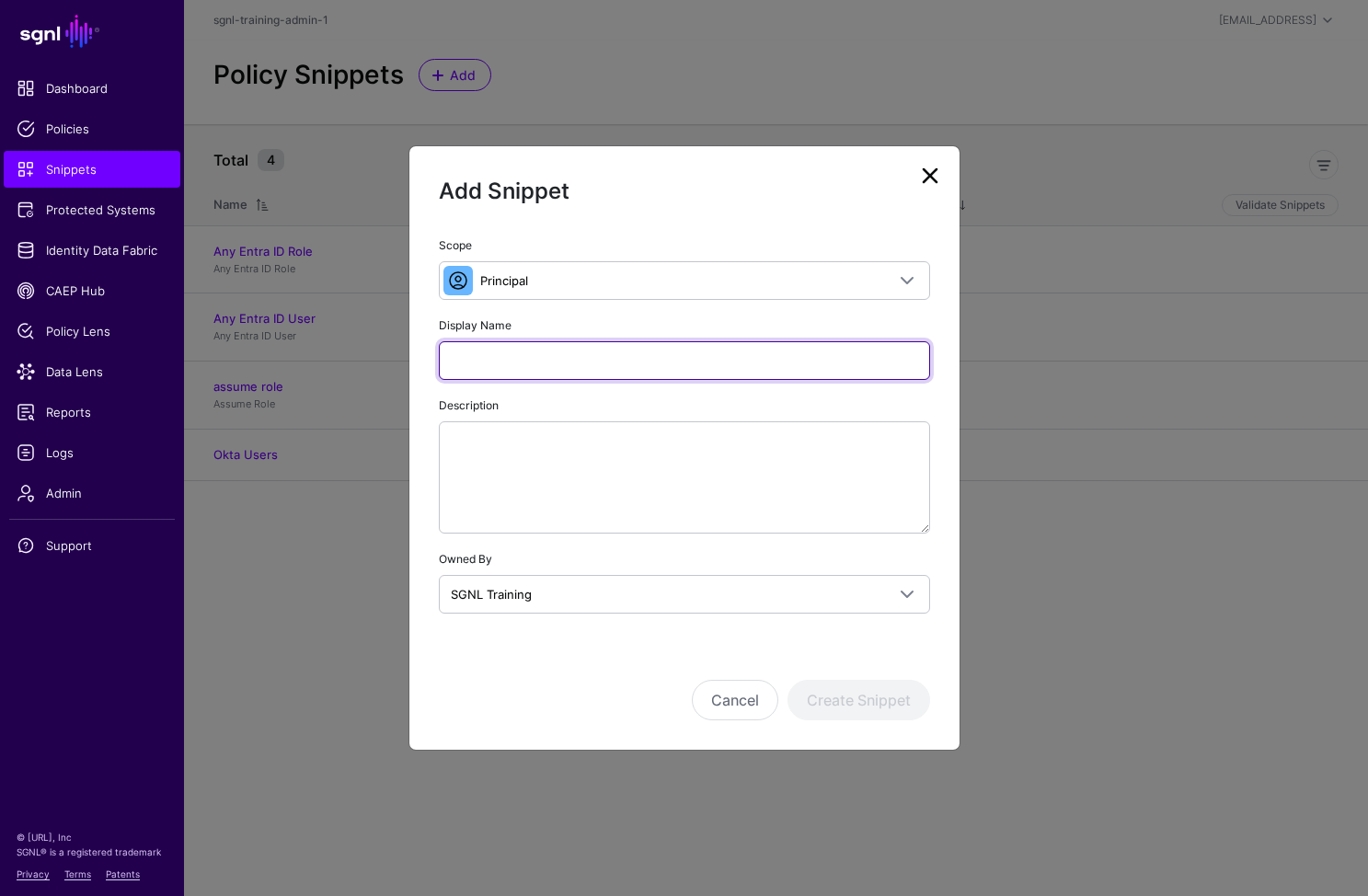
click at [603, 365] on input "Display Name" at bounding box center [684, 360] width 491 height 39
type input "**********"
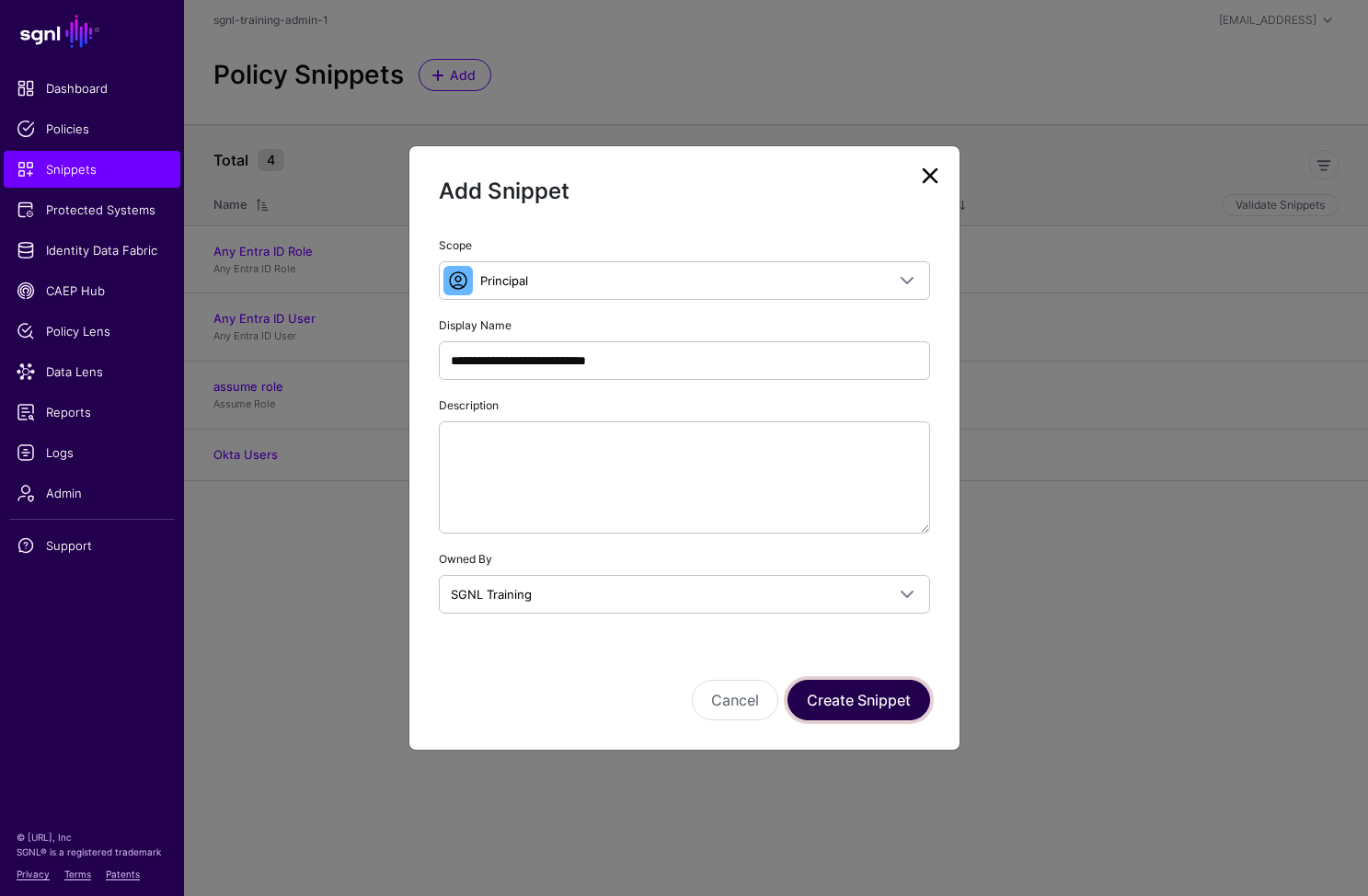
click at [862, 698] on button "Create Snippet" at bounding box center [859, 700] width 142 height 41
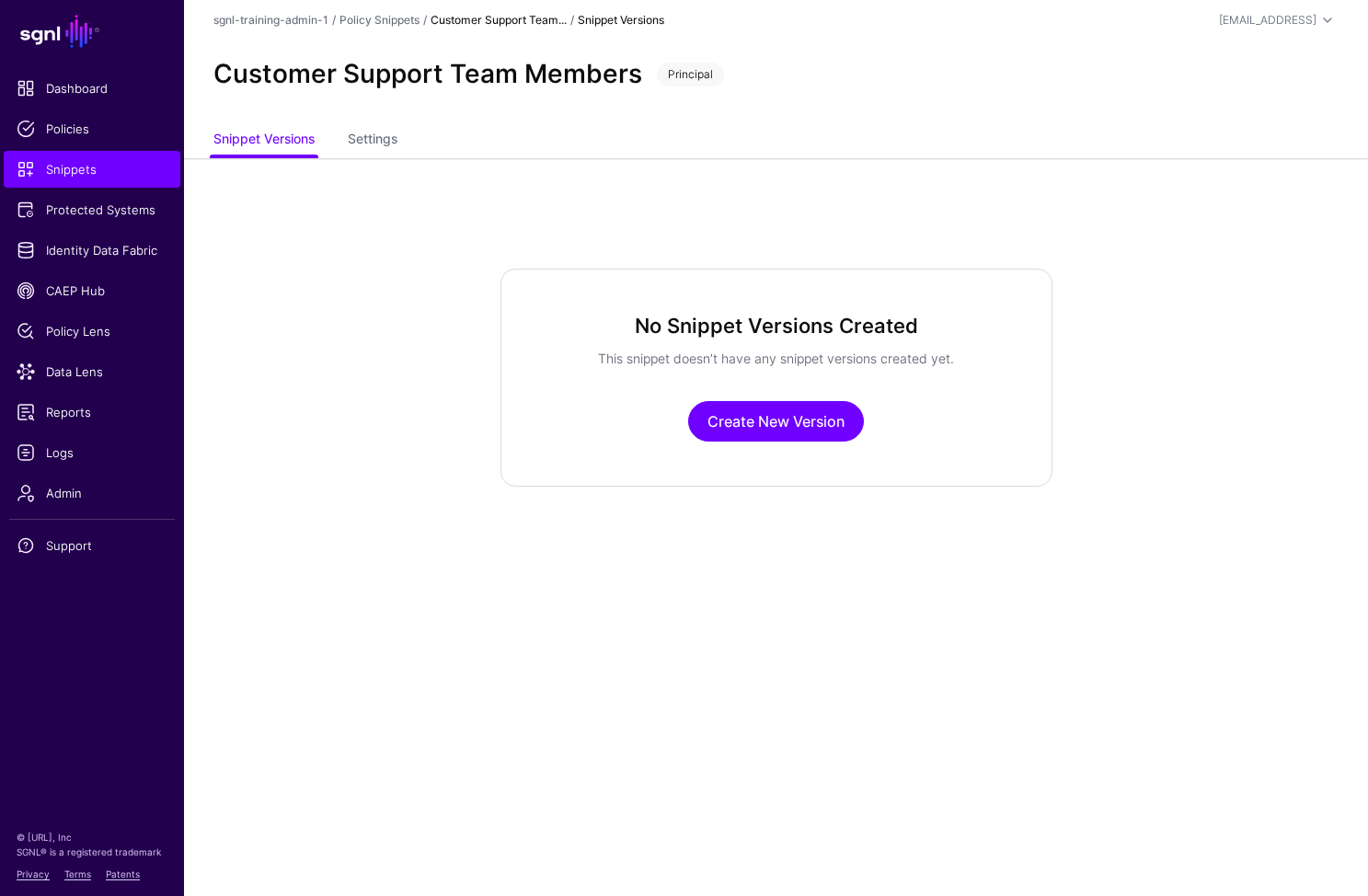
click at [537, 530] on main "SGNL Dashboard Policies Snippets Protected Systems Identity Data Fabric CAEP Hu…" at bounding box center [684, 448] width 1368 height 896
click at [841, 415] on link "Create New Version" at bounding box center [776, 421] width 176 height 41
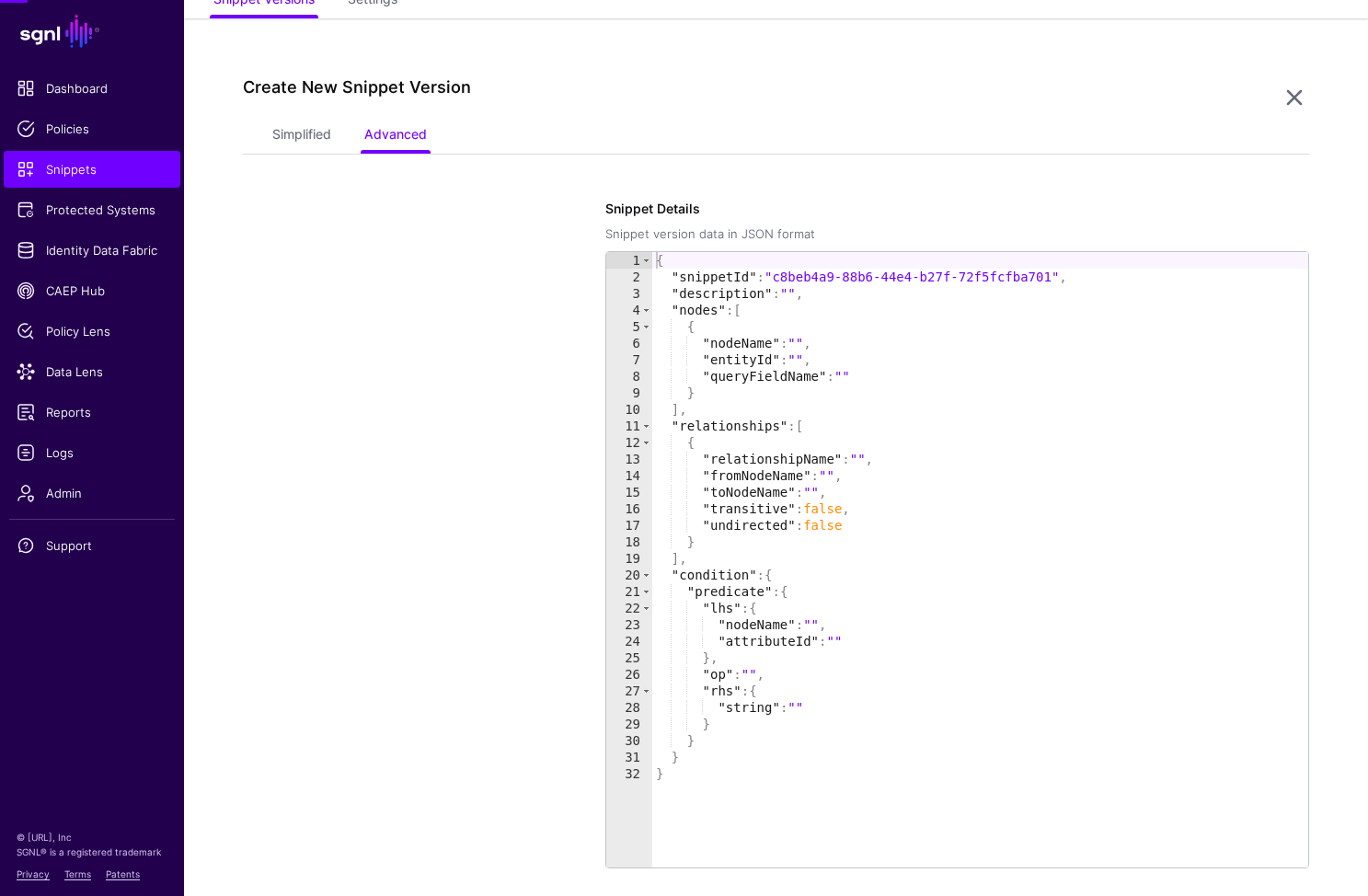
scroll to position [158, 0]
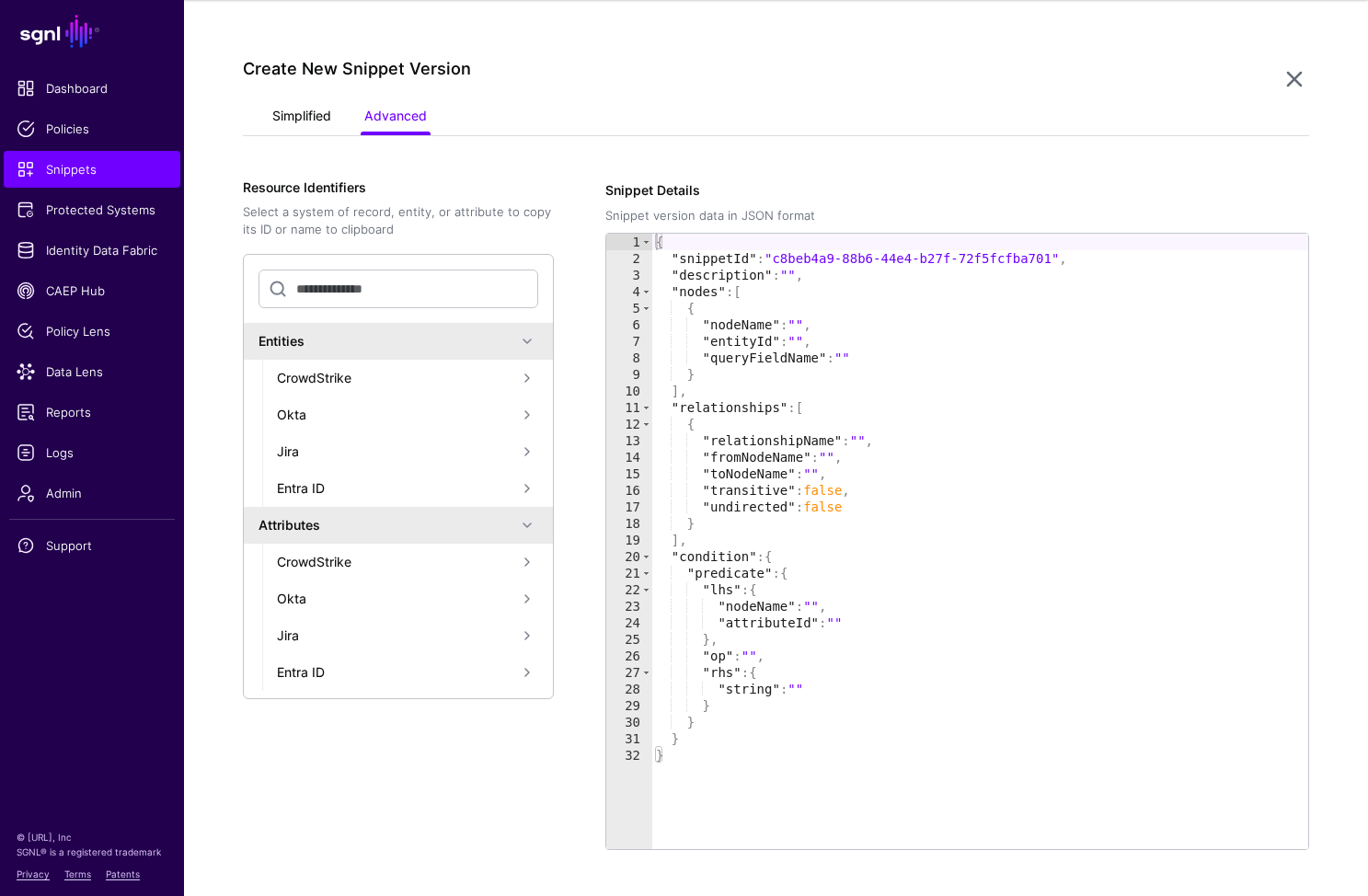
click at [318, 115] on link "Simplified" at bounding box center [301, 117] width 59 height 35
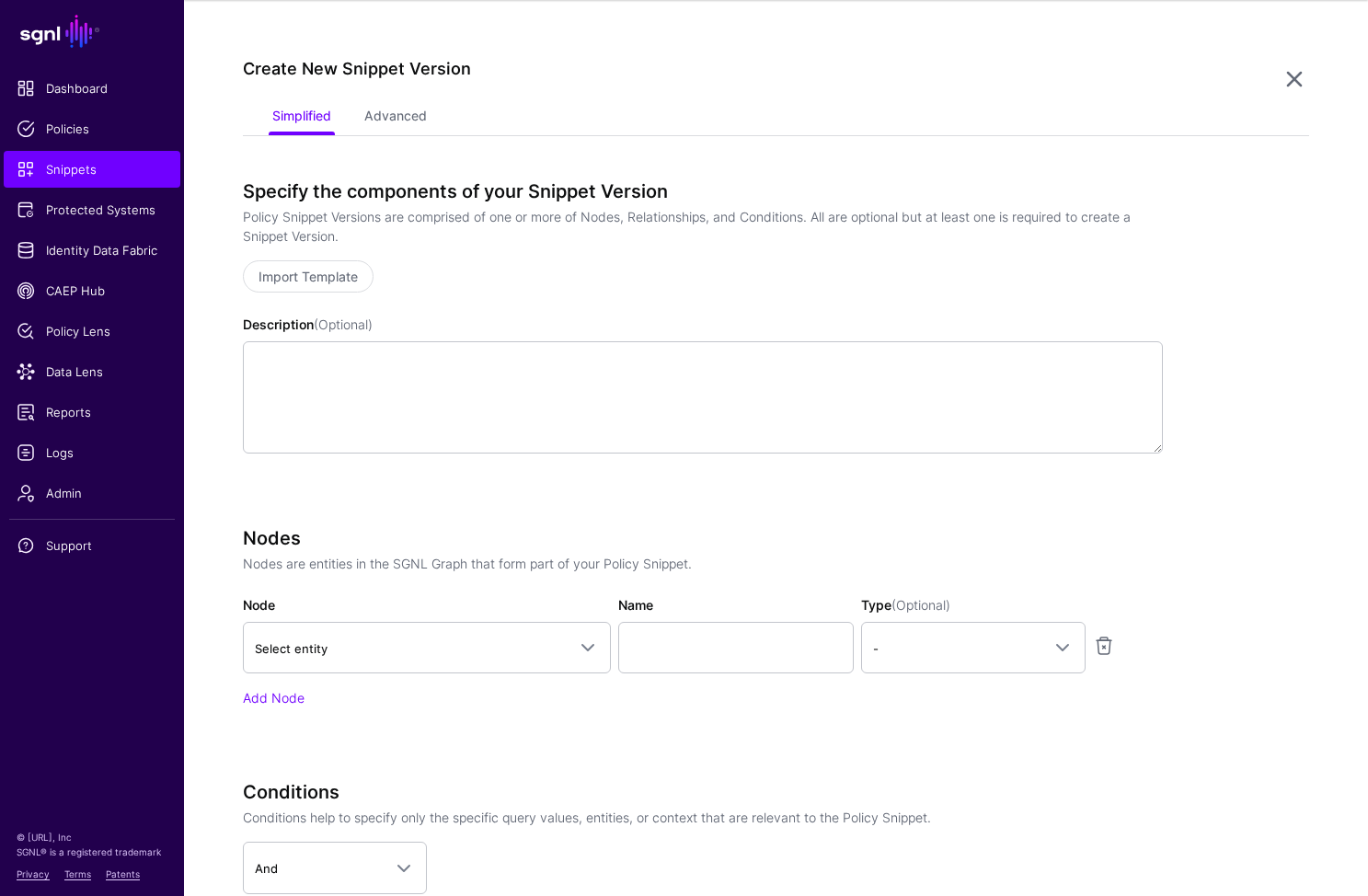
scroll to position [387, 0]
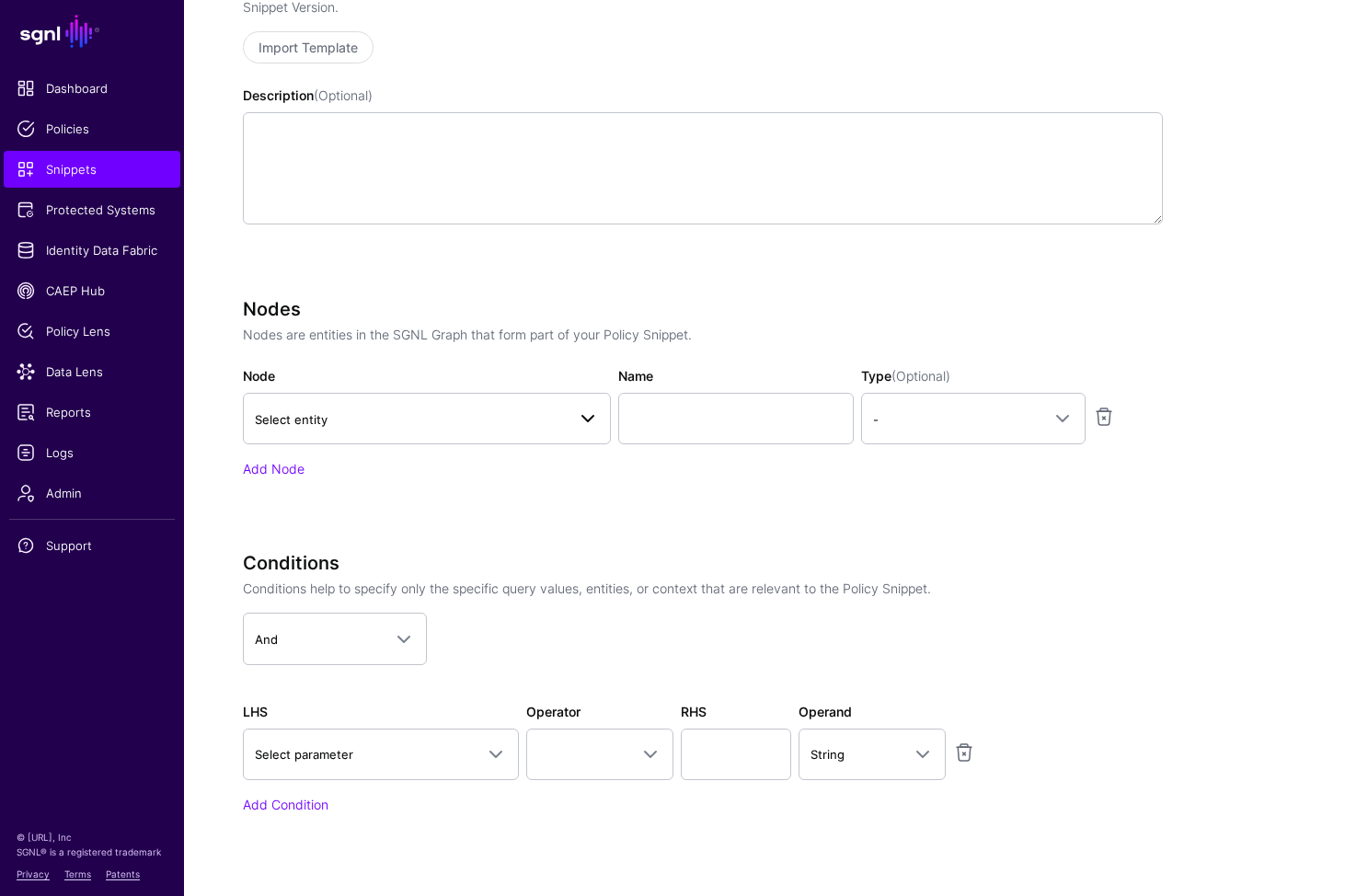
drag, startPoint x: 356, startPoint y: 386, endPoint x: 363, endPoint y: 394, distance: 10.6
click at [358, 391] on div "Node Select entity CrowdStrike Detection Device Endpoint Endpoint Incident Endp…" at bounding box center [426, 405] width 375 height 79
click at [392, 411] on span "Select entity" at bounding box center [410, 420] width 311 height 20
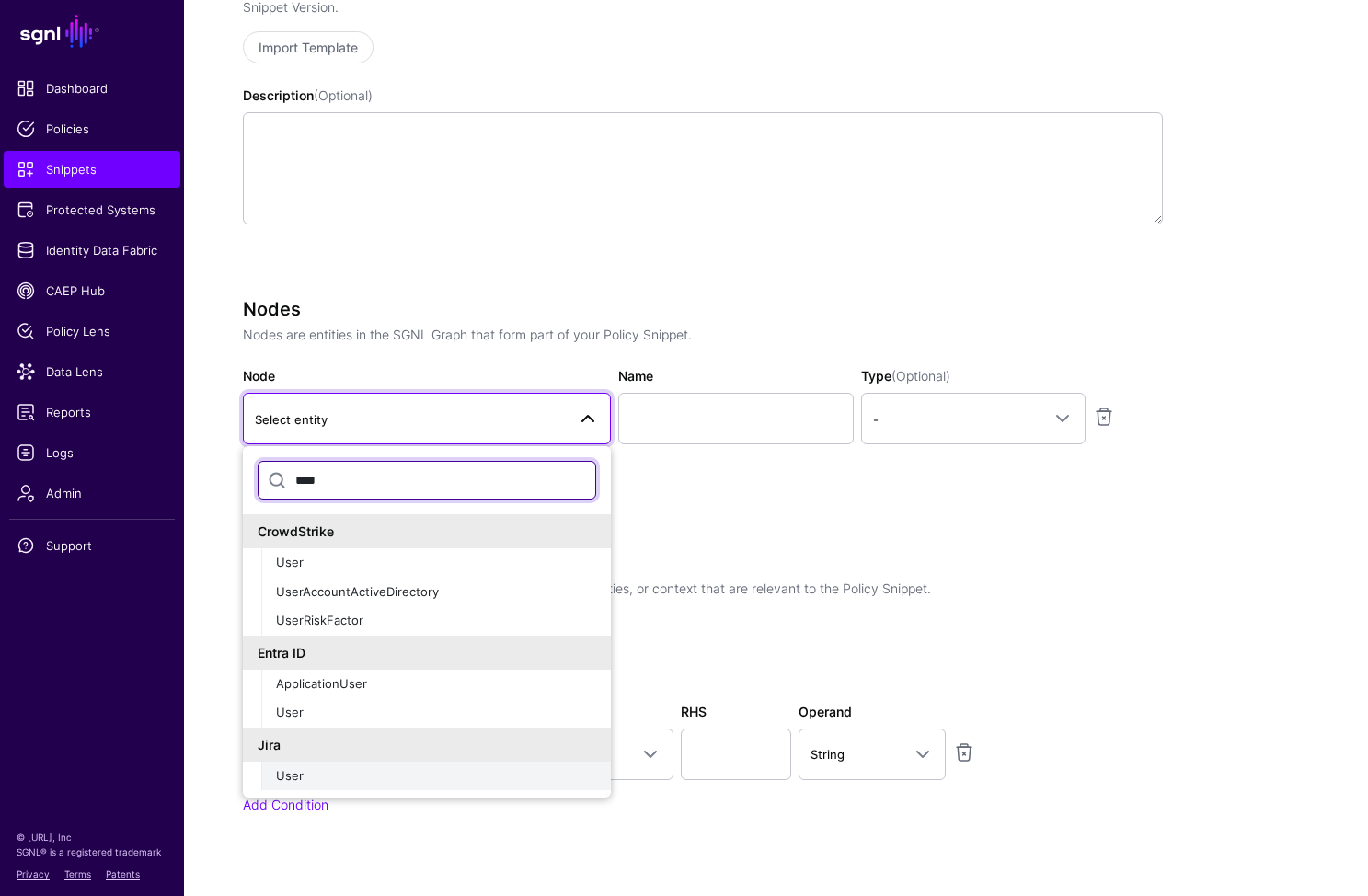
scroll to position [64, 0]
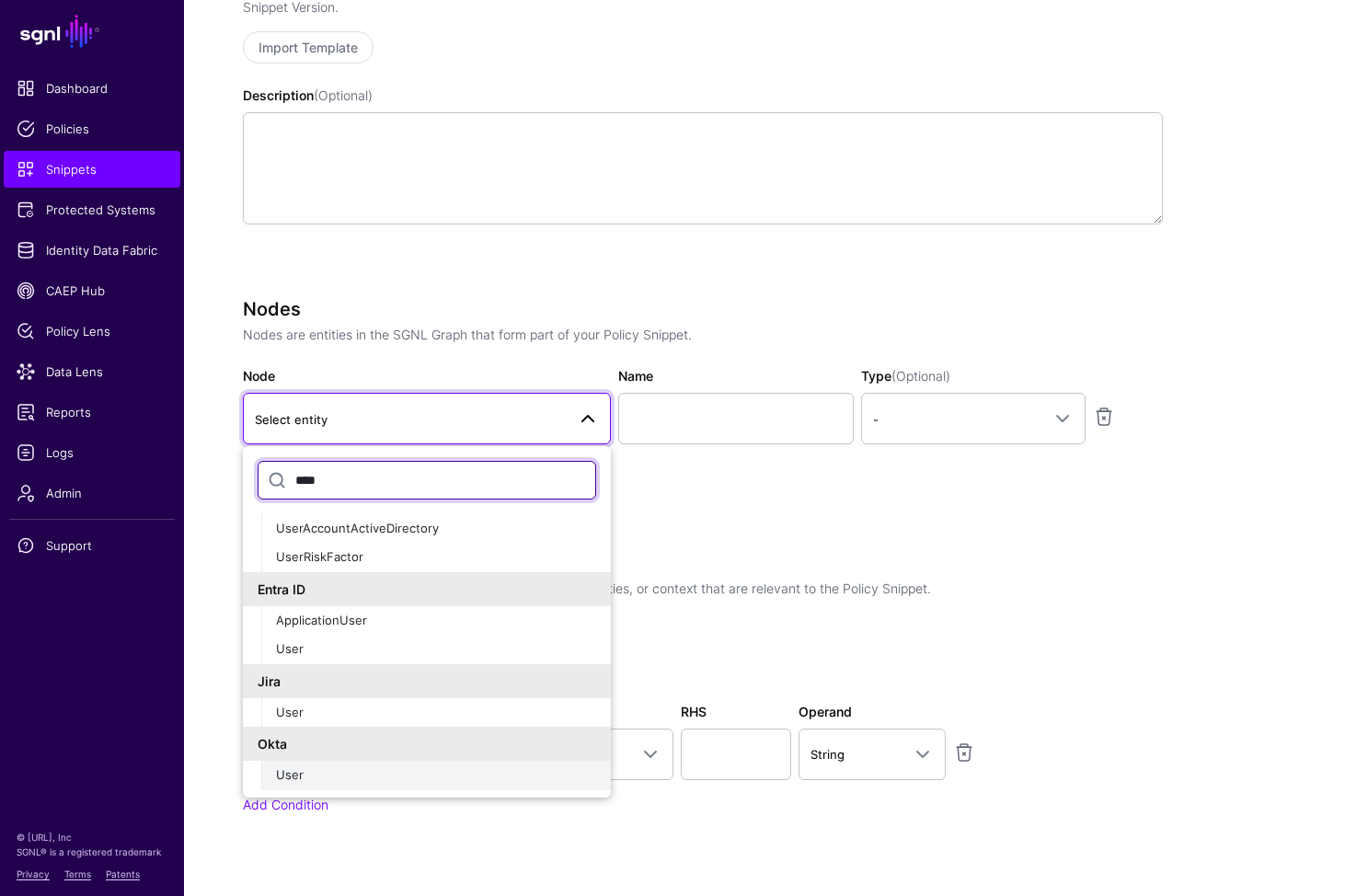
type input "****"
click at [279, 779] on span "User" at bounding box center [290, 774] width 28 height 15
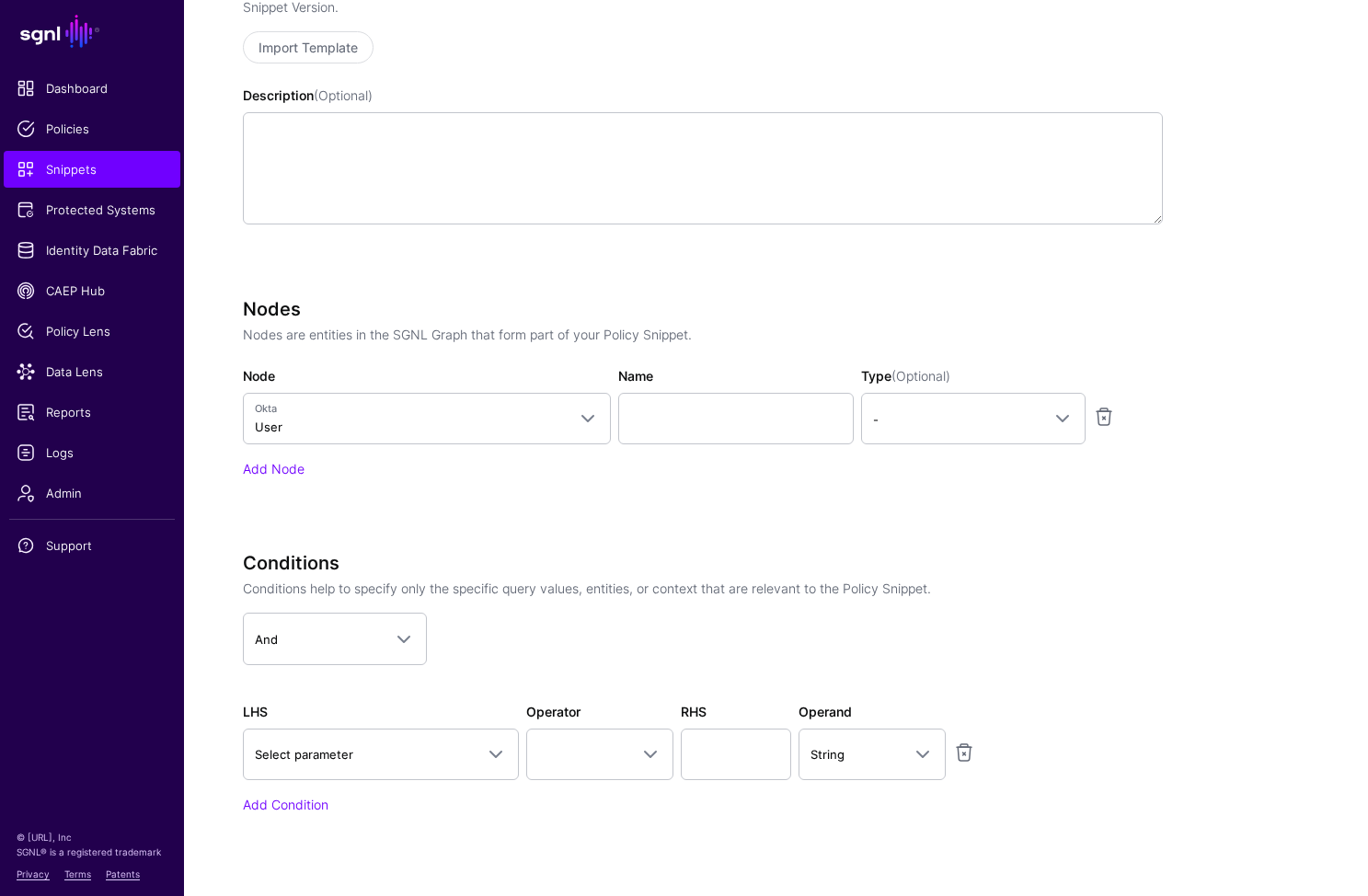
click at [704, 465] on div "Add Node" at bounding box center [702, 468] width 920 height 19
click at [710, 423] on input "Name" at bounding box center [736, 419] width 236 height 52
type input "********"
click at [987, 445] on div "Nodes Nodes are entities in the SGNL Graph that form part of your Policy Snippe…" at bounding box center [702, 388] width 920 height 180
click at [983, 436] on link "-" at bounding box center [974, 419] width 225 height 52
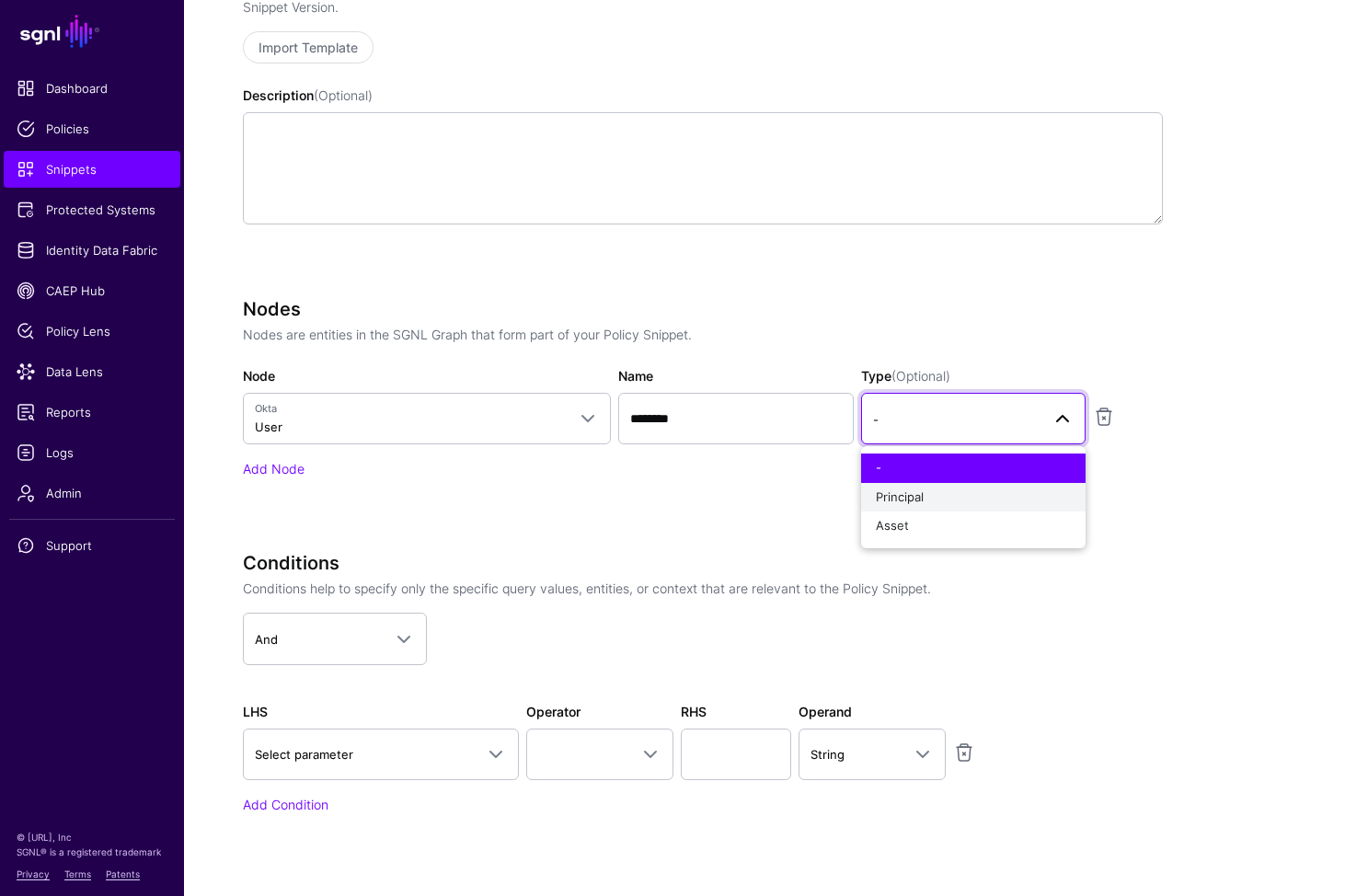
click at [906, 501] on span "Principal" at bounding box center [900, 496] width 48 height 15
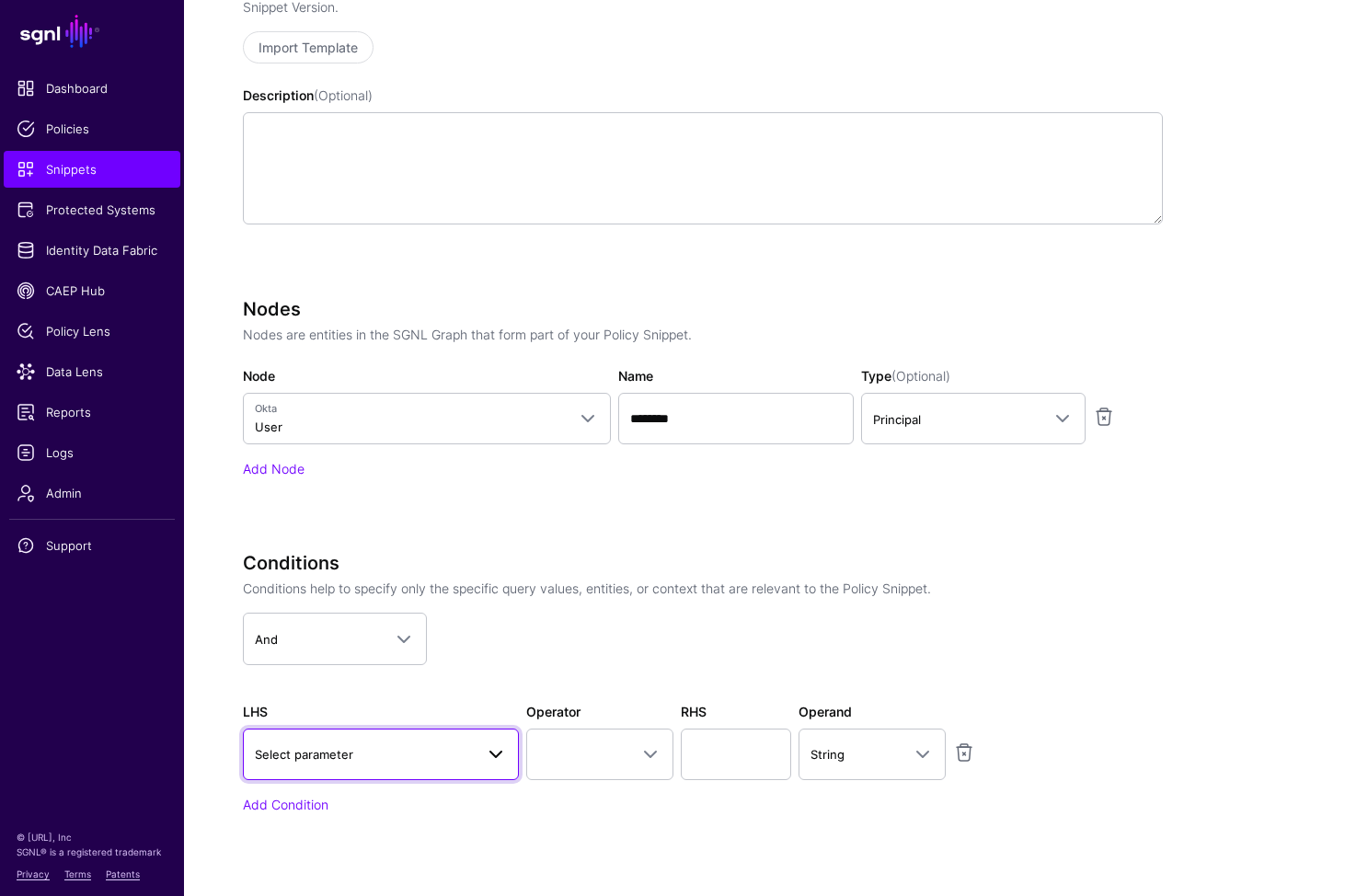
click at [355, 770] on link "Select parameter" at bounding box center [380, 755] width 276 height 52
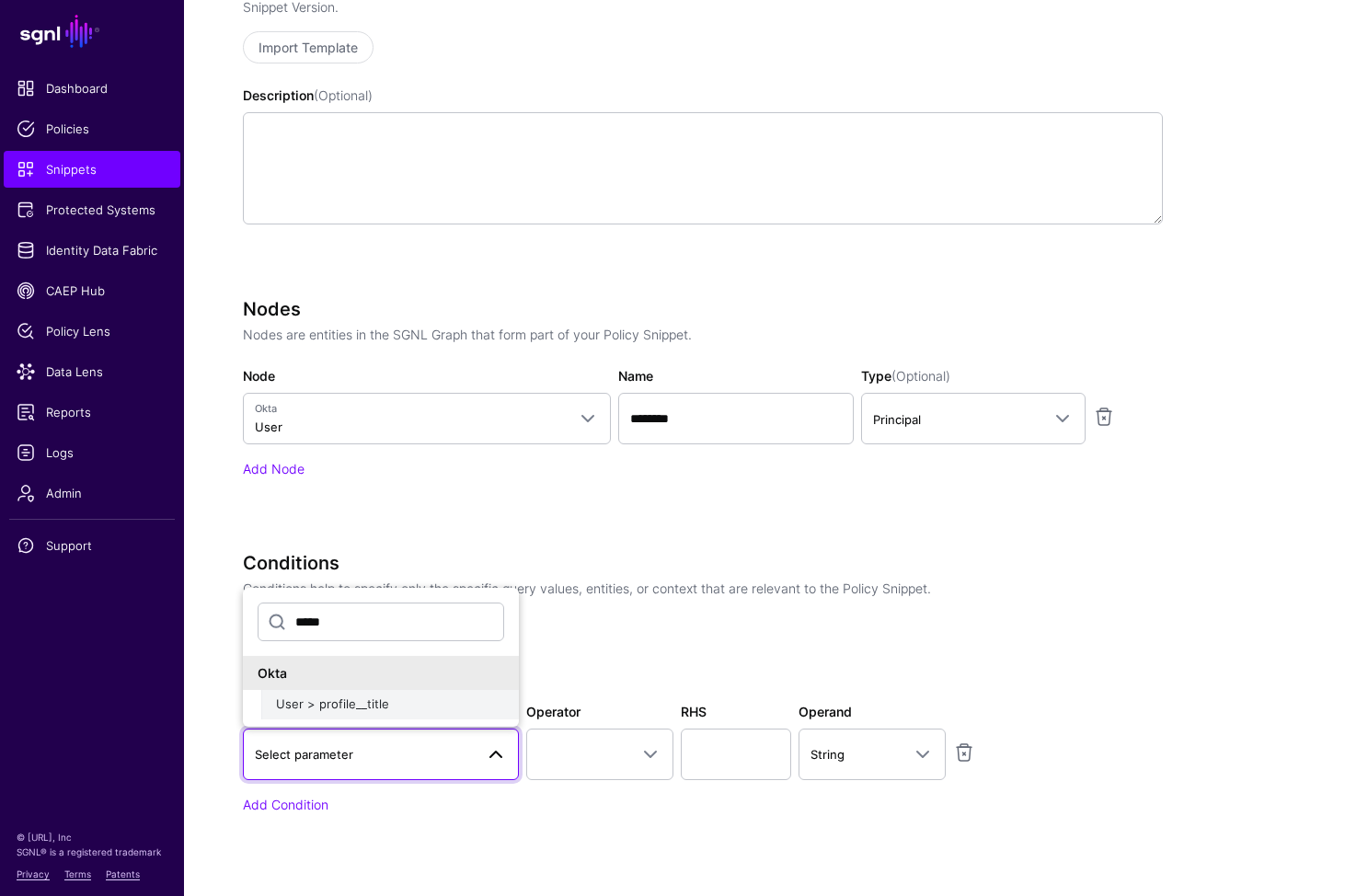
type input "*****"
click at [406, 699] on div "User > profile__title" at bounding box center [389, 704] width 228 height 18
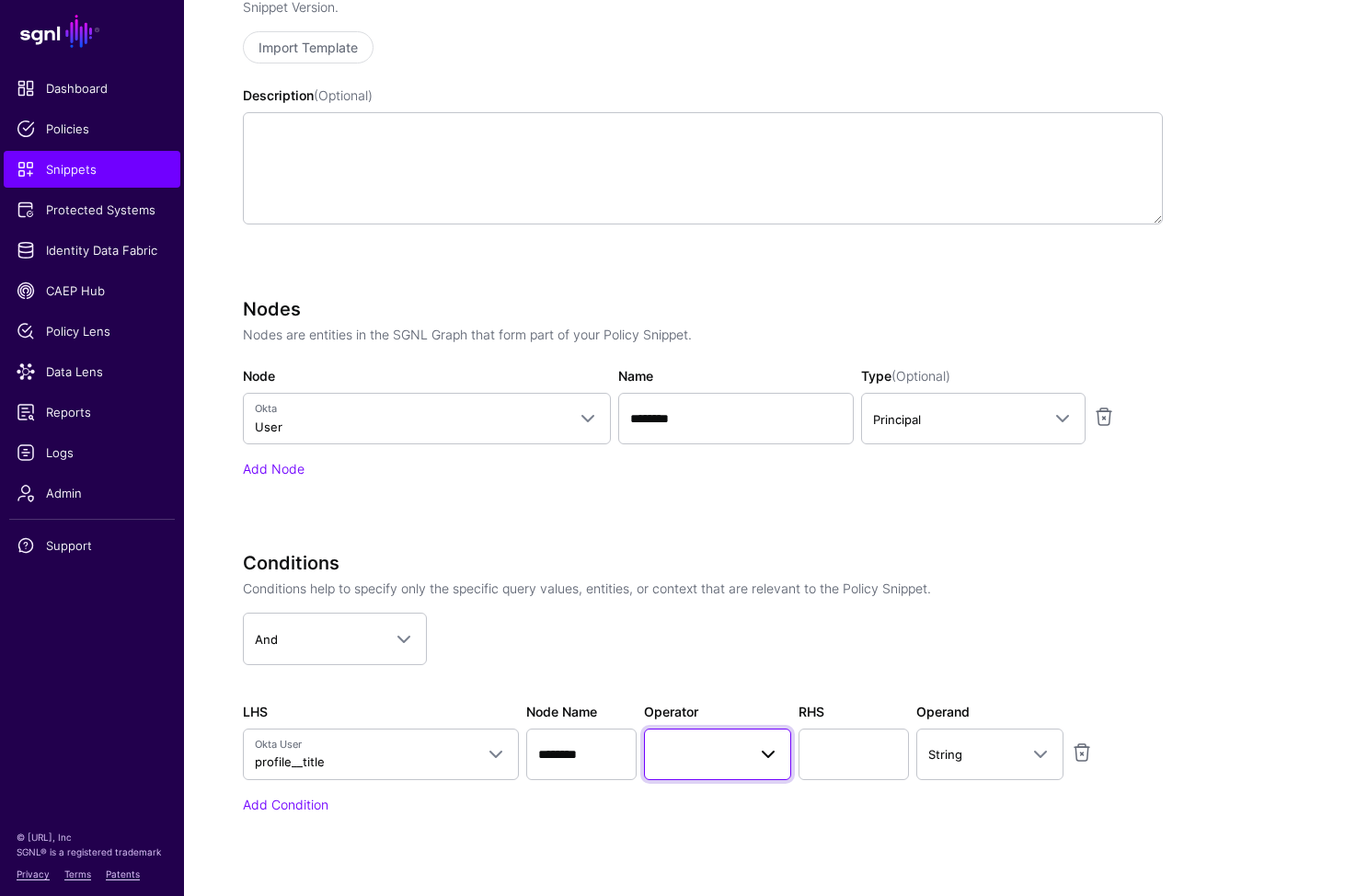
click at [720, 745] on span at bounding box center [717, 754] width 123 height 22
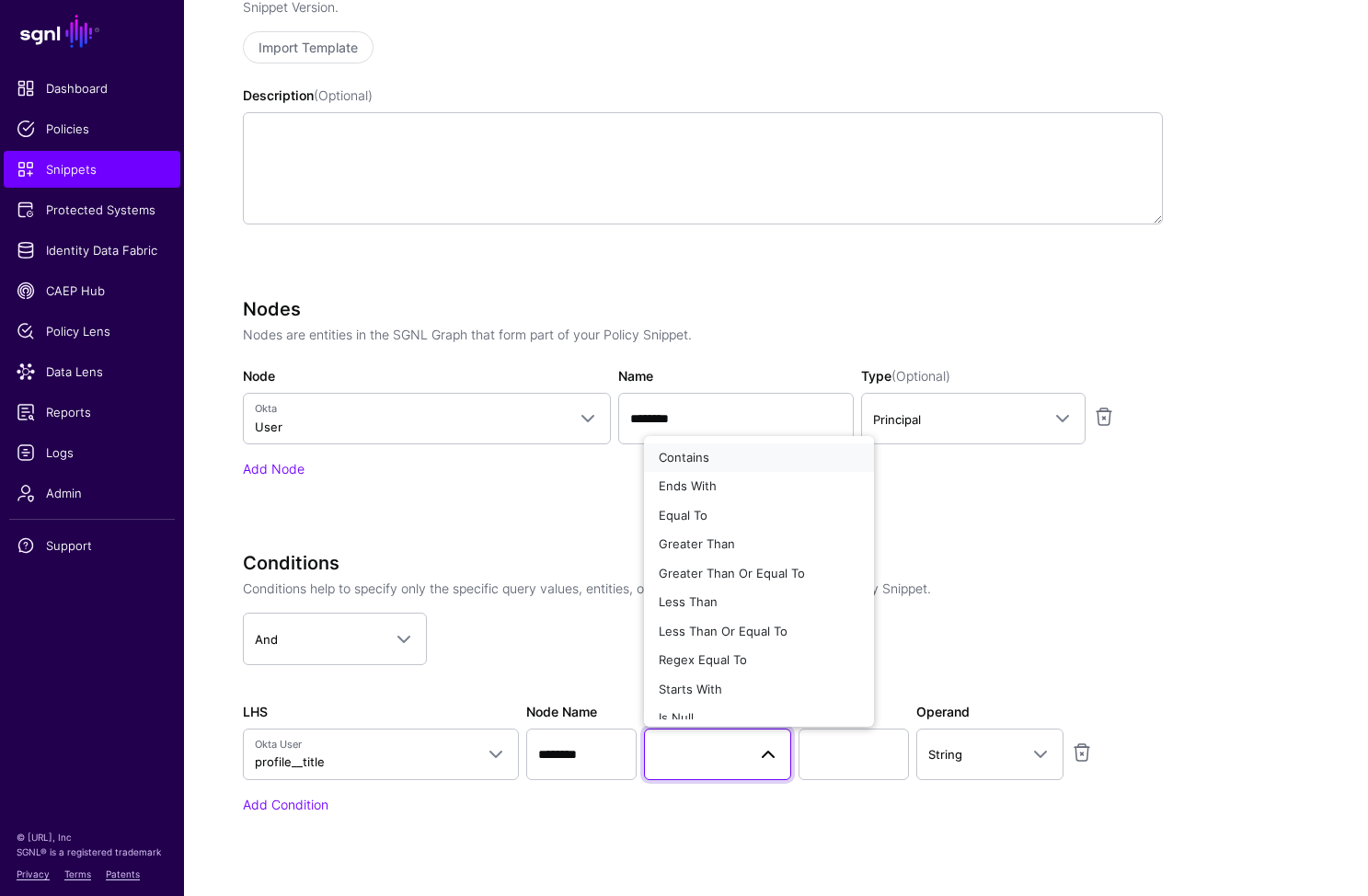
click at [710, 458] on div "Contains" at bounding box center [759, 457] width 201 height 18
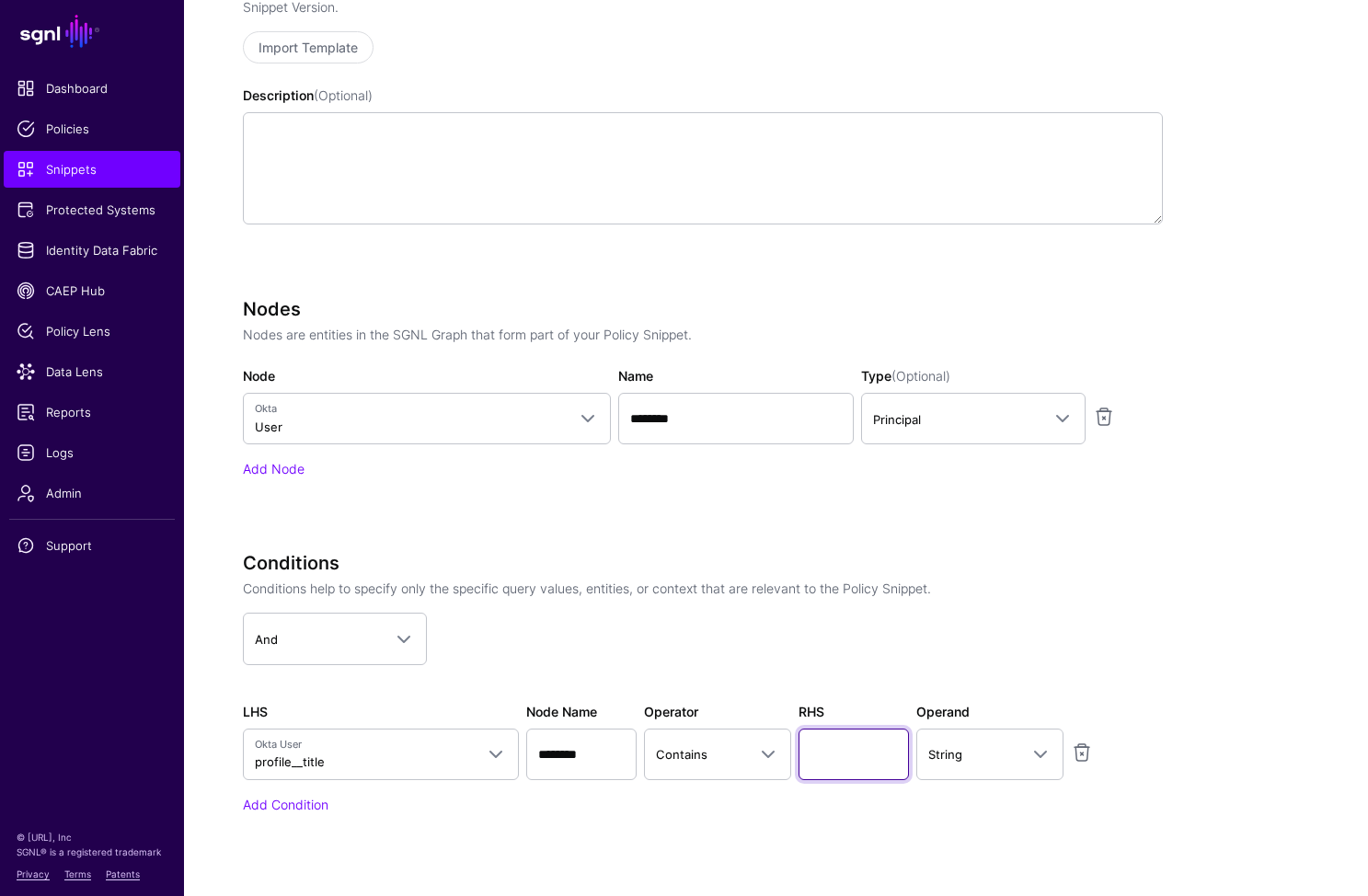
click at [856, 754] on input "text" at bounding box center [854, 755] width 110 height 52
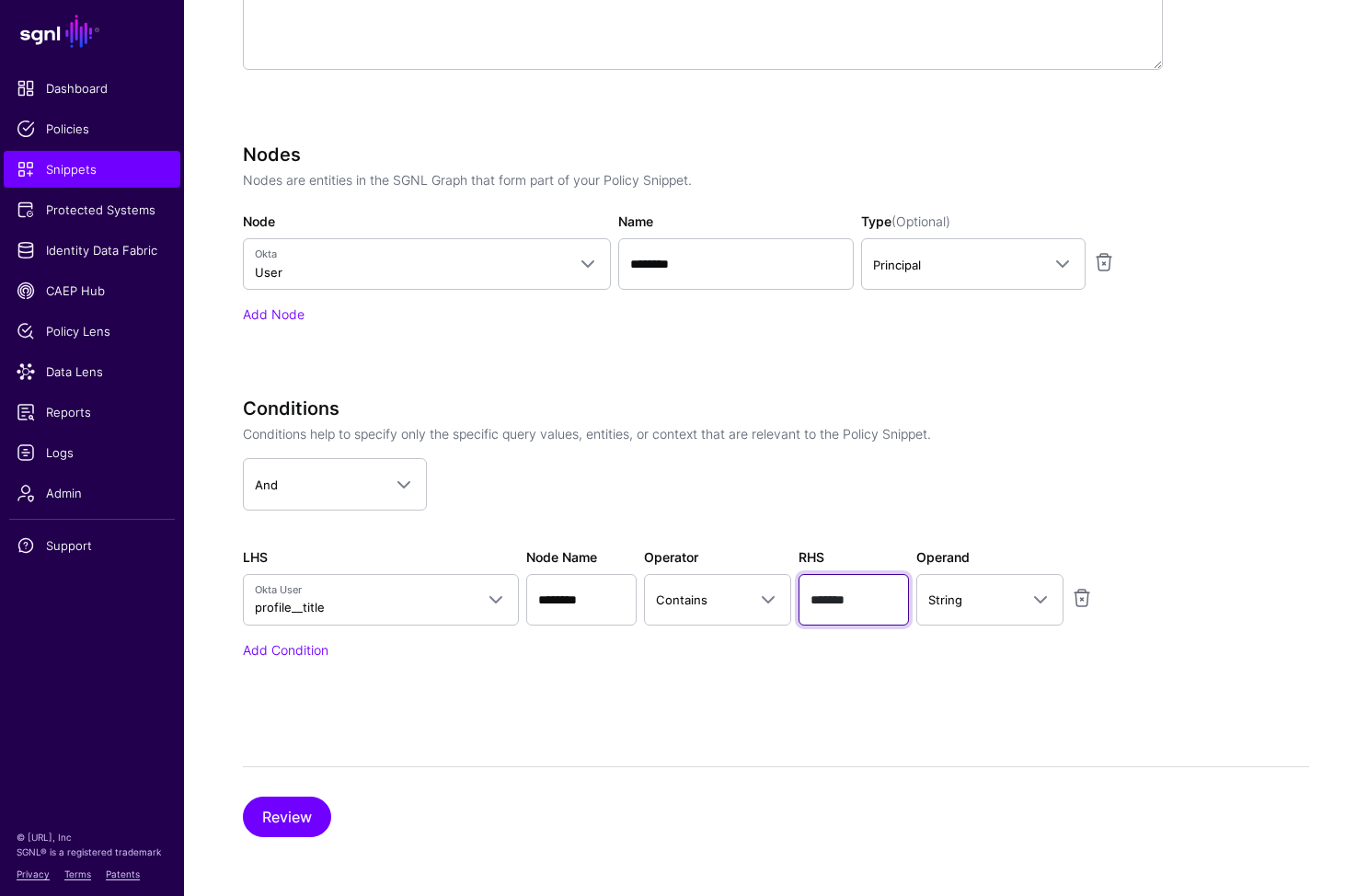
type input "*******"
click at [237, 808] on div "Create New Snippet Version Simplified Advanced Specify the components of your S…" at bounding box center [776, 256] width 1184 height 1280
click at [296, 814] on button "Review" at bounding box center [287, 816] width 89 height 41
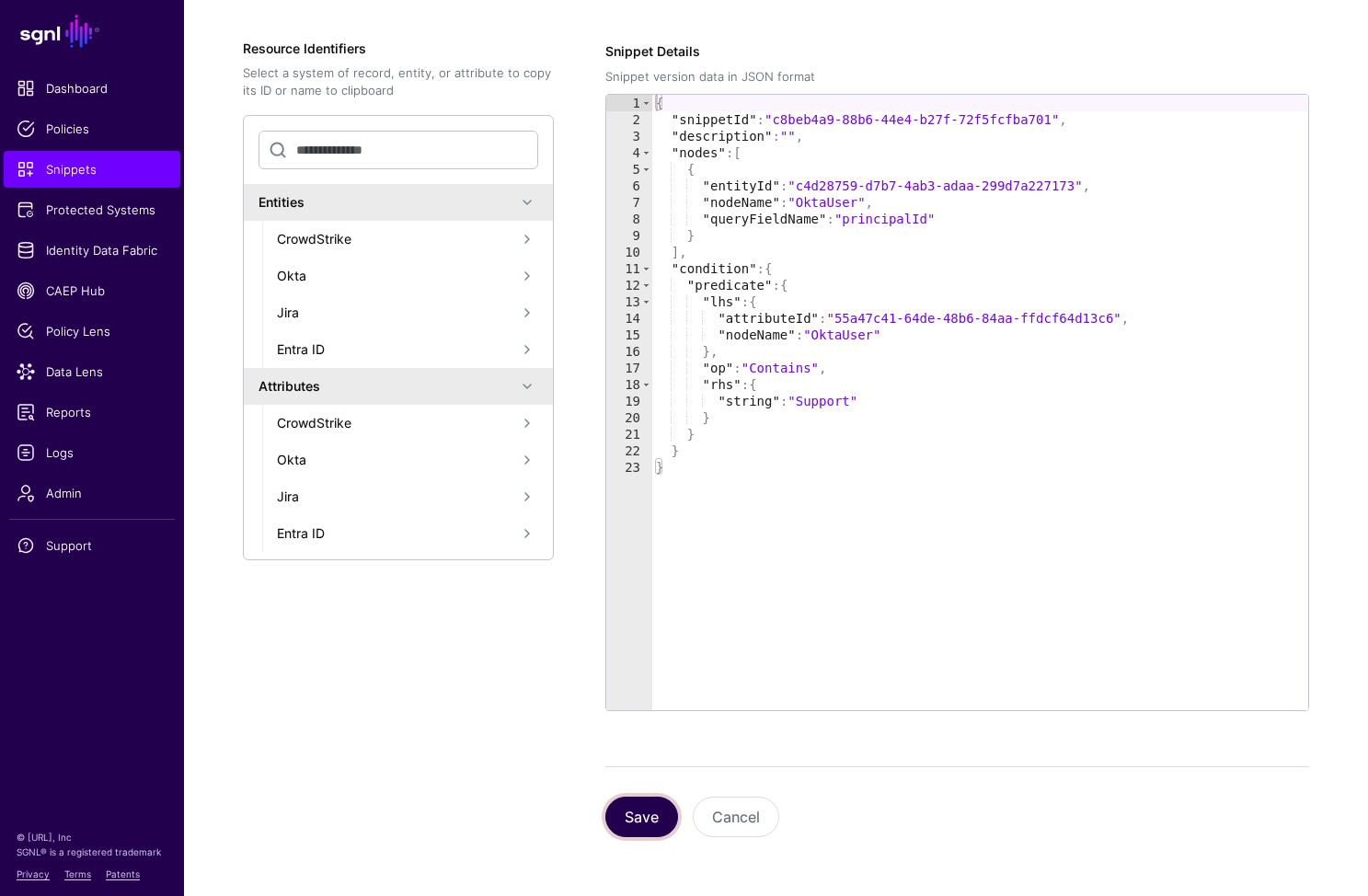
click at [624, 806] on button "Save" at bounding box center [642, 816] width 73 height 41
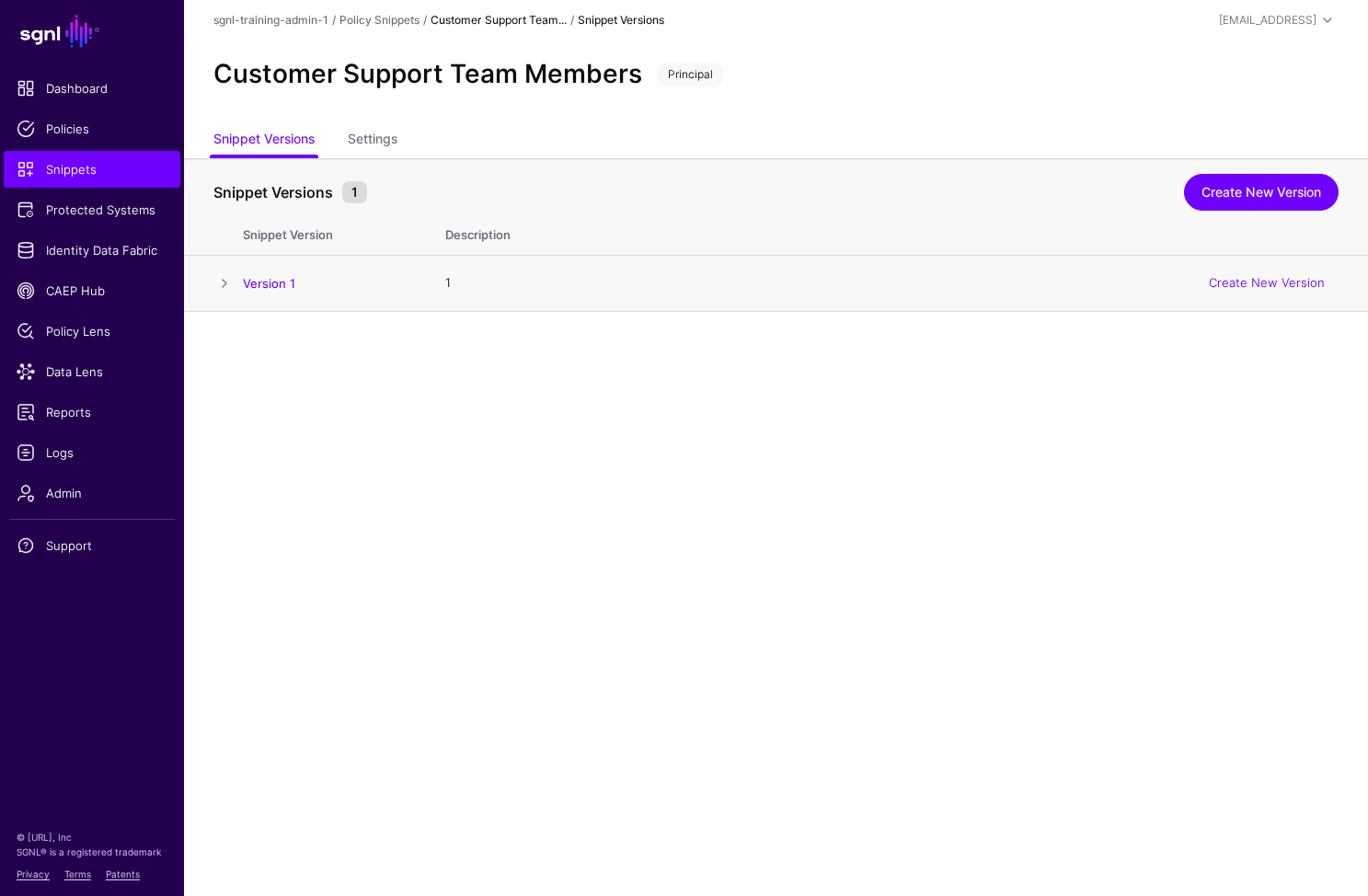
drag, startPoint x: 573, startPoint y: 492, endPoint x: 342, endPoint y: 266, distance: 323.2
click at [570, 487] on main "SGNL Dashboard Policies Snippets Protected Systems Identity Data Fabric CAEP Hu…" at bounding box center [684, 448] width 1368 height 896
drag, startPoint x: 103, startPoint y: 165, endPoint x: 170, endPoint y: 146, distance: 69.6
click at [103, 165] on span "Snippets" at bounding box center [93, 169] width 151 height 18
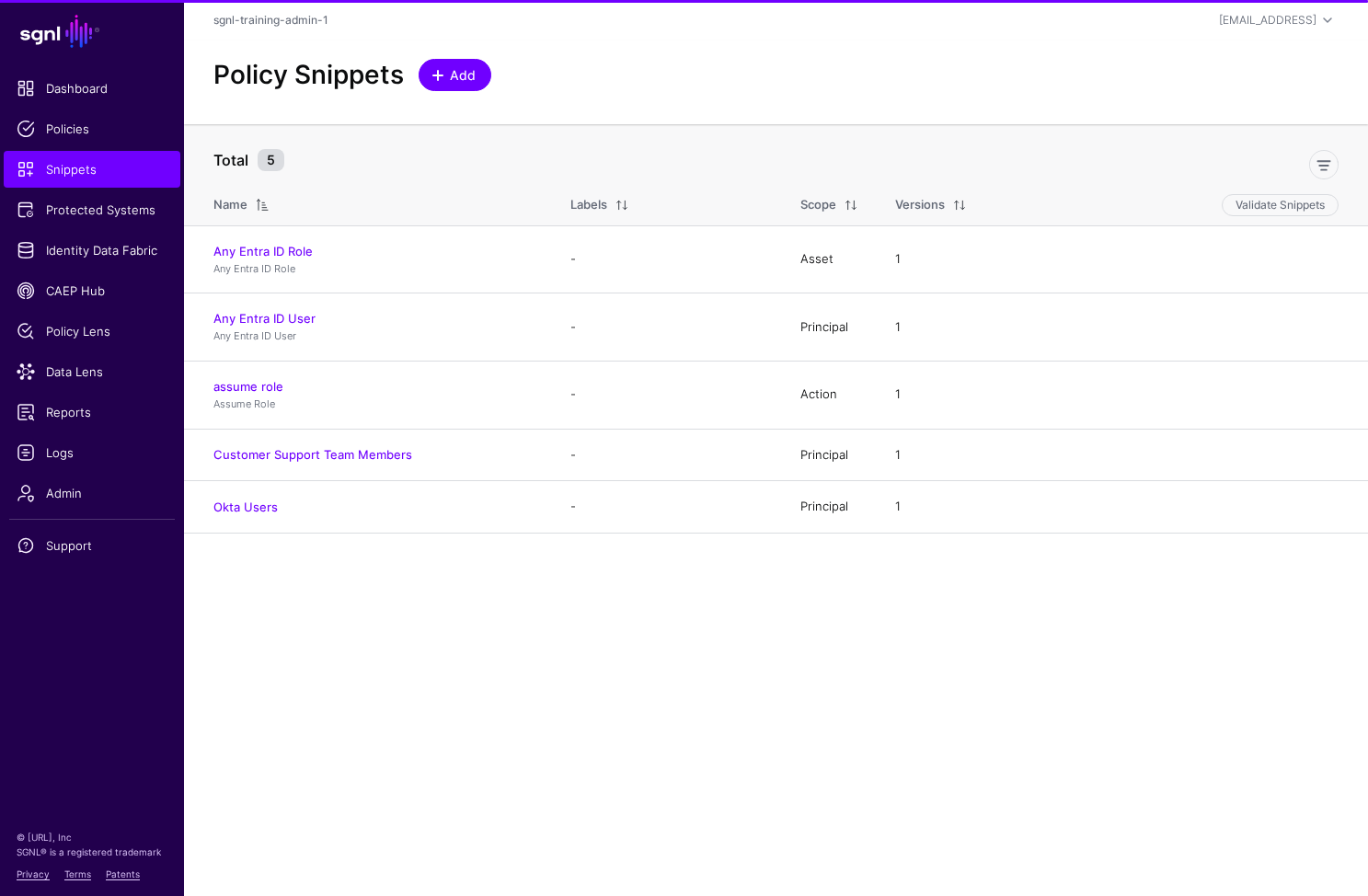
click at [476, 70] on span "Add" at bounding box center [463, 75] width 31 height 19
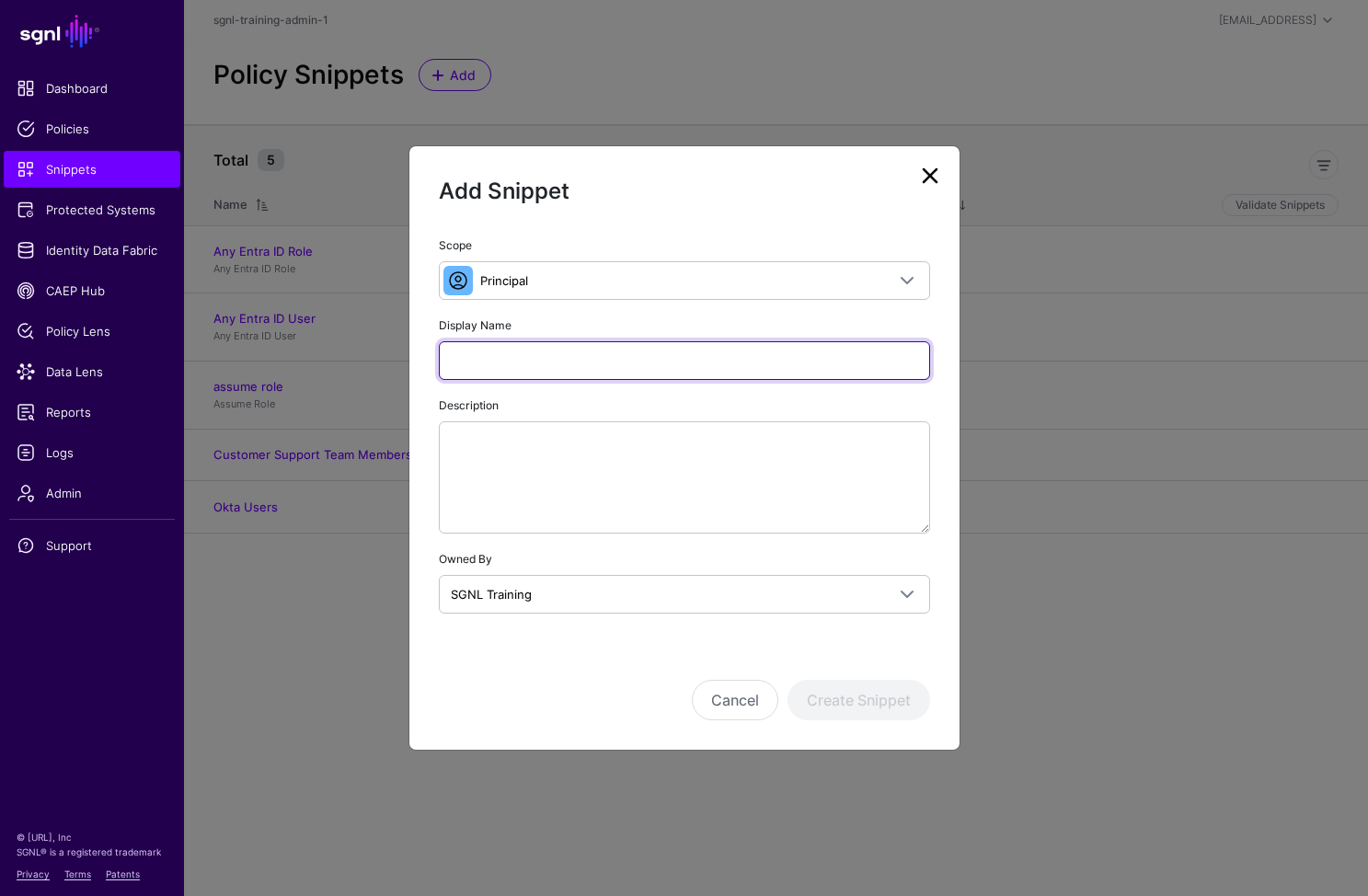
click at [521, 362] on input "Display Name" at bounding box center [684, 360] width 491 height 39
paste input "**********"
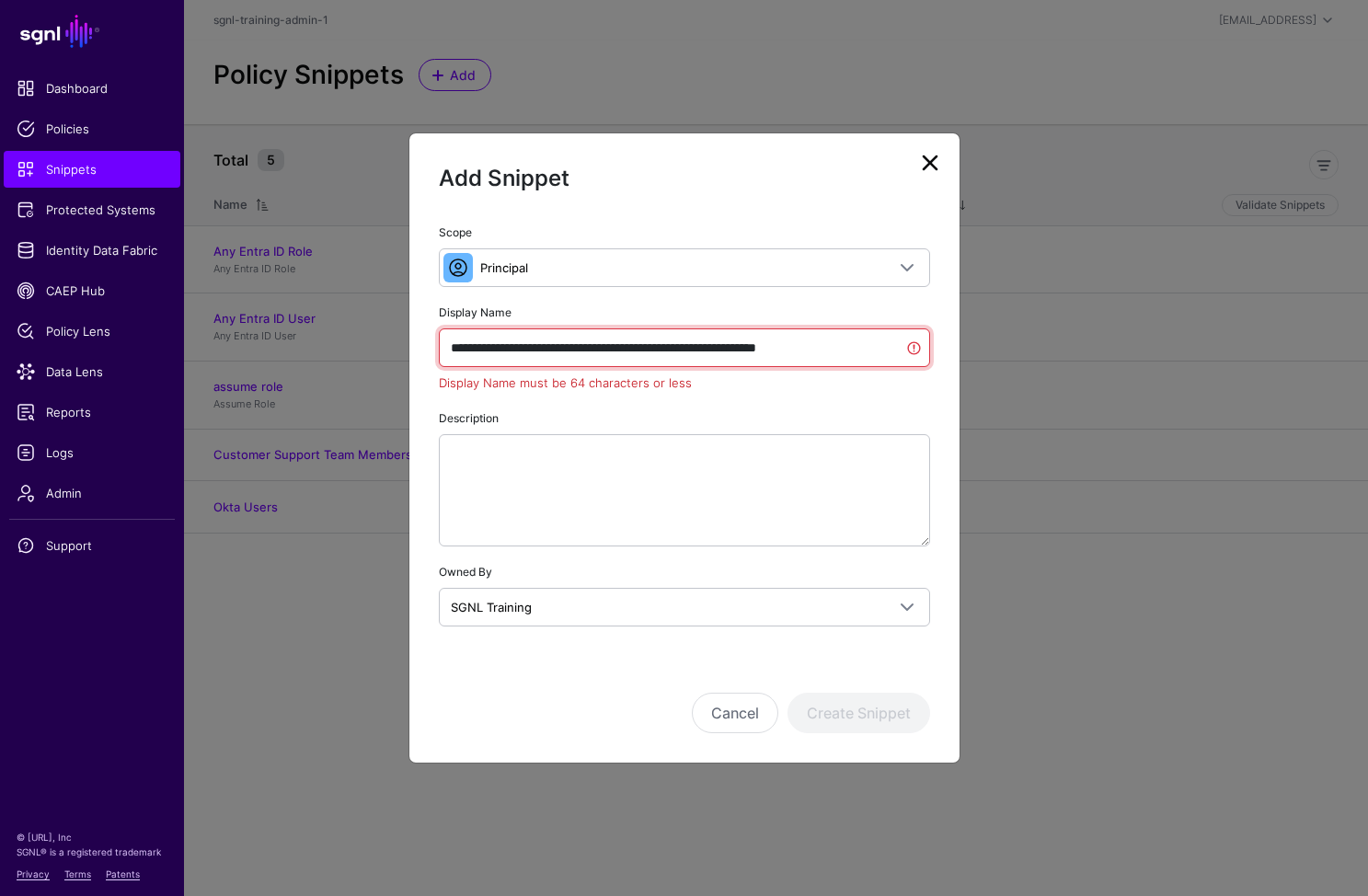
type input "**********"
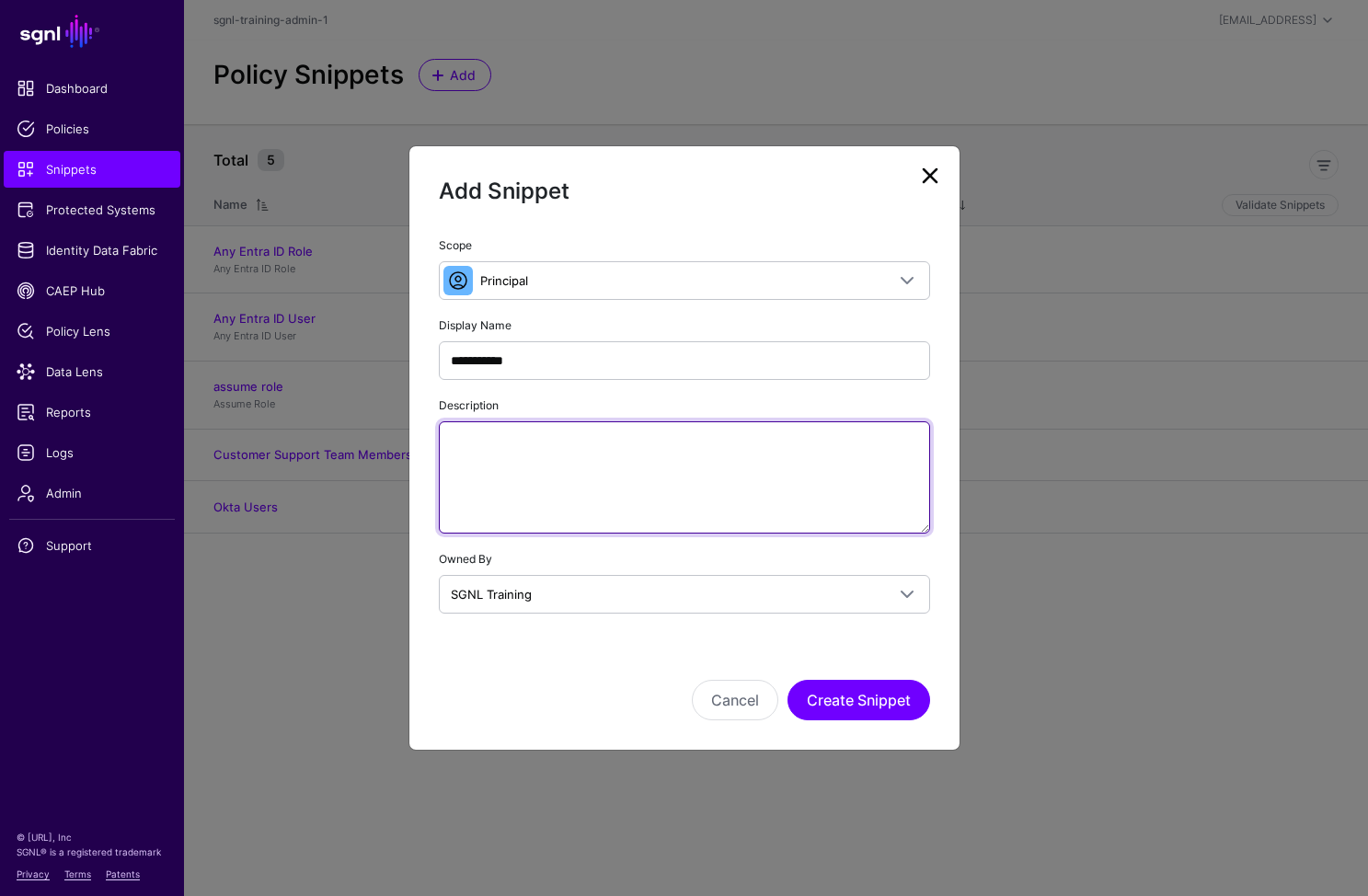
click at [587, 455] on textarea "Description" at bounding box center [684, 477] width 491 height 112
paste textarea "**********"
type textarea "**********"
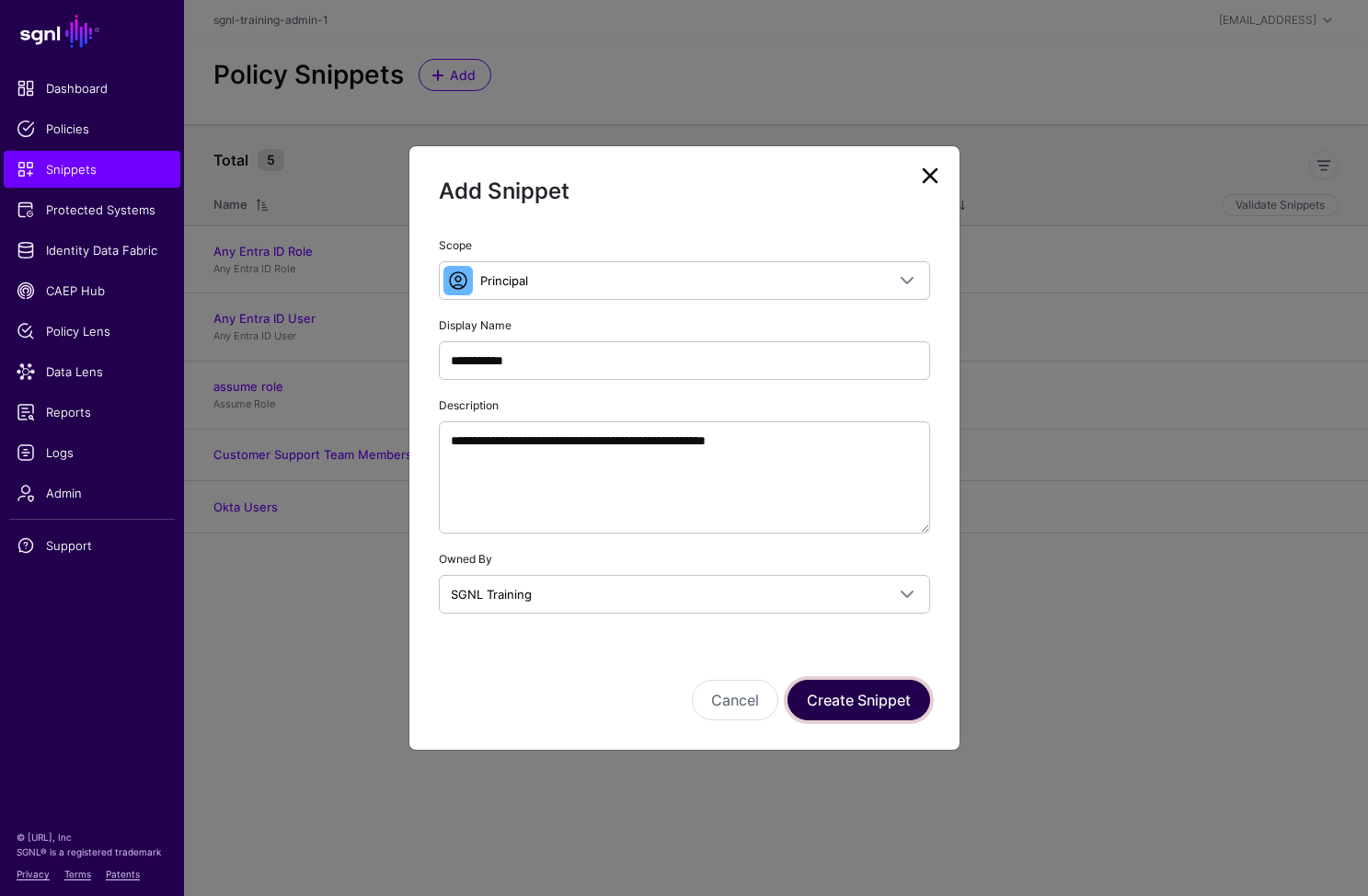
drag, startPoint x: 853, startPoint y: 702, endPoint x: 799, endPoint y: 625, distance: 94.0
click at [853, 702] on button "Create Snippet" at bounding box center [859, 700] width 142 height 41
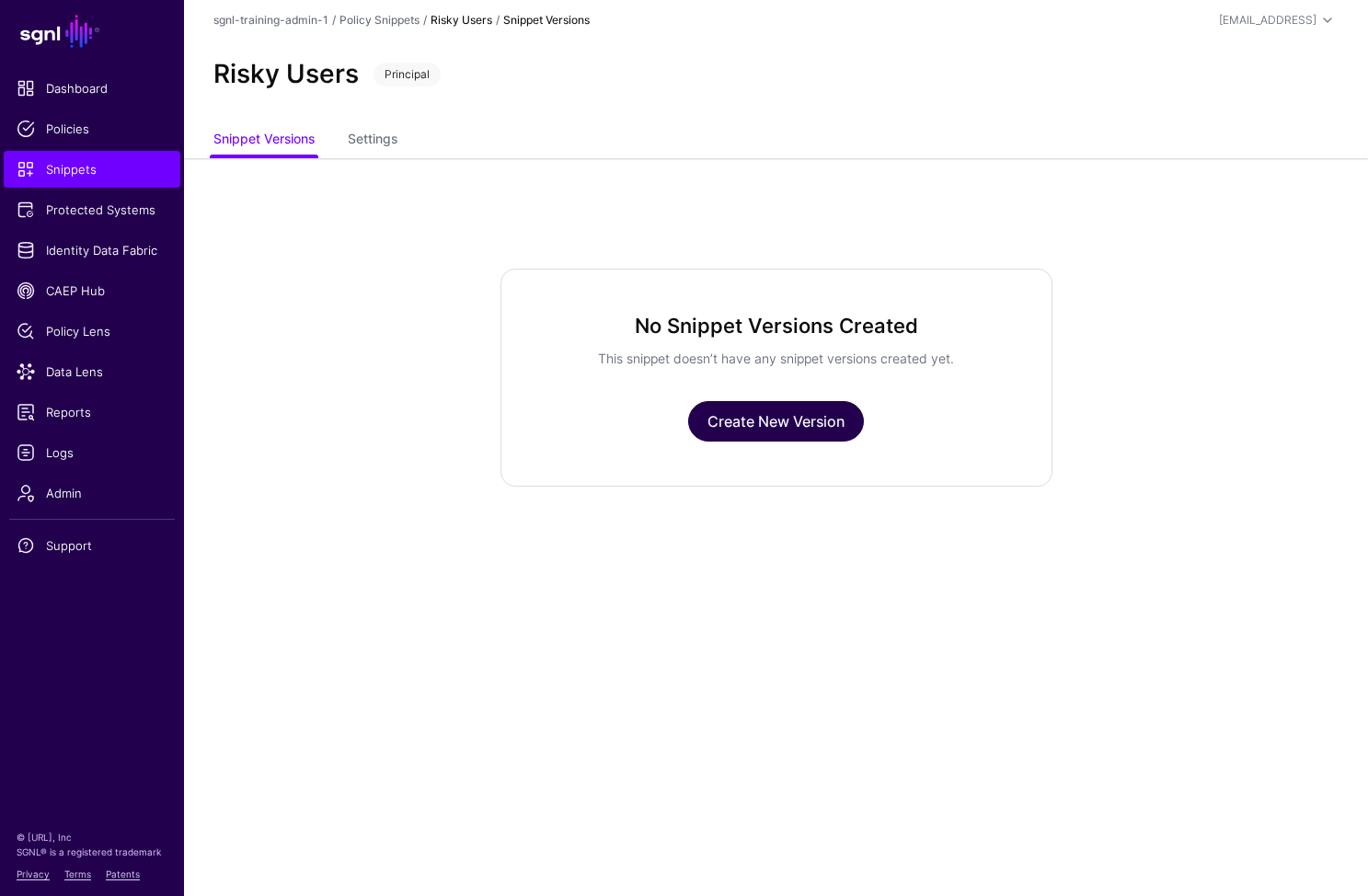
click at [766, 411] on link "Create New Version" at bounding box center [776, 421] width 176 height 41
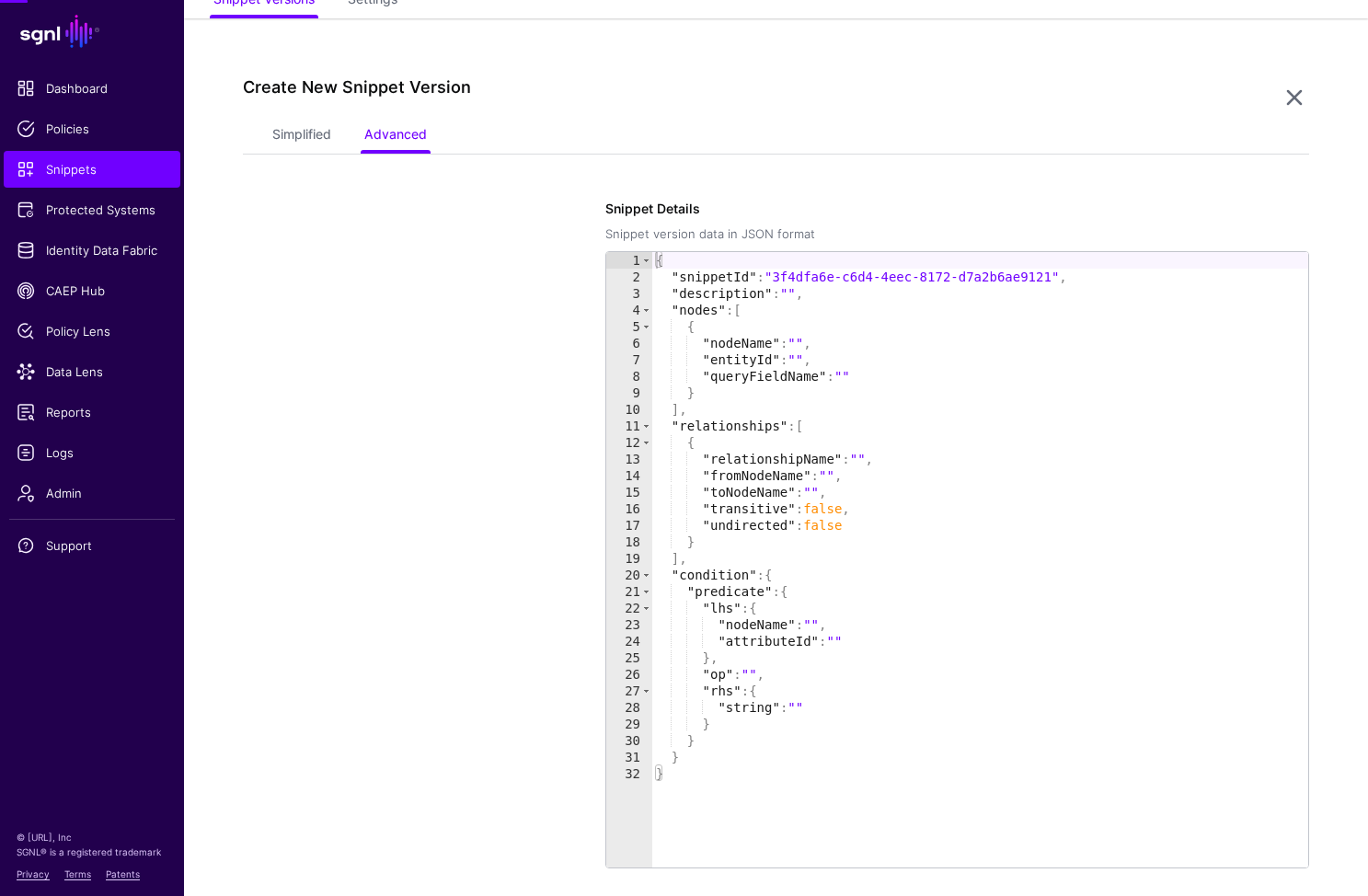
scroll to position [158, 0]
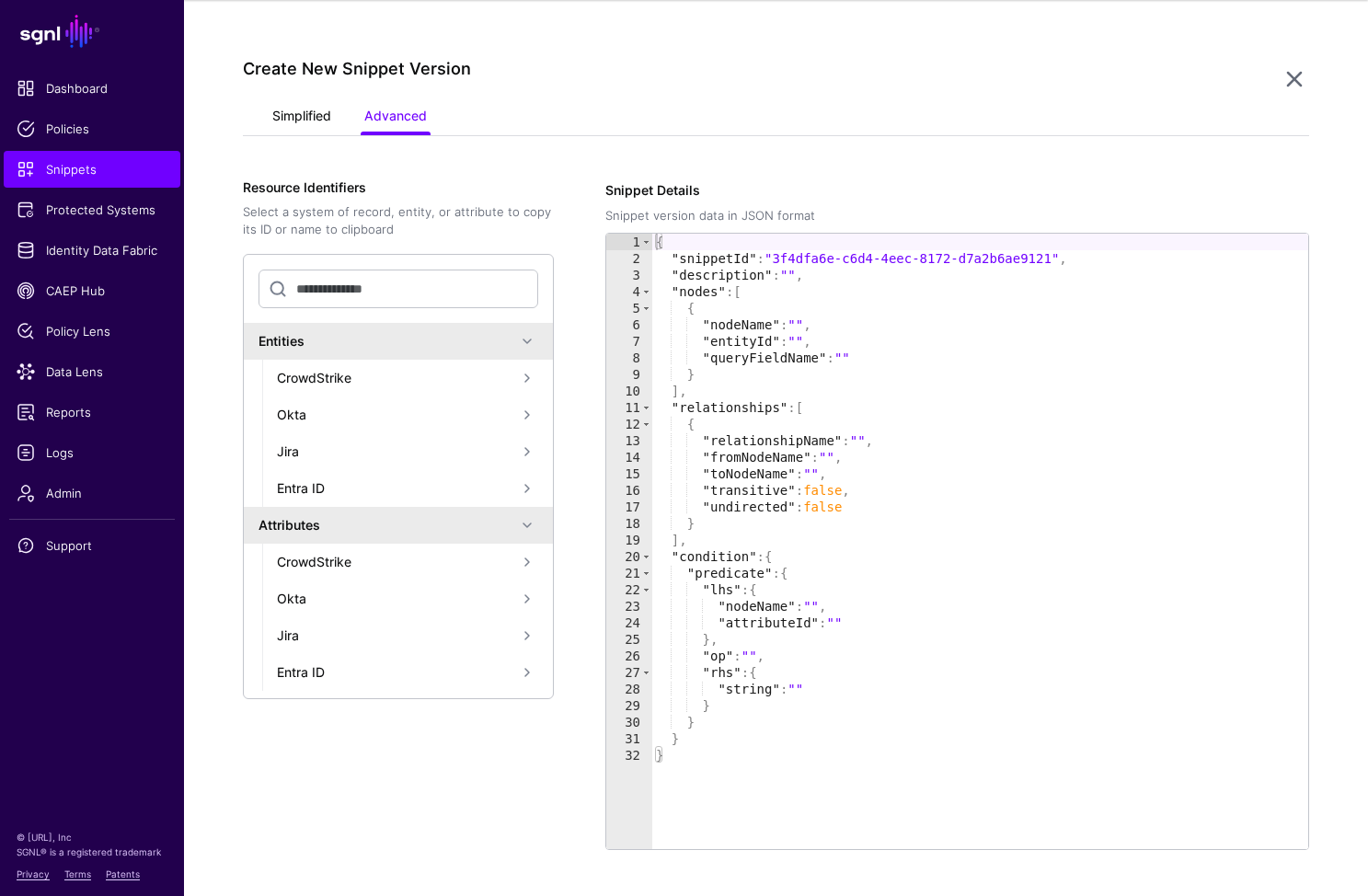
click at [315, 107] on link "Simplified" at bounding box center [301, 117] width 59 height 35
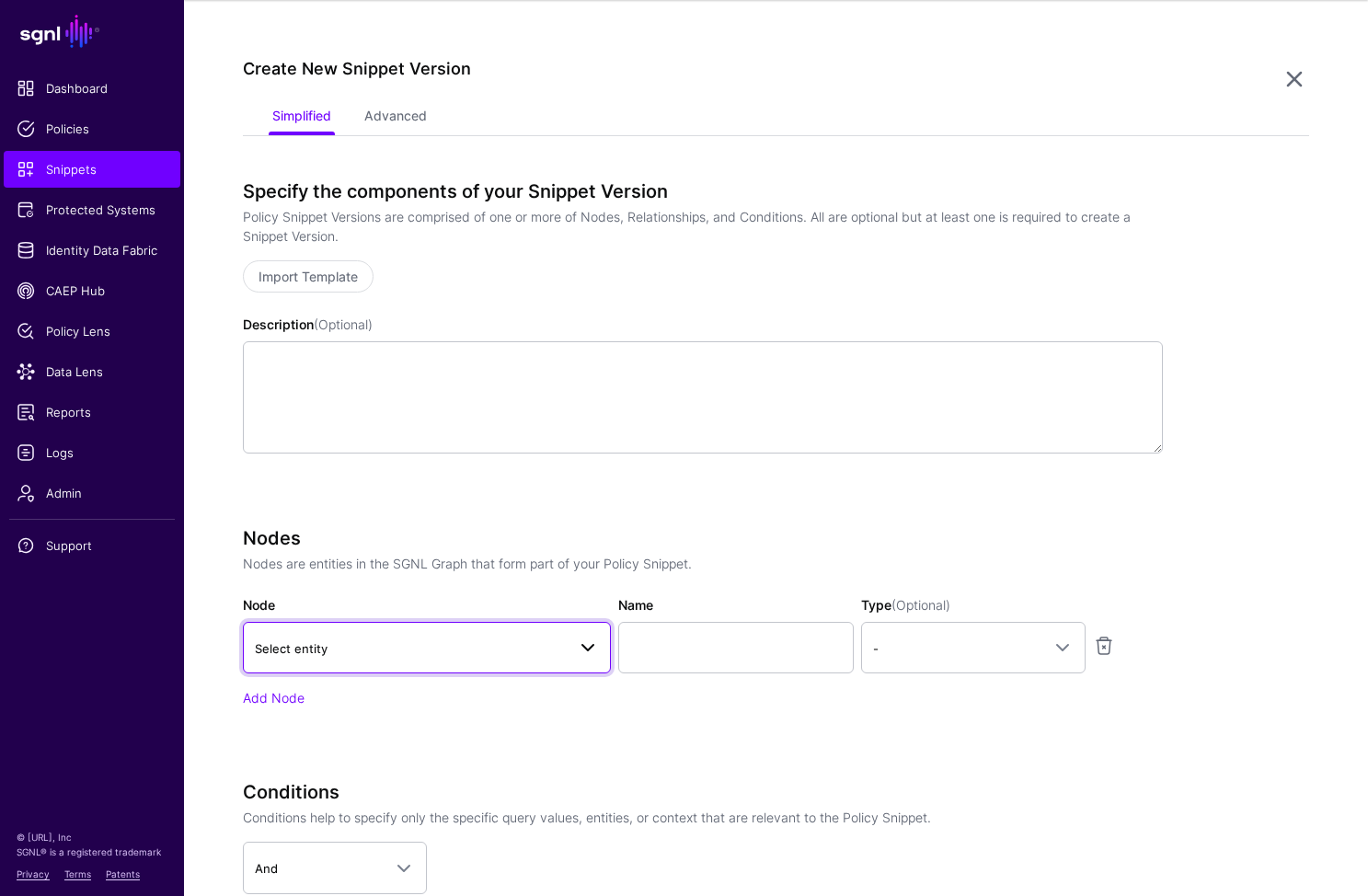
click at [418, 638] on span "Select entity" at bounding box center [410, 648] width 311 height 20
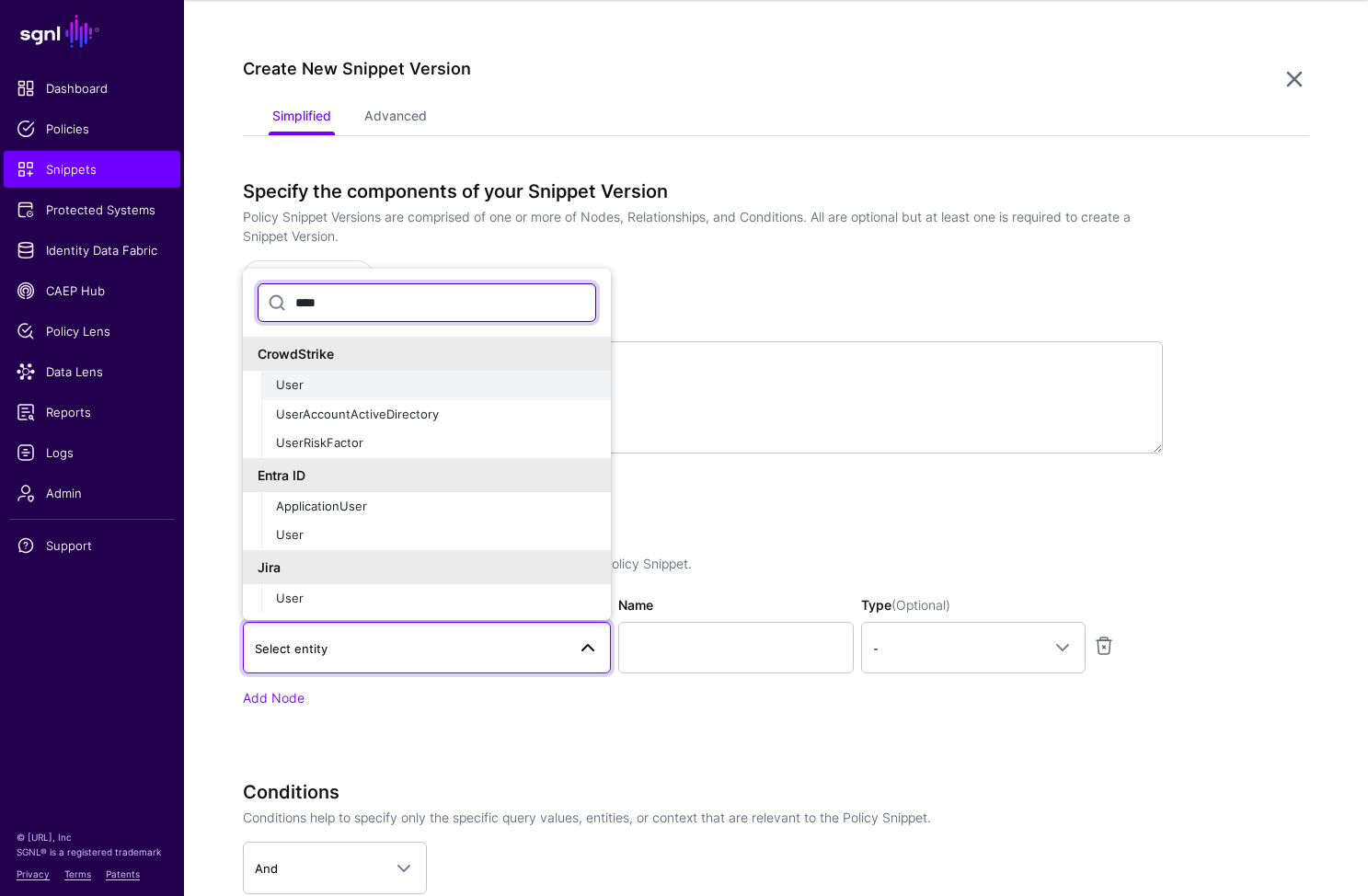
type input "****"
click at [335, 388] on div "User" at bounding box center [436, 385] width 320 height 18
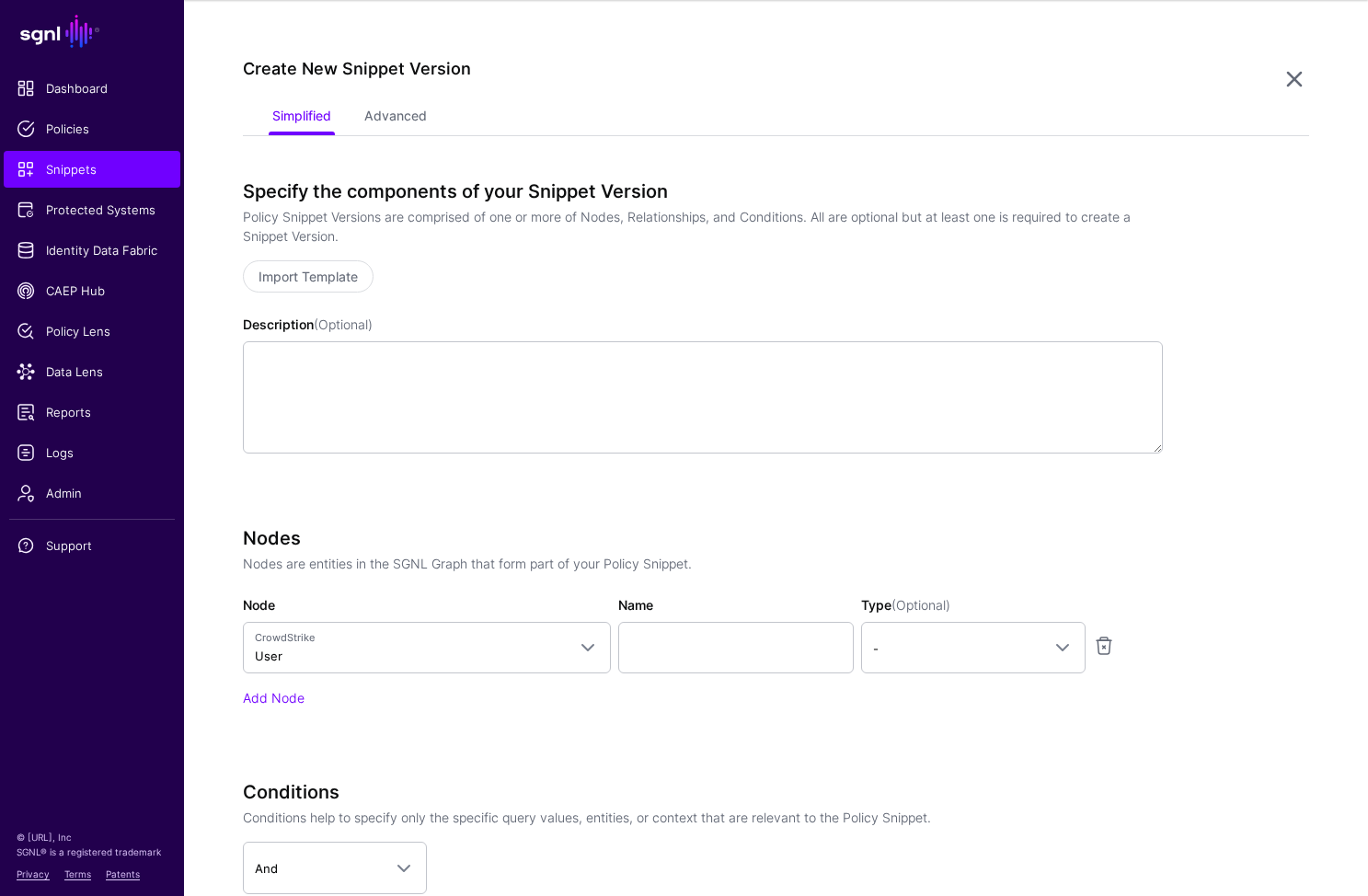
drag, startPoint x: 707, startPoint y: 678, endPoint x: 704, endPoint y: 663, distance: 15.3
click at [707, 676] on div "Nodes Nodes are entities in the SGNL Graph that form part of your Policy Snippe…" at bounding box center [702, 617] width 920 height 180
click at [705, 656] on input "Name" at bounding box center [736, 647] width 236 height 52
type input "*"
type input "****"
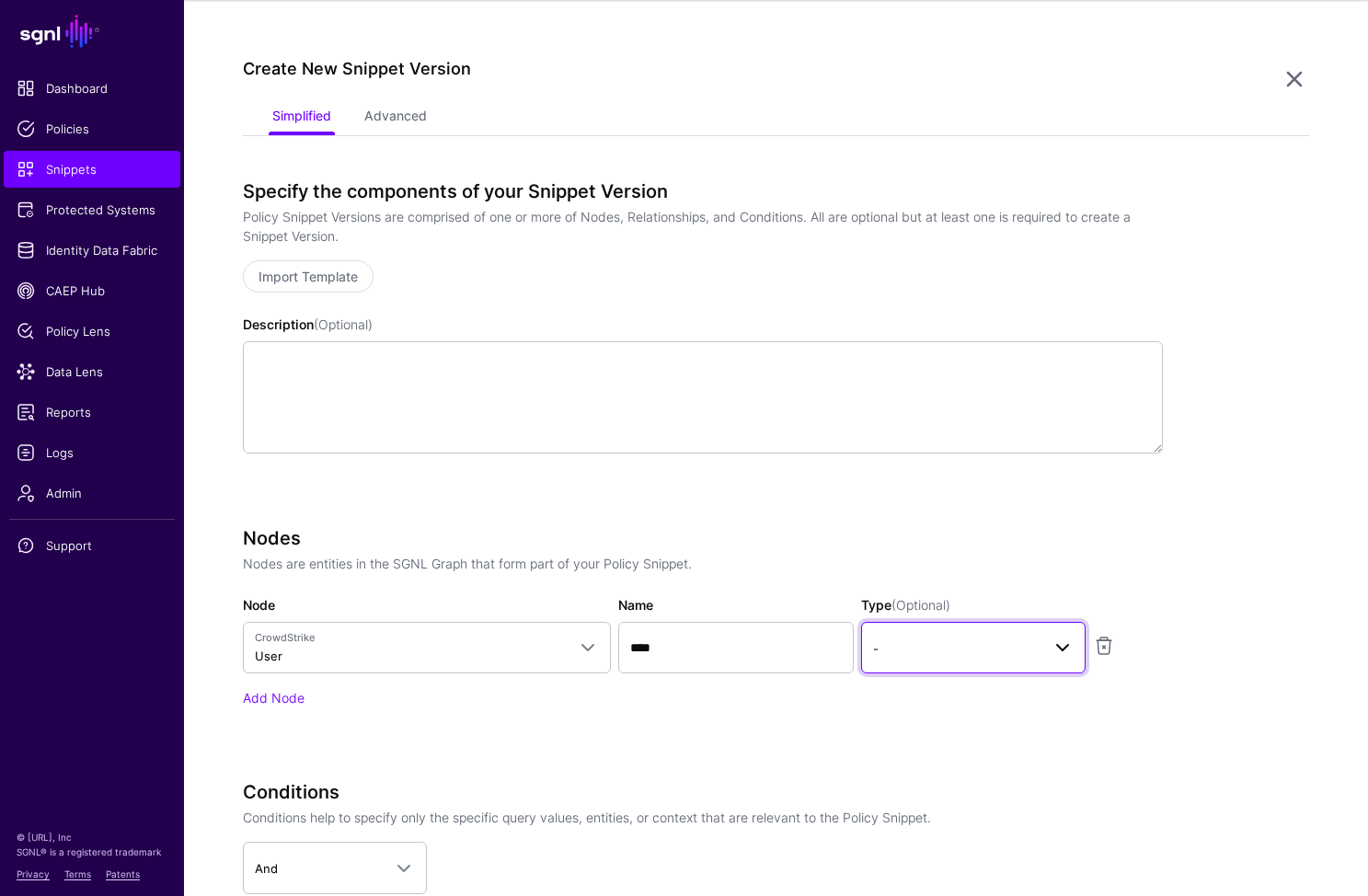
click at [973, 661] on link "-" at bounding box center [974, 647] width 225 height 52
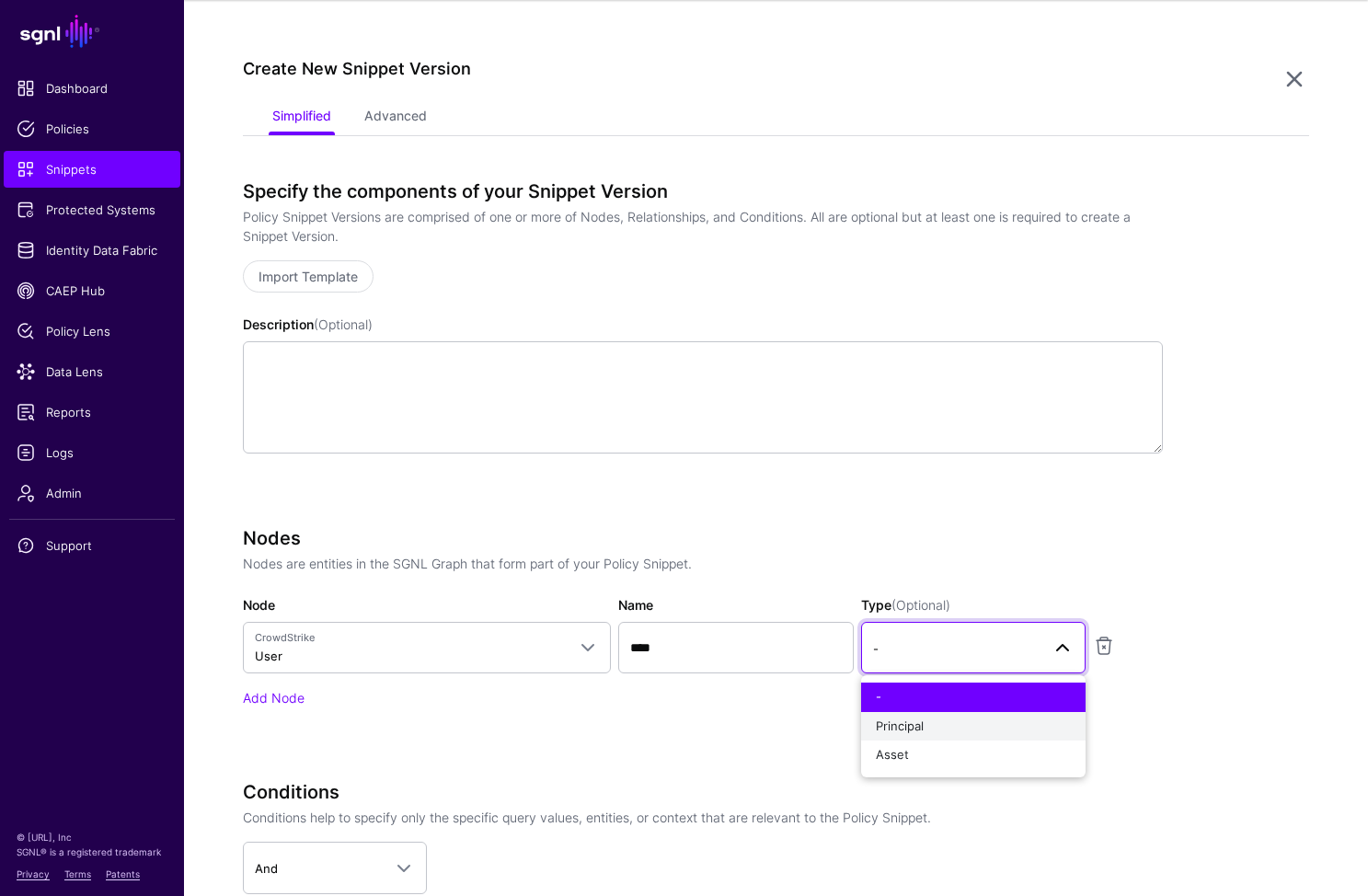
click at [944, 723] on div "Principal" at bounding box center [974, 726] width 195 height 18
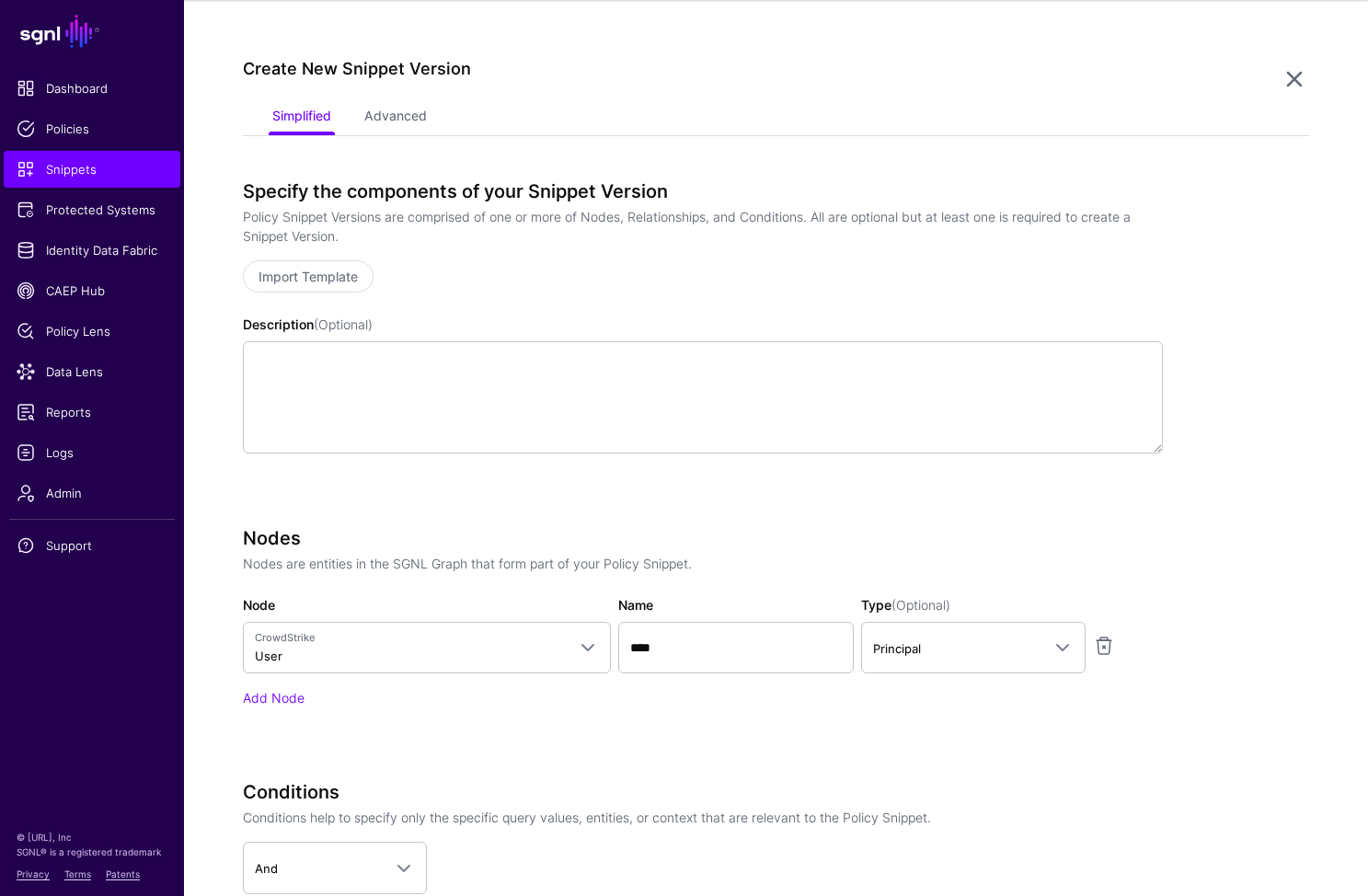
scroll to position [480, 0]
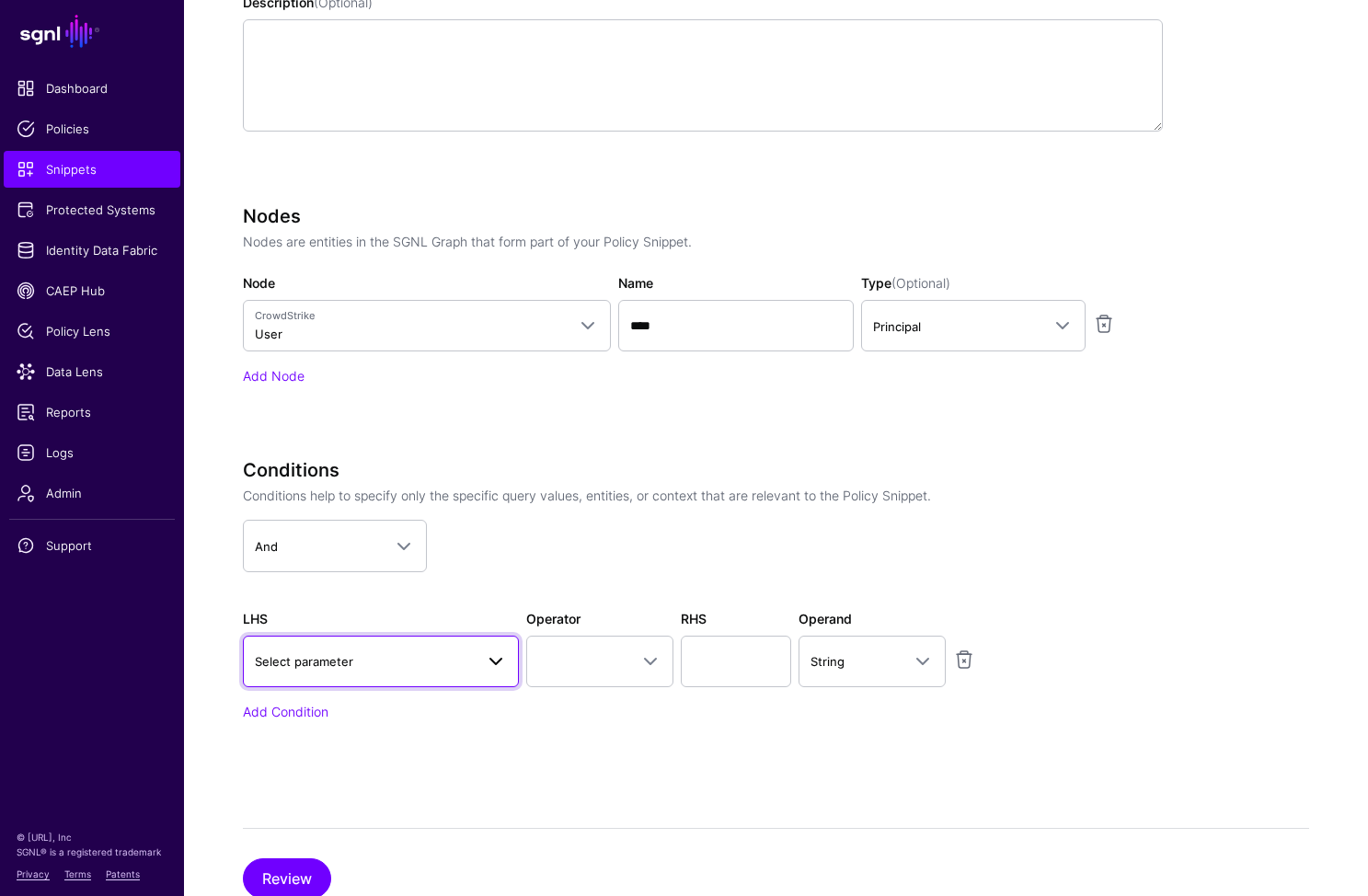
click at [395, 668] on span "Select parameter" at bounding box center [364, 661] width 219 height 20
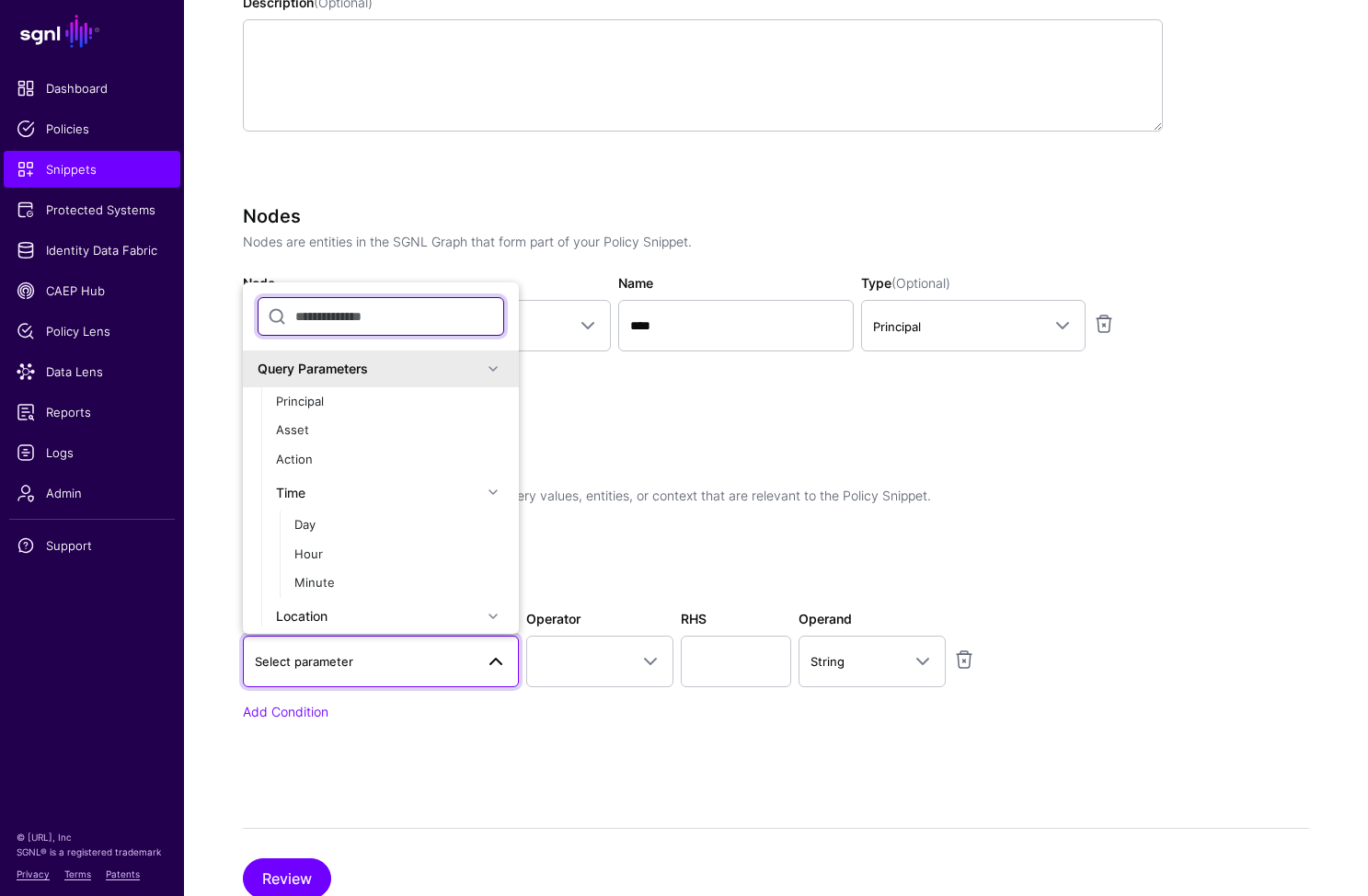
click at [386, 317] on input "text" at bounding box center [381, 316] width 247 height 39
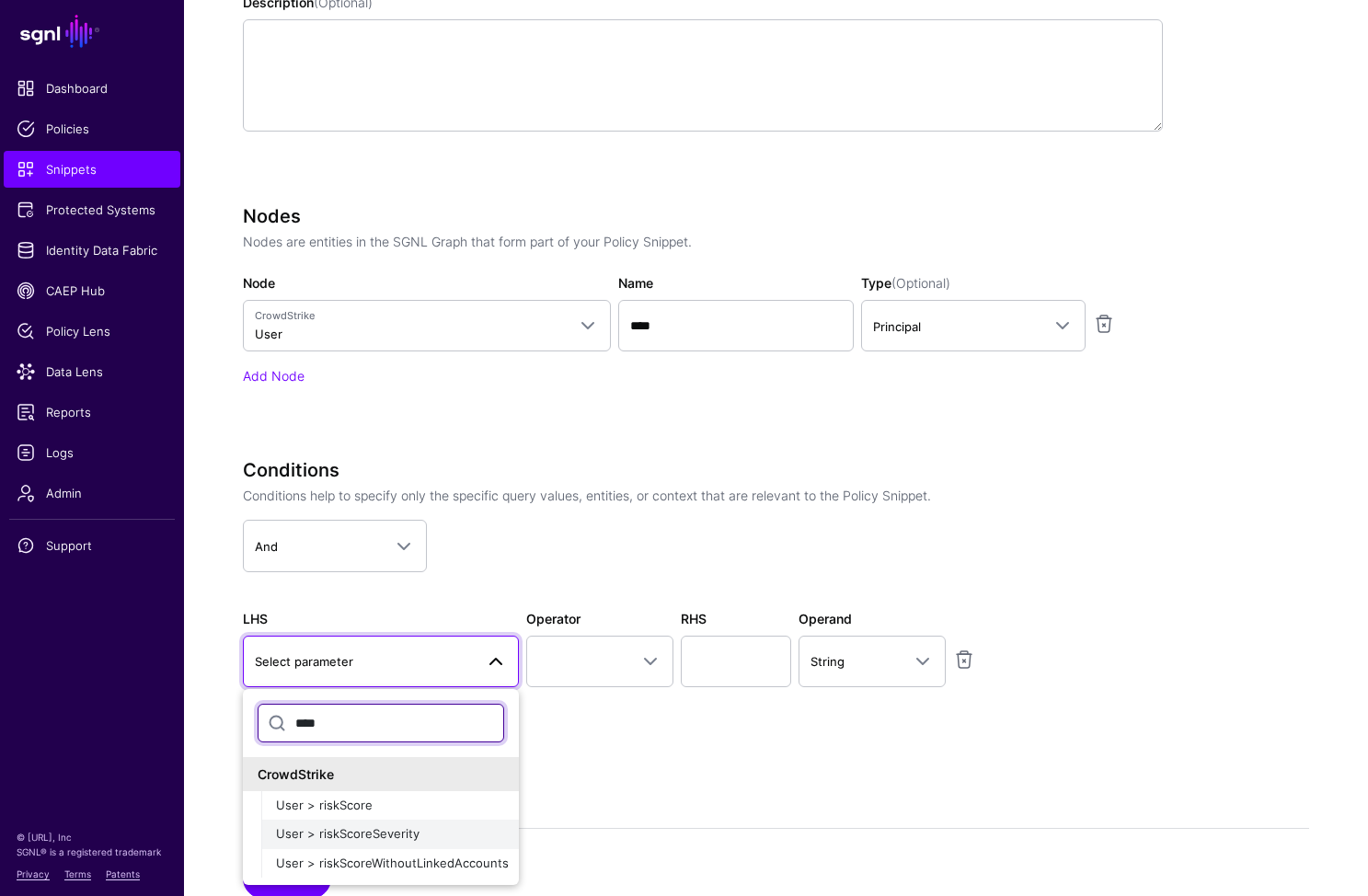
type input "****"
click at [408, 839] on span "User > riskScoreSeverity" at bounding box center [347, 833] width 143 height 15
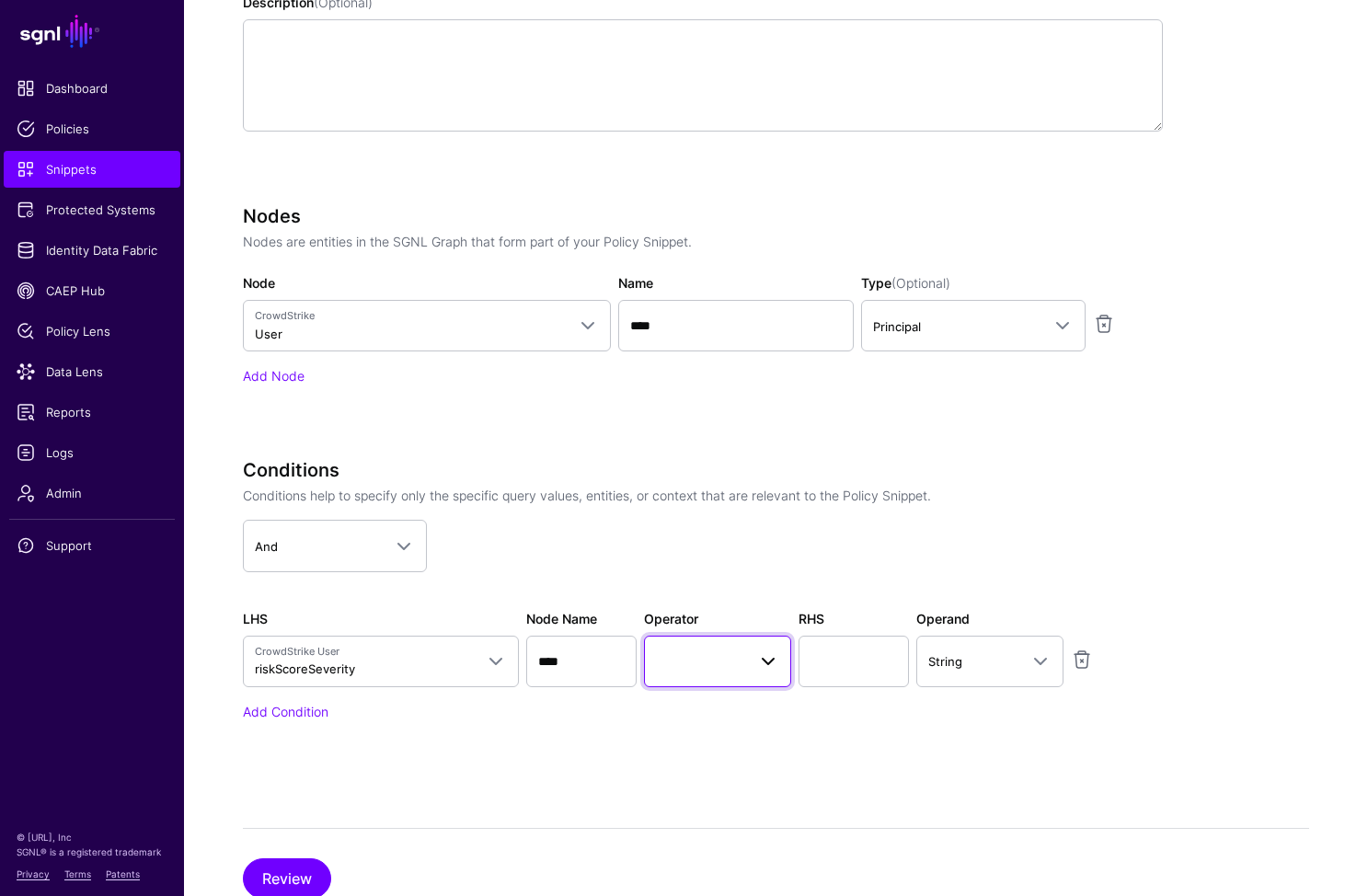
click at [708, 659] on span at bounding box center [717, 661] width 123 height 22
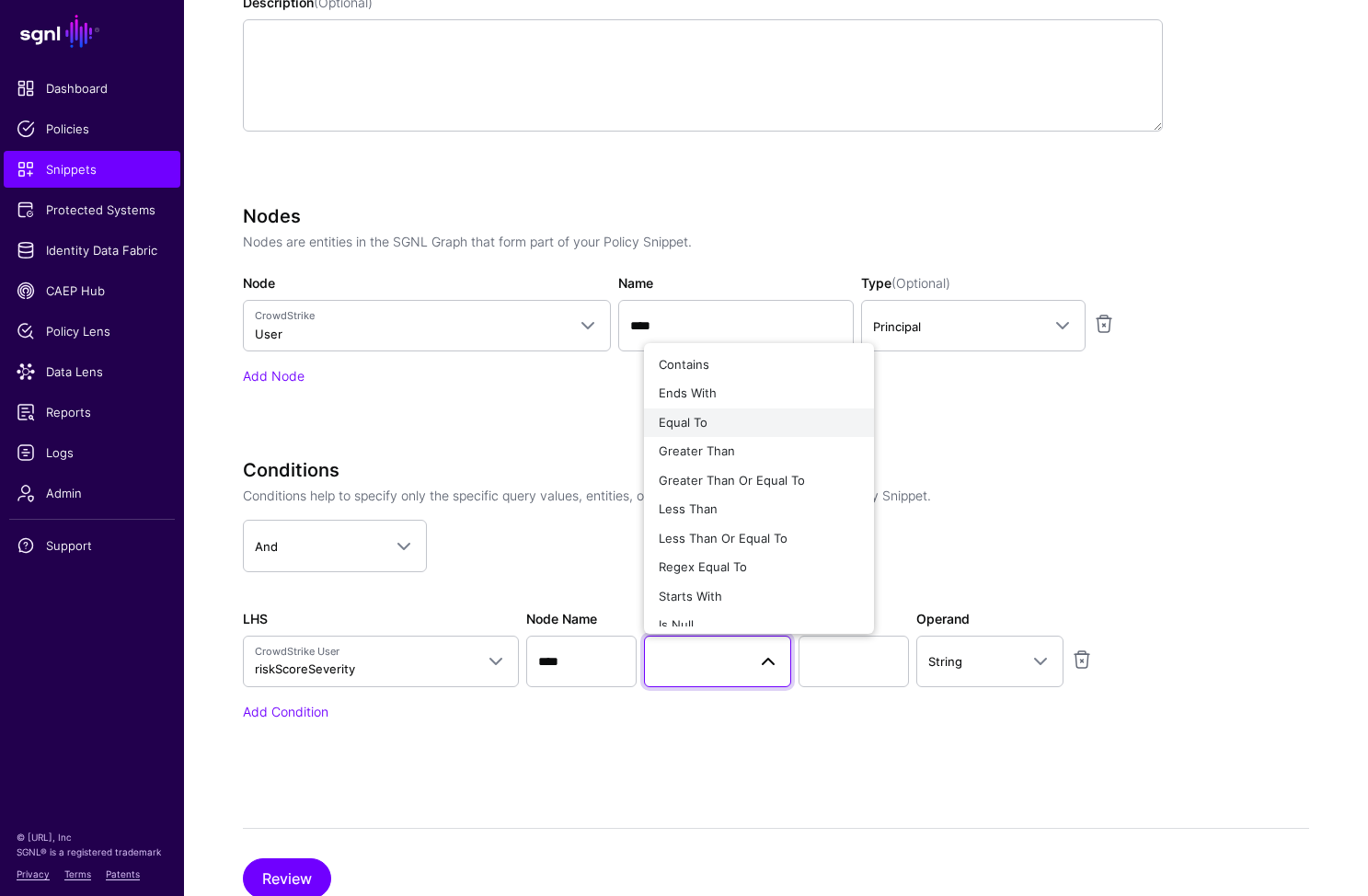
click at [742, 424] on div "Equal To" at bounding box center [759, 423] width 201 height 18
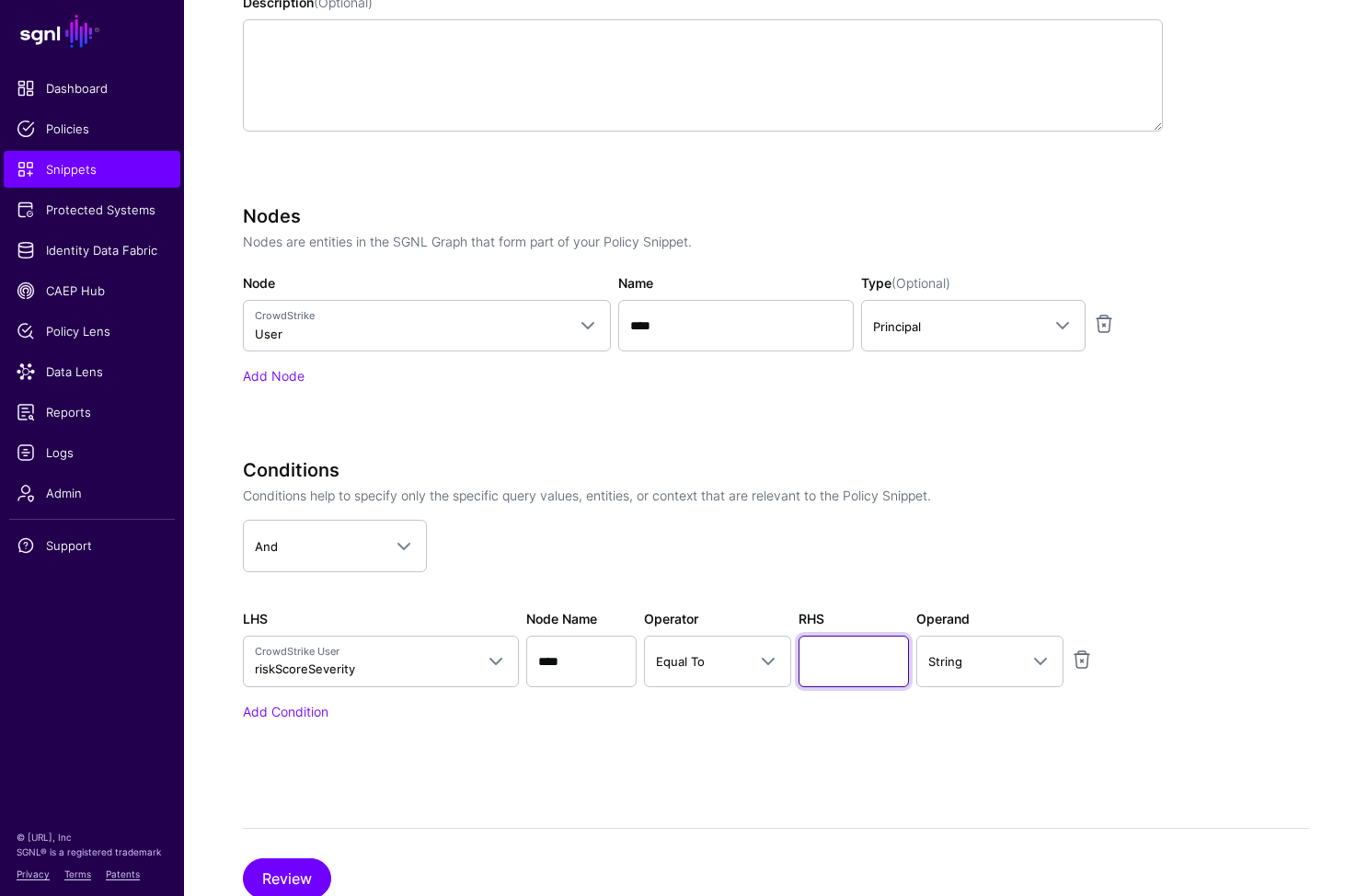
click at [840, 655] on input "text" at bounding box center [854, 661] width 110 height 52
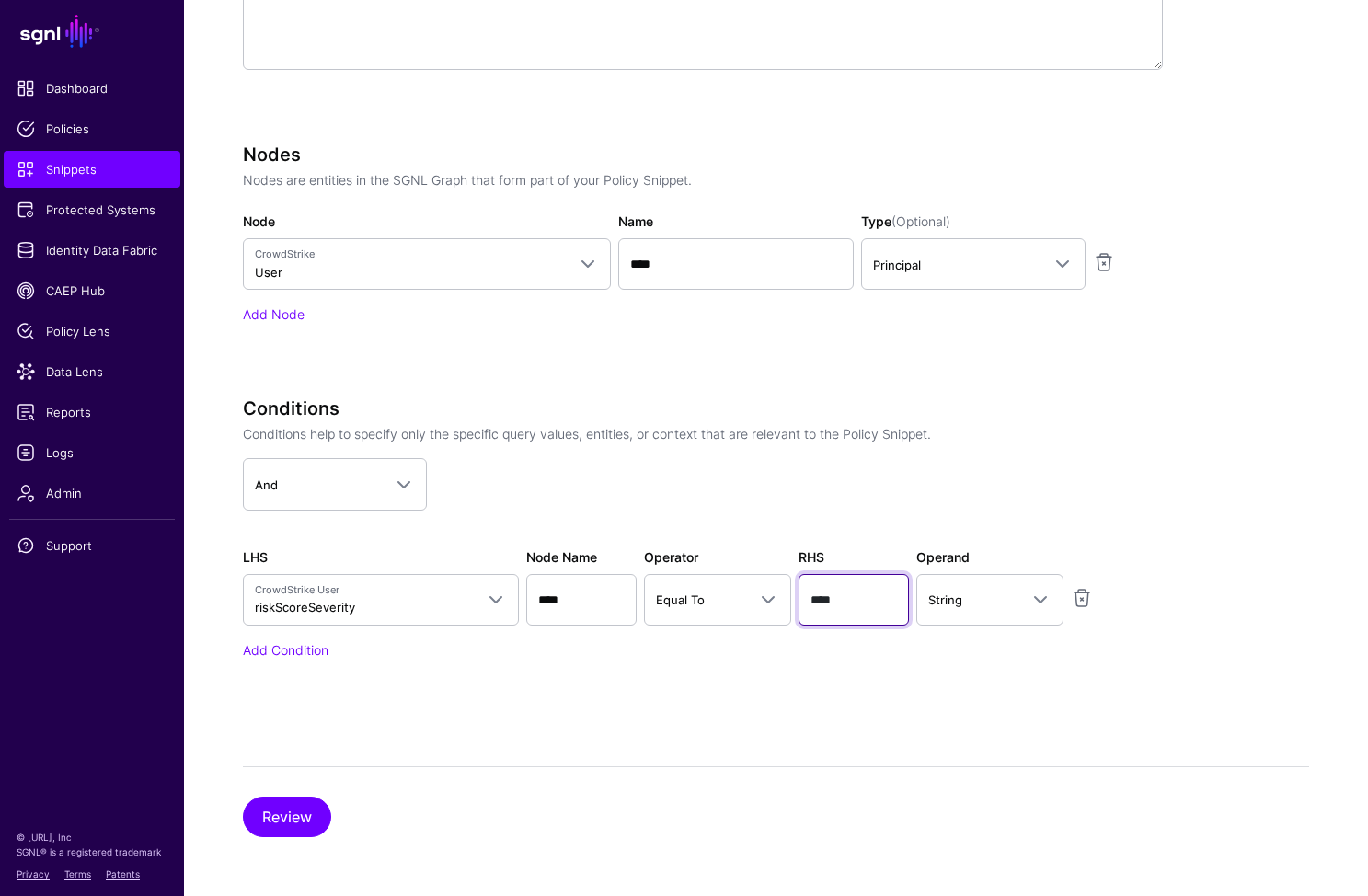
type input "****"
click at [532, 705] on div "Conditions Conditions help to specify only the specific query values, entities,…" at bounding box center [702, 554] width 920 height 312
click at [300, 814] on button "Review" at bounding box center [287, 816] width 89 height 41
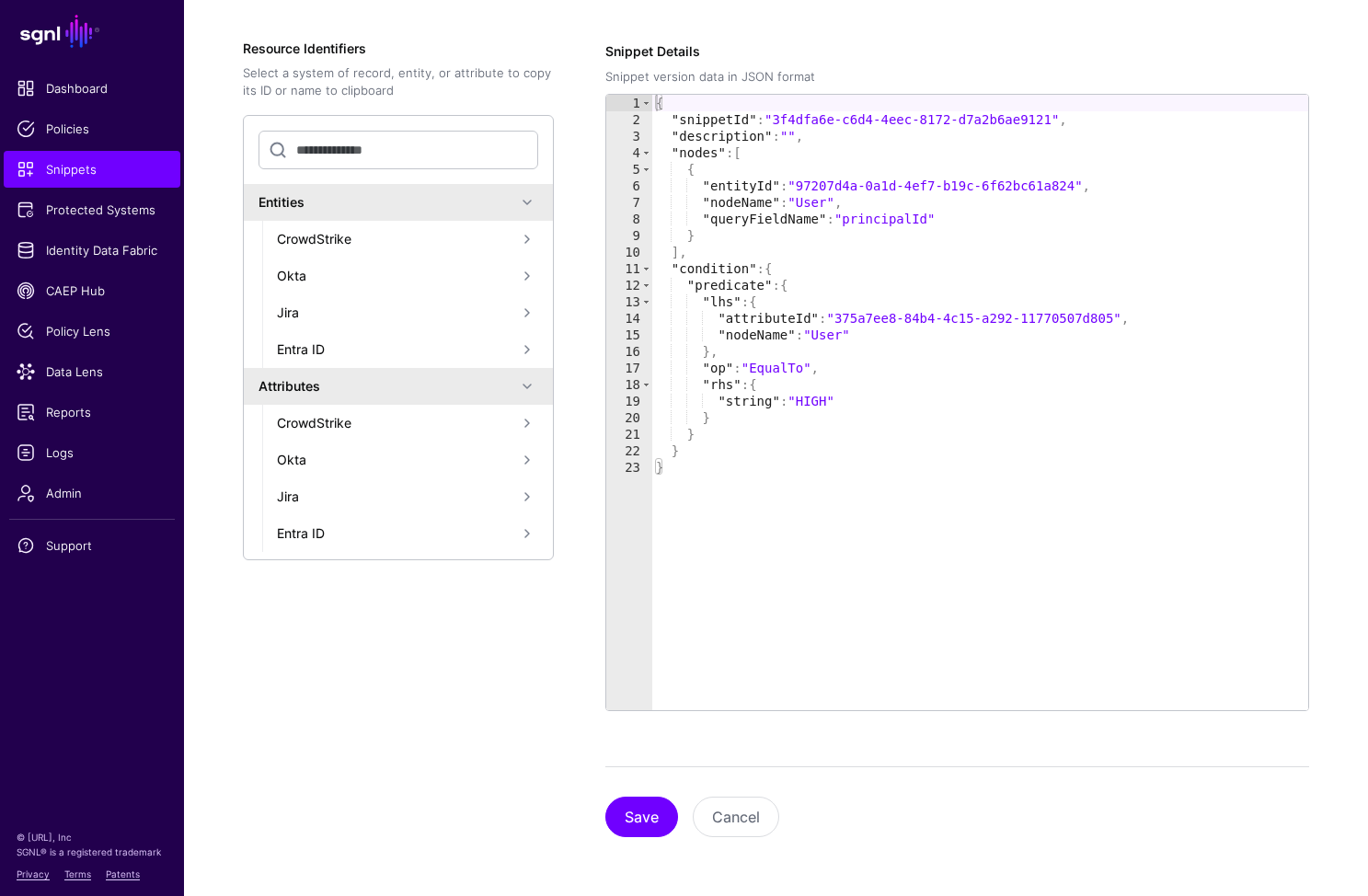
scroll to position [297, 0]
click at [630, 806] on button "Save" at bounding box center [642, 816] width 73 height 41
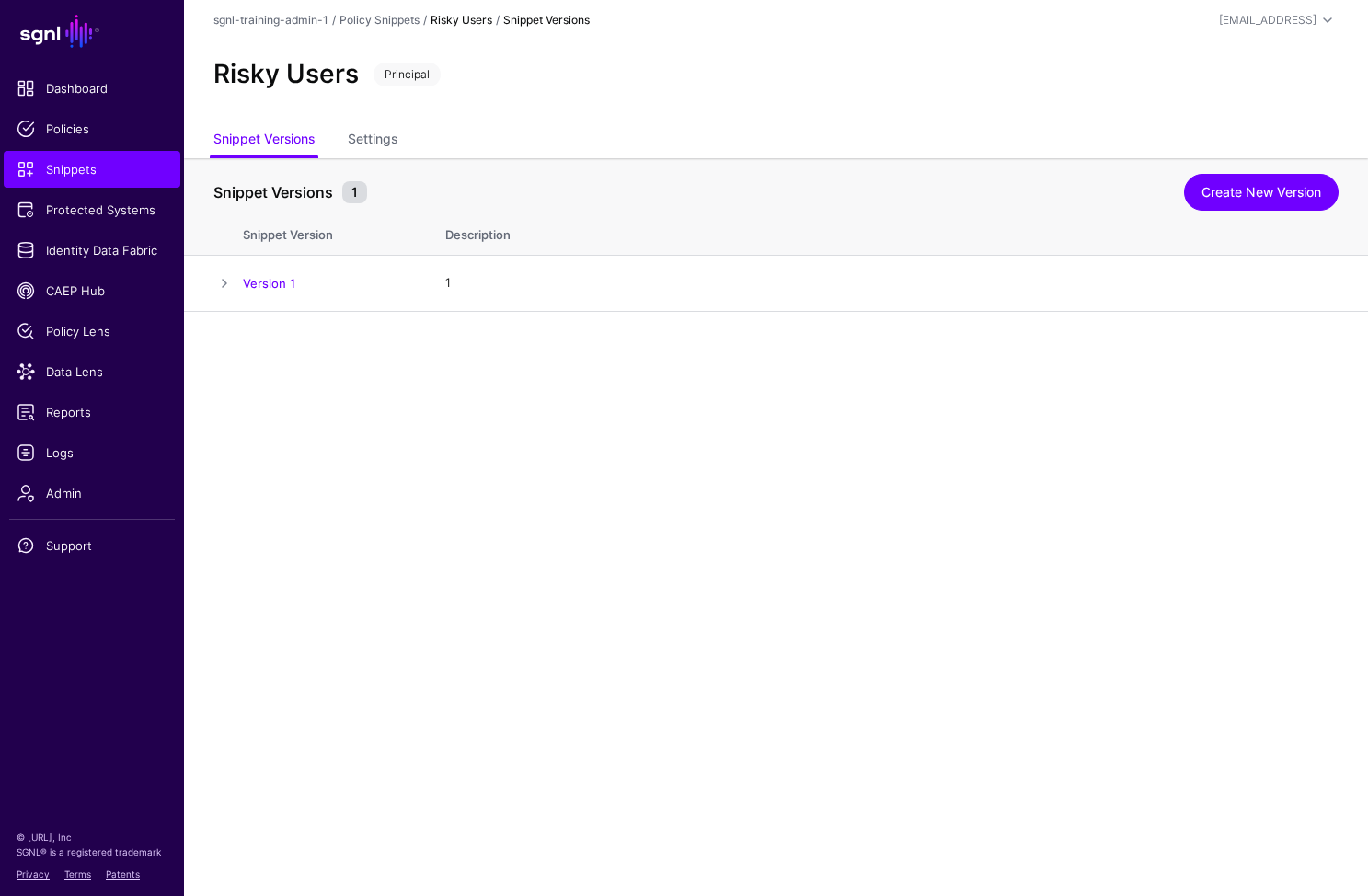
drag, startPoint x: 591, startPoint y: 471, endPoint x: 388, endPoint y: 194, distance: 343.4
click at [579, 457] on main "SGNL Dashboard Policies Snippets Protected Systems Identity Data Fabric CAEP Hu…" at bounding box center [684, 448] width 1368 height 896
drag, startPoint x: 135, startPoint y: 171, endPoint x: 271, endPoint y: 135, distance: 140.7
click at [135, 171] on span "Snippets" at bounding box center [93, 169] width 151 height 18
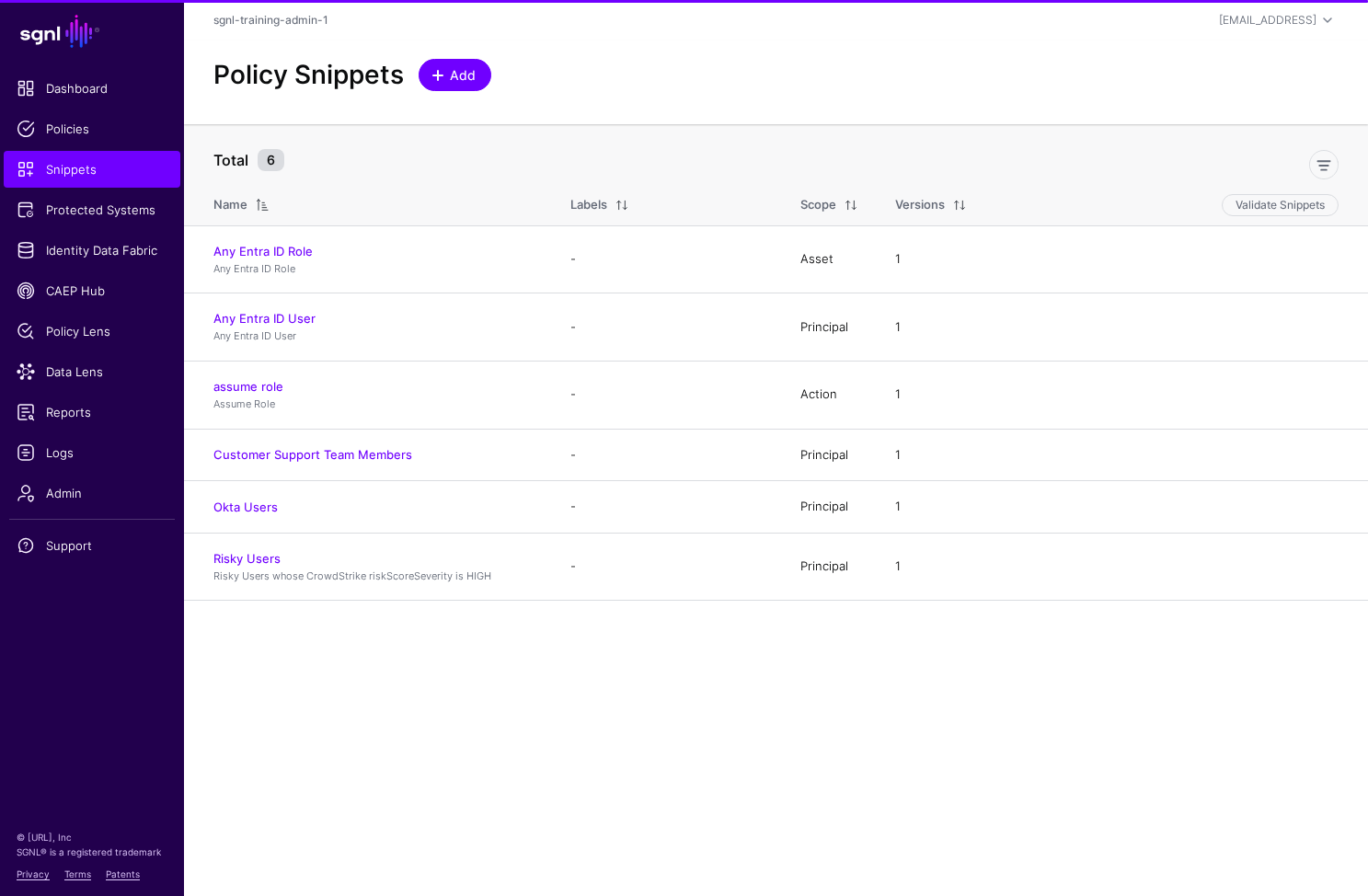
click at [451, 74] on span "Add" at bounding box center [463, 75] width 31 height 19
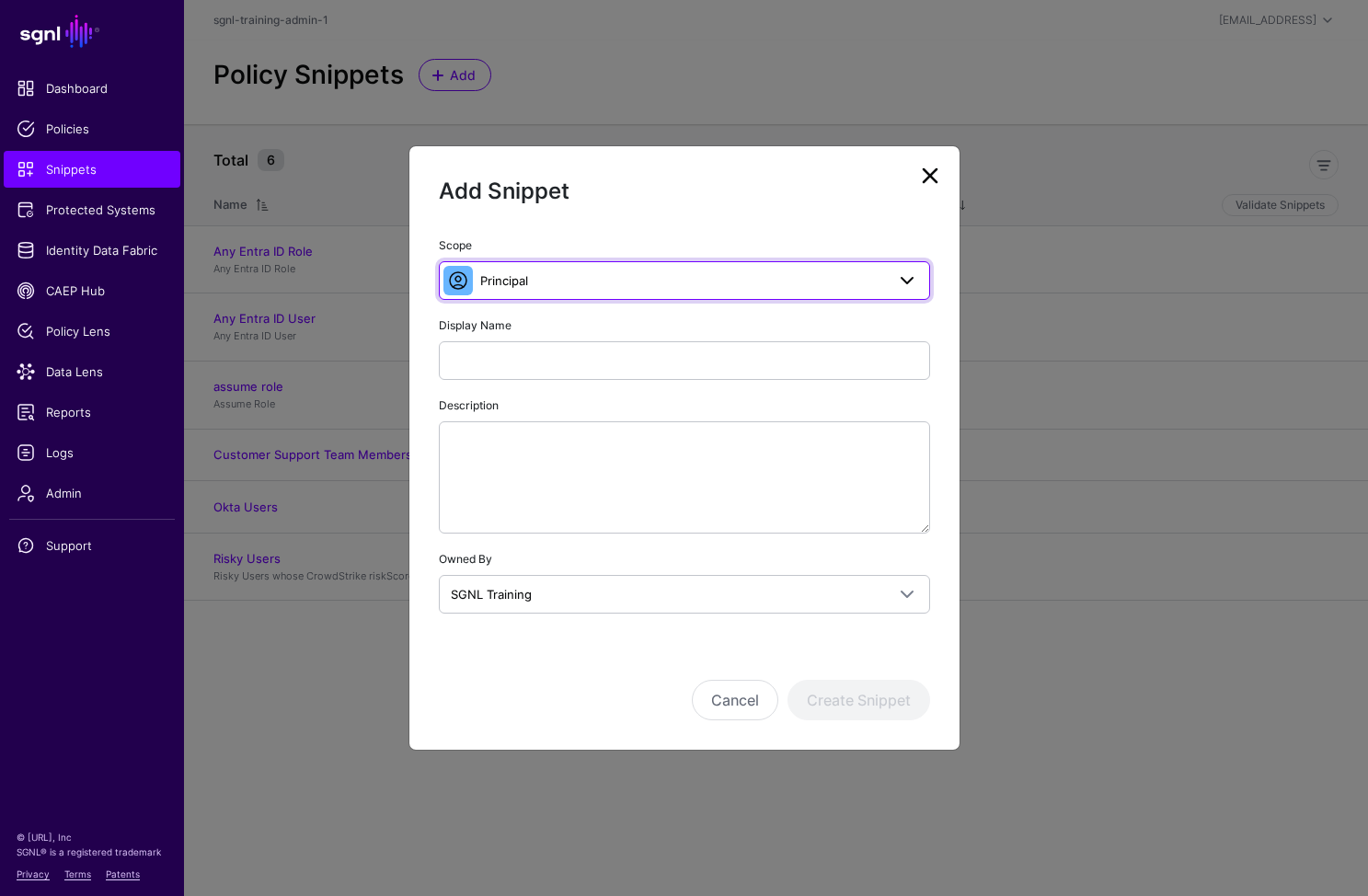
click at [587, 271] on span "Principal" at bounding box center [683, 280] width 405 height 20
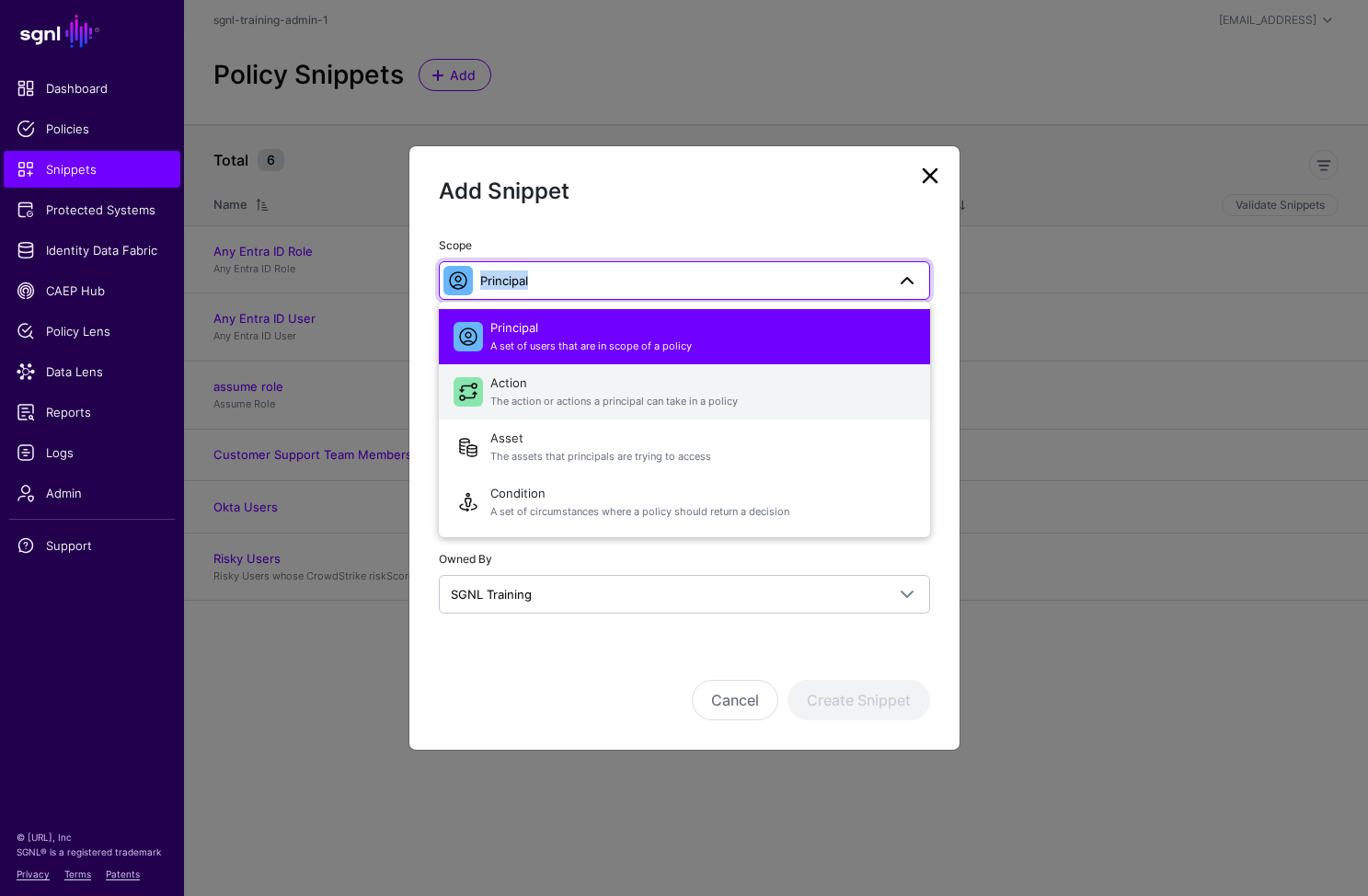
click at [530, 388] on span "Action The action or actions a principal can take in a policy" at bounding box center [702, 392] width 425 height 44
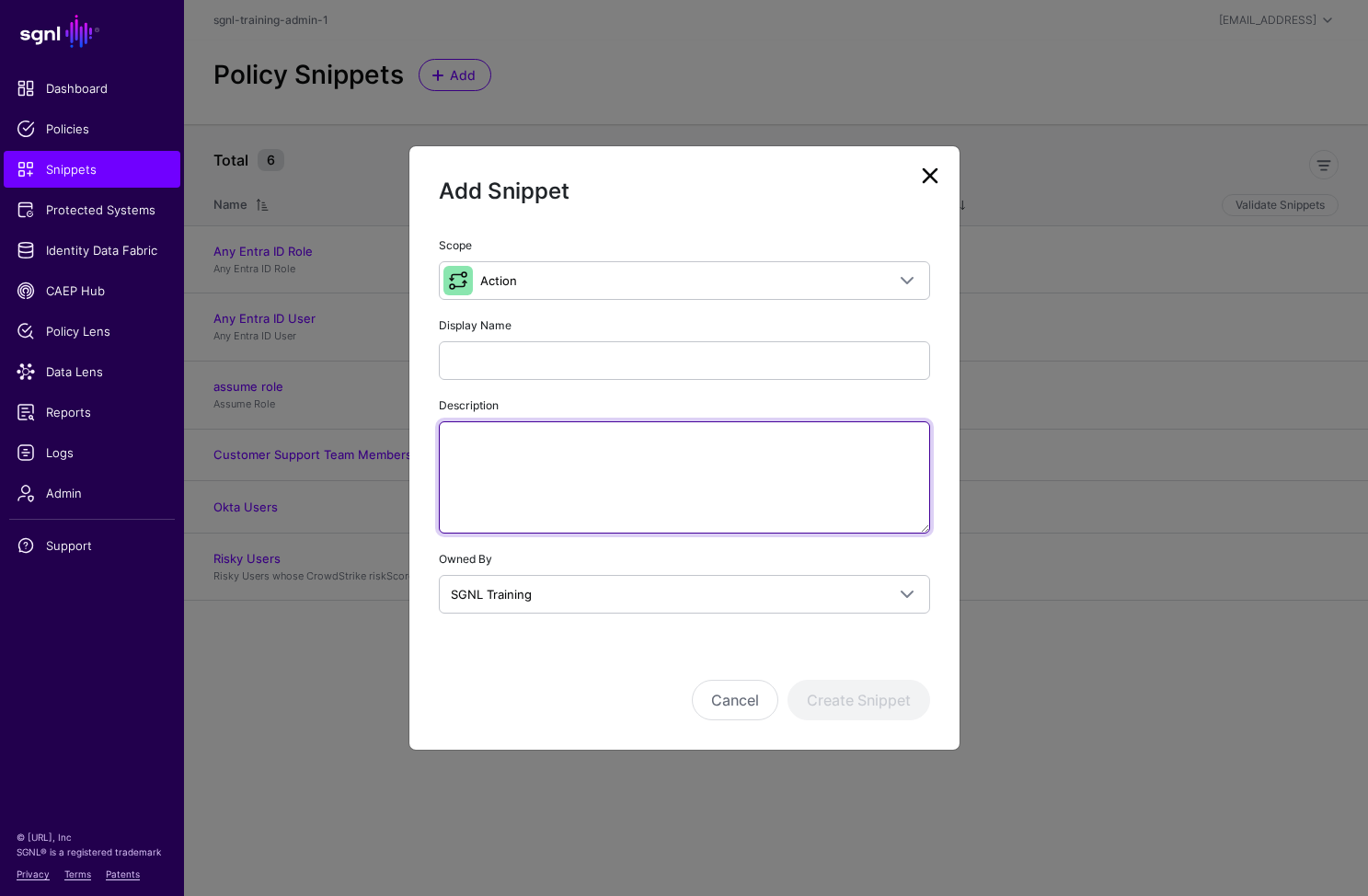
click at [616, 480] on textarea "Description" at bounding box center [684, 477] width 491 height 112
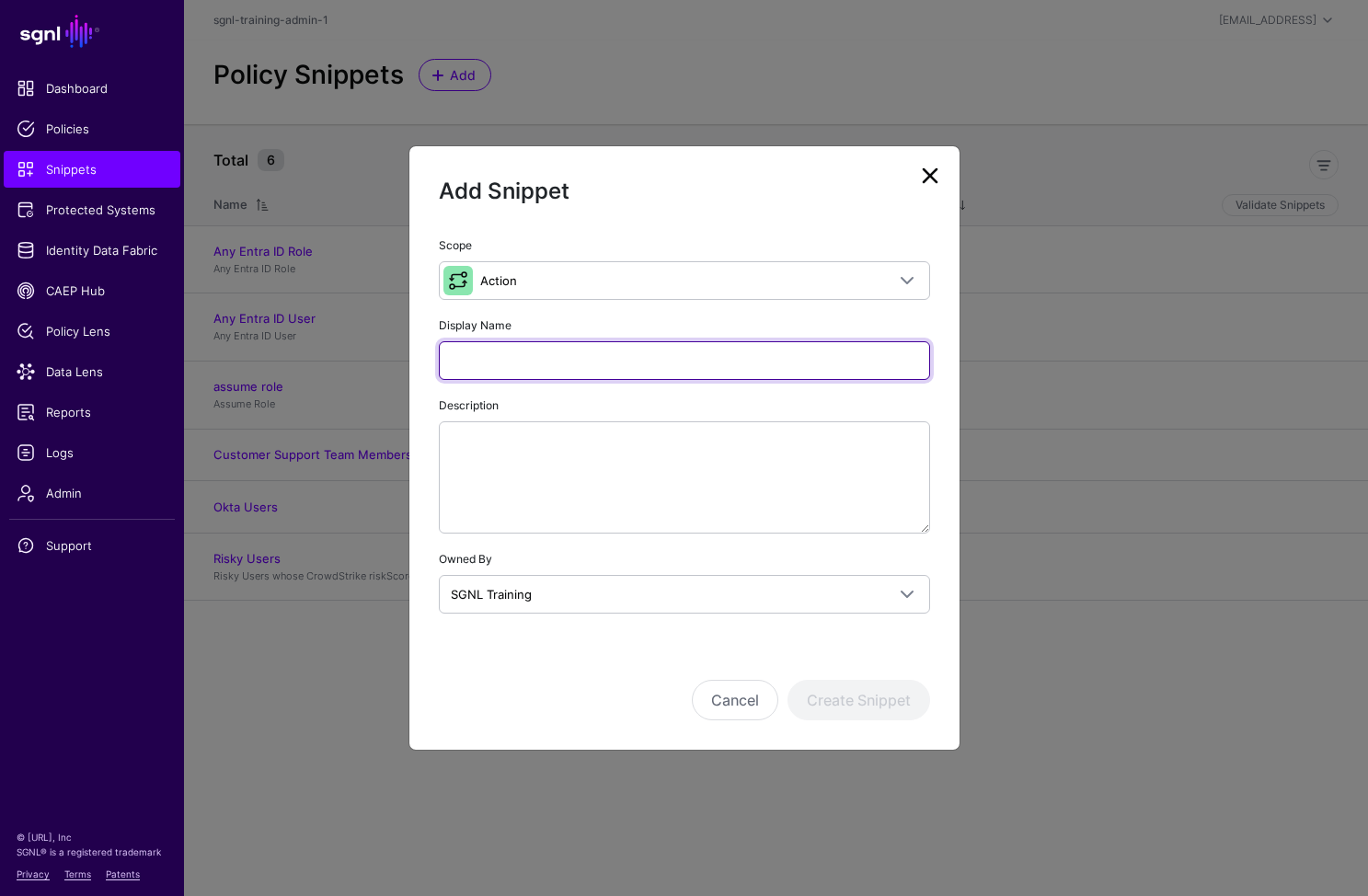
click at [591, 351] on input "Display Name" at bounding box center [684, 360] width 491 height 39
type input "*"
type input "**********"
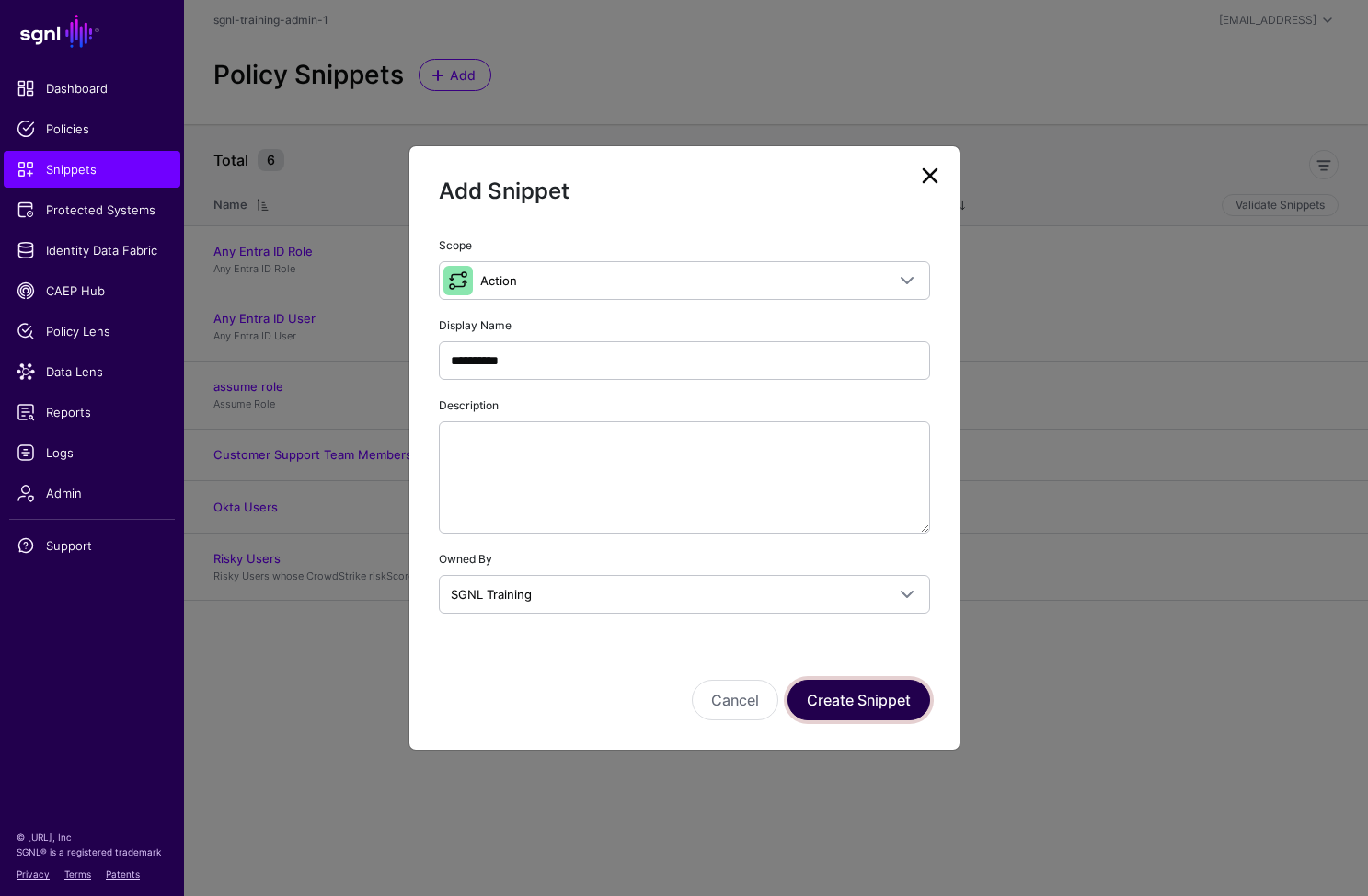
click at [858, 711] on button "Create Snippet" at bounding box center [859, 700] width 142 height 41
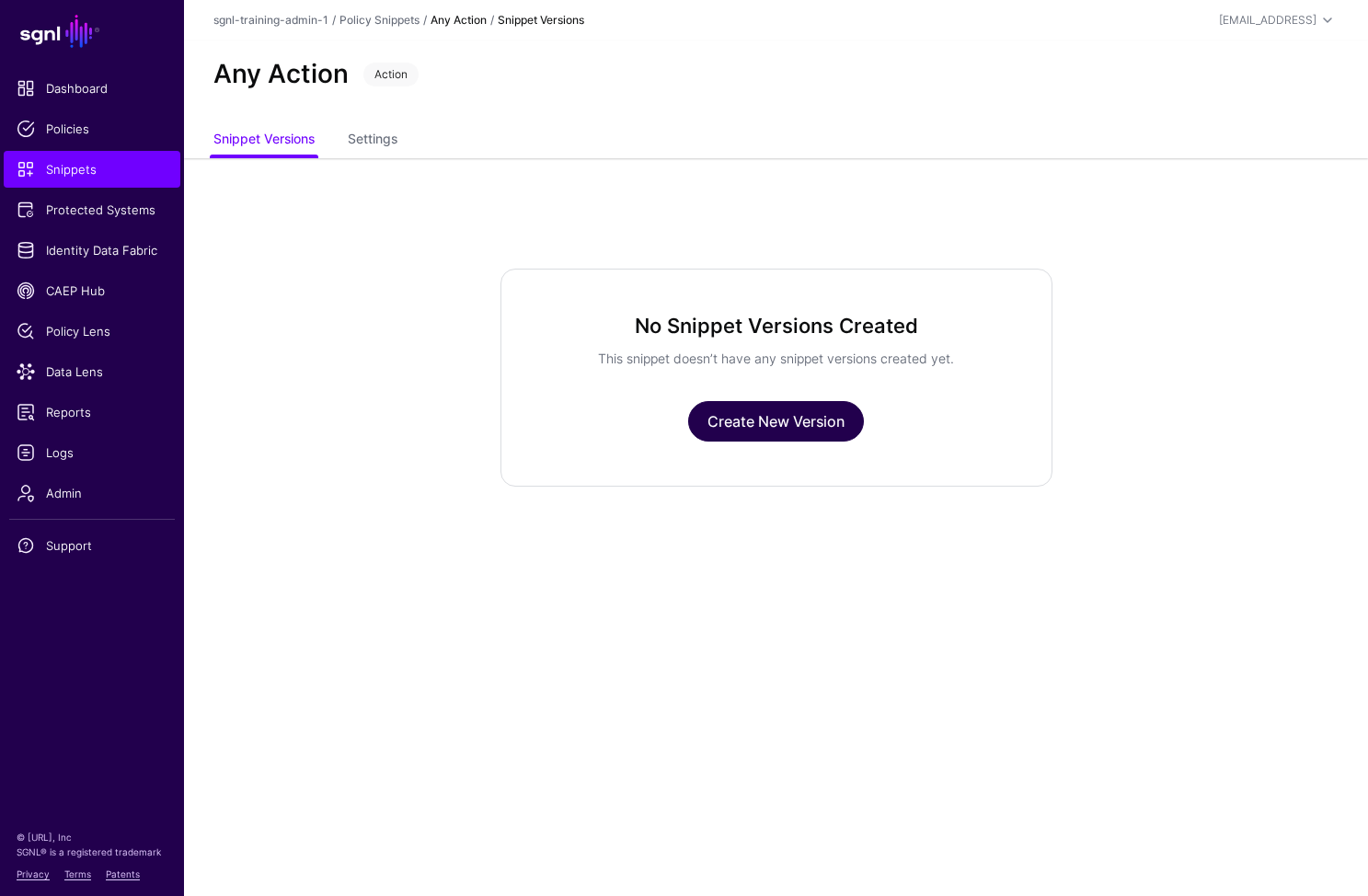
click at [809, 421] on link "Create New Version" at bounding box center [776, 421] width 176 height 41
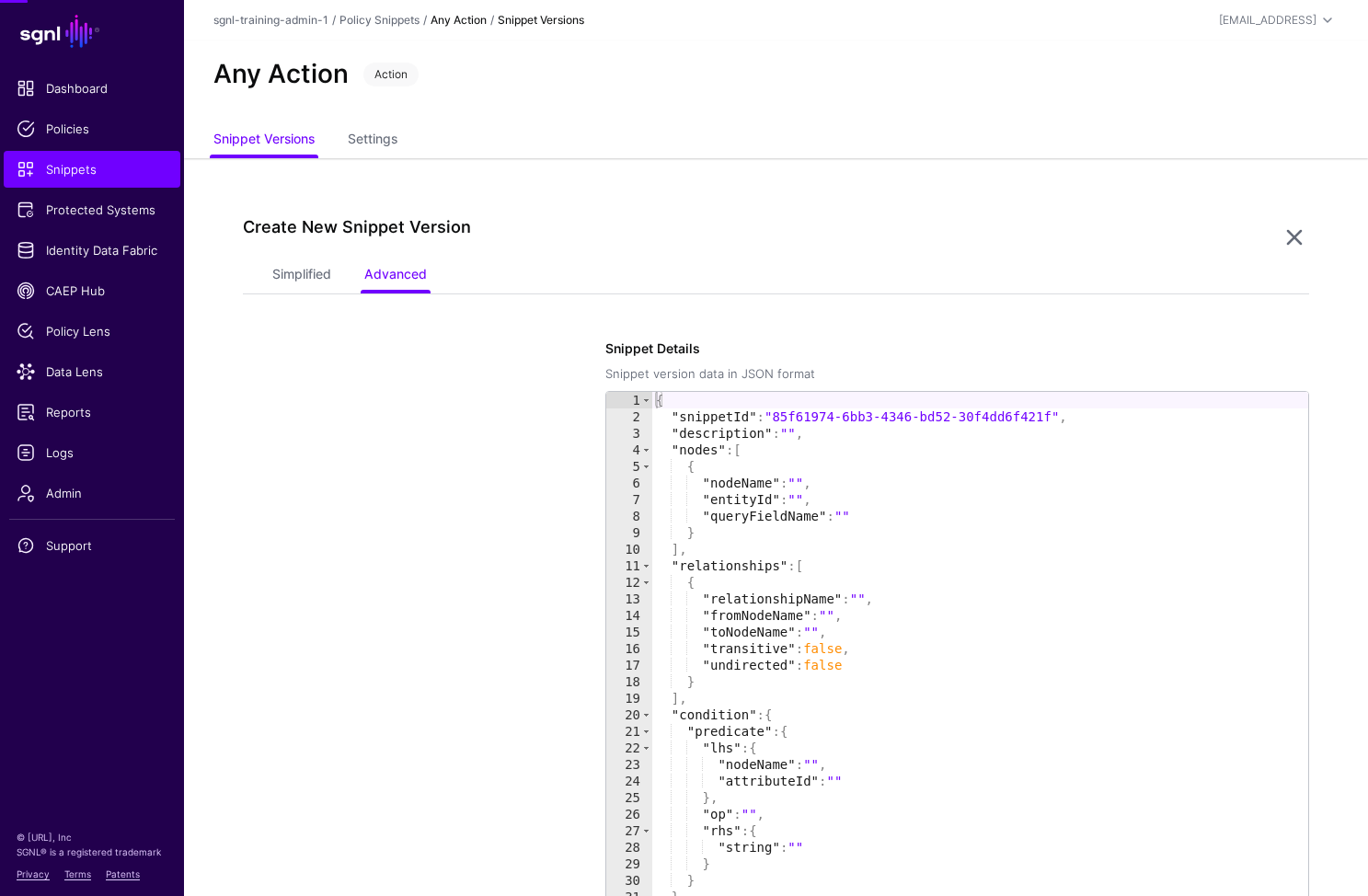
scroll to position [158, 0]
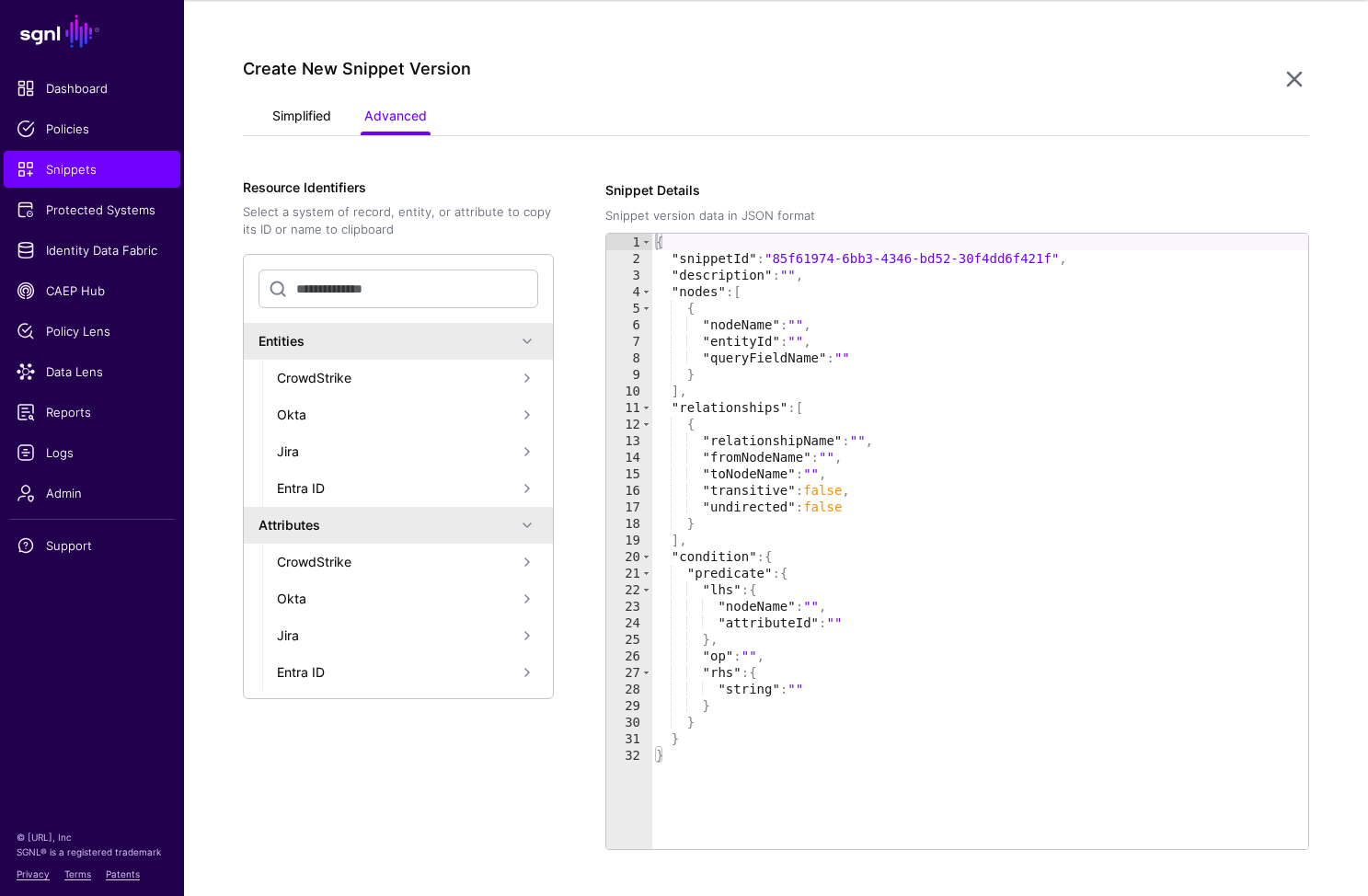
click at [310, 126] on link "Simplified" at bounding box center [301, 117] width 59 height 35
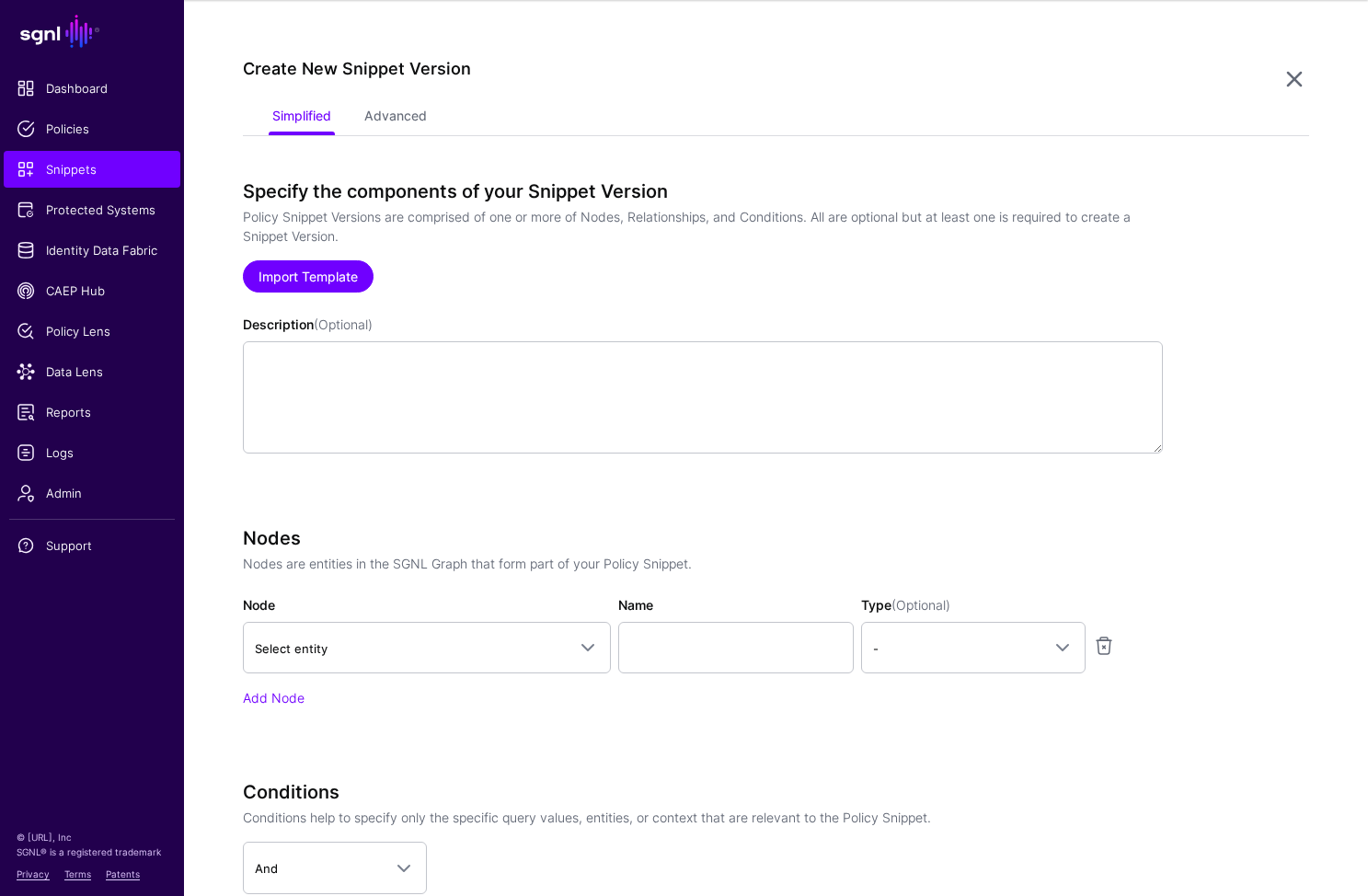
click at [322, 278] on link "Import Template" at bounding box center [307, 276] width 130 height 32
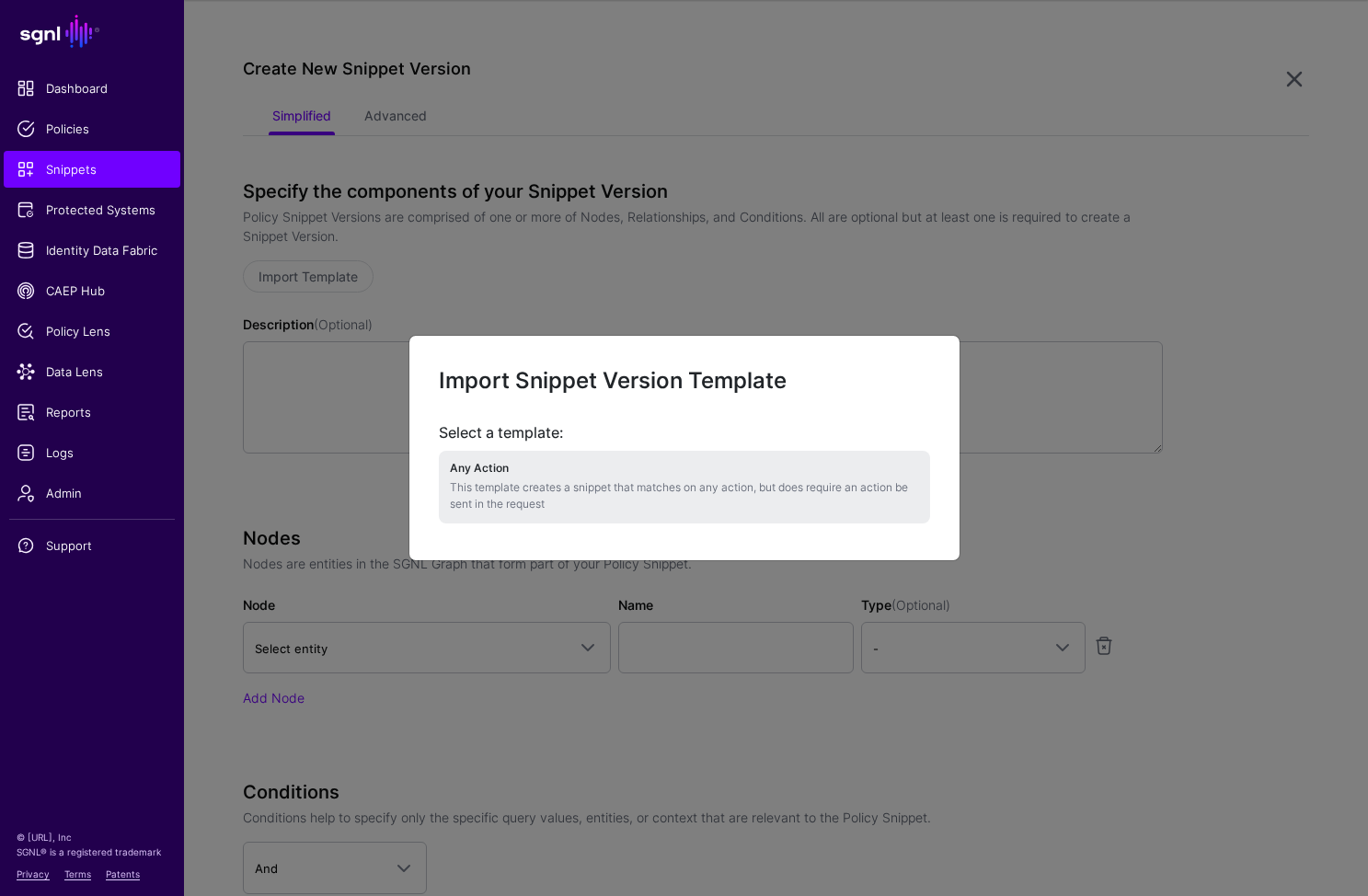
click at [635, 471] on h4 "Any Action" at bounding box center [684, 467] width 470 height 13
type textarea "**********"
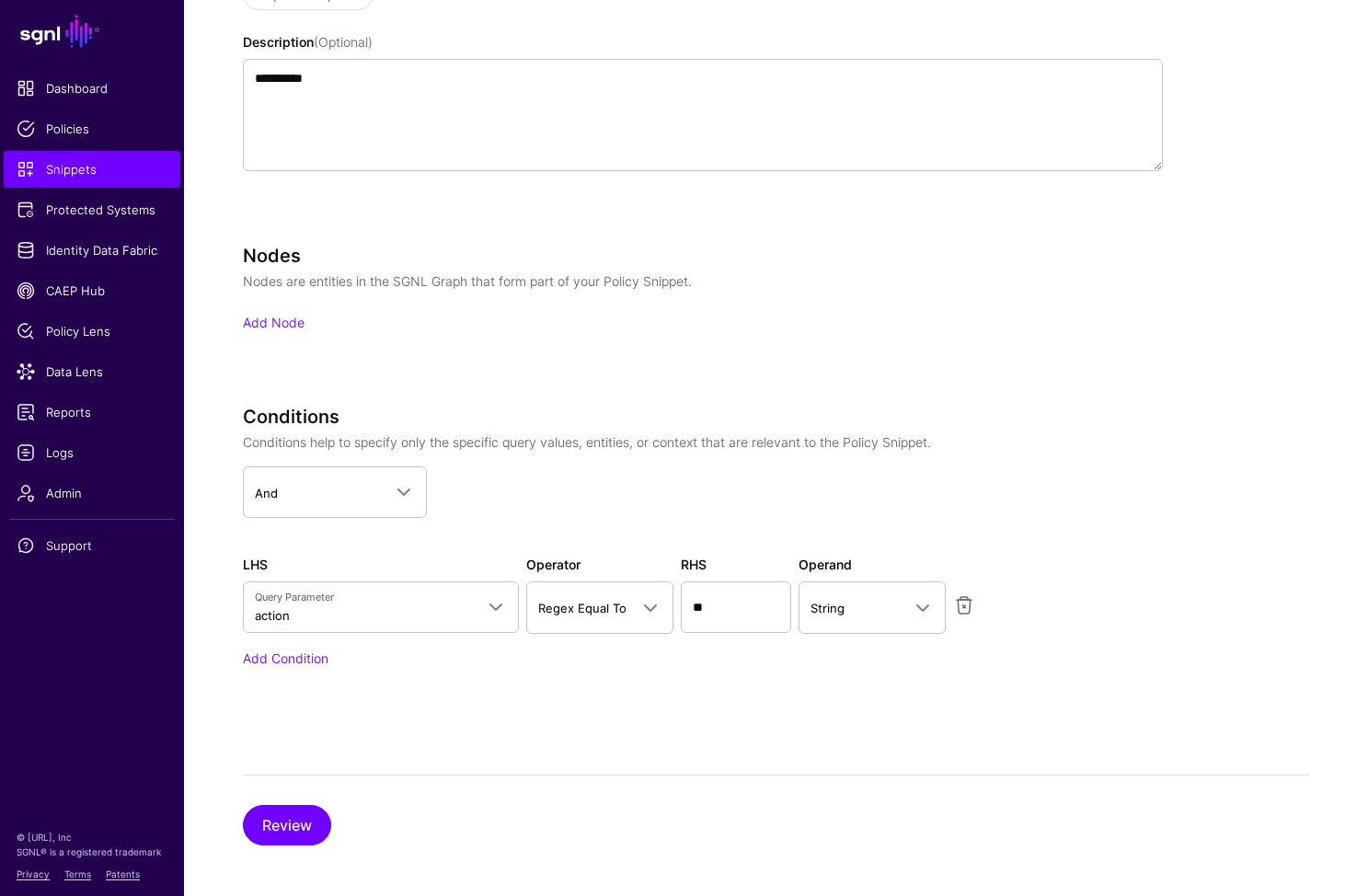
scroll to position [448, 0]
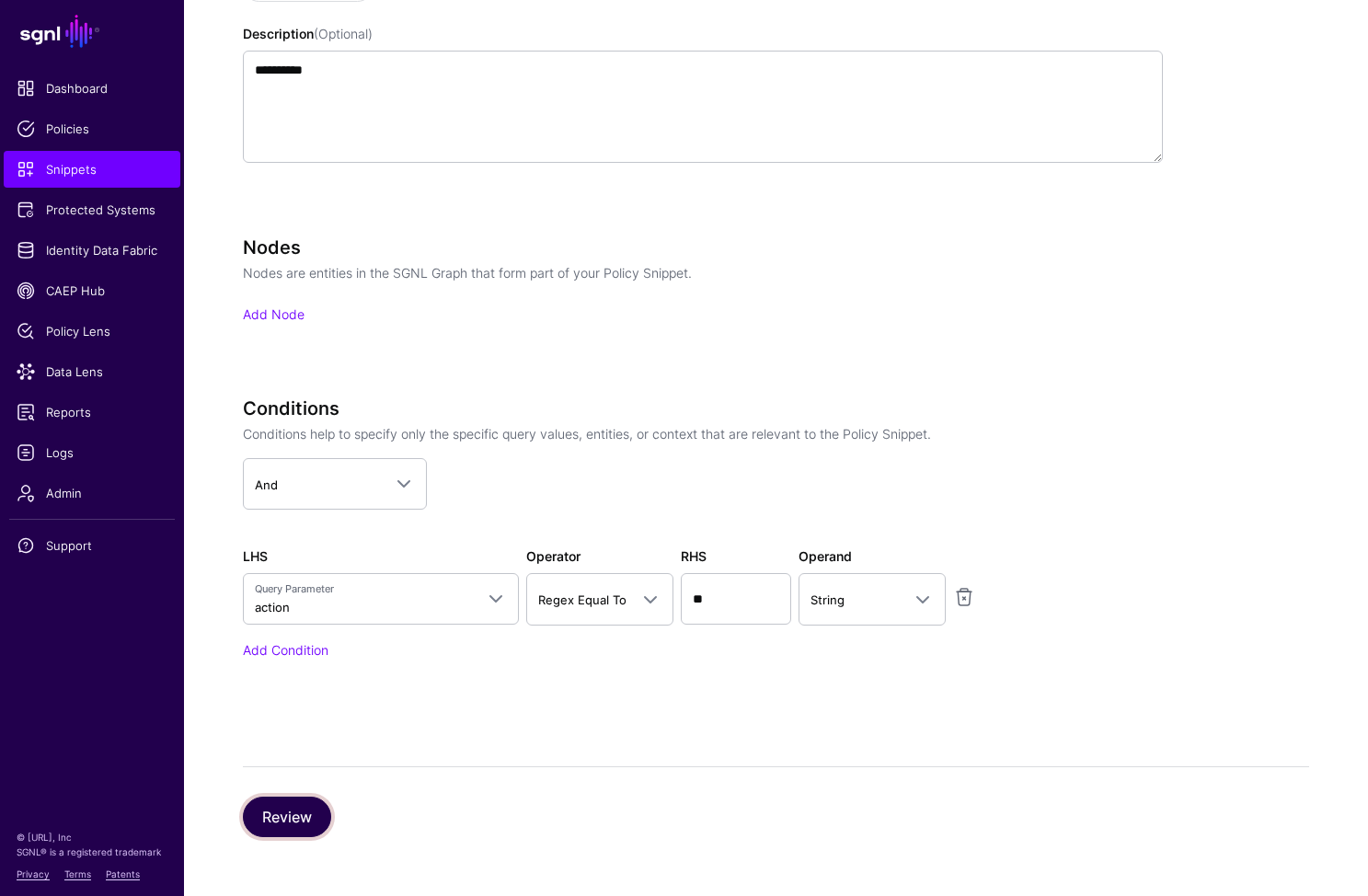
click at [296, 820] on button "Review" at bounding box center [287, 816] width 89 height 41
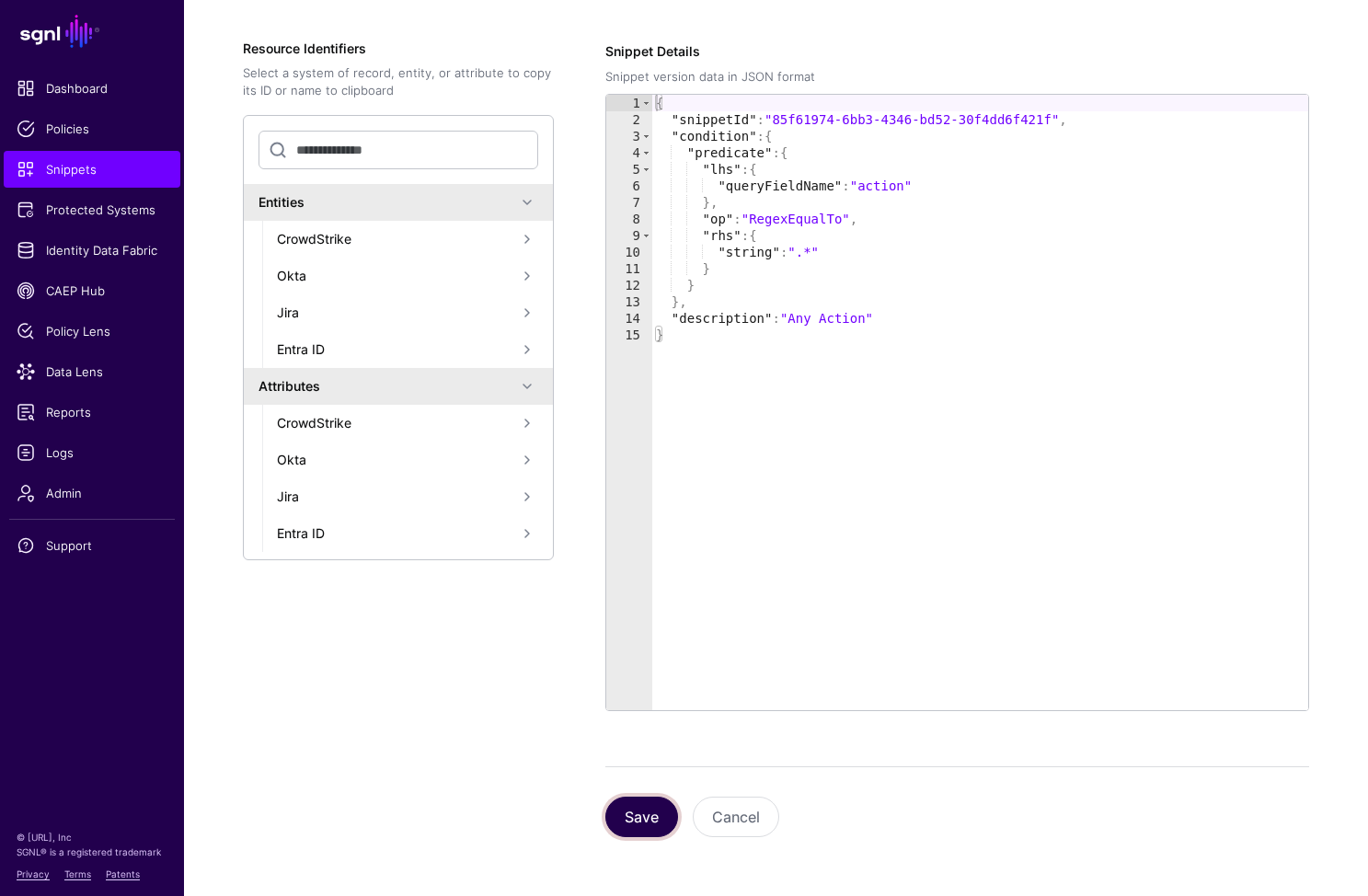
click at [645, 826] on button "Save" at bounding box center [642, 816] width 73 height 41
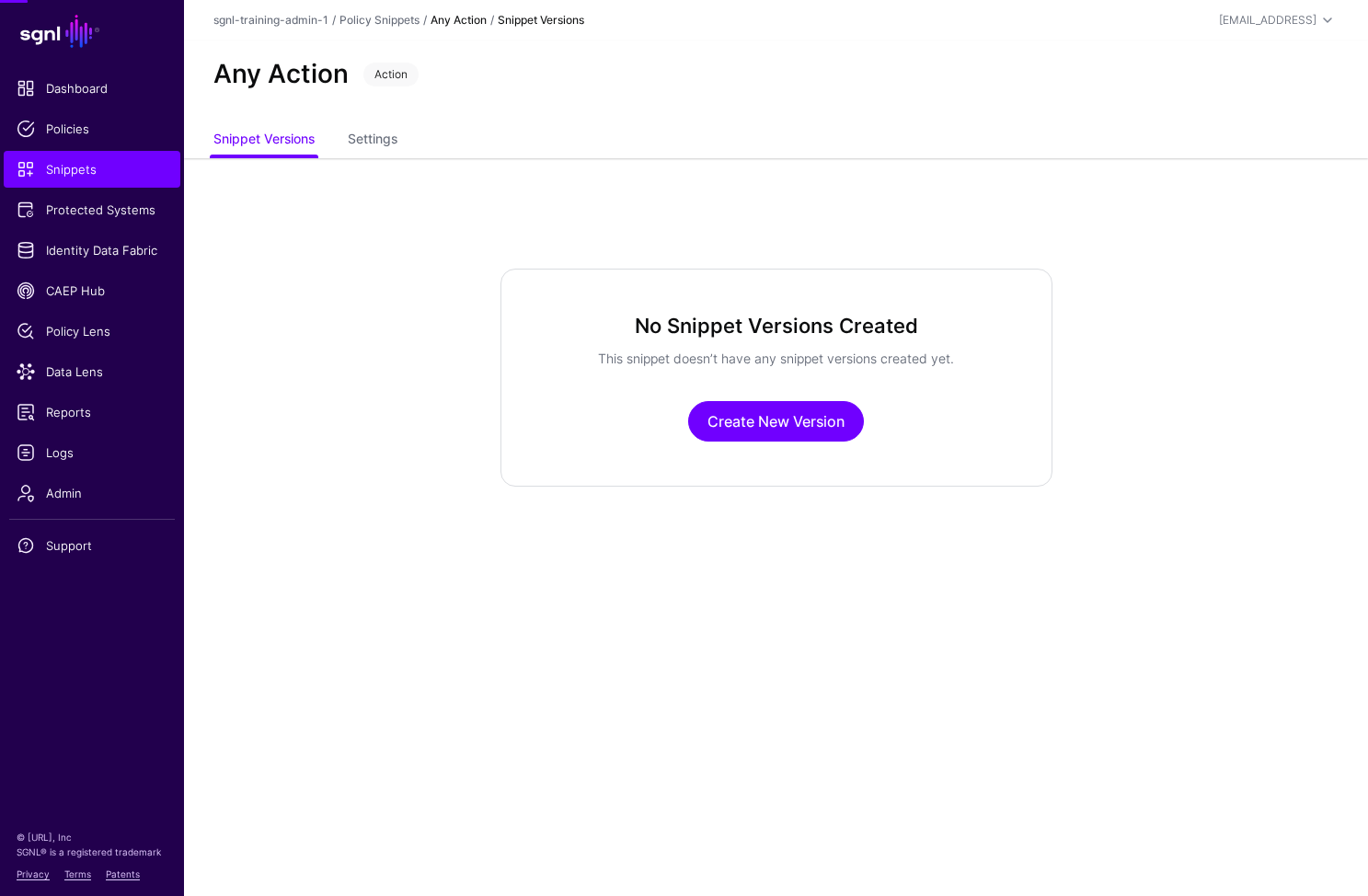
scroll to position [0, 0]
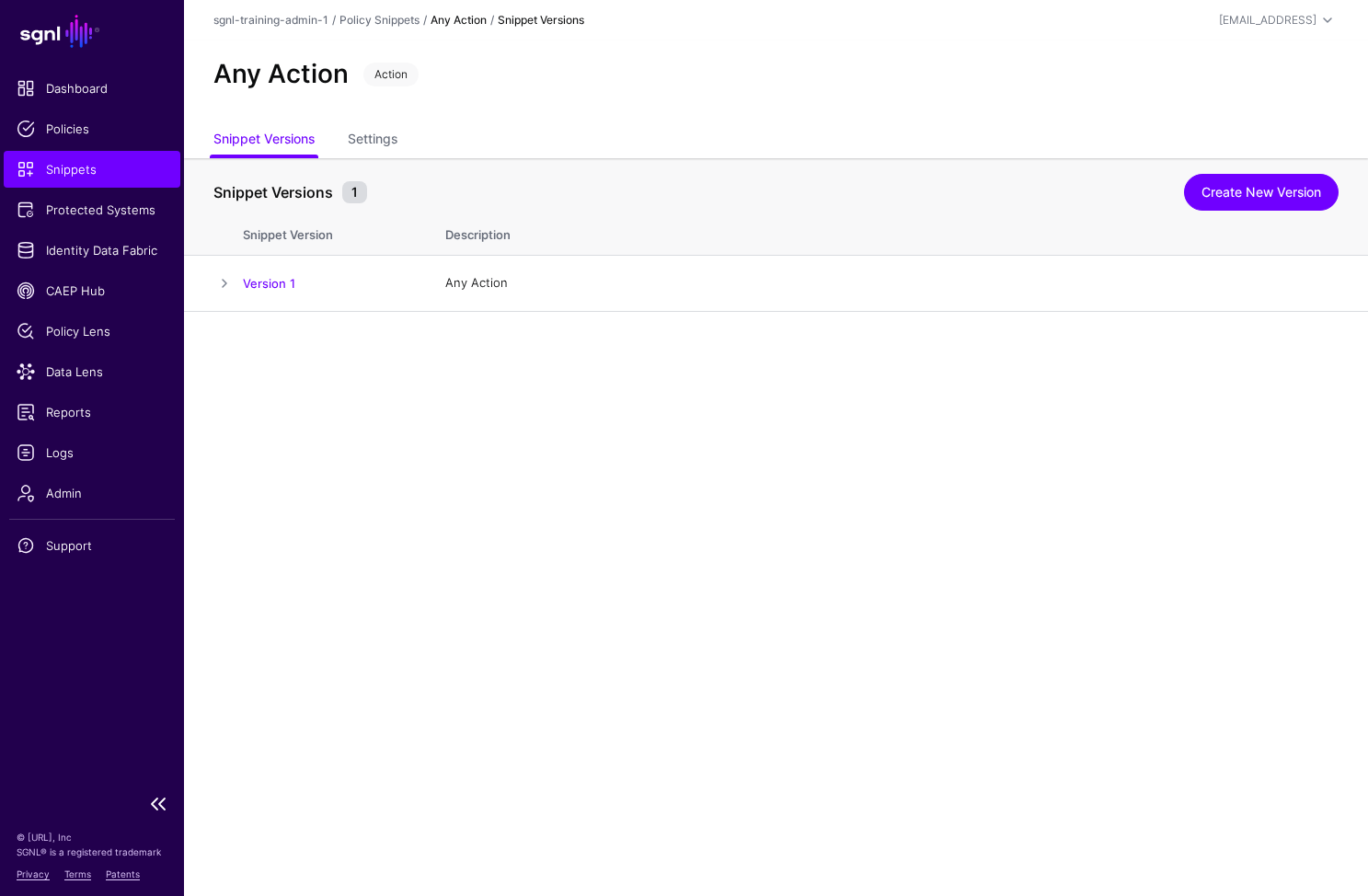
click at [45, 171] on span "Snippets" at bounding box center [93, 169] width 151 height 18
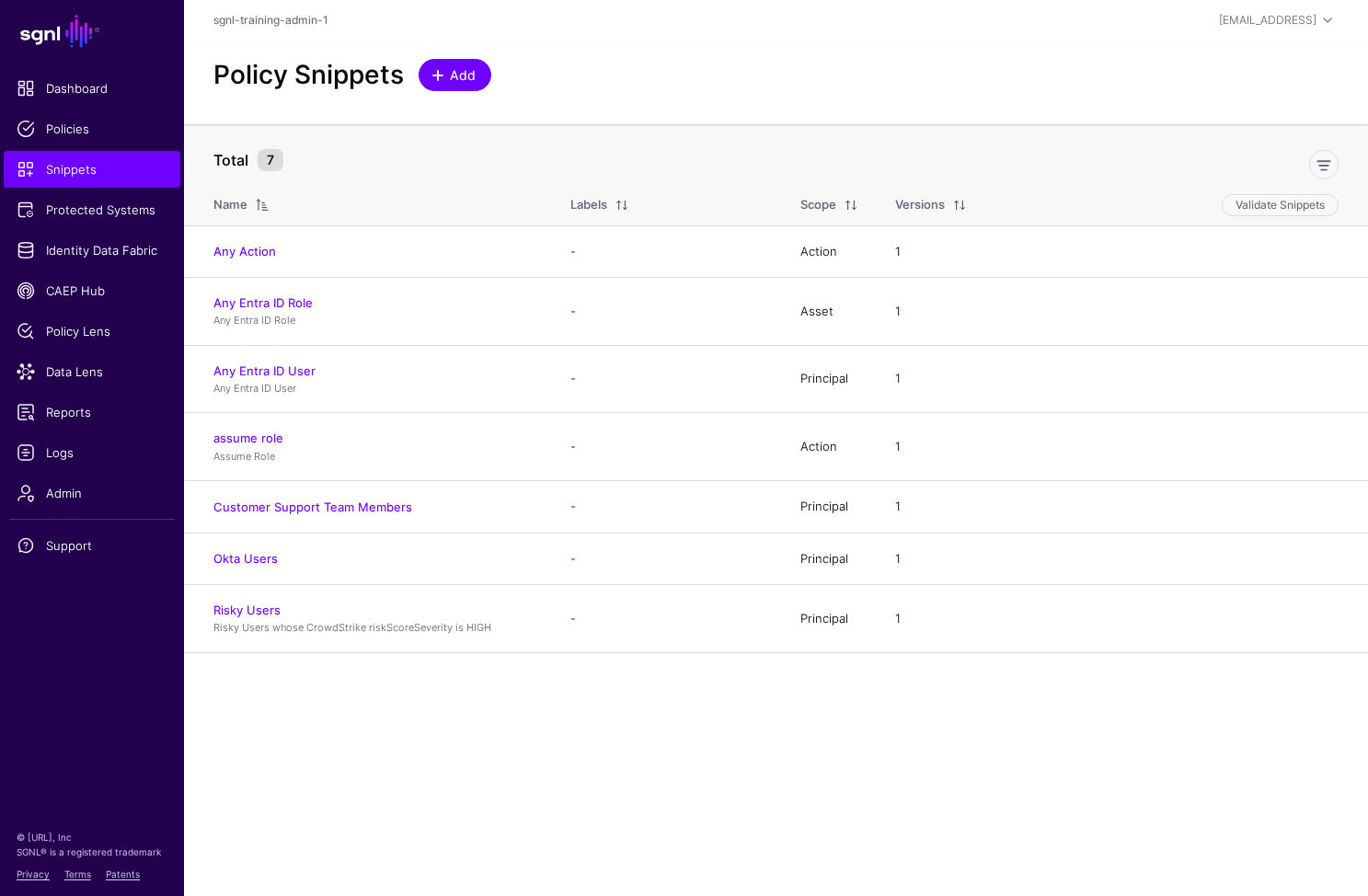
click at [458, 72] on span "Add" at bounding box center [463, 75] width 31 height 19
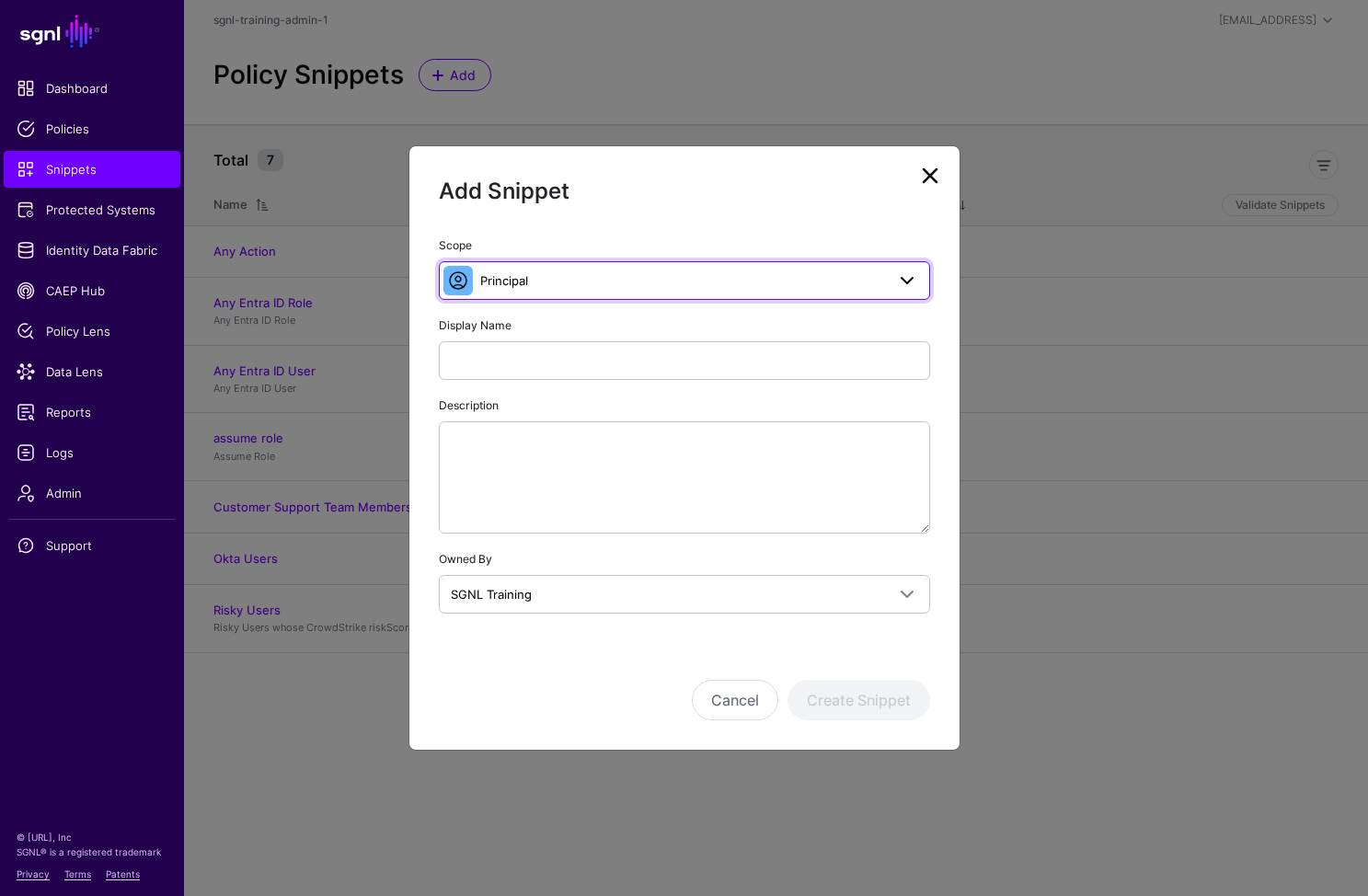
click at [691, 263] on link "Principal" at bounding box center [684, 280] width 491 height 39
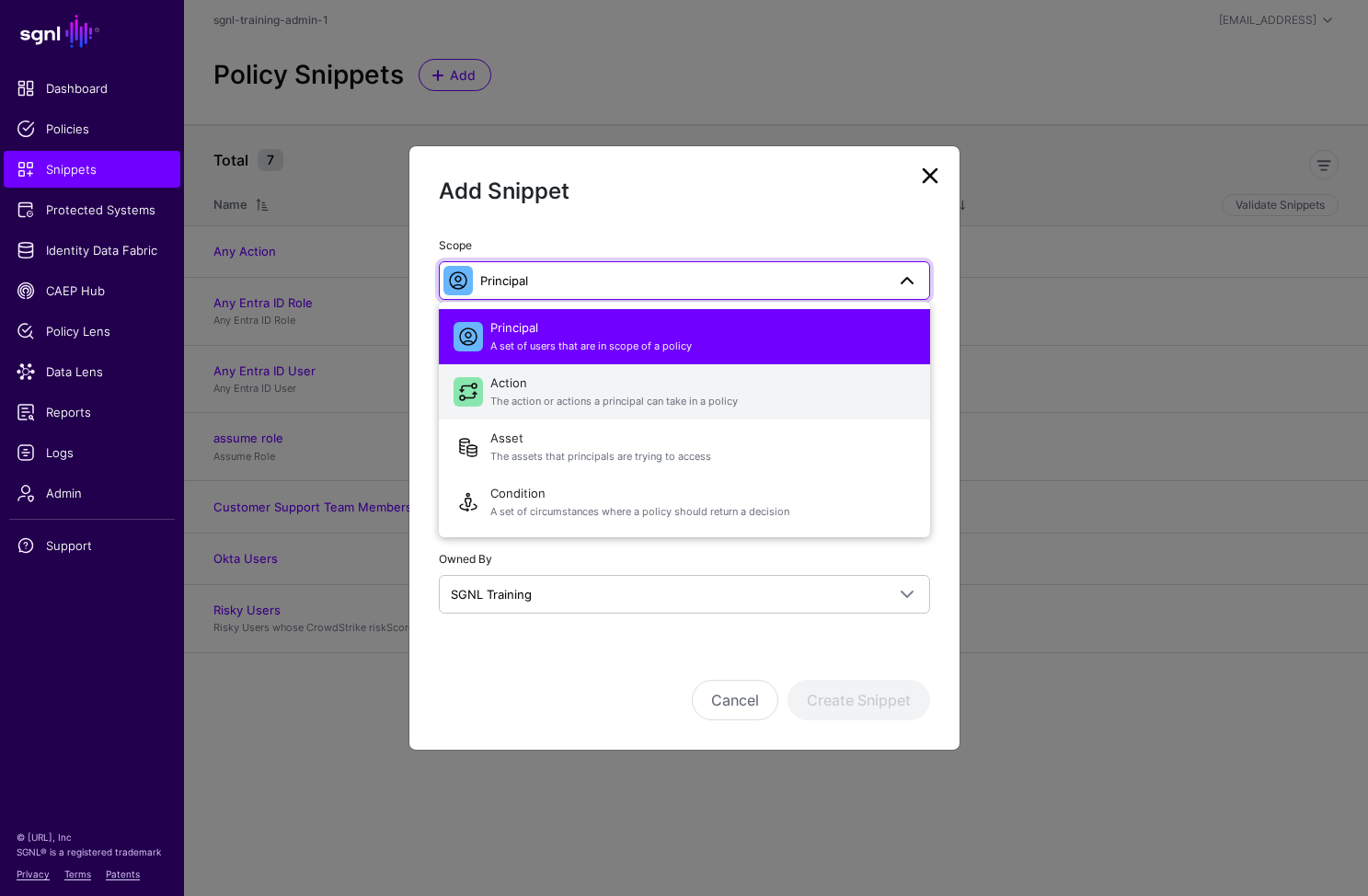
click at [545, 398] on span "The action or actions a principal can take in a policy" at bounding box center [702, 402] width 425 height 16
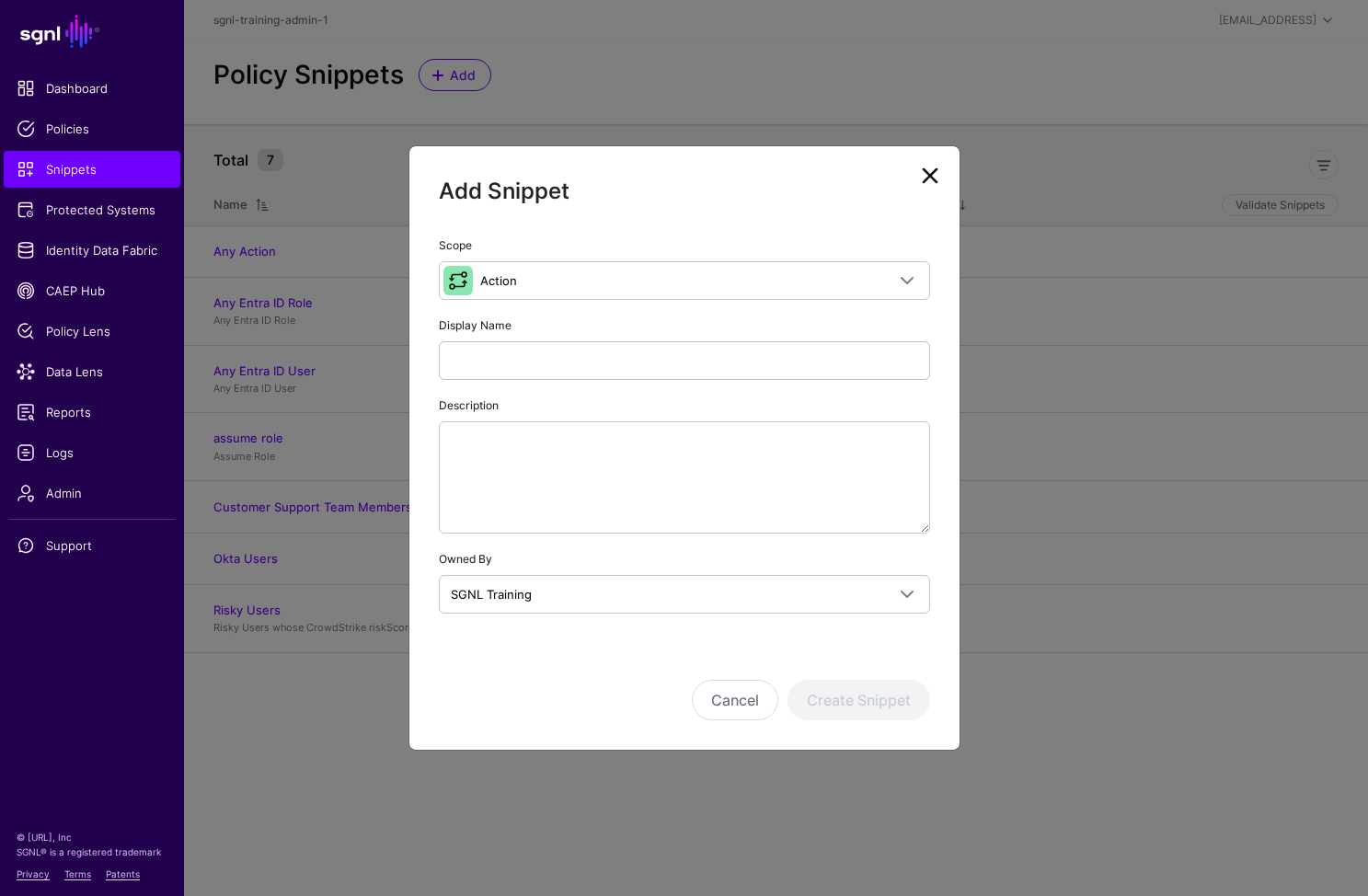
click at [583, 379] on div "Scope Action Principal A set of users that are in scope of a policy Action The …" at bounding box center [684, 424] width 491 height 379
click at [582, 355] on input "Display Name" at bounding box center [684, 360] width 491 height 39
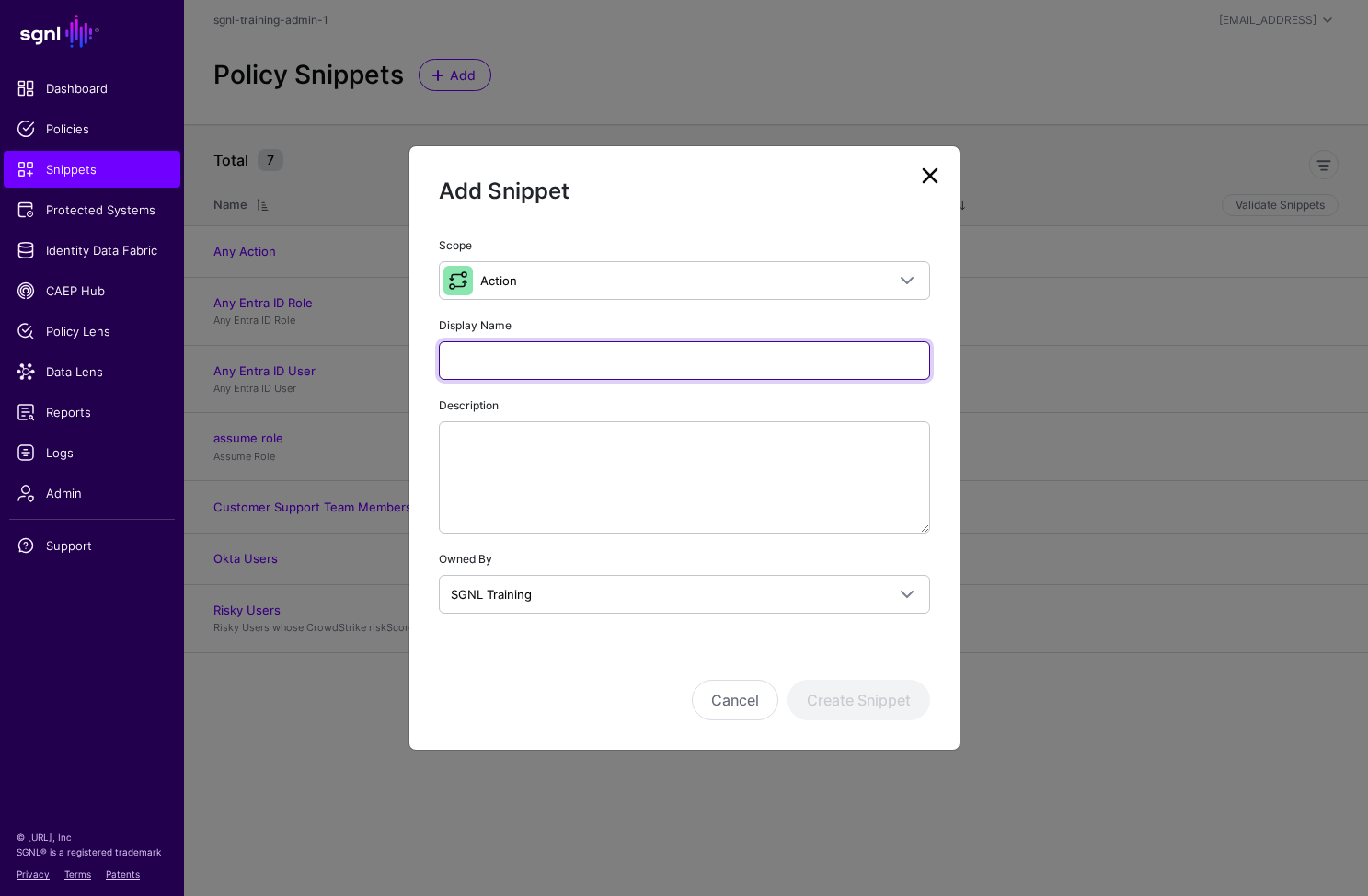
type input "*"
type input "******"
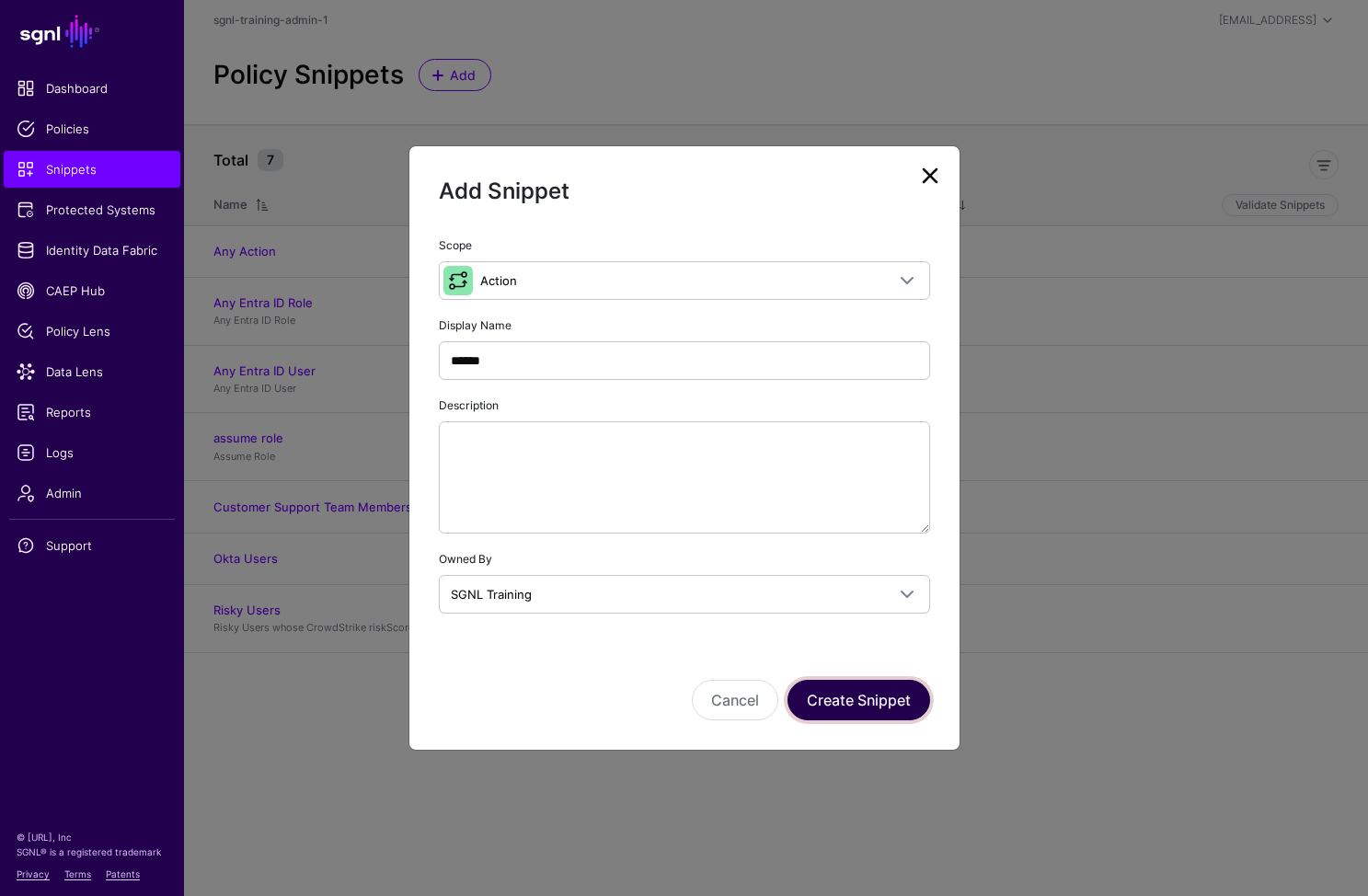
click at [846, 694] on button "Create Snippet" at bounding box center [859, 700] width 142 height 41
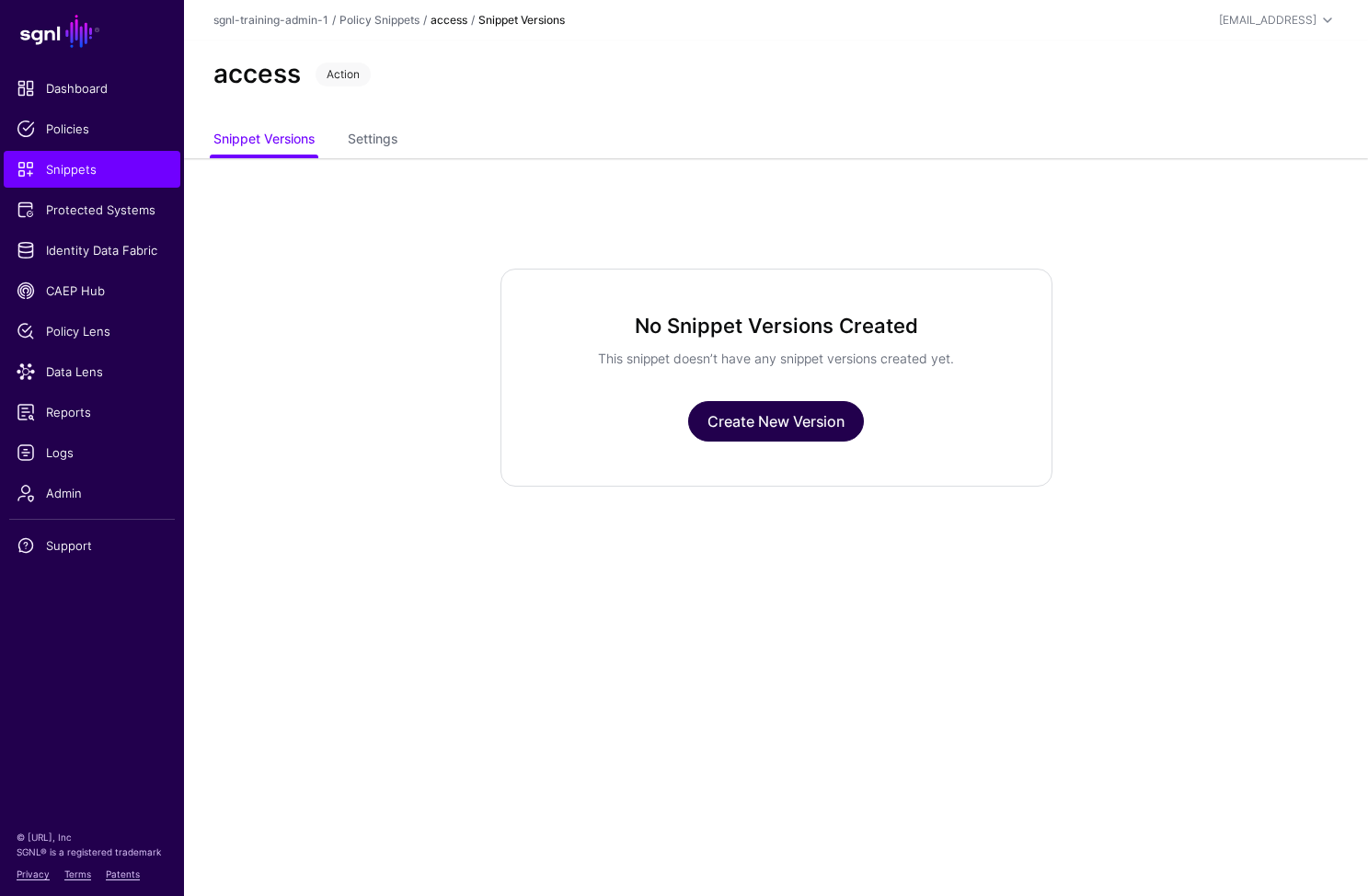
click at [846, 414] on link "Create New Version" at bounding box center [776, 421] width 176 height 41
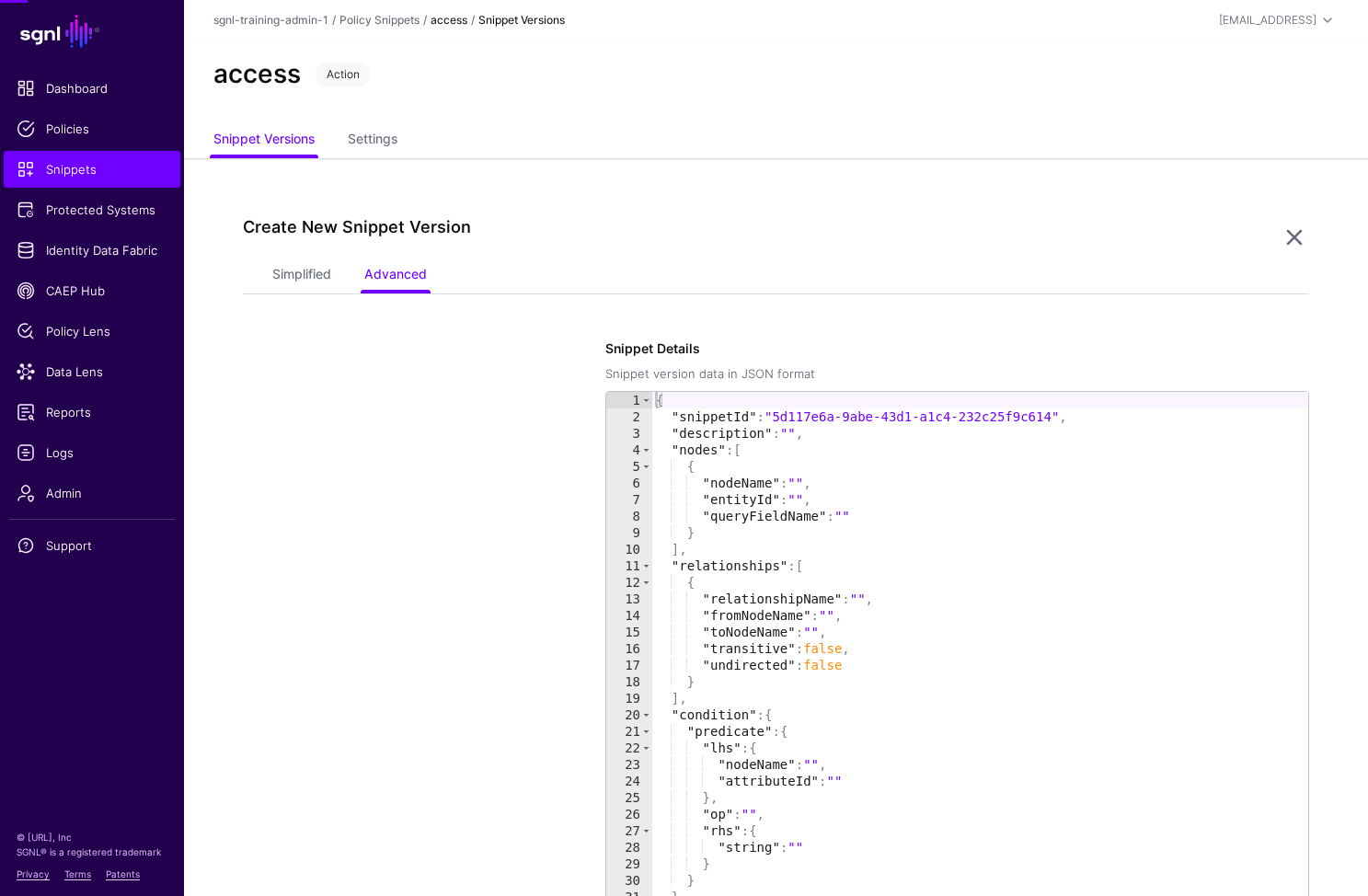
scroll to position [158, 0]
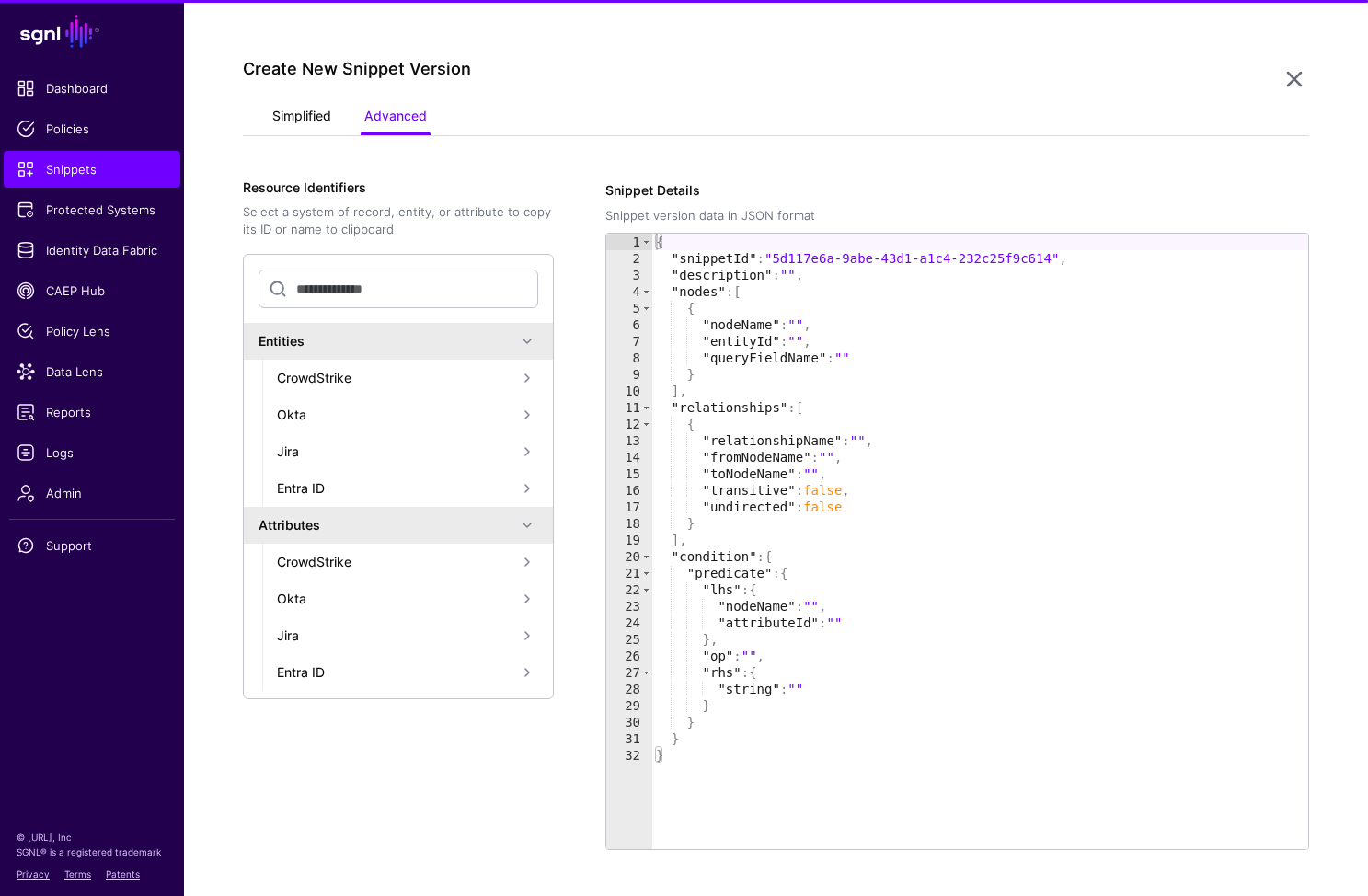
click at [319, 133] on link "Simplified" at bounding box center [301, 117] width 59 height 35
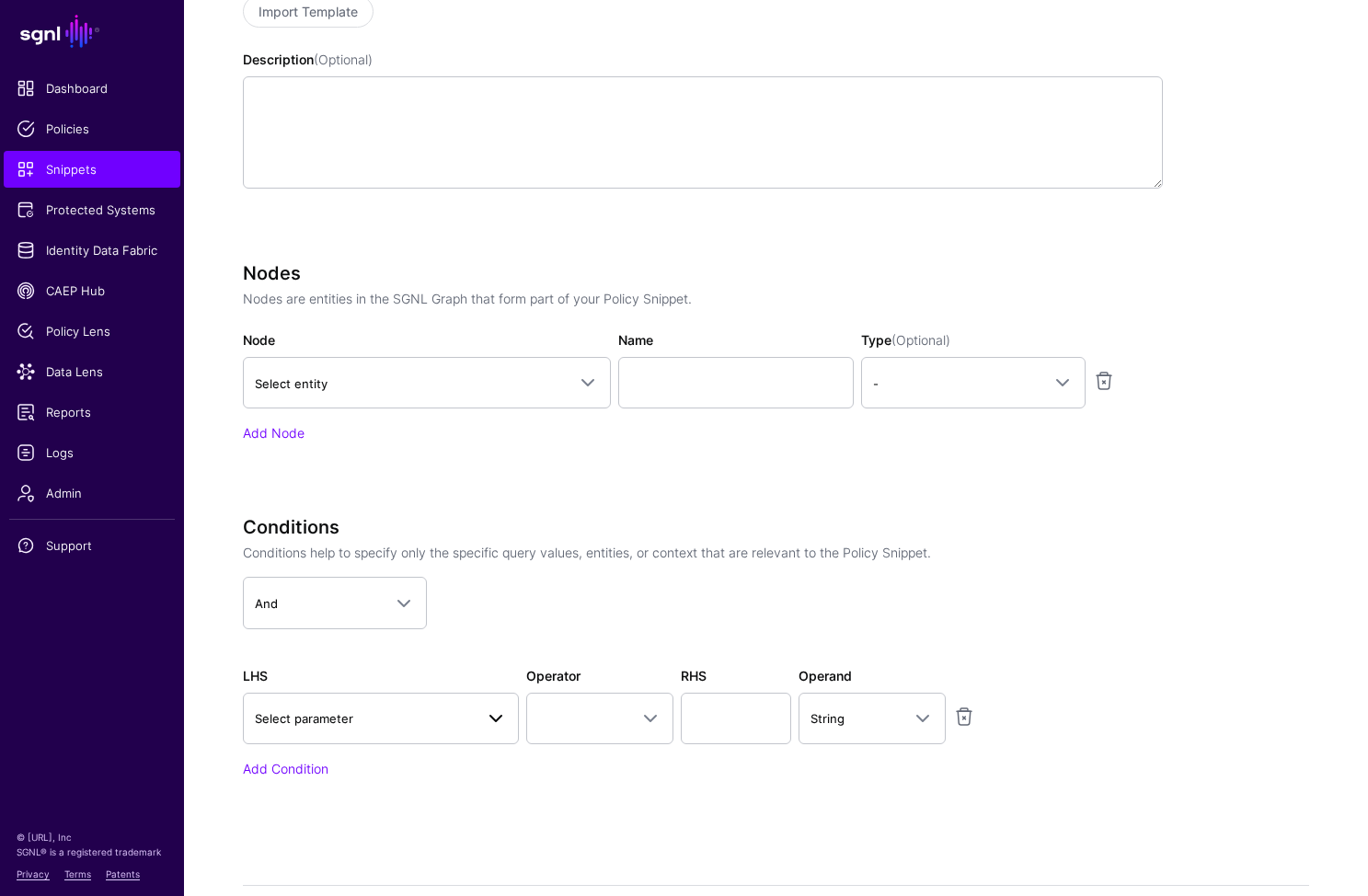
scroll to position [435, 0]
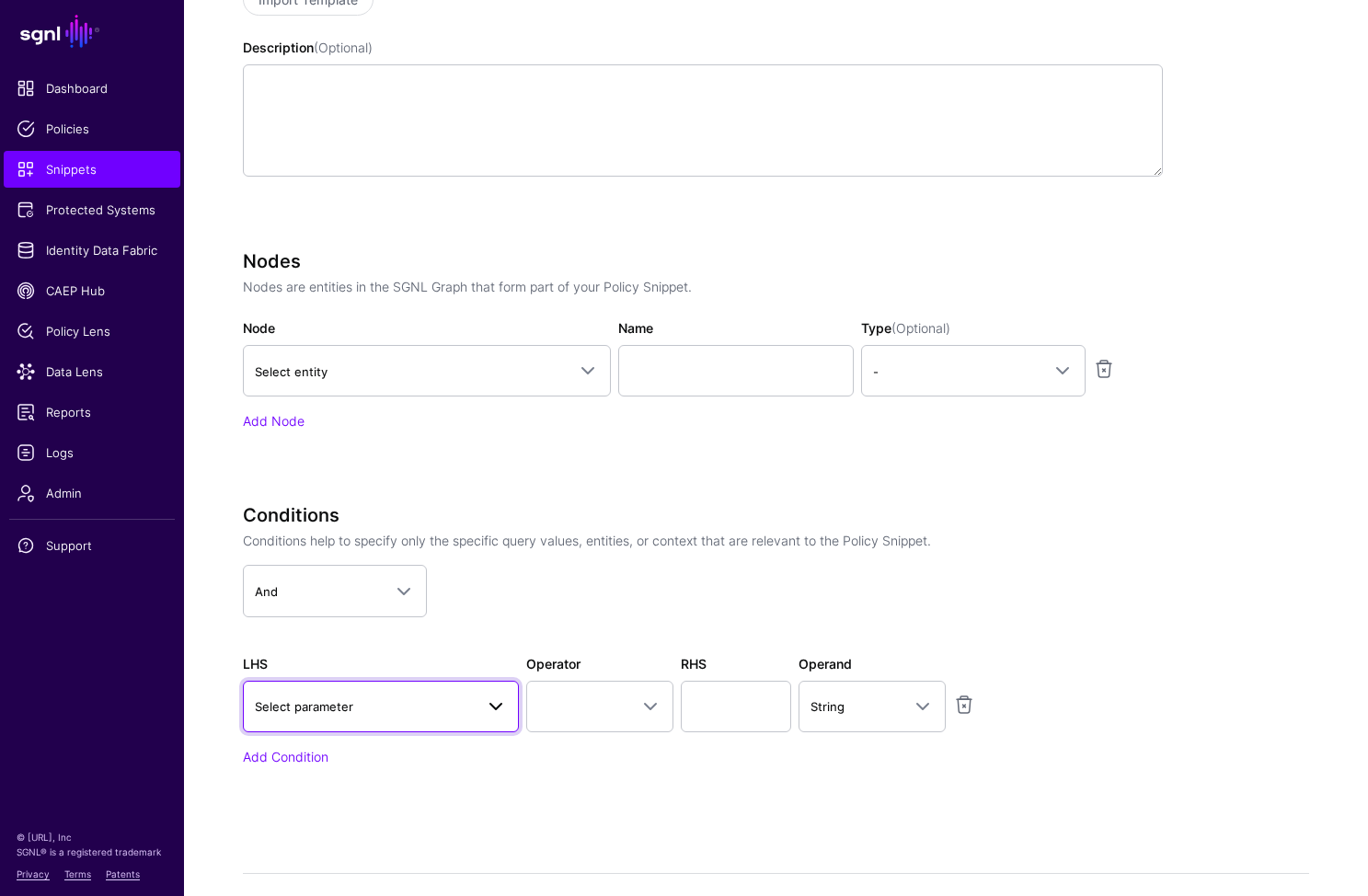
click at [376, 688] on link "Select parameter" at bounding box center [380, 706] width 276 height 52
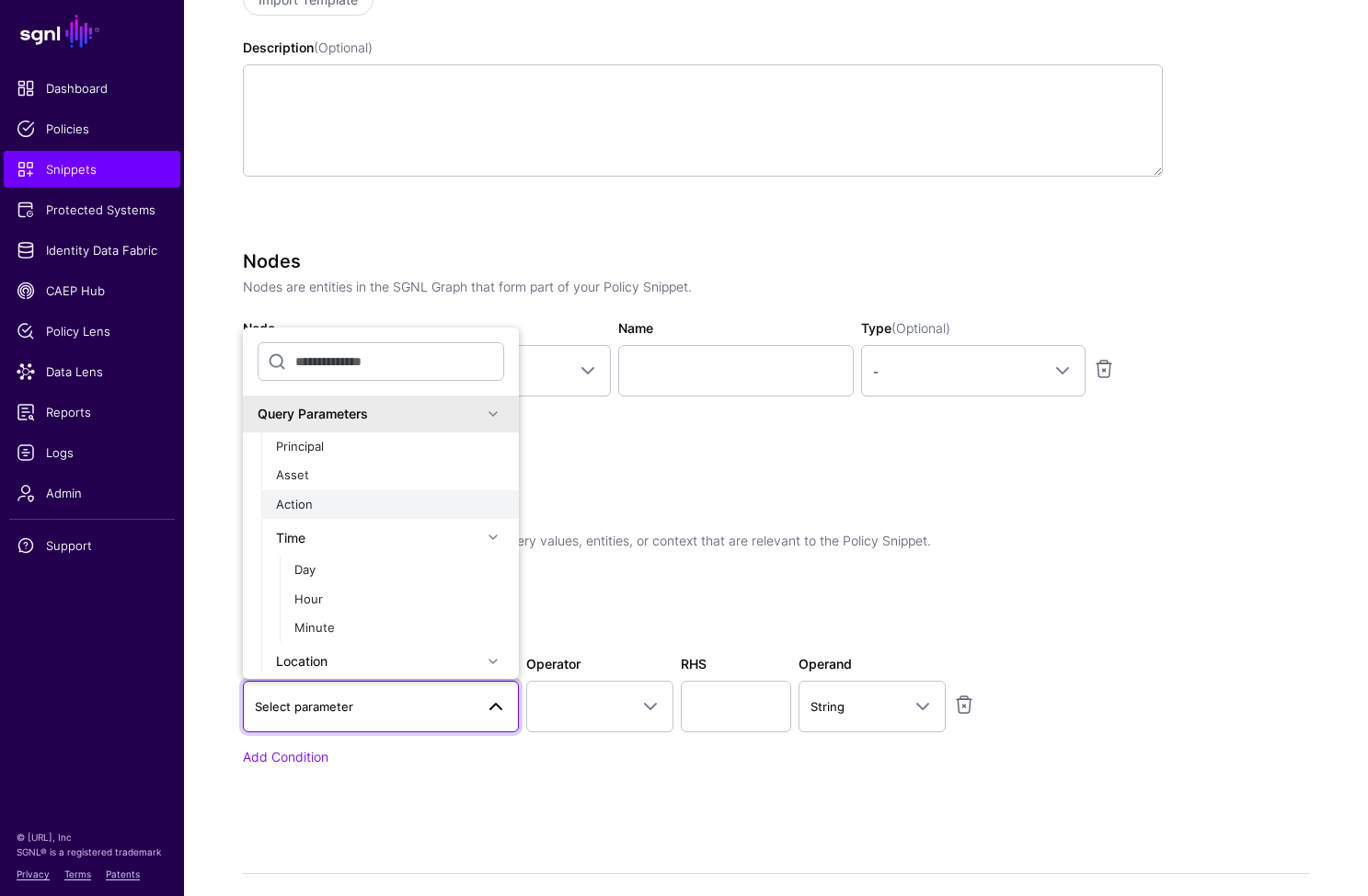
click at [362, 499] on div "Action" at bounding box center [389, 505] width 228 height 18
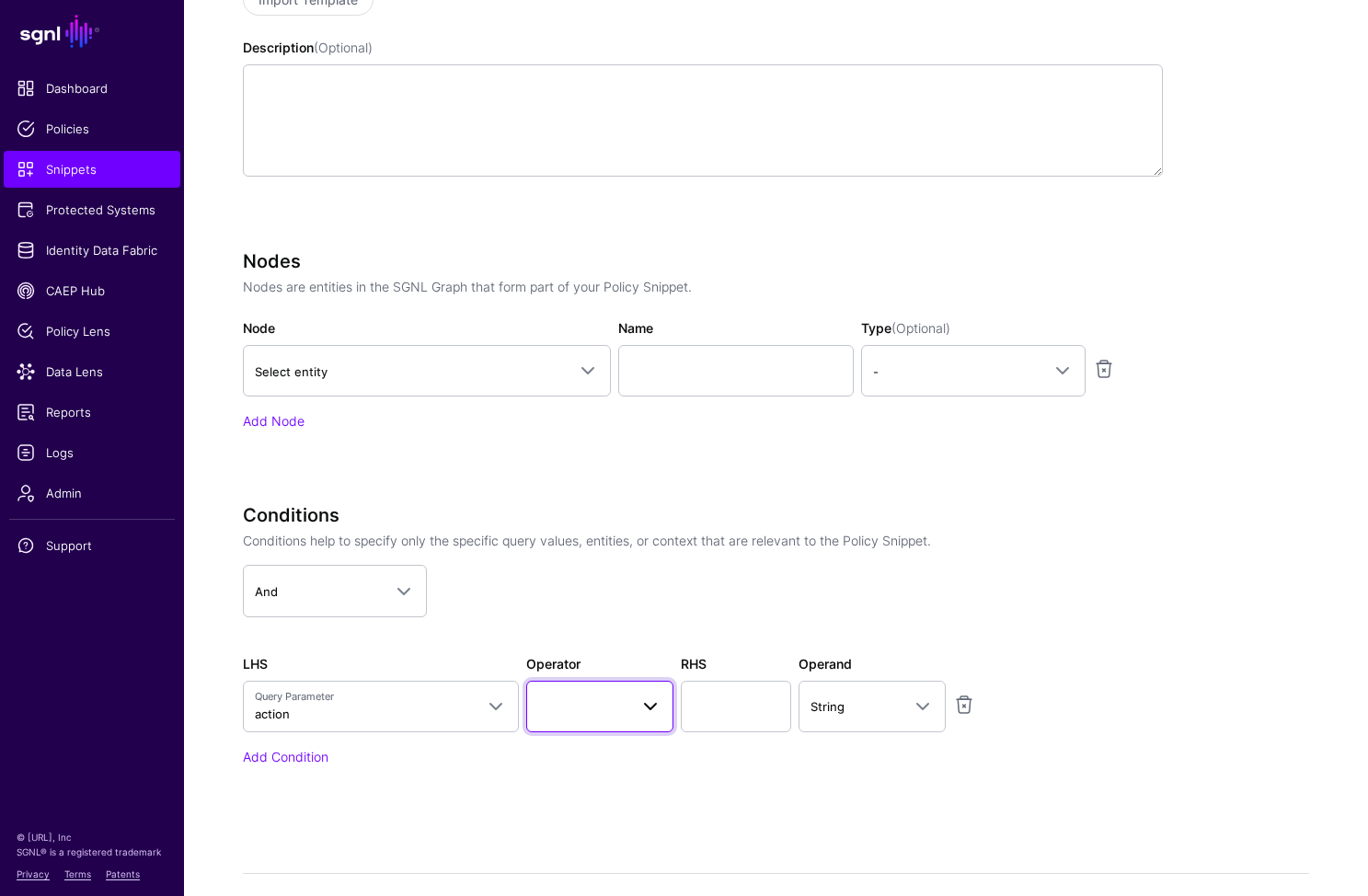
click at [606, 702] on span at bounding box center [600, 706] width 123 height 22
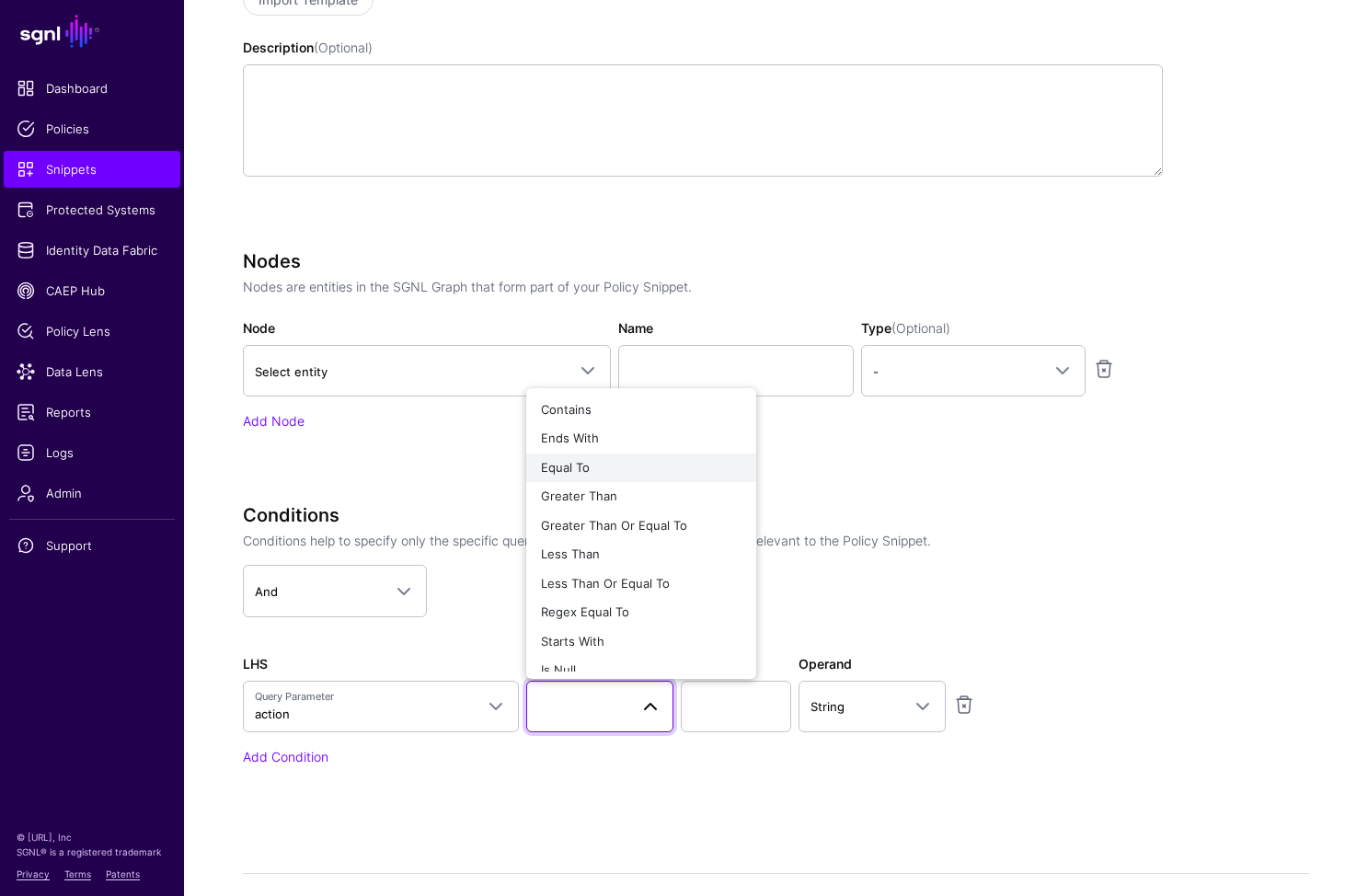
click at [617, 470] on div "Equal To" at bounding box center [642, 468] width 201 height 18
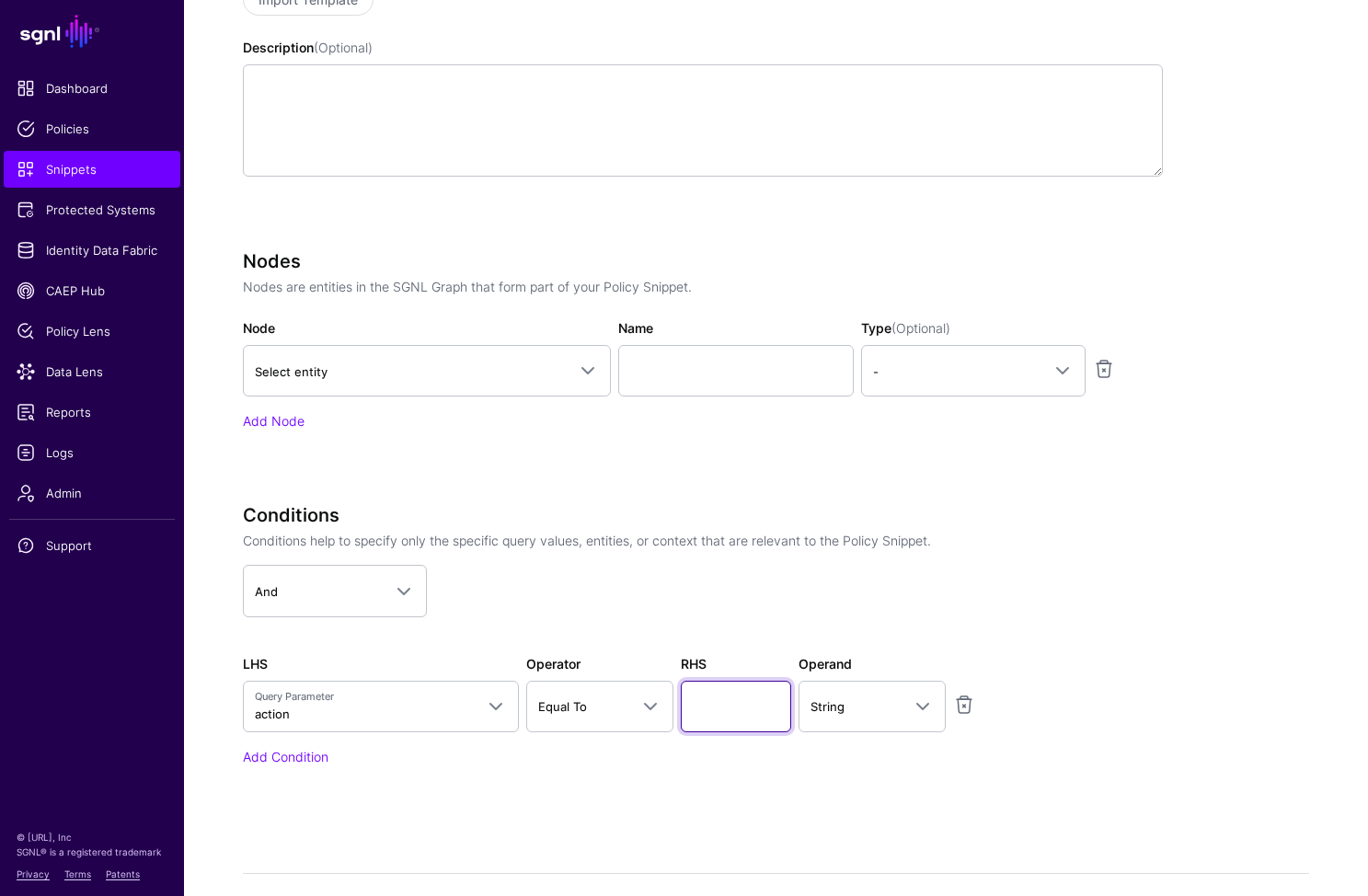
click at [738, 710] on input "text" at bounding box center [735, 706] width 110 height 52
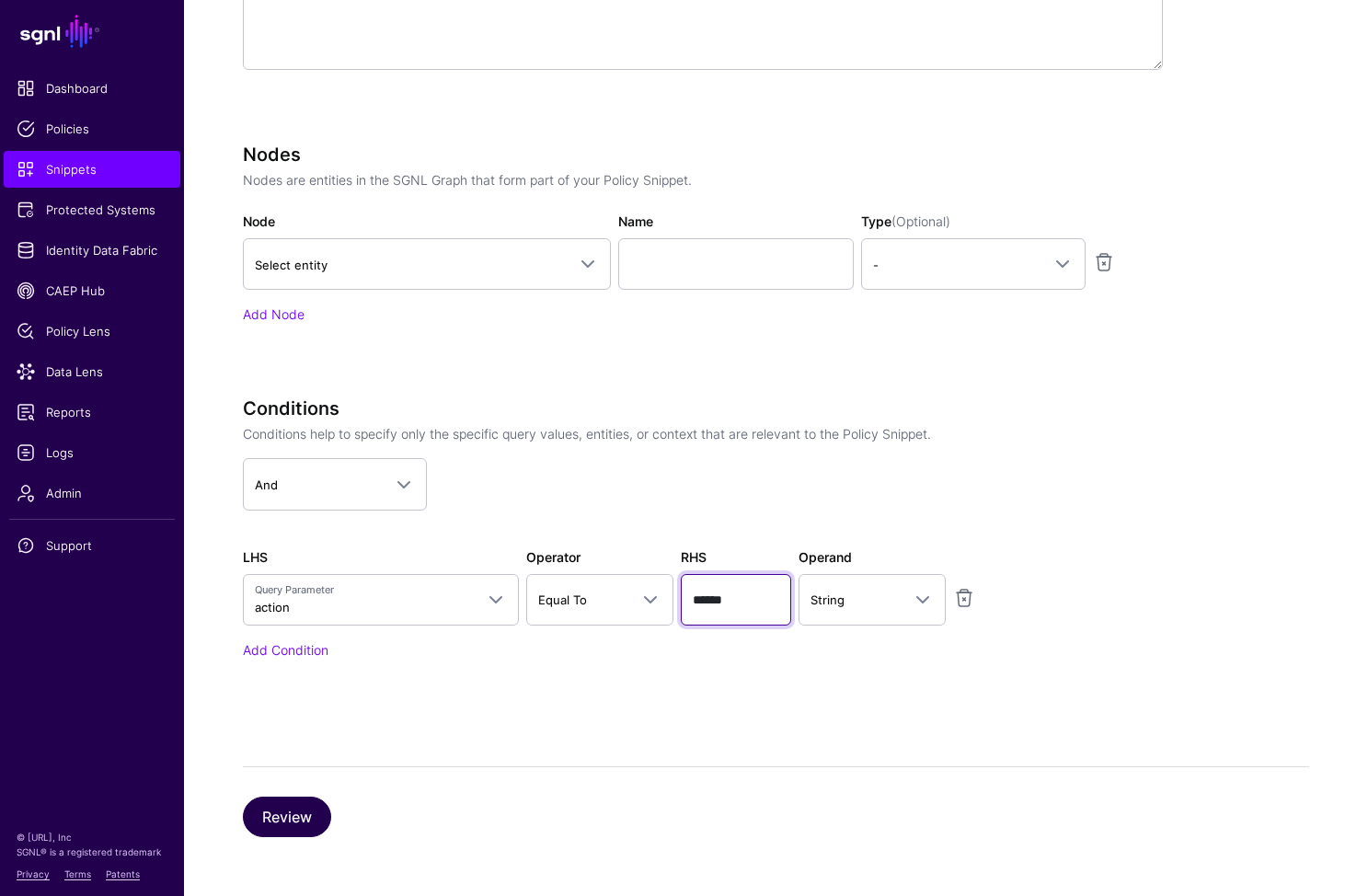
type input "******"
click at [293, 803] on button "Review" at bounding box center [287, 816] width 89 height 41
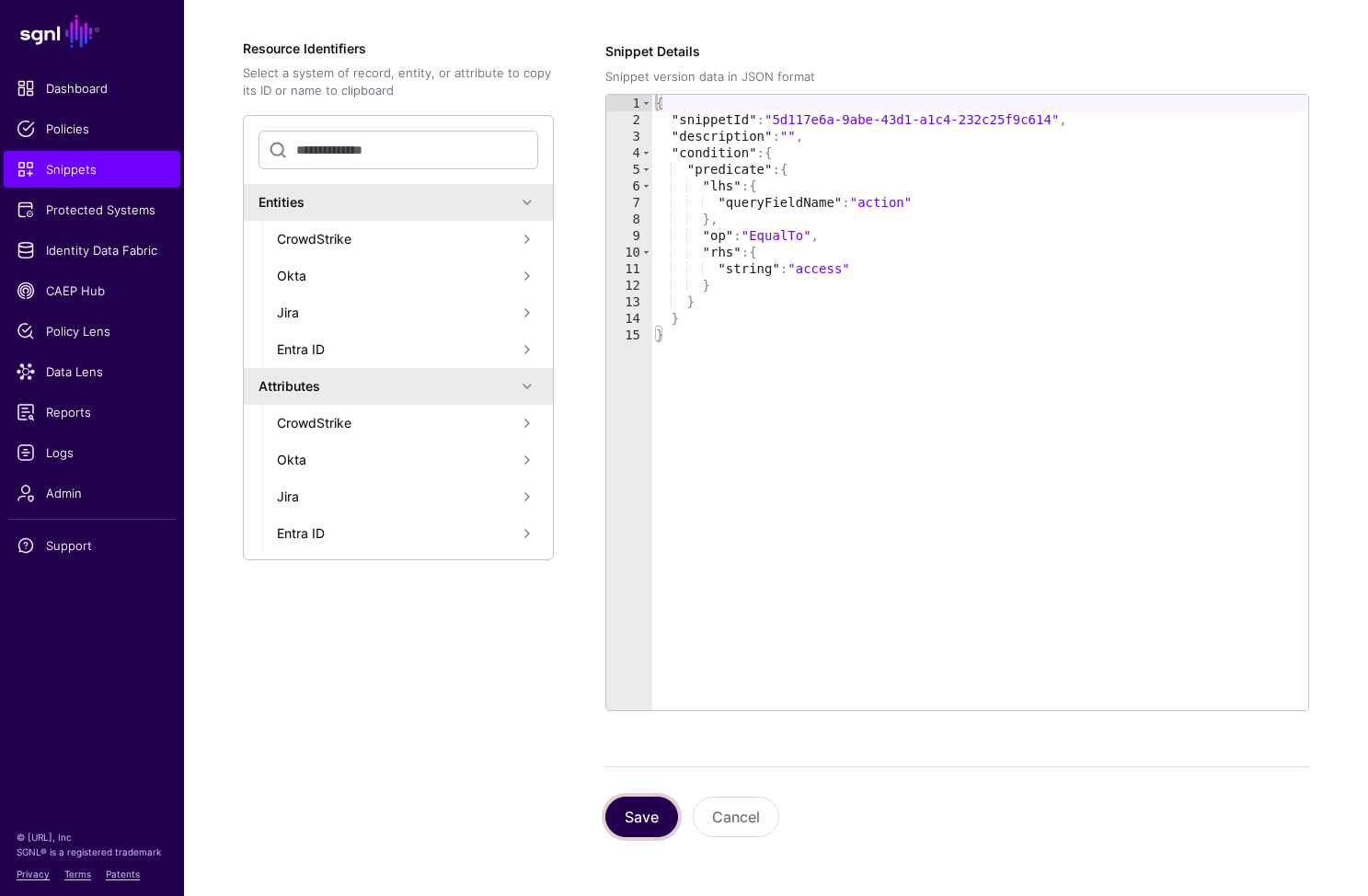
click at [660, 814] on button "Save" at bounding box center [642, 816] width 73 height 41
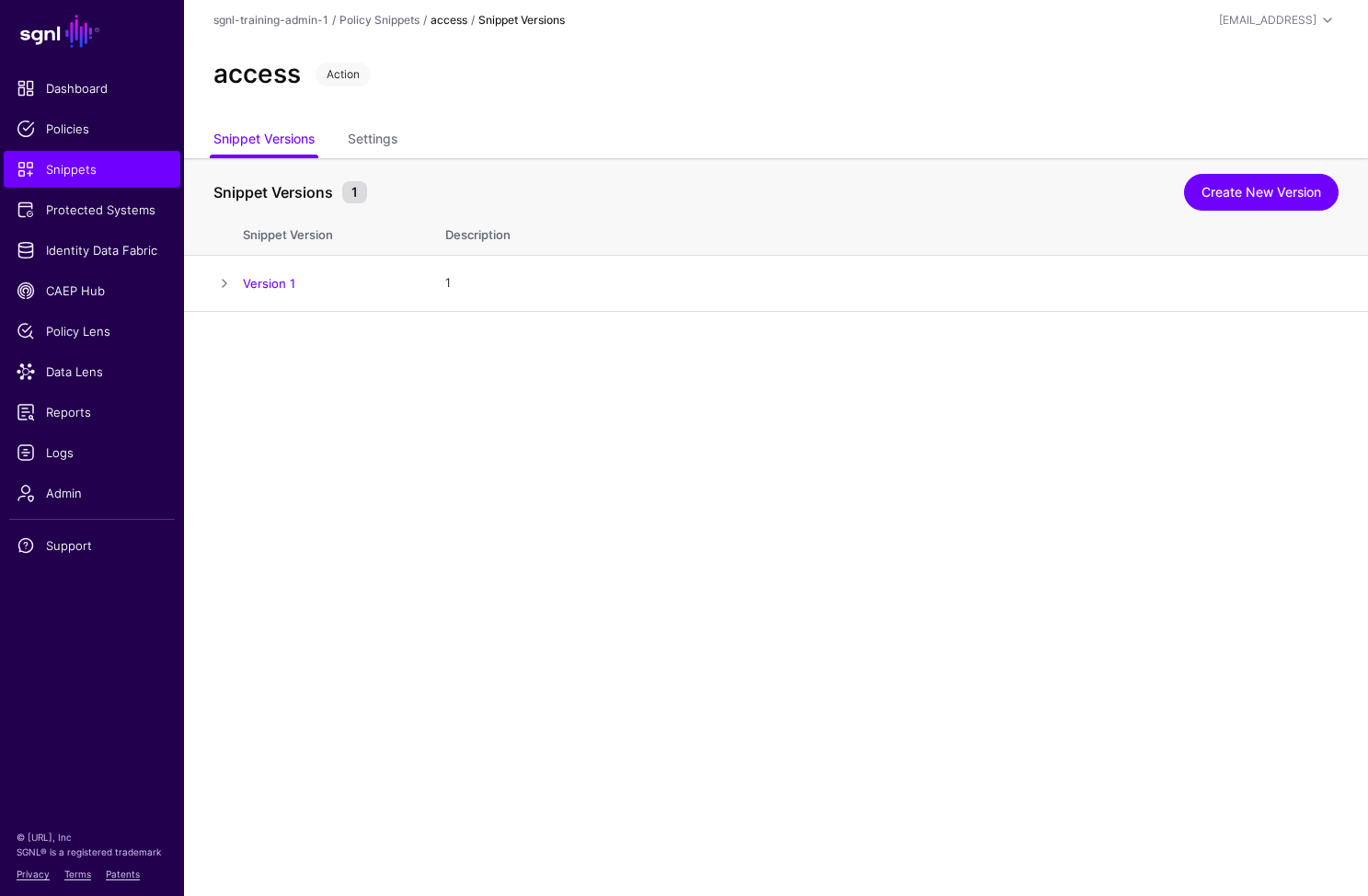
click at [496, 502] on main "SGNL Dashboard Policies Snippets Protected Systems Identity Data Fabric CAEP Hu…" at bounding box center [684, 448] width 1368 height 896
click at [44, 174] on span "Snippets" at bounding box center [93, 169] width 151 height 18
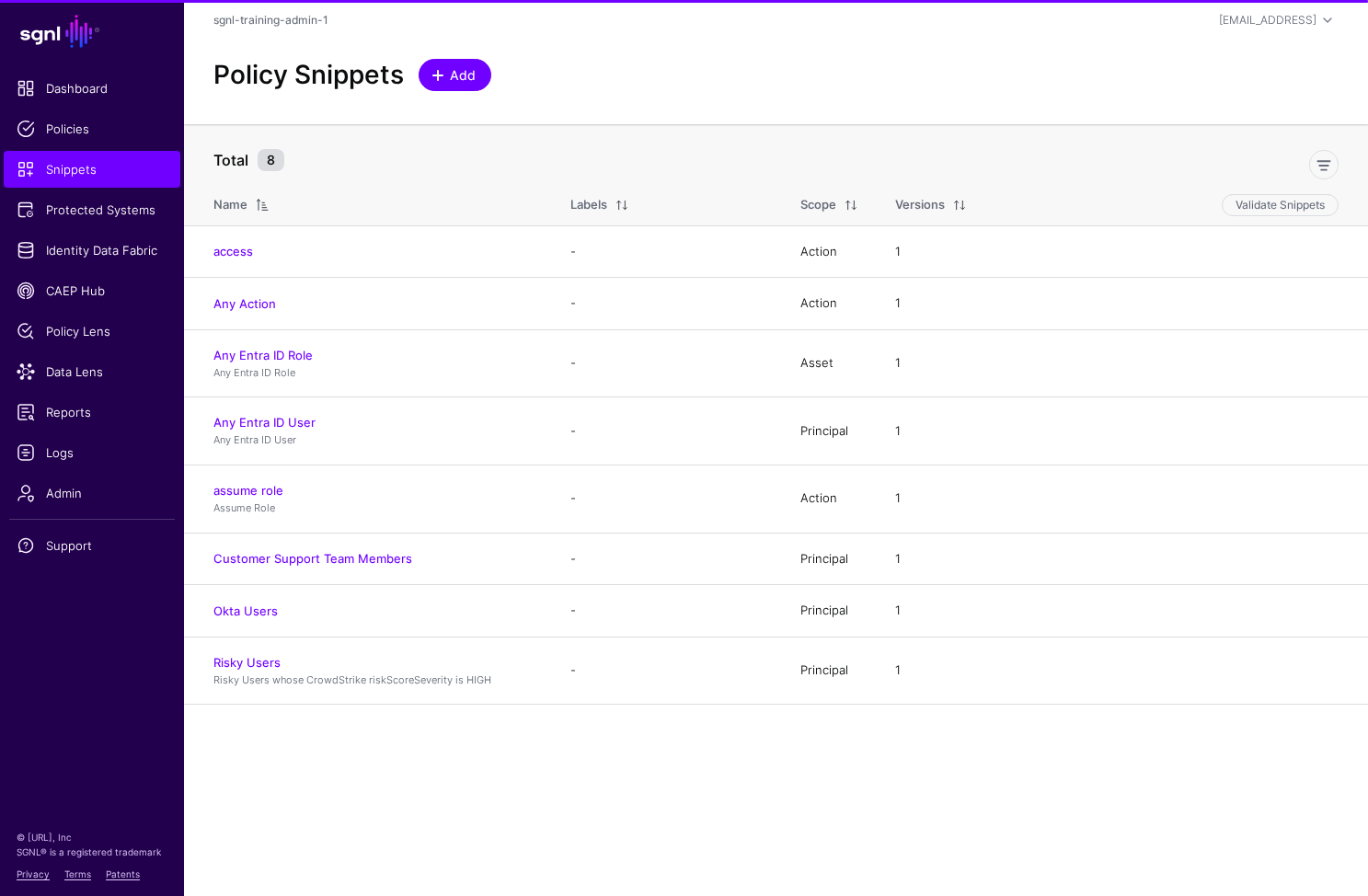
click at [454, 77] on span "Add" at bounding box center [463, 75] width 31 height 19
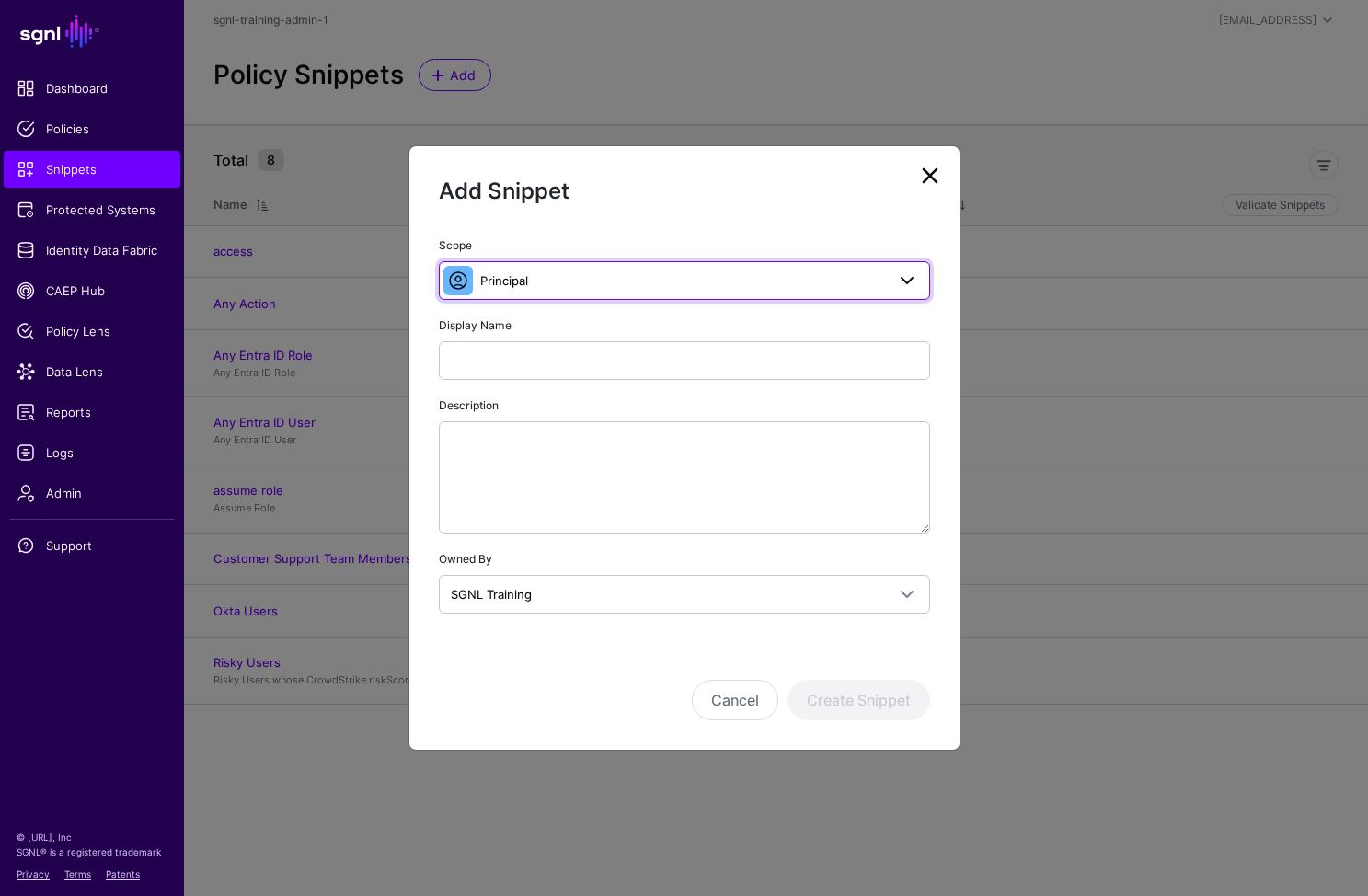
click at [557, 282] on span "Principal" at bounding box center [683, 280] width 405 height 20
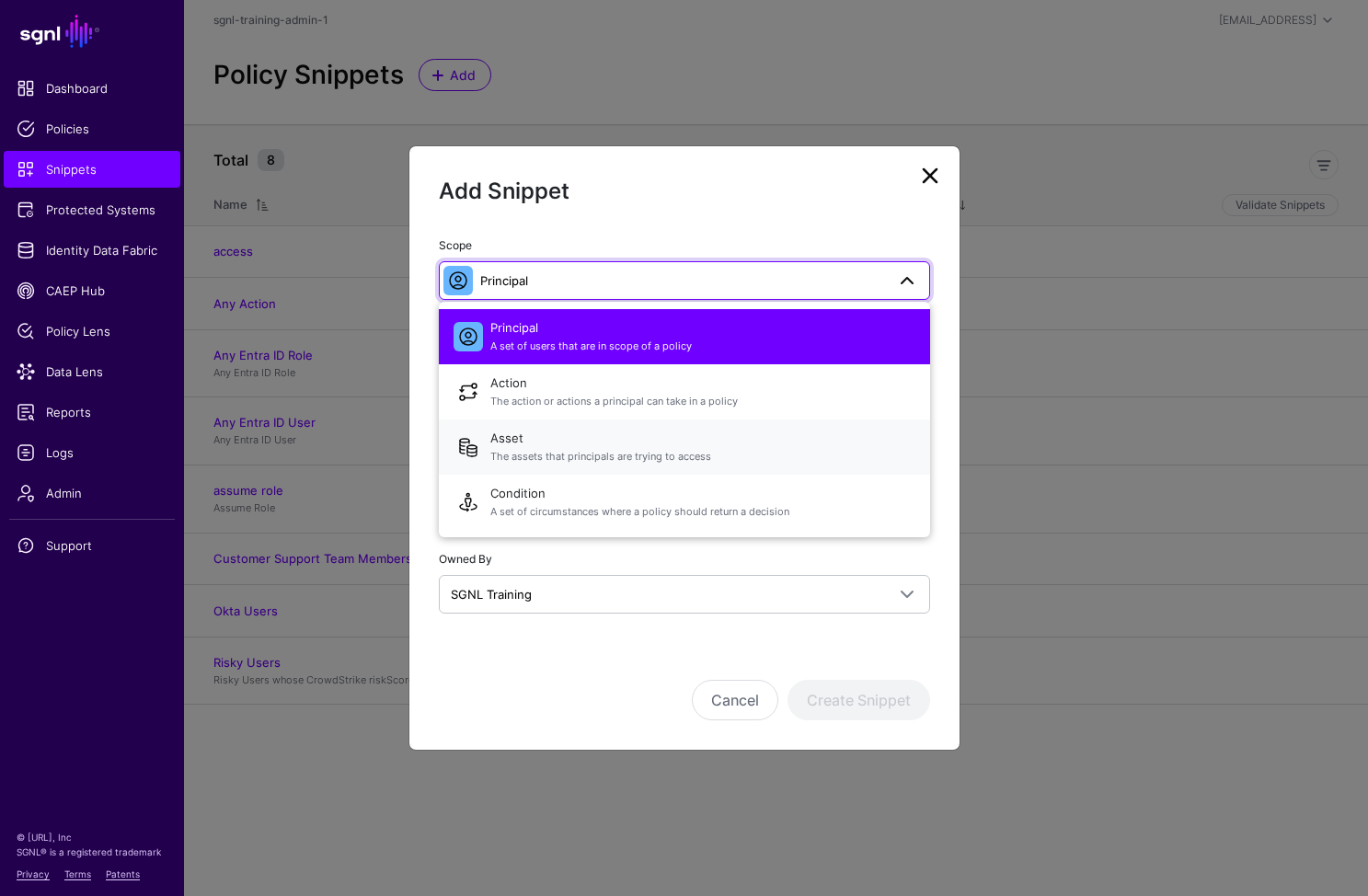
click at [538, 444] on span "Asset The assets that principals are trying to access" at bounding box center [702, 447] width 425 height 44
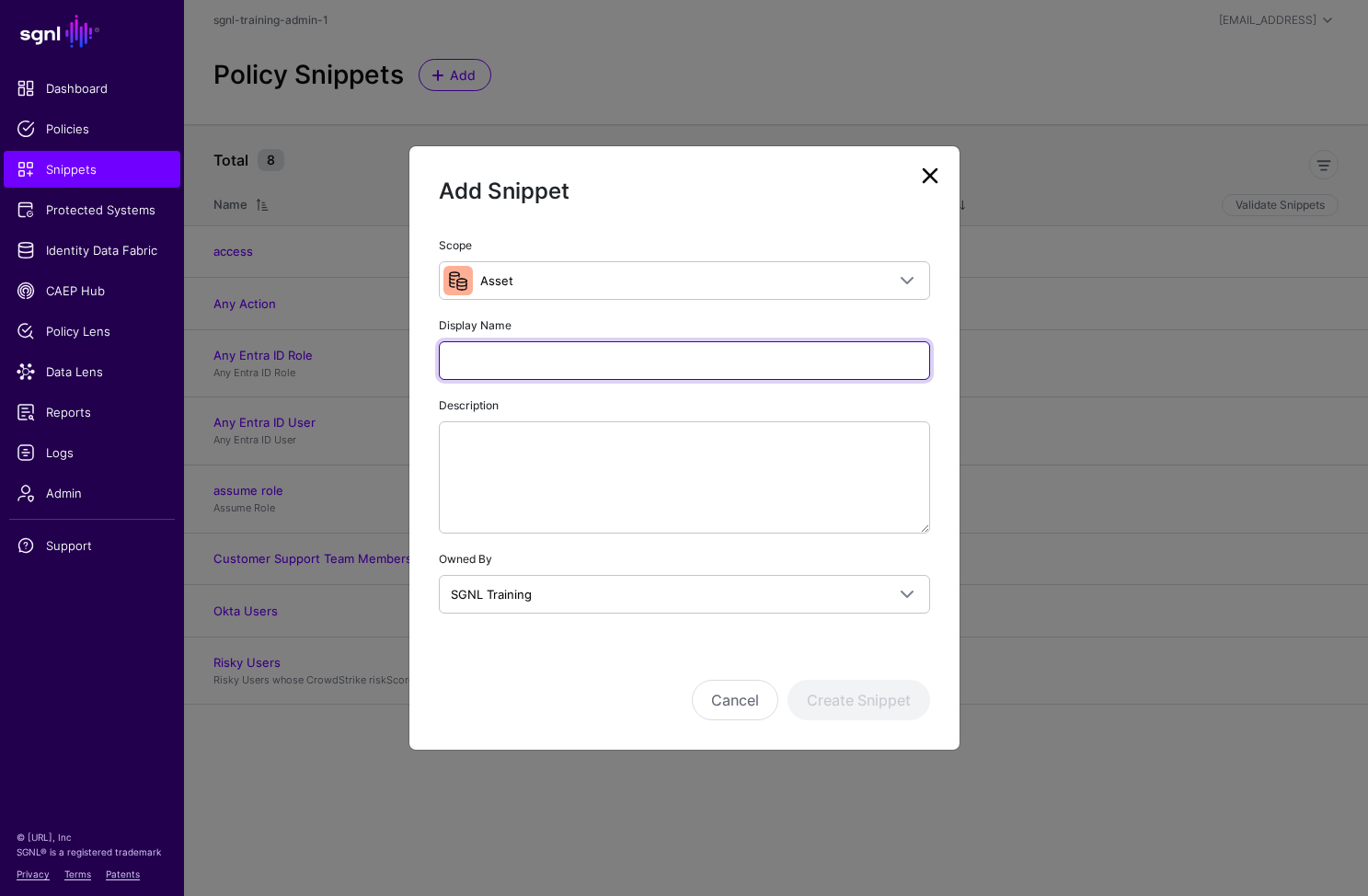
click at [522, 376] on input "Display Name" at bounding box center [684, 360] width 491 height 39
type input "*********"
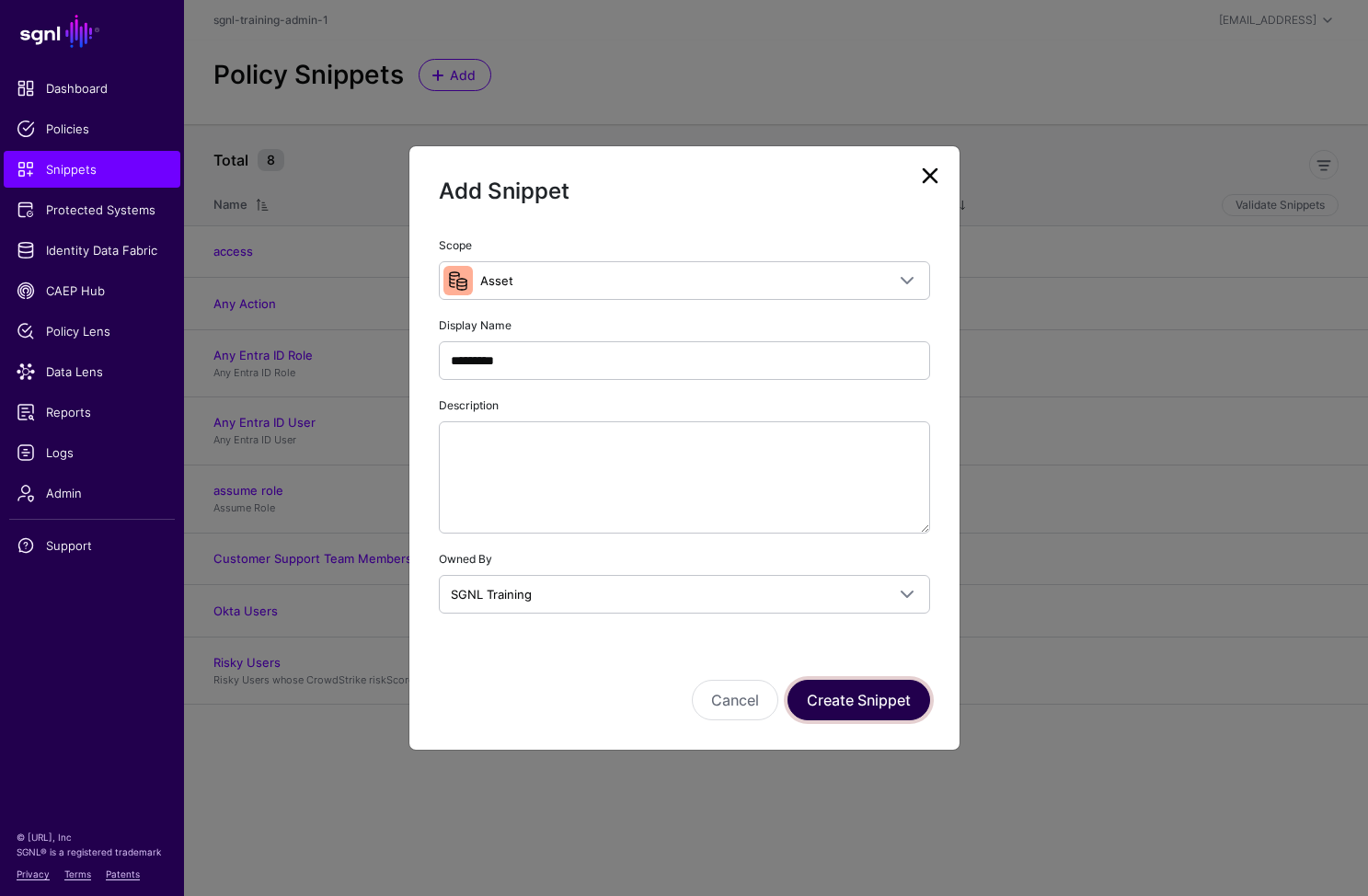
click at [869, 690] on button "Create Snippet" at bounding box center [859, 700] width 142 height 41
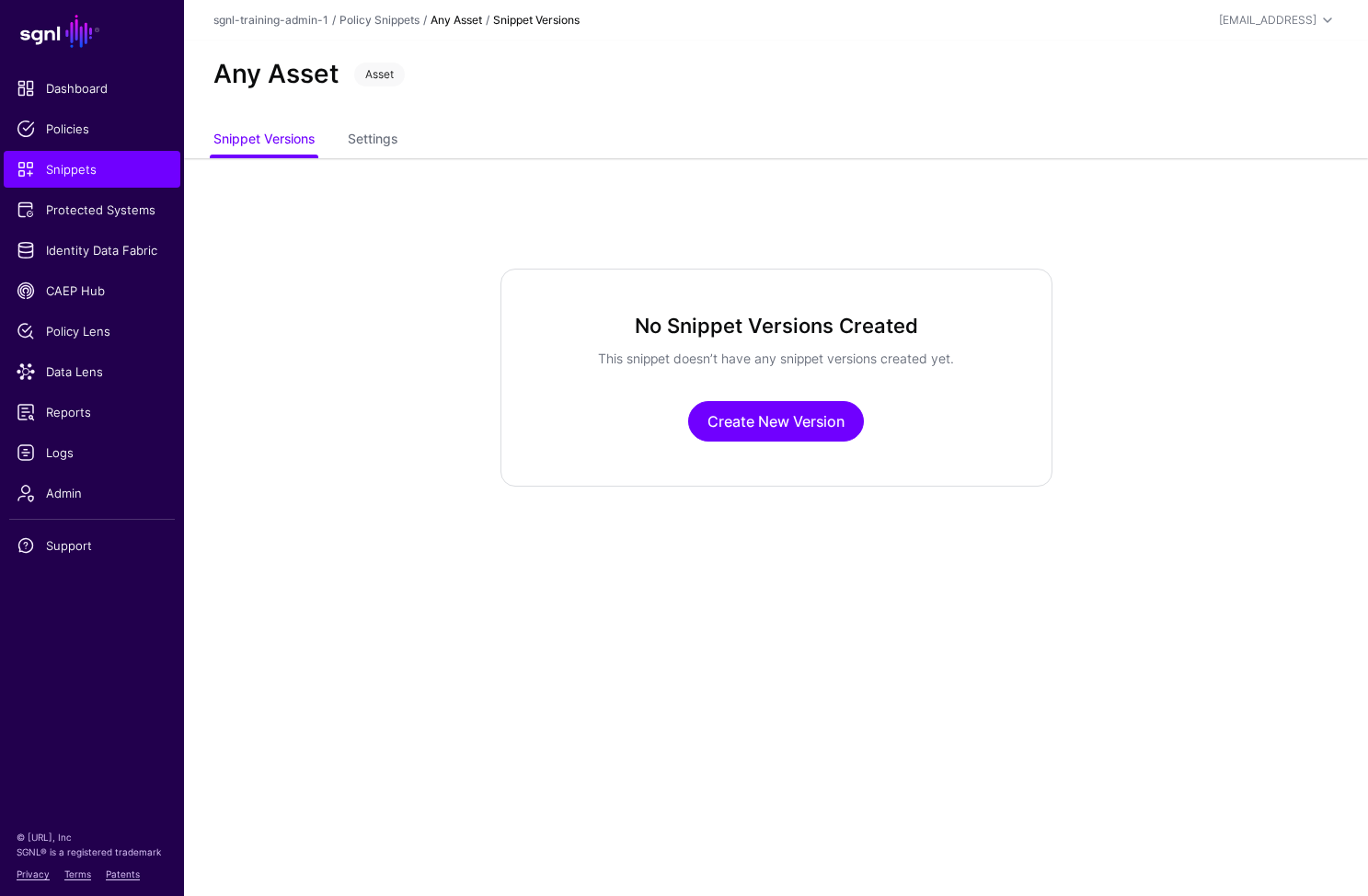
click at [797, 386] on div "No Snippet Versions Created This snippet doesn’t have any snippet versions crea…" at bounding box center [776, 377] width 552 height 218
click at [799, 412] on link "Create New Version" at bounding box center [776, 421] width 176 height 41
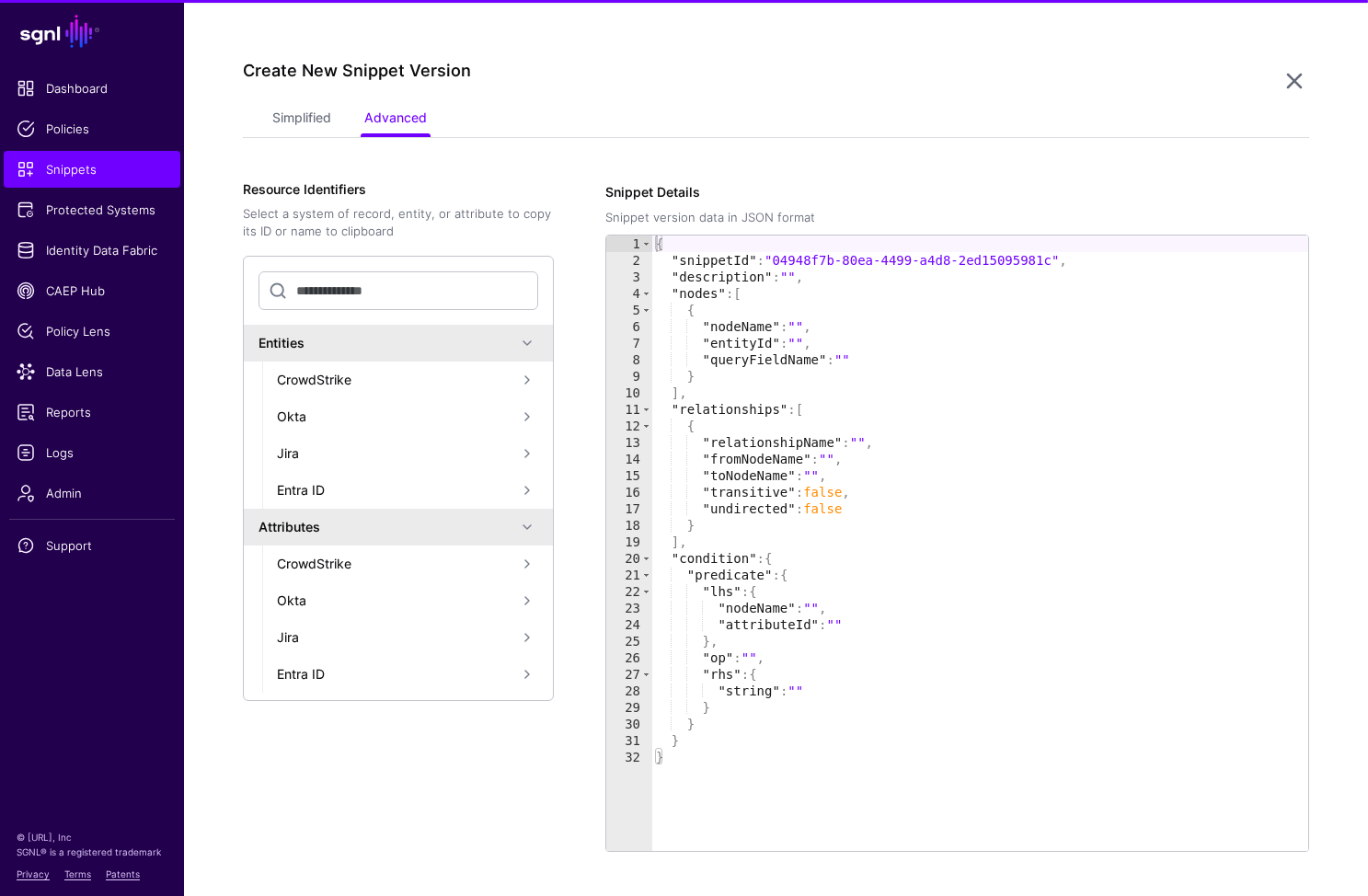
scroll to position [158, 0]
click at [325, 110] on link "Simplified" at bounding box center [301, 117] width 59 height 35
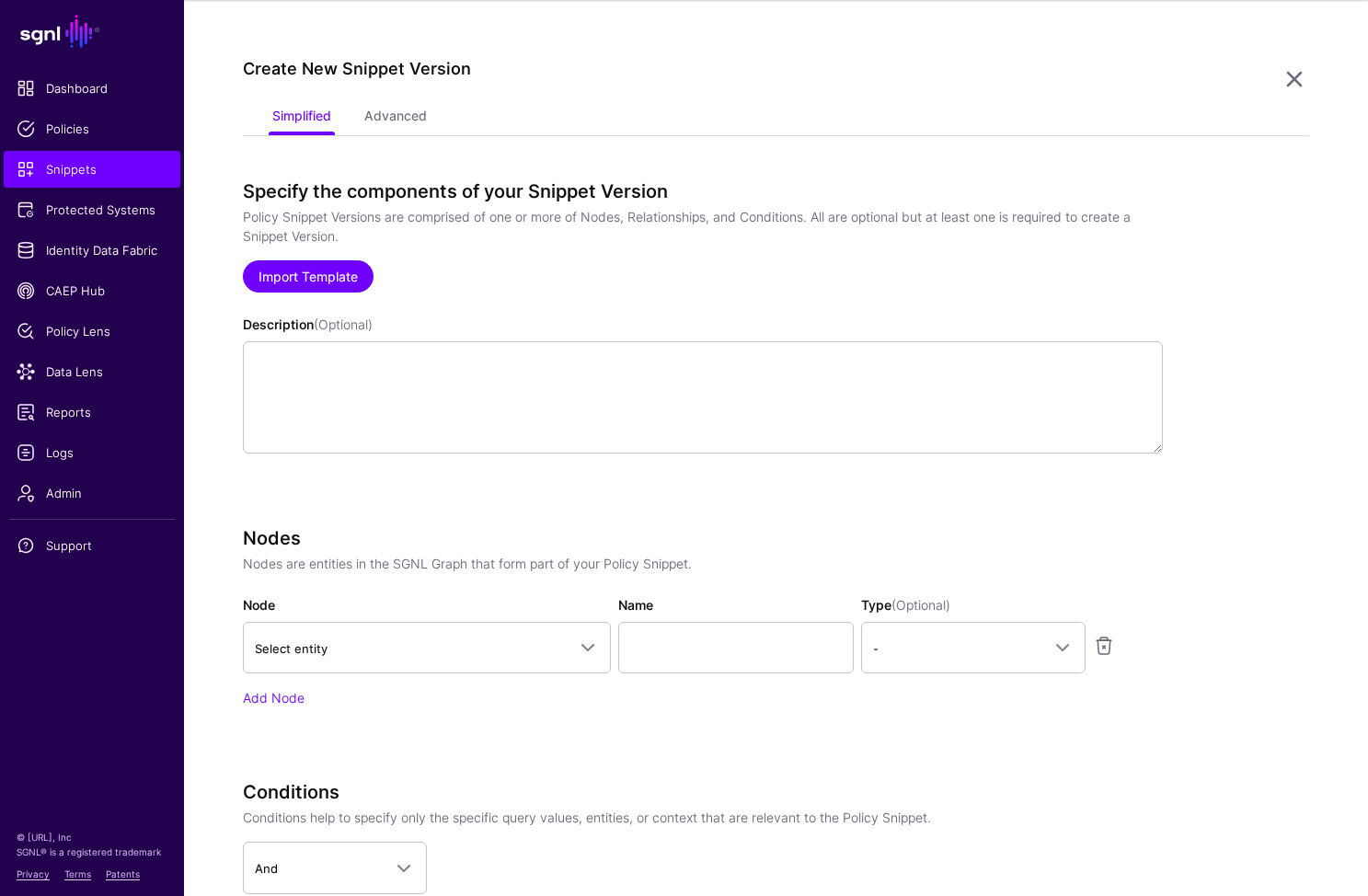
click at [300, 279] on link "Import Template" at bounding box center [307, 276] width 130 height 32
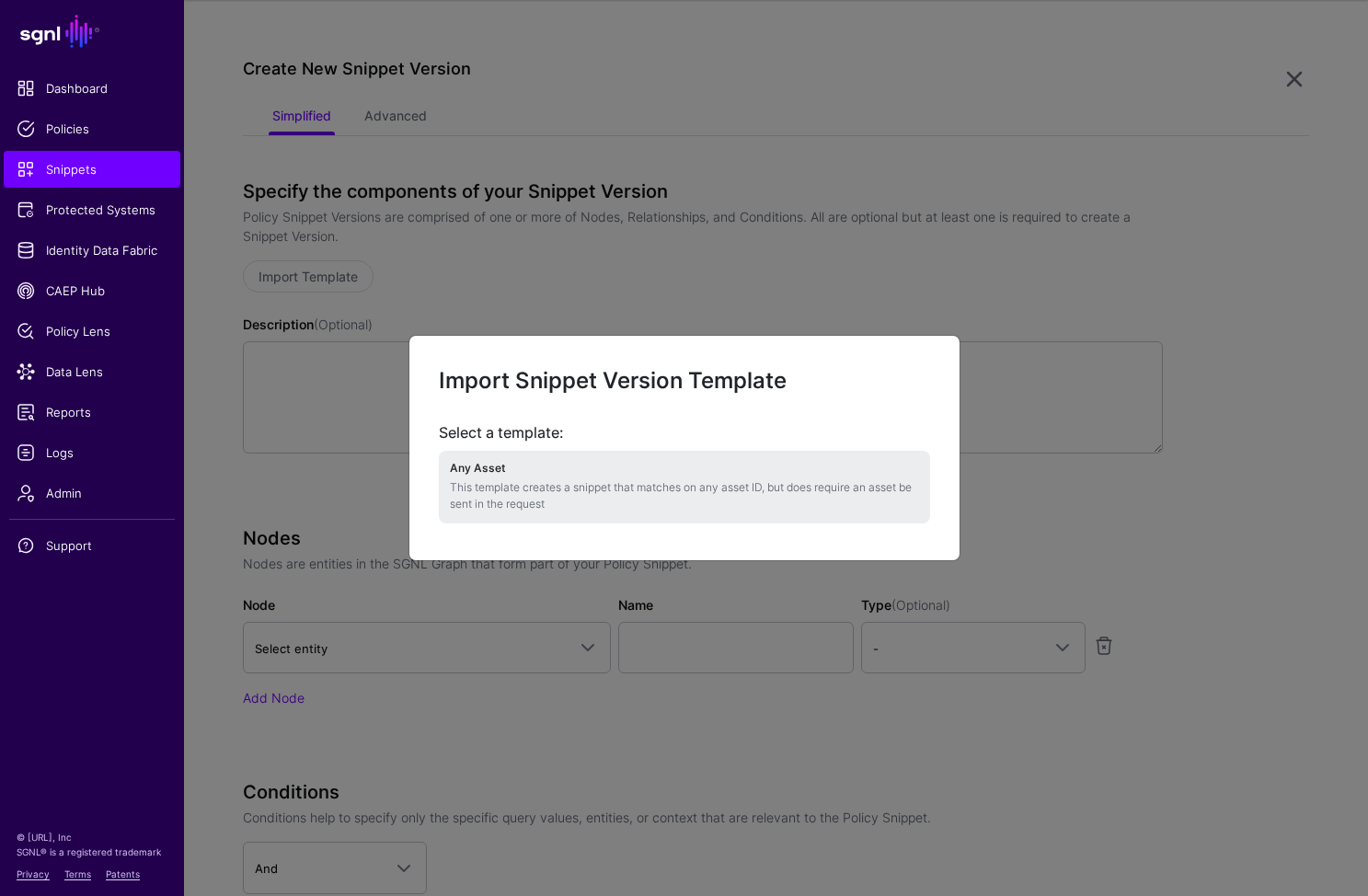
click at [654, 499] on p "This template creates a snippet that matches on any asset ID, but does require …" at bounding box center [684, 495] width 470 height 33
type textarea "**********"
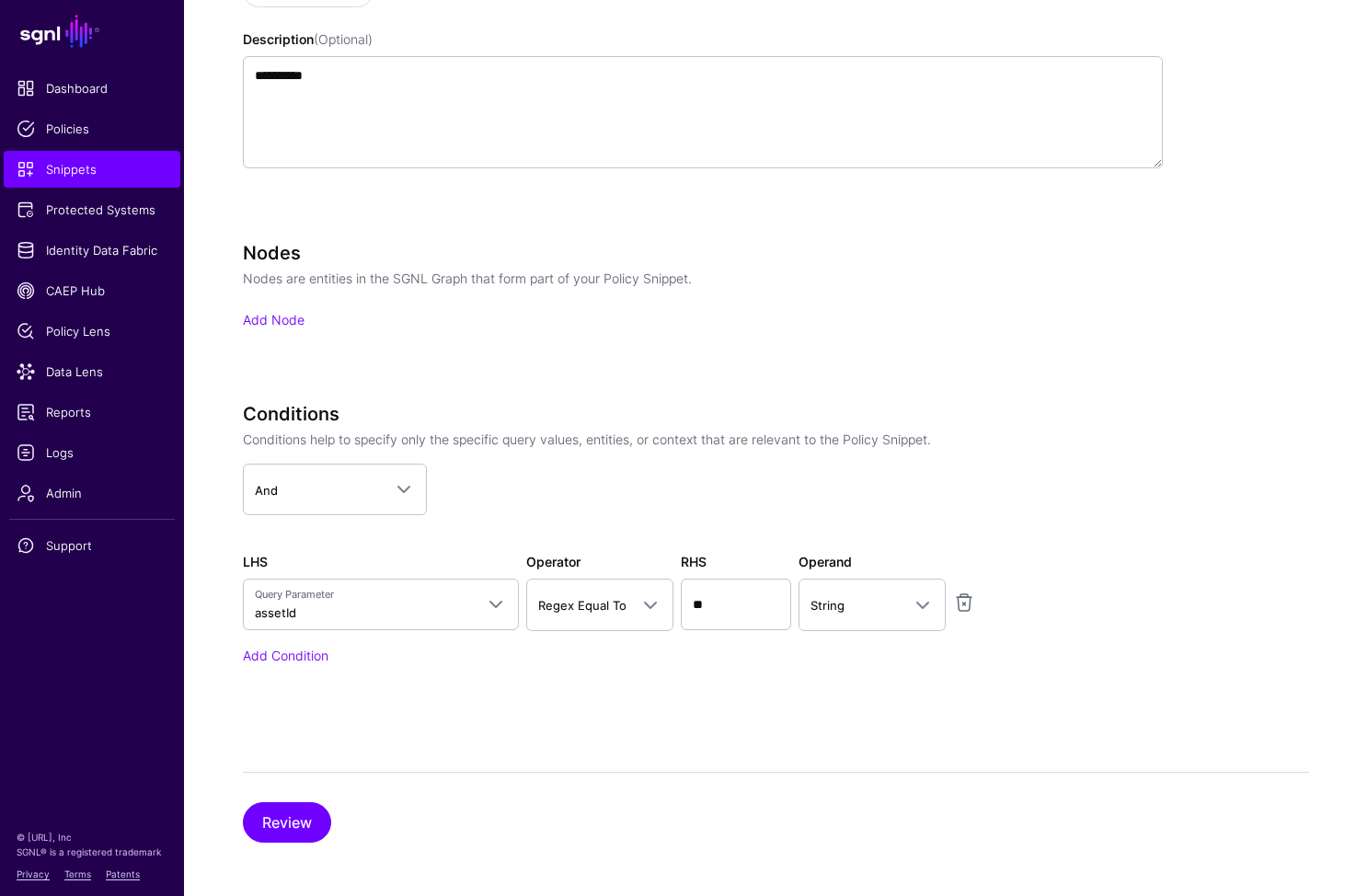
scroll to position [448, 0]
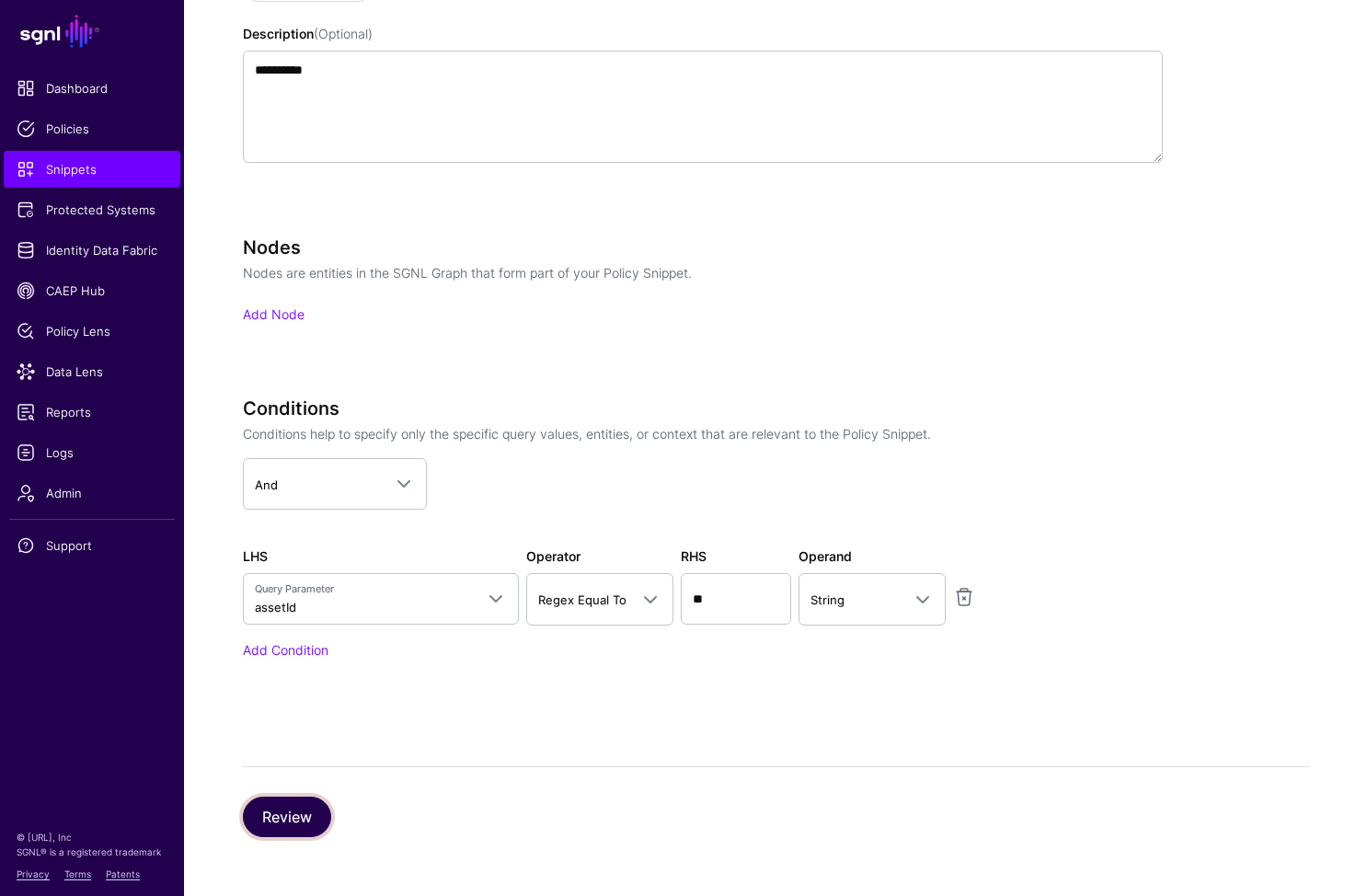
click at [315, 815] on button "Review" at bounding box center [287, 816] width 89 height 41
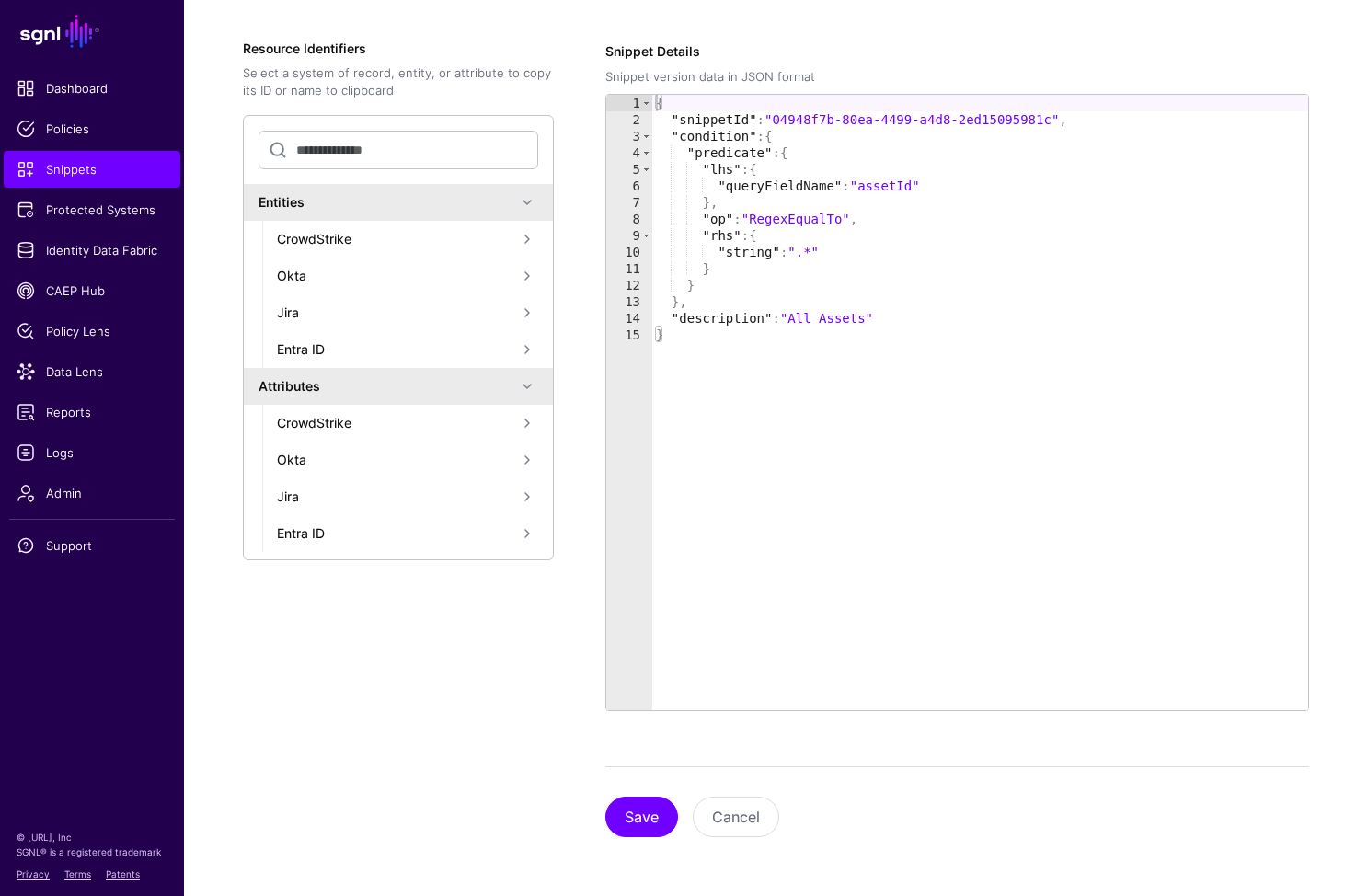
scroll to position [297, 0]
click at [661, 819] on button "Save" at bounding box center [642, 816] width 73 height 41
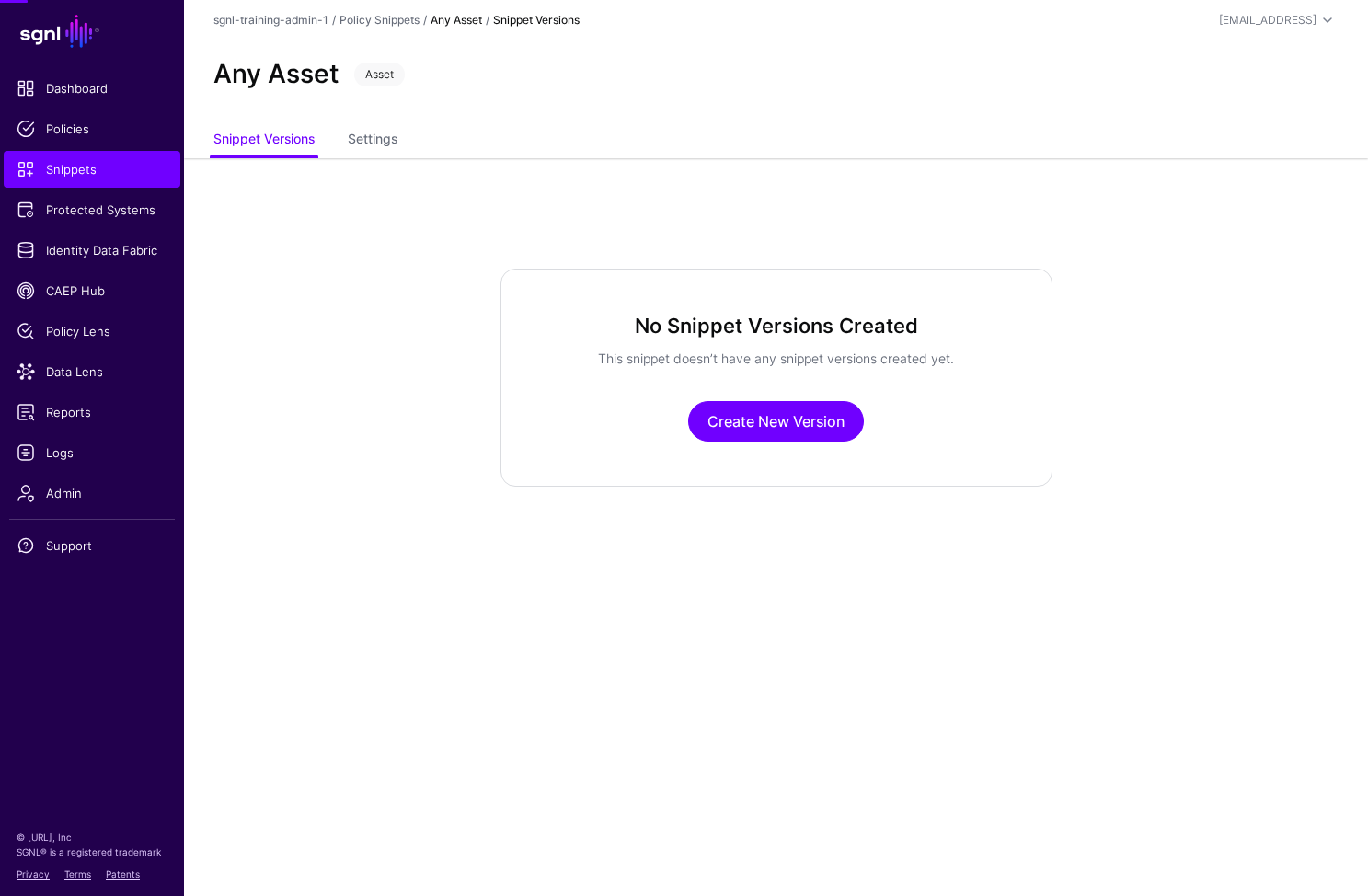
scroll to position [0, 0]
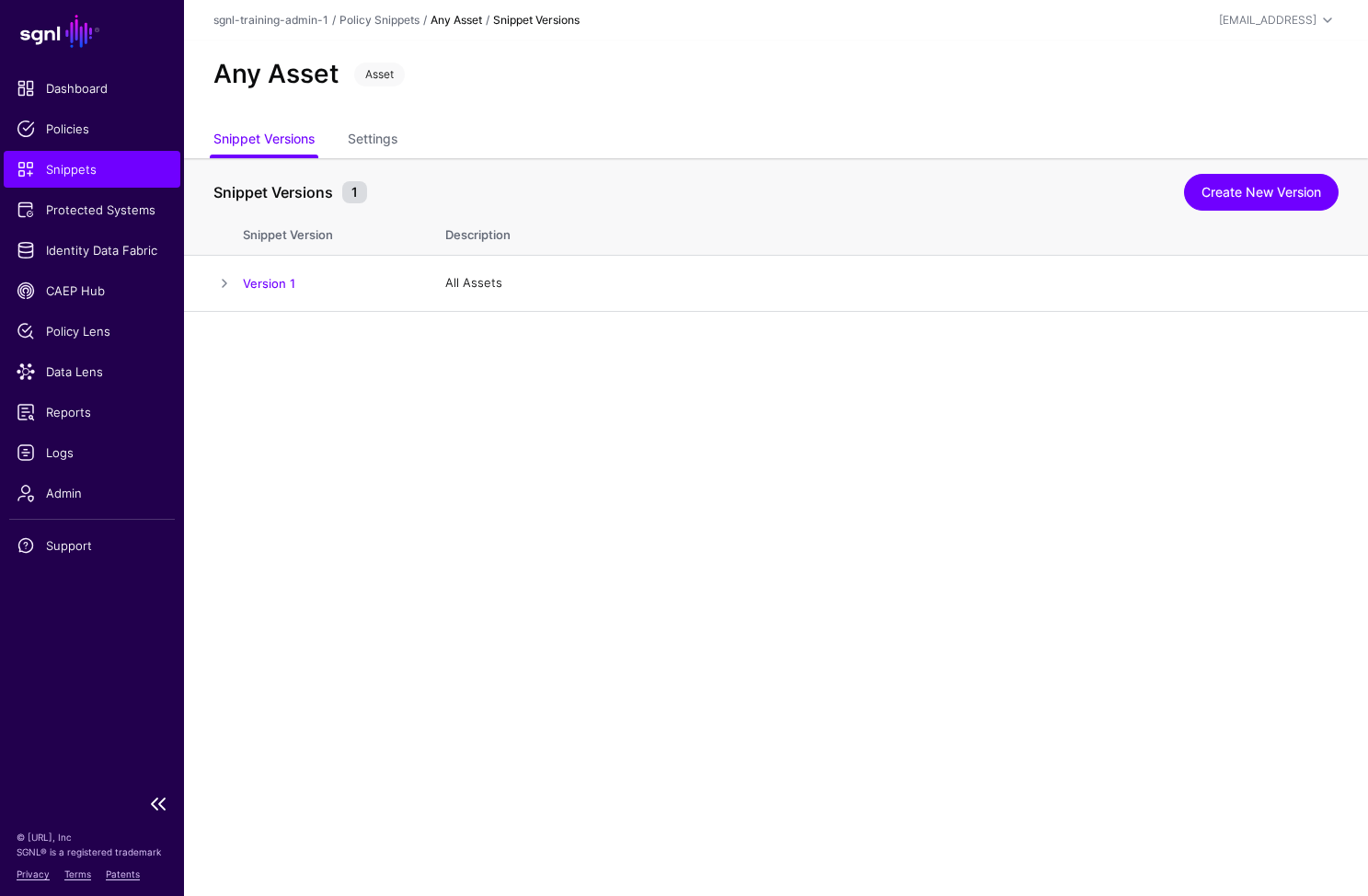
click at [136, 165] on span "Snippets" at bounding box center [93, 169] width 151 height 18
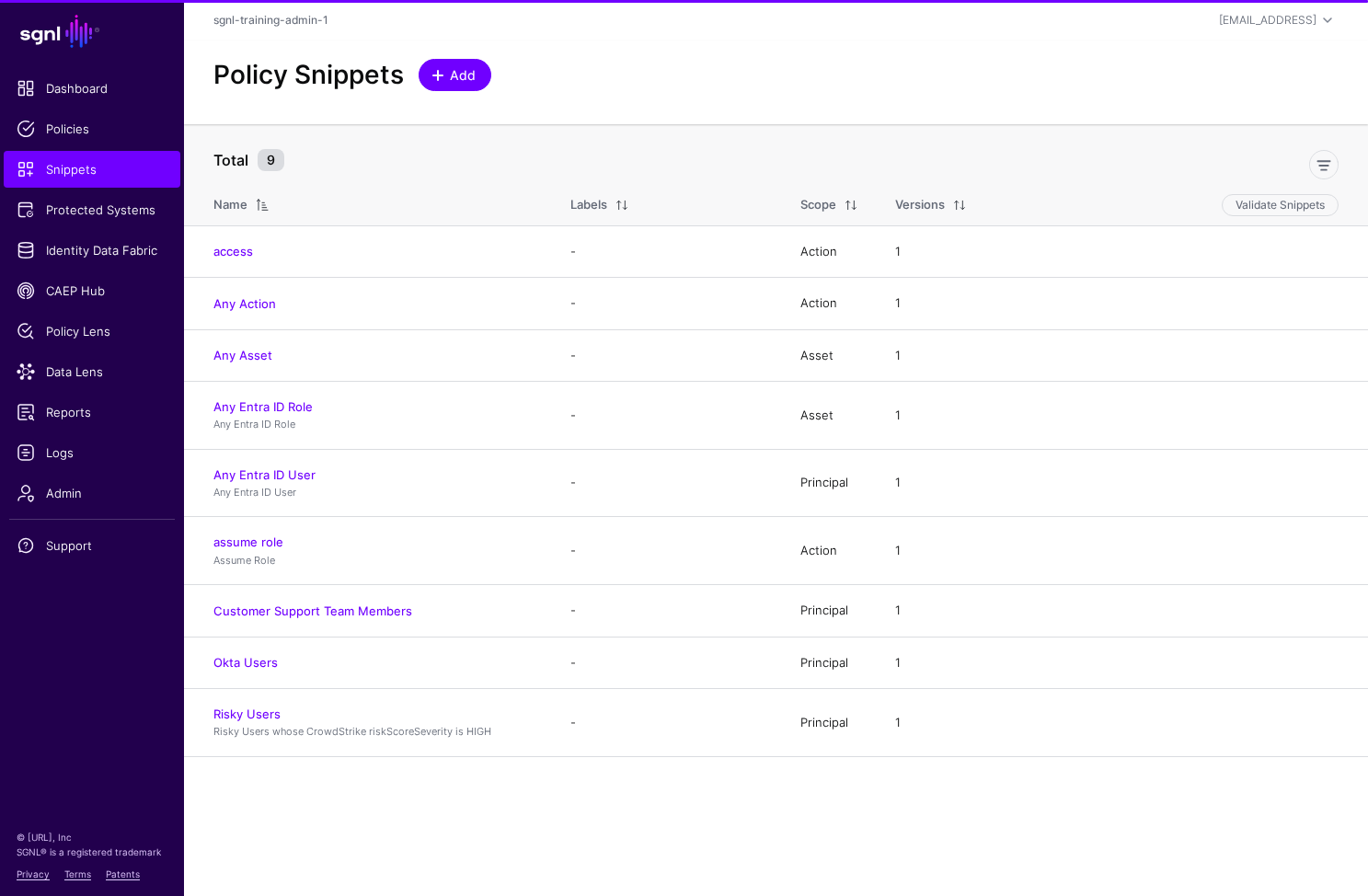
click at [469, 79] on span "Add" at bounding box center [463, 75] width 31 height 19
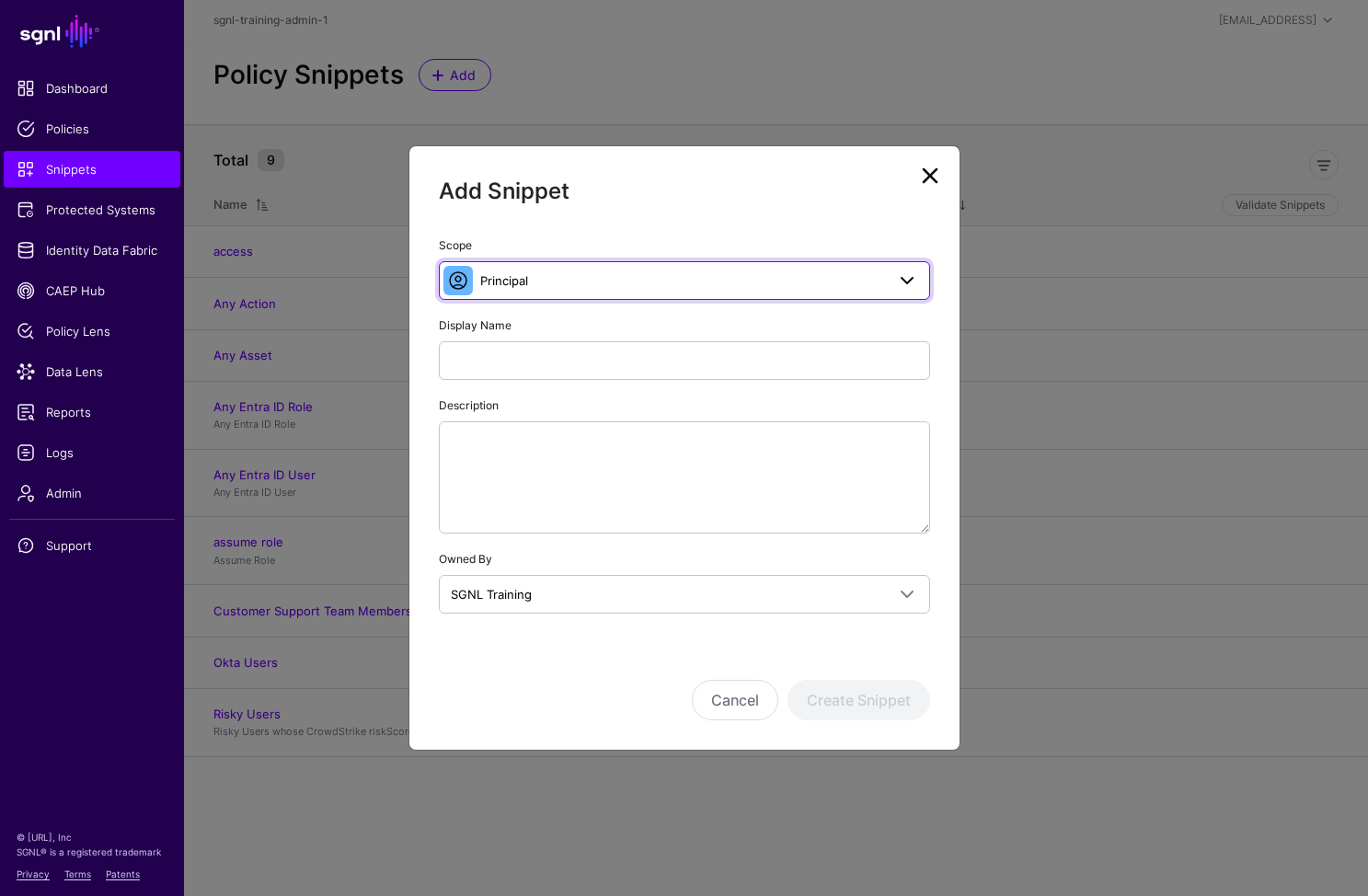
click at [580, 290] on span "Principal" at bounding box center [684, 280] width 468 height 22
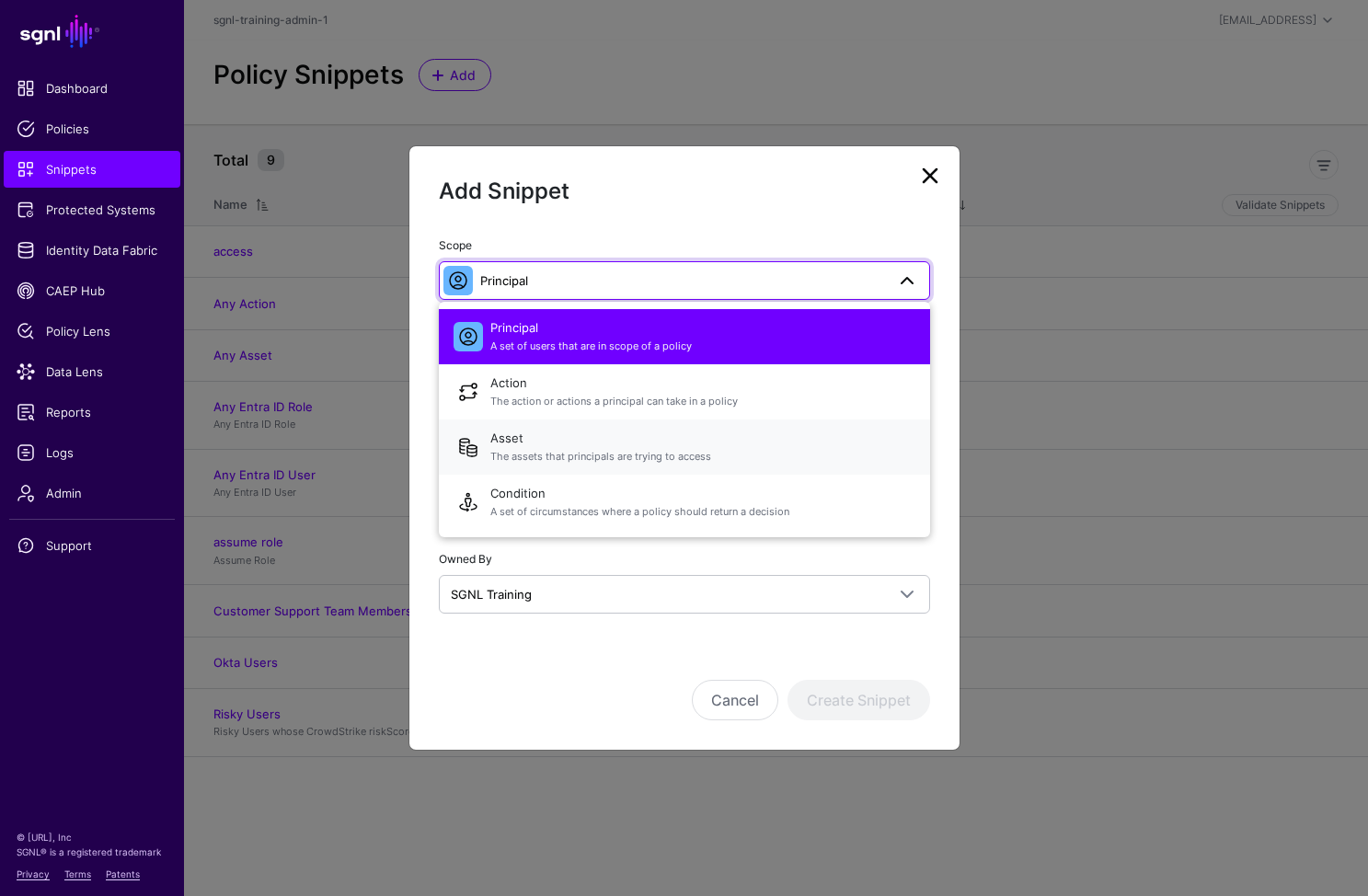
click at [549, 457] on span "The assets that principals are trying to access" at bounding box center [702, 456] width 425 height 16
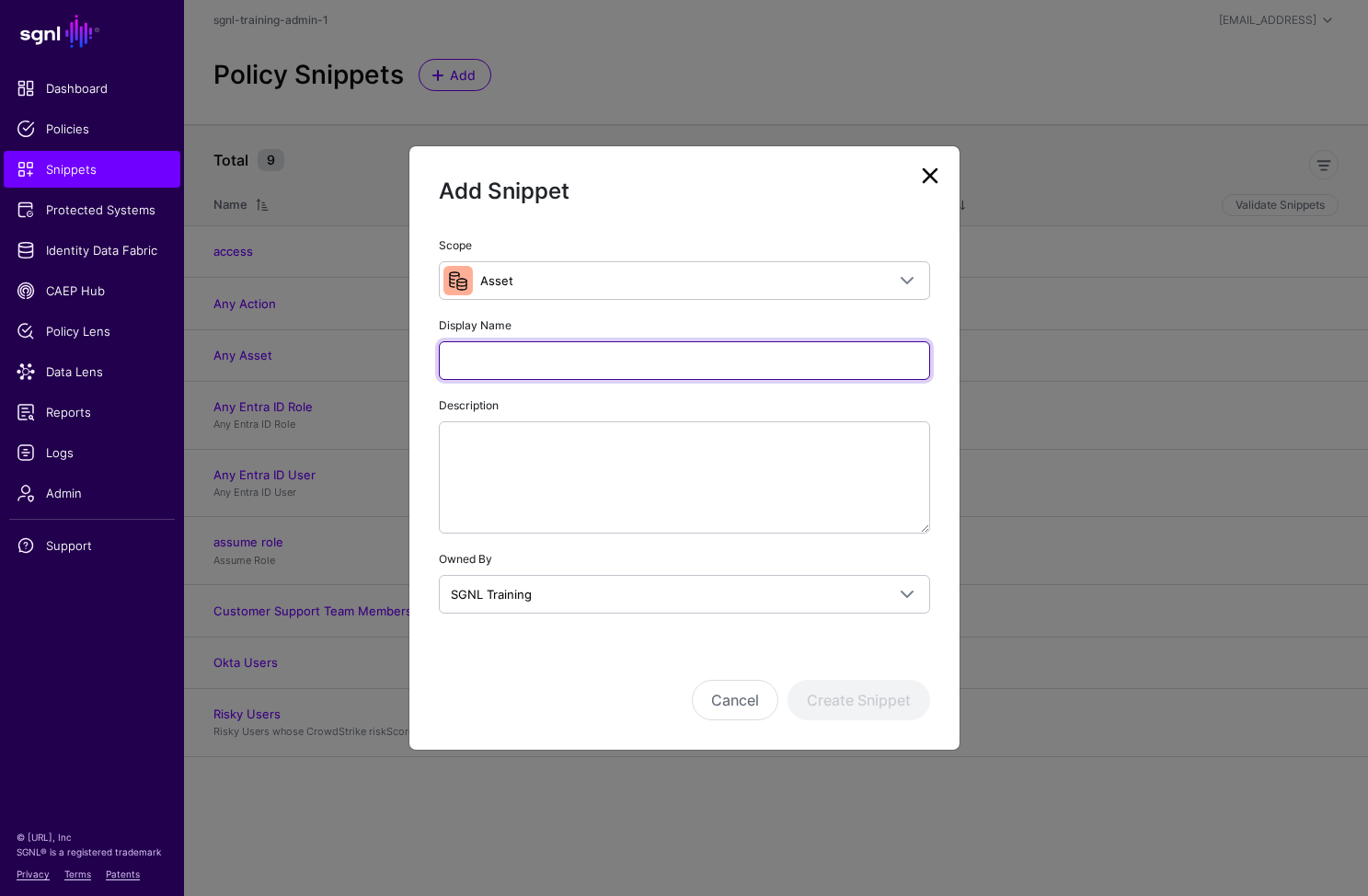
click at [563, 360] on input "Display Name" at bounding box center [684, 360] width 491 height 39
type input "**********"
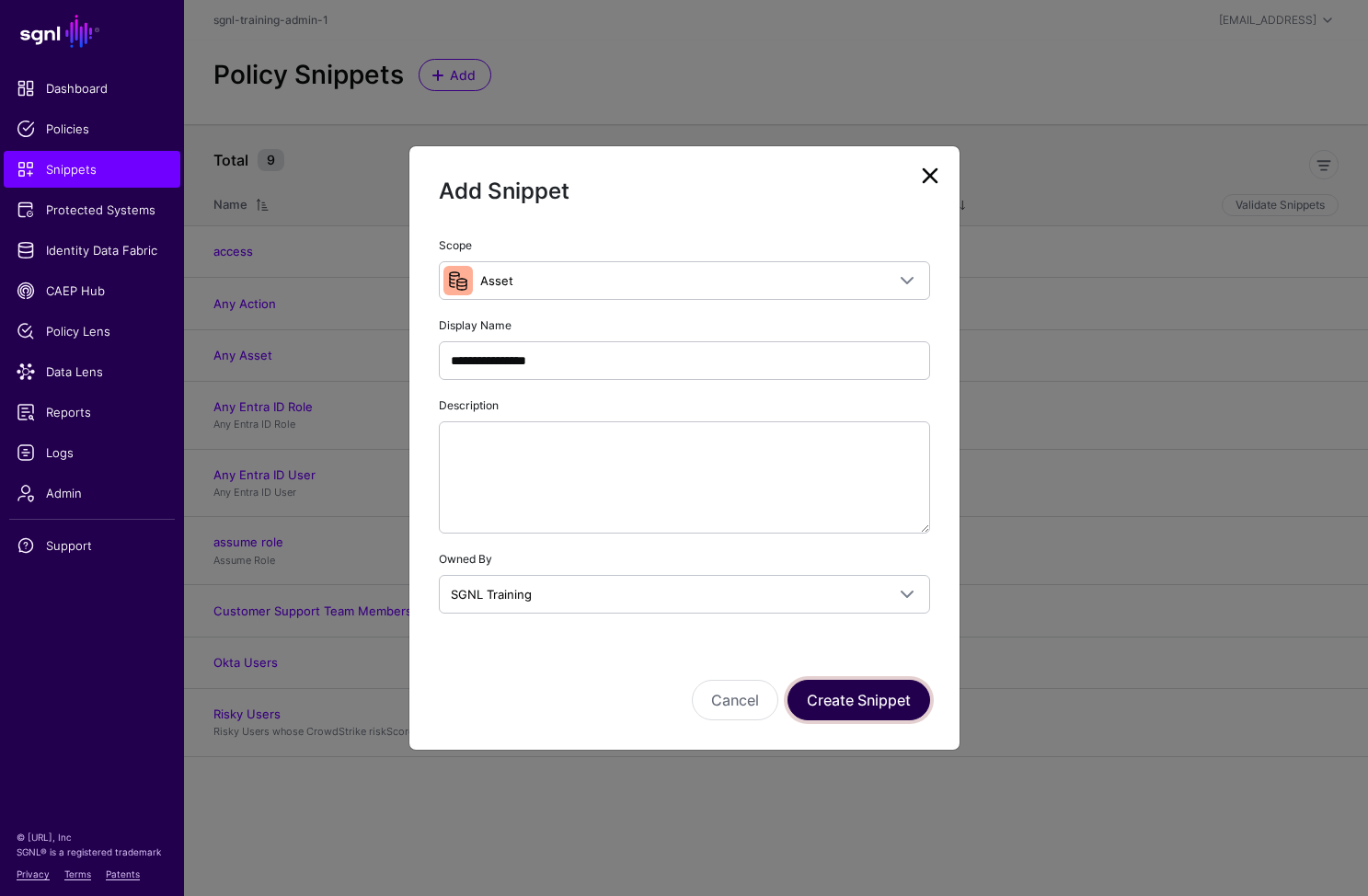
click at [894, 702] on button "Create Snippet" at bounding box center [859, 700] width 142 height 41
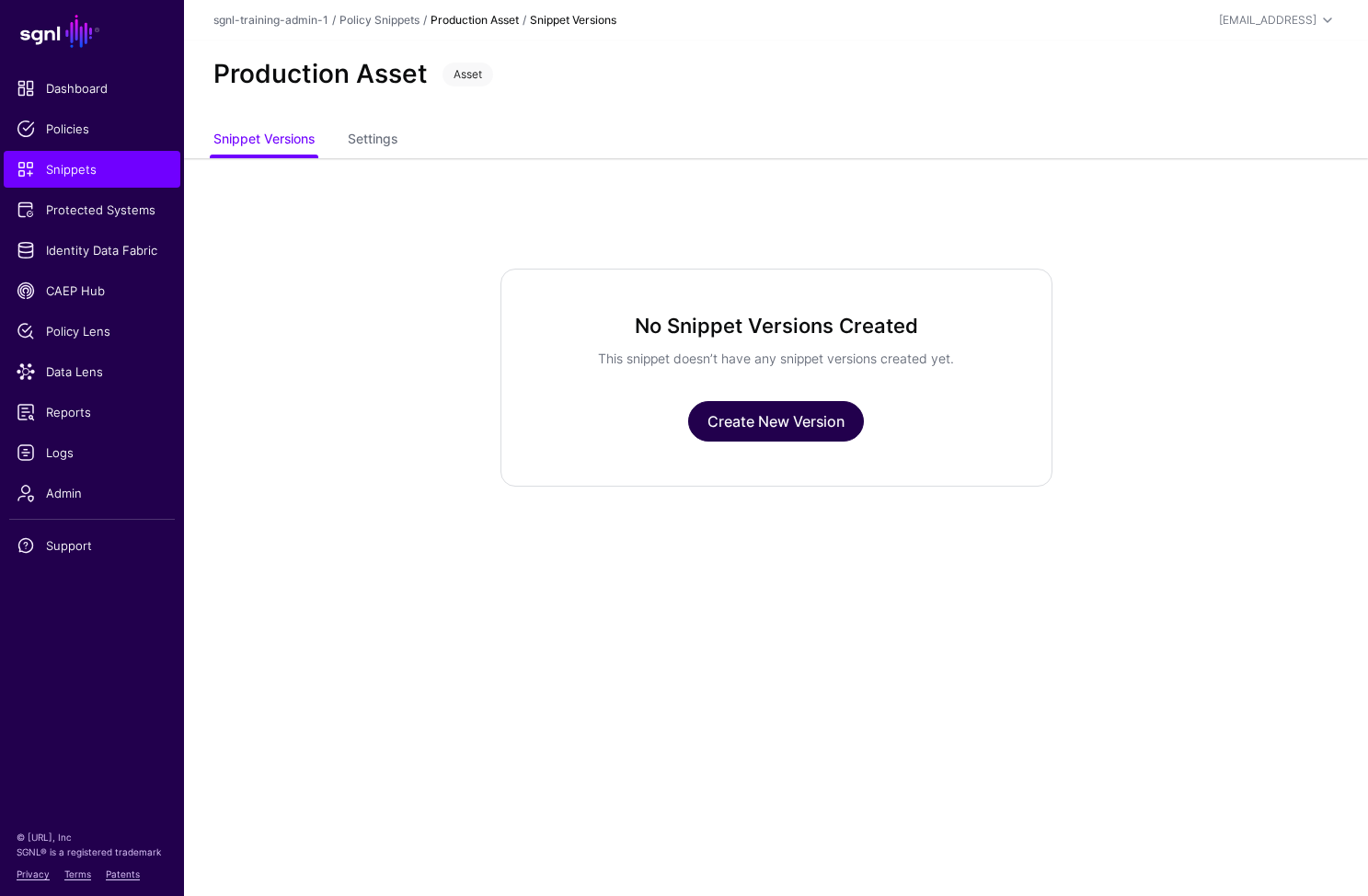
drag, startPoint x: 810, startPoint y: 463, endPoint x: 805, endPoint y: 412, distance: 51.2
click at [810, 460] on div "No Snippet Versions Created This snippet doesn’t have any snippet versions crea…" at bounding box center [776, 377] width 552 height 218
click at [804, 411] on link "Create New Version" at bounding box center [776, 421] width 176 height 41
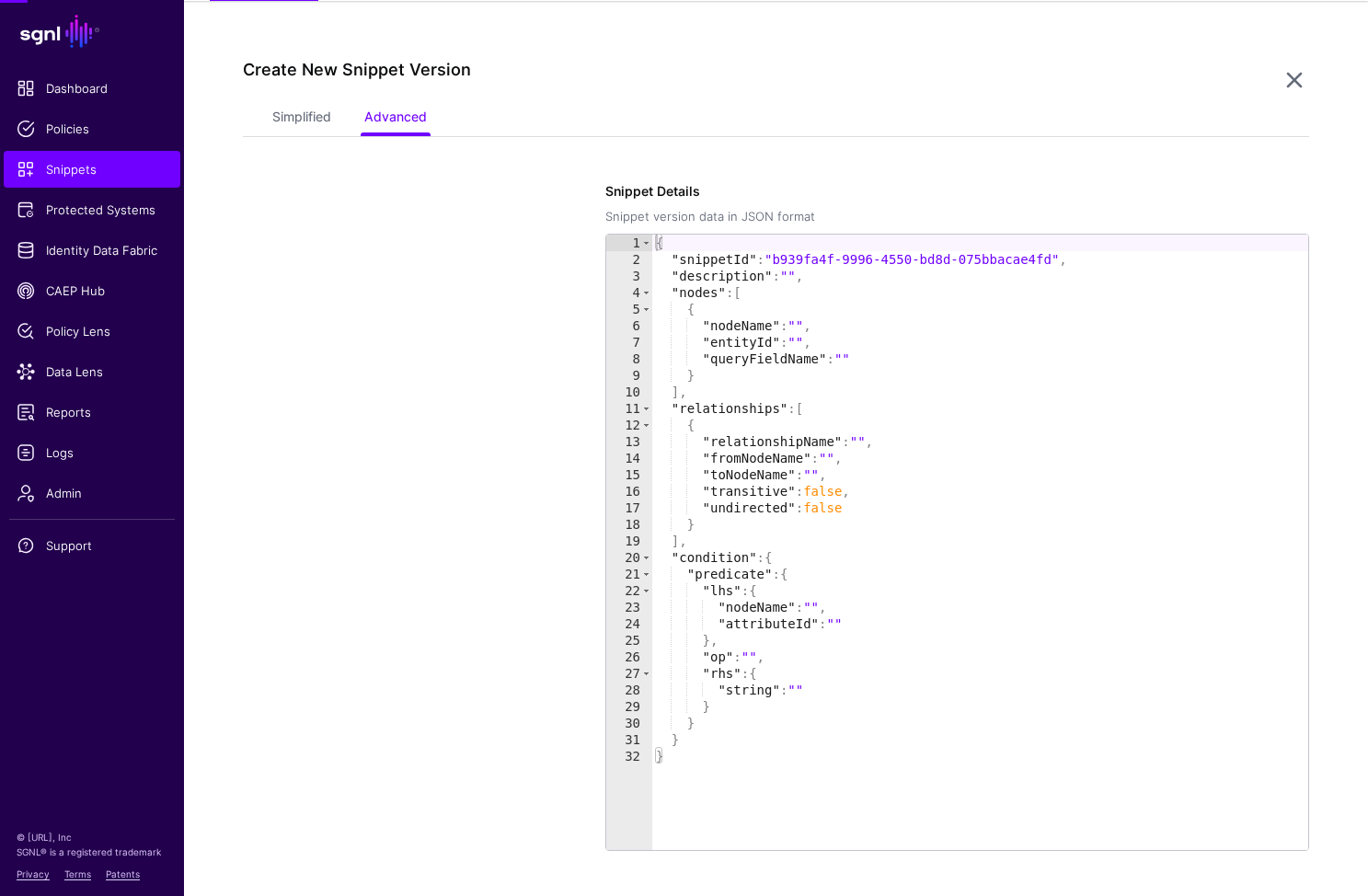
scroll to position [158, 0]
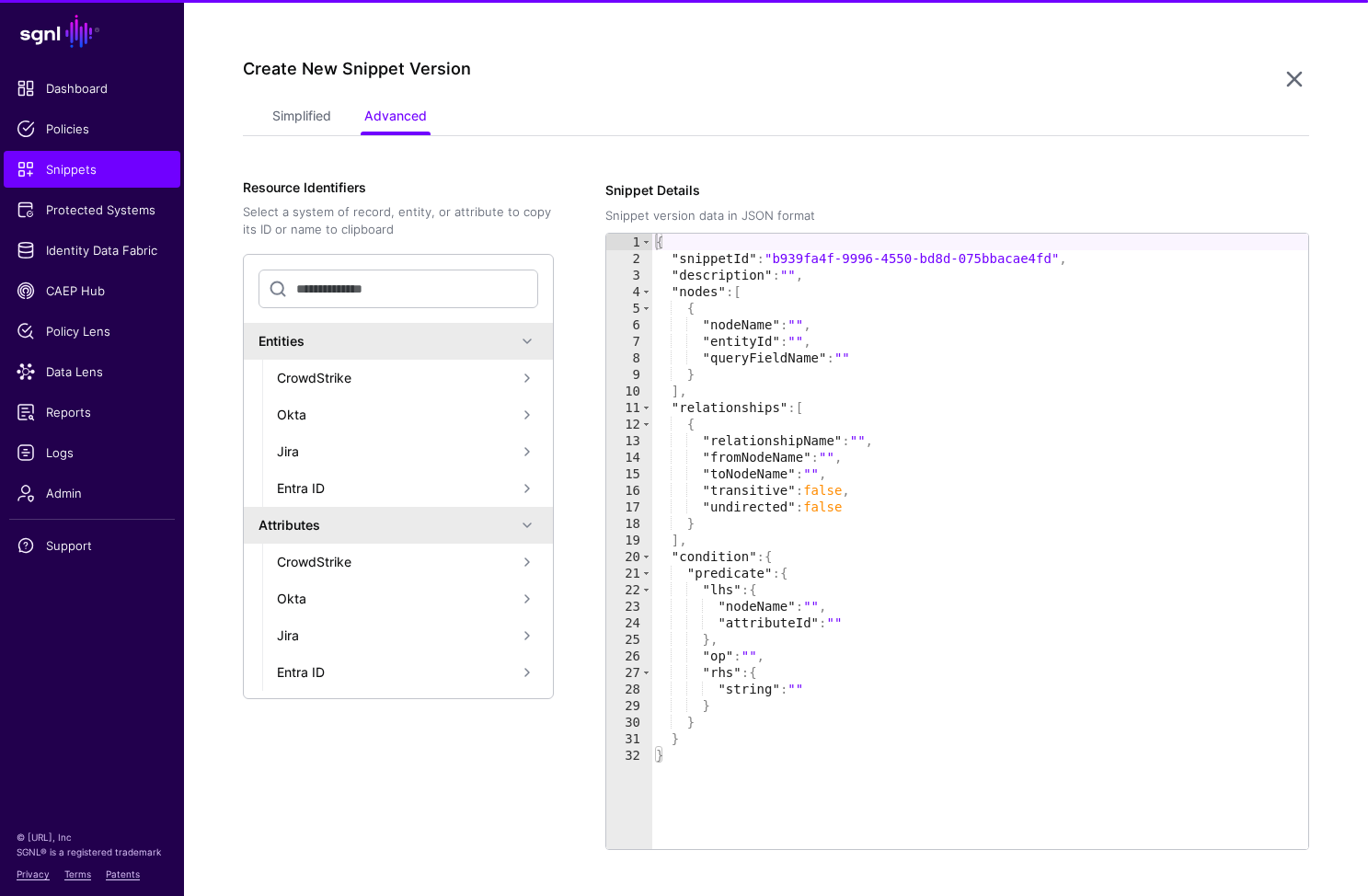
click at [273, 158] on app-snippets-item-versions-form "Simplified Advanced Specify the components of your Snippet Version Policy Snipp…" at bounding box center [776, 538] width 1067 height 876
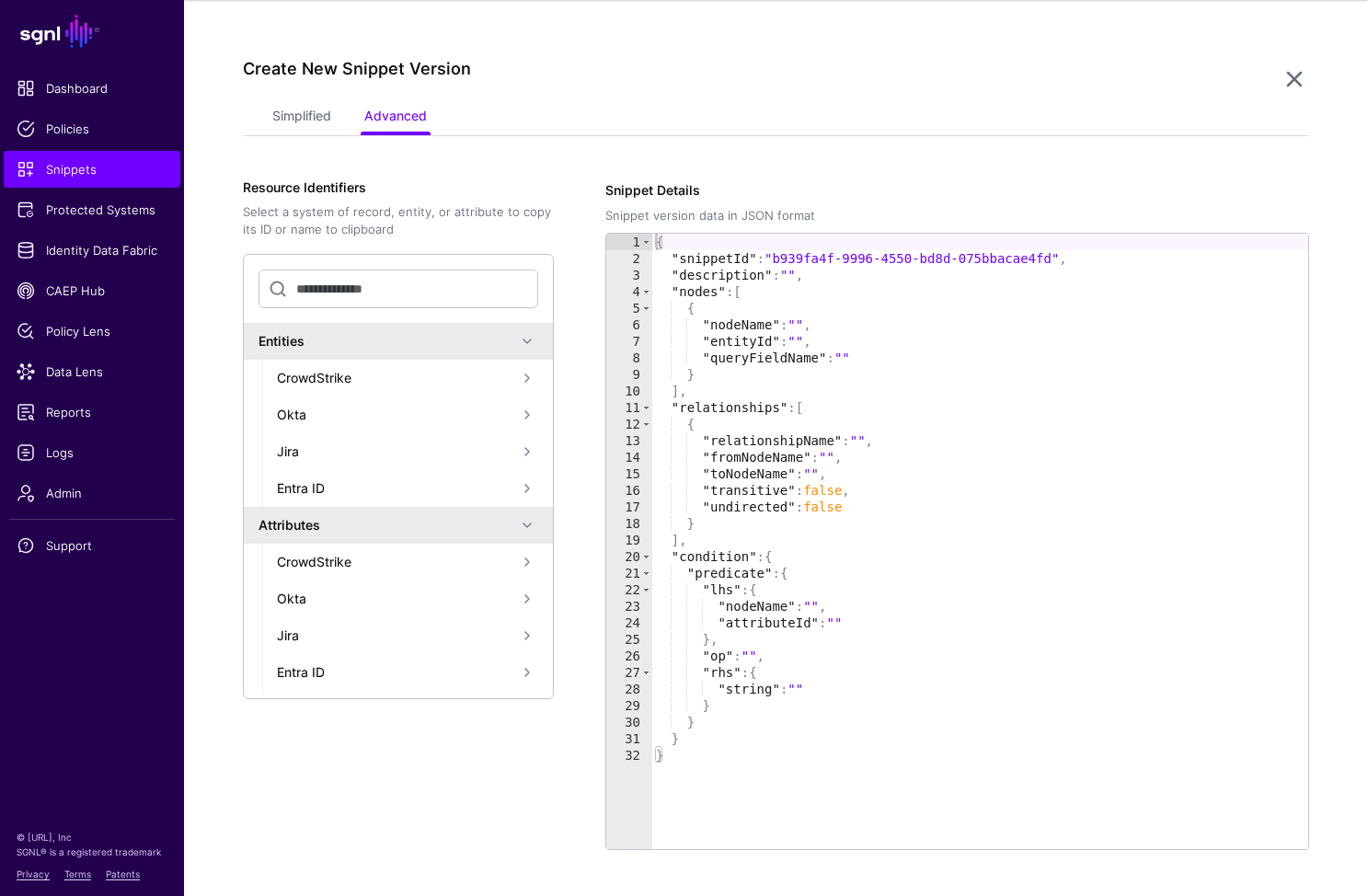
click at [333, 93] on div "Create New Snippet Version" at bounding box center [761, 80] width 1037 height 43
click at [330, 101] on link "Simplified" at bounding box center [301, 117] width 59 height 35
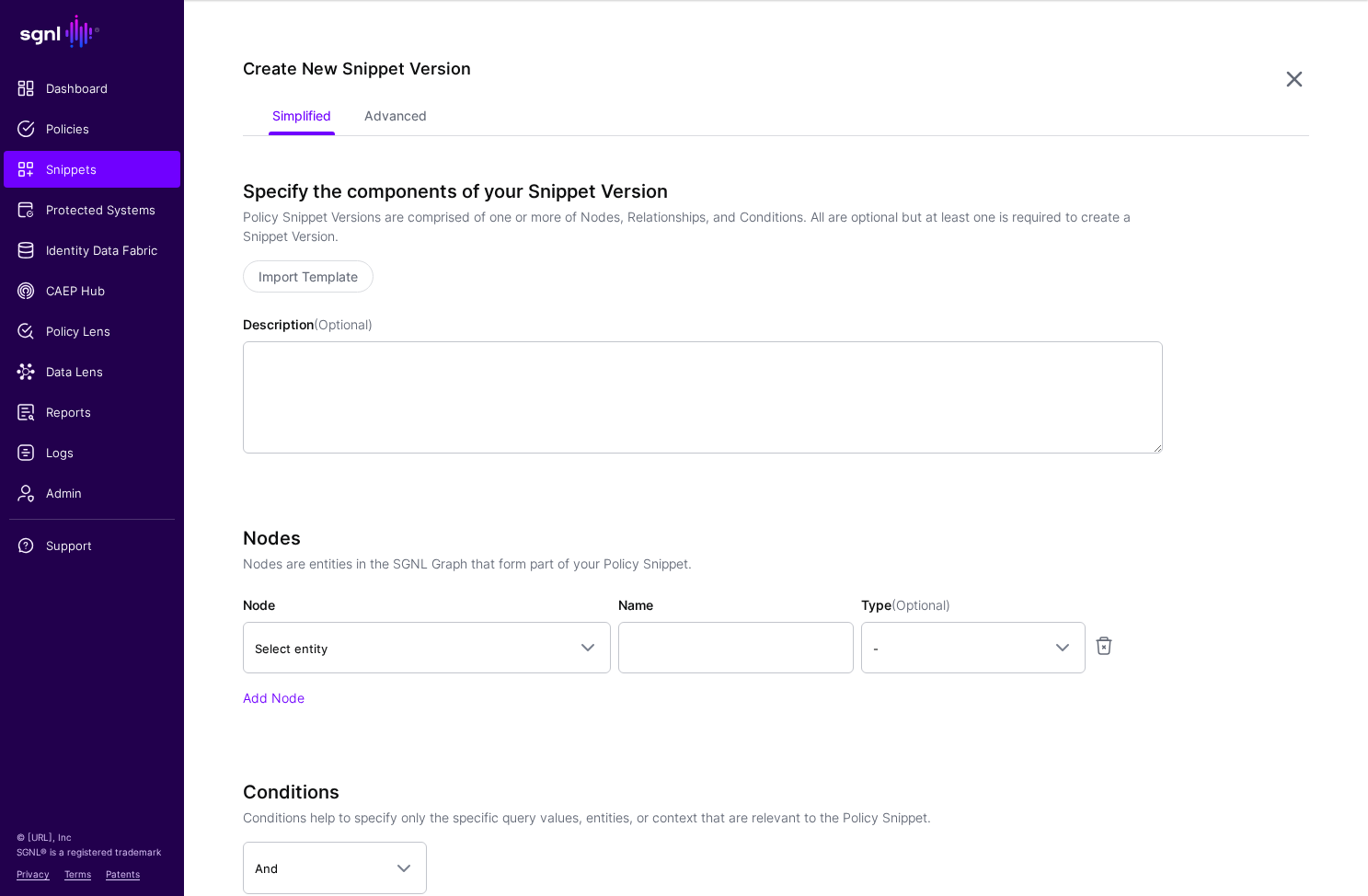
scroll to position [465, 0]
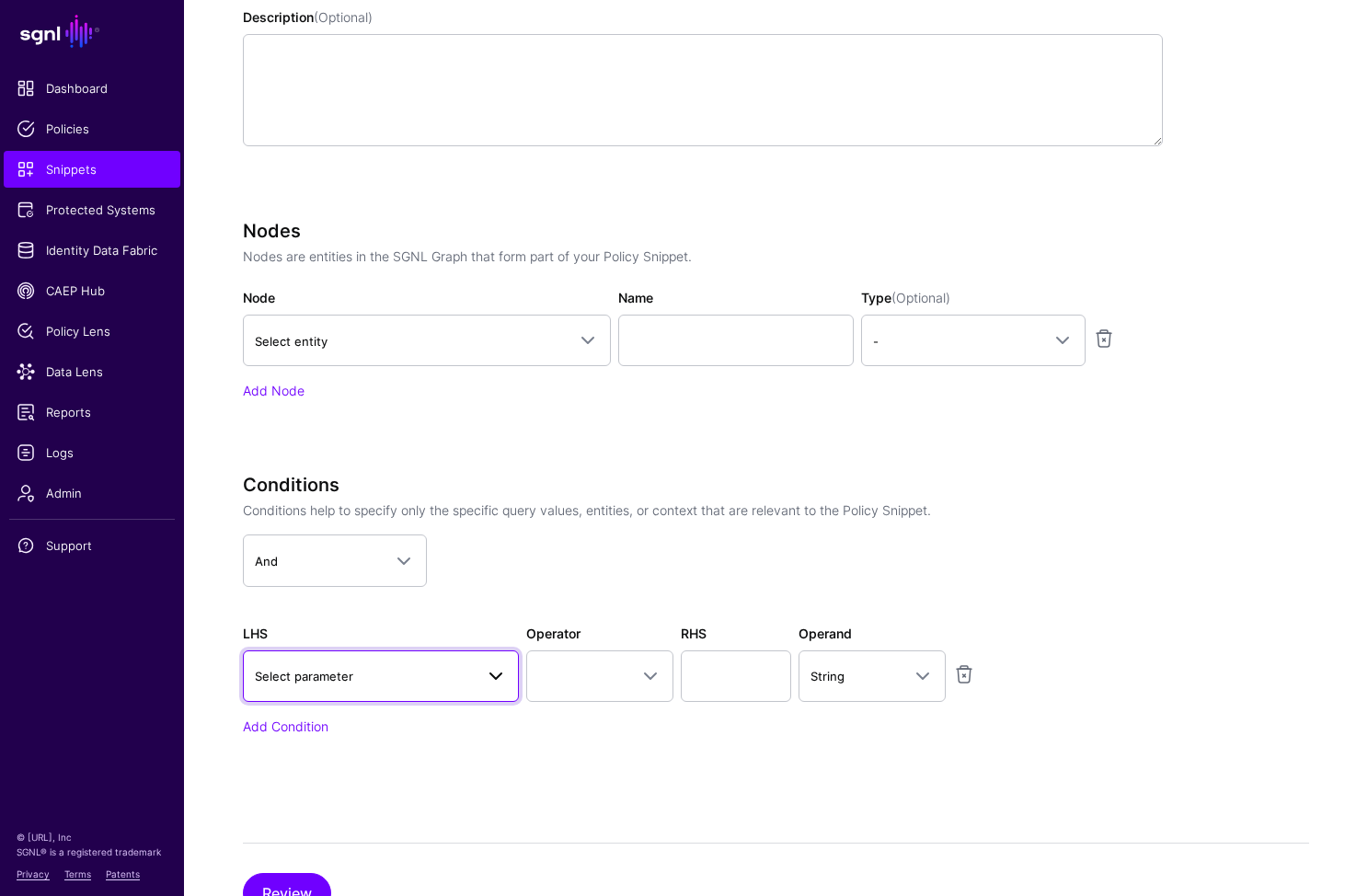
click at [452, 697] on link "Select parameter" at bounding box center [380, 676] width 276 height 52
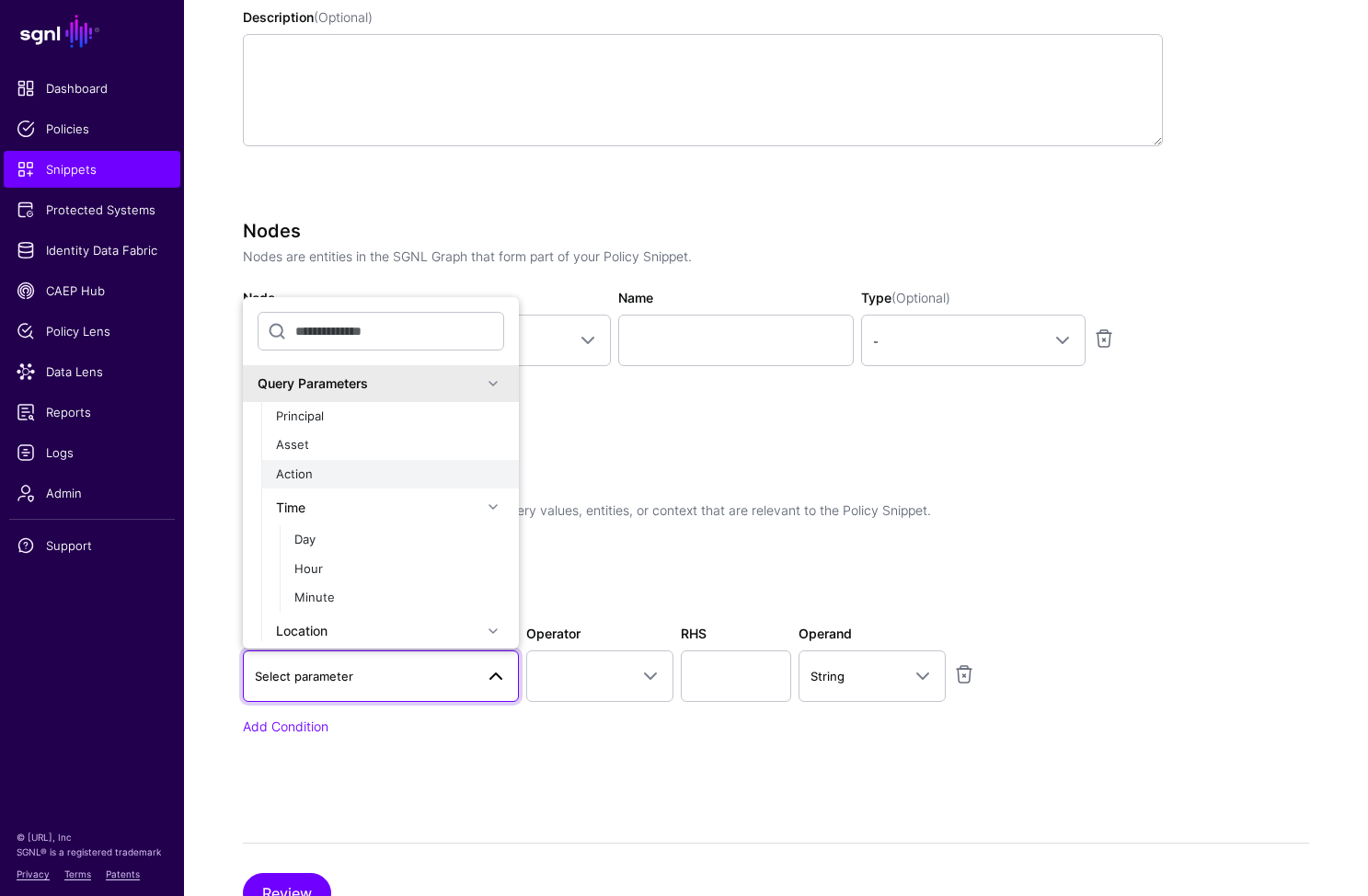
click at [362, 469] on div "Action" at bounding box center [389, 474] width 228 height 18
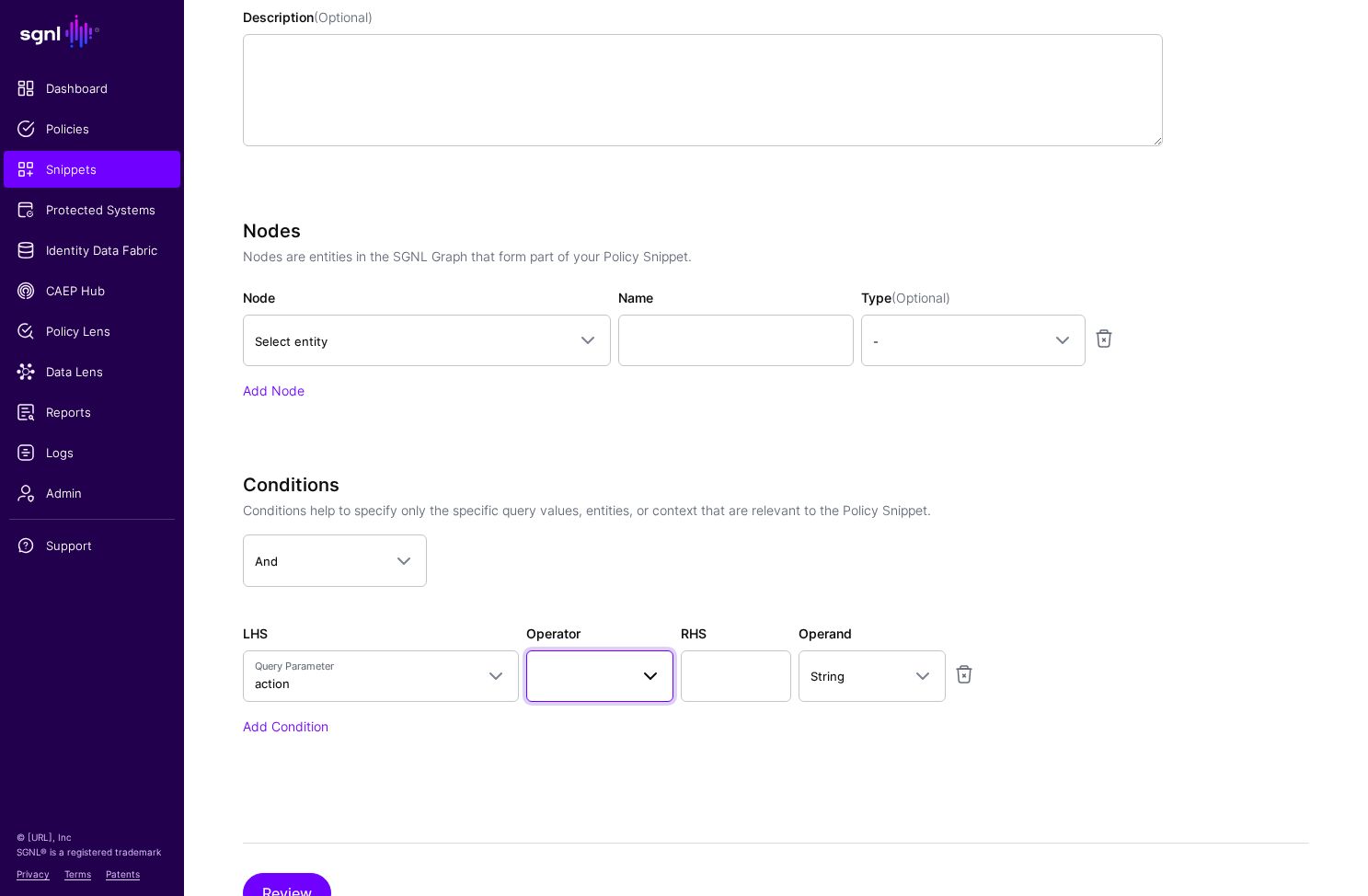
click at [644, 674] on span at bounding box center [651, 676] width 22 height 22
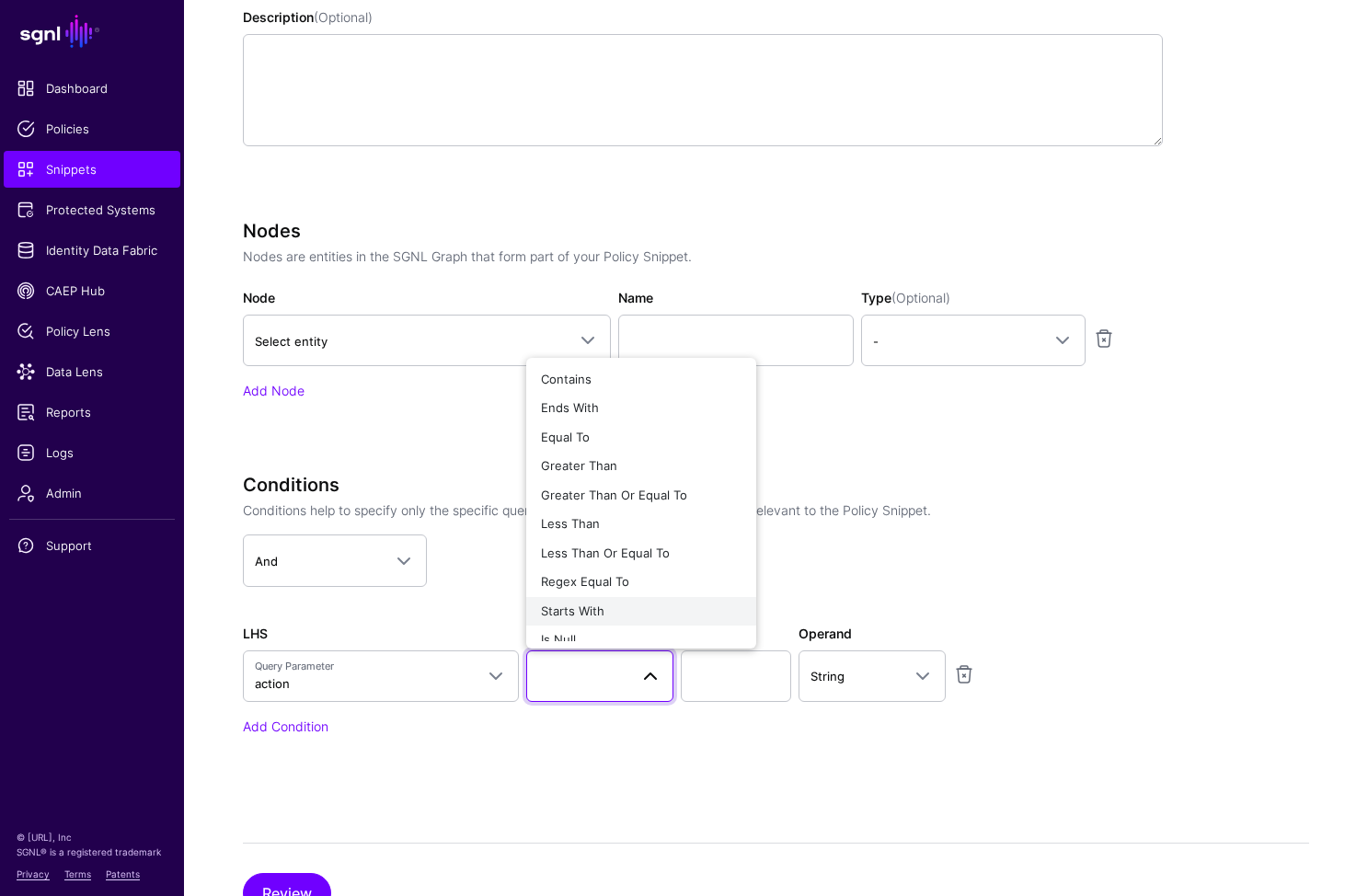
click at [637, 611] on div "Starts With" at bounding box center [642, 612] width 201 height 18
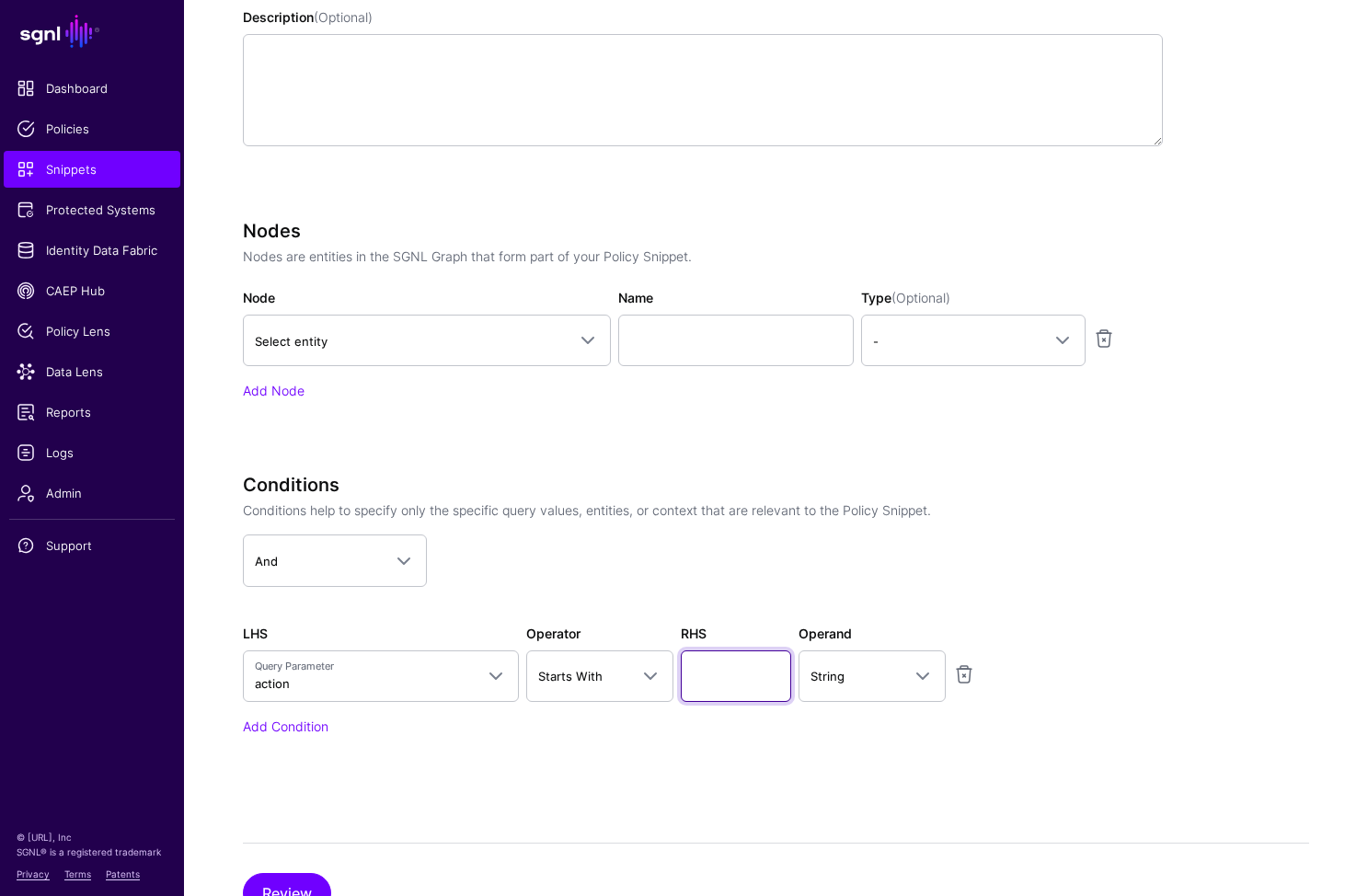
click at [714, 676] on input "text" at bounding box center [735, 676] width 110 height 52
type input "**********"
drag, startPoint x: 504, startPoint y: 728, endPoint x: 466, endPoint y: 742, distance: 40.5
click at [504, 728] on div "Add Condition" at bounding box center [702, 726] width 920 height 19
click at [278, 884] on button "Review" at bounding box center [287, 893] width 89 height 41
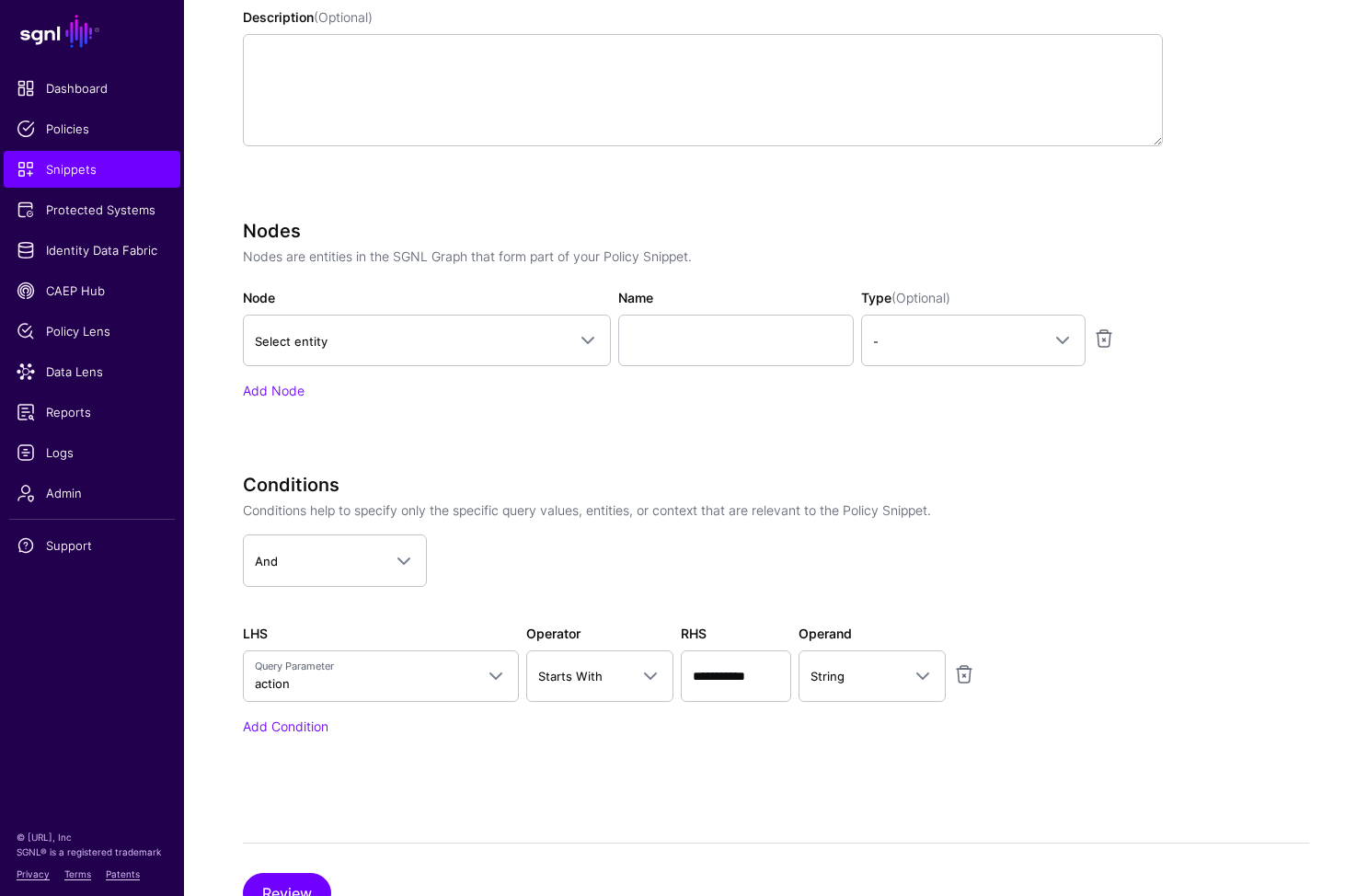
scroll to position [297, 0]
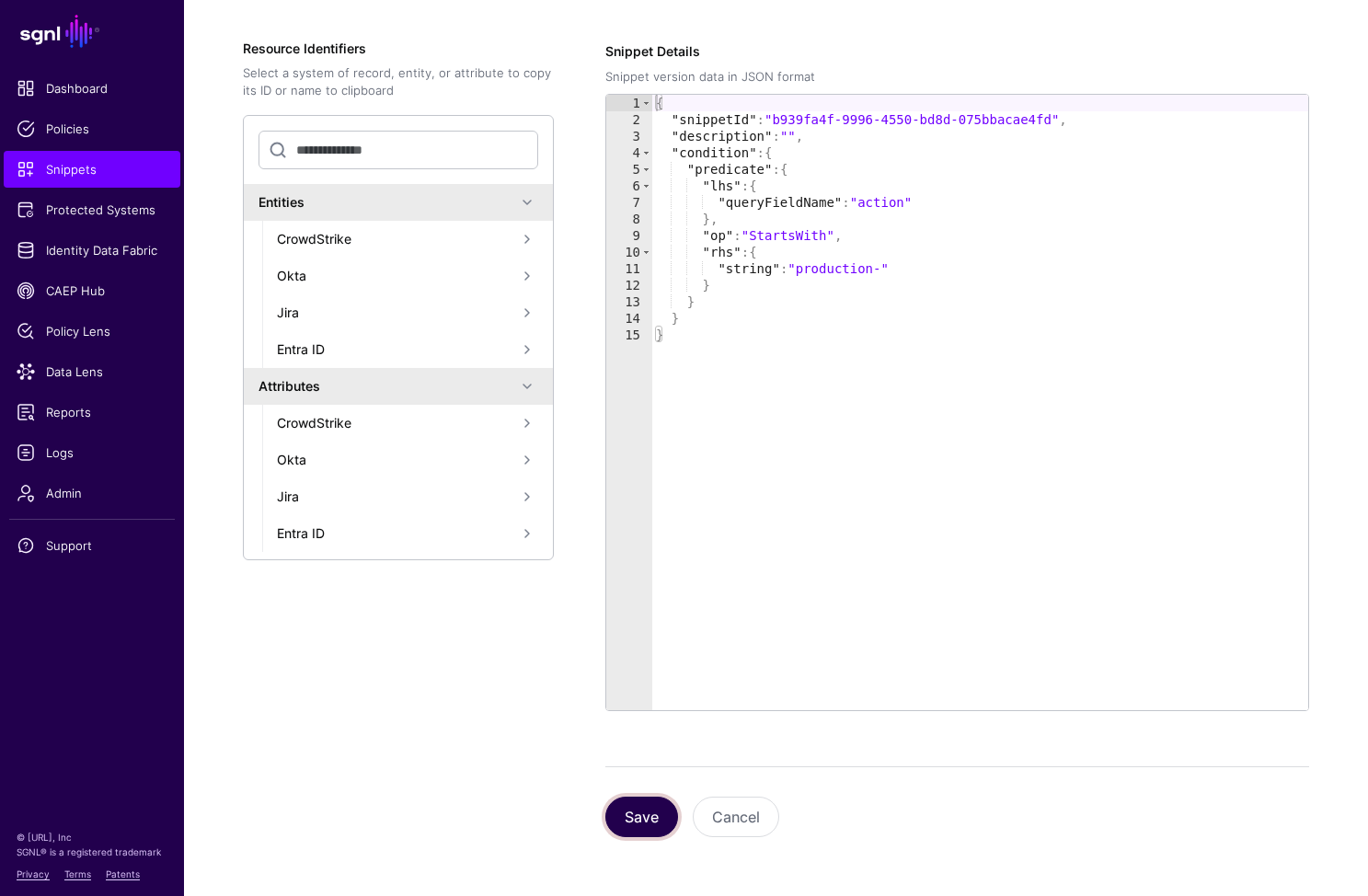
click at [639, 810] on button "Save" at bounding box center [642, 816] width 73 height 41
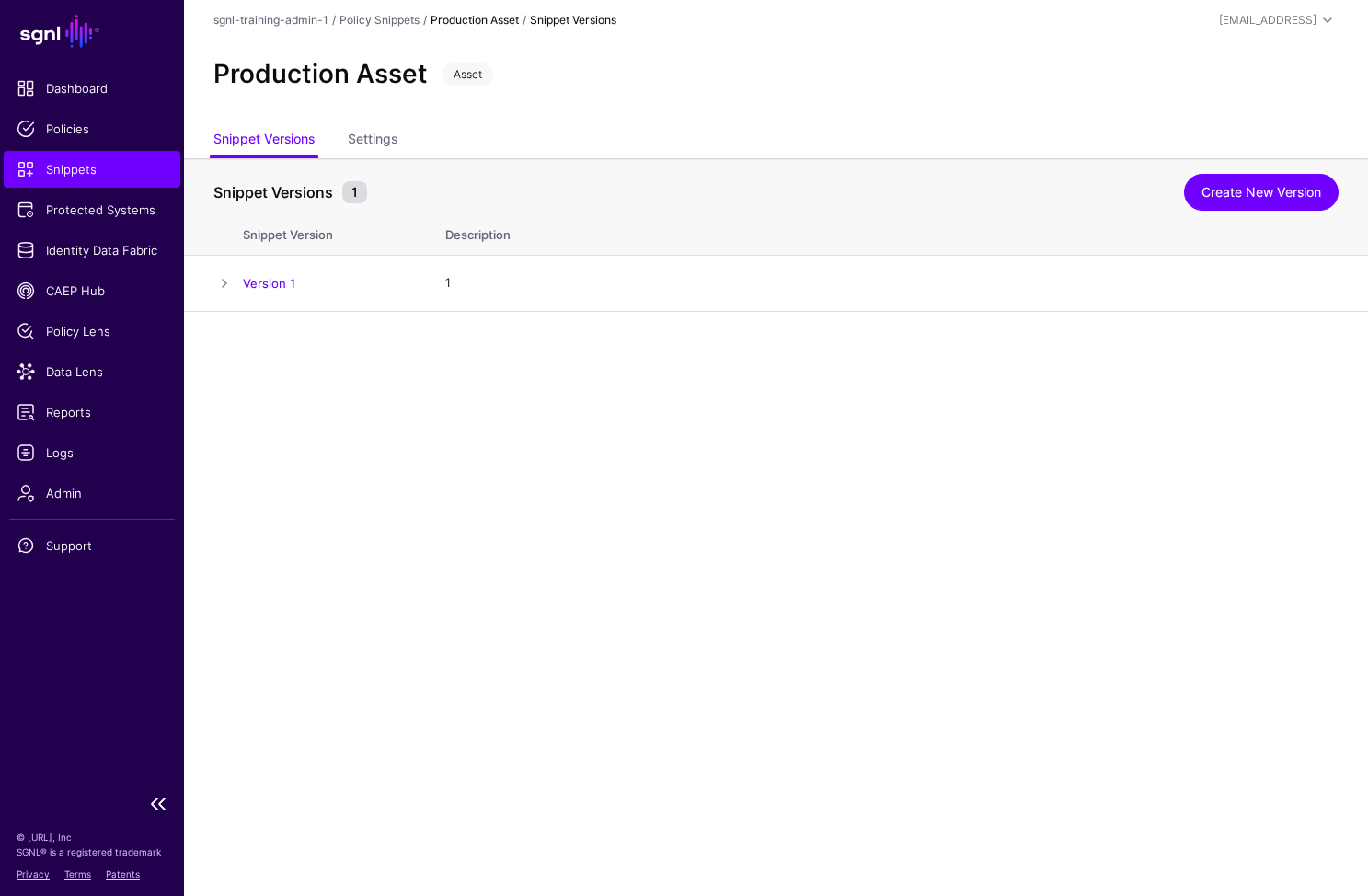
click at [85, 171] on span "Snippets" at bounding box center [93, 169] width 151 height 18
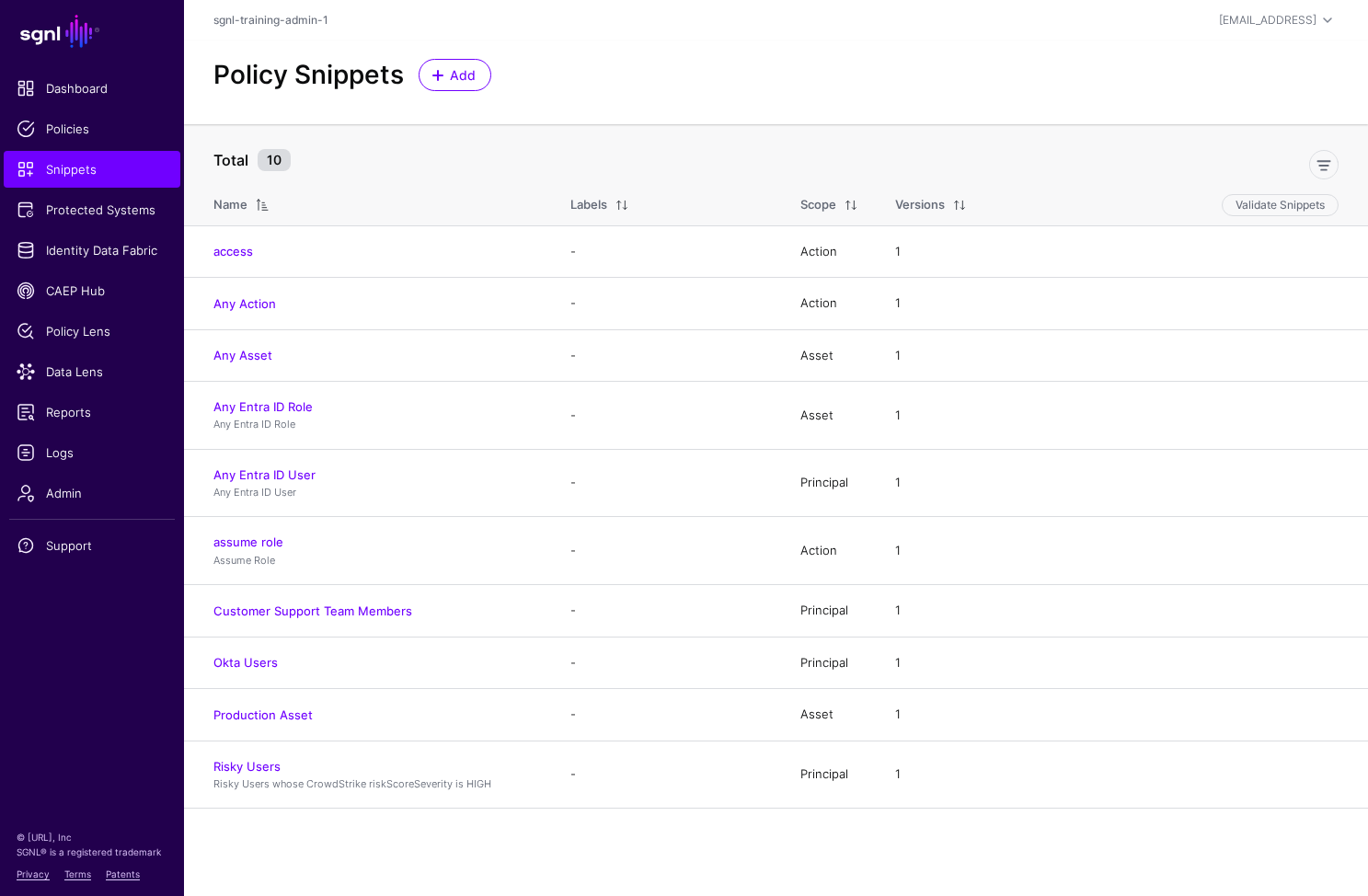
click at [828, 188] on th "Scope" at bounding box center [829, 202] width 95 height 48
click at [832, 199] on div "Scope" at bounding box center [819, 205] width 36 height 18
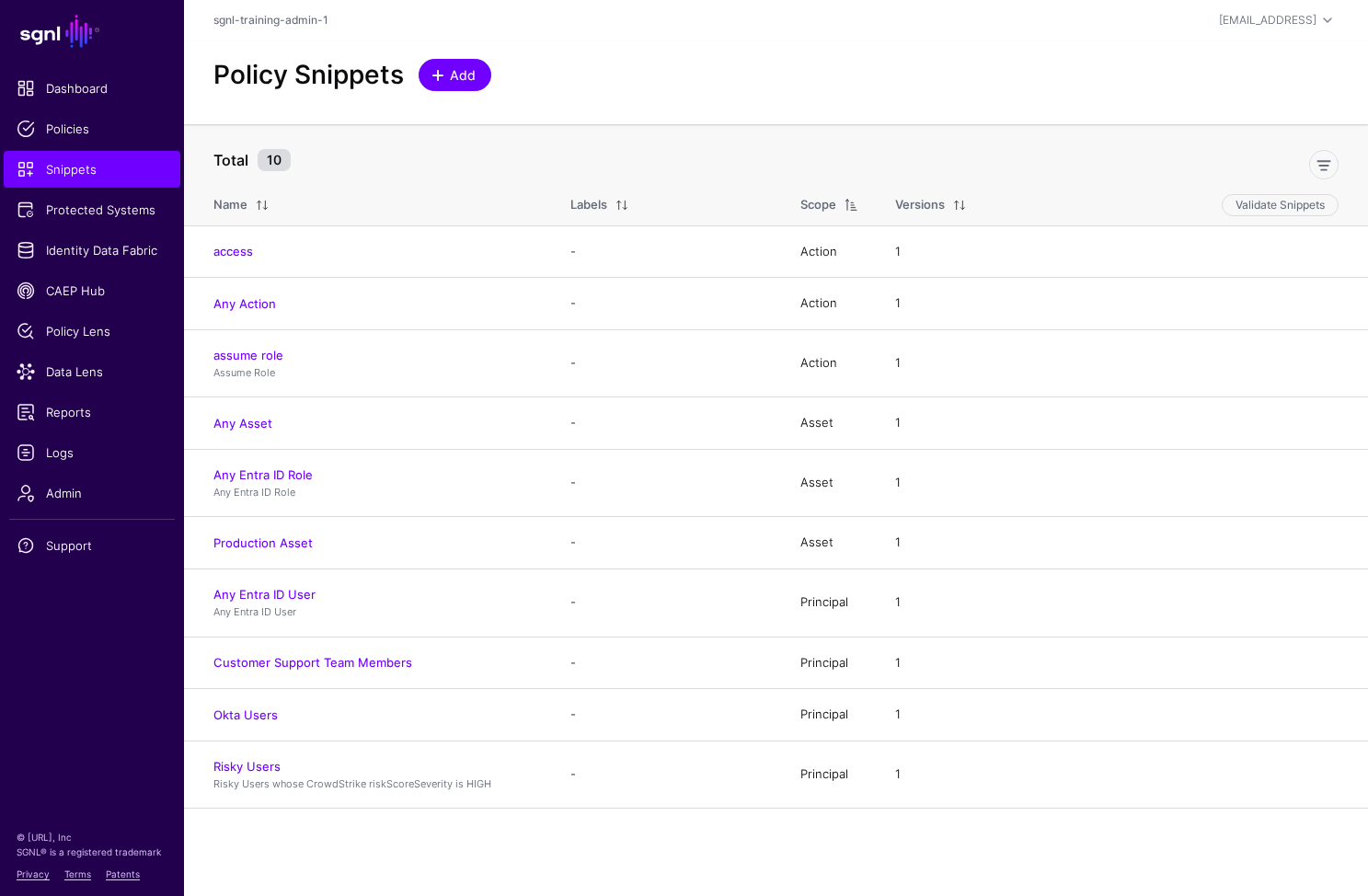
click at [428, 84] on link "Add" at bounding box center [455, 75] width 73 height 32
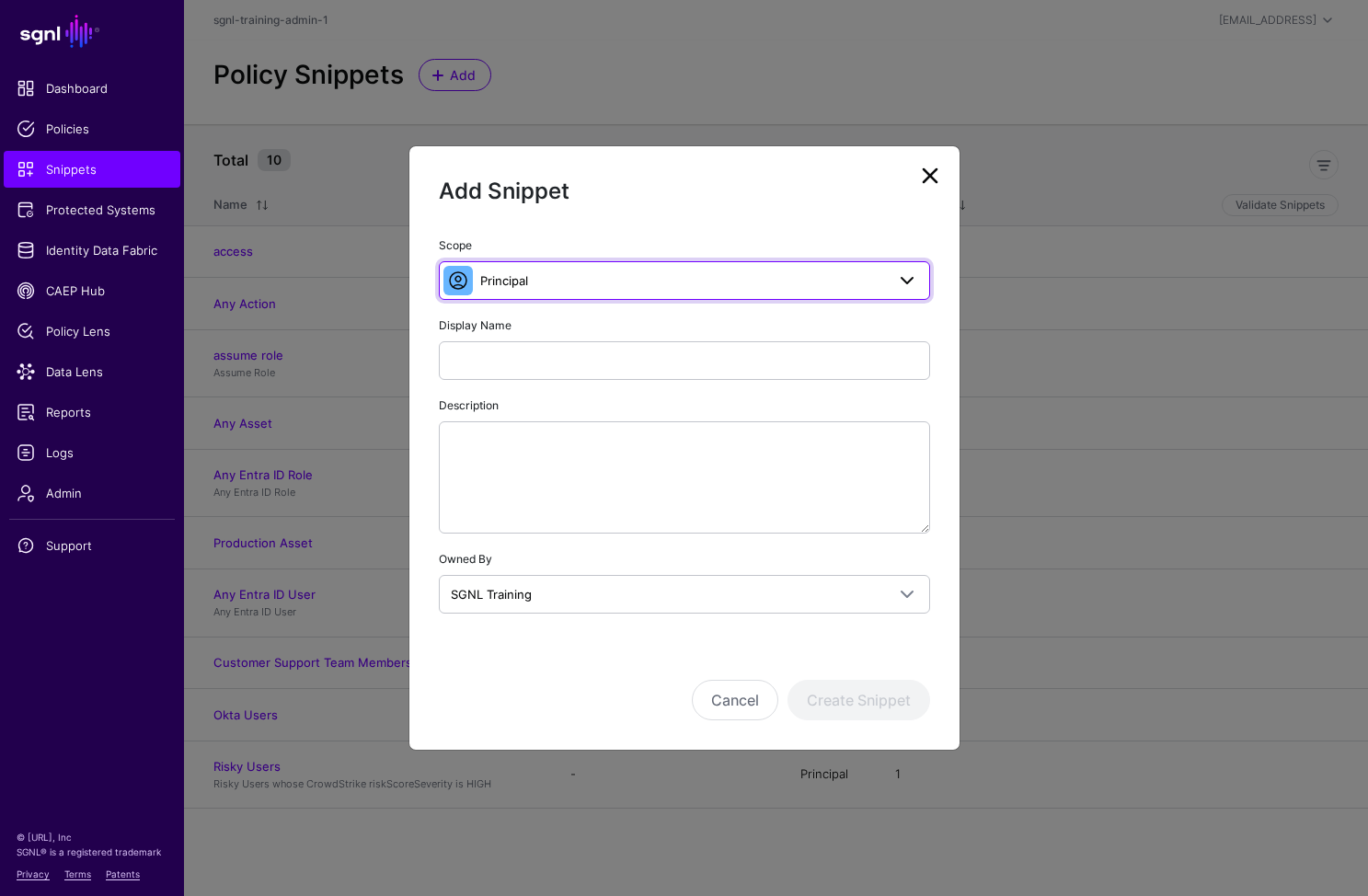
click at [580, 296] on link "Principal" at bounding box center [684, 280] width 491 height 39
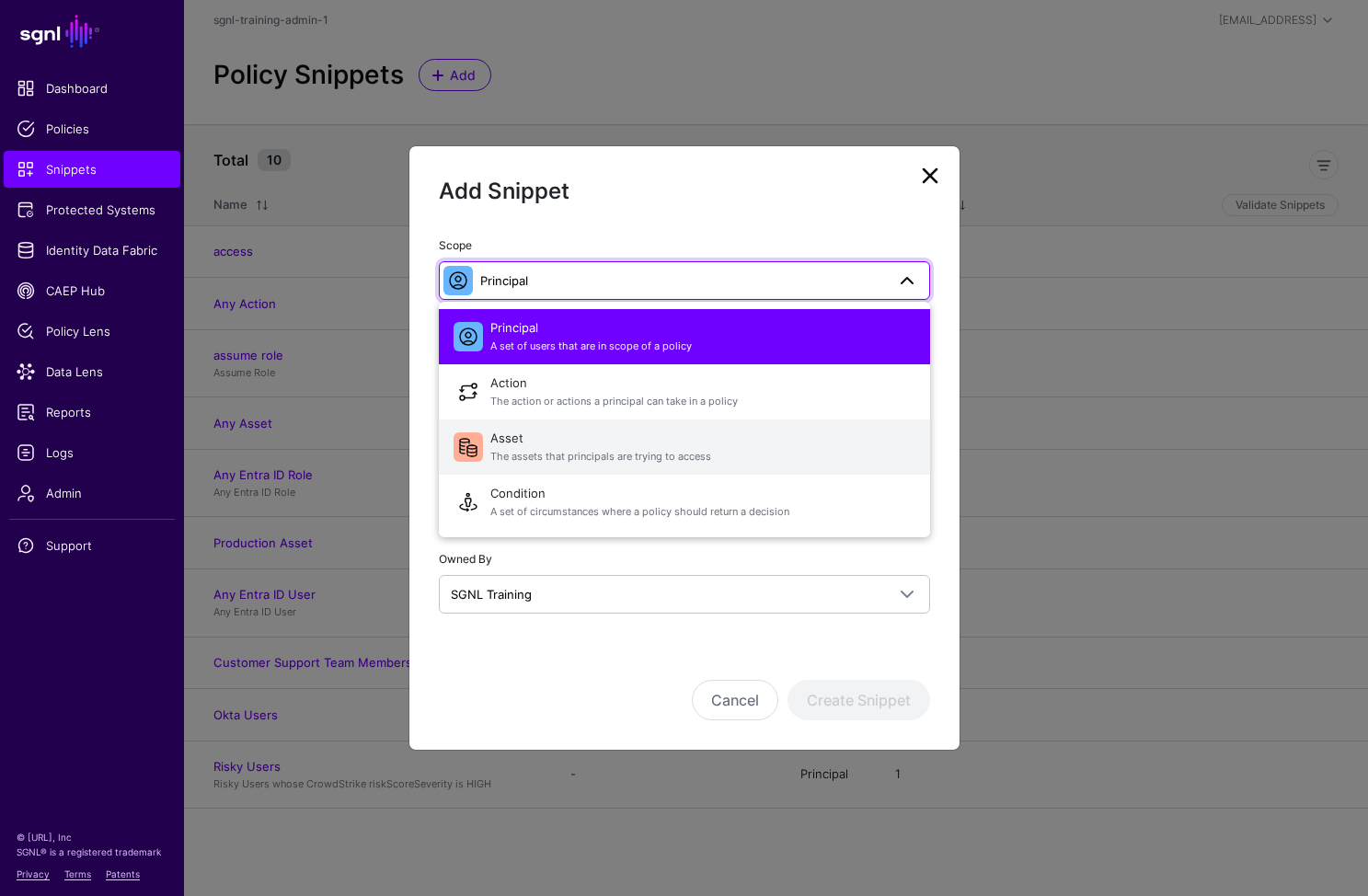
click at [522, 452] on span "The assets that principals are trying to access" at bounding box center [702, 456] width 425 height 16
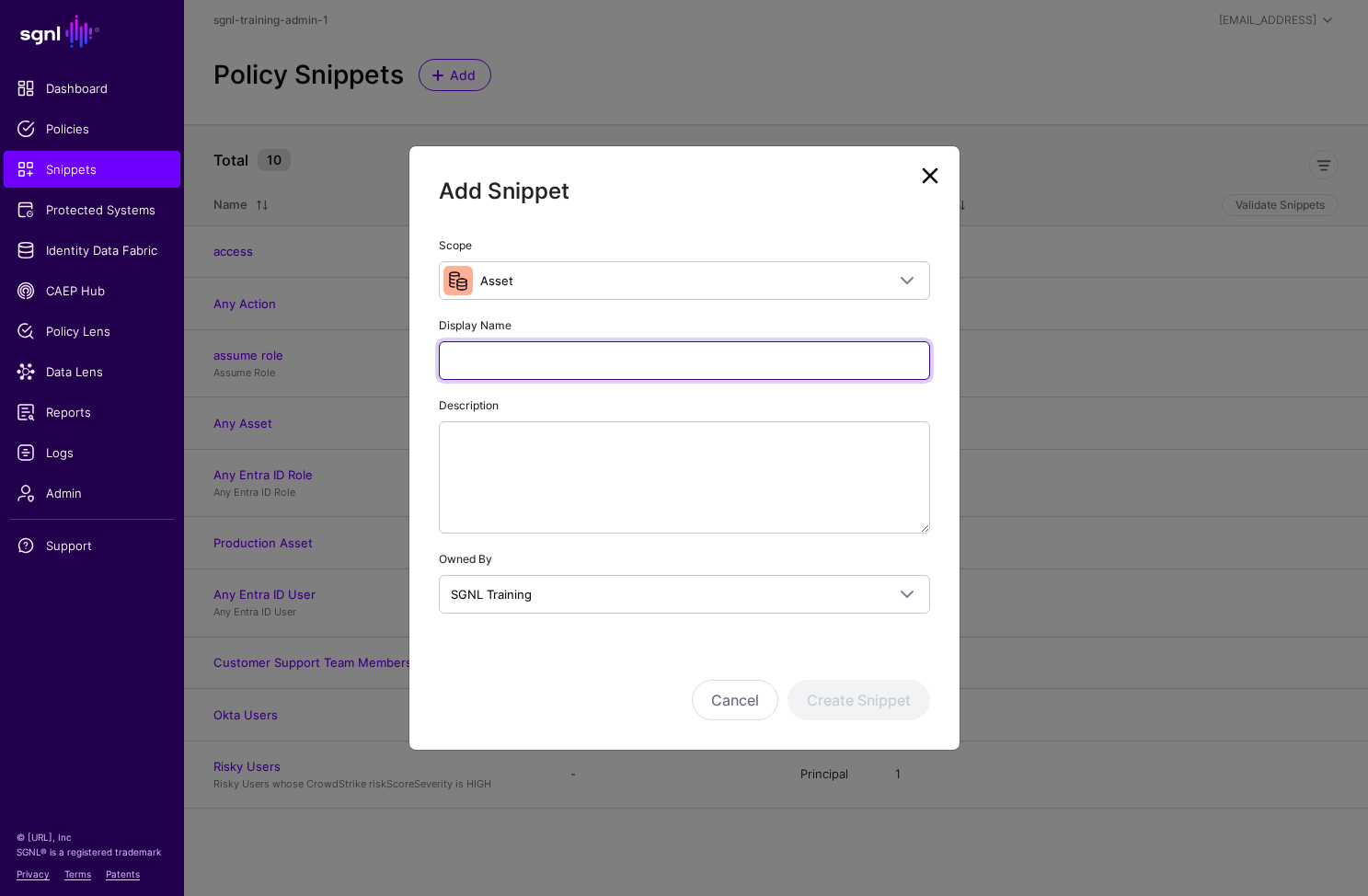
click at [555, 359] on input "Display Name" at bounding box center [684, 360] width 491 height 39
type input "*****"
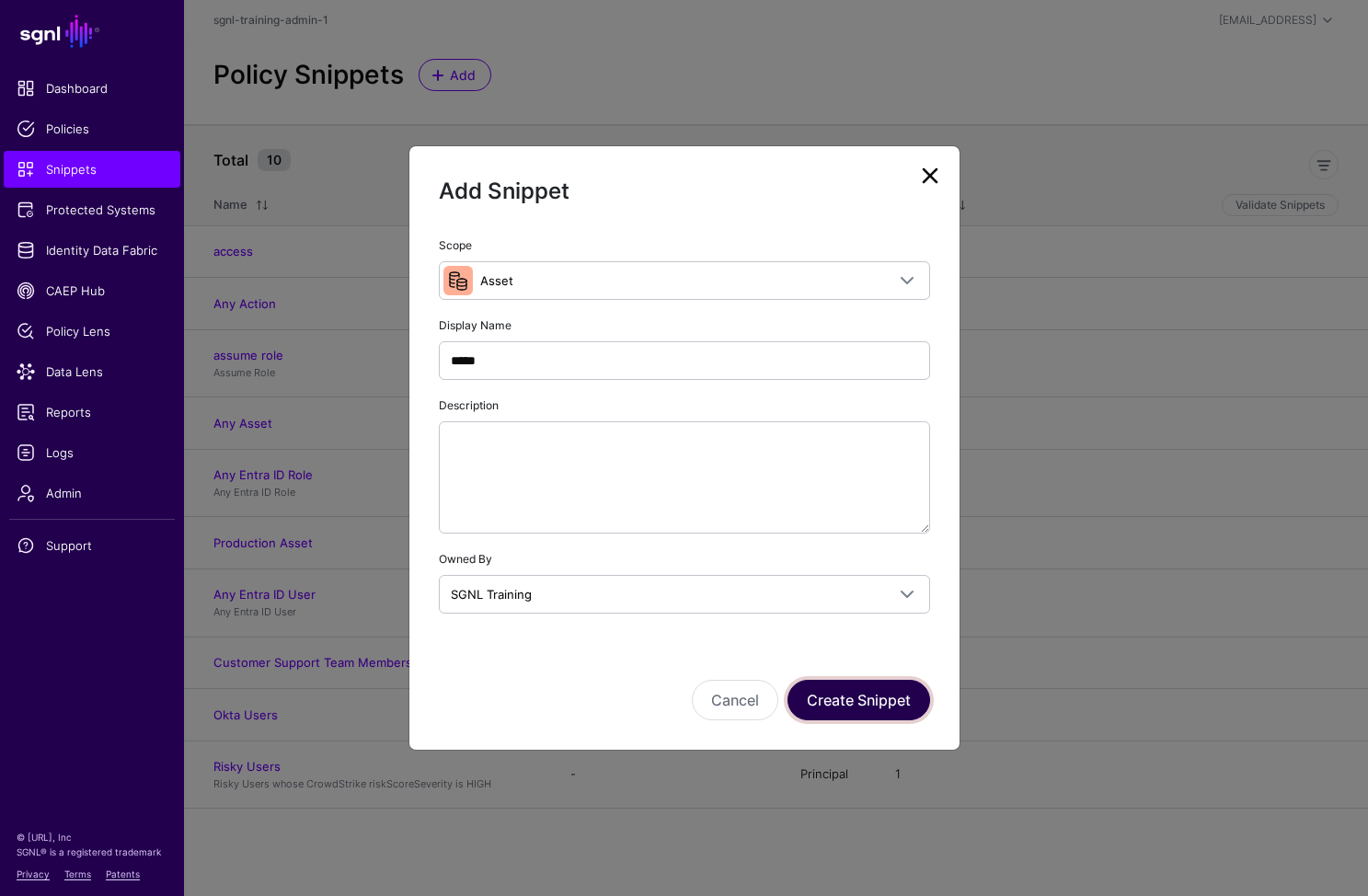
click at [869, 686] on button "Create Snippet" at bounding box center [859, 700] width 142 height 41
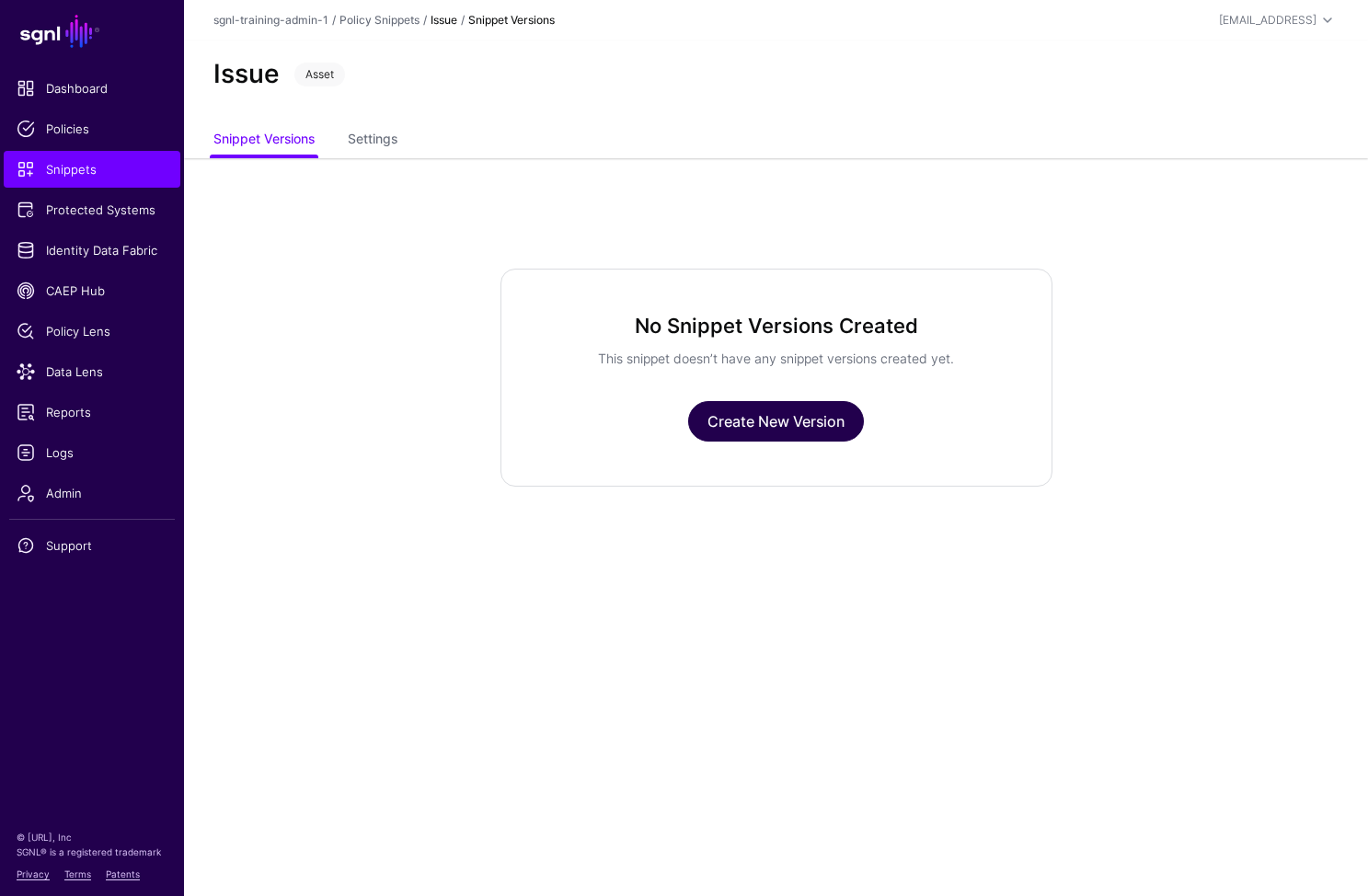
click at [799, 411] on link "Create New Version" at bounding box center [776, 421] width 176 height 41
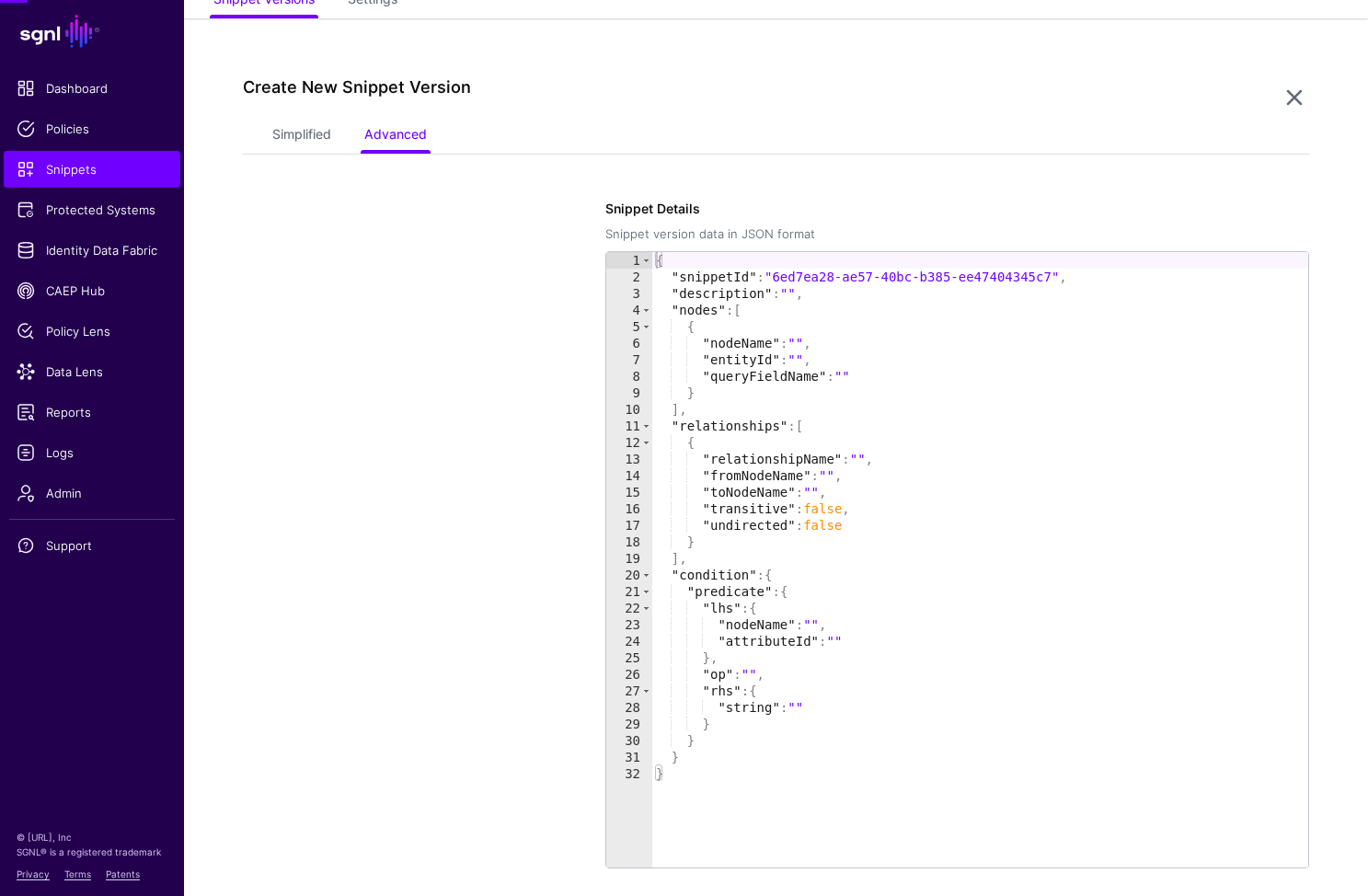
scroll to position [158, 0]
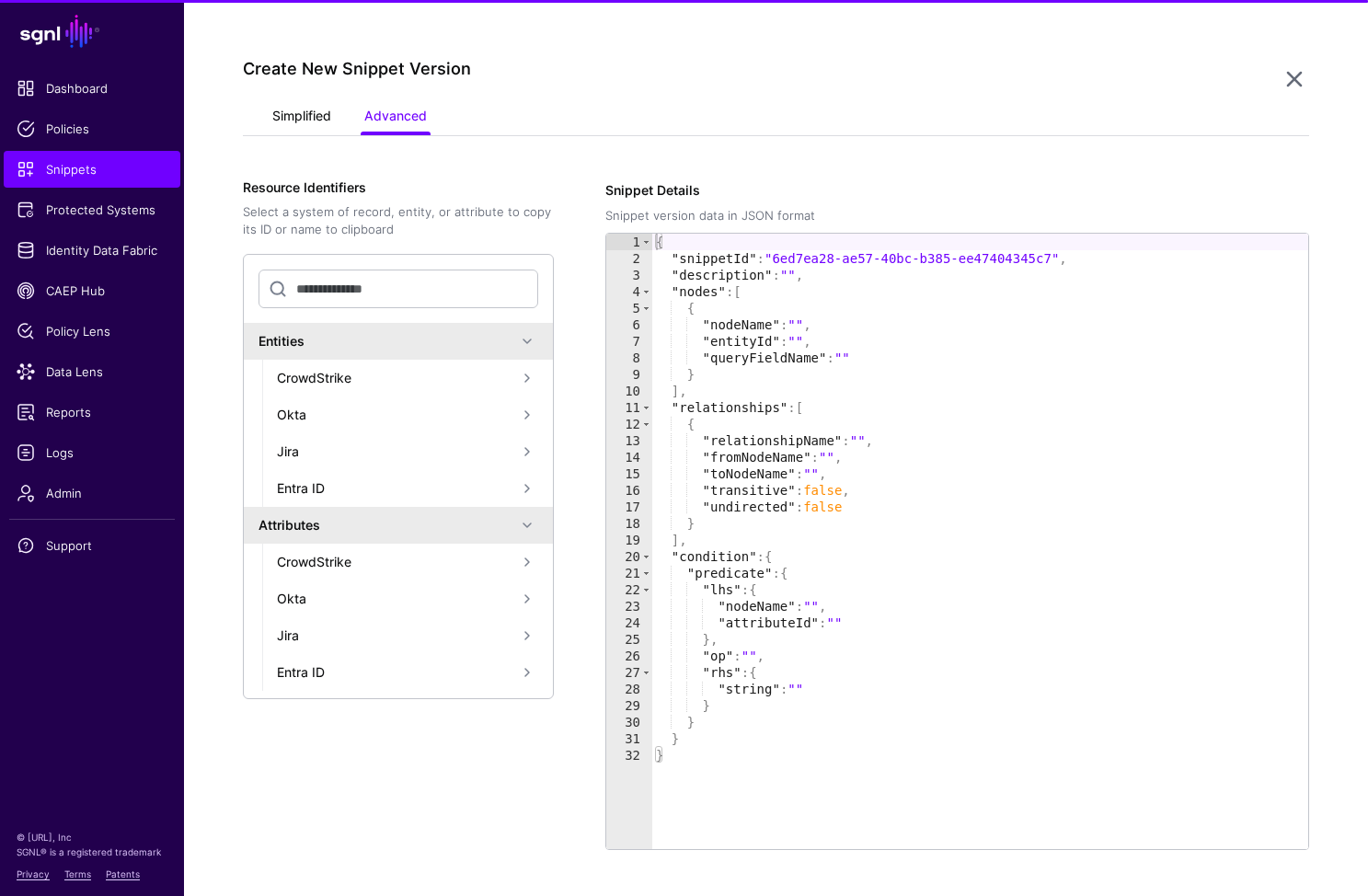
click at [302, 126] on link "Simplified" at bounding box center [301, 117] width 59 height 35
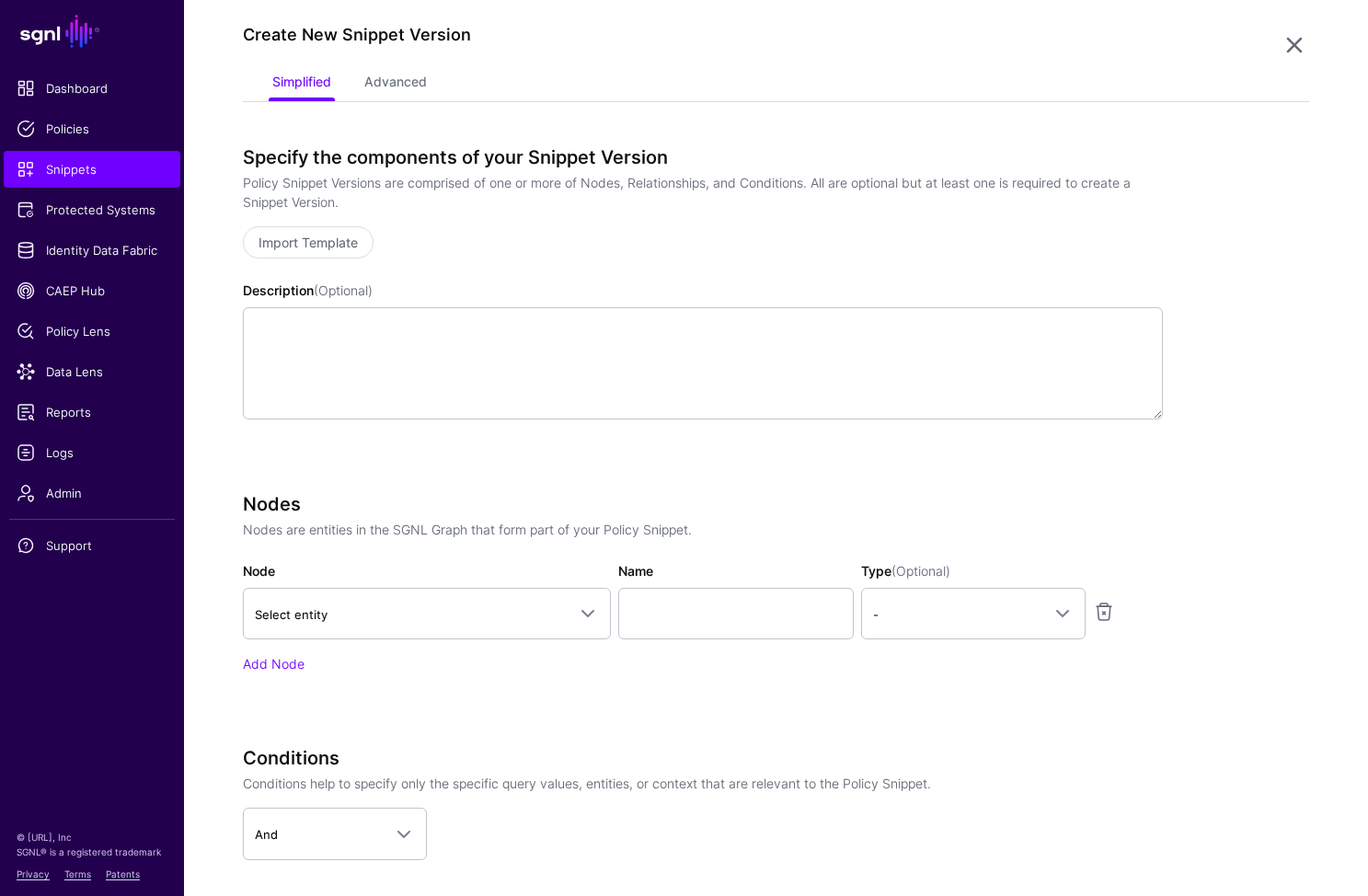
scroll to position [287, 0]
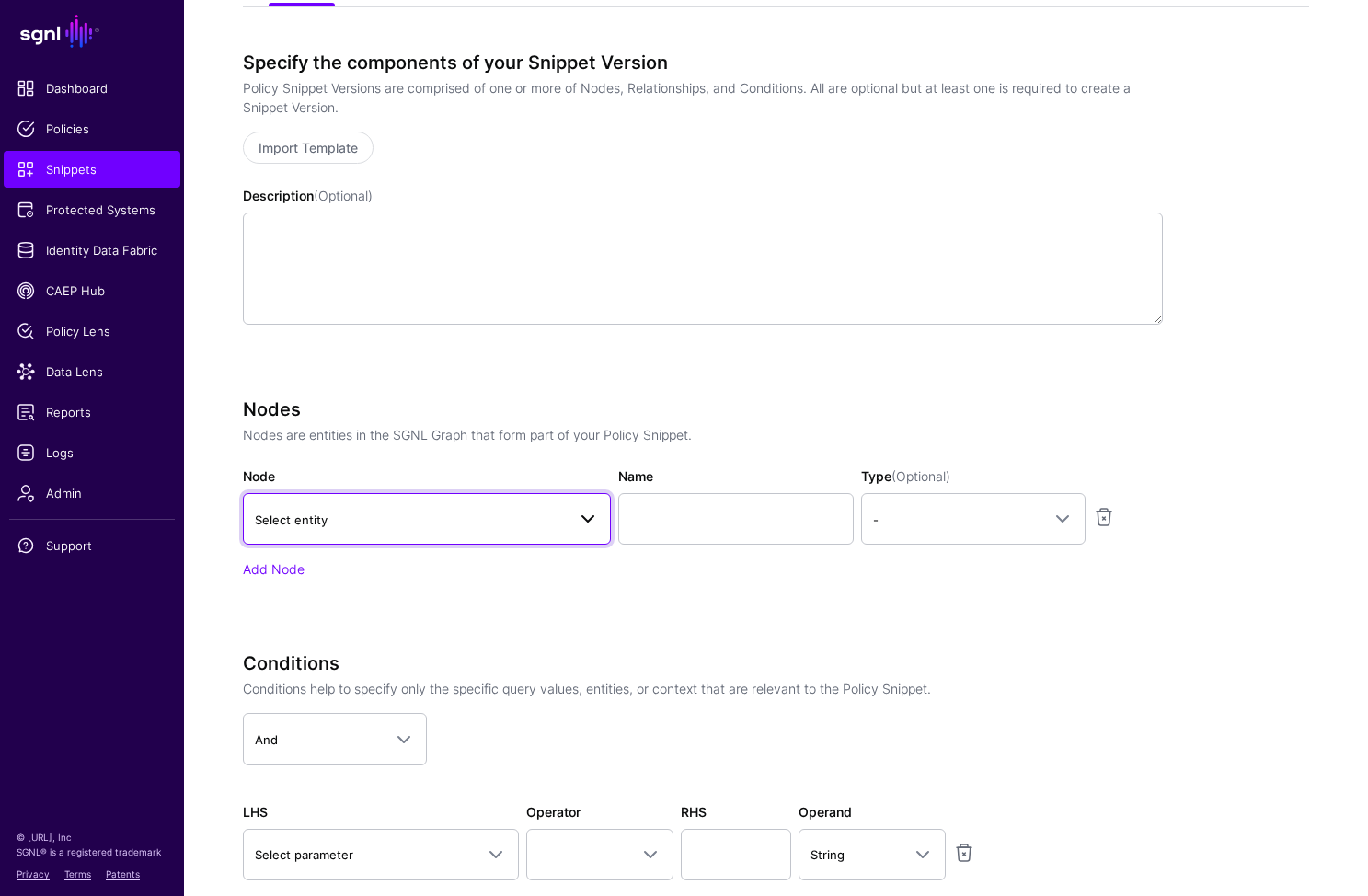
click at [462, 532] on link "Select entity" at bounding box center [427, 519] width 368 height 52
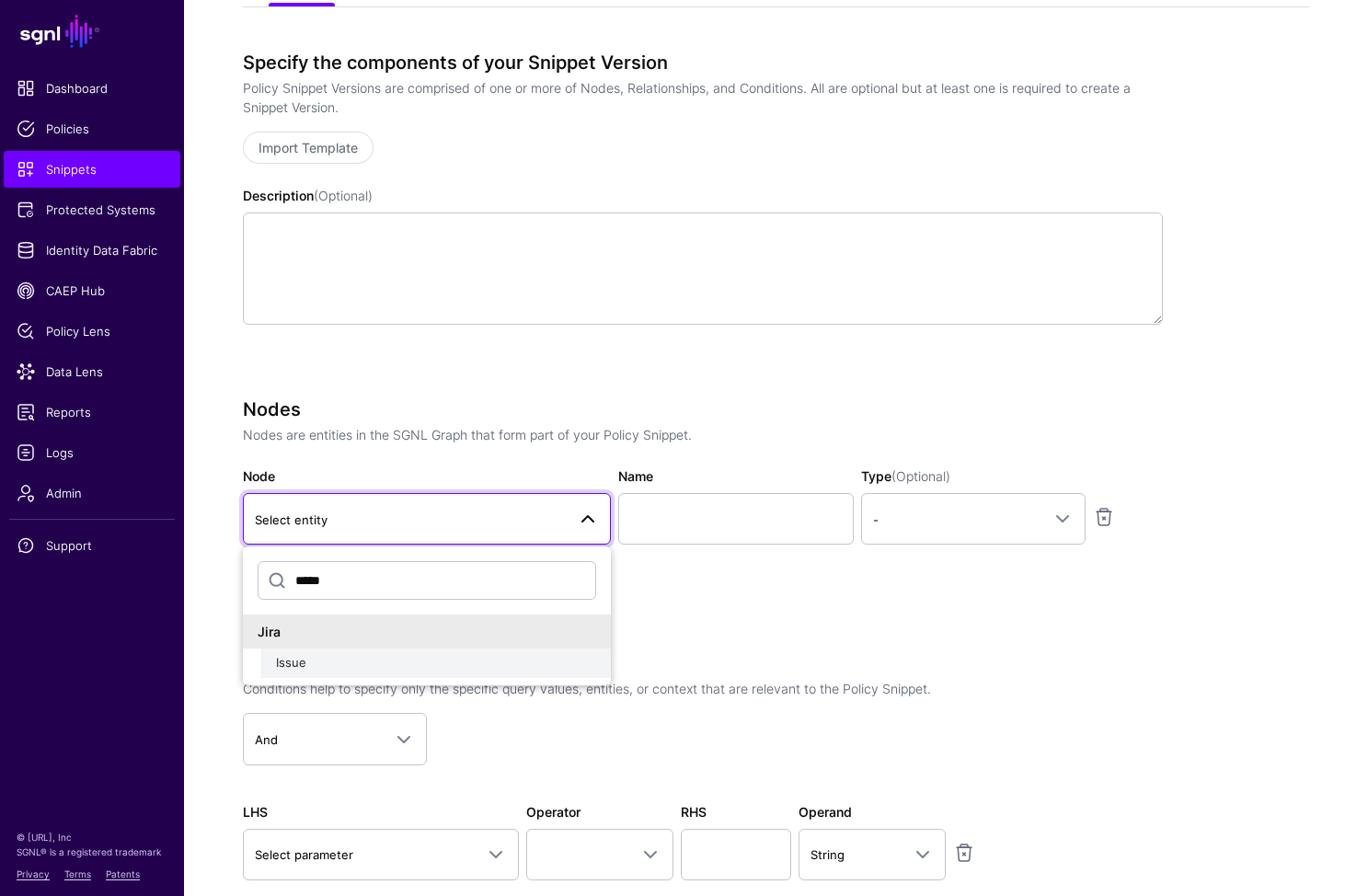
type input "*****"
drag, startPoint x: 386, startPoint y: 667, endPoint x: 427, endPoint y: 639, distance: 49.6
click at [386, 666] on div "Issue" at bounding box center [436, 663] width 320 height 18
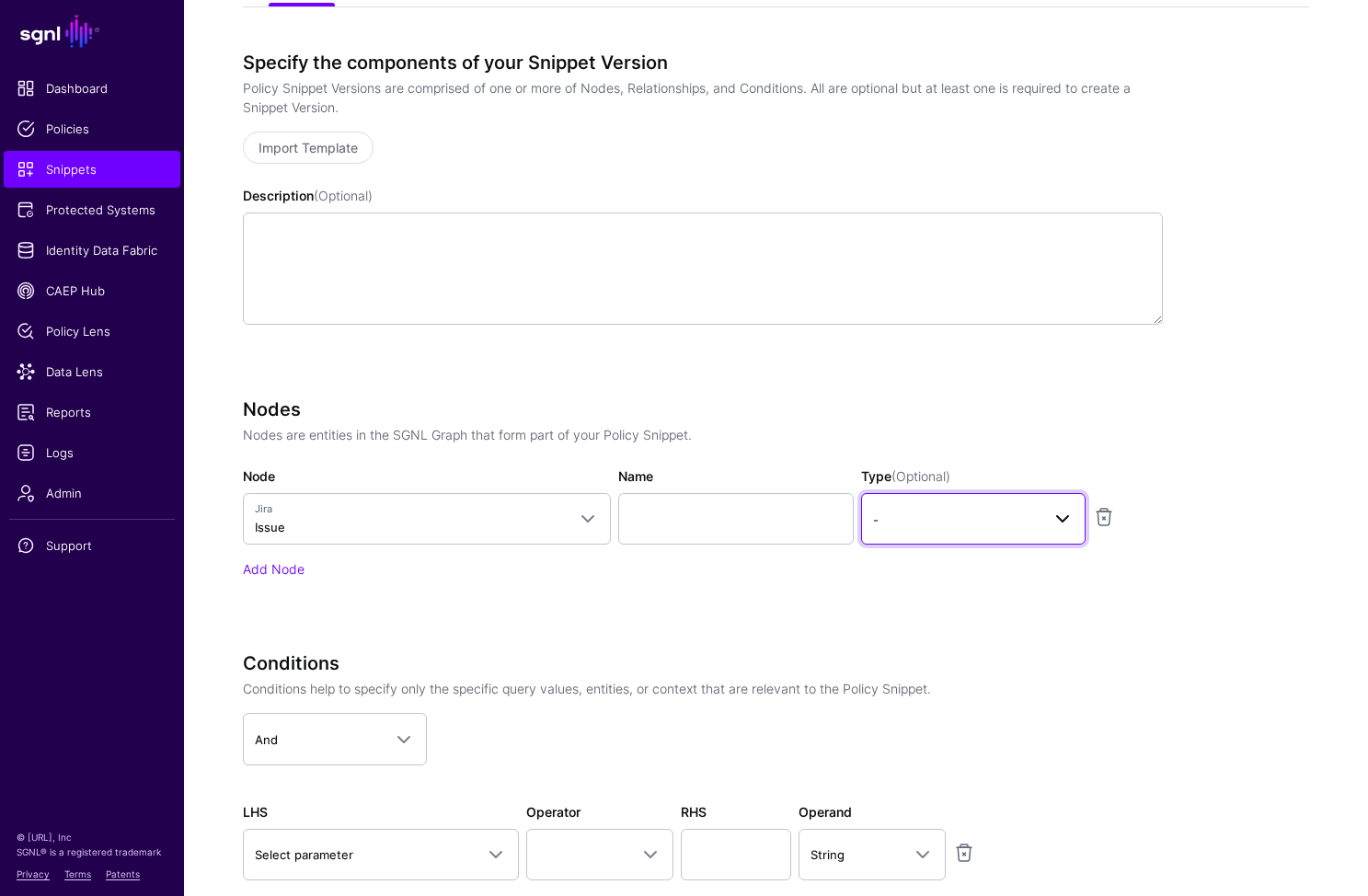
click at [907, 520] on span "-" at bounding box center [957, 519] width 167 height 20
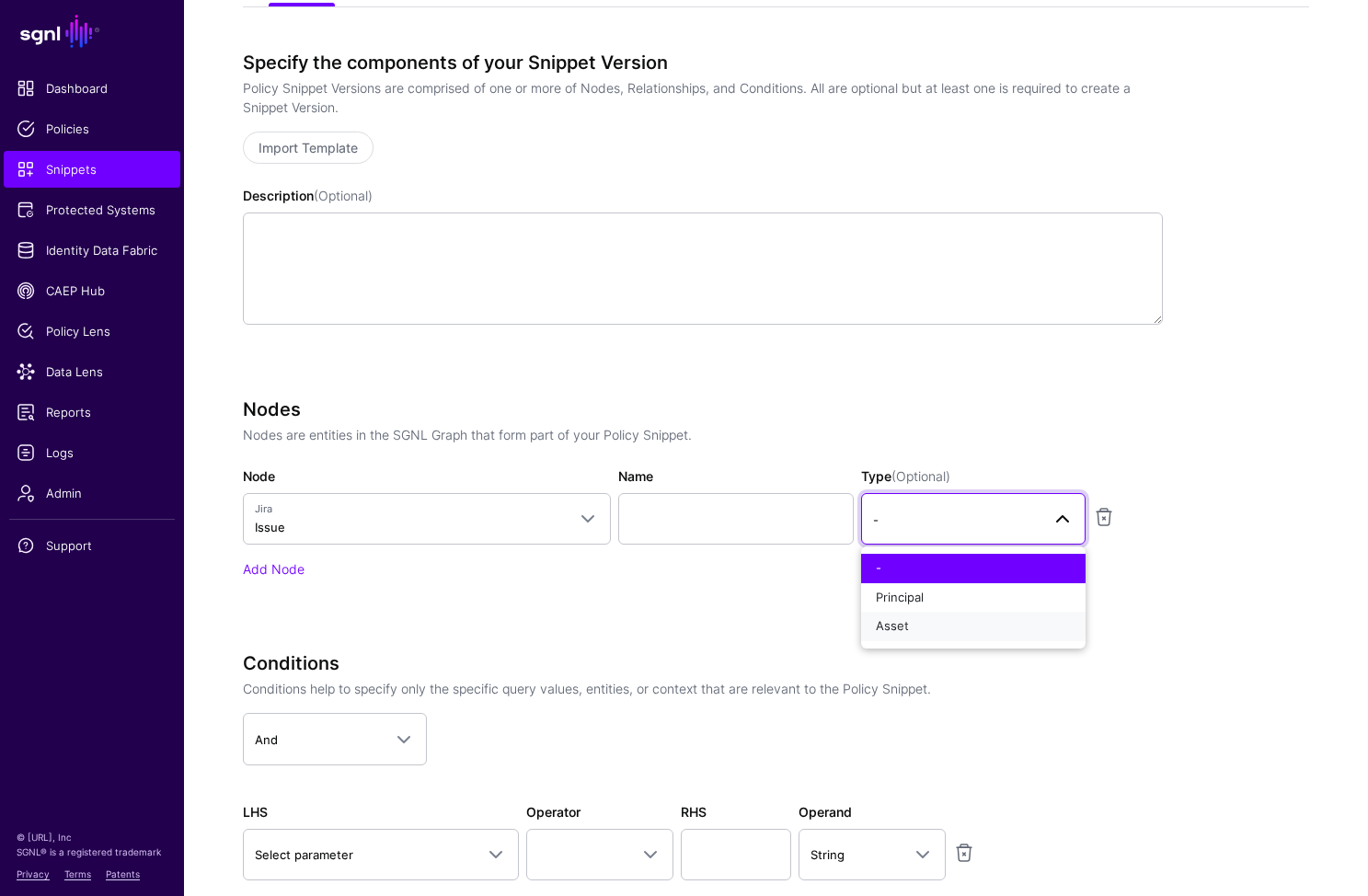
drag, startPoint x: 901, startPoint y: 631, endPoint x: 898, endPoint y: 623, distance: 8.5
click at [901, 631] on span "Asset" at bounding box center [892, 626] width 33 height 15
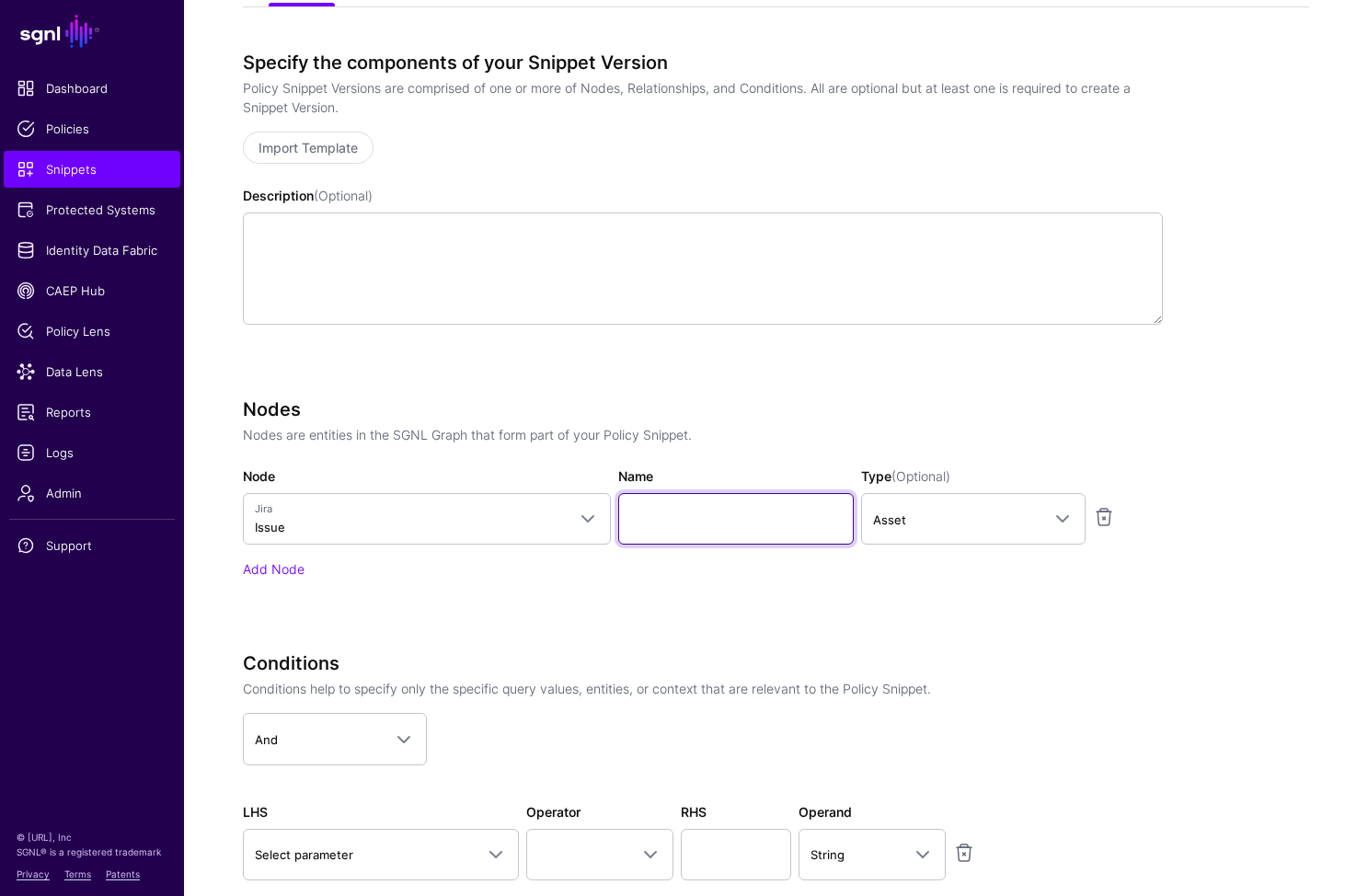
click at [718, 504] on input "Name" at bounding box center [736, 519] width 236 height 52
click at [634, 513] on input "*****" at bounding box center [736, 519] width 236 height 52
type input "*********"
click at [774, 394] on div "Specify the components of your Snippet Version Policy Snippet Versions are comp…" at bounding box center [702, 508] width 920 height 914
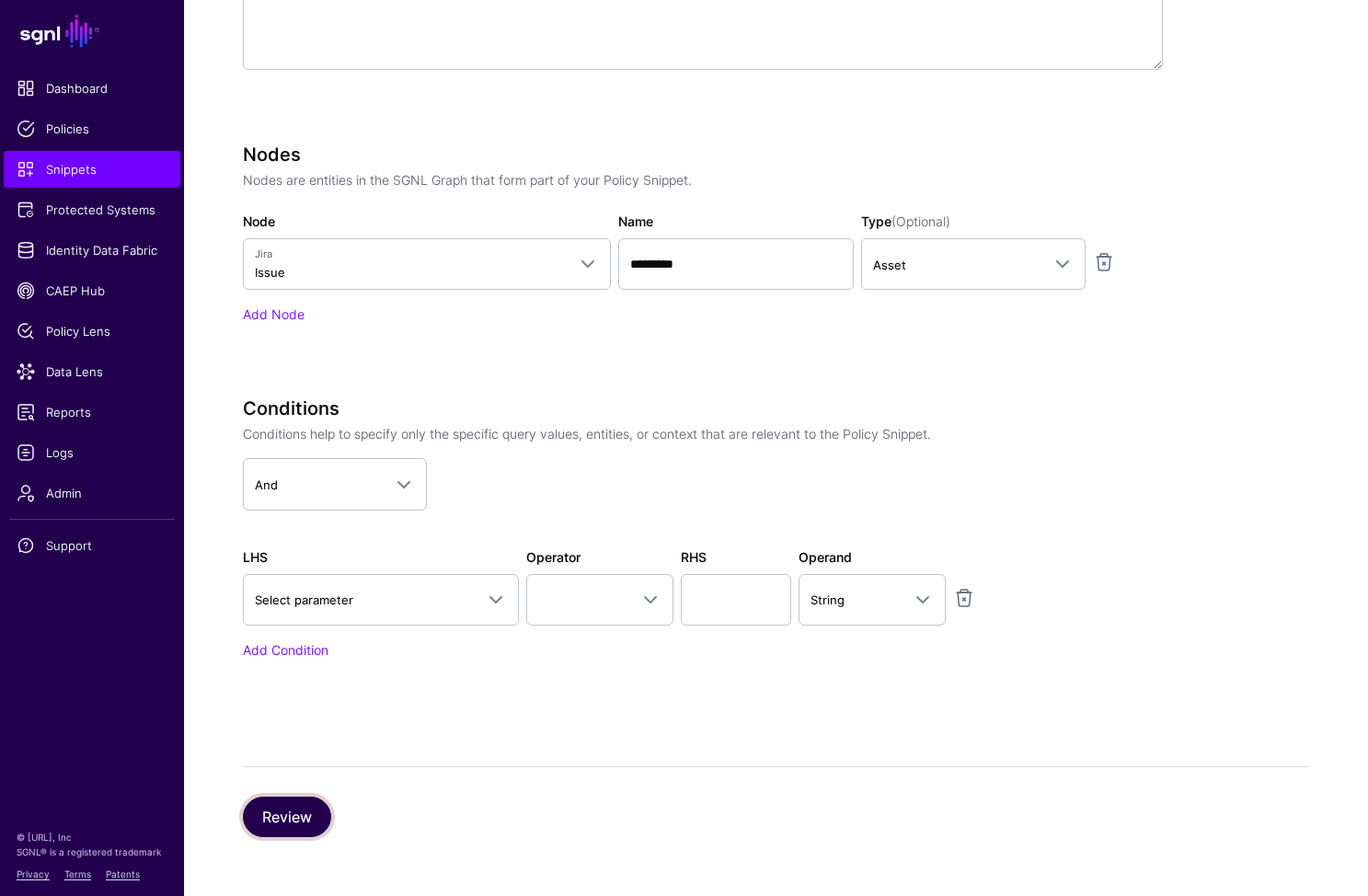
click at [294, 808] on button "Review" at bounding box center [287, 816] width 89 height 41
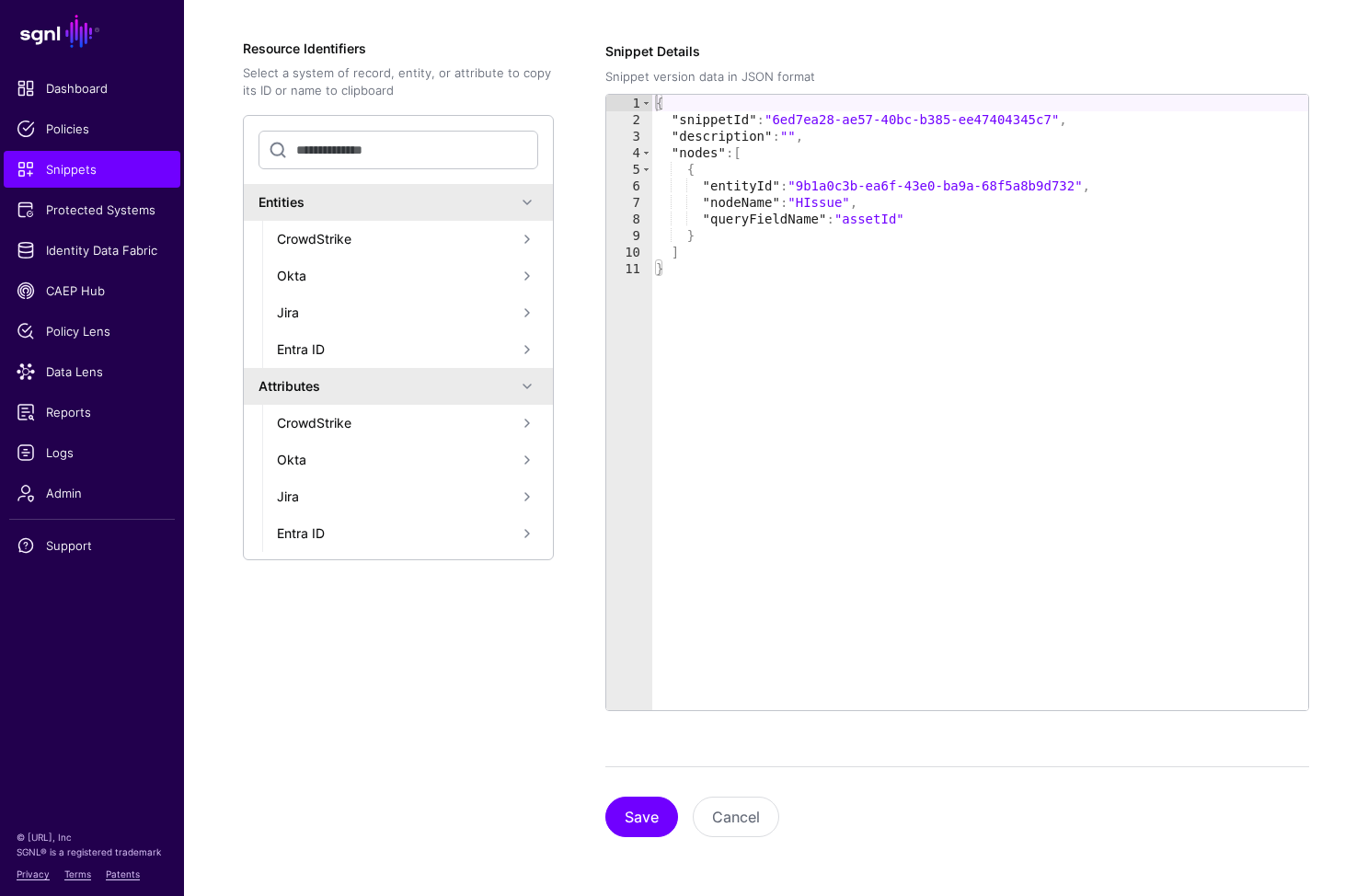
scroll to position [297, 0]
click at [641, 816] on button "Save" at bounding box center [642, 816] width 73 height 41
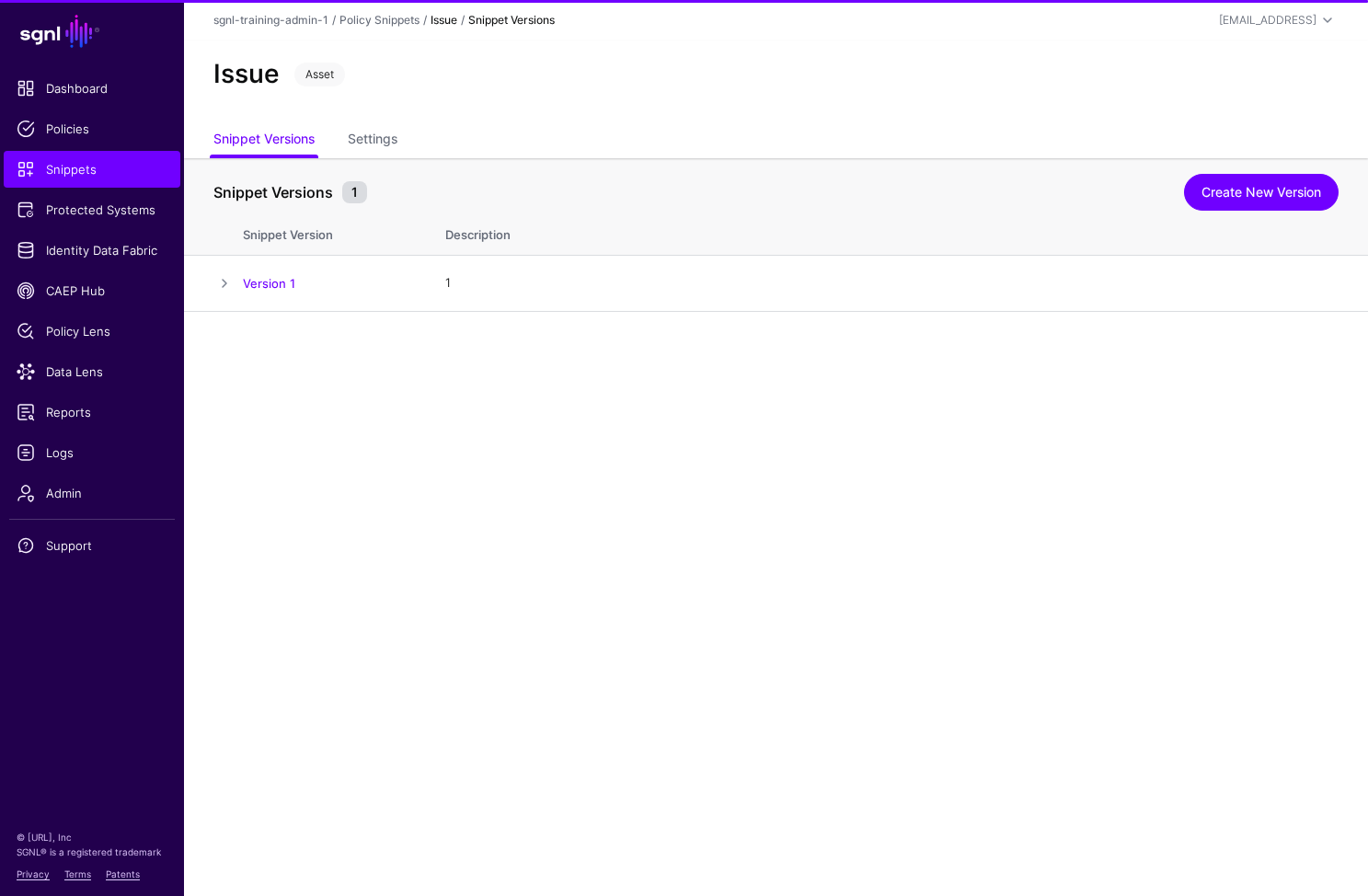
scroll to position [0, 0]
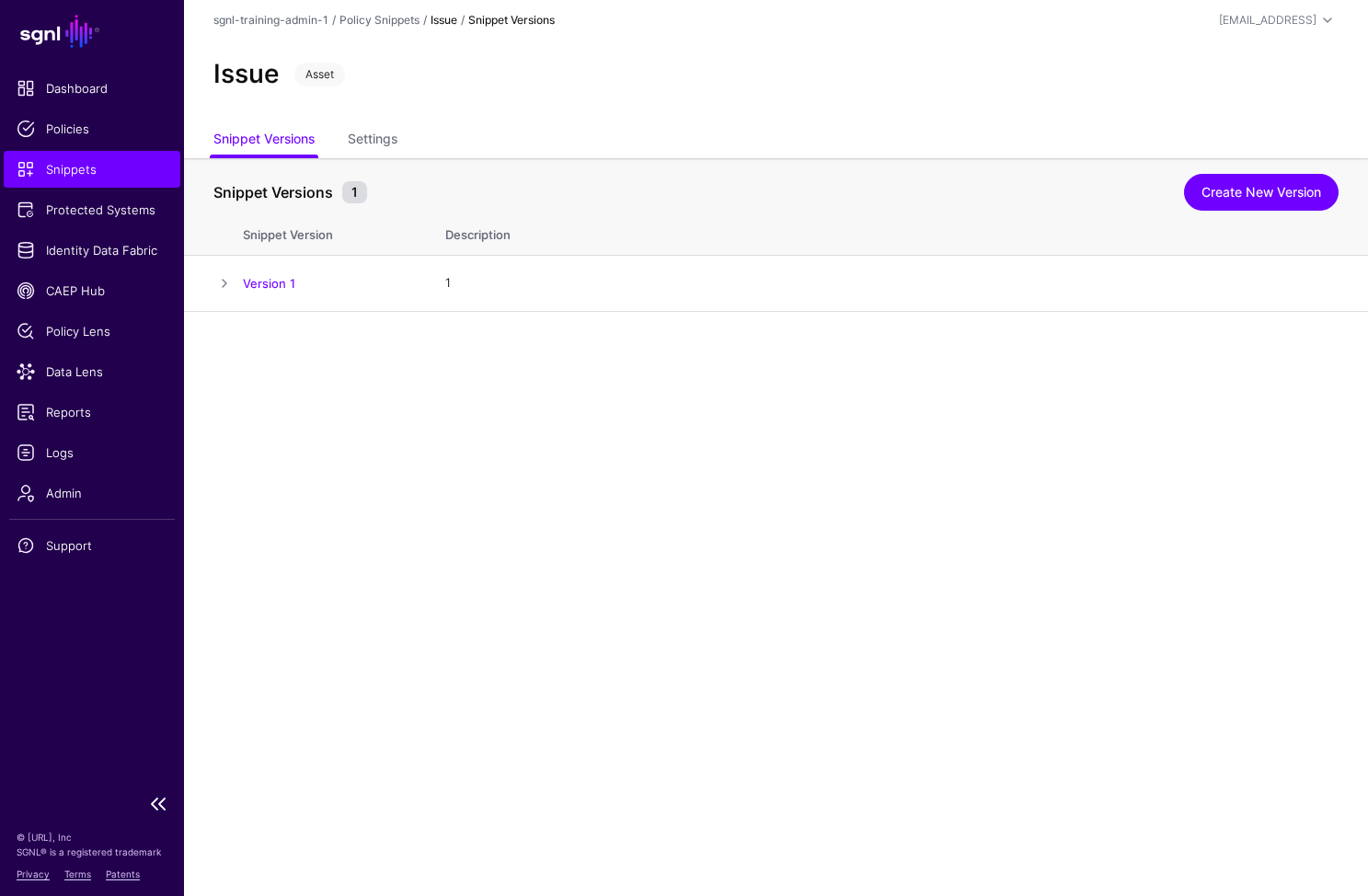
click at [51, 178] on span "Snippets" at bounding box center [93, 169] width 151 height 18
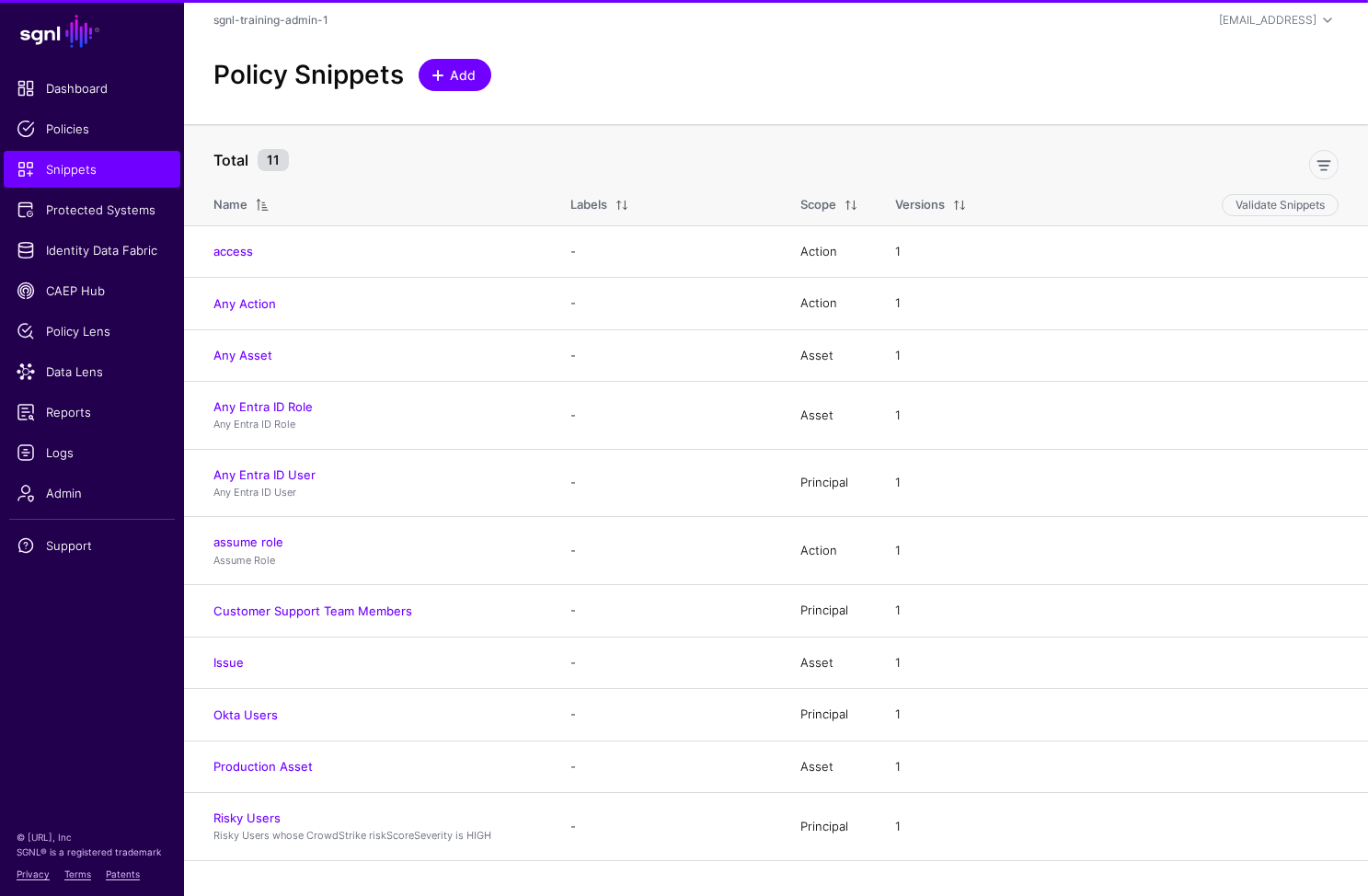
click at [466, 74] on span "Add" at bounding box center [463, 75] width 31 height 19
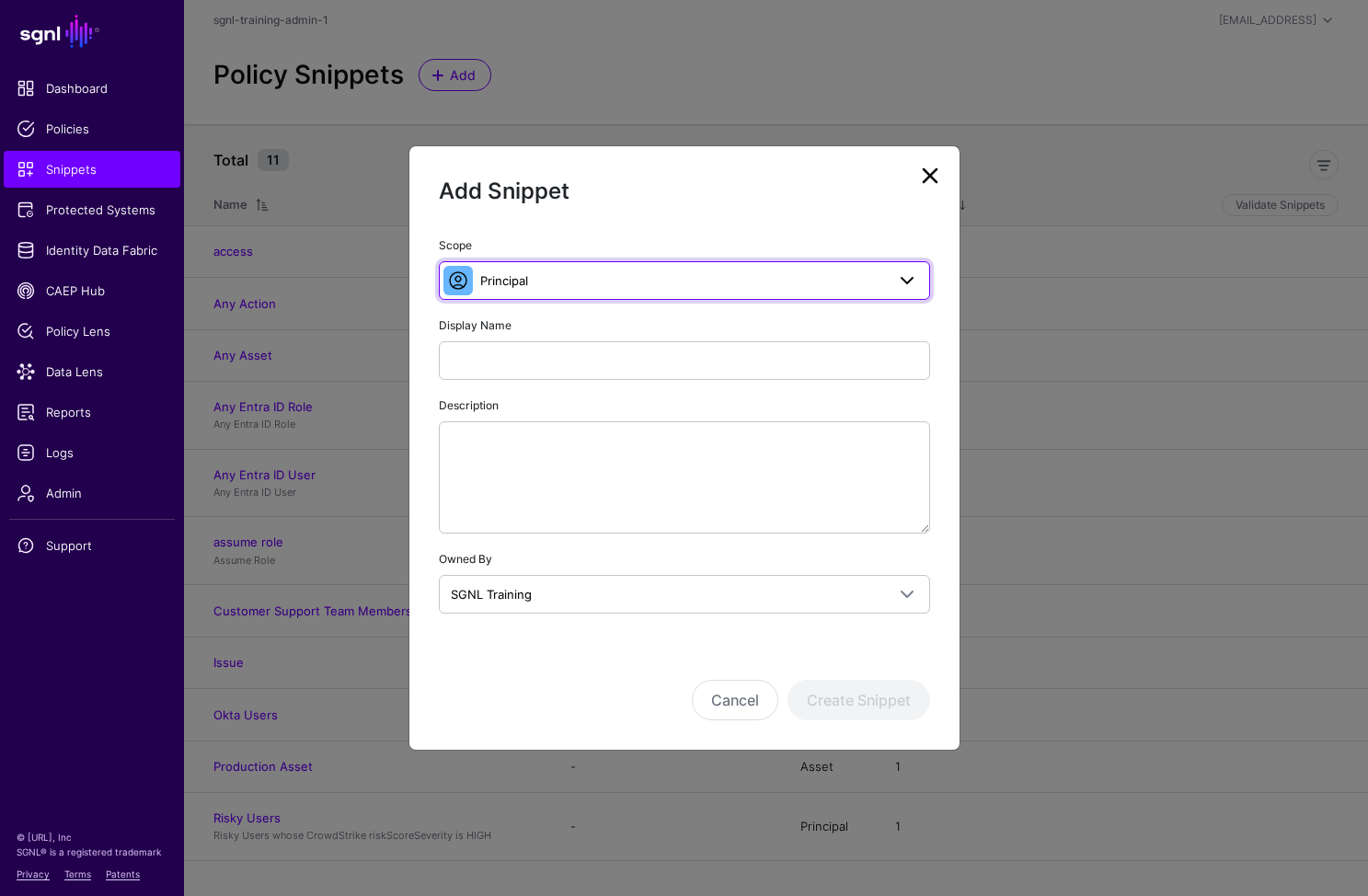
click at [639, 277] on span "Principal" at bounding box center [683, 280] width 405 height 20
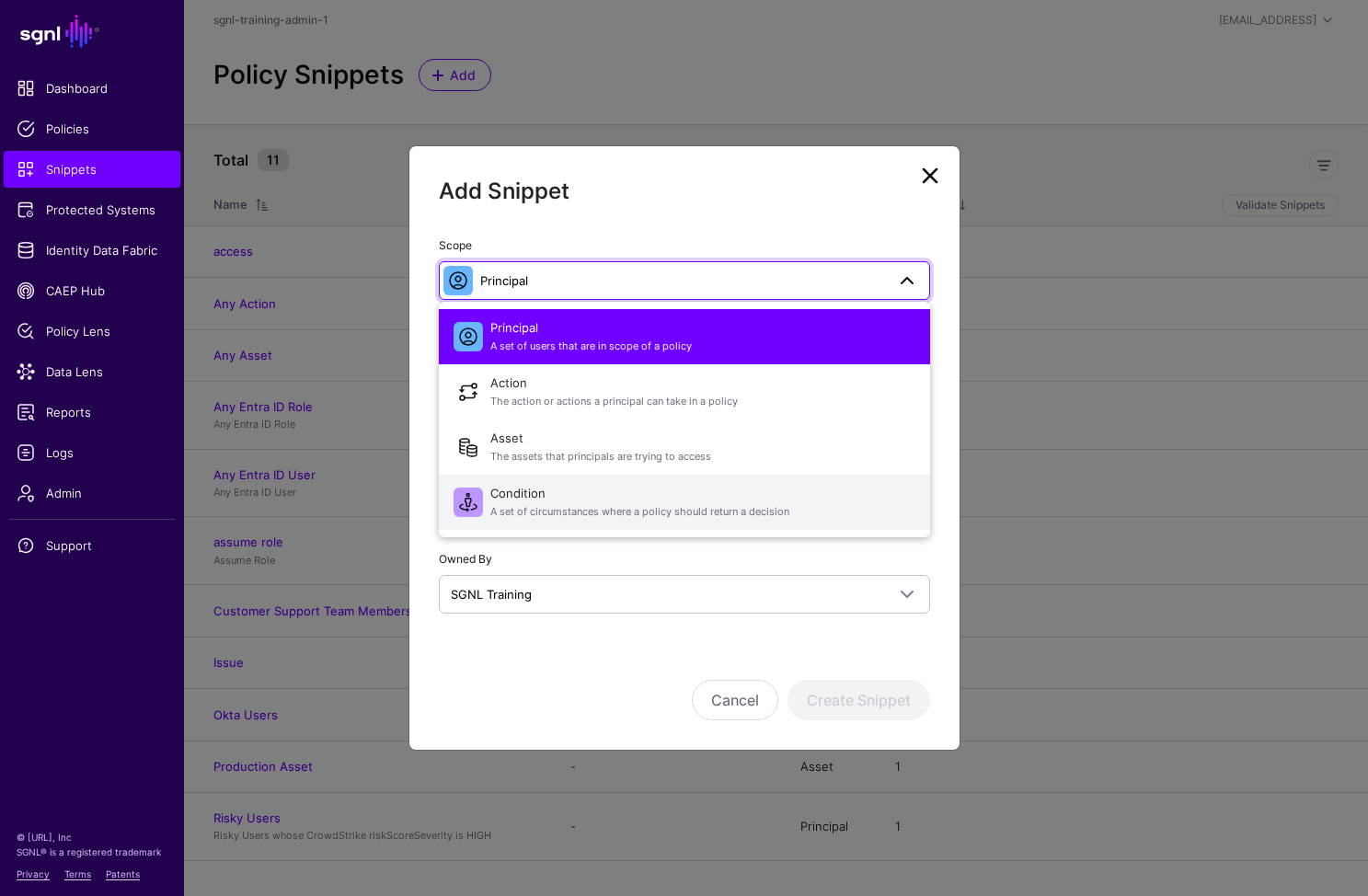
click at [538, 489] on span "Condition A set of circumstances where a policy should return a decision" at bounding box center [702, 502] width 425 height 44
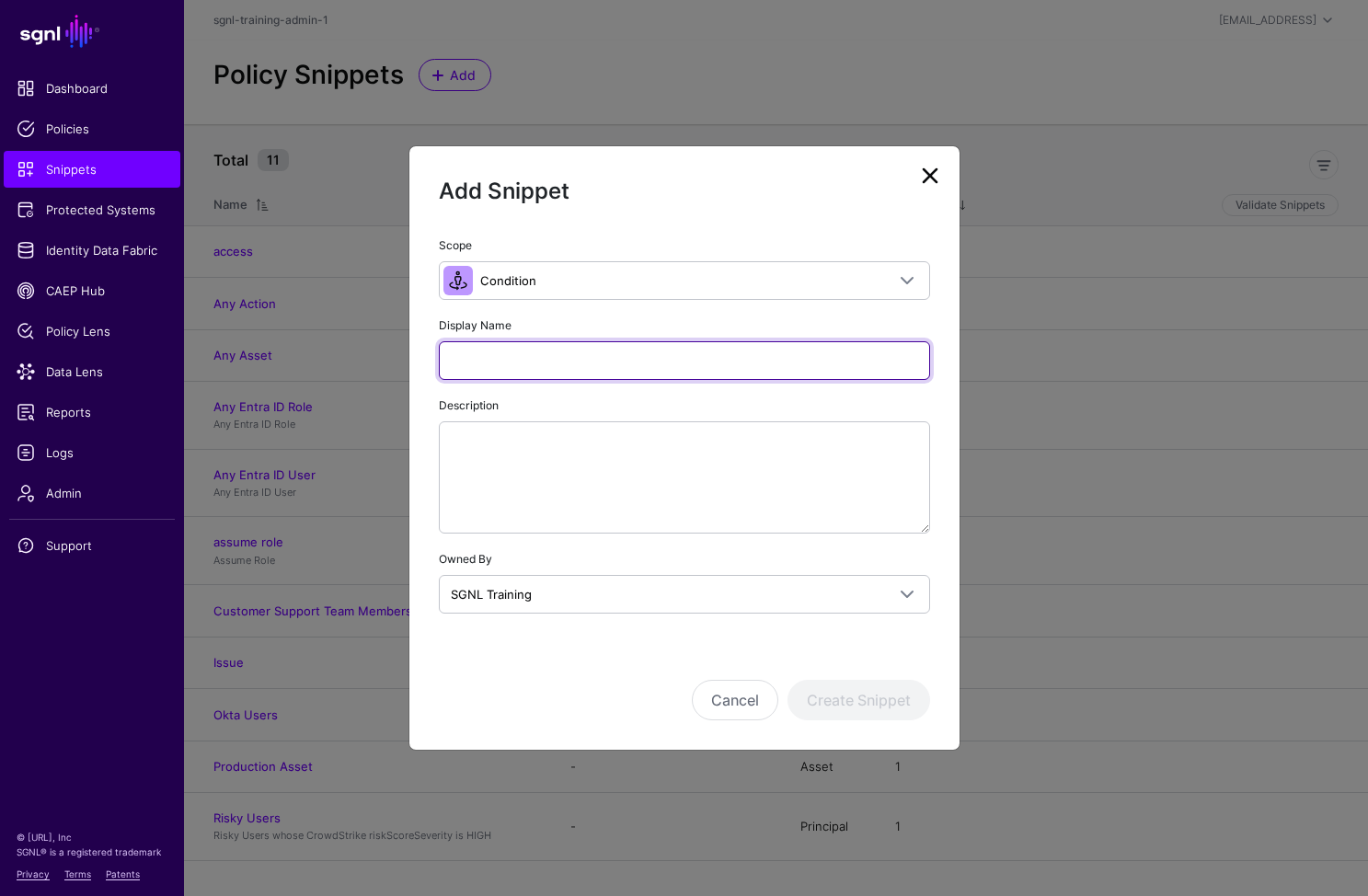
click at [646, 362] on input "Display Name" at bounding box center [684, 360] width 491 height 39
paste input "**********"
type input "**********"
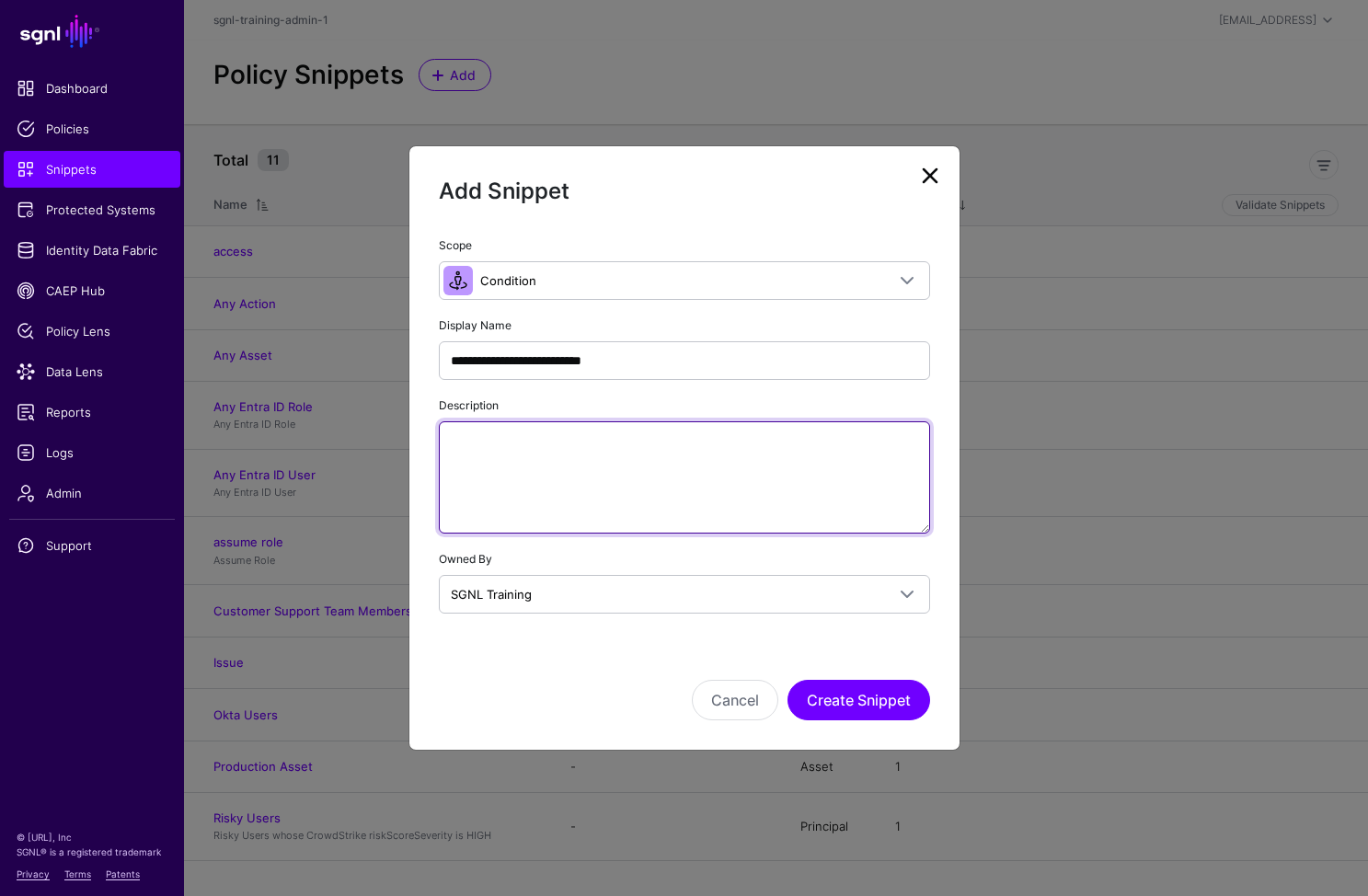
click at [682, 517] on textarea "Description" at bounding box center [684, 477] width 491 height 112
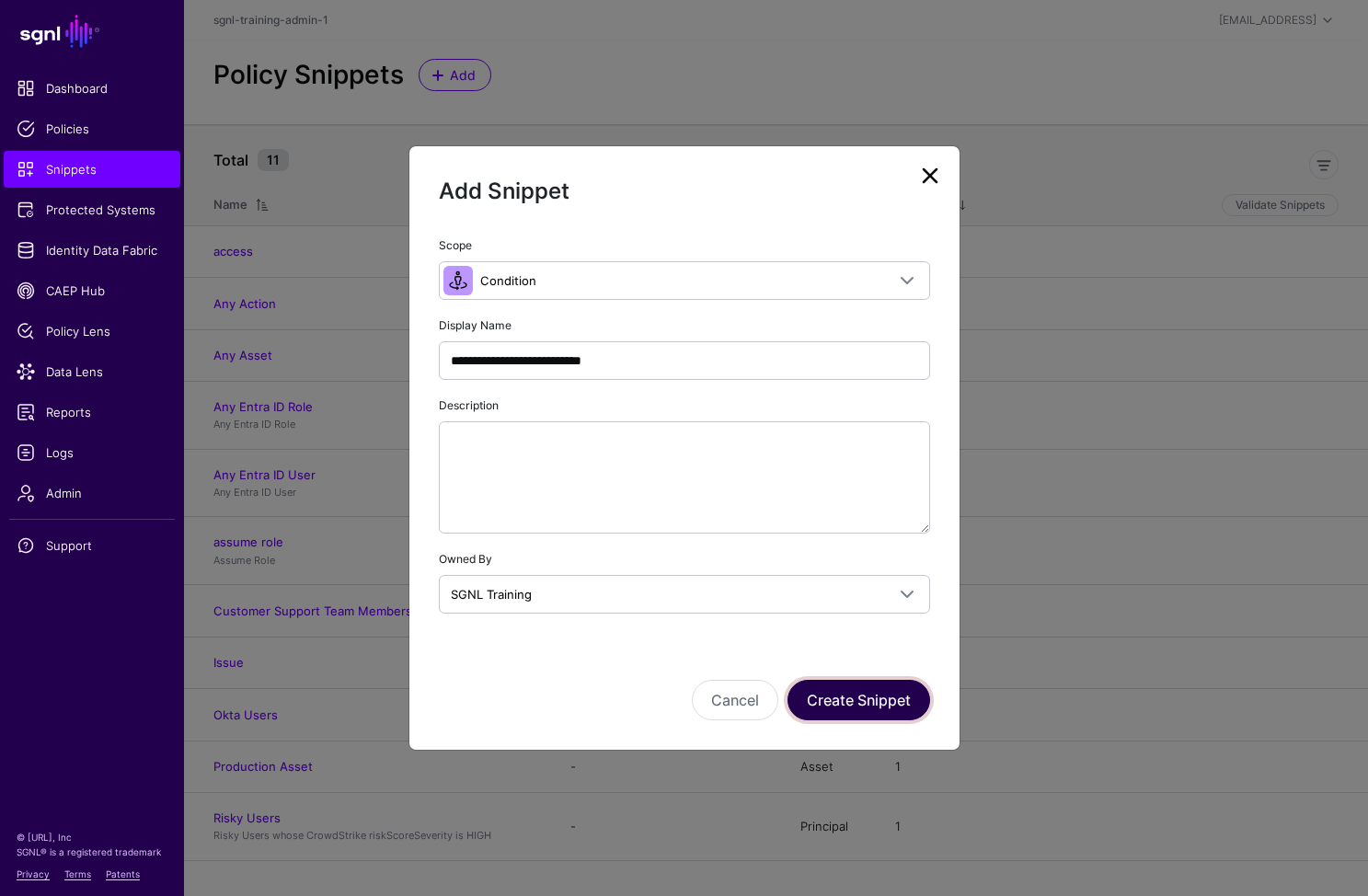
click at [906, 704] on button "Create Snippet" at bounding box center [859, 700] width 142 height 41
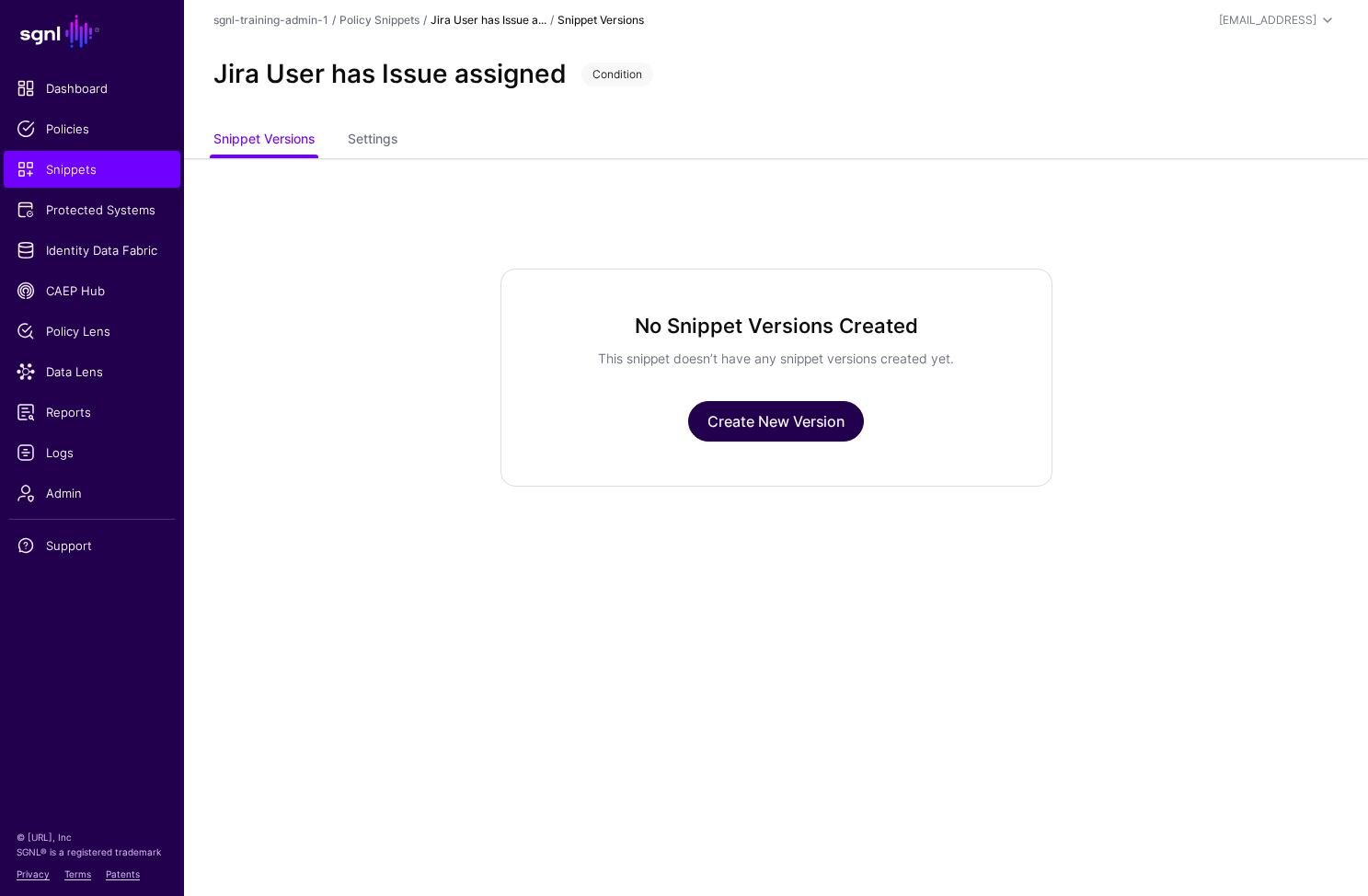
click at [797, 432] on link "Create New Version" at bounding box center [776, 421] width 176 height 41
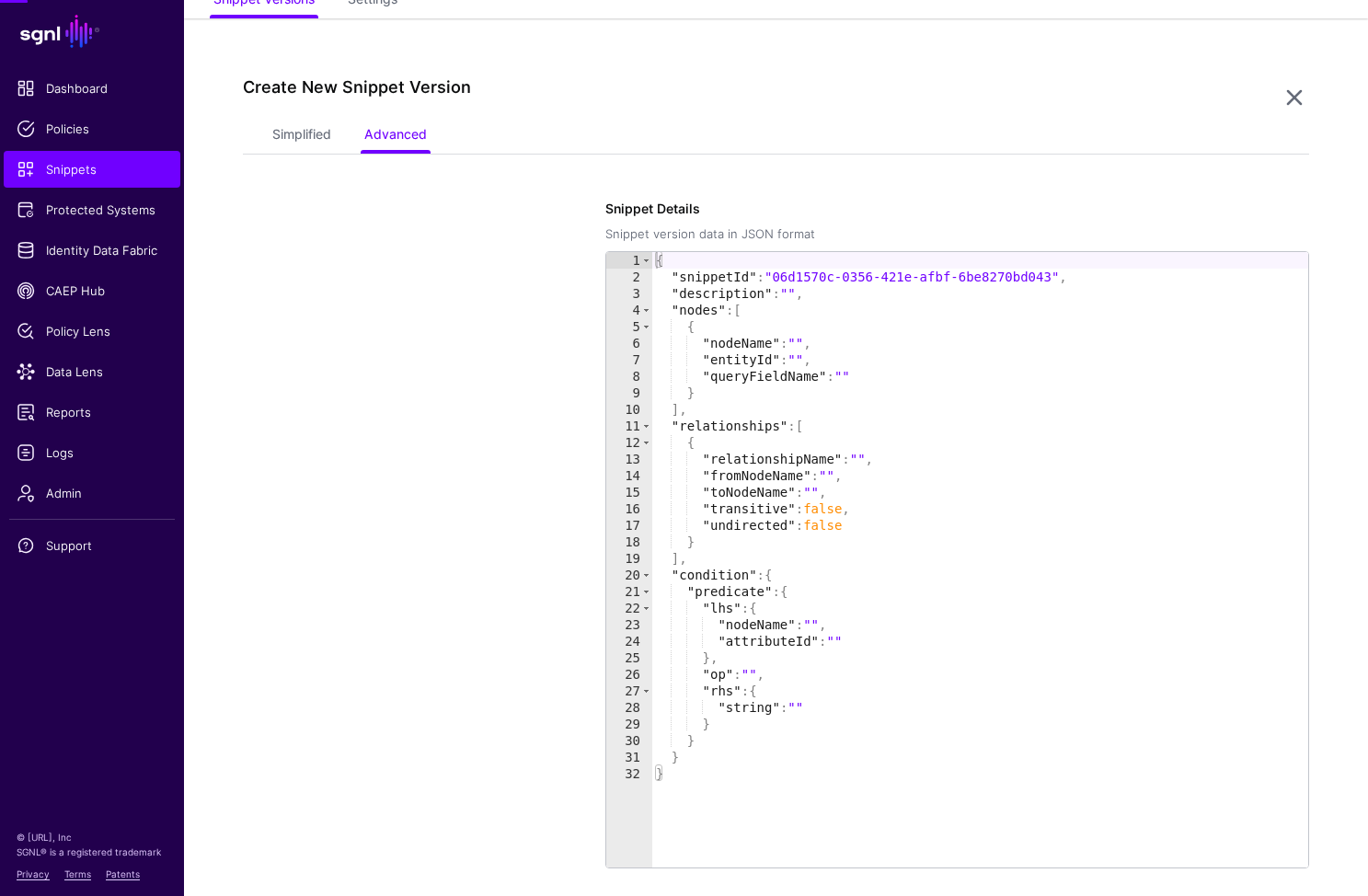
scroll to position [158, 0]
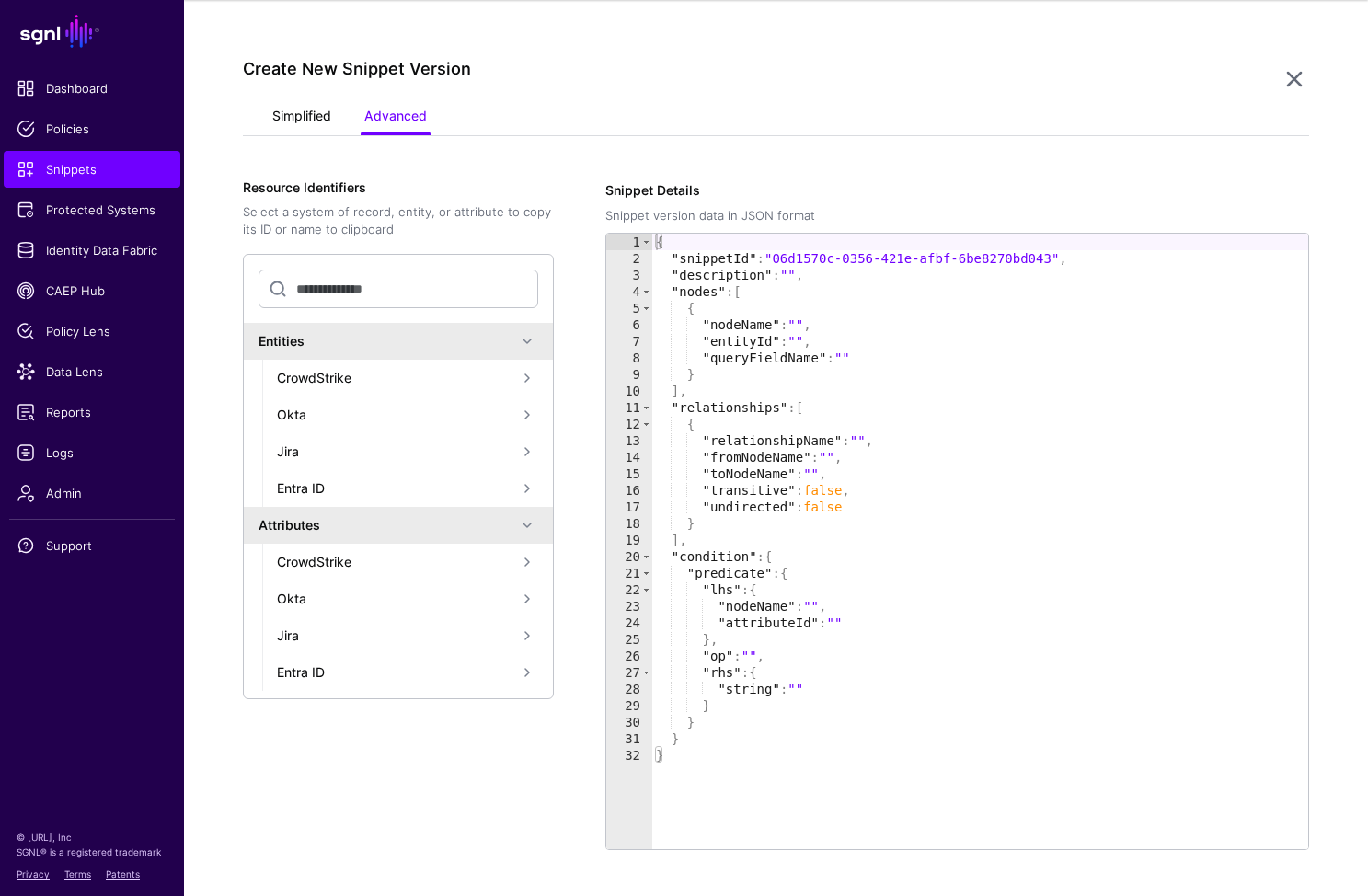
click at [299, 113] on link "Simplified" at bounding box center [301, 117] width 59 height 35
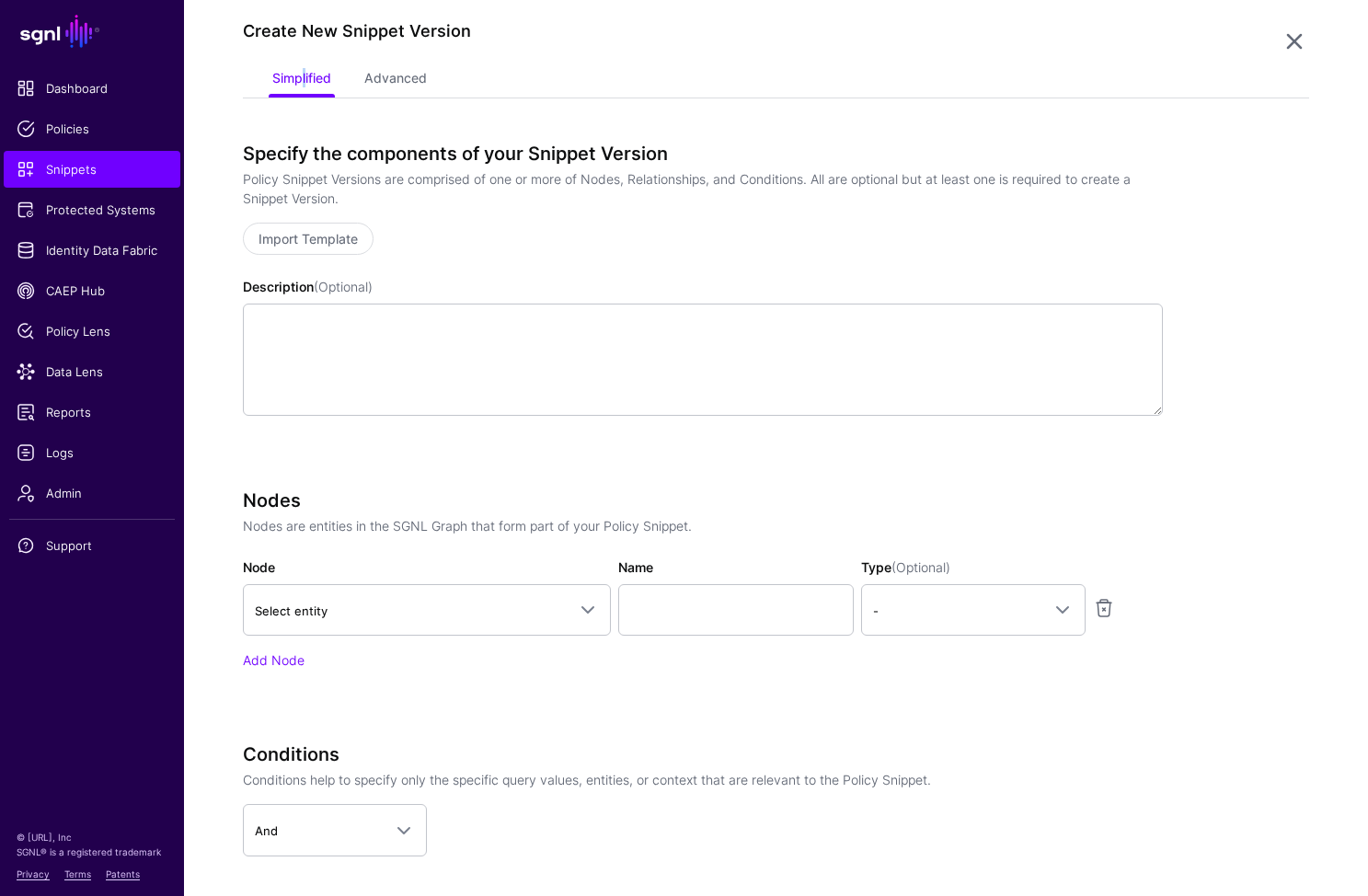
scroll to position [448, 0]
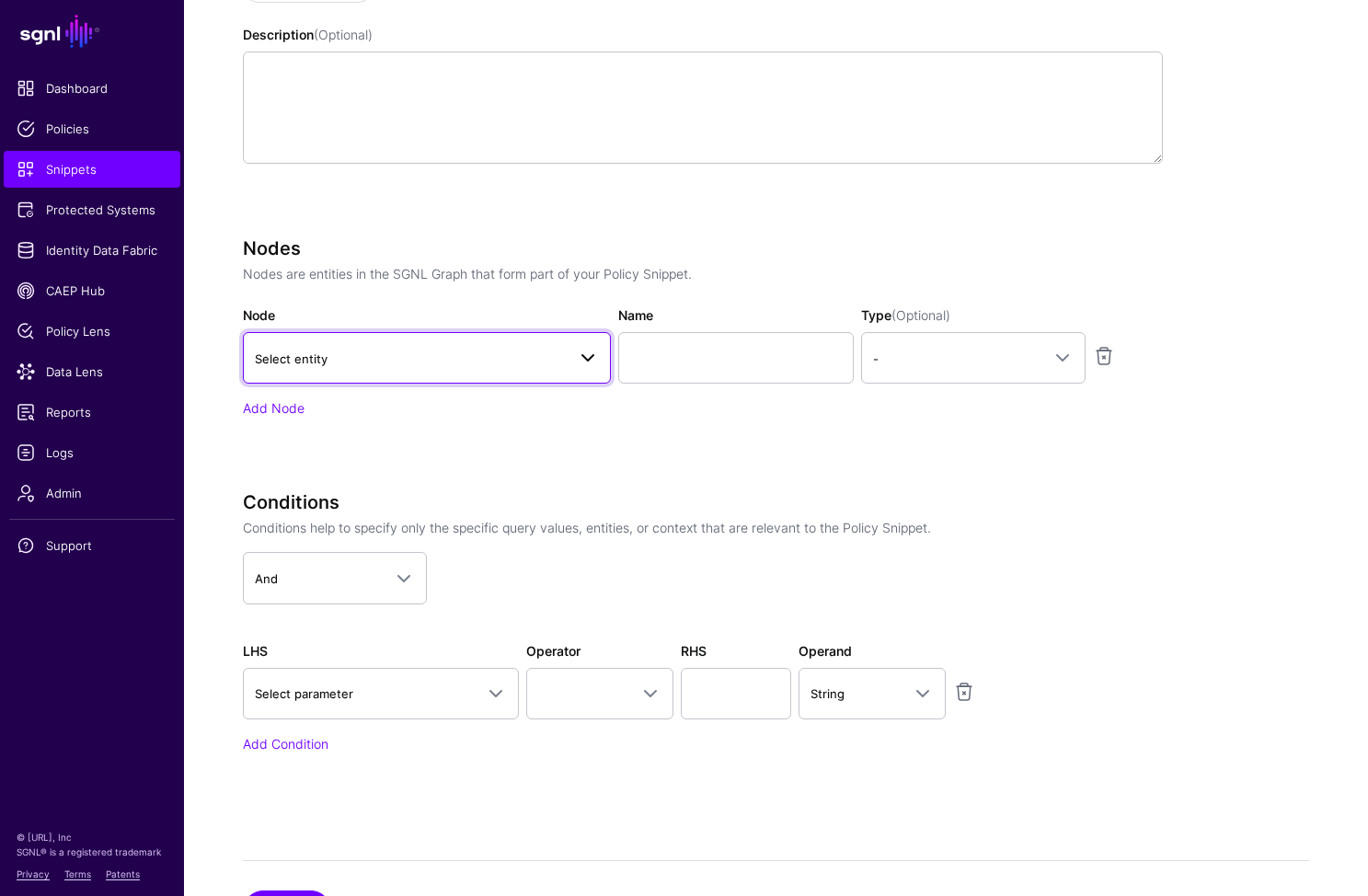
click at [402, 360] on span "Select entity" at bounding box center [410, 359] width 311 height 20
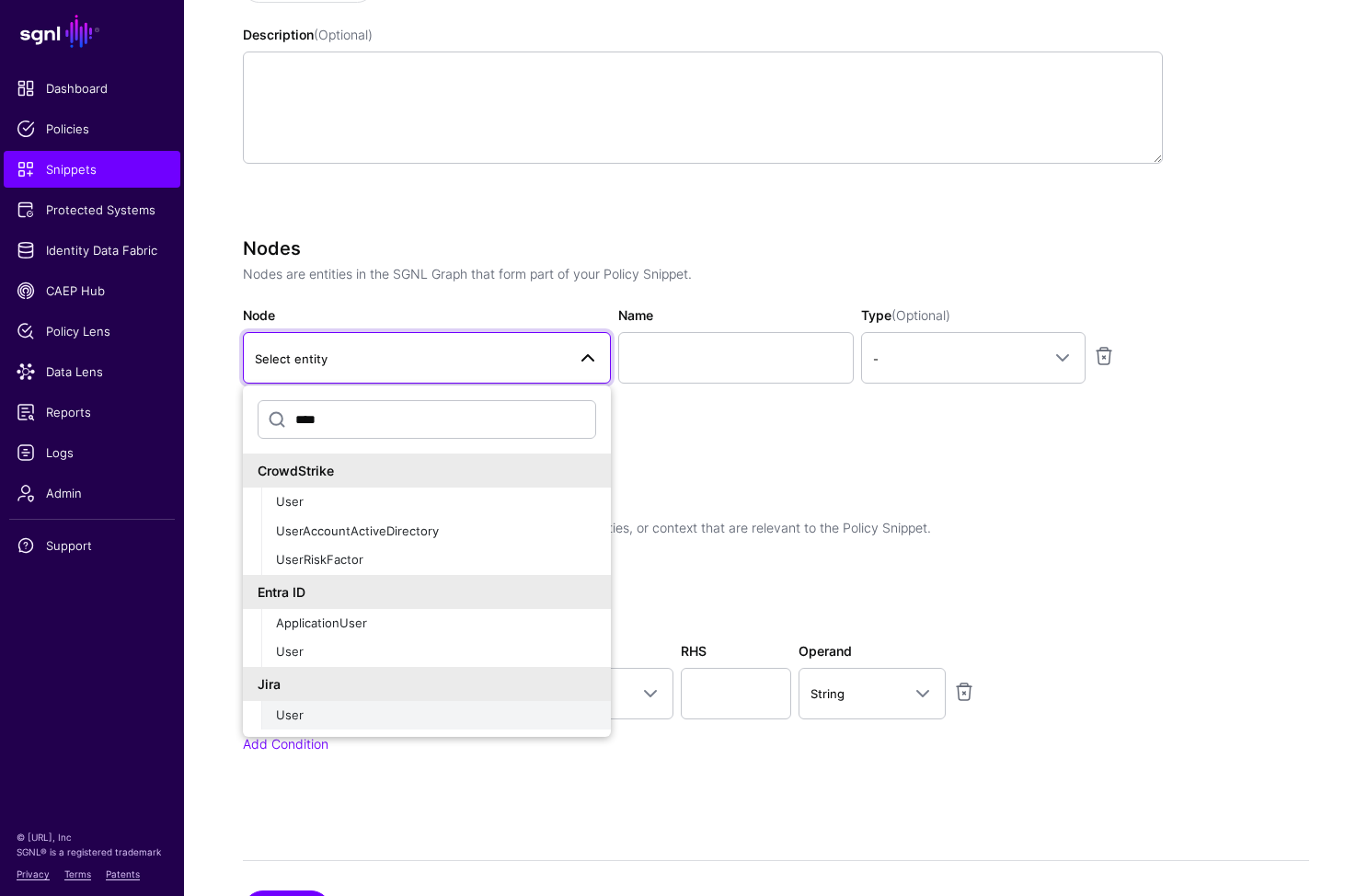
type input "****"
drag, startPoint x: 342, startPoint y: 715, endPoint x: 528, endPoint y: 569, distance: 236.5
click at [342, 714] on div "User" at bounding box center [436, 715] width 320 height 18
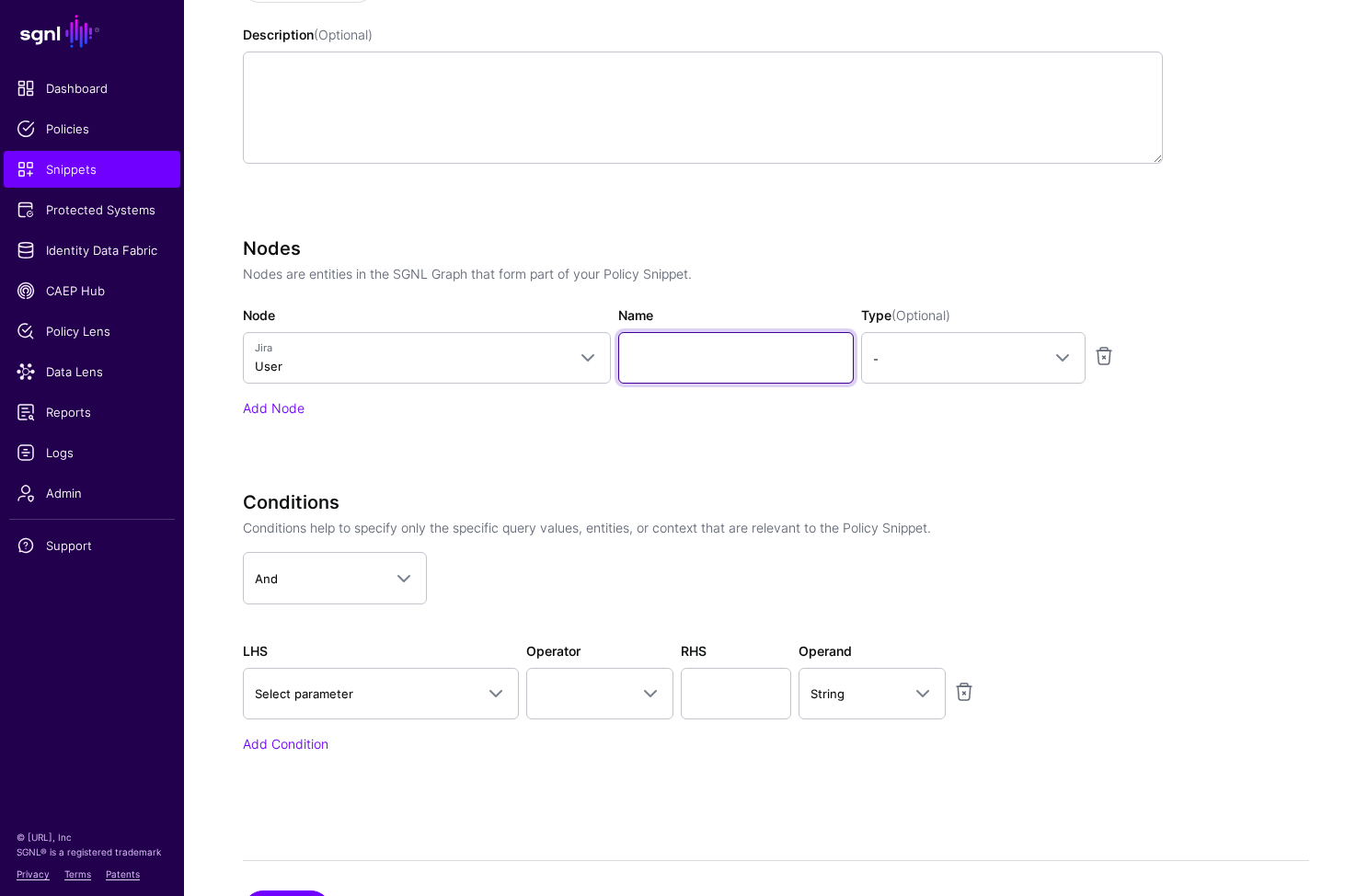
click at [771, 353] on input "Name" at bounding box center [736, 358] width 236 height 52
click at [708, 346] on input "Name" at bounding box center [736, 358] width 236 height 52
type input "********"
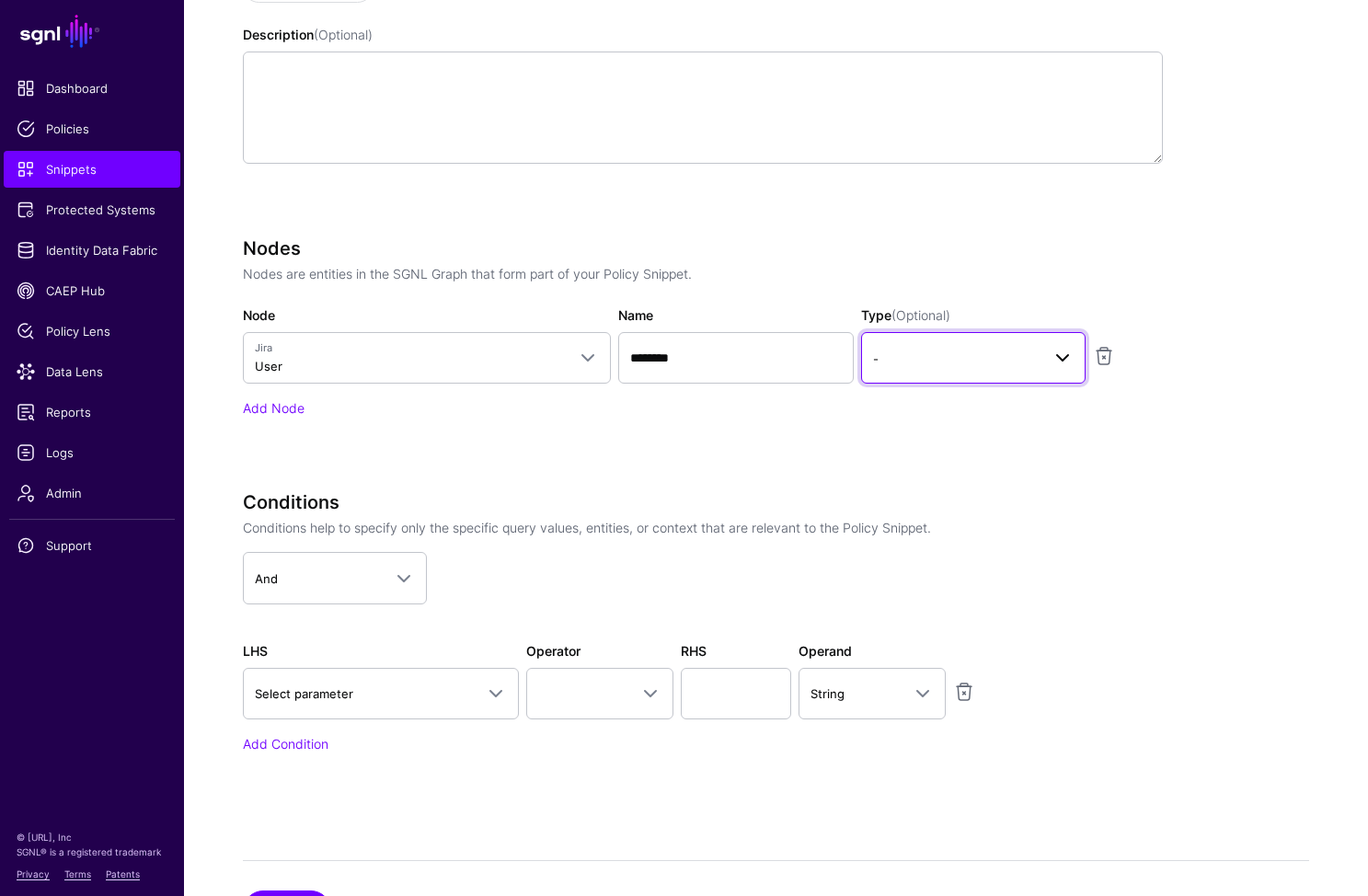
click at [929, 366] on span "-" at bounding box center [957, 359] width 167 height 20
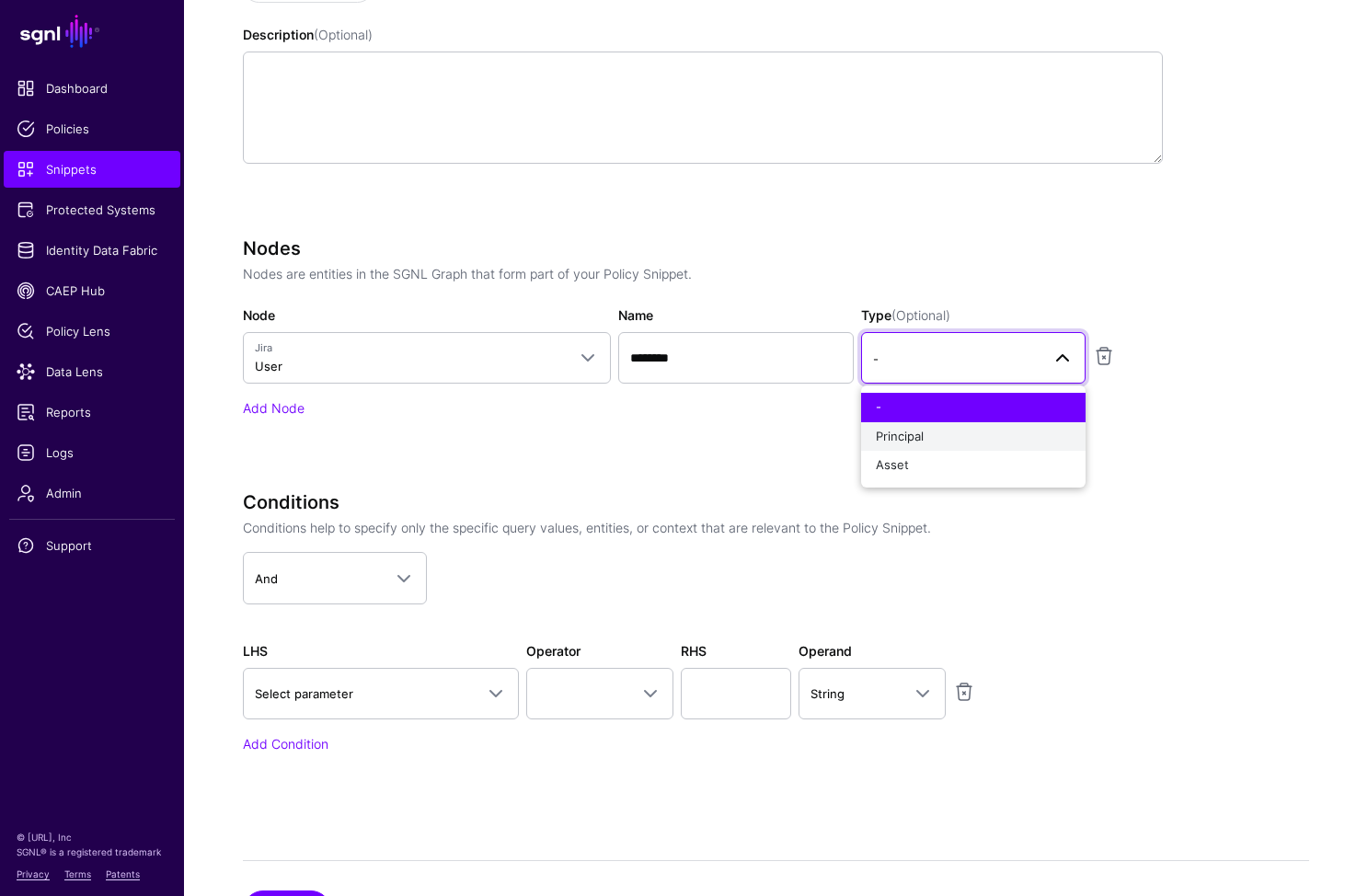
click at [932, 435] on div "Principal" at bounding box center [974, 437] width 195 height 18
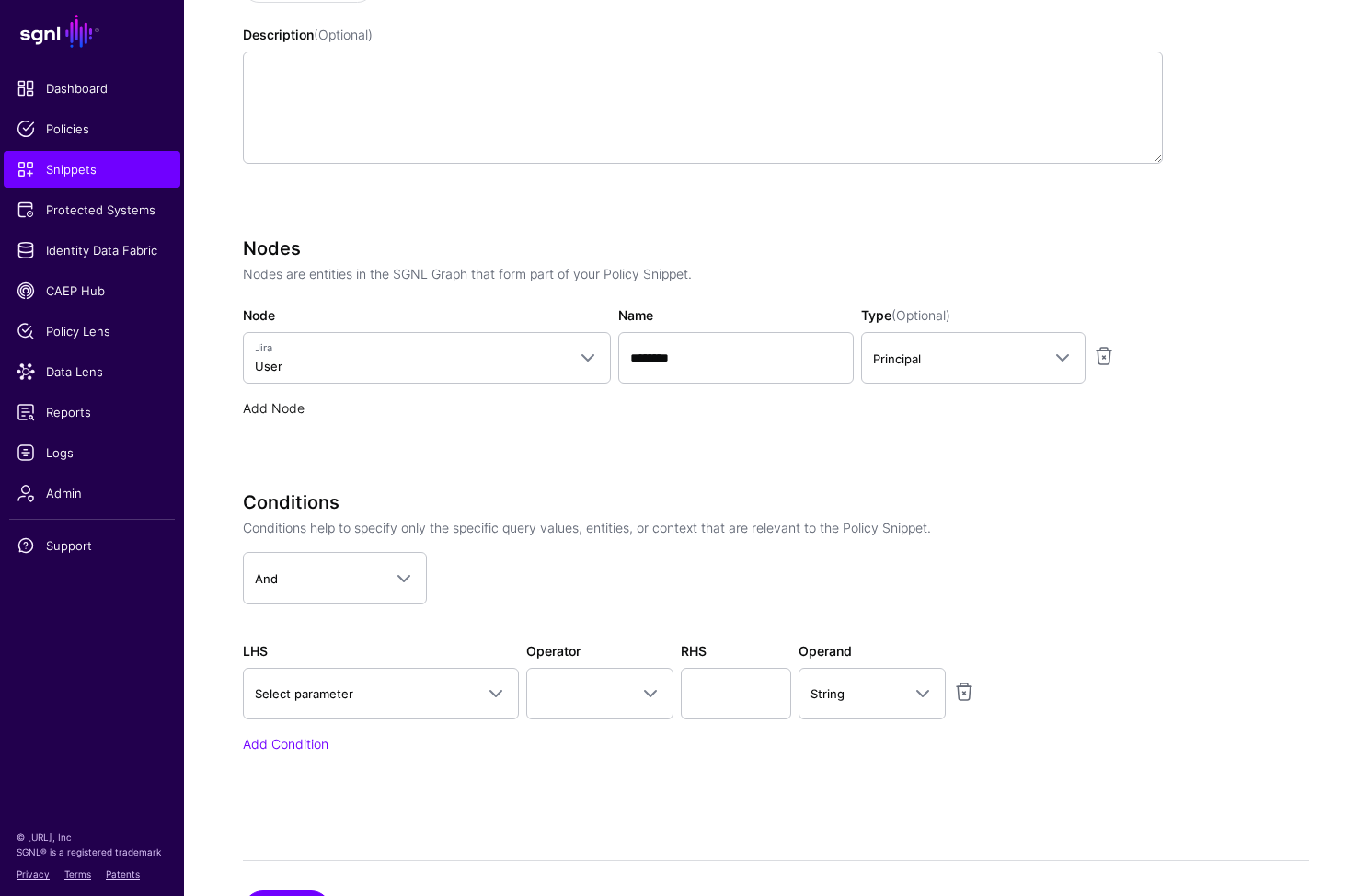
click at [244, 409] on link "Add Node" at bounding box center [274, 408] width 62 height 16
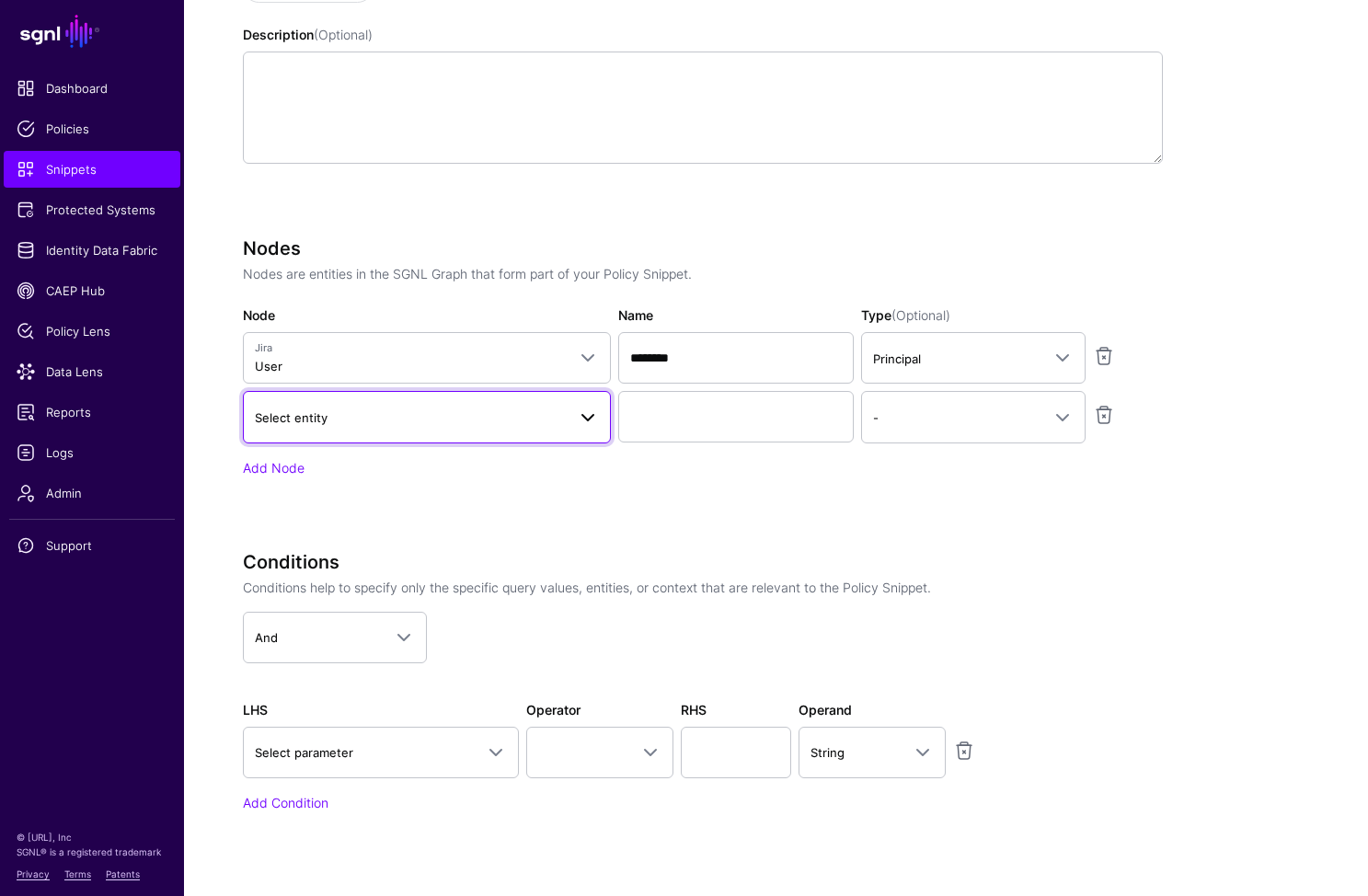
click at [342, 432] on link "Select entity" at bounding box center [427, 417] width 368 height 52
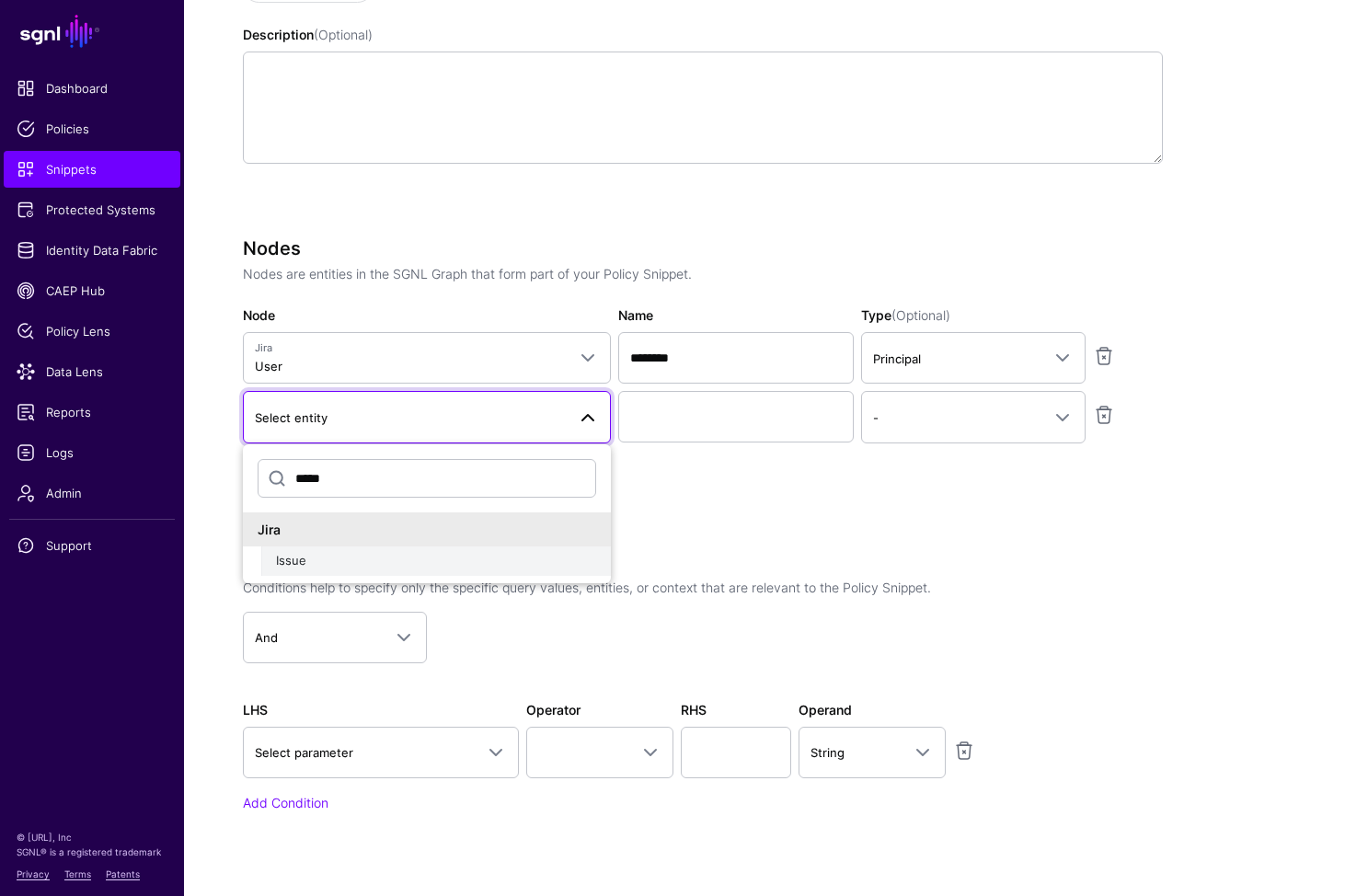
type input "*****"
click at [314, 554] on div "Issue" at bounding box center [436, 561] width 320 height 18
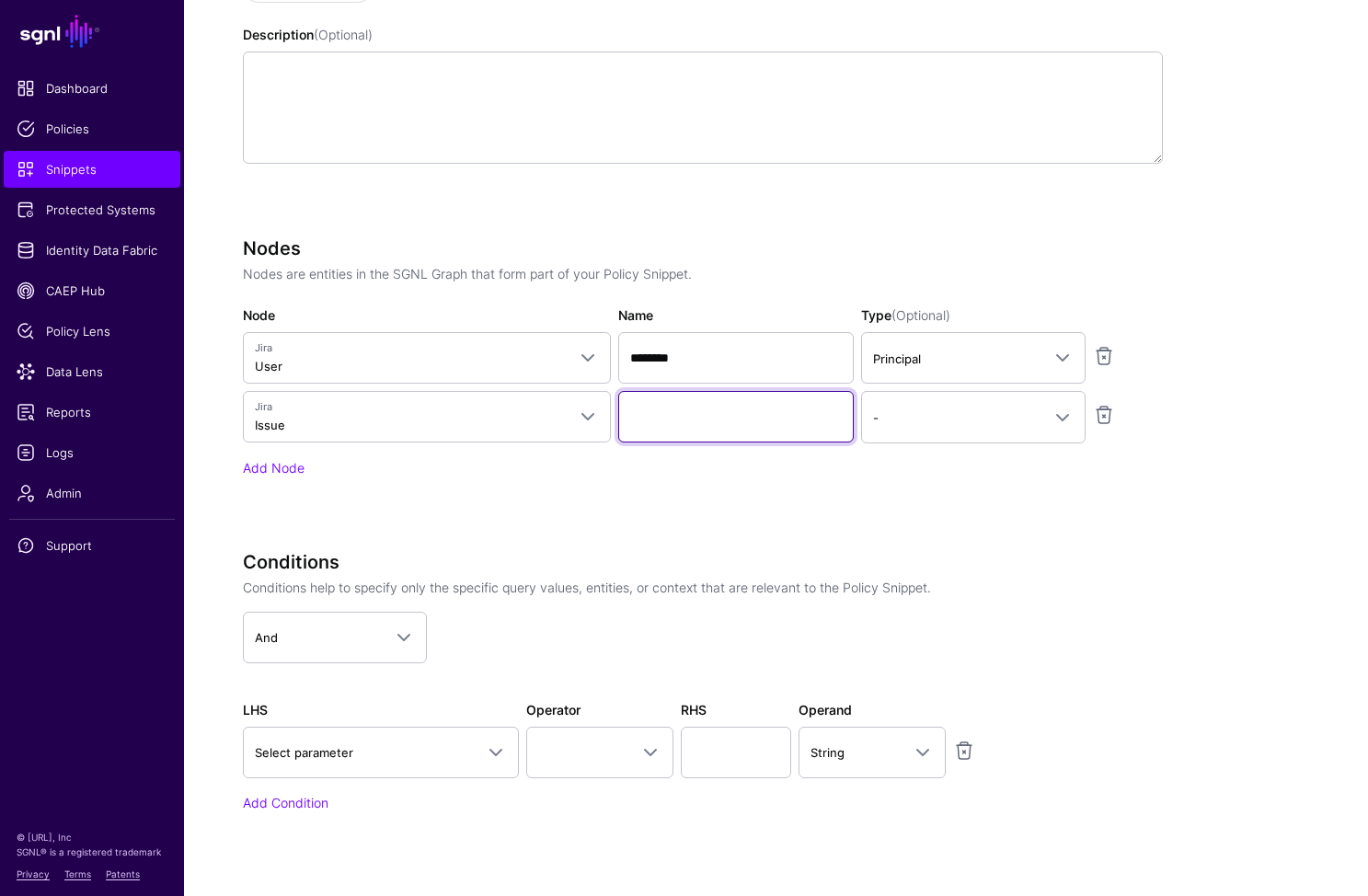
click at [684, 426] on input "Name" at bounding box center [736, 417] width 236 height 52
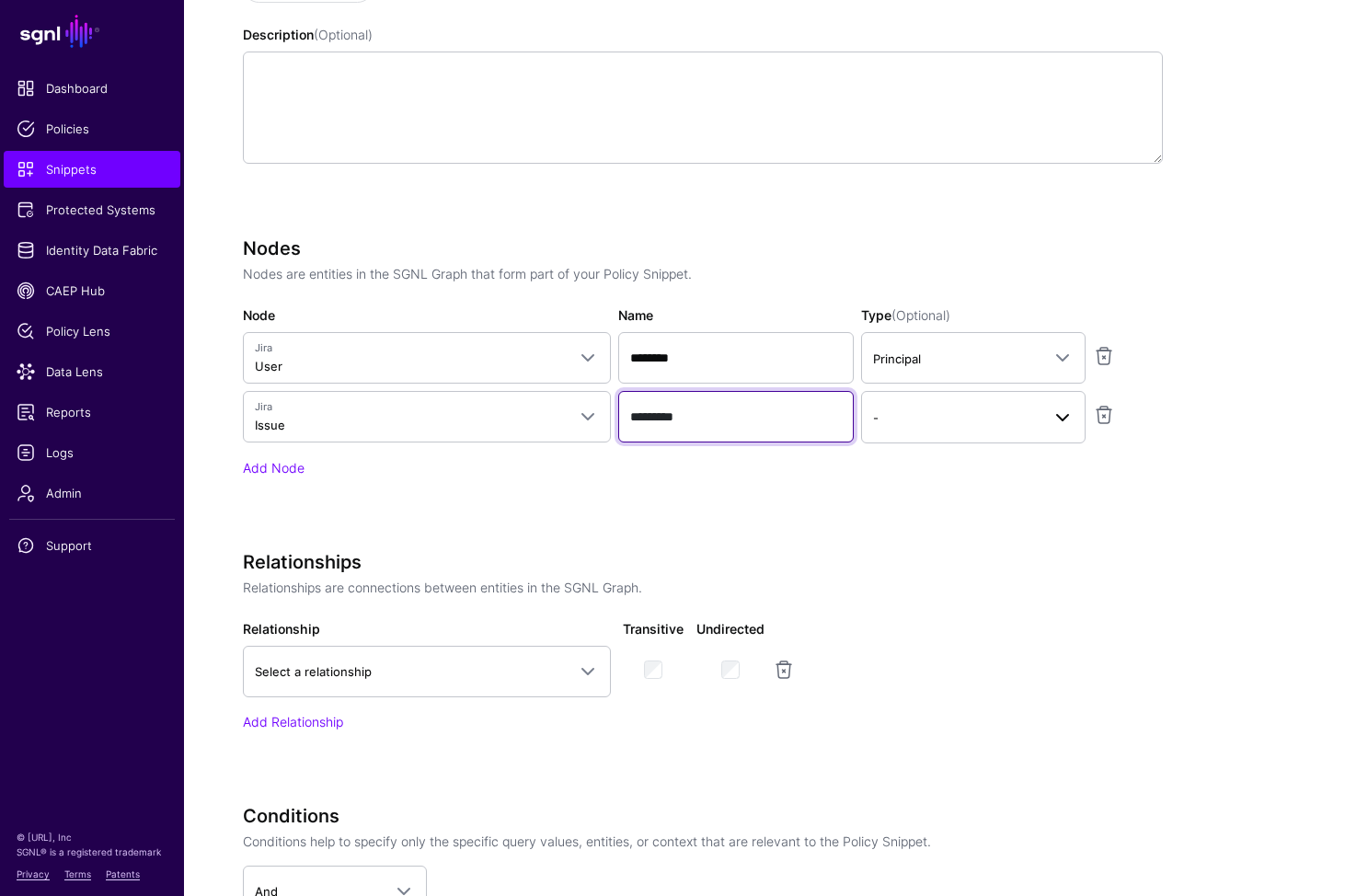
type input "*********"
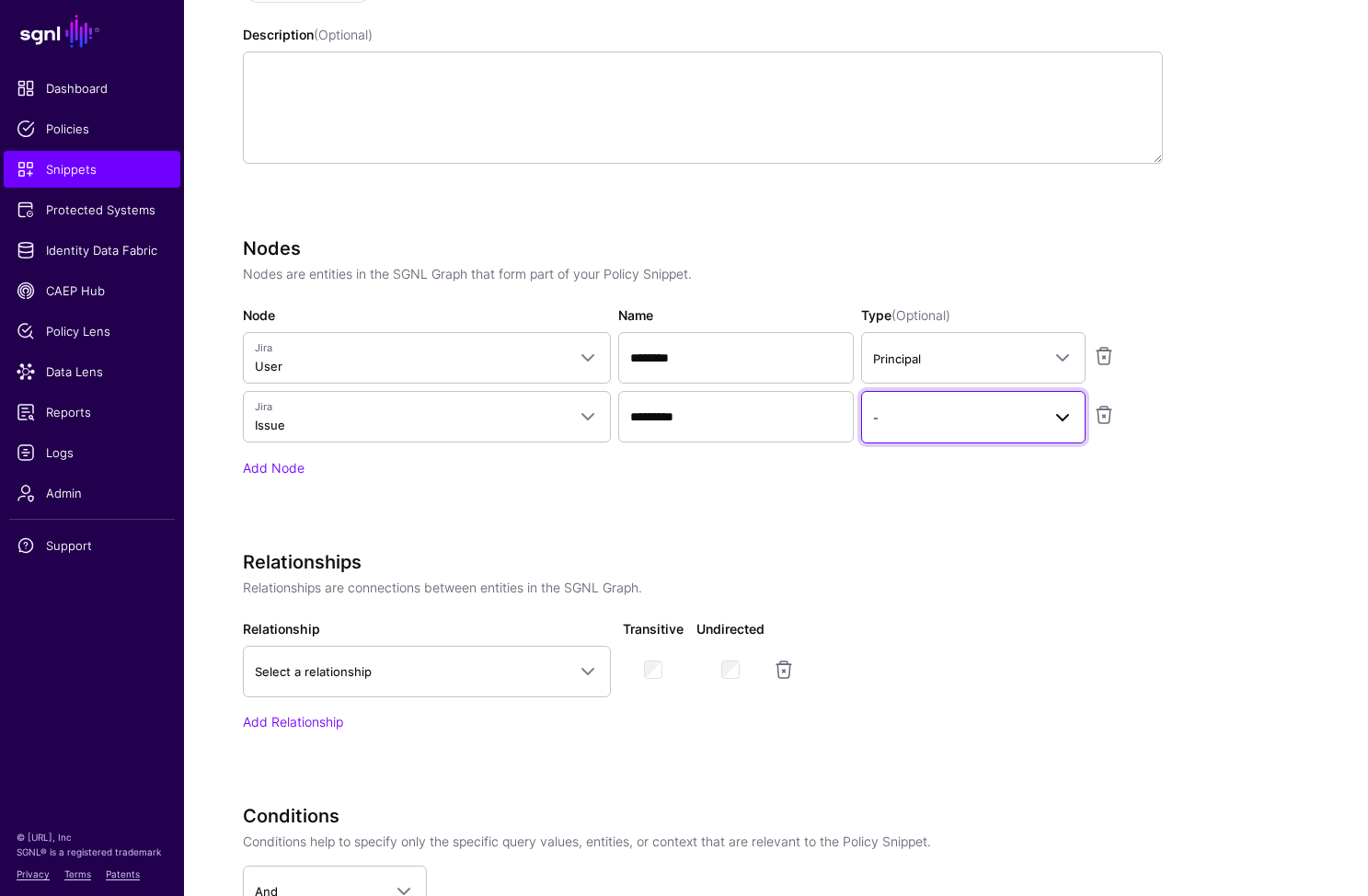
click at [974, 396] on link "-" at bounding box center [974, 417] width 225 height 52
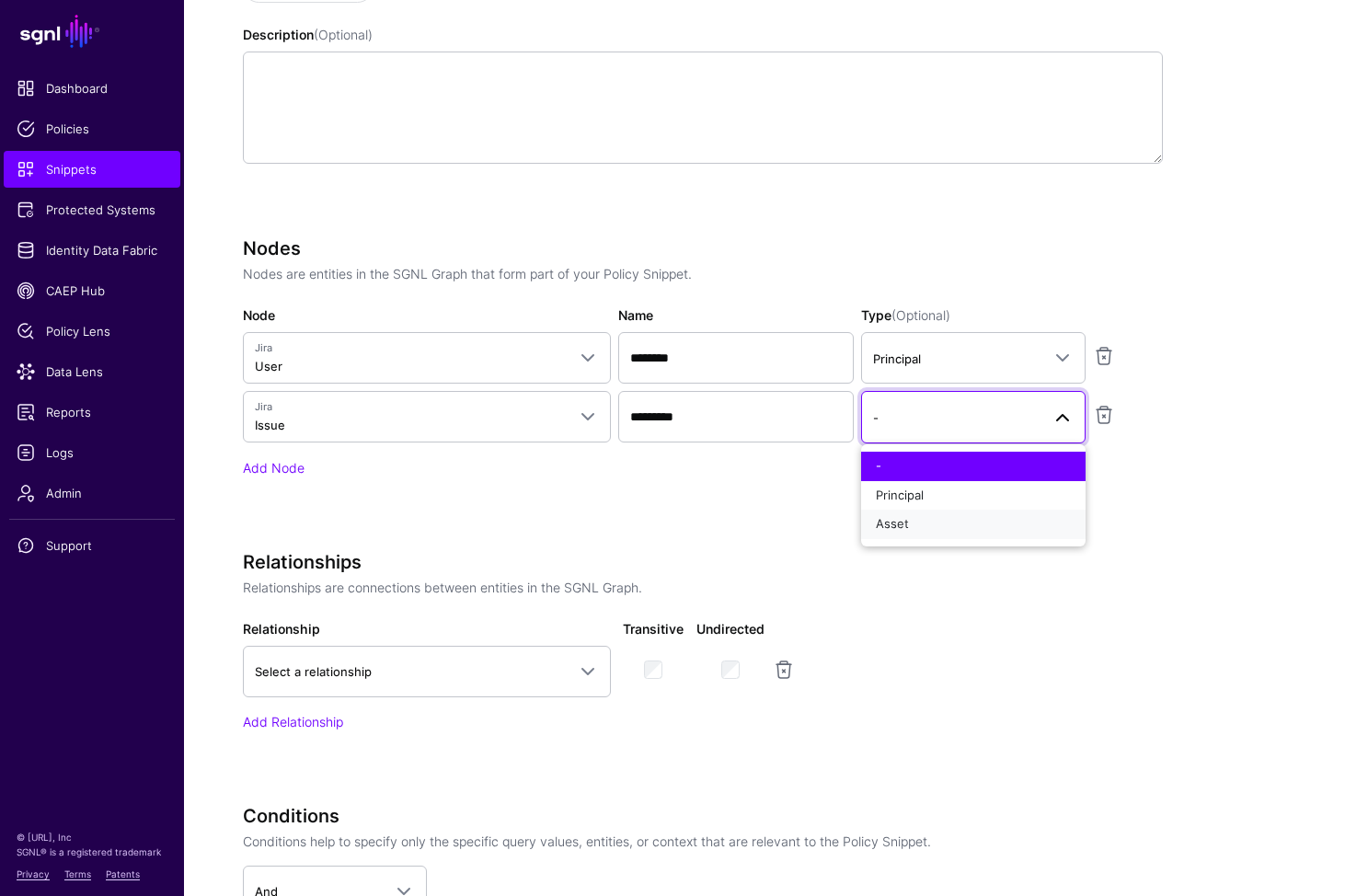
click at [925, 521] on div "Asset" at bounding box center [974, 524] width 195 height 18
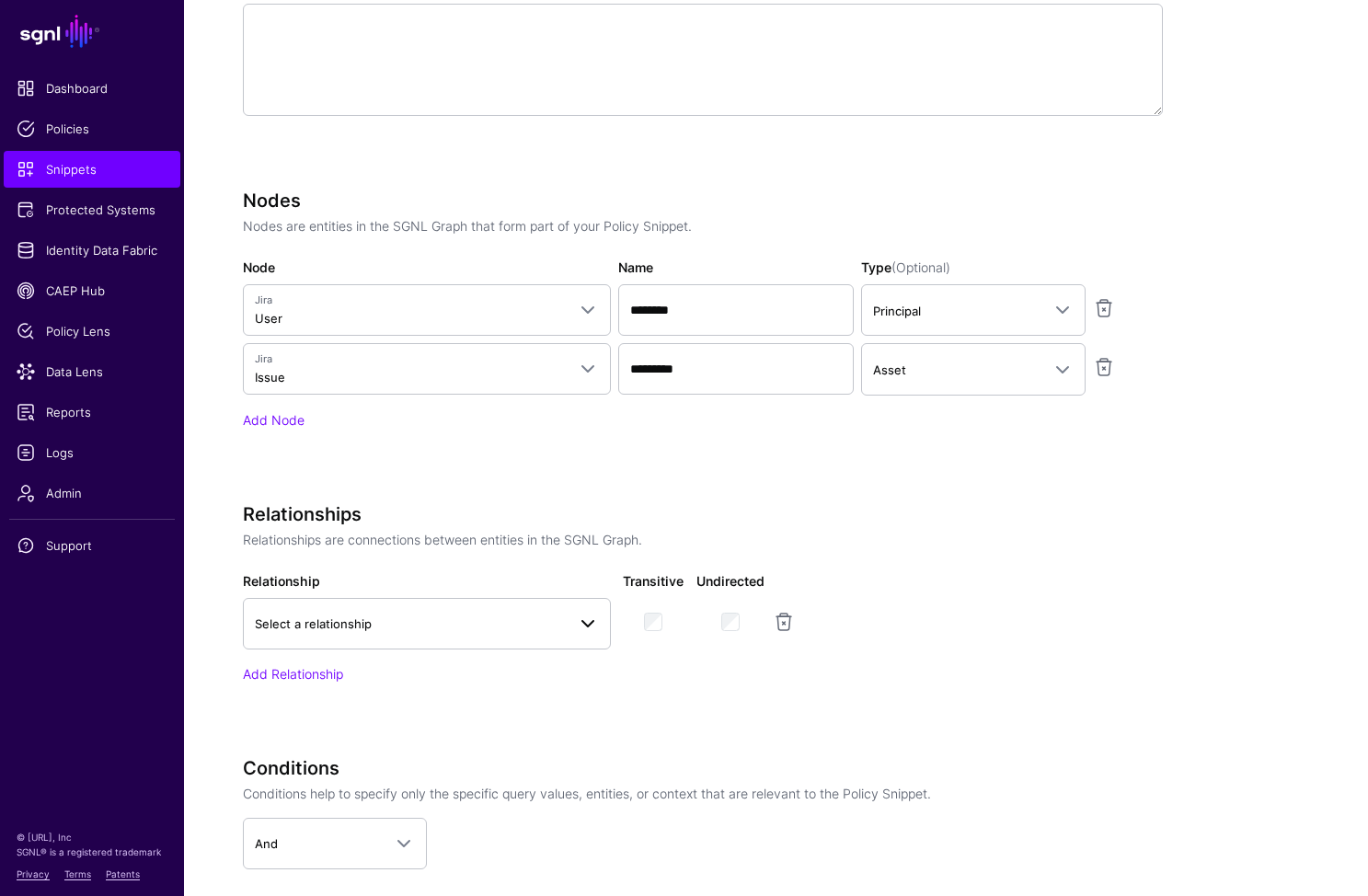
scroll to position [582, 0]
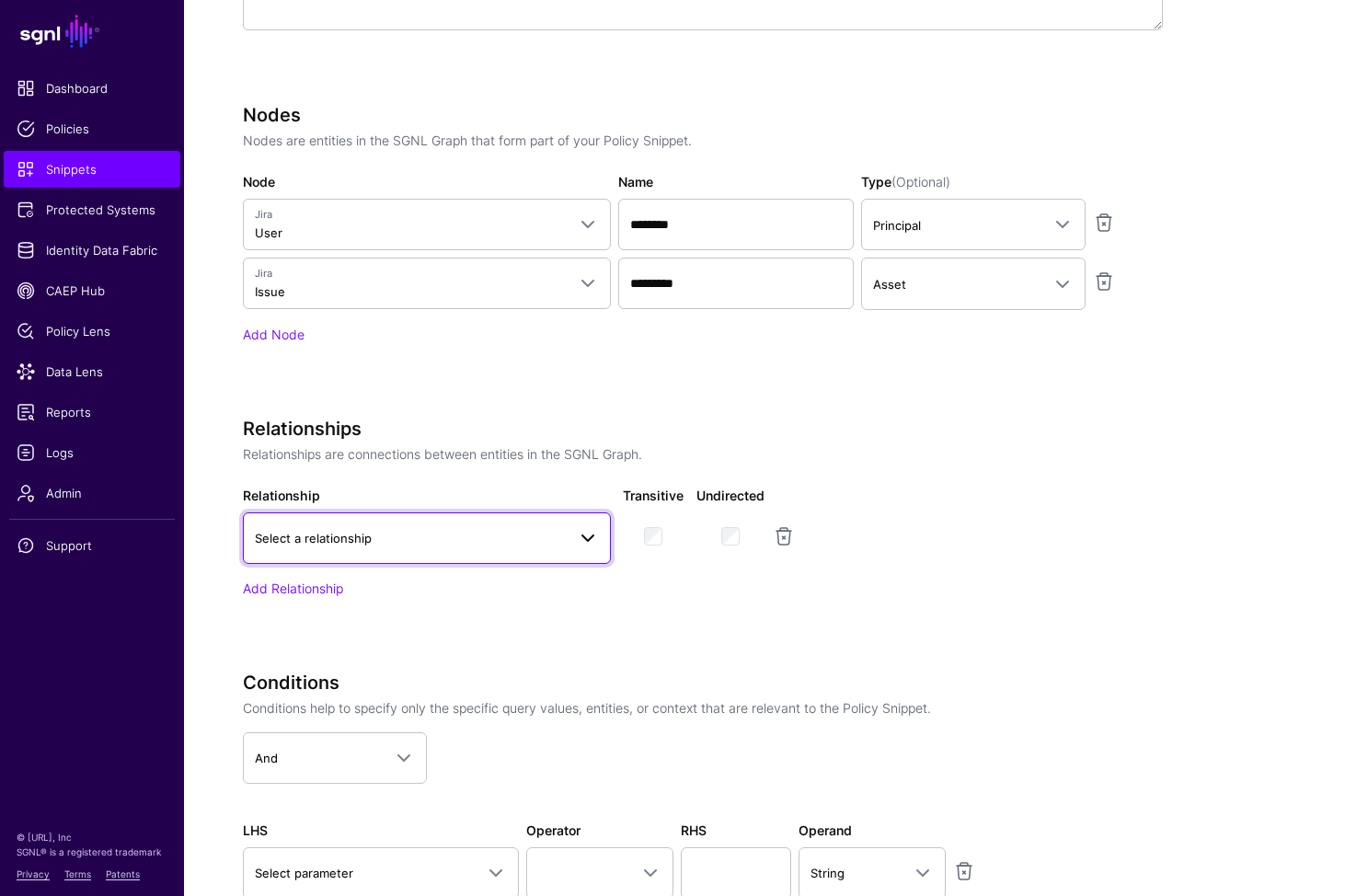
click at [423, 534] on span "Select a relationship" at bounding box center [410, 538] width 311 height 20
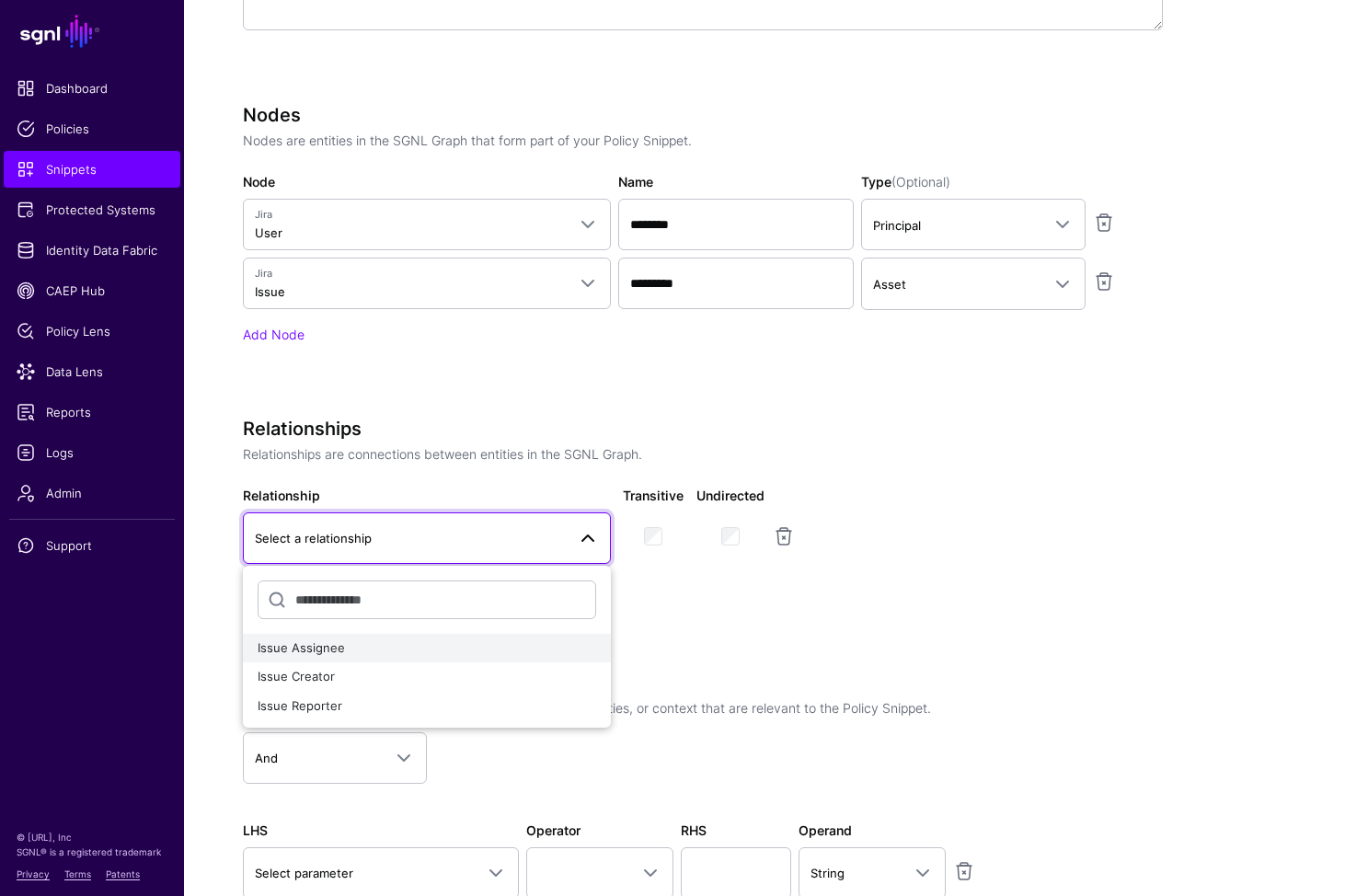
click at [349, 652] on div "Issue Assignee" at bounding box center [427, 648] width 338 height 18
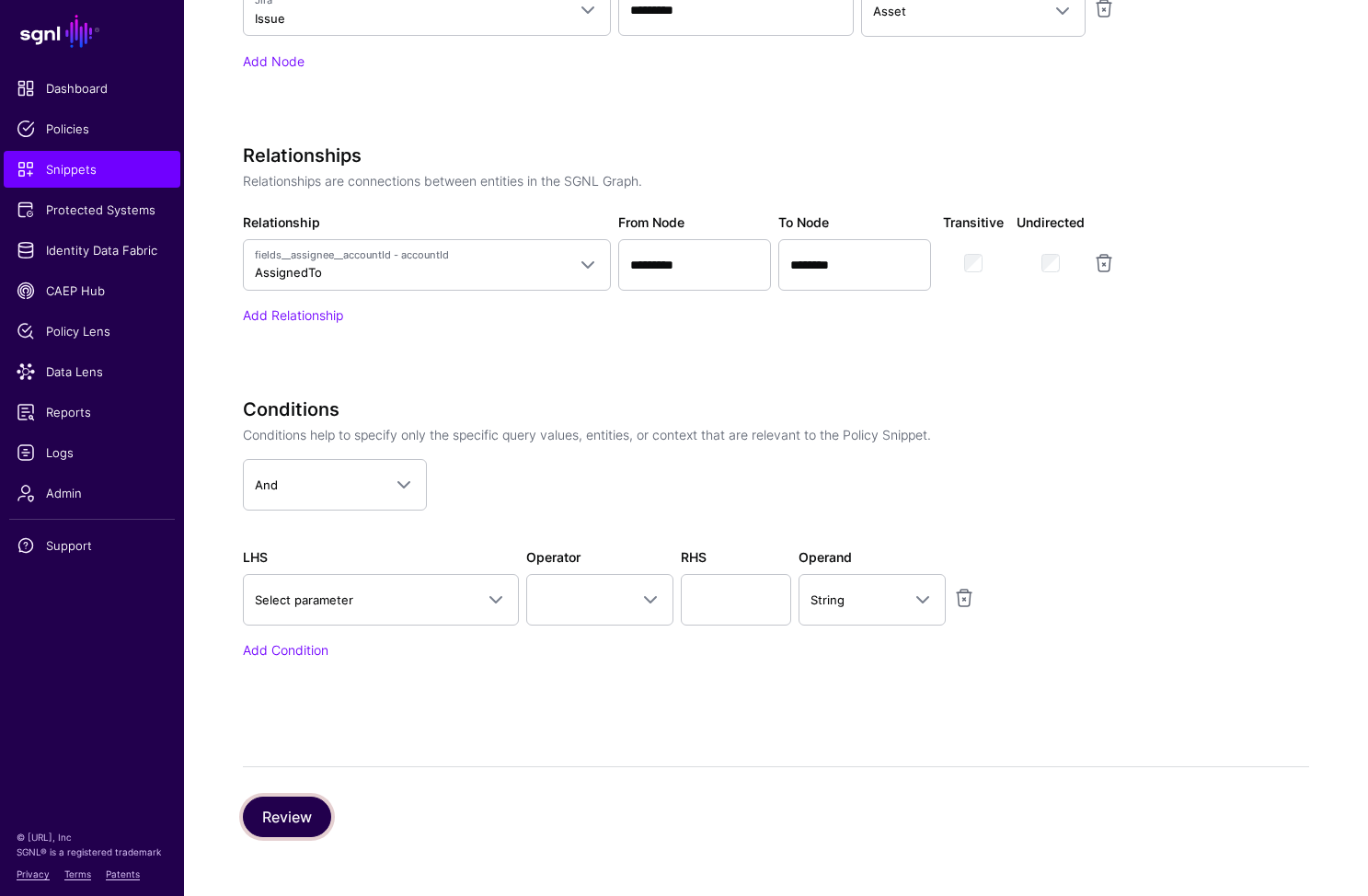
click at [282, 809] on button "Review" at bounding box center [287, 816] width 89 height 41
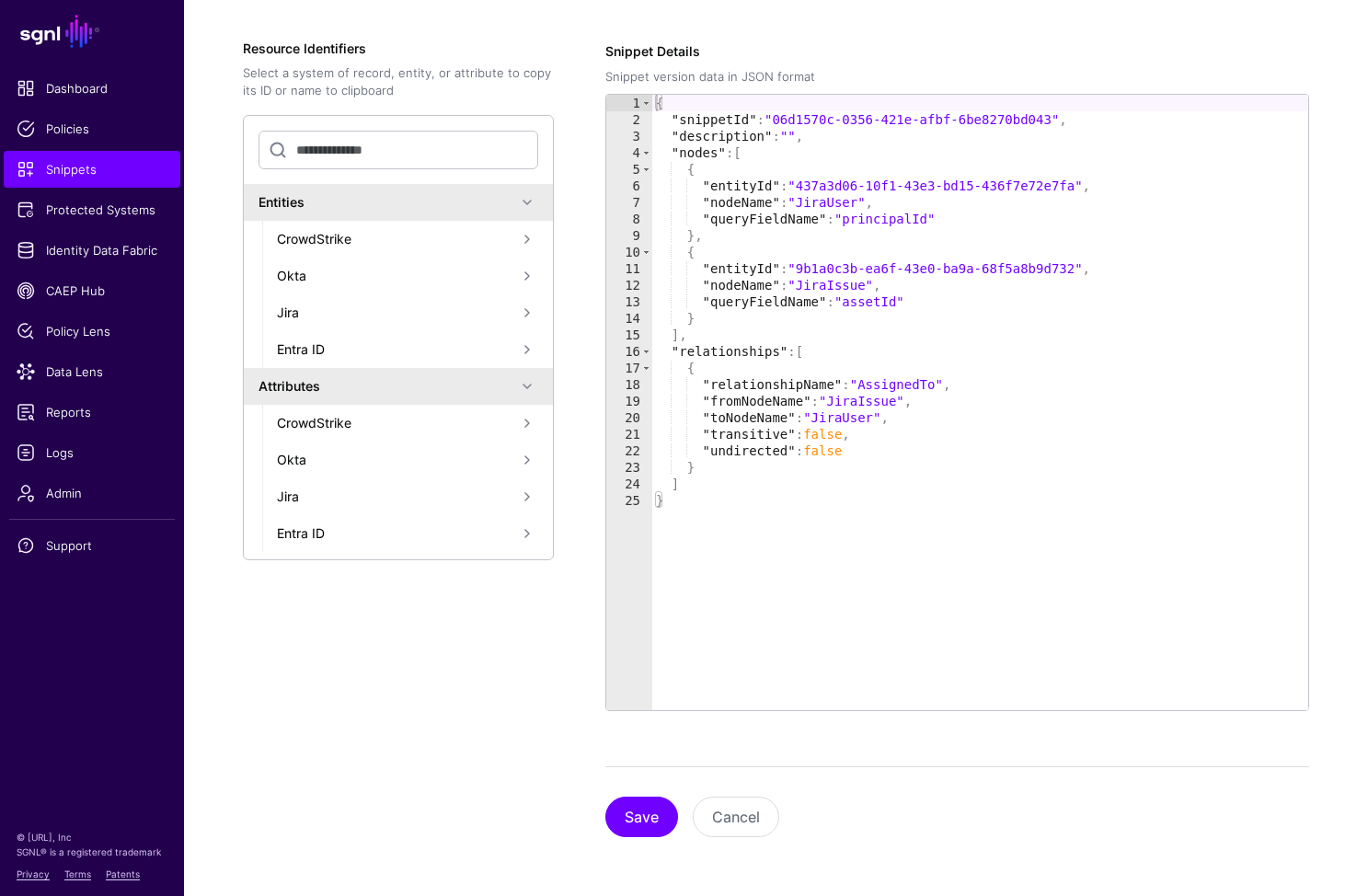
scroll to position [297, 0]
click at [655, 793] on div "Save Cancel" at bounding box center [958, 801] width 704 height 71
click at [649, 811] on button "Save" at bounding box center [642, 816] width 73 height 41
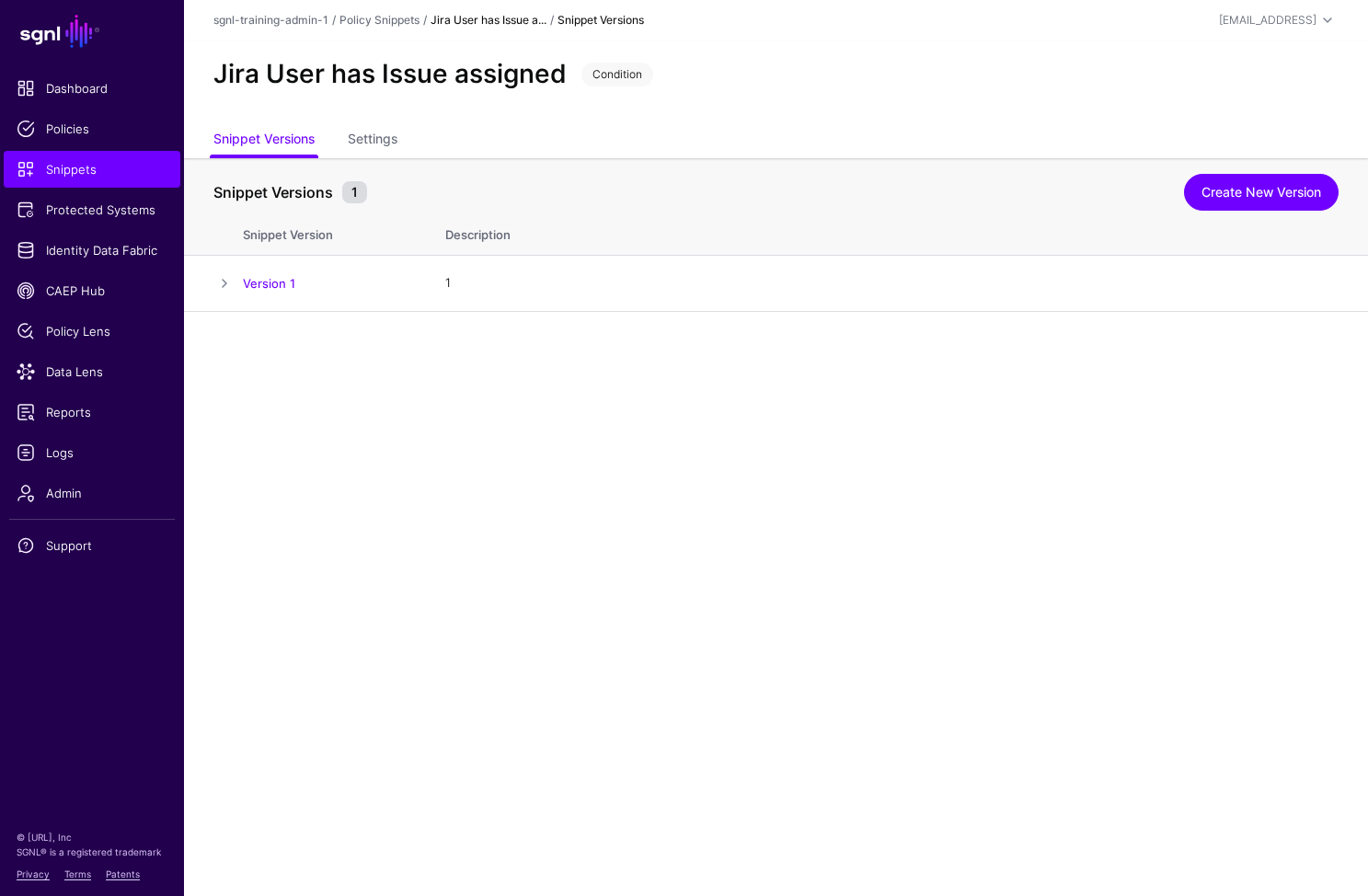
click at [413, 576] on main "SGNL Dashboard Policies Snippets Protected Systems Identity Data Fabric CAEP Hu…" at bounding box center [684, 448] width 1368 height 896
click at [508, 451] on main "SGNL Dashboard Policies Snippets Protected Systems Identity Data Fabric CAEP Hu…" at bounding box center [684, 448] width 1368 height 896
click at [109, 174] on span "Snippets" at bounding box center [93, 169] width 151 height 18
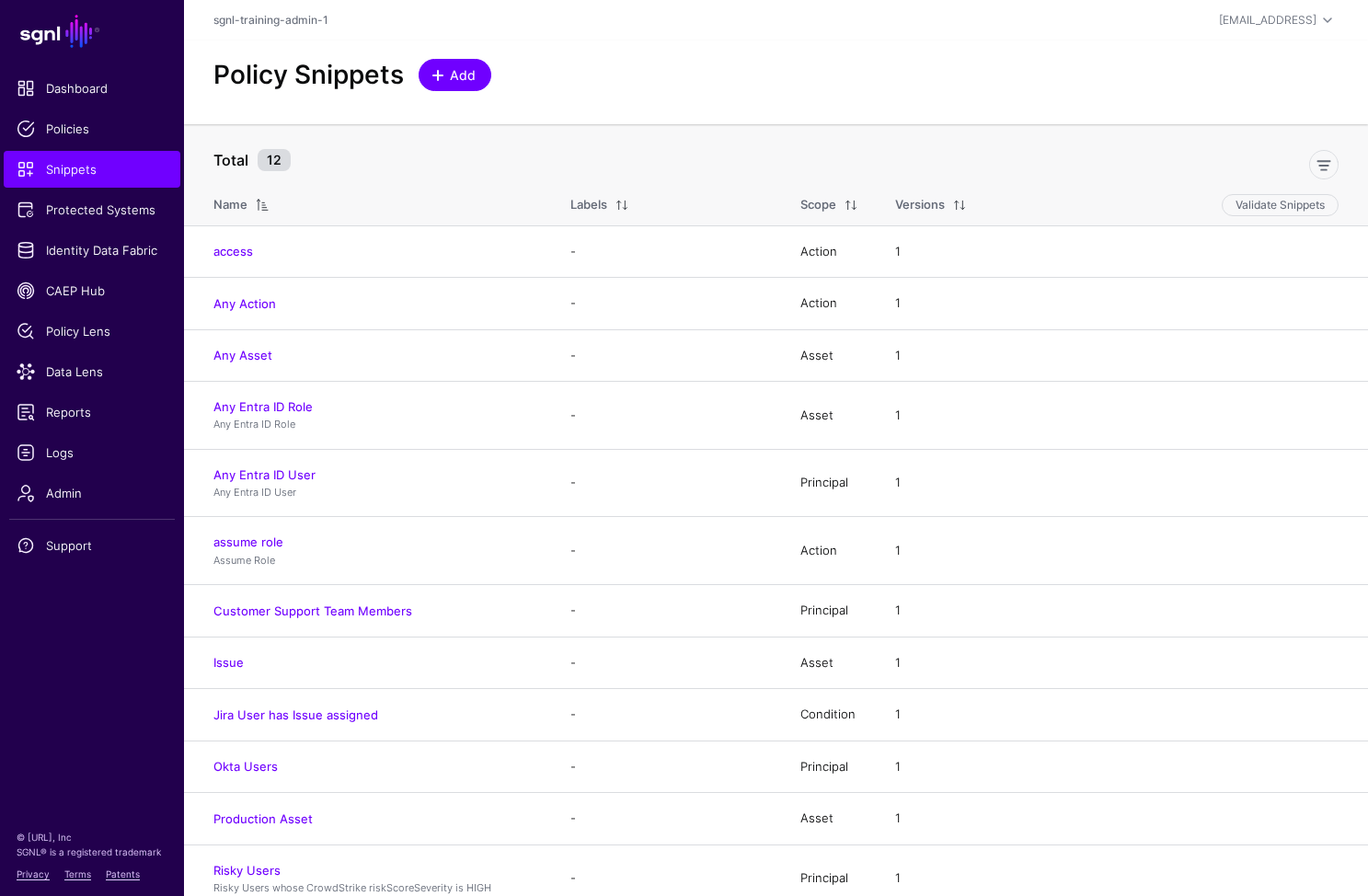
click at [457, 79] on span "Add" at bounding box center [463, 75] width 31 height 19
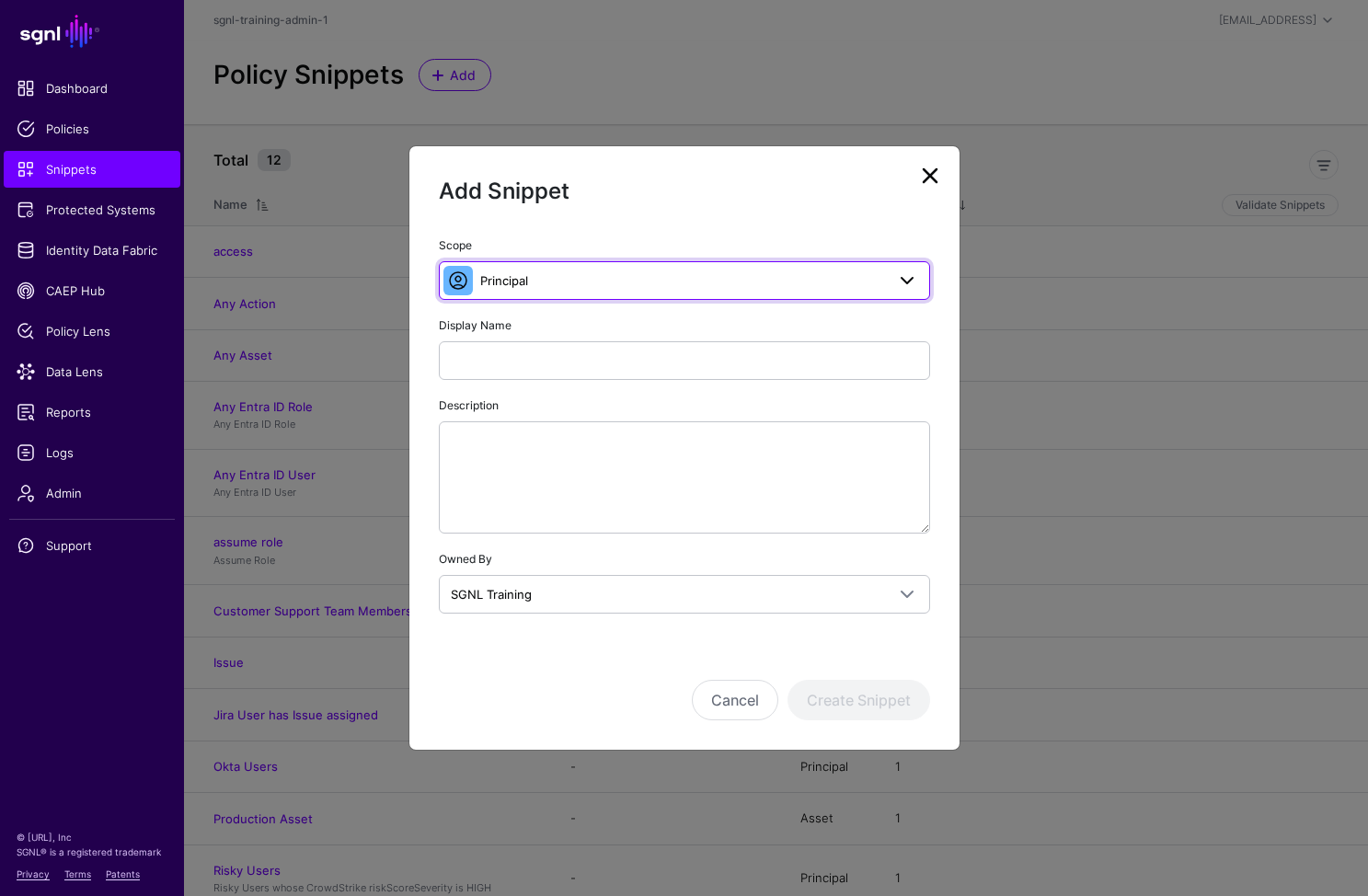
click at [571, 276] on span "Principal" at bounding box center [683, 280] width 405 height 20
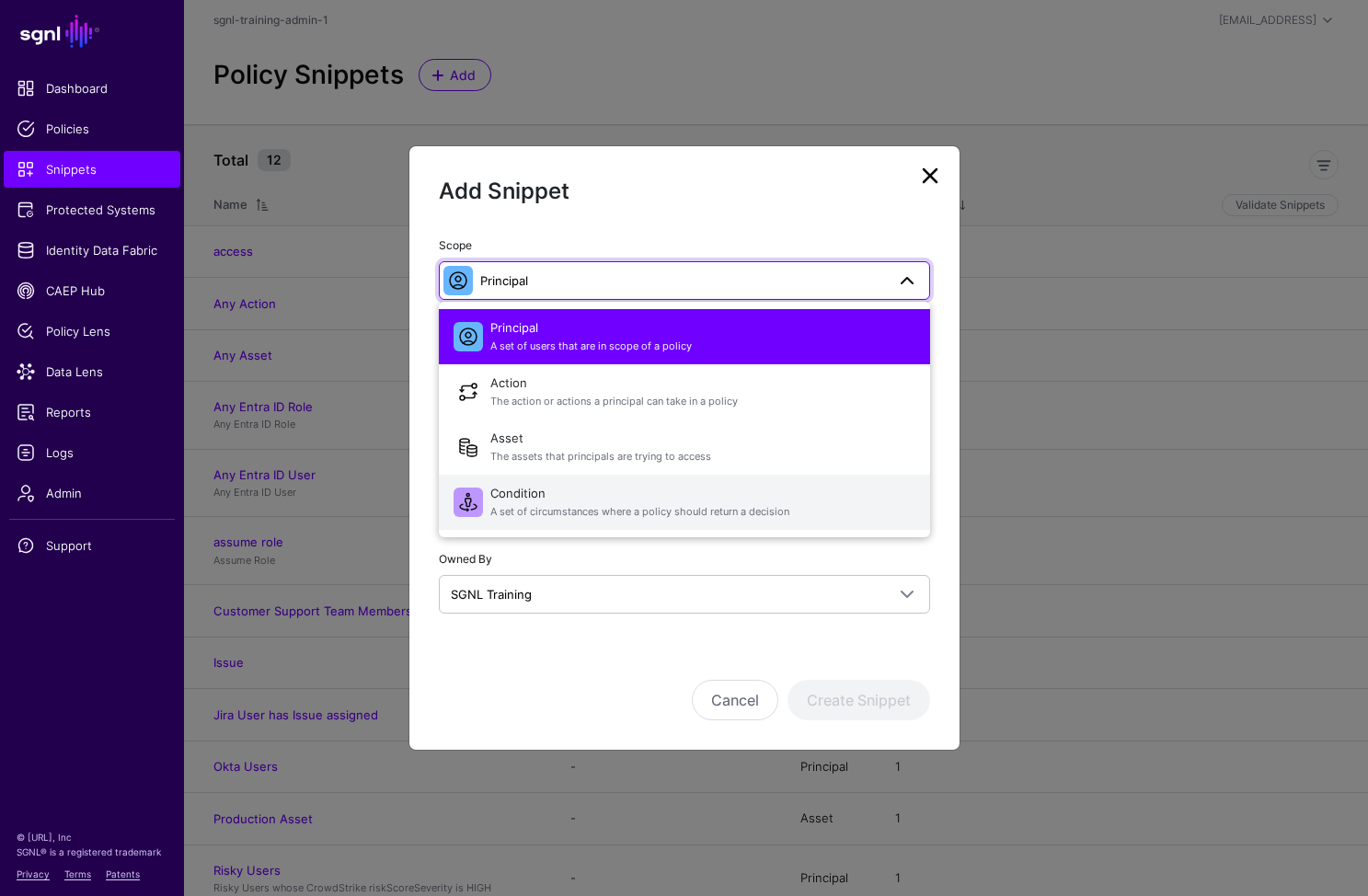
click at [520, 497] on span "Condition A set of circumstances where a policy should return a decision" at bounding box center [702, 502] width 425 height 44
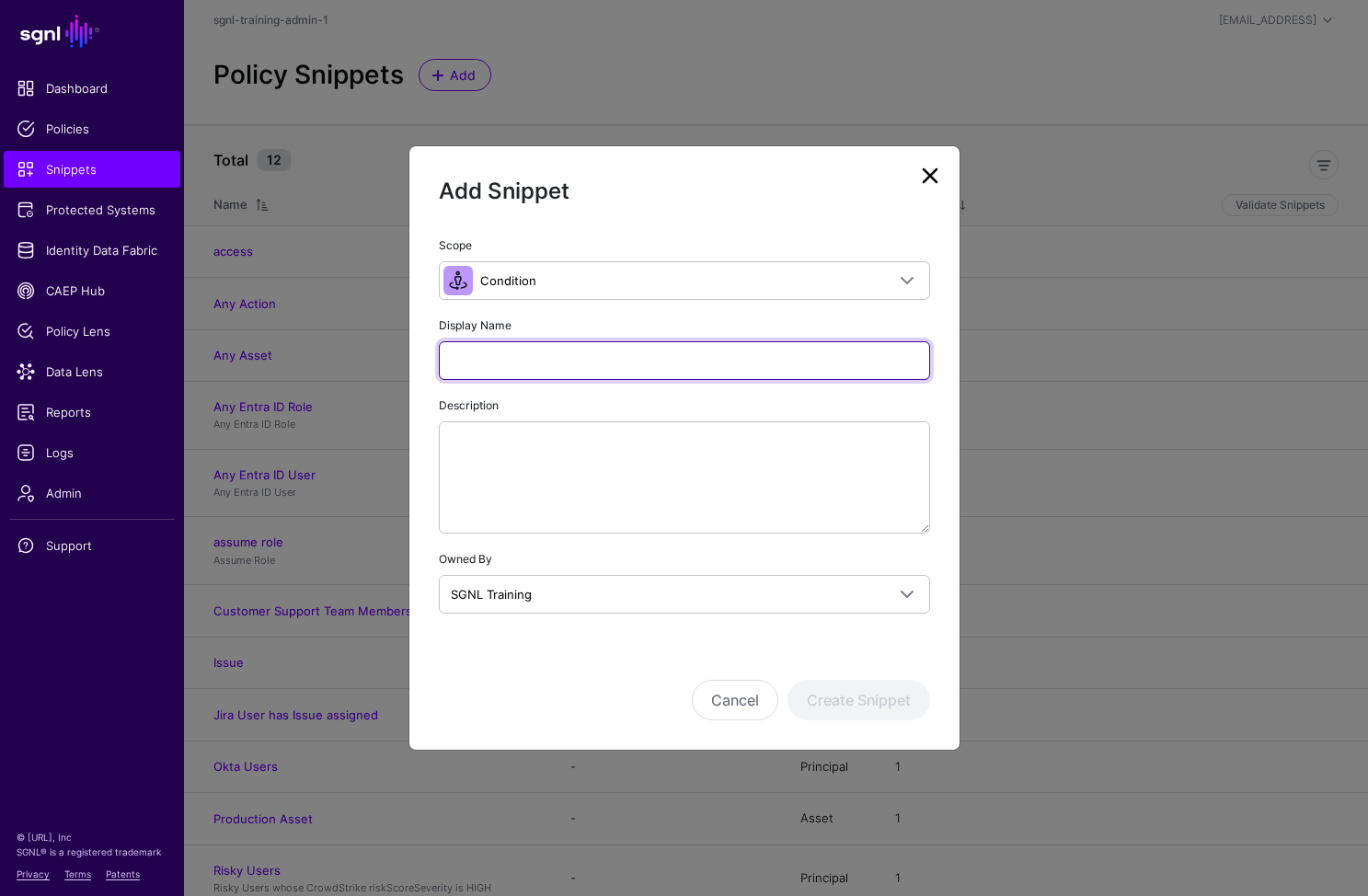
click at [543, 354] on input "Display Name" at bounding box center [684, 360] width 491 height 39
paste input "**********"
type input "**********"
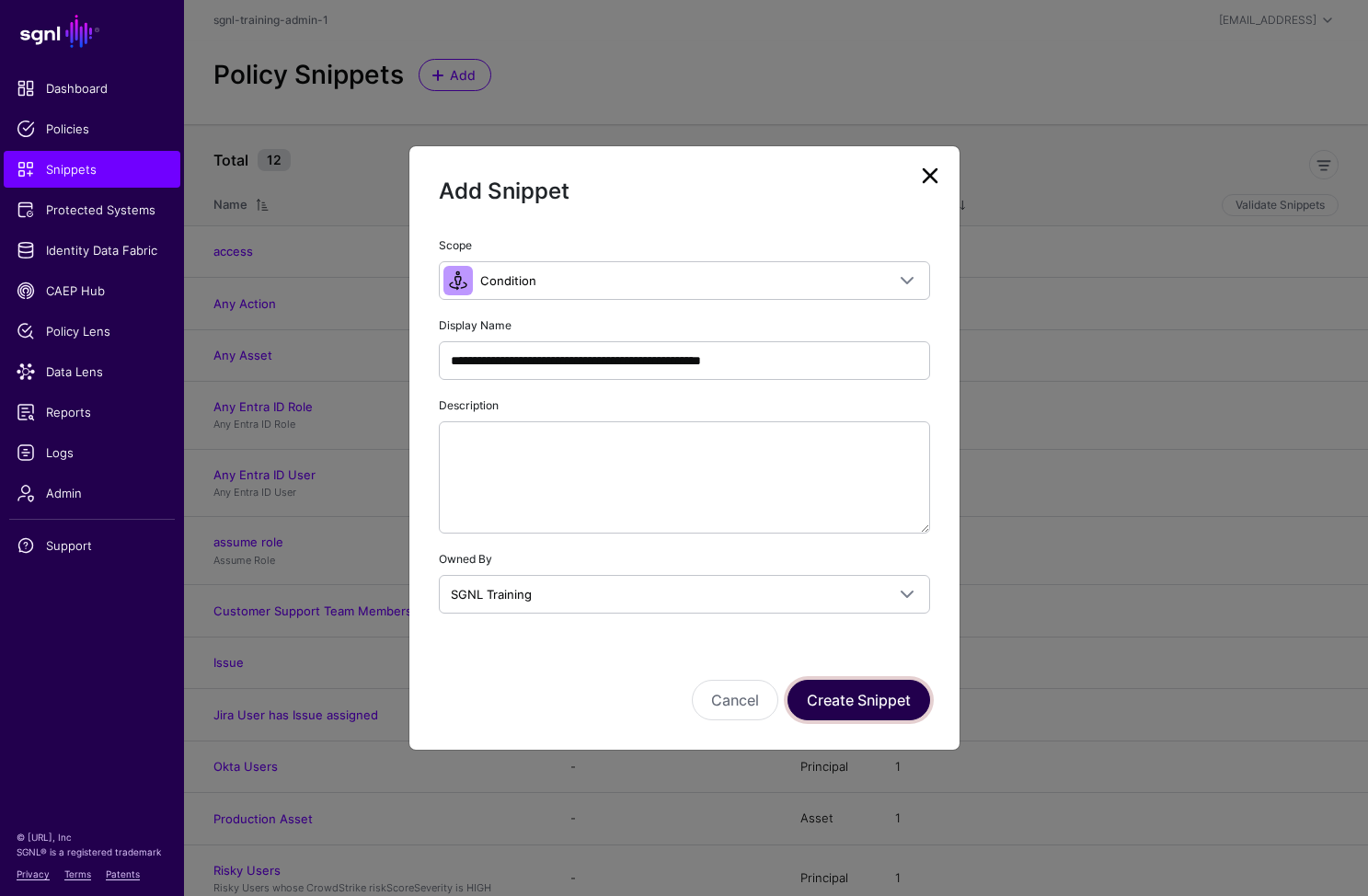
click at [840, 704] on button "Create Snippet" at bounding box center [859, 700] width 142 height 41
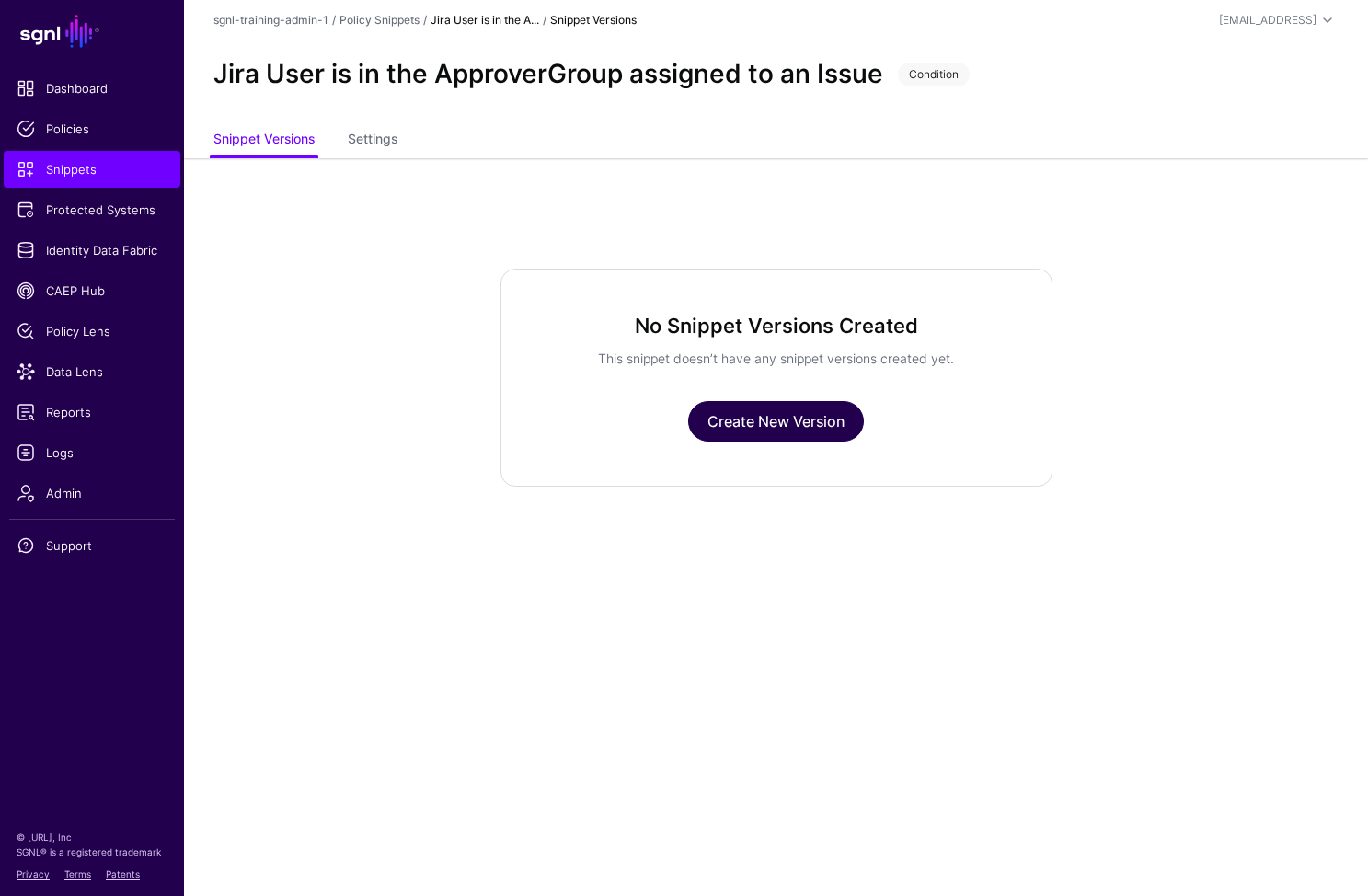
click at [762, 433] on link "Create New Version" at bounding box center [776, 421] width 176 height 41
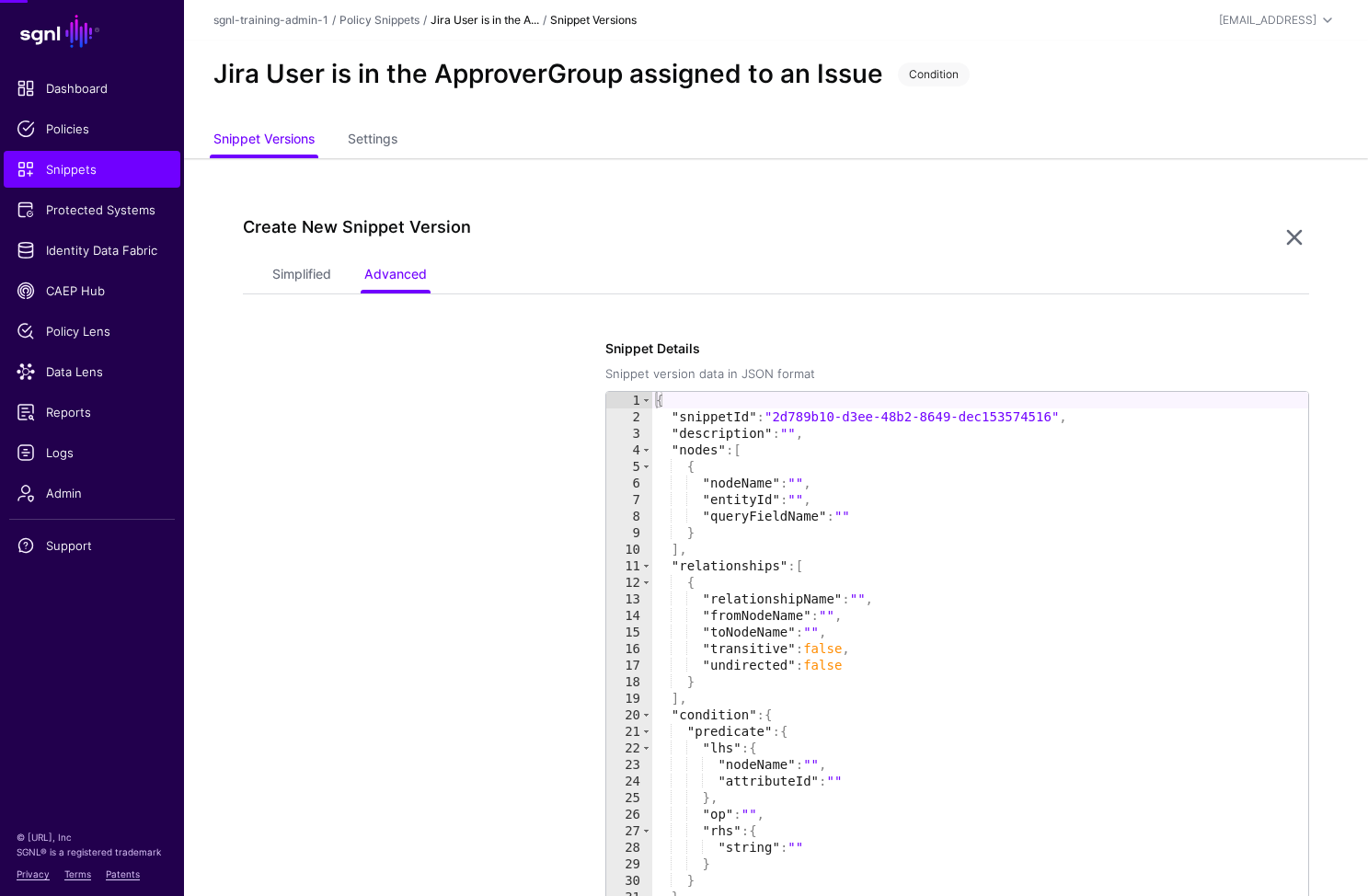
scroll to position [158, 0]
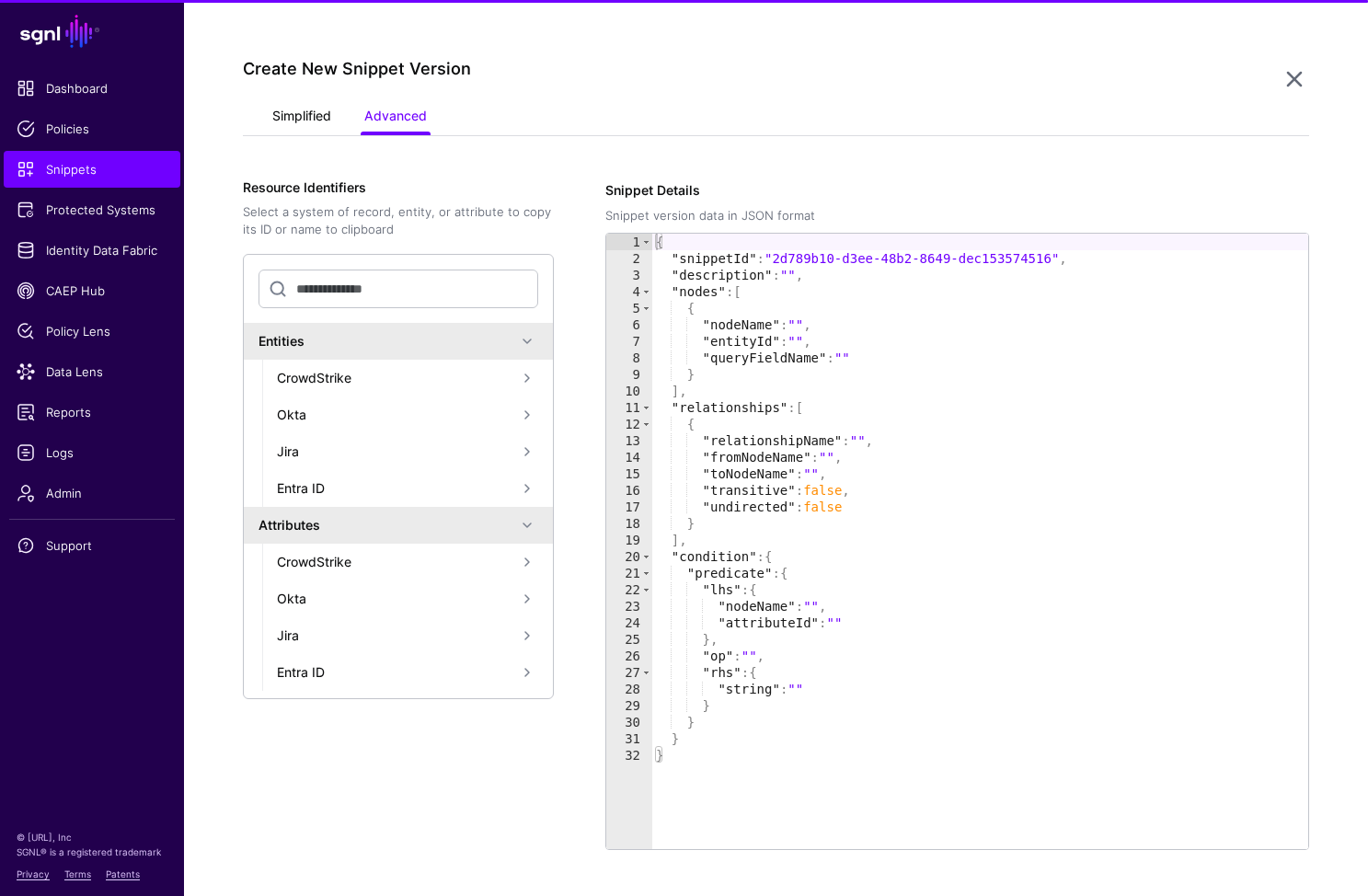
click at [293, 119] on link "Simplified" at bounding box center [301, 117] width 59 height 35
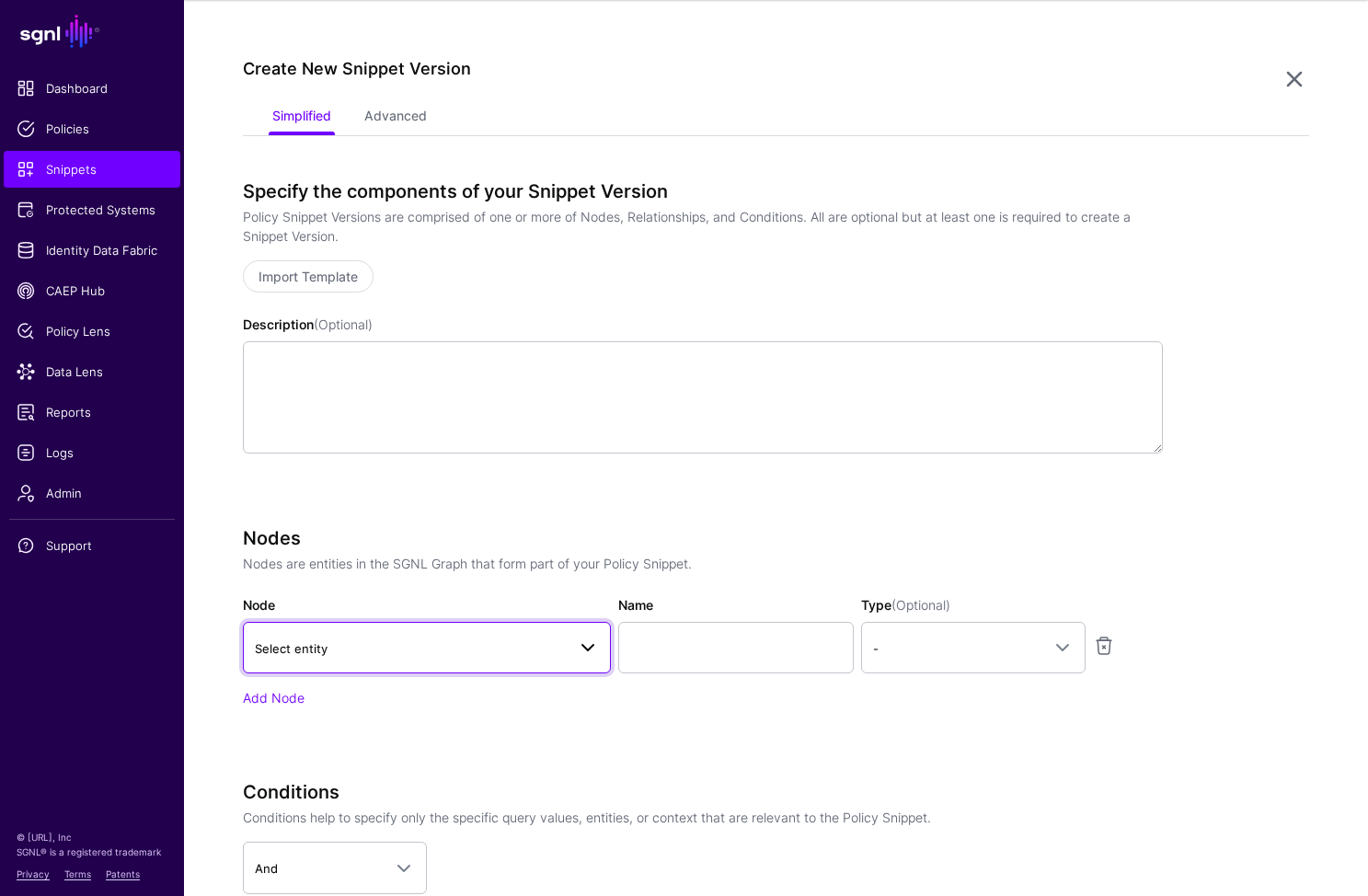
click at [410, 645] on span "Select entity" at bounding box center [410, 648] width 311 height 20
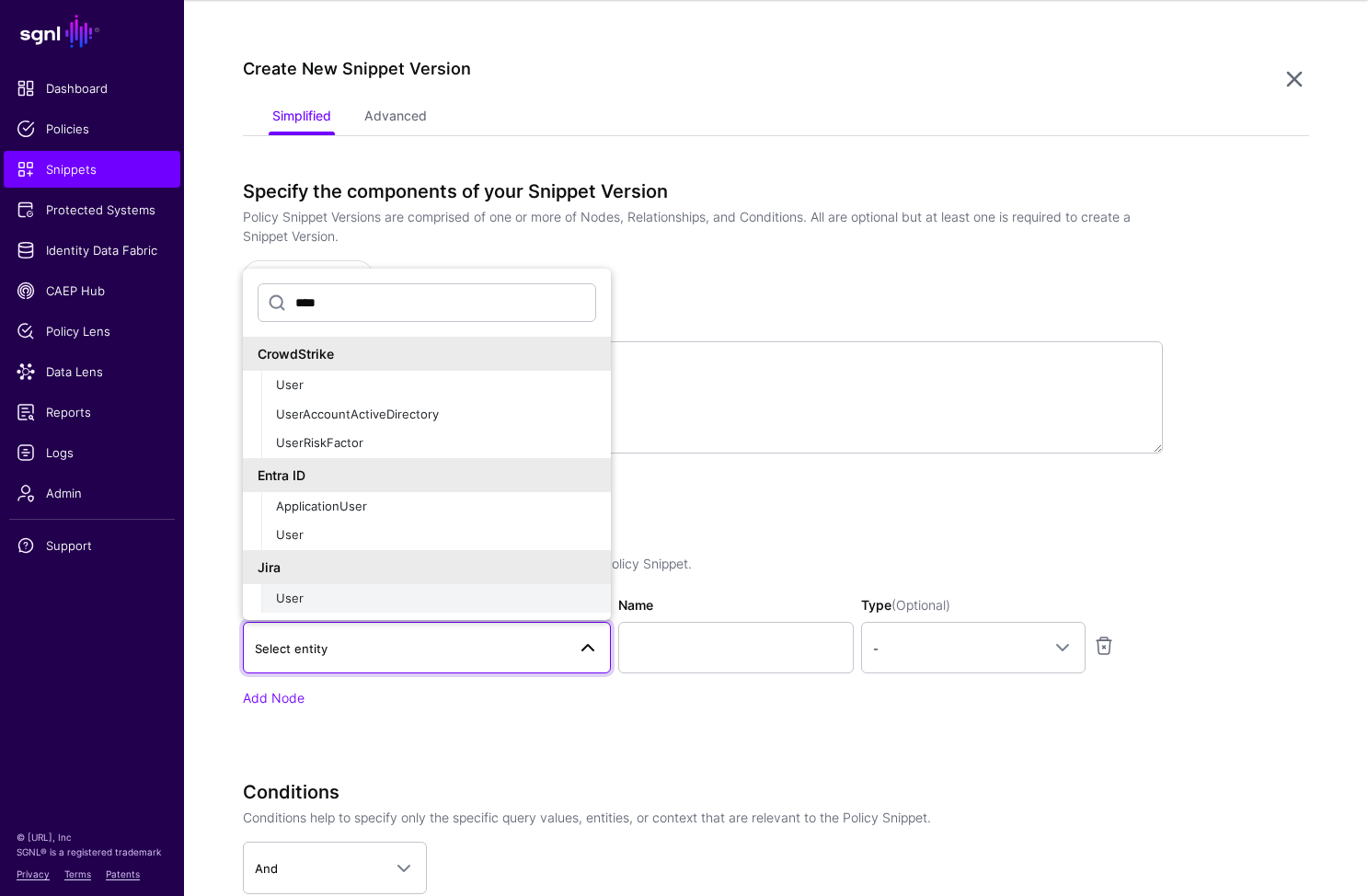
type input "****"
click at [353, 596] on div "User" at bounding box center [436, 599] width 320 height 18
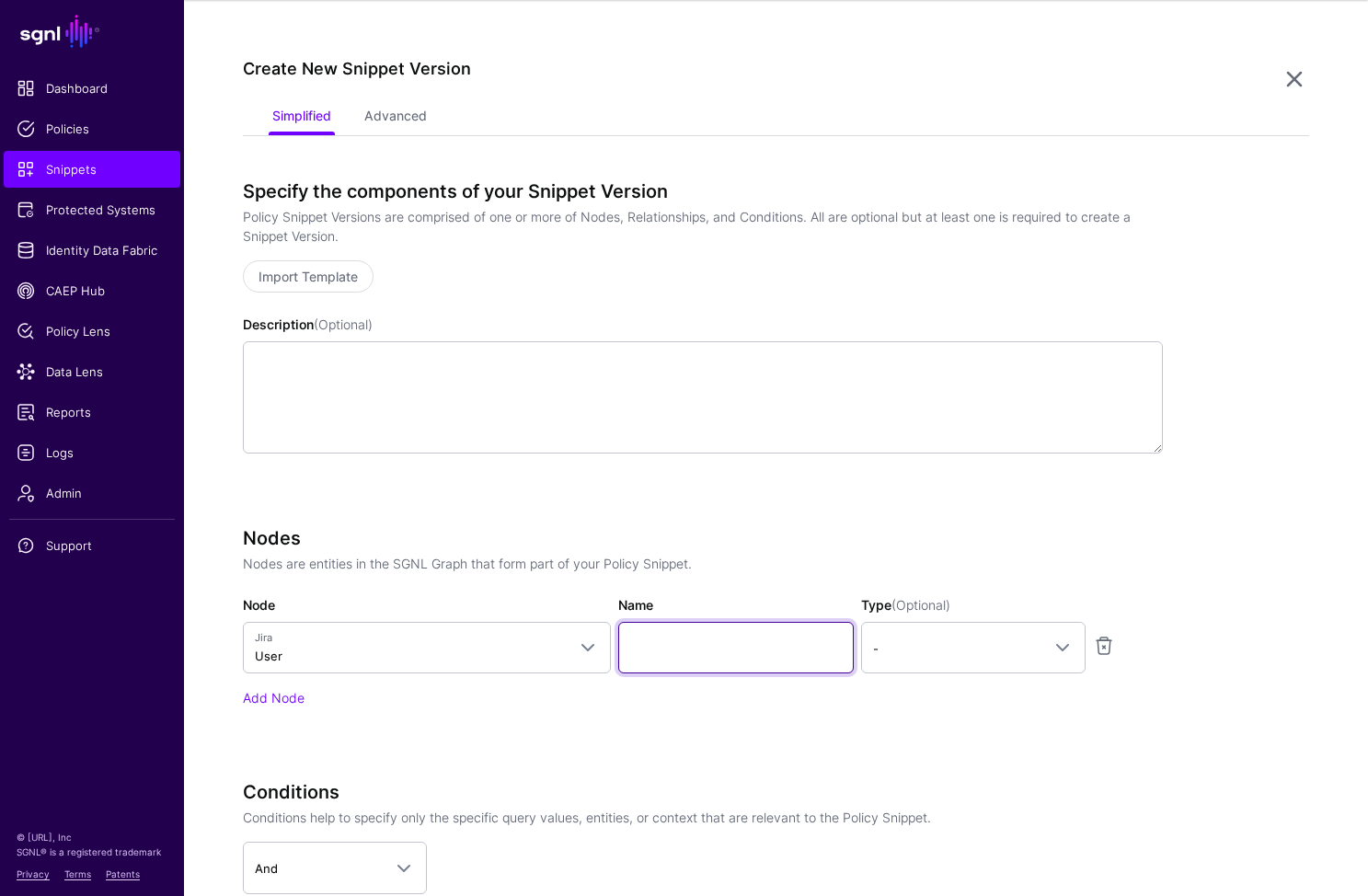
click at [694, 660] on input "Name" at bounding box center [736, 647] width 236 height 52
type input "********"
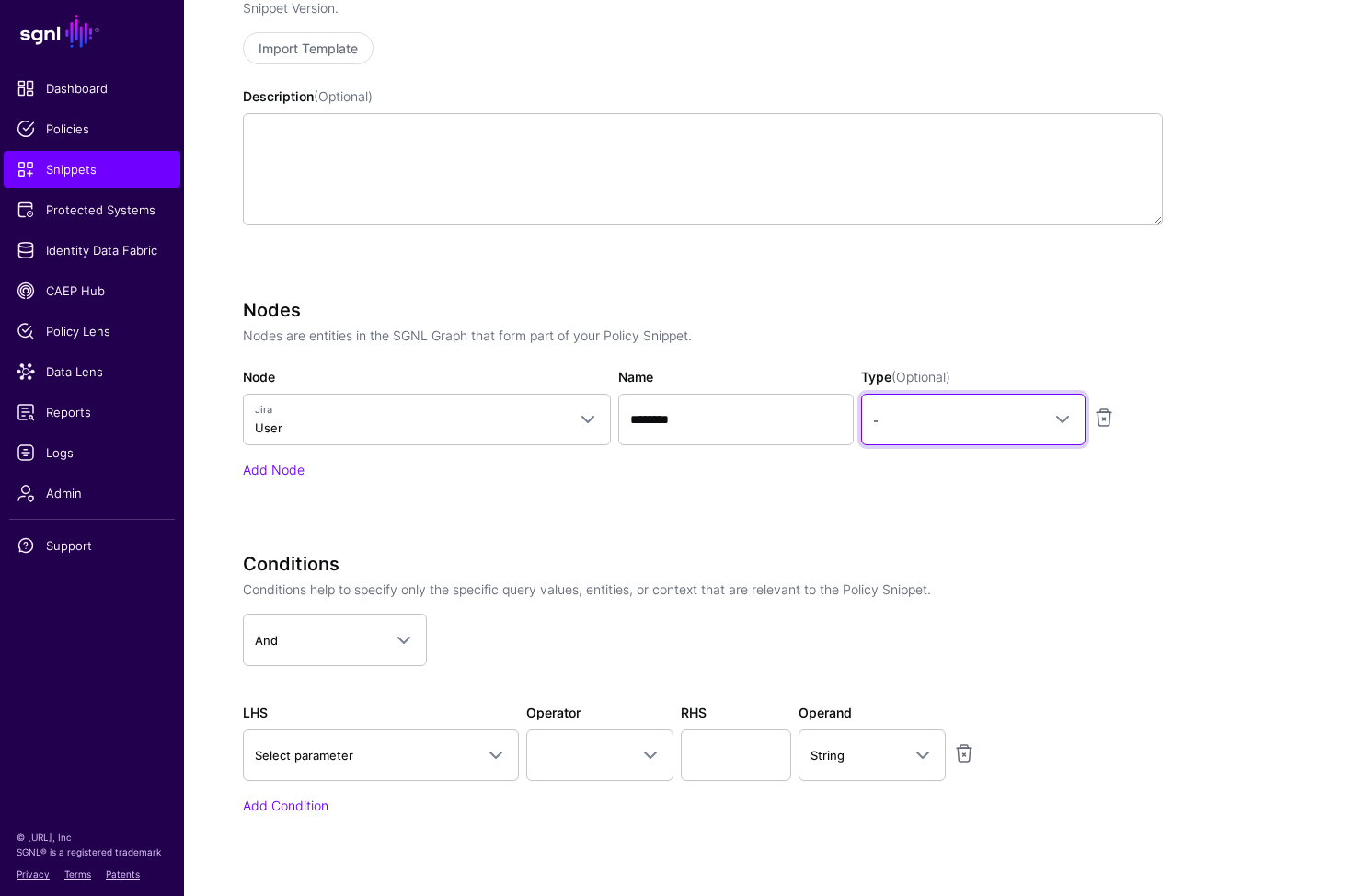
scroll to position [481, 0]
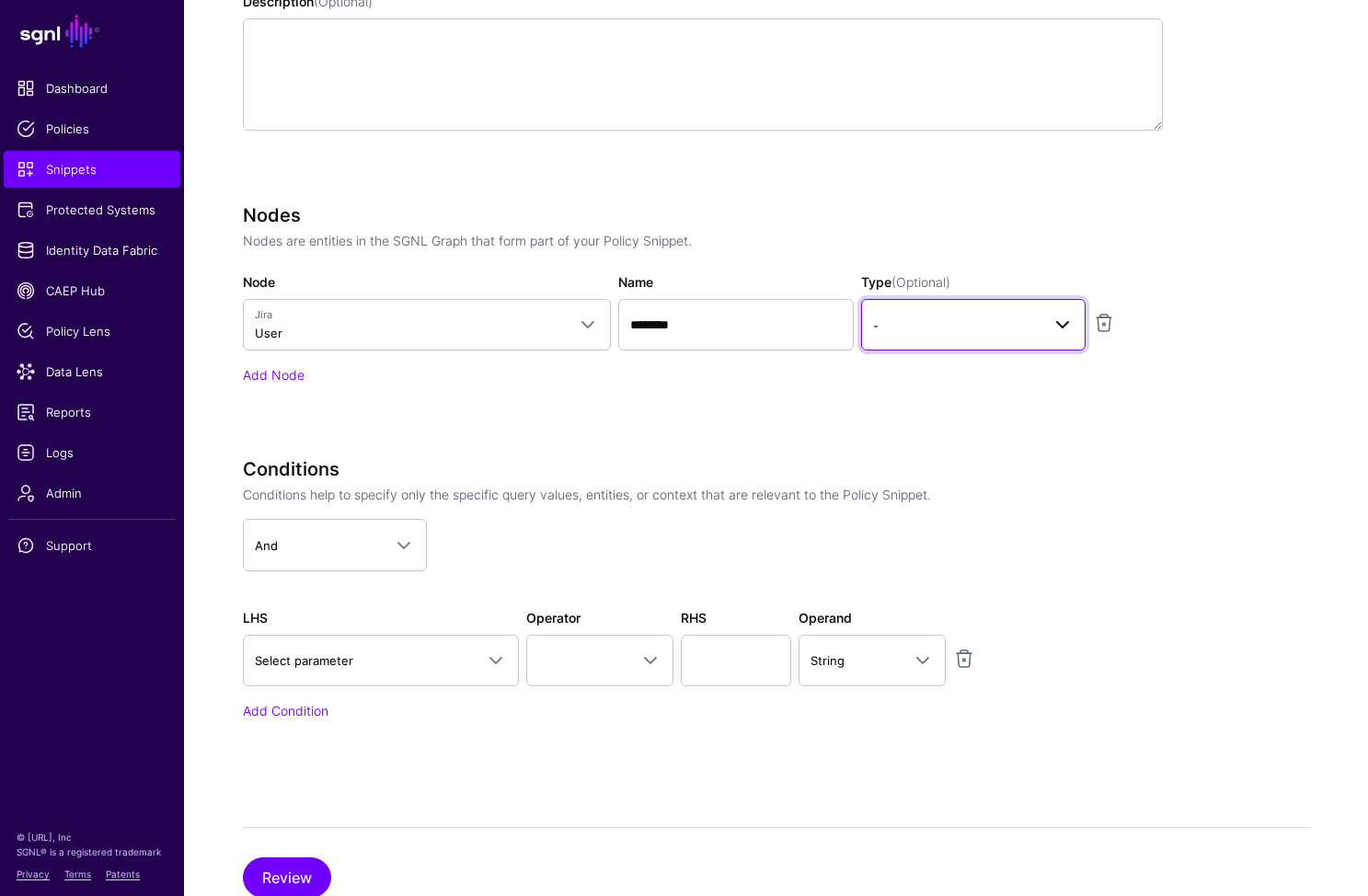
click at [1011, 316] on span "-" at bounding box center [957, 325] width 167 height 20
click at [935, 390] on button "Principal" at bounding box center [974, 404] width 225 height 30
click at [309, 371] on div "Add Node" at bounding box center [702, 374] width 920 height 19
click at [276, 375] on link "Add Node" at bounding box center [274, 375] width 62 height 16
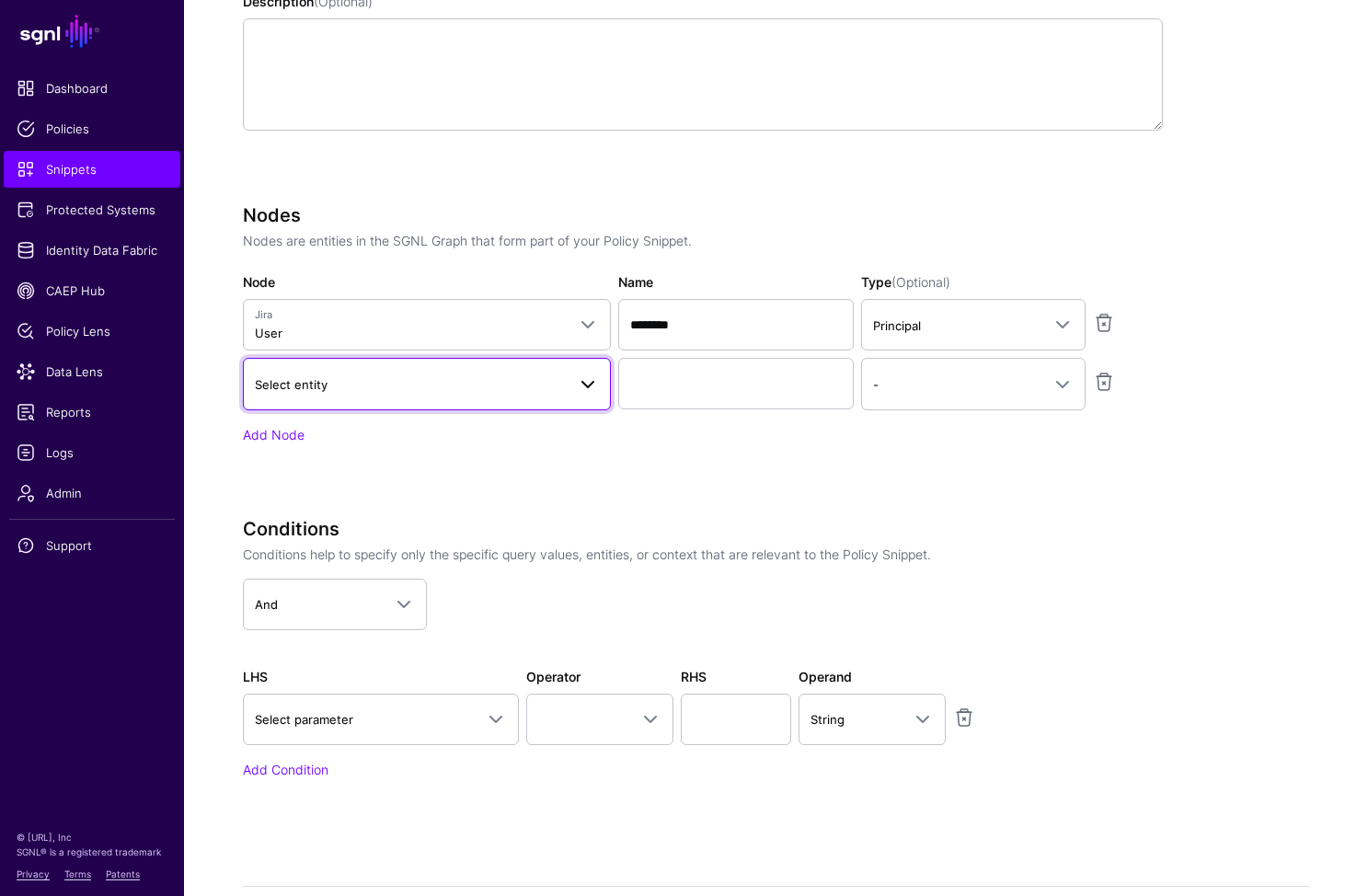
click at [350, 393] on span "Select entity" at bounding box center [410, 384] width 311 height 20
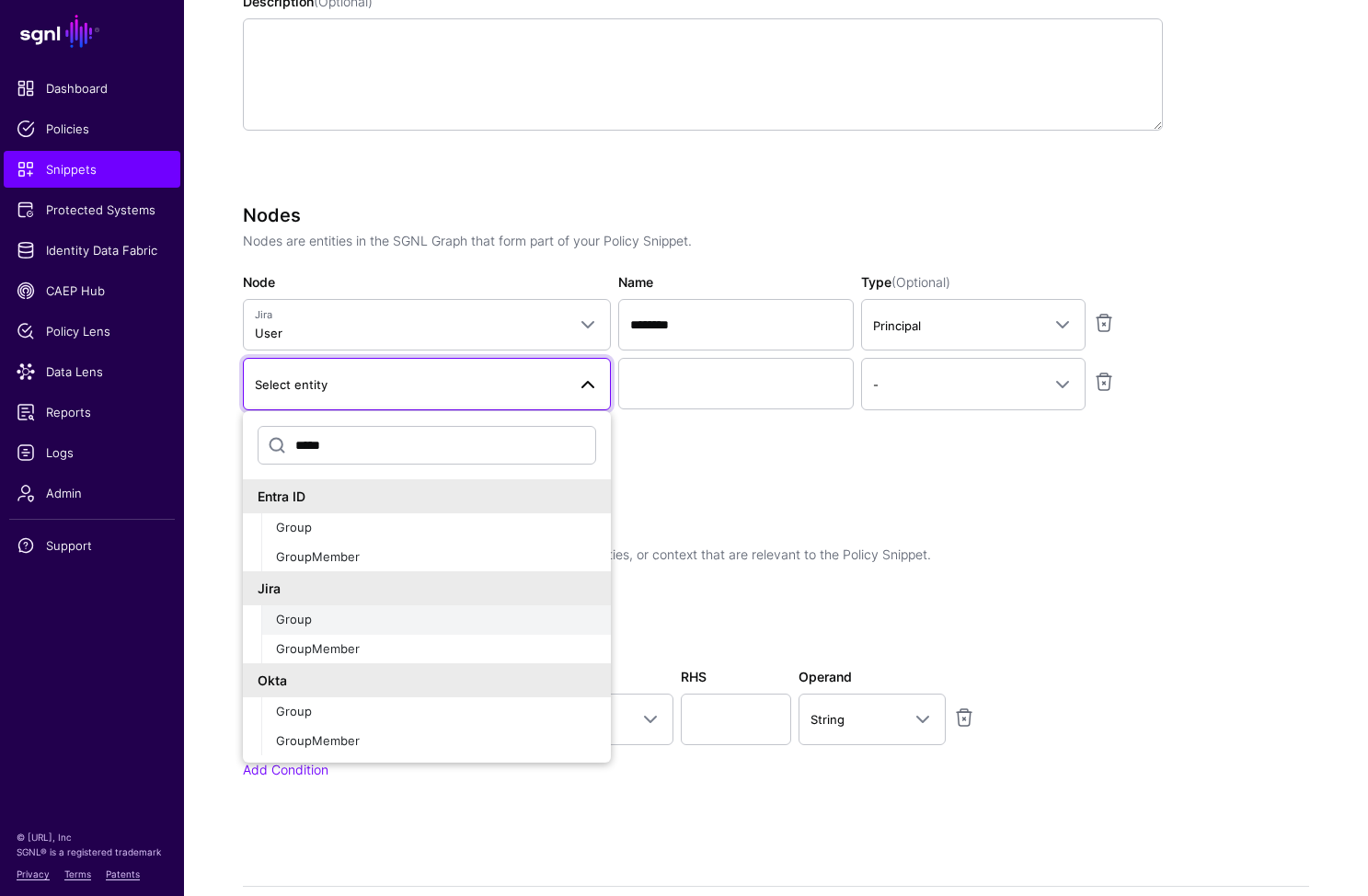
type input "*****"
click at [344, 626] on div "Group" at bounding box center [436, 620] width 320 height 18
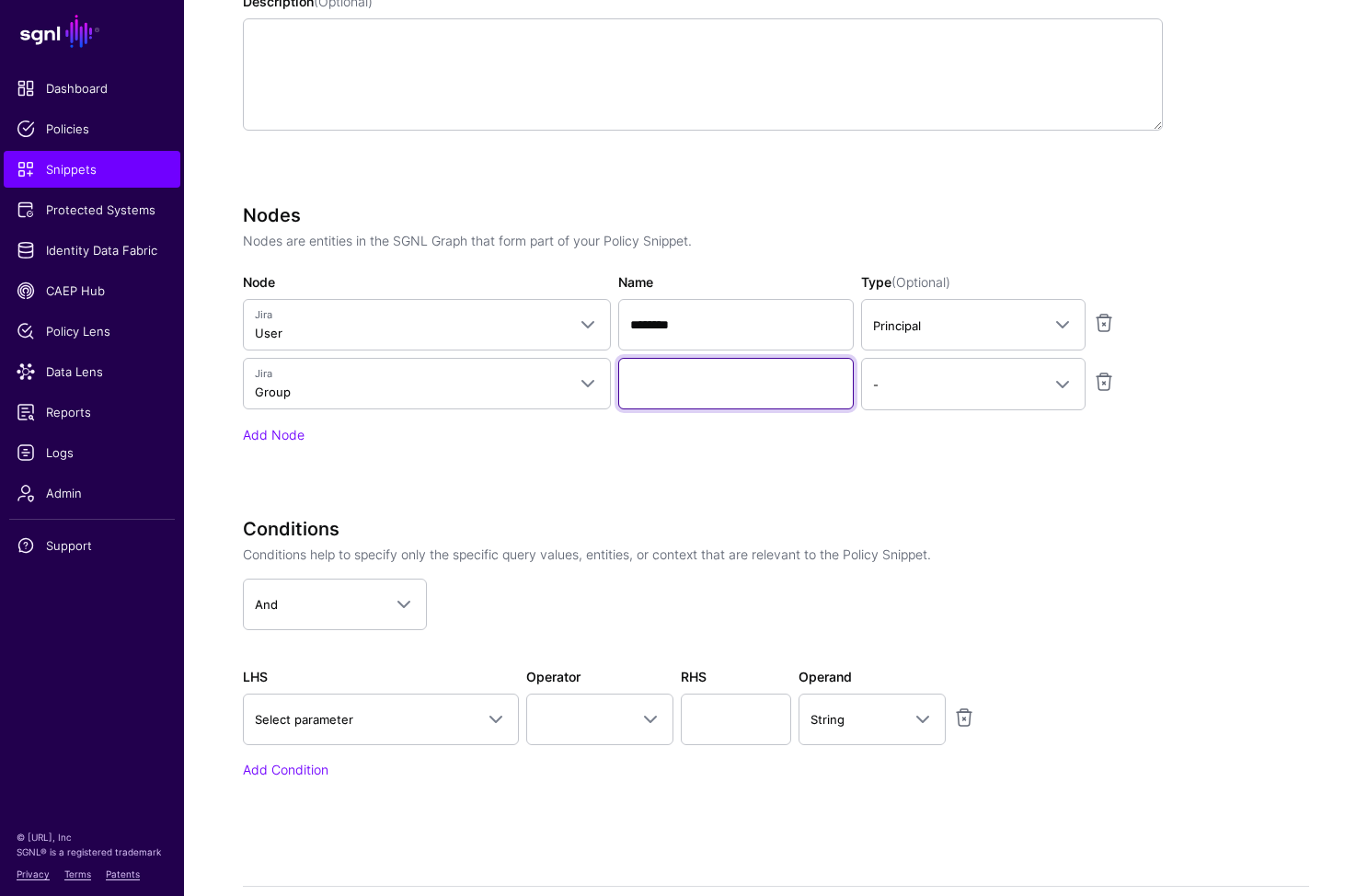
click at [631, 399] on input "Name" at bounding box center [736, 384] width 236 height 52
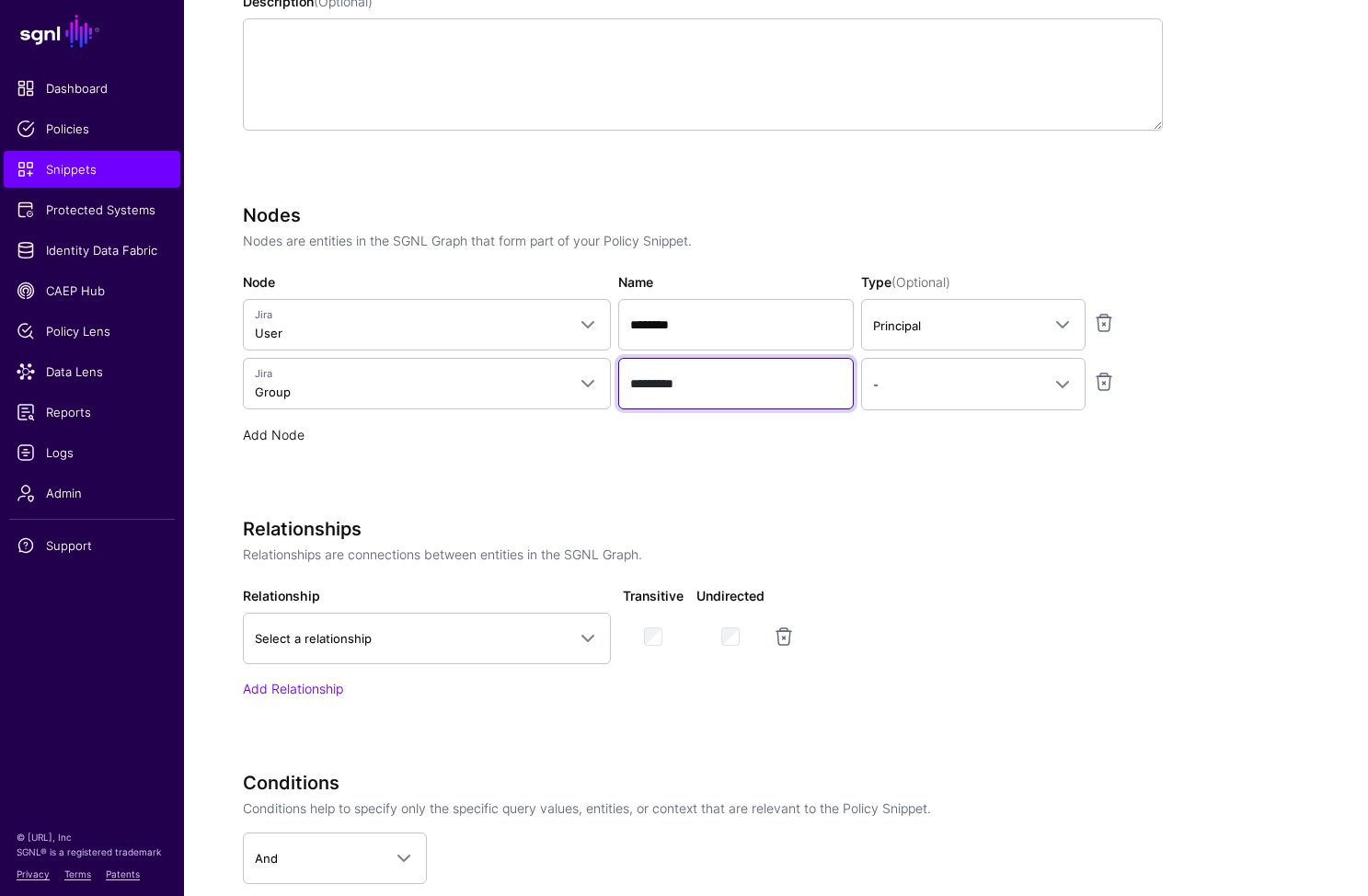
type input "*********"
click at [261, 437] on link "Add Node" at bounding box center [274, 435] width 62 height 16
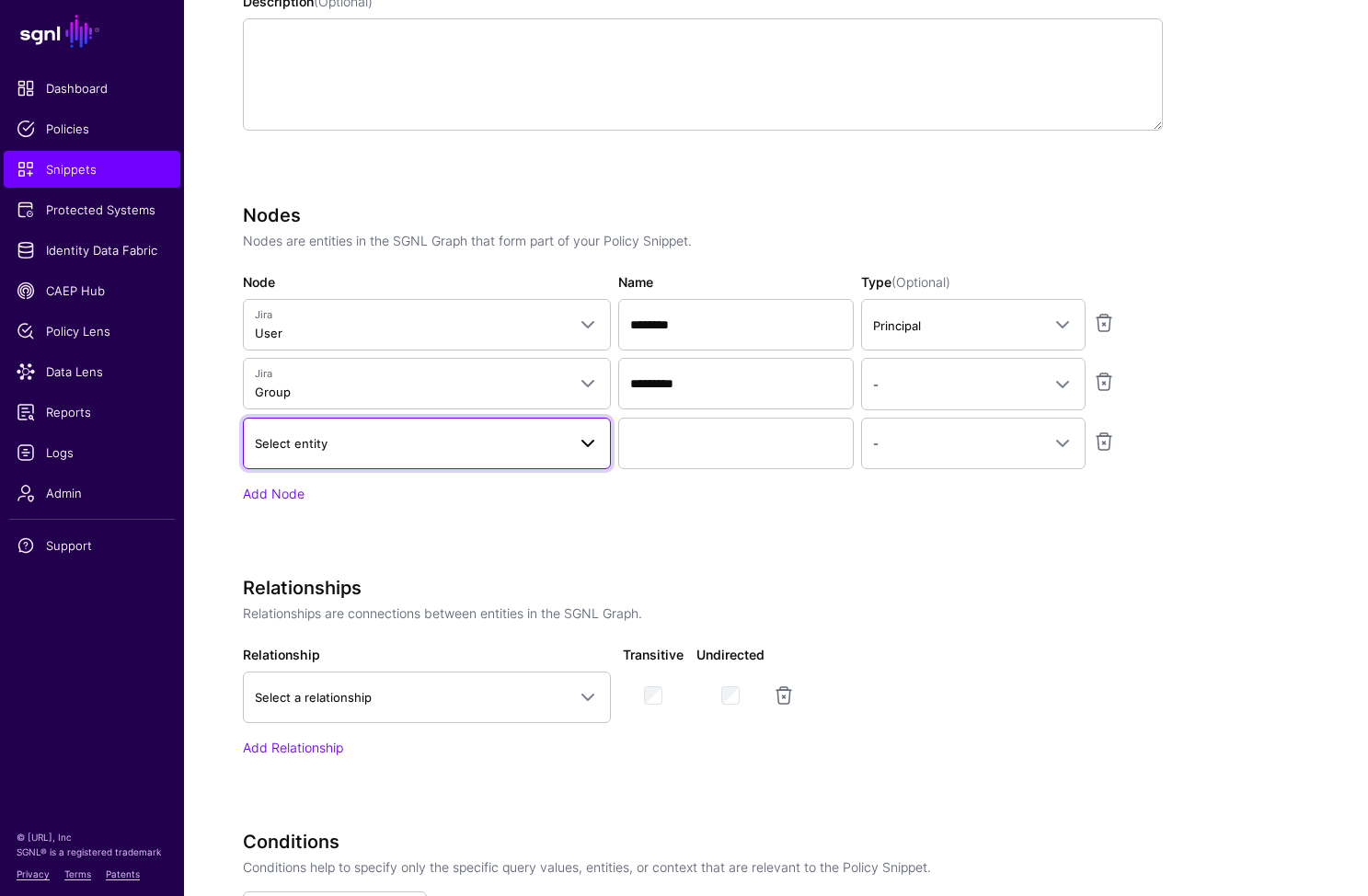
click at [324, 427] on link "Select entity" at bounding box center [427, 444] width 368 height 52
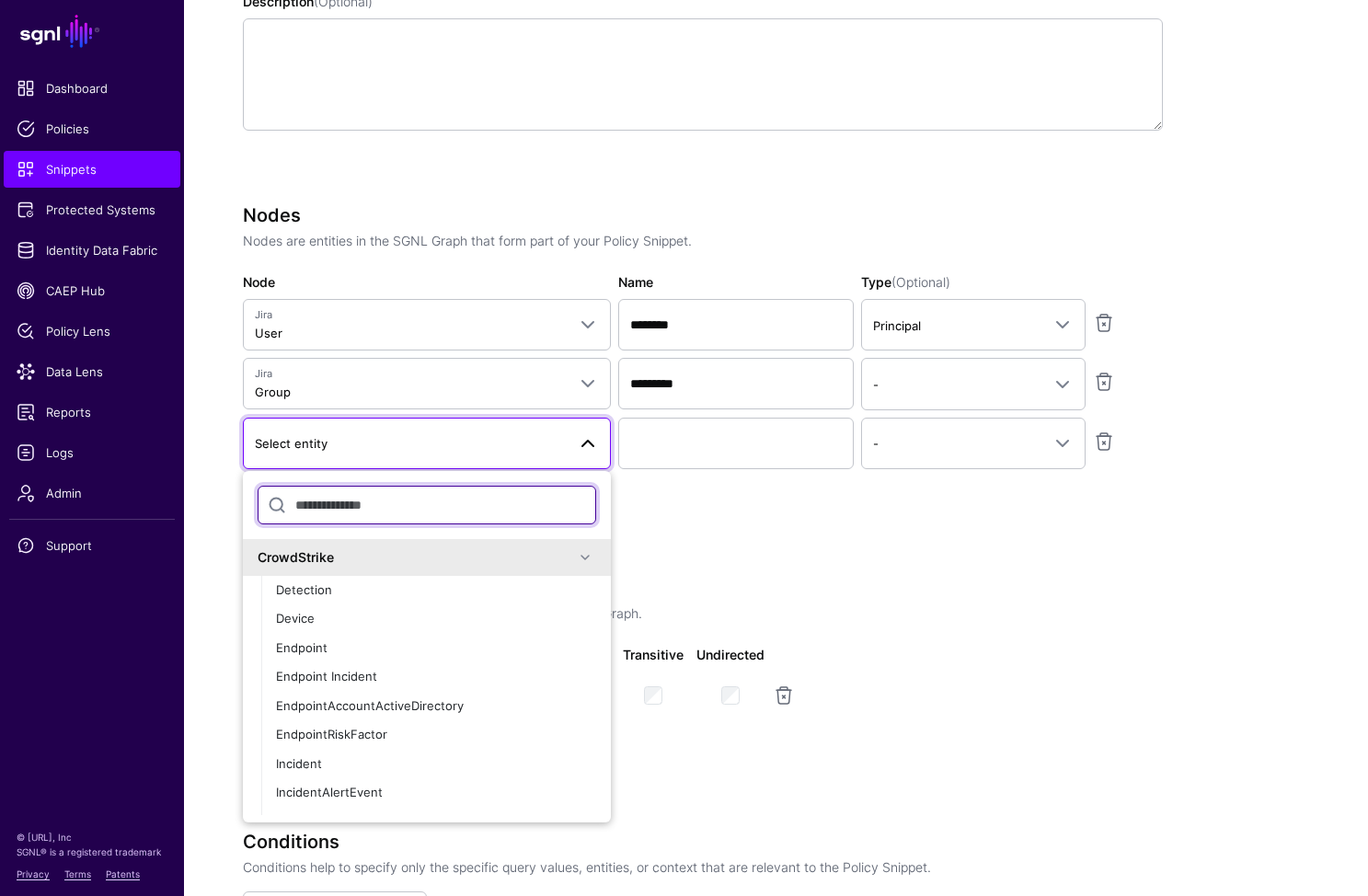
type input "*"
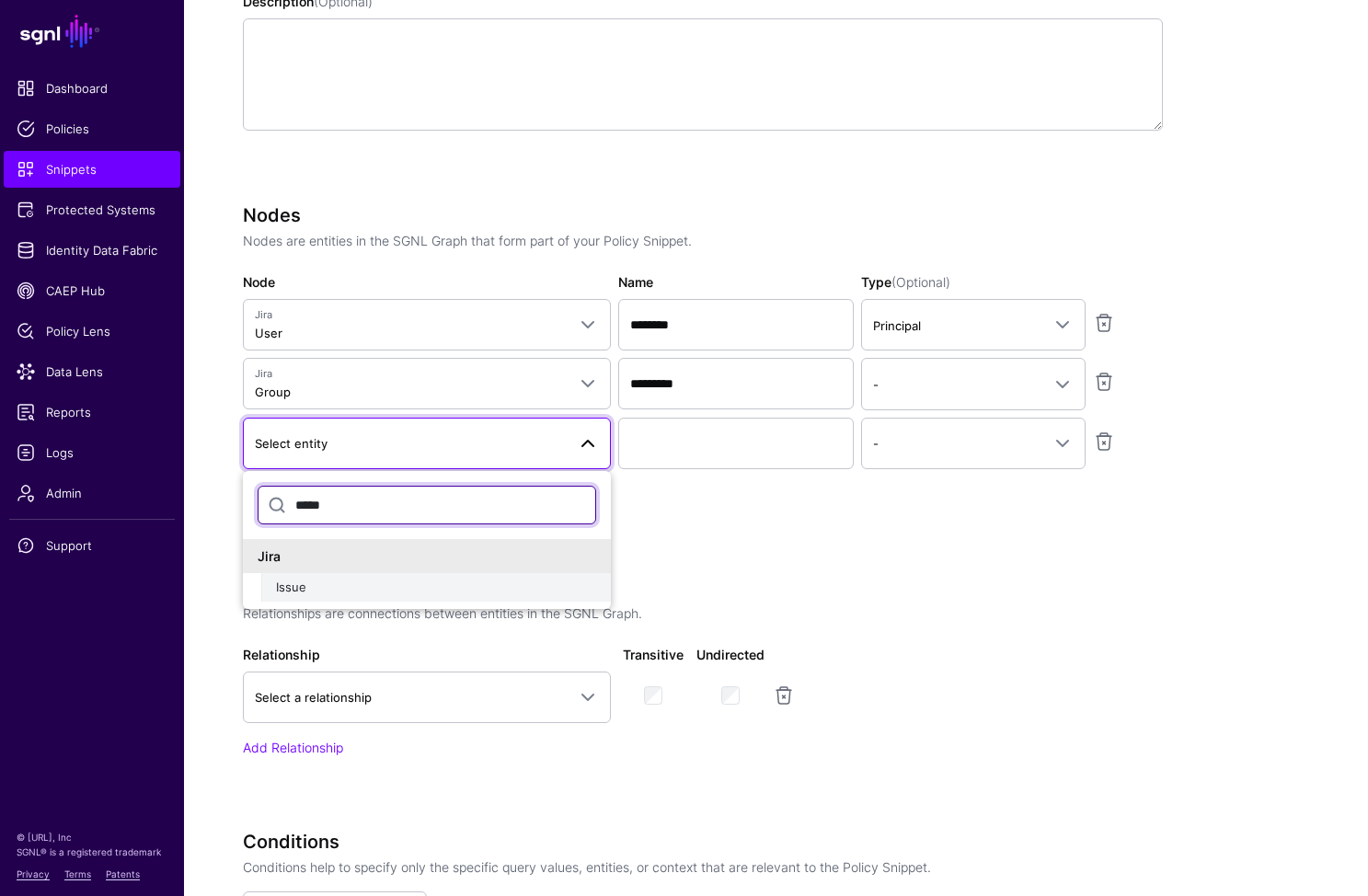
type input "*****"
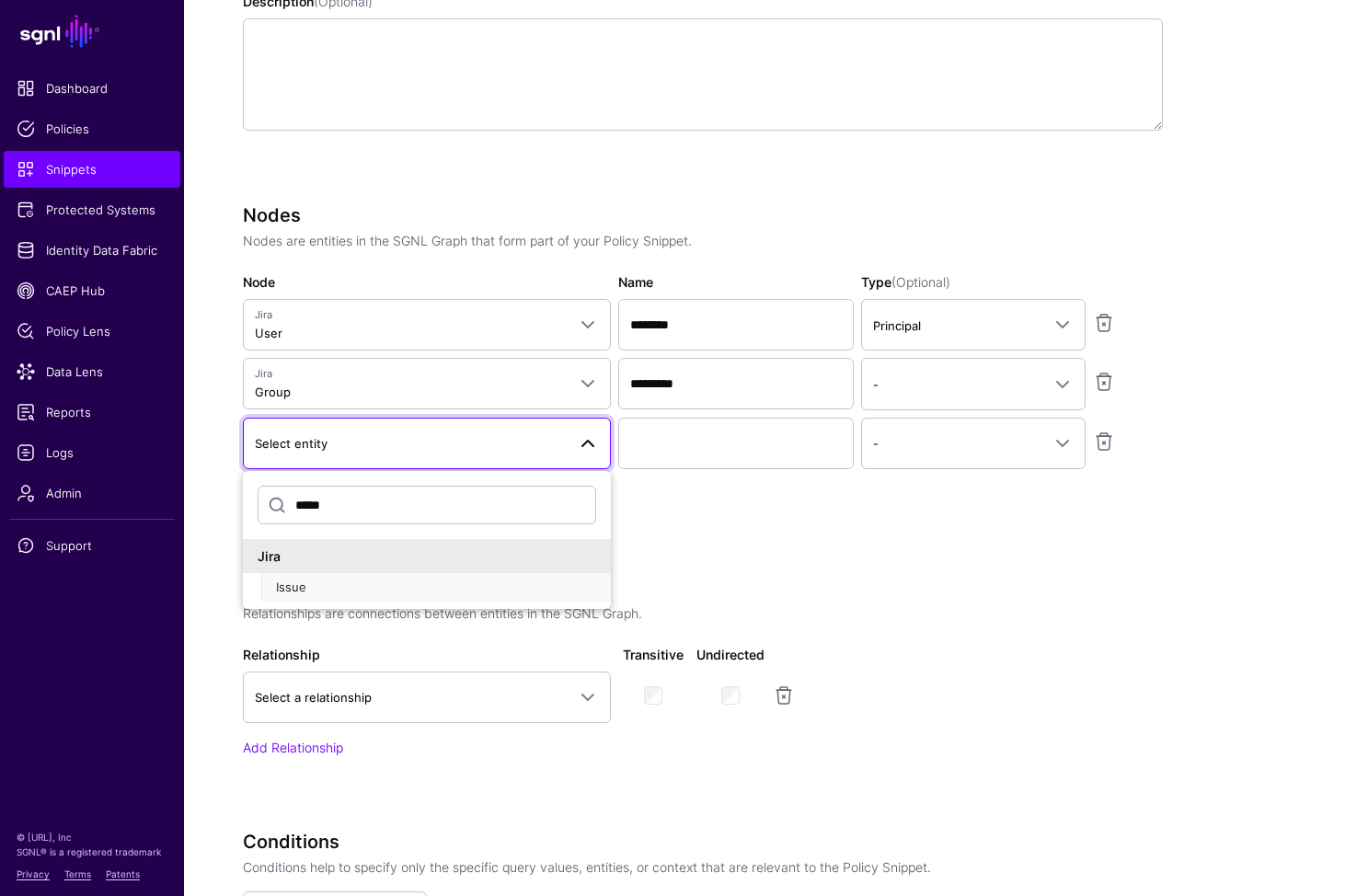
drag, startPoint x: 409, startPoint y: 582, endPoint x: 513, endPoint y: 534, distance: 114.5
click at [409, 582] on div "Issue" at bounding box center [436, 588] width 320 height 18
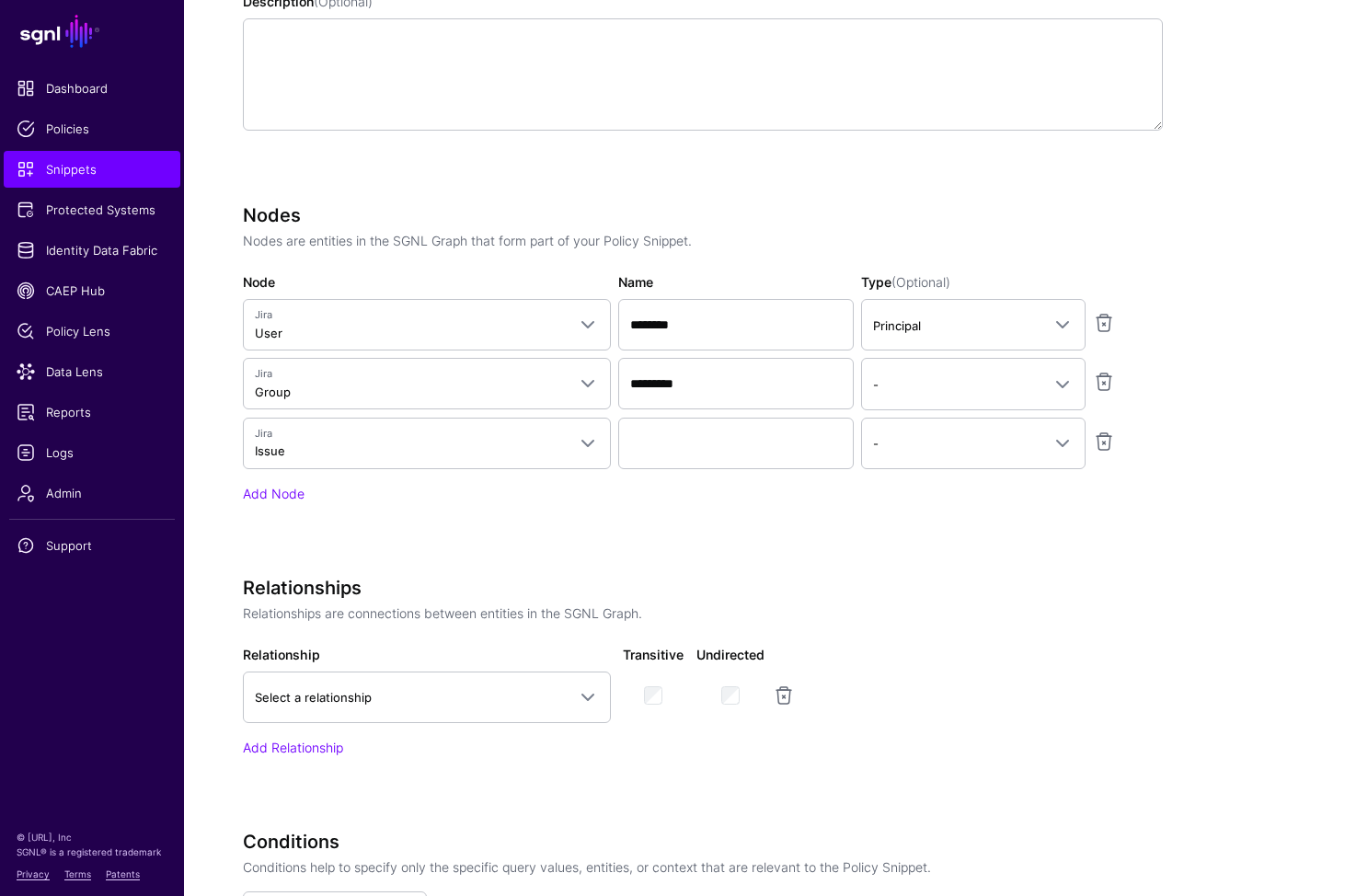
click at [631, 484] on div "Add Node" at bounding box center [702, 493] width 920 height 19
click at [669, 453] on input "Name" at bounding box center [736, 444] width 236 height 52
type input "*********"
drag, startPoint x: 920, startPoint y: 386, endPoint x: 925, endPoint y: 394, distance: 9.4
click at [924, 392] on span "-" at bounding box center [957, 384] width 167 height 20
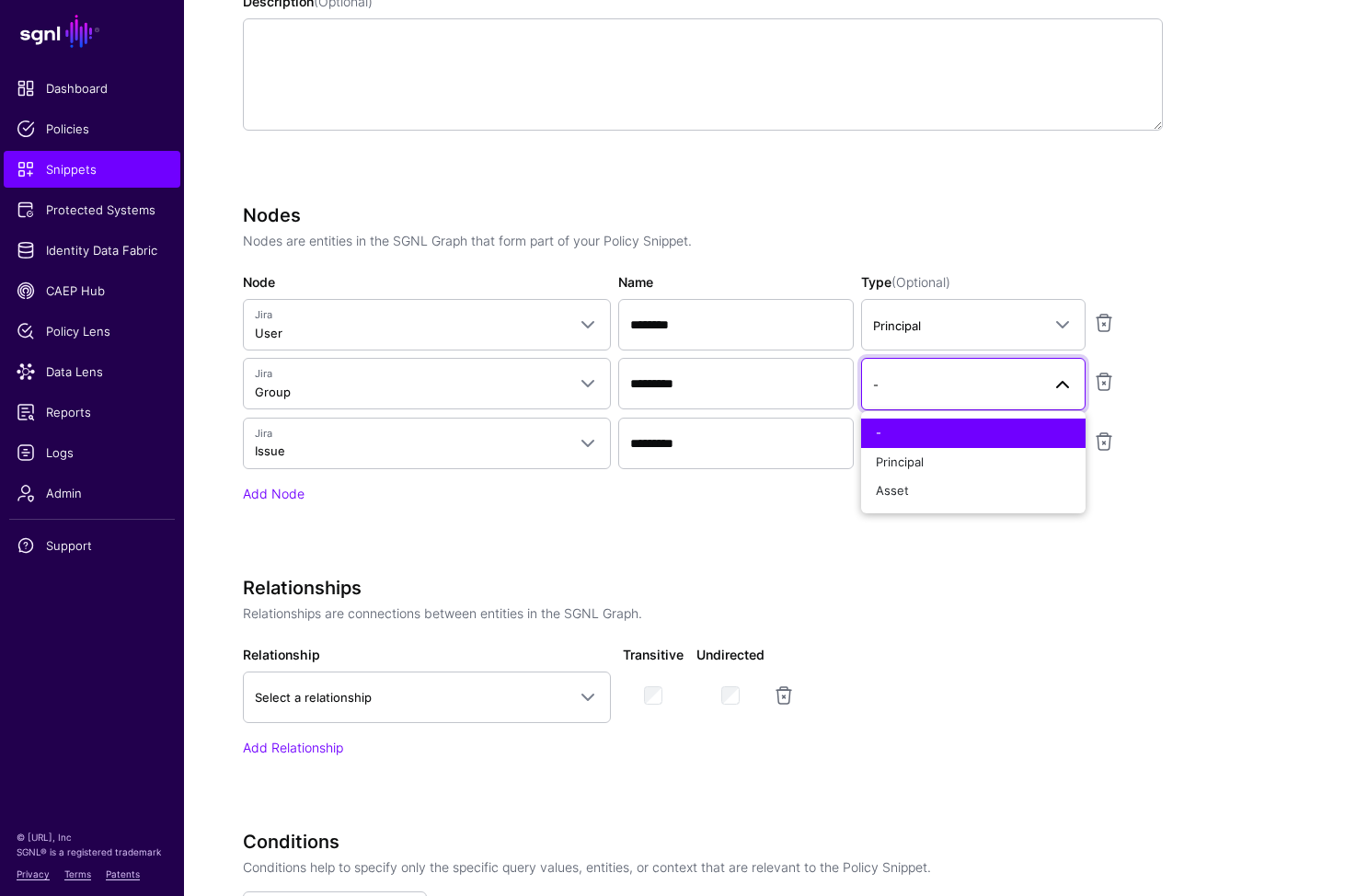
drag, startPoint x: 1209, startPoint y: 397, endPoint x: 1130, endPoint y: 414, distance: 80.8
click at [1199, 400] on app-snippets-creator "Specify the components of your Snippet Version Policy Snippet Versions are comp…" at bounding box center [776, 500] width 1067 height 1286
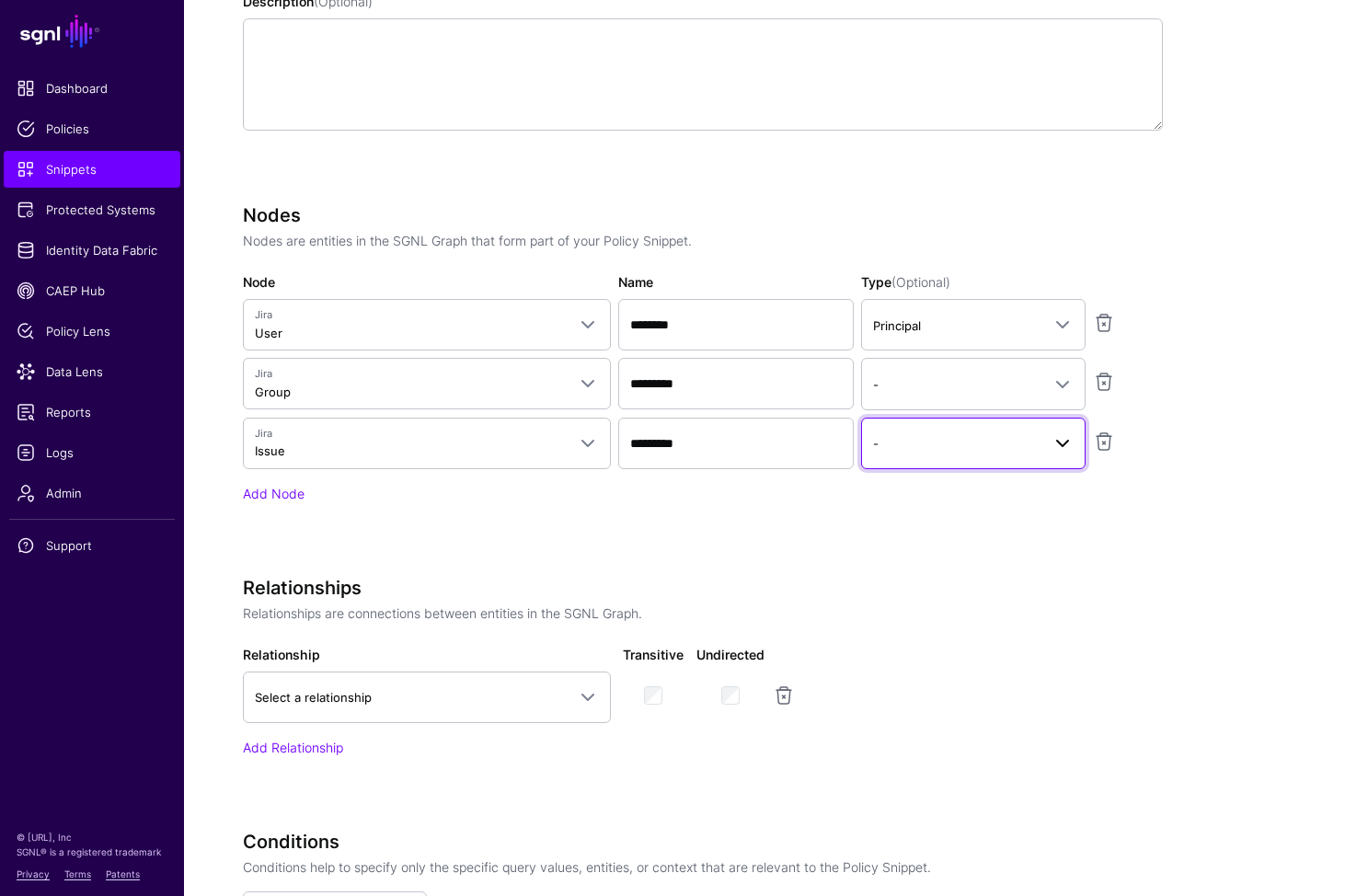
click at [1010, 461] on link "-" at bounding box center [974, 444] width 225 height 52
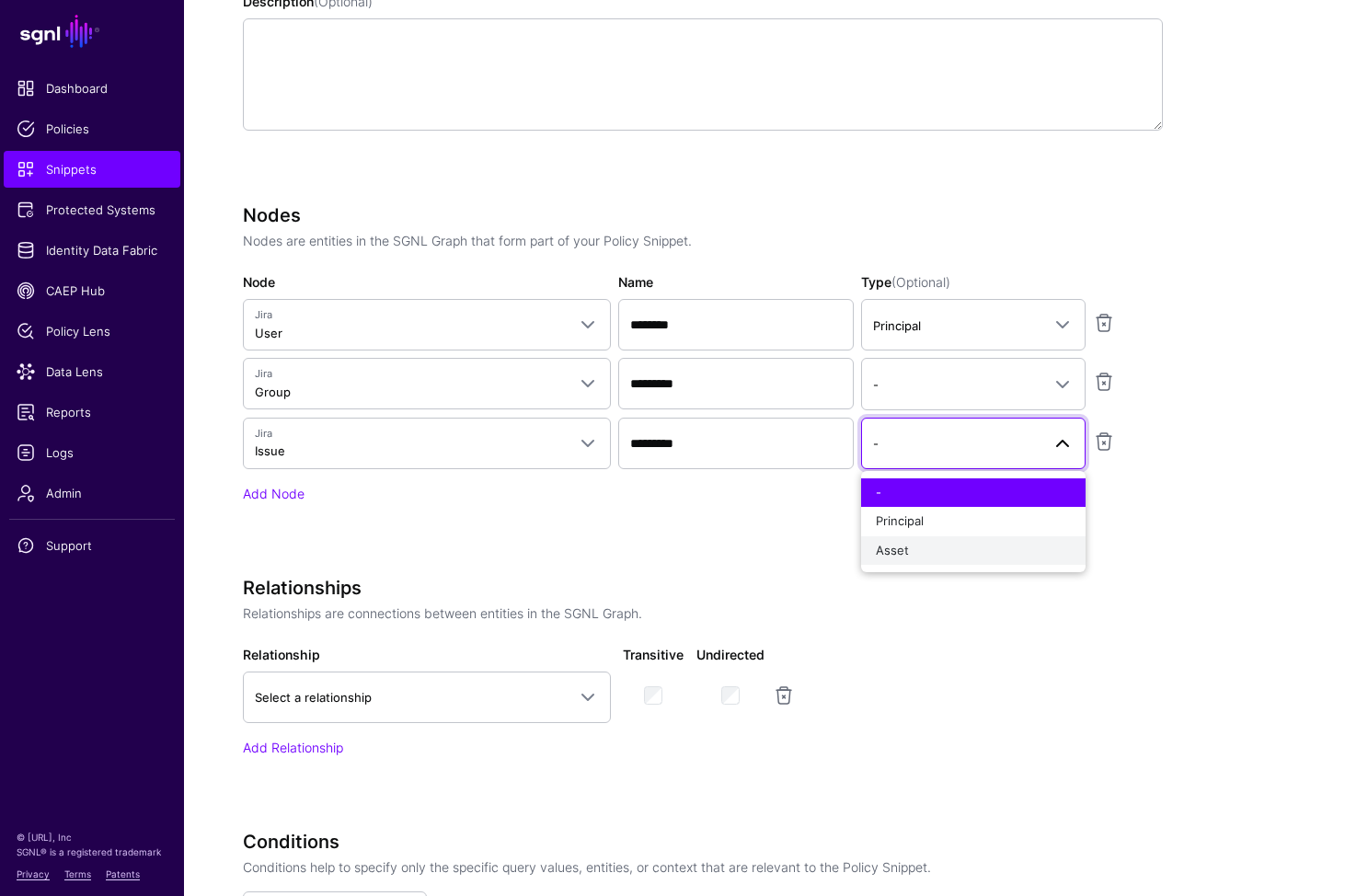
click at [923, 546] on div "Asset" at bounding box center [974, 551] width 195 height 18
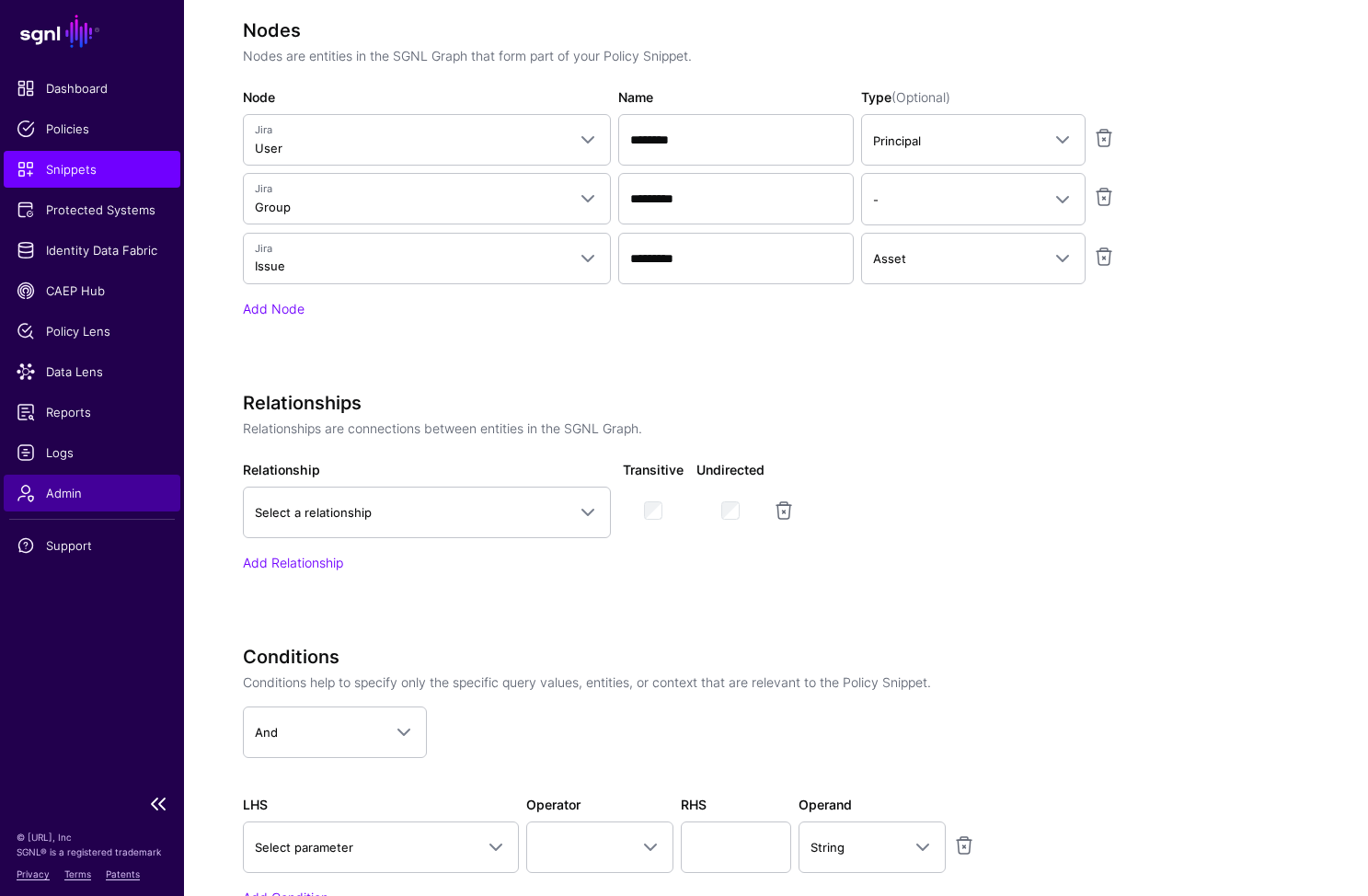
scroll to position [690, 0]
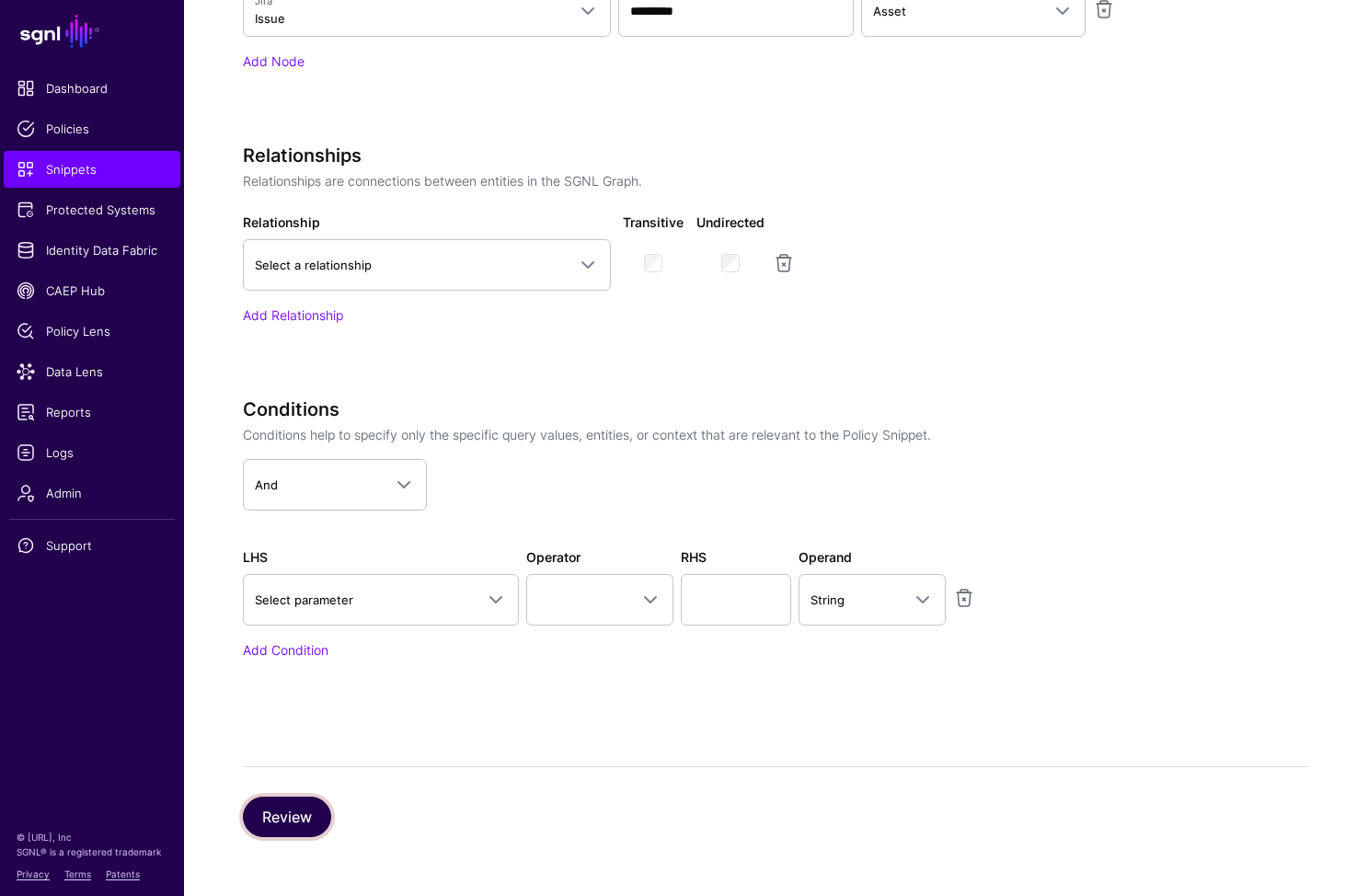
click at [303, 809] on button "Review" at bounding box center [287, 816] width 89 height 41
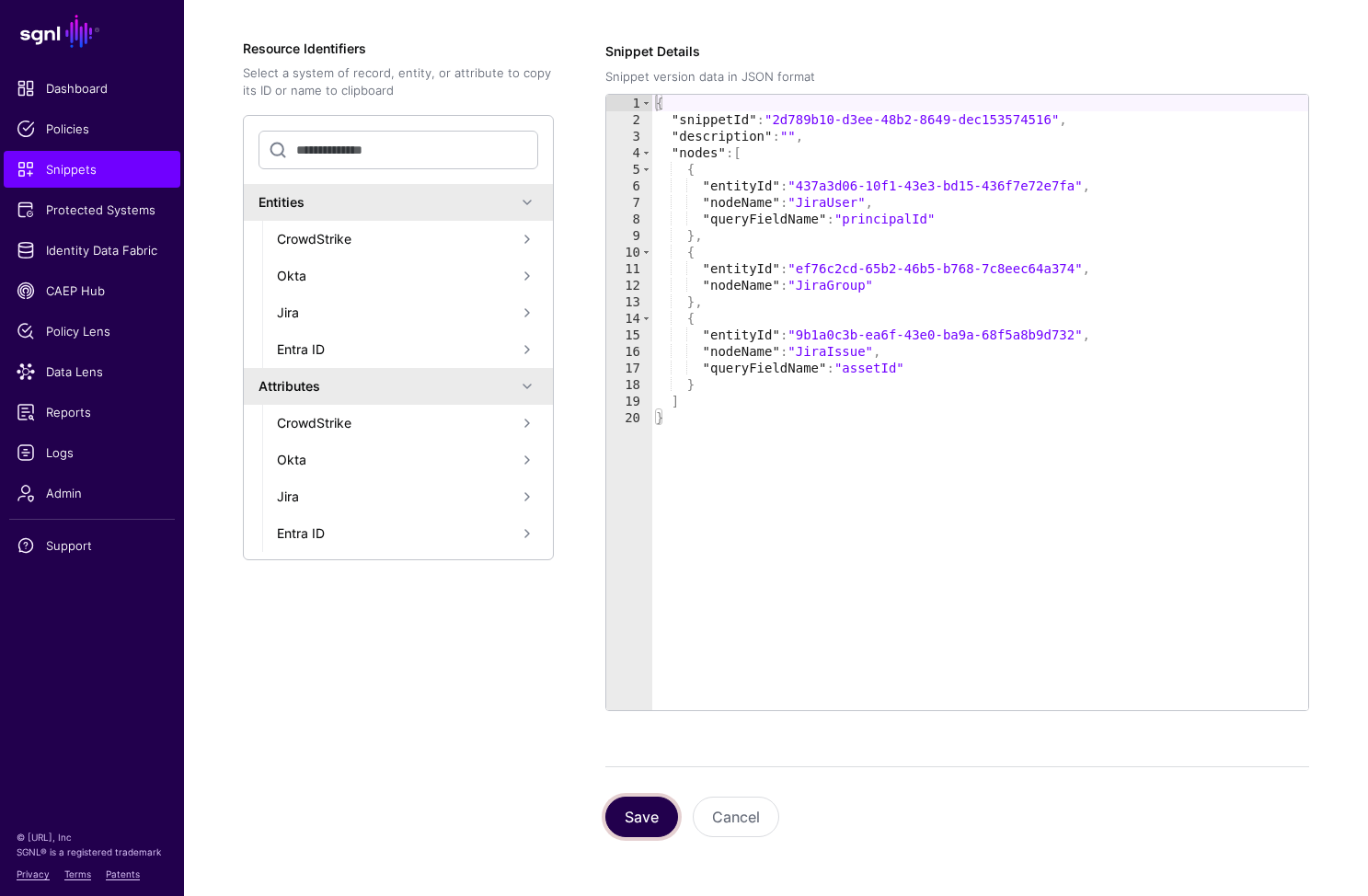
click at [637, 804] on button "Save" at bounding box center [642, 816] width 73 height 41
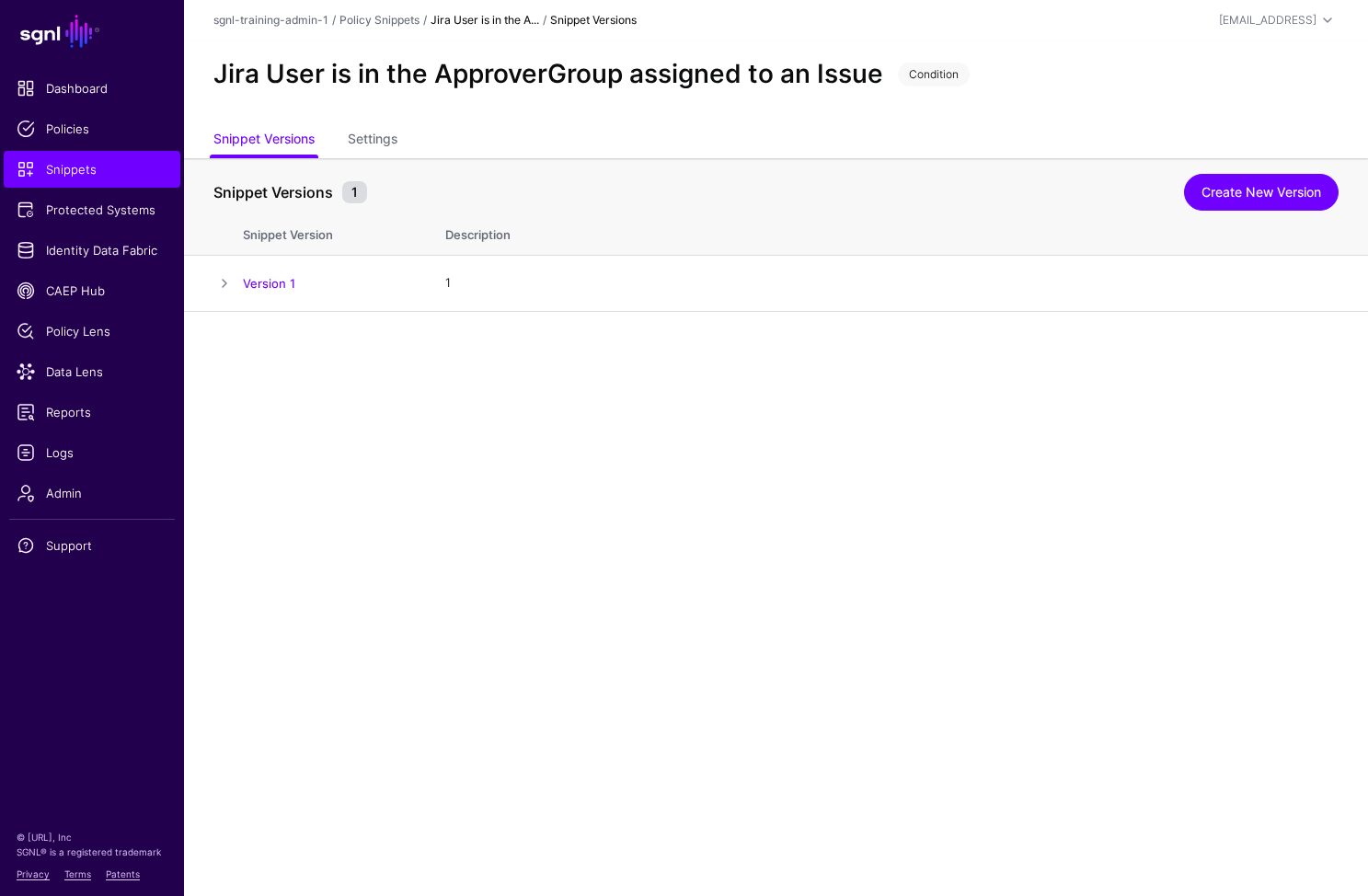
click at [690, 541] on main "SGNL Dashboard Policies Snippets Protected Systems Identity Data Fabric CAEP Hu…" at bounding box center [684, 448] width 1368 height 896
click at [45, 165] on span "Snippets" at bounding box center [93, 169] width 151 height 18
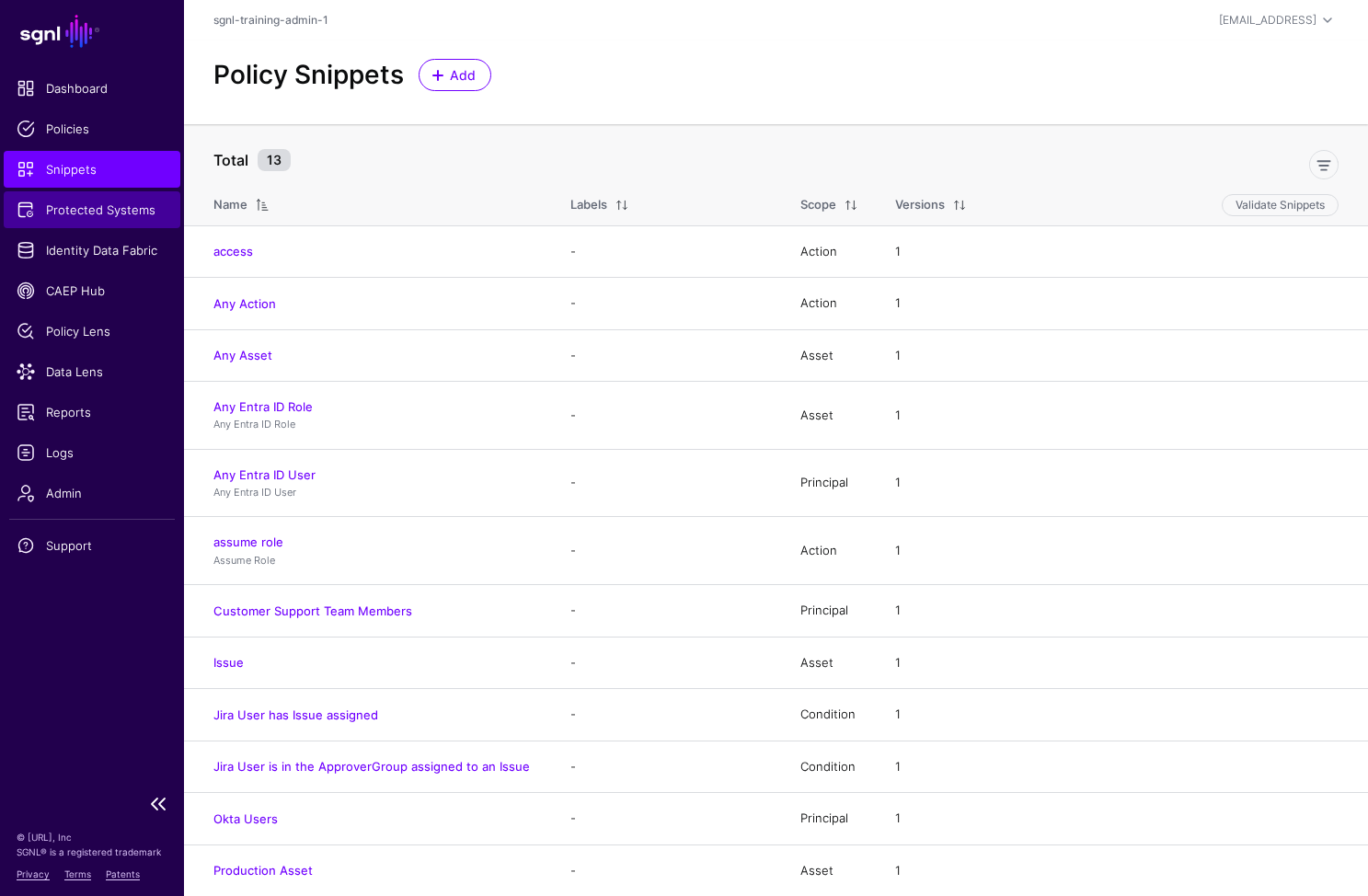
click at [114, 208] on span "Protected Systems" at bounding box center [93, 210] width 151 height 18
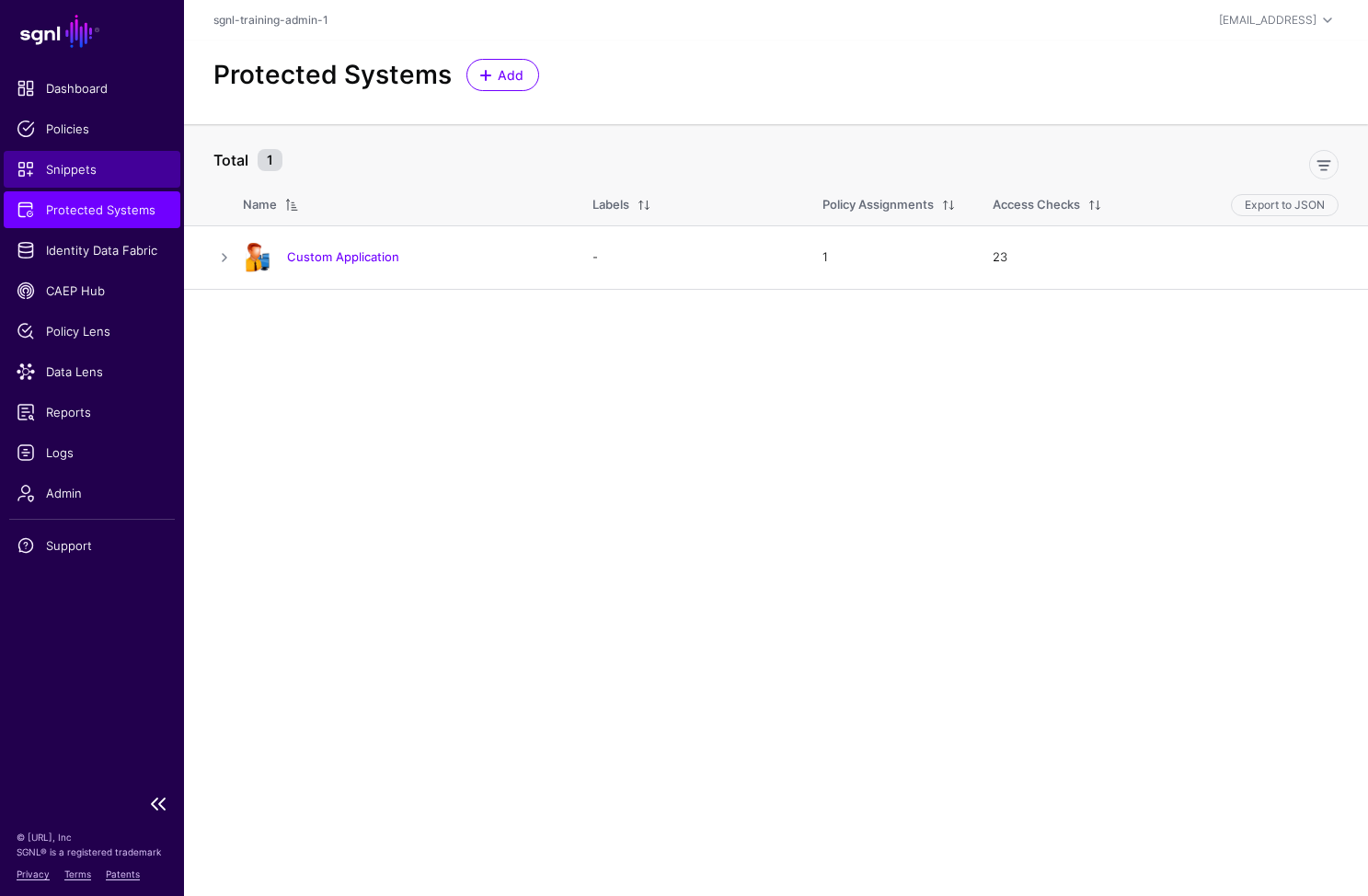
click at [92, 166] on span "Snippets" at bounding box center [93, 169] width 151 height 18
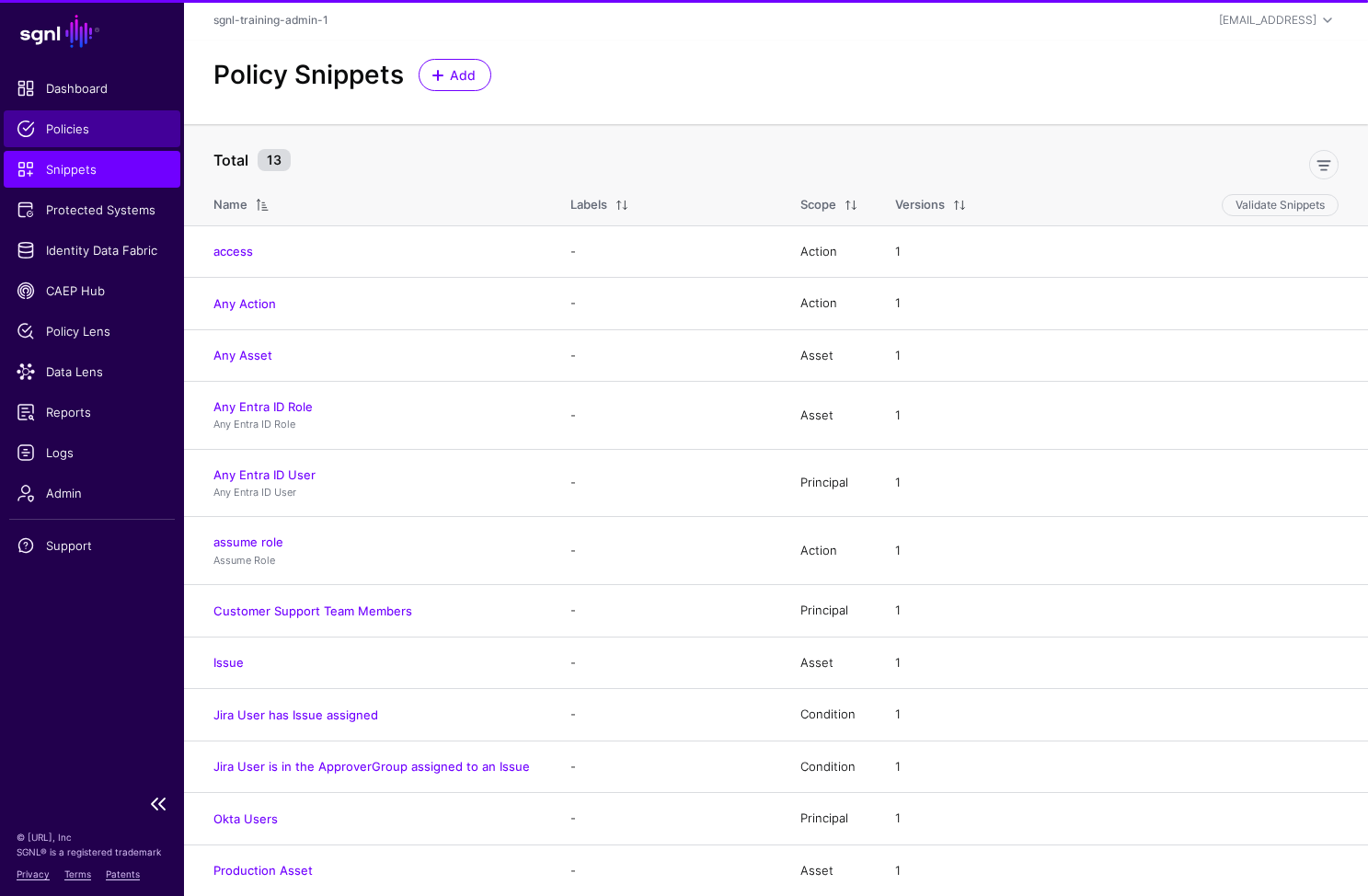
drag, startPoint x: 101, startPoint y: 131, endPoint x: 168, endPoint y: 129, distance: 67.0
click at [101, 131] on span "Policies" at bounding box center [93, 128] width 151 height 18
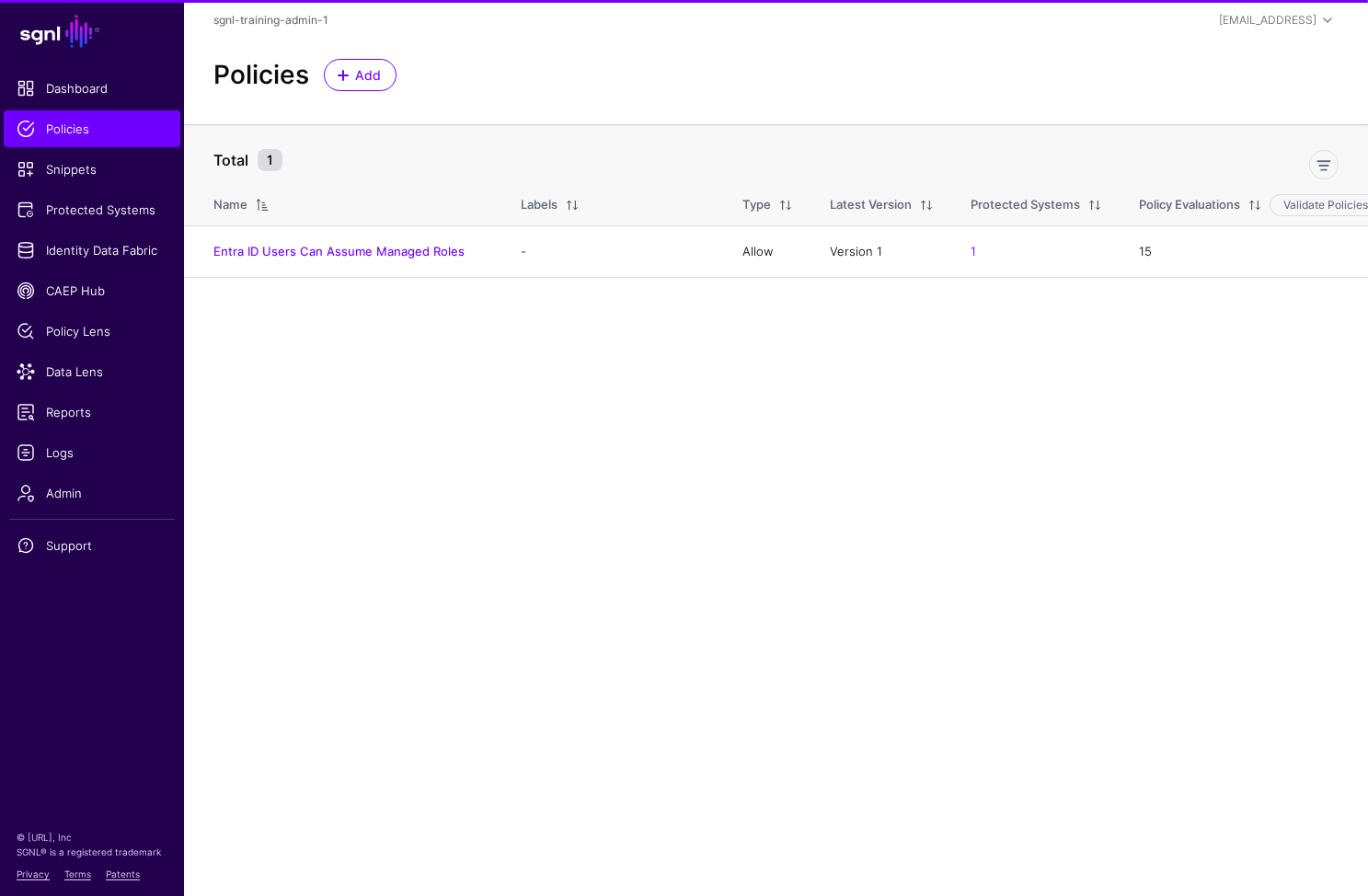
drag, startPoint x: 448, startPoint y: 77, endPoint x: 412, endPoint y: 71, distance: 36.5
click at [448, 76] on div "Policies Add" at bounding box center [776, 75] width 1140 height 32
click at [367, 70] on span "Add" at bounding box center [368, 75] width 31 height 19
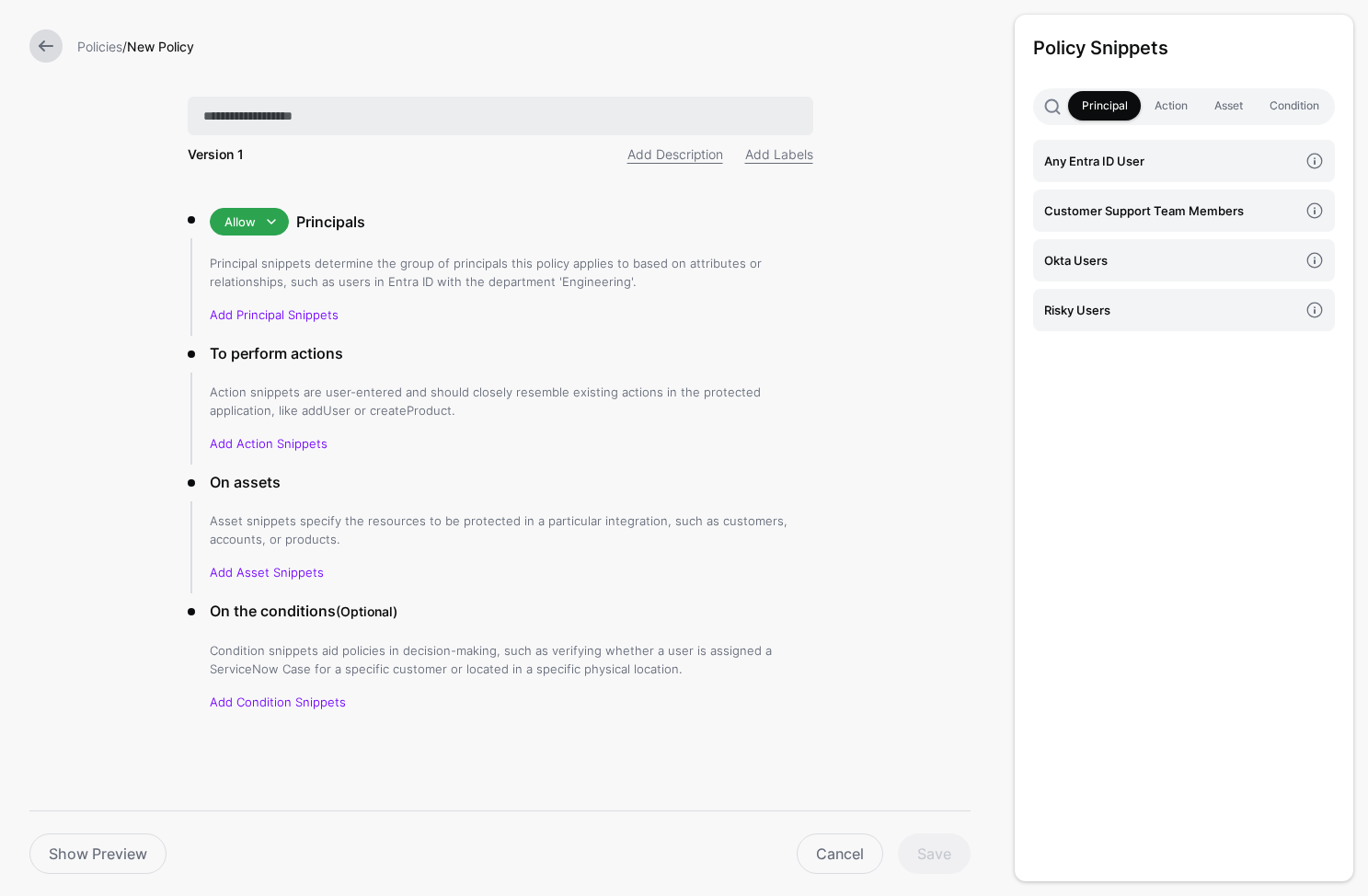
click at [332, 117] on input "text" at bounding box center [500, 115] width 626 height 39
type input "**********"
click at [1096, 251] on h4 "Okta Users" at bounding box center [1171, 261] width 254 height 20
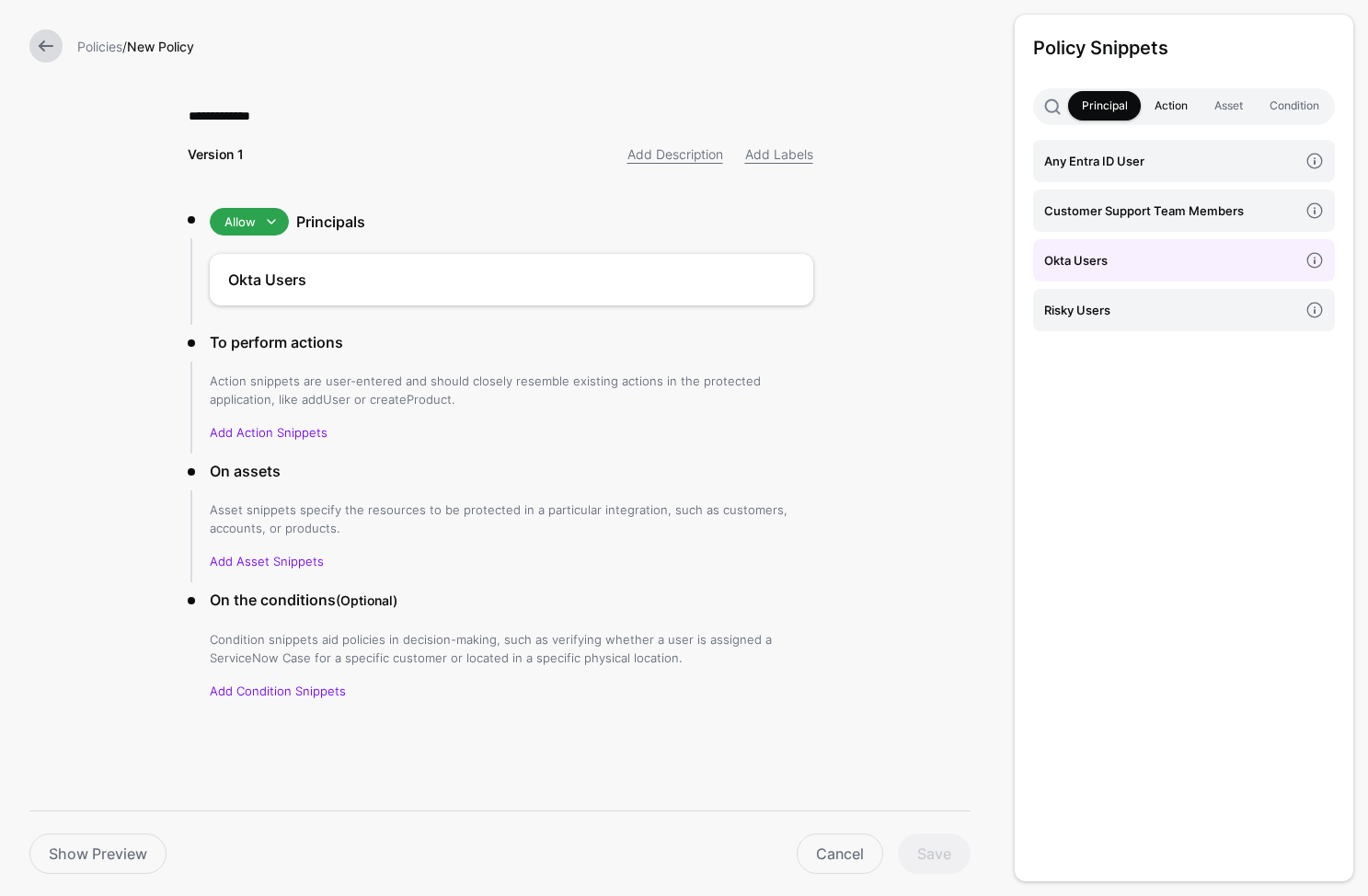
click at [1144, 109] on link "Action" at bounding box center [1171, 106] width 60 height 30
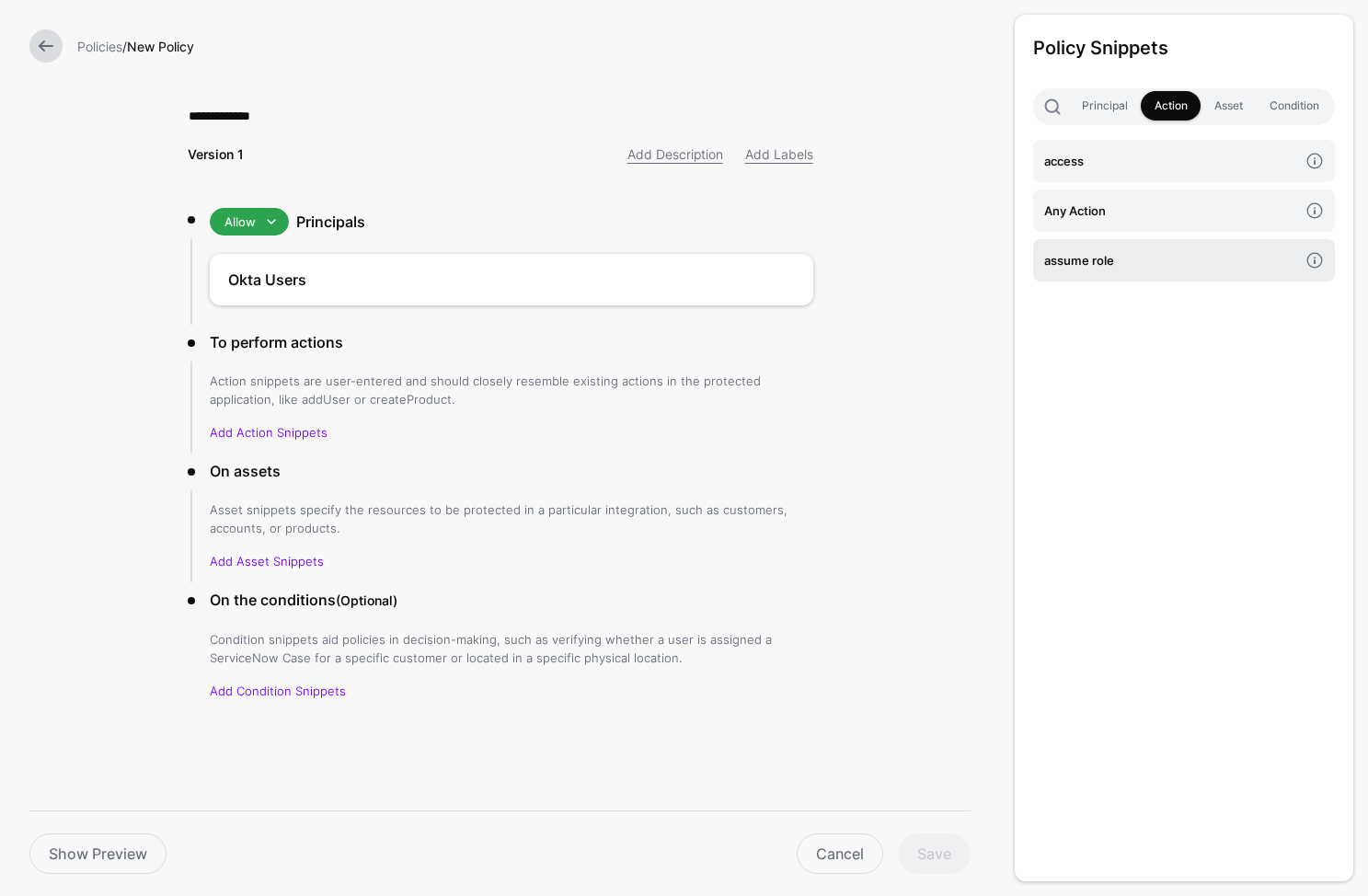
click at [1115, 267] on h4 "assume role" at bounding box center [1171, 261] width 254 height 20
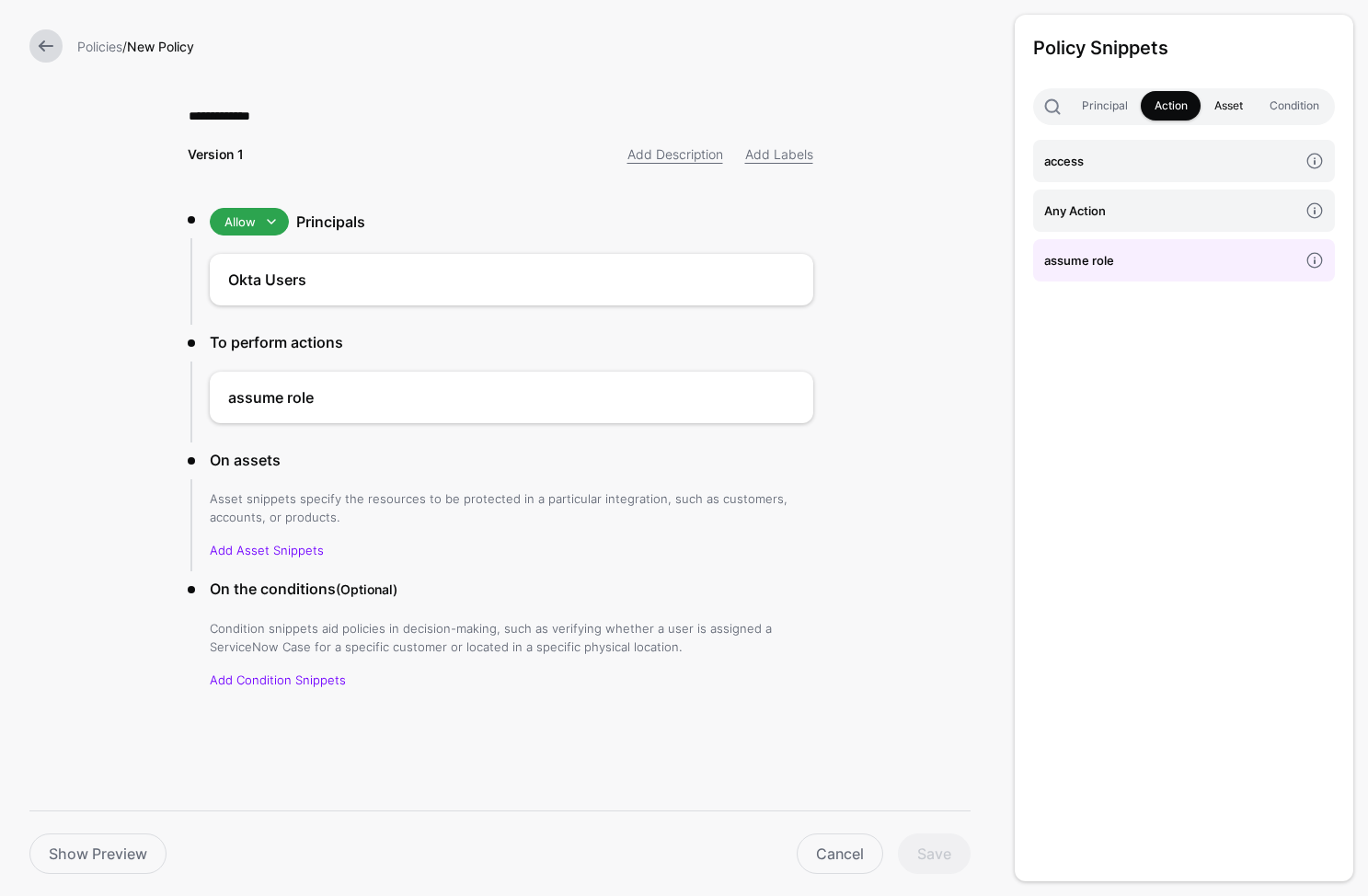
click at [1239, 115] on link "Asset" at bounding box center [1228, 106] width 55 height 30
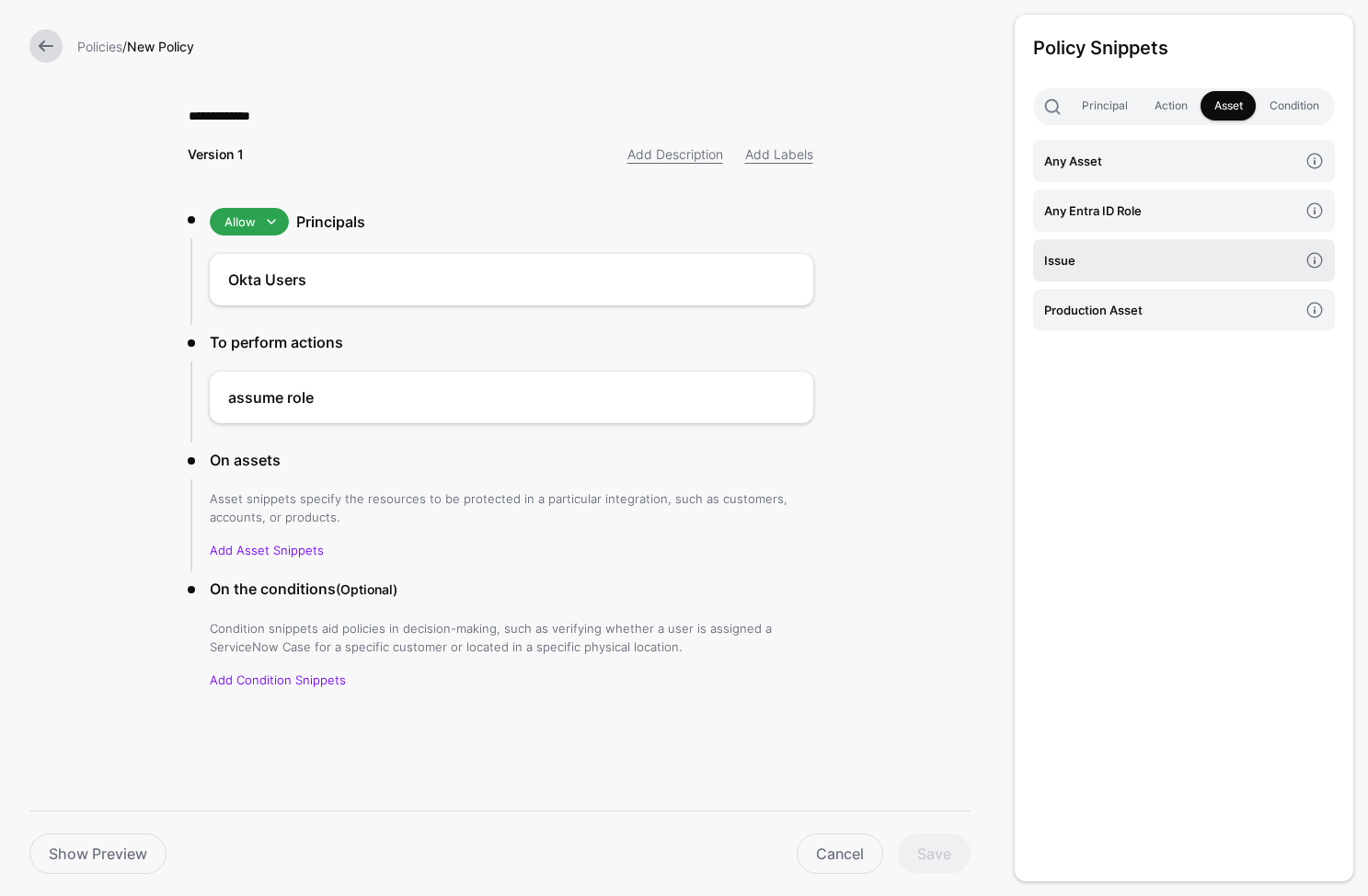
click at [1155, 264] on h4 "Issue" at bounding box center [1171, 261] width 254 height 20
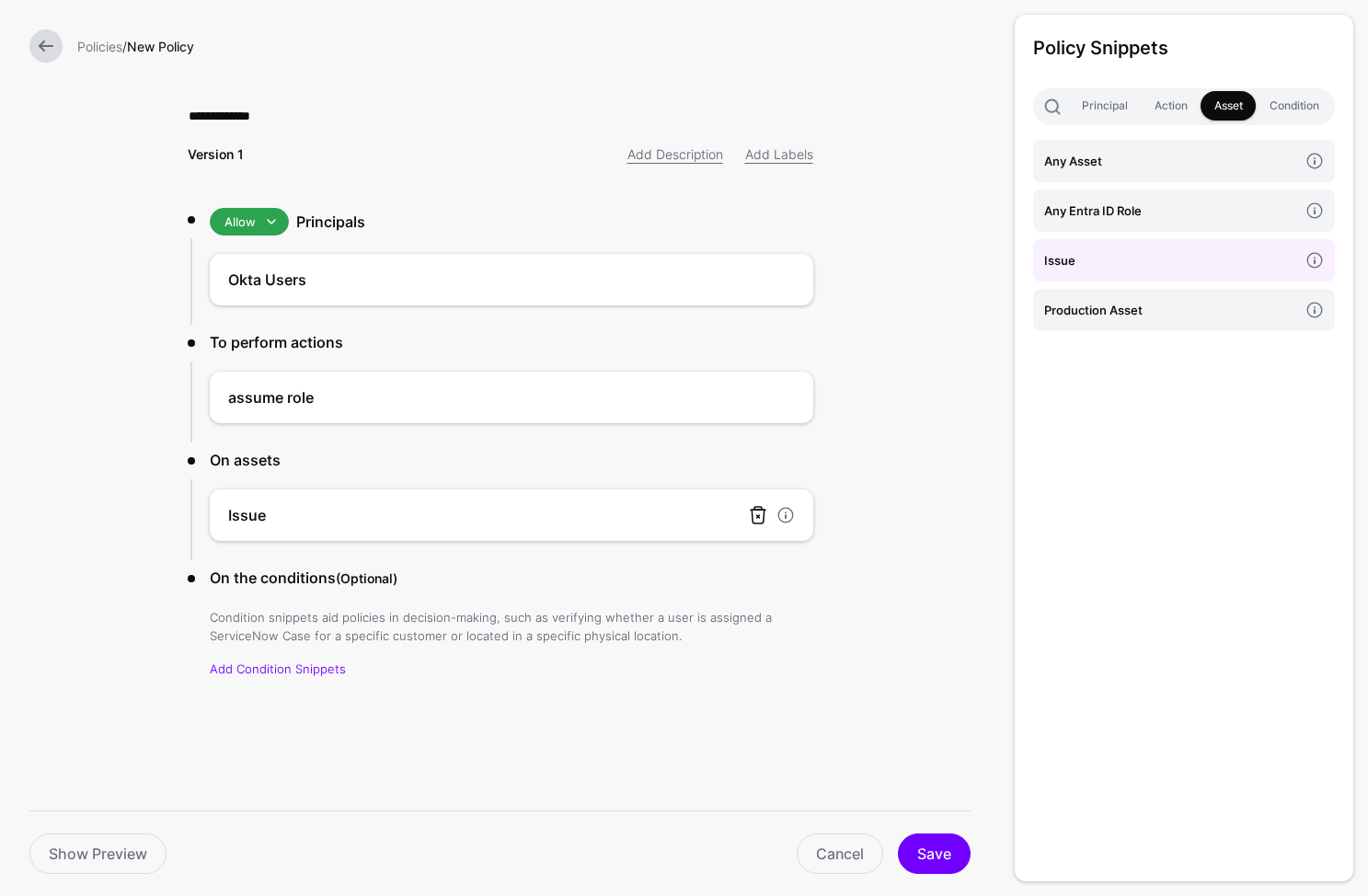
click at [755, 515] on link at bounding box center [758, 515] width 22 height 22
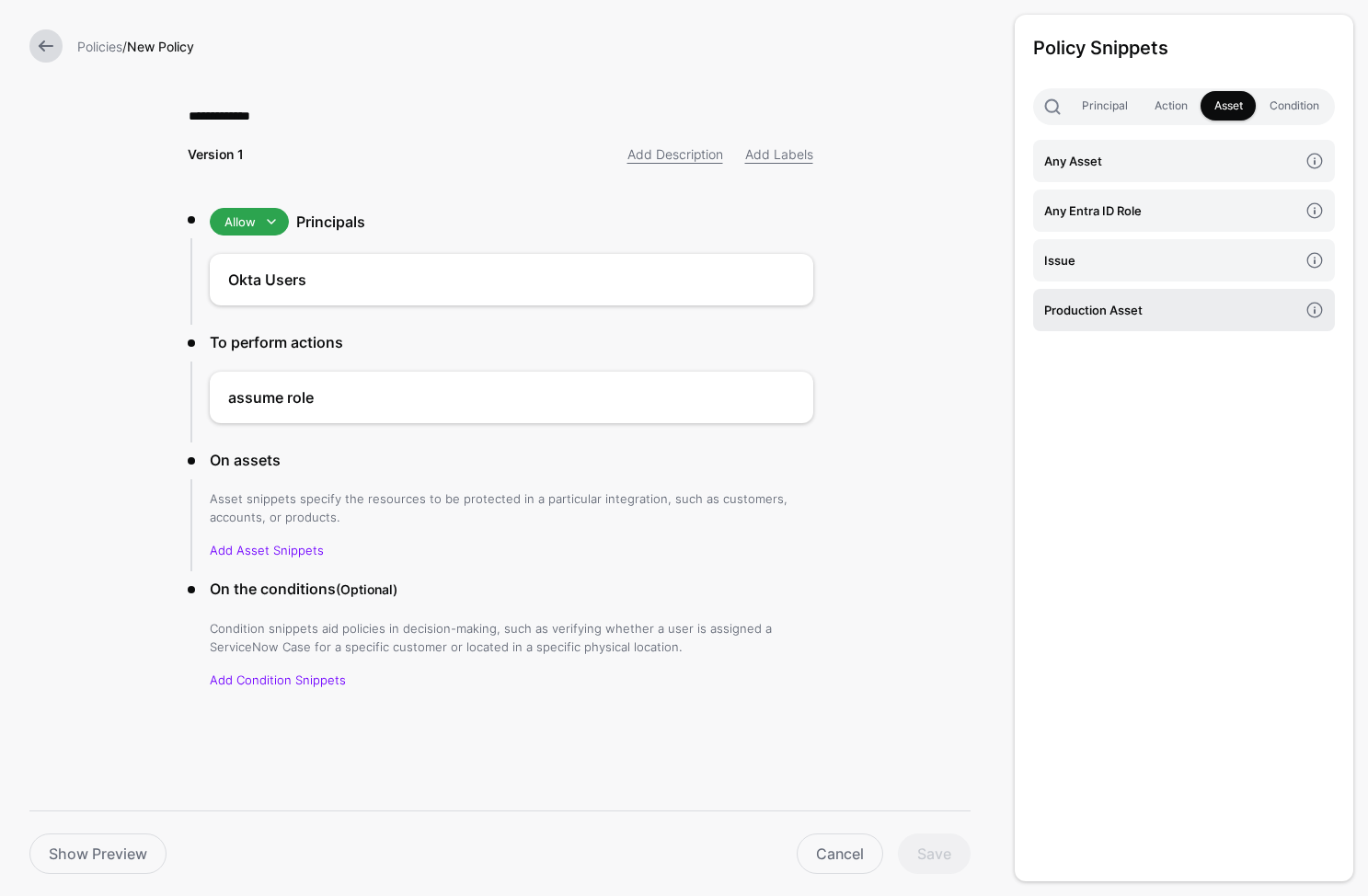
click at [1160, 310] on h4 "Production Asset" at bounding box center [1171, 310] width 254 height 20
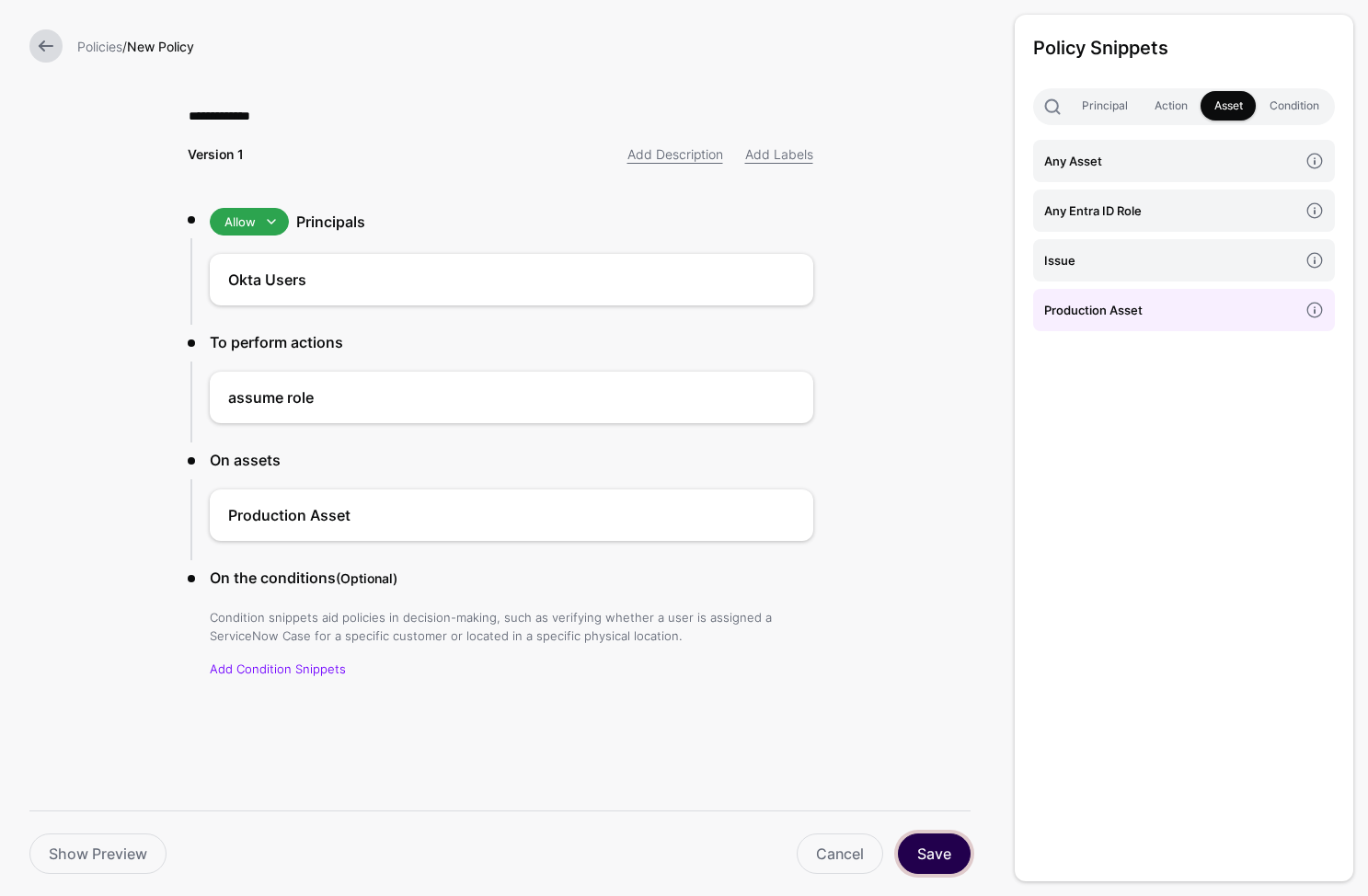
drag, startPoint x: 956, startPoint y: 843, endPoint x: 958, endPoint y: 831, distance: 12.2
click at [956, 842] on button "Save" at bounding box center [934, 853] width 73 height 41
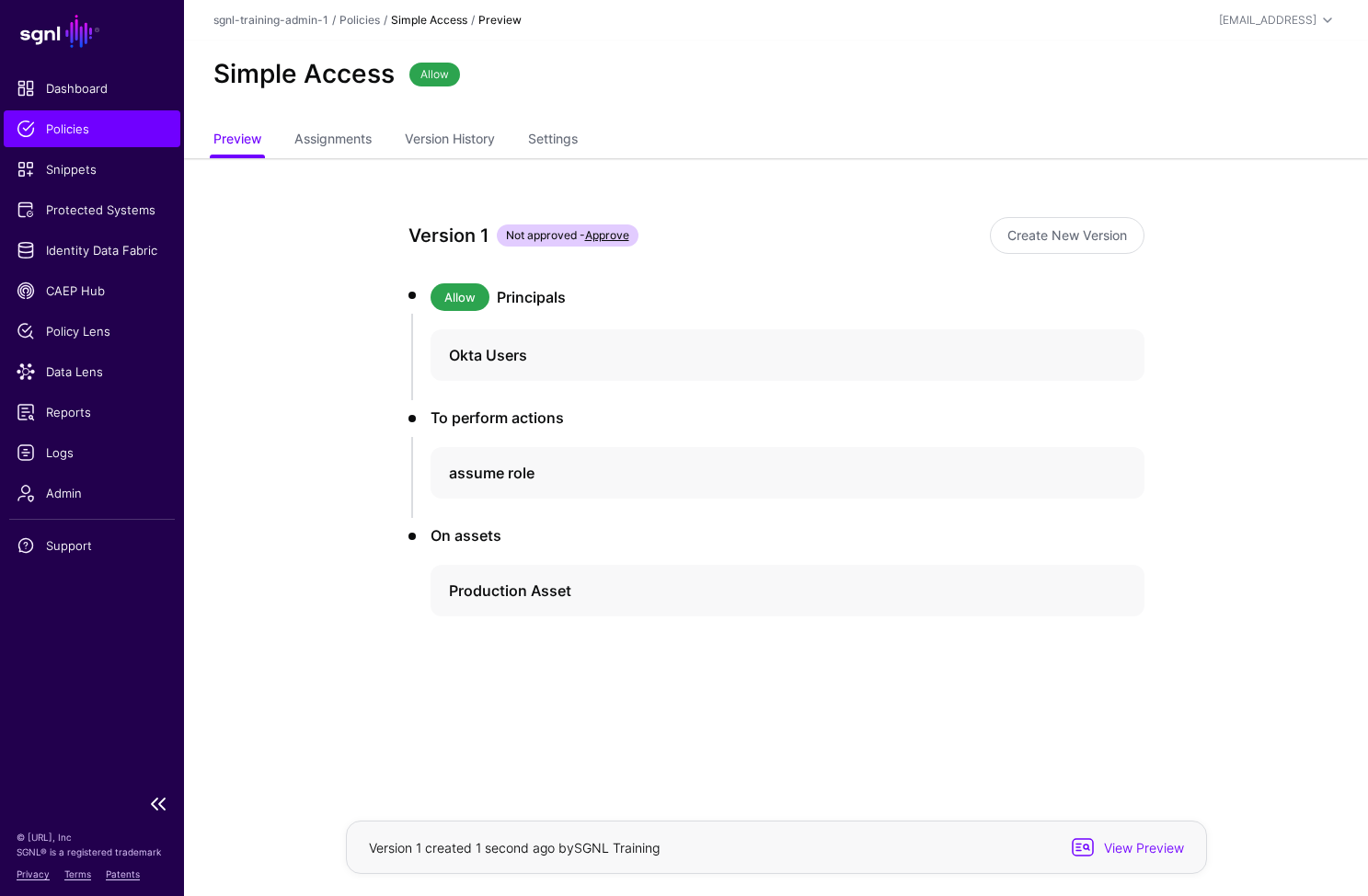
click at [80, 137] on span "Policies" at bounding box center [93, 128] width 151 height 18
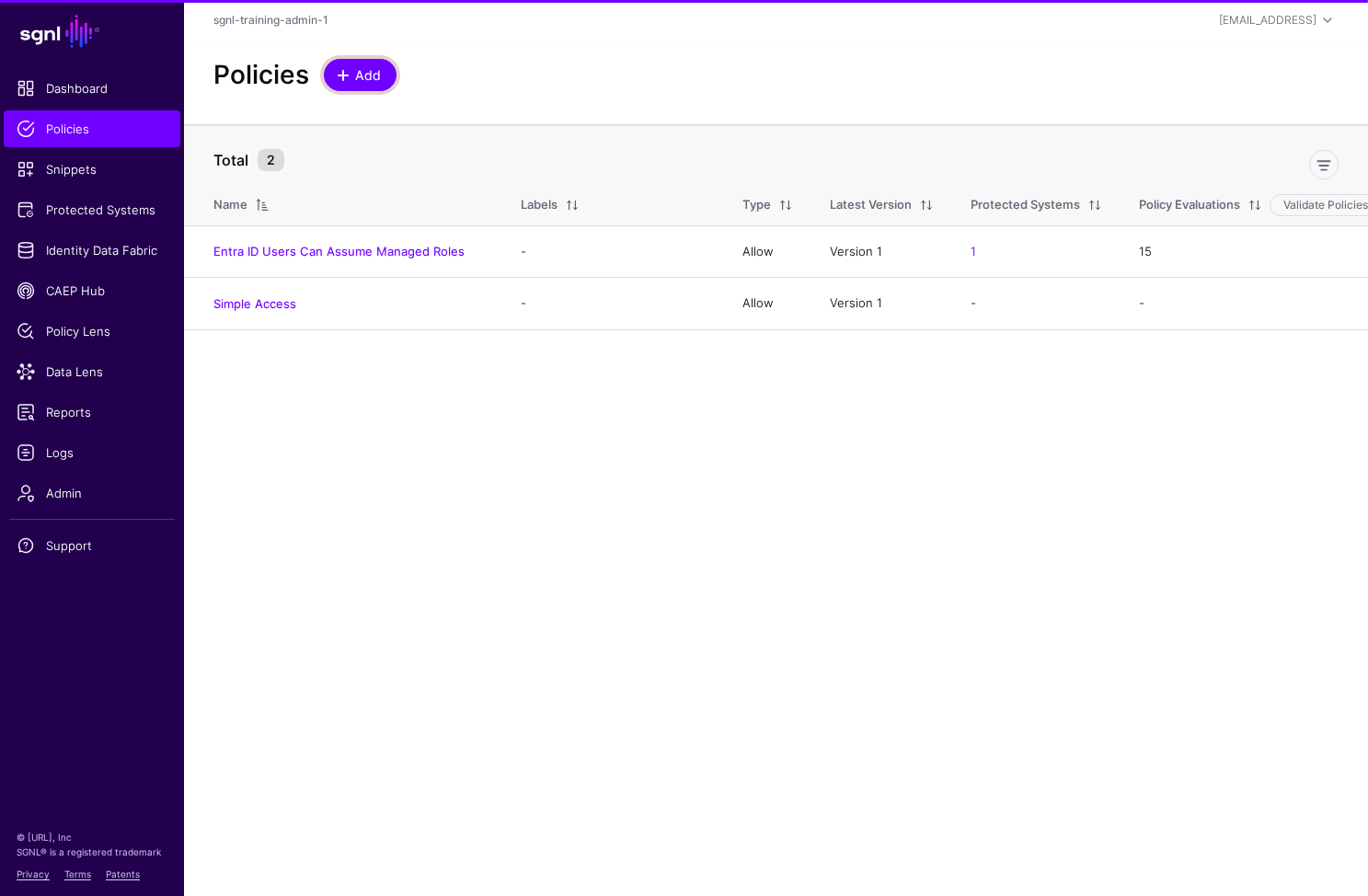
click at [364, 79] on span "Add" at bounding box center [368, 75] width 31 height 19
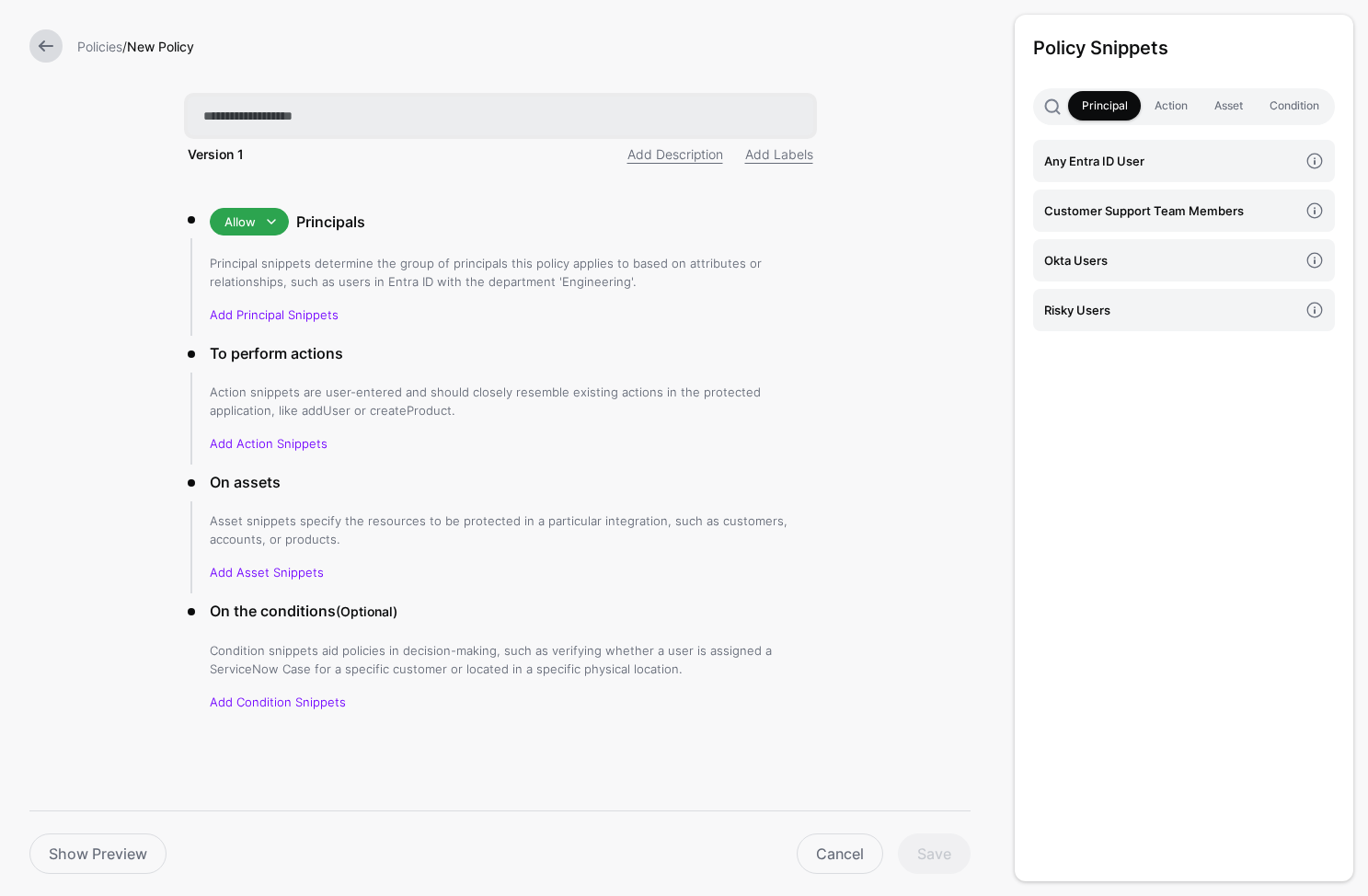
click at [362, 101] on input "text" at bounding box center [500, 115] width 626 height 39
paste input "**********"
type input "**********"
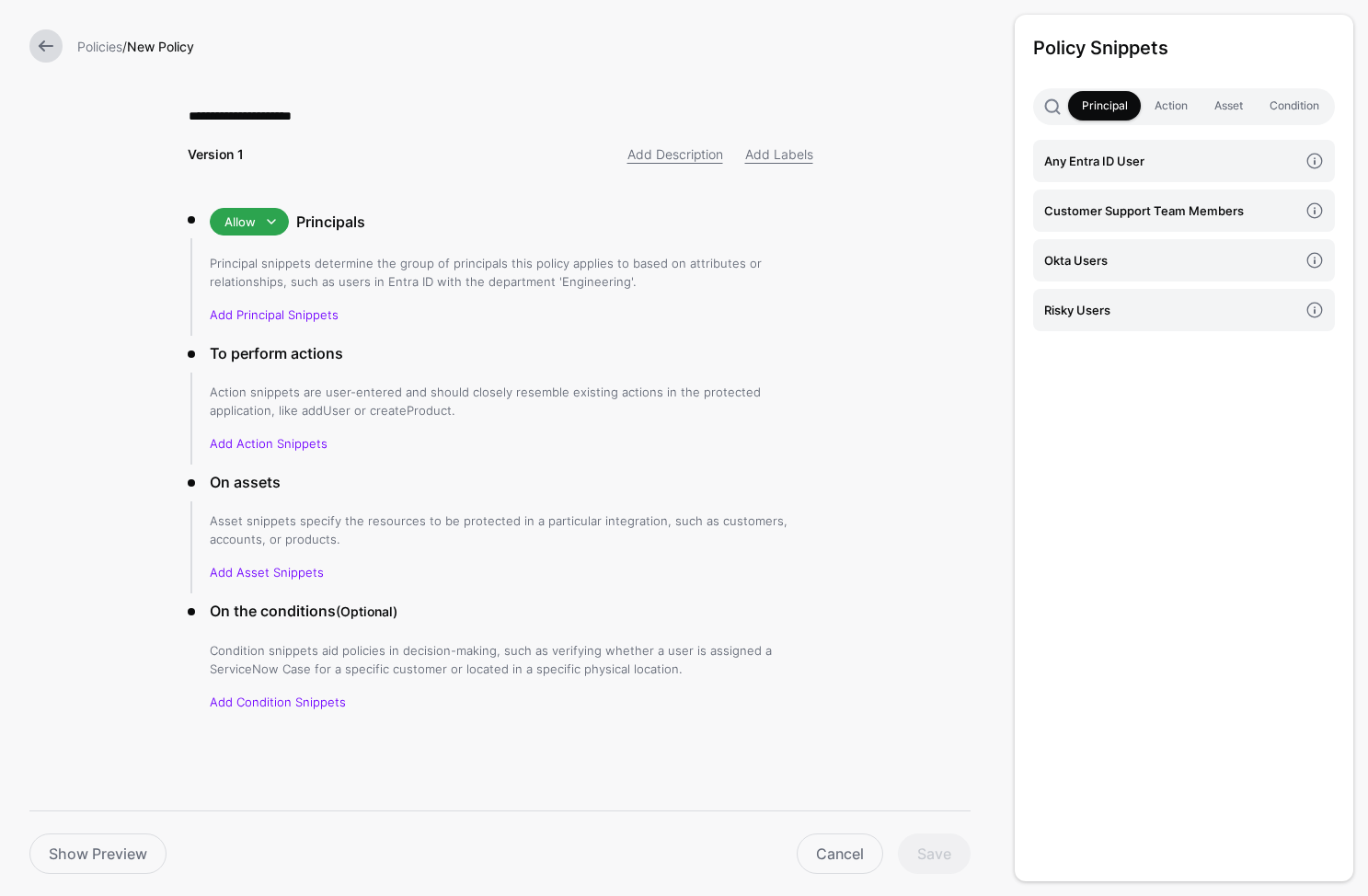
click at [538, 153] on div "Add Description Add Labels" at bounding box center [663, 153] width 324 height 19
click at [1134, 268] on h4 "Okta Users" at bounding box center [1171, 261] width 254 height 20
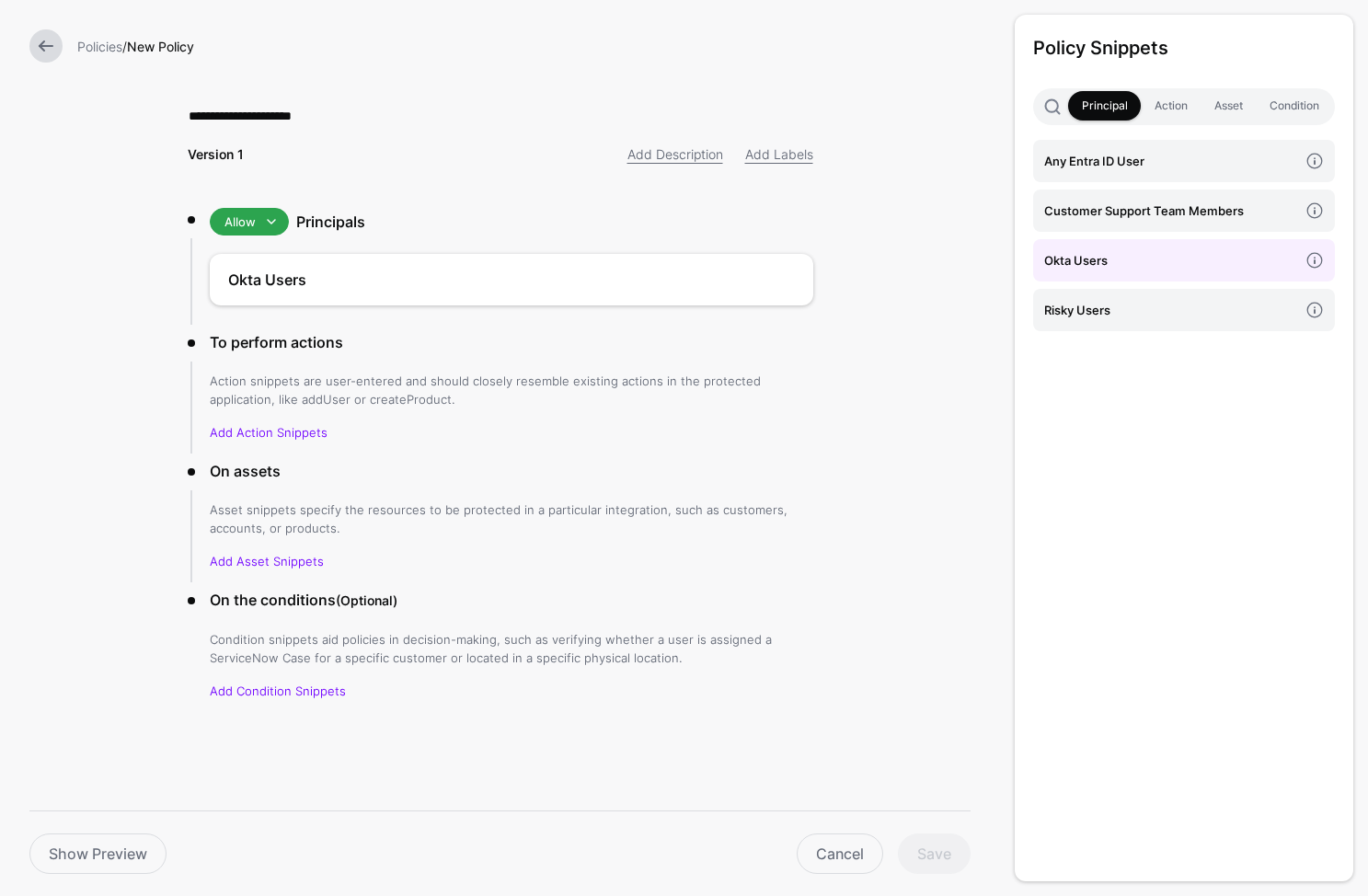
click at [1185, 120] on li "Action" at bounding box center [1171, 106] width 60 height 31
click at [1183, 105] on link "Action" at bounding box center [1171, 106] width 60 height 30
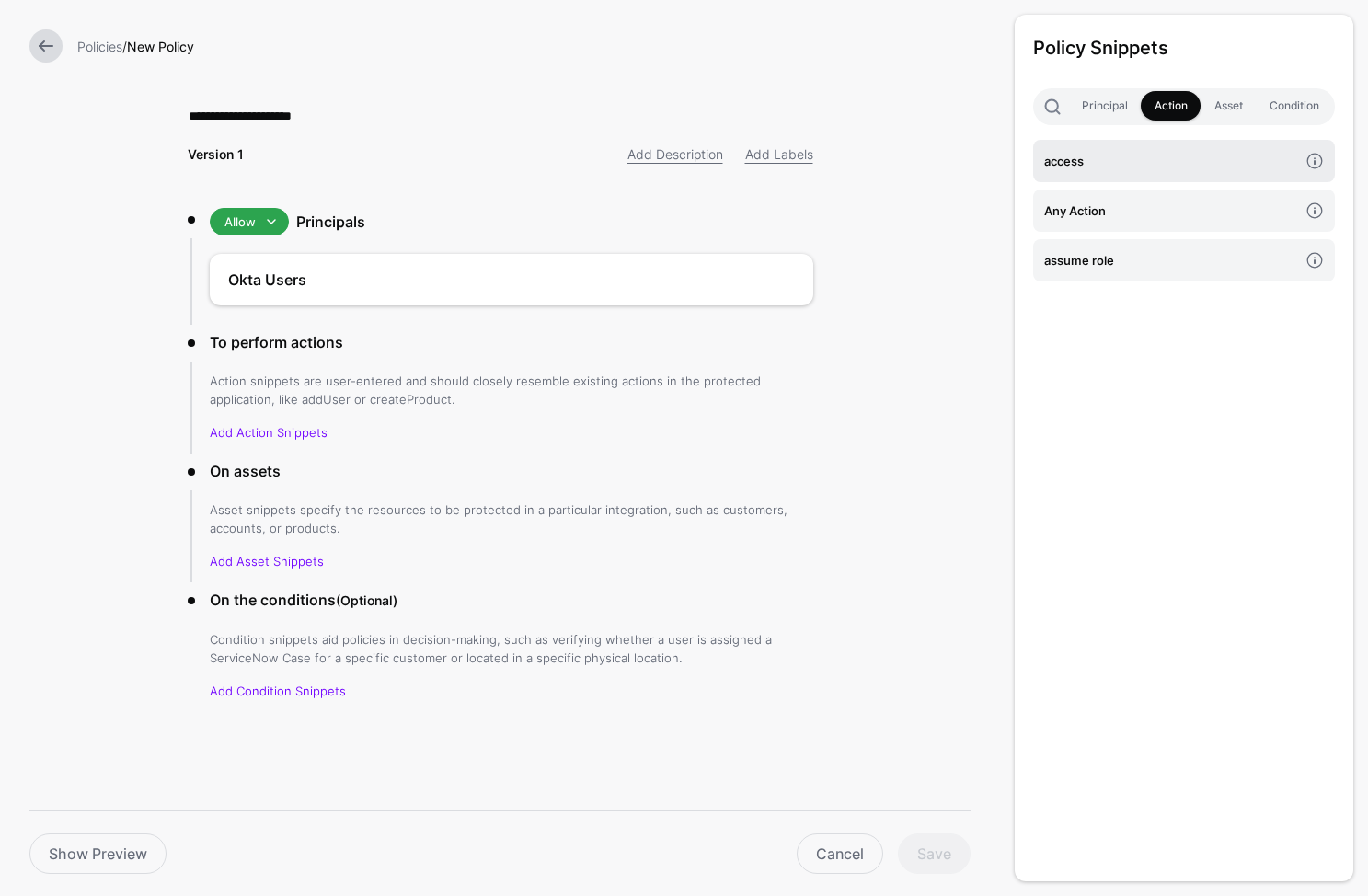
click at [1141, 160] on h4 "access" at bounding box center [1171, 161] width 254 height 20
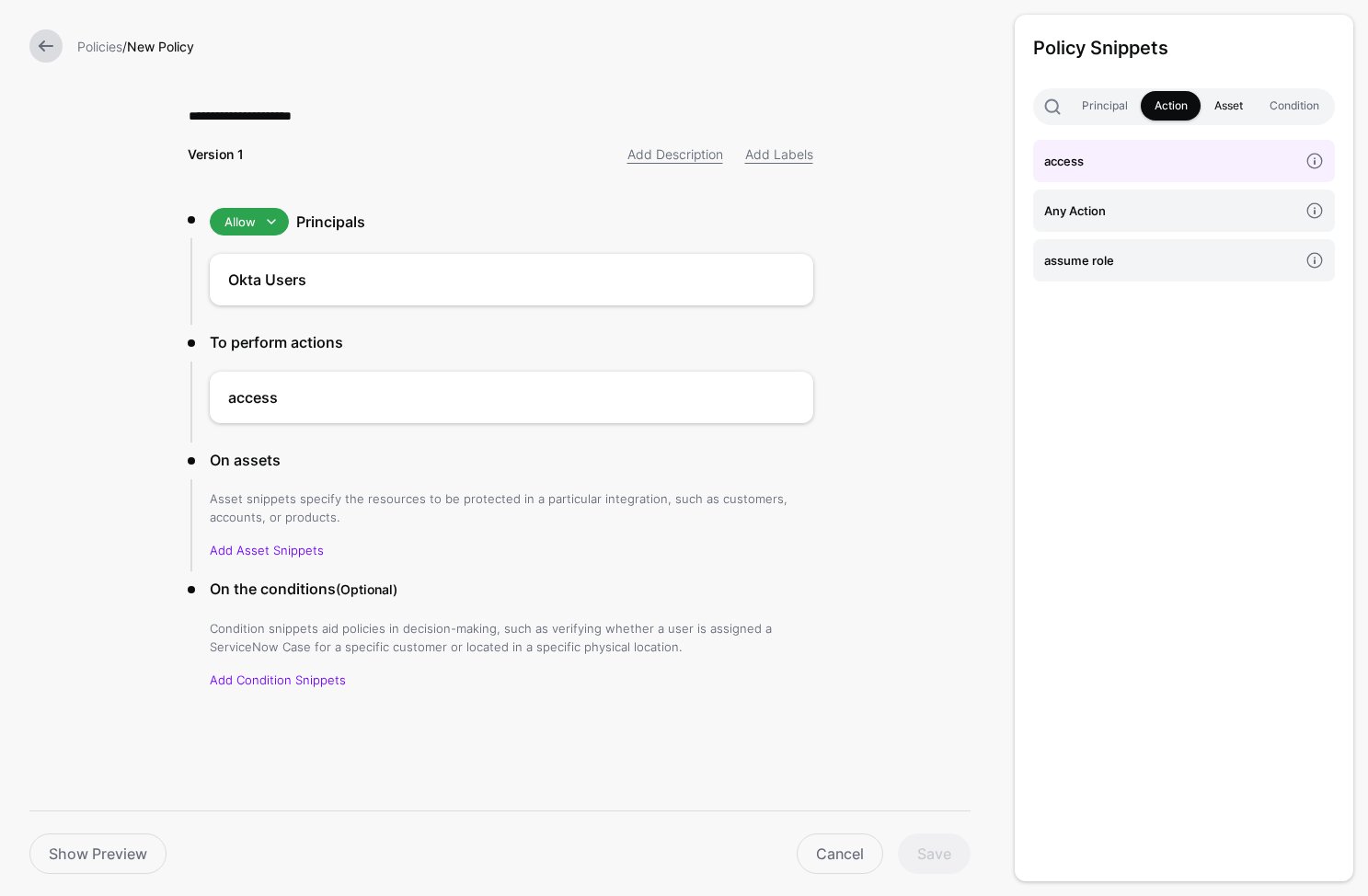
click at [1247, 97] on link "Asset" at bounding box center [1228, 106] width 55 height 30
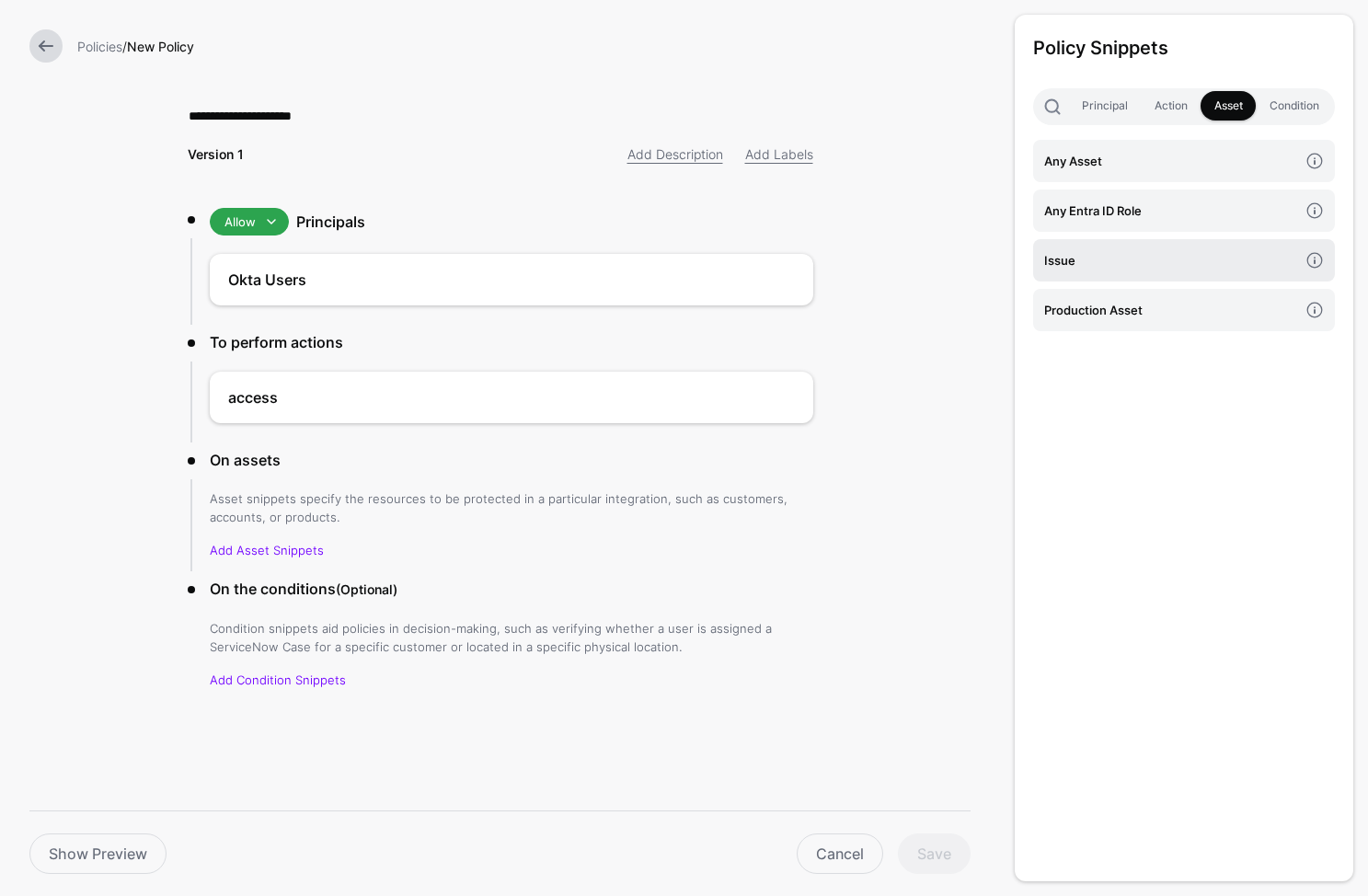
click at [1143, 272] on link "Issue" at bounding box center [1184, 260] width 301 height 43
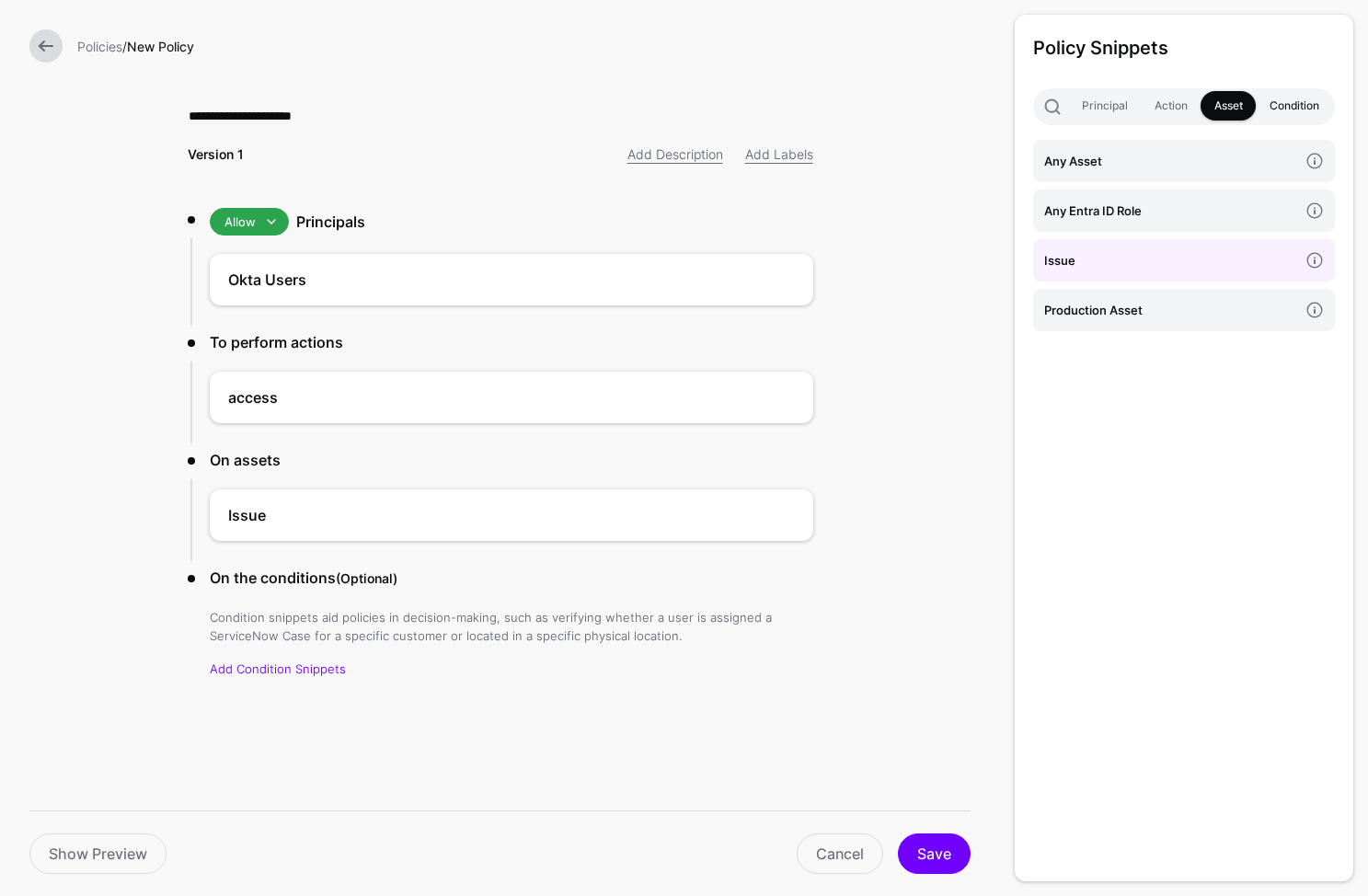
click at [1290, 98] on link "Condition" at bounding box center [1294, 106] width 77 height 30
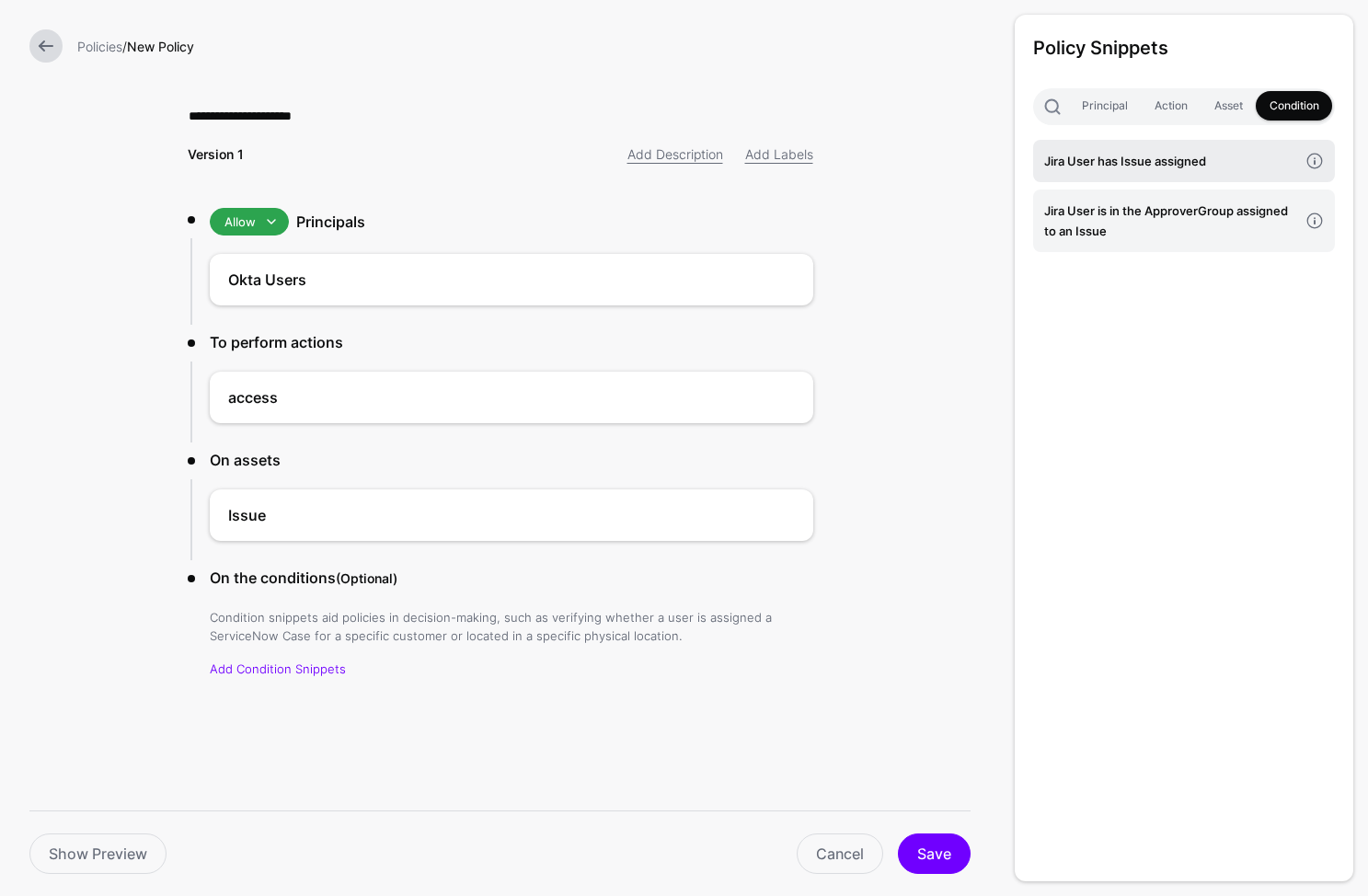
click at [1167, 157] on h4 "Jira User has Issue assigned" at bounding box center [1171, 161] width 254 height 20
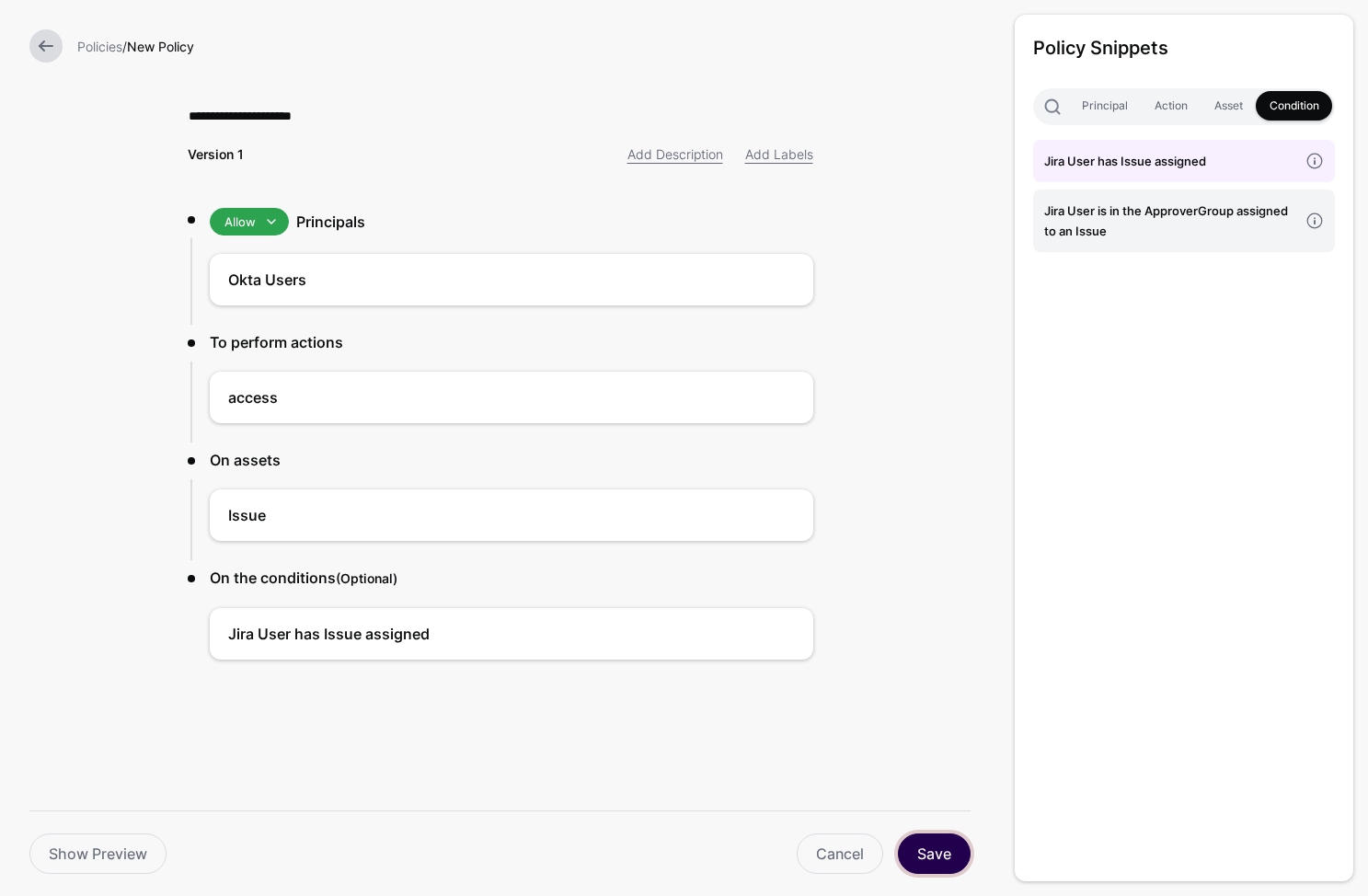
click at [947, 867] on button "Save" at bounding box center [934, 853] width 73 height 41
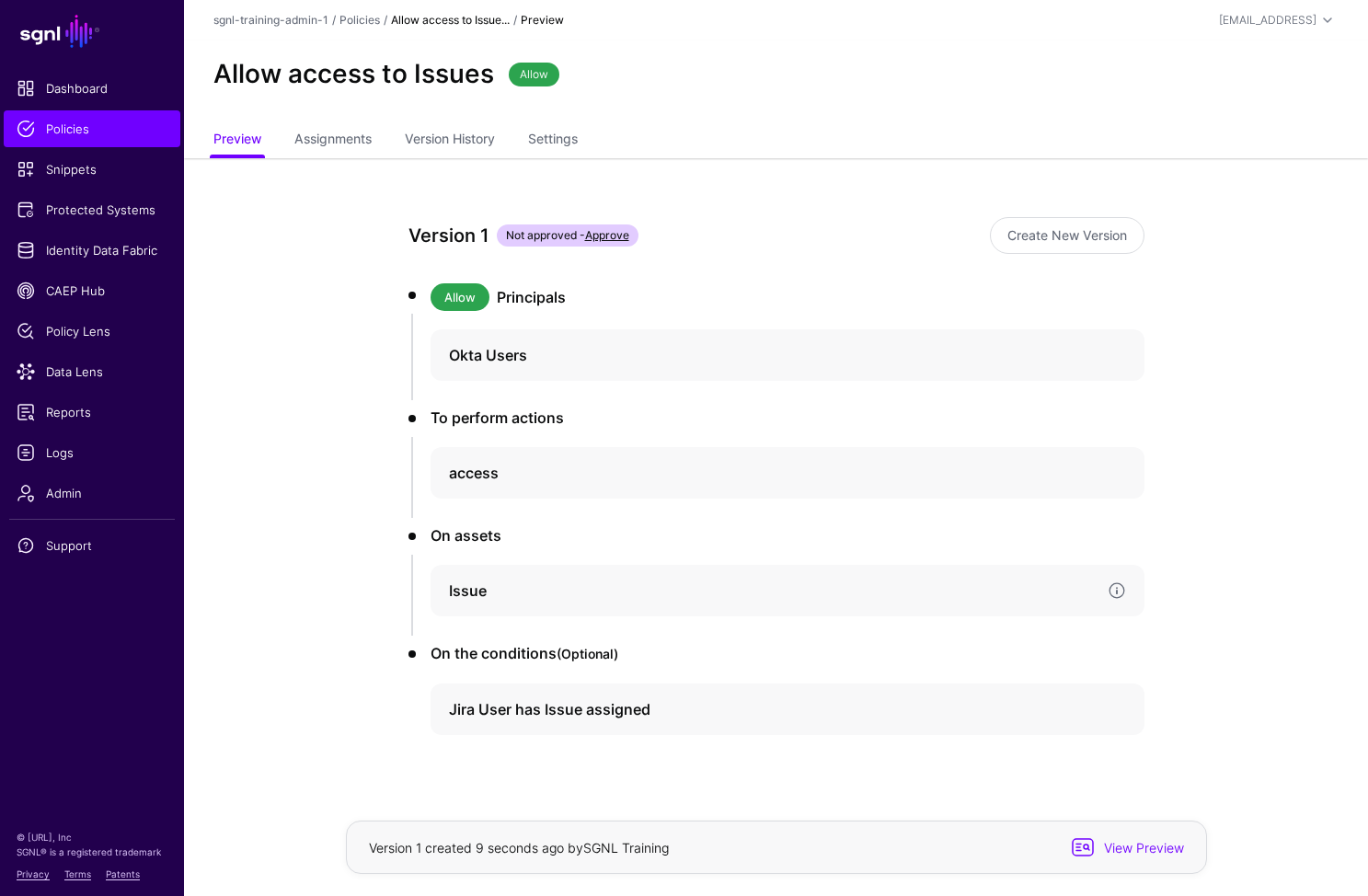
scroll to position [28, 0]
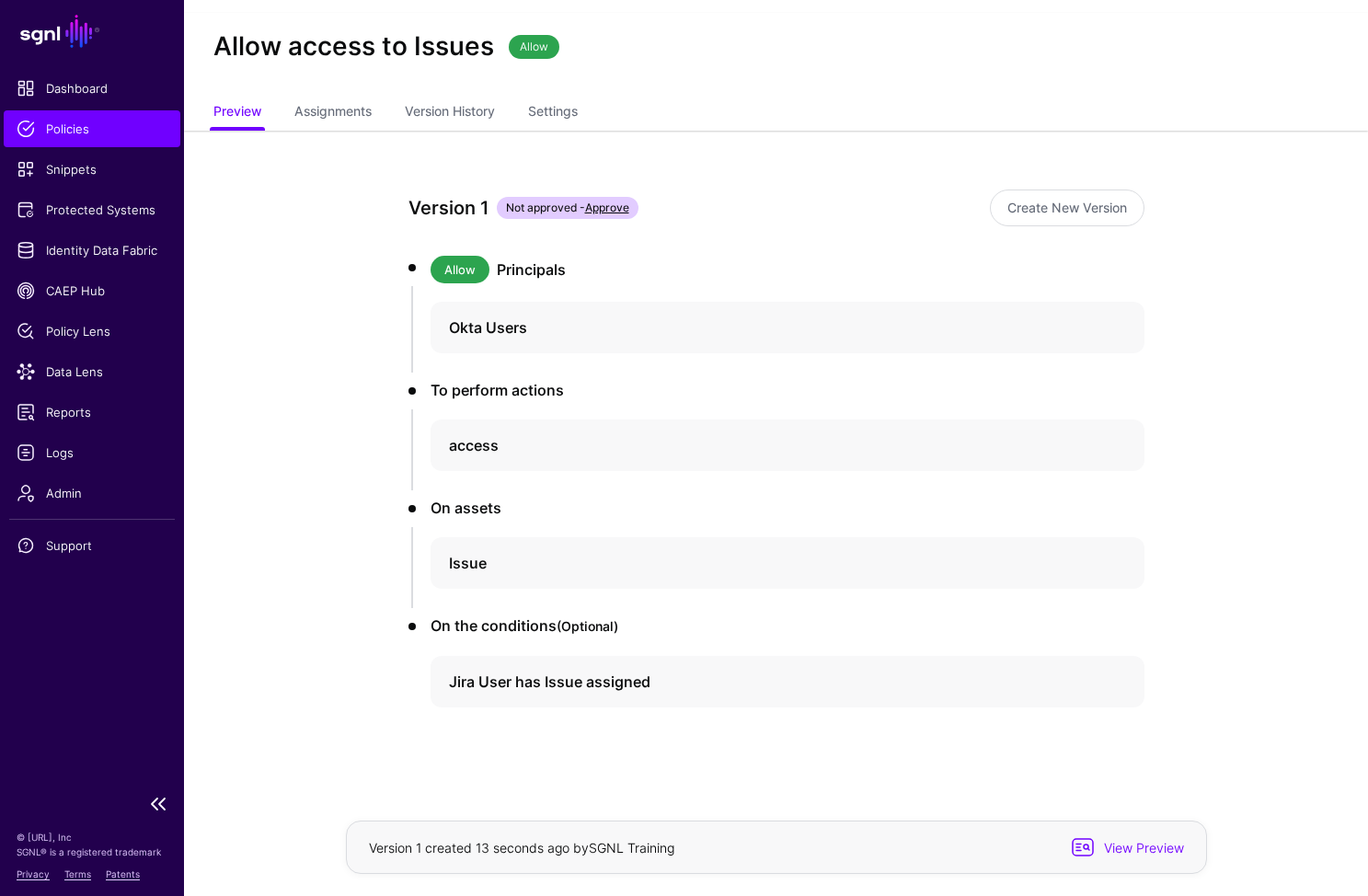
click at [83, 119] on span "Policies" at bounding box center [93, 128] width 151 height 18
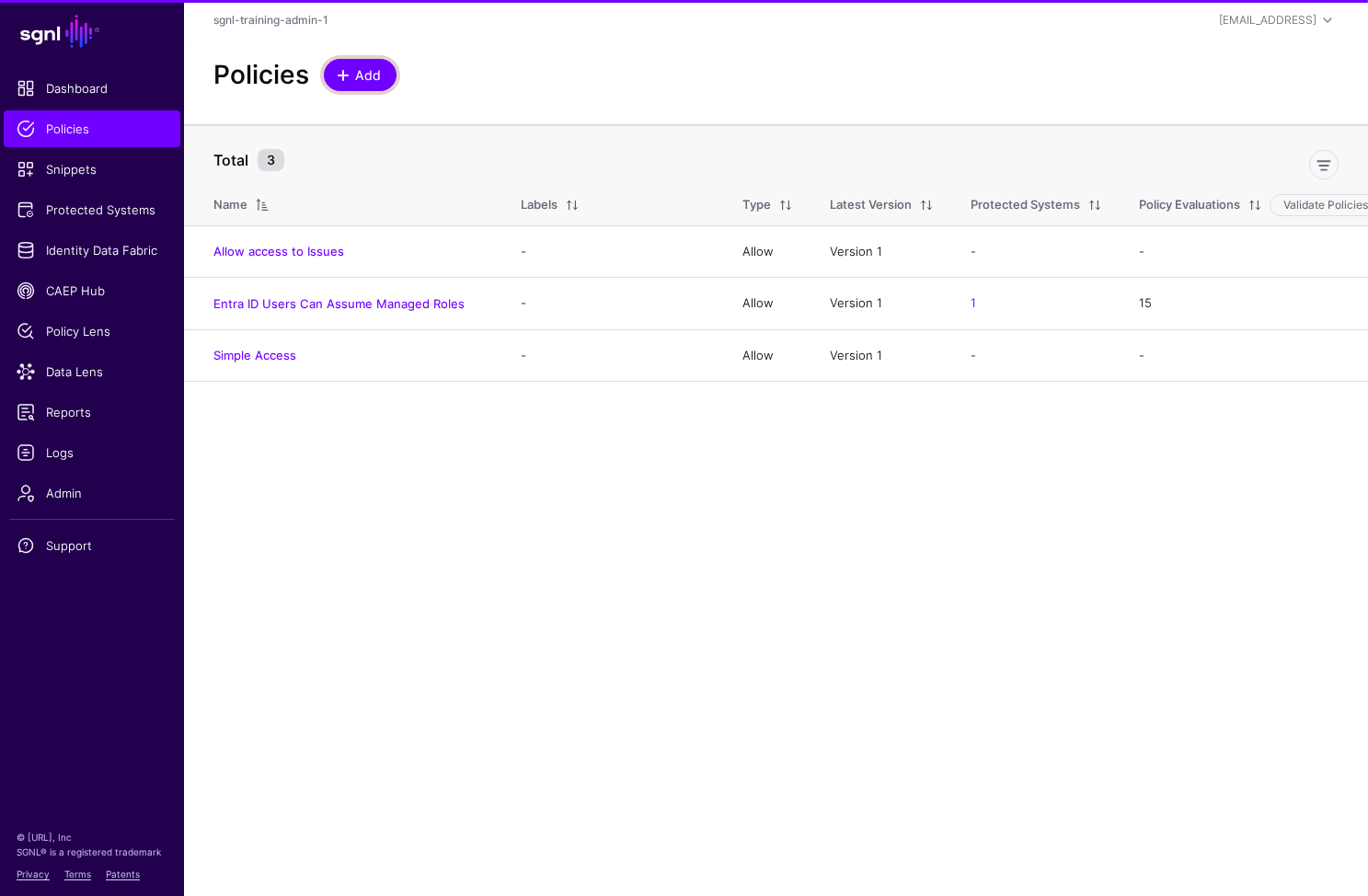
click at [378, 64] on link "Add" at bounding box center [360, 75] width 73 height 32
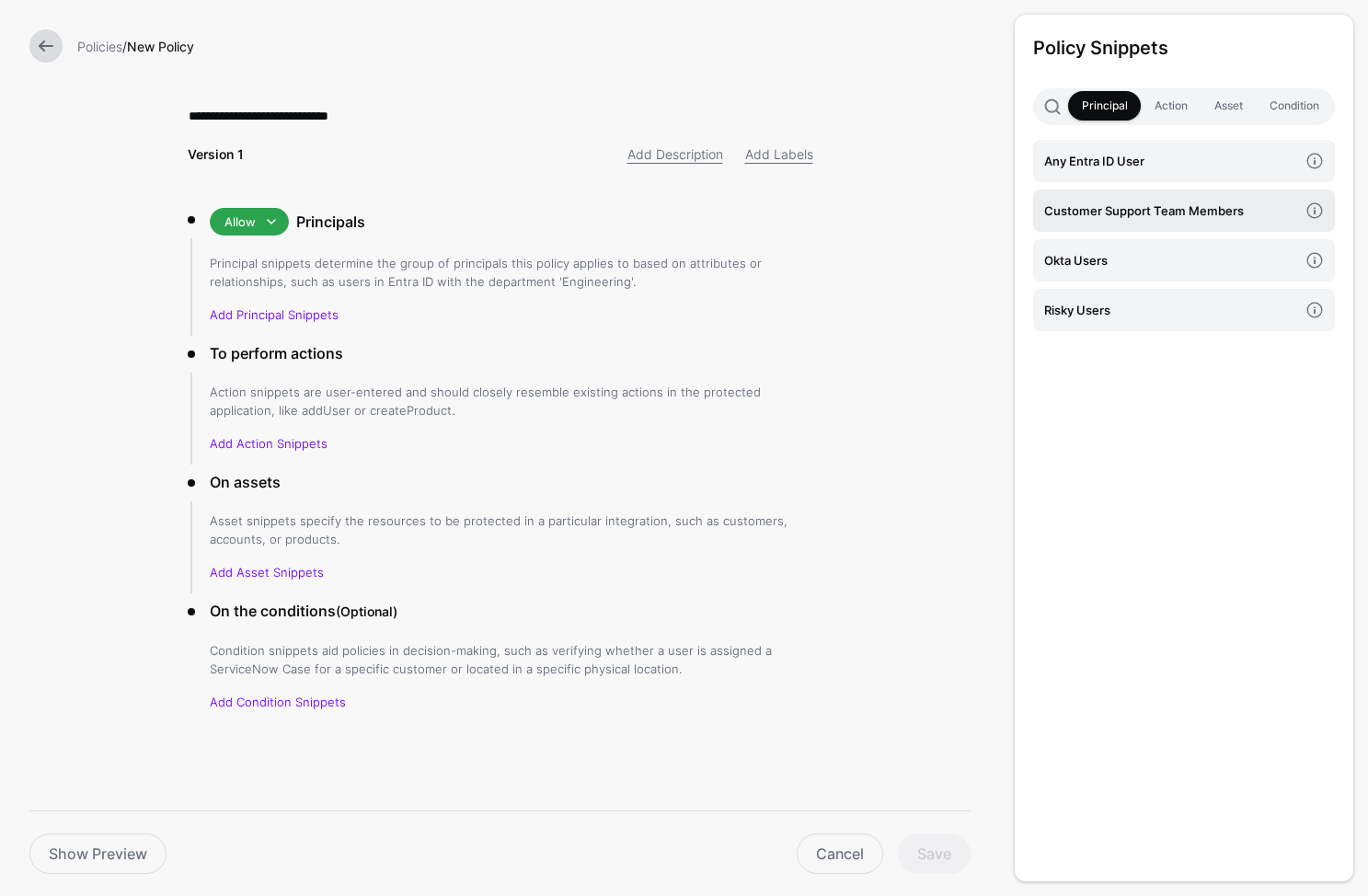
type input "**********"
click at [1155, 209] on h4 "Customer Support Team Members" at bounding box center [1171, 211] width 254 height 20
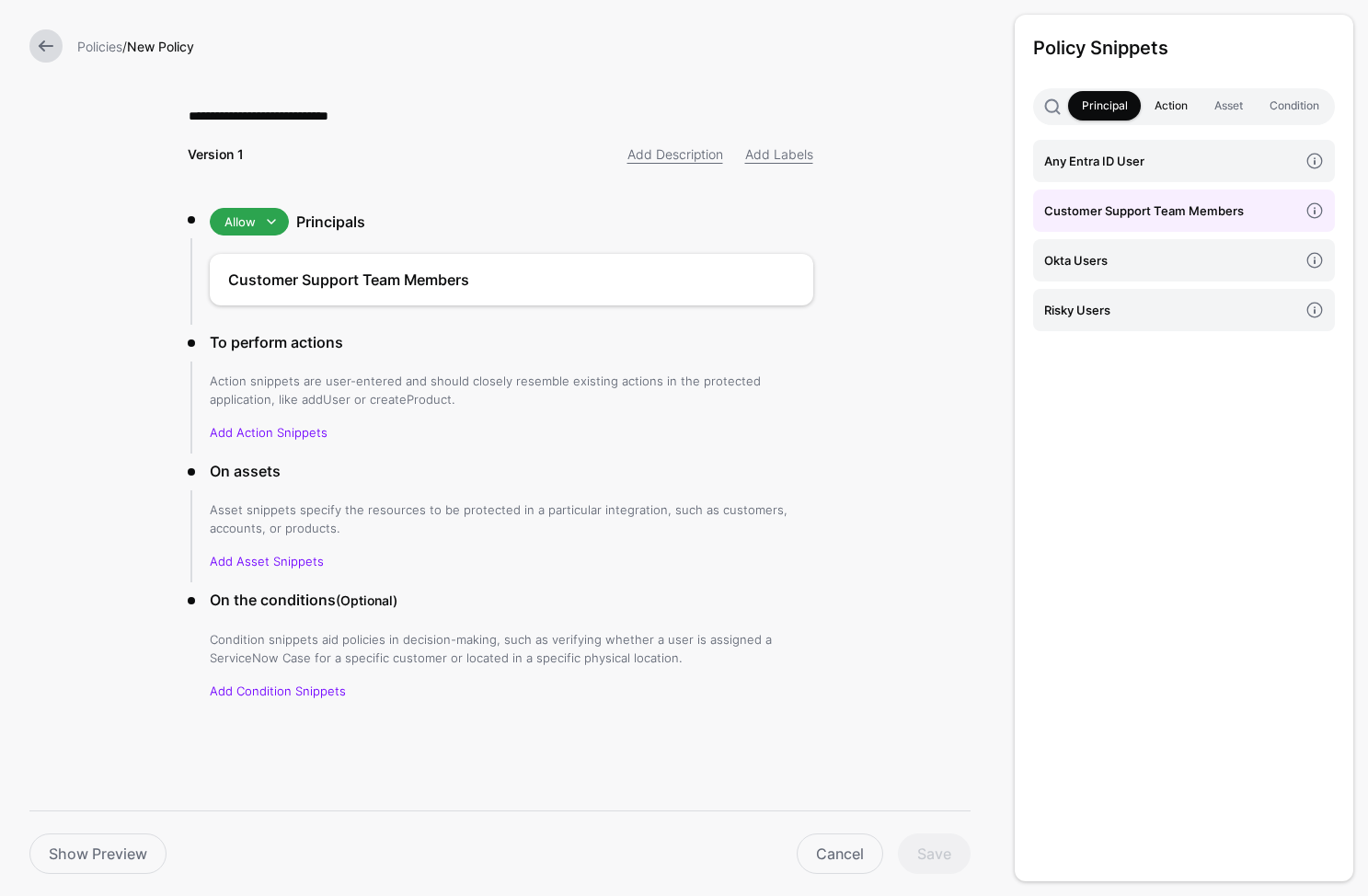
click at [1178, 113] on link "Action" at bounding box center [1171, 106] width 60 height 30
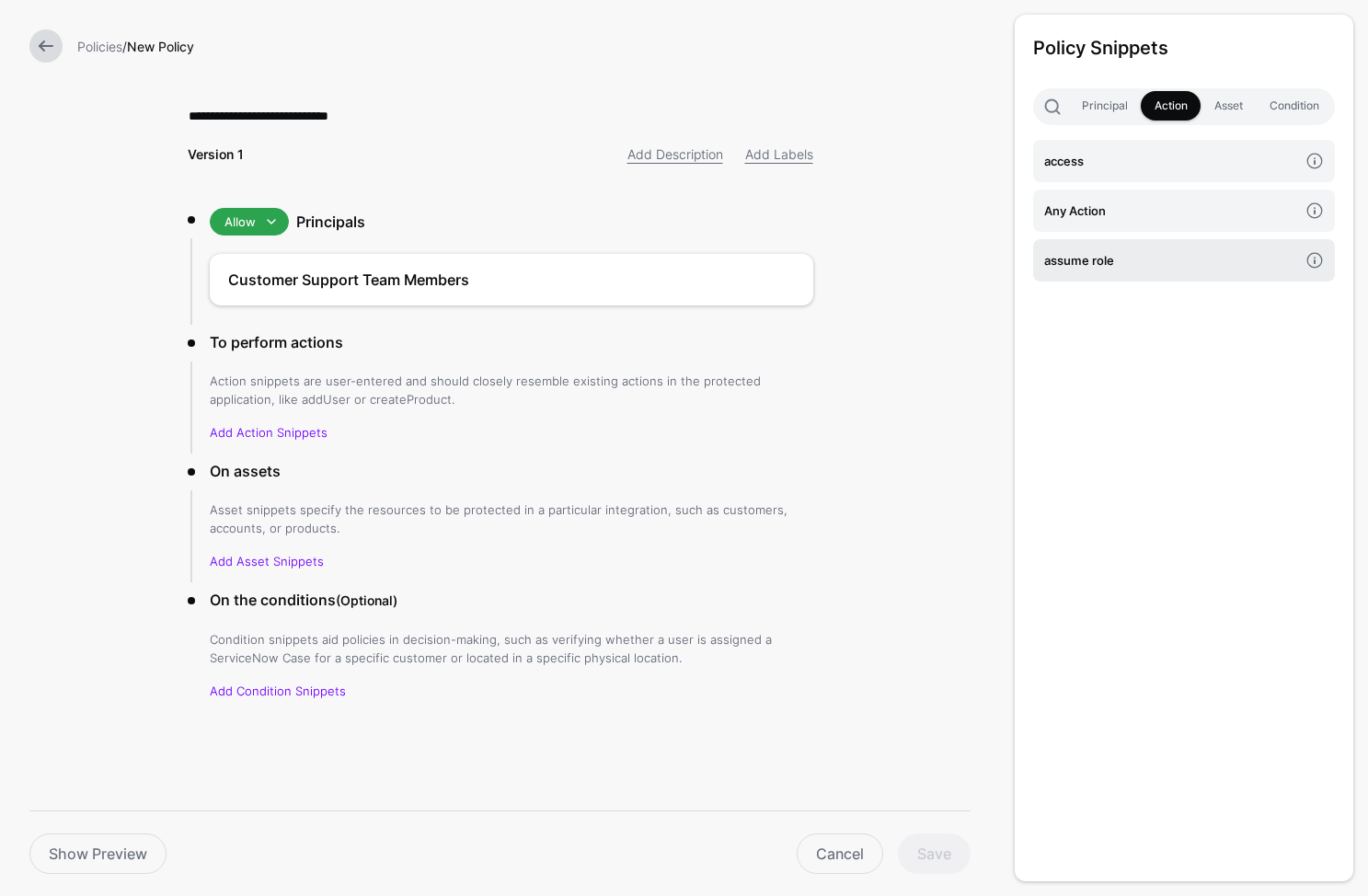
click at [1127, 252] on h4 "assume role" at bounding box center [1171, 261] width 254 height 20
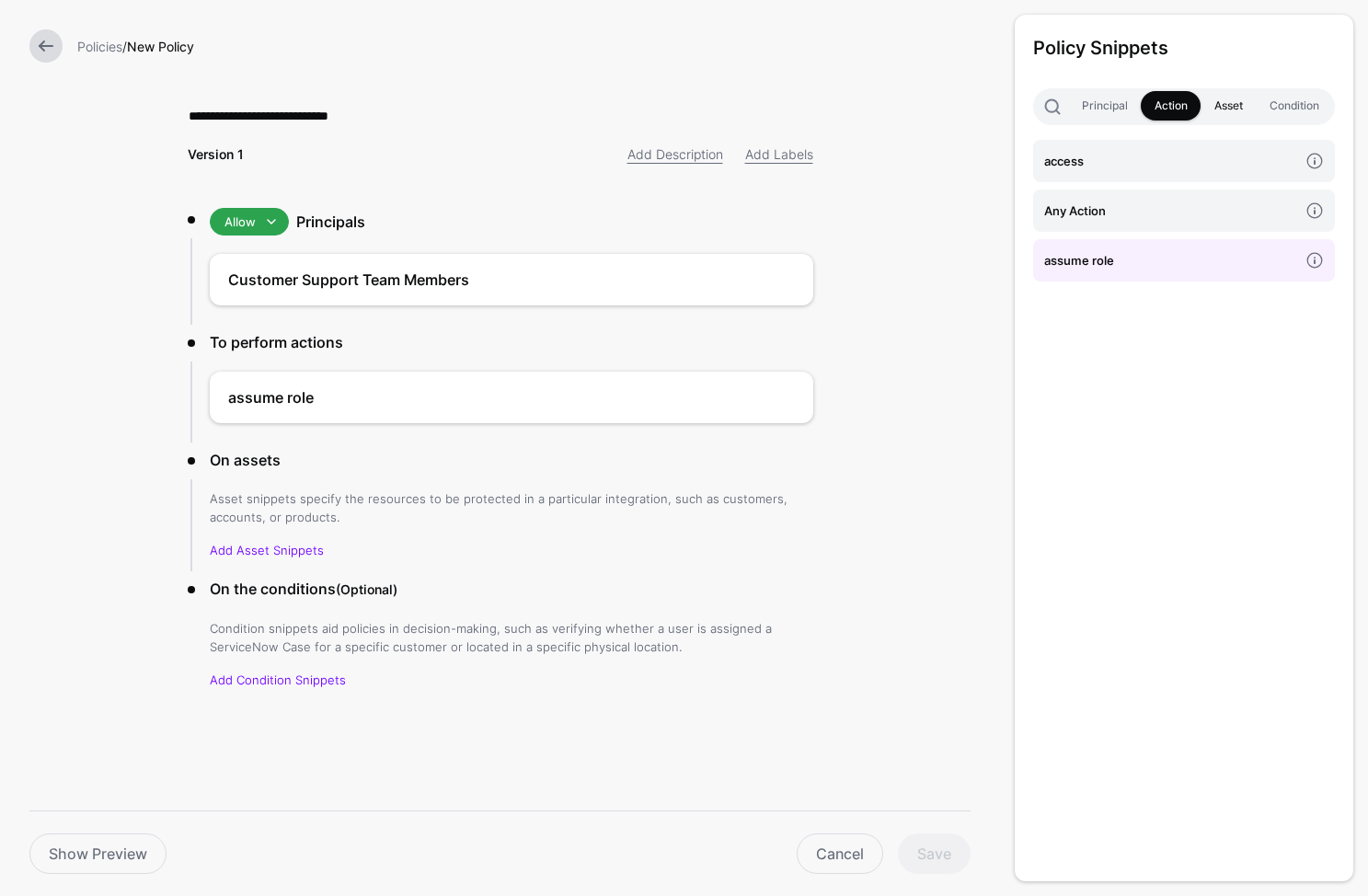
click at [1239, 94] on link "Asset" at bounding box center [1228, 106] width 55 height 30
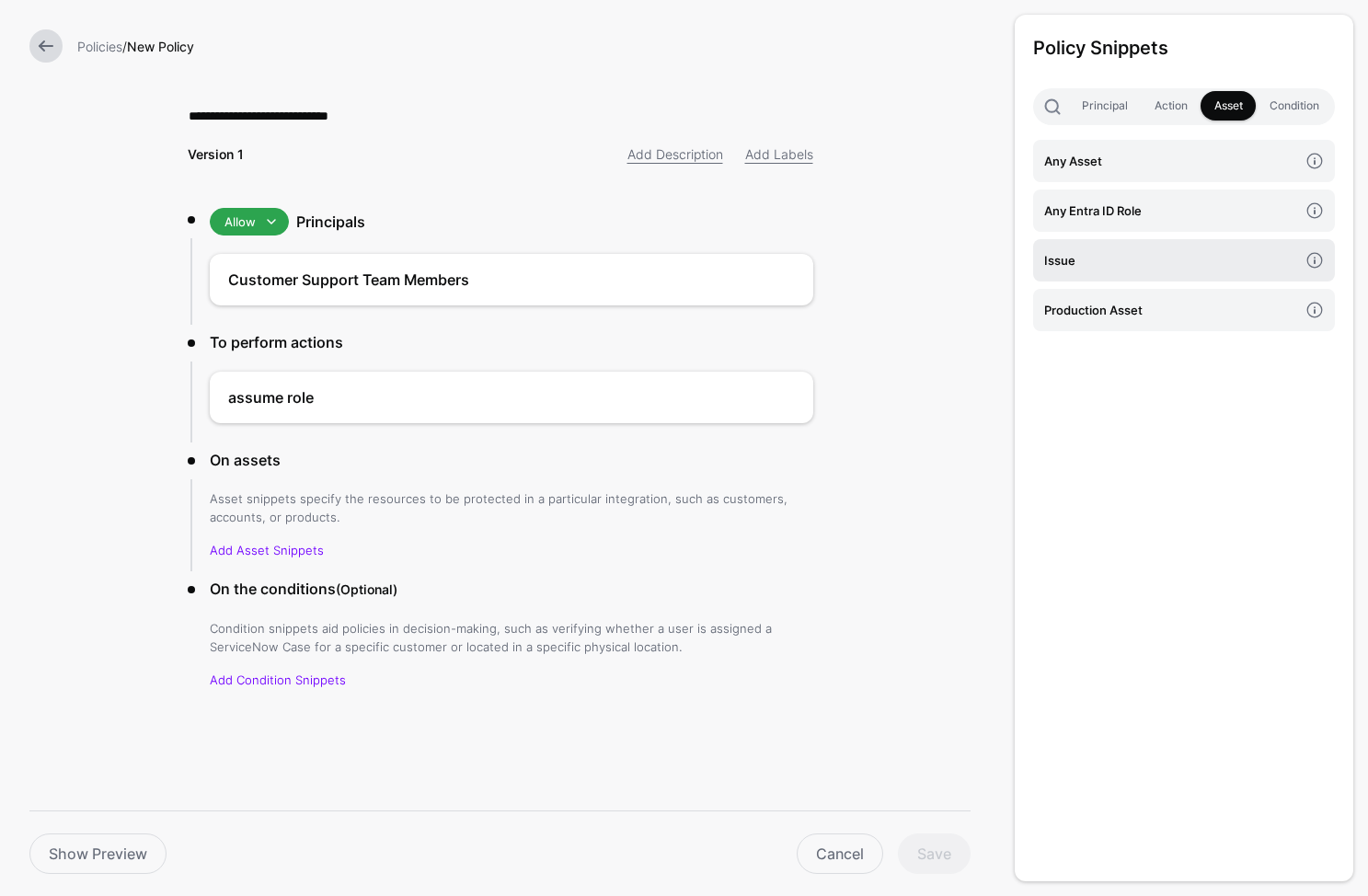
click at [1168, 253] on h4 "Issue" at bounding box center [1171, 261] width 254 height 20
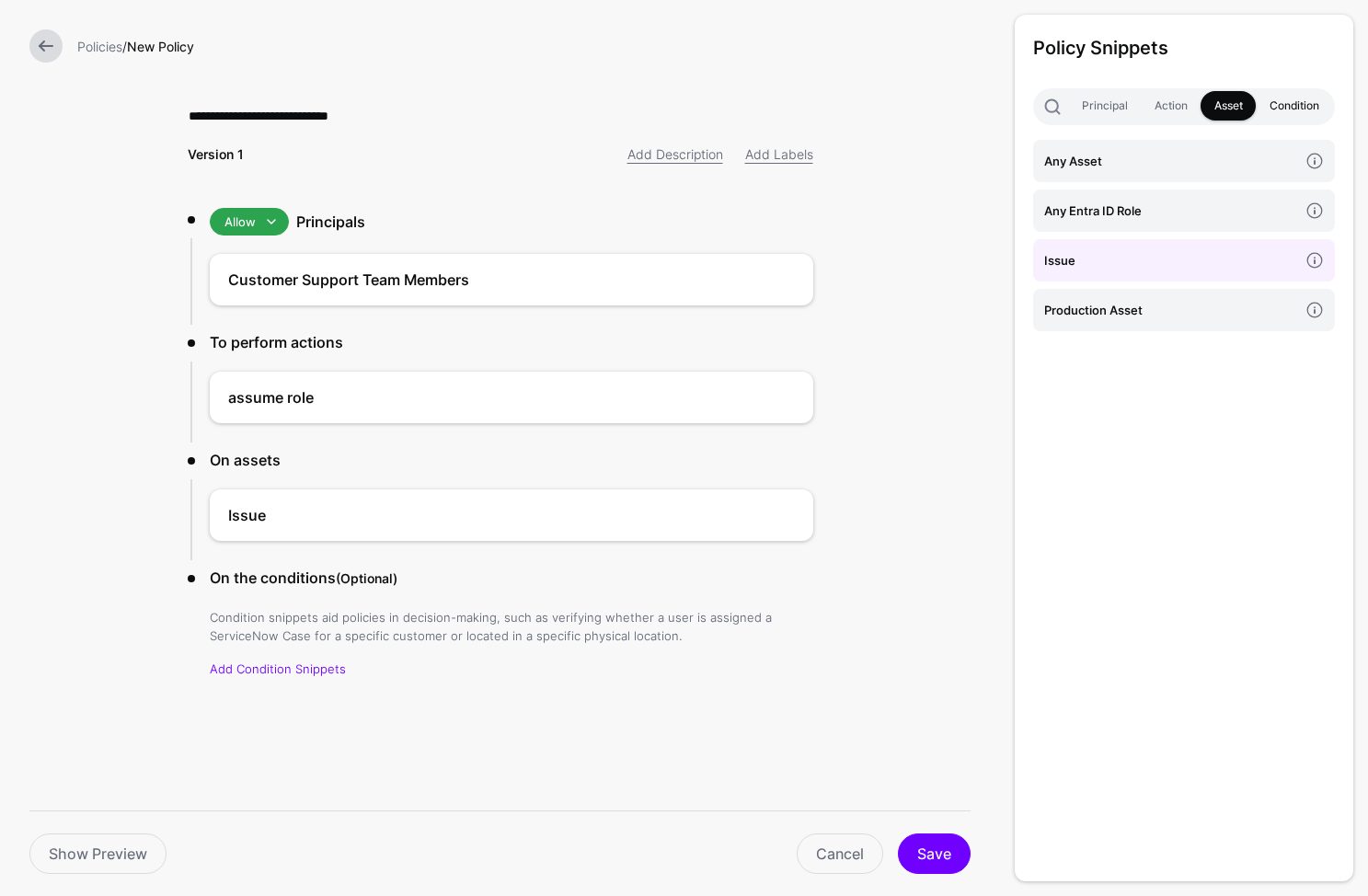
click at [1285, 102] on link "Condition" at bounding box center [1294, 106] width 77 height 30
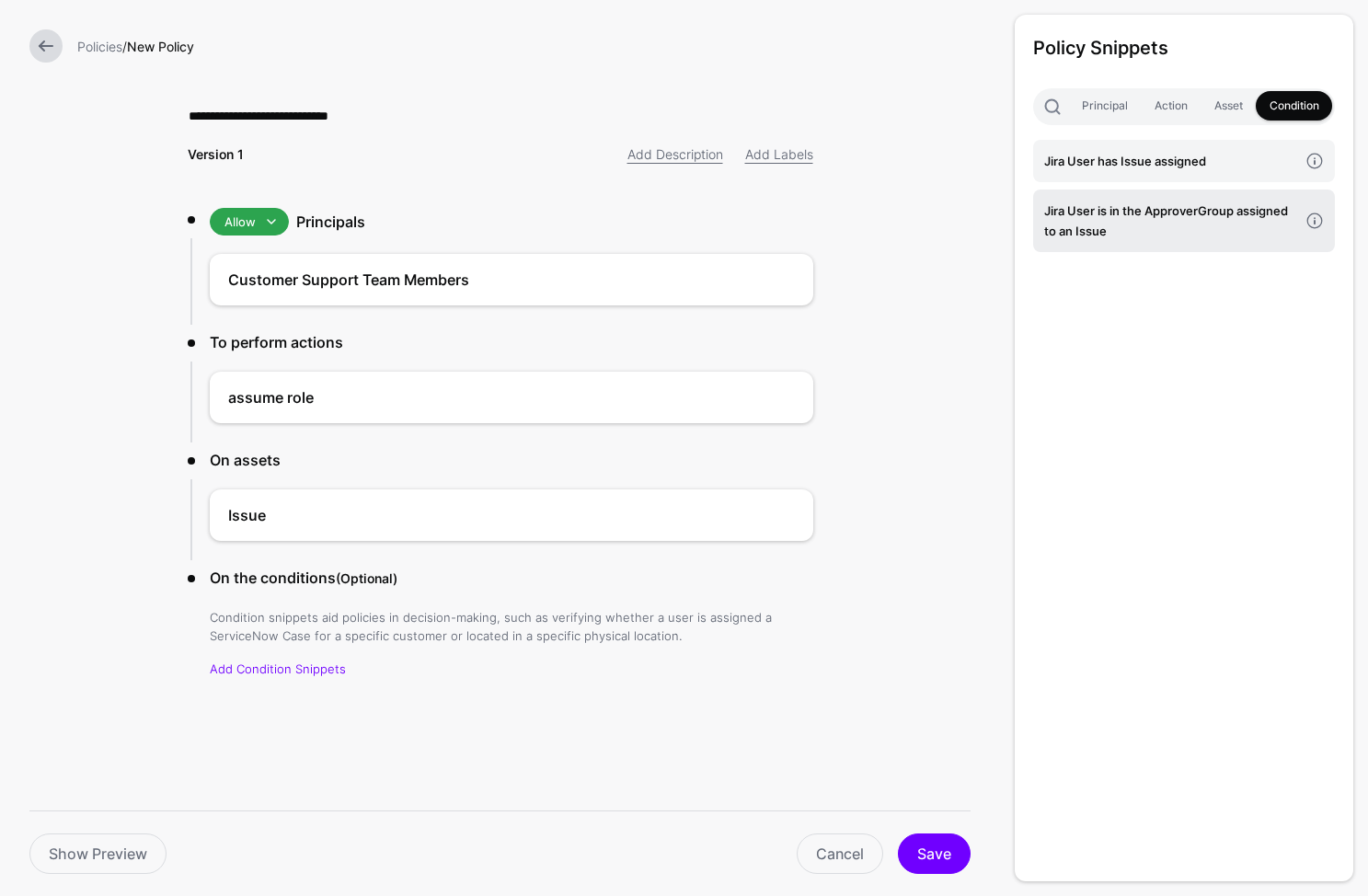
click at [1197, 215] on h4 "Jira User is in the ApproverGroup assigned to an Issue" at bounding box center [1171, 221] width 254 height 41
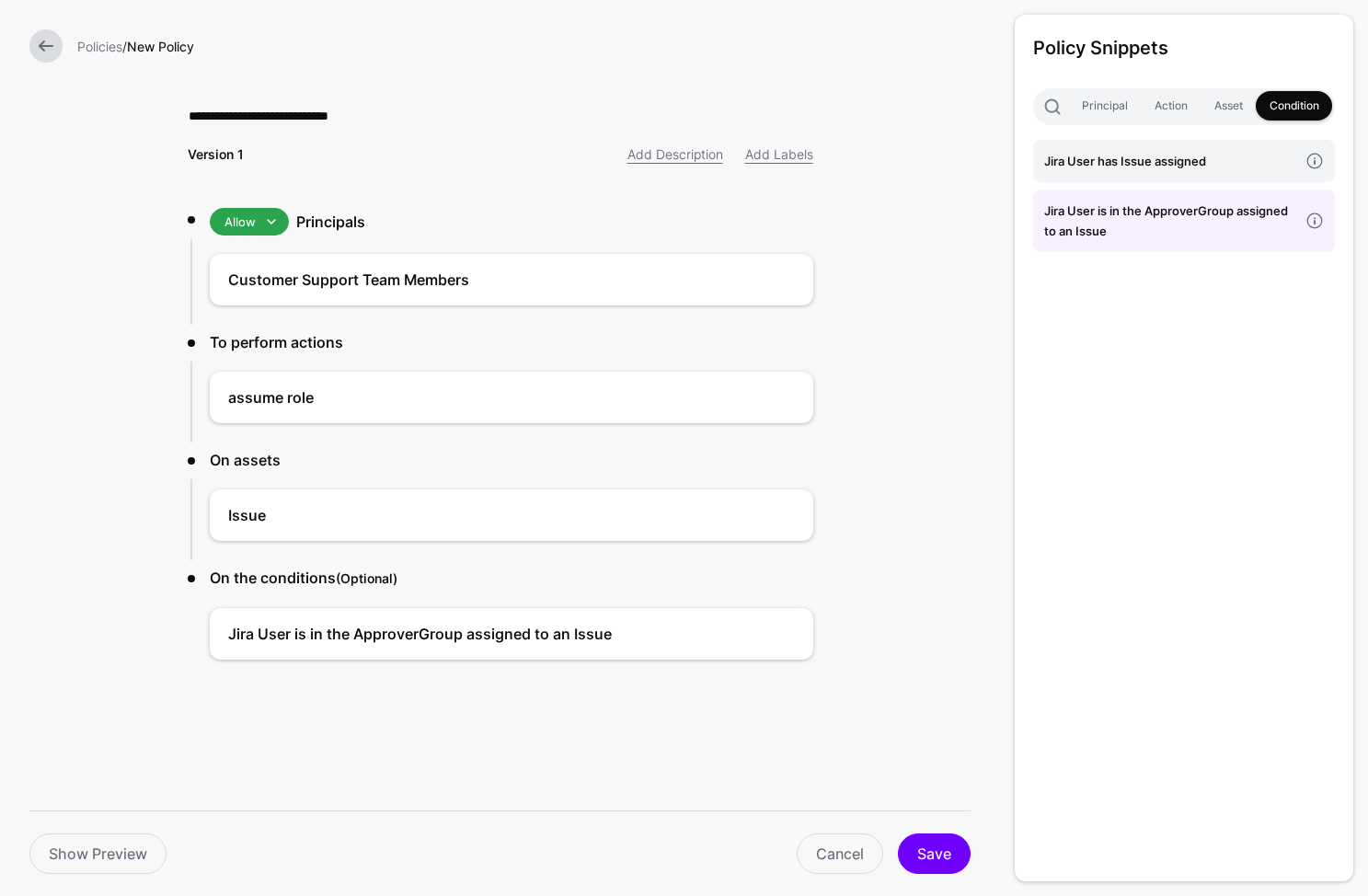
click at [671, 750] on div "**********" at bounding box center [500, 419] width 684 height 837
click at [920, 851] on button "Save" at bounding box center [934, 853] width 73 height 41
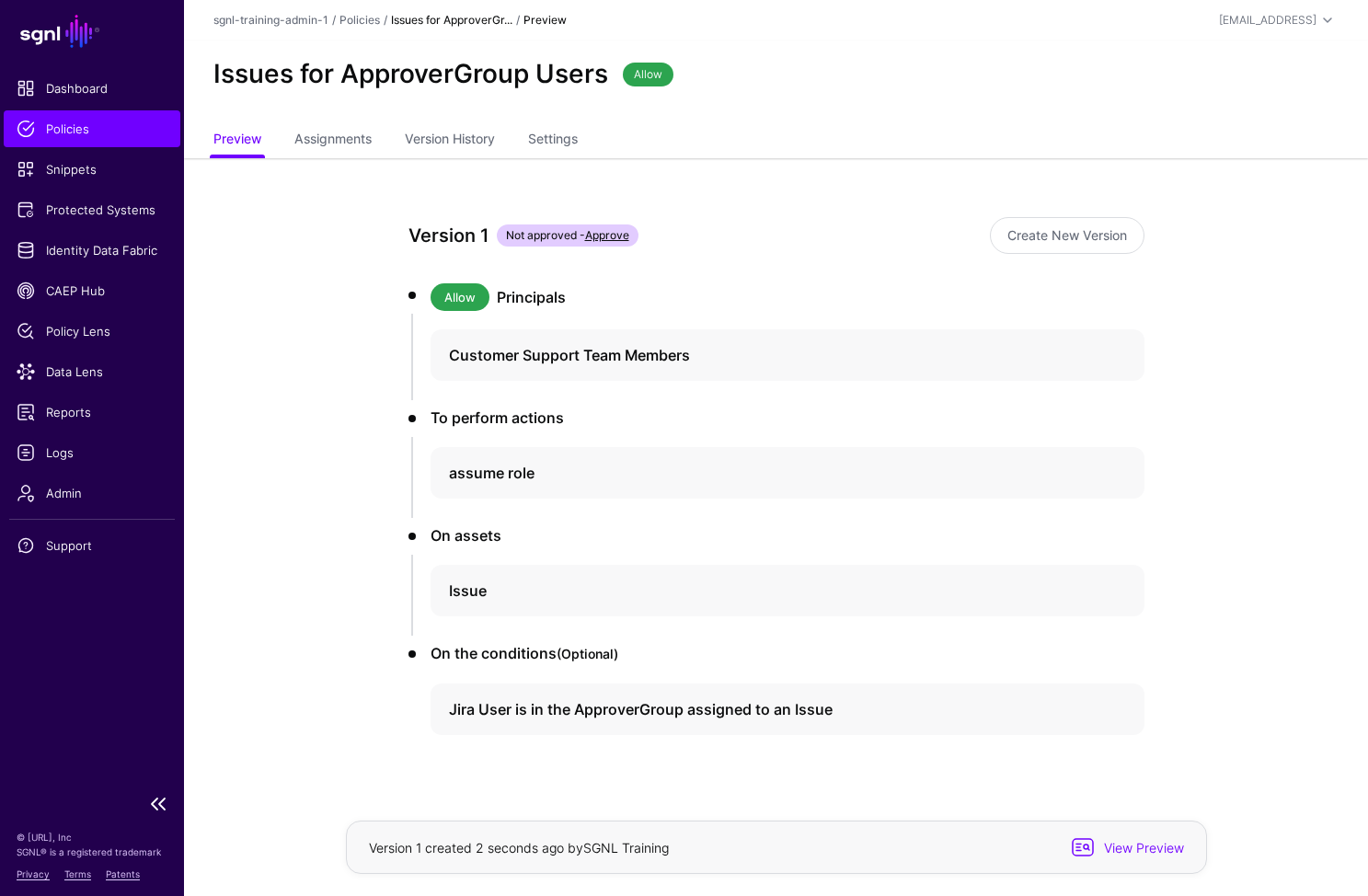
click at [116, 120] on span "Policies" at bounding box center [93, 128] width 151 height 18
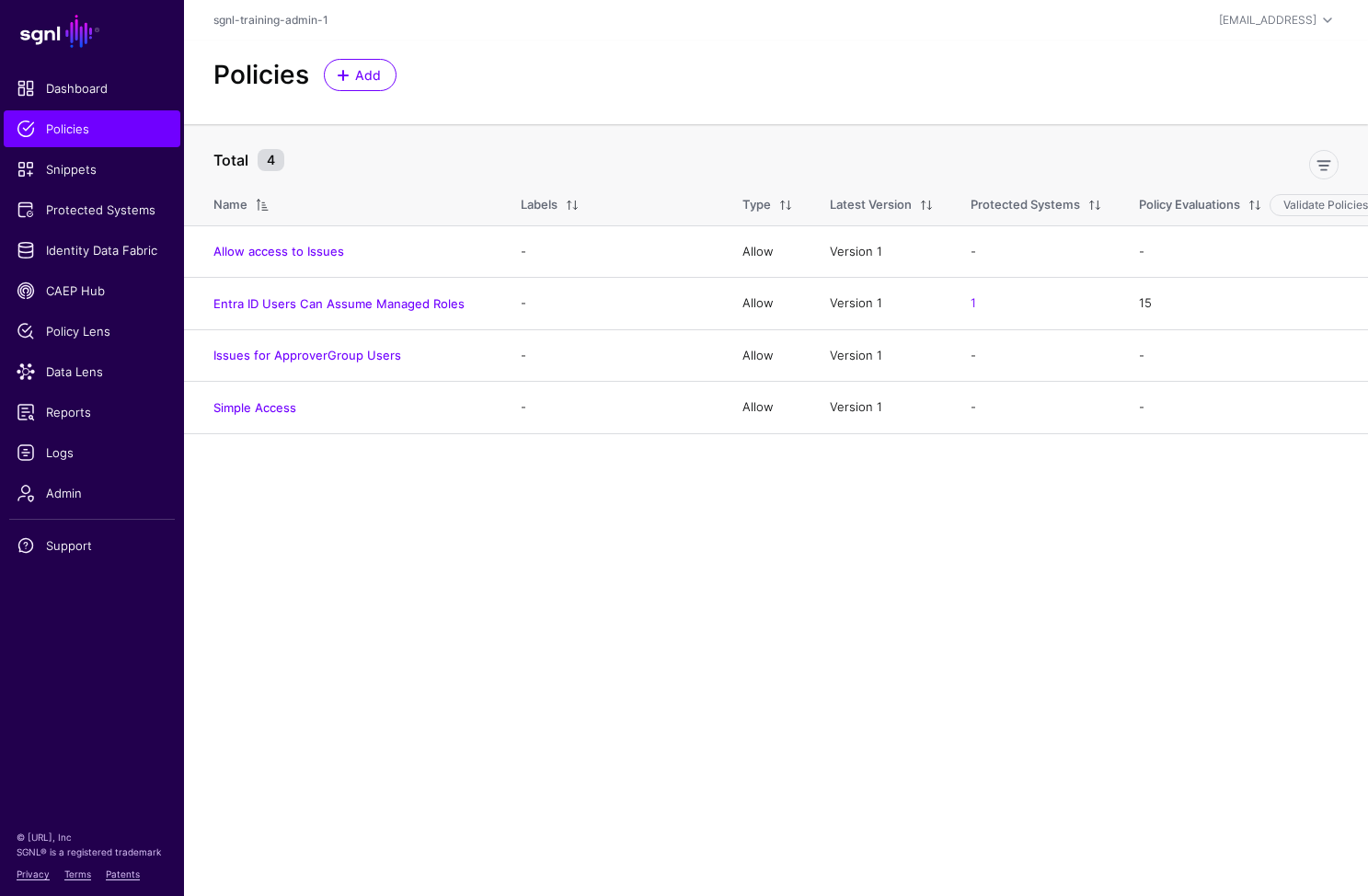
click at [356, 98] on div "Policies Add" at bounding box center [776, 83] width 1184 height 84
click at [368, 76] on span "Add" at bounding box center [368, 75] width 31 height 19
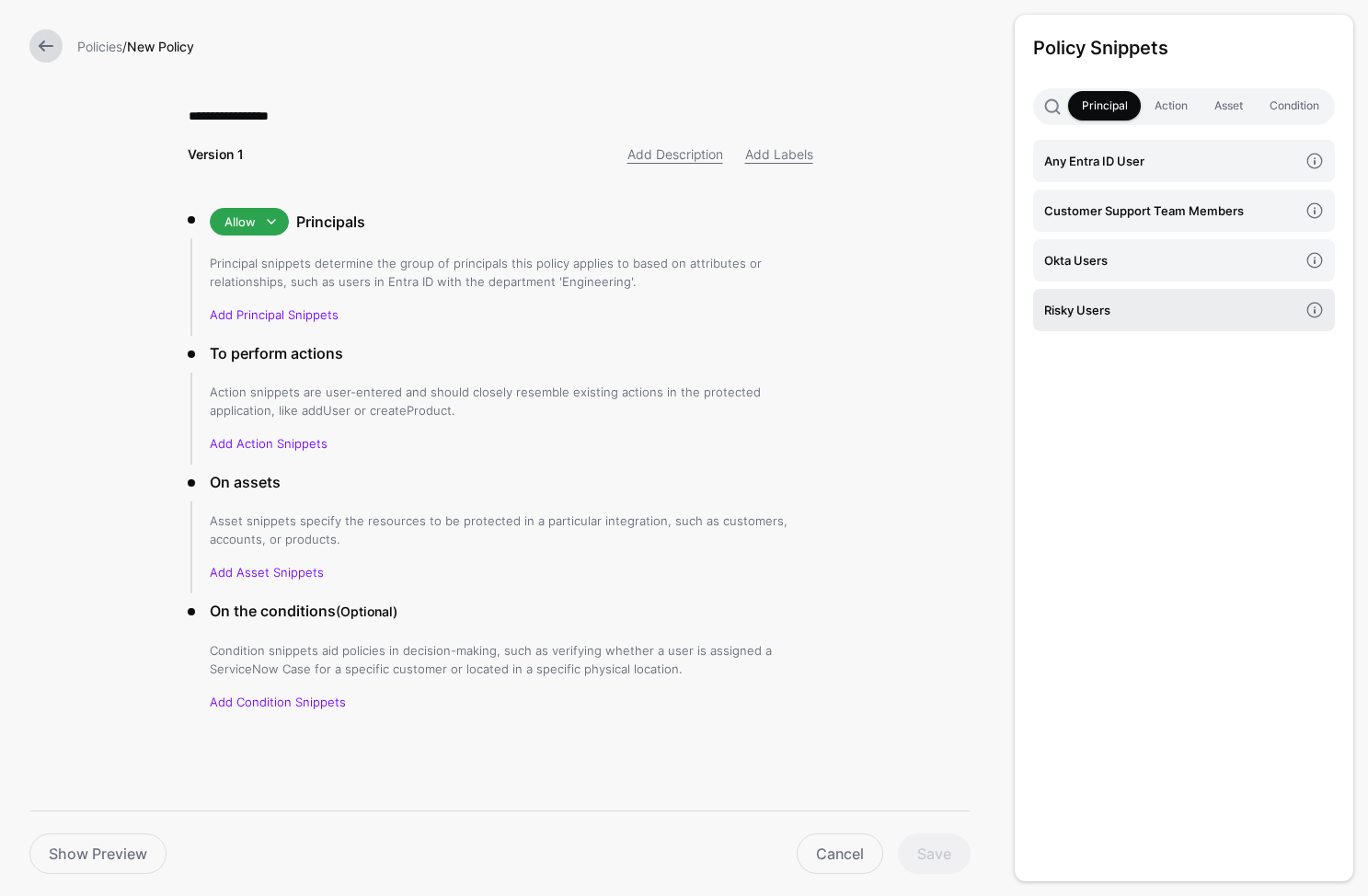
type input "**********"
click at [1143, 316] on h4 "Risky Users" at bounding box center [1171, 310] width 254 height 20
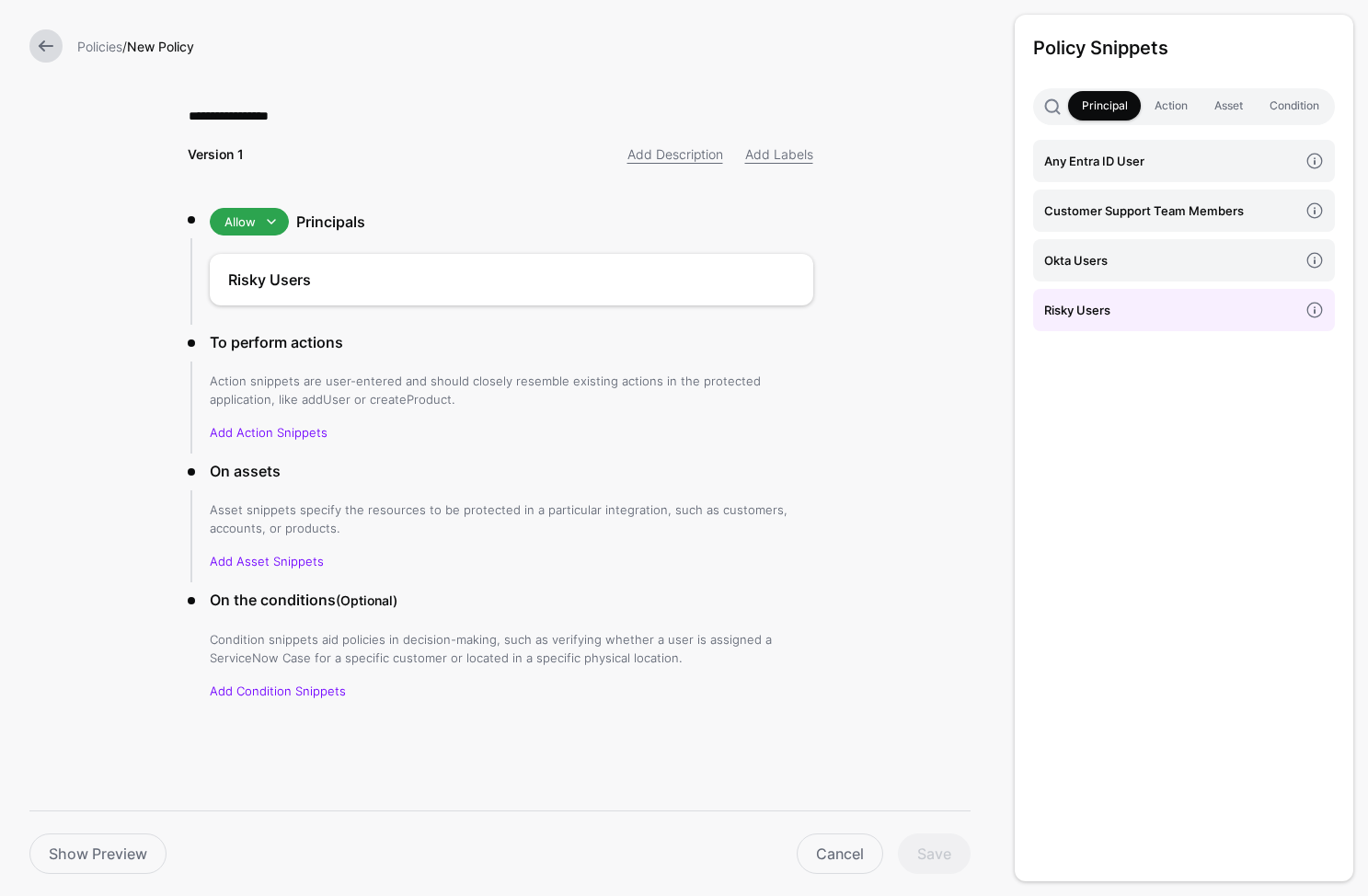
drag, startPoint x: 1158, startPoint y: 101, endPoint x: 1165, endPoint y: 128, distance: 27.9
click at [1158, 102] on link "Action" at bounding box center [1171, 106] width 60 height 30
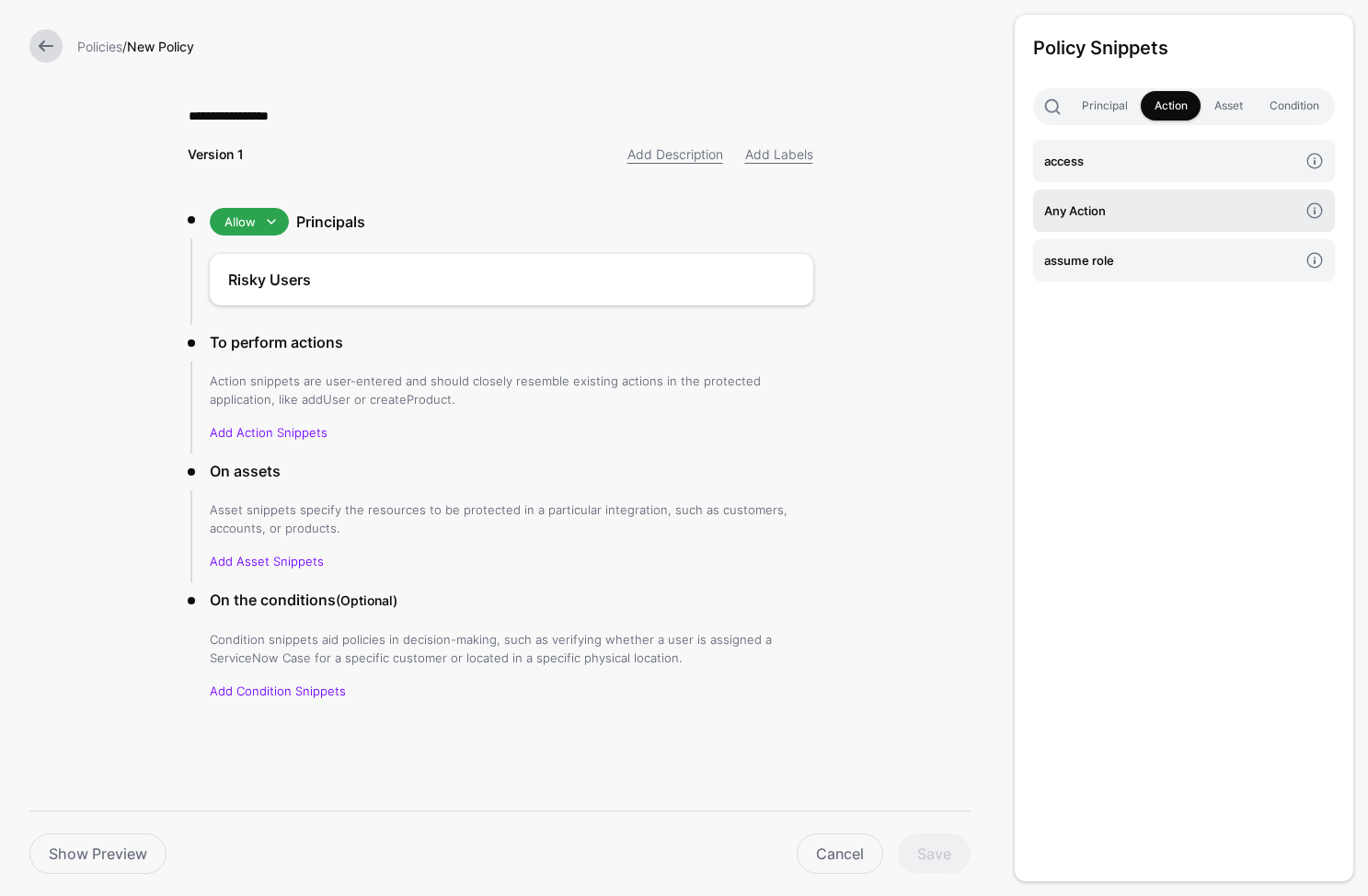
click at [1092, 201] on h4 "Any Action" at bounding box center [1171, 211] width 254 height 20
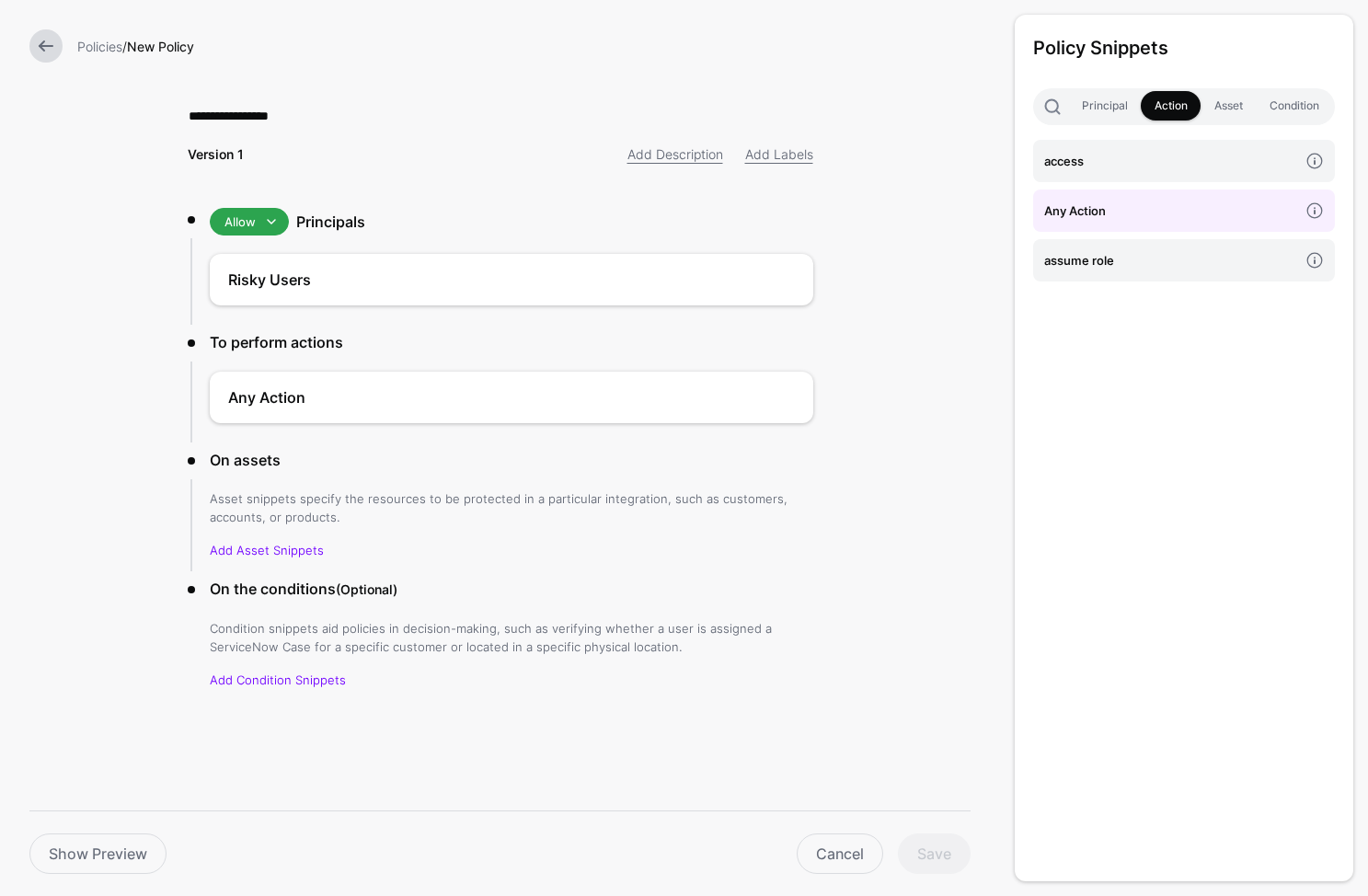
click at [1227, 83] on div "Policy Snippets Principal Action Asset Condition access Any Action assume role" at bounding box center [1184, 448] width 338 height 866
click at [1229, 95] on link "Asset" at bounding box center [1228, 106] width 55 height 30
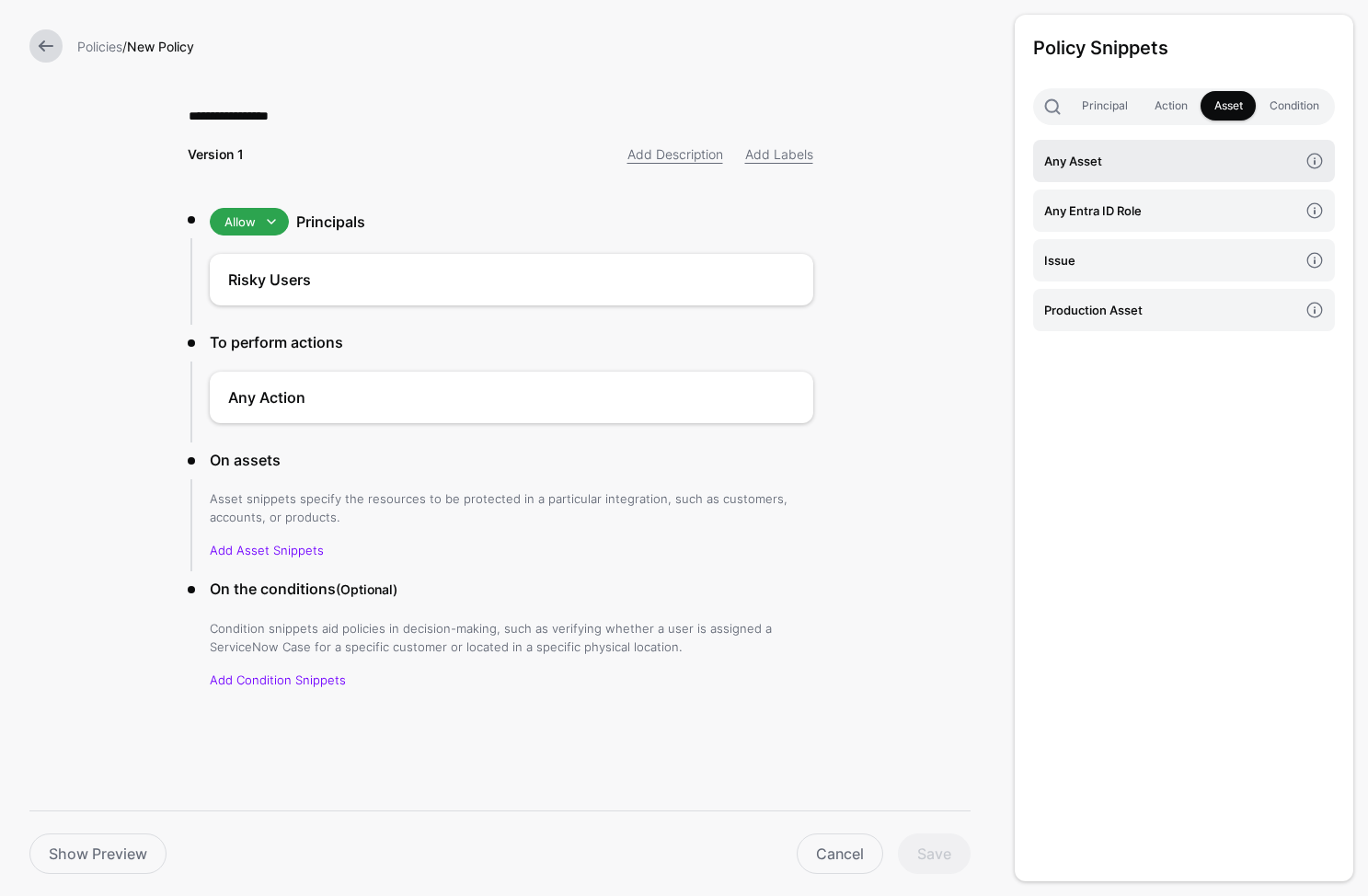
click at [1149, 167] on h4 "Any Asset" at bounding box center [1171, 161] width 254 height 20
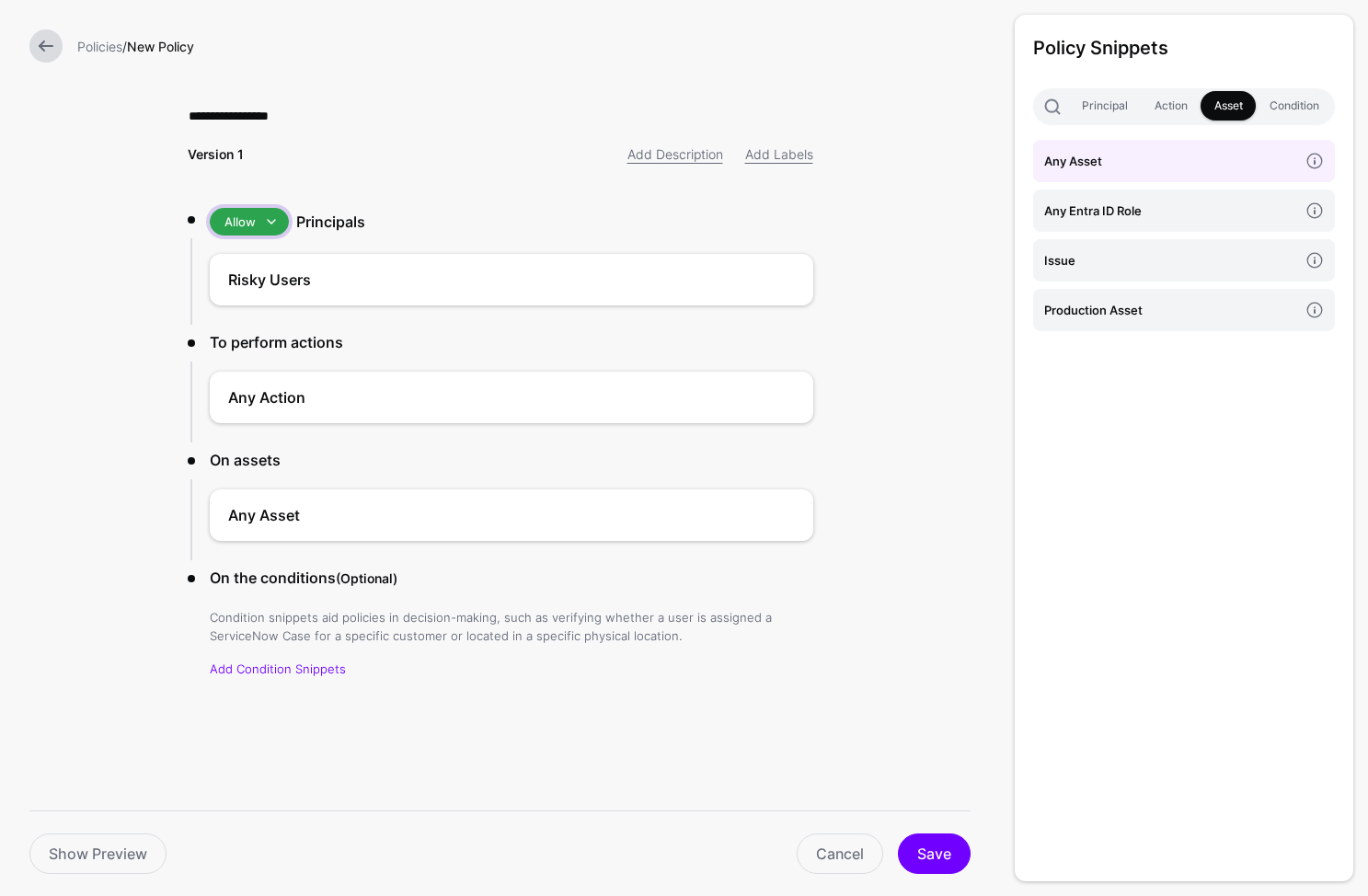
click at [268, 223] on span at bounding box center [272, 222] width 22 height 22
click at [265, 288] on div "Deny" at bounding box center [284, 288] width 117 height 18
click at [930, 853] on button "Save" at bounding box center [934, 853] width 73 height 41
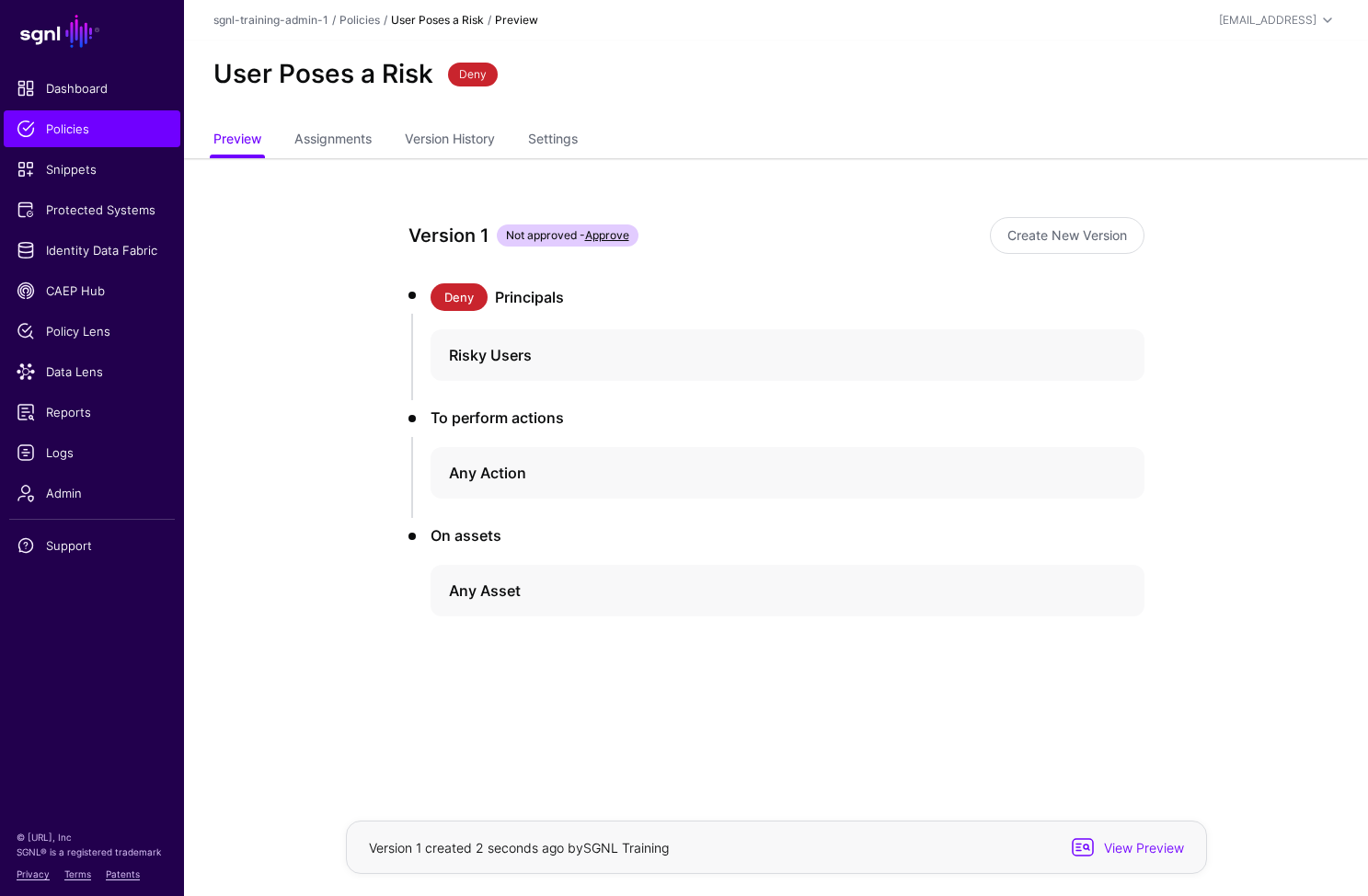
click at [698, 749] on div "Version 1 Not approved - Approve Create New Version Deny Principals Risky Users…" at bounding box center [776, 481] width 854 height 646
click at [100, 222] on link "Protected Systems" at bounding box center [93, 209] width 177 height 37
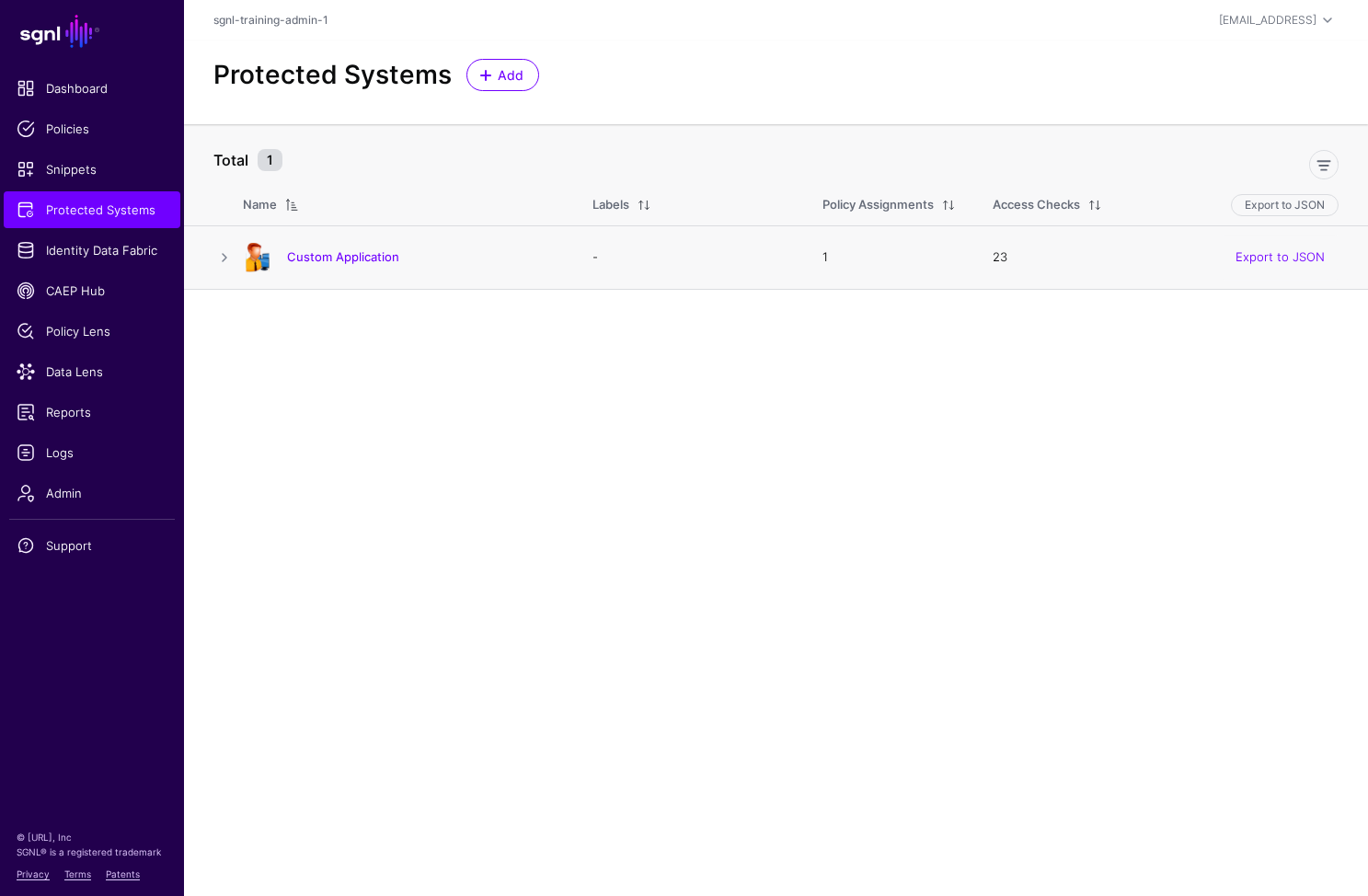
click at [348, 243] on div "Custom Application" at bounding box center [399, 258] width 327 height 30
click at [351, 259] on link "Custom Application" at bounding box center [343, 257] width 112 height 15
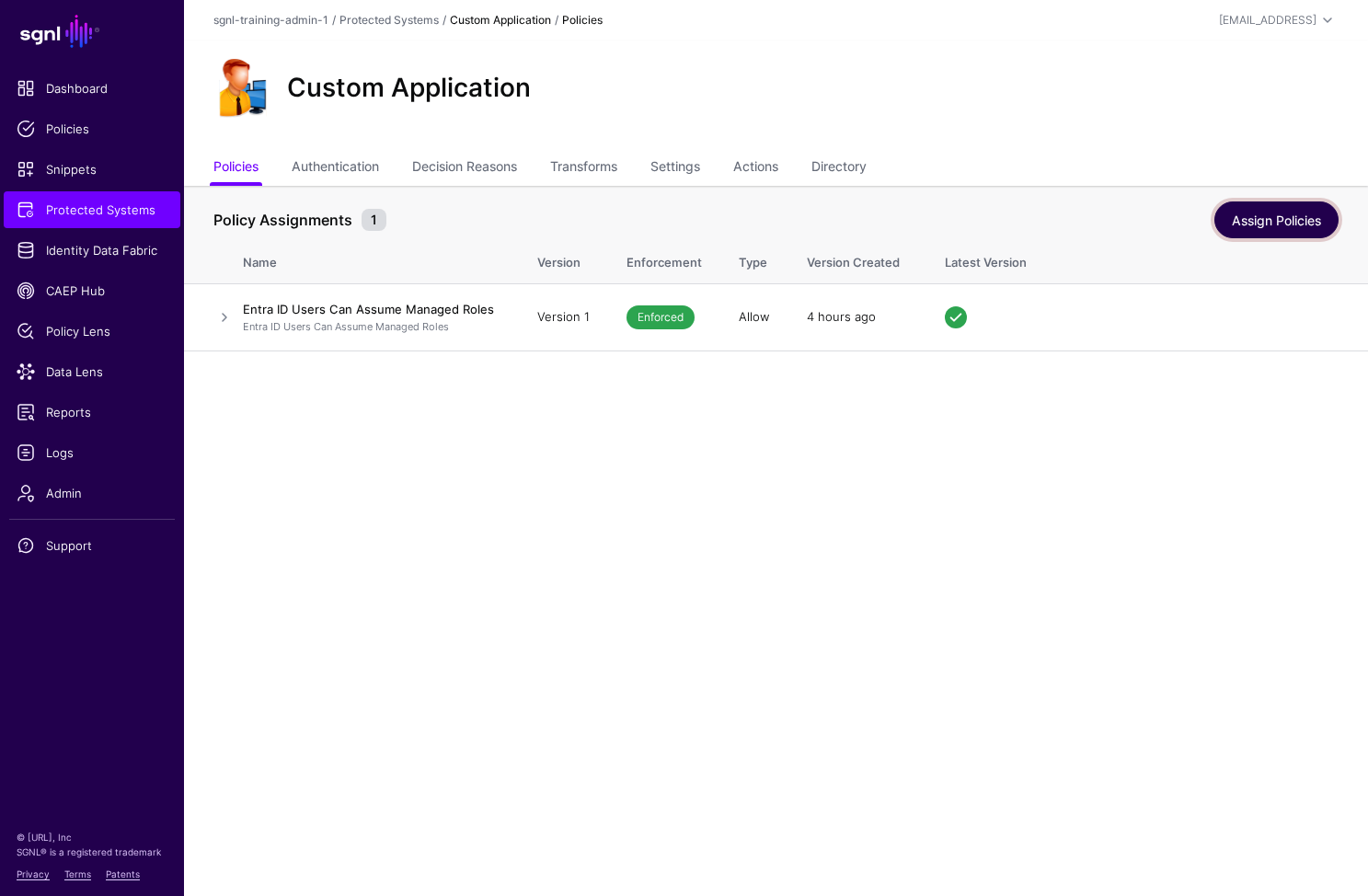
drag, startPoint x: 1262, startPoint y: 220, endPoint x: 1102, endPoint y: 153, distance: 173.5
click at [1262, 220] on link "Assign Policies" at bounding box center [1276, 220] width 124 height 37
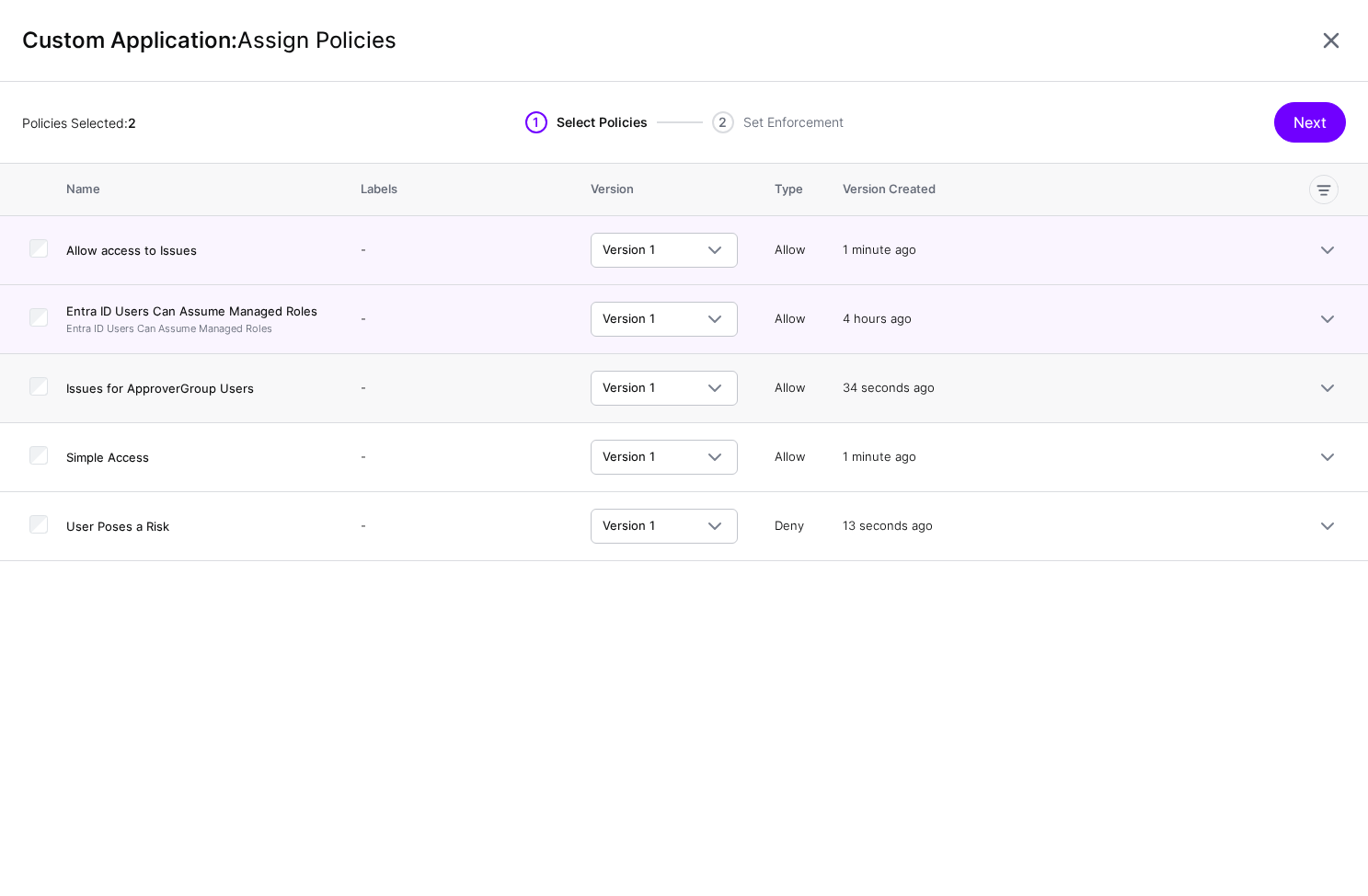
click at [43, 372] on td at bounding box center [33, 388] width 67 height 69
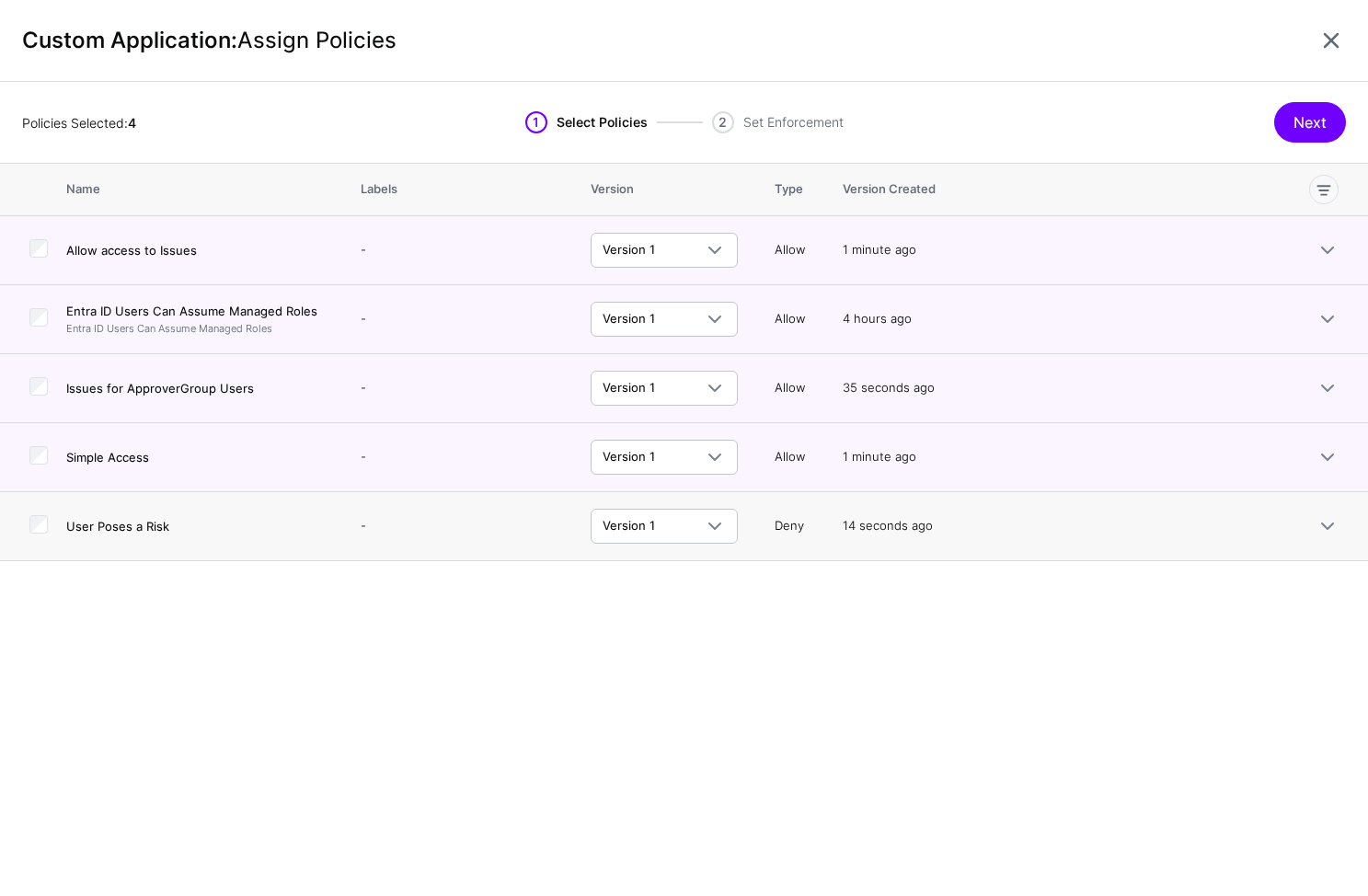
click at [48, 538] on td at bounding box center [33, 526] width 67 height 69
click at [1325, 114] on button "Next" at bounding box center [1310, 122] width 72 height 41
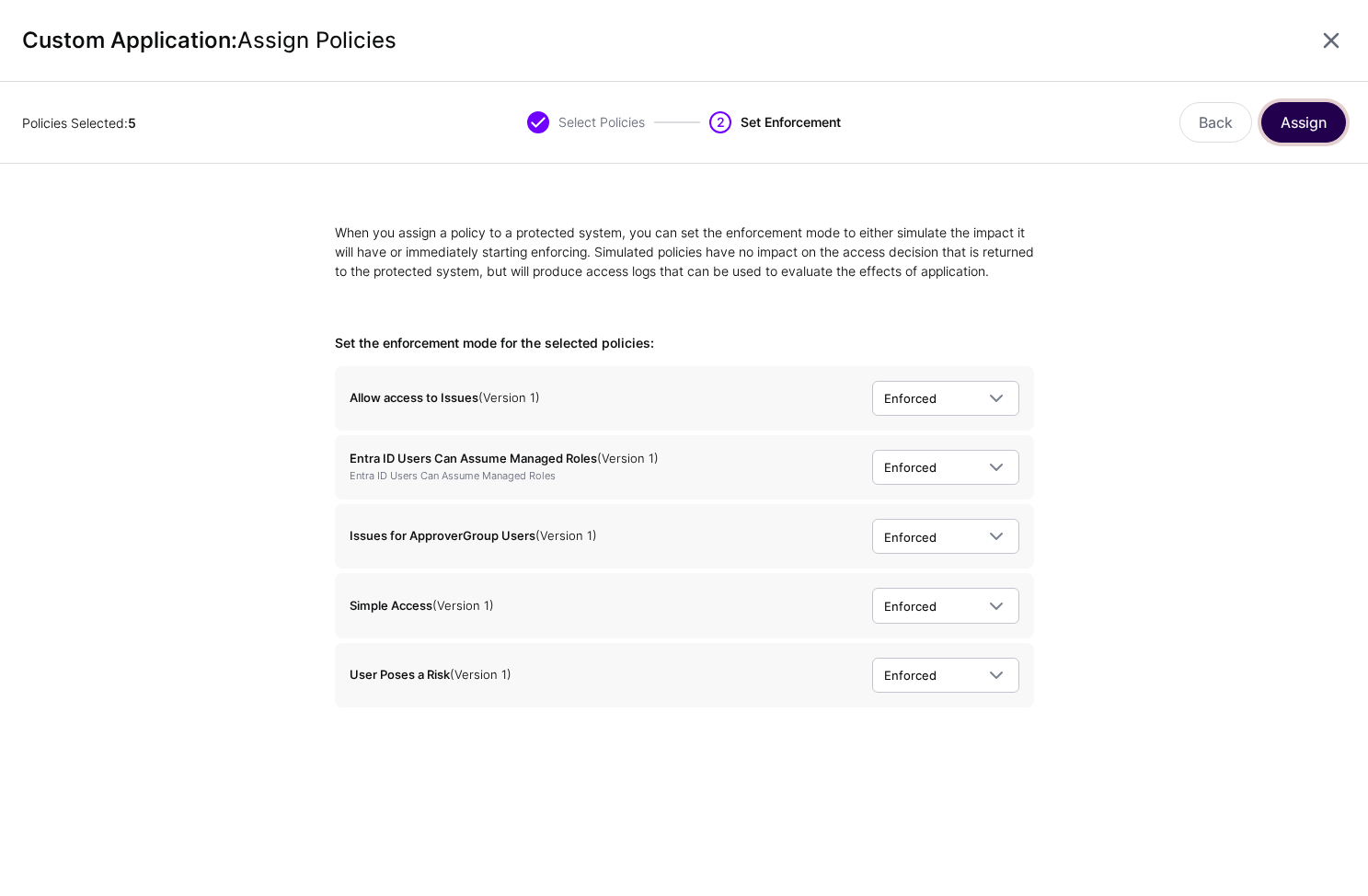
click at [1319, 117] on button "Assign" at bounding box center [1303, 122] width 85 height 41
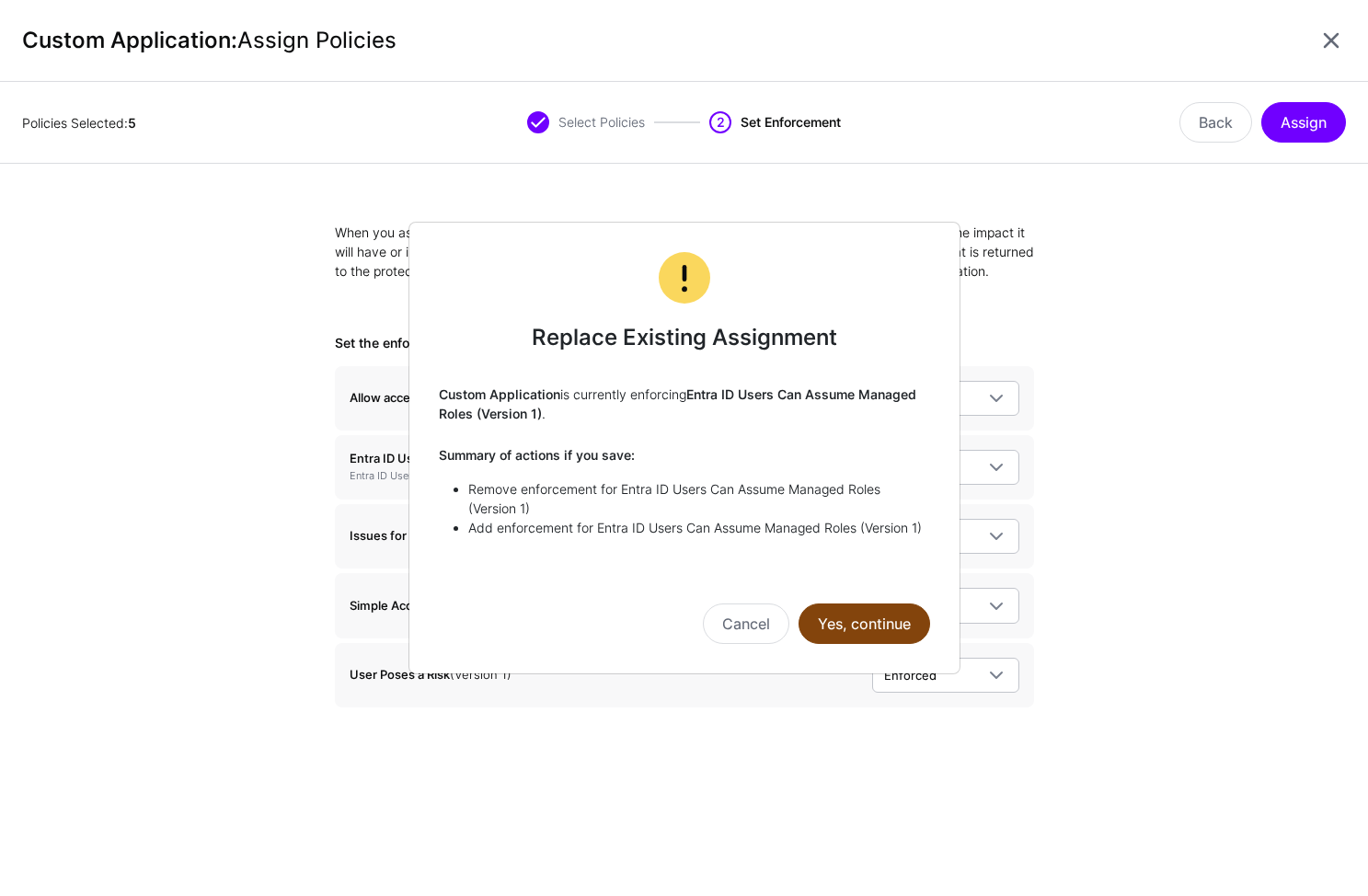
click at [862, 629] on button "Yes, continue" at bounding box center [865, 624] width 131 height 41
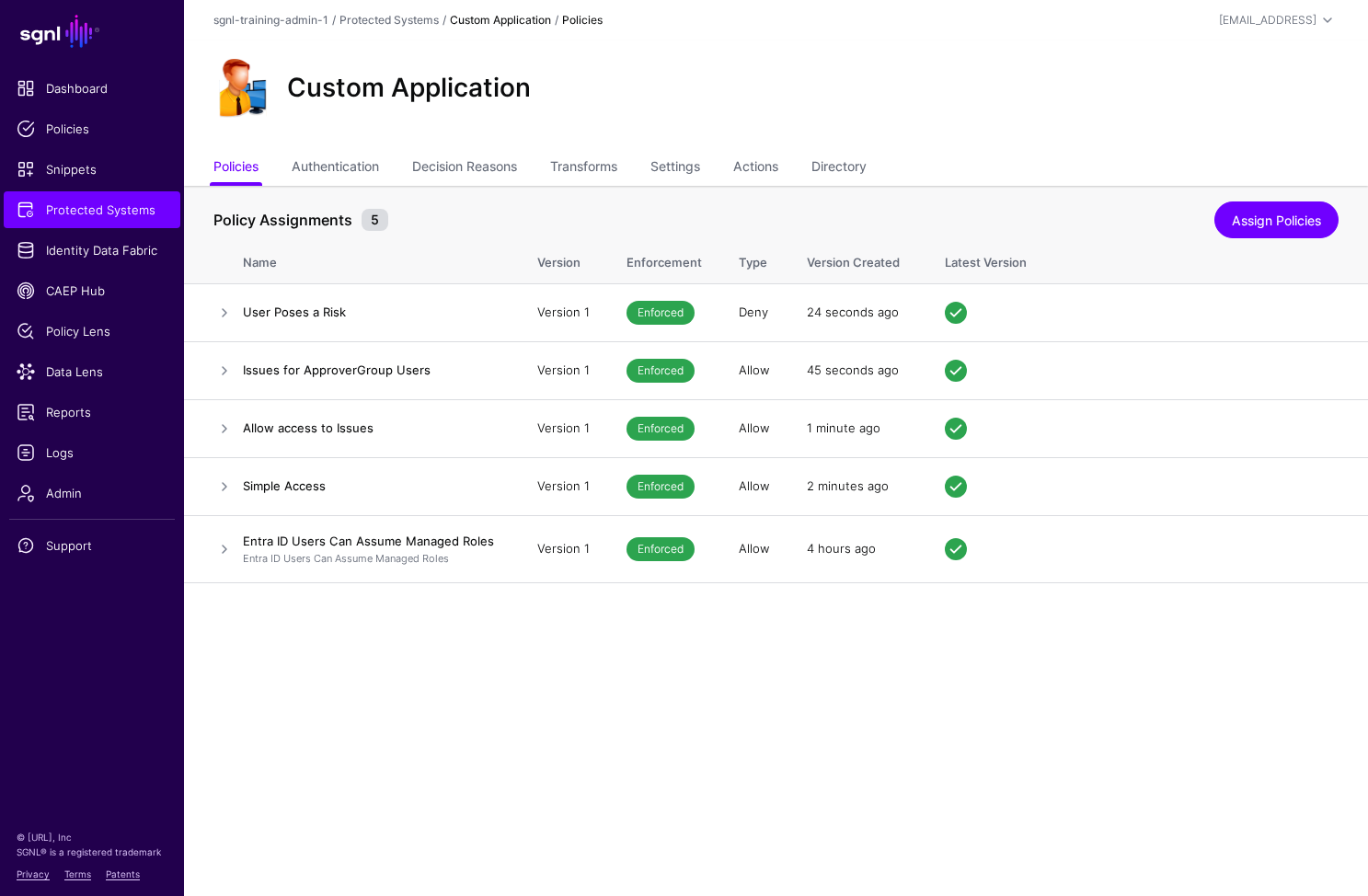
click at [653, 161] on ul "Policies Authentication Decision Reasons Transforms Settings Actions Directory" at bounding box center [776, 168] width 1125 height 35
click at [670, 165] on link "Settings" at bounding box center [676, 168] width 50 height 35
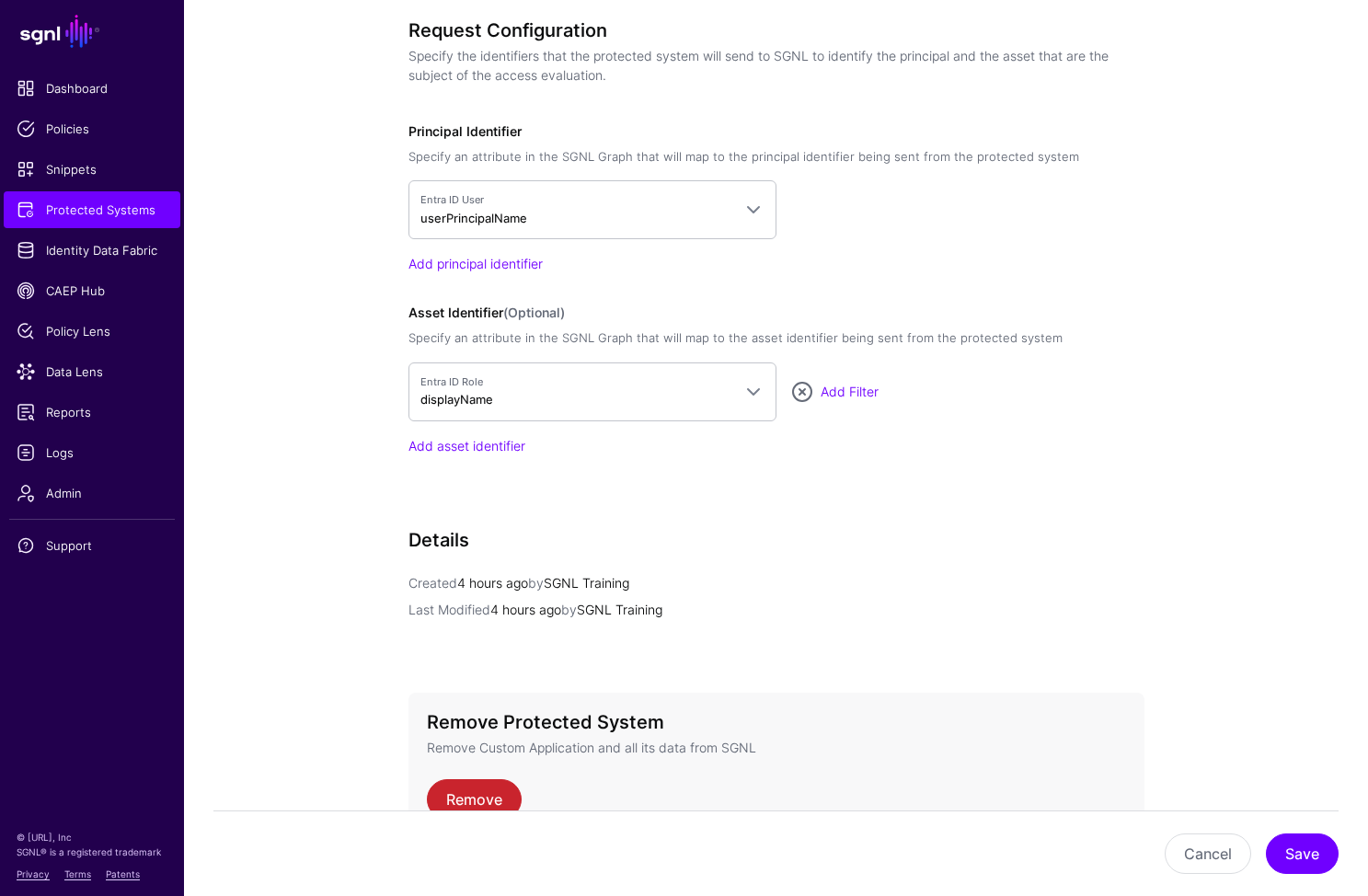
scroll to position [1268, 0]
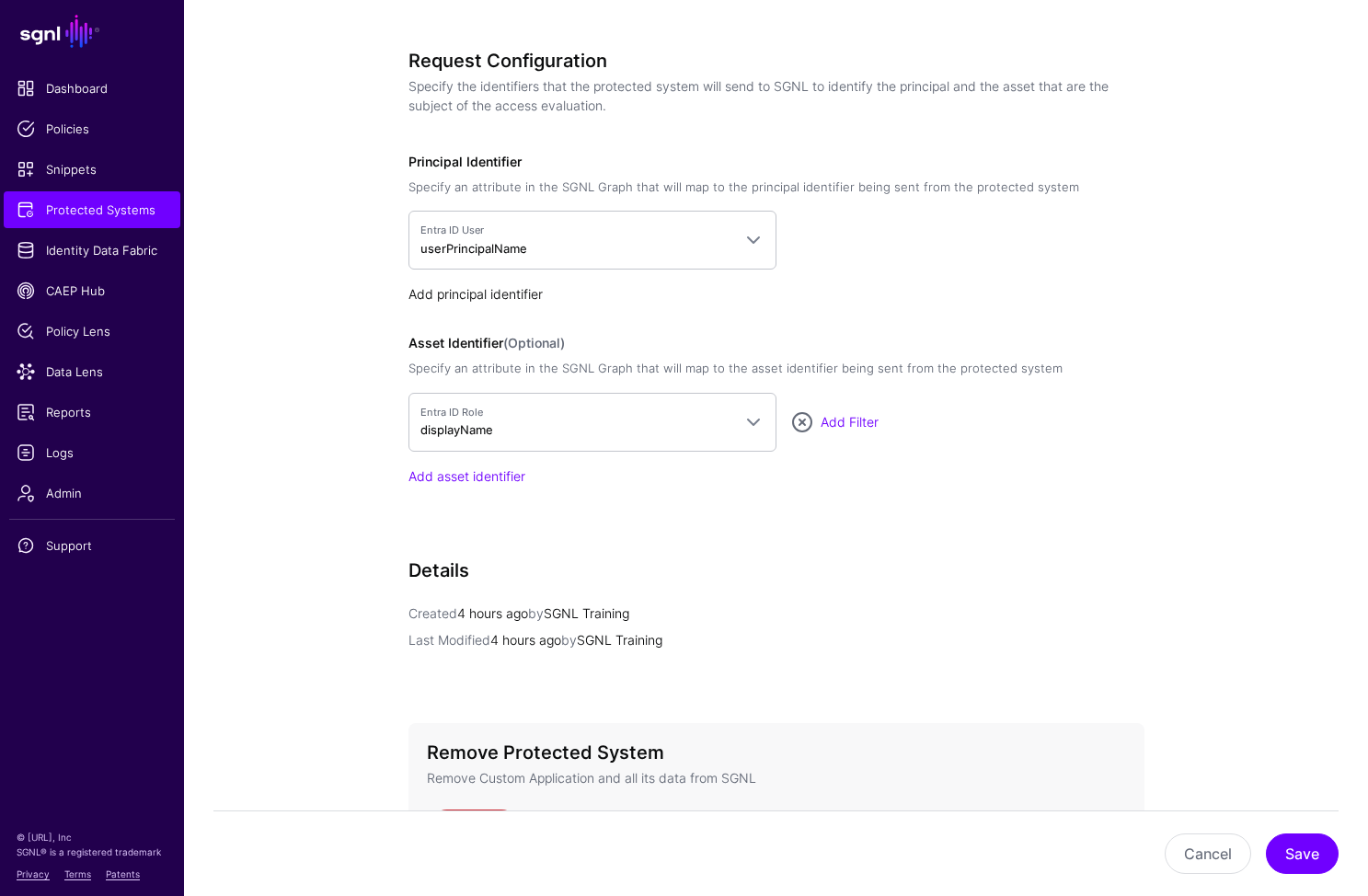
click at [479, 294] on link "Add principal identifier" at bounding box center [476, 294] width 134 height 16
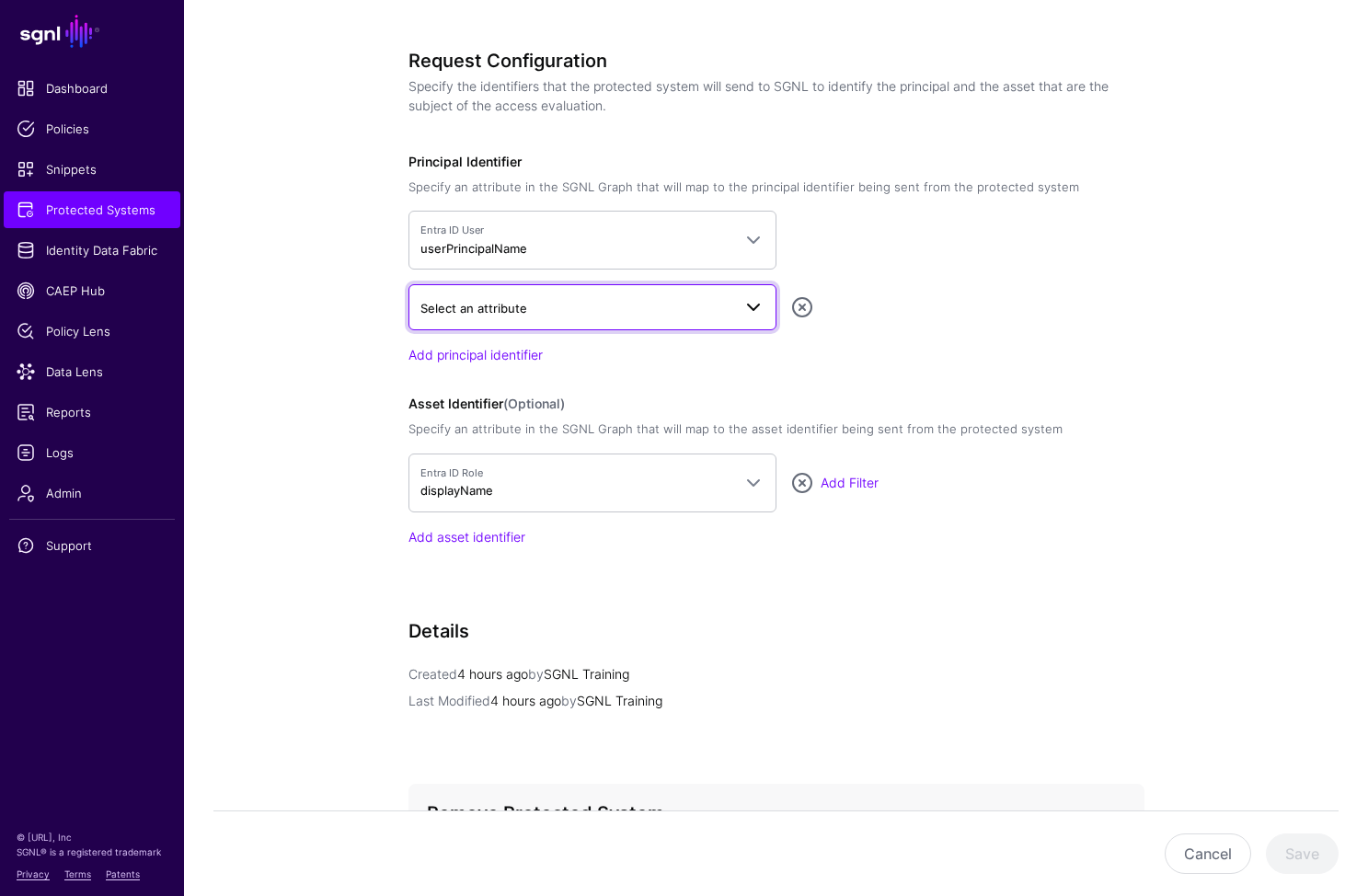
click at [567, 318] on span "Select an attribute" at bounding box center [593, 307] width 344 height 22
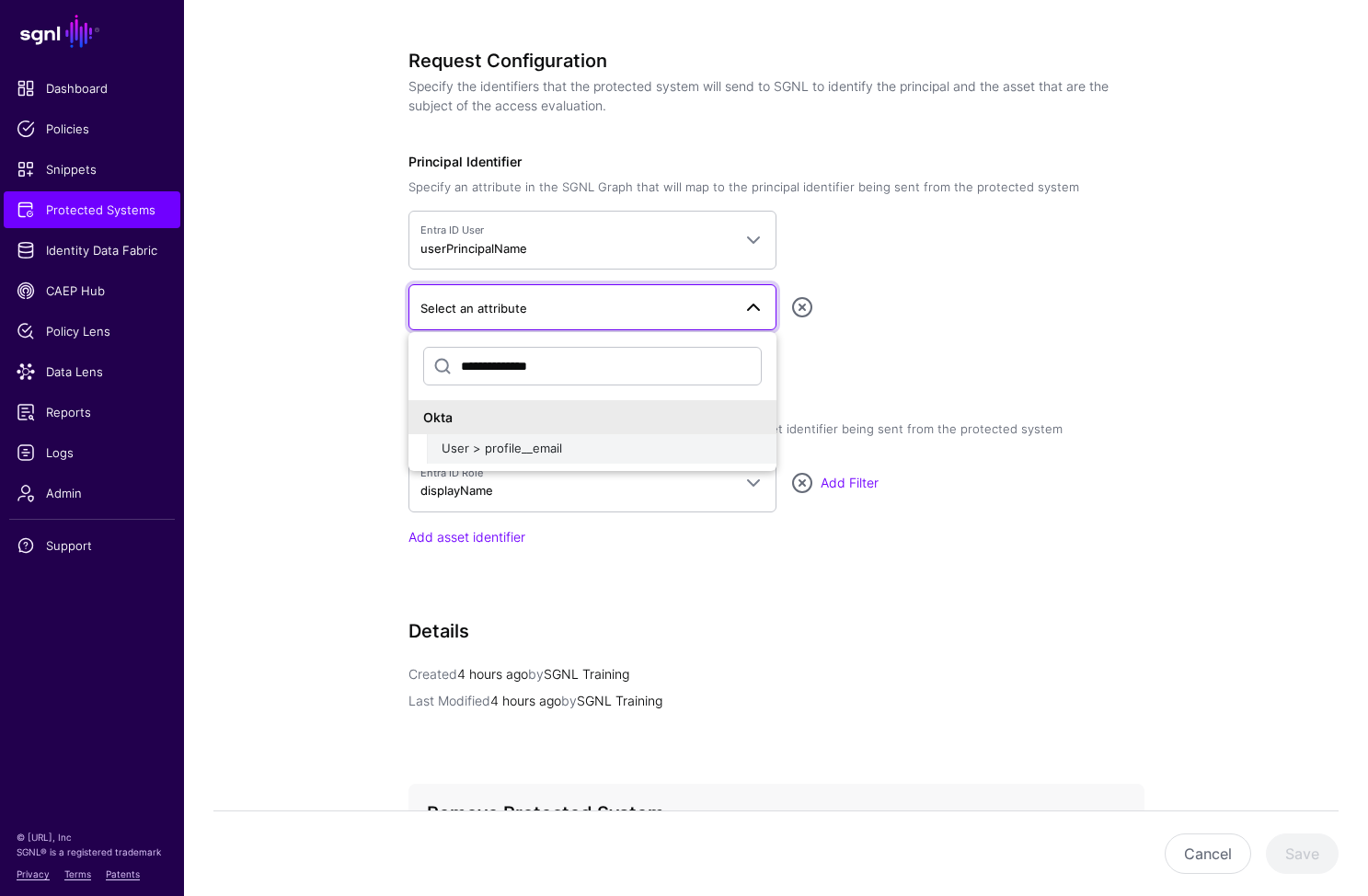
type input "**********"
click at [573, 450] on div "User > profile__email" at bounding box center [602, 448] width 320 height 18
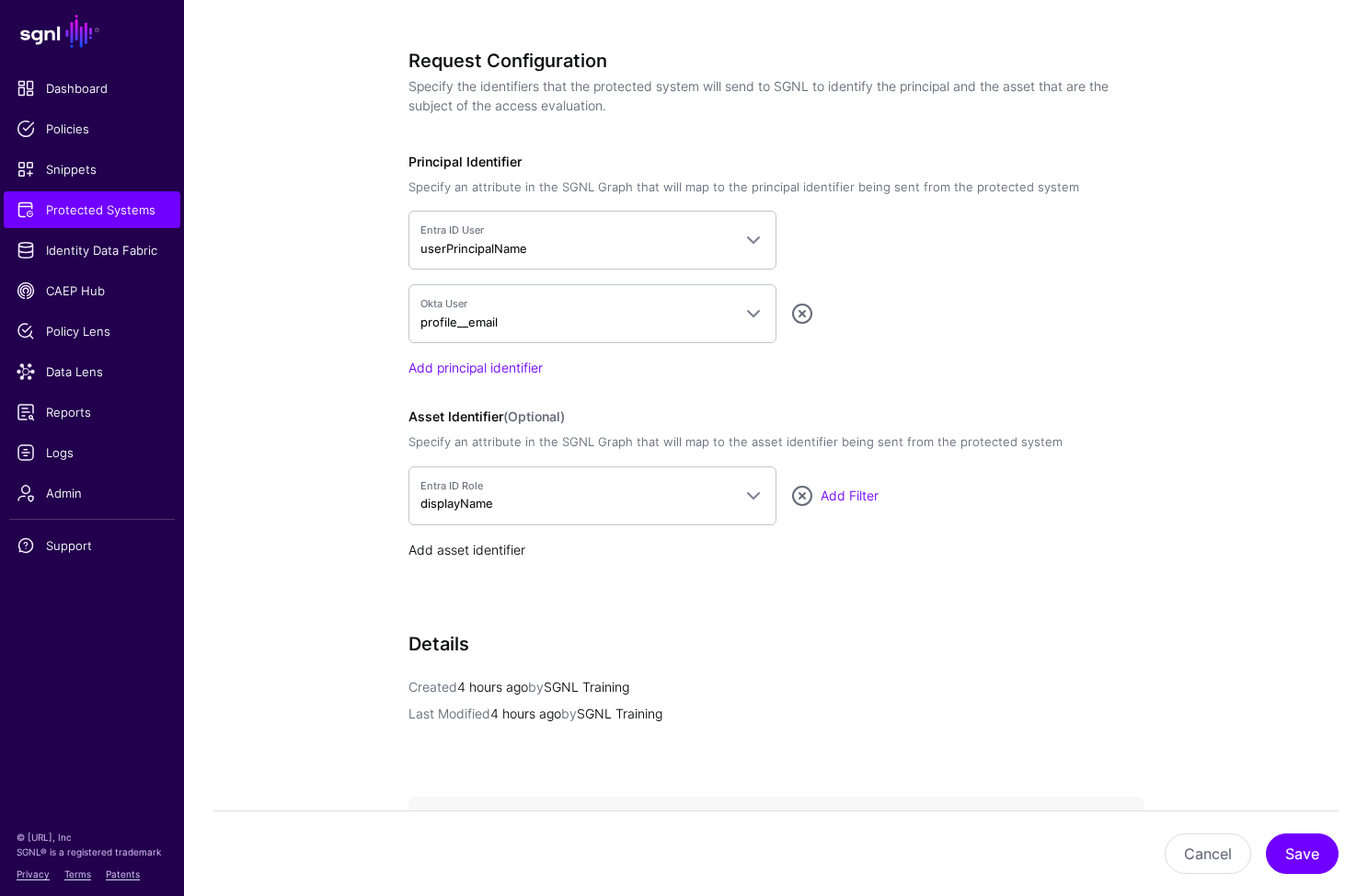
click at [512, 542] on link "Add asset identifier" at bounding box center [467, 550] width 116 height 16
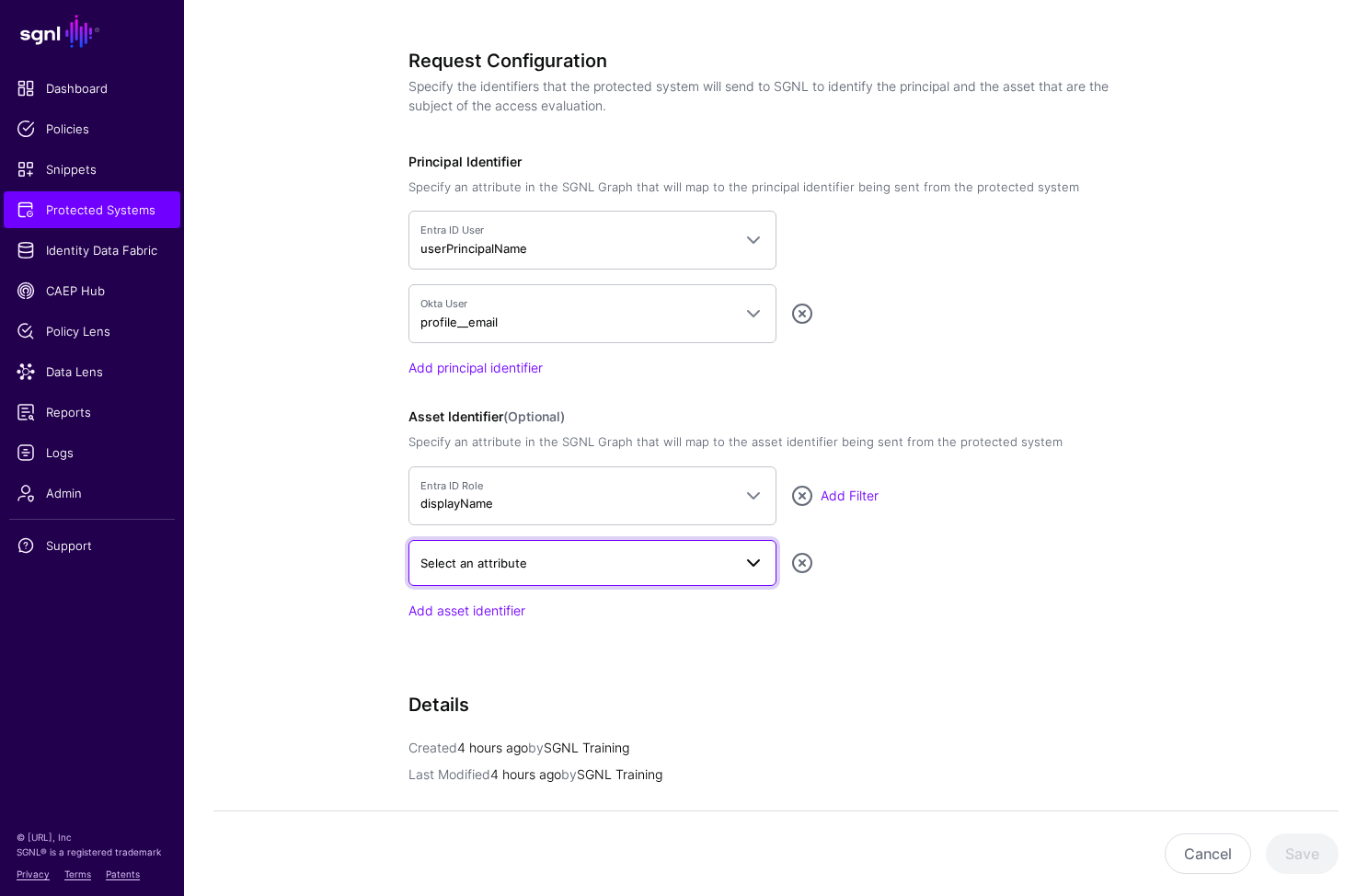
click at [582, 566] on span "Select an attribute" at bounding box center [576, 563] width 311 height 20
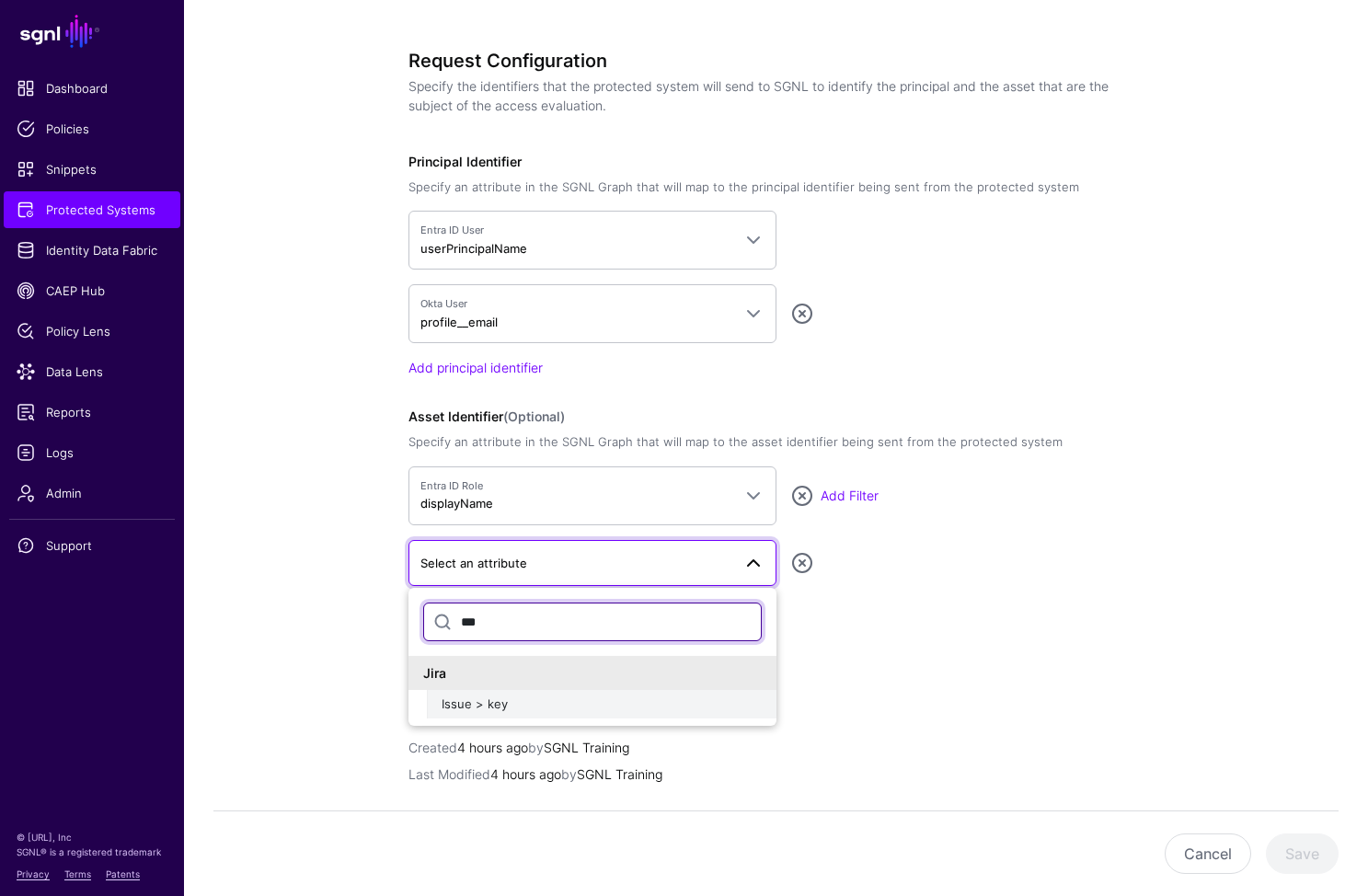
type input "***"
click at [547, 708] on div "Issue > key" at bounding box center [602, 704] width 320 height 18
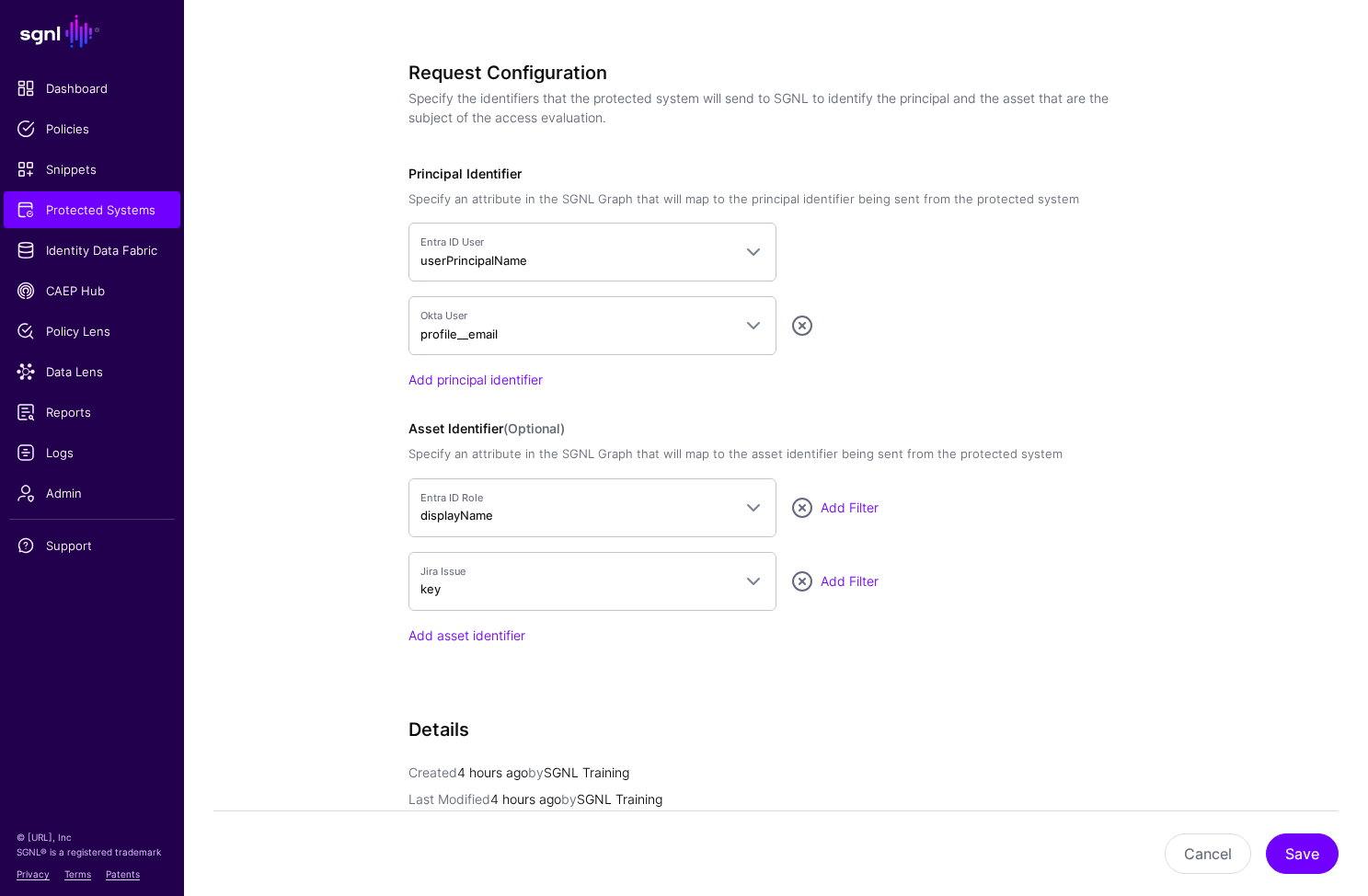
scroll to position [1244, 0]
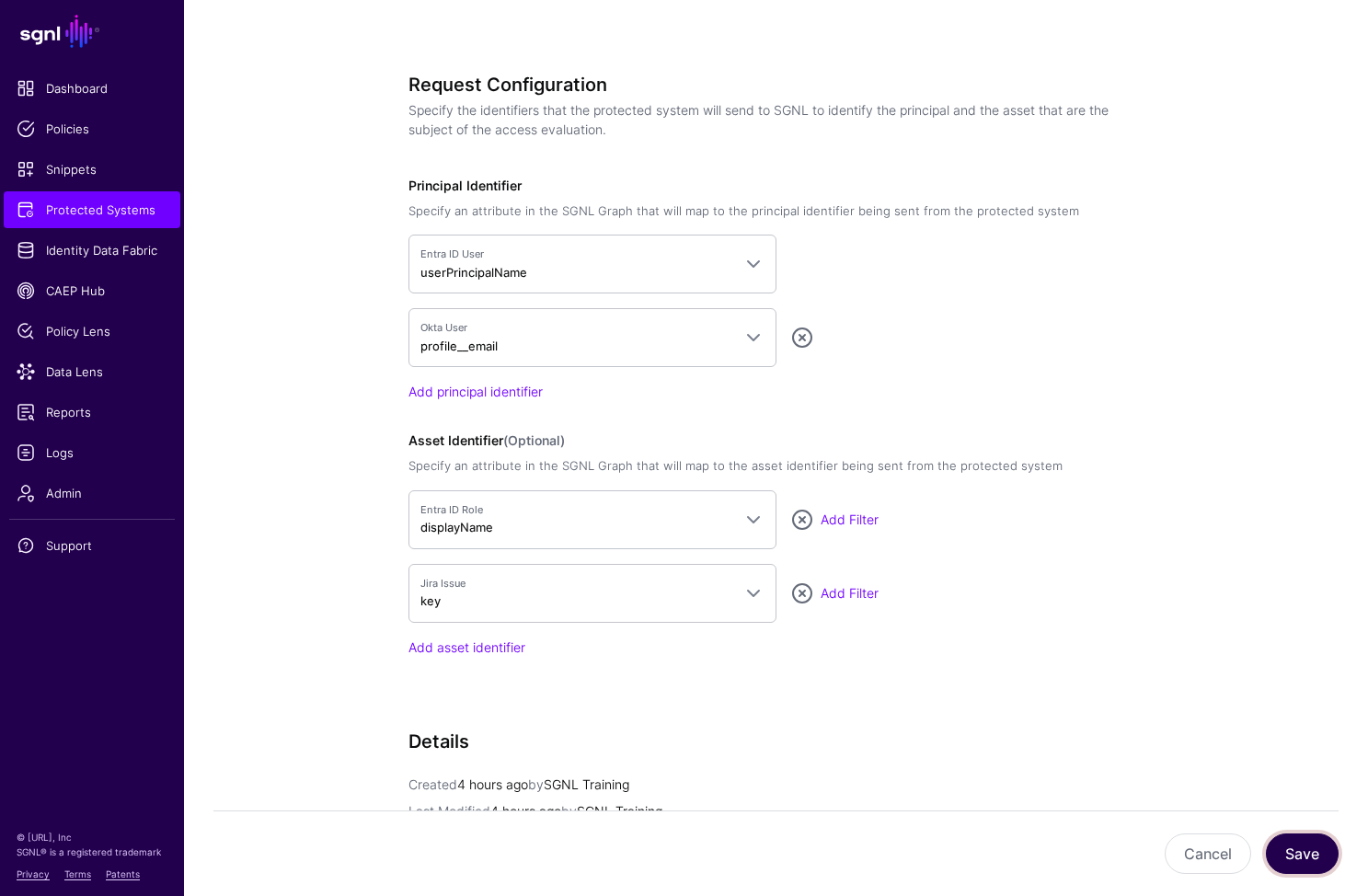
click at [1296, 864] on button "Save" at bounding box center [1302, 853] width 73 height 41
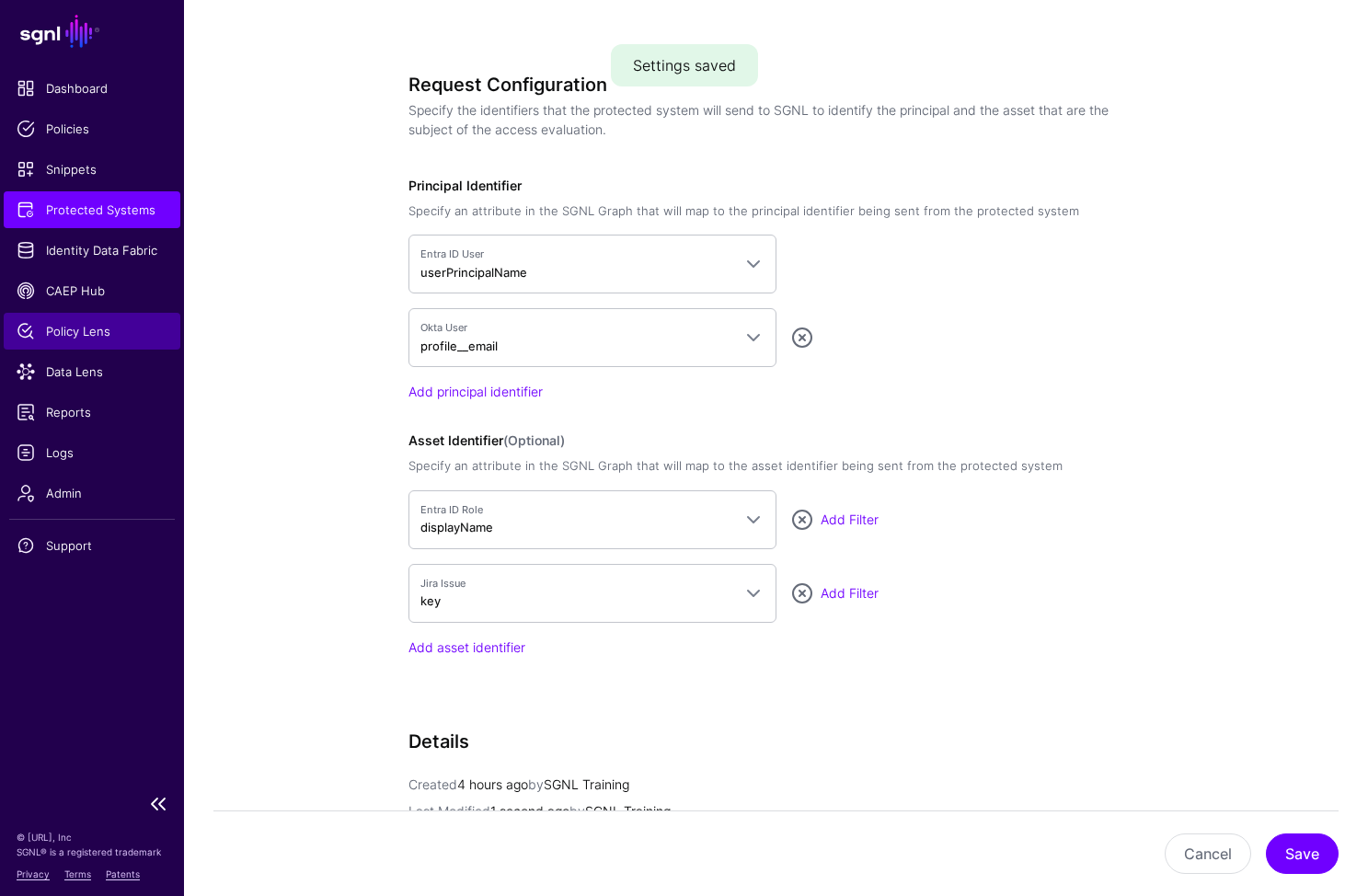
click at [82, 347] on link "Policy Lens" at bounding box center [93, 330] width 177 height 37
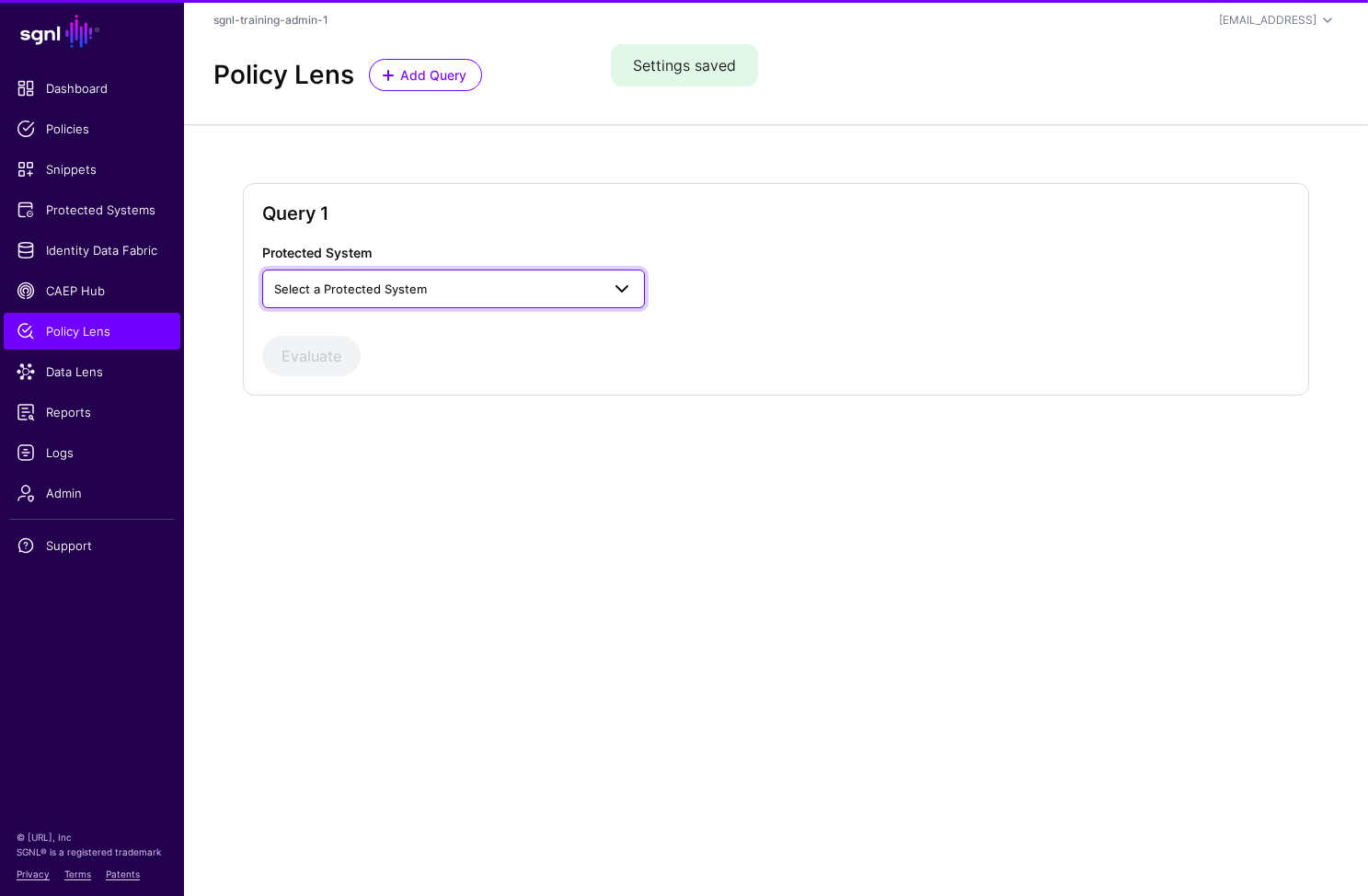
click at [461, 278] on span "Select a Protected System" at bounding box center [437, 288] width 325 height 20
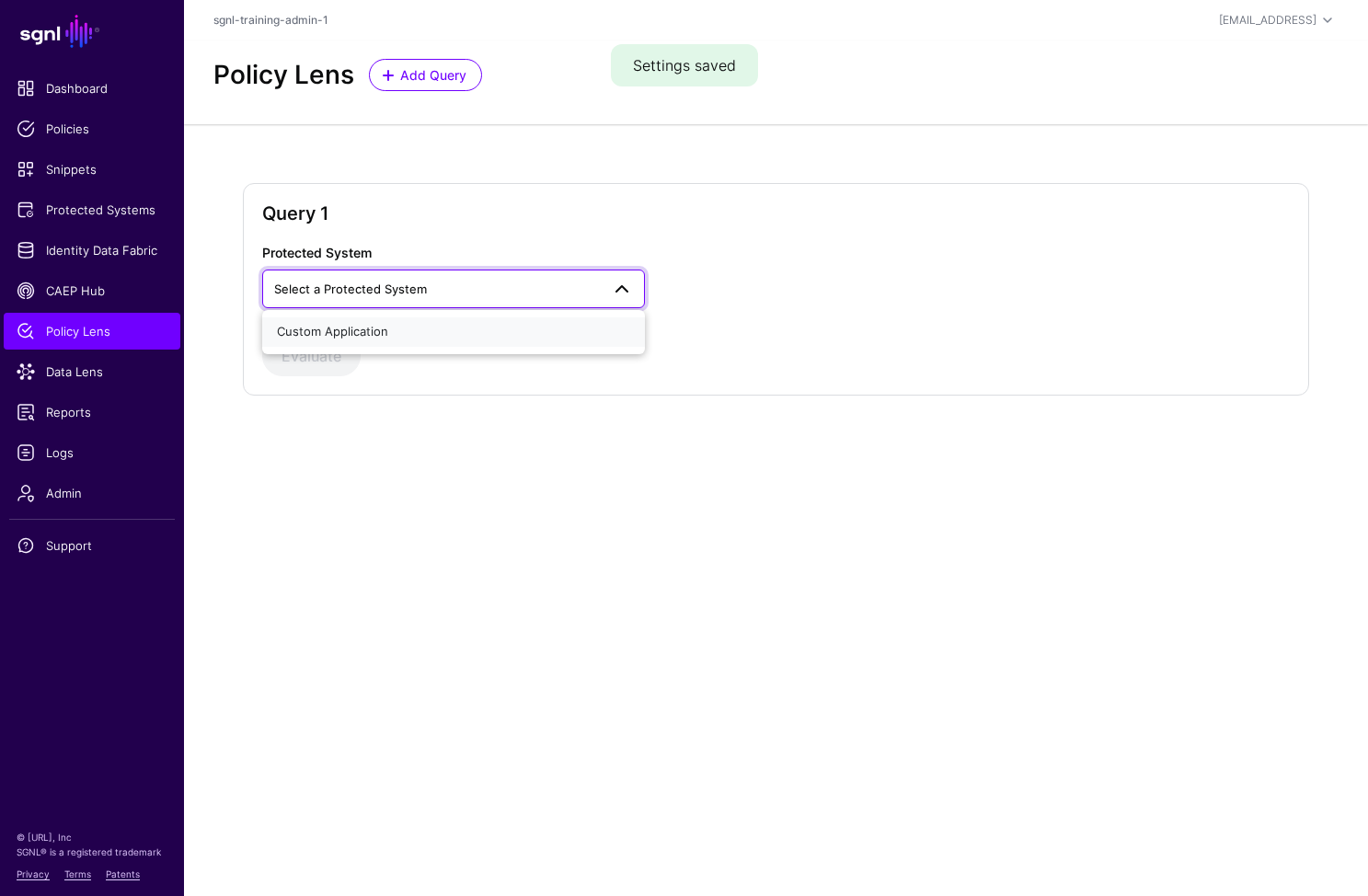
drag, startPoint x: 425, startPoint y: 330, endPoint x: 591, endPoint y: 296, distance: 169.4
click at [425, 330] on div "Custom Application" at bounding box center [453, 332] width 353 height 18
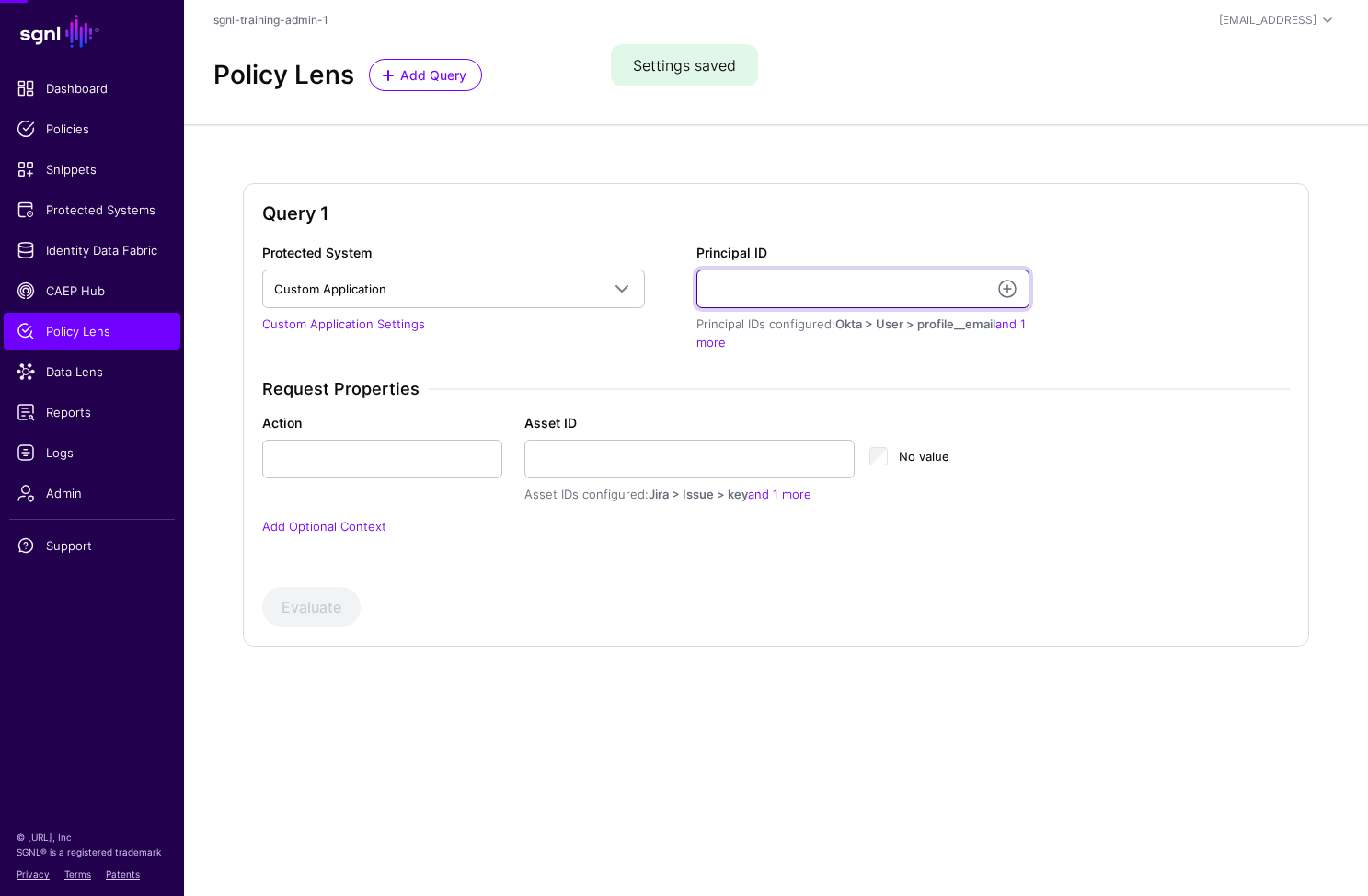
click at [824, 302] on input "Principal ID" at bounding box center [863, 288] width 333 height 39
click at [898, 283] on input "Principal ID" at bounding box center [863, 288] width 333 height 39
type input "**********"
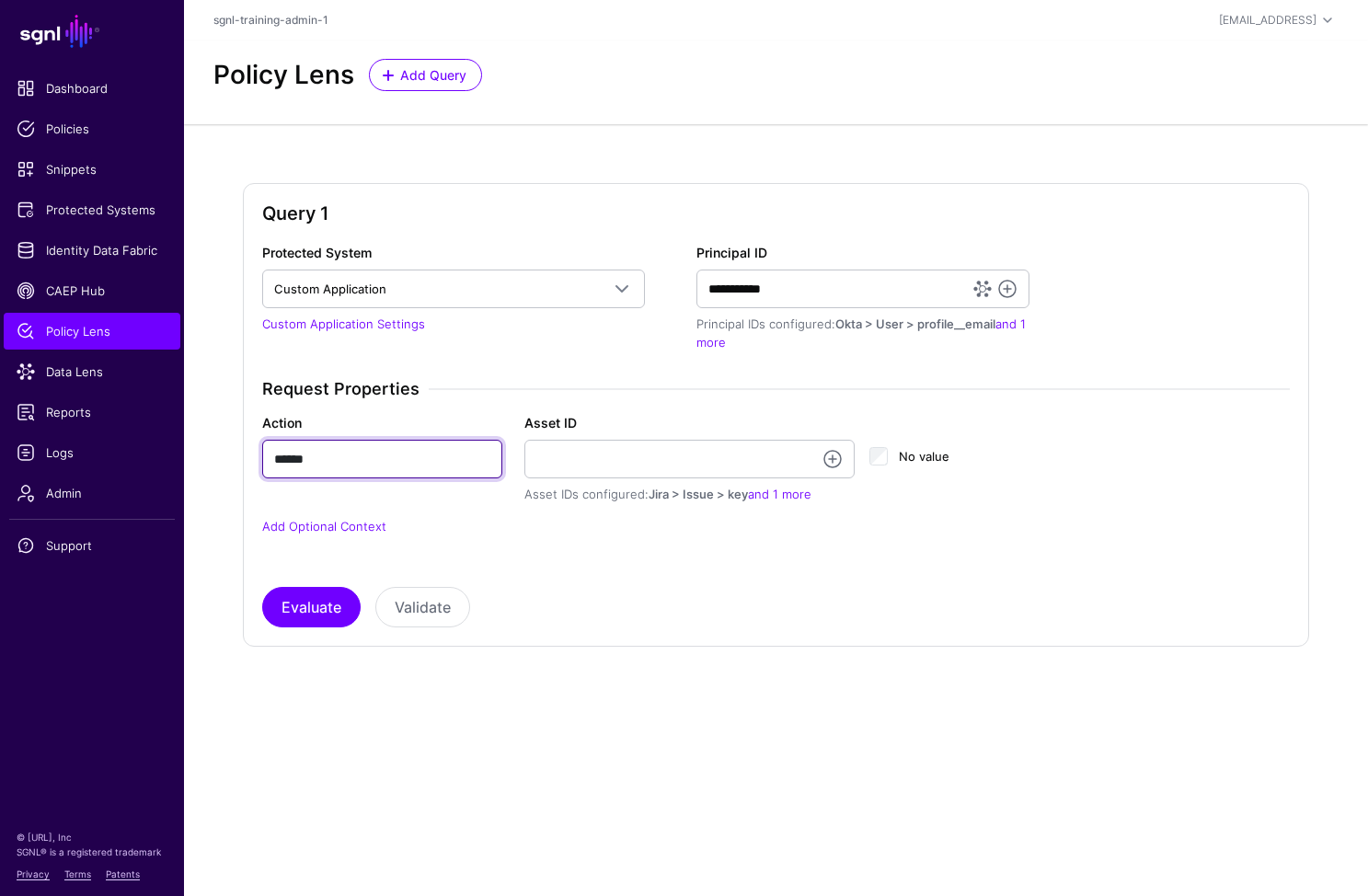
type input "******"
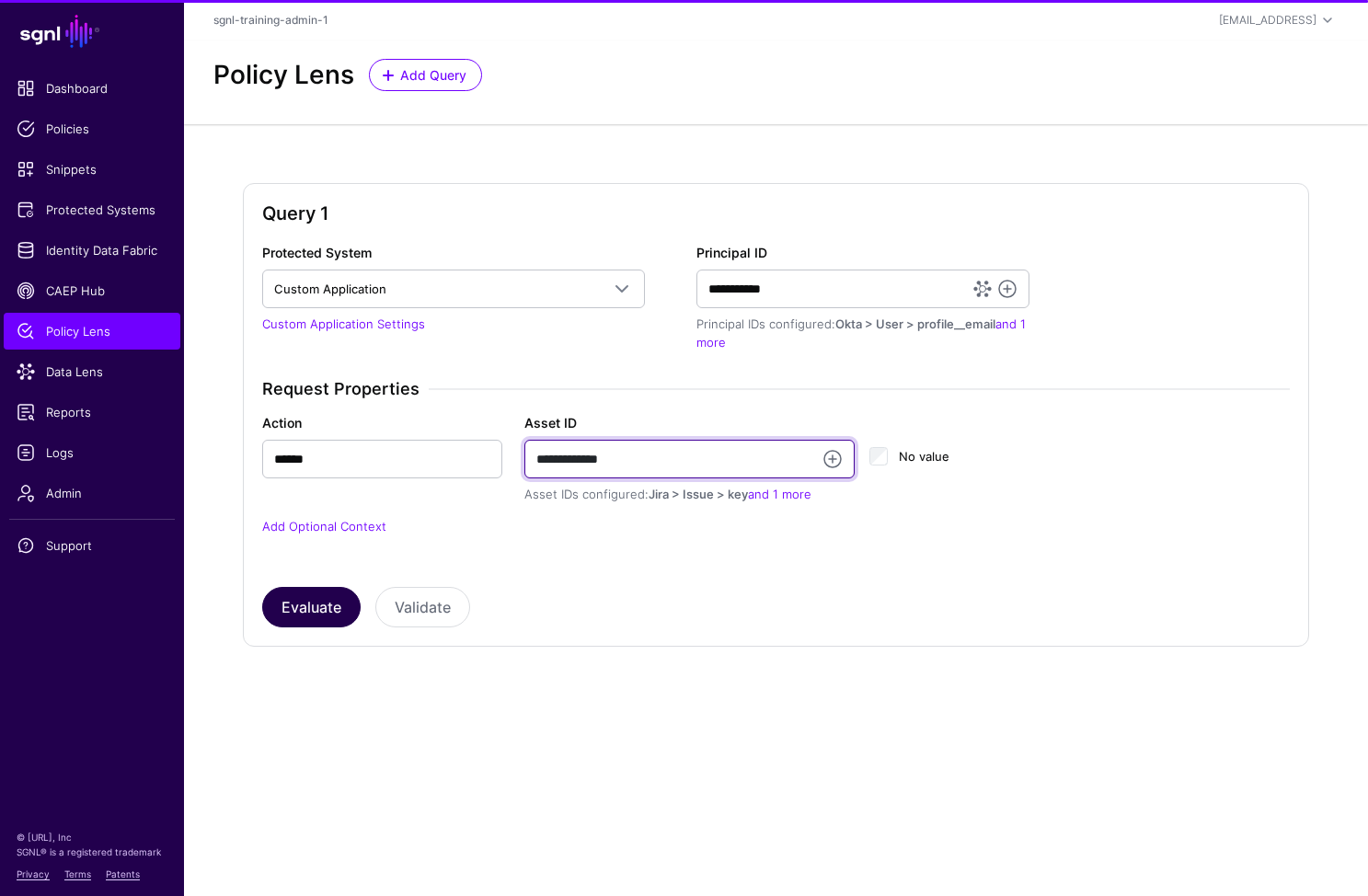
type input "**********"
click at [307, 610] on button "Evaluate" at bounding box center [311, 607] width 98 height 41
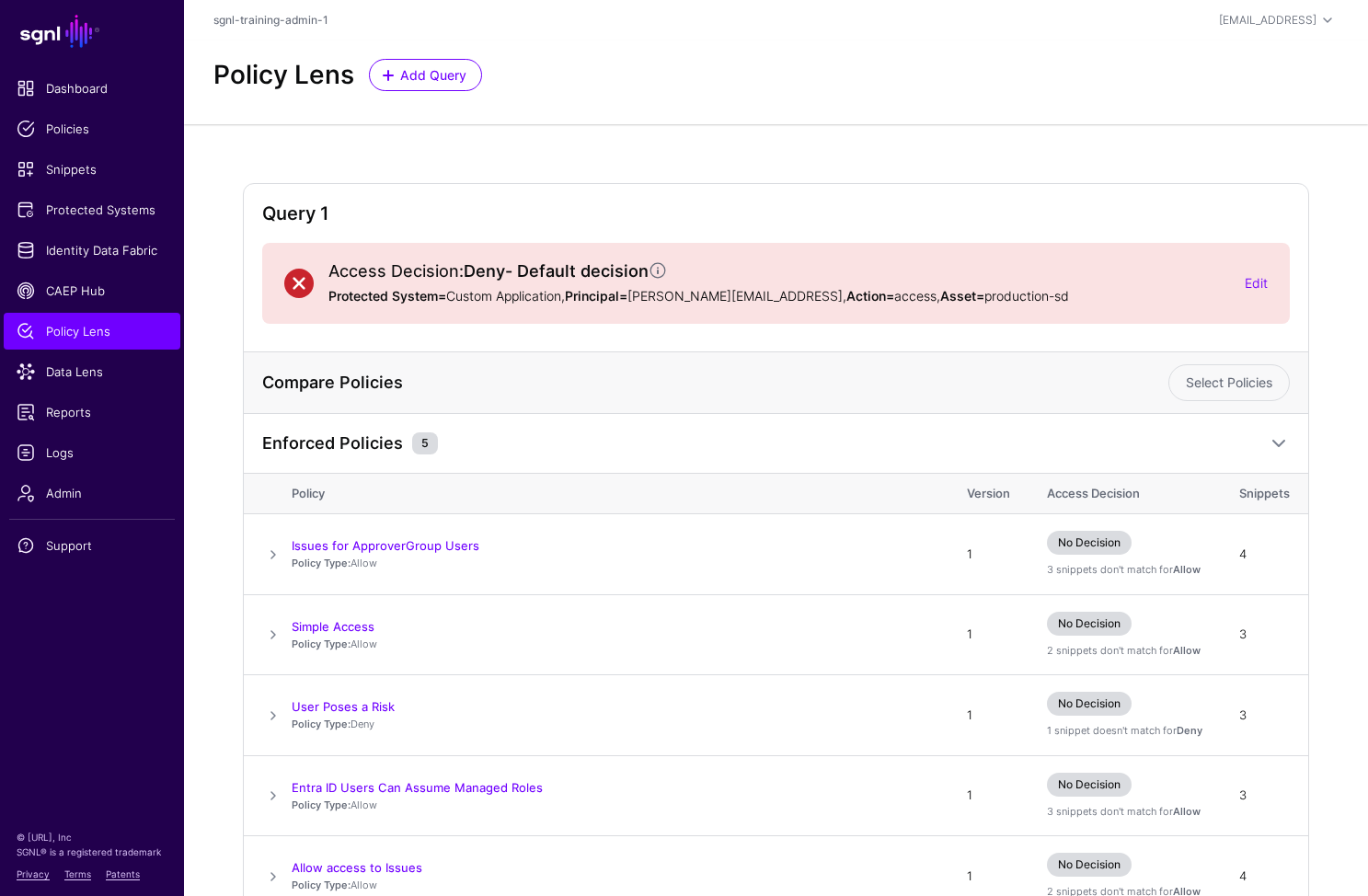
click at [1269, 286] on div "Access Decision: Deny - Default decision Protected System= Custom Application, …" at bounding box center [776, 282] width 1028 height 81
click at [1266, 280] on link "Edit" at bounding box center [1256, 283] width 23 height 16
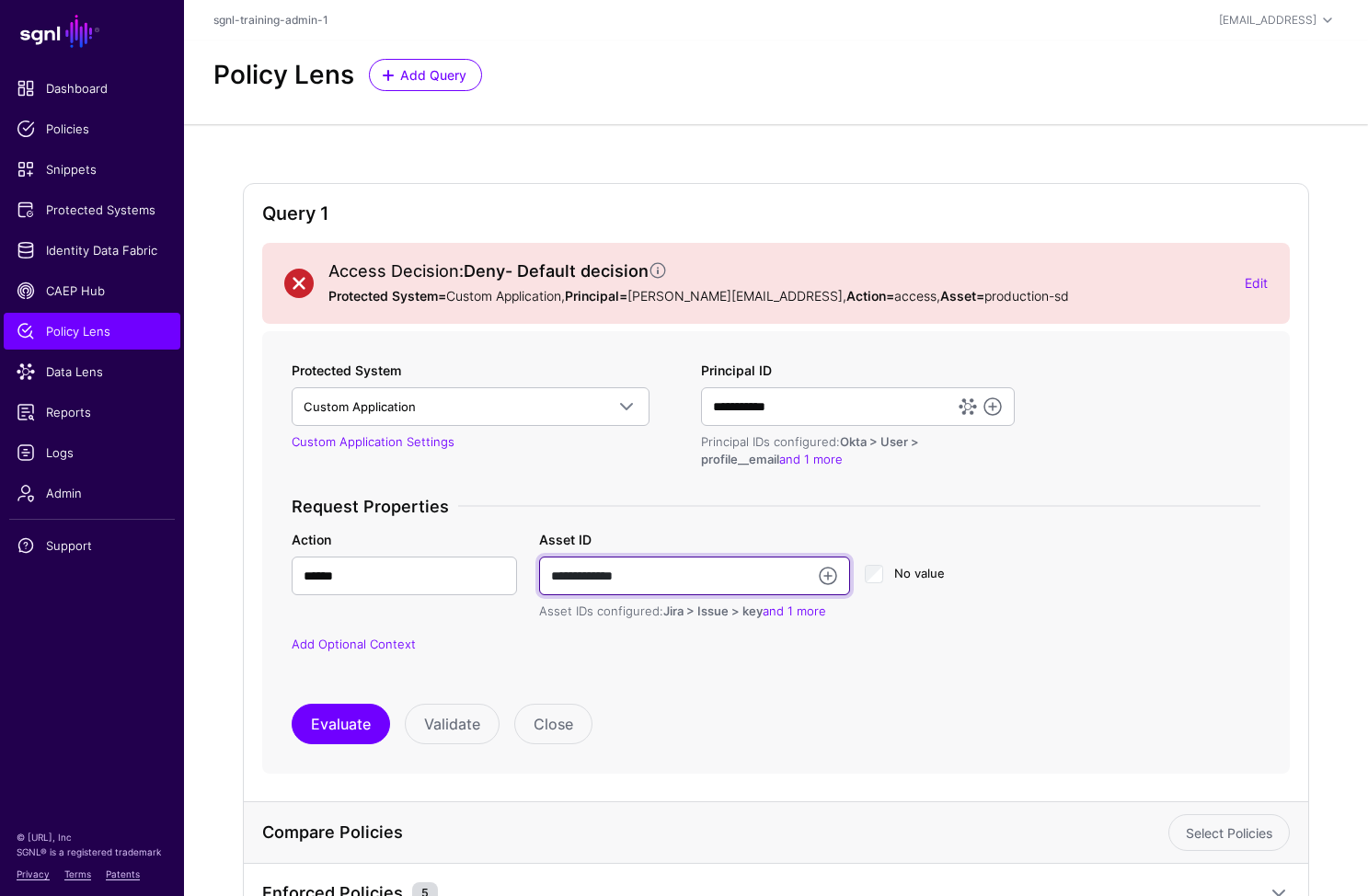
drag, startPoint x: 685, startPoint y: 570, endPoint x: 500, endPoint y: 576, distance: 185.1
click at [496, 568] on div "**********" at bounding box center [776, 576] width 991 height 91
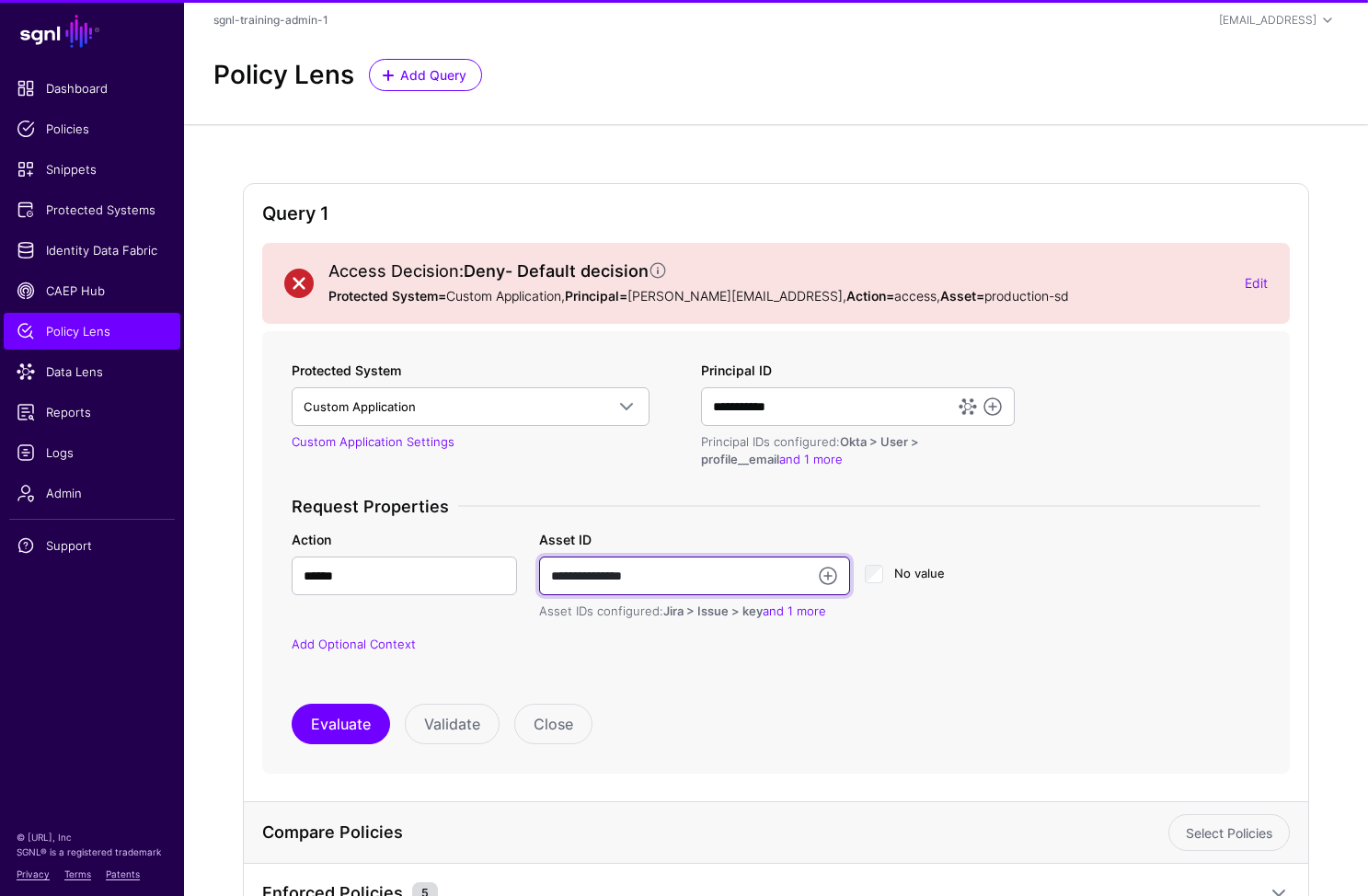
type input "**********"
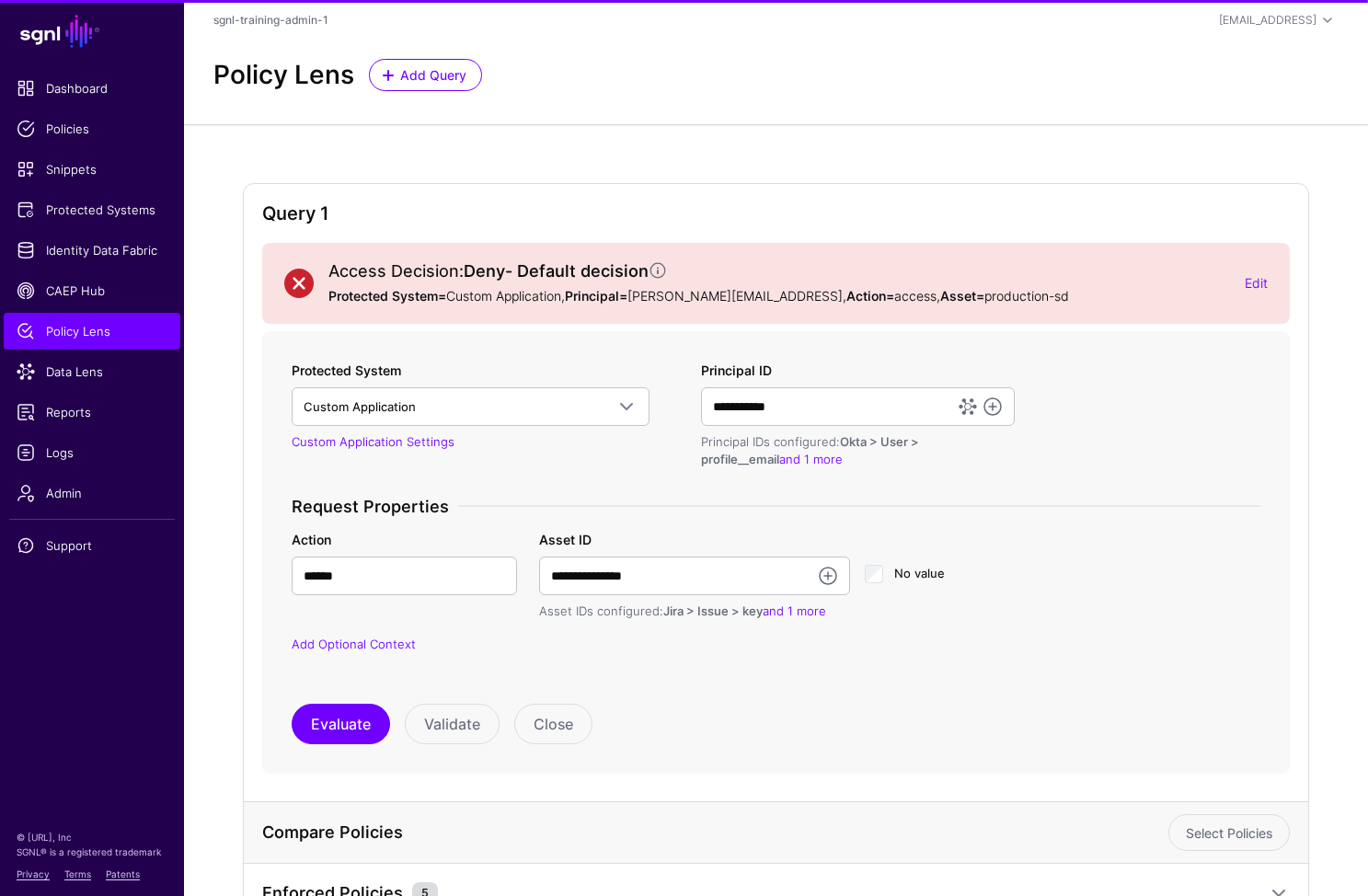
click at [349, 746] on form "**********" at bounding box center [776, 553] width 1028 height 444
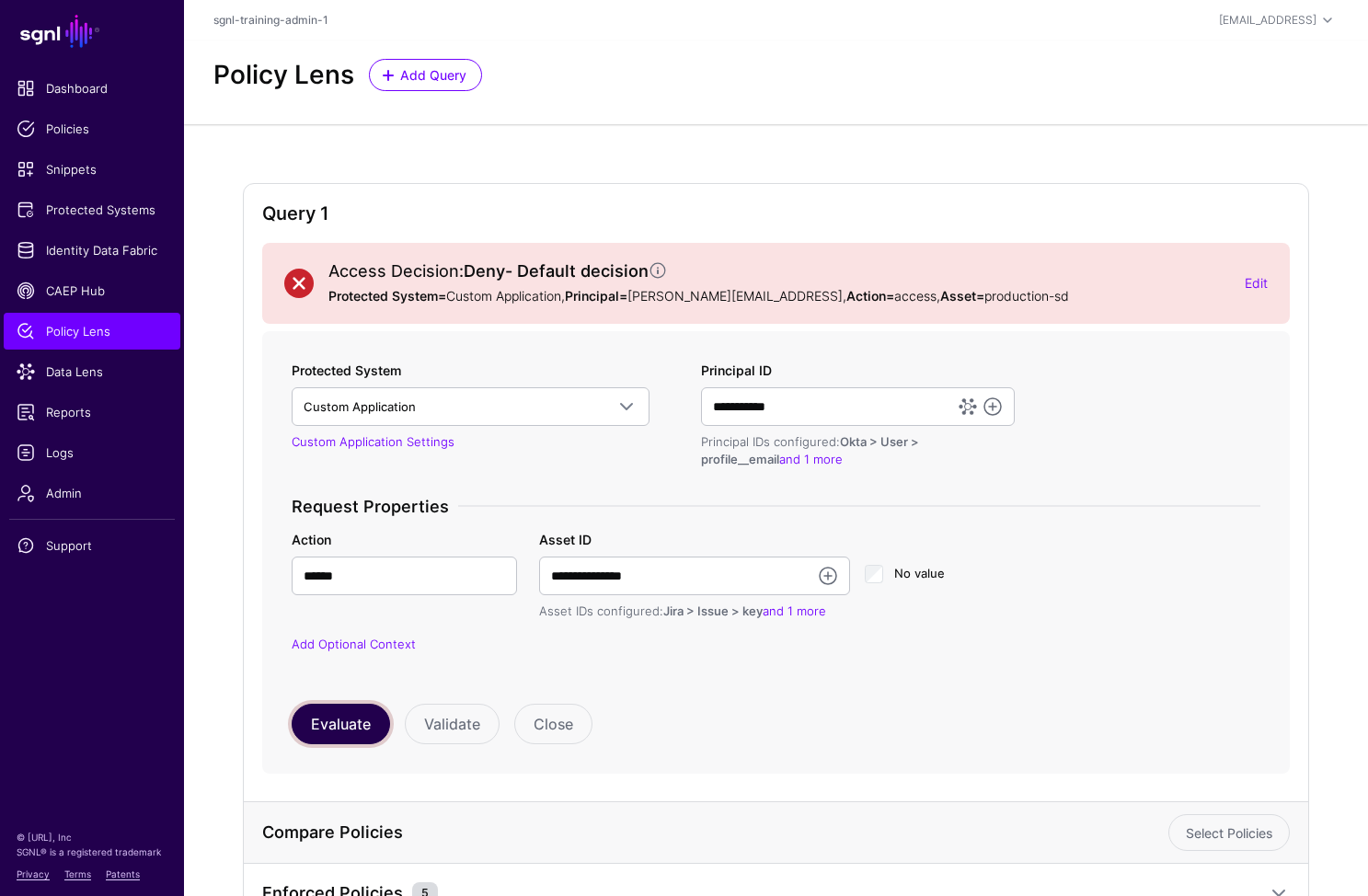
click at [359, 717] on button "Evaluate" at bounding box center [340, 724] width 98 height 41
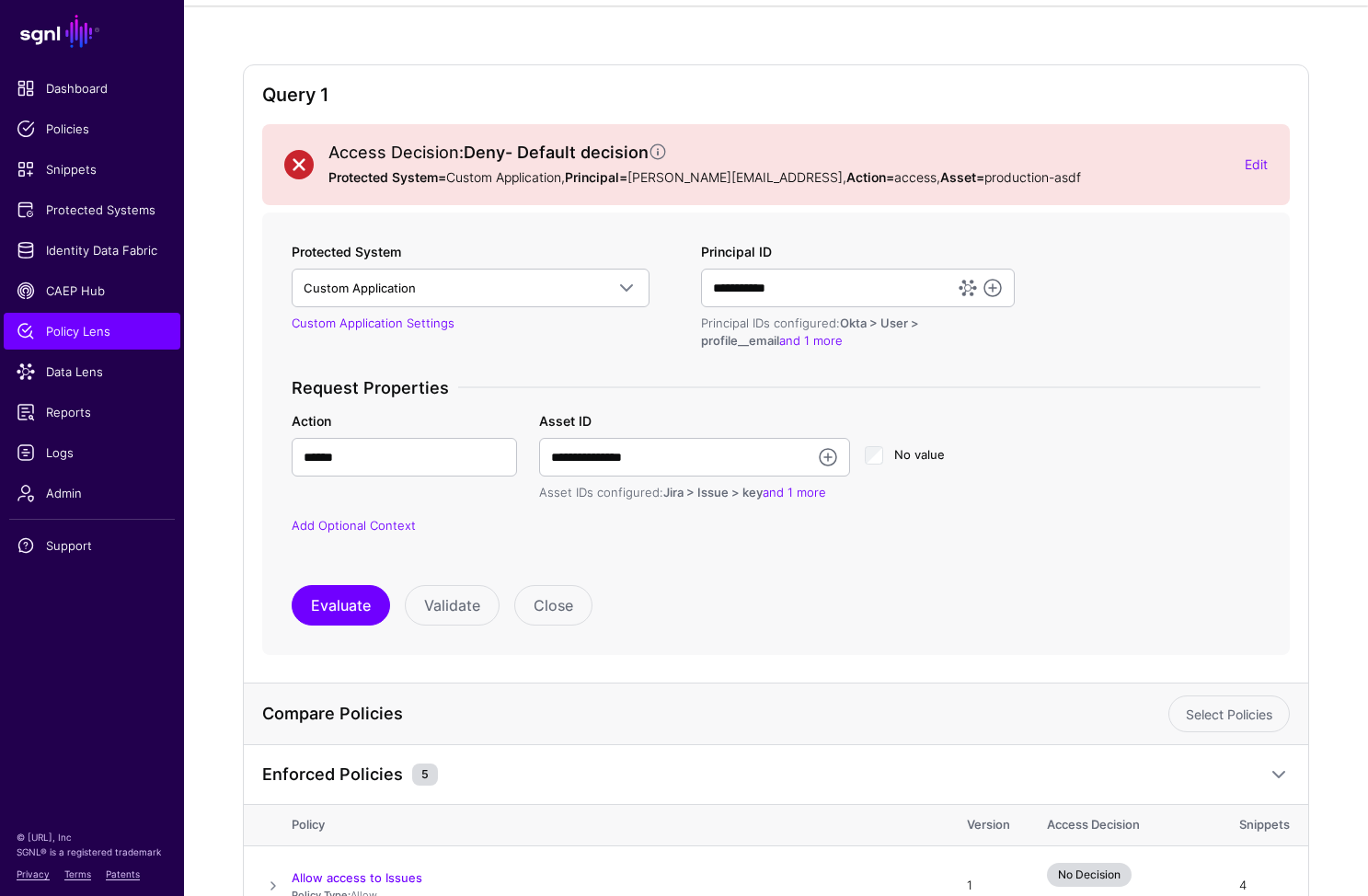
scroll to position [94, 0]
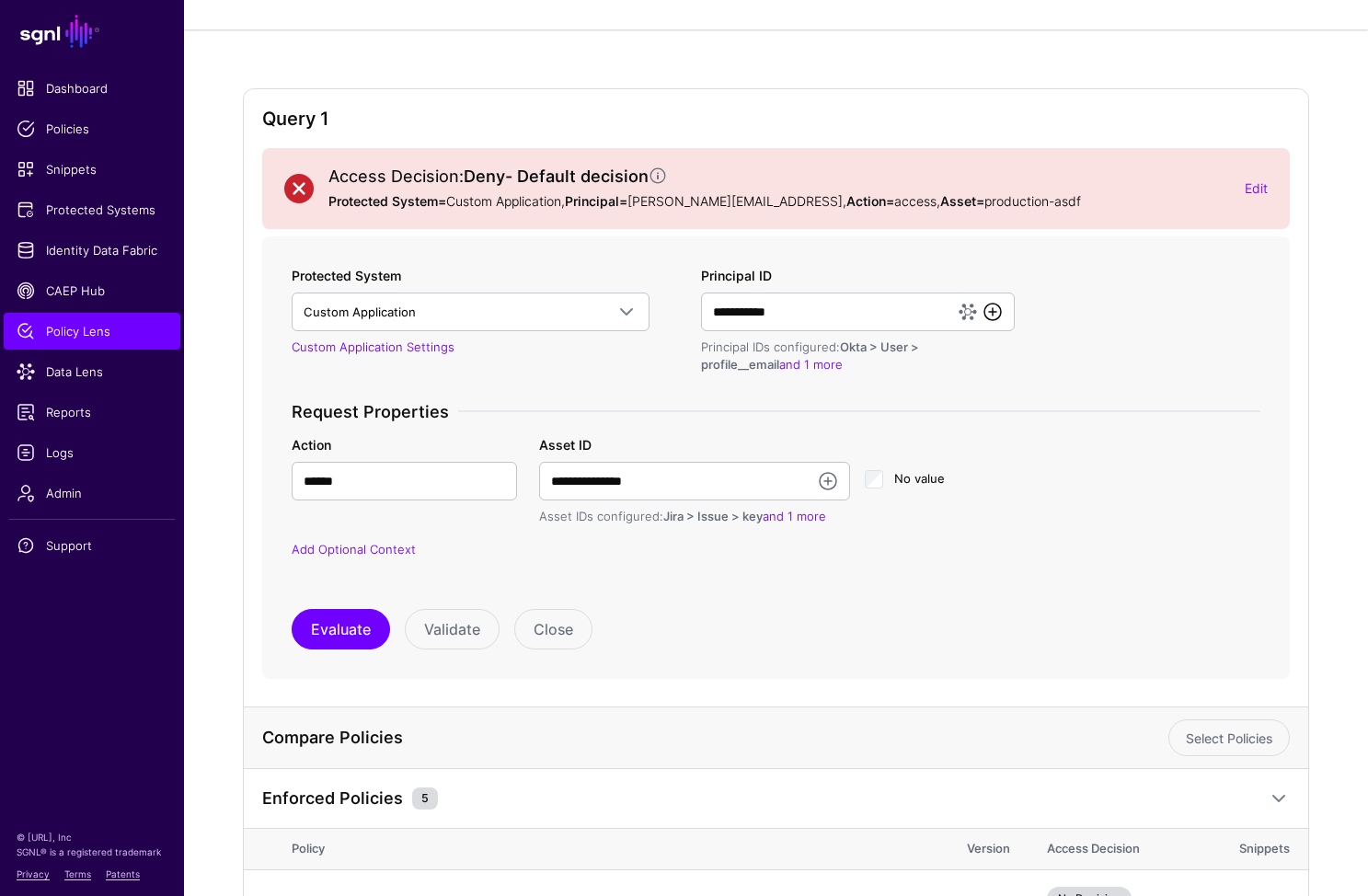
click at [997, 312] on link at bounding box center [993, 311] width 22 height 22
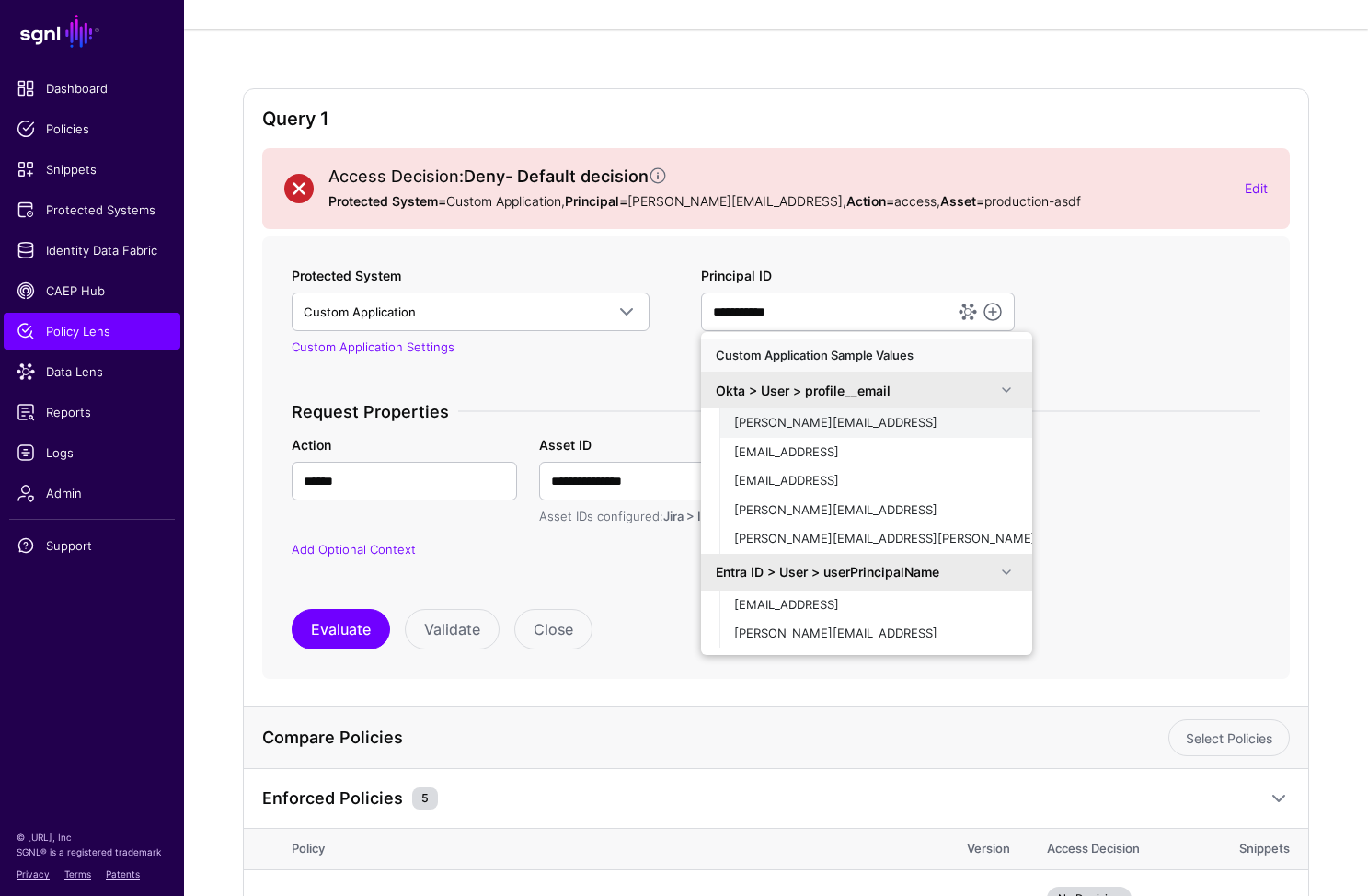
click at [805, 422] on div "joe@sgnl.ai" at bounding box center [876, 423] width 284 height 18
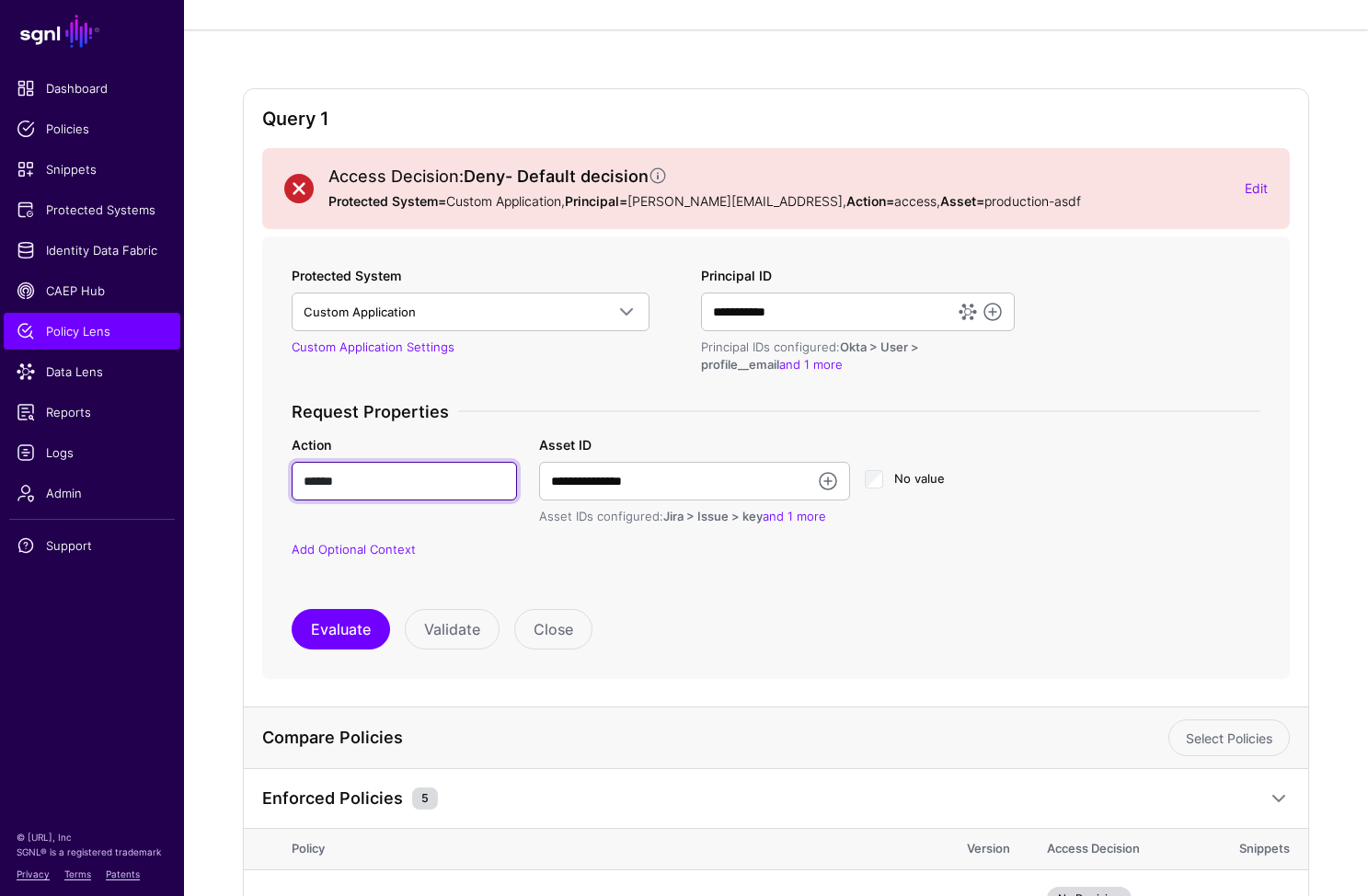
click at [418, 479] on input "******" at bounding box center [404, 480] width 226 height 39
click at [342, 621] on button "Evaluate" at bounding box center [340, 628] width 98 height 41
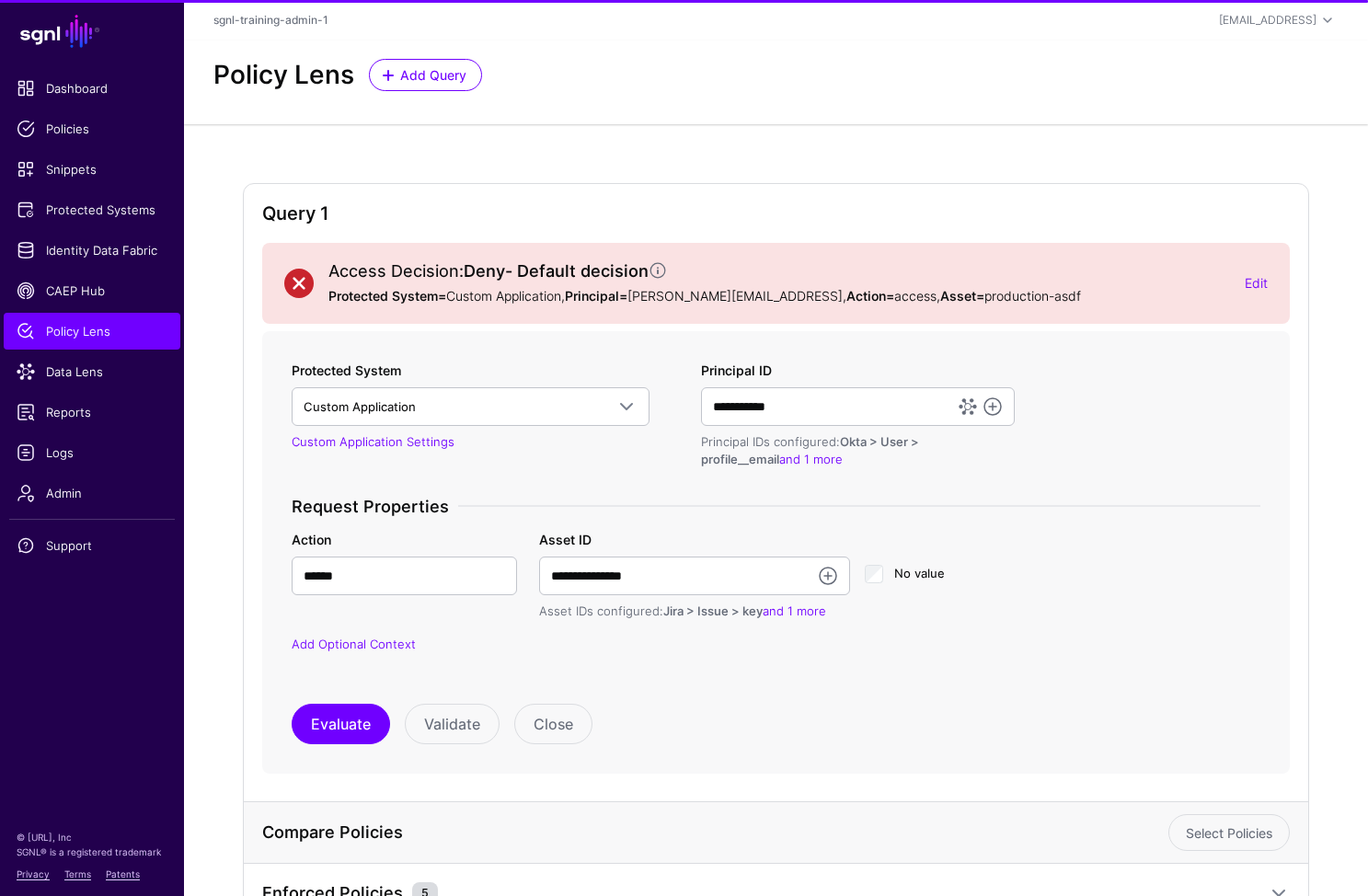
scroll to position [559, 0]
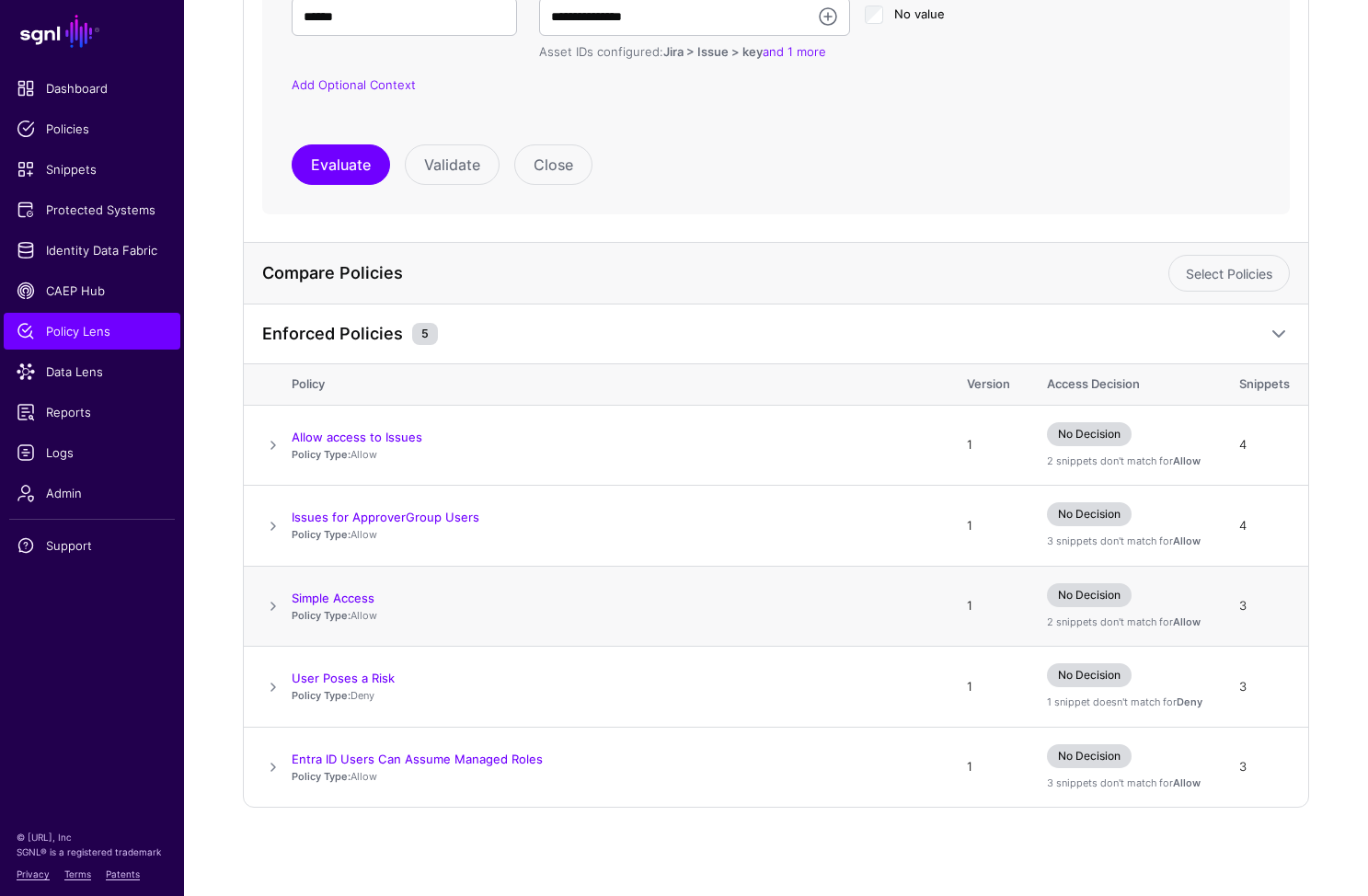
drag, startPoint x: 286, startPoint y: 595, endPoint x: 279, endPoint y: 604, distance: 11.4
click at [286, 596] on td at bounding box center [268, 606] width 48 height 81
click at [276, 608] on span at bounding box center [274, 606] width 22 height 22
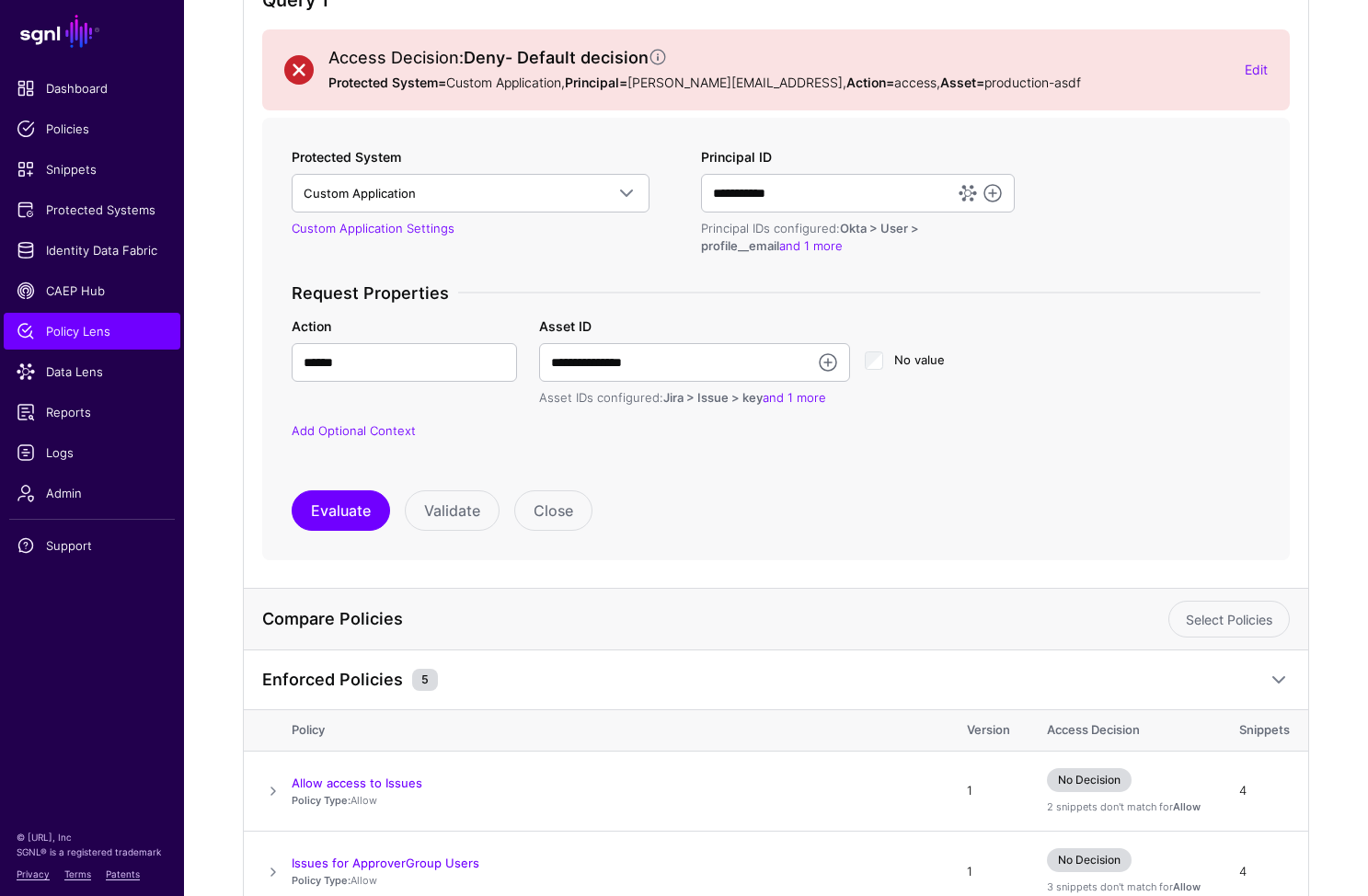
scroll to position [697, 0]
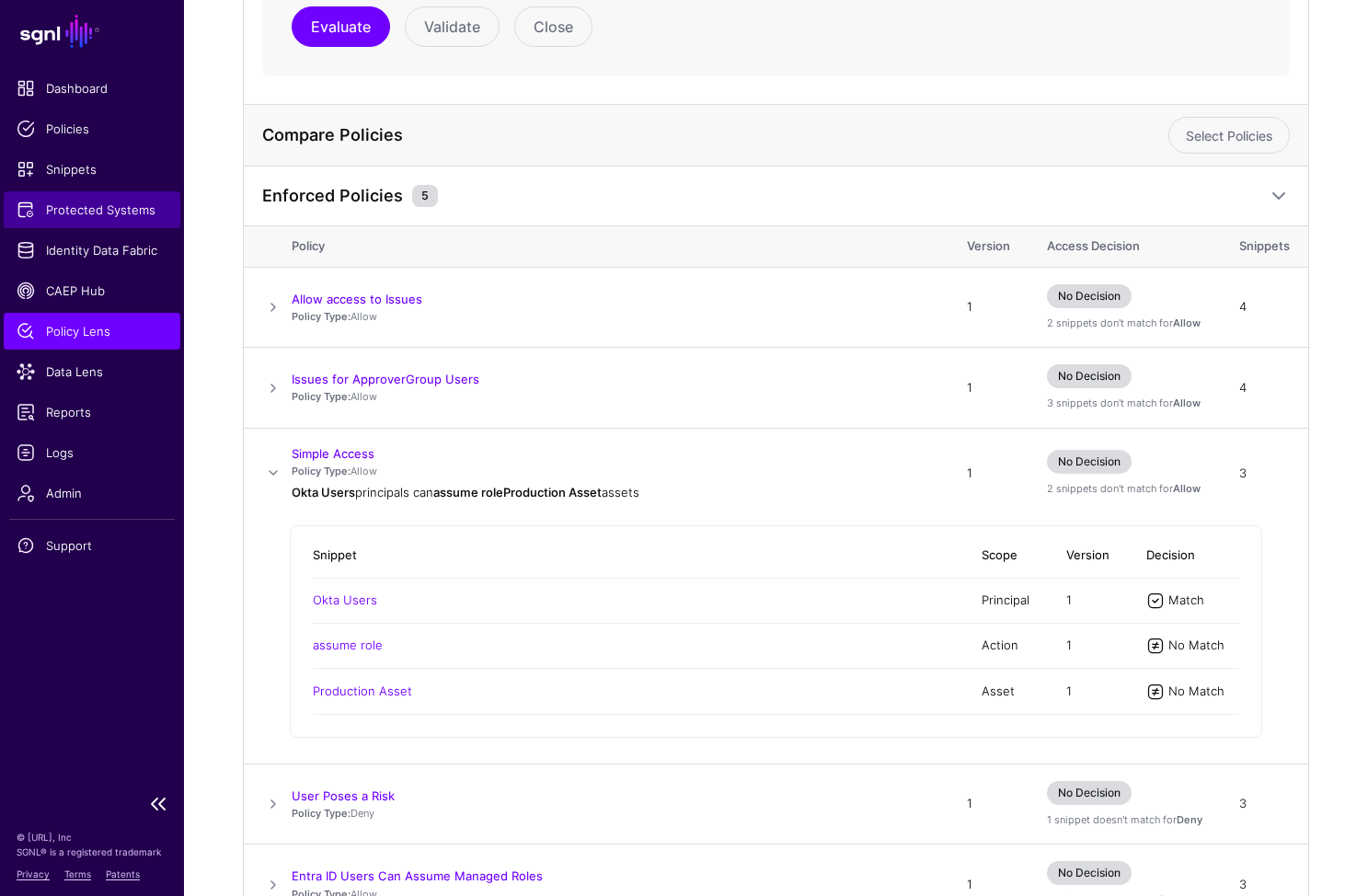
click at [77, 207] on span "Protected Systems" at bounding box center [93, 210] width 151 height 18
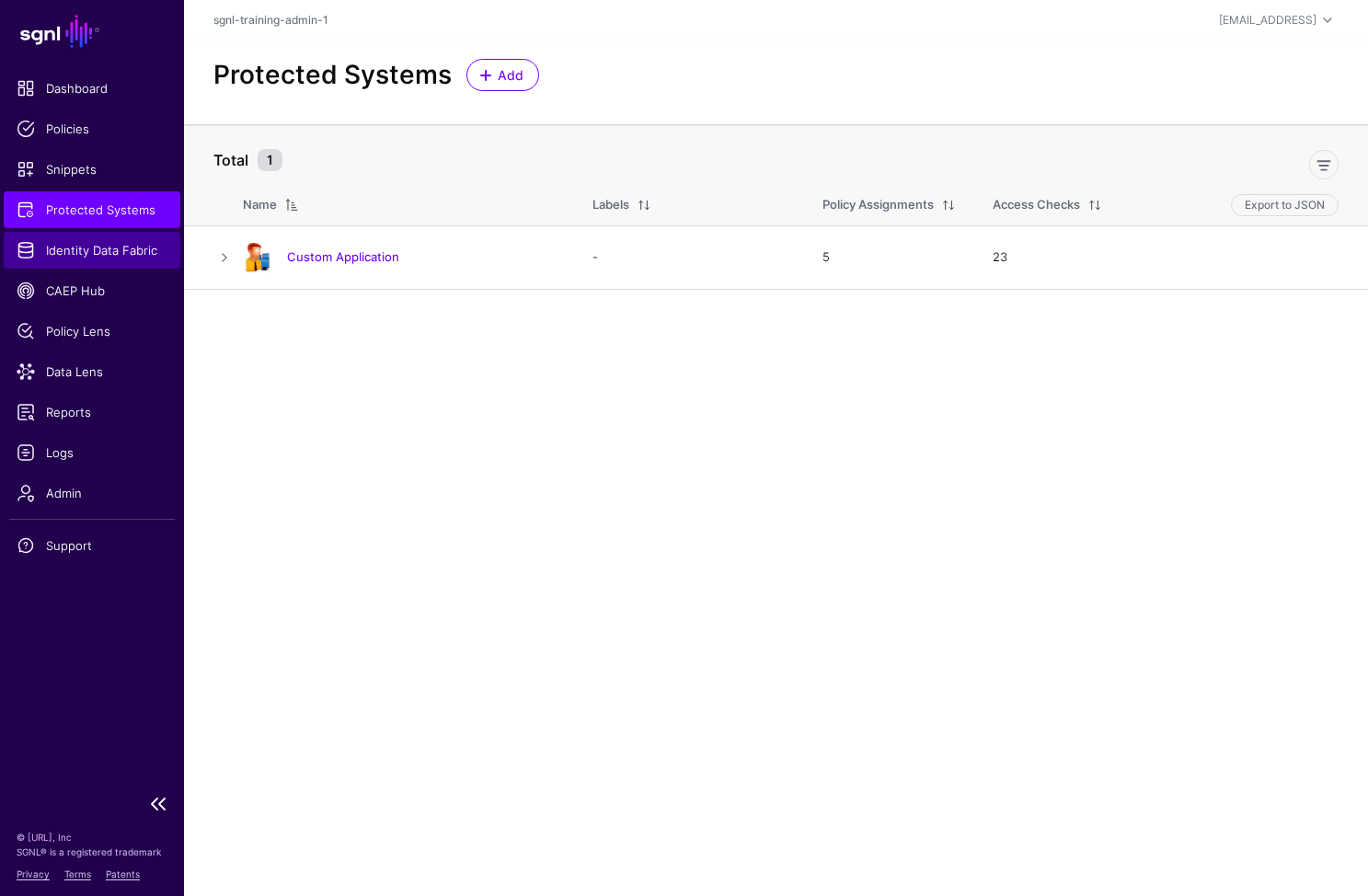
click at [90, 257] on span "Identity Data Fabric" at bounding box center [93, 250] width 151 height 18
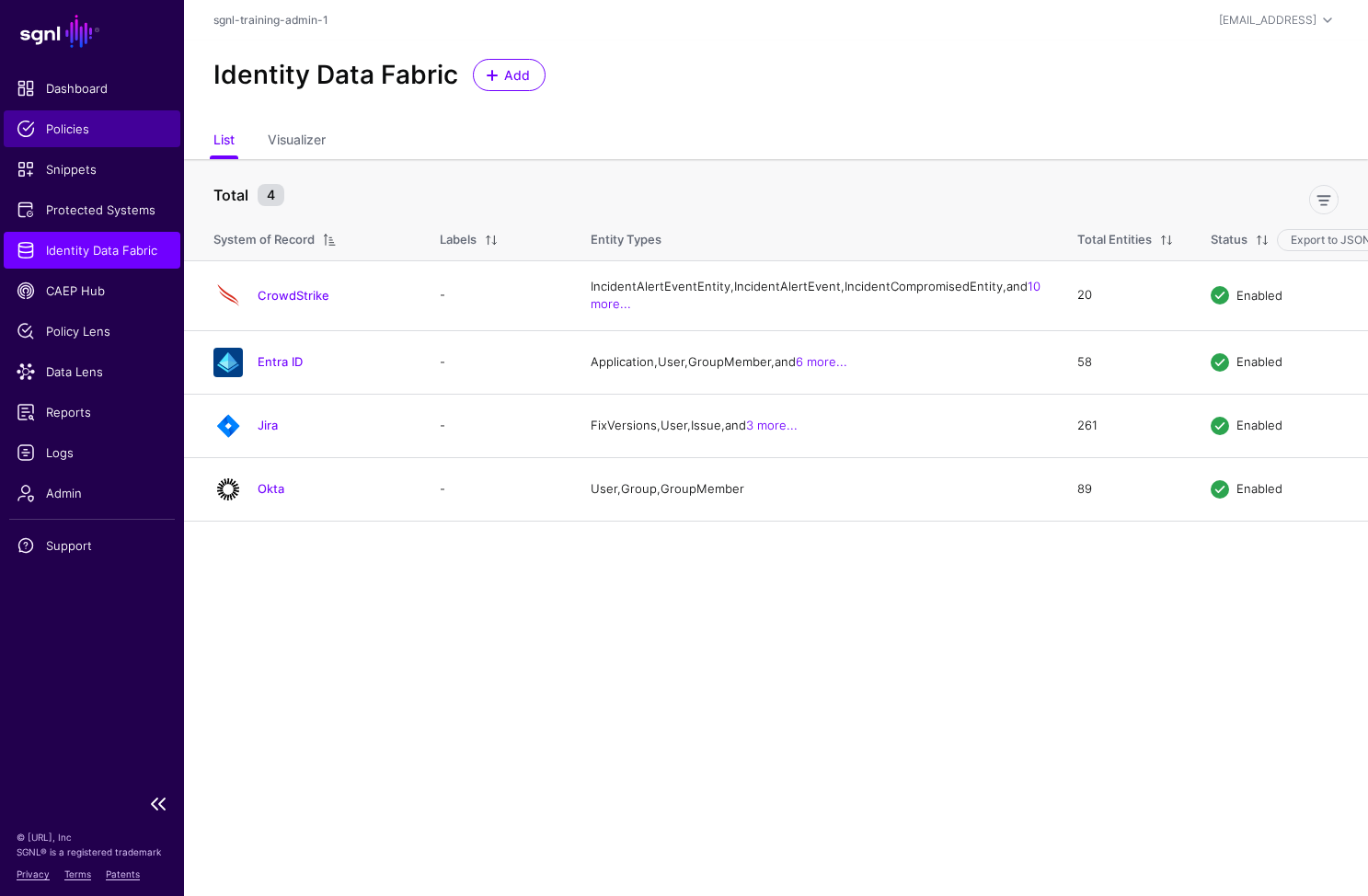
click at [82, 138] on link "Policies" at bounding box center [93, 128] width 177 height 37
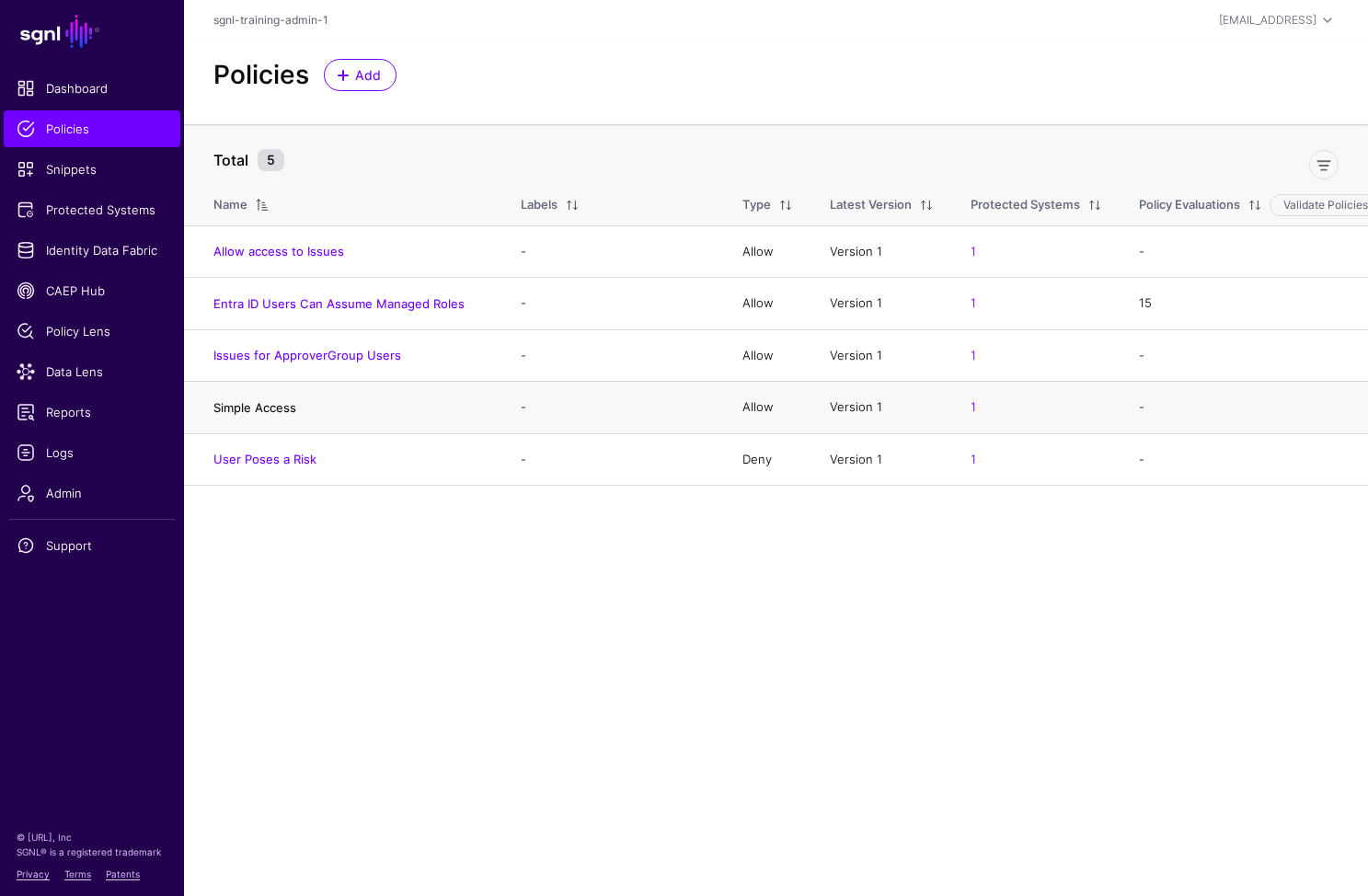
click at [288, 400] on link "Simple Access" at bounding box center [255, 407] width 83 height 15
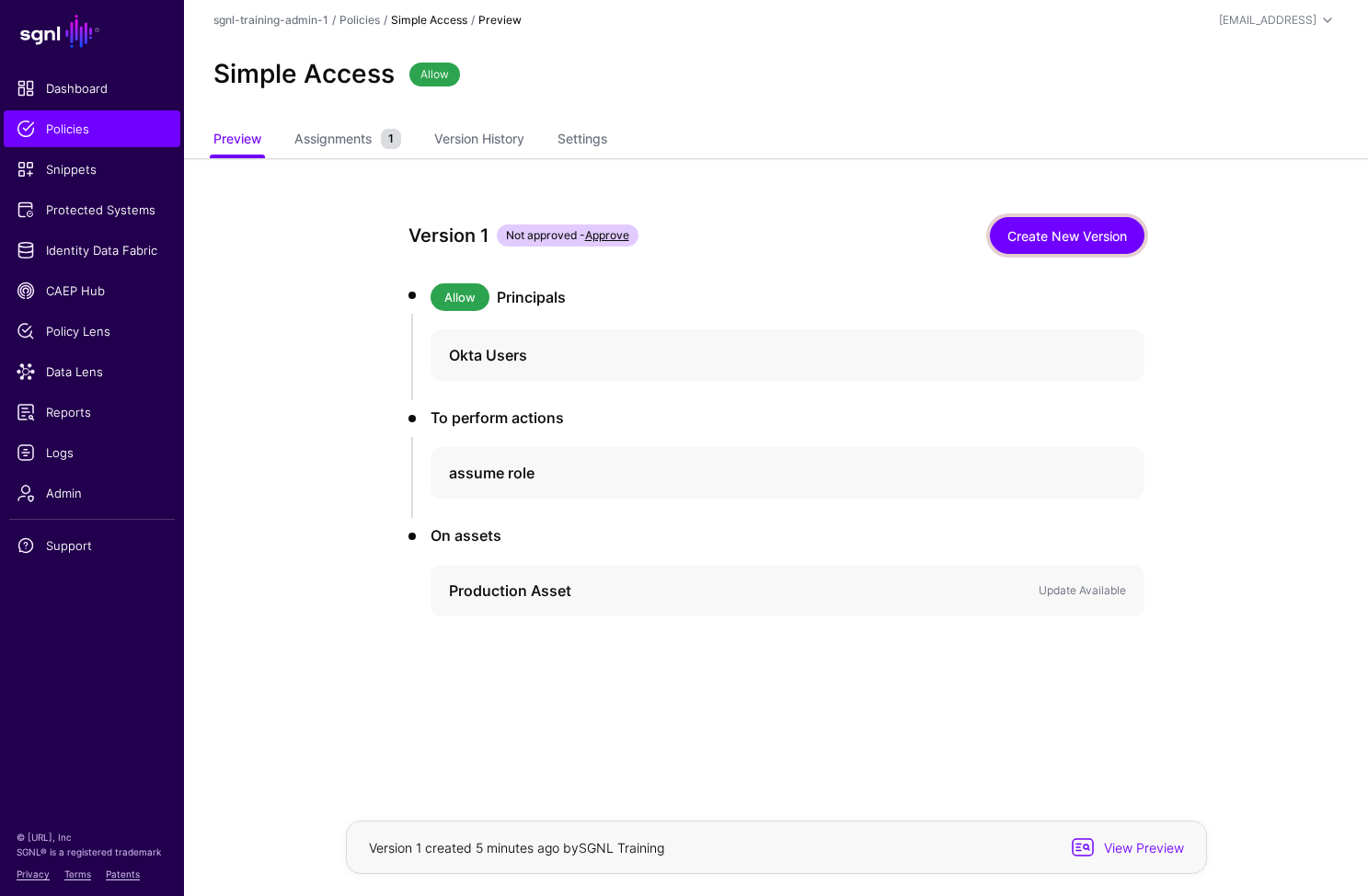
click at [1094, 224] on link "Create New Version" at bounding box center [1067, 235] width 154 height 37
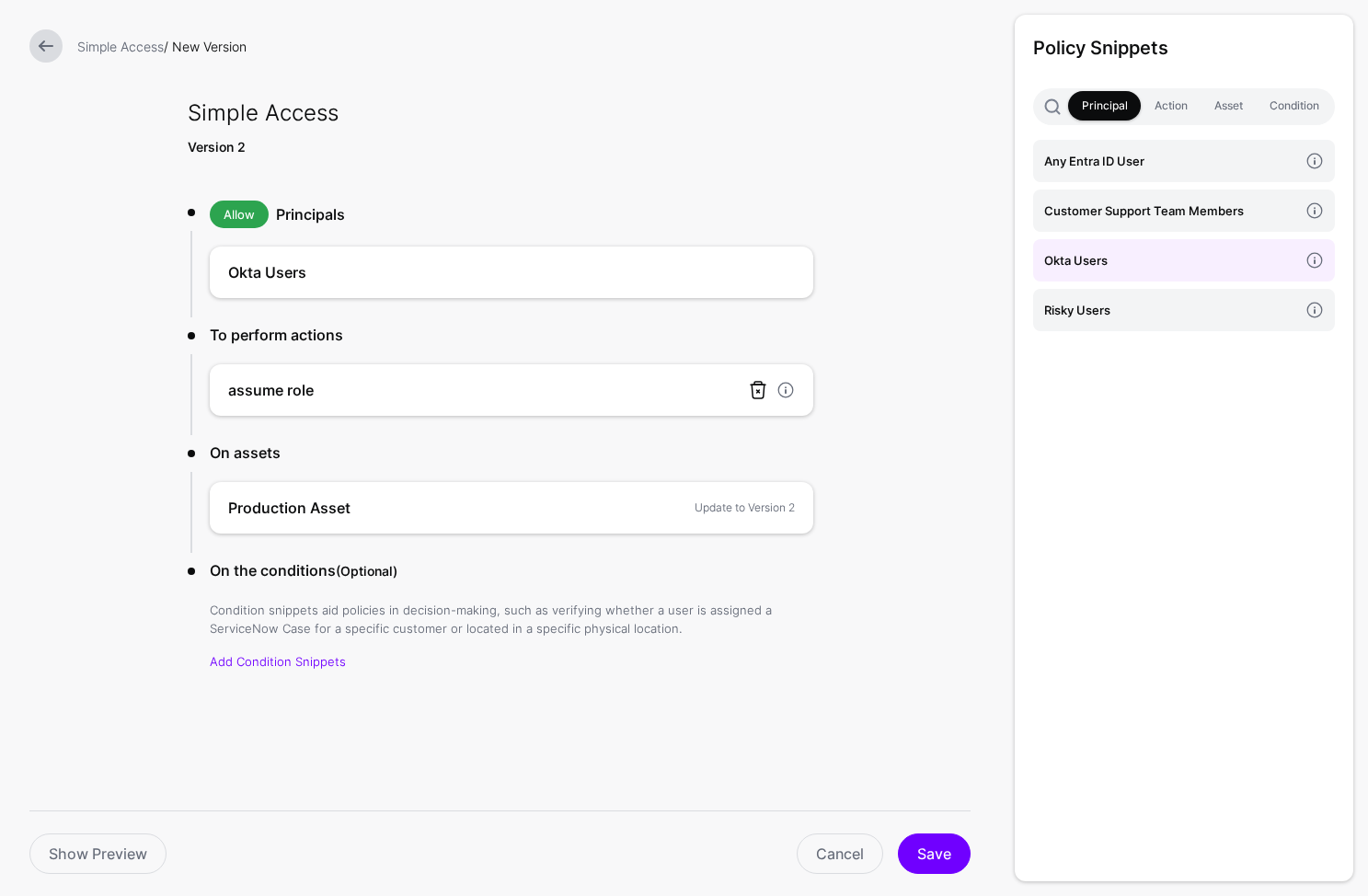
click at [757, 387] on link at bounding box center [758, 390] width 22 height 22
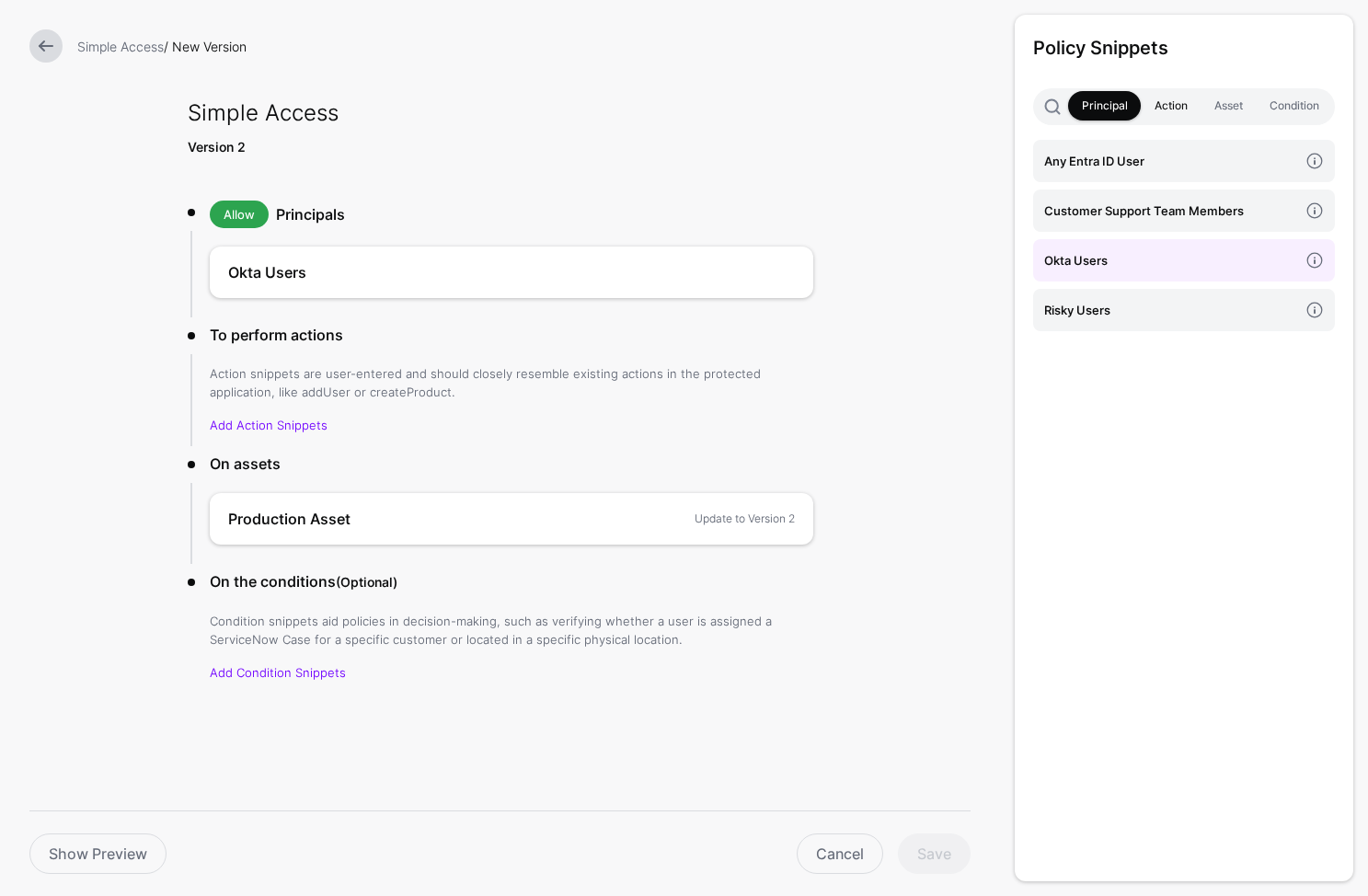
click at [1180, 103] on link "Action" at bounding box center [1171, 106] width 60 height 30
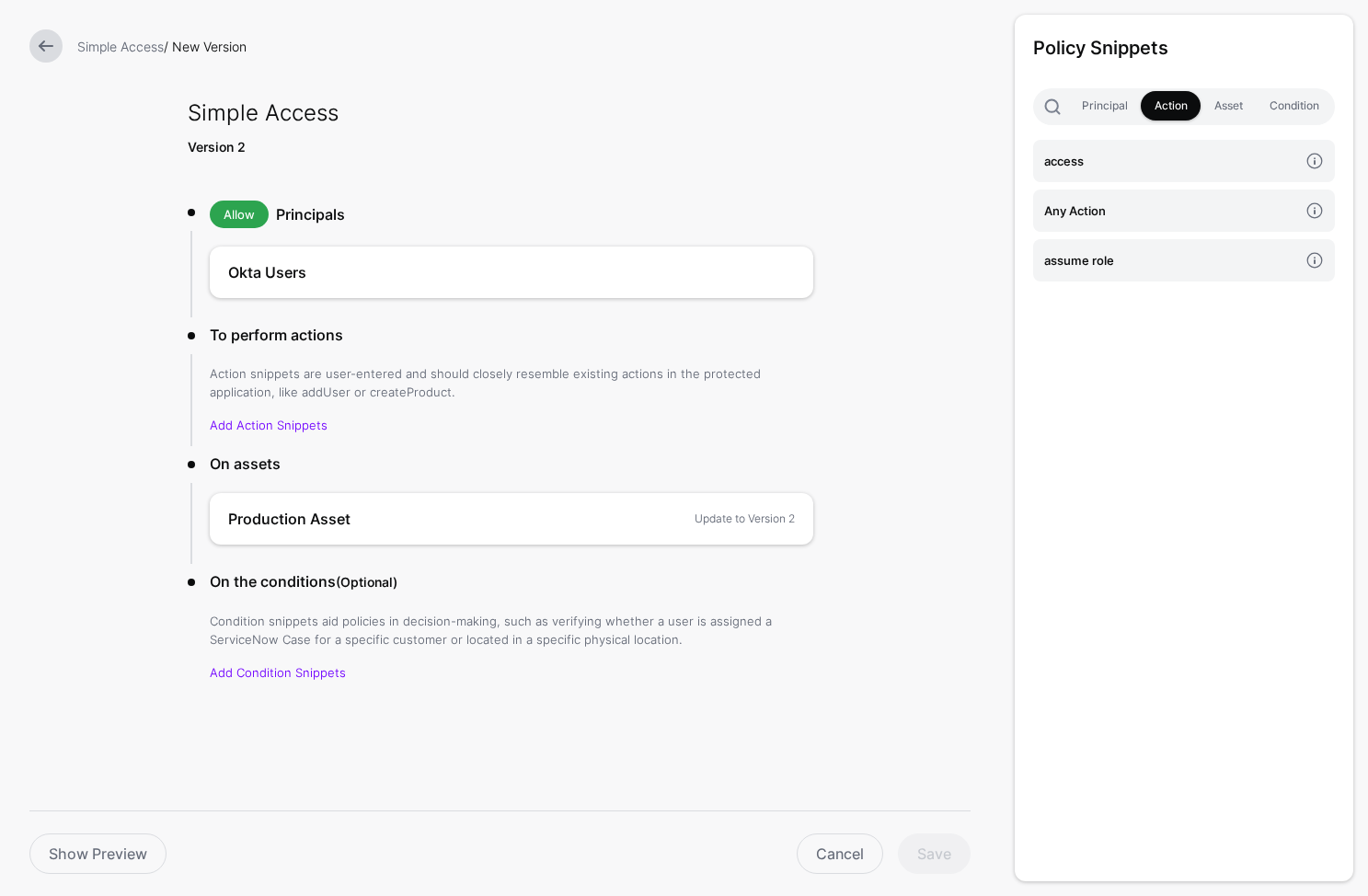
drag, startPoint x: 1127, startPoint y: 163, endPoint x: 1161, endPoint y: 364, distance: 203.9
click at [1127, 163] on h4 "access" at bounding box center [1171, 161] width 254 height 20
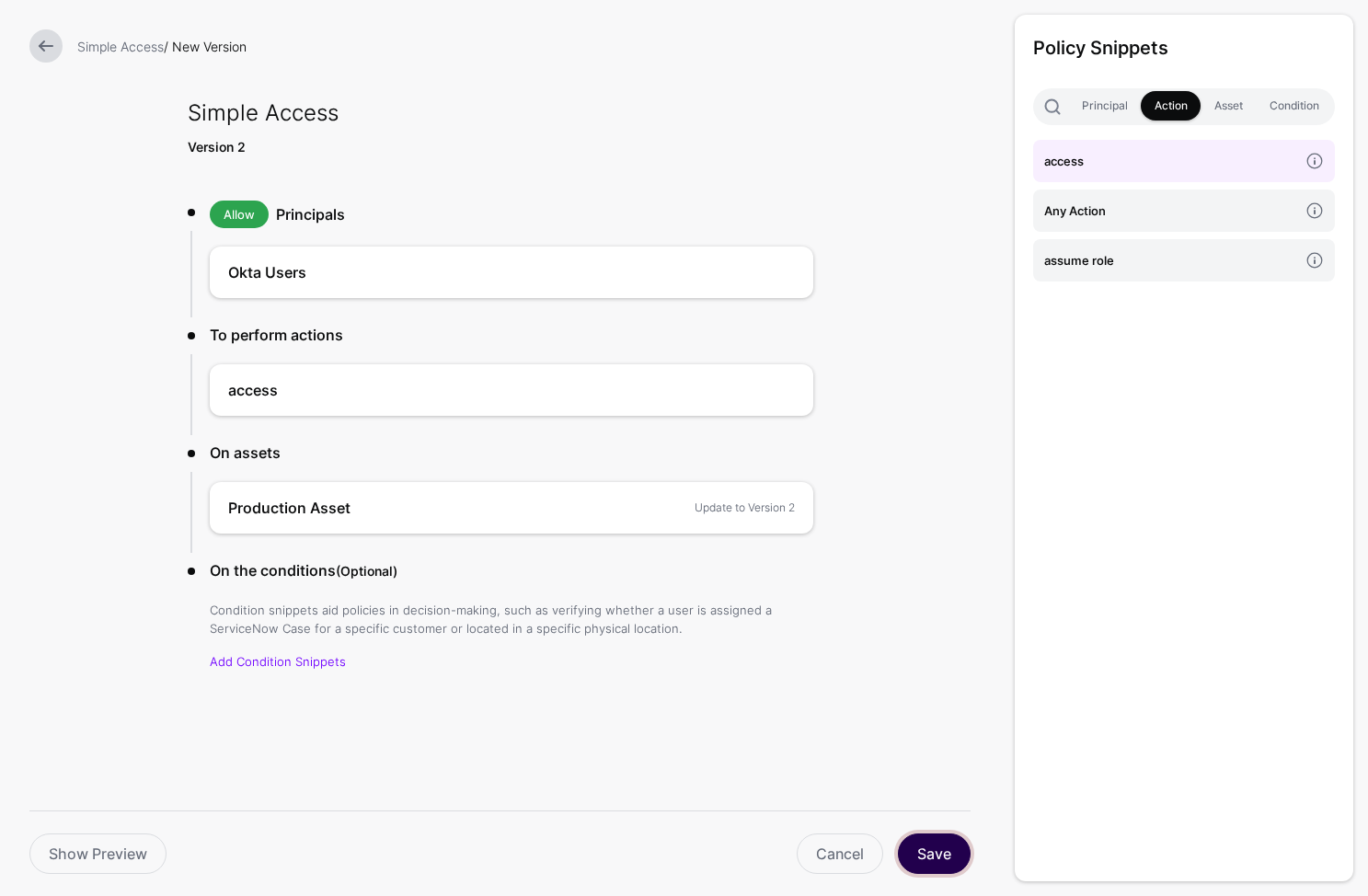
click at [917, 844] on button "Save" at bounding box center [934, 853] width 73 height 41
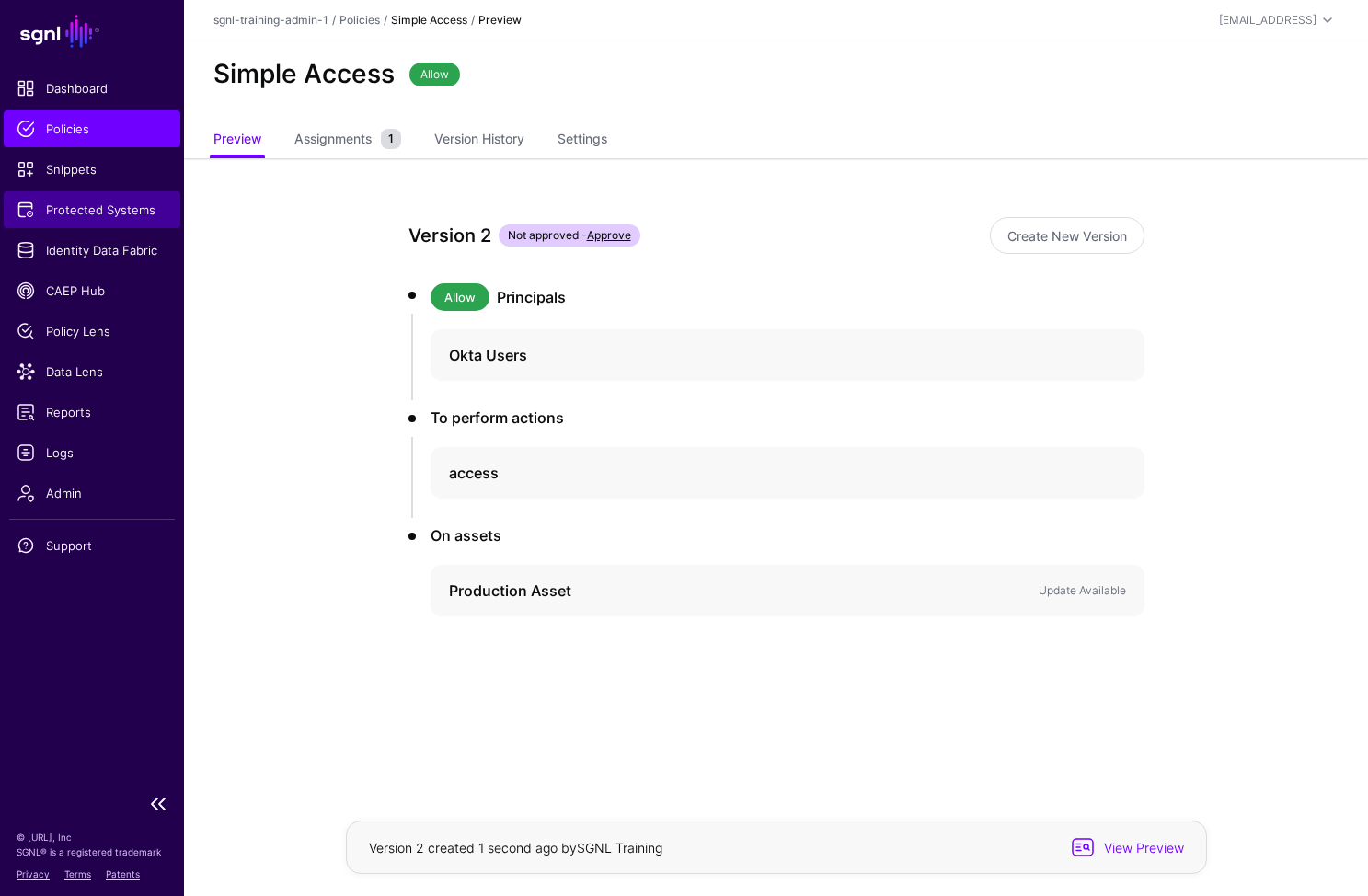
click at [110, 215] on span "Protected Systems" at bounding box center [93, 210] width 151 height 18
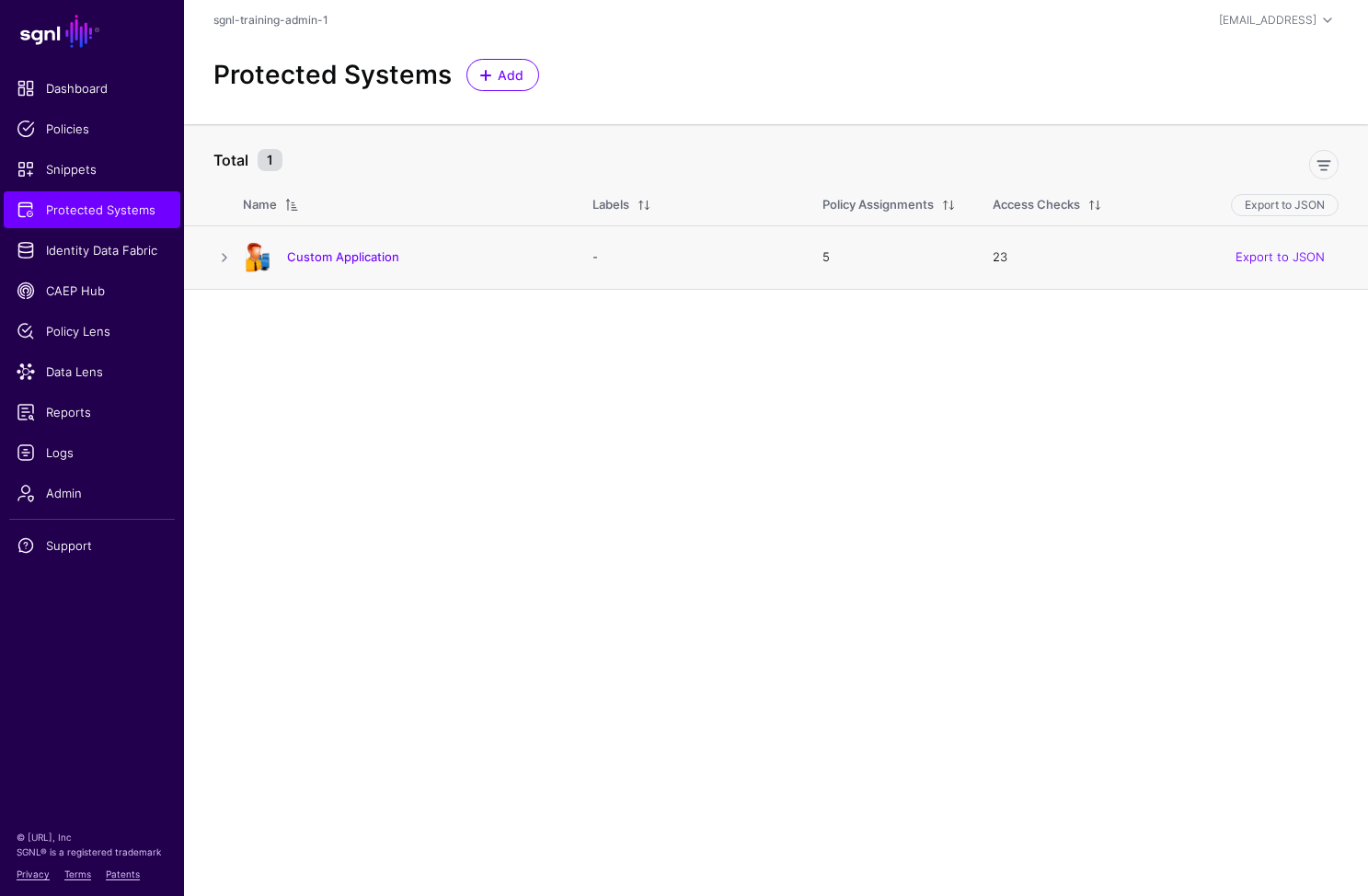
click at [199, 253] on td at bounding box center [213, 258] width 59 height 64
click at [220, 254] on link at bounding box center [225, 258] width 22 height 22
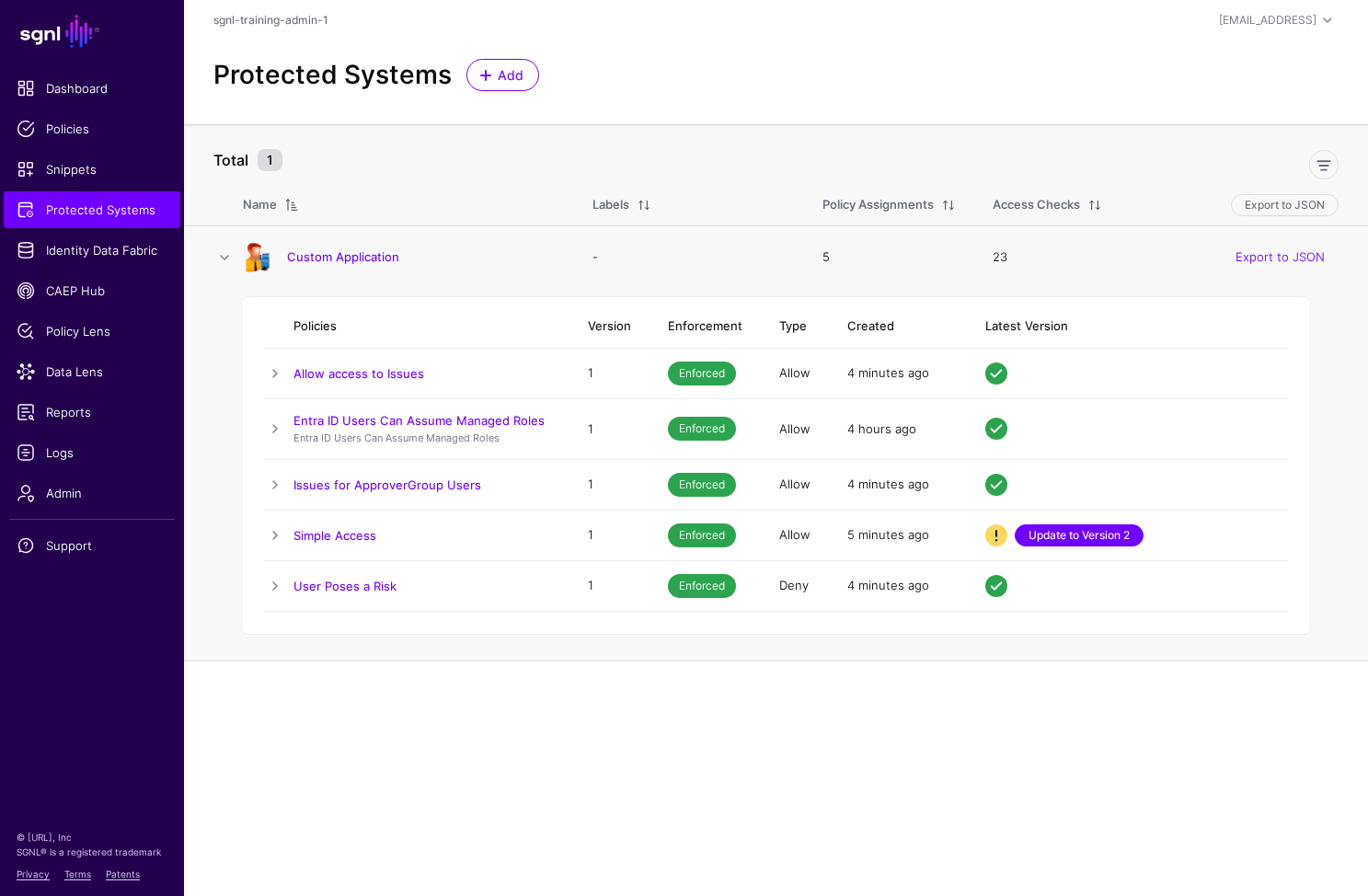
click at [1109, 537] on link "Update to Version 2" at bounding box center [1078, 535] width 128 height 22
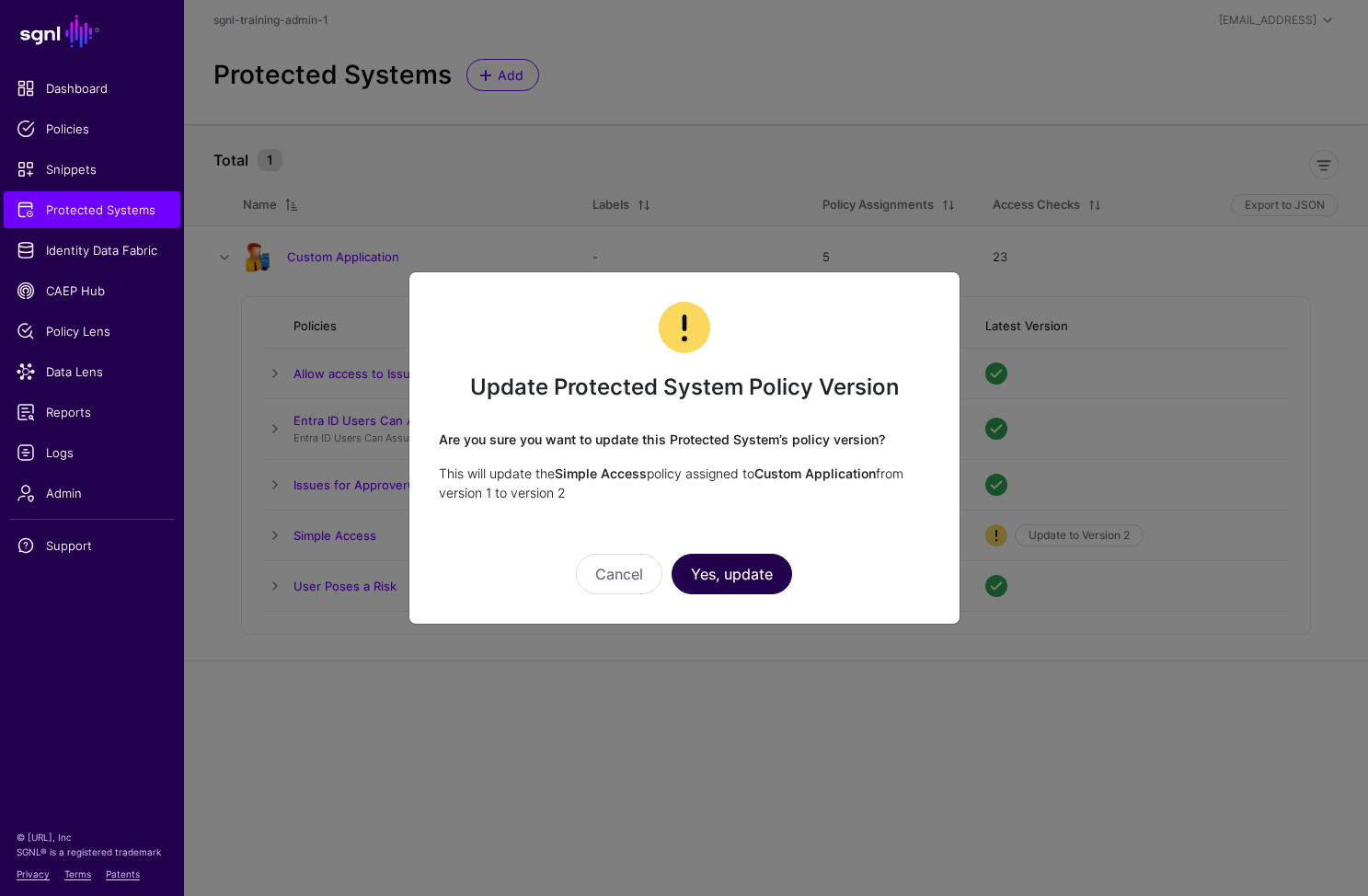
click at [705, 569] on button "Yes, update" at bounding box center [731, 574] width 120 height 41
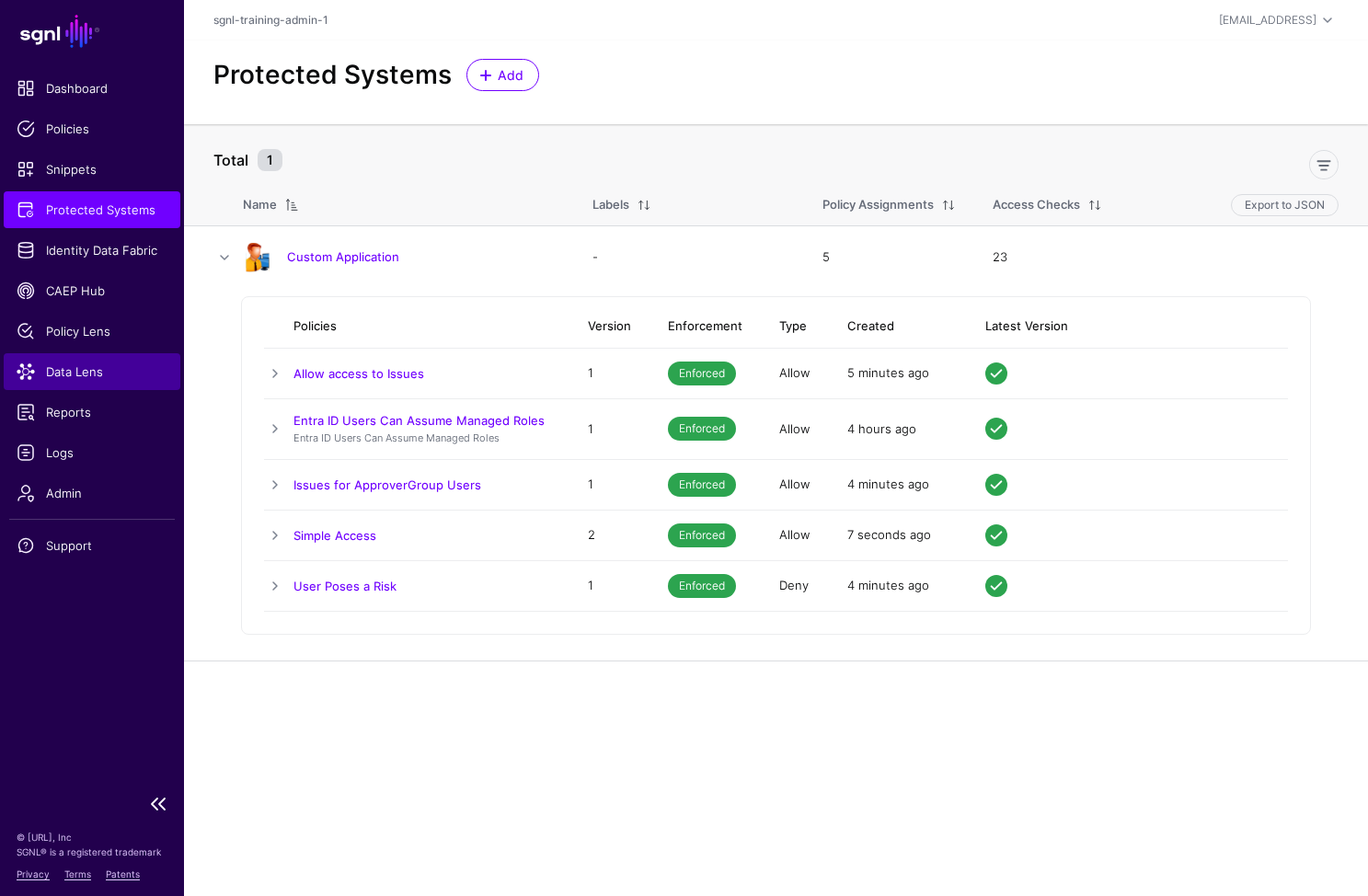
click at [80, 371] on span "Data Lens" at bounding box center [93, 371] width 151 height 18
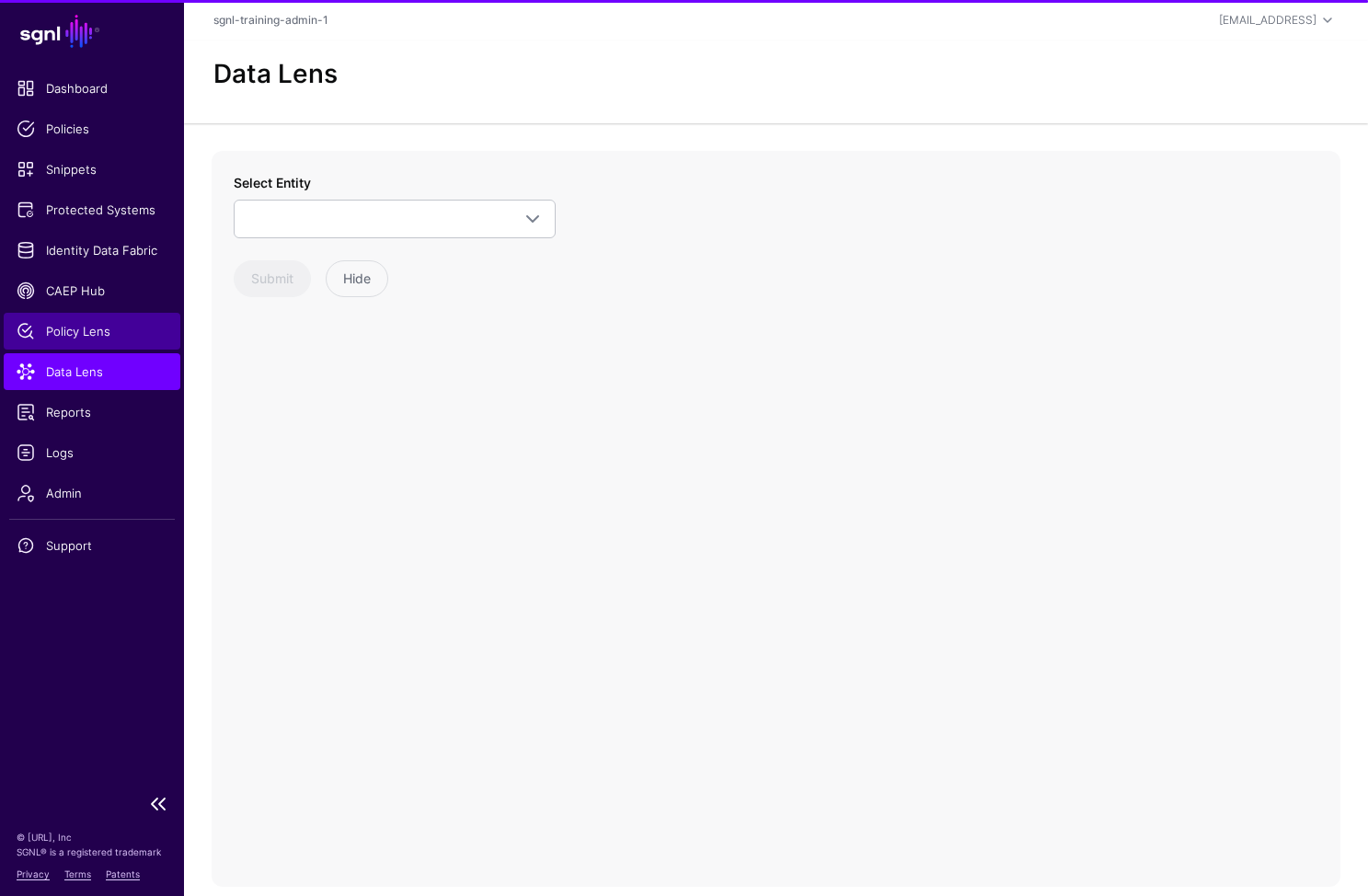
click at [78, 313] on link "Policy Lens" at bounding box center [93, 330] width 177 height 37
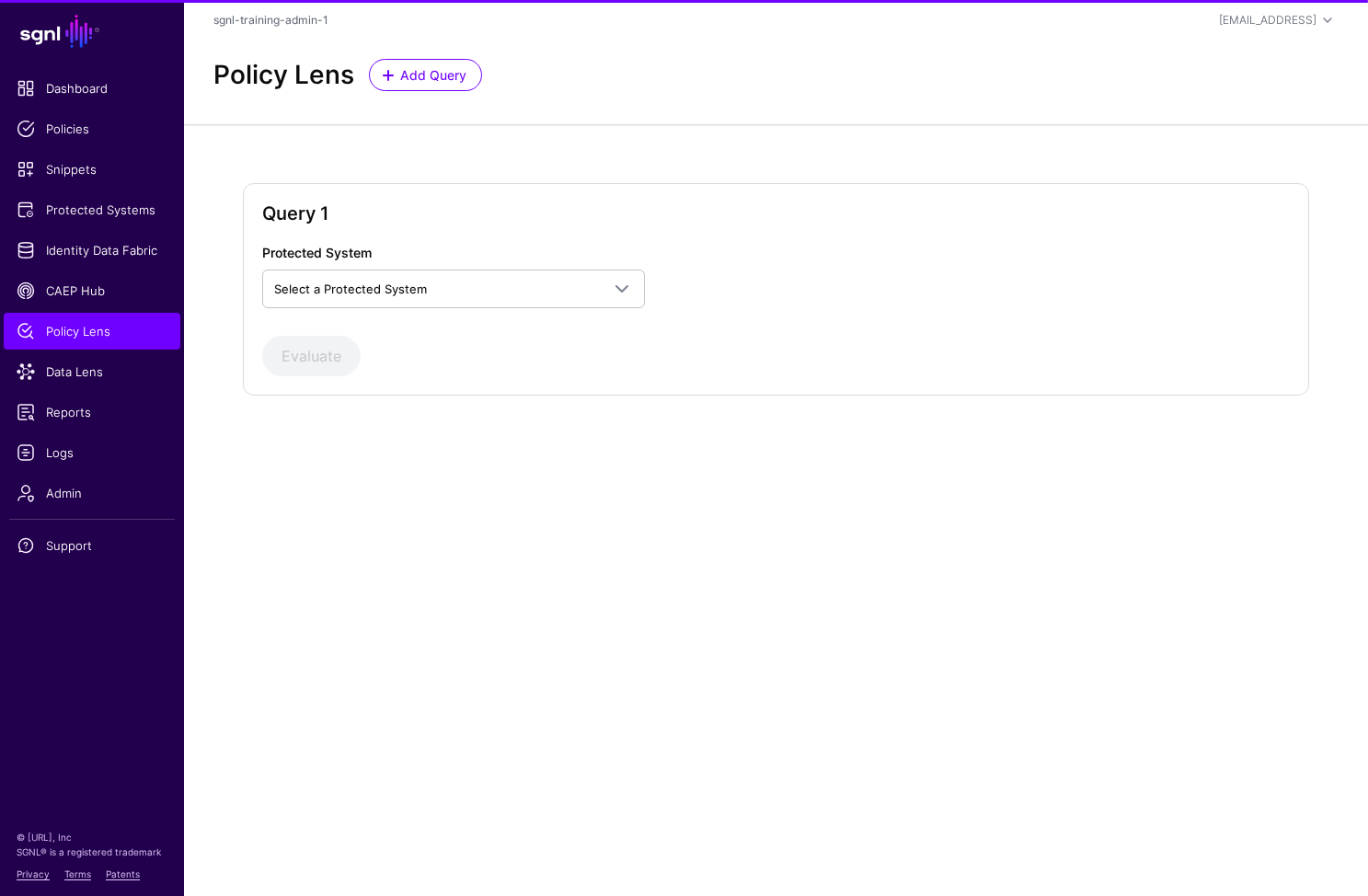
drag, startPoint x: 436, startPoint y: 197, endPoint x: 443, endPoint y: 217, distance: 21.2
click at [439, 195] on div "Query 1 Protected System Select a Protected System Custom Application Evaluate" at bounding box center [776, 289] width 1067 height 213
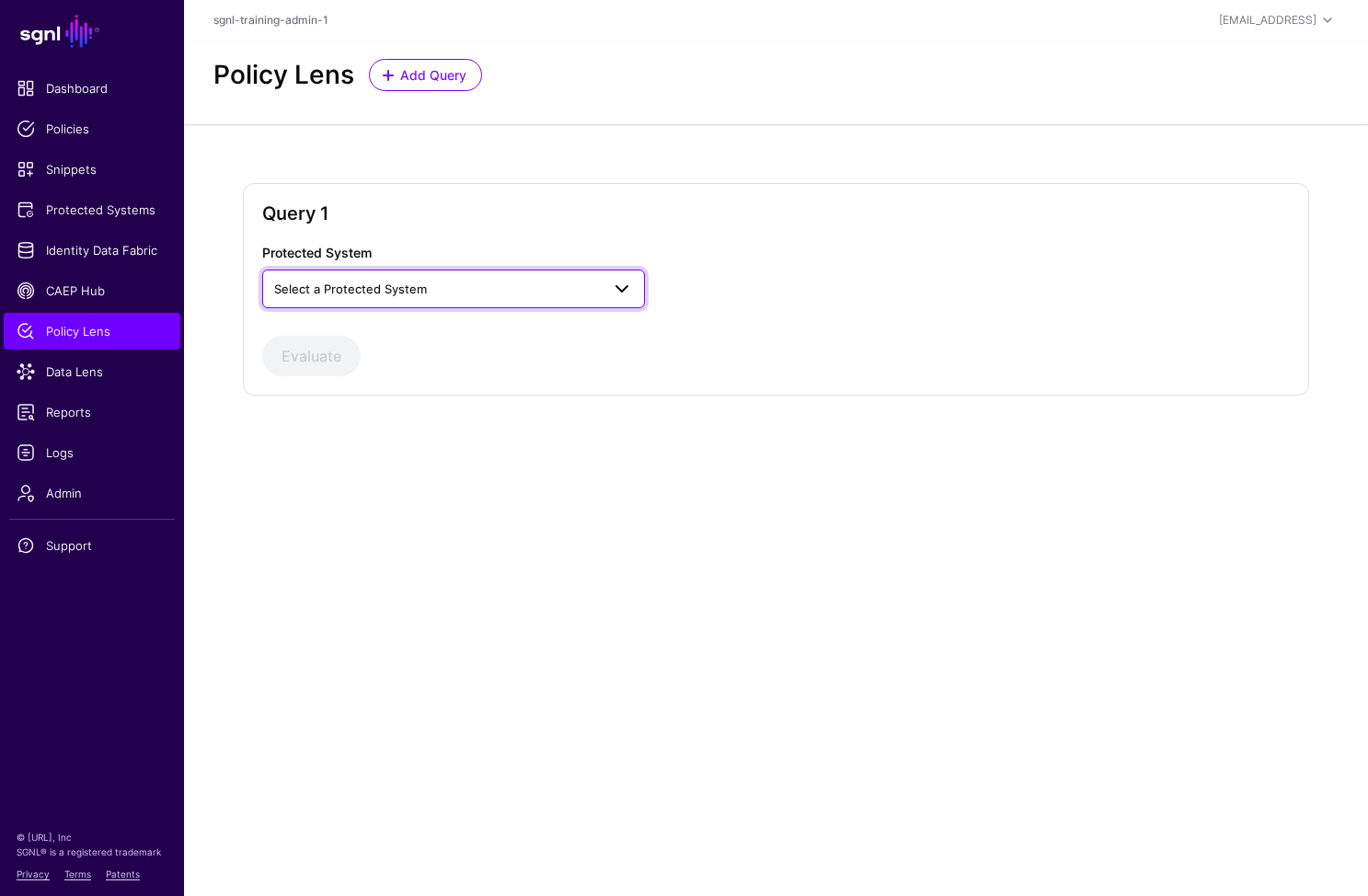
click at [456, 275] on link "Select a Protected System" at bounding box center [454, 288] width 383 height 39
click at [462, 337] on div "Custom Application" at bounding box center [453, 332] width 353 height 18
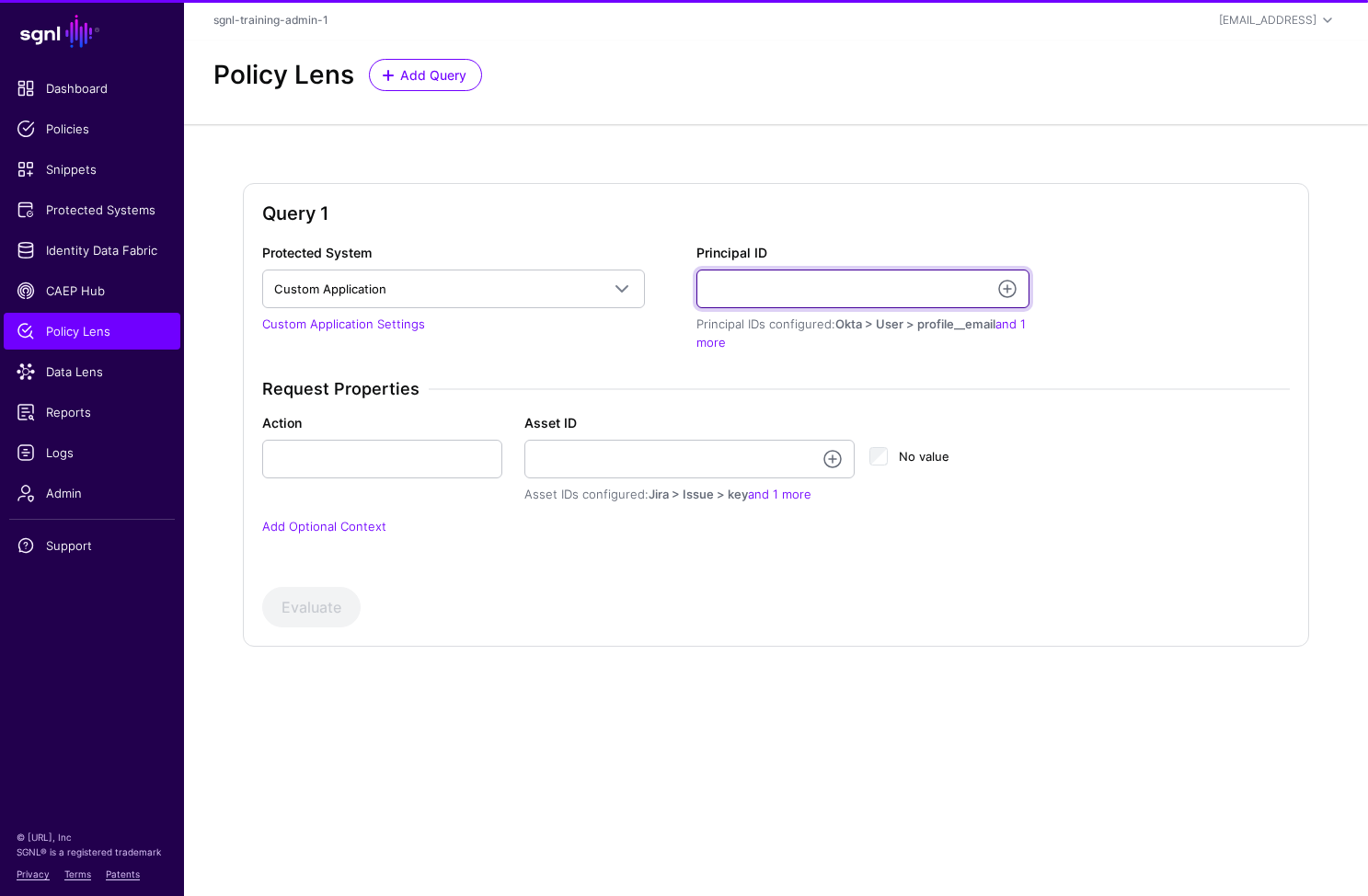
click at [834, 290] on input "Principal ID" at bounding box center [863, 288] width 333 height 39
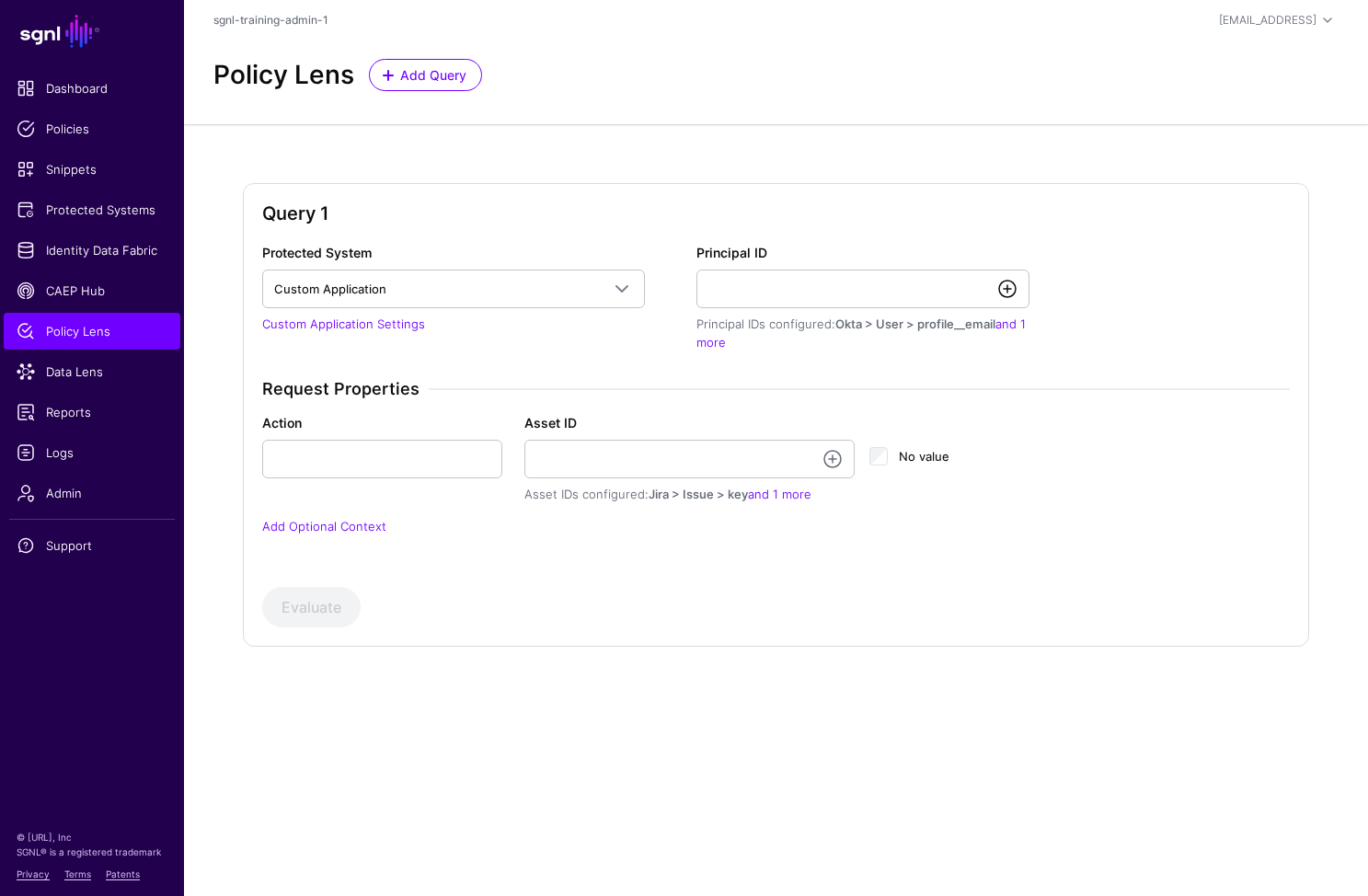
click at [1006, 292] on link at bounding box center [1008, 288] width 22 height 22
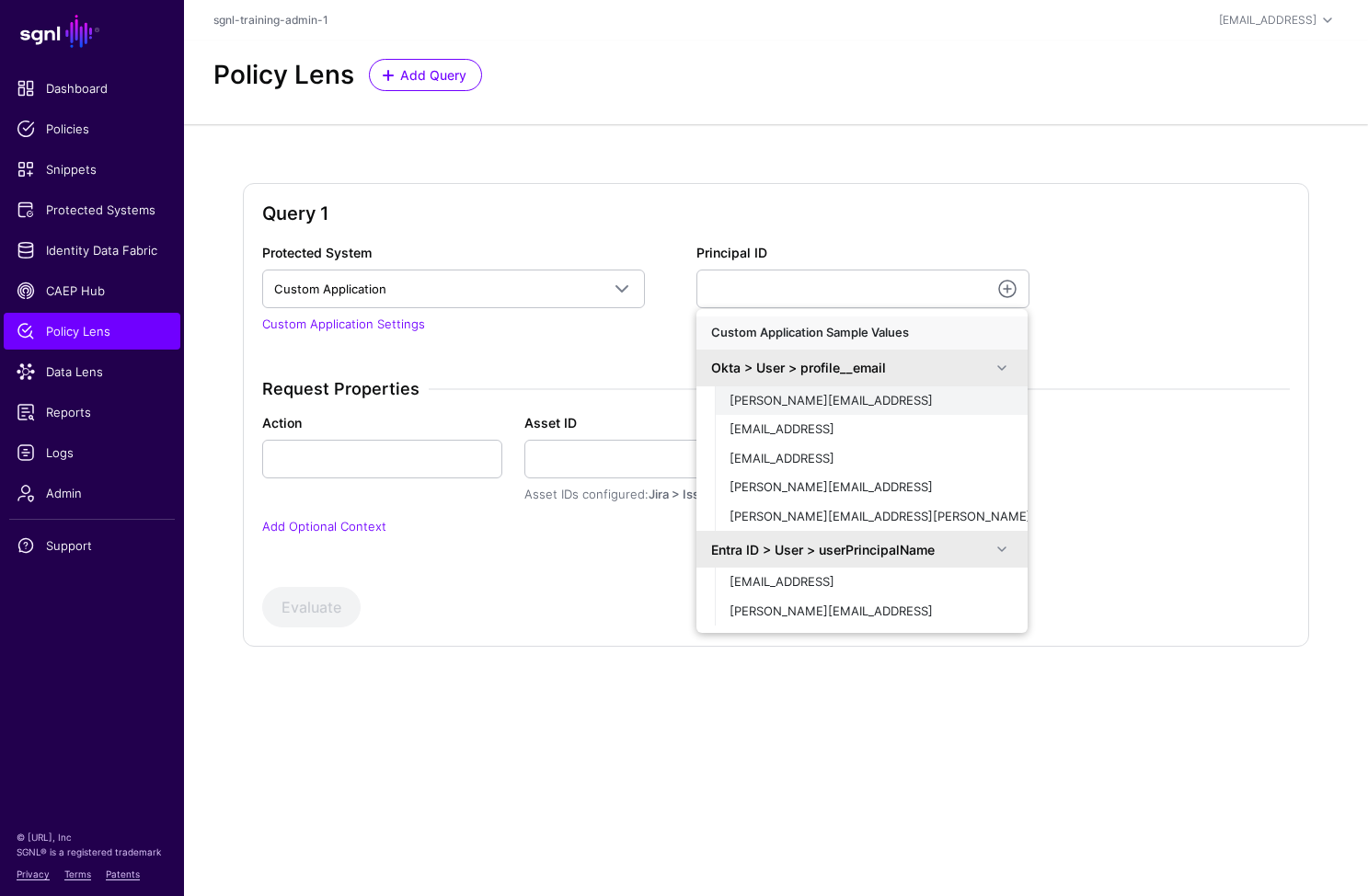
click at [828, 395] on div "joe@sgnl.ai" at bounding box center [871, 401] width 284 height 18
type input "**********"
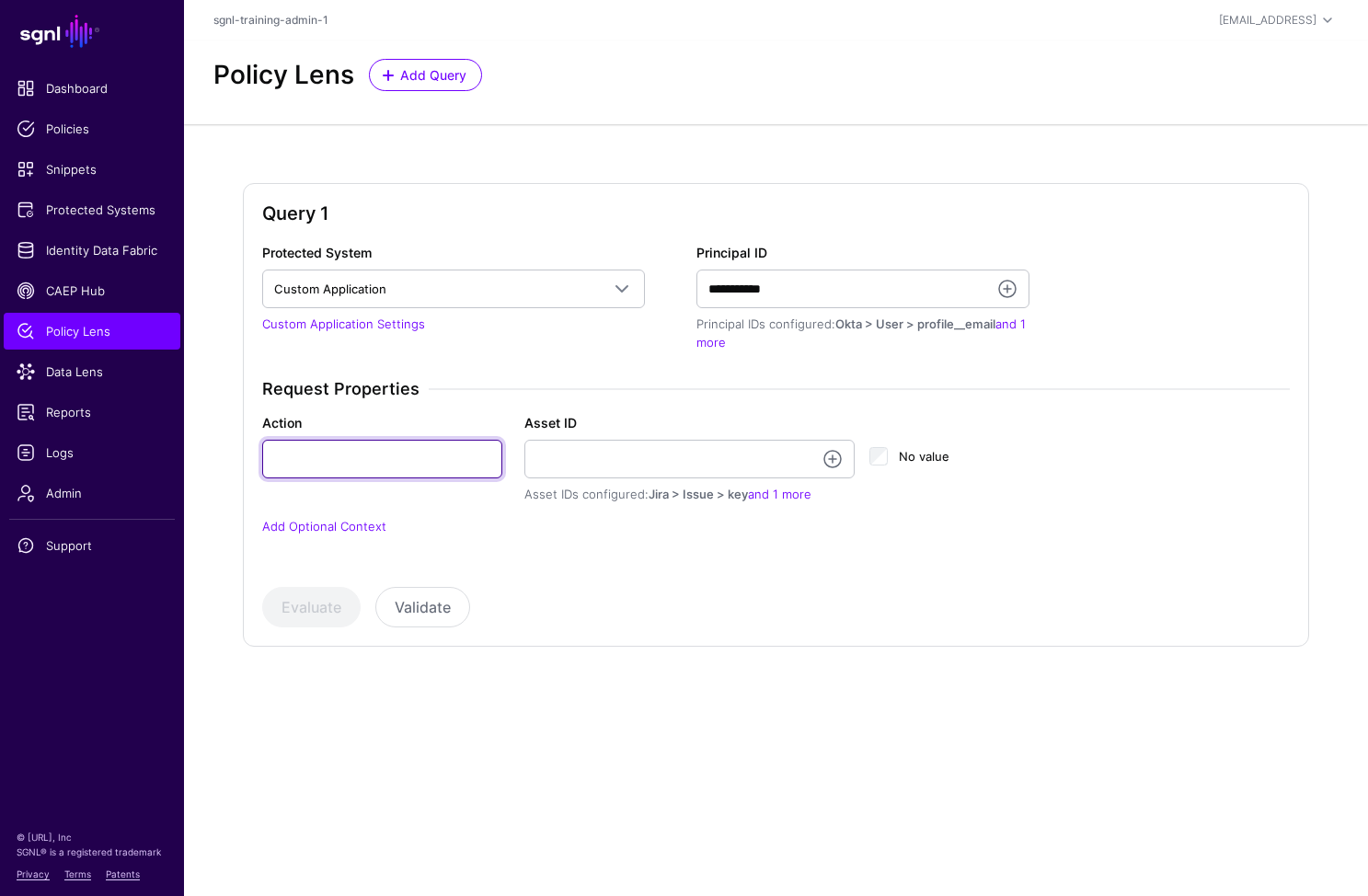
click at [419, 461] on input "Action" at bounding box center [382, 458] width 240 height 39
type input "******"
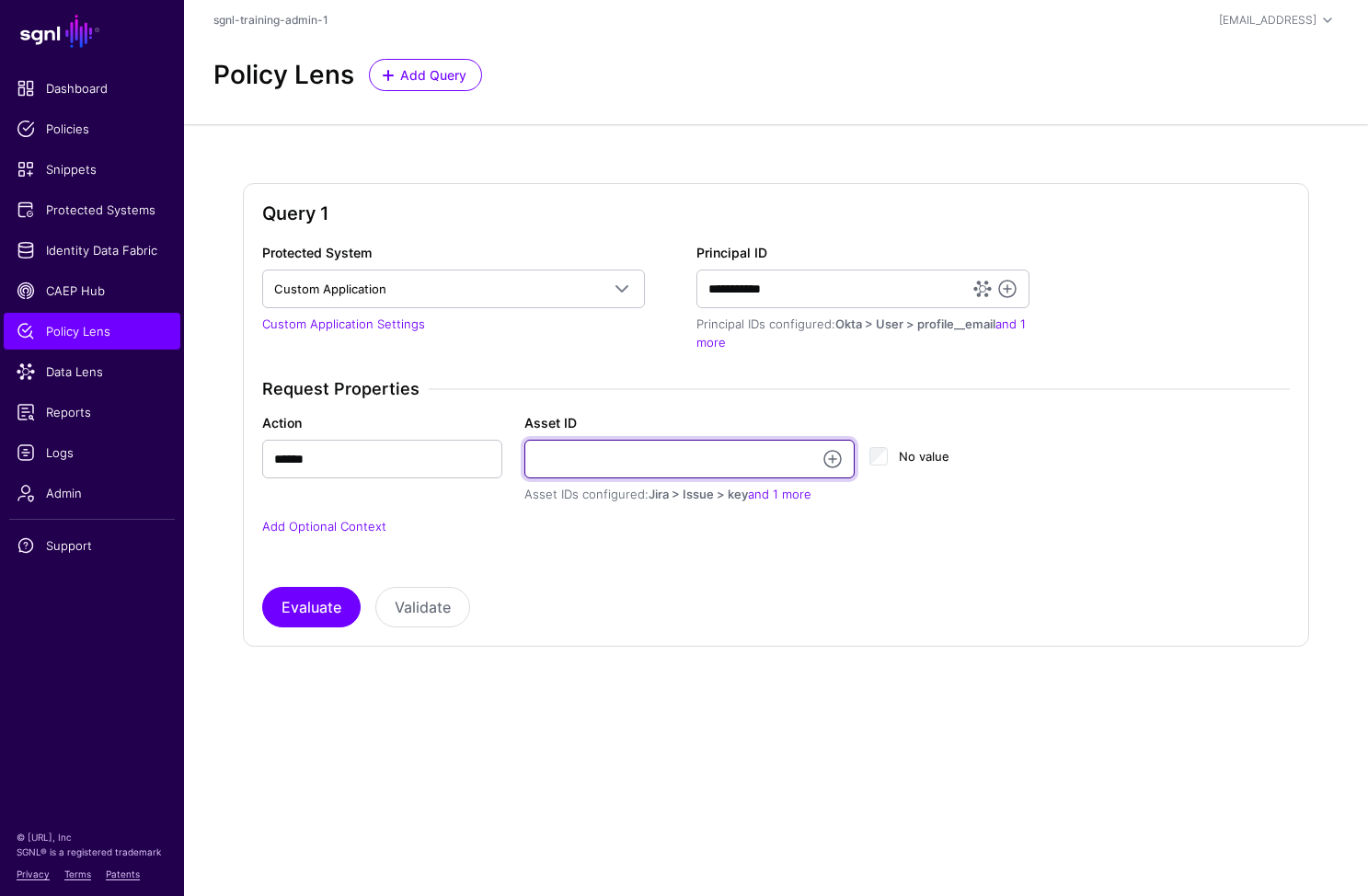
click at [583, 474] on input "Asset ID" at bounding box center [689, 458] width 330 height 39
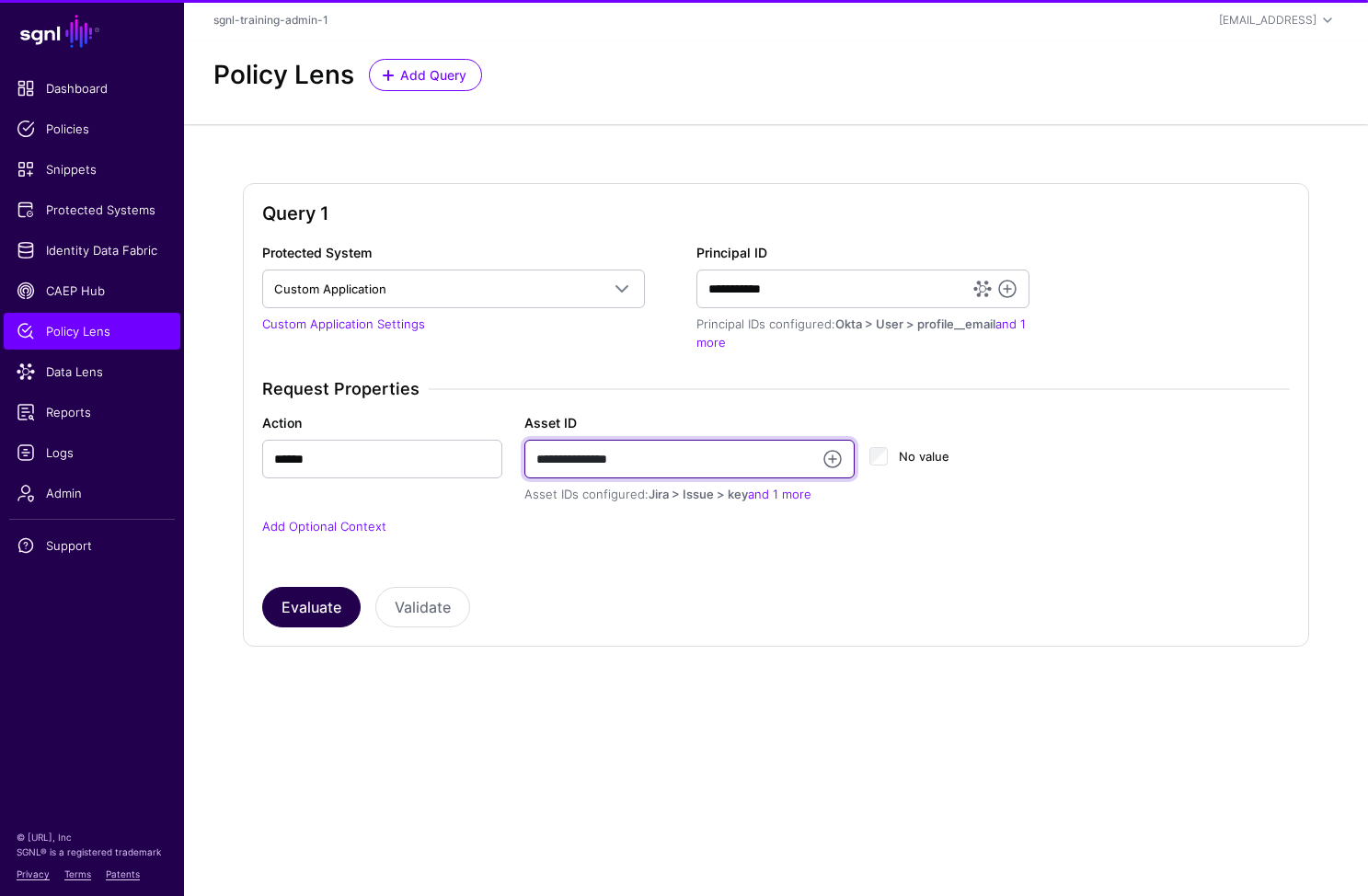
type input "**********"
click at [296, 610] on button "Evaluate" at bounding box center [311, 607] width 98 height 41
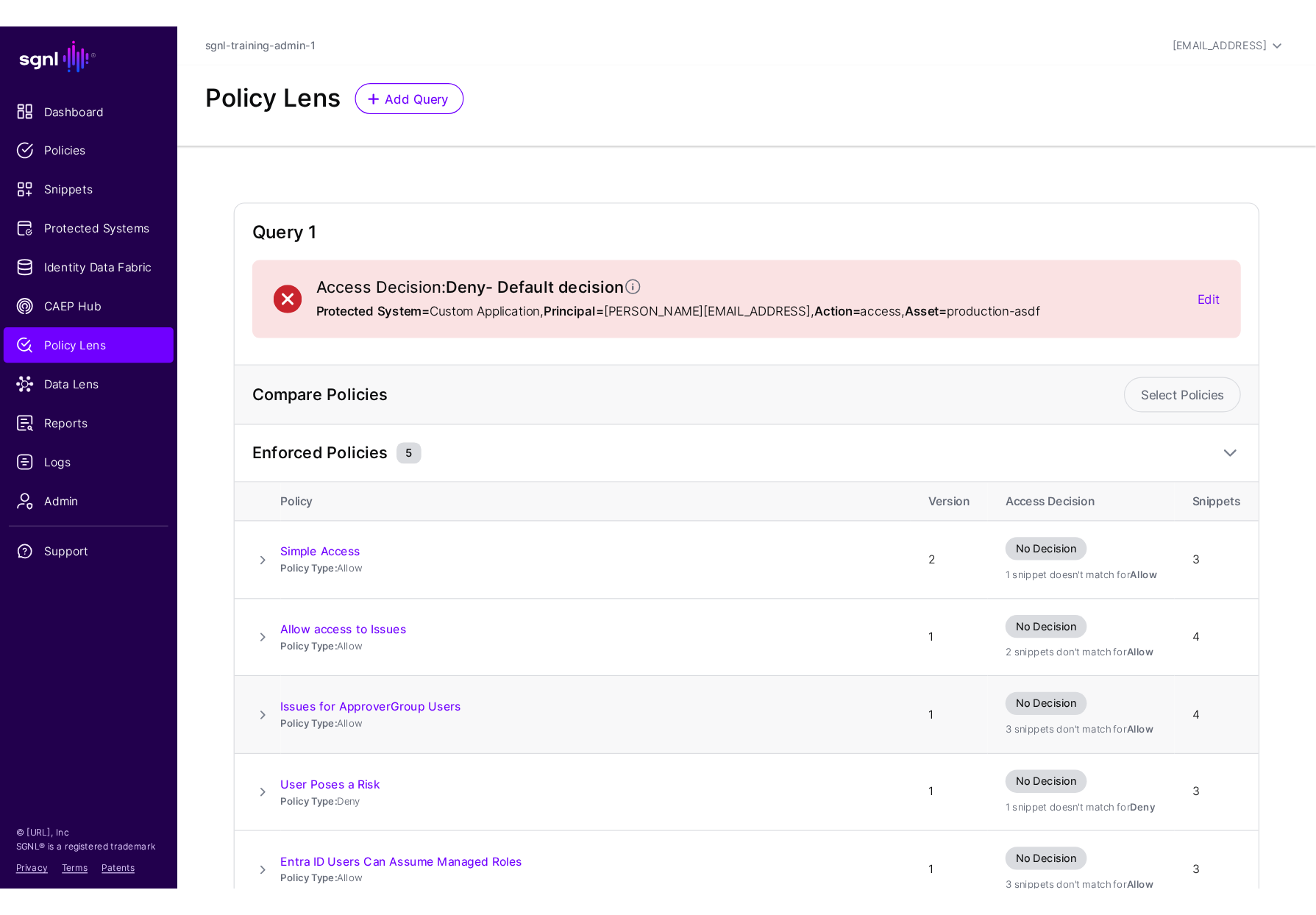
scroll to position [87, 0]
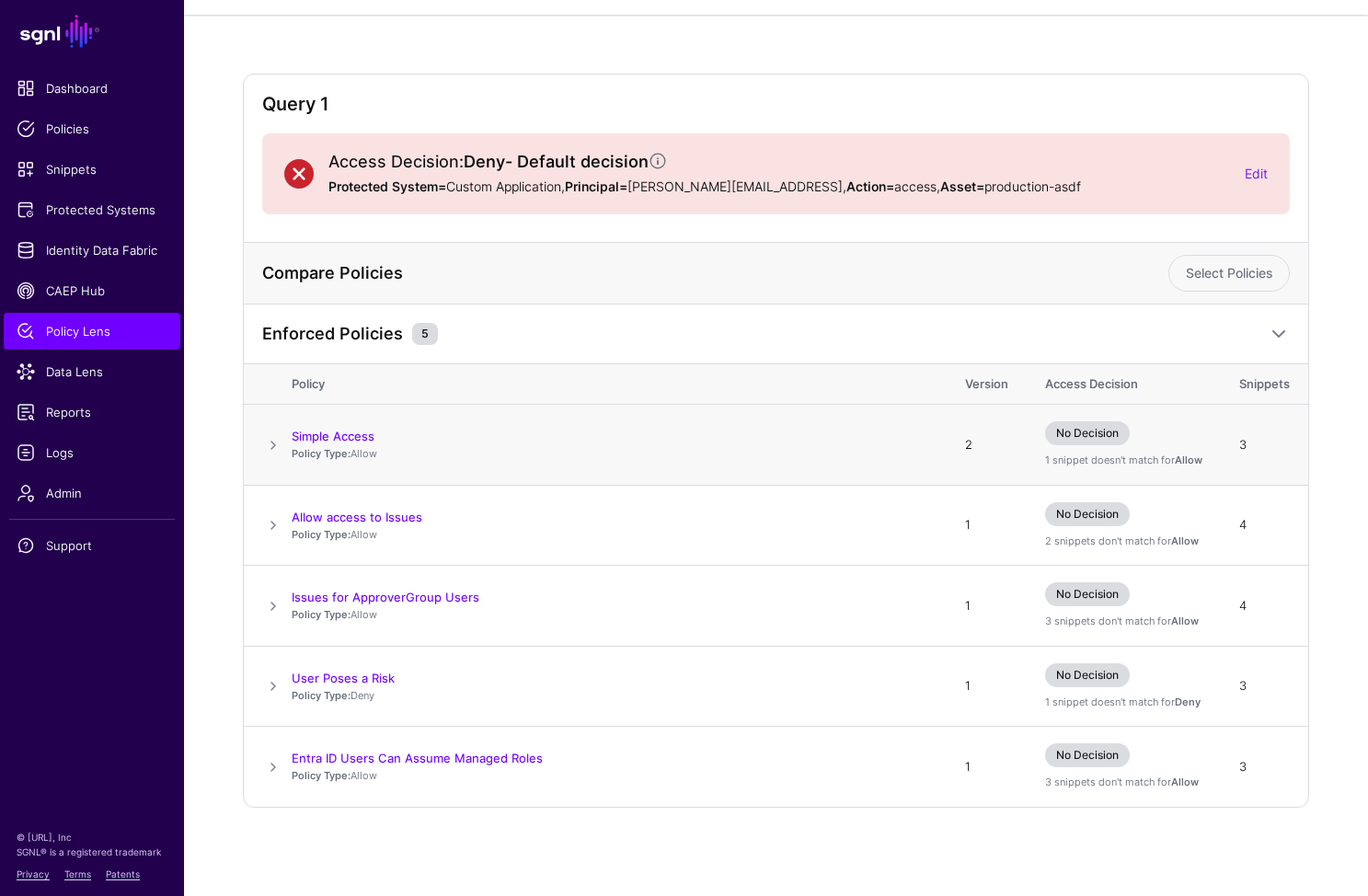
click at [268, 437] on span at bounding box center [274, 446] width 22 height 22
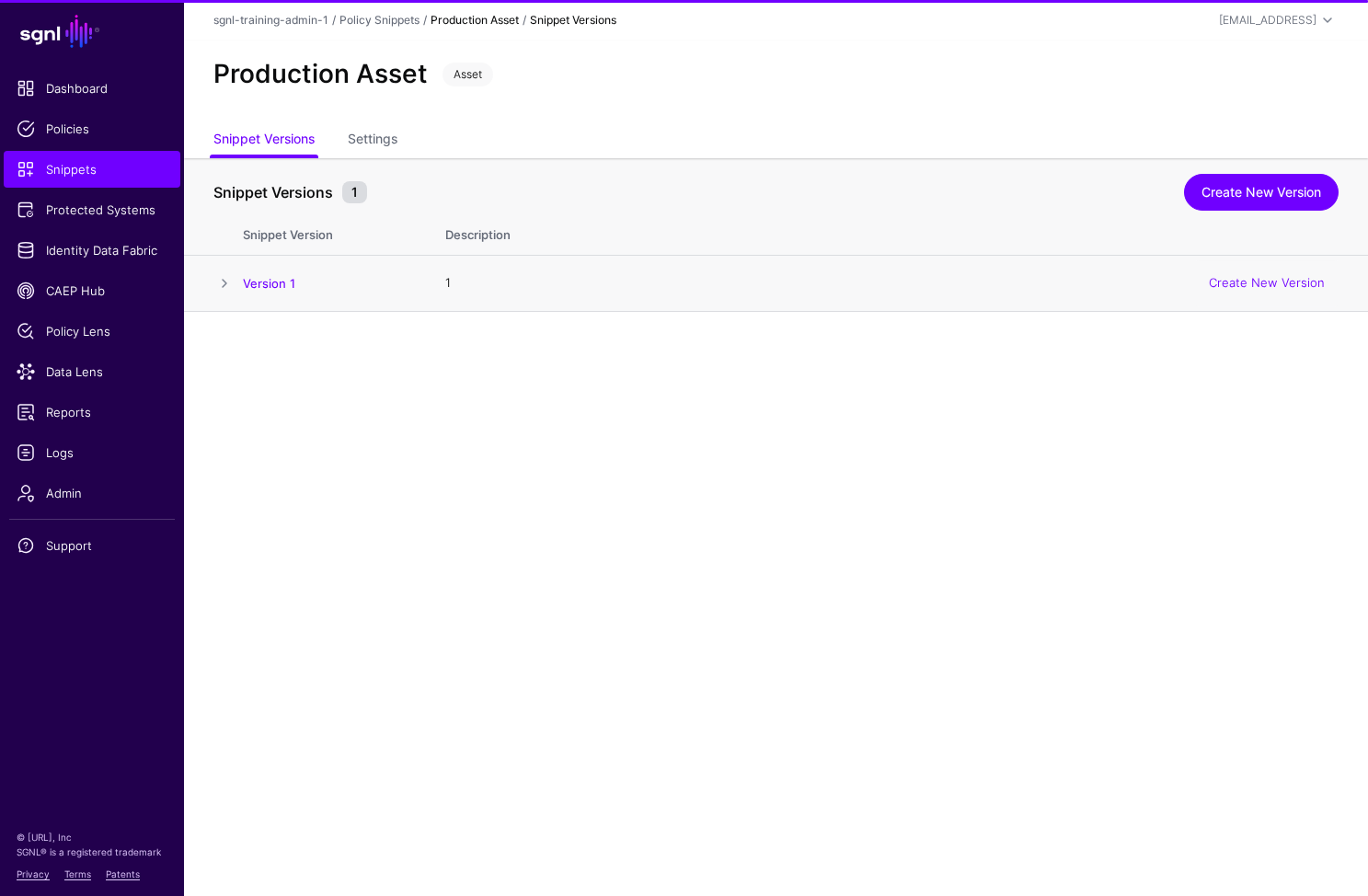
click at [283, 292] on td "Version 1" at bounding box center [334, 283] width 184 height 56
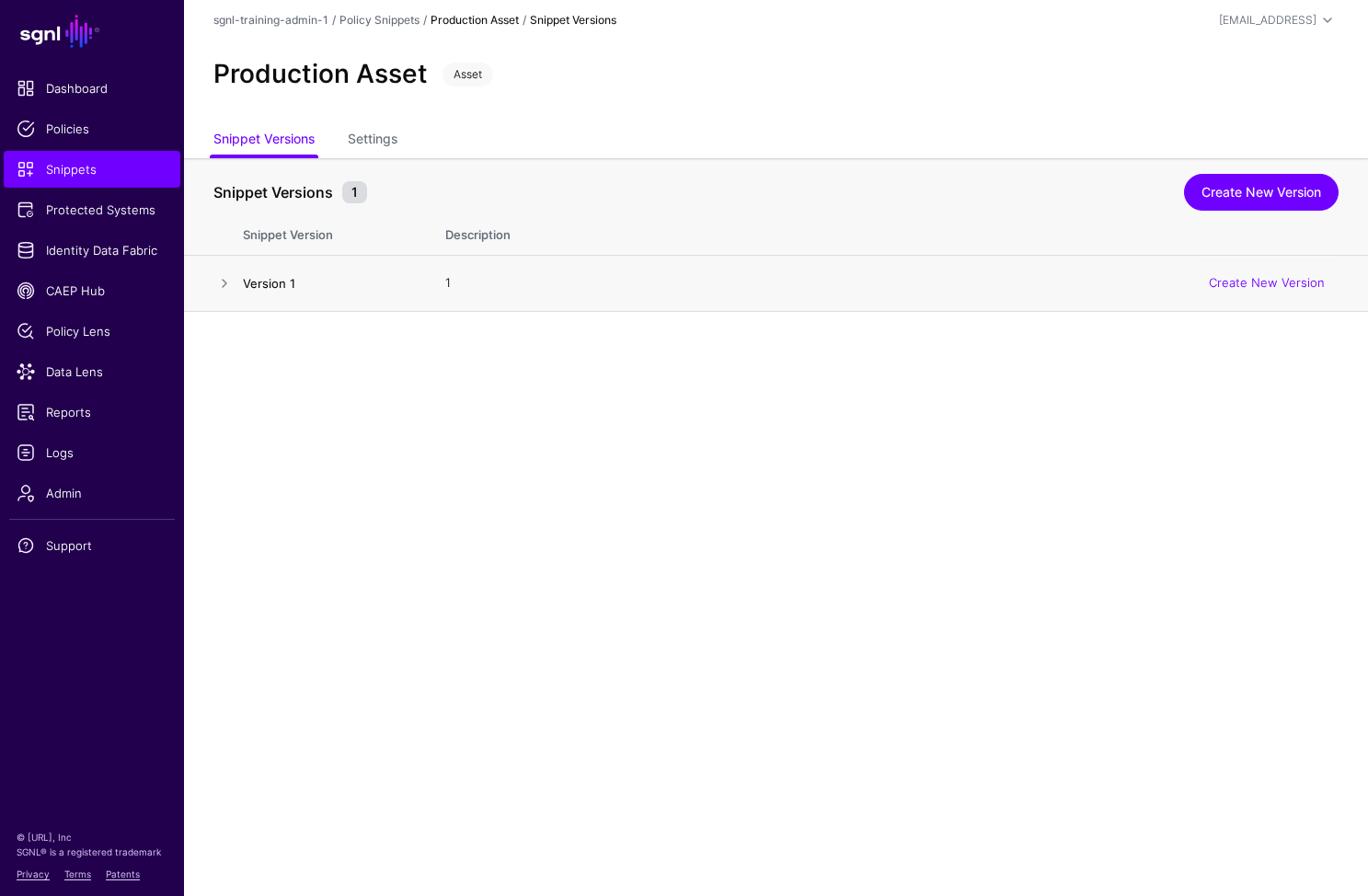
click at [281, 287] on link "Version 1" at bounding box center [269, 282] width 53 height 15
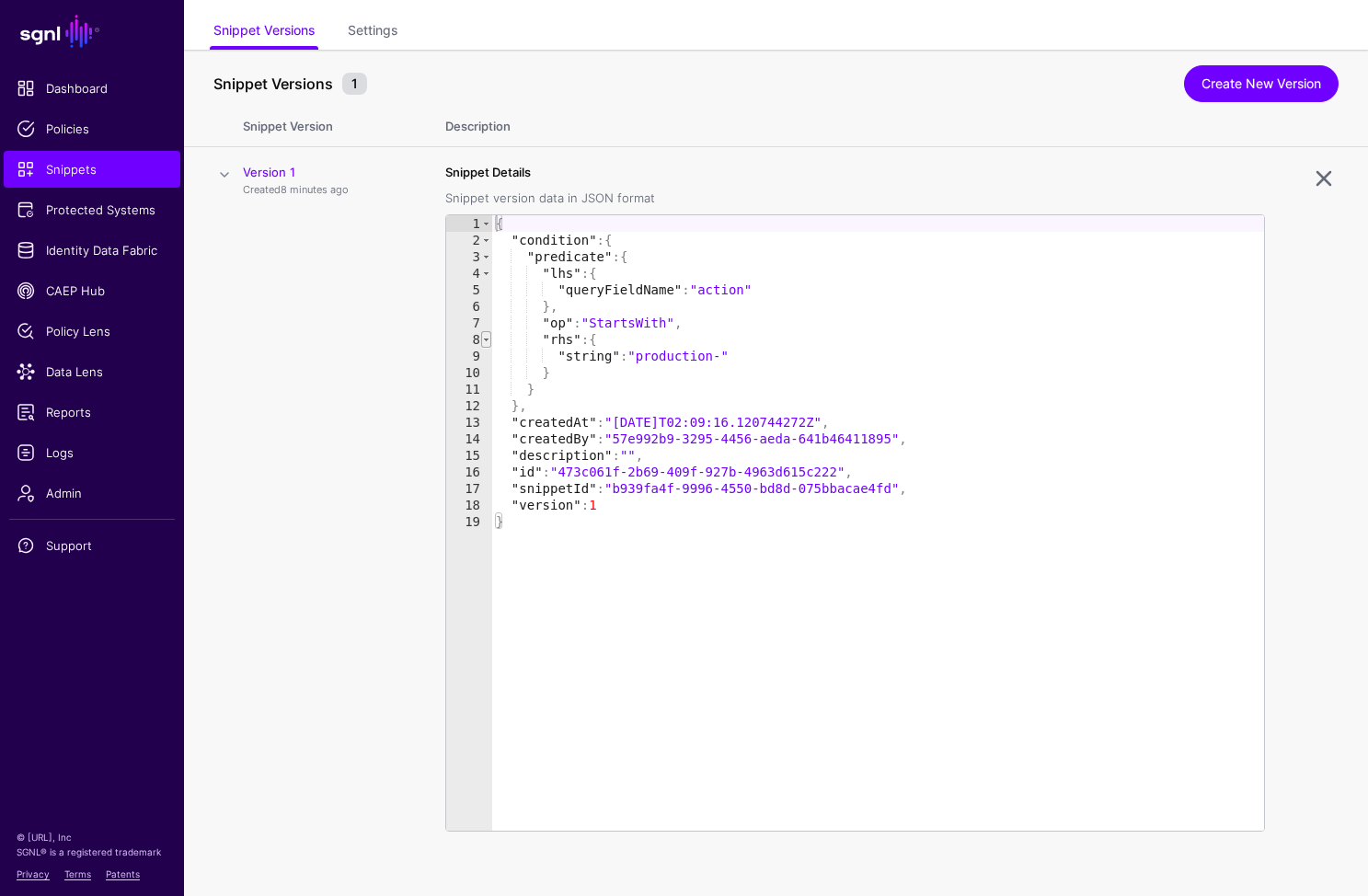
scroll to position [116, 0]
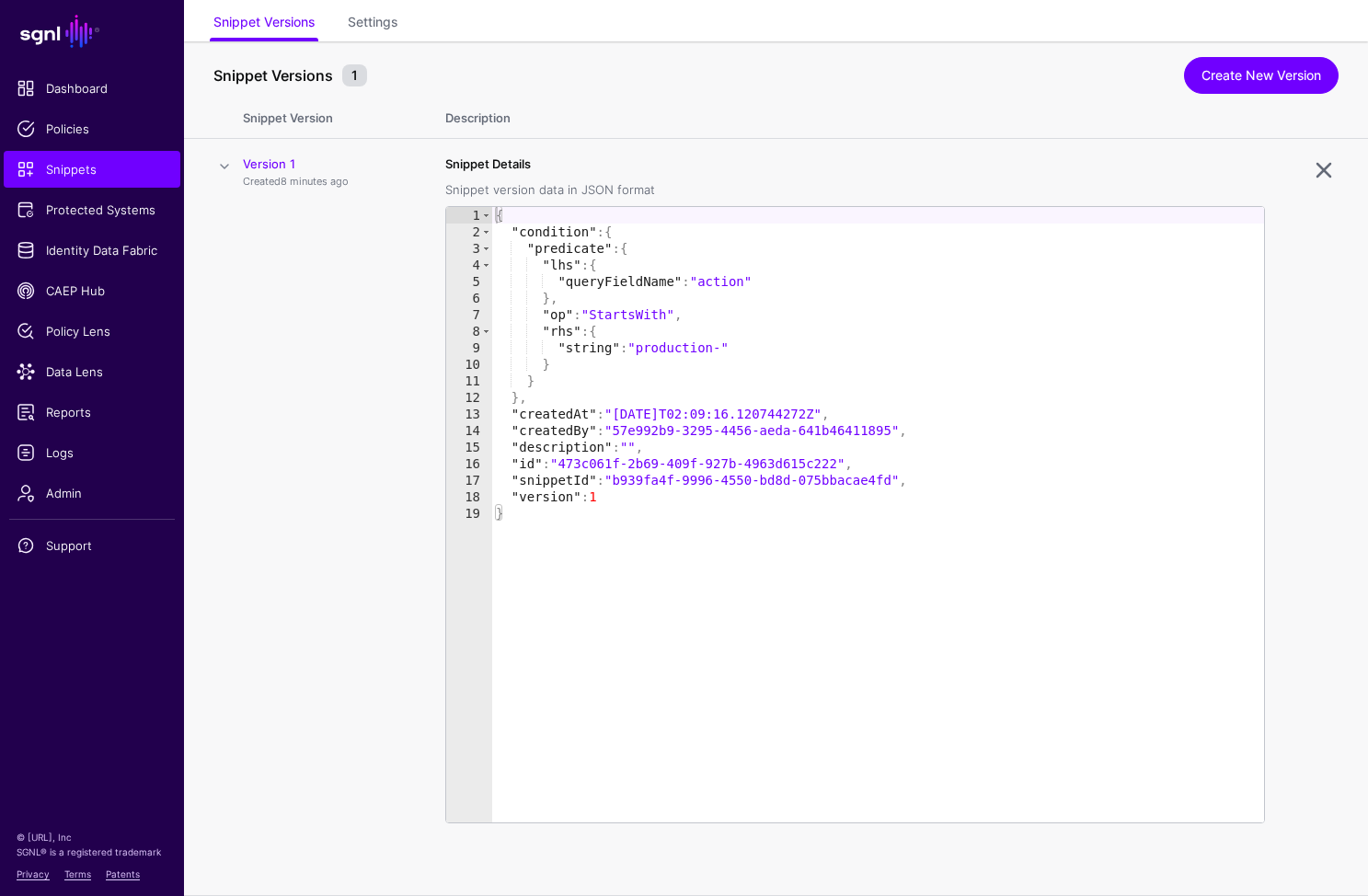
type textarea "**********"
click at [728, 281] on div "{ "condition" : { "predicate" : { "lhs" : { "queryFieldName" : "action" } , "op…" at bounding box center [879, 531] width 772 height 648
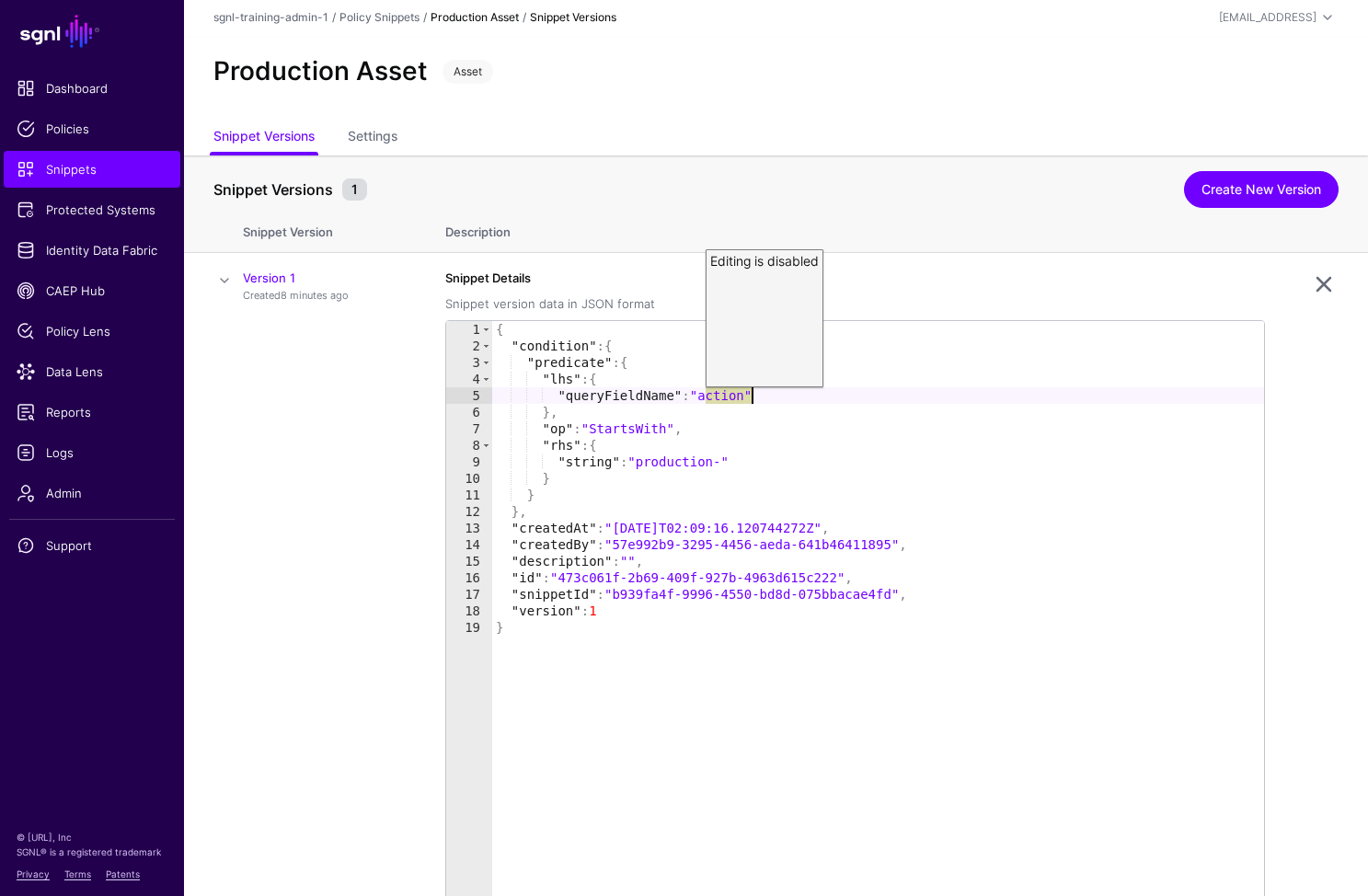
click at [746, 217] on th "Description" at bounding box center [897, 229] width 941 height 48
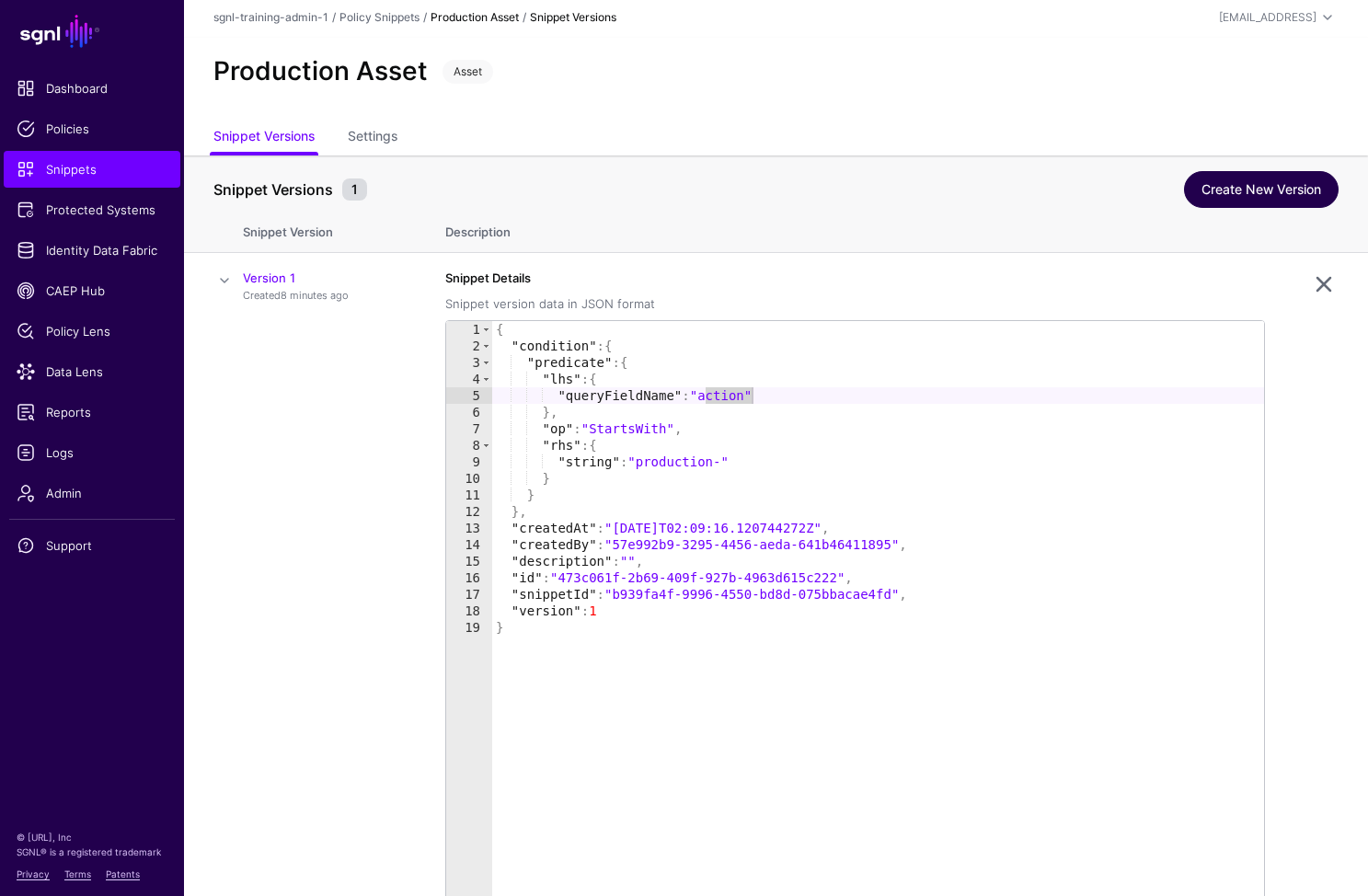
click at [1235, 184] on link "Create New Version" at bounding box center [1261, 189] width 154 height 37
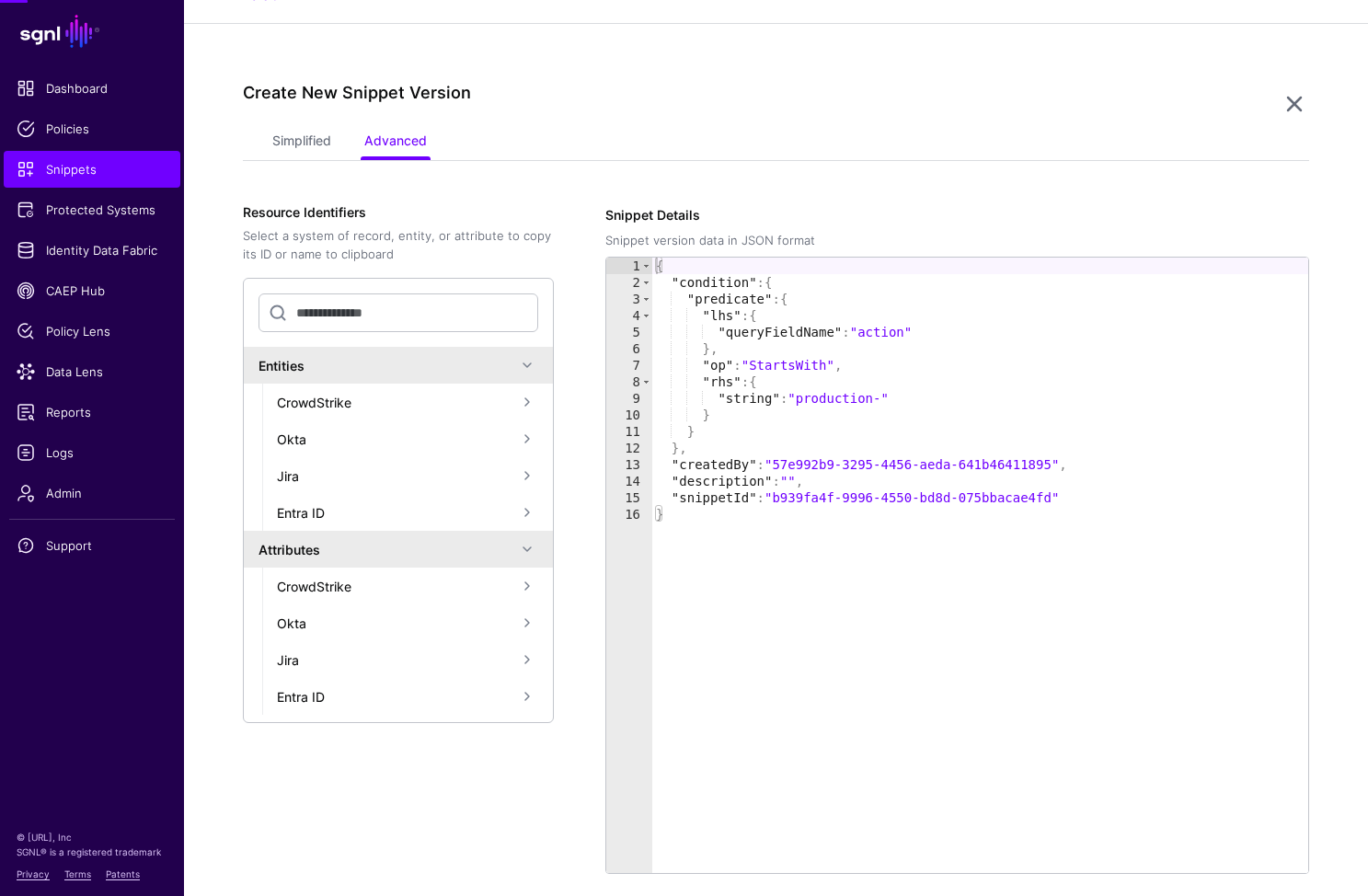
scroll to position [312, 0]
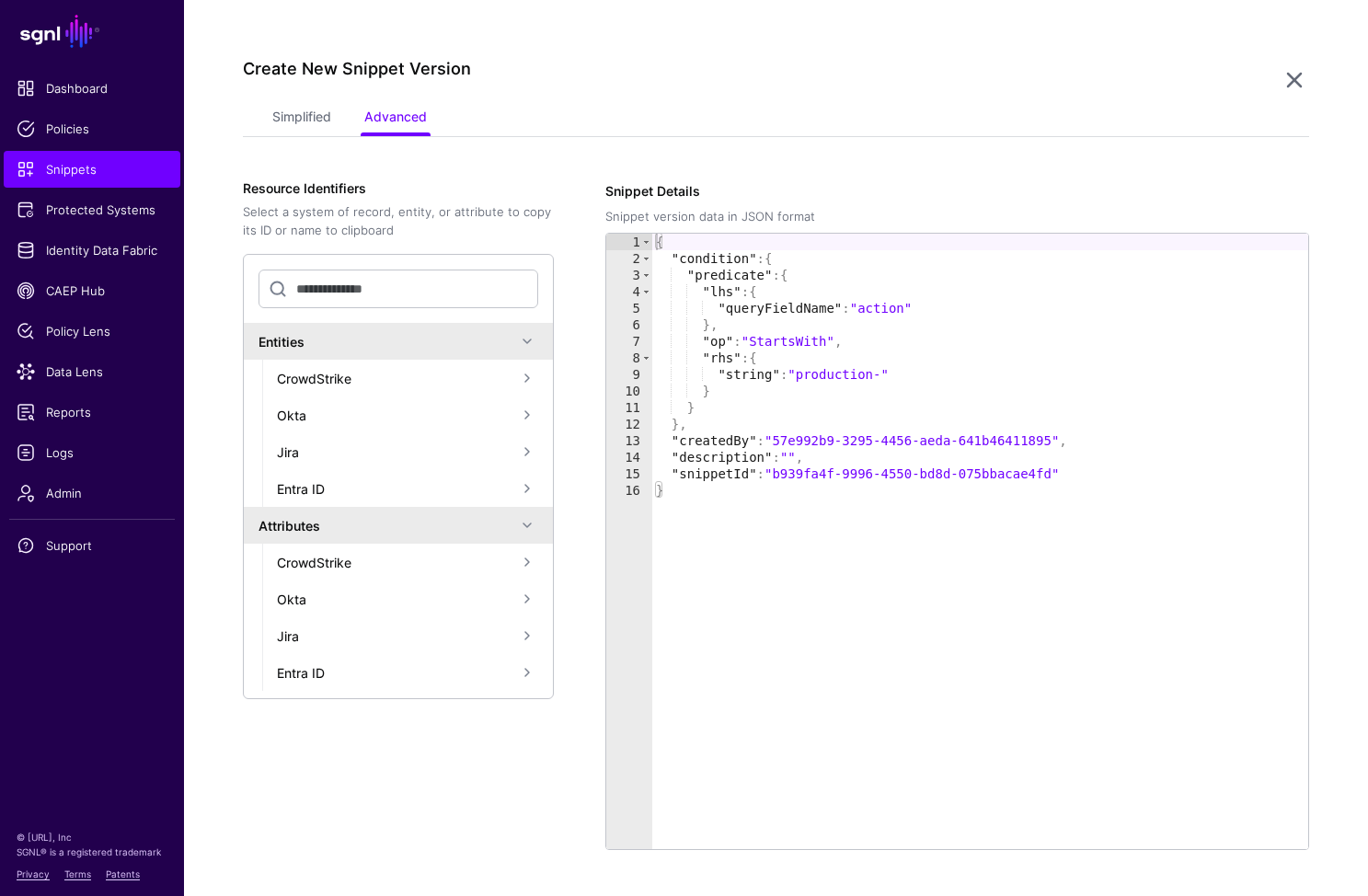
click at [891, 309] on div "{ "condition" : { "predicate" : { "lhs" : { "queryFieldName" : "action" } , "op…" at bounding box center [980, 558] width 656 height 648
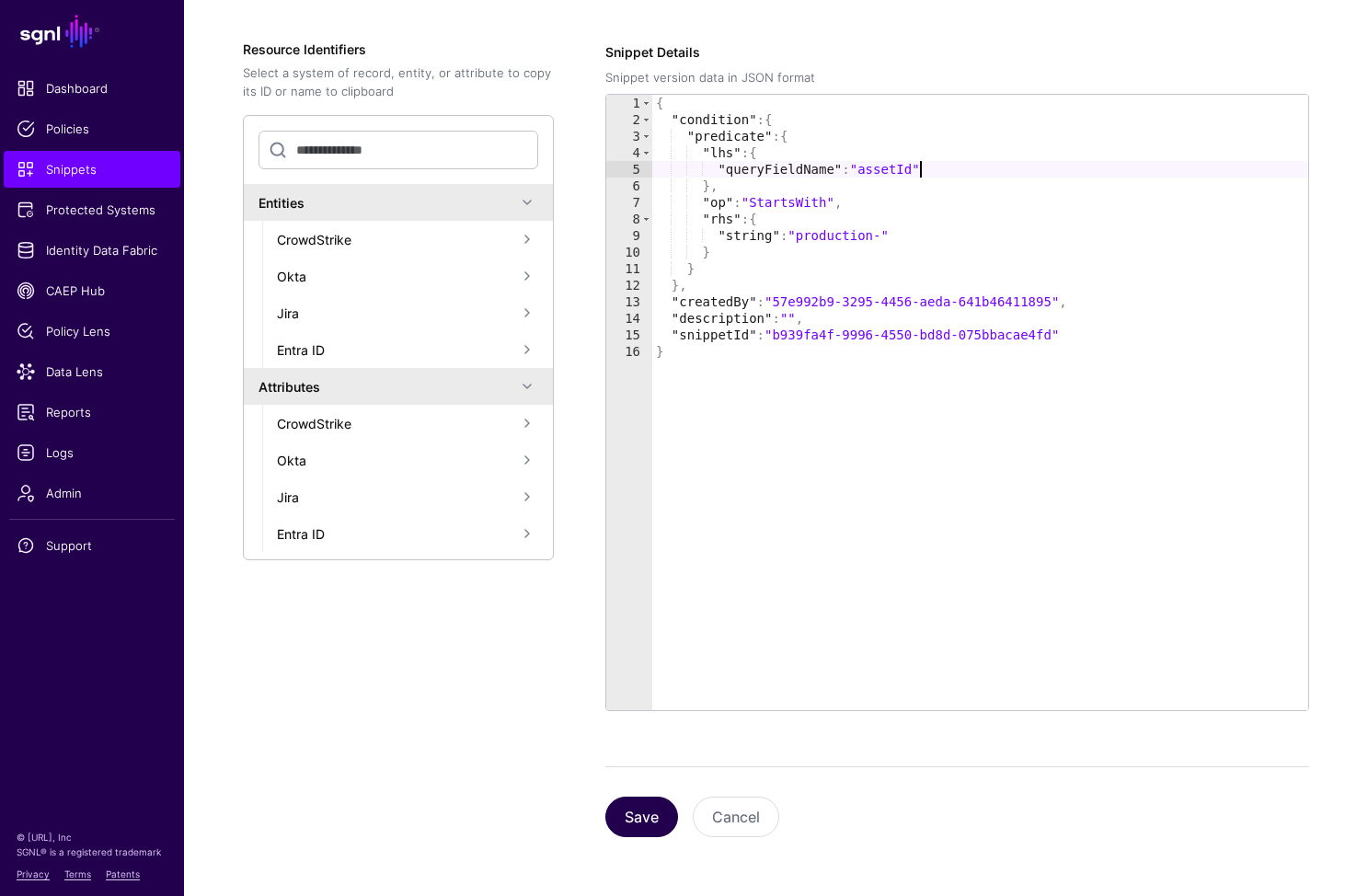
type textarea "**********"
click at [669, 803] on button "Save" at bounding box center [642, 816] width 73 height 41
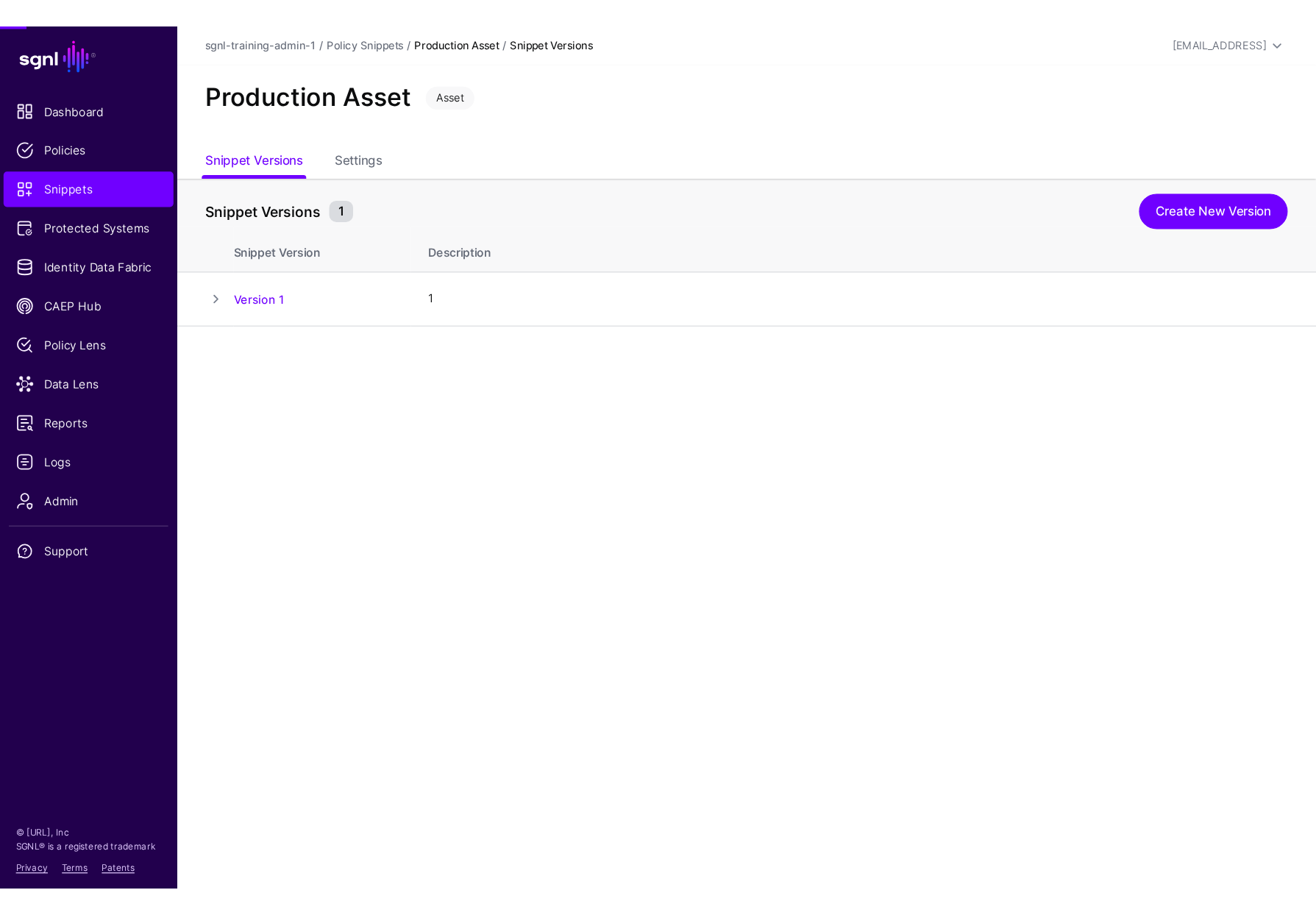
scroll to position [0, 0]
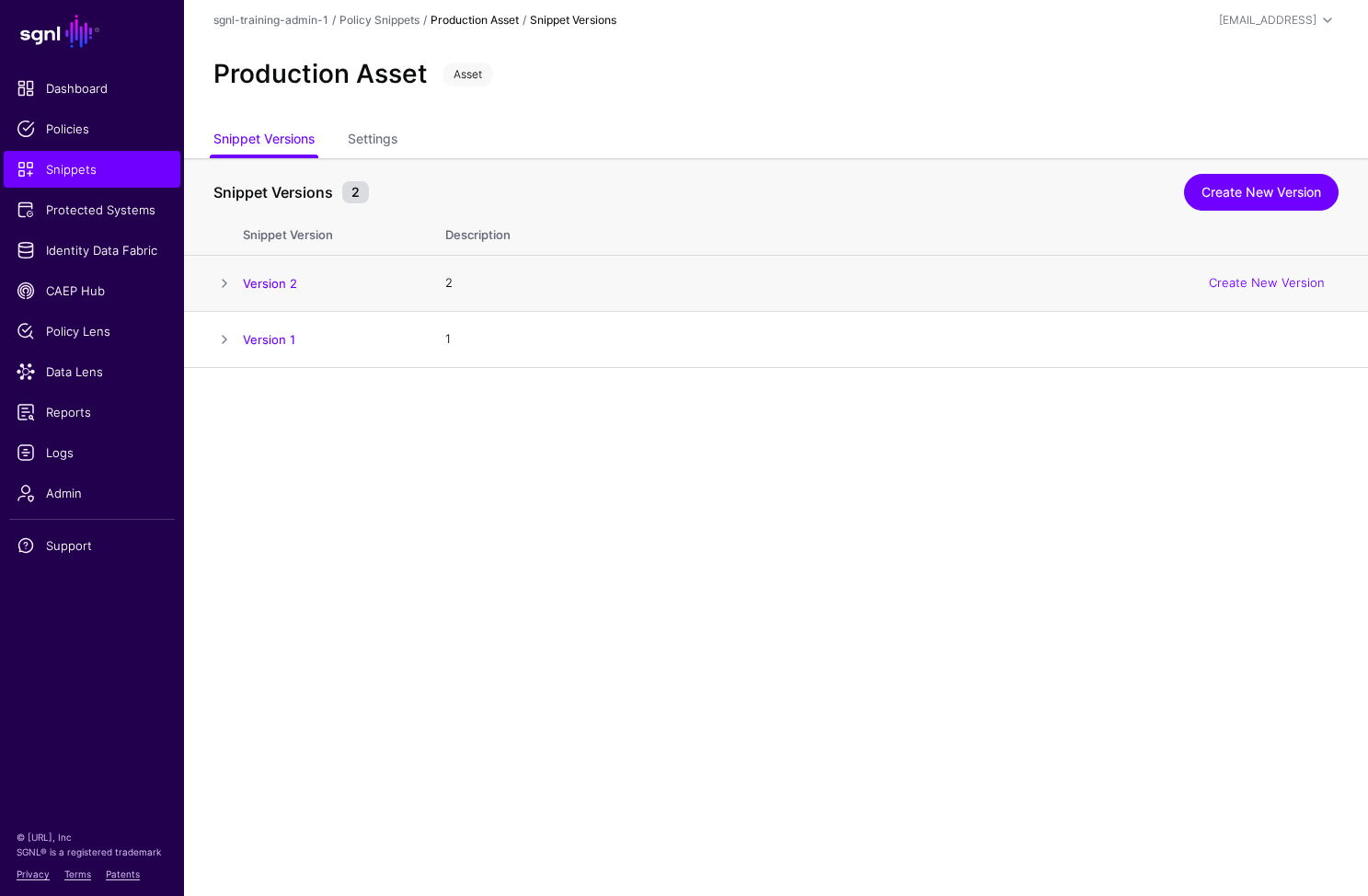
click at [283, 273] on td "Version 2" at bounding box center [334, 283] width 184 height 56
click at [285, 280] on link "Version 2" at bounding box center [270, 282] width 55 height 15
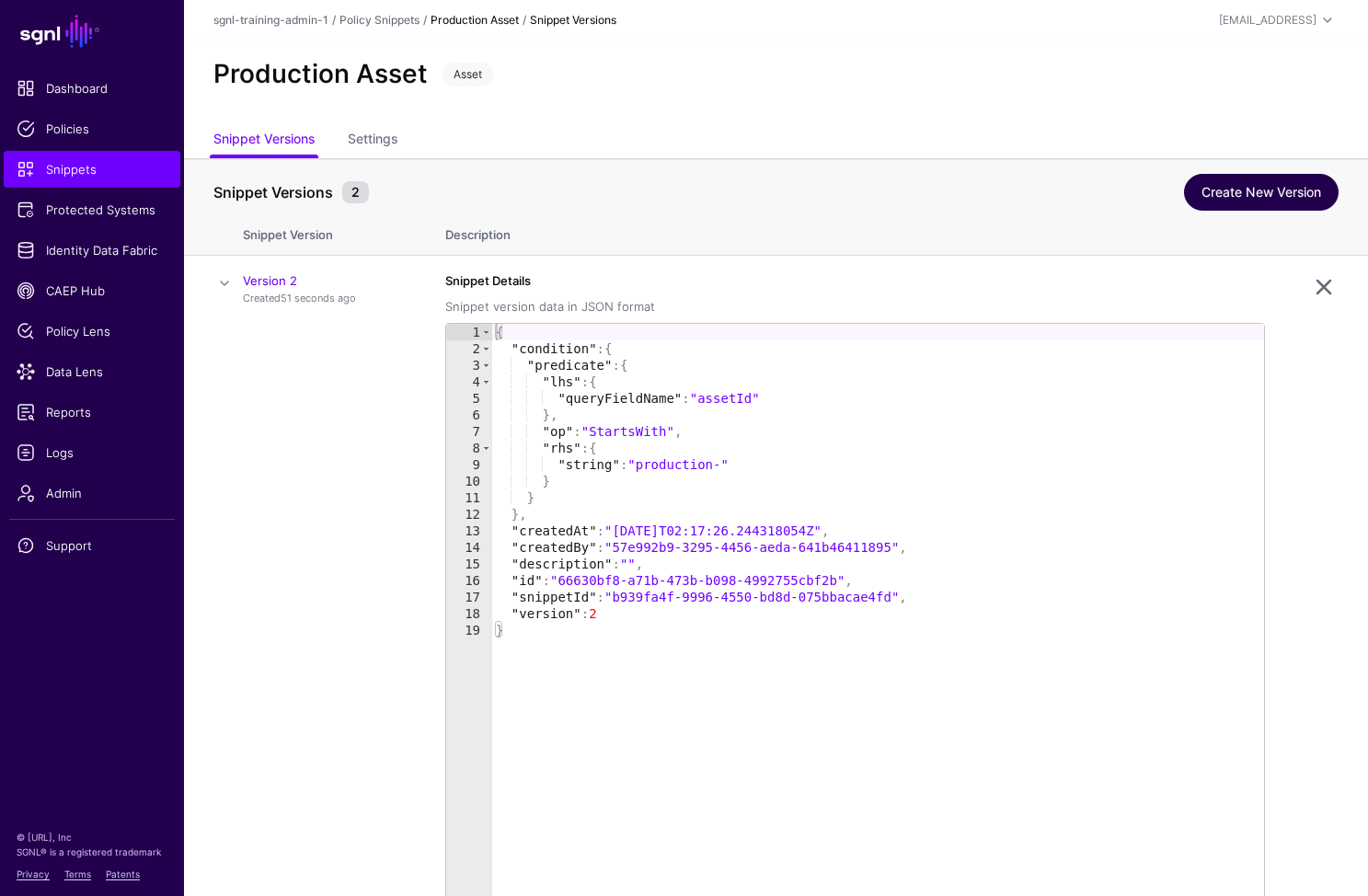
click at [1278, 170] on div "Snippet Versions 2 Create New Version" at bounding box center [776, 188] width 1125 height 39
click at [1276, 186] on link "Create New Version" at bounding box center [1261, 192] width 154 height 37
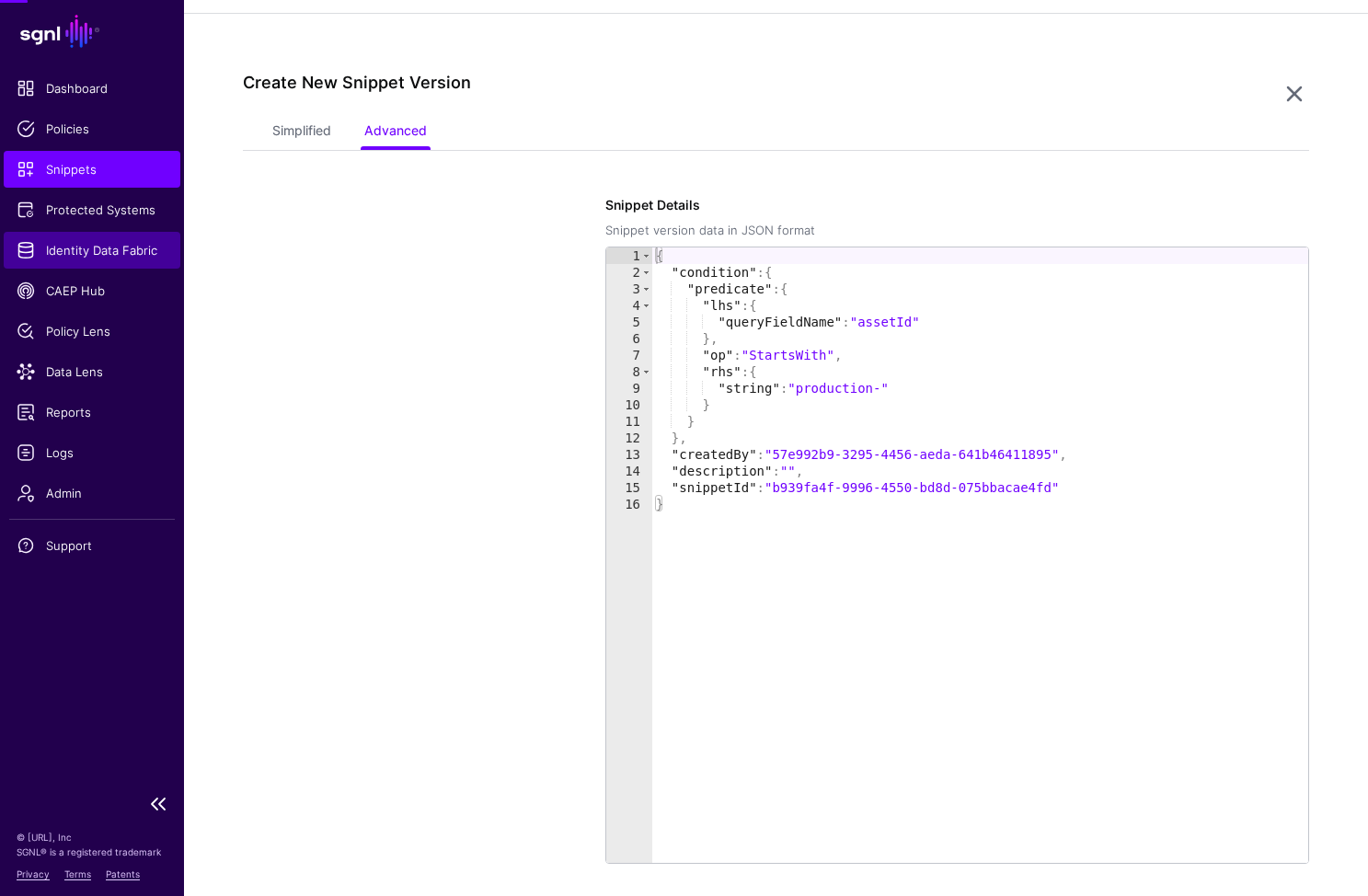
scroll to position [368, 0]
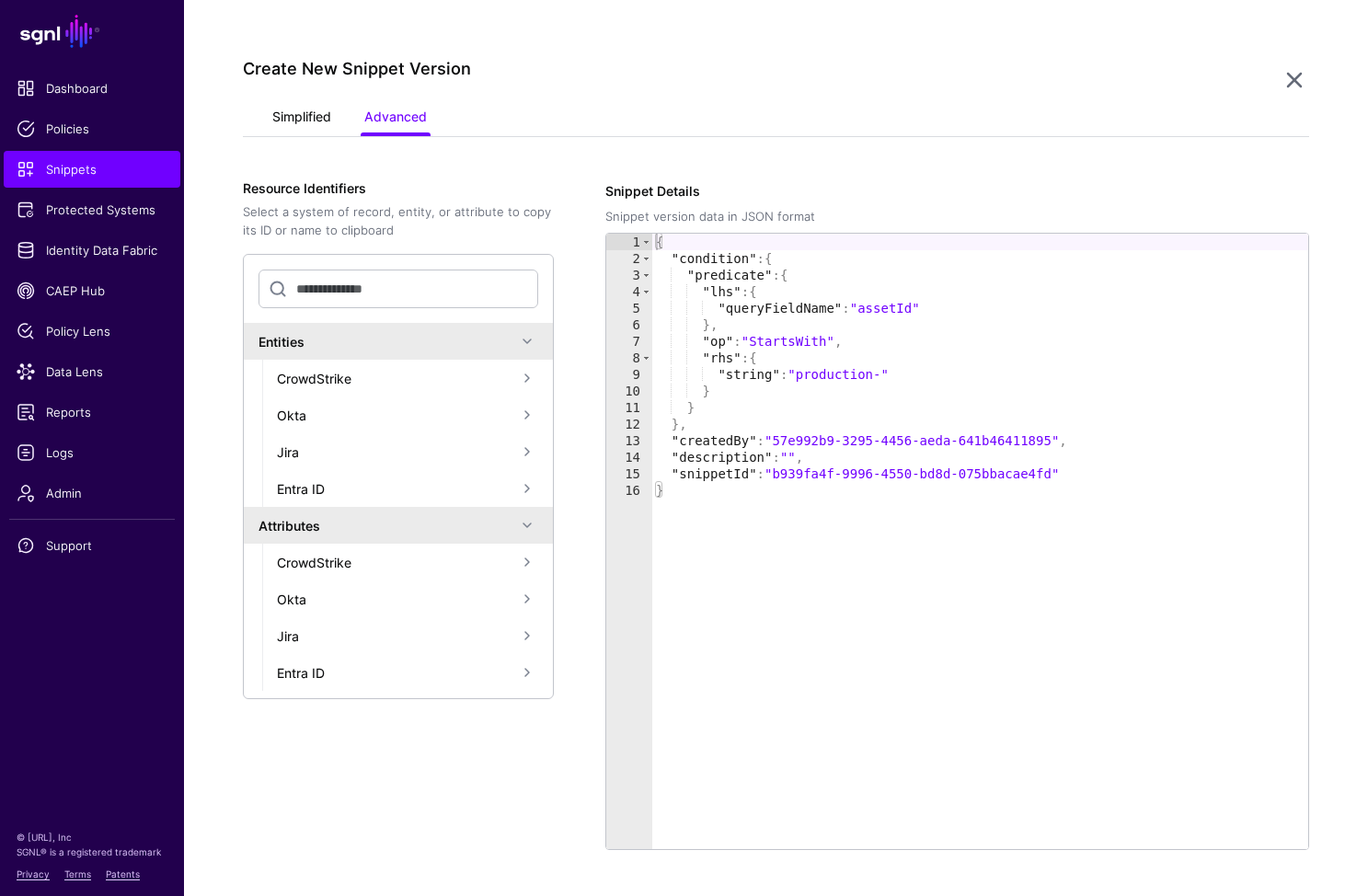
click at [293, 114] on link "Simplified" at bounding box center [301, 118] width 59 height 35
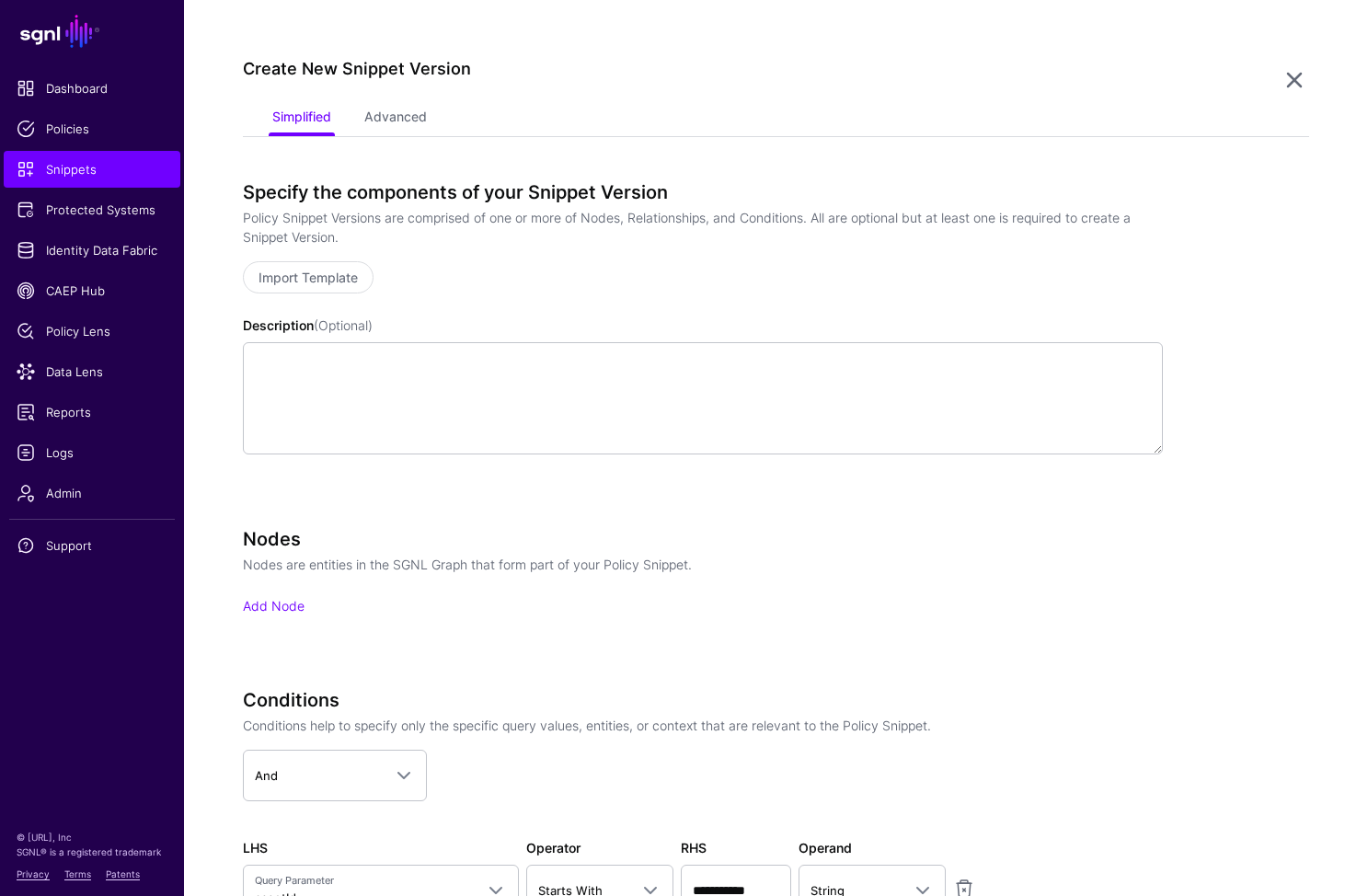
scroll to position [658, 0]
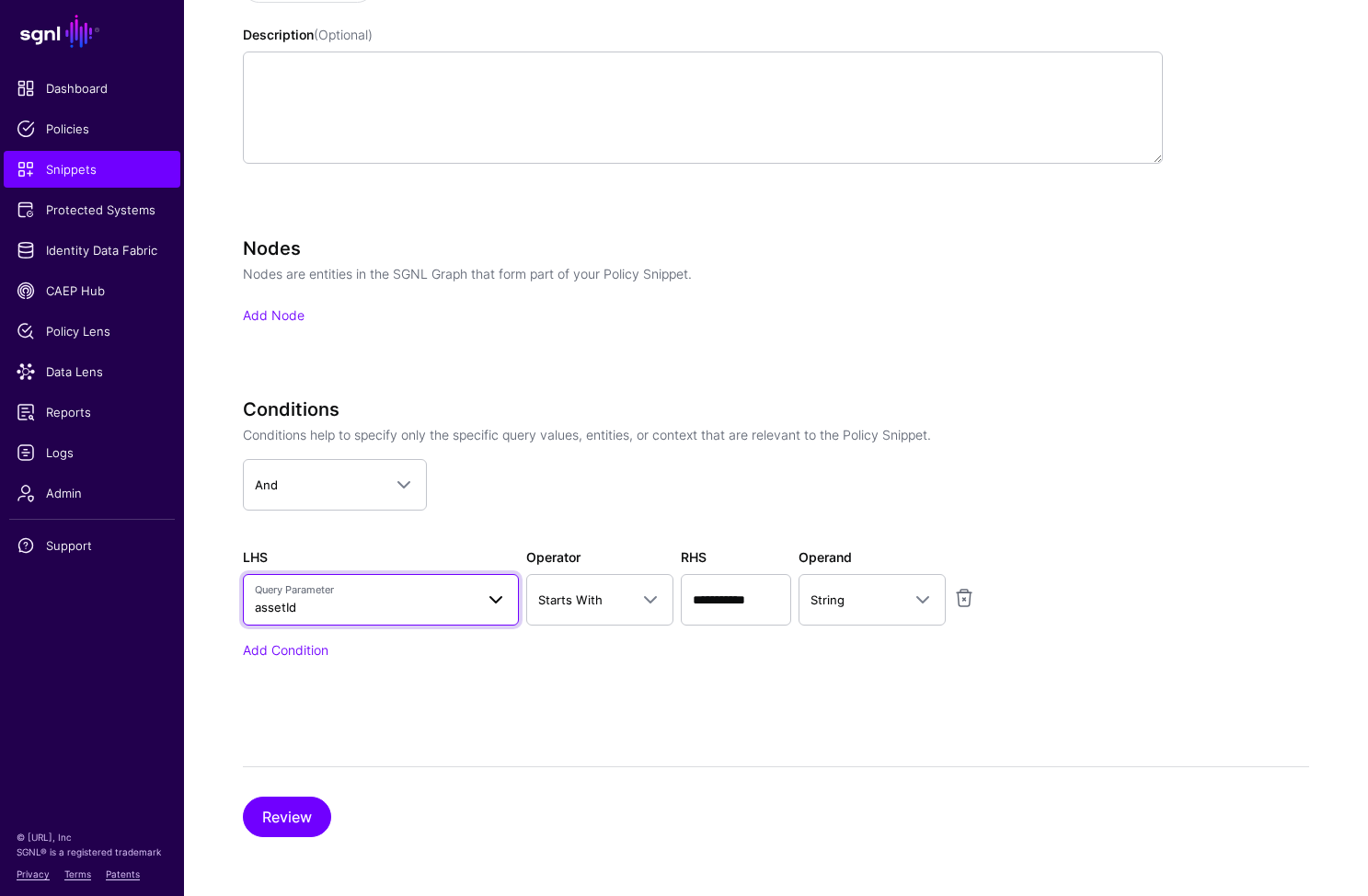
click at [407, 615] on span "Query Parameter assetId" at bounding box center [364, 599] width 219 height 35
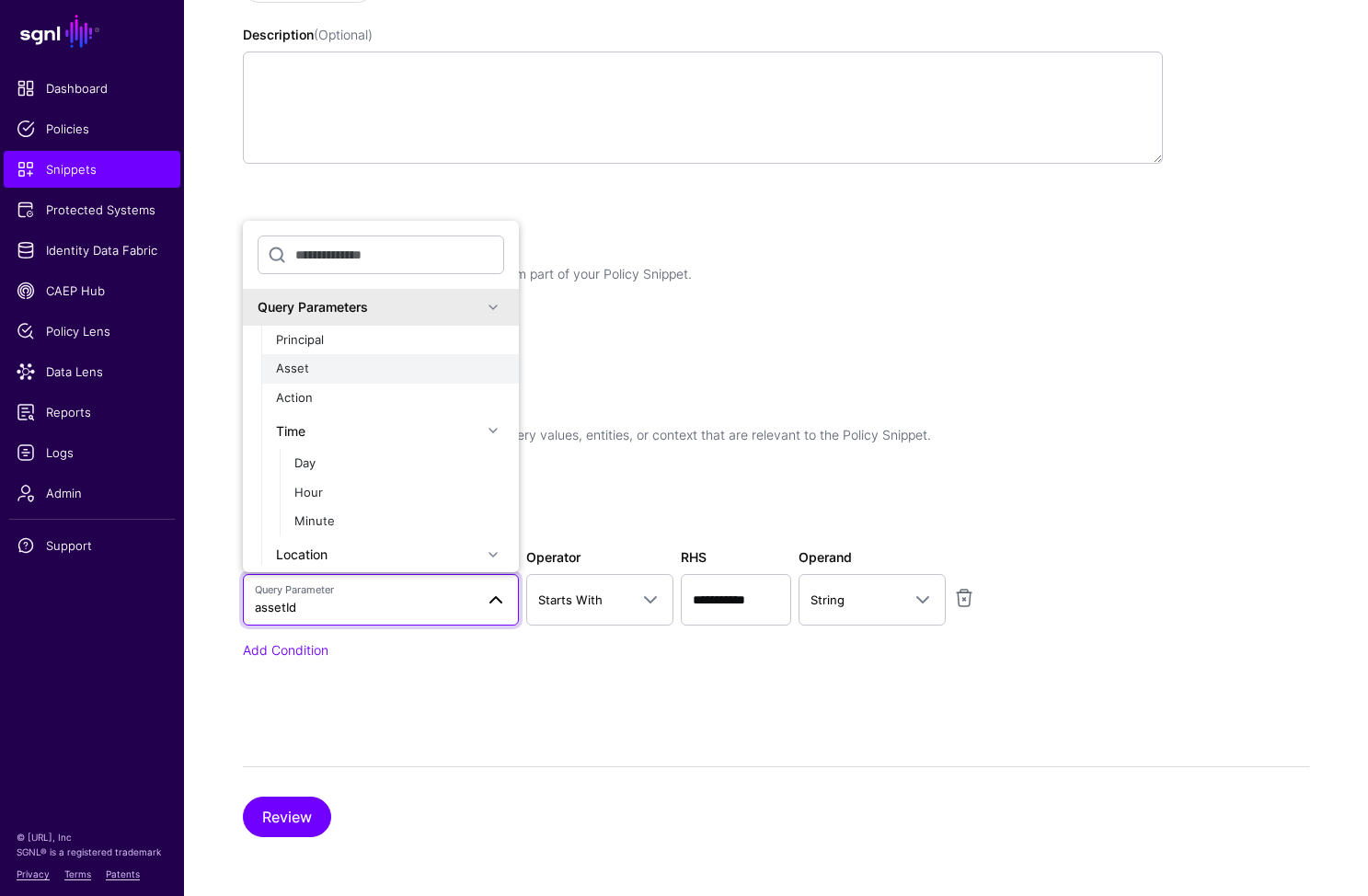
click at [370, 382] on button "Asset" at bounding box center [390, 369] width 258 height 30
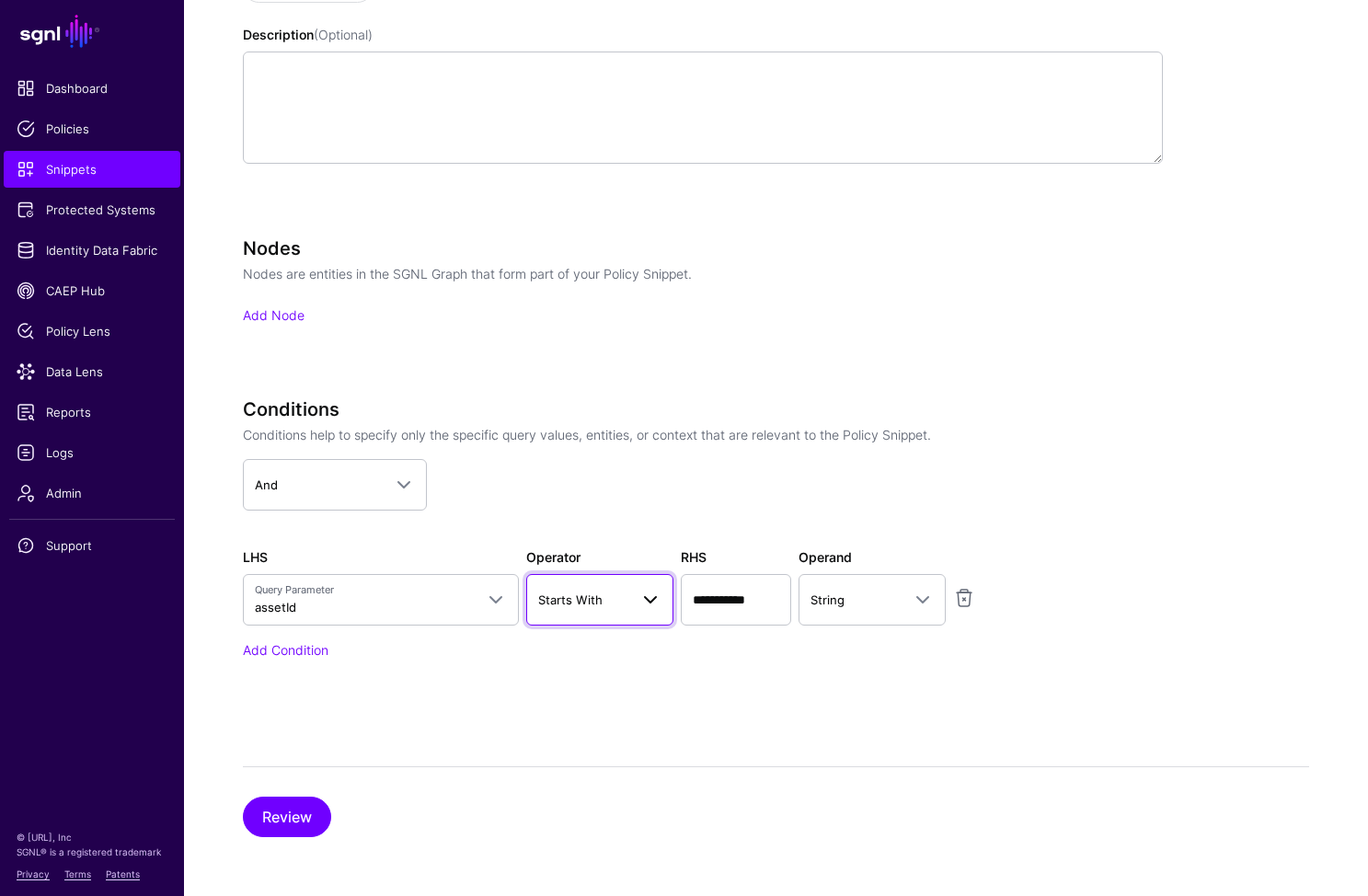
click at [612, 623] on link "Starts With" at bounding box center [600, 600] width 147 height 52
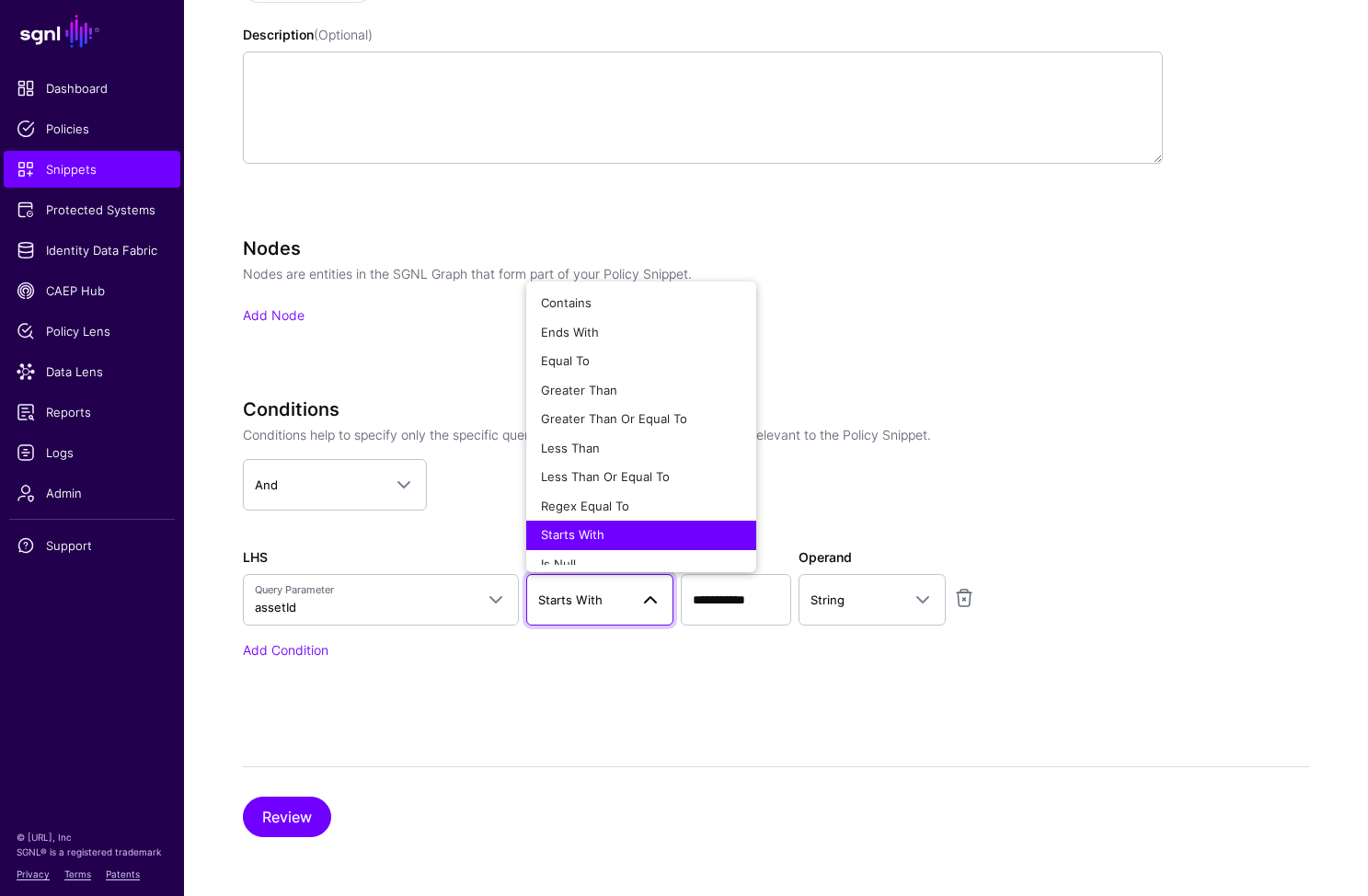
click at [747, 626] on div "**********" at bounding box center [702, 529] width 920 height 262
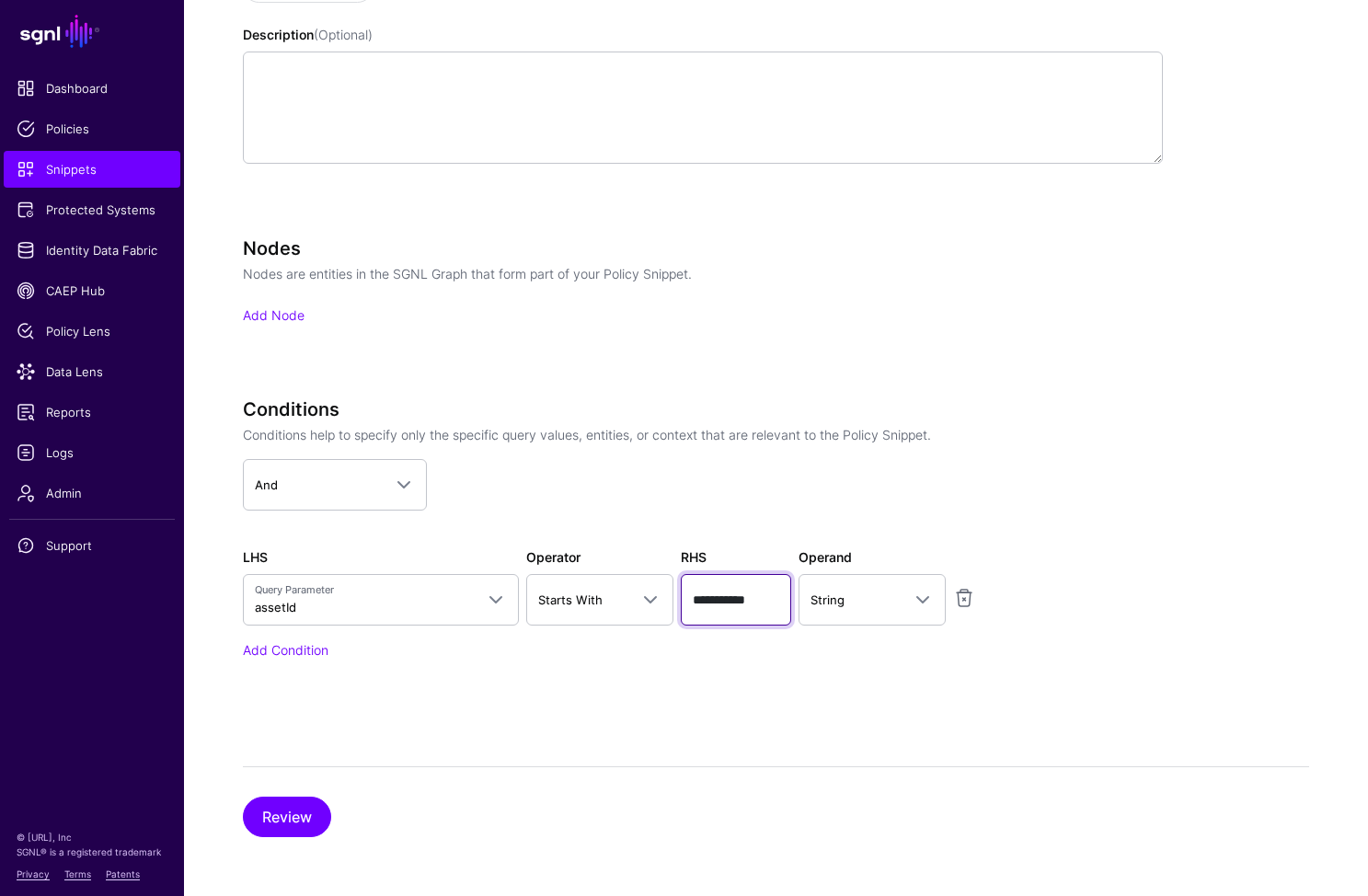
click at [746, 608] on input "**********" at bounding box center [735, 600] width 110 height 52
click at [736, 601] on input "**********" at bounding box center [735, 600] width 110 height 52
drag, startPoint x: 774, startPoint y: 598, endPoint x: 648, endPoint y: 600, distance: 126.0
click at [648, 600] on div "**********" at bounding box center [702, 586] width 927 height 79
type input "**********"
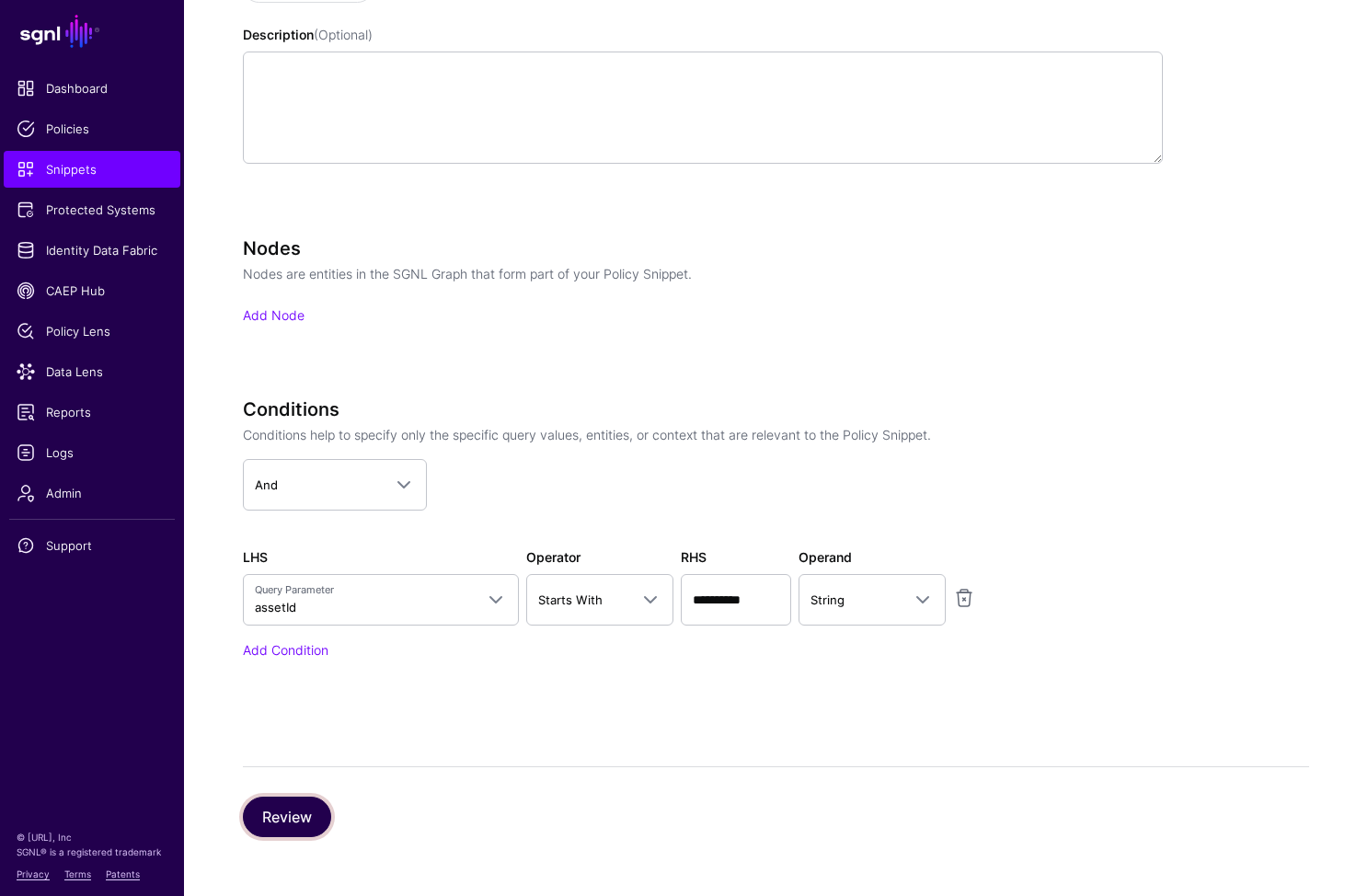
click at [292, 820] on button "Review" at bounding box center [287, 816] width 89 height 41
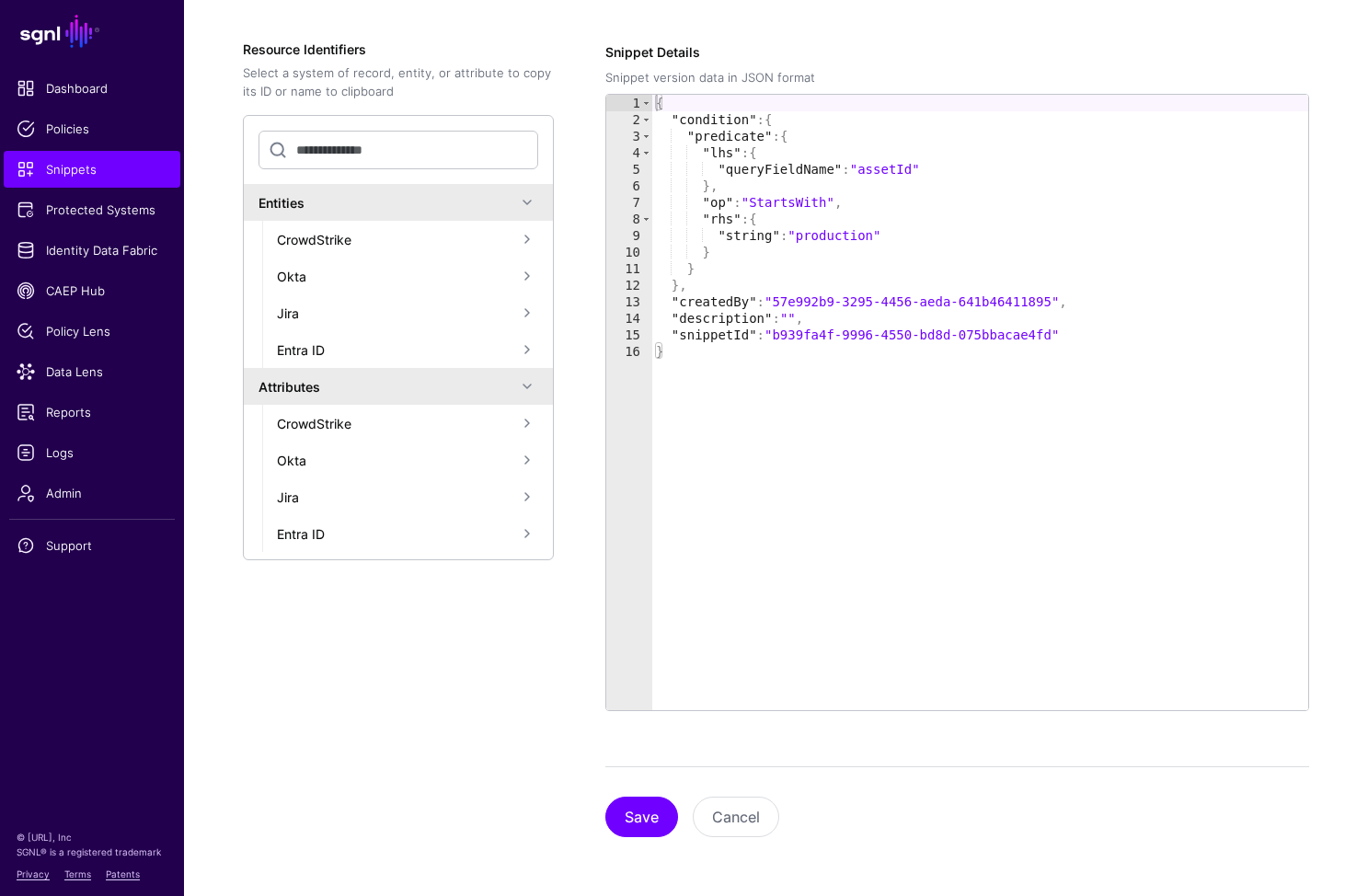
scroll to position [507, 0]
click at [669, 817] on button "Save" at bounding box center [642, 816] width 73 height 41
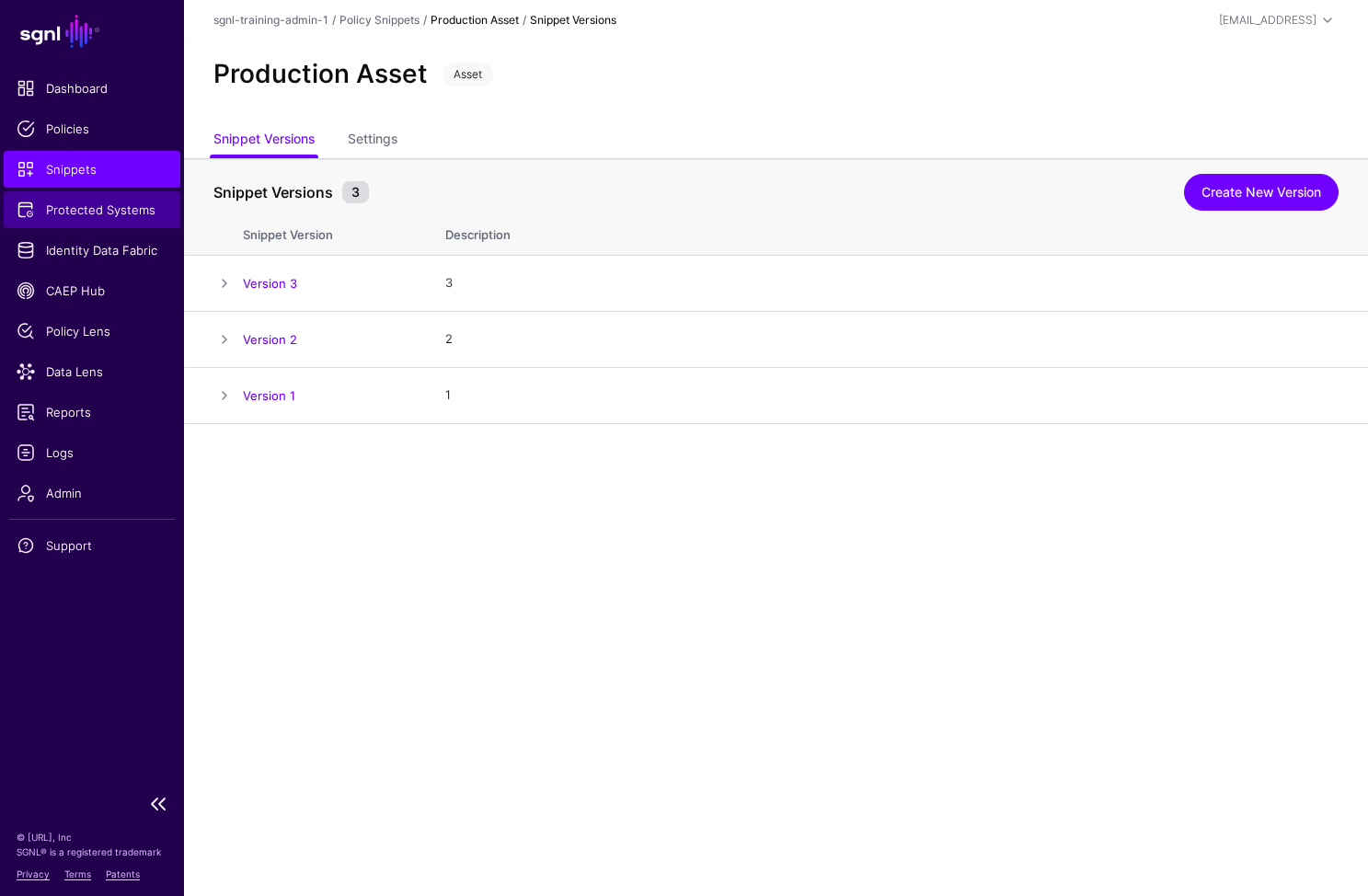
click at [114, 220] on link "Protected Systems" at bounding box center [93, 209] width 177 height 37
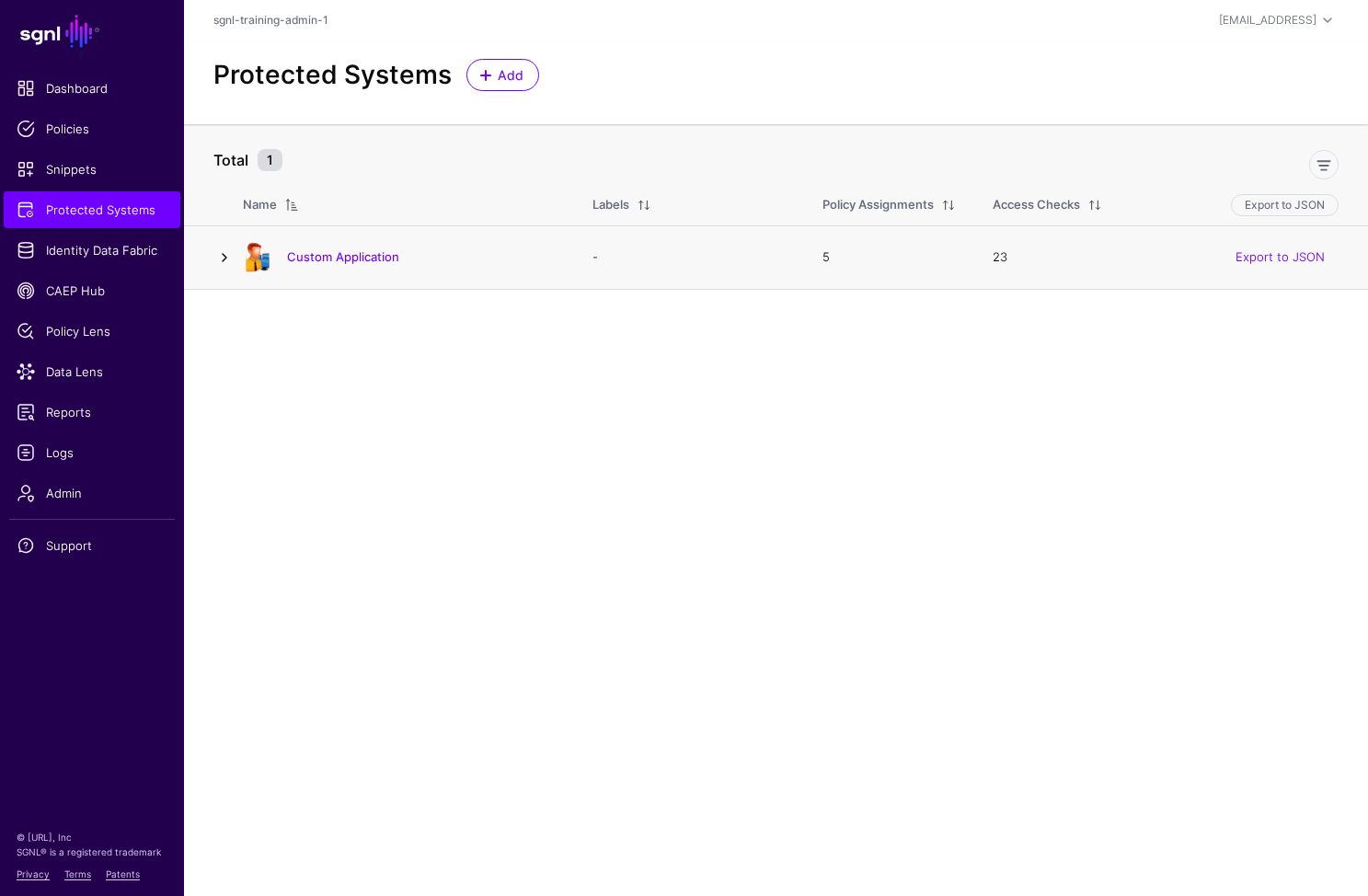
click at [215, 258] on link at bounding box center [225, 258] width 22 height 22
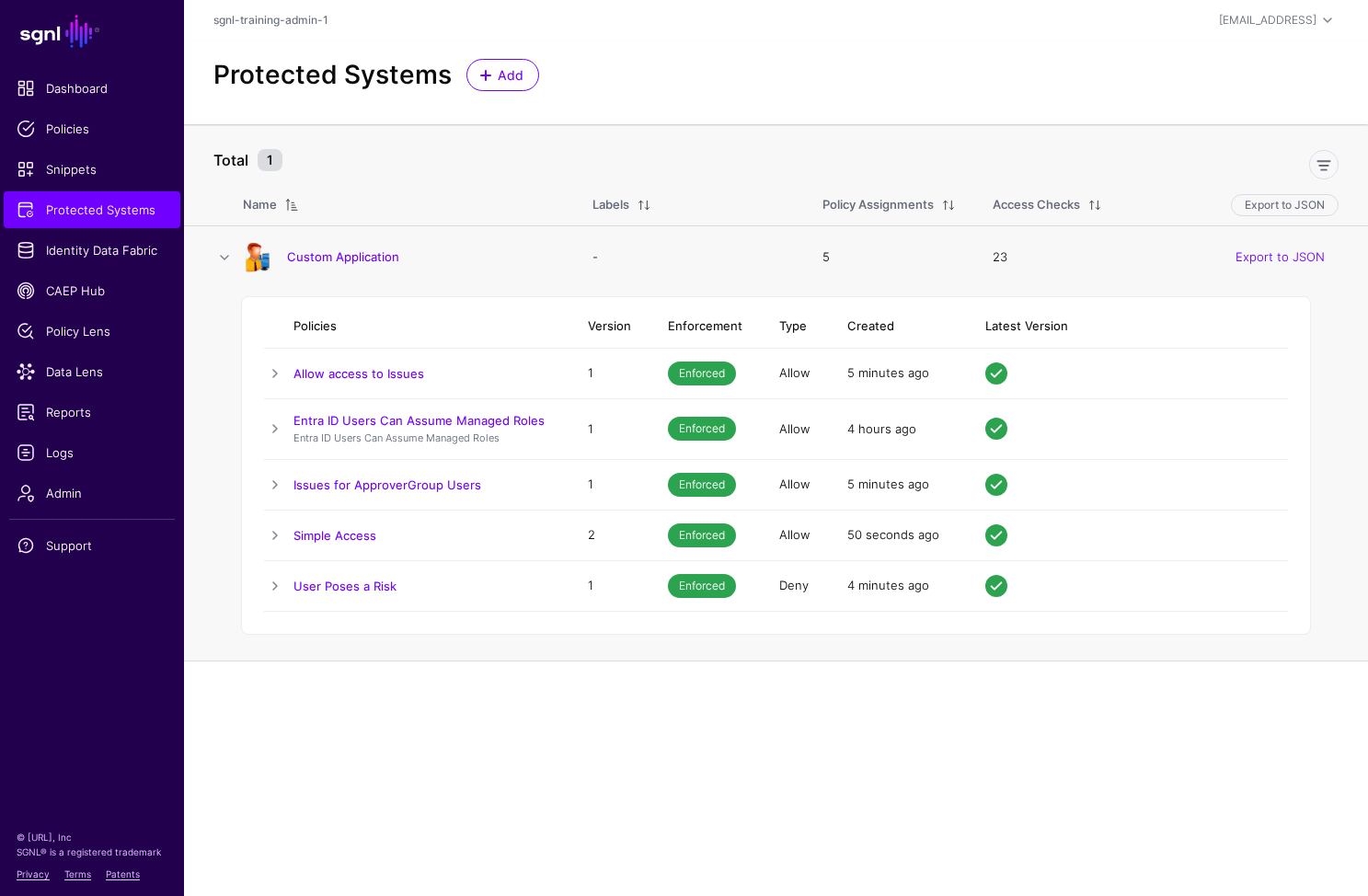
click at [292, 543] on td at bounding box center [279, 534] width 30 height 51
click at [281, 536] on link at bounding box center [275, 535] width 22 height 22
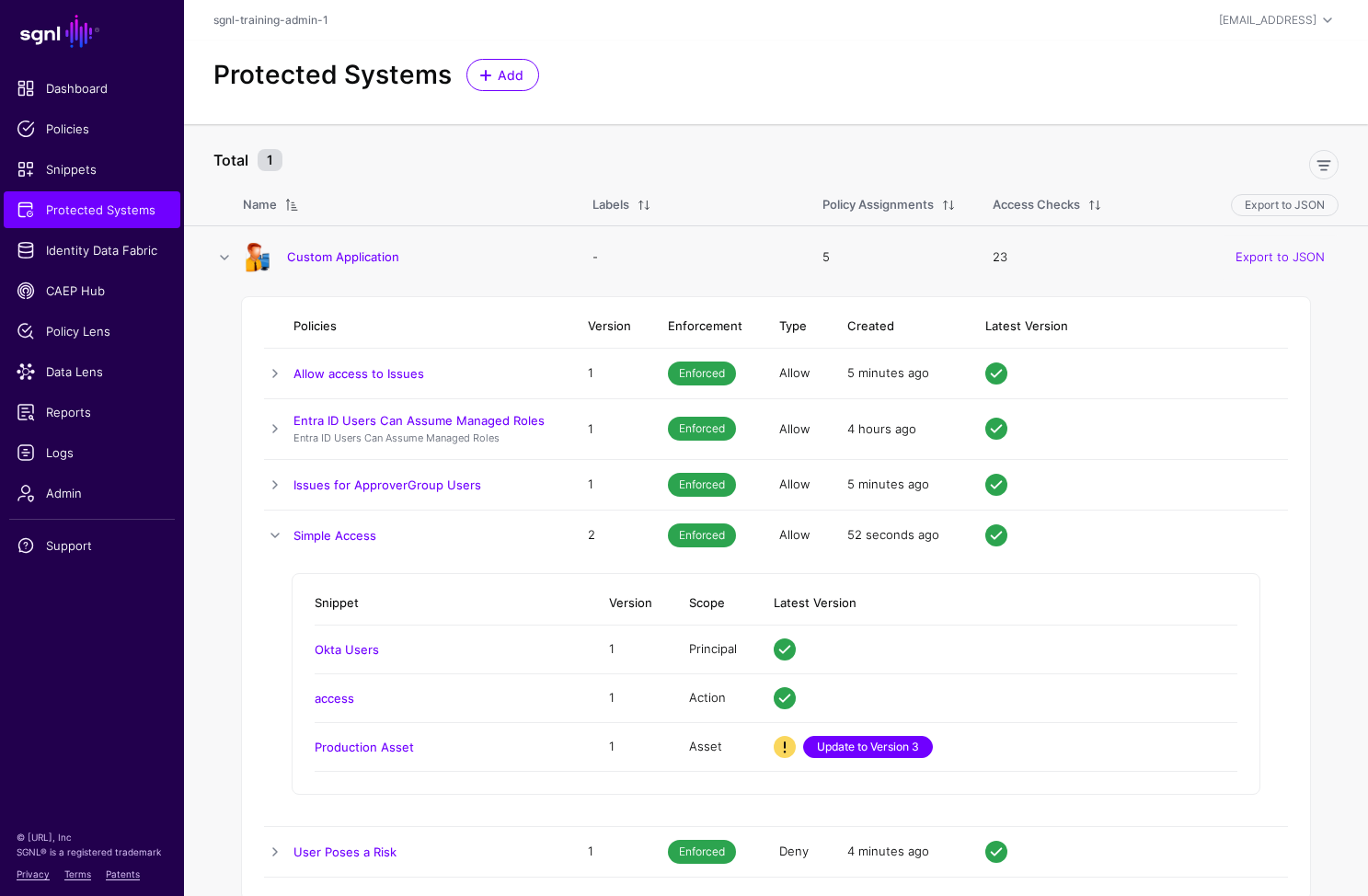
click at [825, 747] on link "Update to Version 3" at bounding box center [868, 747] width 129 height 22
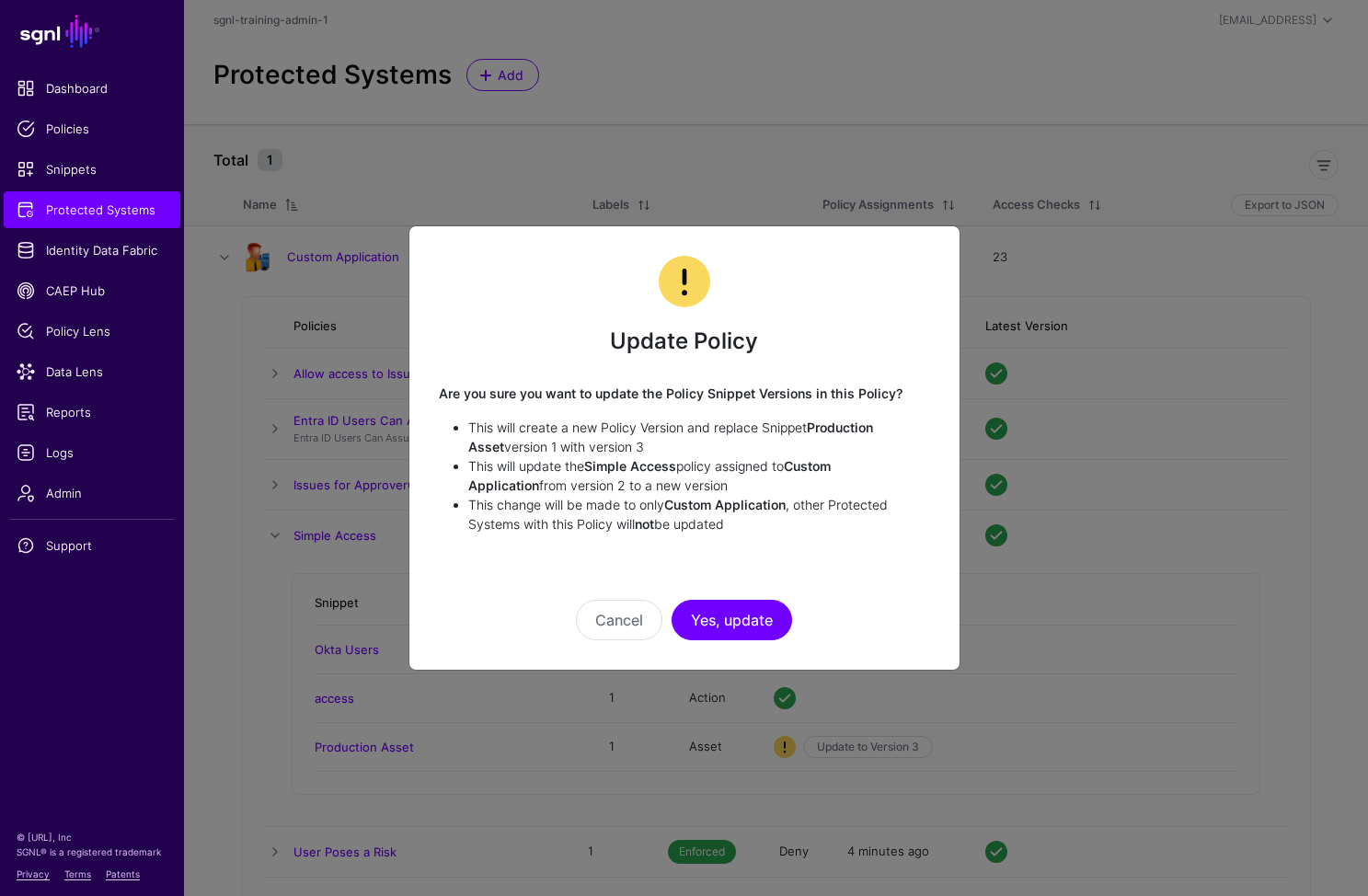
drag, startPoint x: 721, startPoint y: 617, endPoint x: 769, endPoint y: 715, distance: 109.1
click at [722, 618] on button "Yes, update" at bounding box center [731, 620] width 120 height 41
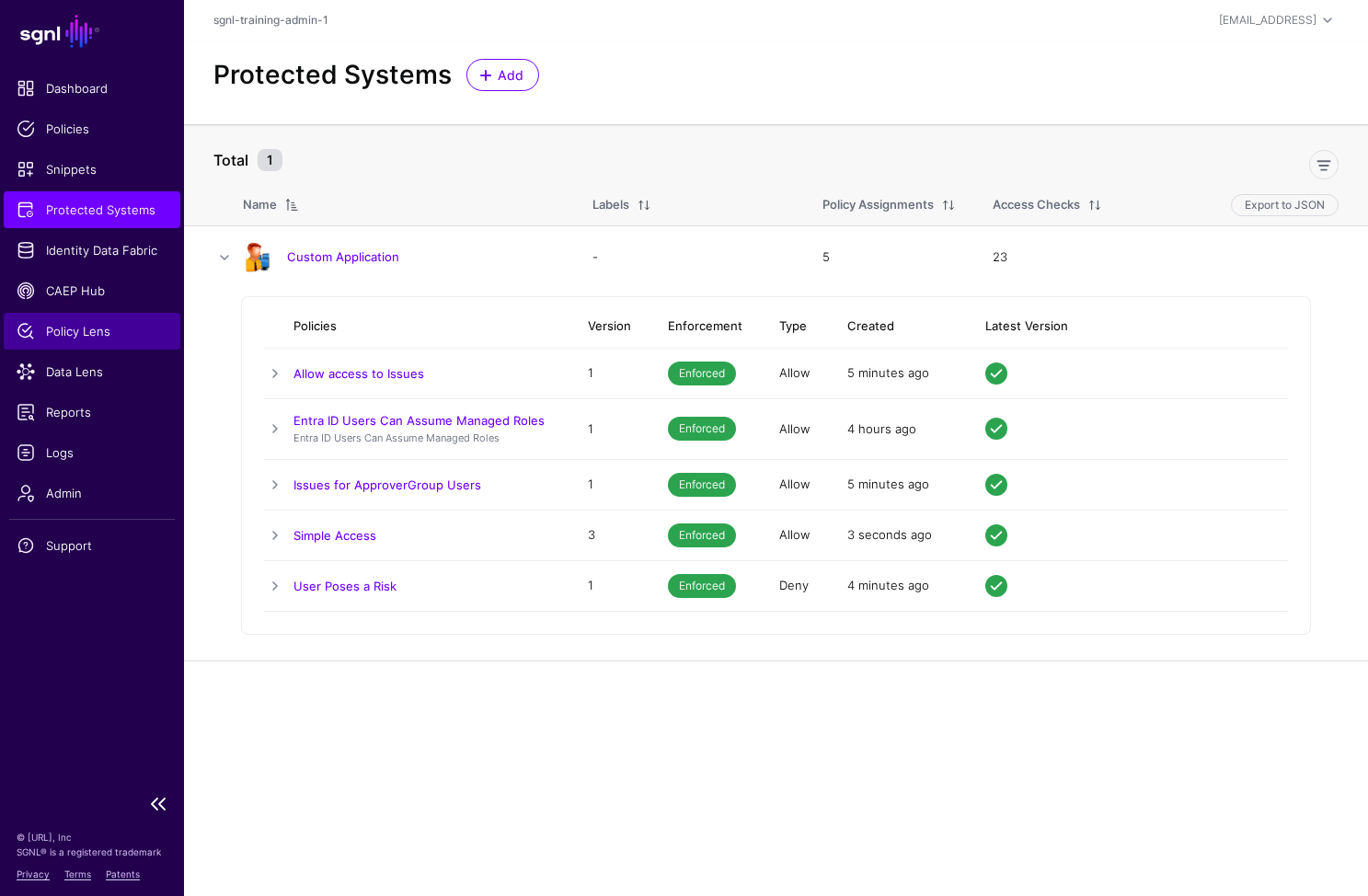
click at [84, 337] on span "Policy Lens" at bounding box center [93, 331] width 151 height 18
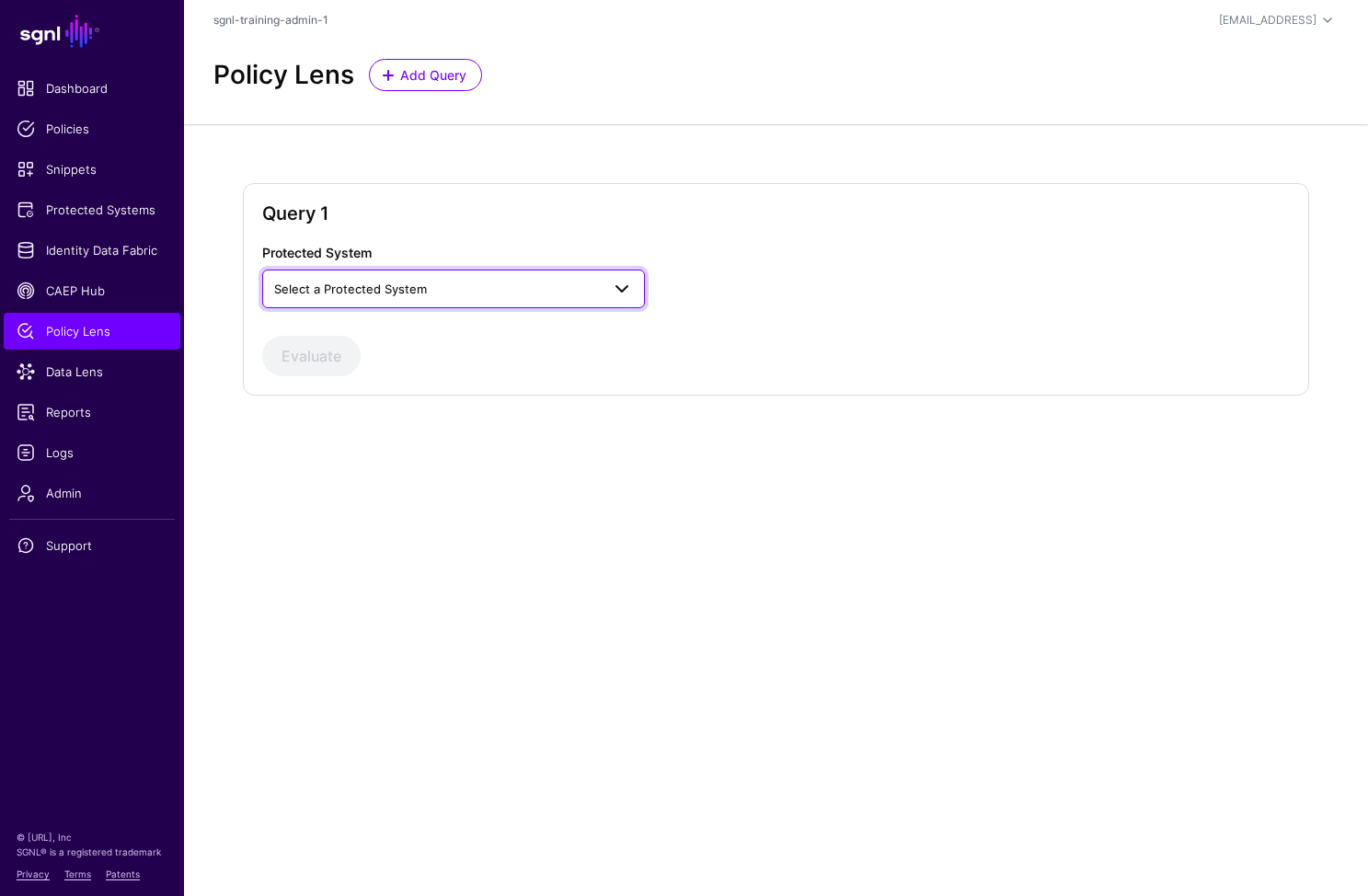
click at [421, 294] on span "Select a Protected System" at bounding box center [351, 288] width 153 height 15
click at [396, 343] on button "Custom Application" at bounding box center [454, 332] width 383 height 30
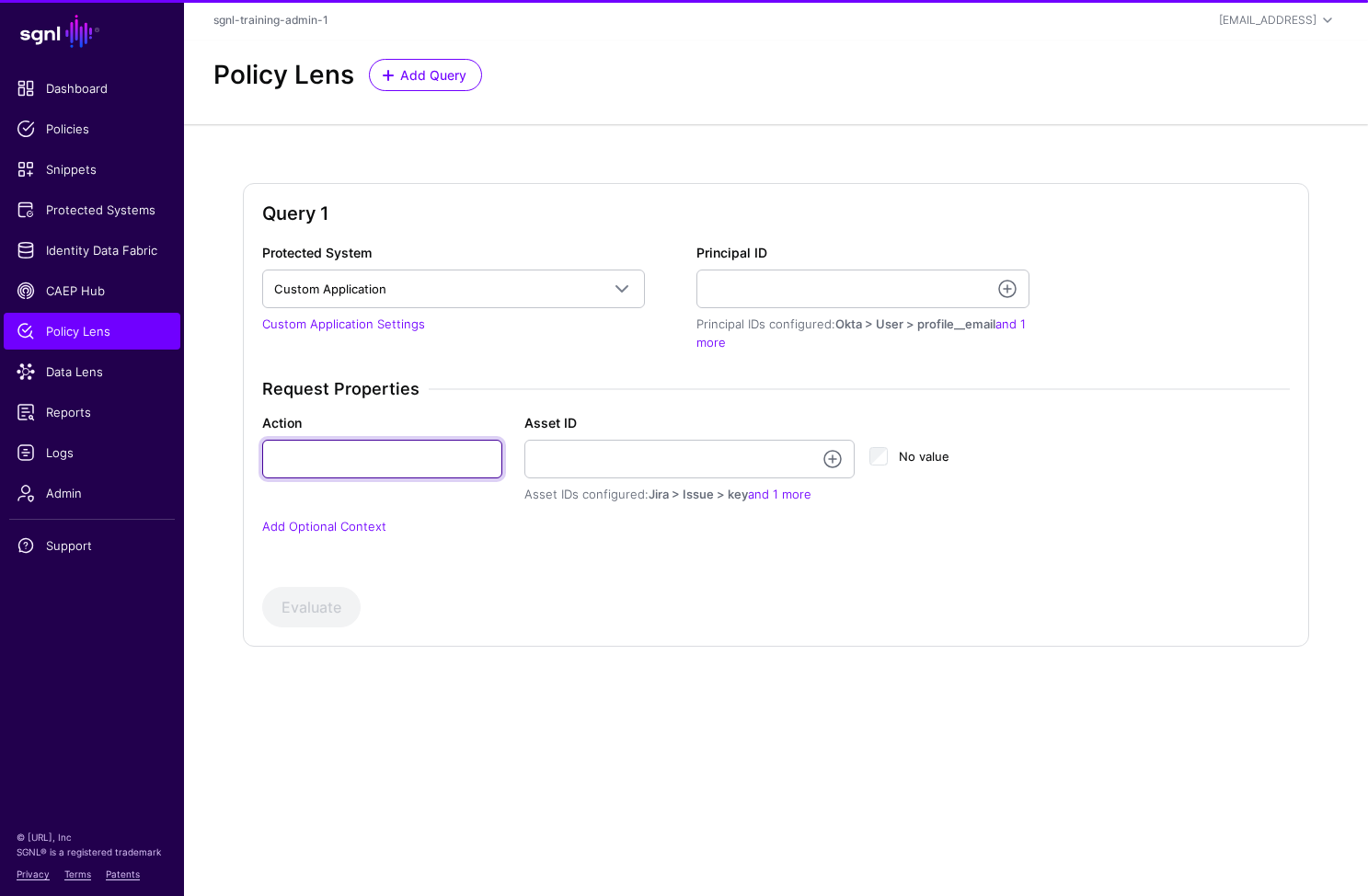
click at [362, 453] on input "Action" at bounding box center [382, 458] width 240 height 39
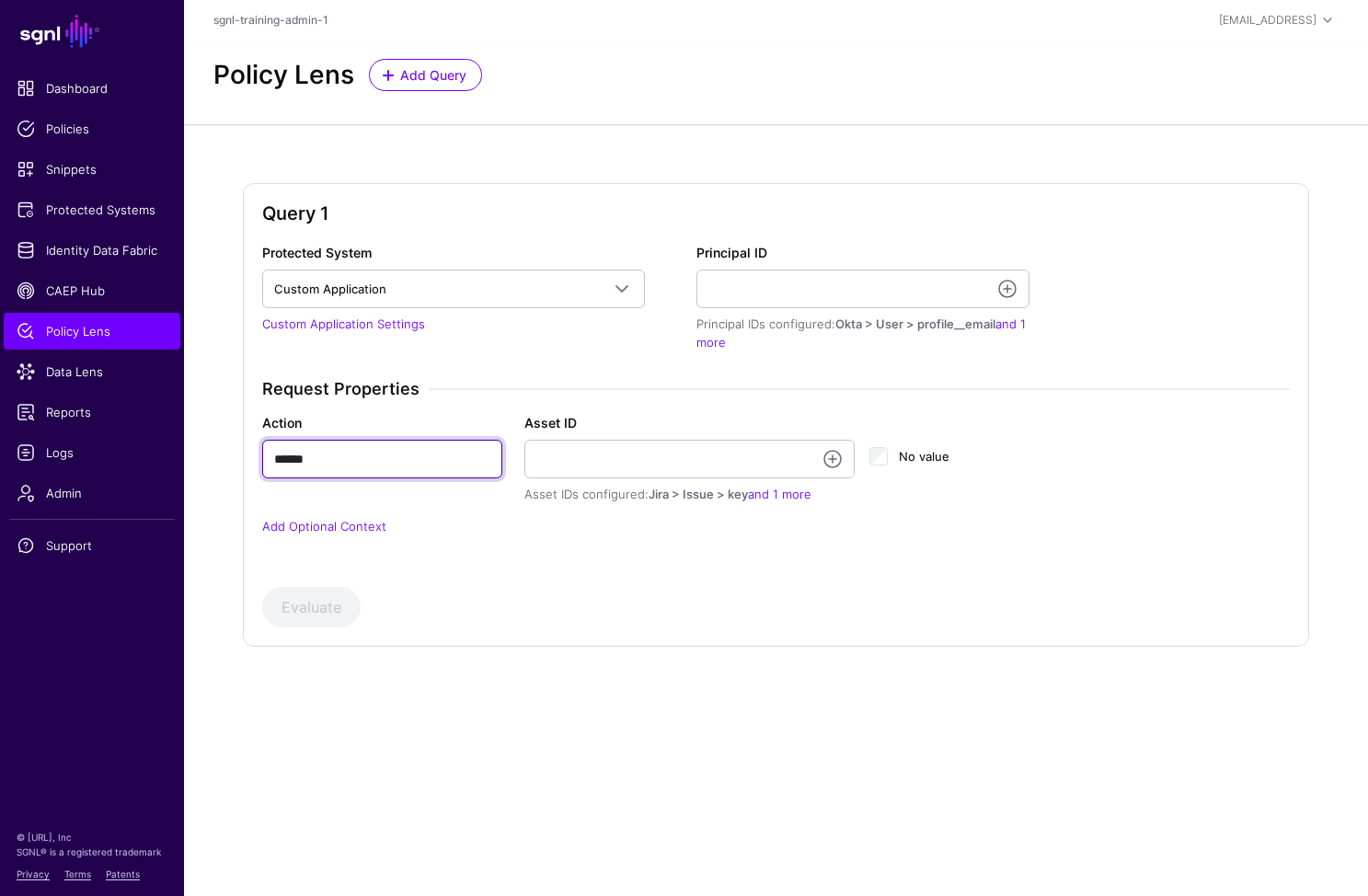
type input "******"
click at [575, 485] on div "Asset IDs configured: Jira > Issue > key and 1 more" at bounding box center [689, 494] width 330 height 18
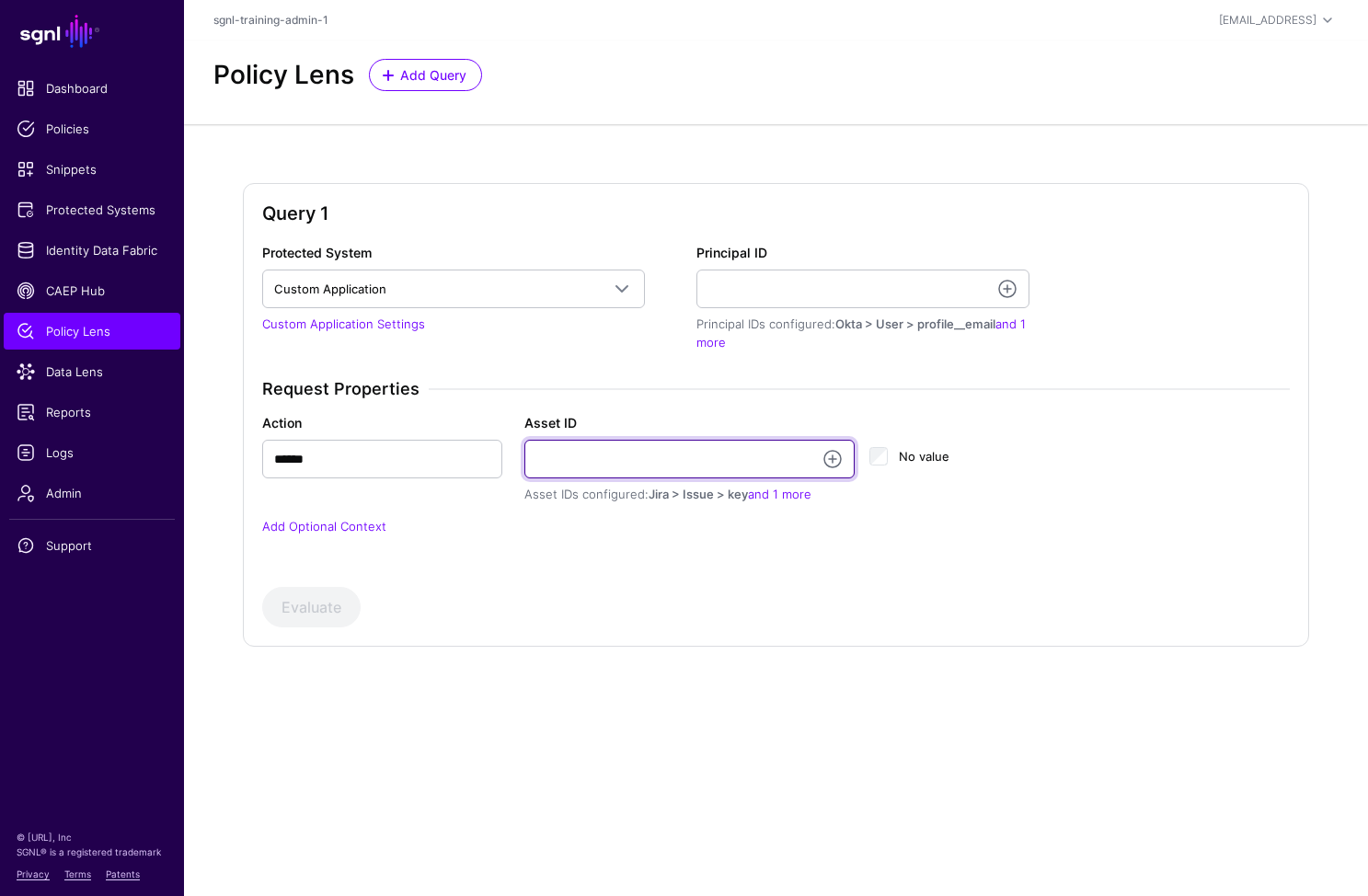
click at [575, 455] on input "Asset ID" at bounding box center [689, 458] width 330 height 39
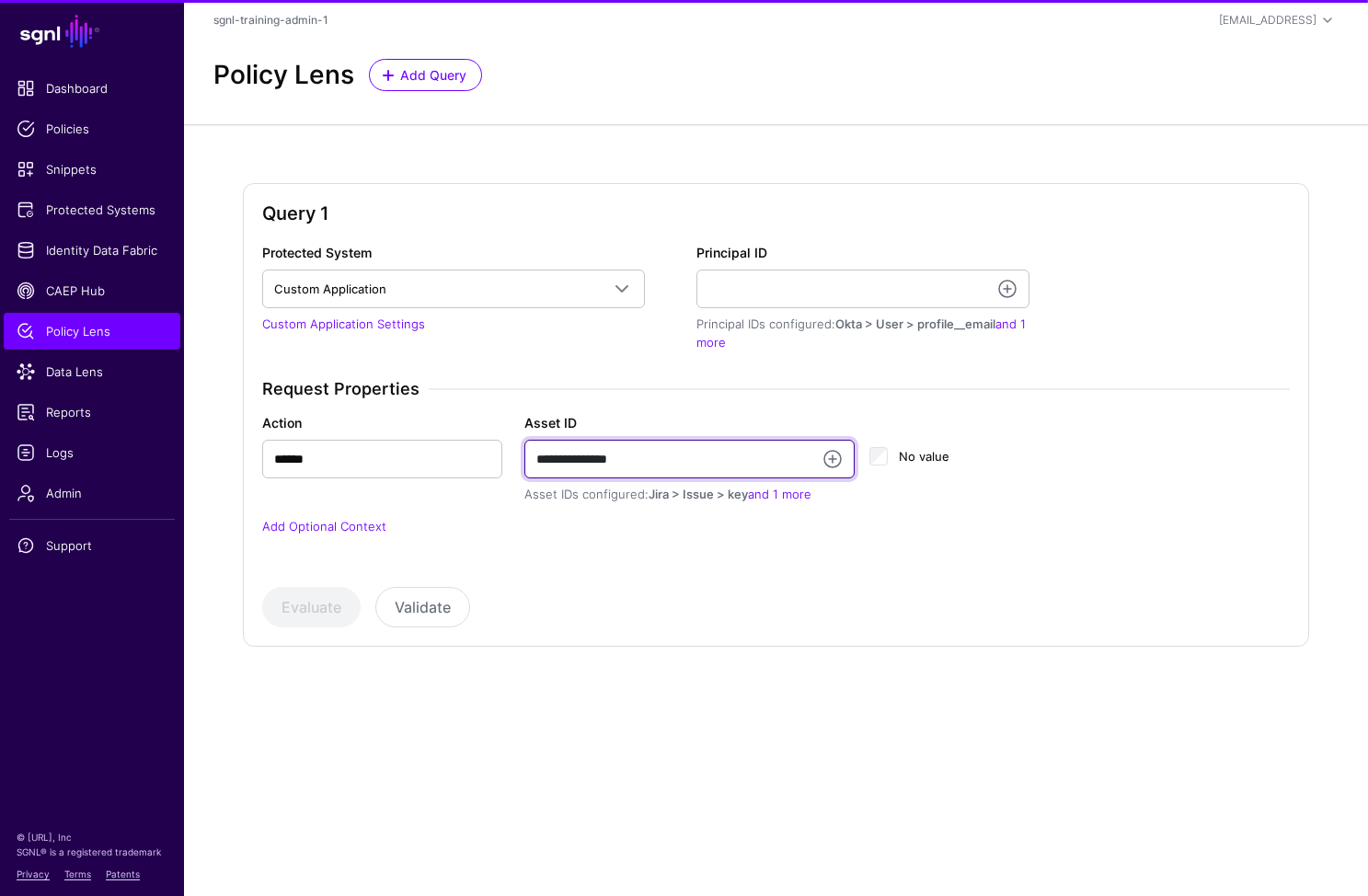
type input "**********"
drag, startPoint x: 814, startPoint y: 264, endPoint x: 872, endPoint y: 276, distance: 59.2
click at [818, 266] on div "Principal ID Principal IDs configured: Okta > User > profile__email and 1 more" at bounding box center [863, 296] width 333 height 108
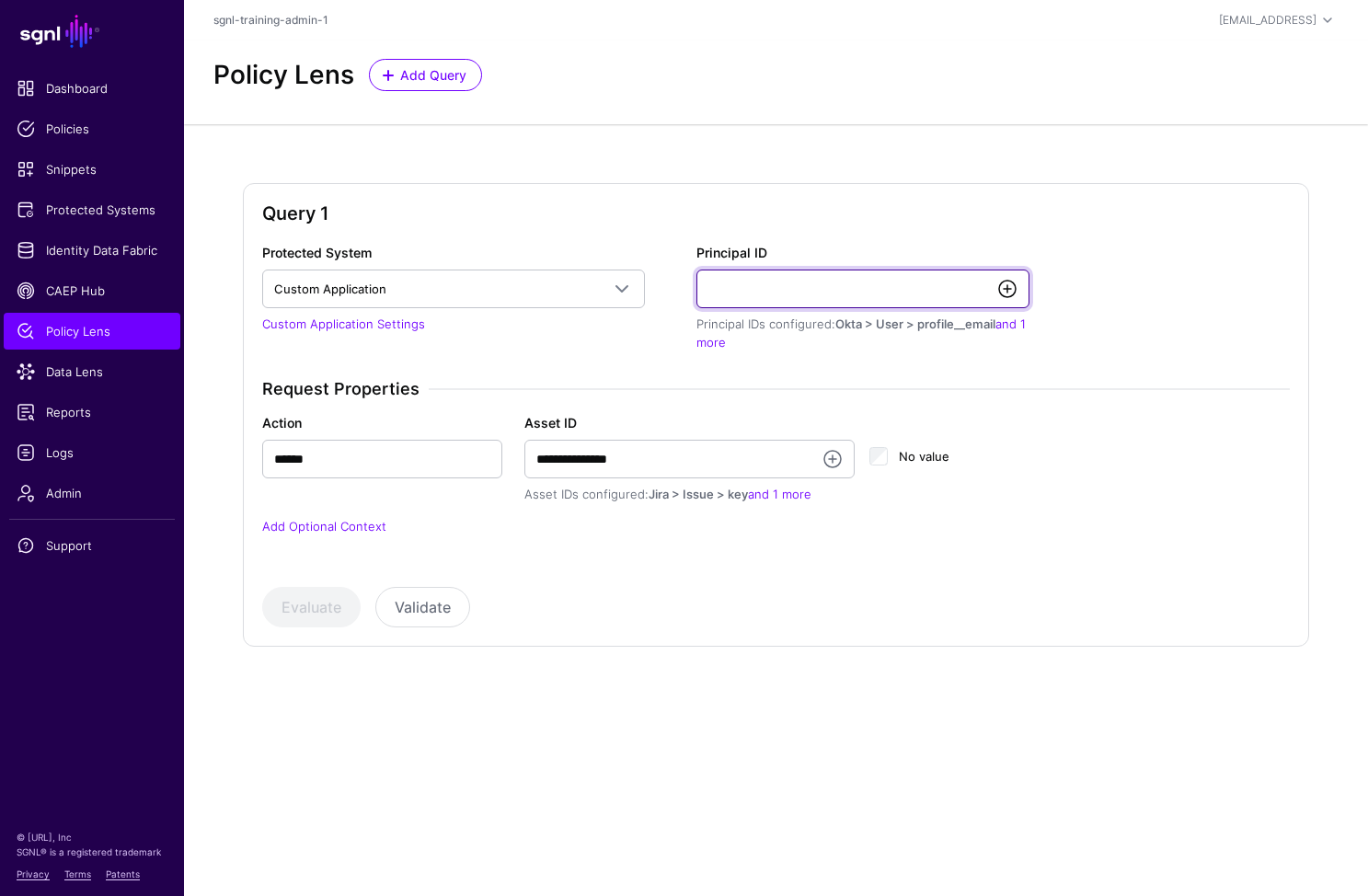
click at [1025, 293] on input "Principal ID" at bounding box center [863, 288] width 333 height 39
click at [1009, 291] on link at bounding box center [1008, 288] width 22 height 22
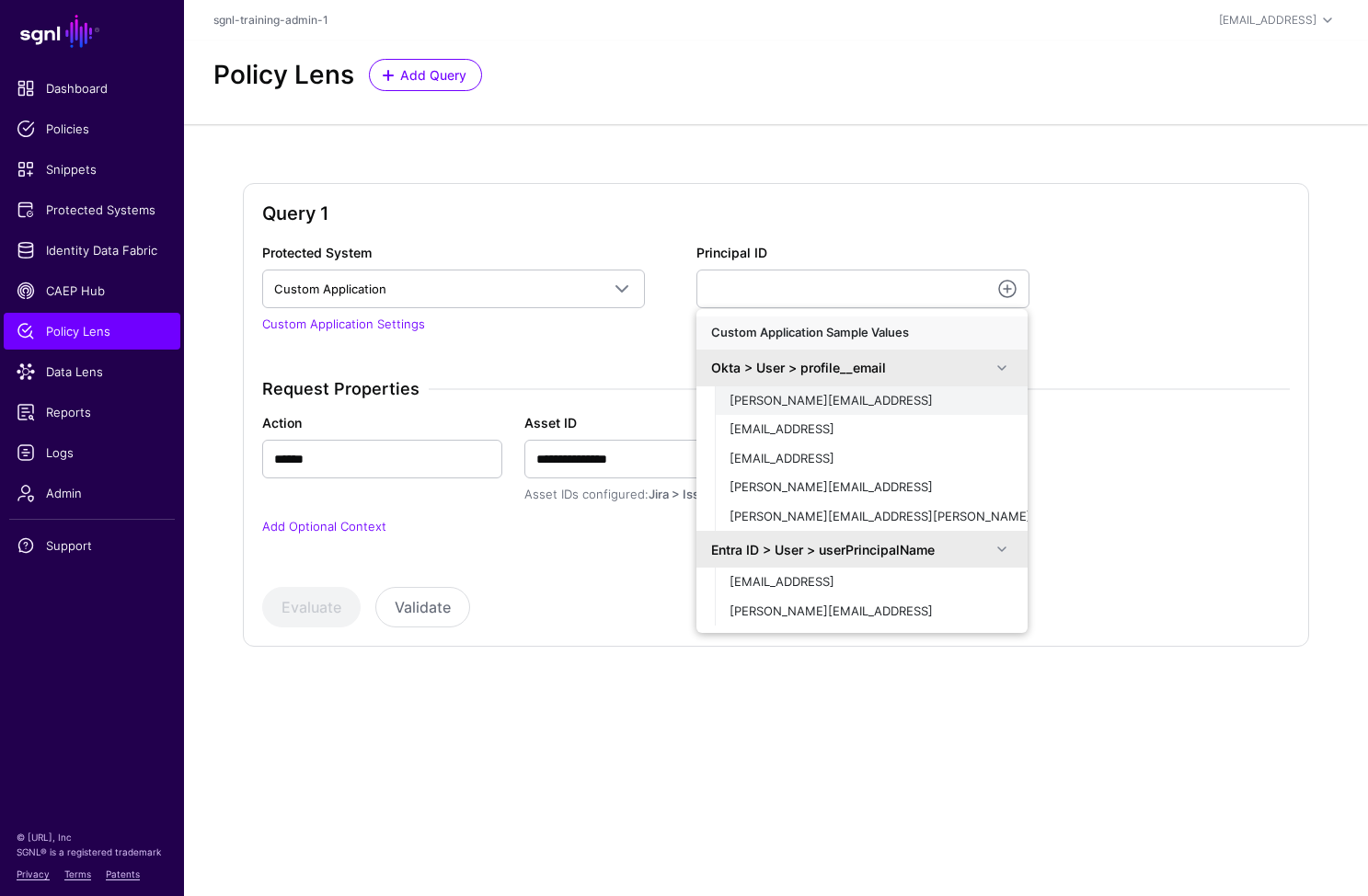
click at [829, 401] on div "[PERSON_NAME][EMAIL_ADDRESS]" at bounding box center [871, 401] width 284 height 18
type input "**********"
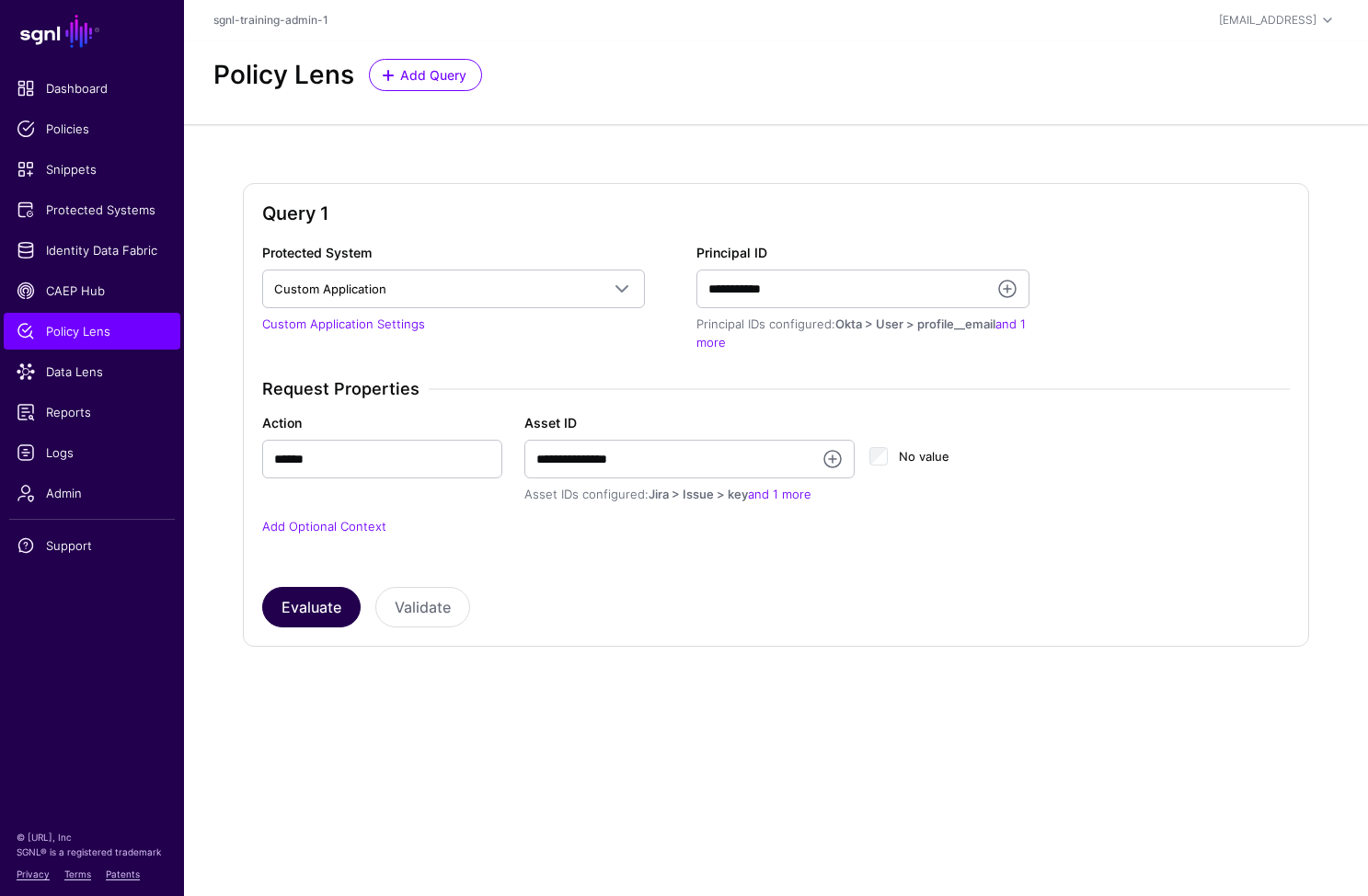
drag, startPoint x: 318, startPoint y: 585, endPoint x: 318, endPoint y: 600, distance: 15.0
click at [318, 587] on div "Evaluate Validate" at bounding box center [776, 607] width 1028 height 41
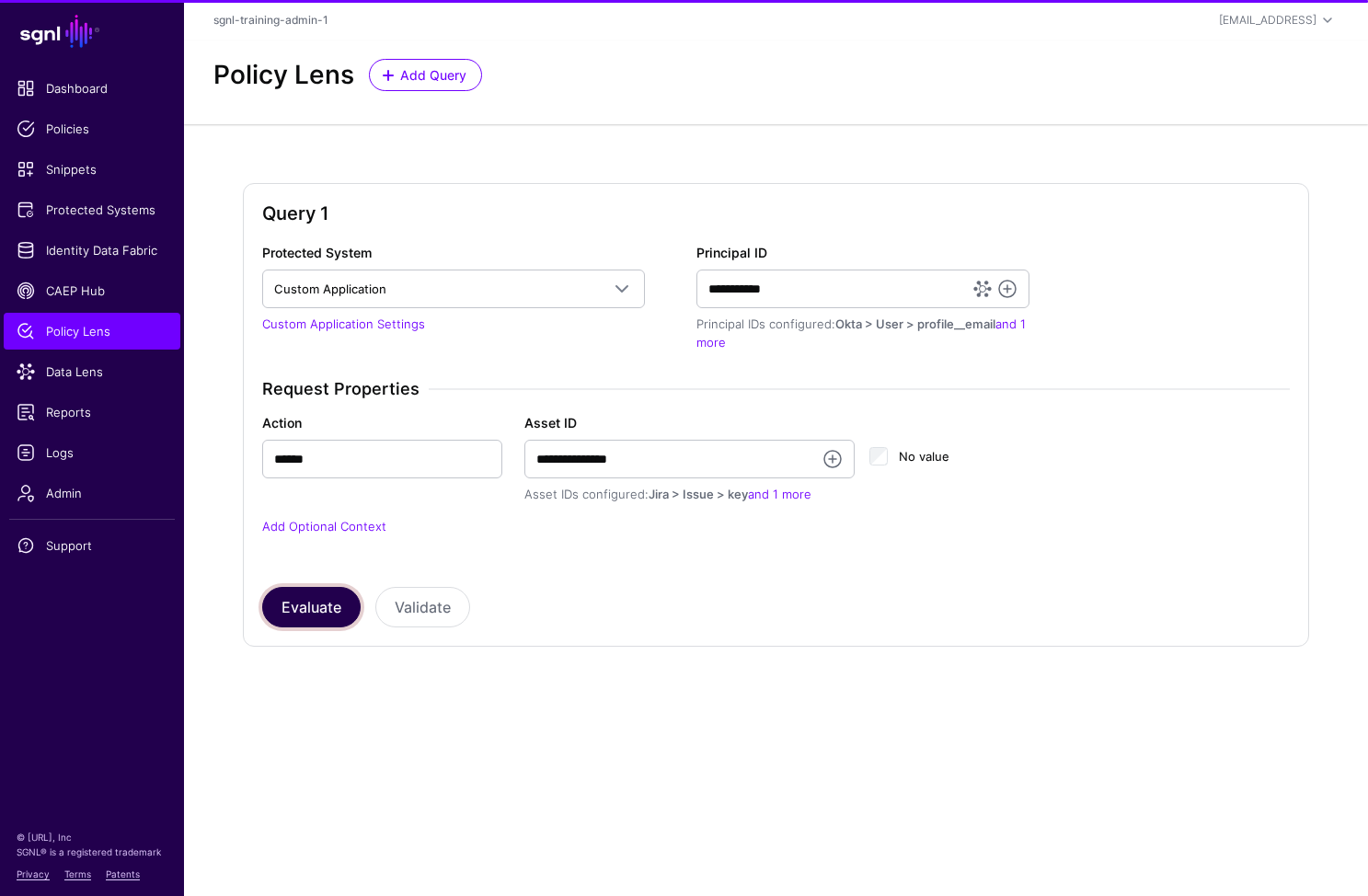
click at [318, 605] on button "Evaluate" at bounding box center [311, 607] width 98 height 41
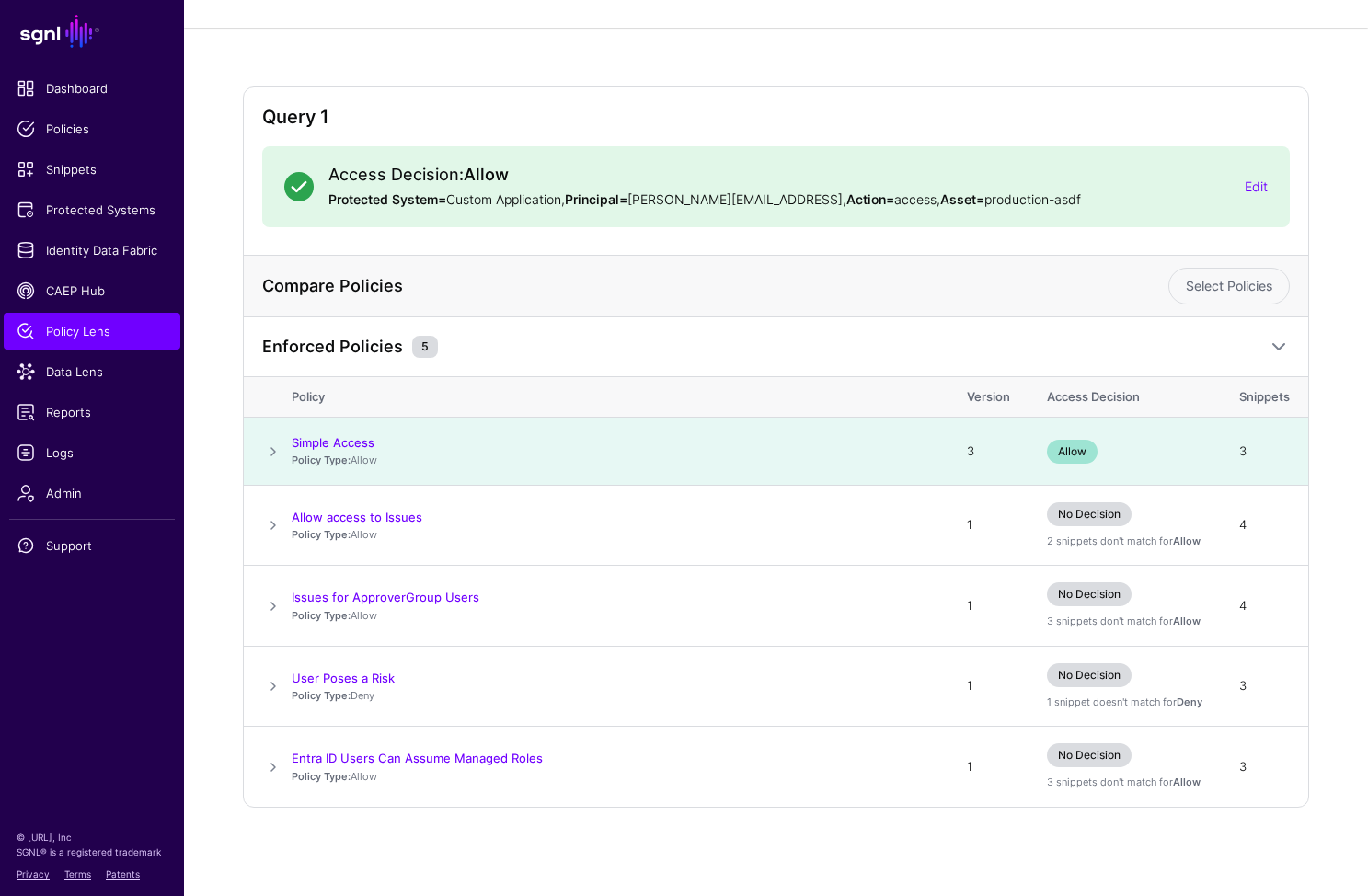
scroll to position [74, 0]
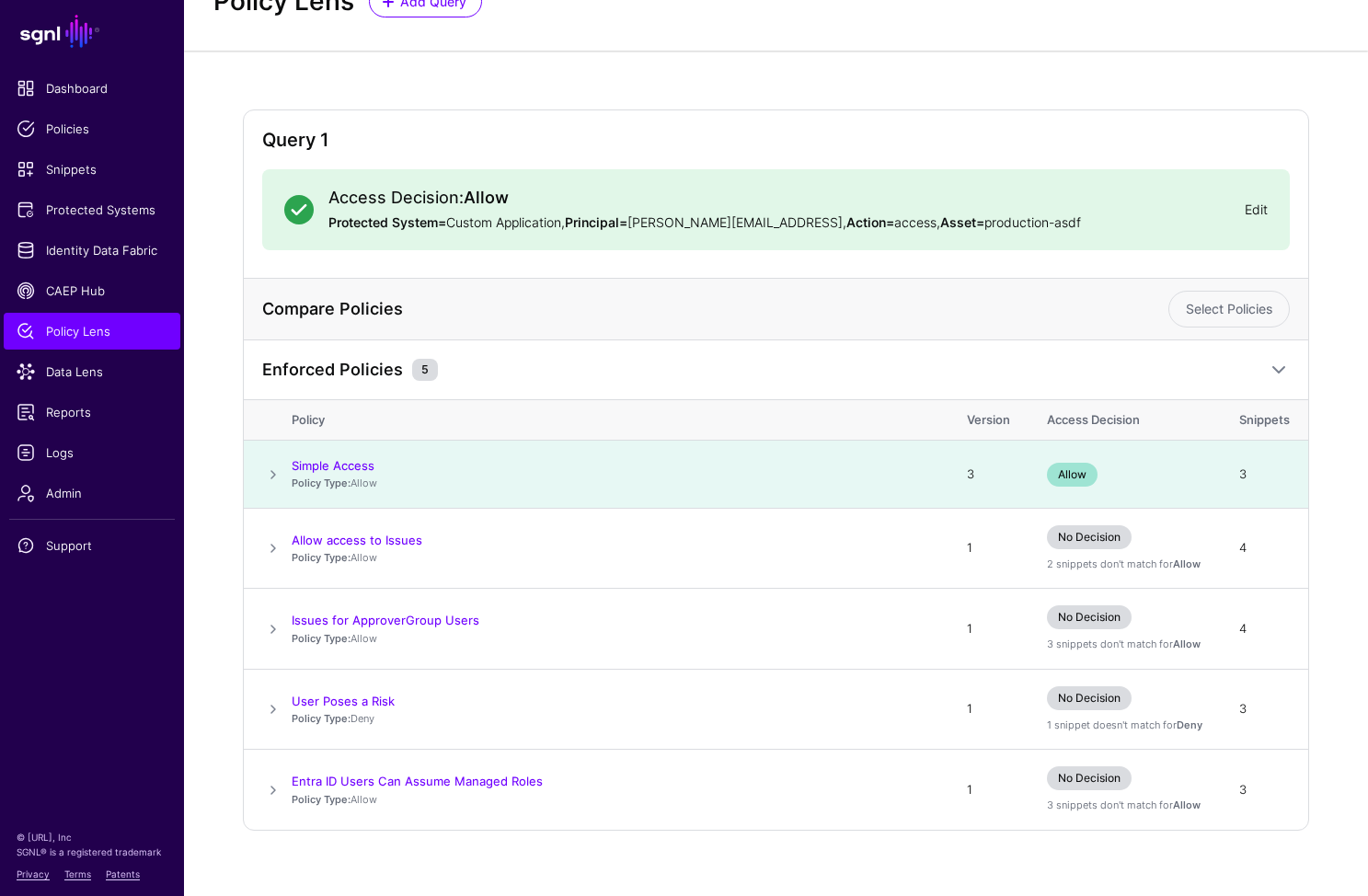
click at [1265, 207] on link "Edit" at bounding box center [1256, 210] width 23 height 16
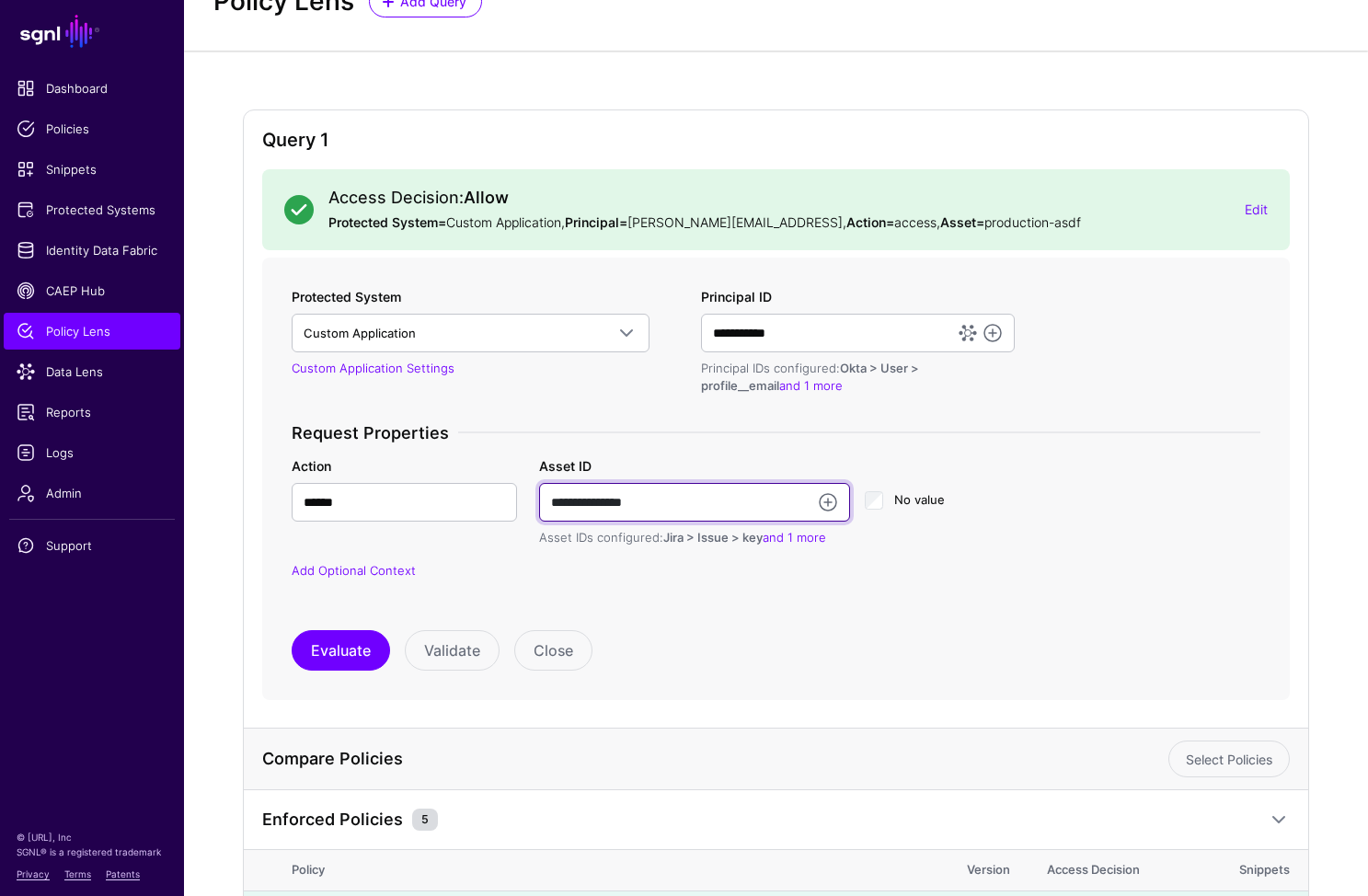
click at [600, 517] on input "**********" at bounding box center [694, 502] width 311 height 39
click at [601, 517] on input "**********" at bounding box center [694, 502] width 311 height 39
type input "******"
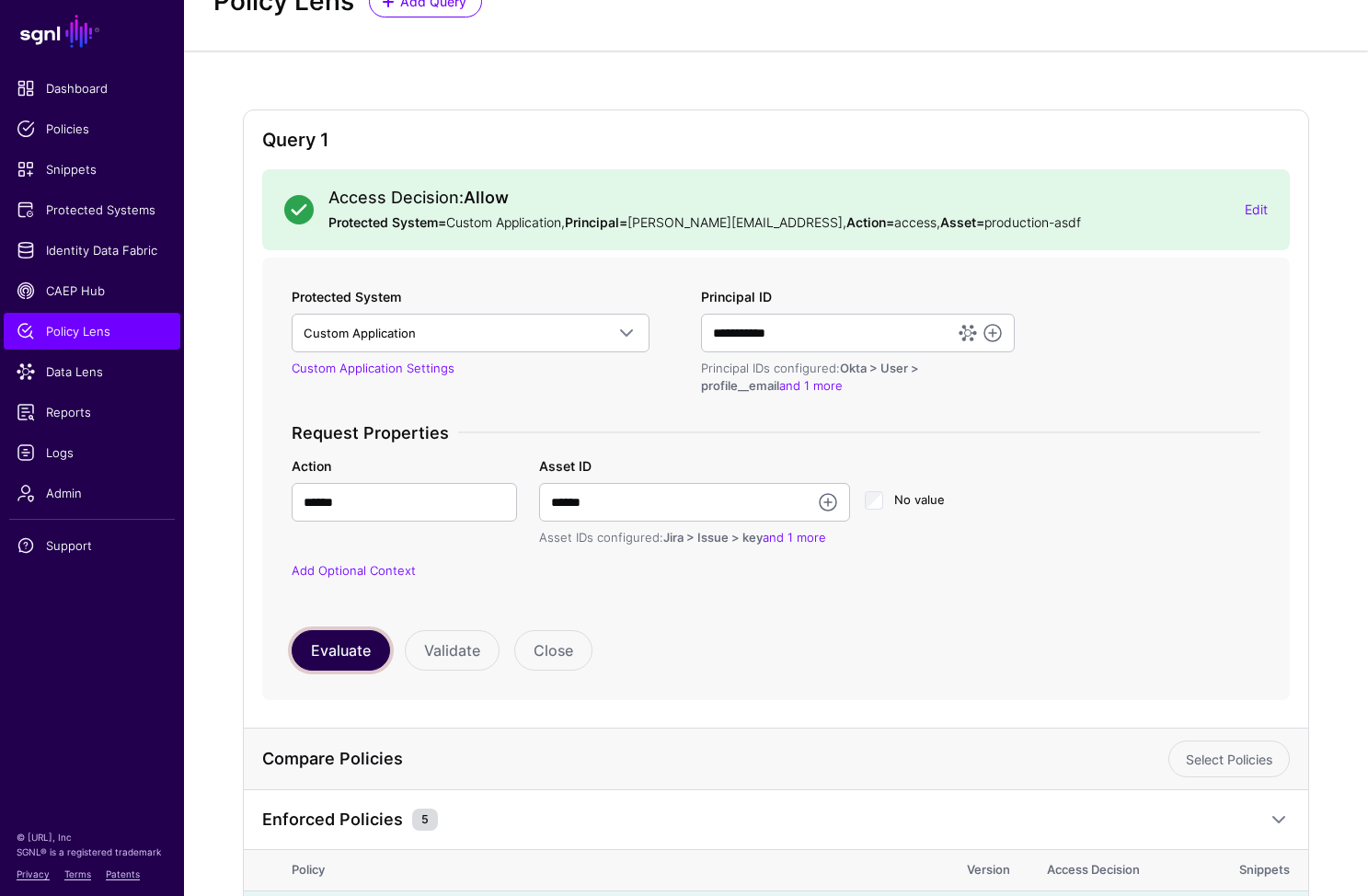
click at [319, 652] on button "Evaluate" at bounding box center [340, 650] width 98 height 41
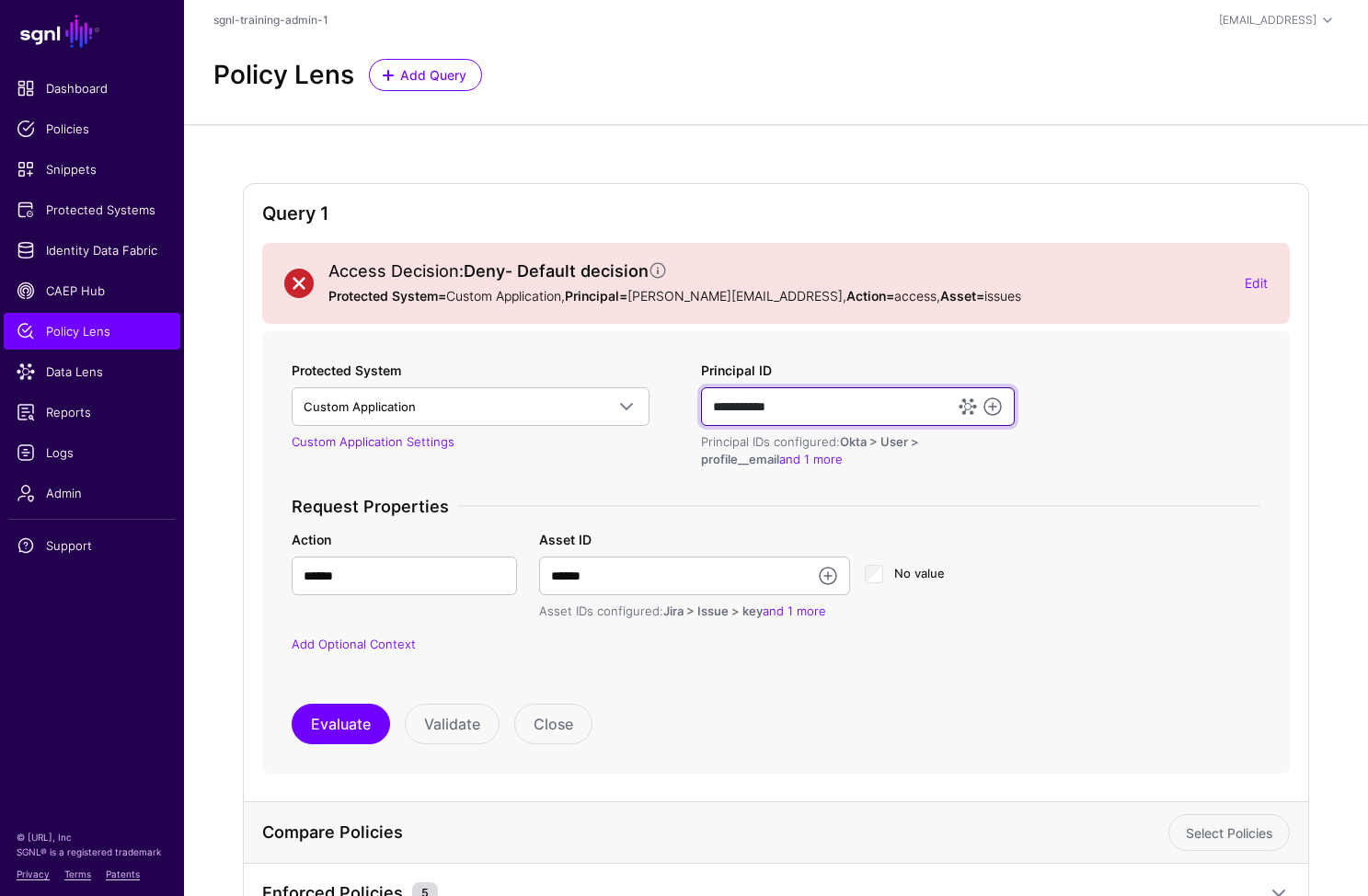
click at [857, 397] on input "**********" at bounding box center [858, 406] width 312 height 39
drag, startPoint x: 821, startPoint y: 400, endPoint x: 647, endPoint y: 416, distance: 174.7
click at [644, 415] on div "**********" at bounding box center [776, 519] width 984 height 316
type input "**********"
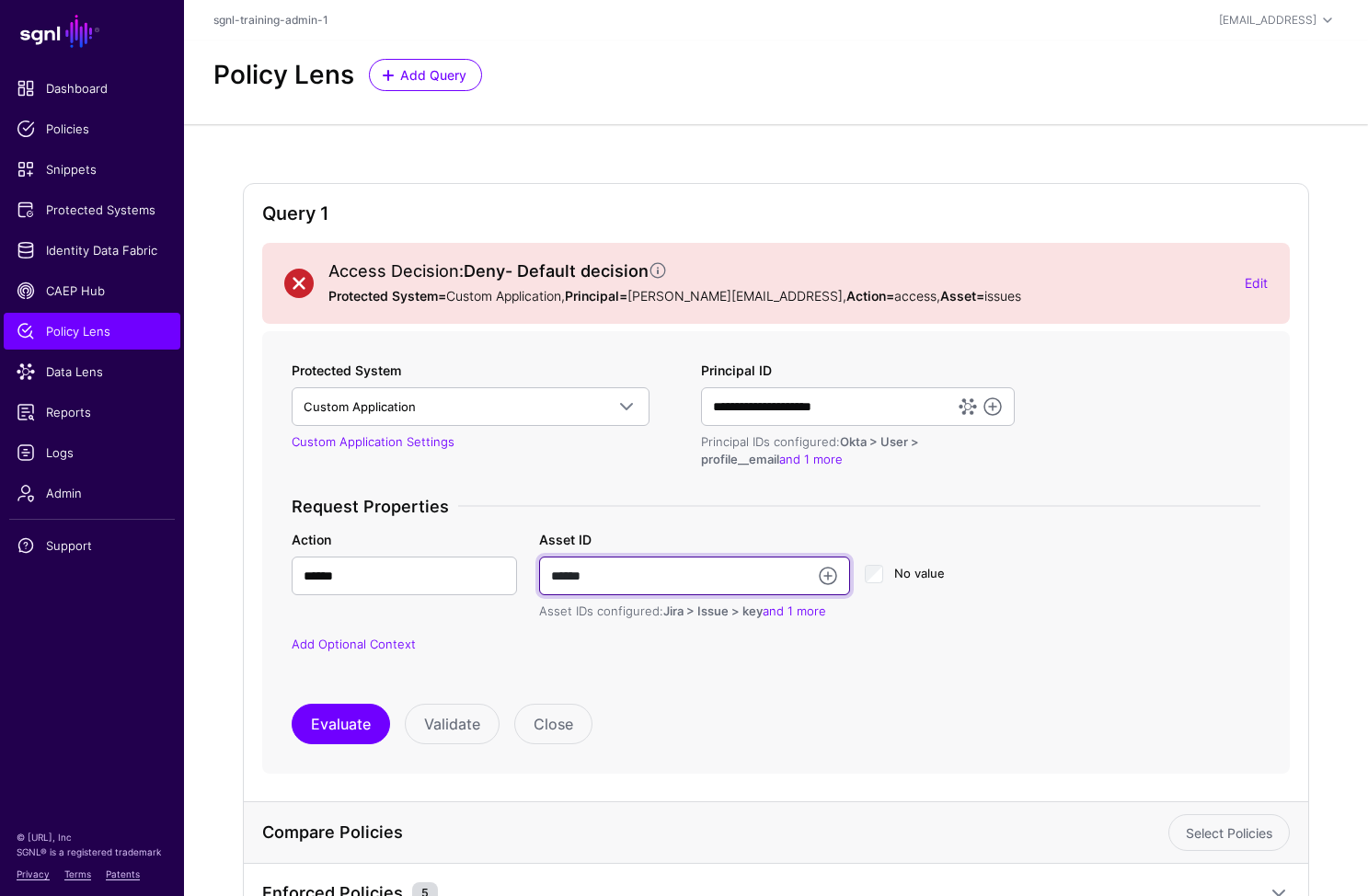
click at [646, 573] on input "******" at bounding box center [694, 576] width 311 height 39
drag, startPoint x: 651, startPoint y: 575, endPoint x: 405, endPoint y: 573, distance: 246.0
click at [405, 573] on div "Action ****** Asset ID ****** Asset IDs configured: Jira > Issue > key and 1 mo…" at bounding box center [776, 576] width 991 height 91
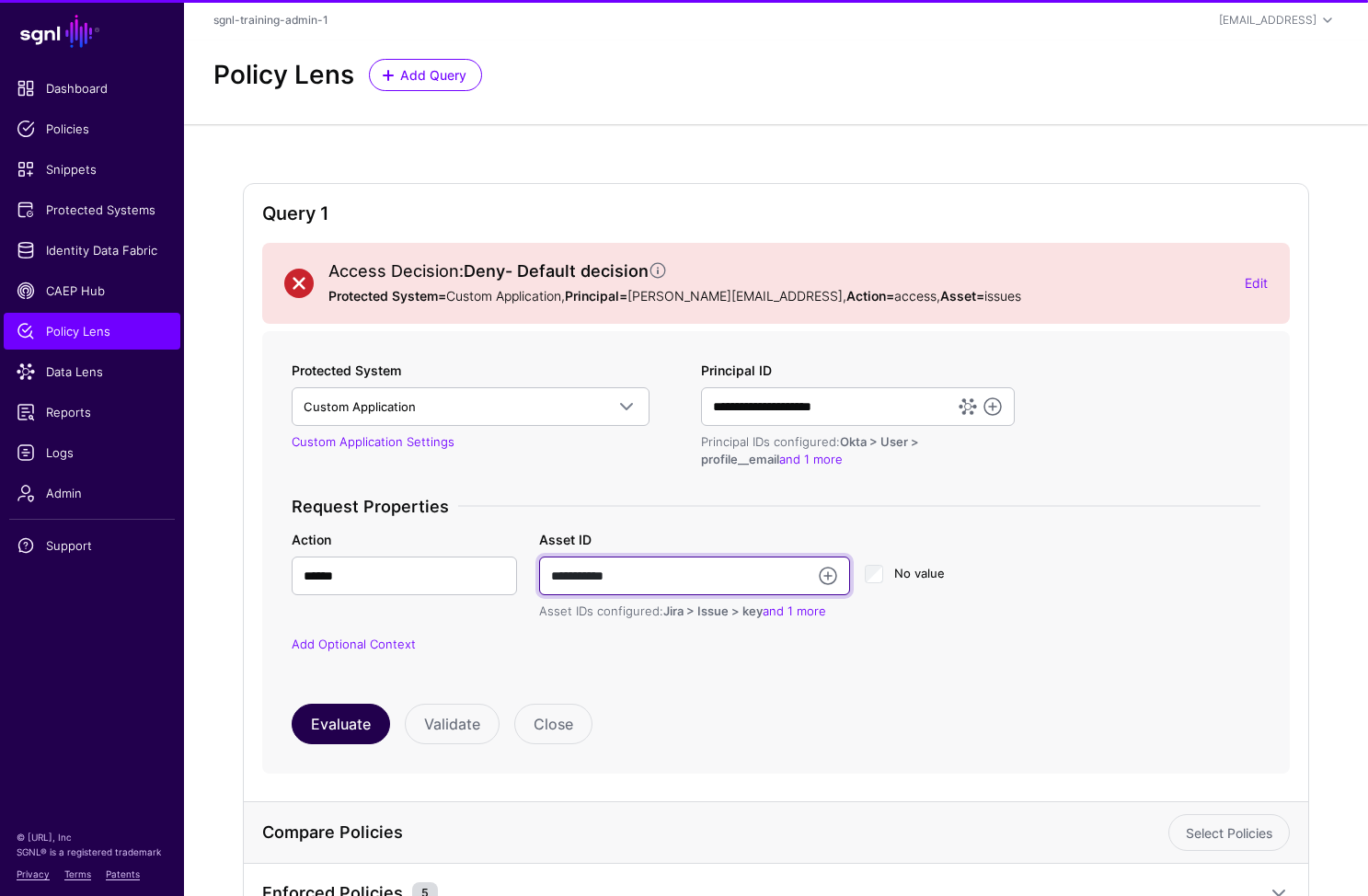
type input "**********"
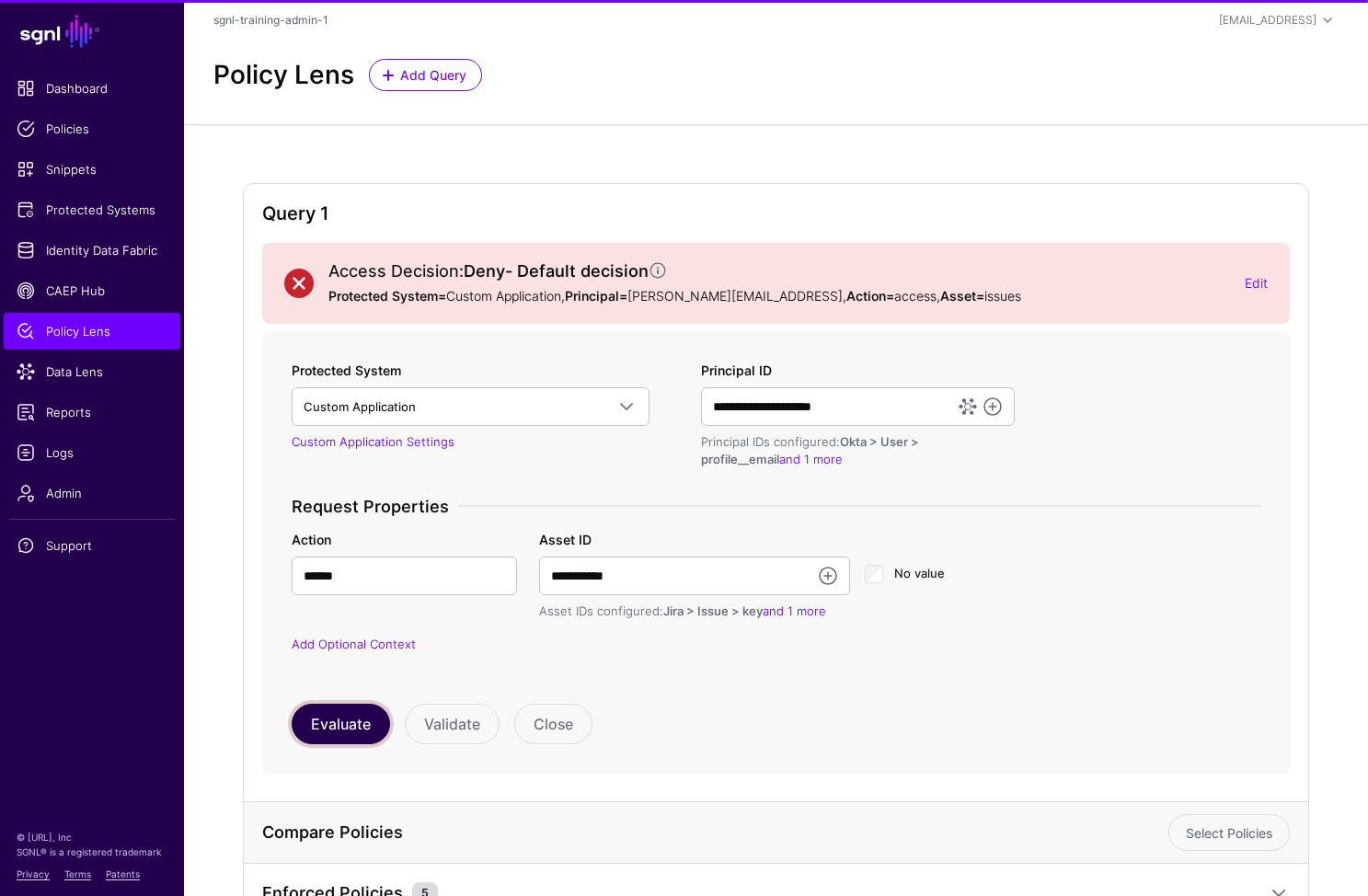
click at [356, 731] on button "Evaluate" at bounding box center [340, 724] width 98 height 41
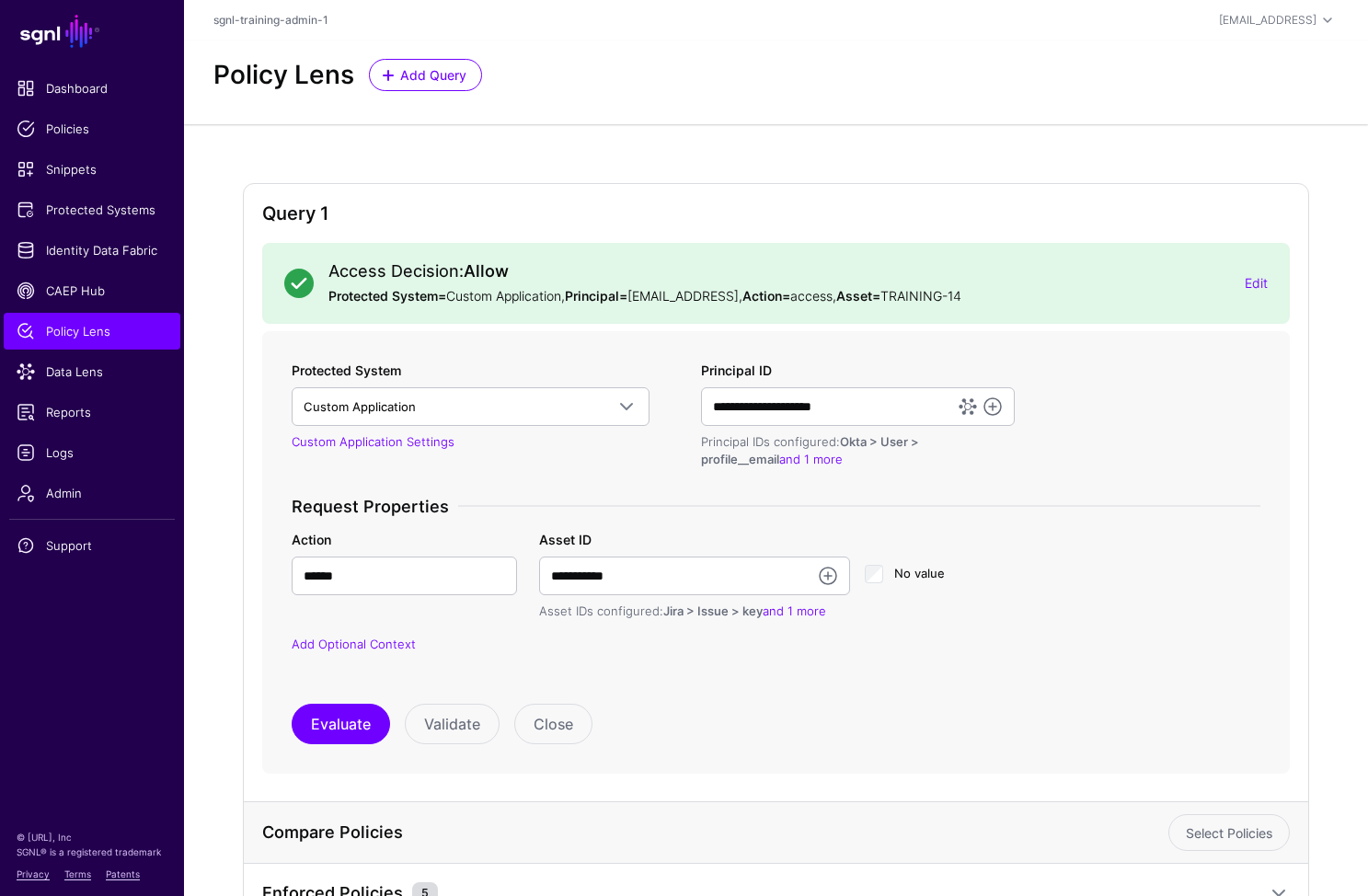
scroll to position [319, 0]
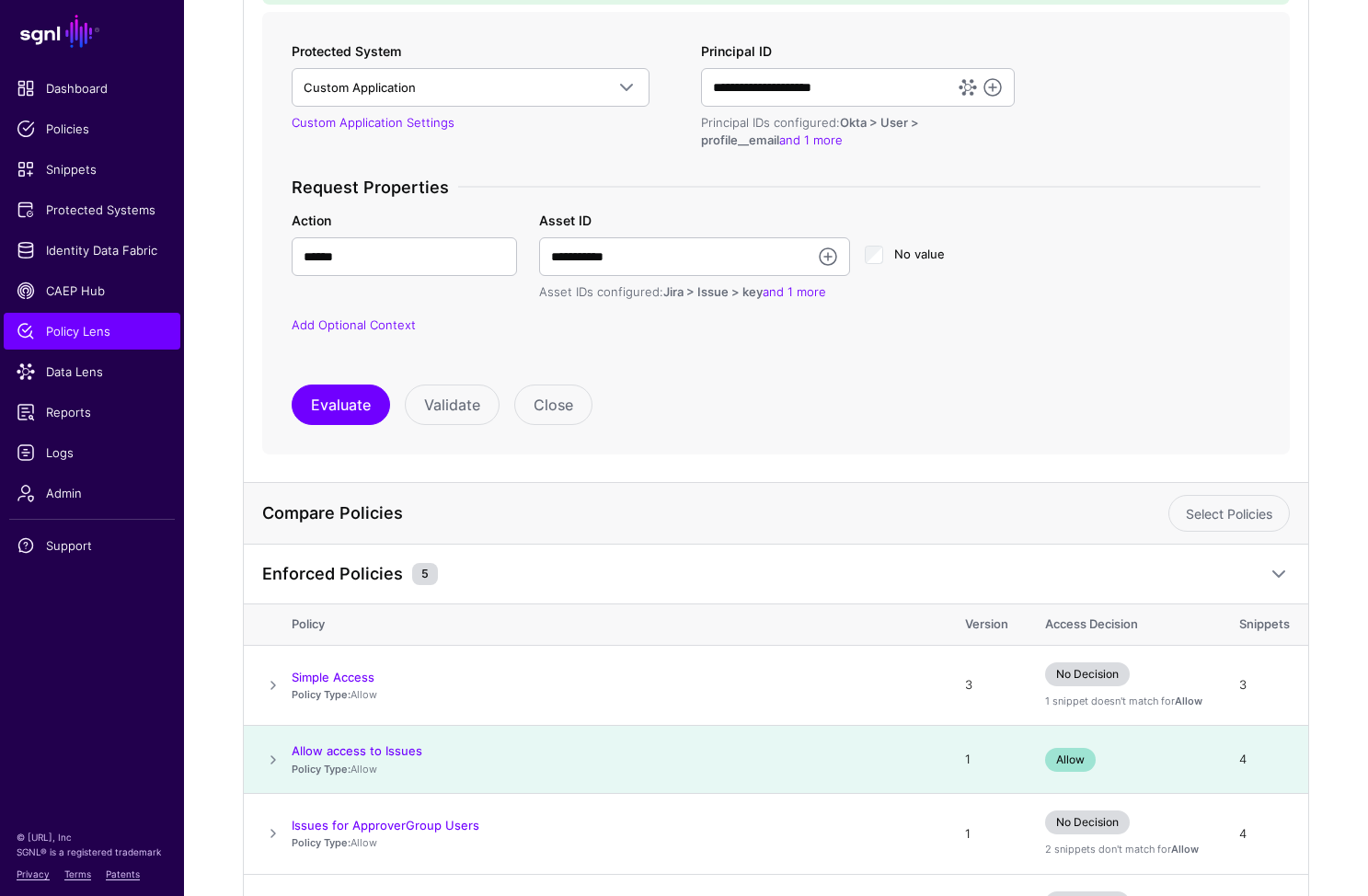
click at [271, 758] on span at bounding box center [274, 760] width 22 height 22
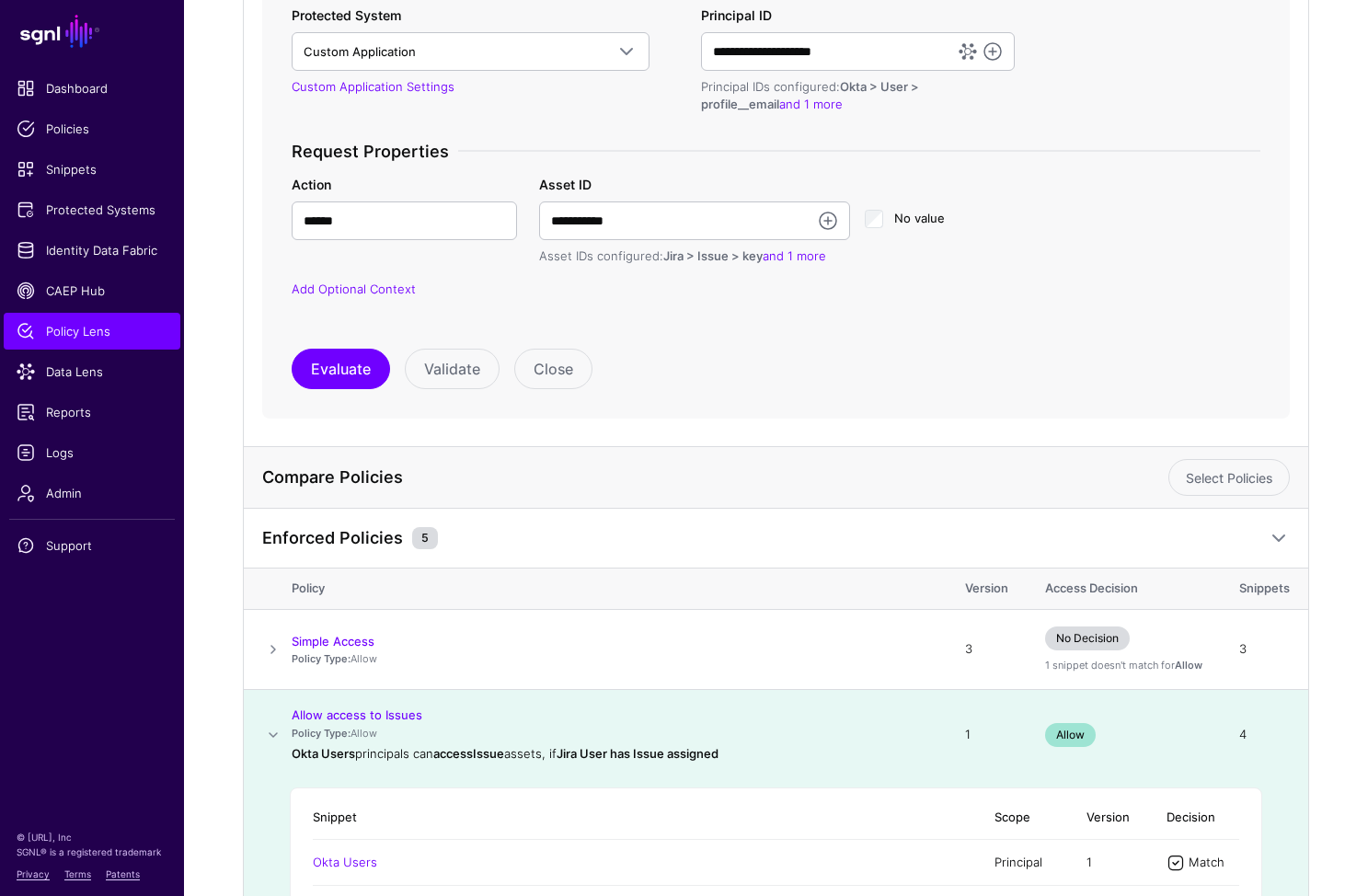
scroll to position [283, 0]
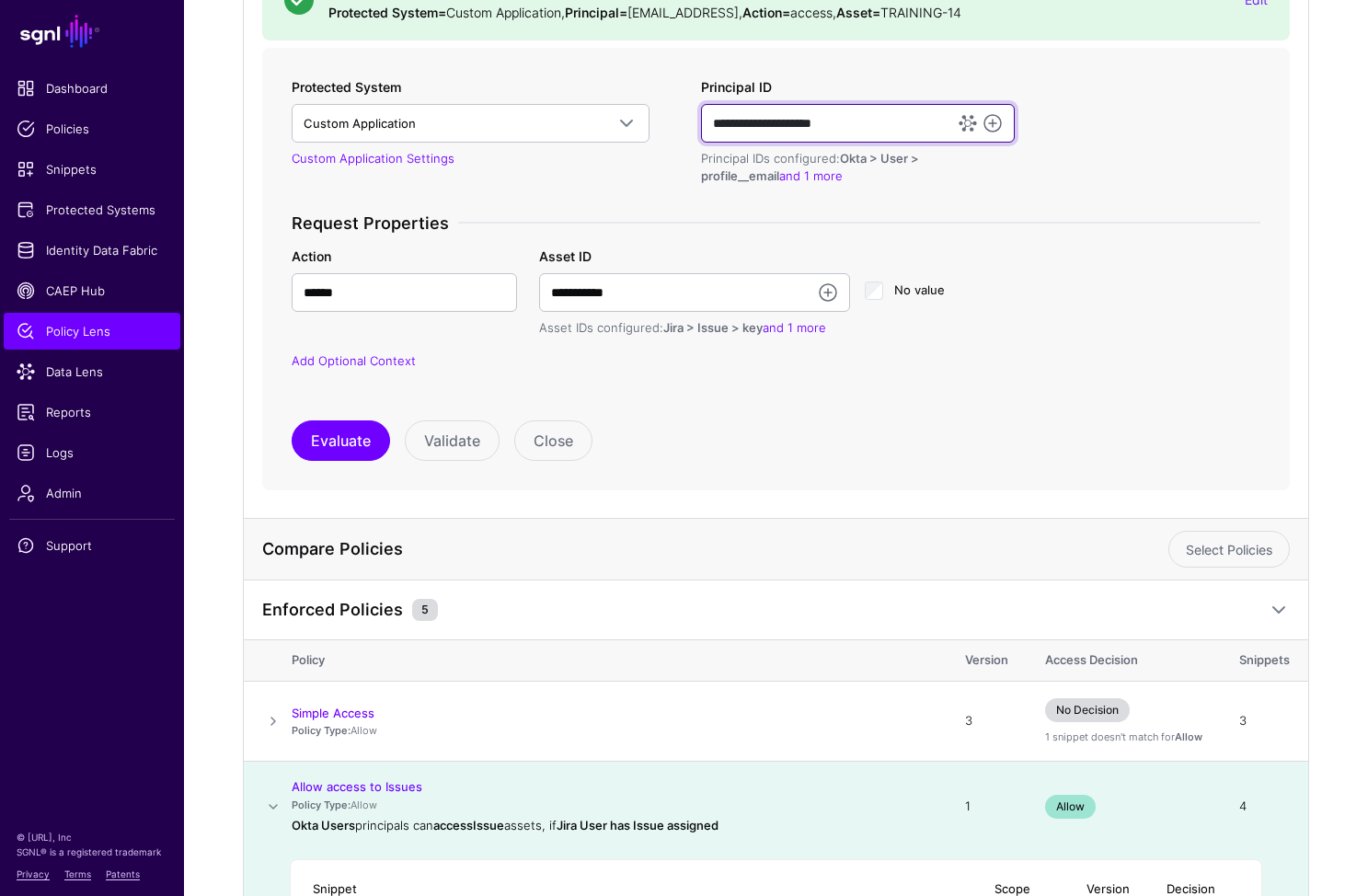
click at [800, 109] on input "**********" at bounding box center [858, 123] width 312 height 39
drag, startPoint x: 789, startPoint y: 125, endPoint x: 645, endPoint y: 121, distance: 144.1
click at [645, 121] on div "**********" at bounding box center [776, 236] width 984 height 316
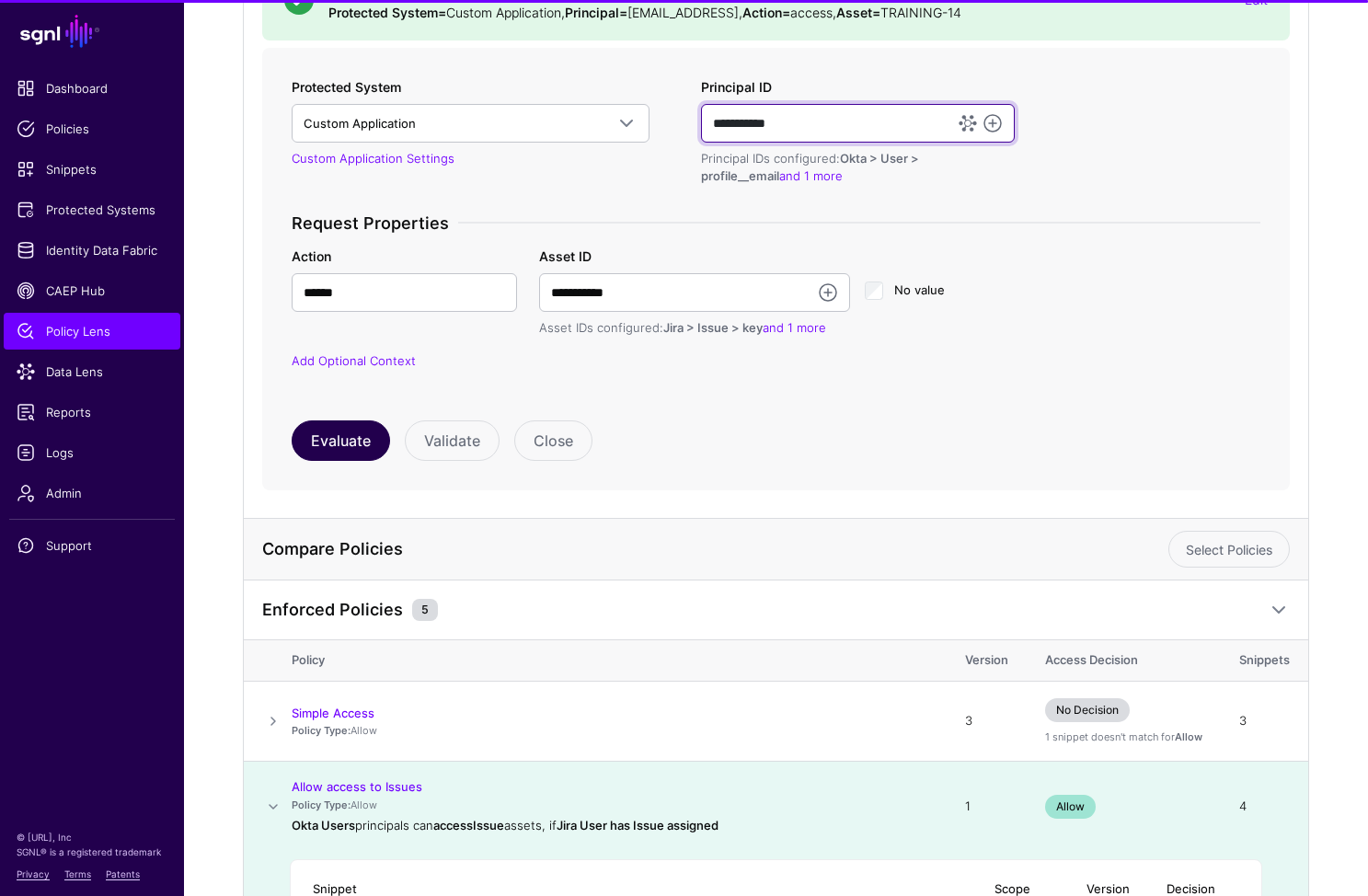
type input "**********"
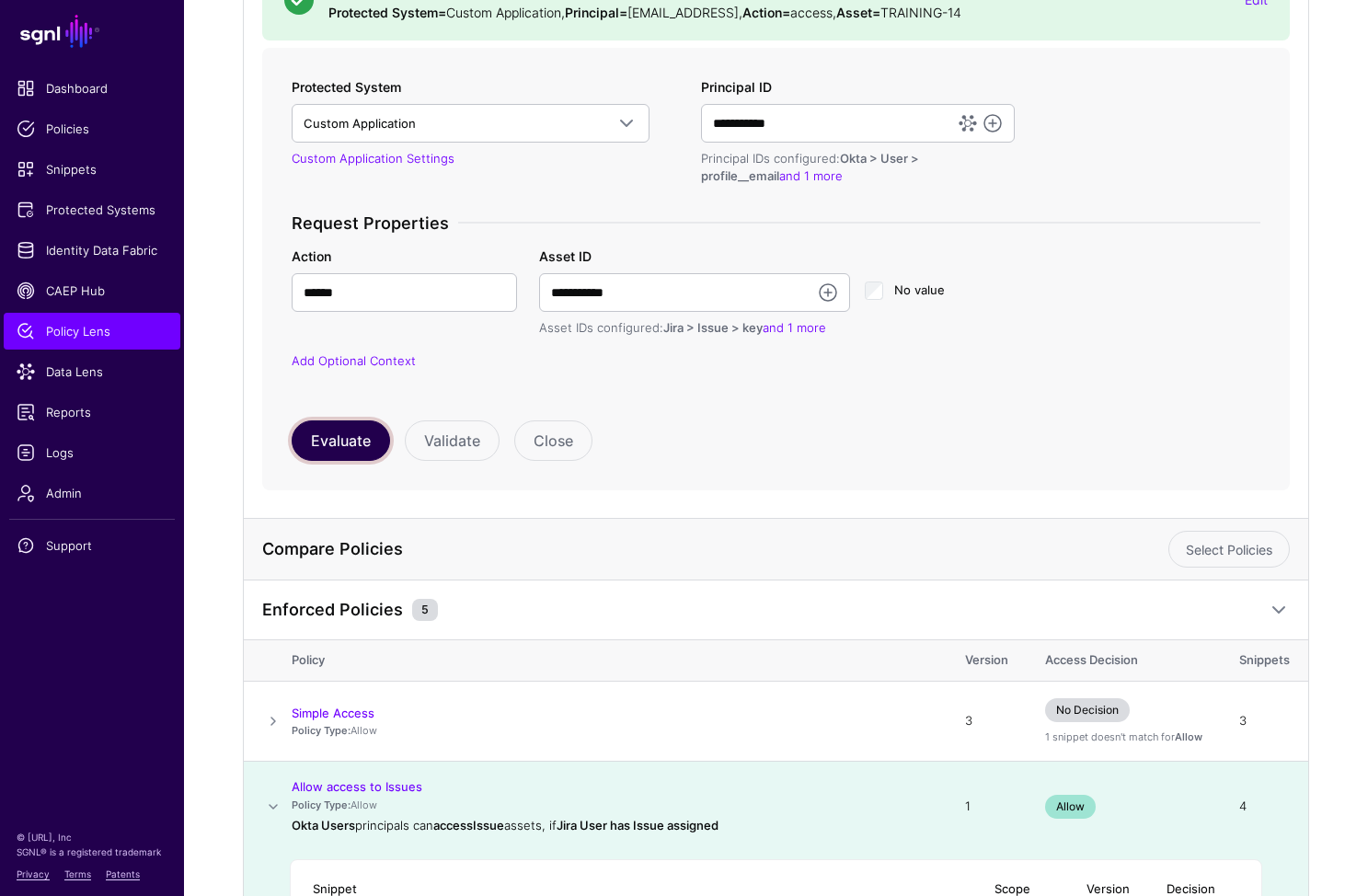
click at [340, 449] on button "Evaluate" at bounding box center [340, 441] width 98 height 41
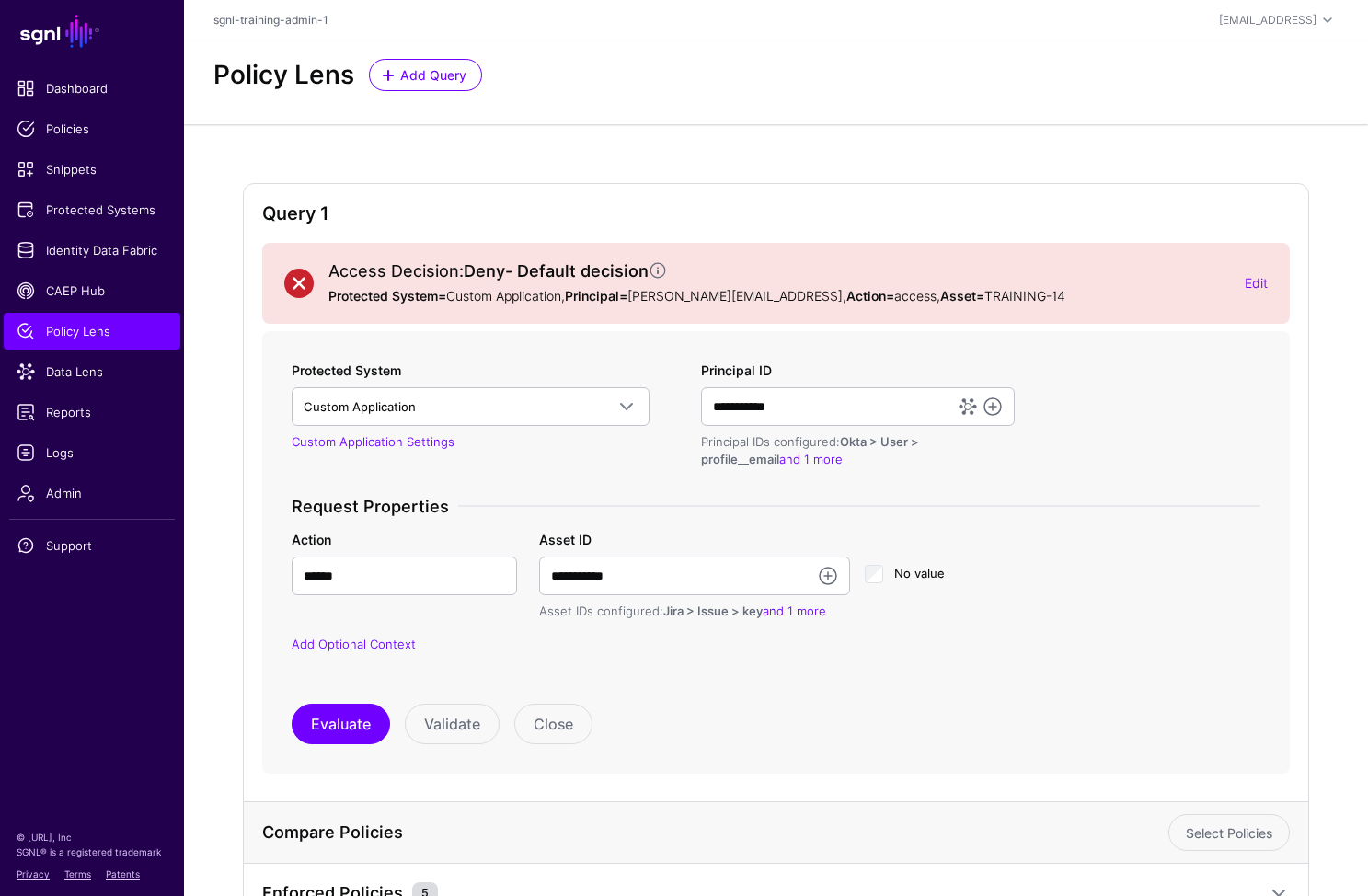
scroll to position [171, 0]
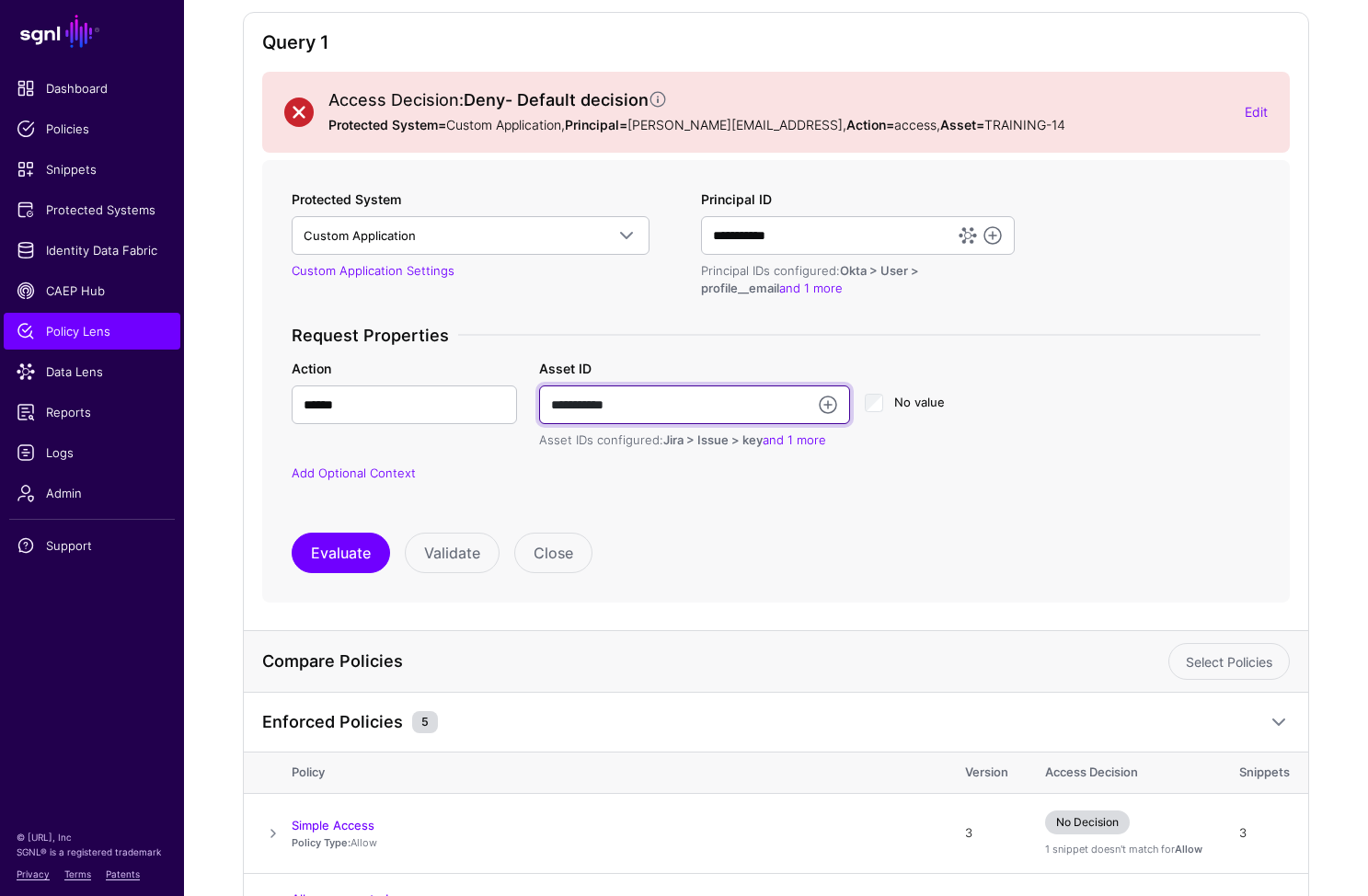
click at [675, 403] on input "**********" at bounding box center [694, 405] width 311 height 39
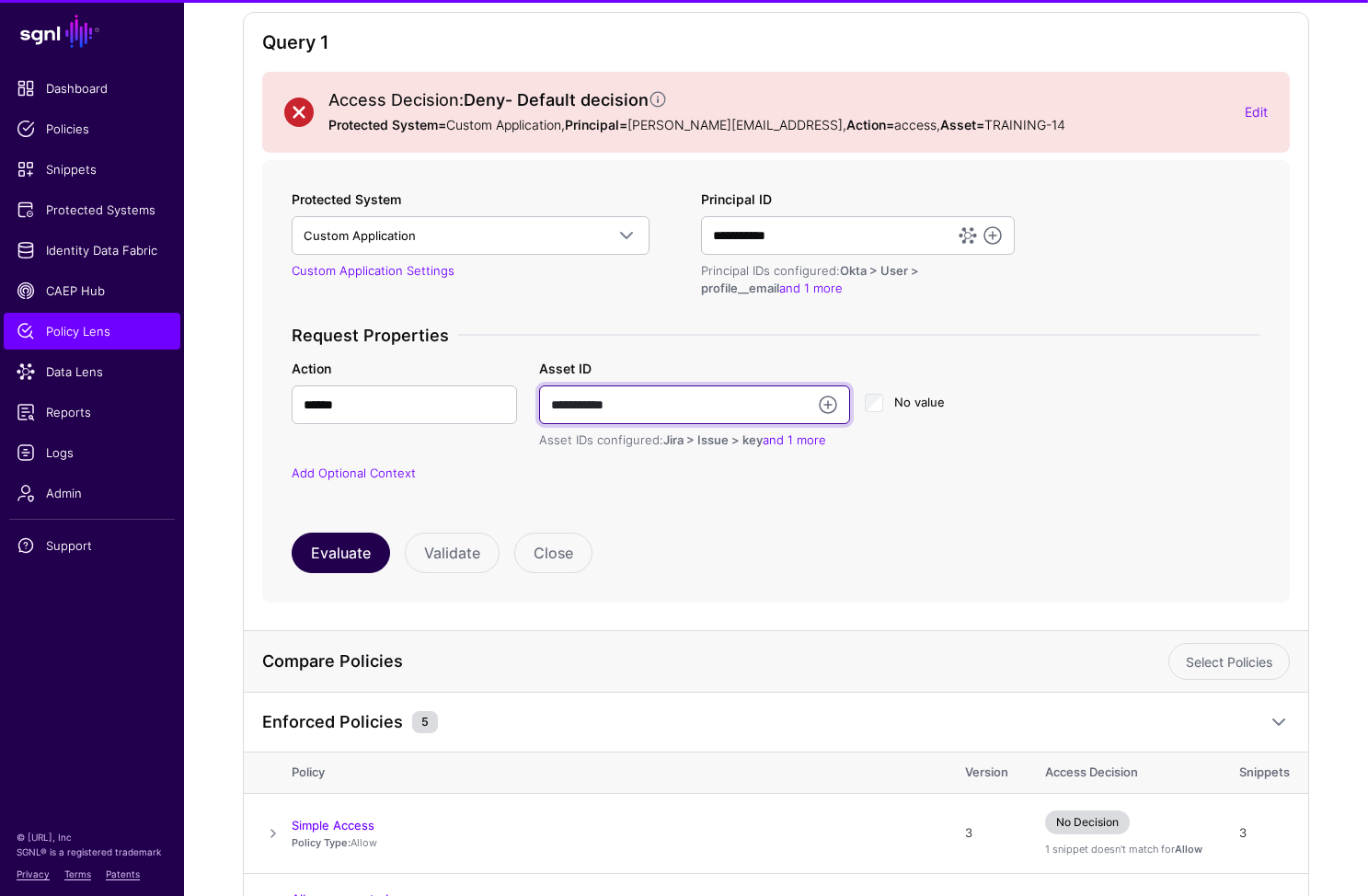
type input "**********"
click at [365, 549] on button "Evaluate" at bounding box center [340, 553] width 98 height 41
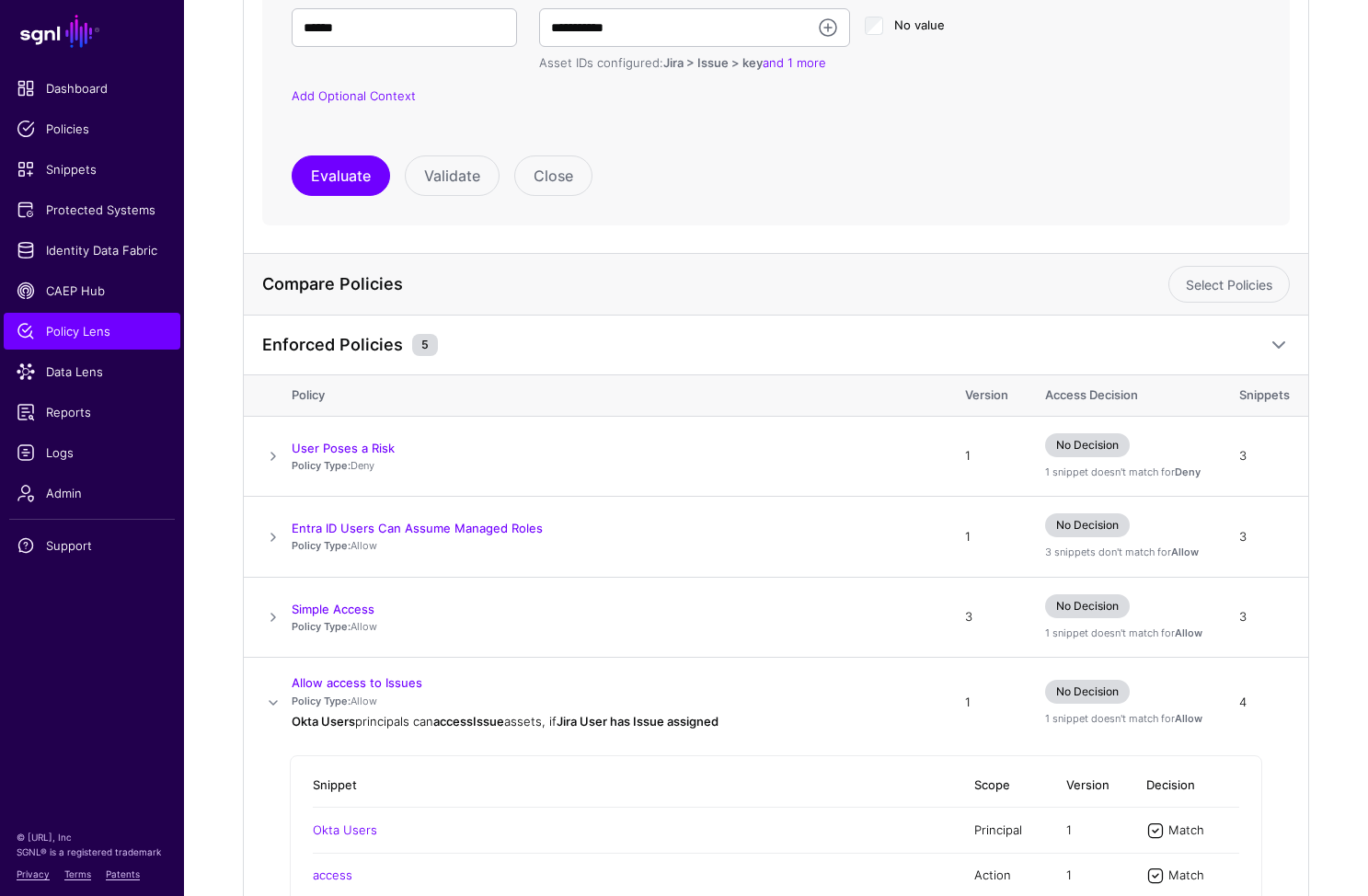
scroll to position [572, 0]
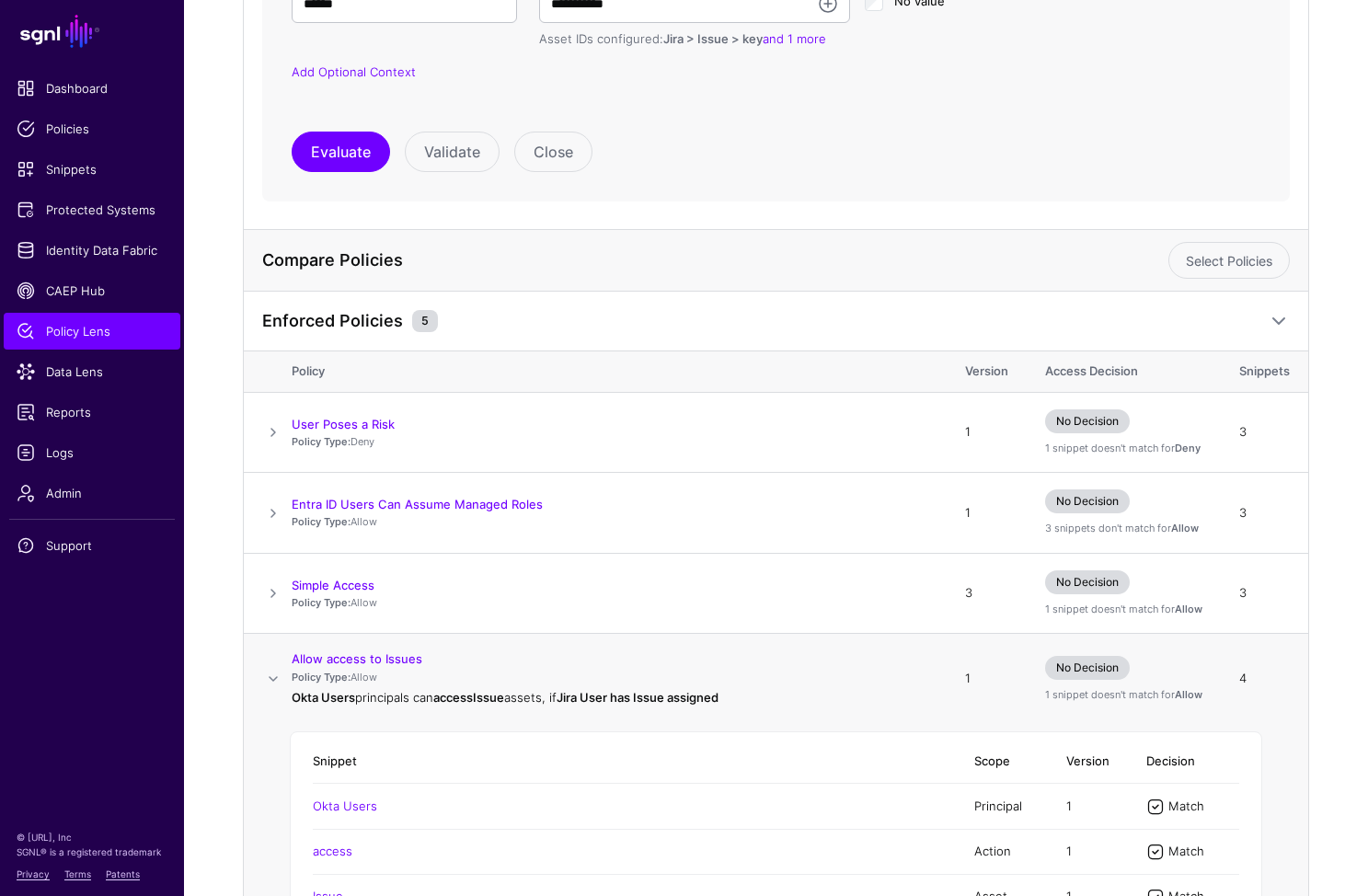
click at [276, 671] on span at bounding box center [274, 679] width 22 height 22
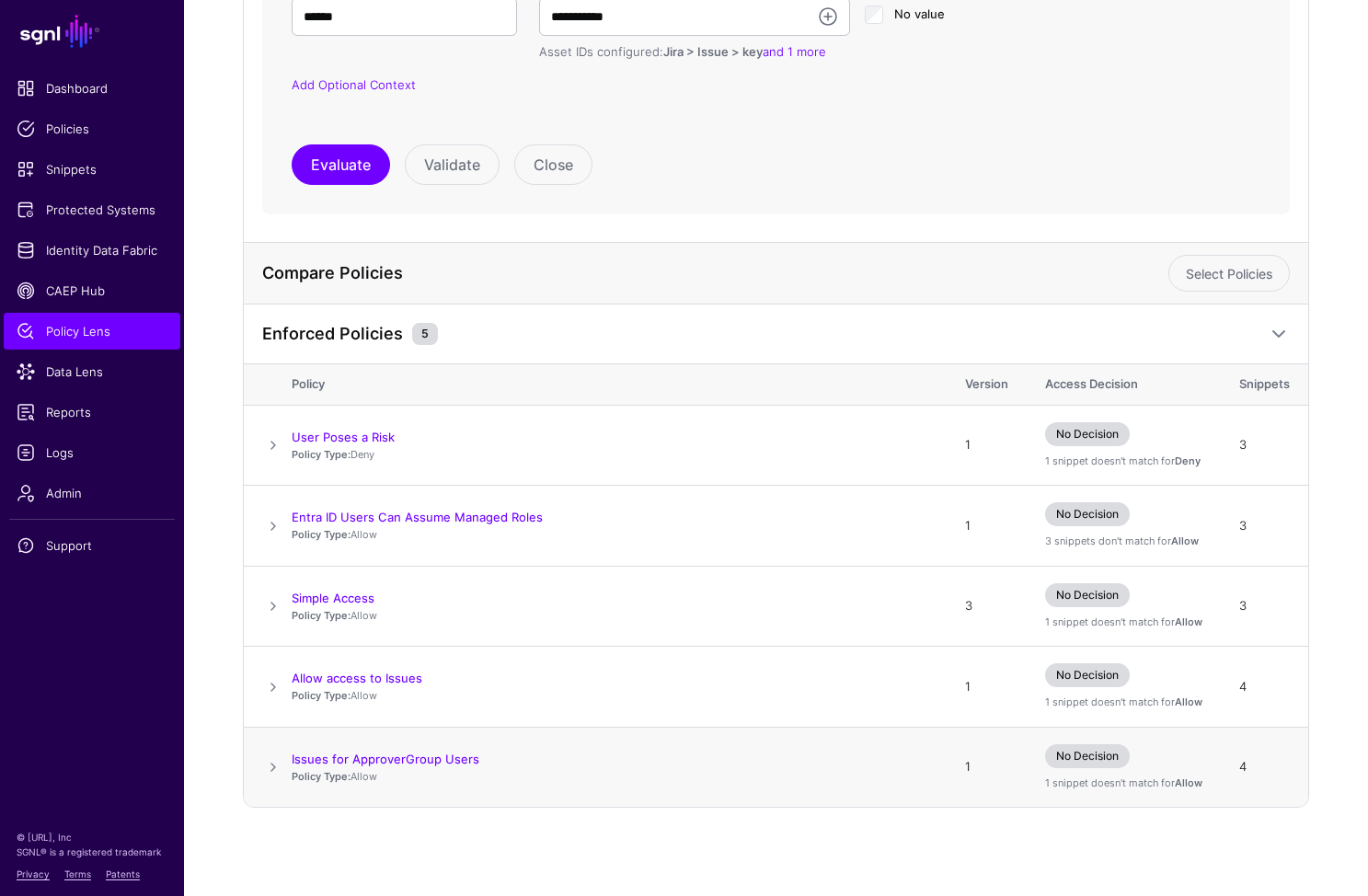
click at [283, 763] on span at bounding box center [274, 767] width 22 height 22
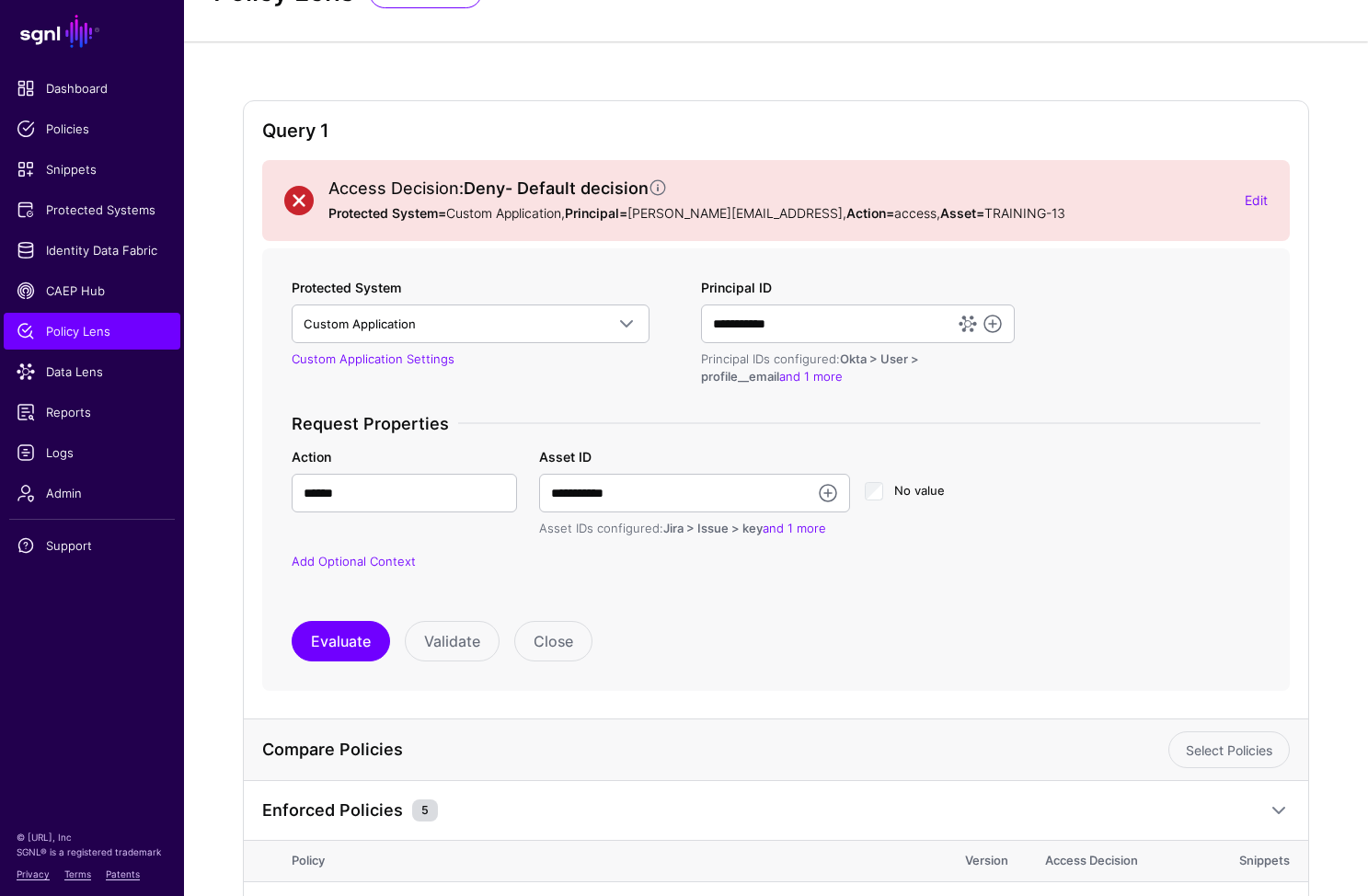
scroll to position [0, 0]
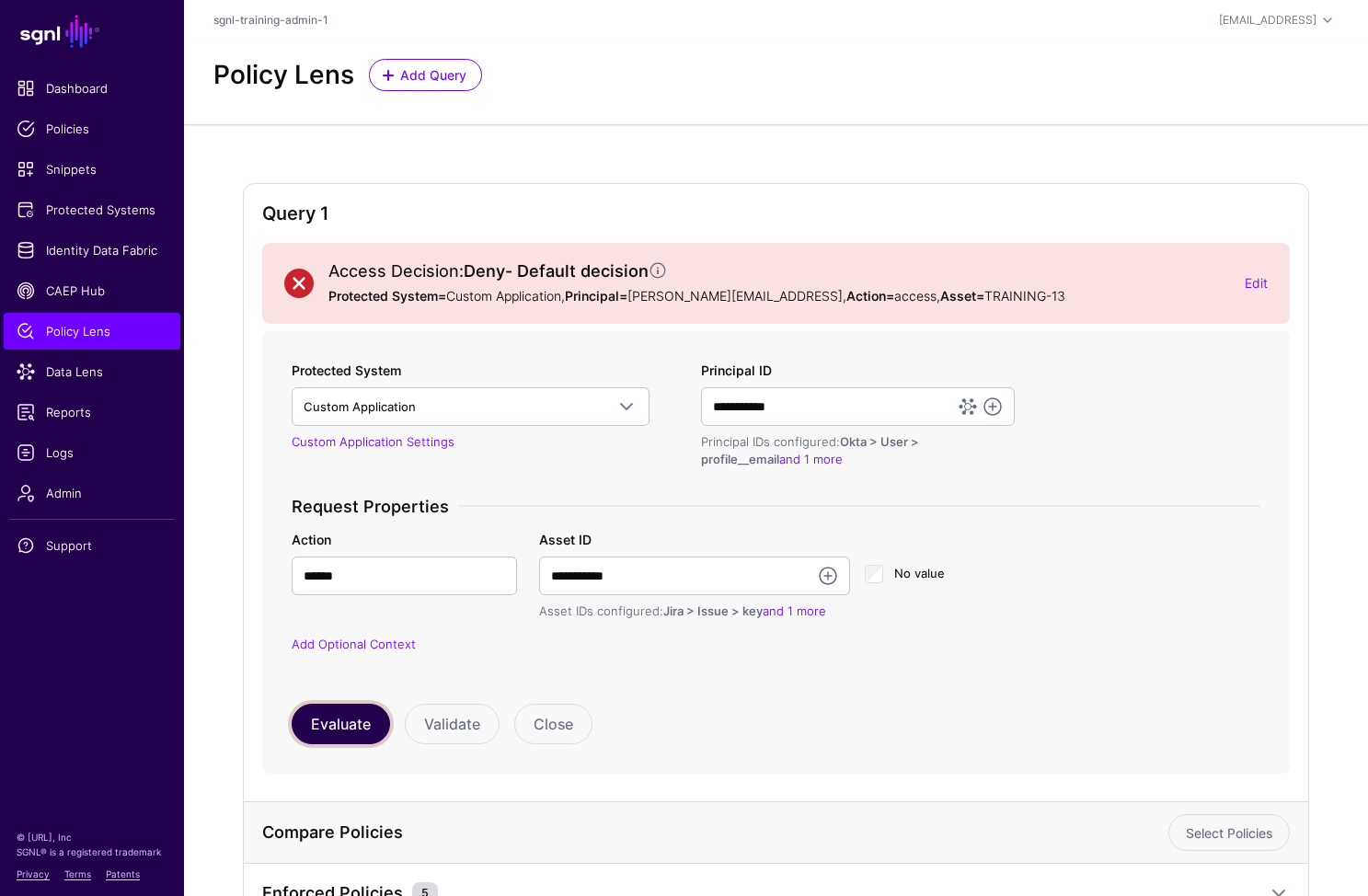
click at [349, 720] on button "Evaluate" at bounding box center [340, 724] width 98 height 41
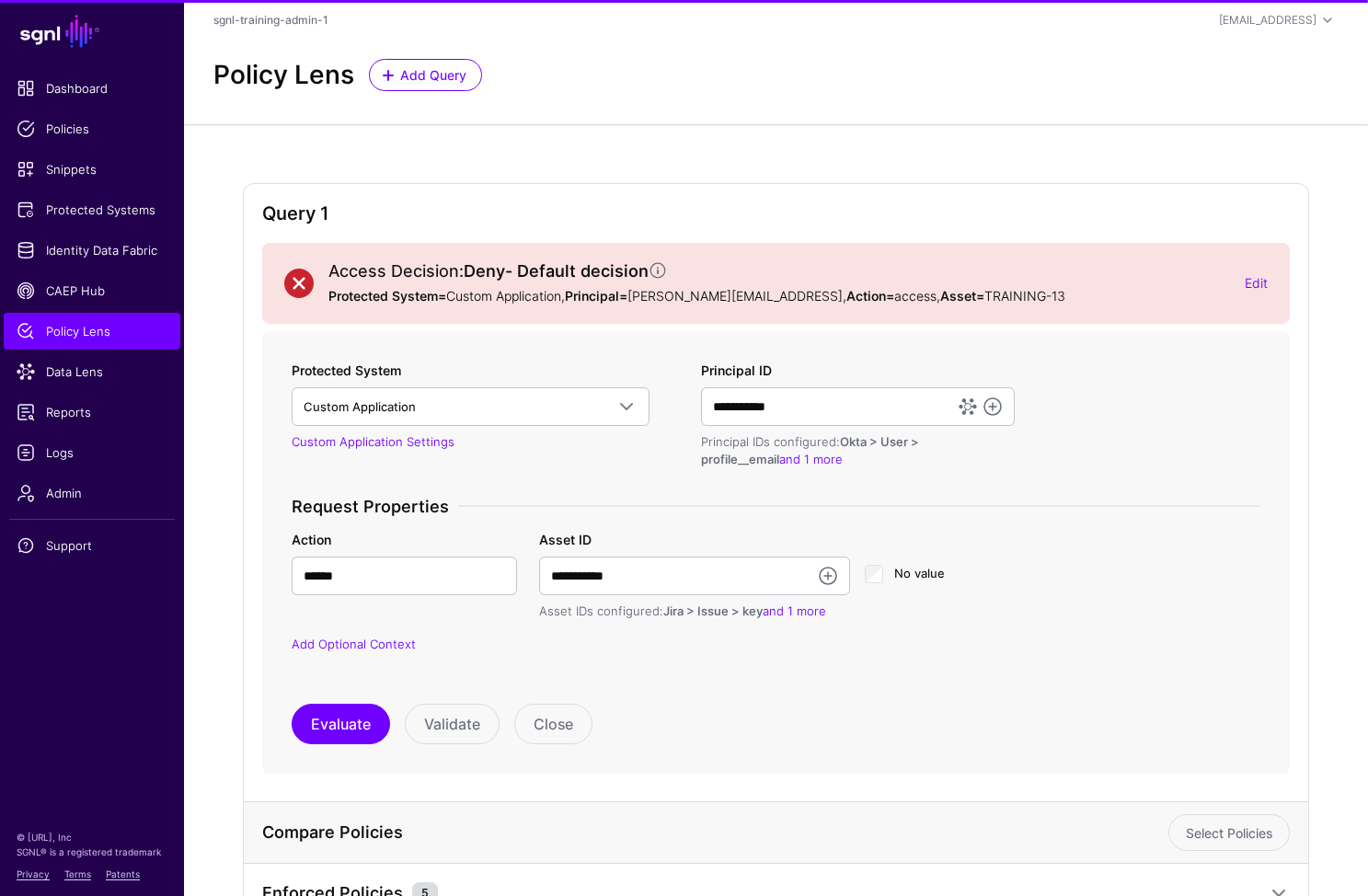
scroll to position [227, 0]
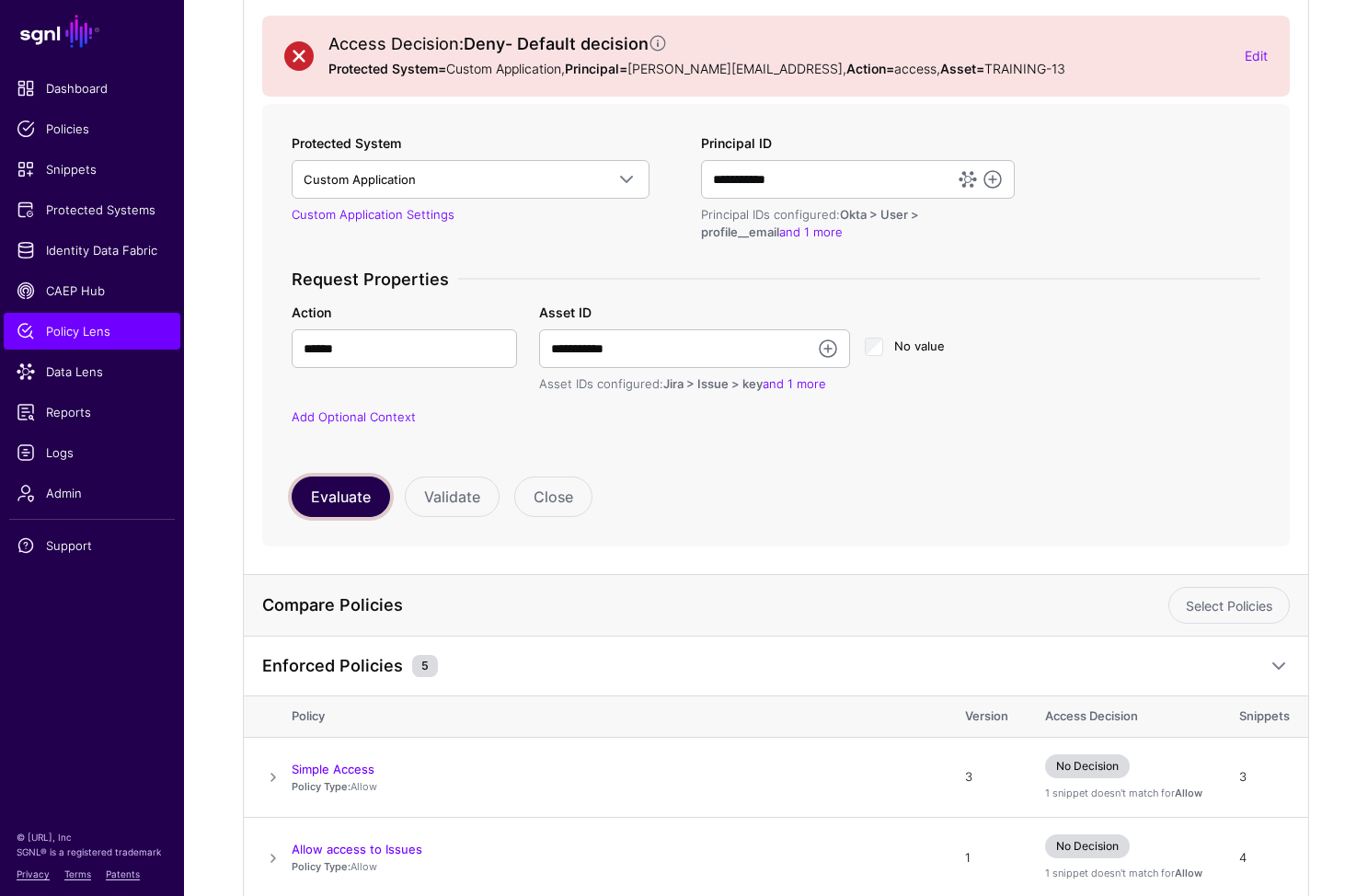
click at [335, 489] on button "Evaluate" at bounding box center [340, 496] width 98 height 41
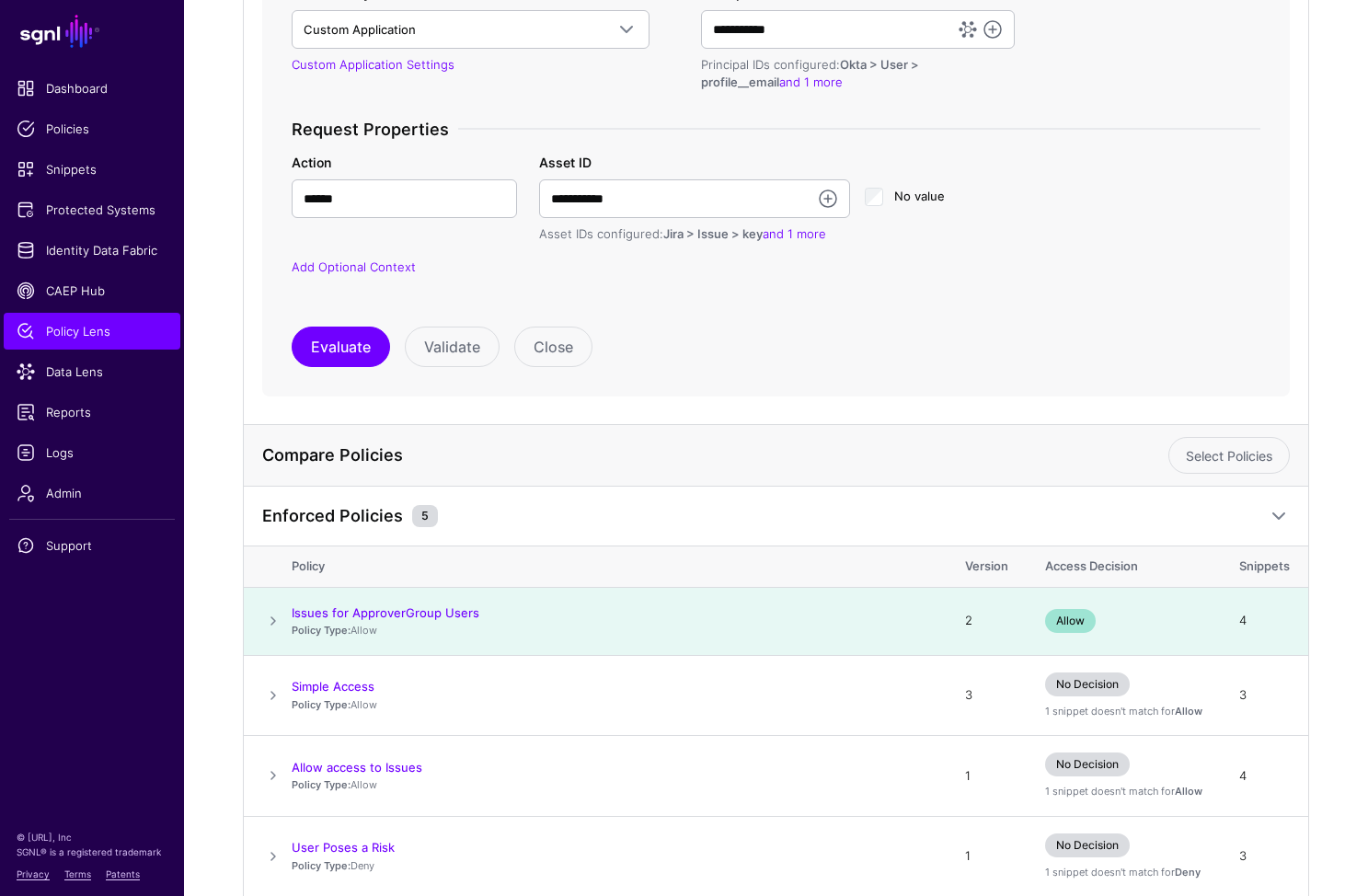
scroll to position [365, 0]
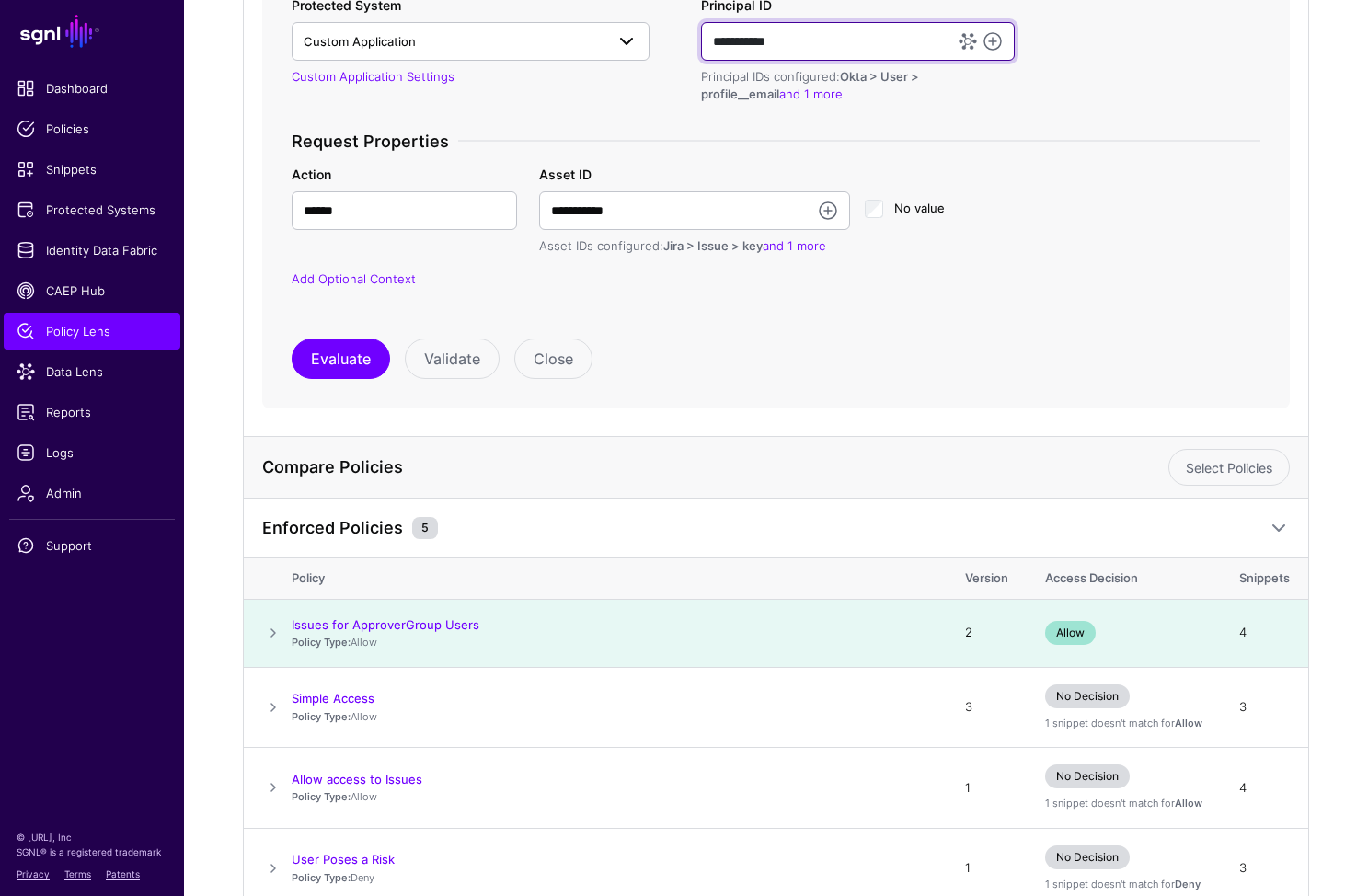
drag, startPoint x: 811, startPoint y: 37, endPoint x: 636, endPoint y: 36, distance: 175.0
click at [628, 31] on div "**********" at bounding box center [776, 153] width 984 height 316
type input "**********"
click at [356, 372] on button "Evaluate" at bounding box center [340, 358] width 98 height 41
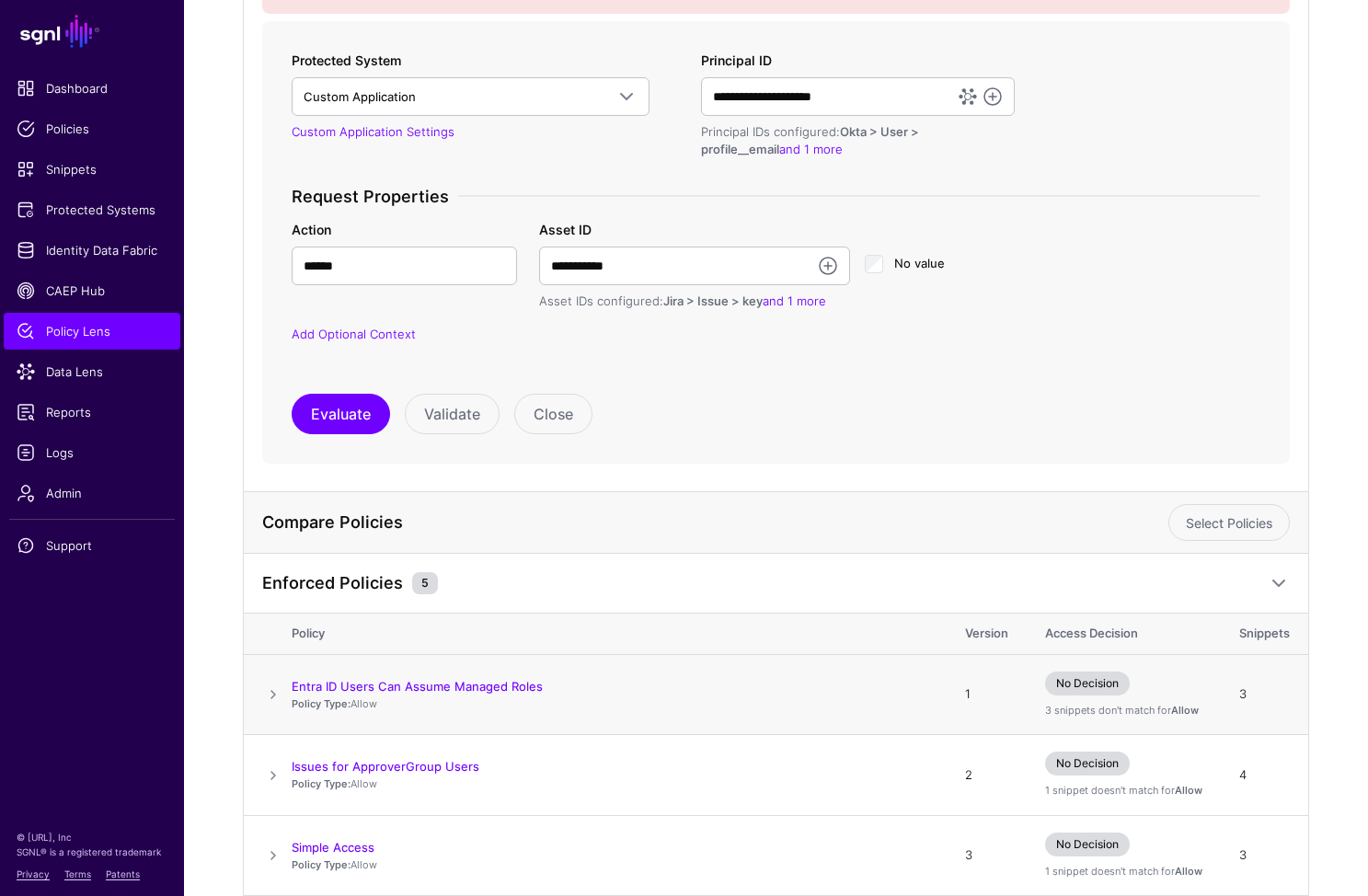
scroll to position [559, 0]
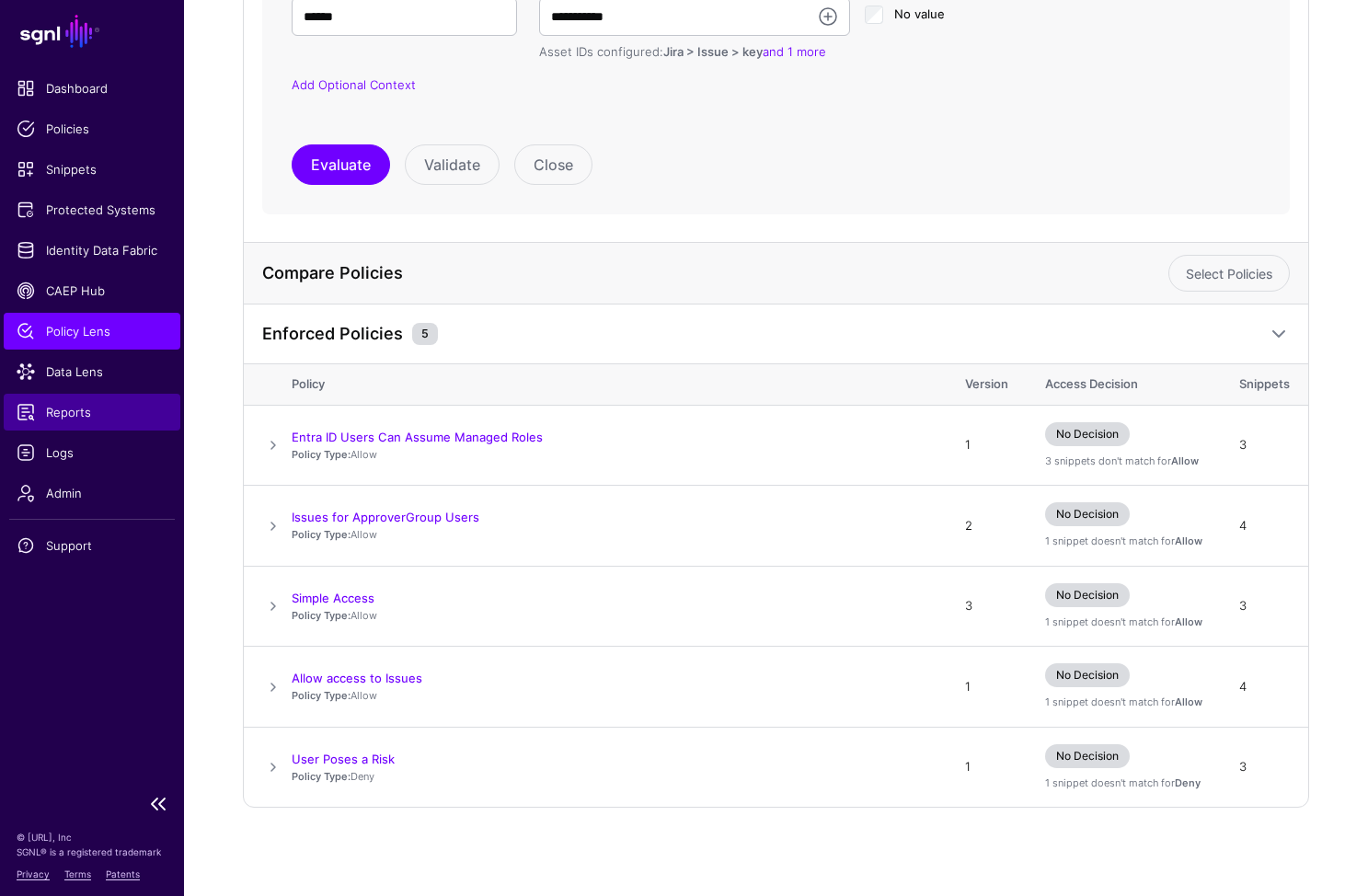
click at [77, 407] on span "Reports" at bounding box center [93, 412] width 151 height 18
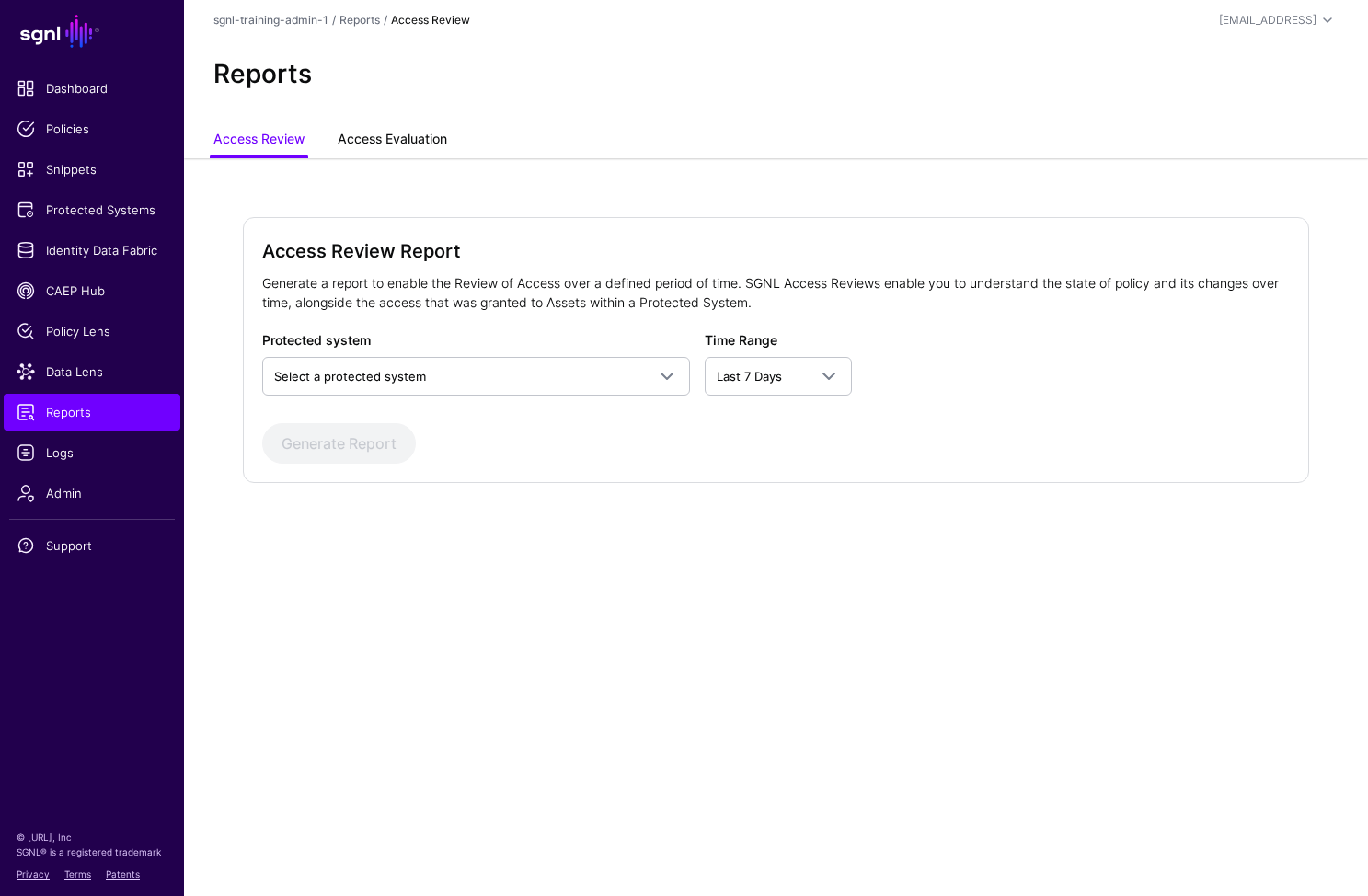
click at [373, 134] on link "Access Evaluation" at bounding box center [392, 140] width 109 height 35
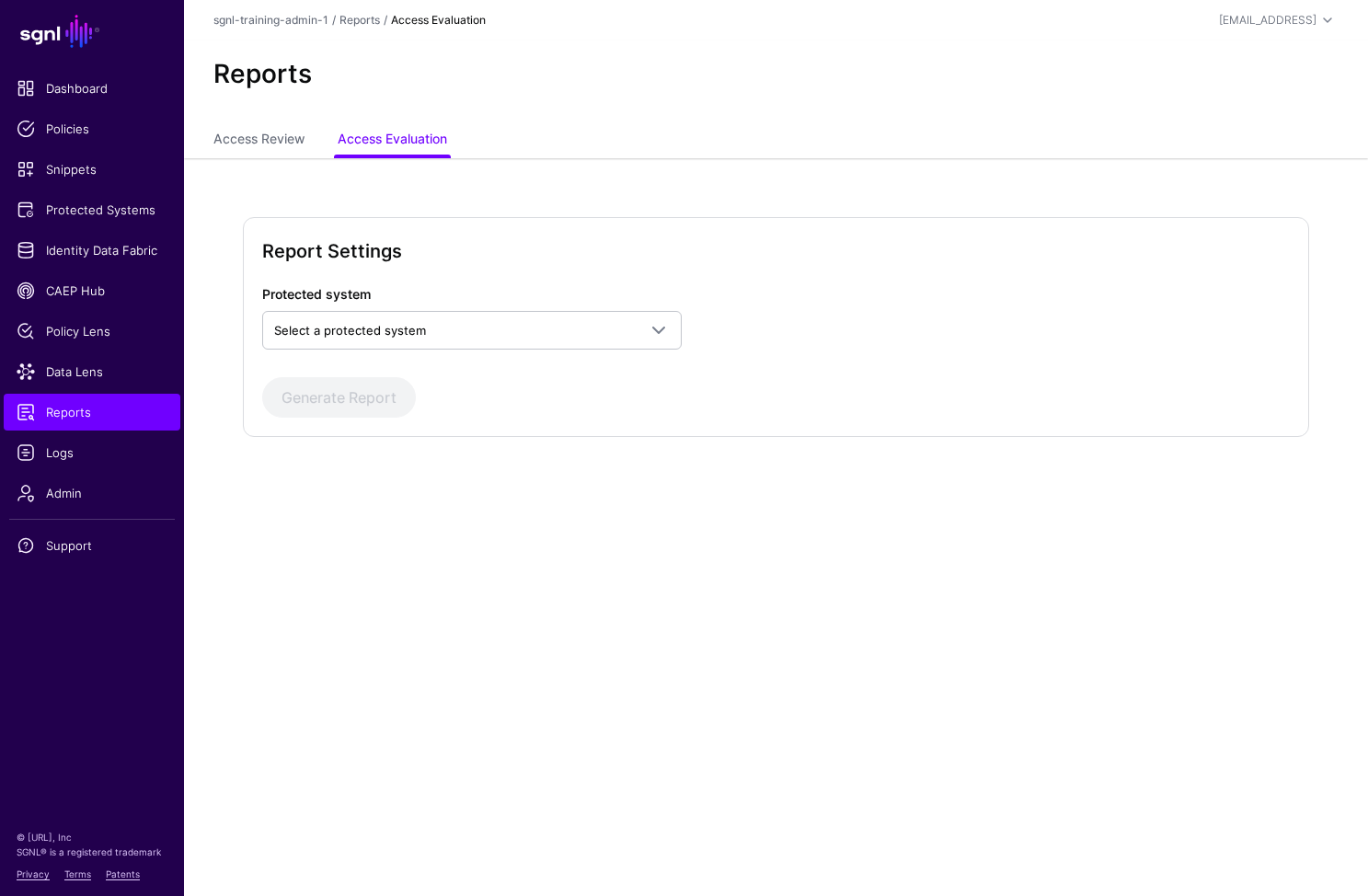
click at [460, 303] on div "Protected system Select a protected system Custom Application" at bounding box center [472, 317] width 435 height 66
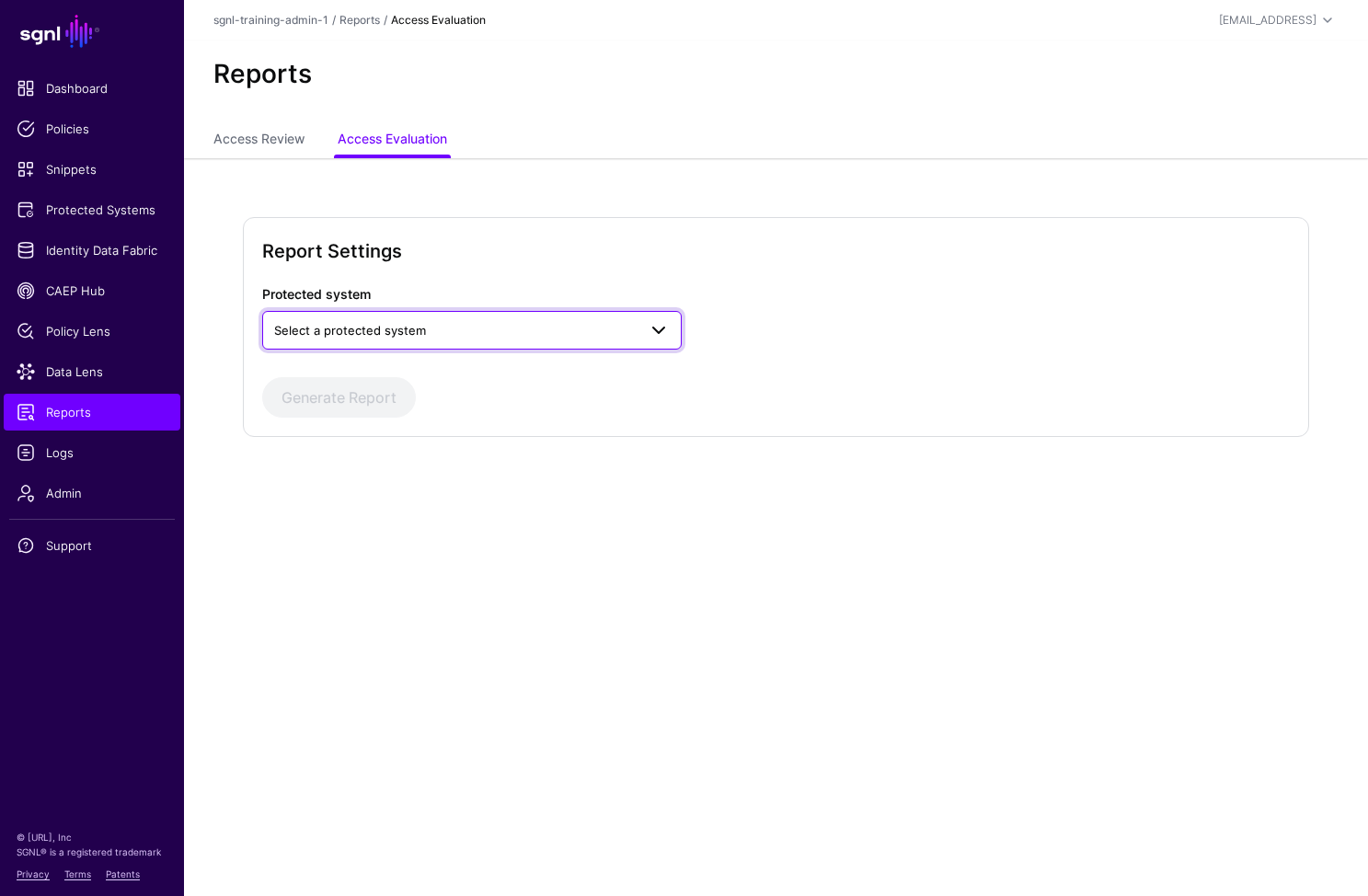
click at [467, 329] on span "Select a protected system" at bounding box center [456, 330] width 362 height 20
click at [400, 369] on div "Custom Application" at bounding box center [472, 373] width 390 height 18
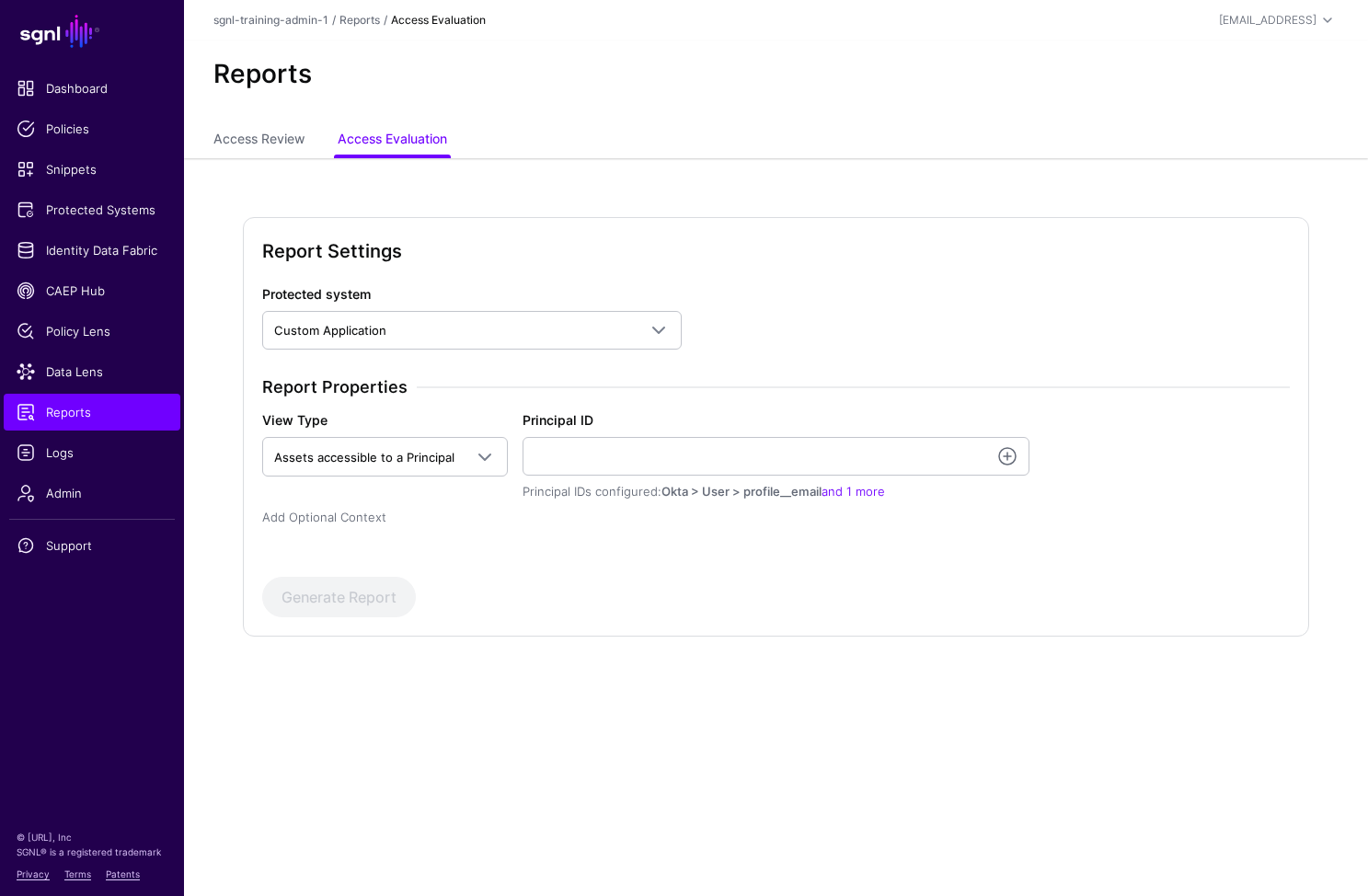
click at [306, 515] on link "Add Optional Context" at bounding box center [324, 516] width 124 height 15
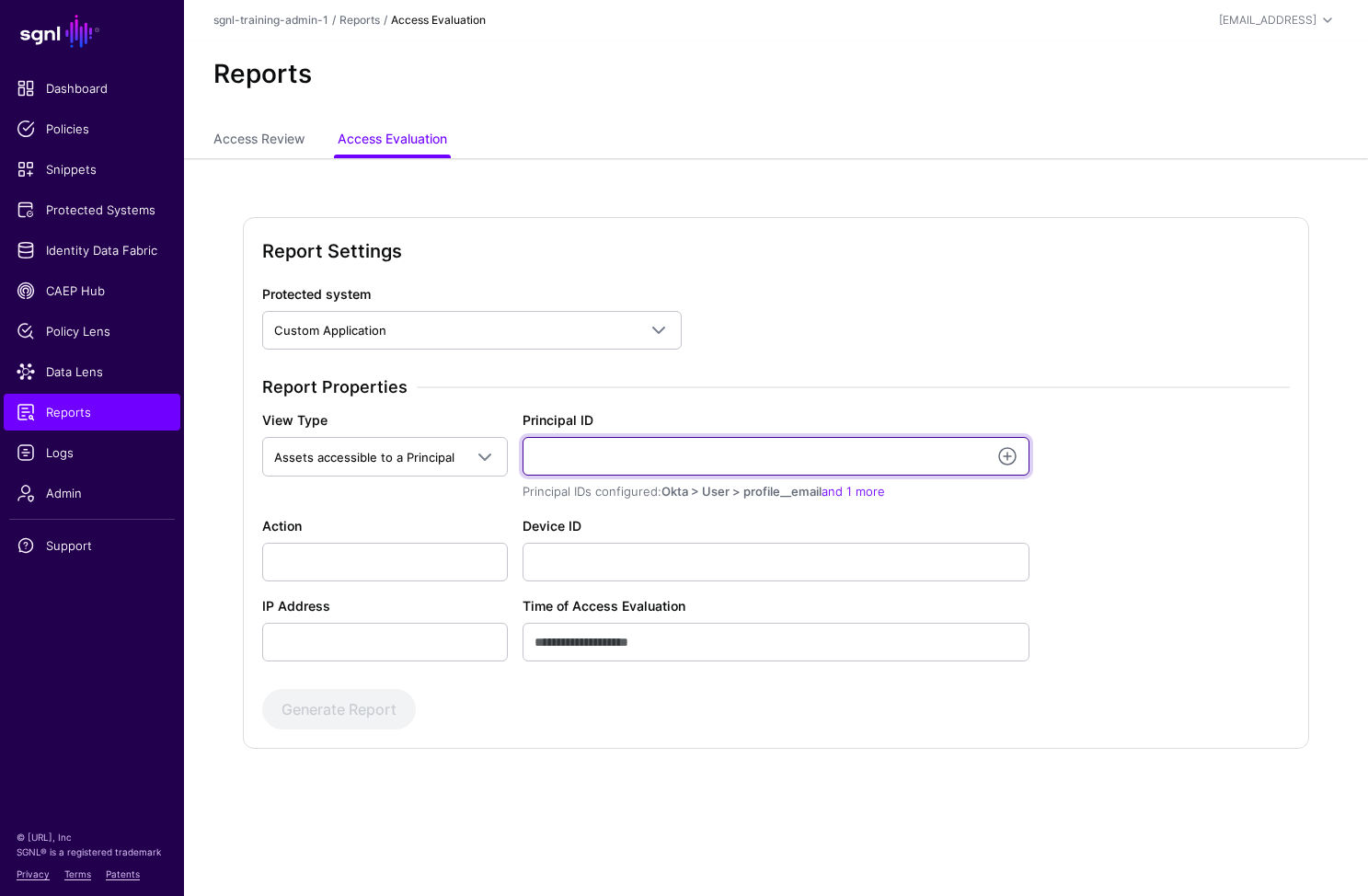
click at [768, 459] on input "Principal ID" at bounding box center [776, 455] width 507 height 39
type input "**********"
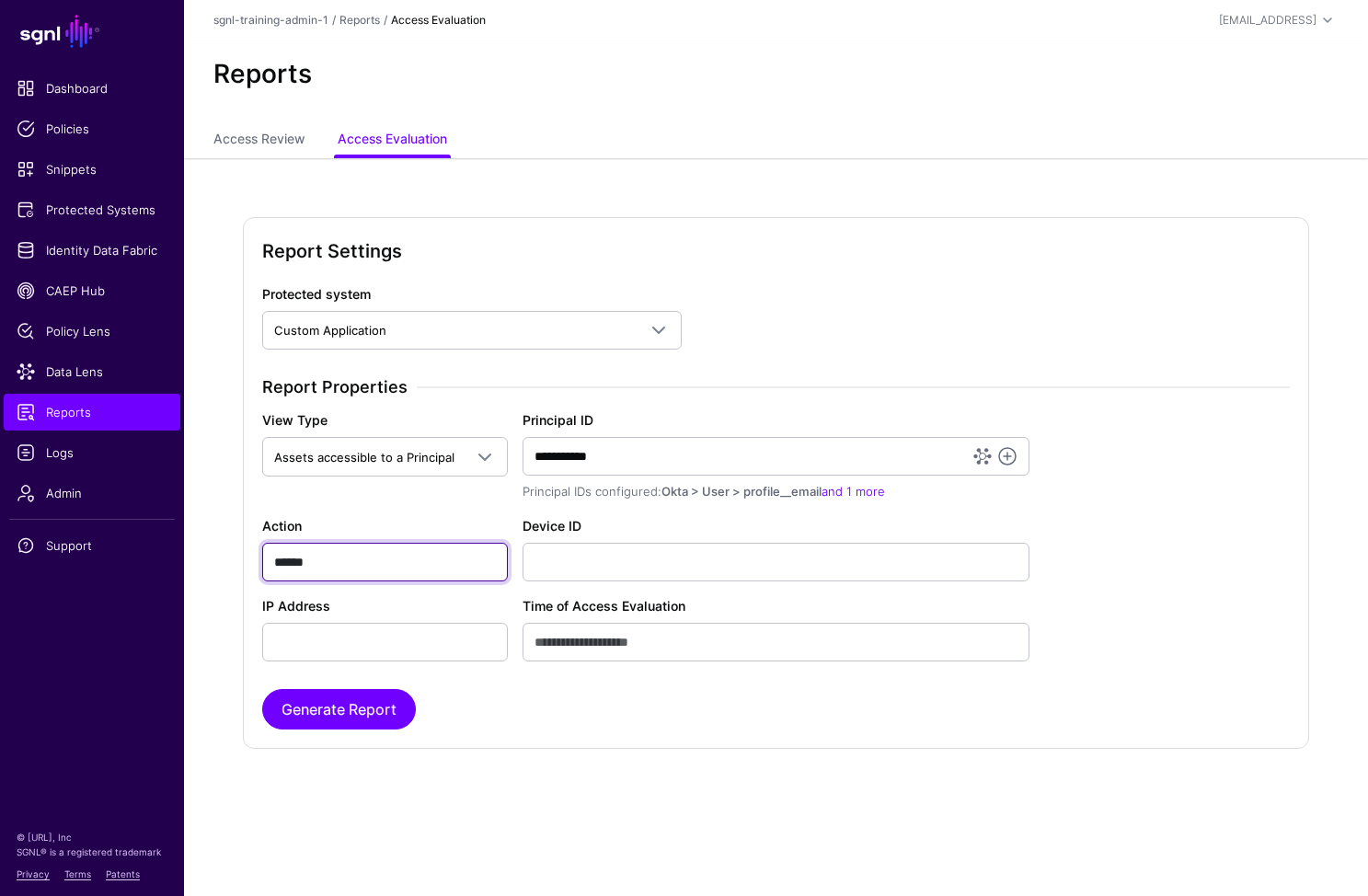
type input "******"
click at [415, 692] on div "Generate Report" at bounding box center [776, 709] width 1028 height 41
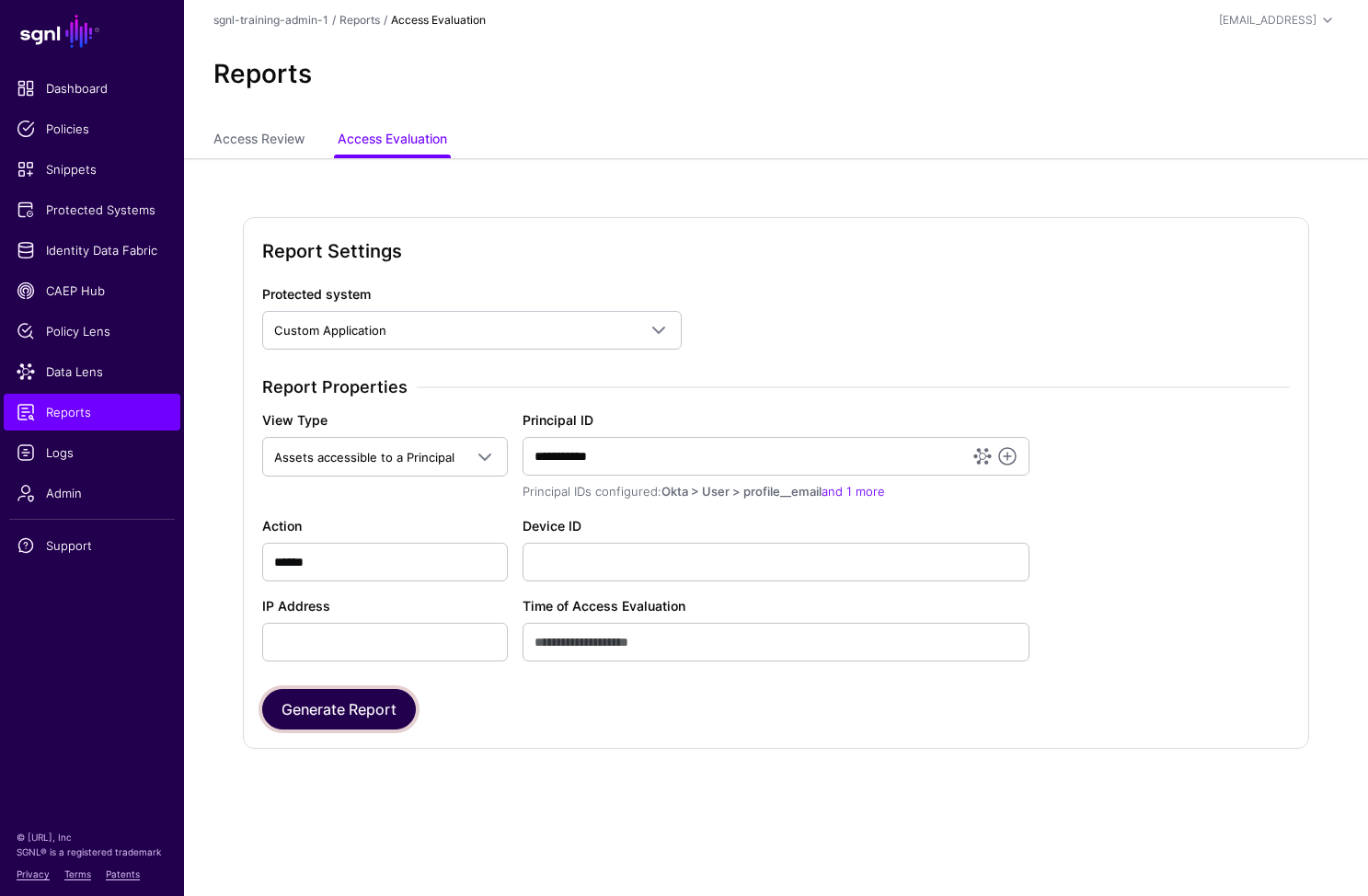
drag, startPoint x: 396, startPoint y: 704, endPoint x: 406, endPoint y: 700, distance: 10.8
click at [397, 703] on button "Generate Report" at bounding box center [339, 709] width 153 height 41
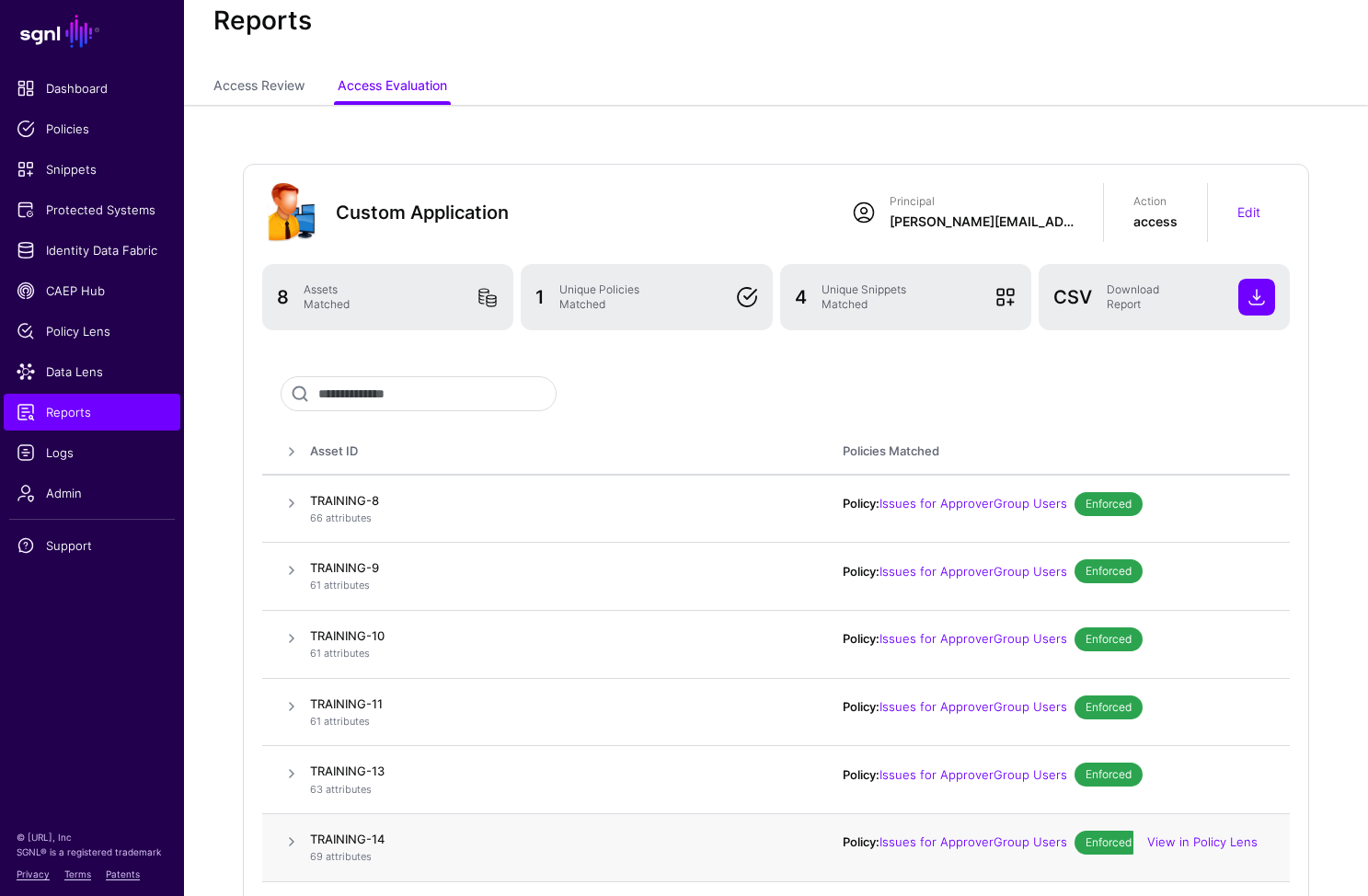
scroll to position [65, 0]
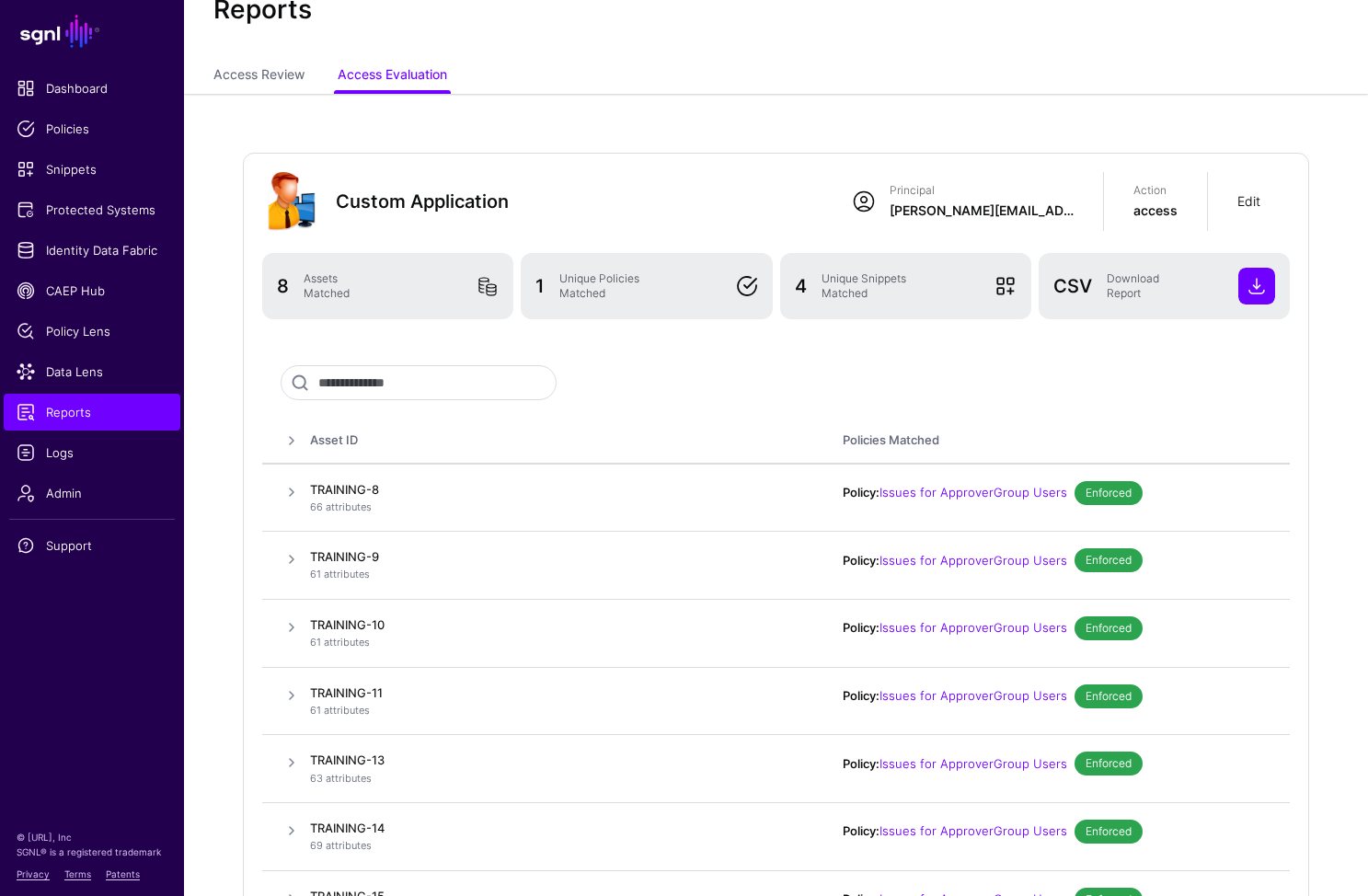
click at [1249, 197] on link "Edit" at bounding box center [1249, 201] width 23 height 16
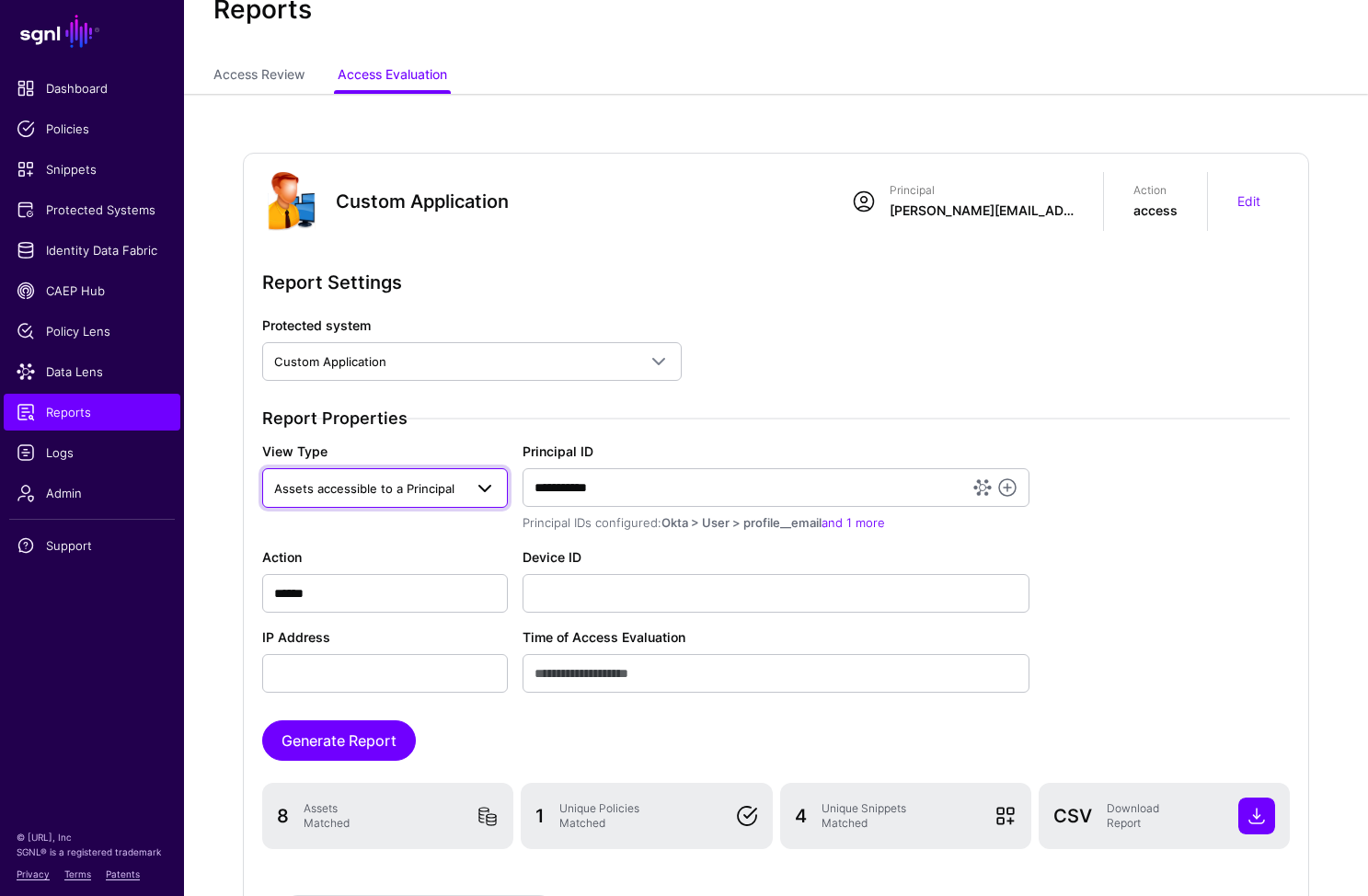
click at [476, 488] on span at bounding box center [485, 488] width 22 height 22
click at [685, 422] on h3 "Report Properties" at bounding box center [776, 419] width 1028 height 20
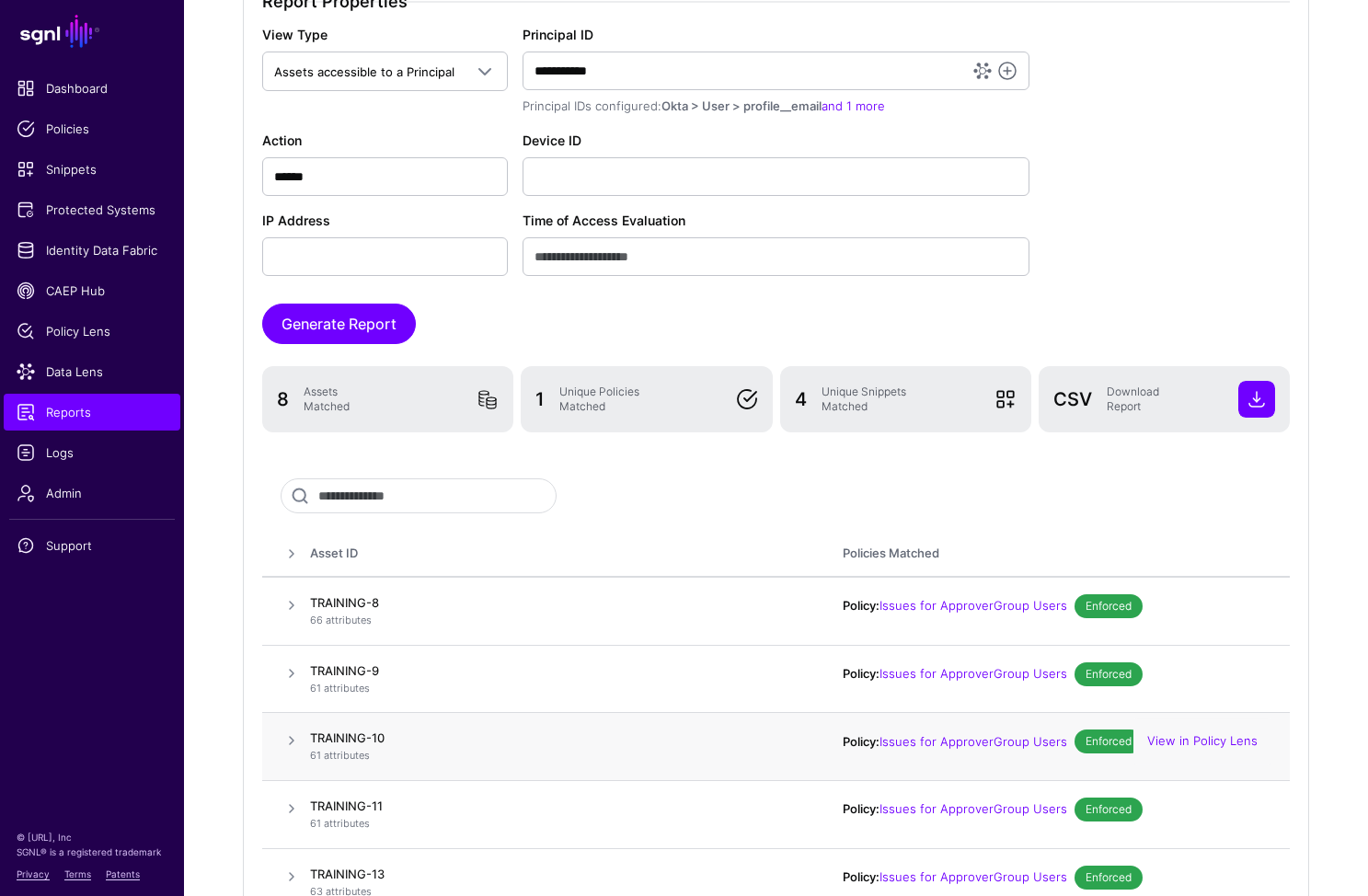
scroll to position [670, 0]
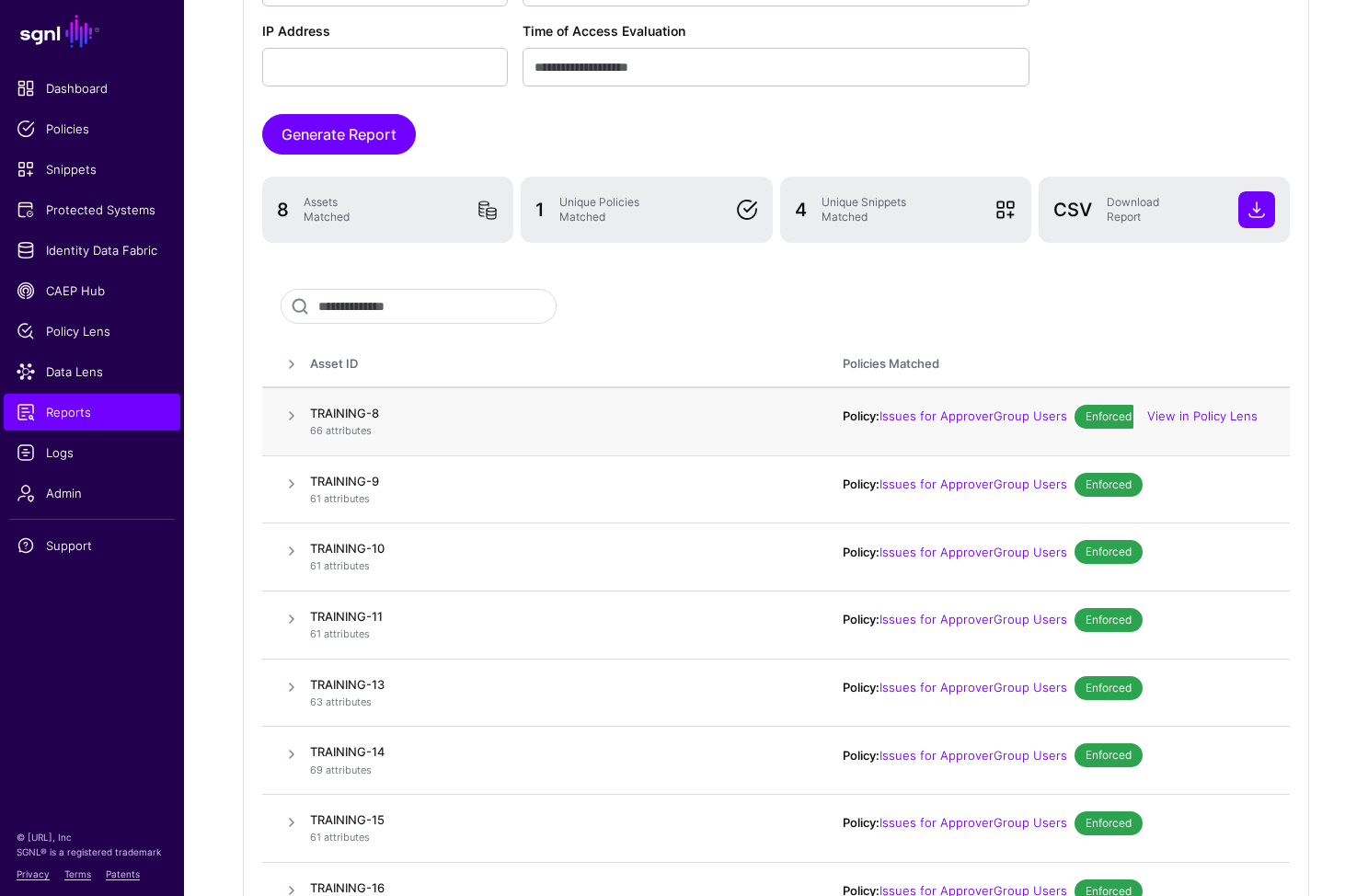
click at [289, 412] on span at bounding box center [292, 416] width 22 height 22
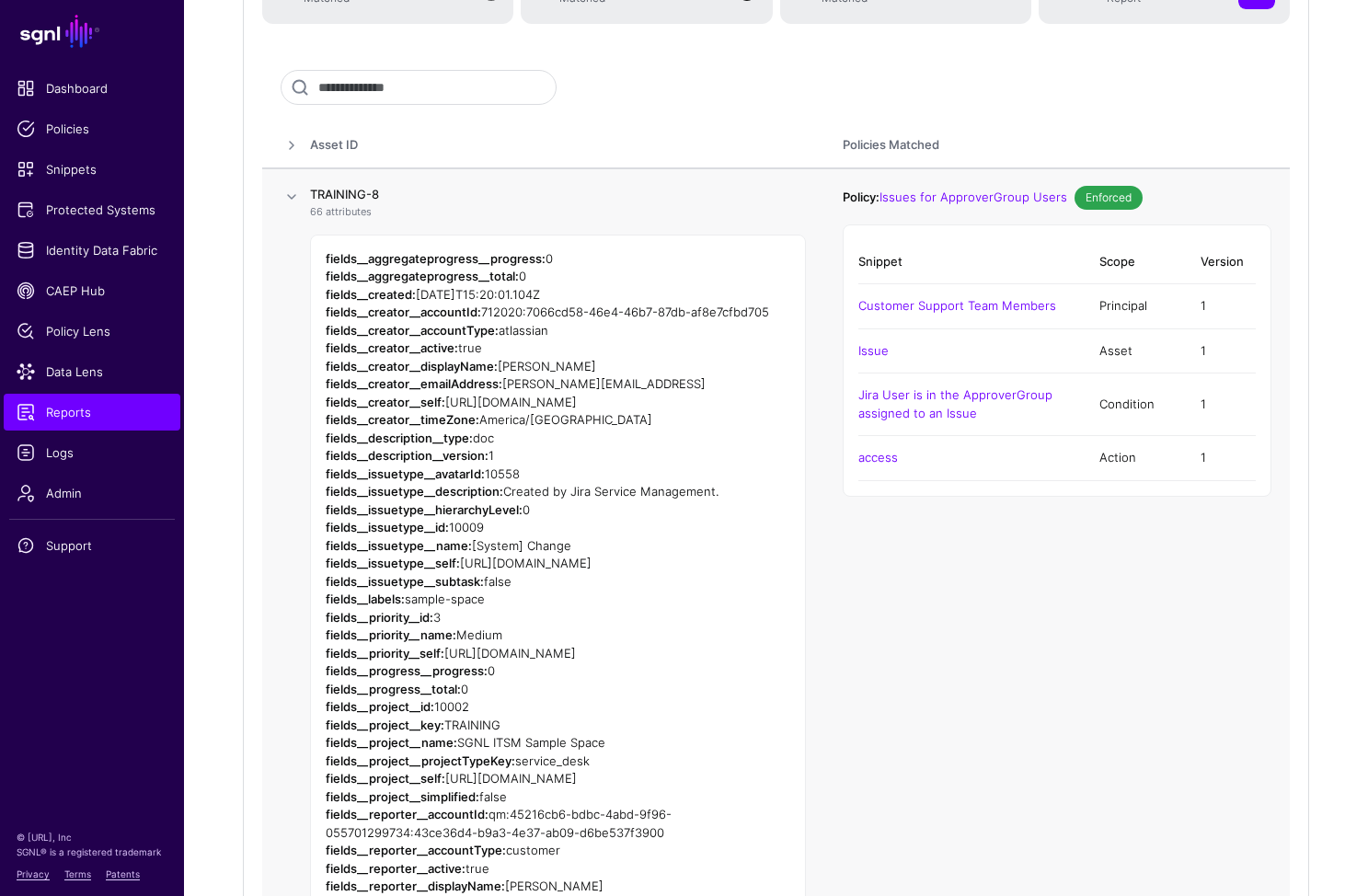
click at [288, 189] on span at bounding box center [292, 197] width 22 height 22
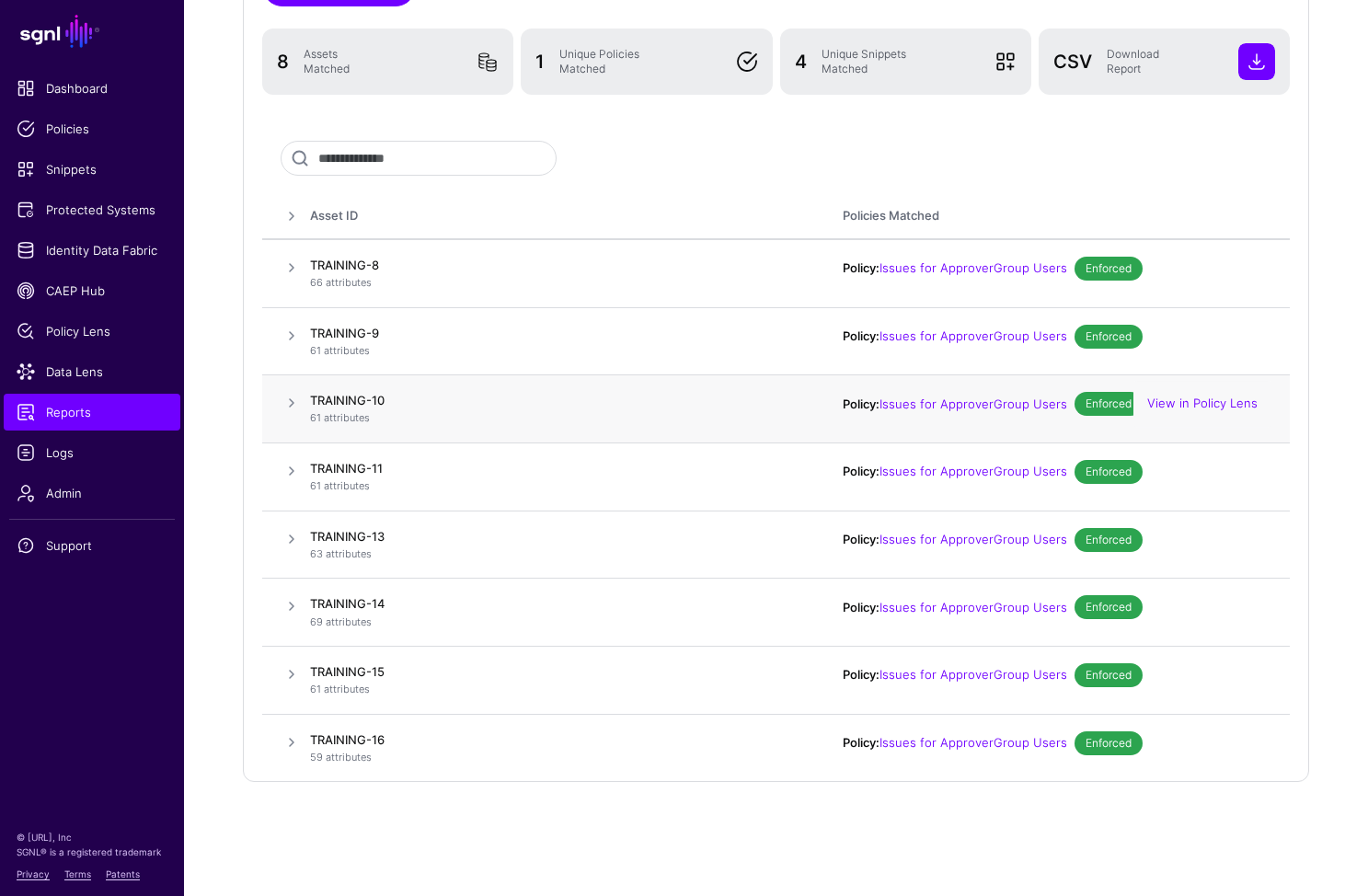
scroll to position [818, 0]
click at [577, 840] on div "**********" at bounding box center [776, 118] width 1184 height 1557
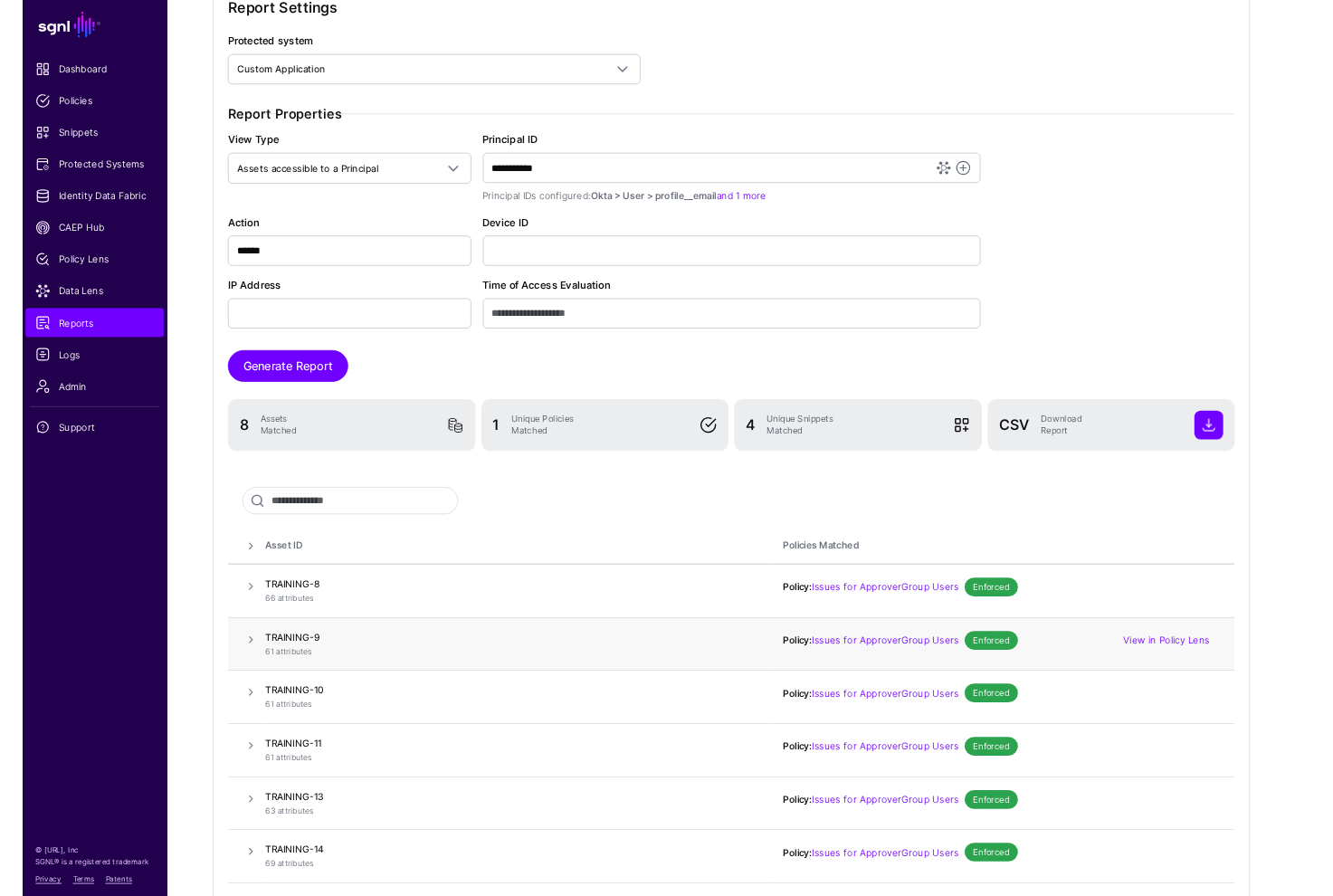
scroll to position [404, 0]
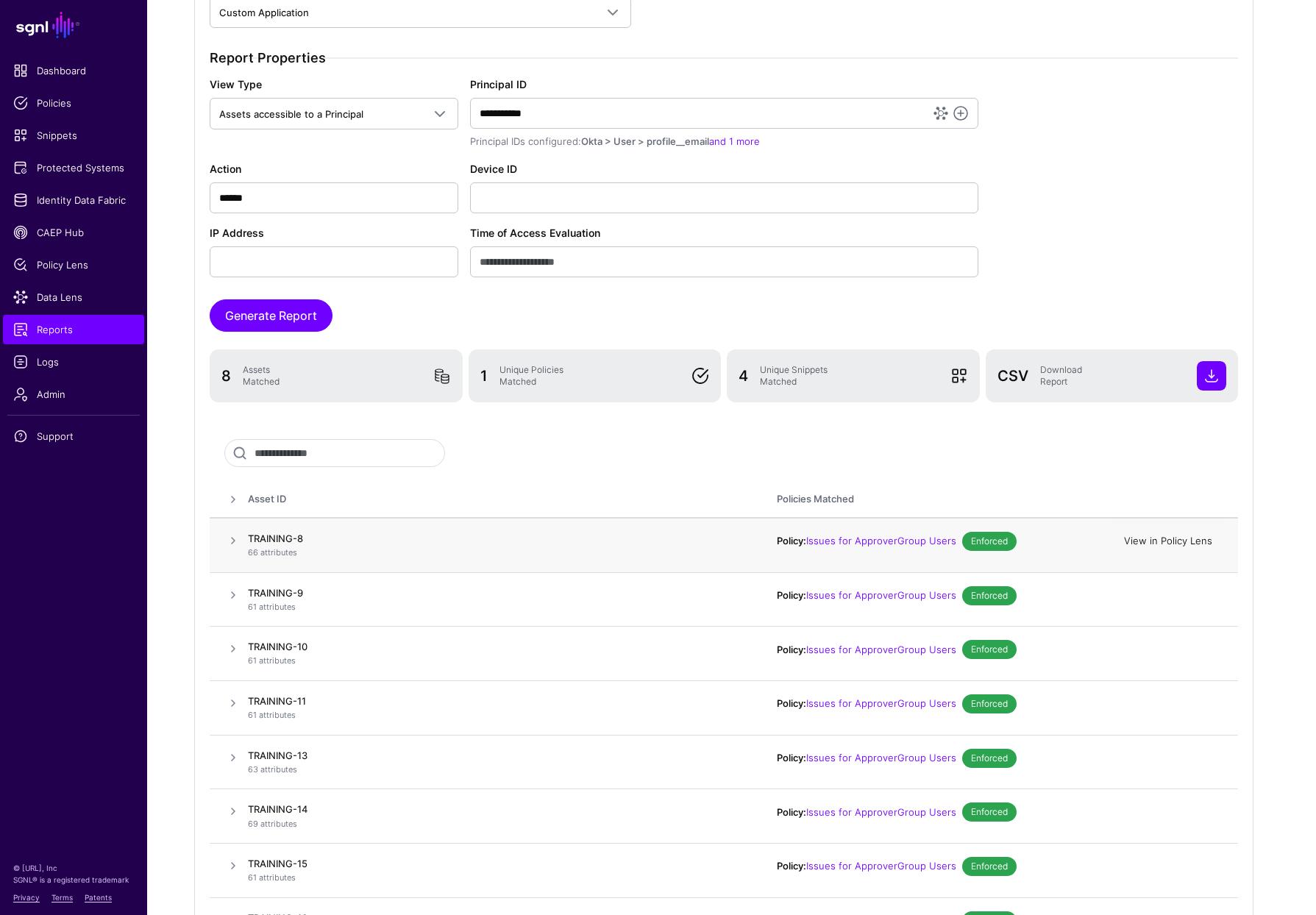
click at [1093, 543] on link "View in Policy Lens" at bounding box center [1167, 540] width 88 height 12
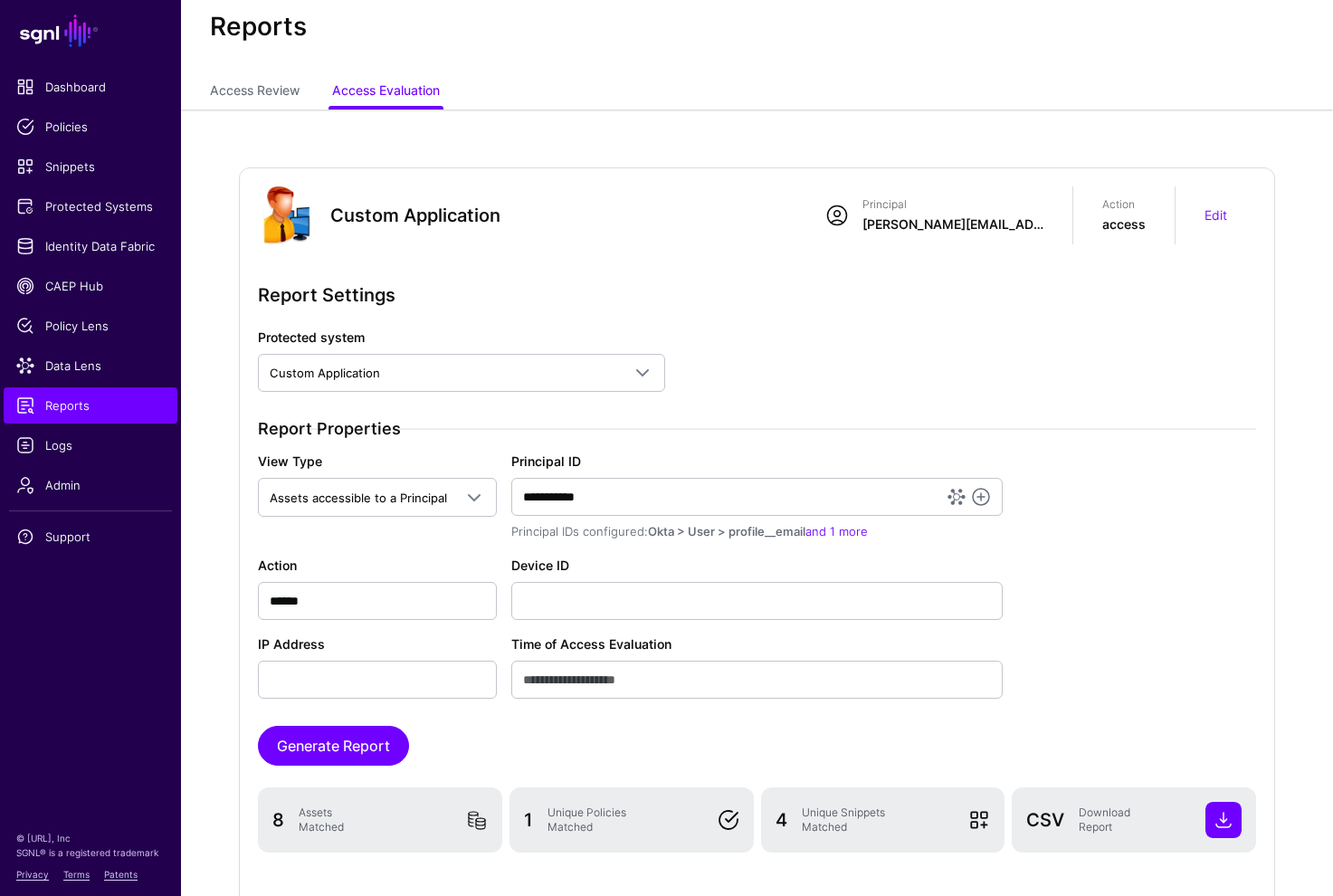
scroll to position [0, 0]
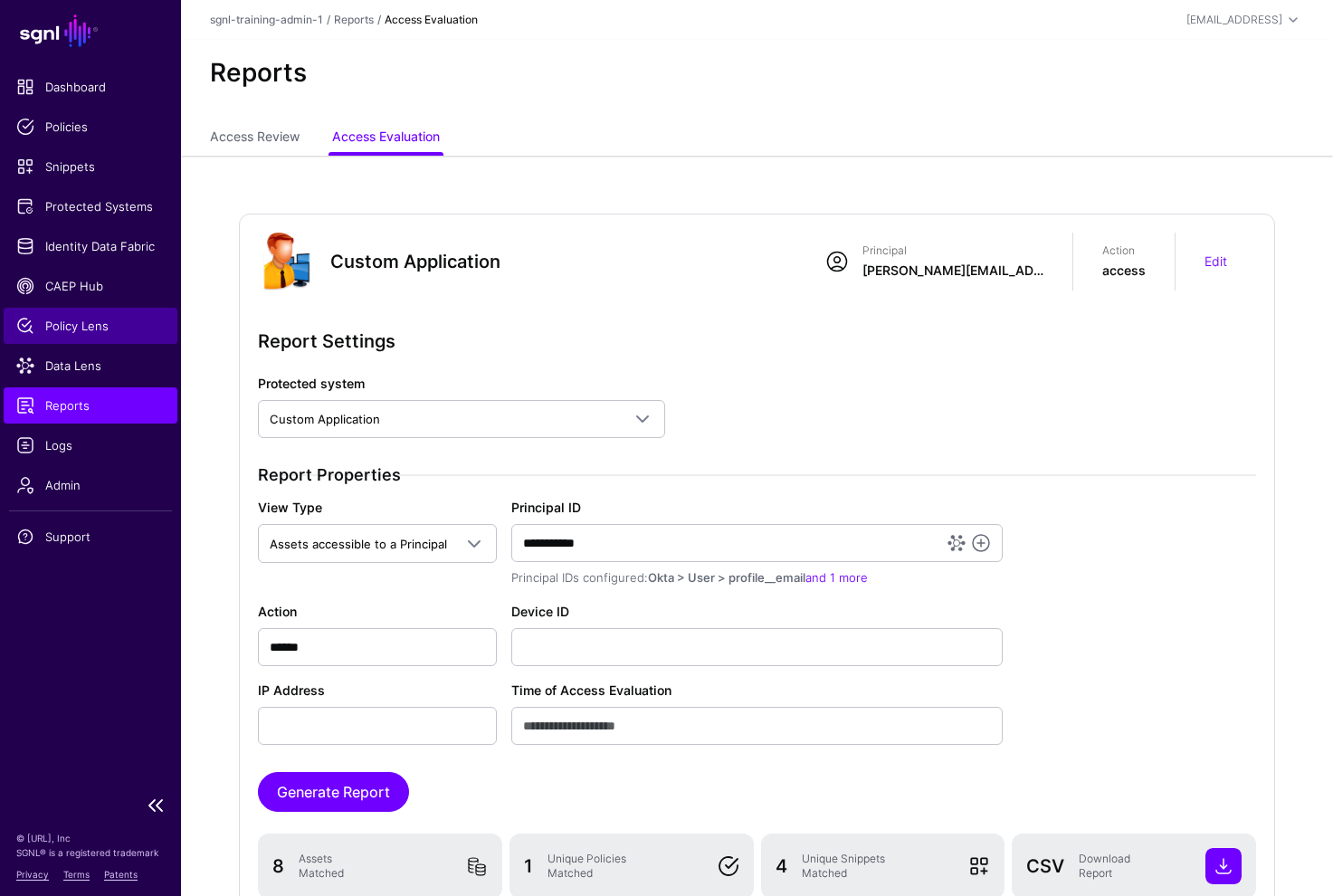
click at [87, 317] on span "Policy Lens" at bounding box center [91, 326] width 149 height 18
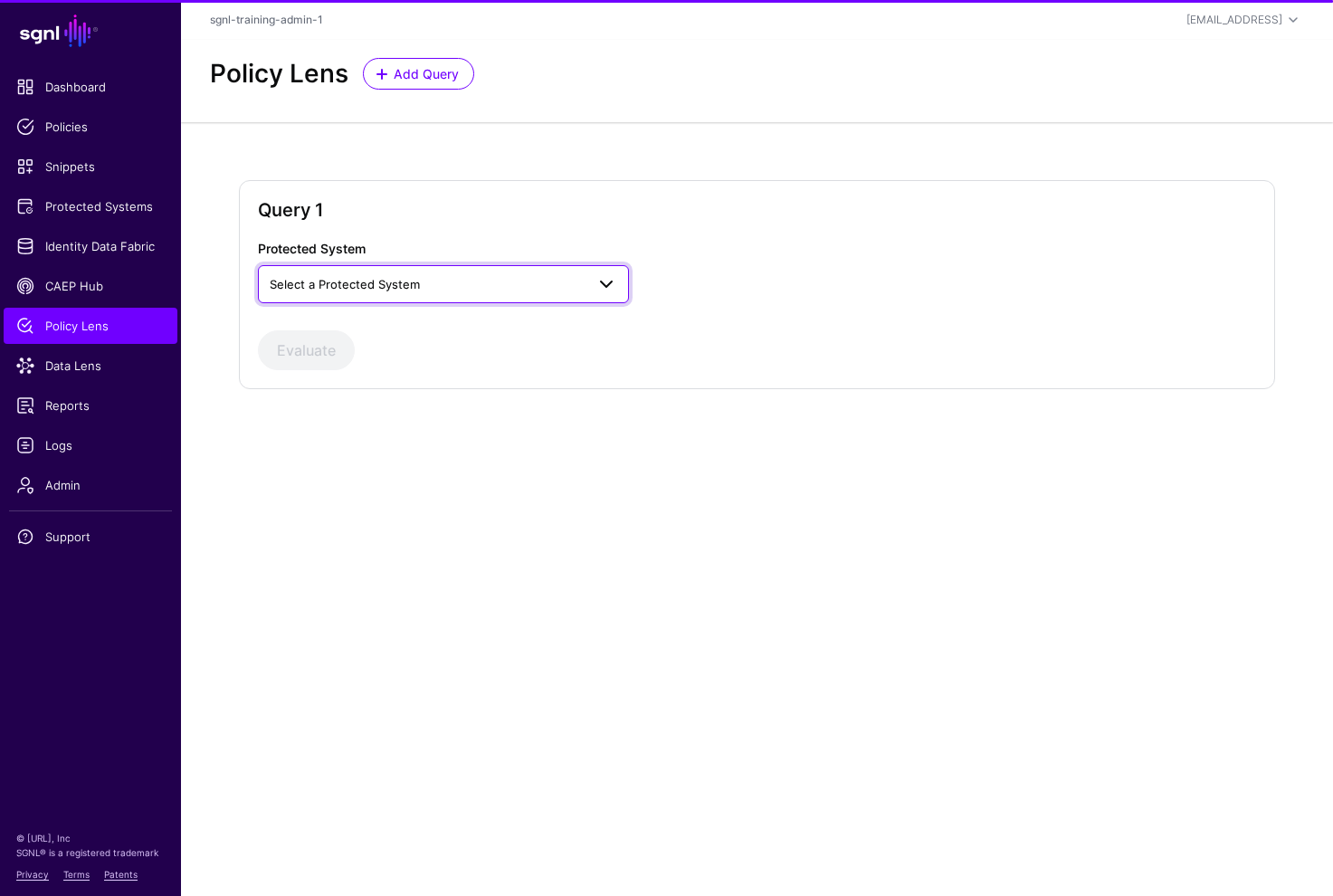
click at [440, 280] on span "Select a Protected System" at bounding box center [428, 284] width 315 height 20
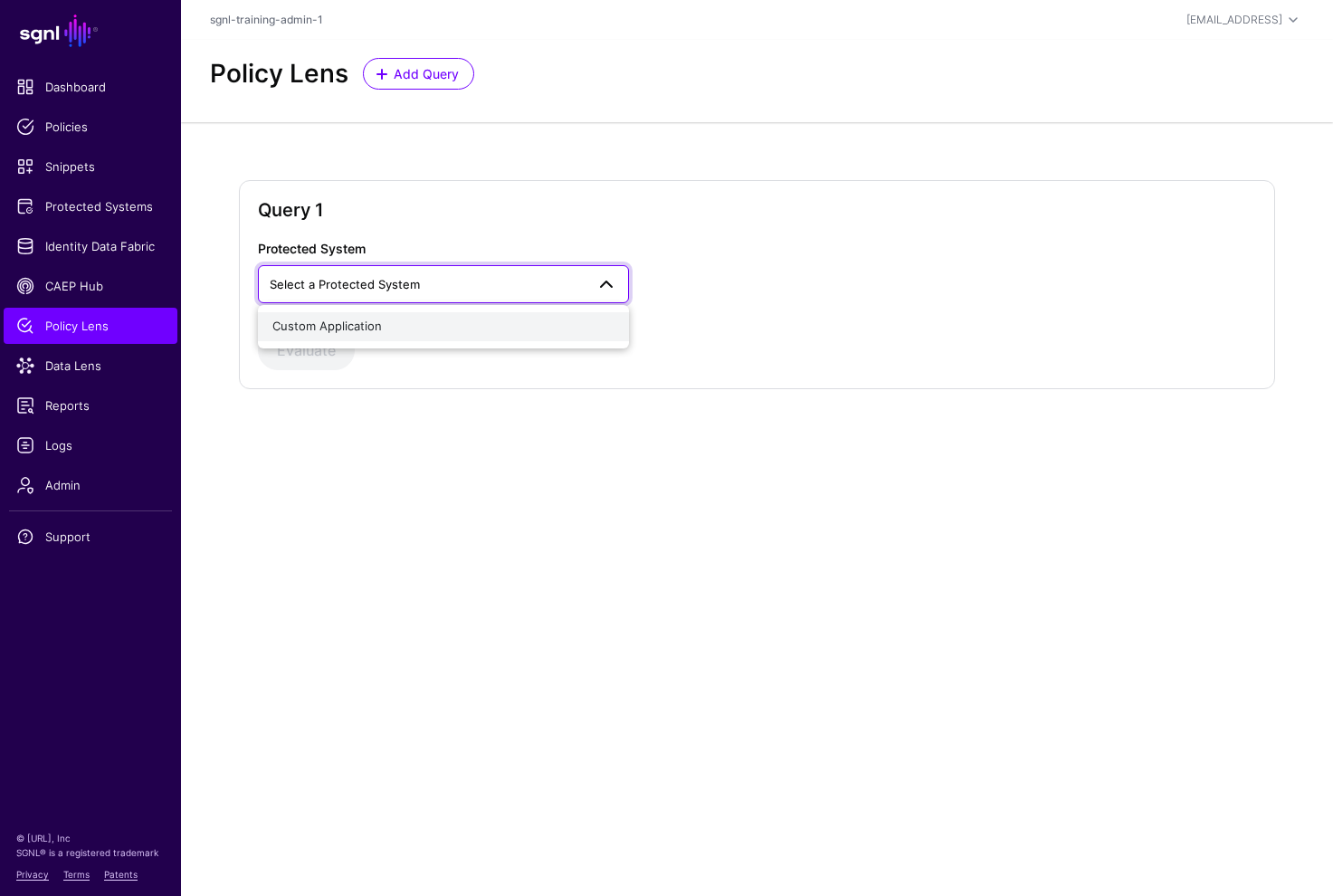
click at [392, 330] on div "Custom Application" at bounding box center [443, 327] width 343 height 18
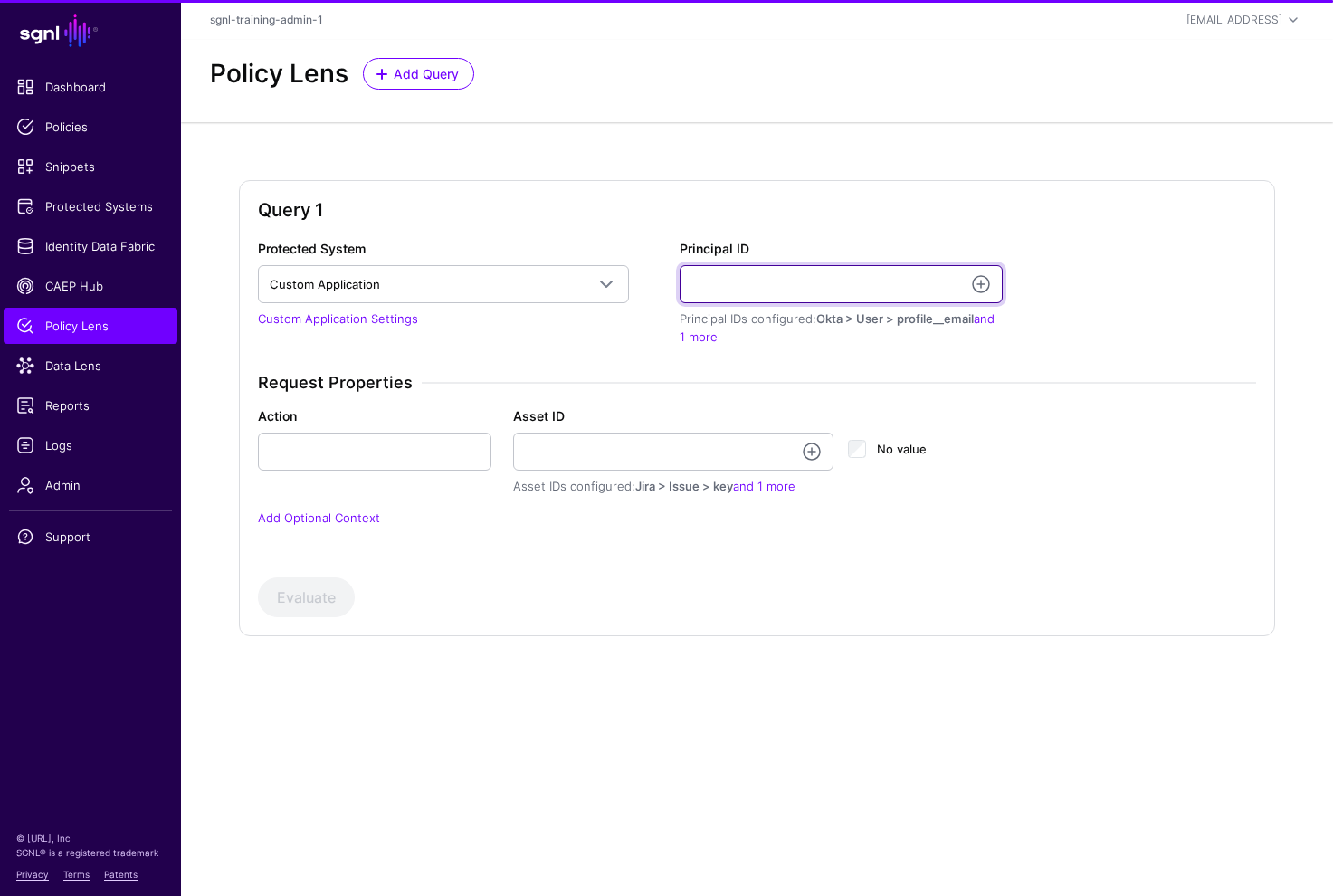
click at [742, 281] on input "Principal ID" at bounding box center [842, 284] width 323 height 38
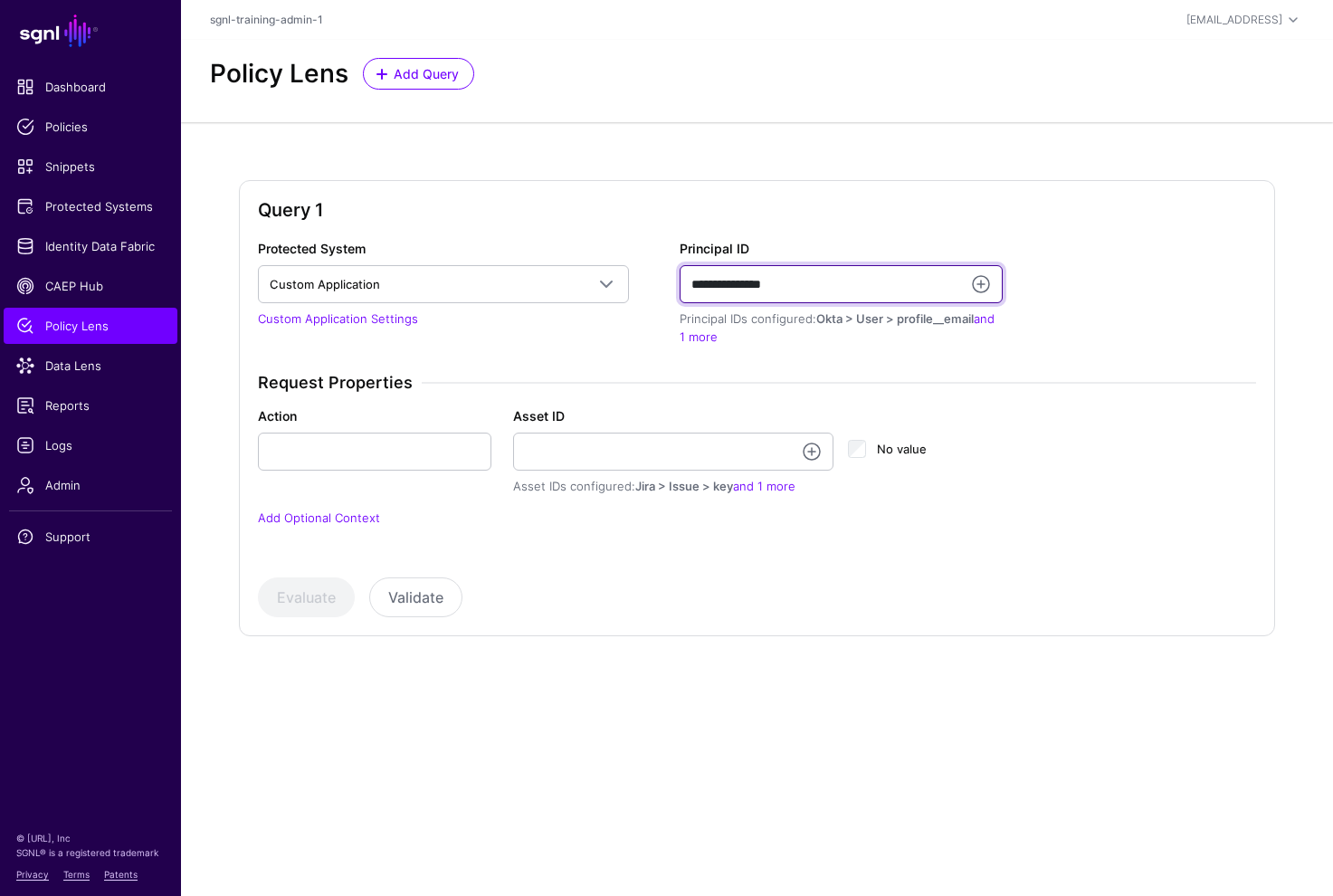
type input "**********"
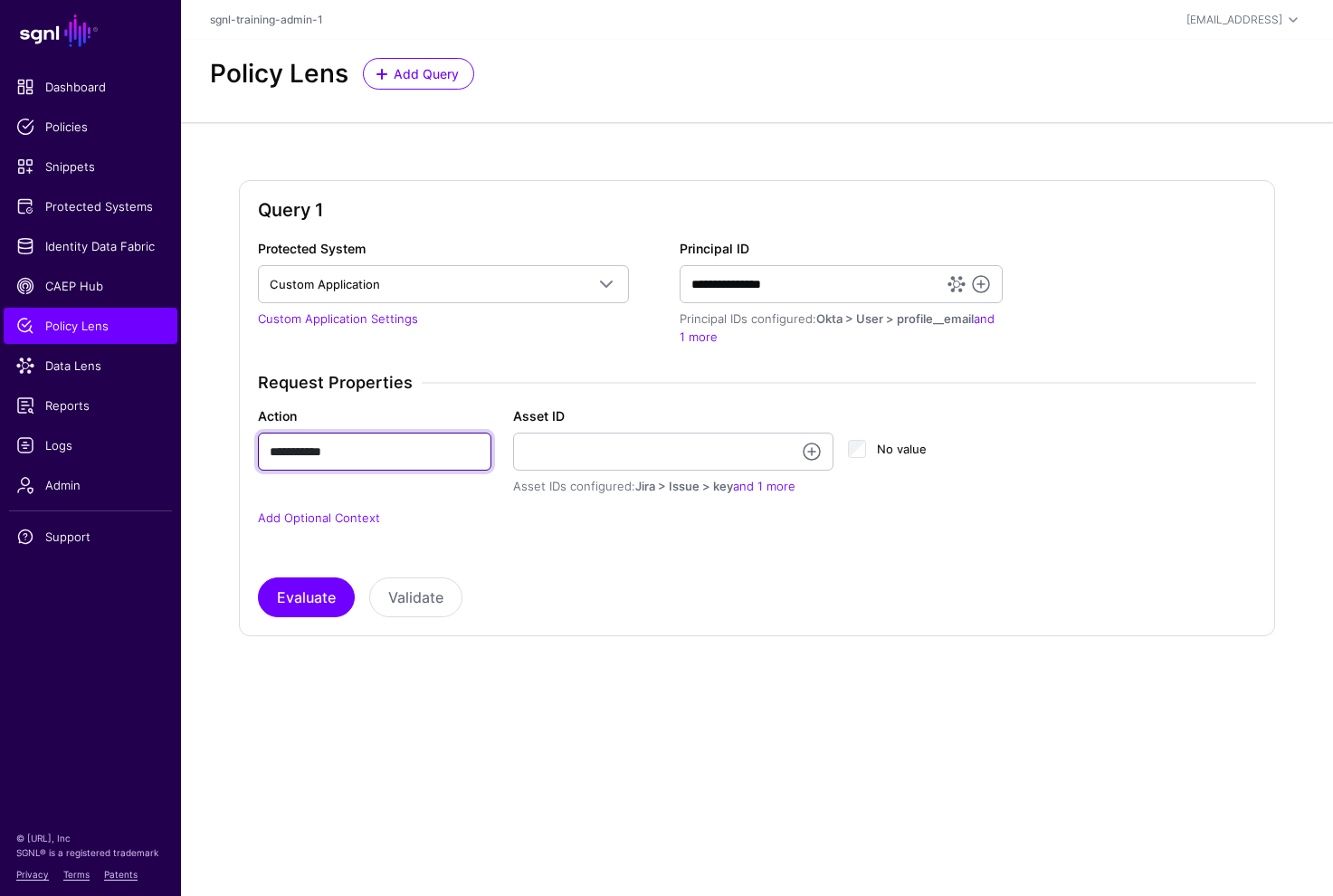
type input "**********"
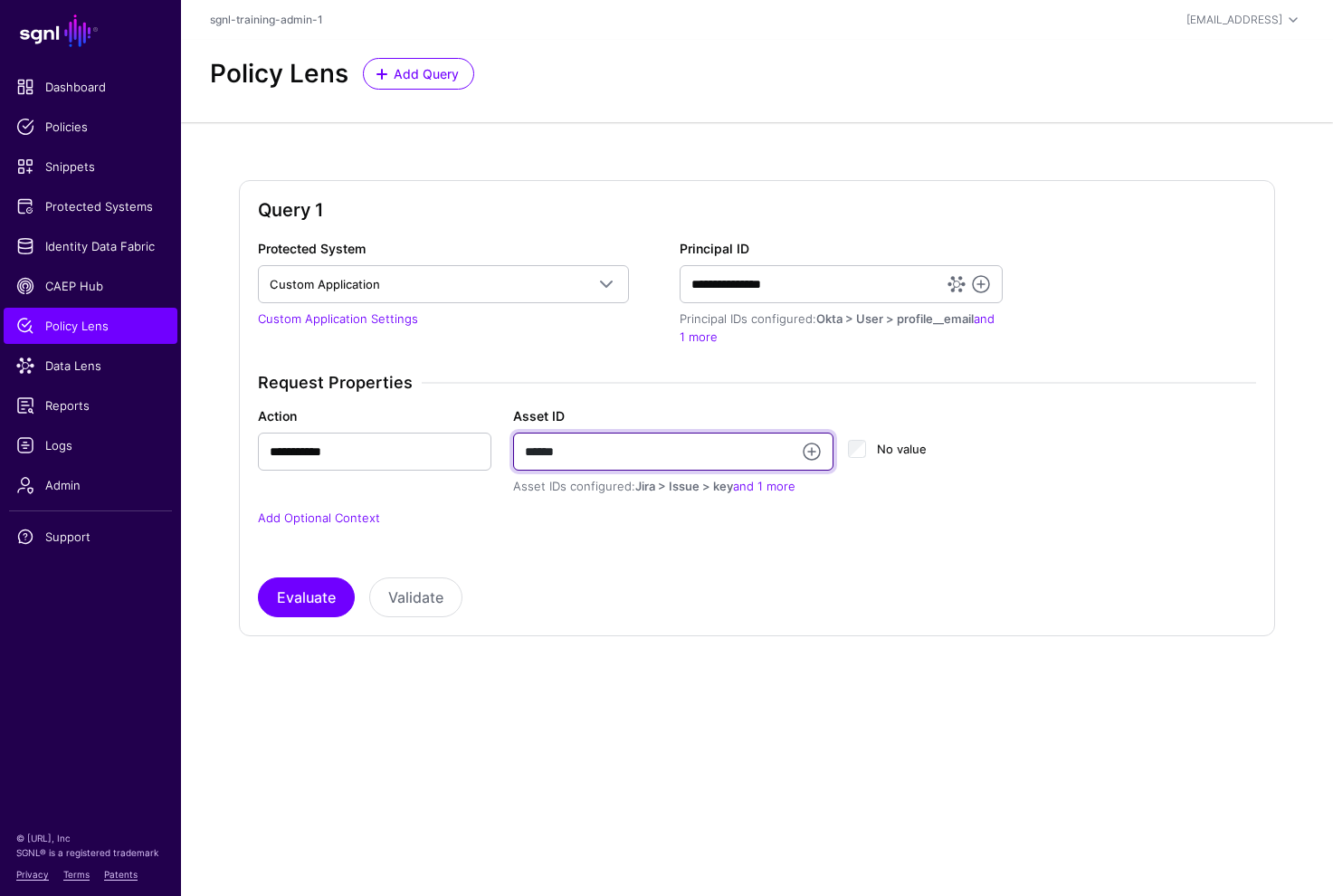
paste input "**********"
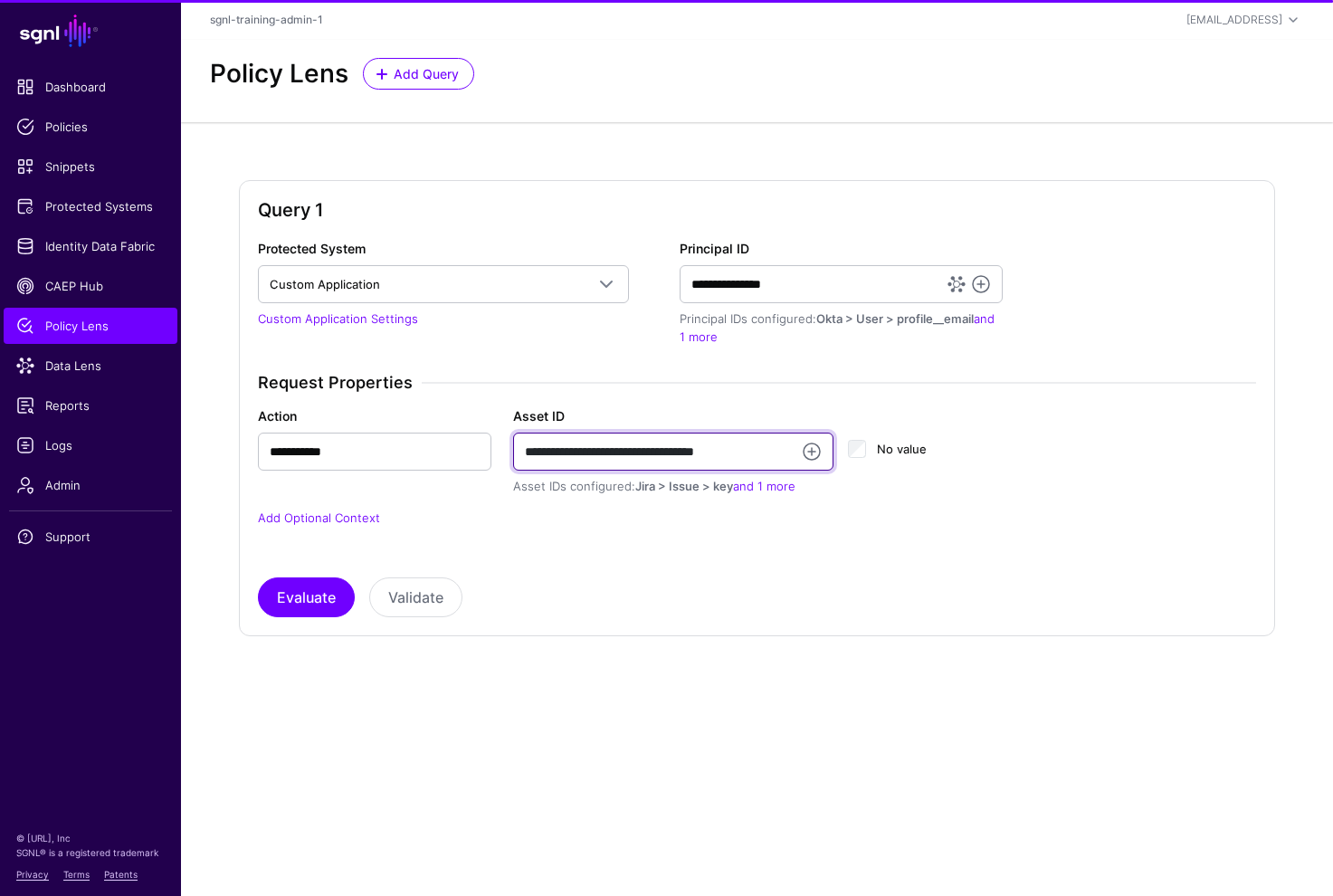
drag, startPoint x: 752, startPoint y: 454, endPoint x: 376, endPoint y: 438, distance: 376.3
click at [375, 438] on div "**********" at bounding box center [758, 451] width 1020 height 90
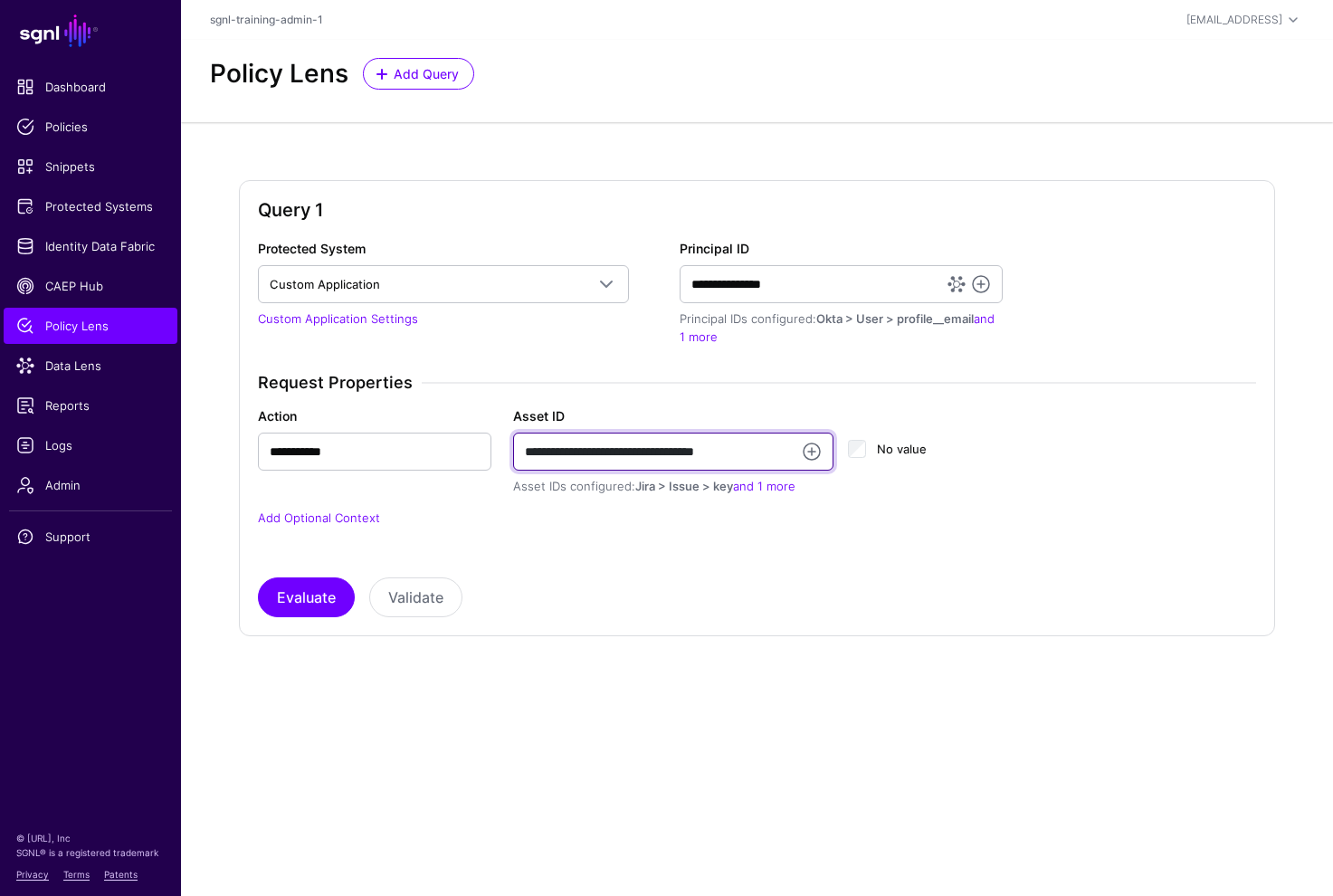
paste input "text"
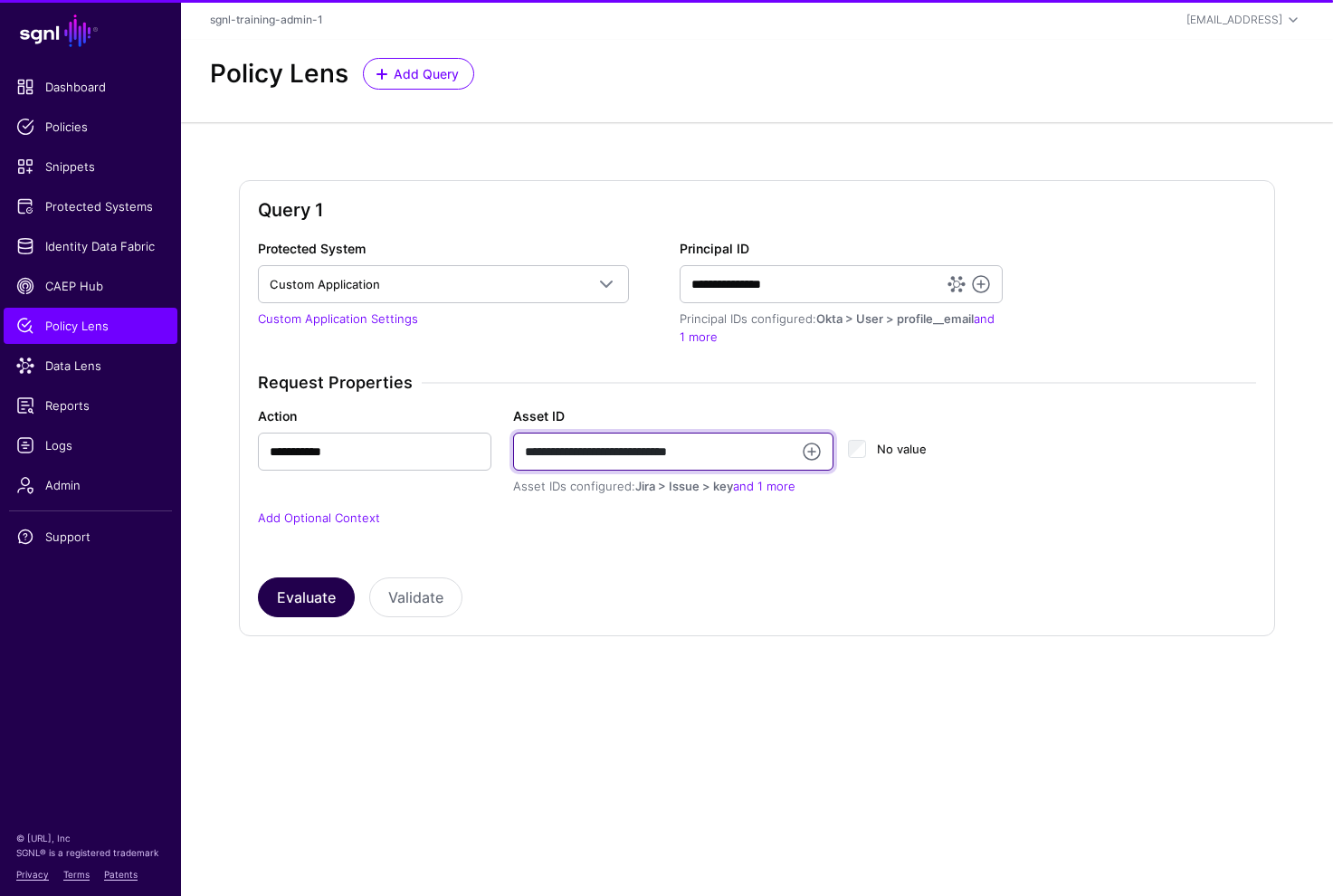
type input "**********"
click at [320, 592] on button "Evaluate" at bounding box center [306, 597] width 97 height 40
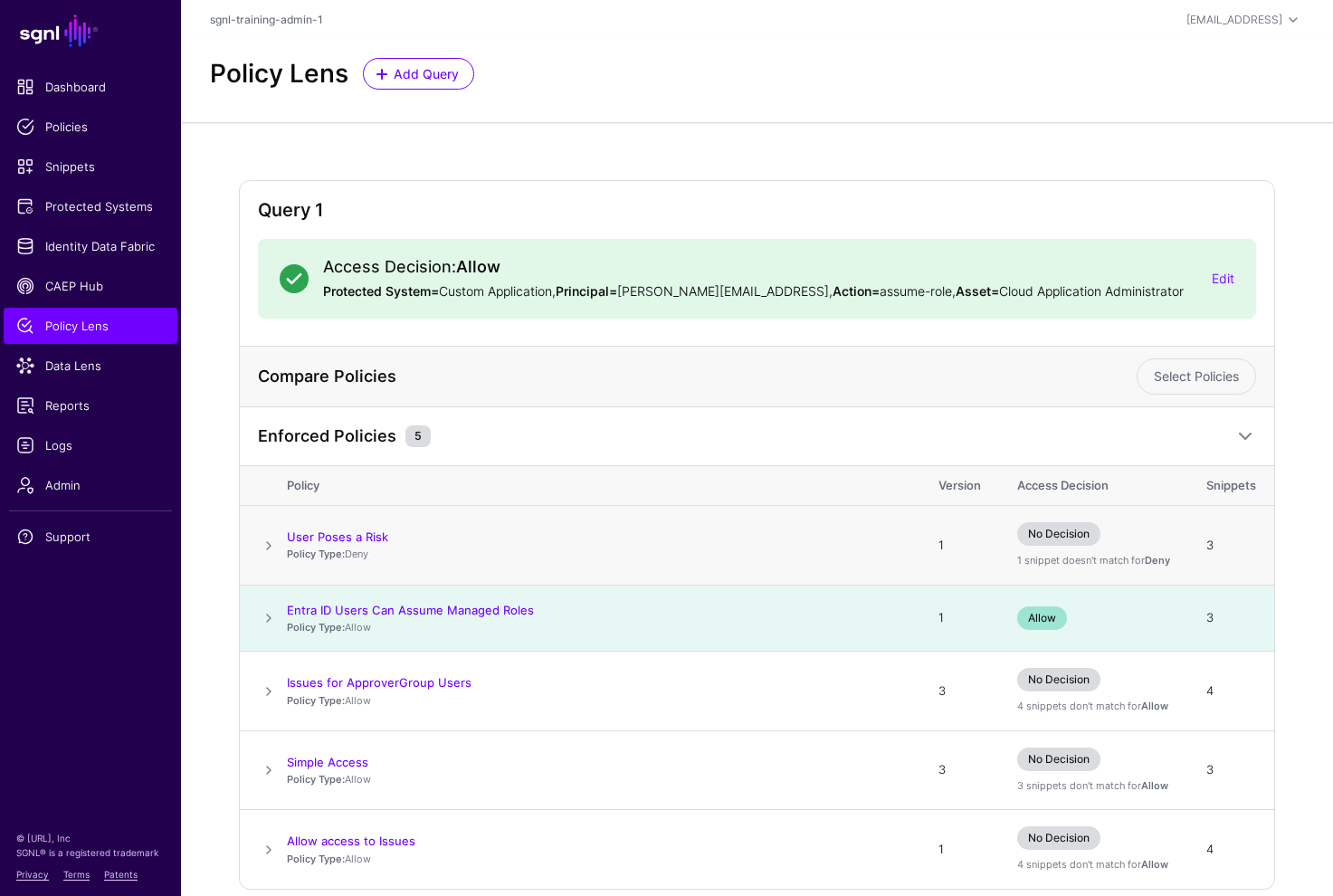
scroll to position [80, 0]
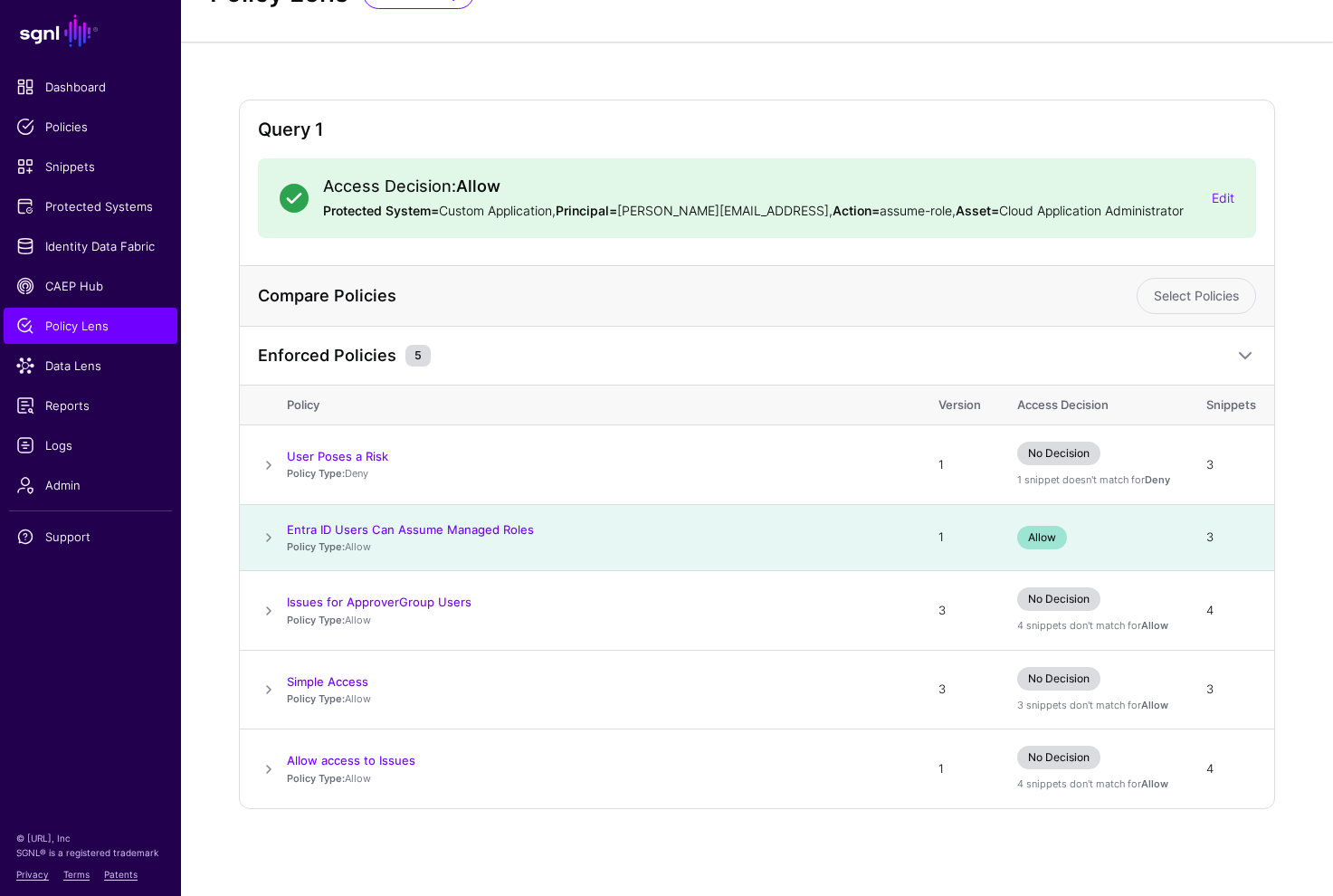
drag, startPoint x: 565, startPoint y: 524, endPoint x: 275, endPoint y: 534, distance: 290.2
click at [275, 534] on tr "Entra ID Users Can Assume Managed Roles Policy Type: Allow 1 Allow 3" at bounding box center [757, 537] width 1034 height 67
copy tr "Entra ID Users Can Assume Managed Roles"
click at [1242, 194] on div "Access Decision: Allow Protected System= Custom Application, Principal= joe@acm…" at bounding box center [758, 198] width 998 height 79
click at [1224, 193] on link "Edit" at bounding box center [1223, 198] width 23 height 16
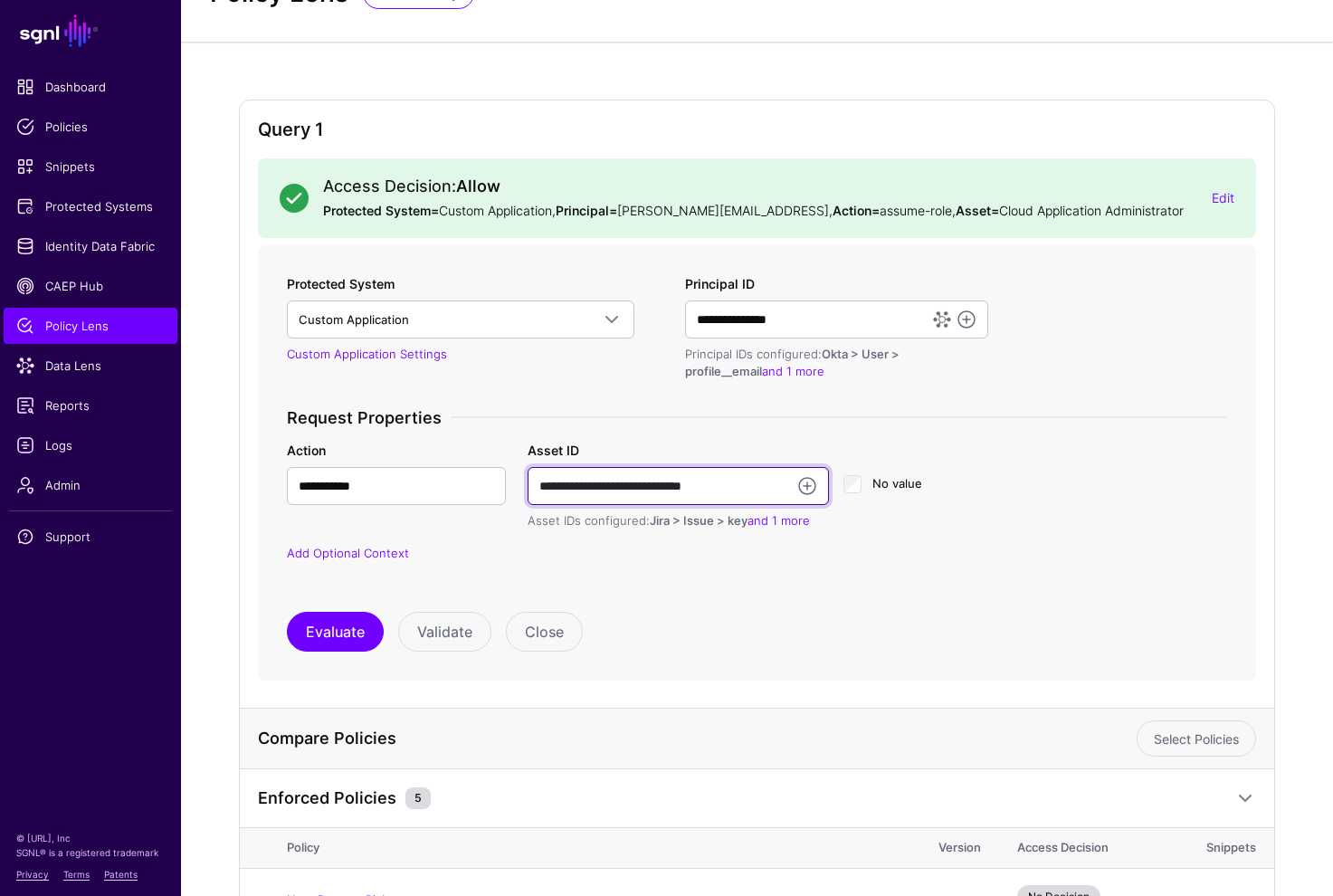
drag, startPoint x: 753, startPoint y: 488, endPoint x: 491, endPoint y: 467, distance: 262.8
click at [491, 467] on div "**********" at bounding box center [757, 485] width 962 height 90
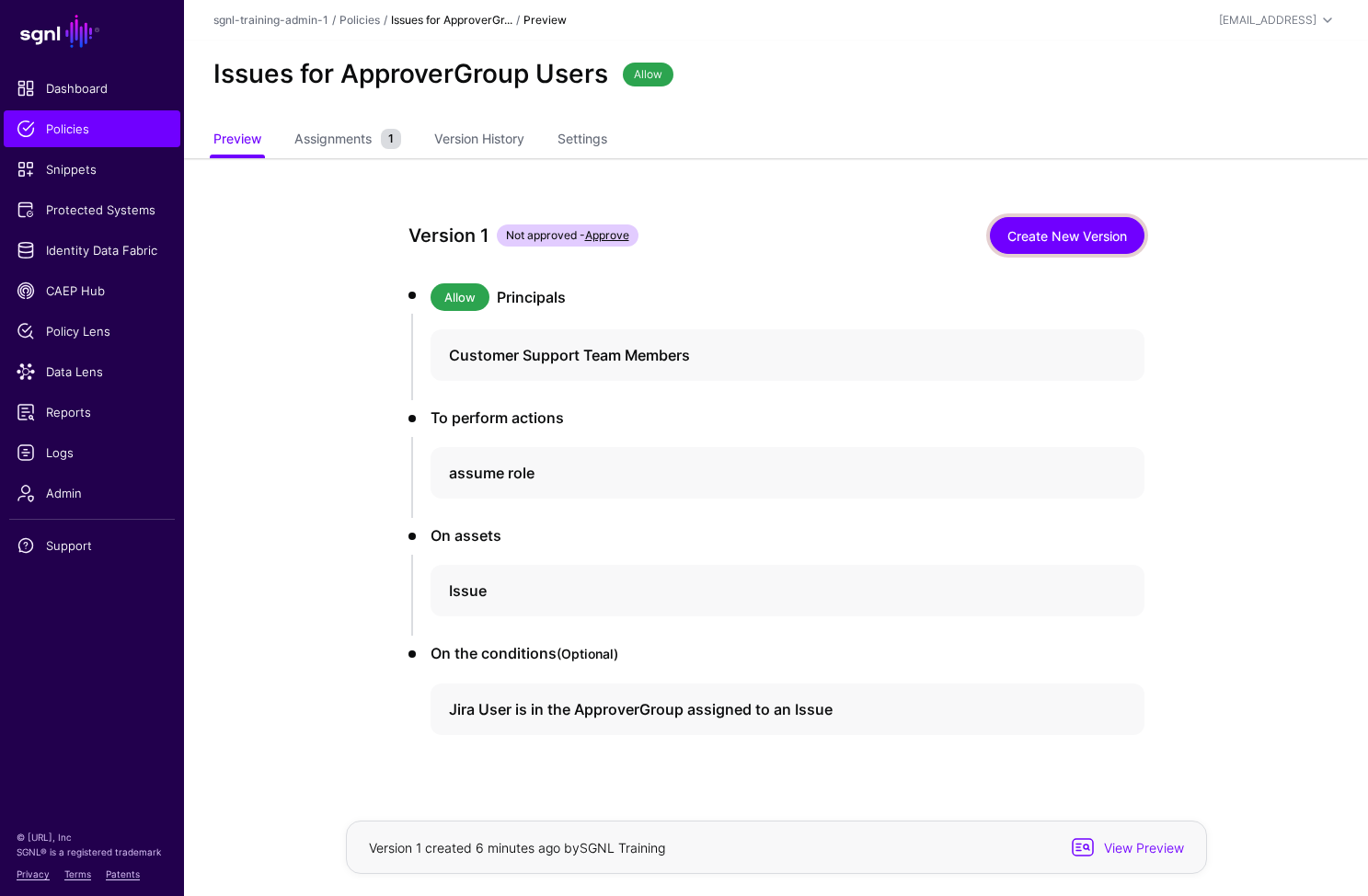
click at [1070, 239] on link "Create New Version" at bounding box center [1067, 235] width 154 height 37
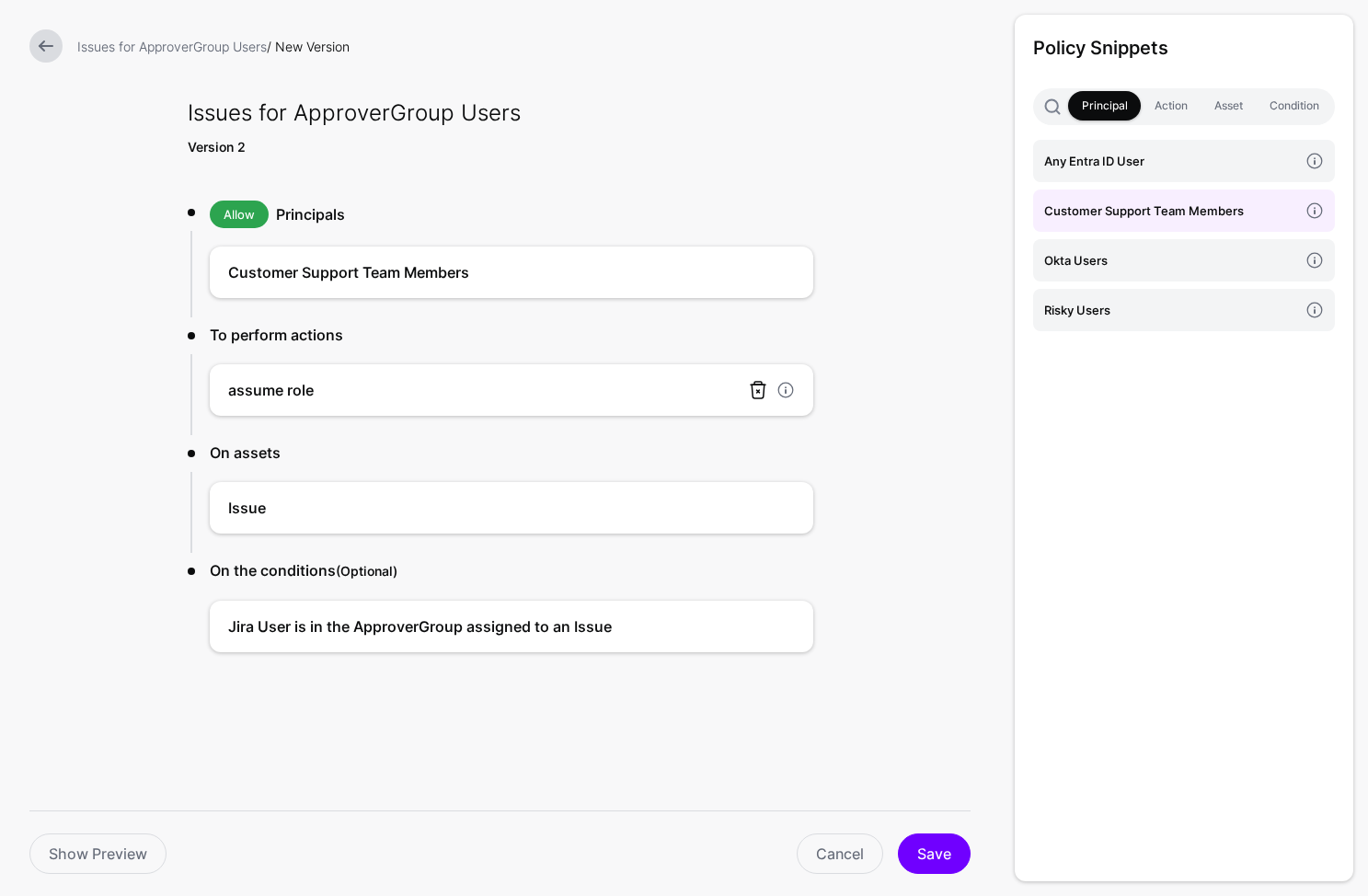
click at [758, 387] on link at bounding box center [758, 390] width 22 height 22
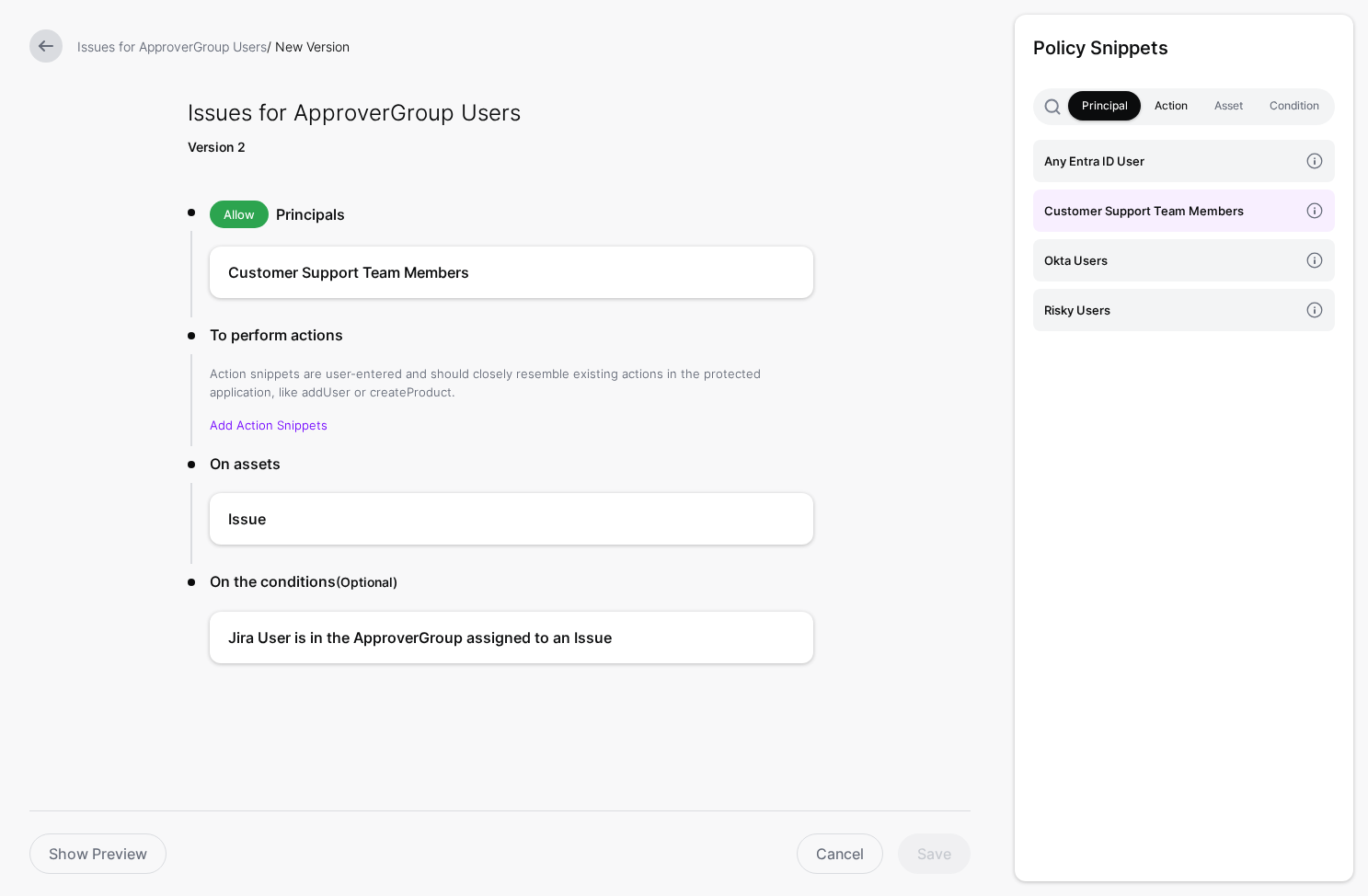
click at [1158, 116] on link "Action" at bounding box center [1171, 106] width 60 height 30
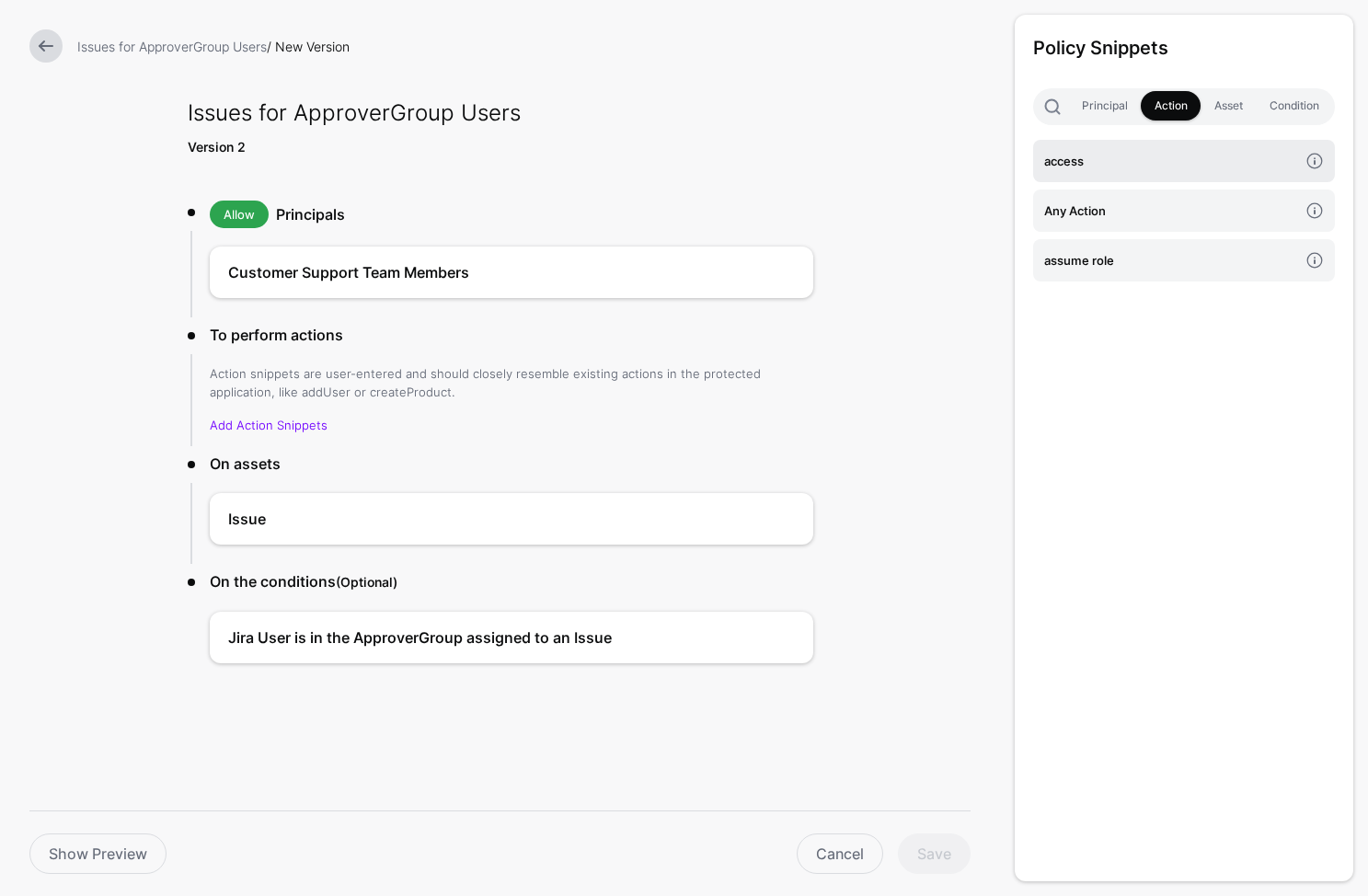
click at [1098, 143] on link "access" at bounding box center [1184, 161] width 301 height 43
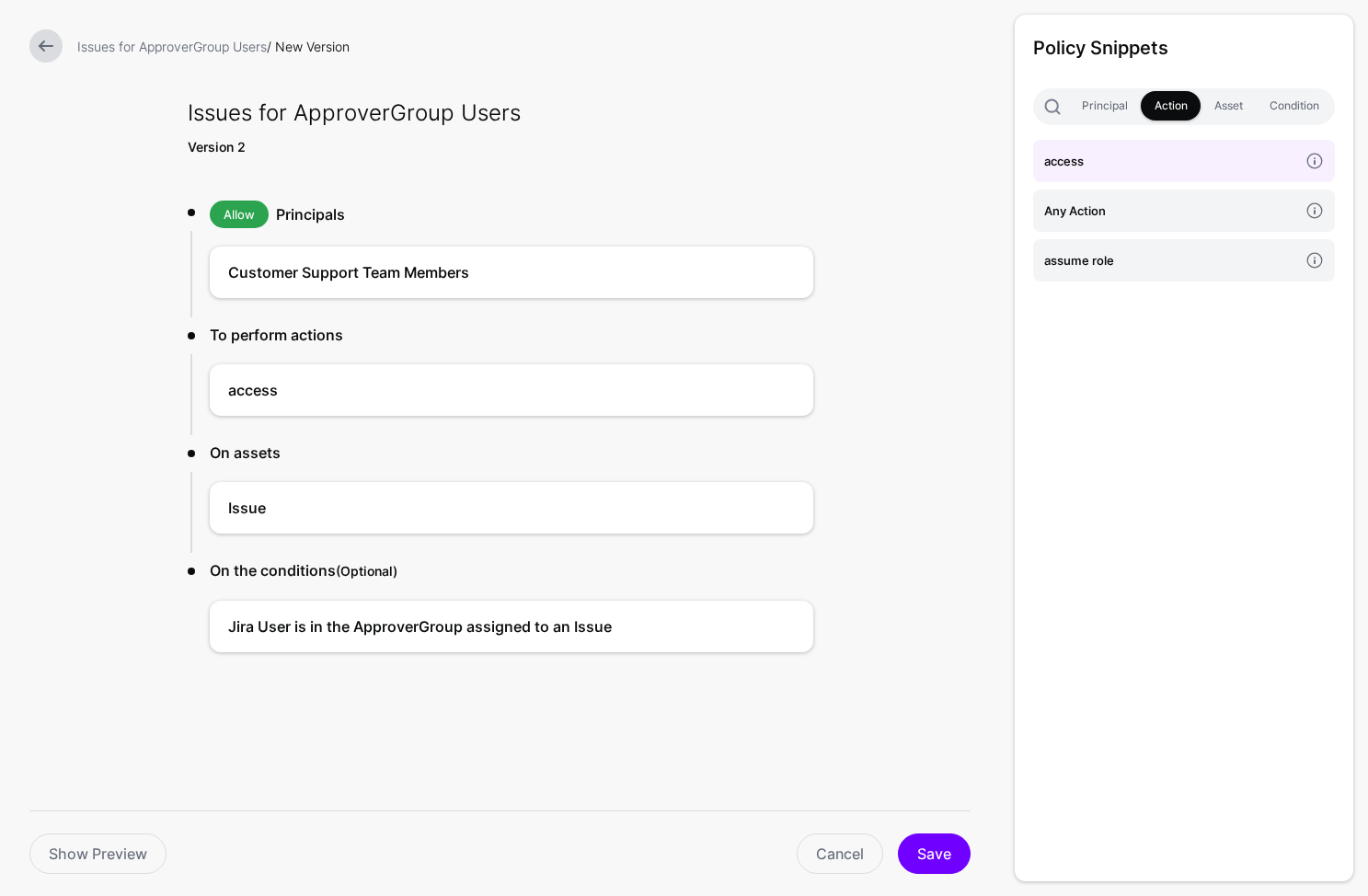
click at [942, 830] on div "Show Preview Cancel Save" at bounding box center [500, 842] width 941 height 64
click at [943, 844] on button "Save" at bounding box center [934, 853] width 73 height 41
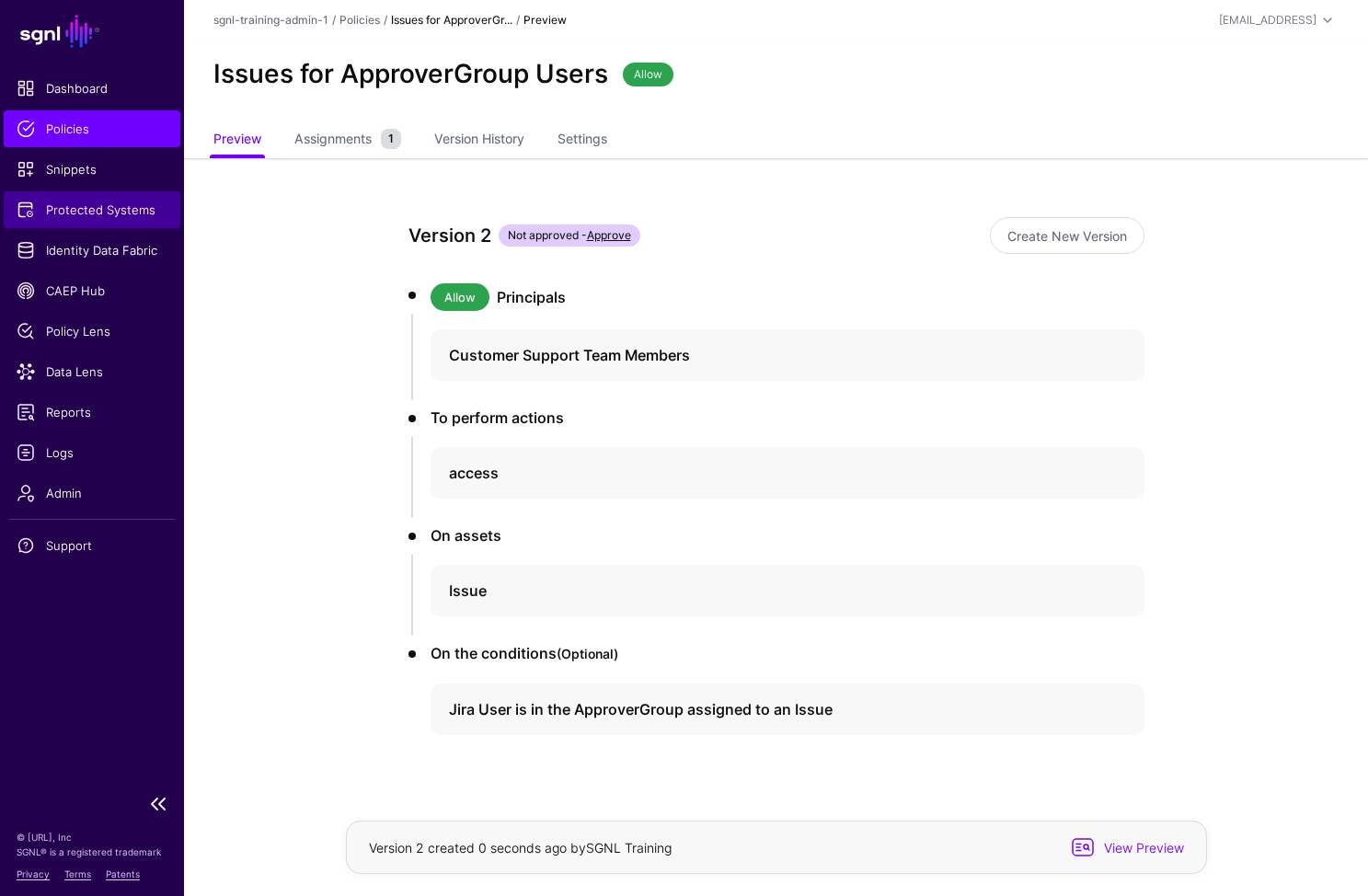
click at [80, 198] on link "Protected Systems" at bounding box center [93, 209] width 177 height 37
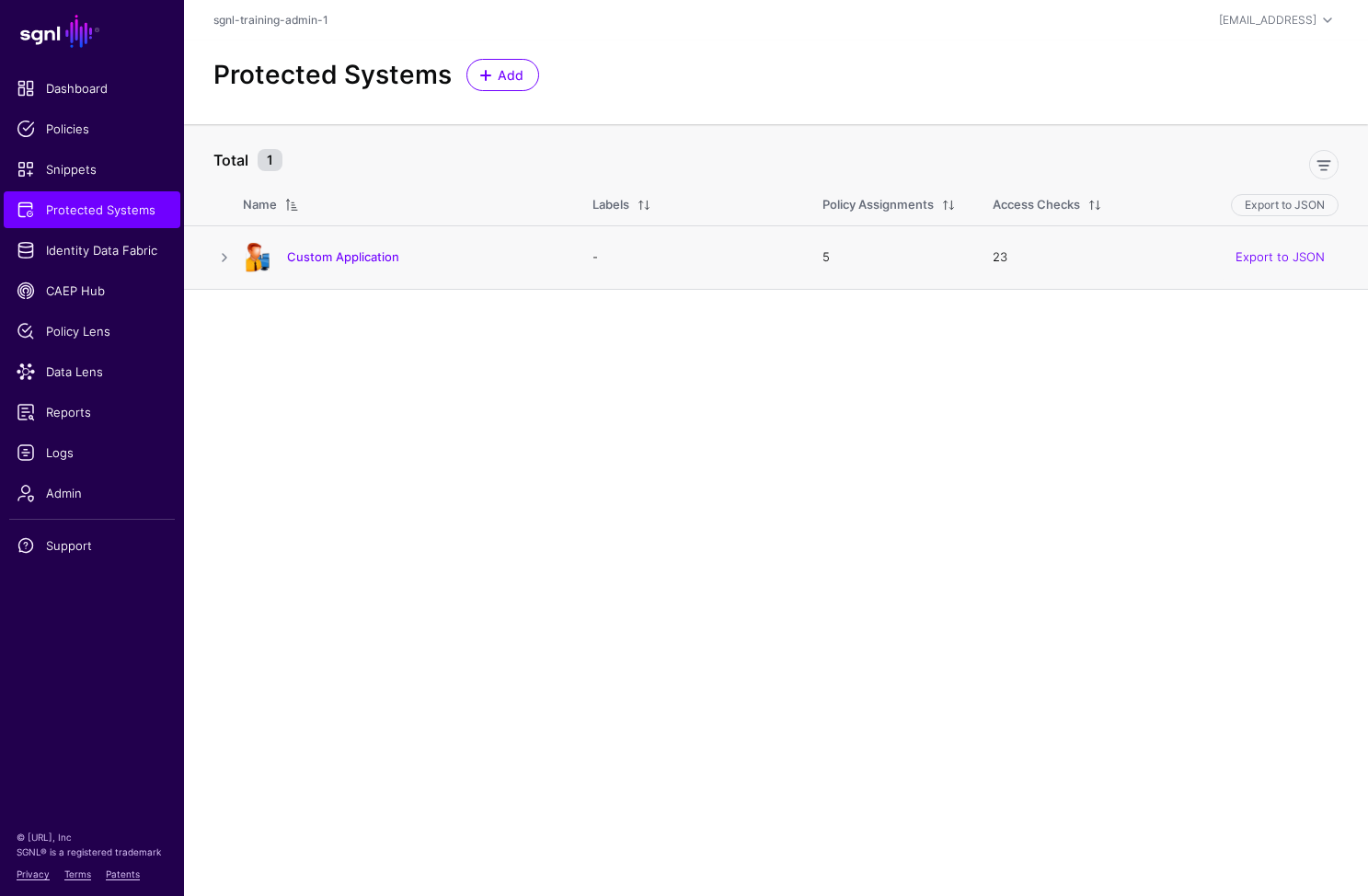
click at [248, 264] on img at bounding box center [258, 258] width 30 height 30
click at [222, 252] on link at bounding box center [225, 258] width 22 height 22
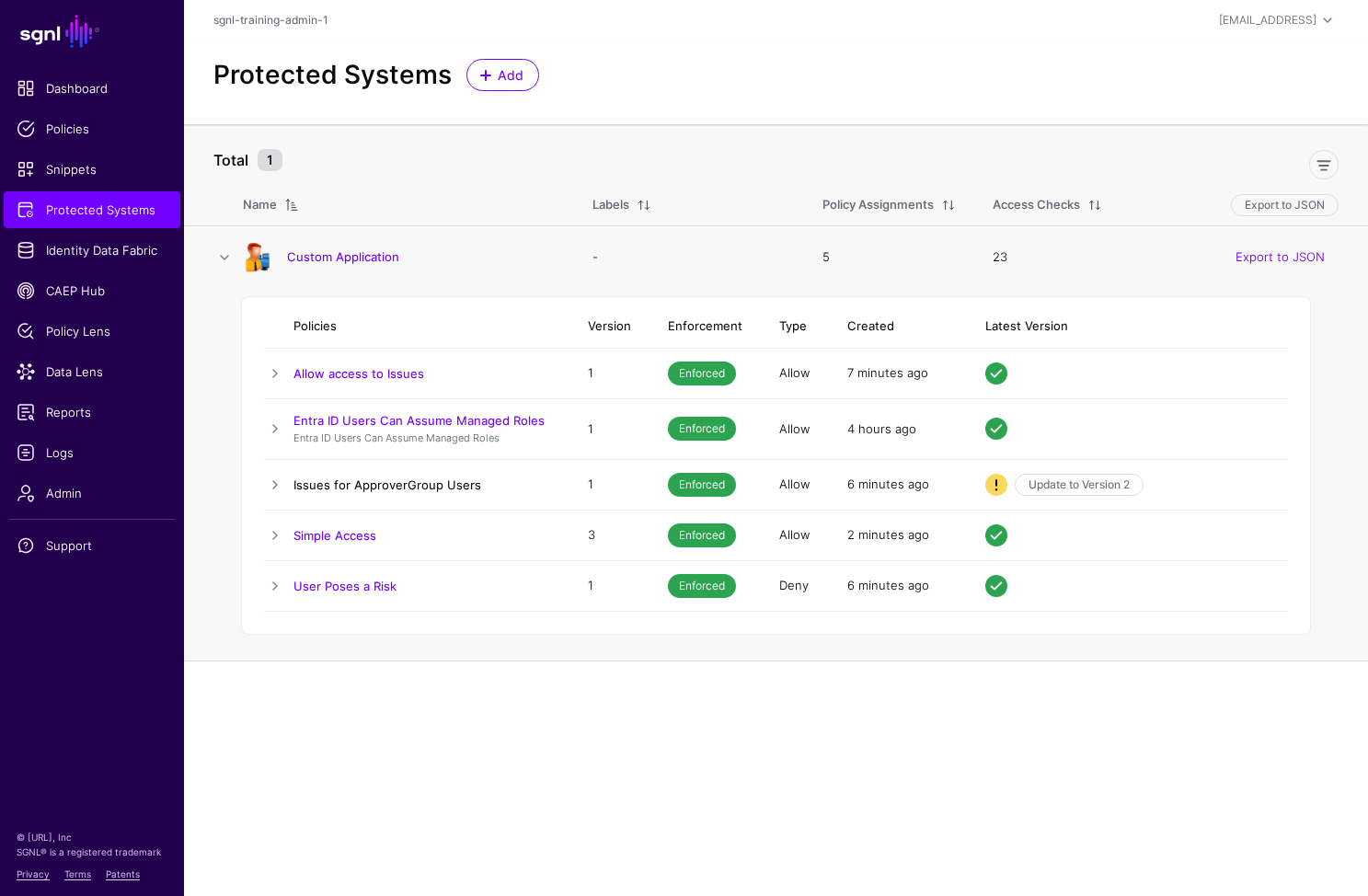
drag, startPoint x: 280, startPoint y: 479, endPoint x: 333, endPoint y: 481, distance: 53.0
click at [280, 479] on link at bounding box center [275, 484] width 22 height 22
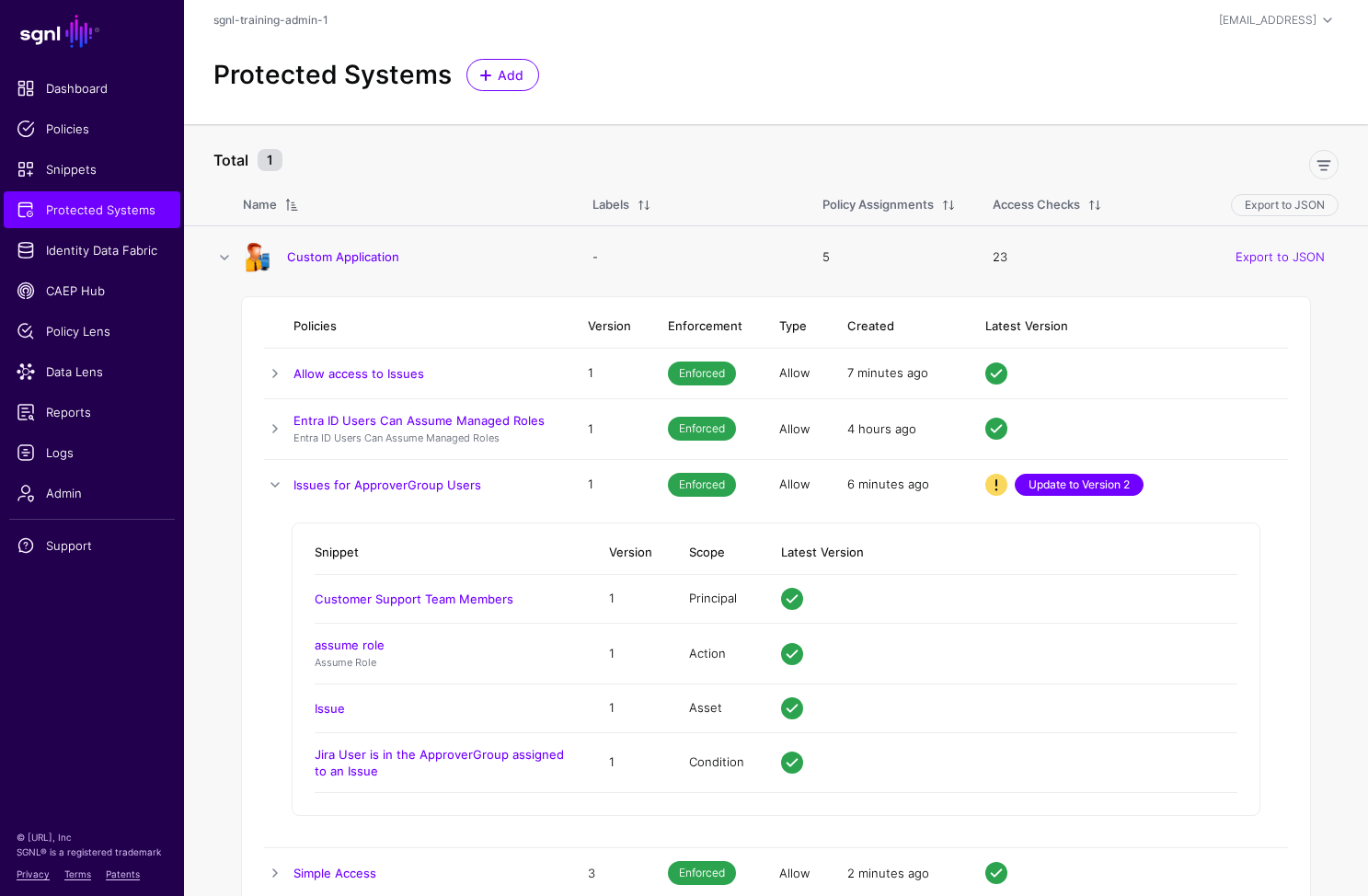
click at [1120, 489] on link "Update to Version 2" at bounding box center [1078, 484] width 128 height 22
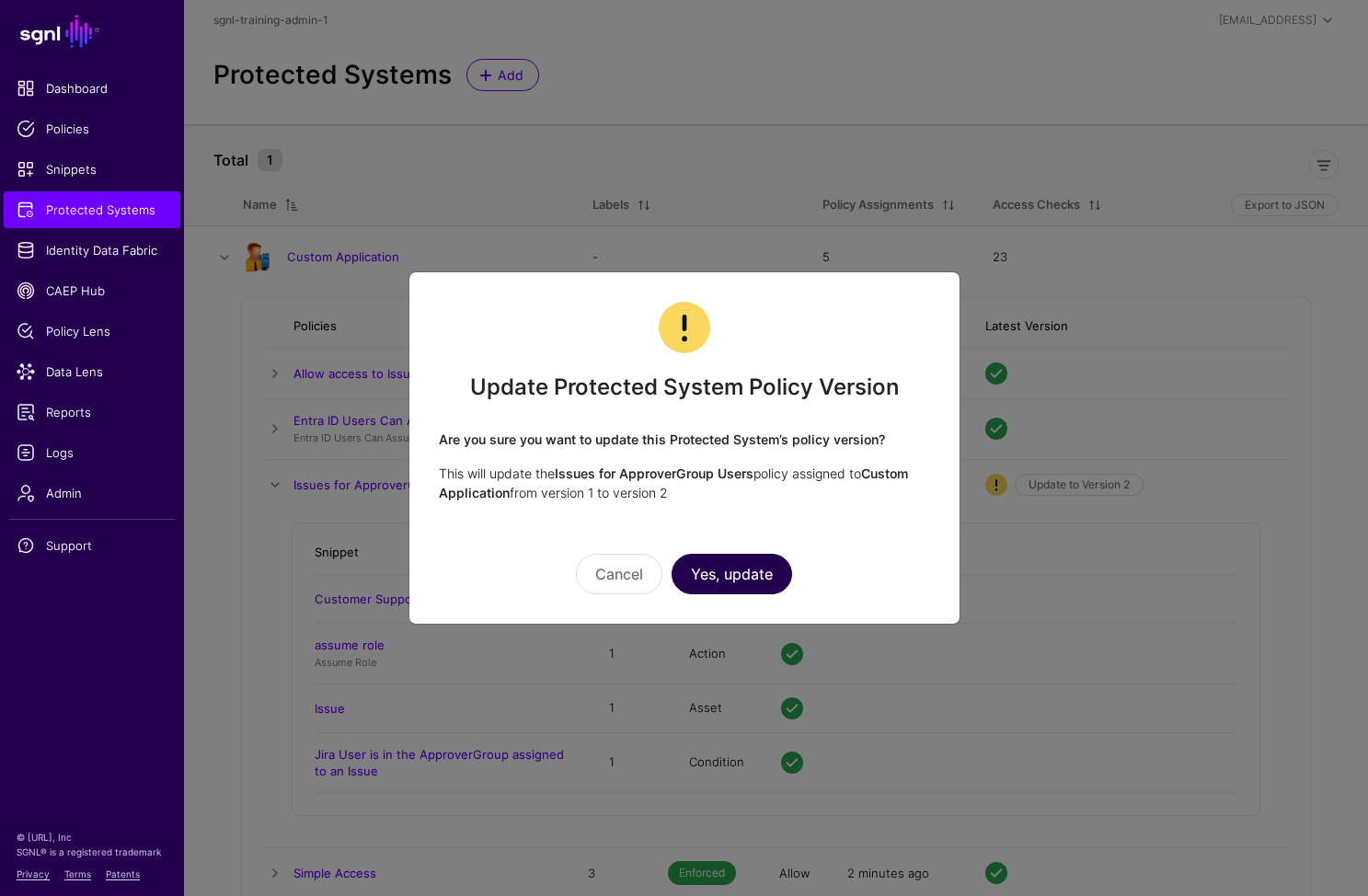
click at [762, 573] on button "Yes, update" at bounding box center [731, 574] width 120 height 41
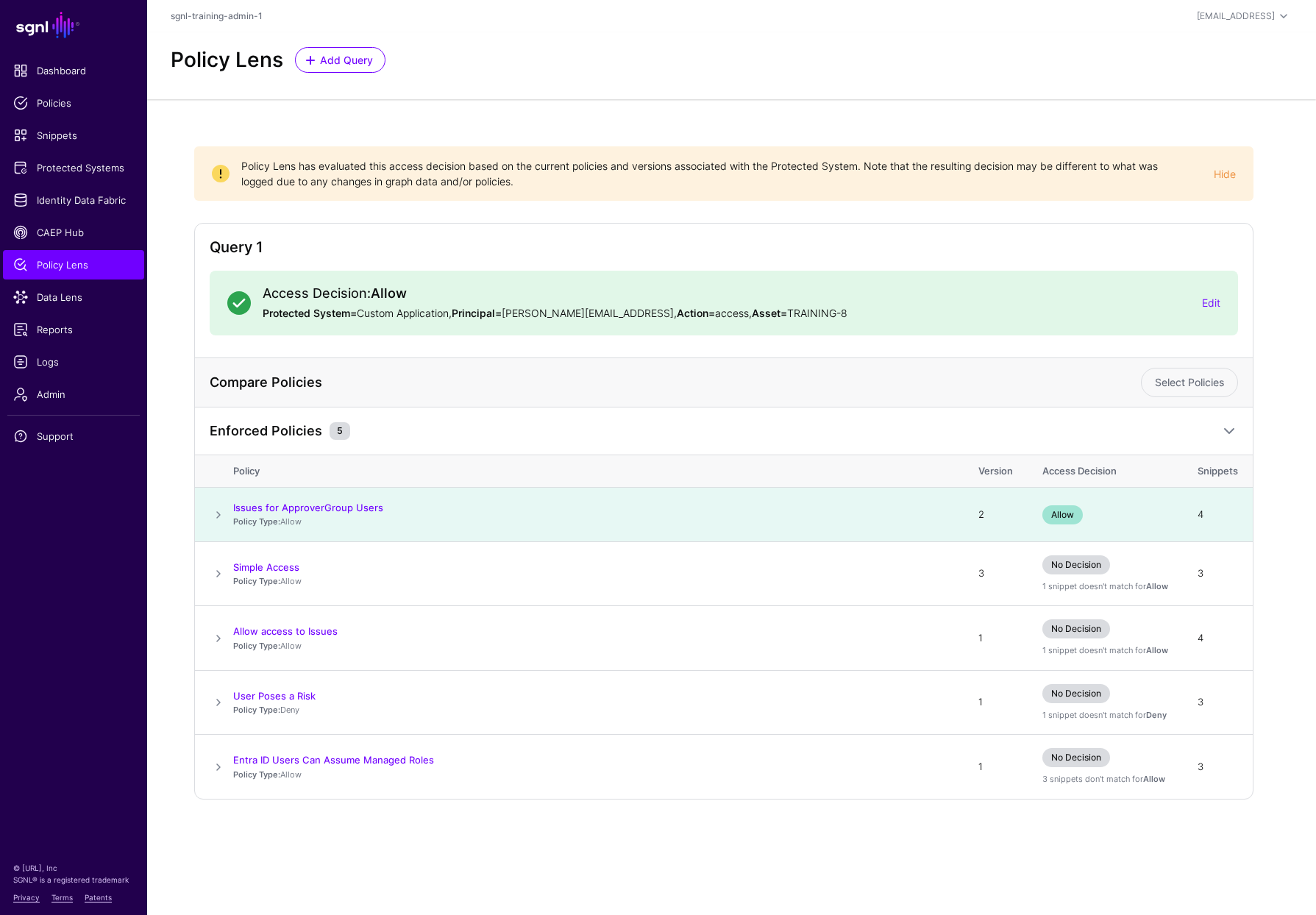
click at [223, 515] on span at bounding box center [219, 514] width 17 height 17
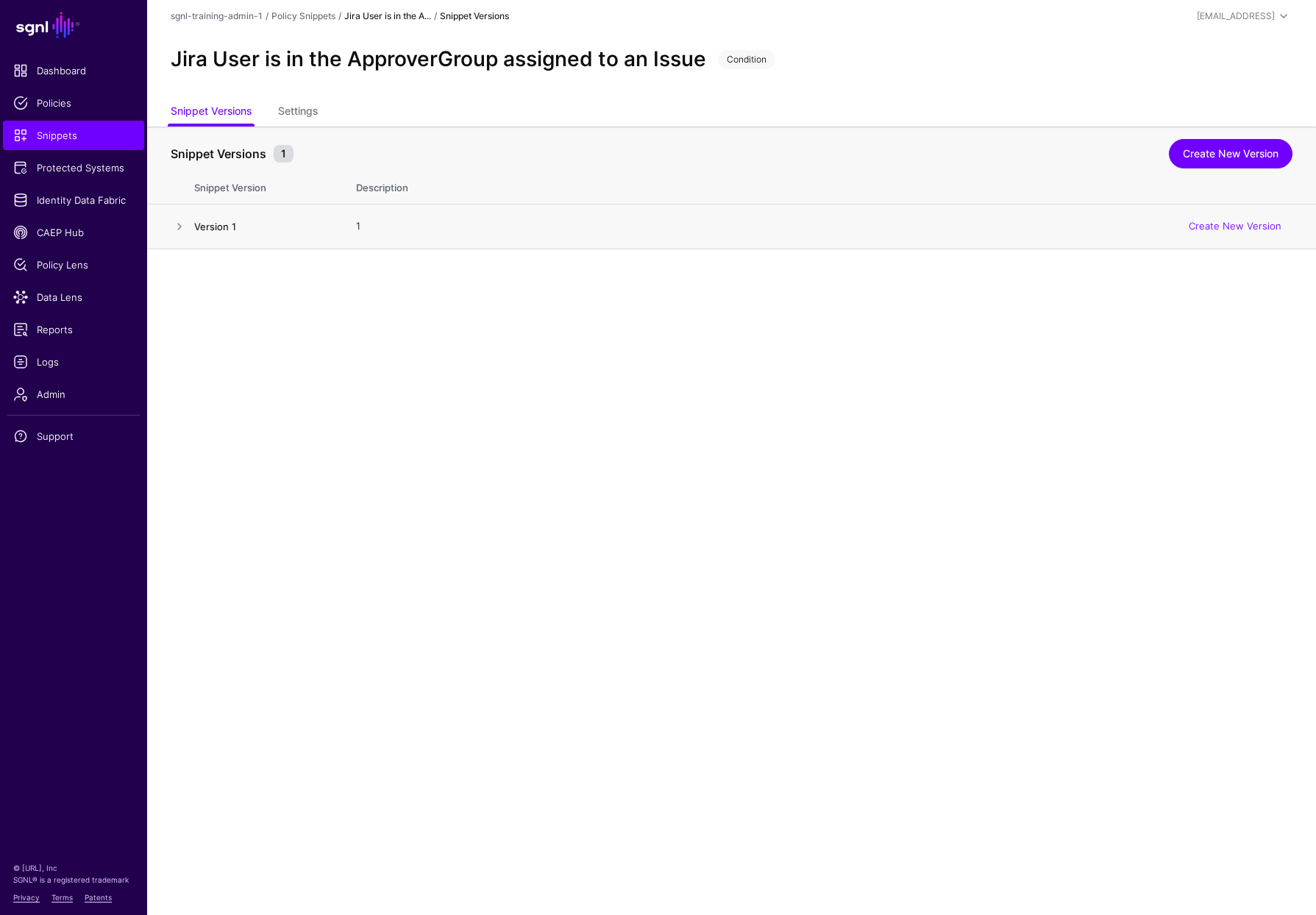
click at [204, 223] on link "Version 1" at bounding box center [215, 226] width 42 height 12
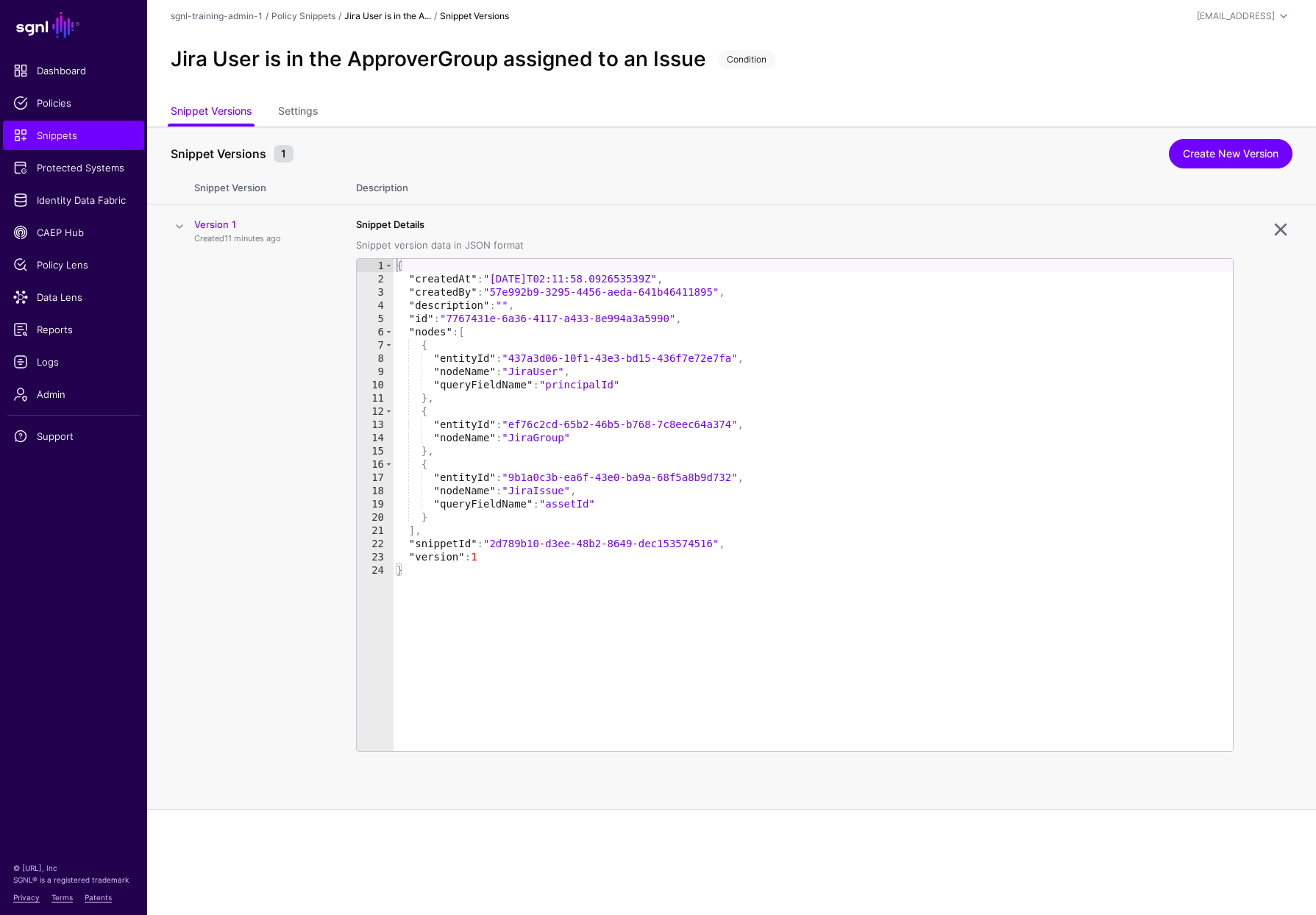
drag, startPoint x: 1256, startPoint y: 153, endPoint x: 1111, endPoint y: 118, distance: 149.2
click at [1255, 152] on link "Create New Version" at bounding box center [1230, 153] width 123 height 29
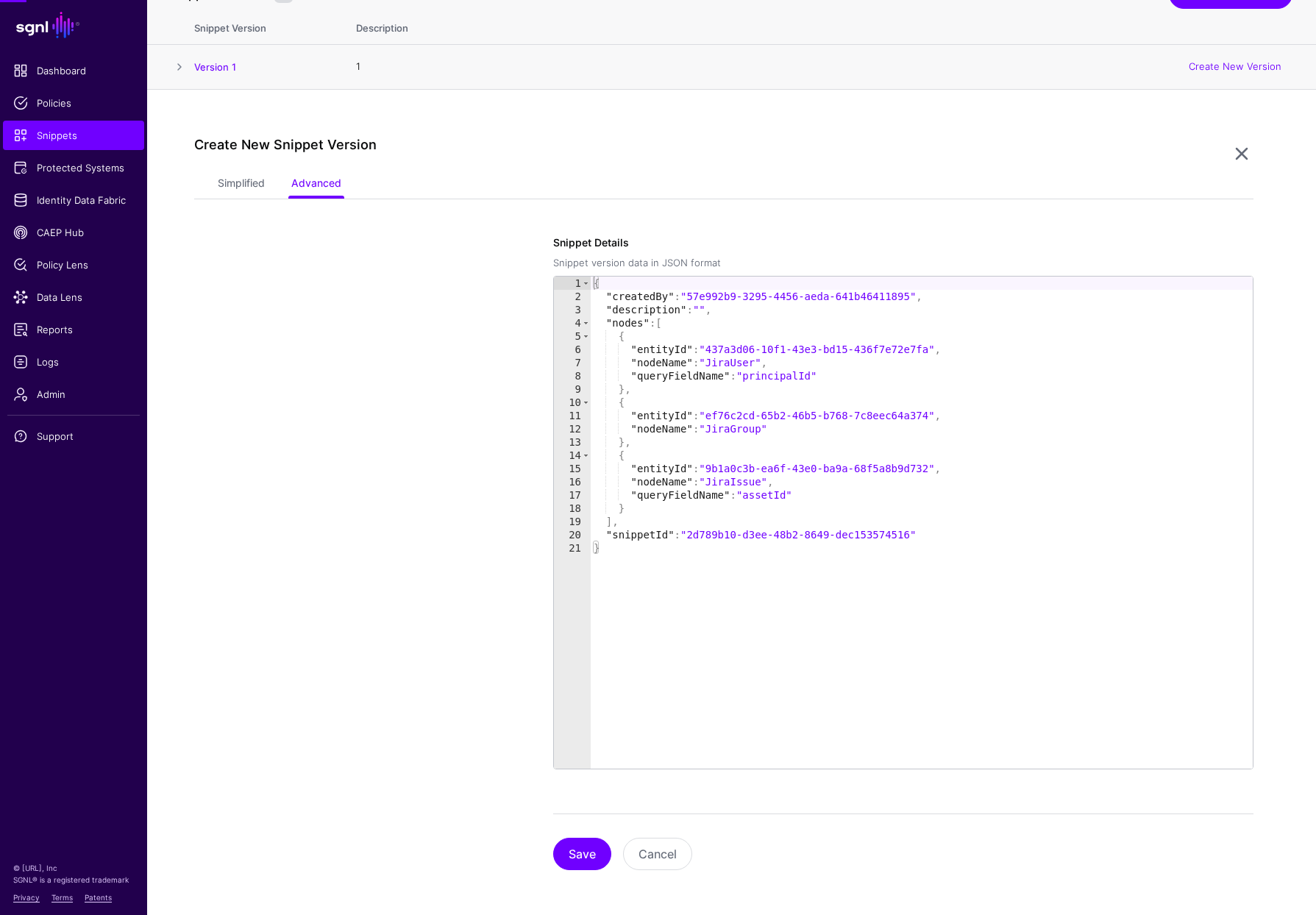
scroll to position [161, 0]
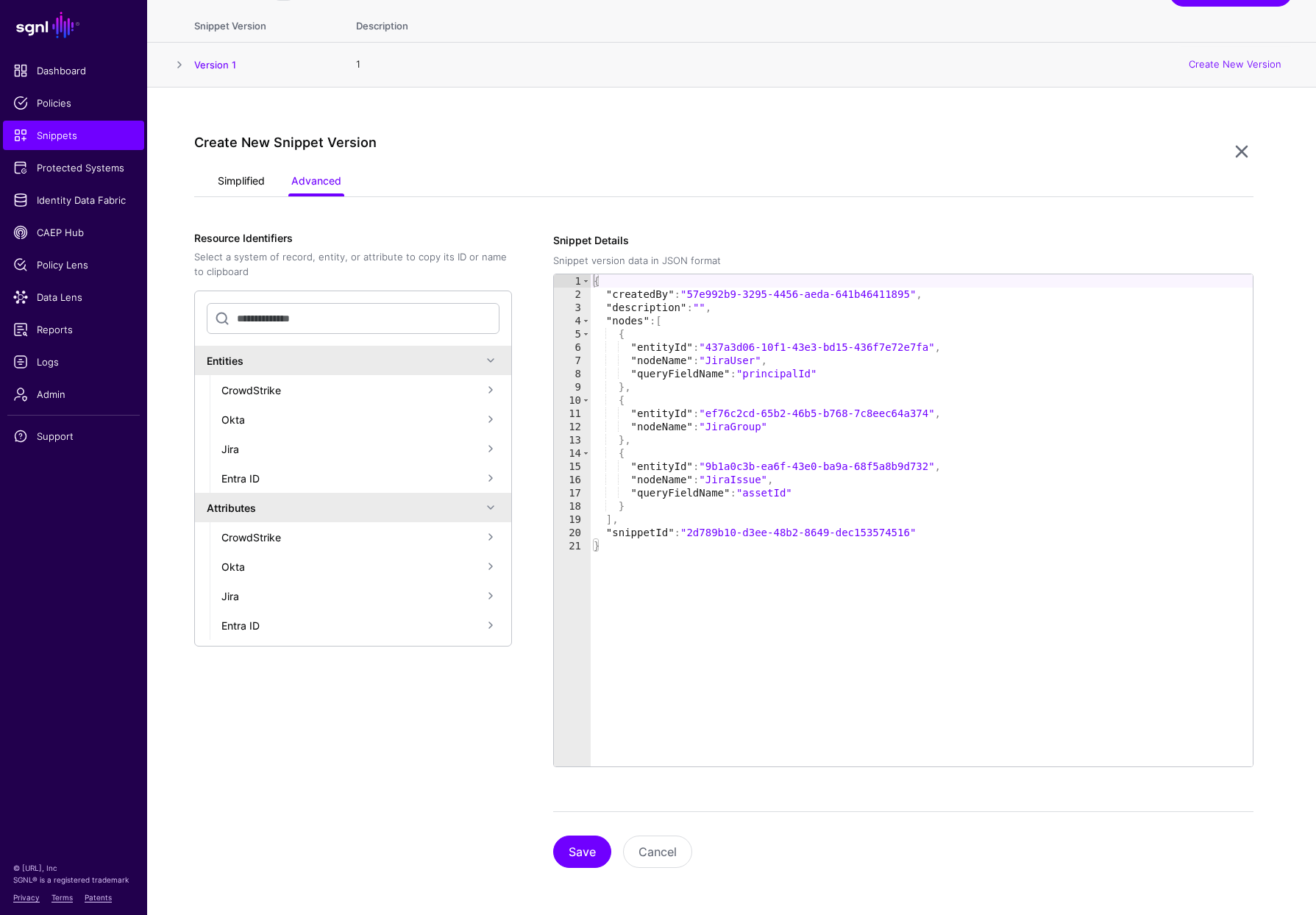
click at [243, 188] on link "Simplified" at bounding box center [241, 182] width 47 height 28
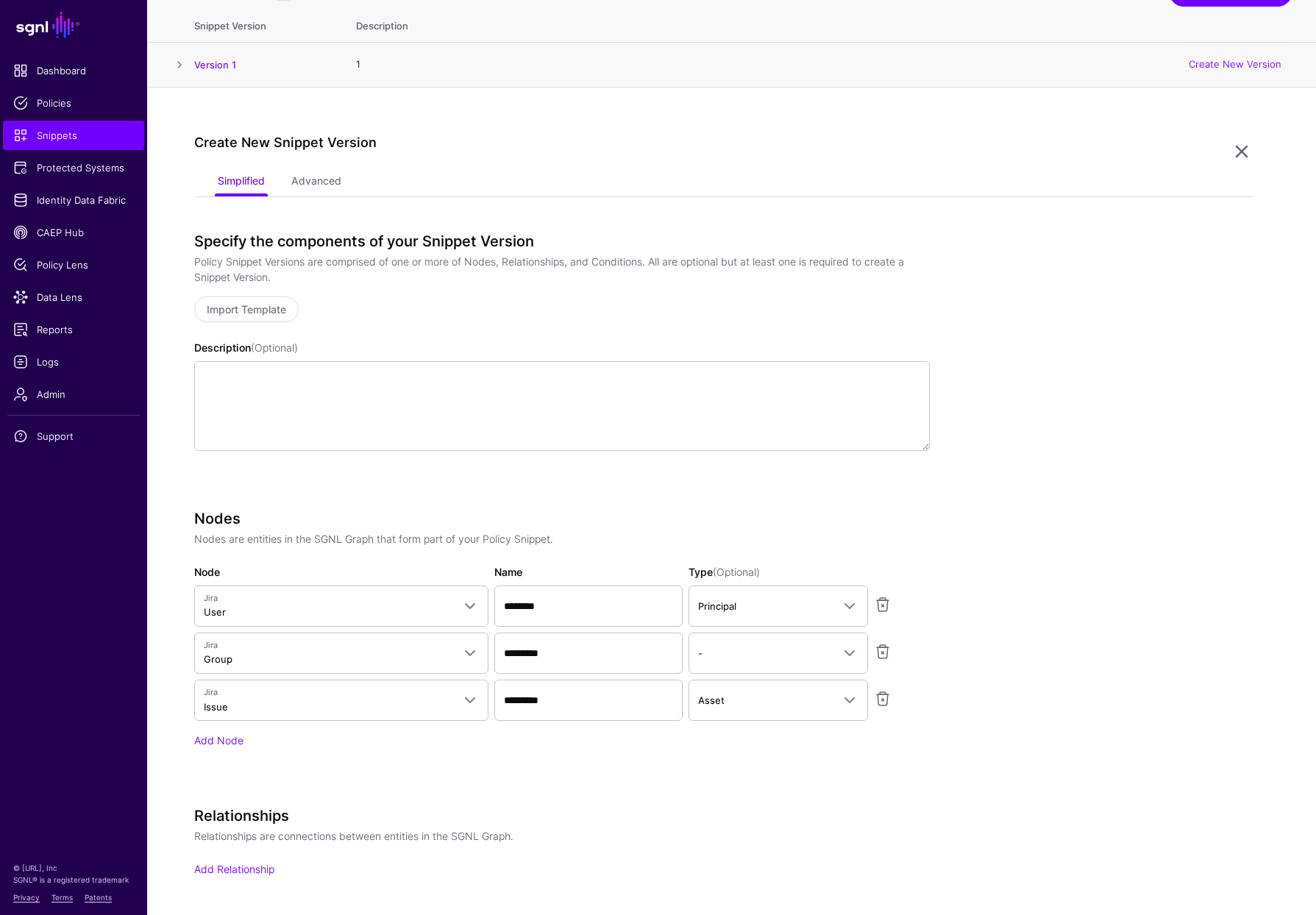
scroll to position [506, 0]
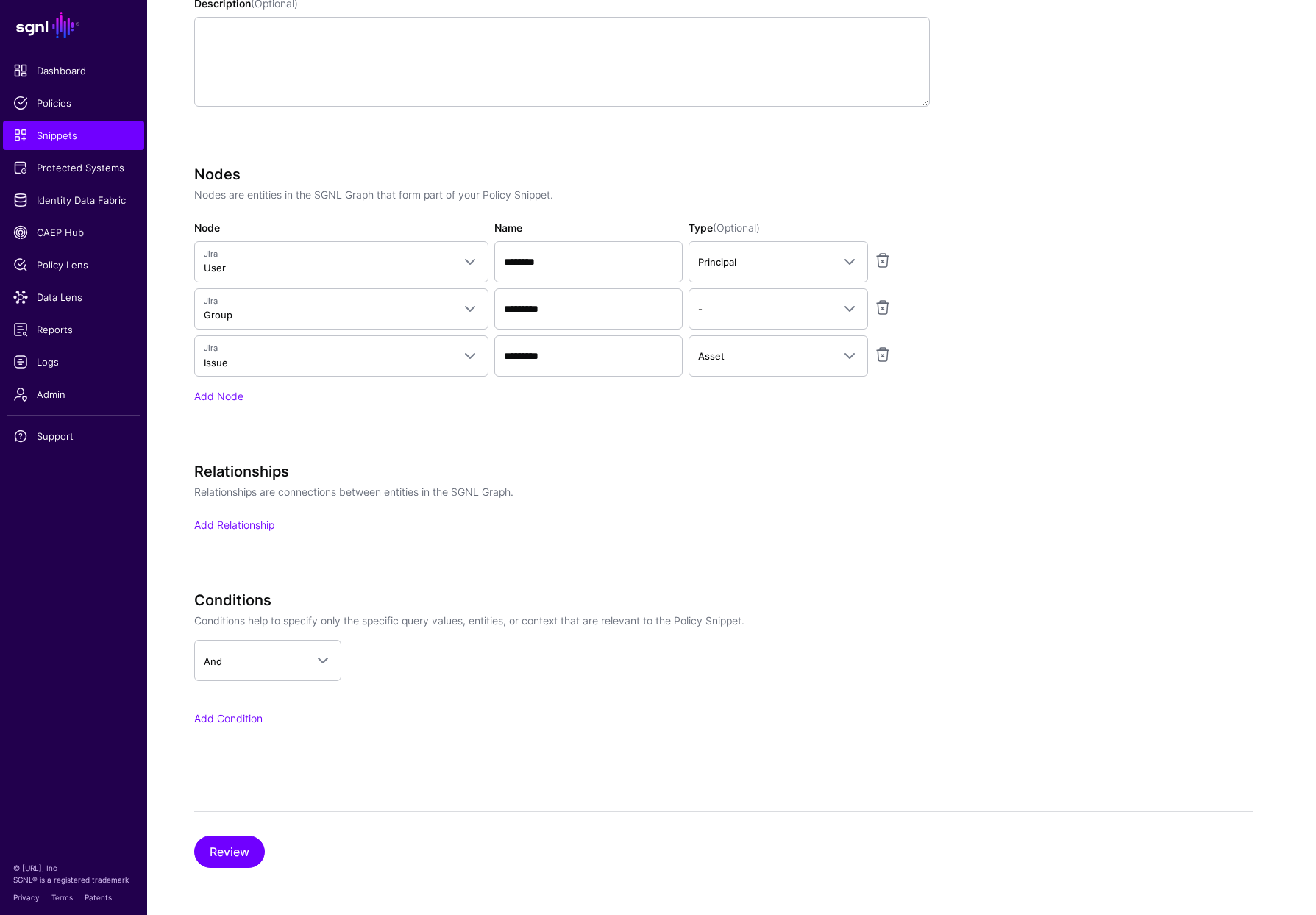
click at [239, 534] on div "Relationships Relationships are connections between entities in the SGNL Graph.…" at bounding box center [561, 518] width 736 height 111
click at [247, 525] on link "Add Relationship" at bounding box center [234, 525] width 80 height 13
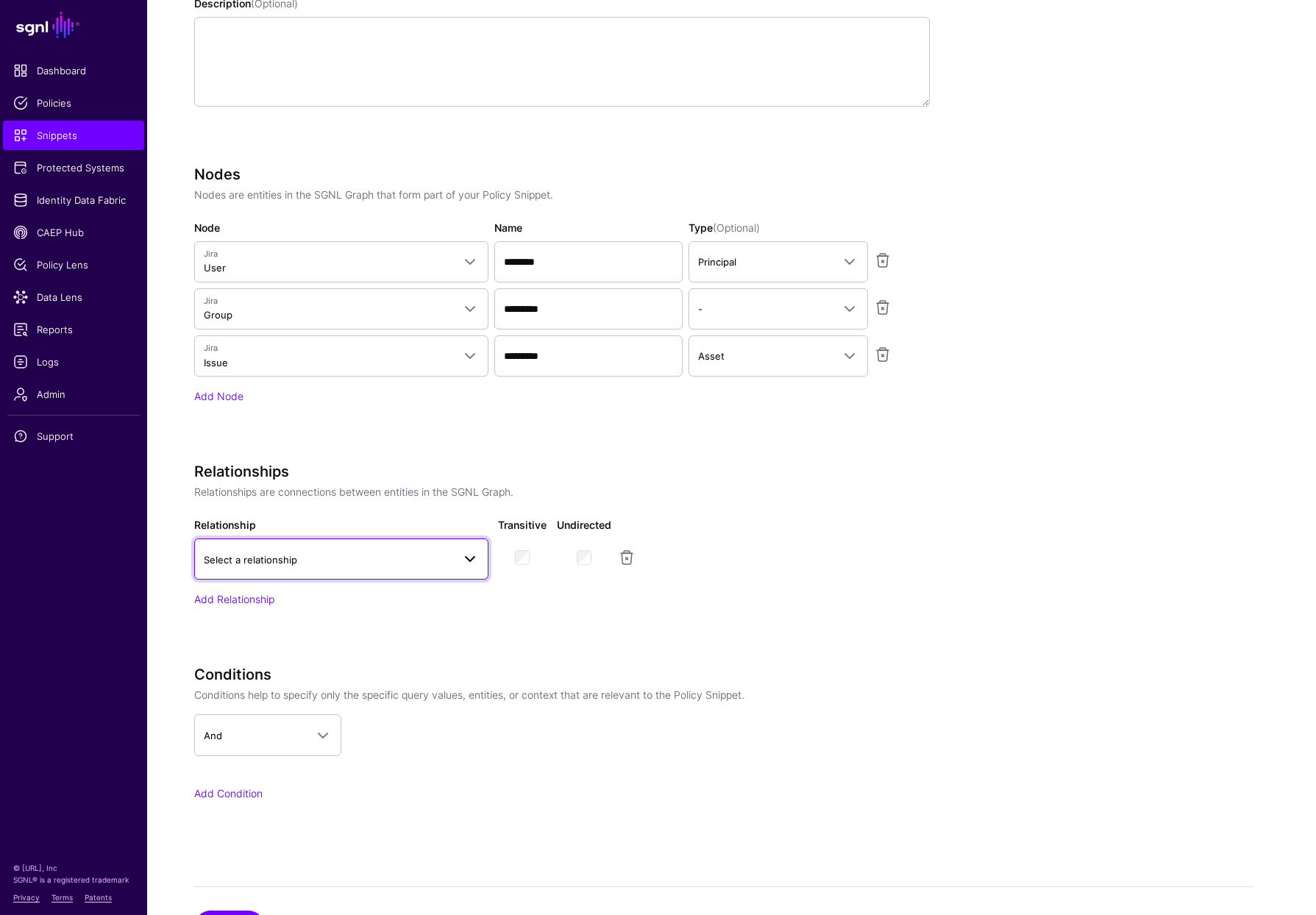
click at [325, 558] on span "Select a relationship" at bounding box center [328, 560] width 249 height 16
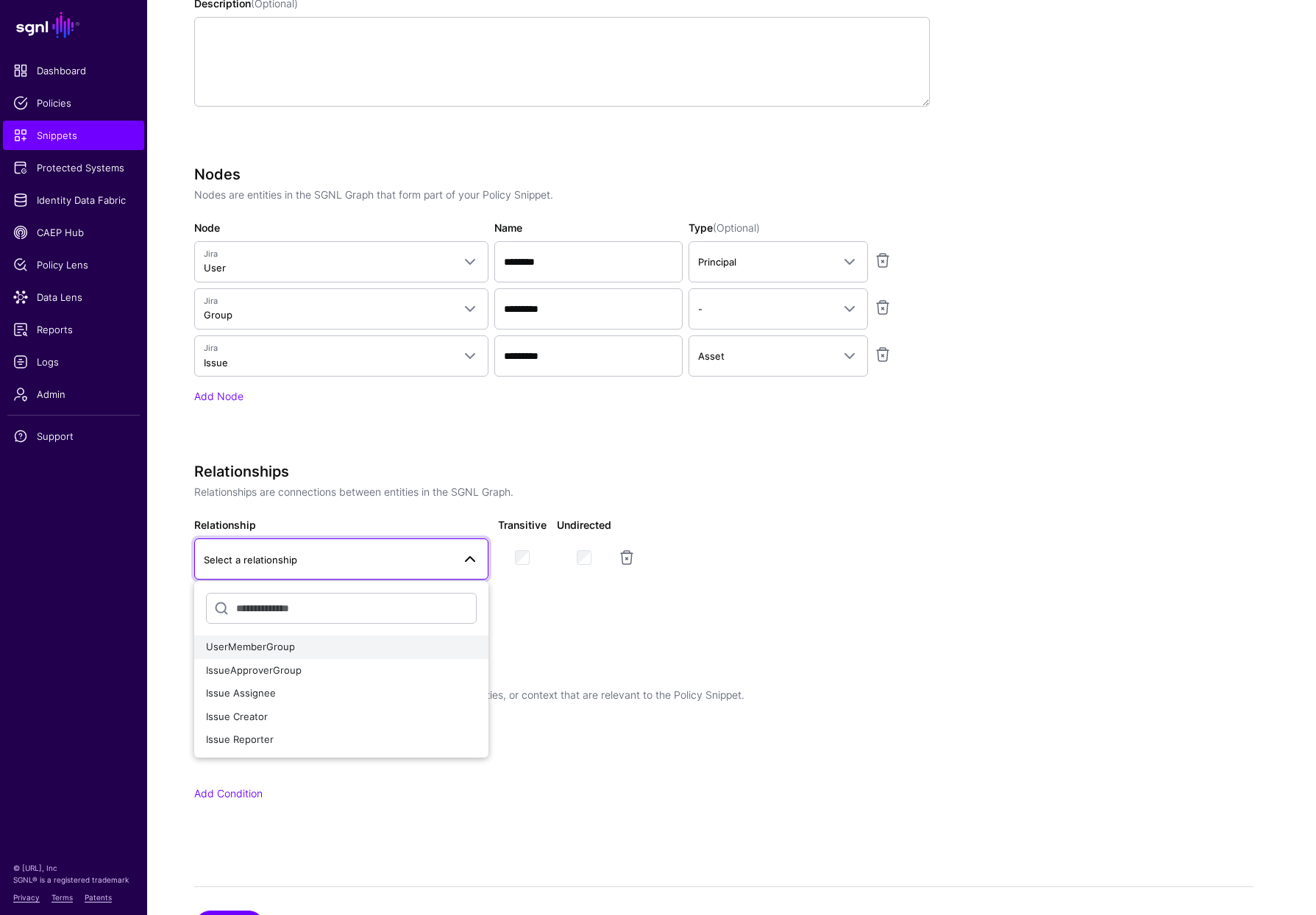
click at [354, 649] on div "UserMemberGroup" at bounding box center [341, 647] width 270 height 14
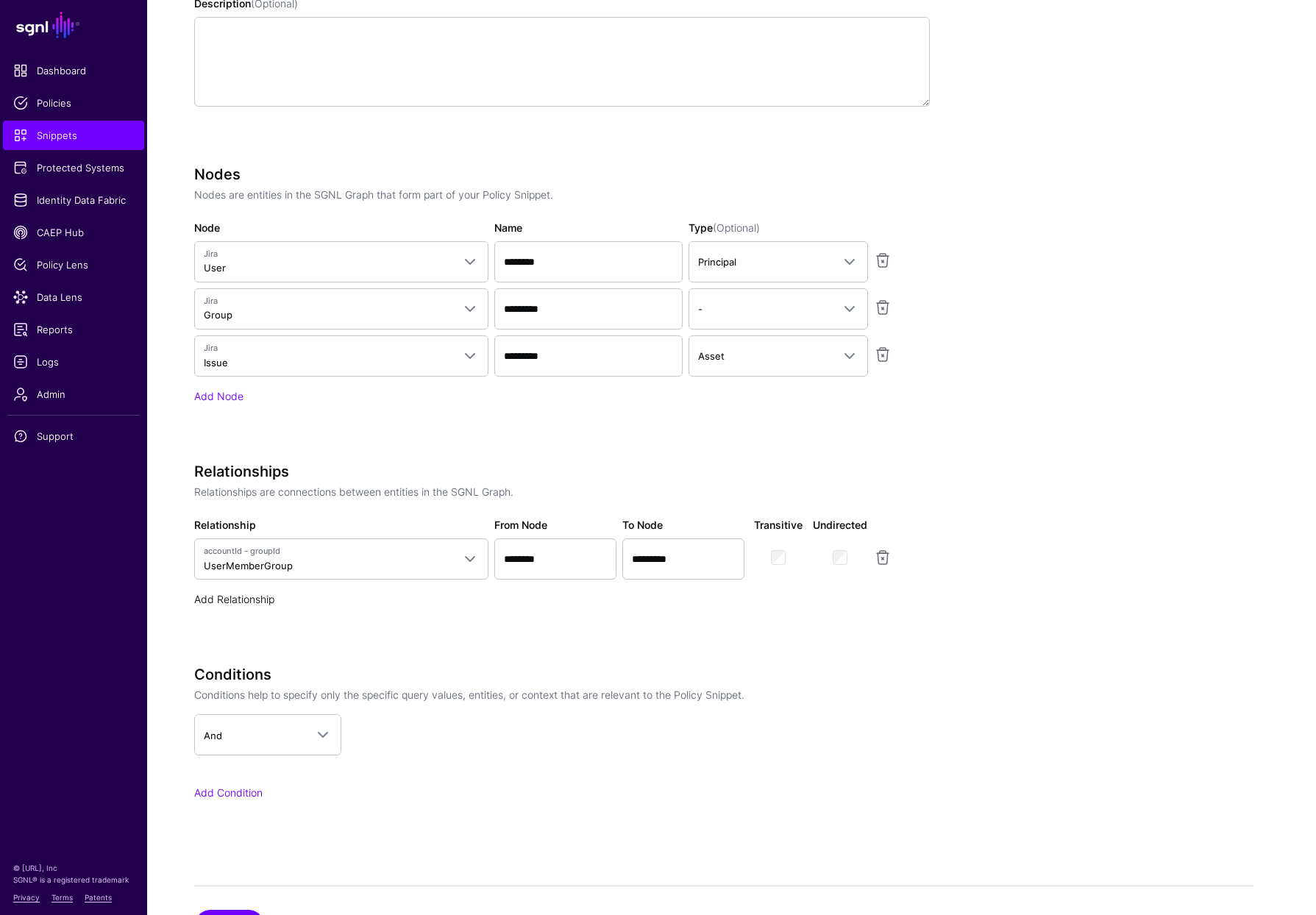
click at [269, 603] on link "Add Relationship" at bounding box center [234, 599] width 80 height 13
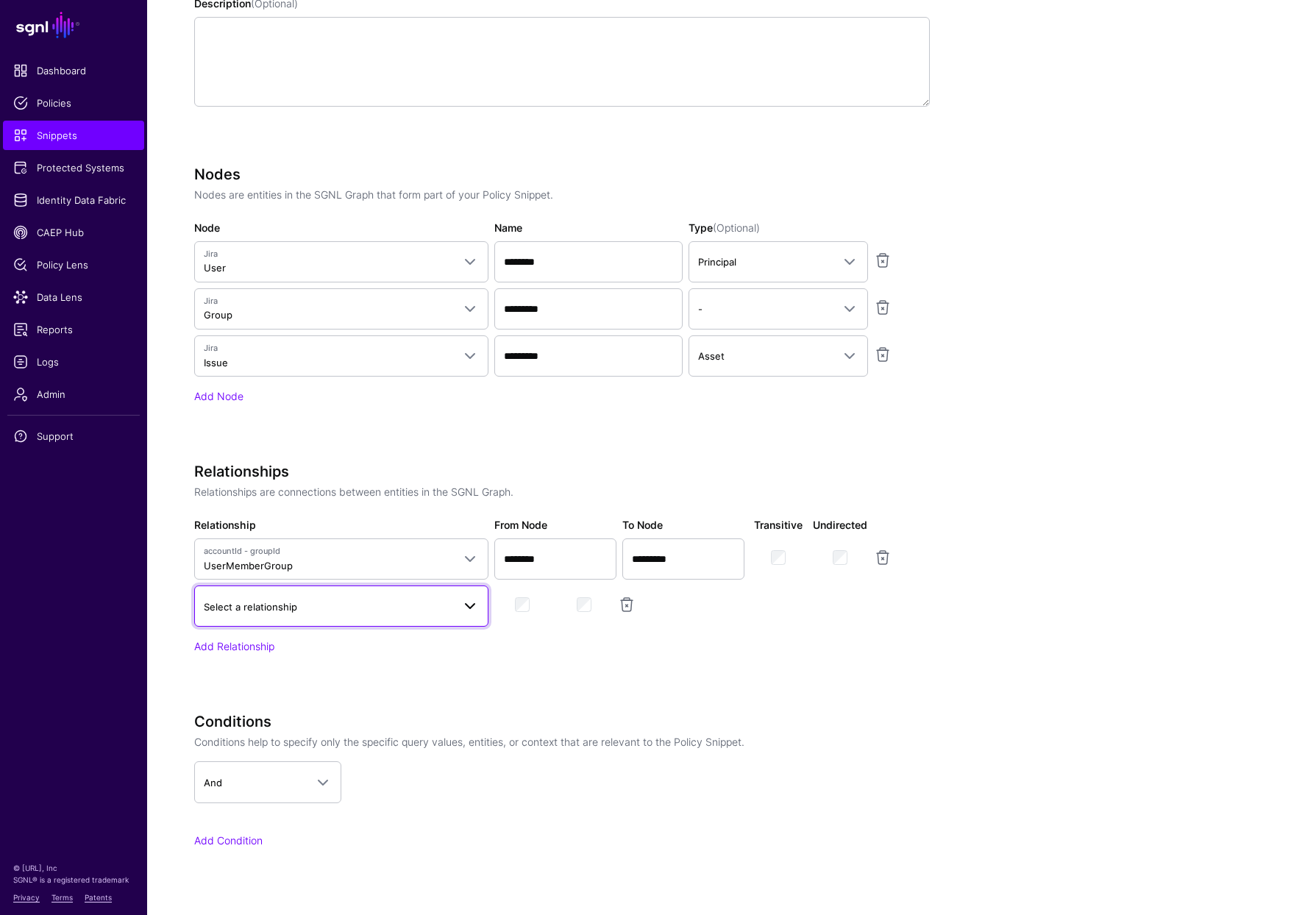
click at [271, 605] on span "Select a relationship" at bounding box center [250, 607] width 93 height 12
click at [320, 724] on button "IssueApproverGroup" at bounding box center [341, 718] width 294 height 24
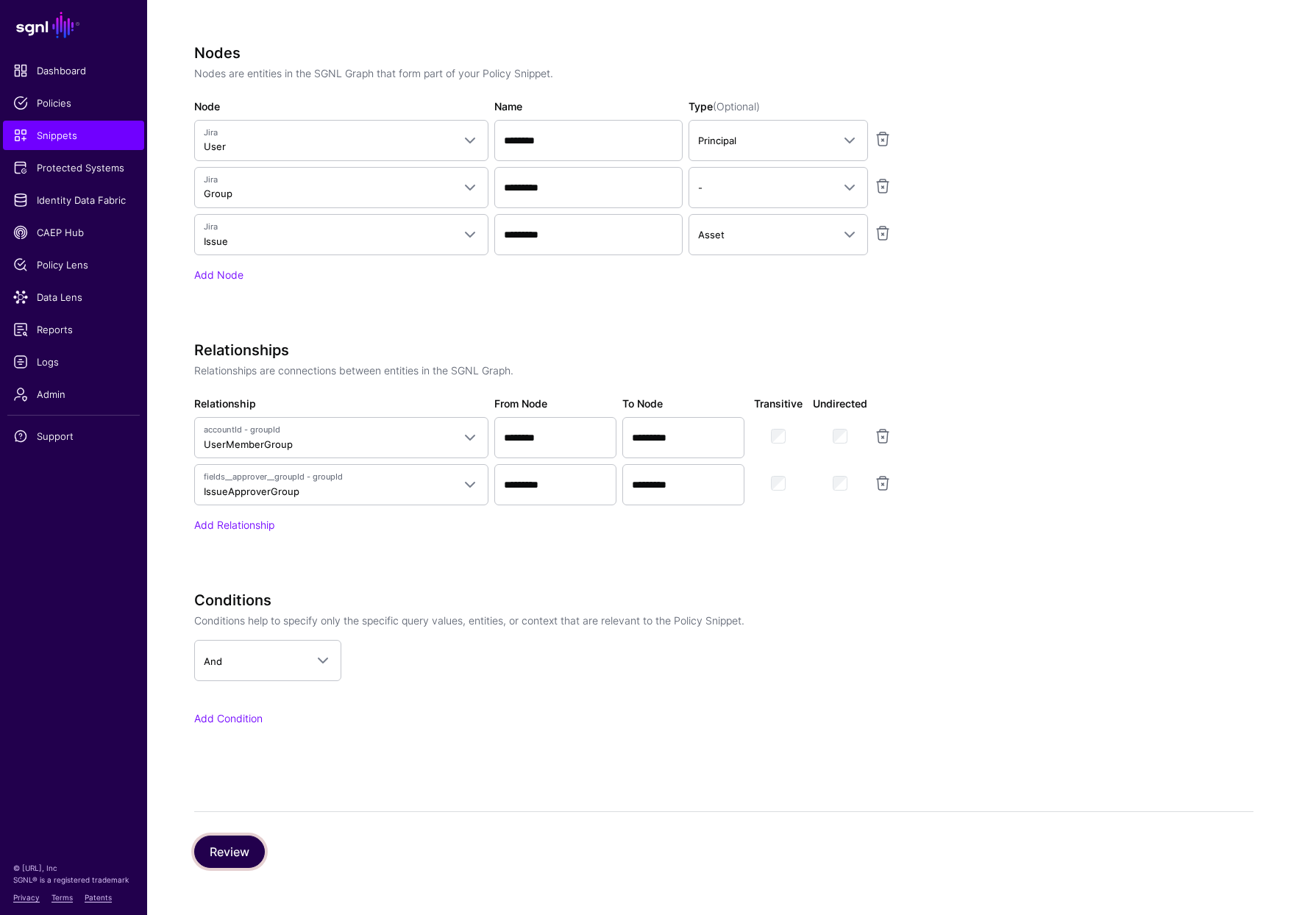
drag, startPoint x: 217, startPoint y: 855, endPoint x: 525, endPoint y: 769, distance: 319.8
click at [219, 855] on button "Review" at bounding box center [229, 851] width 71 height 33
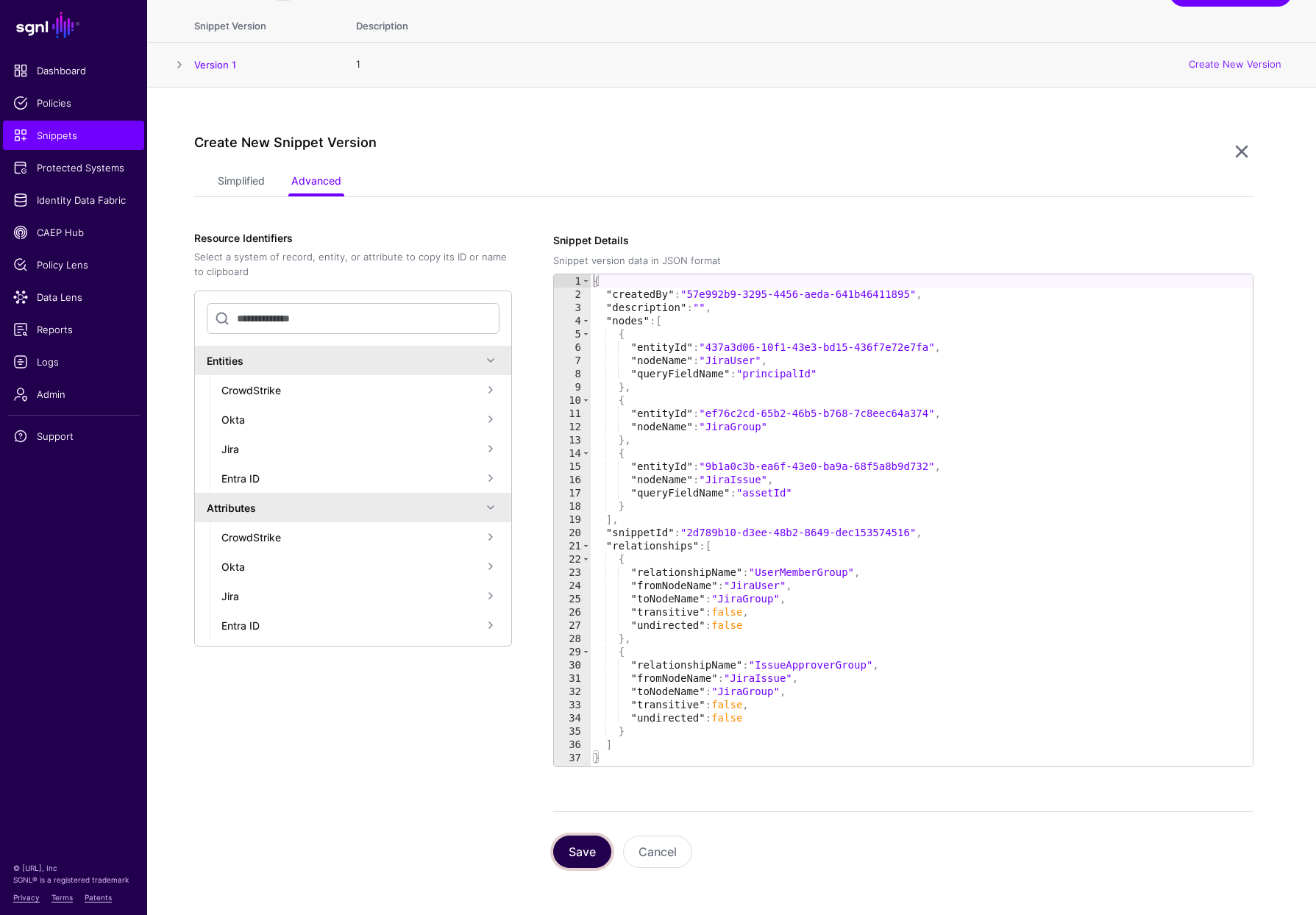
click at [576, 840] on button "Save" at bounding box center [582, 851] width 58 height 33
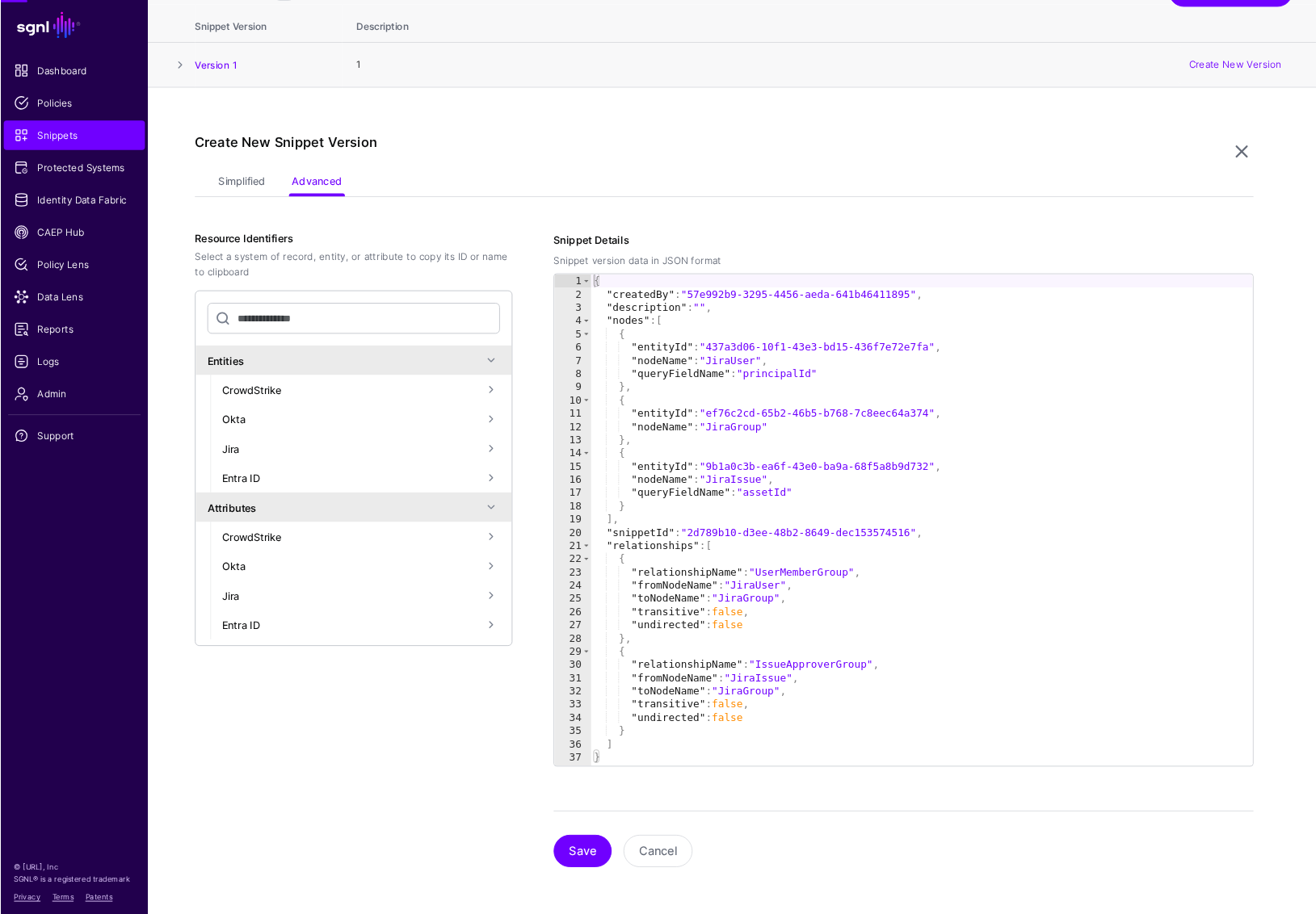
scroll to position [0, 0]
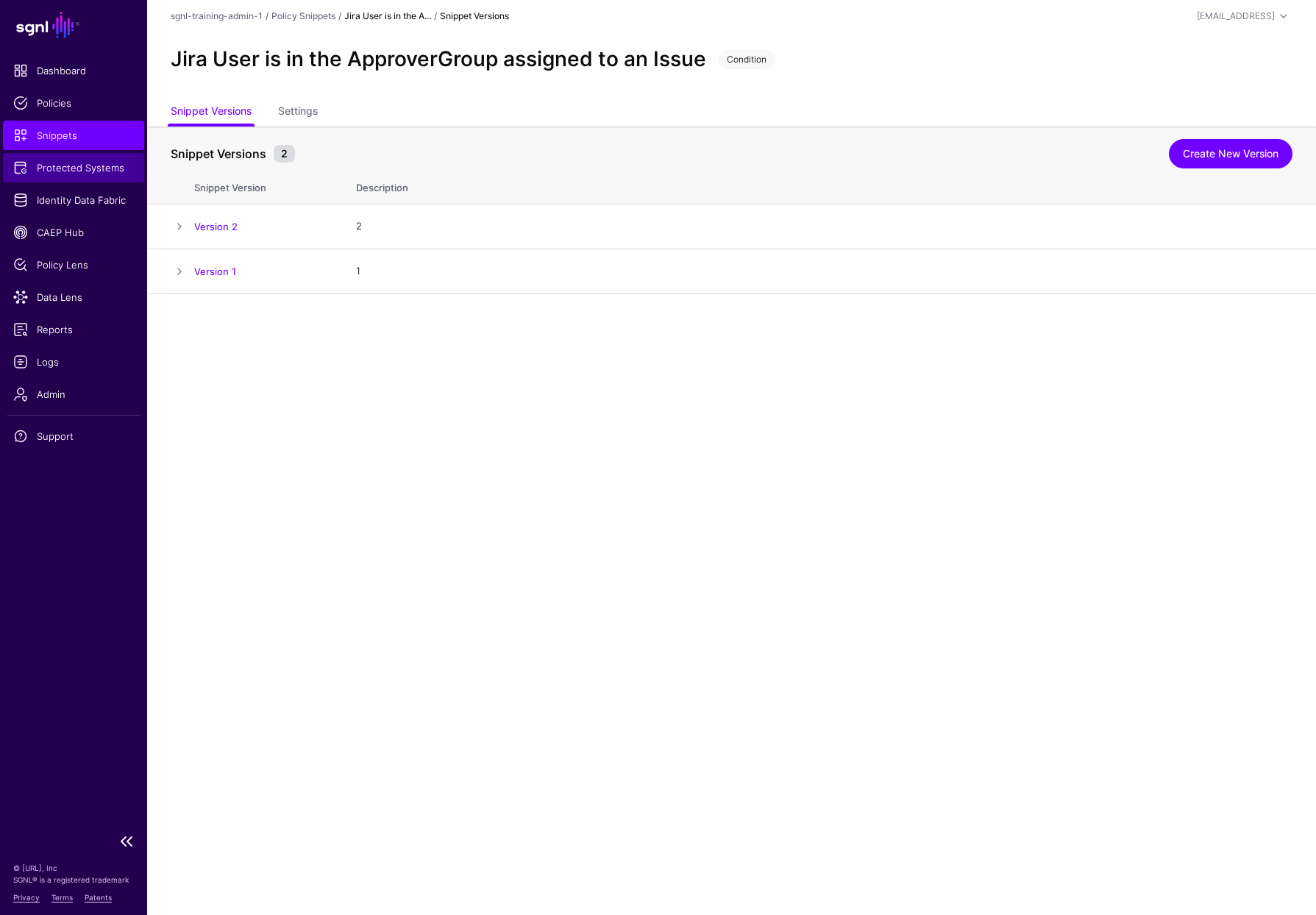
click at [63, 161] on span "Protected Systems" at bounding box center [74, 168] width 121 height 14
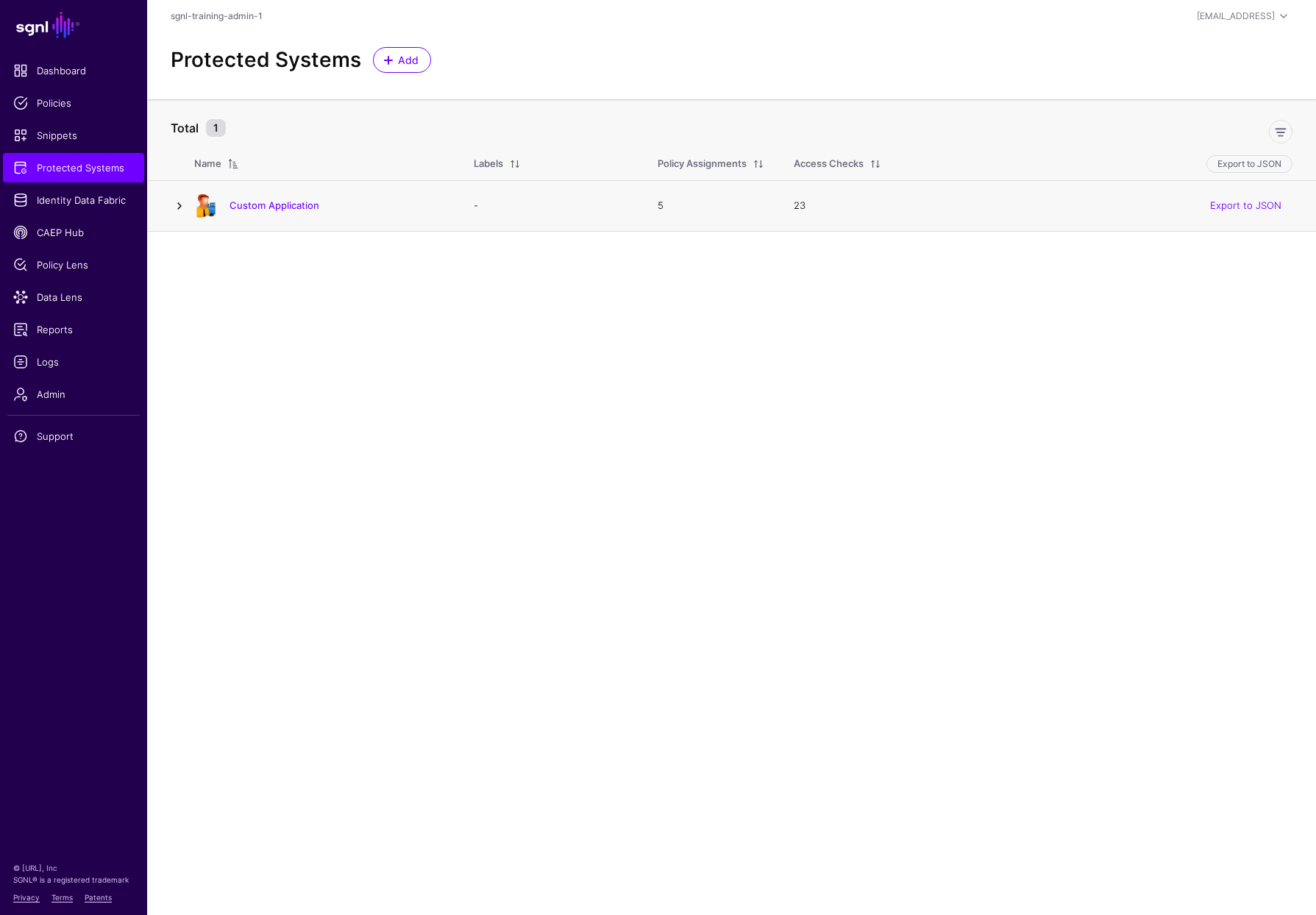
click at [181, 204] on link at bounding box center [180, 206] width 17 height 17
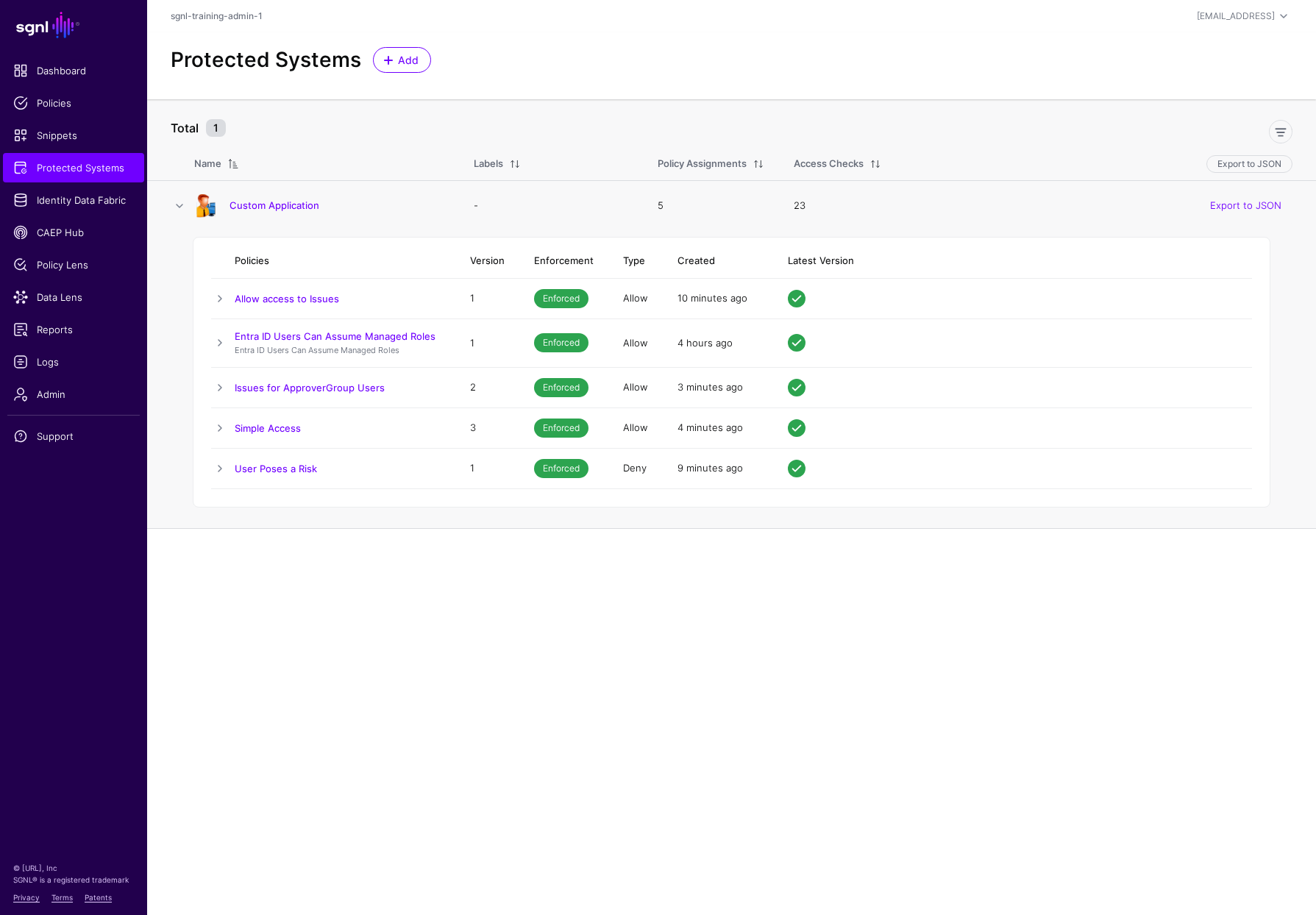
click at [230, 382] on td at bounding box center [223, 387] width 24 height 41
click at [216, 384] on link at bounding box center [219, 387] width 17 height 17
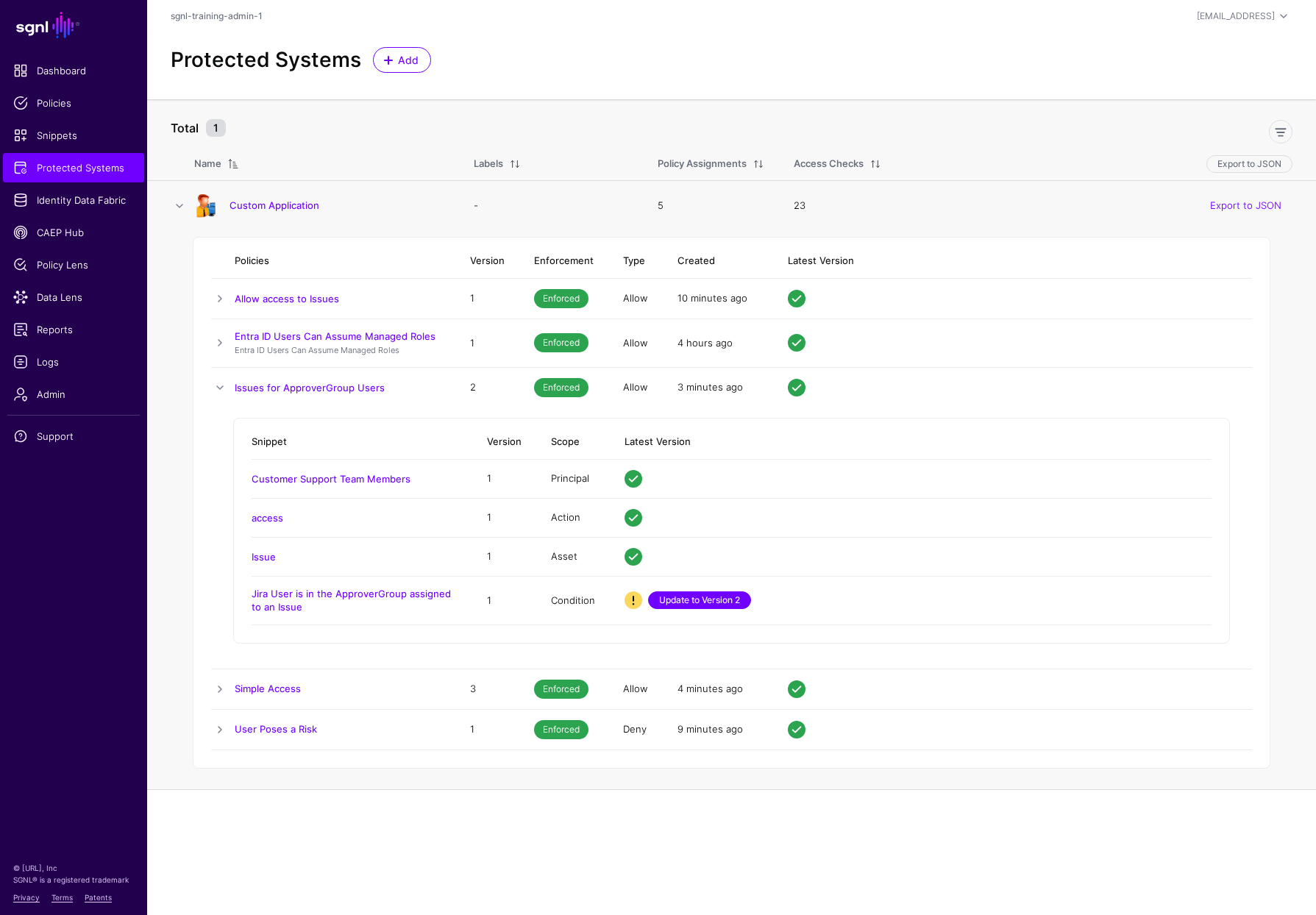
click at [697, 593] on link "Update to Version 2" at bounding box center [699, 600] width 103 height 17
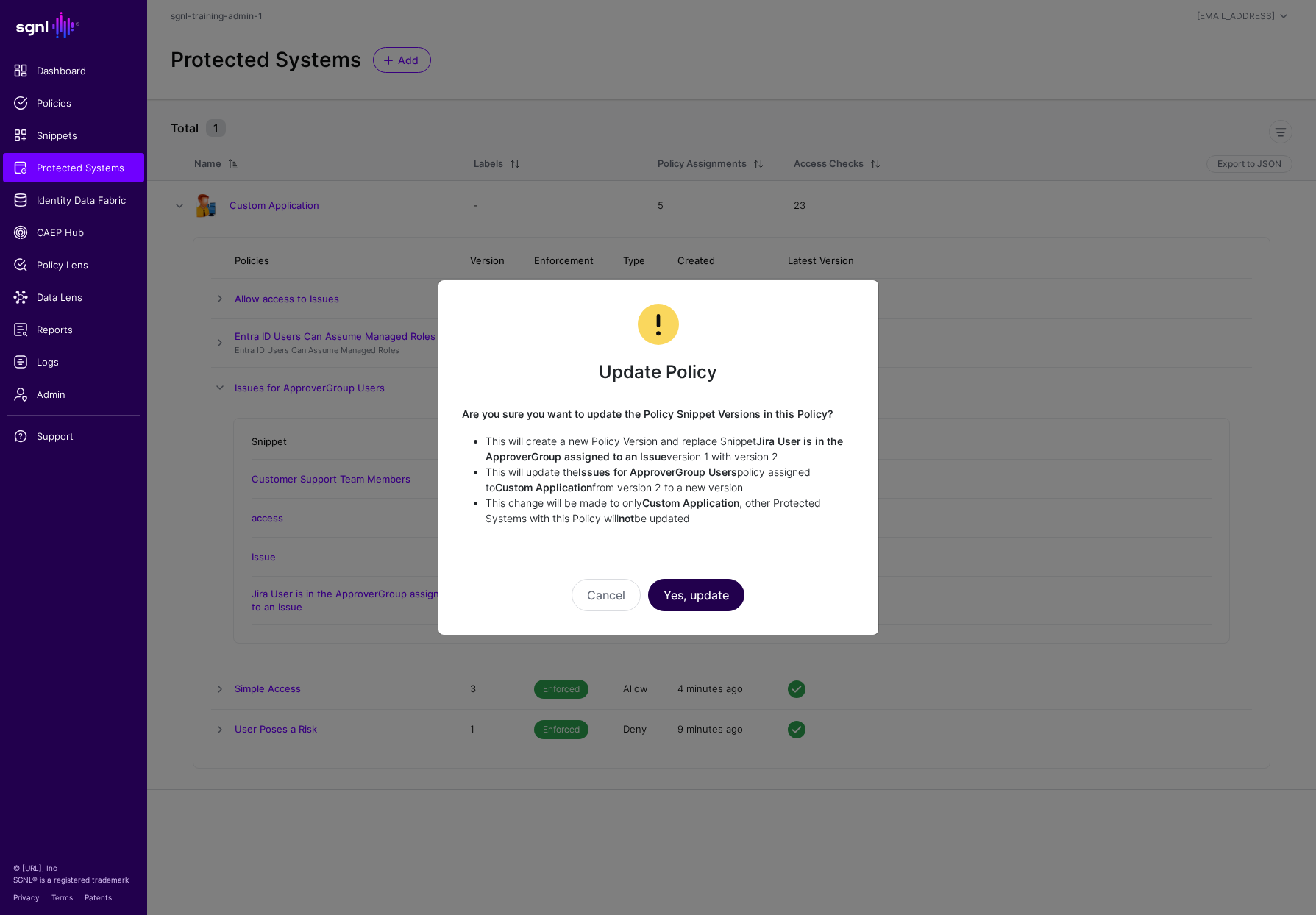
drag, startPoint x: 728, startPoint y: 578, endPoint x: 728, endPoint y: 590, distance: 12.0
click at [728, 578] on div "Cancel Yes, update" at bounding box center [658, 574] width 393 height 73
click at [728, 590] on button "Yes, update" at bounding box center [696, 595] width 96 height 33
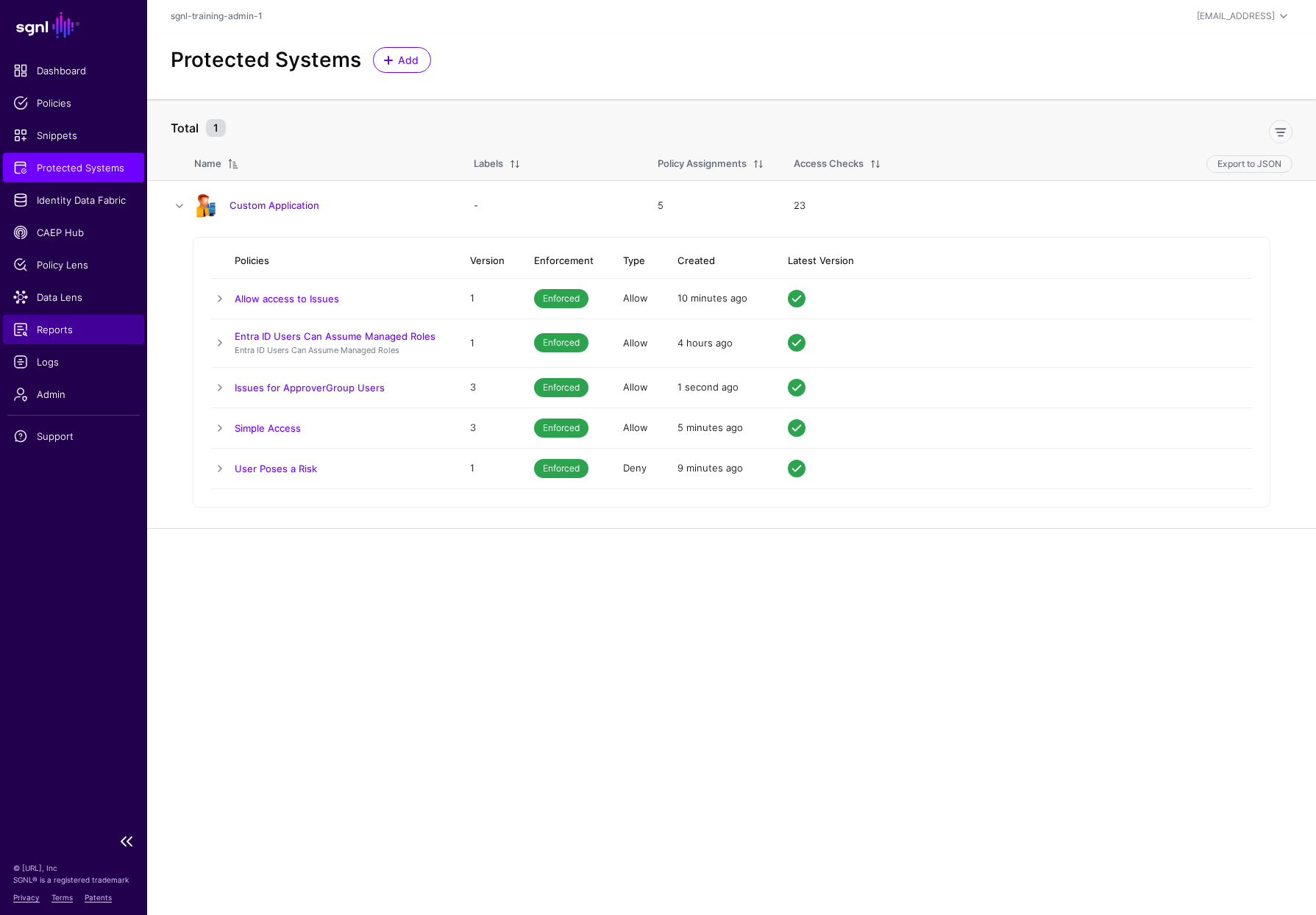
click at [67, 327] on span "Reports" at bounding box center [74, 329] width 121 height 14
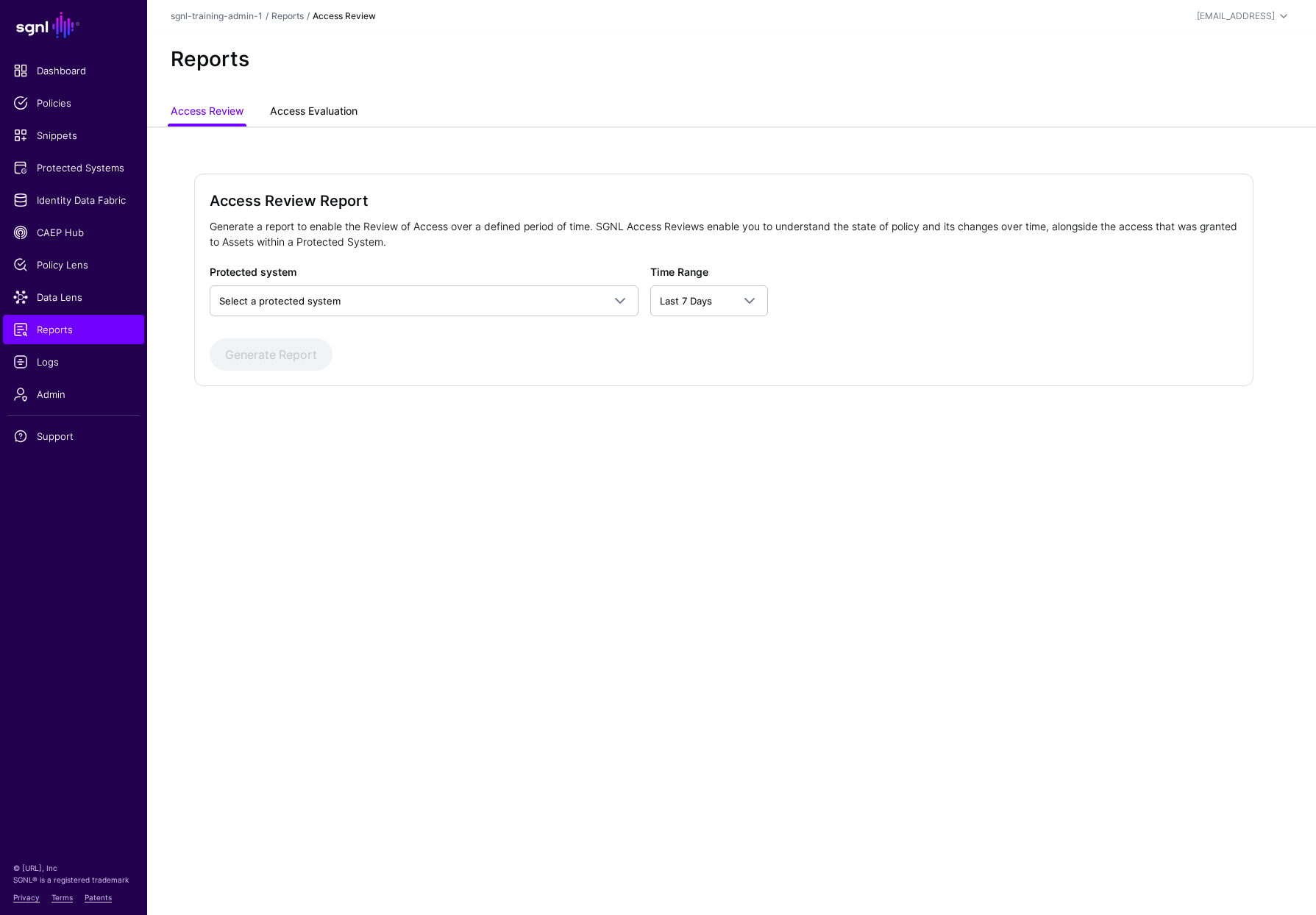
click at [332, 101] on link "Access Evaluation" at bounding box center [313, 112] width 87 height 28
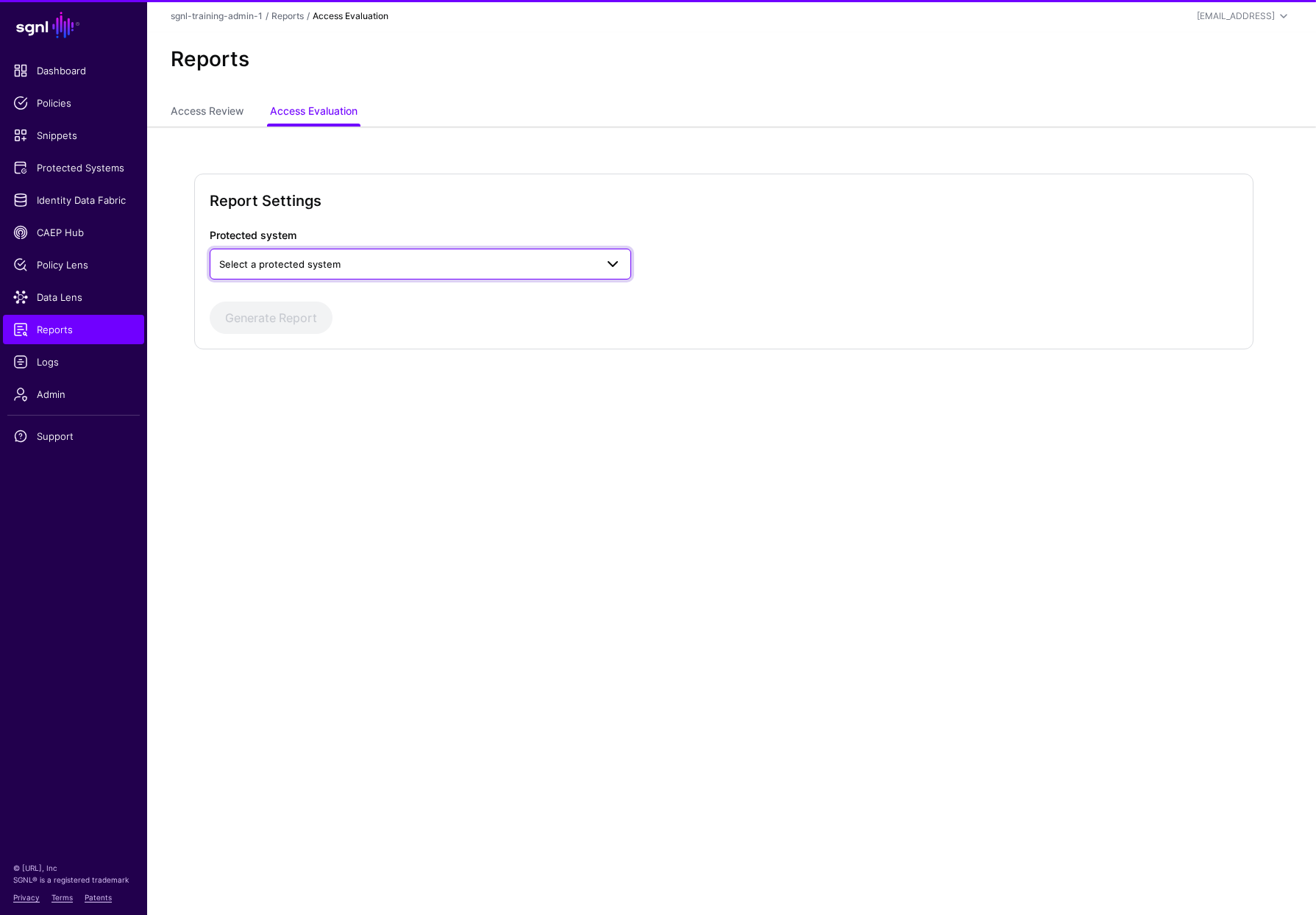
drag, startPoint x: 339, startPoint y: 264, endPoint x: 340, endPoint y: 275, distance: 11.0
click at [339, 264] on span "Select a protected system" at bounding box center [407, 264] width 376 height 16
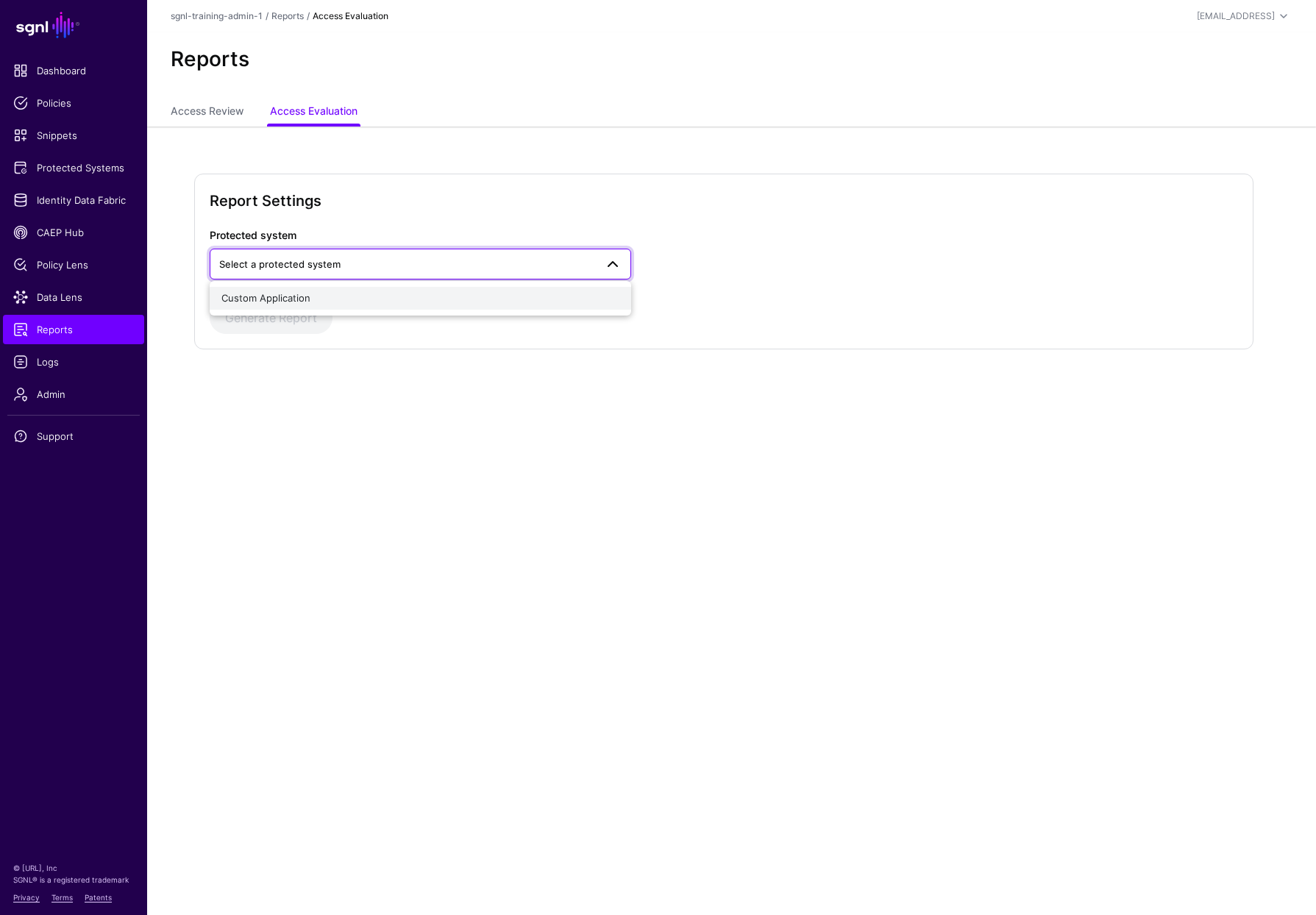
click at [327, 308] on button "Custom Application" at bounding box center [421, 299] width 421 height 24
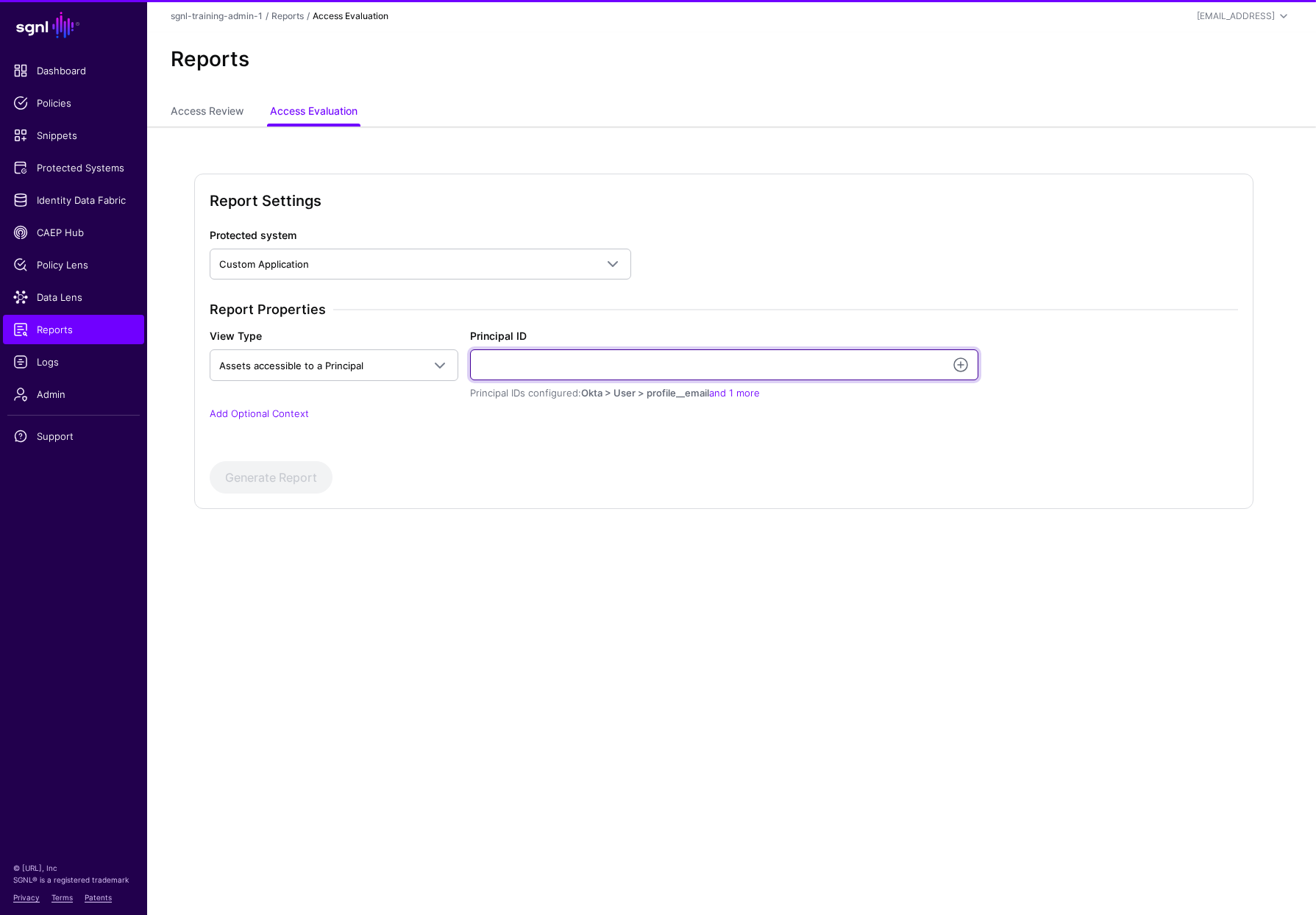
click at [585, 359] on input "Principal ID" at bounding box center [724, 364] width 508 height 31
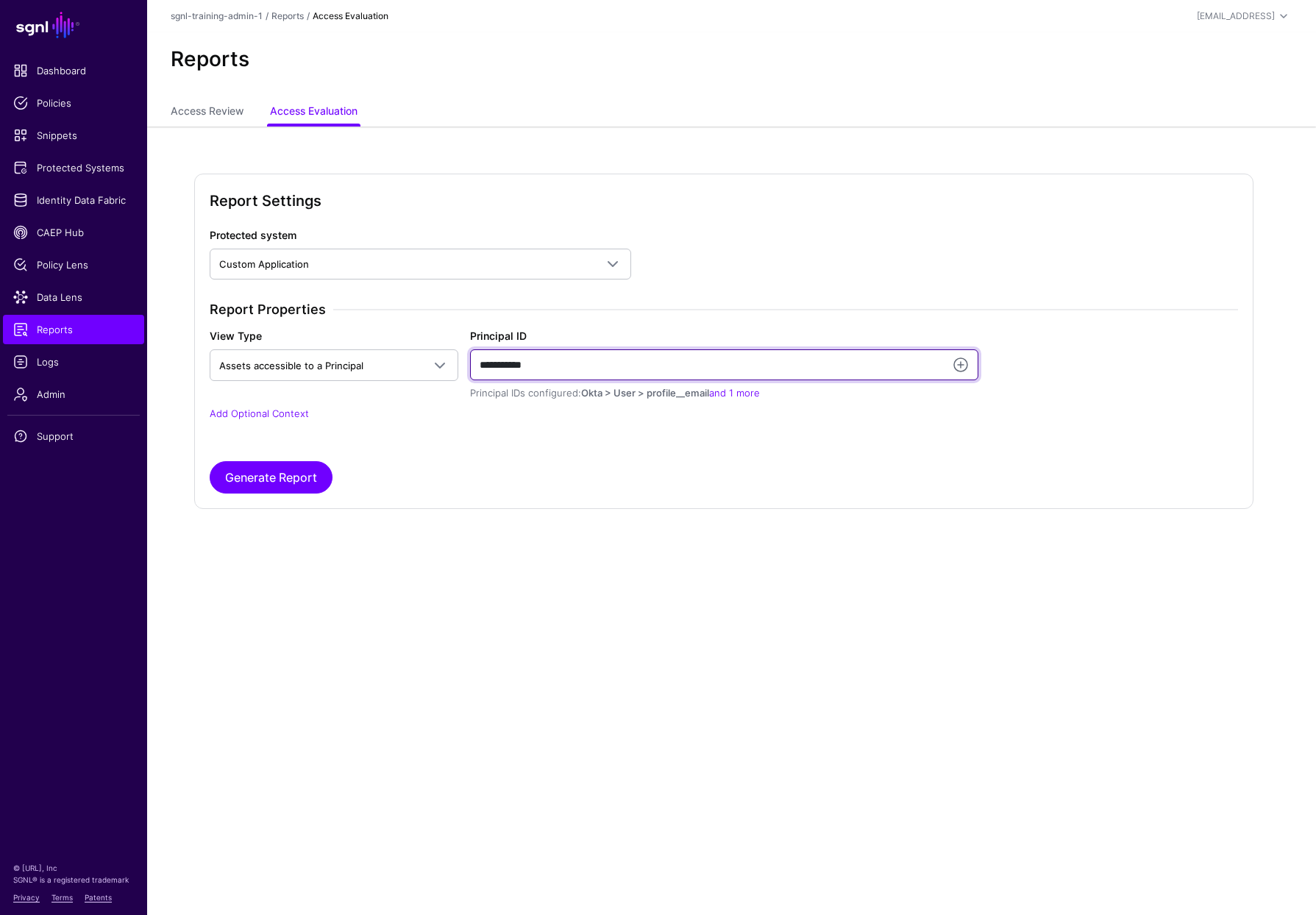
type input "**********"
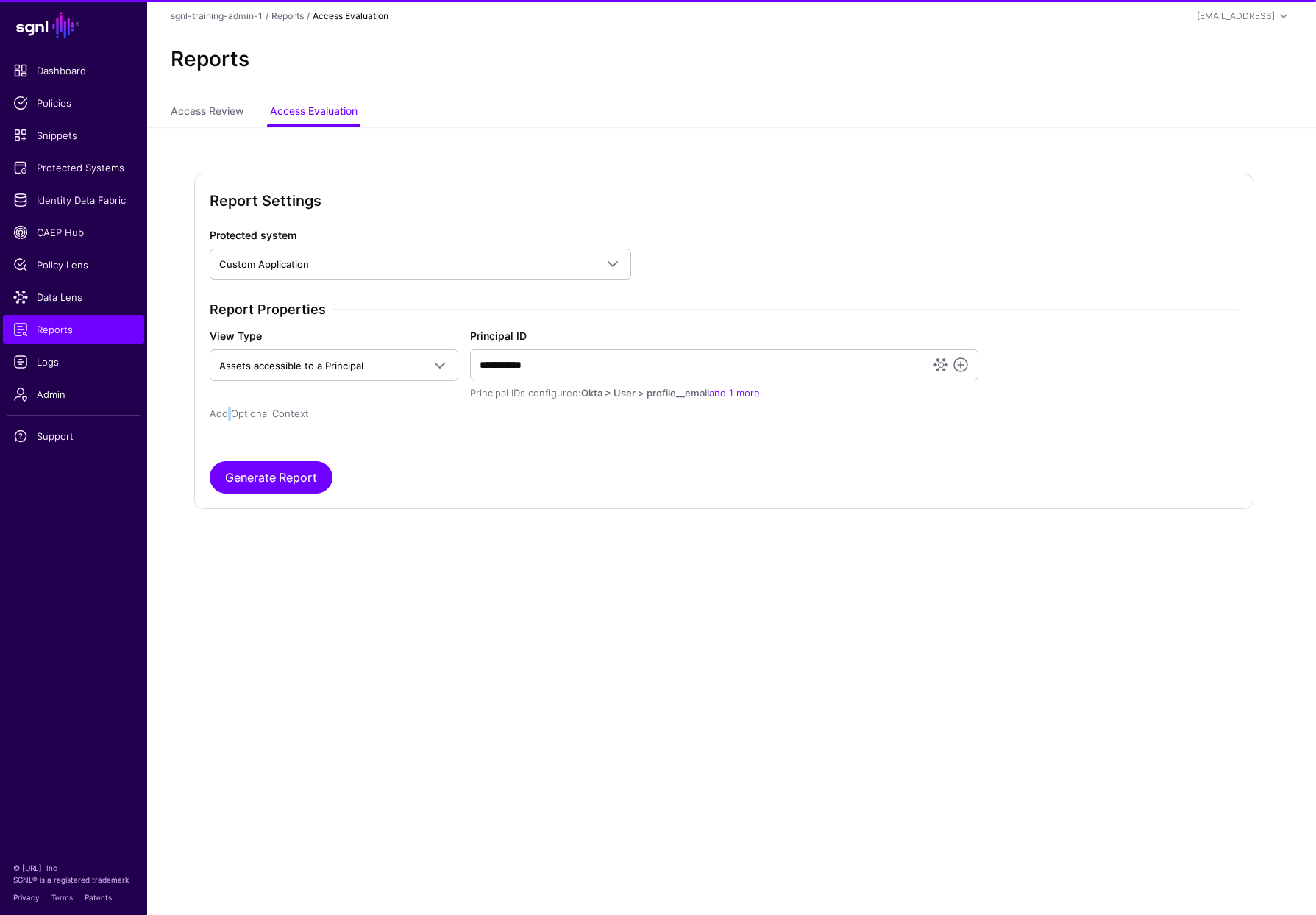
click at [230, 414] on link "Add Optional Context" at bounding box center [259, 413] width 99 height 12
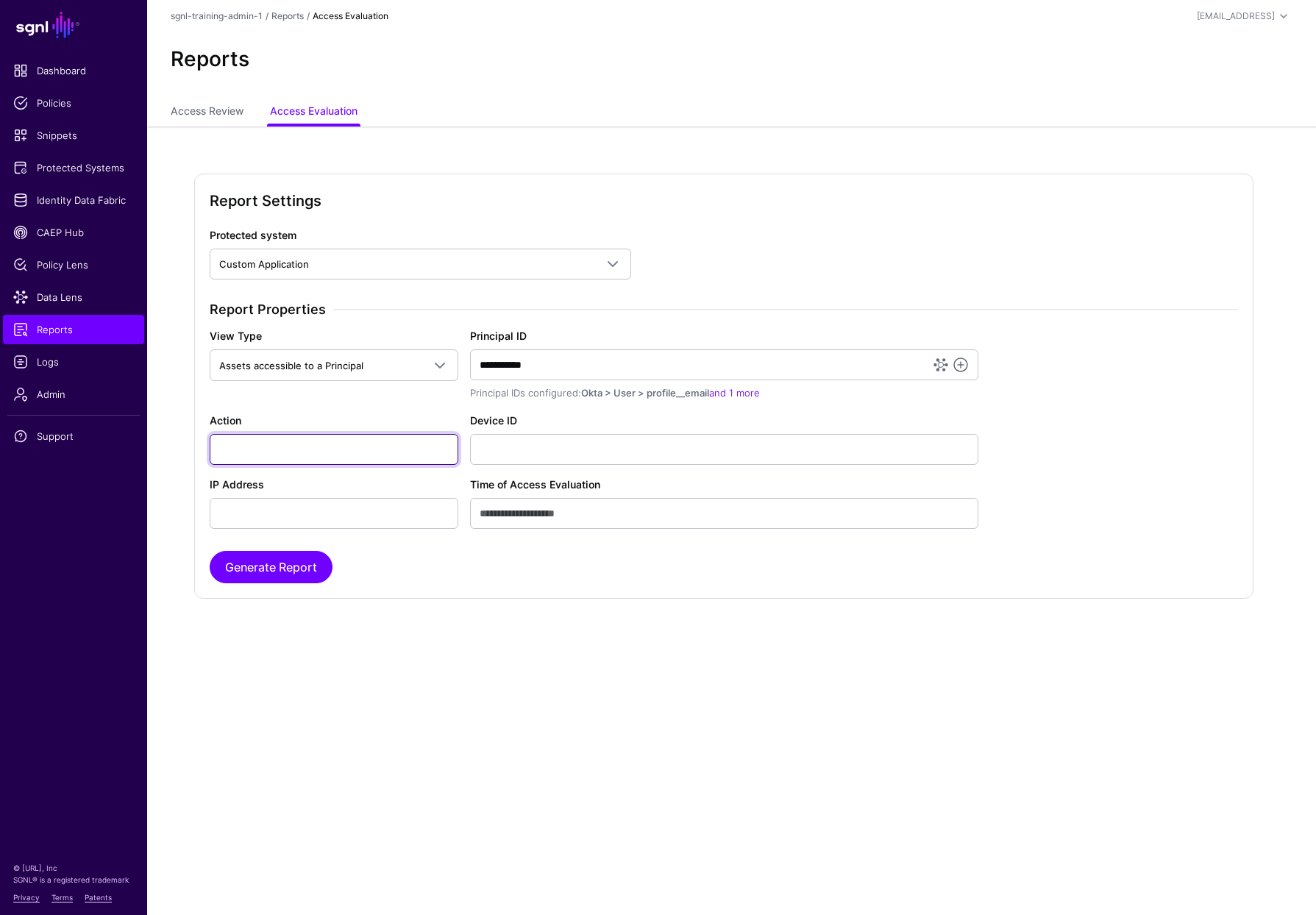
click at [279, 463] on input "Action" at bounding box center [334, 449] width 249 height 31
type input "******"
click at [258, 562] on button "Generate Report" at bounding box center [271, 567] width 122 height 33
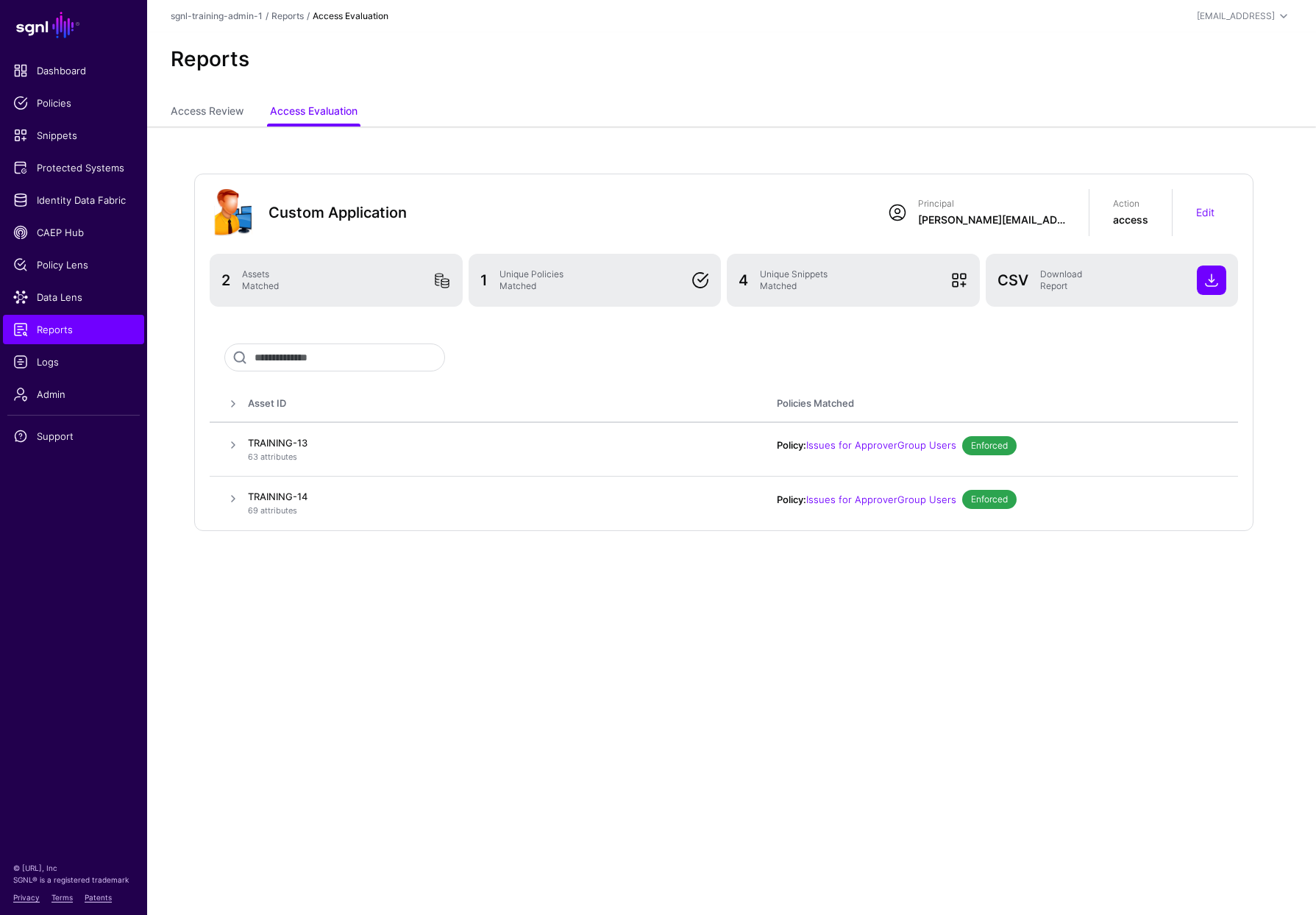
click at [456, 170] on div "Custom Application Principal joe@sgnl.ai Action access Edit 2 Assets Matched 1 …" at bounding box center [732, 374] width 1169 height 495
